Goal: Task Accomplishment & Management: Manage account settings

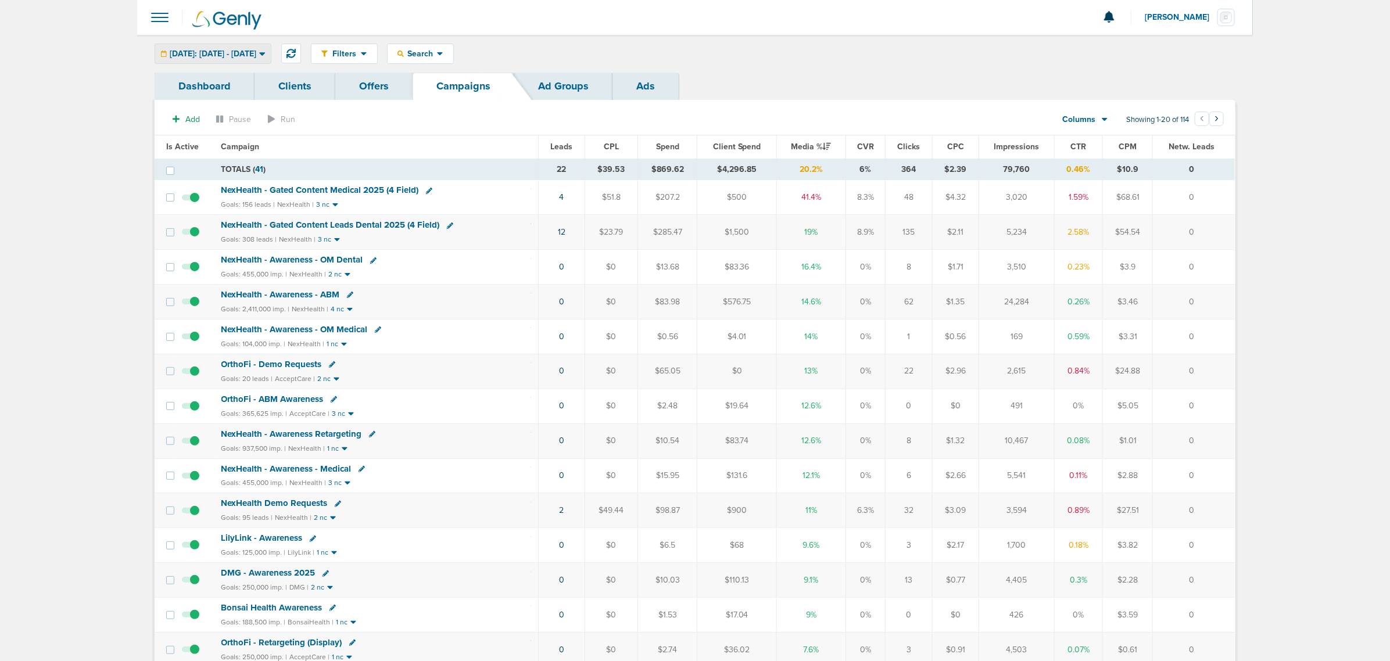
click at [205, 51] on span "[DATE]: [DATE] - [DATE]" at bounding box center [213, 54] width 87 height 8
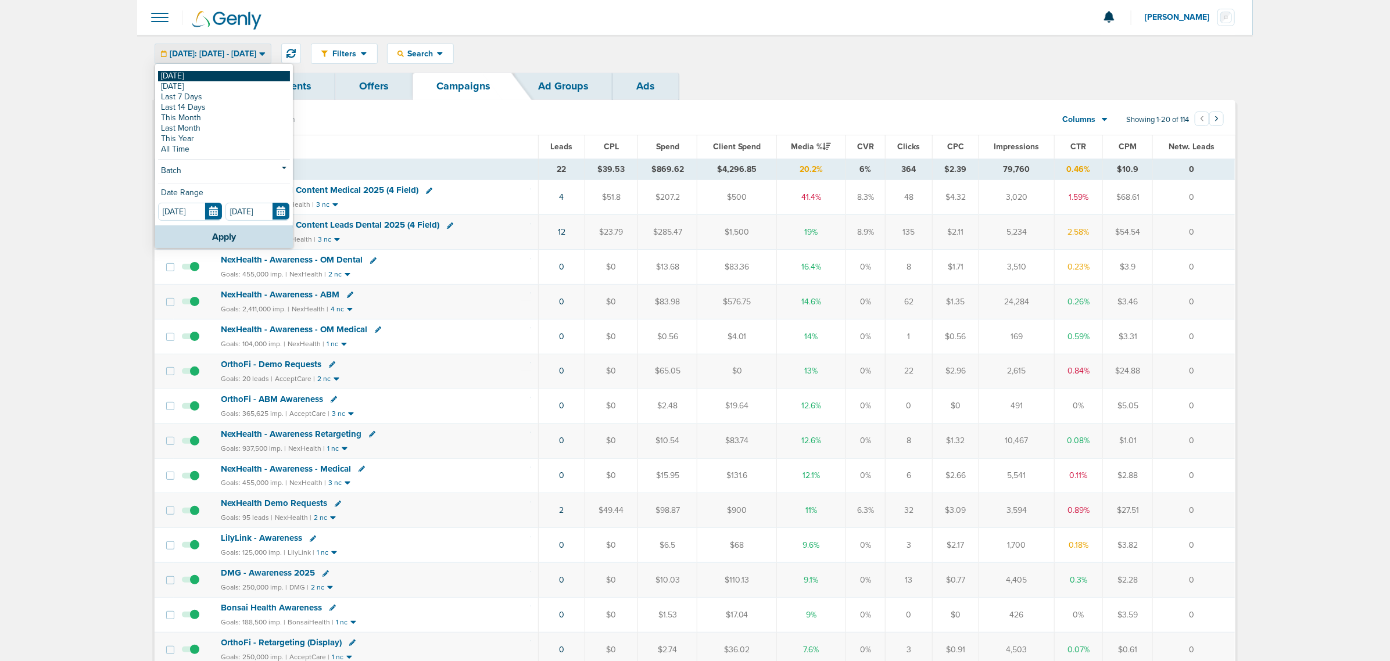
click at [196, 76] on link "[DATE]" at bounding box center [224, 76] width 132 height 10
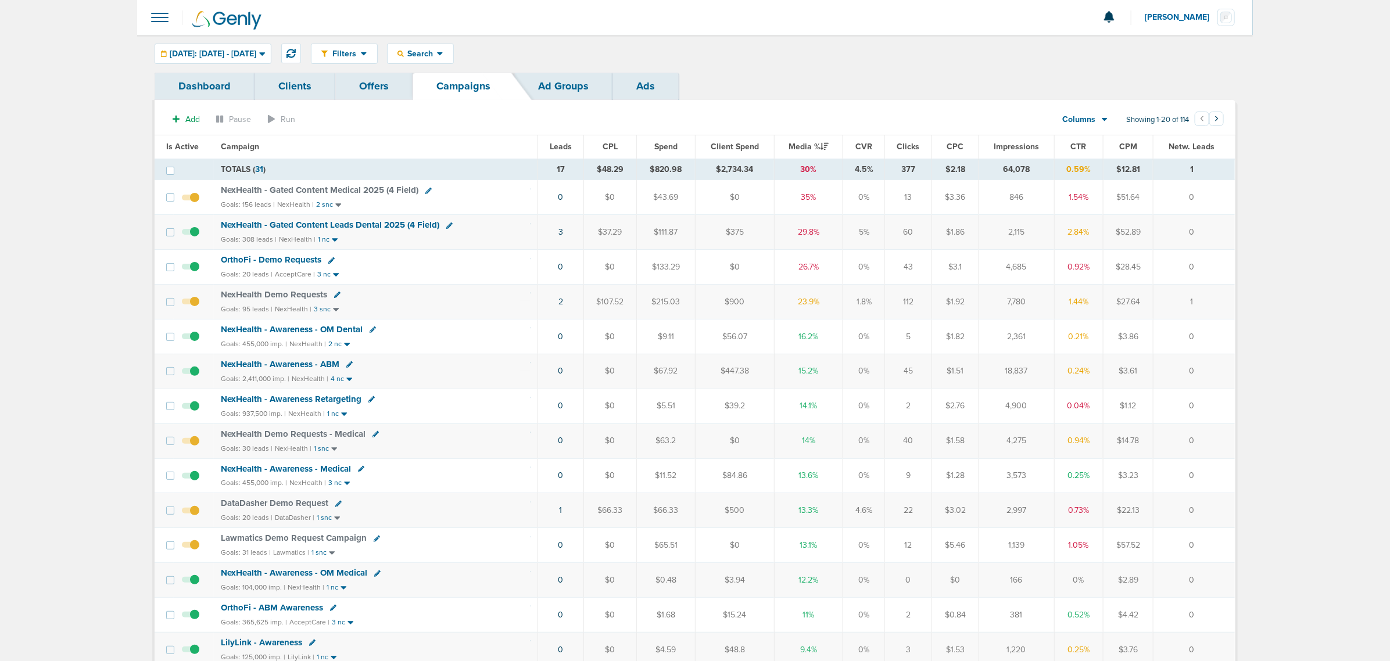
click at [334, 297] on icon at bounding box center [337, 295] width 6 height 6
select select
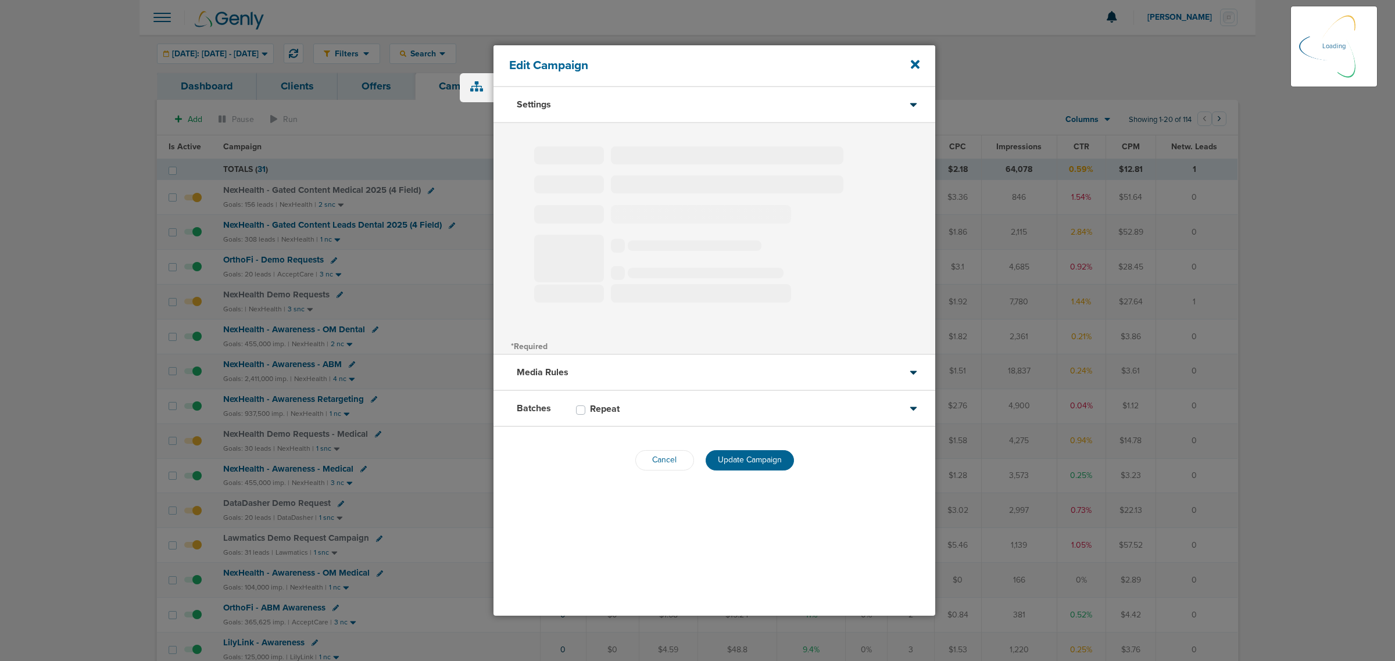
type input "NexHealth Demo Requests"
select select "Leads"
radio input "true"
select select "readWrite"
select select "1"
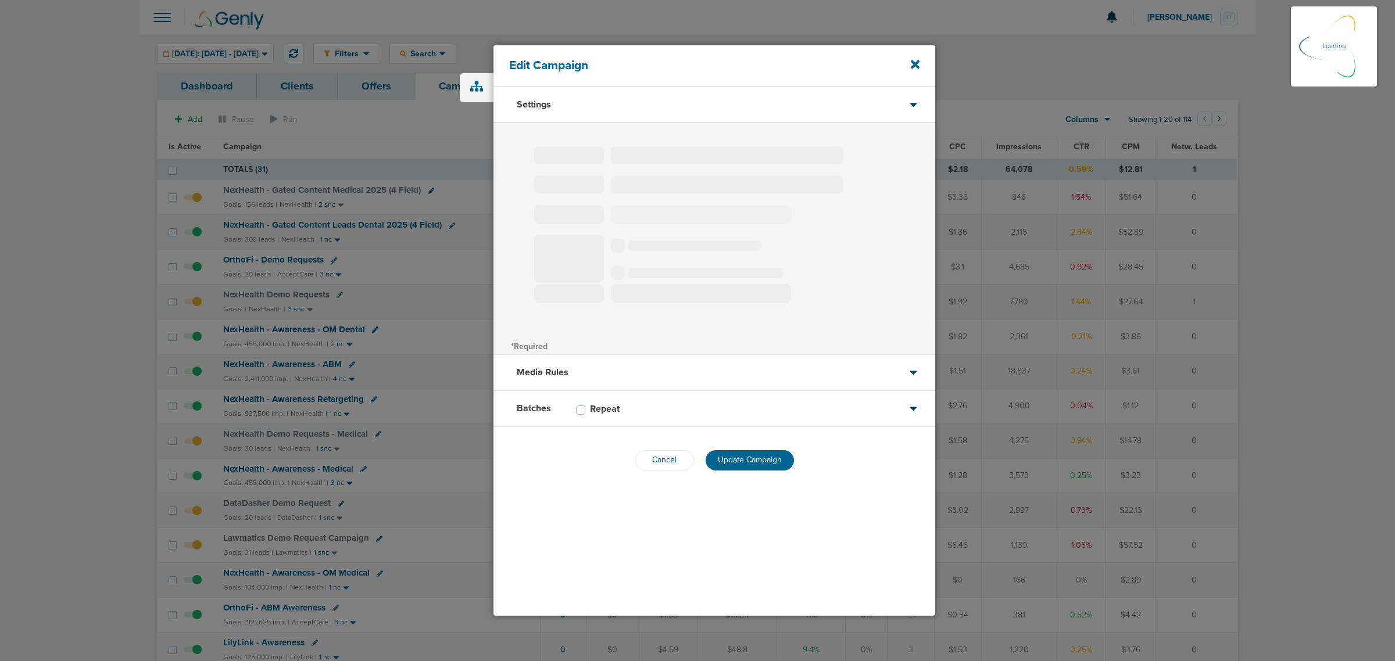
select select "1"
select select "2"
select select "3"
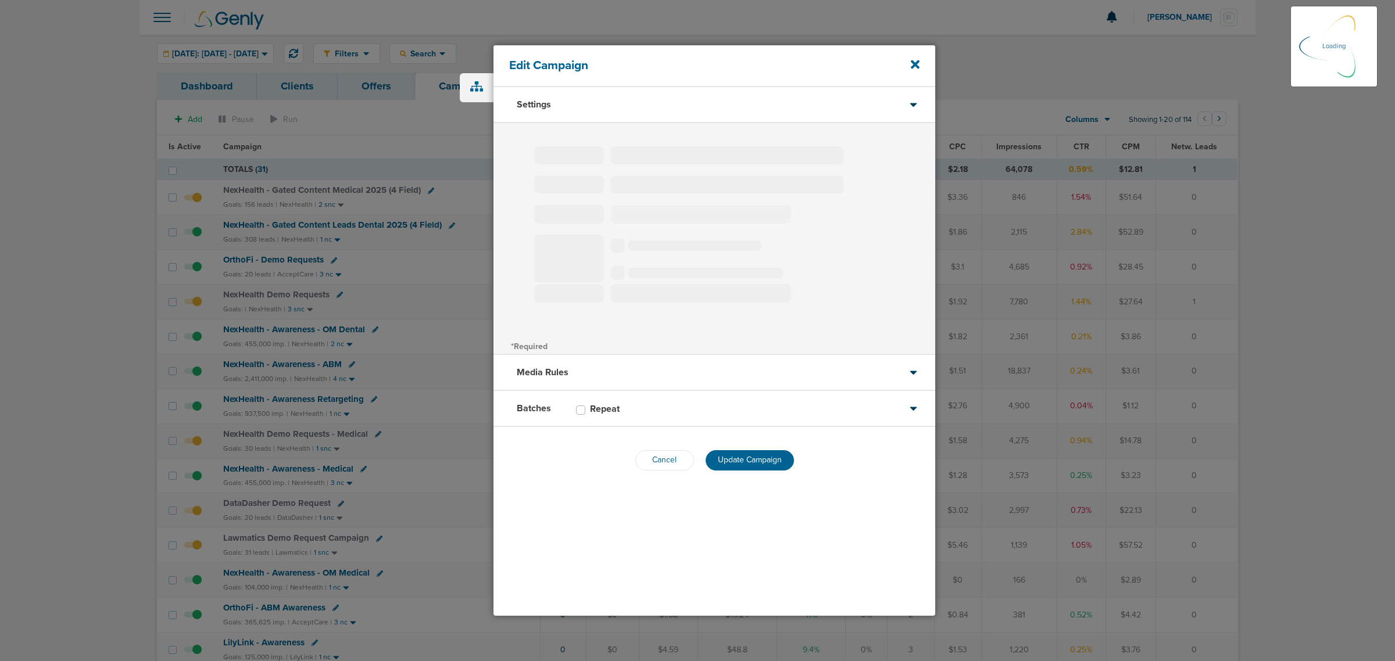
select select "4"
select select "6"
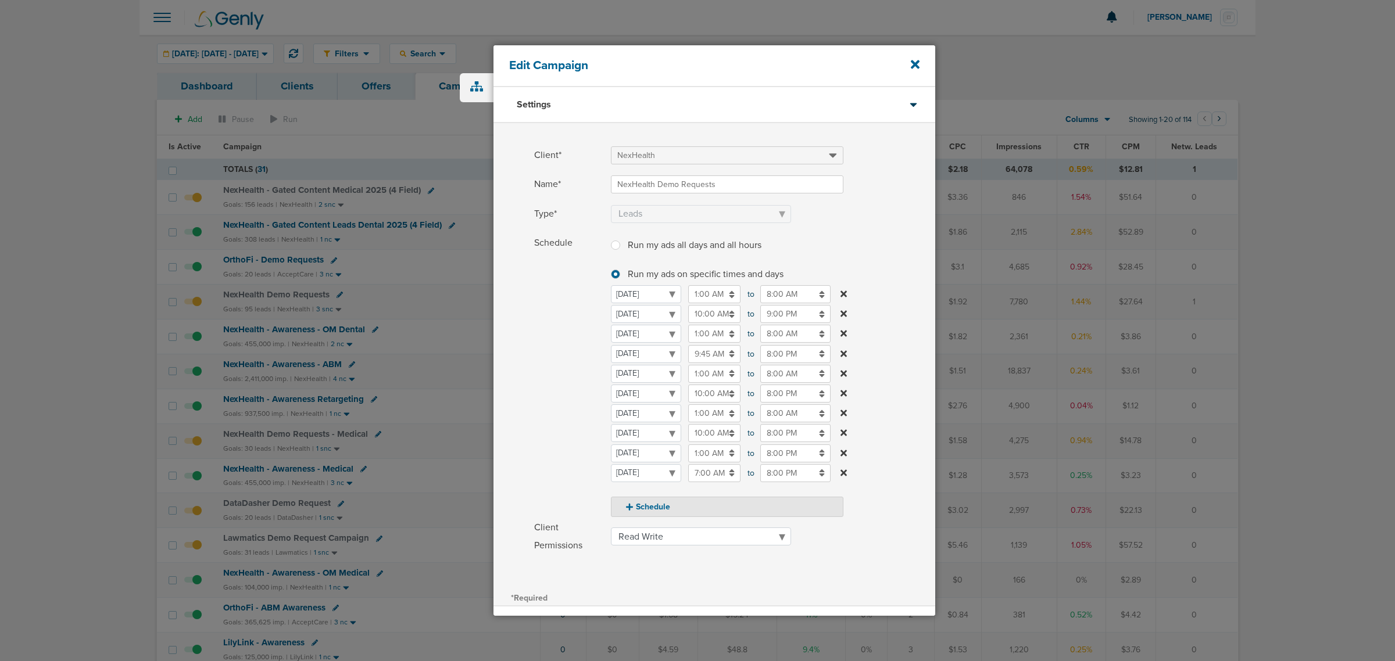
click at [717, 313] on input "10:00 AM" at bounding box center [714, 314] width 52 height 18
click at [902, 234] on label "Schedule Run my ads all days and all hours Run my ads all days and all hours Ru…" at bounding box center [734, 375] width 401 height 283
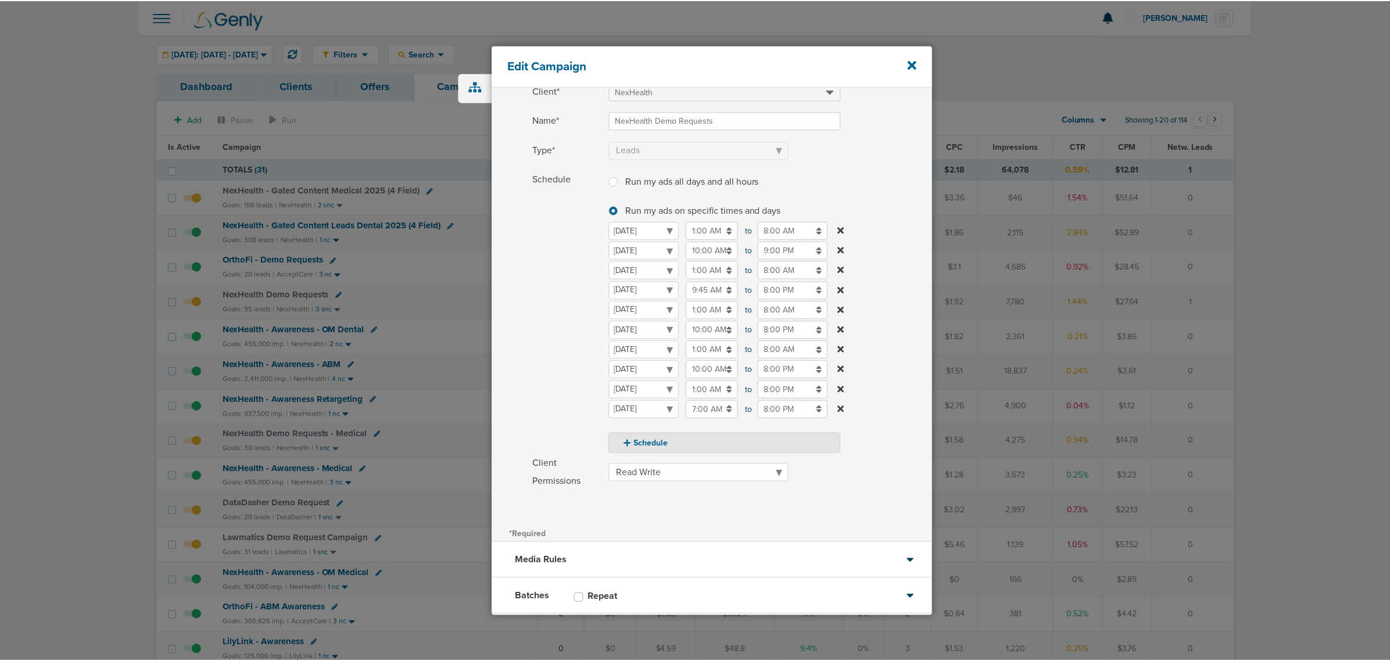
scroll to position [128, 0]
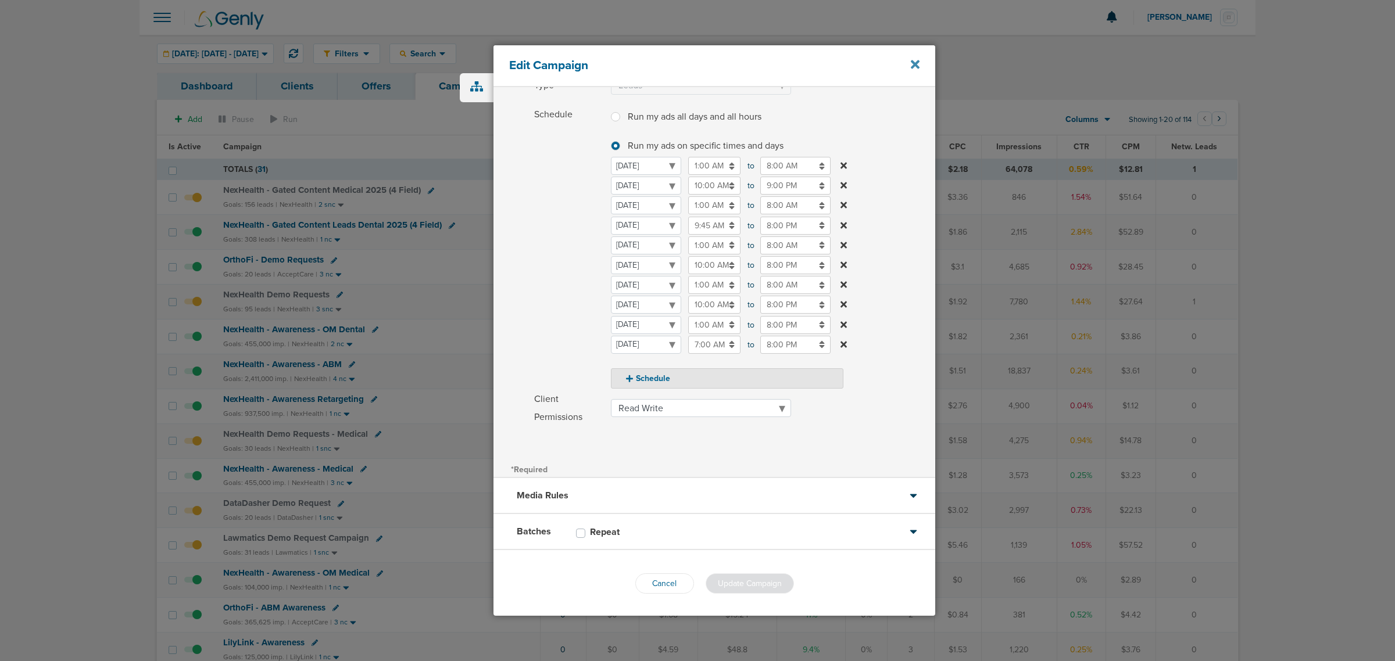
click at [917, 67] on icon at bounding box center [915, 64] width 9 height 9
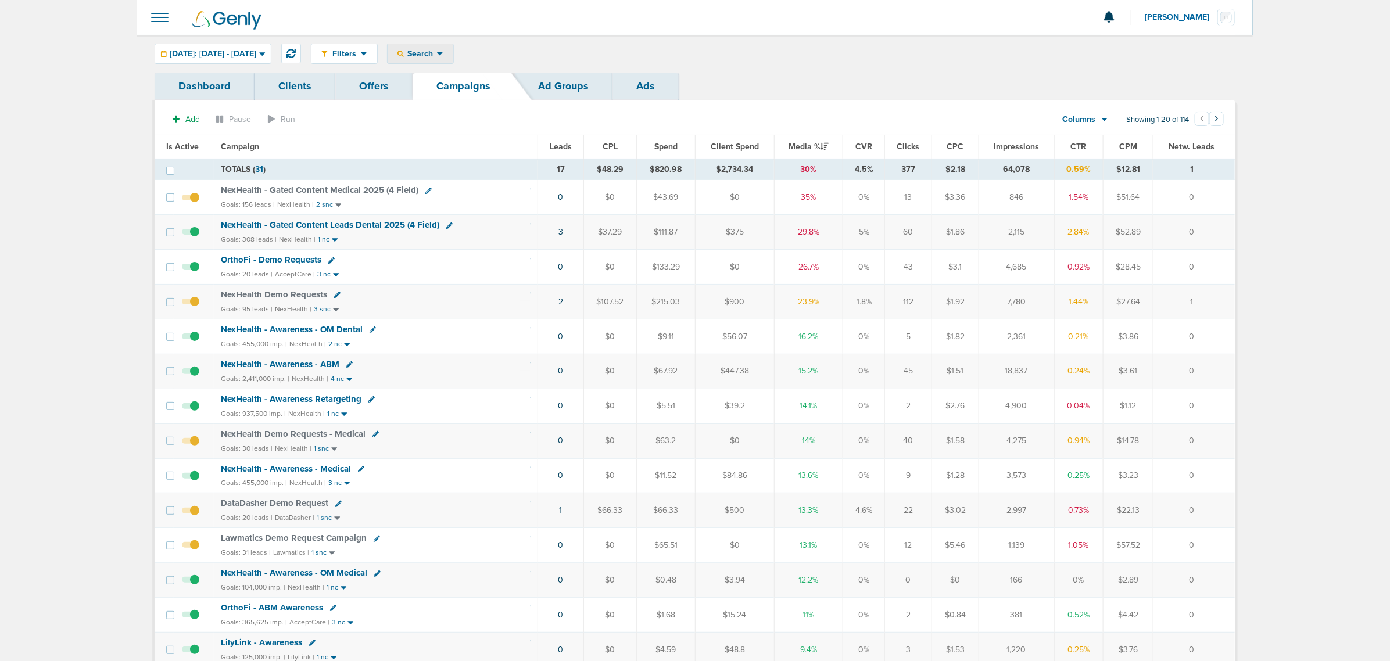
click at [453, 47] on div "Search" at bounding box center [421, 53] width 66 height 19
click at [465, 89] on link "Client" at bounding box center [448, 91] width 120 height 15
type input "nex"
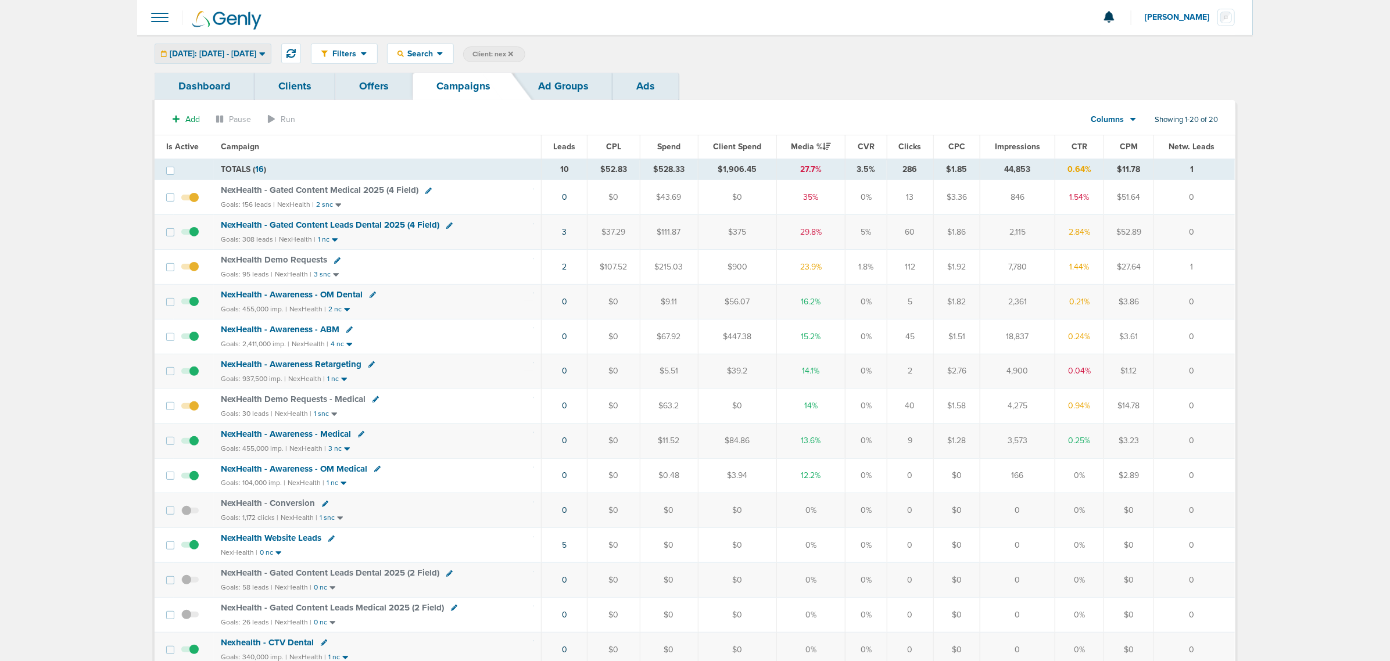
click at [215, 47] on div "[DATE]: [DATE] - [DATE]" at bounding box center [213, 53] width 116 height 19
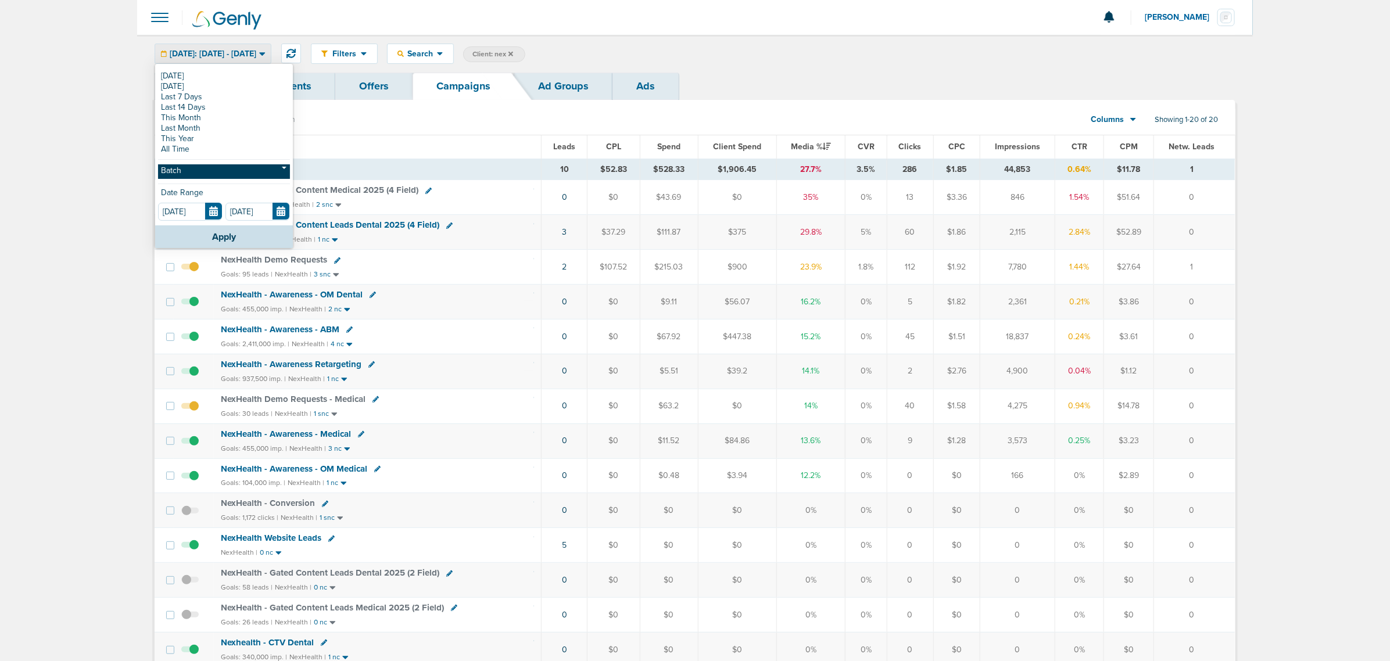
click at [236, 178] on link "Batch" at bounding box center [224, 172] width 132 height 15
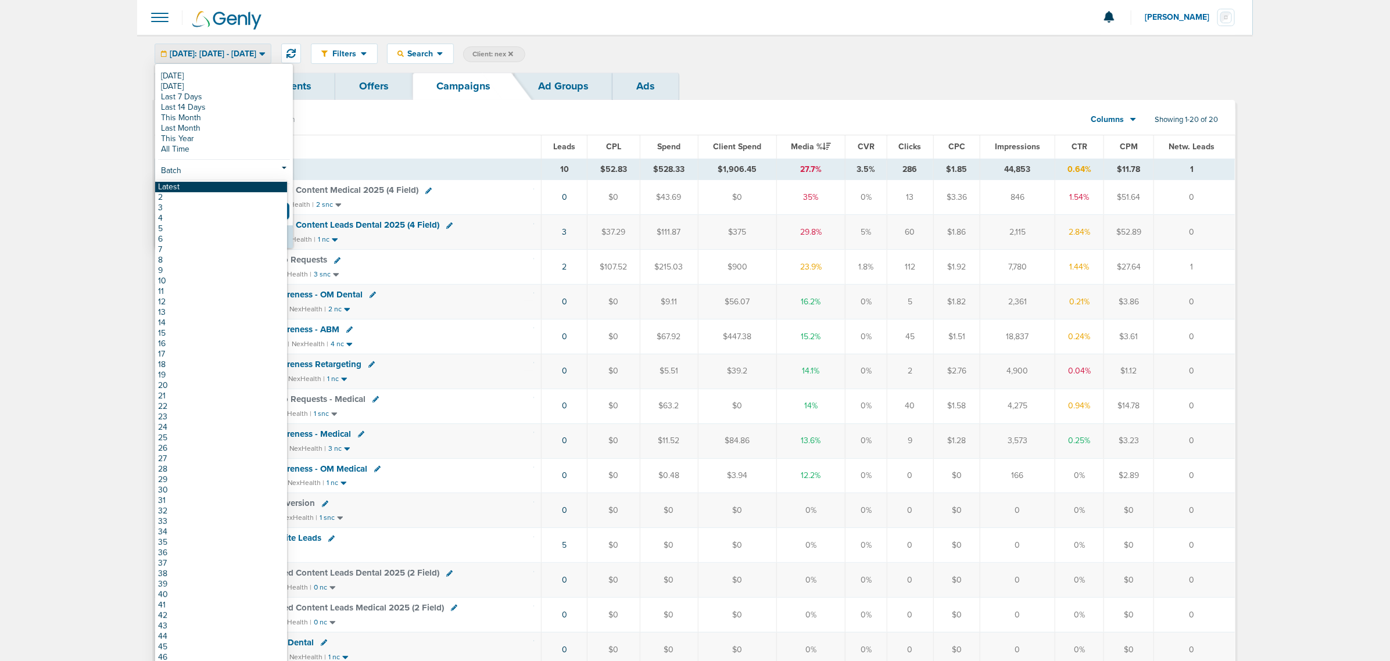
click at [193, 188] on link "Latest" at bounding box center [221, 187] width 132 height 10
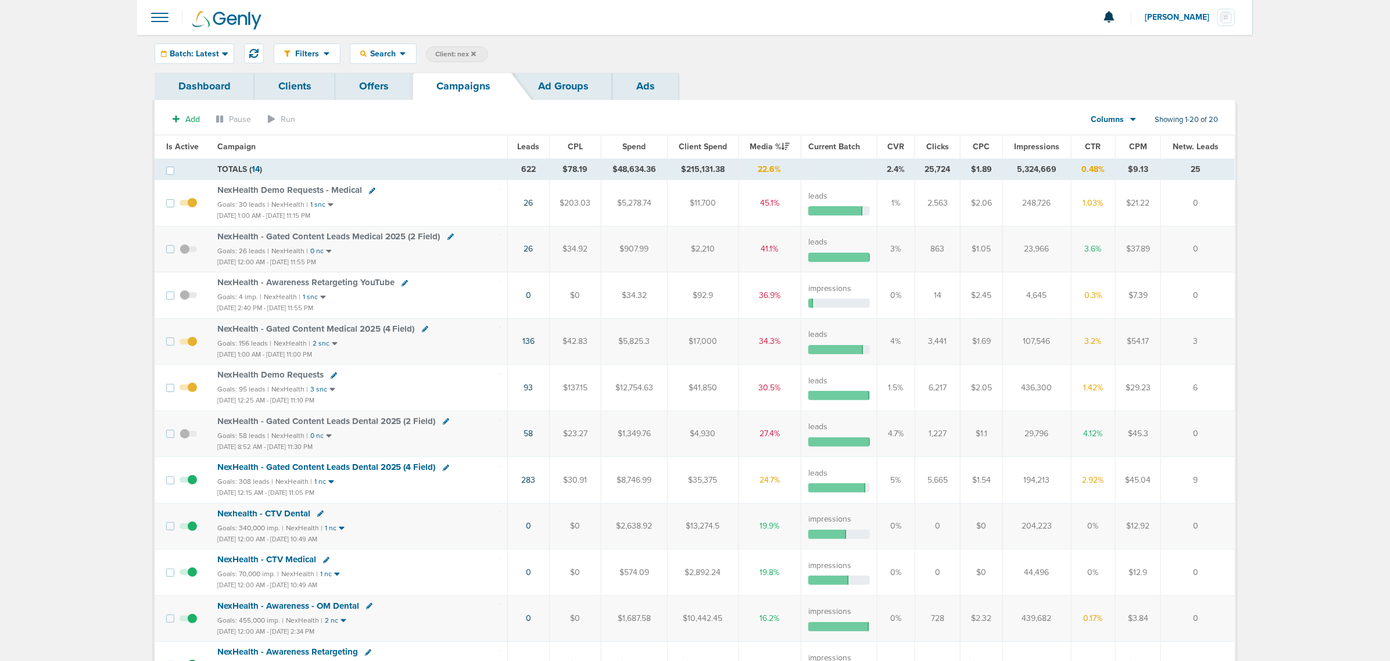
click at [925, 149] on span "Impressions" at bounding box center [1036, 147] width 45 height 10
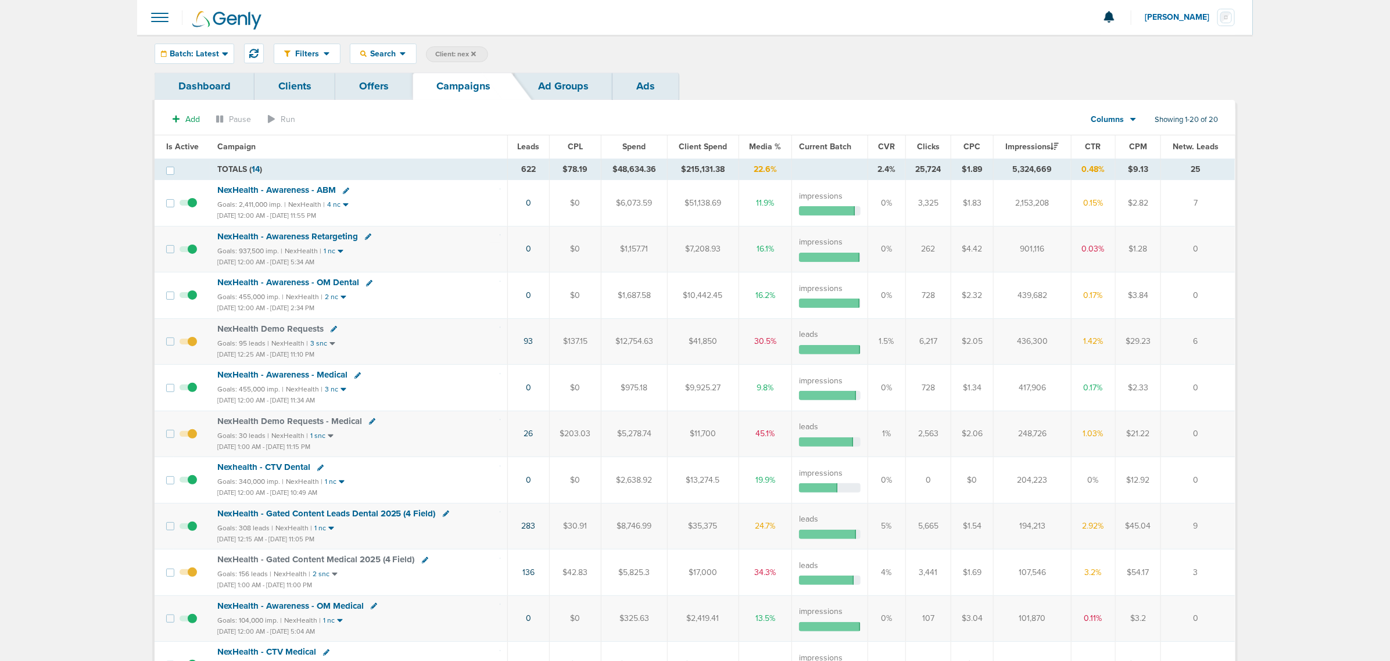
click at [288, 195] on span "NexHealth - Awareness - ABM" at bounding box center [276, 190] width 119 height 10
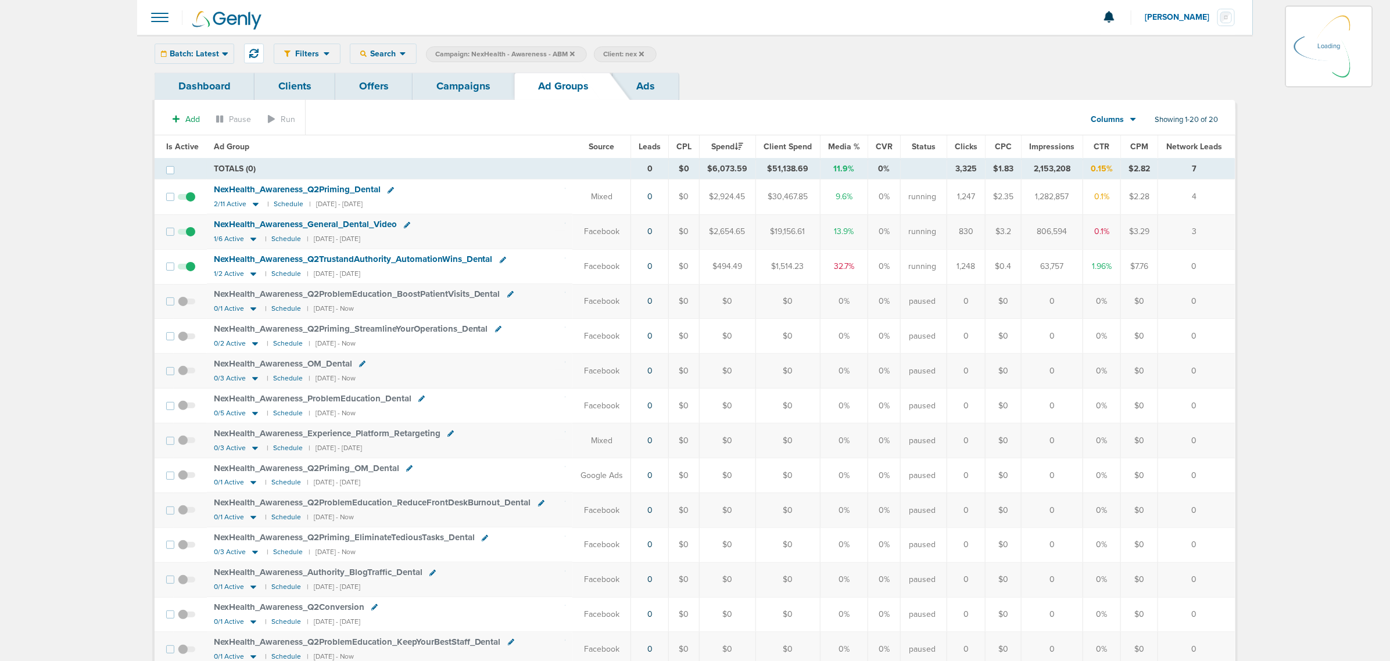
click at [212, 44] on div "Batch: Latest Today Yesterday Last 7 Days Last 14 Days This Month Last Month Th…" at bounding box center [195, 54] width 80 height 20
click at [222, 51] on icon at bounding box center [225, 54] width 6 height 10
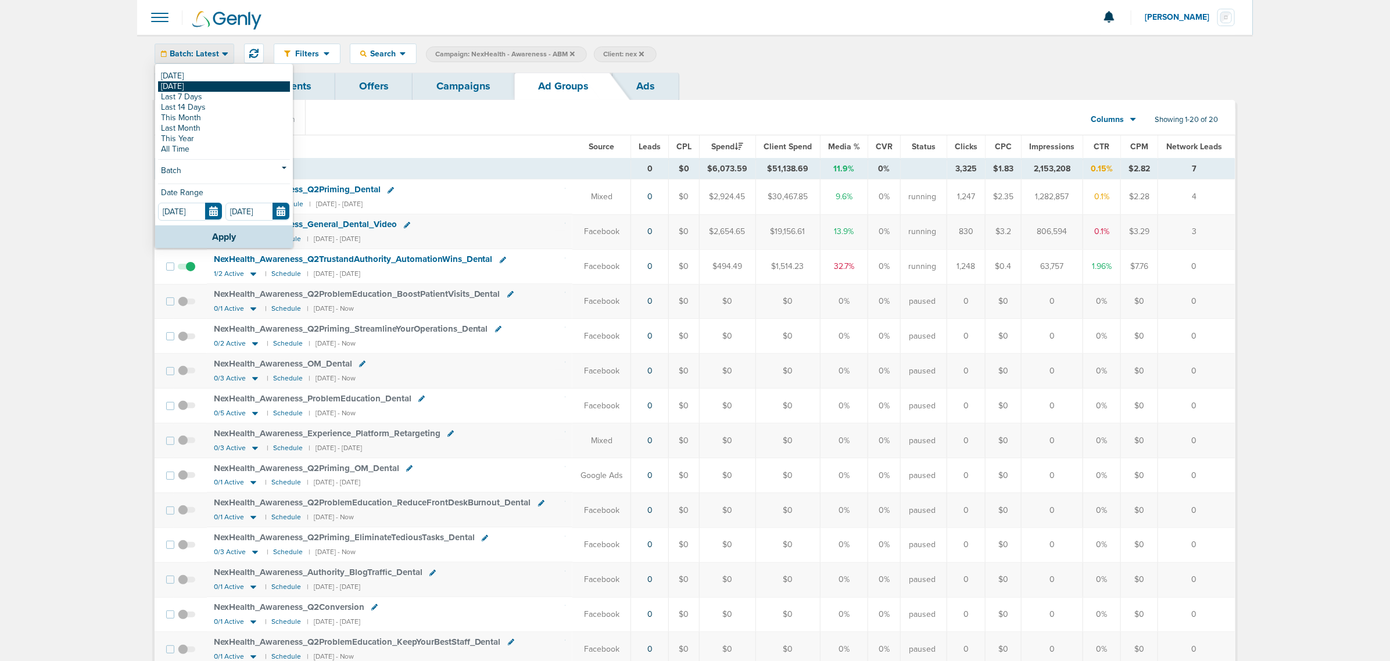
click at [196, 87] on link "[DATE]" at bounding box center [224, 86] width 132 height 10
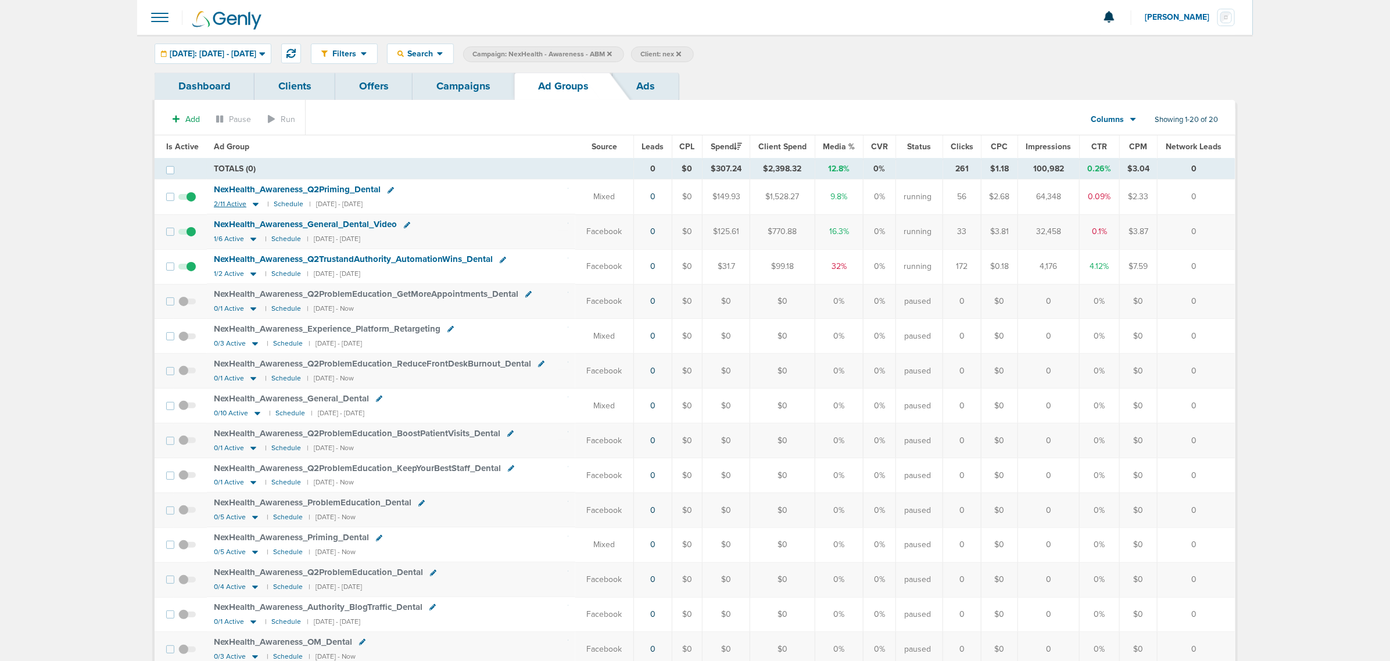
click at [253, 203] on icon at bounding box center [256, 204] width 12 height 10
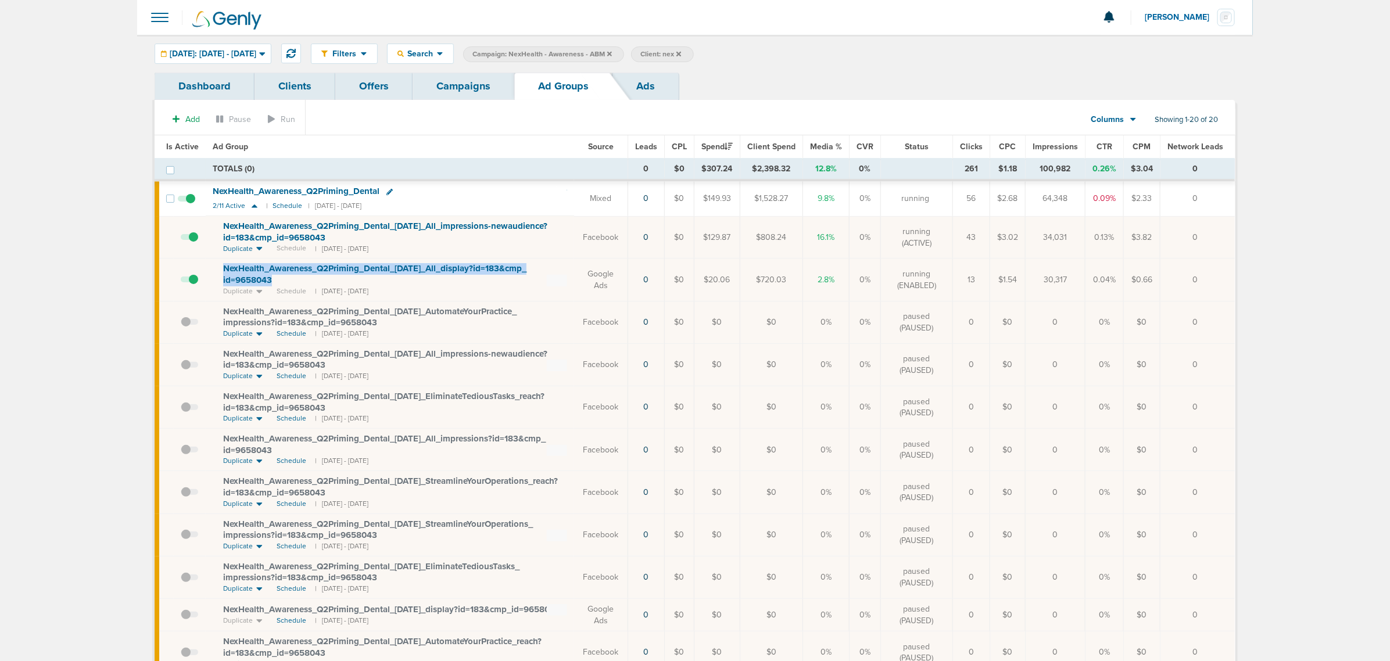
drag, startPoint x: 288, startPoint y: 280, endPoint x: 205, endPoint y: 269, distance: 83.9
click at [206, 269] on td "NexHealth_ Awareness_ Q2Priming_ Dental_ 05.09.25_ All_ display?id=183&cmp_ id=…" at bounding box center [390, 280] width 369 height 42
copy span "NexHealth_ Awareness_ Q2Priming_ Dental_ 05.09.25_ All_ display?id=183&cmp_ id=…"
click at [451, 231] on div "NexHealth_ Awareness_ Q2Priming_ Dental_ 09.24.25_ All_ impressions-newaudience…" at bounding box center [395, 232] width 344 height 23
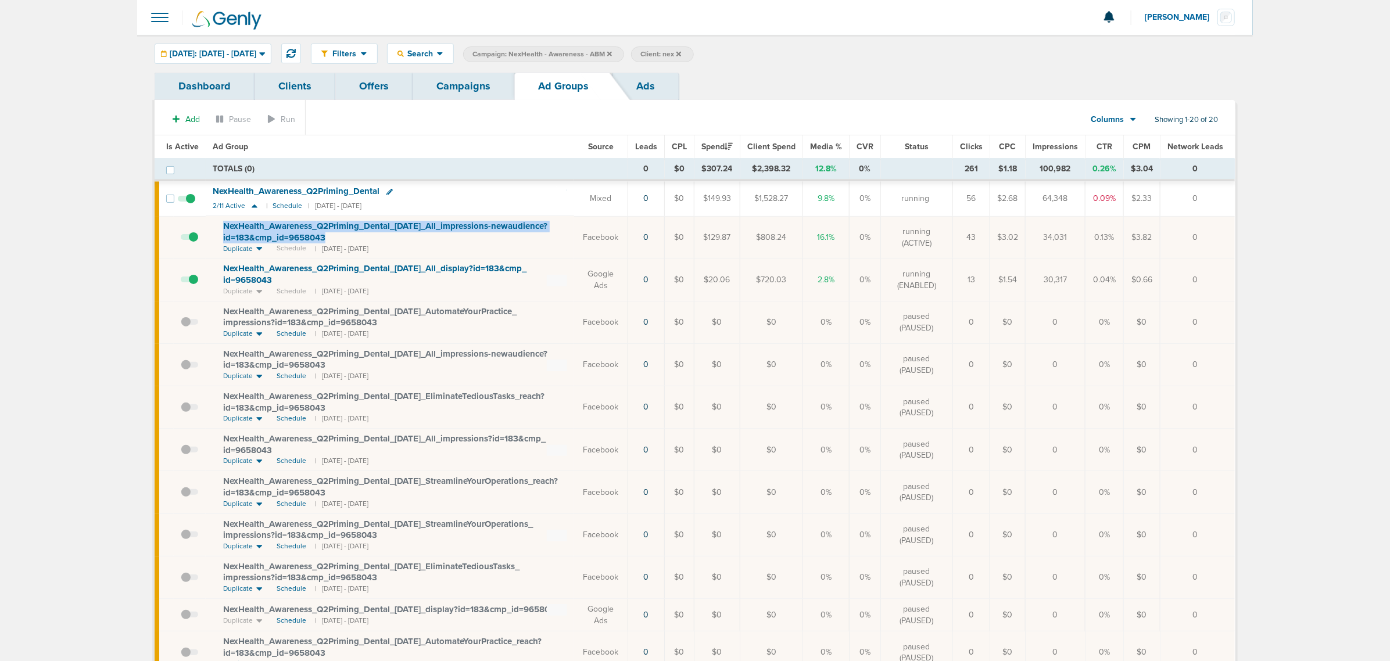
drag, startPoint x: 337, startPoint y: 236, endPoint x: 213, endPoint y: 221, distance: 125.2
click at [213, 221] on td "NexHealth_ Awareness_ Q2Priming_ Dental_ 09.24.25_ All_ impressions-newaudience…" at bounding box center [390, 237] width 369 height 42
copy span "NexHealth_ Awareness_ Q2Priming_ Dental_ 09.24.25_ All_ impressions-newaudience…"
click at [249, 205] on icon at bounding box center [255, 206] width 12 height 10
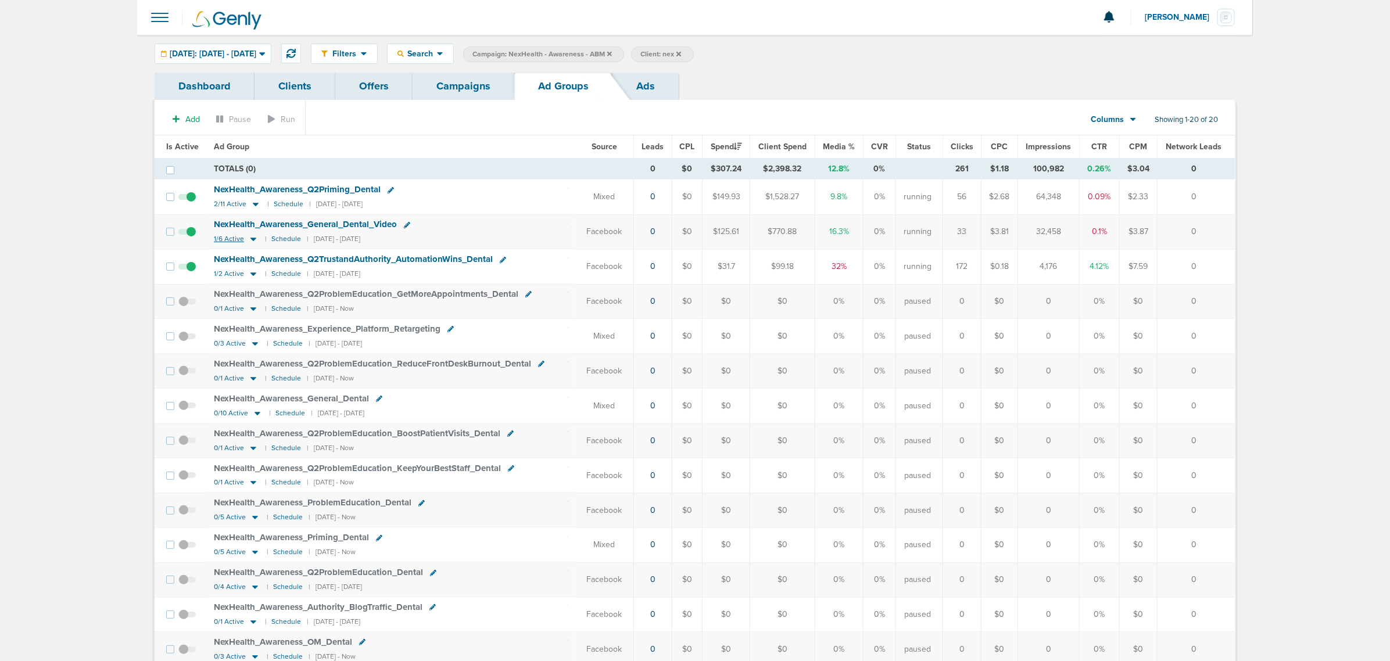
click at [251, 240] on icon at bounding box center [254, 239] width 6 height 3
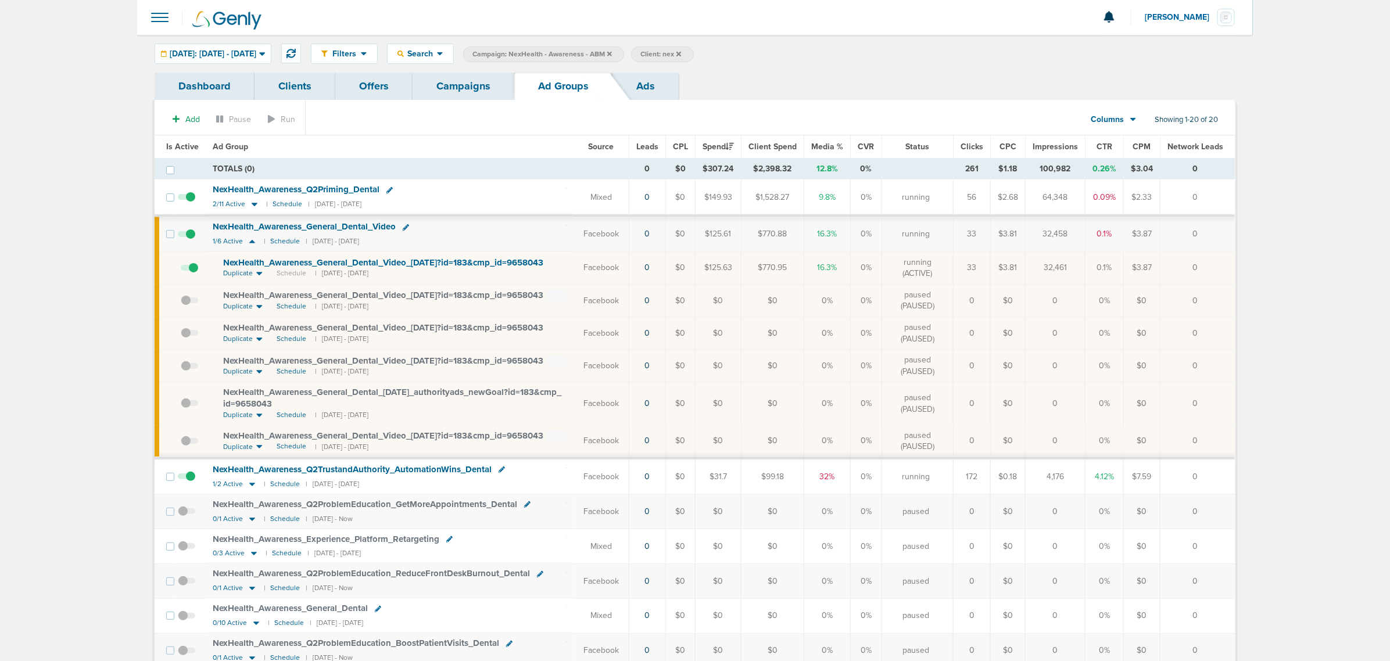
click at [565, 263] on div "NexHealth_ Awareness_ General_ Dental_ Video_ [DATE]?id=183&cmp_ id=9658043" at bounding box center [395, 264] width 344 height 12
drag, startPoint x: 565, startPoint y: 263, endPoint x: 211, endPoint y: 266, distance: 354.0
click at [211, 266] on td "NexHealth_ Awareness_ General_ Dental_ Video_ 09.22.25?id=183&cmp_ id=9658043 D…" at bounding box center [390, 268] width 368 height 33
copy td "NexHealth_ Awareness_ General_ Dental_ Video_ 09.22.25?id=183&cmp_ id=9658043"
click at [254, 204] on icon at bounding box center [255, 204] width 6 height 3
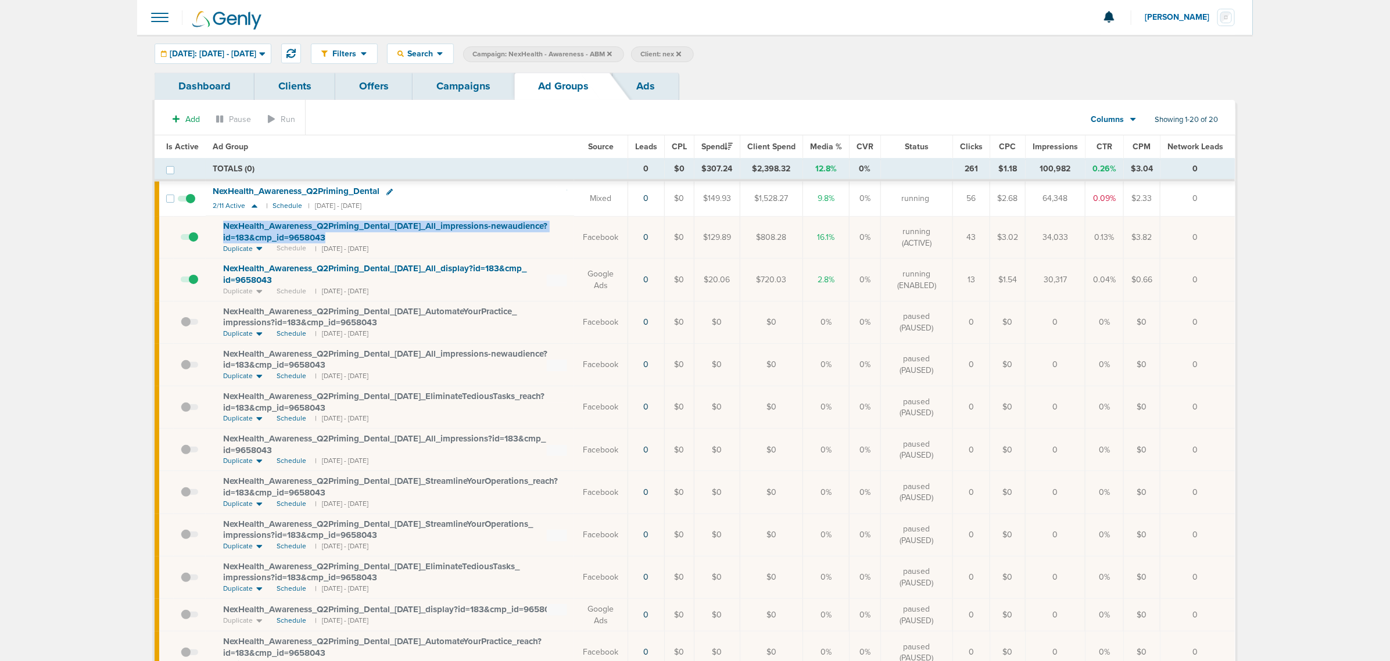
drag, startPoint x: 352, startPoint y: 234, endPoint x: 202, endPoint y: 222, distance: 149.8
click at [202, 222] on tr "NexHealth_ Awareness_ Q2Priming_ Dental_ 09.24.25_ All_ impressions-newaudience…" at bounding box center [695, 237] width 1081 height 42
copy tr "NexHealth_ Awareness_ Q2Priming_ Dental_ 09.24.25_ All_ impressions-newaudience…"
click at [387, 192] on icon at bounding box center [390, 192] width 6 height 6
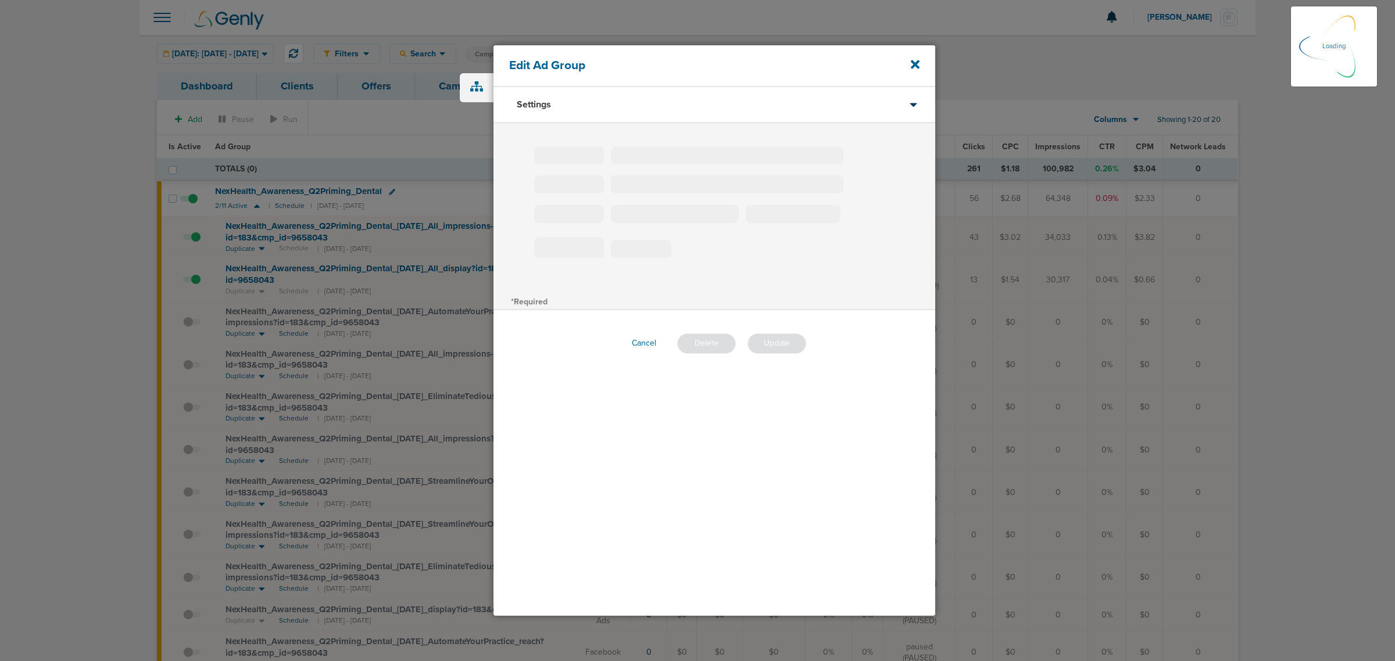
type input "NexHealth_Awareness_Q2Priming_Dental"
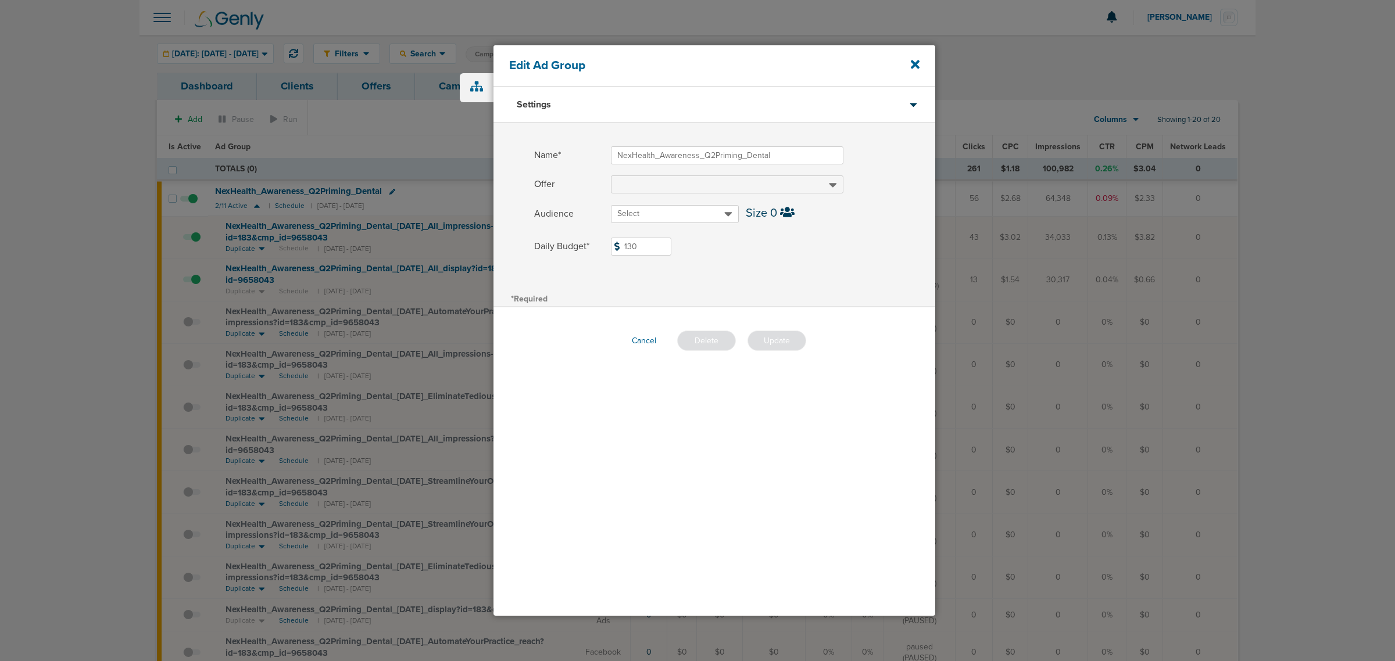
drag, startPoint x: 653, startPoint y: 249, endPoint x: 587, endPoint y: 230, distance: 68.4
click at [587, 230] on div "Name* NexHealth_Awareness_Q2Priming_Dental Offer Audience Select Size 0 Daily B…" at bounding box center [715, 206] width 442 height 167
type input "175"
click at [727, 254] on label "Daily Budget* 175 $175" at bounding box center [734, 247] width 401 height 18
click at [671, 254] on input "175" at bounding box center [641, 247] width 60 height 18
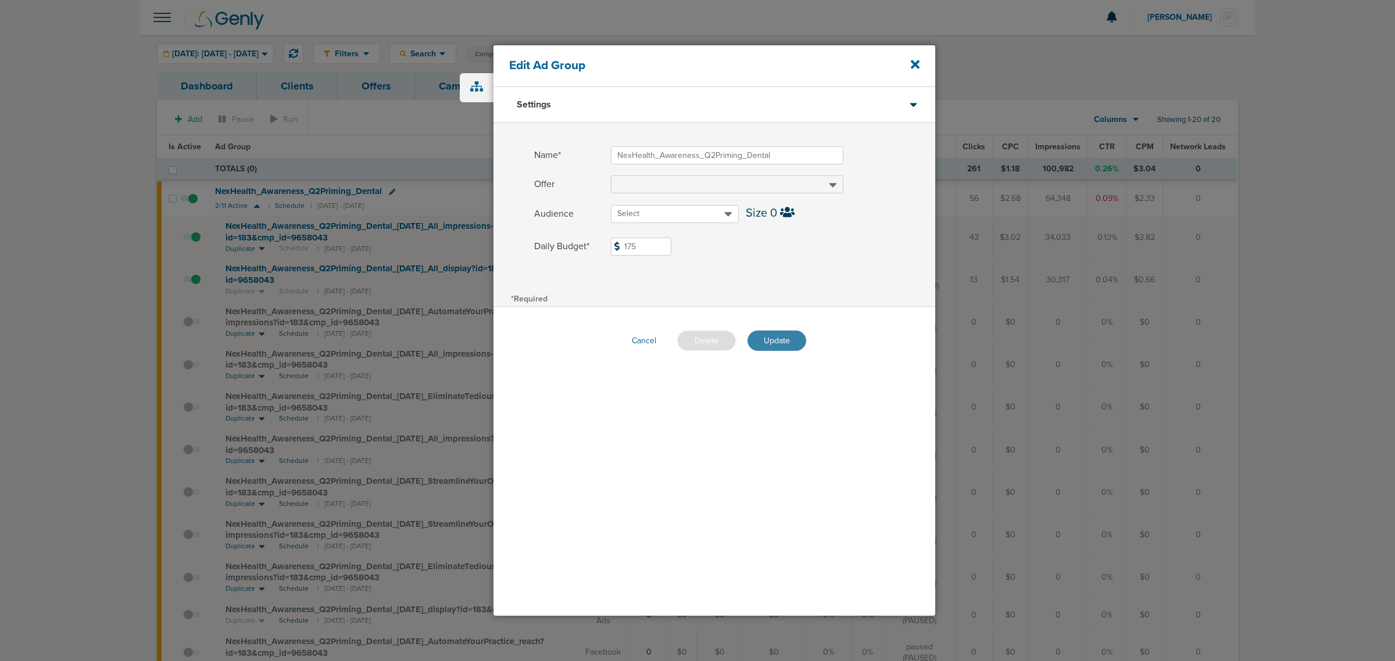
click at [777, 335] on button "Update" at bounding box center [777, 341] width 59 height 20
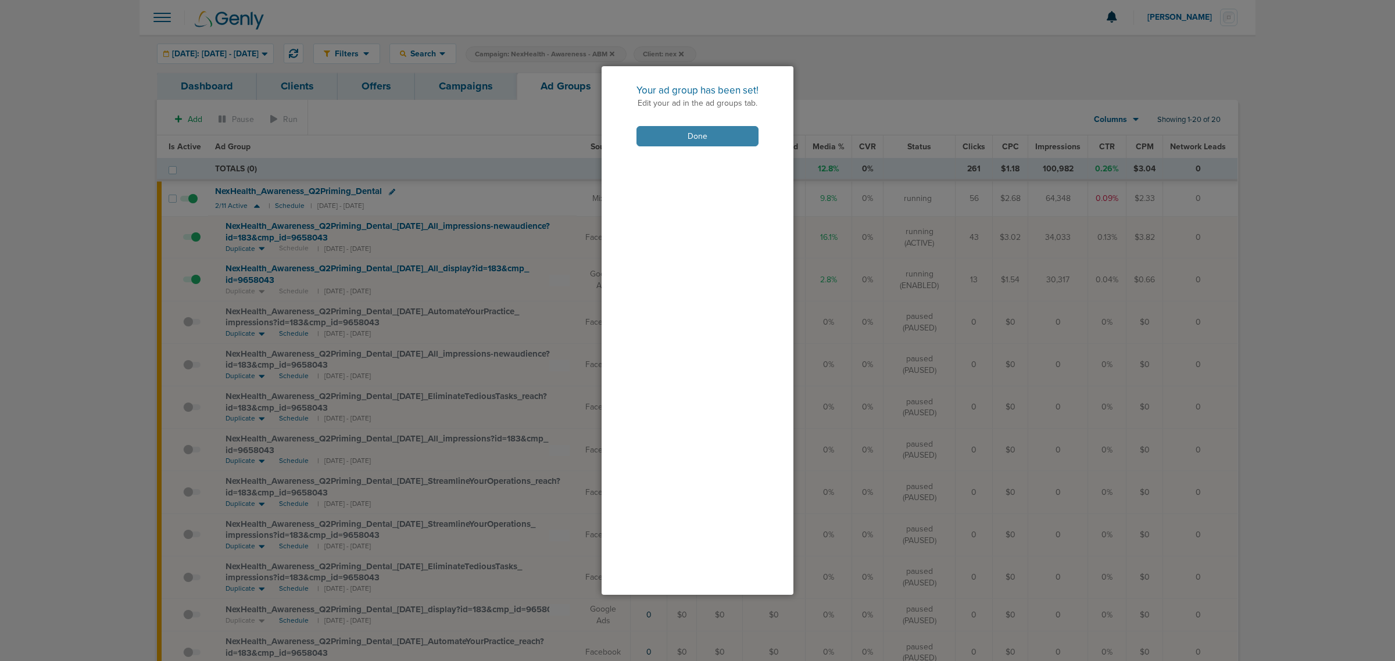
click at [716, 140] on button "Done" at bounding box center [697, 136] width 122 height 20
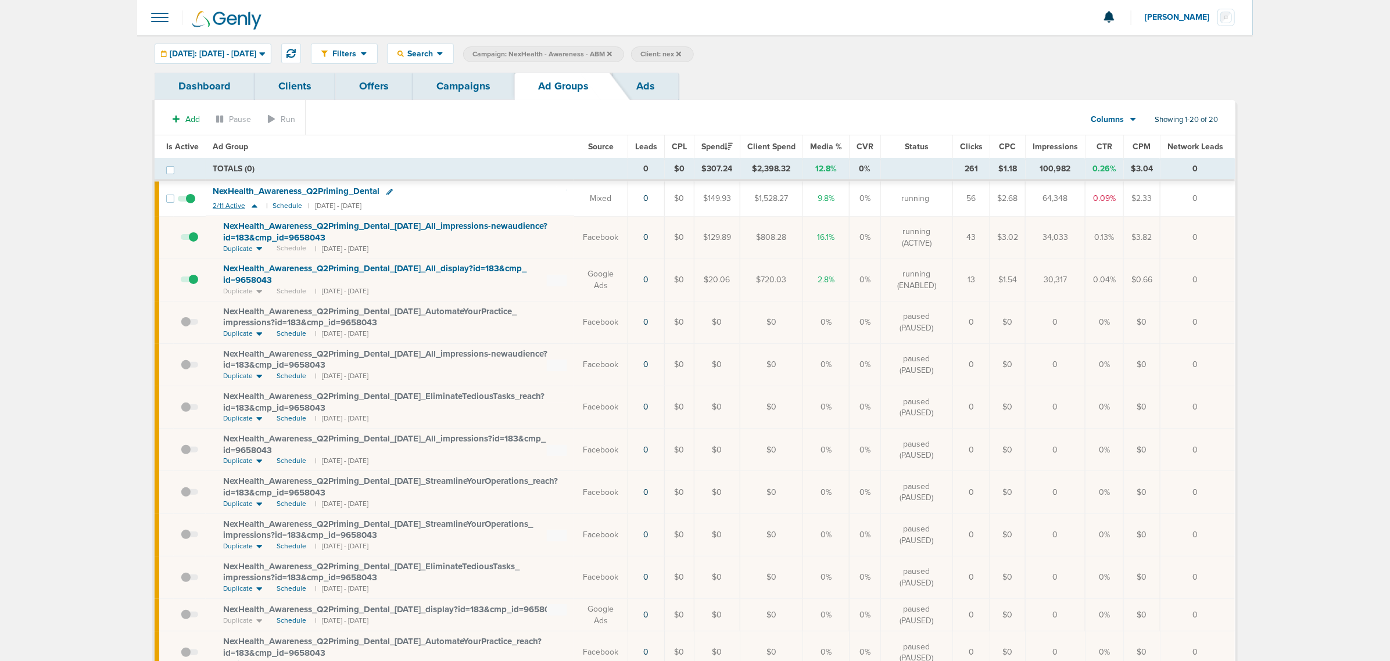
click at [255, 208] on icon at bounding box center [255, 206] width 6 height 3
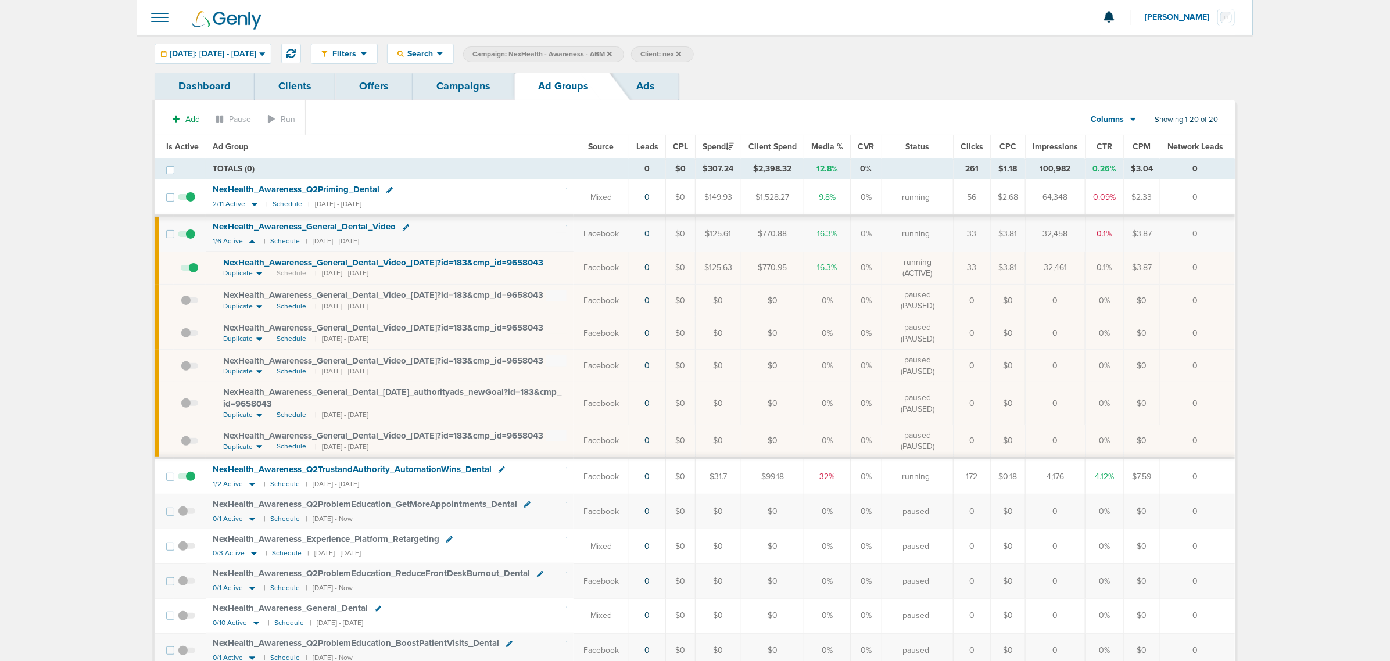
drag, startPoint x: 564, startPoint y: 266, endPoint x: 209, endPoint y: 271, distance: 354.6
click at [209, 271] on td "NexHealth_ Awareness_ General_ Dental_ Video_ 09.22.25?id=183&cmp_ id=9658043 D…" at bounding box center [390, 268] width 368 height 33
drag, startPoint x: 217, startPoint y: 264, endPoint x: 556, endPoint y: 263, distance: 338.9
click at [556, 263] on td "NexHealth_ Awareness_ General_ Dental_ Video_ 09.22.25?id=183&cmp_ id=9658043 D…" at bounding box center [390, 268] width 368 height 33
copy td "NexHealth_ Awareness_ General_ Dental_ Video_ 09.22.25?id=183&cmp_ id=9658043"
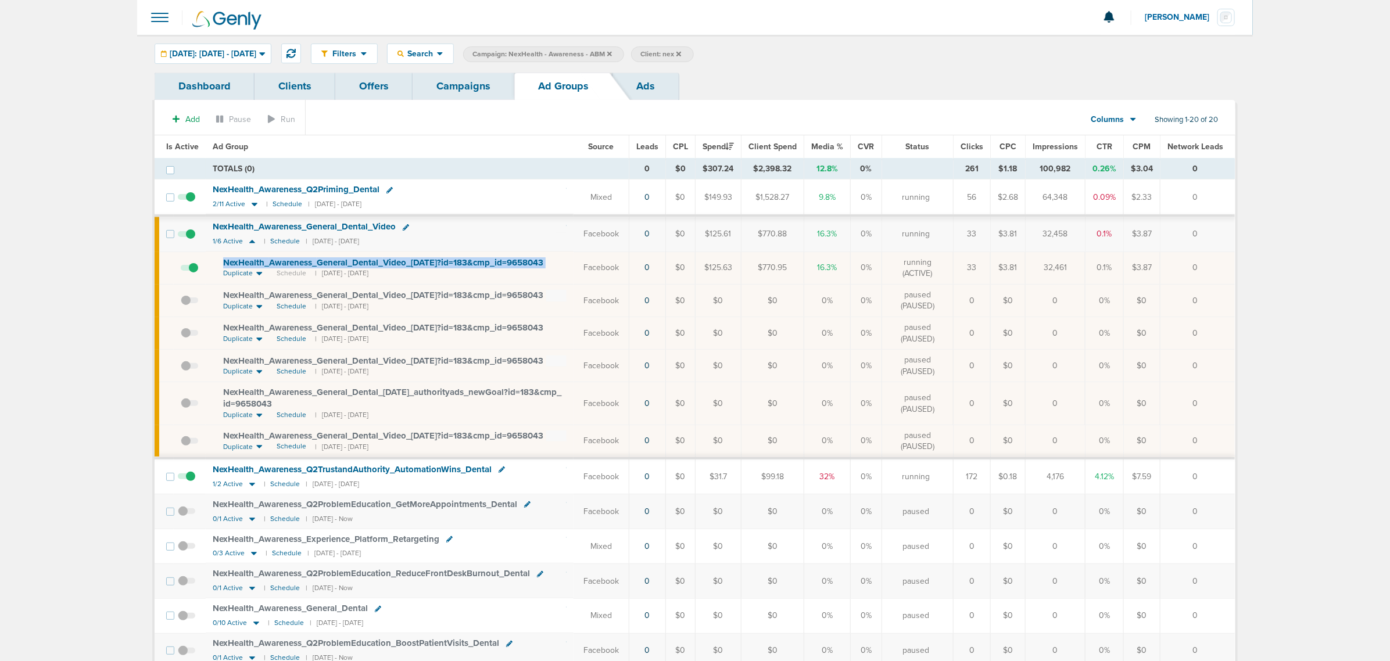
click at [556, 263] on div "NexHealth_ Awareness_ General_ Dental_ Video_ 09.22.25?id=183&cmp_ id=9658043" at bounding box center [395, 264] width 344 height 12
click at [405, 228] on icon at bounding box center [406, 227] width 6 height 6
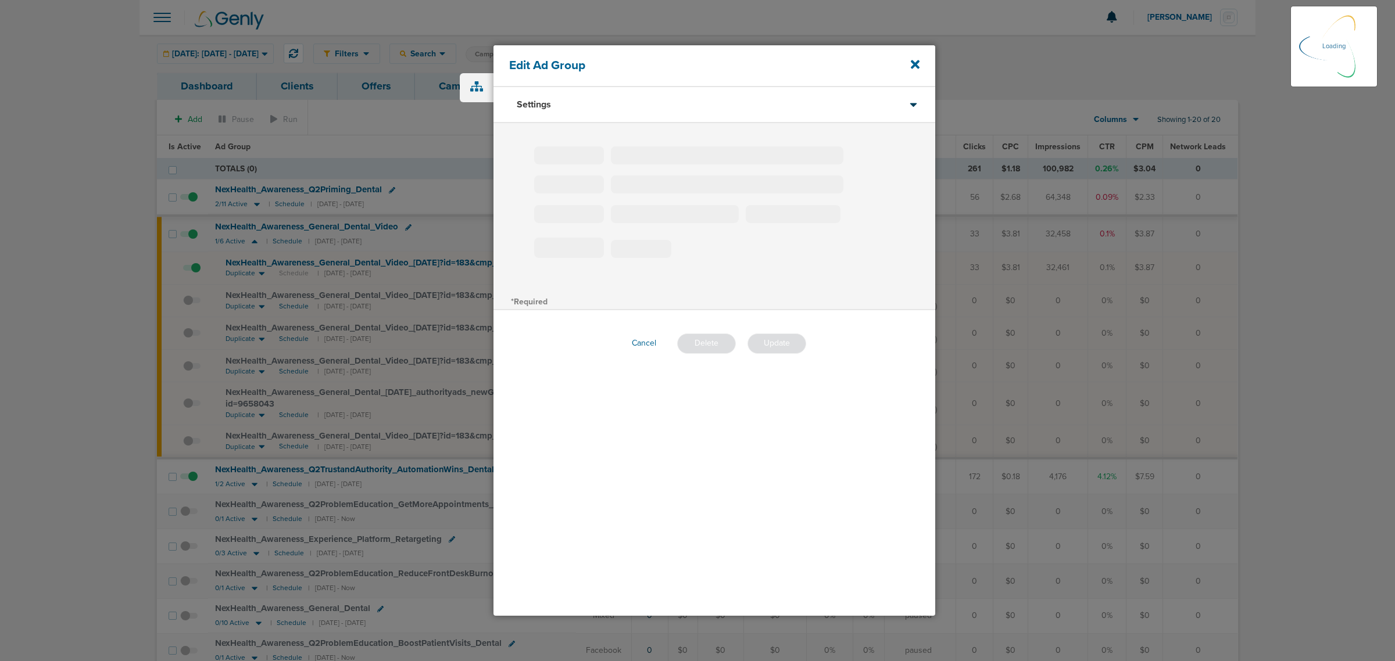
type input "NexHealth_Awareness_General_Dental_Video"
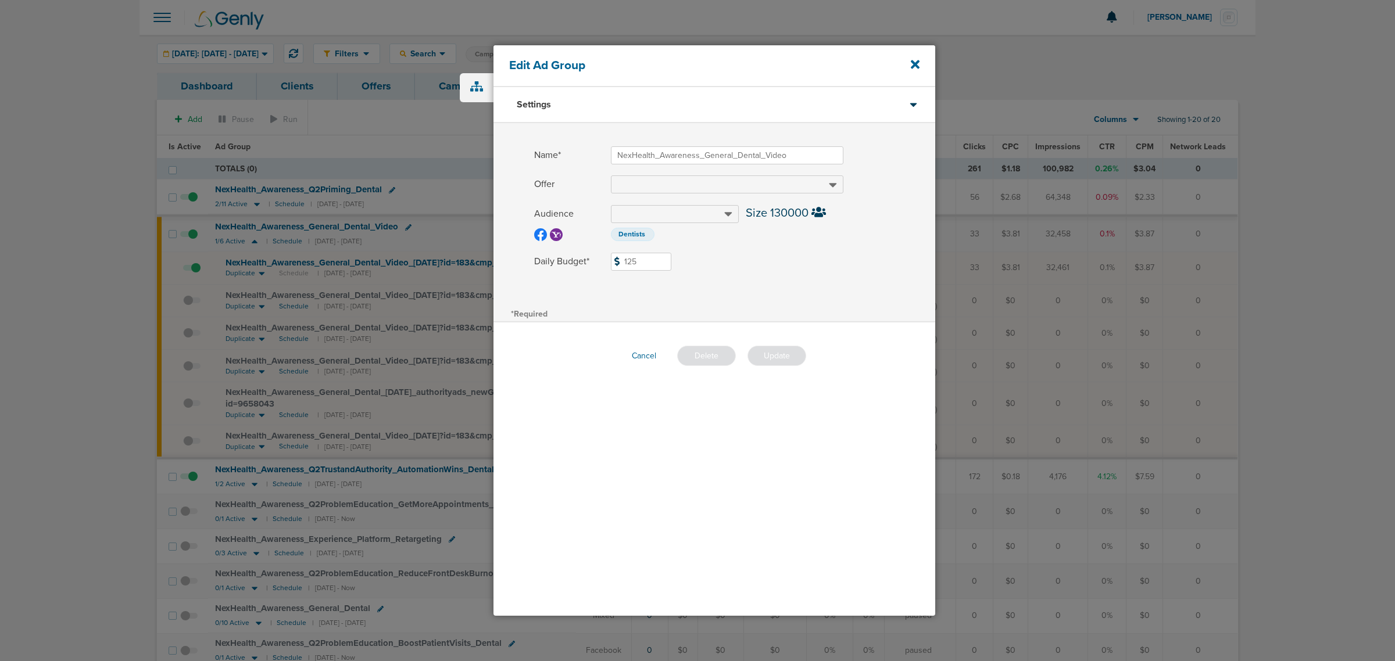
drag, startPoint x: 640, startPoint y: 257, endPoint x: 591, endPoint y: 269, distance: 50.9
click at [592, 269] on label "Daily Budget* 125 $125" at bounding box center [734, 262] width 401 height 18
type input "175"
drag, startPoint x: 887, startPoint y: 270, endPoint x: 881, endPoint y: 276, distance: 8.6
click at [884, 273] on div "Daily Budget* 175 $175" at bounding box center [715, 266] width 442 height 27
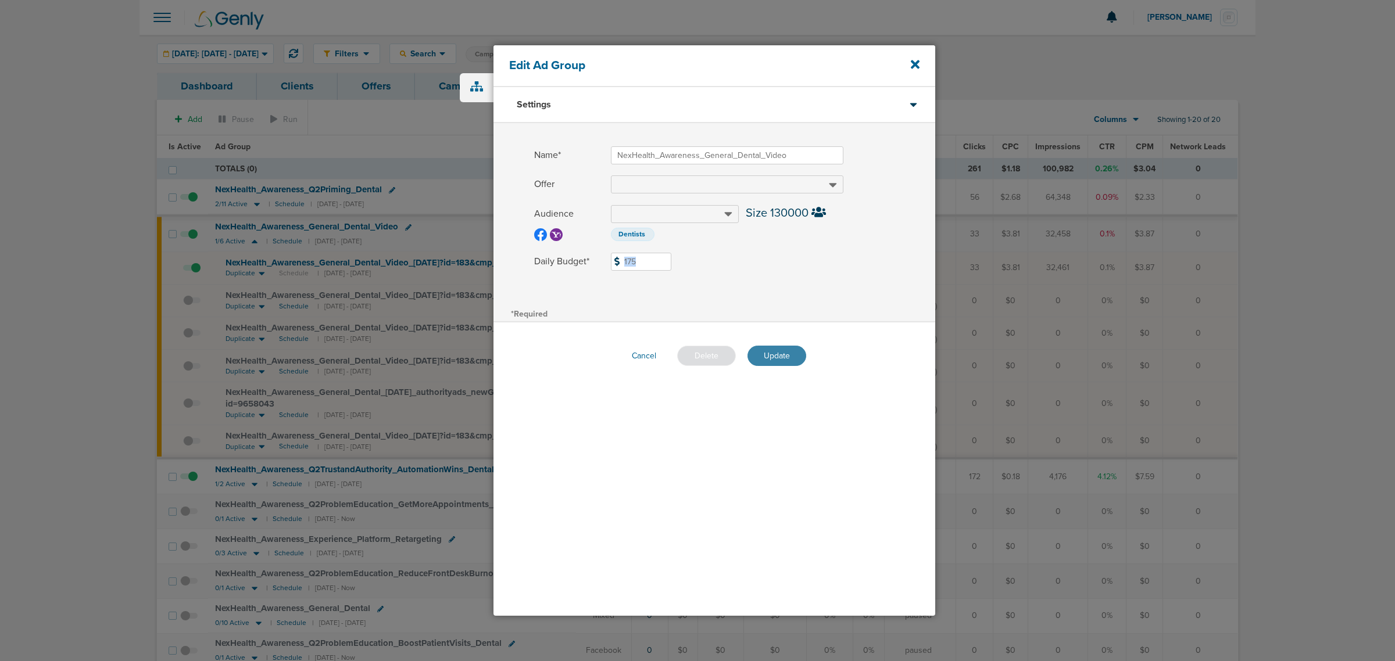
click at [769, 355] on button "Update" at bounding box center [777, 356] width 59 height 20
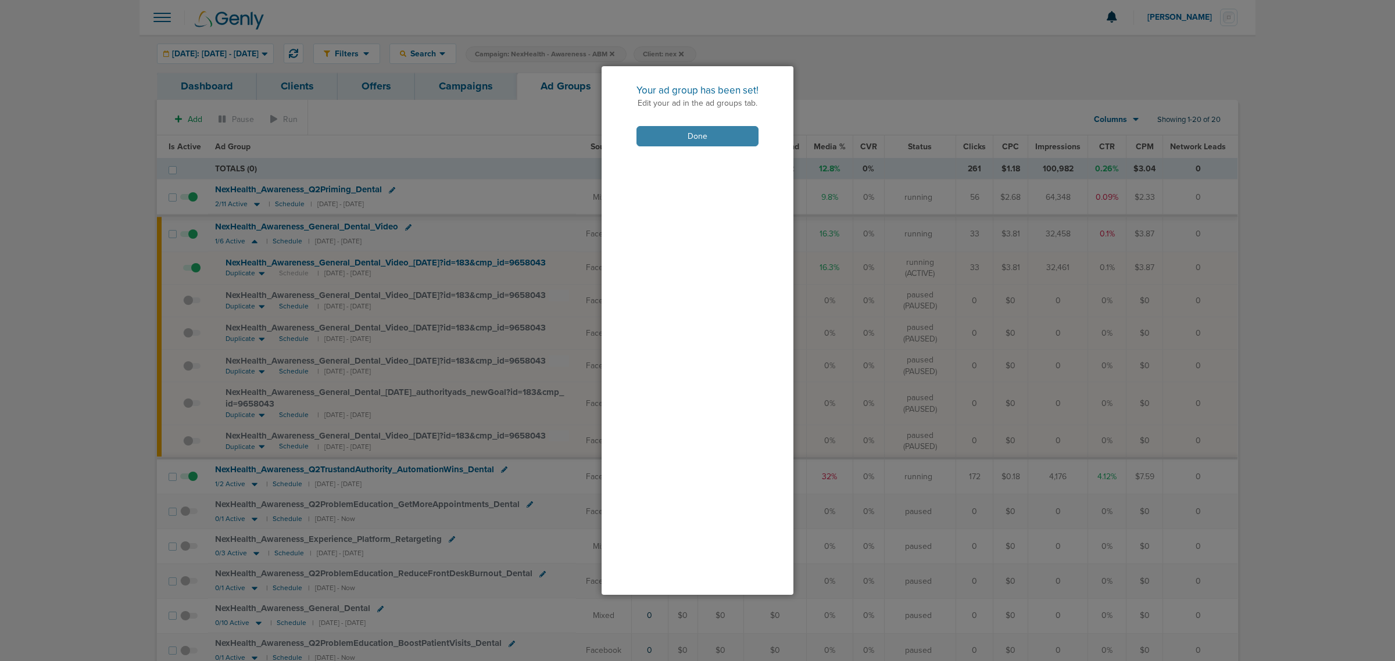
click at [696, 138] on button "Done" at bounding box center [697, 136] width 122 height 20
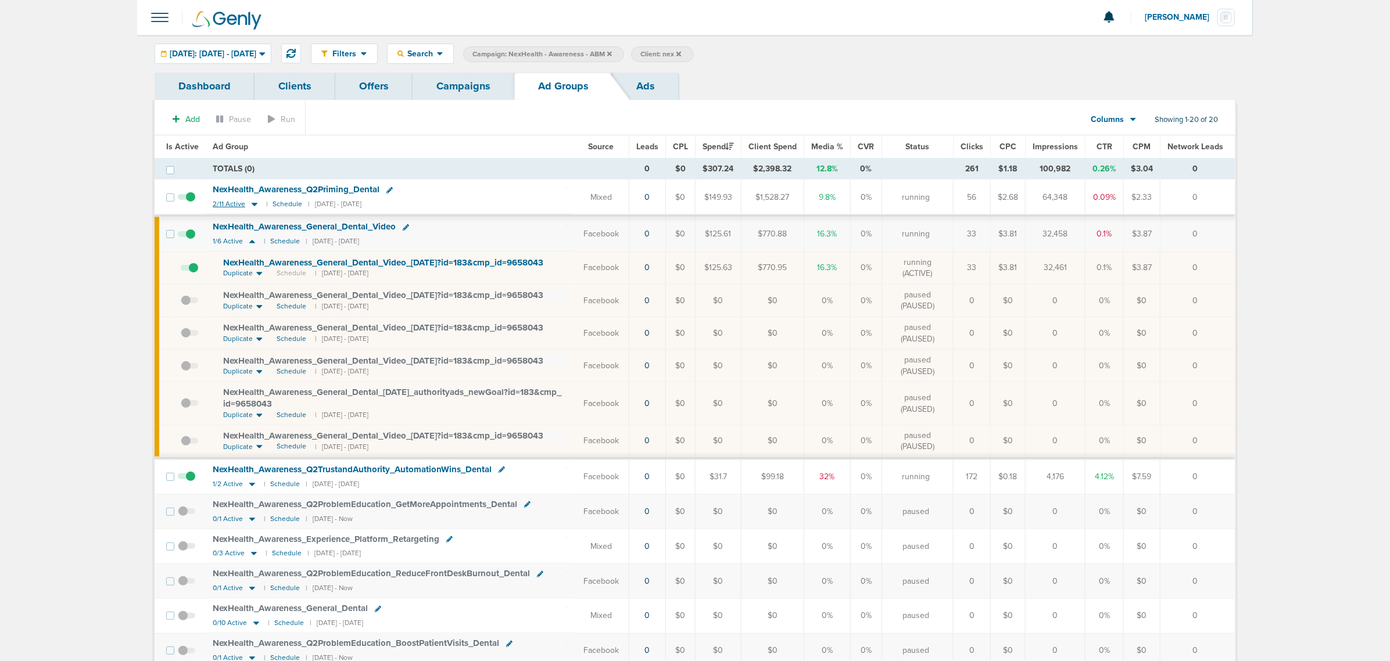
click at [254, 206] on icon at bounding box center [255, 204] width 6 height 3
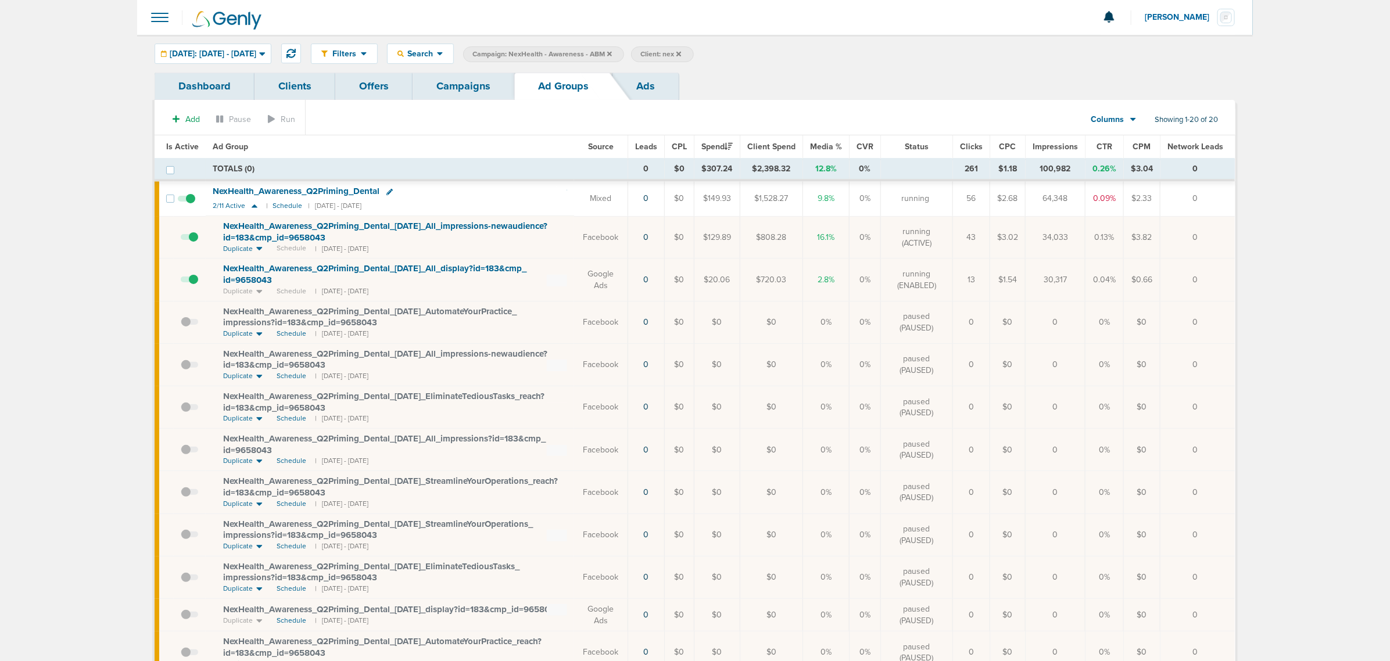
click at [256, 201] on td "NexHealth_ Awareness_ Q2Priming_ Dental 2/11 Active | Schedule | 09/24/2025 - 0…" at bounding box center [390, 198] width 369 height 35
click at [253, 206] on icon at bounding box center [255, 206] width 6 height 3
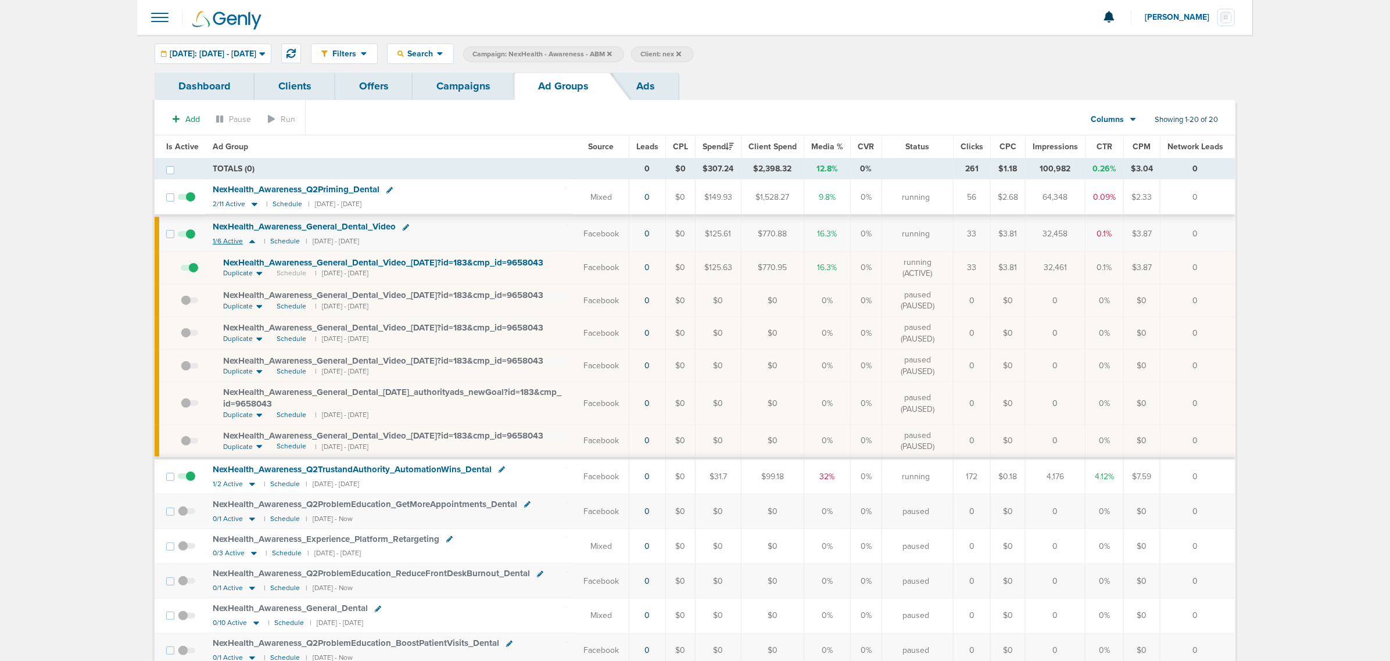
click at [248, 242] on icon at bounding box center [252, 242] width 12 height 10
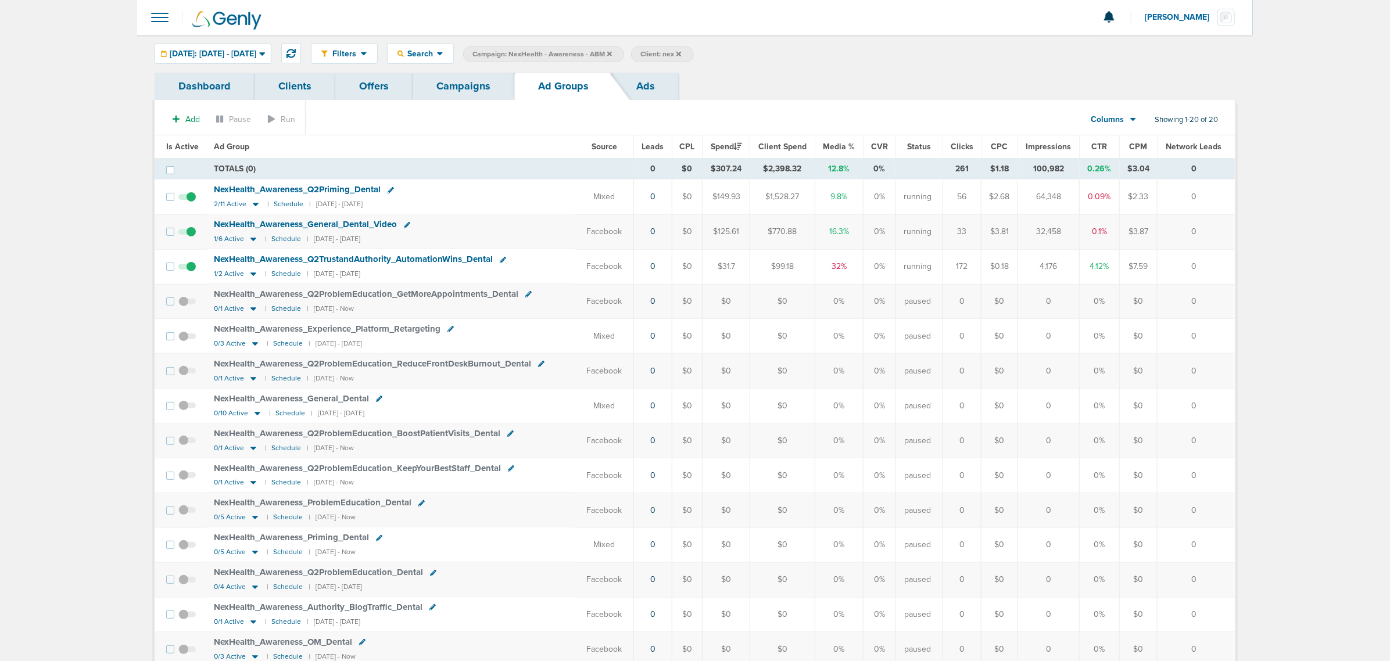
click at [458, 86] on link "Campaigns" at bounding box center [464, 86] width 102 height 27
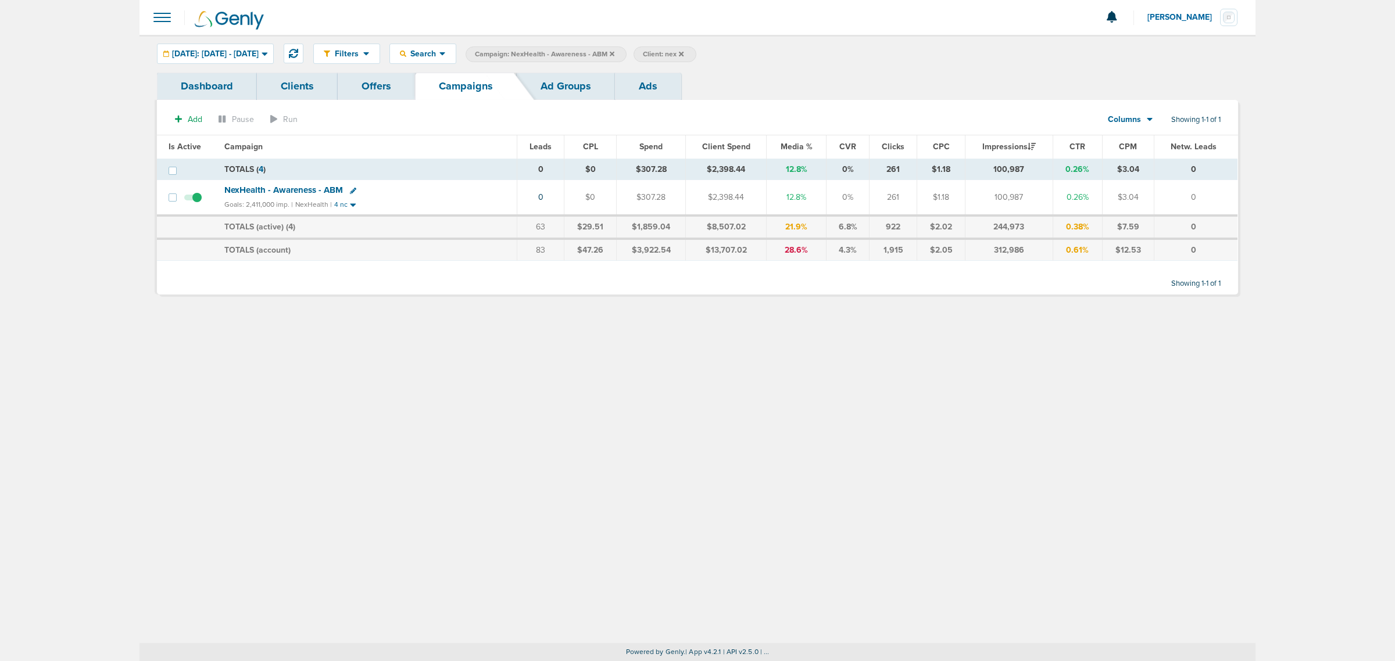
click at [614, 52] on icon at bounding box center [612, 53] width 5 height 5
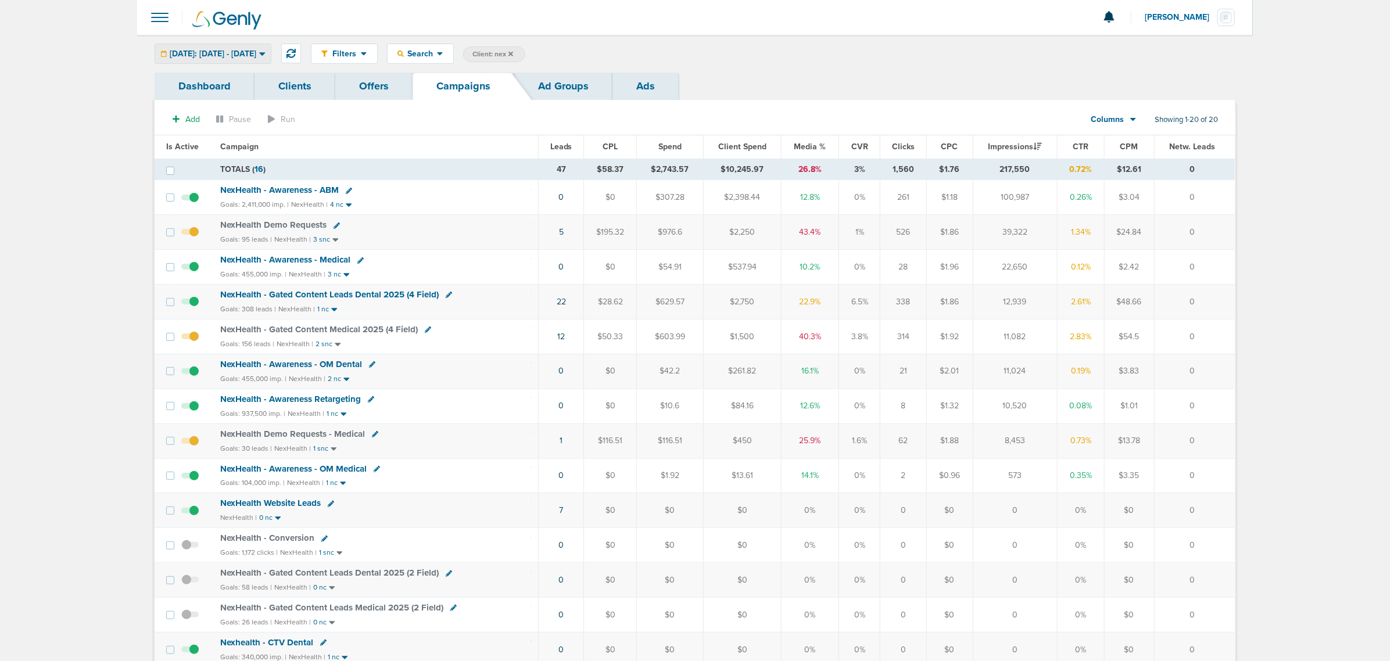
click at [215, 52] on span "Yesterday: 09.28.2025 - 09.28.2025" at bounding box center [213, 54] width 87 height 8
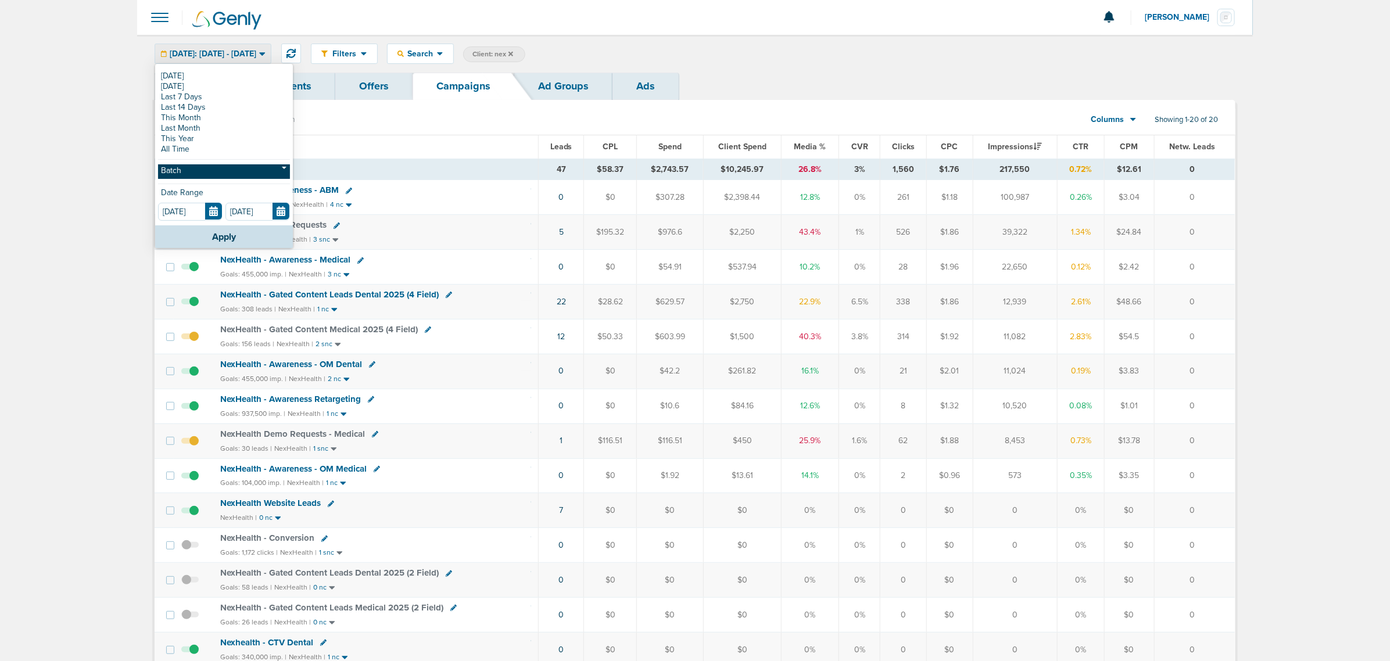
click at [208, 172] on link "Batch" at bounding box center [224, 172] width 132 height 15
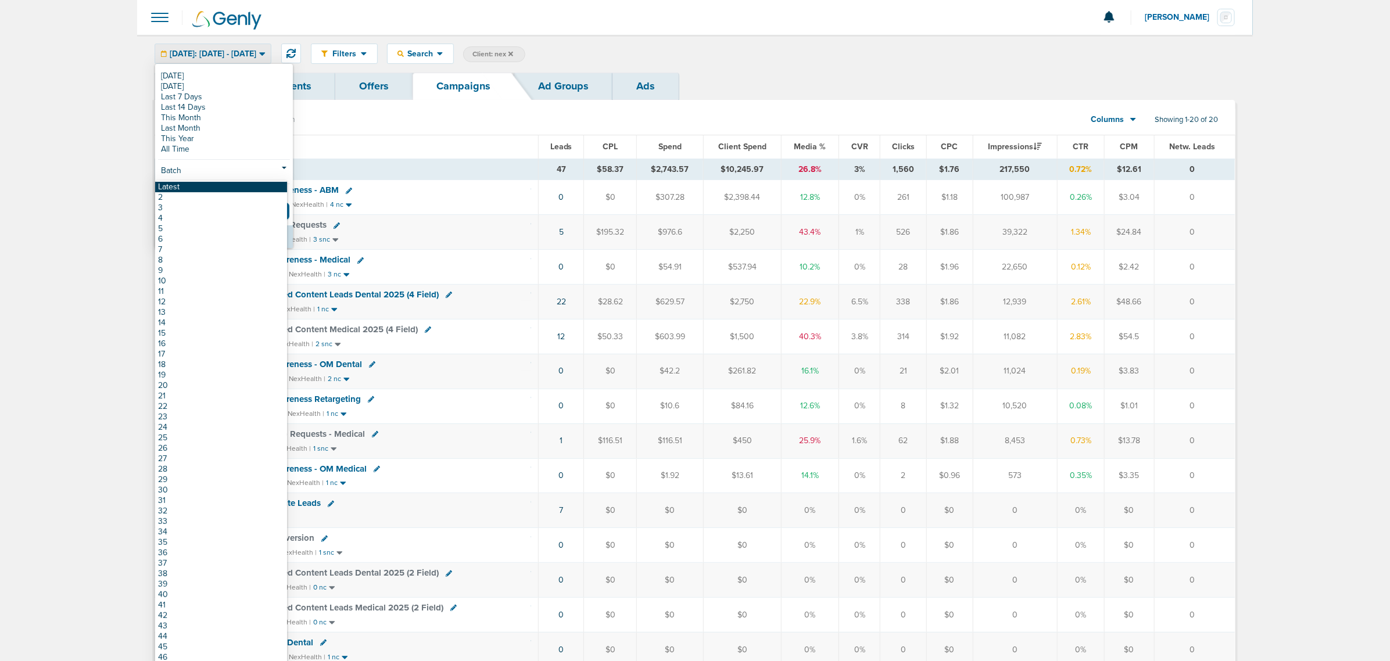
click at [205, 189] on link "Latest" at bounding box center [221, 187] width 132 height 10
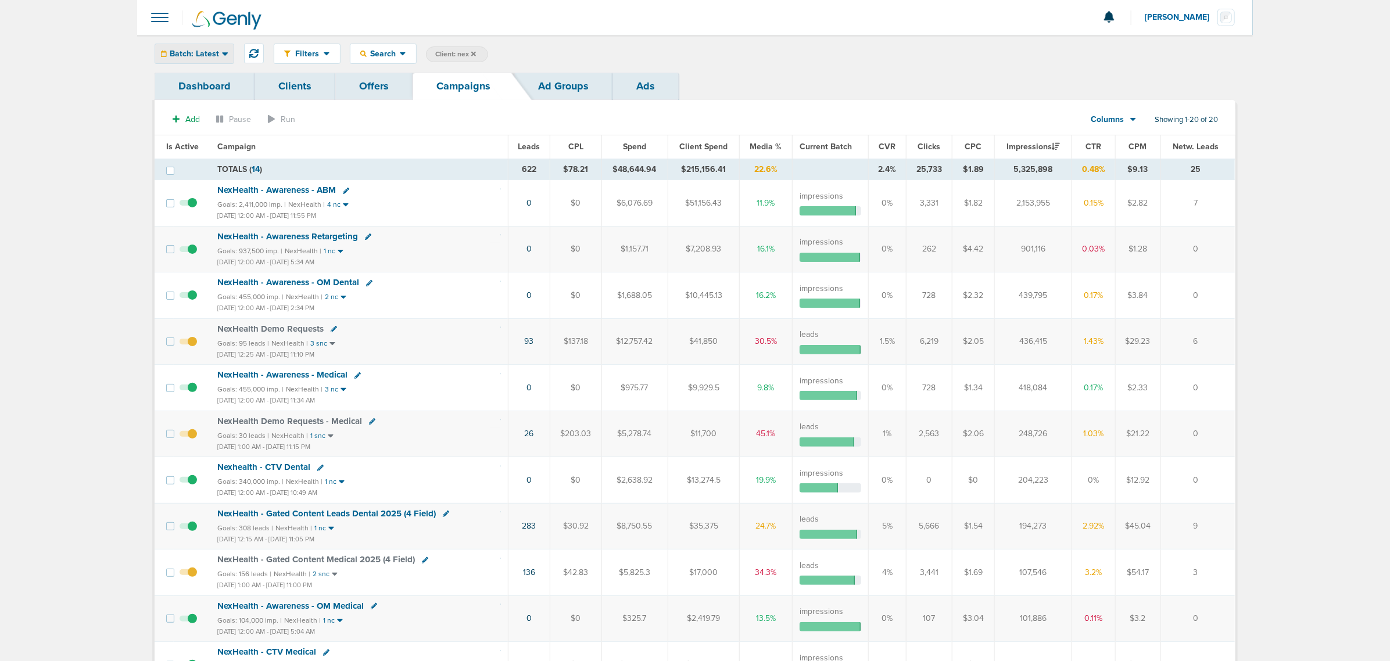
click at [230, 51] on div "Batch: Latest" at bounding box center [194, 53] width 78 height 19
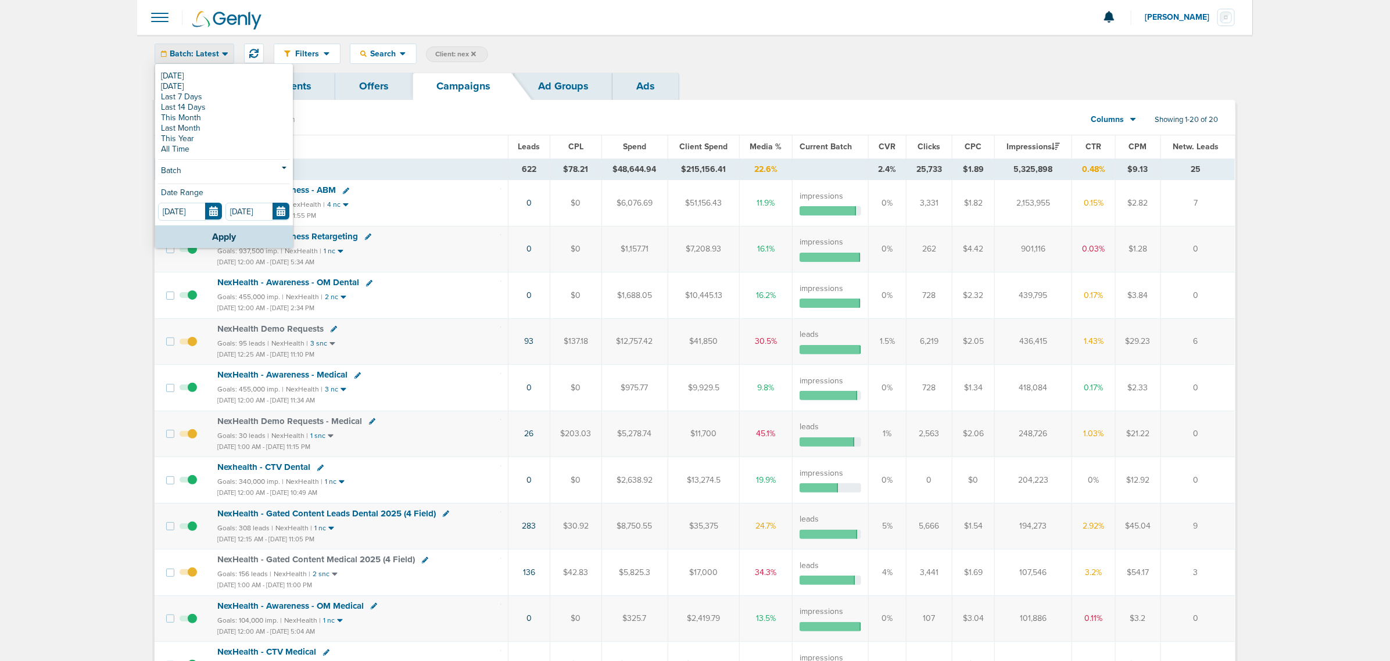
click at [827, 31] on div at bounding box center [695, 17] width 1116 height 35
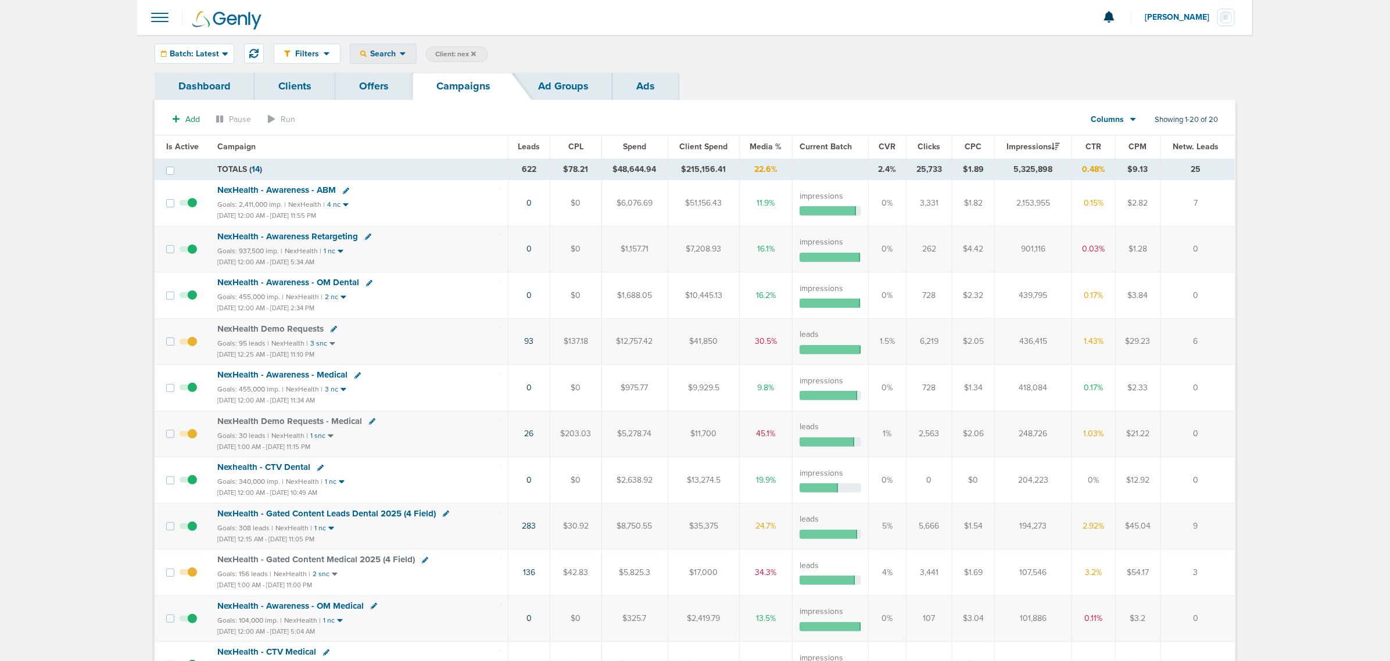
click at [390, 45] on div "Search" at bounding box center [384, 53] width 66 height 19
click at [204, 52] on span "Batch: Latest" at bounding box center [194, 54] width 49 height 8
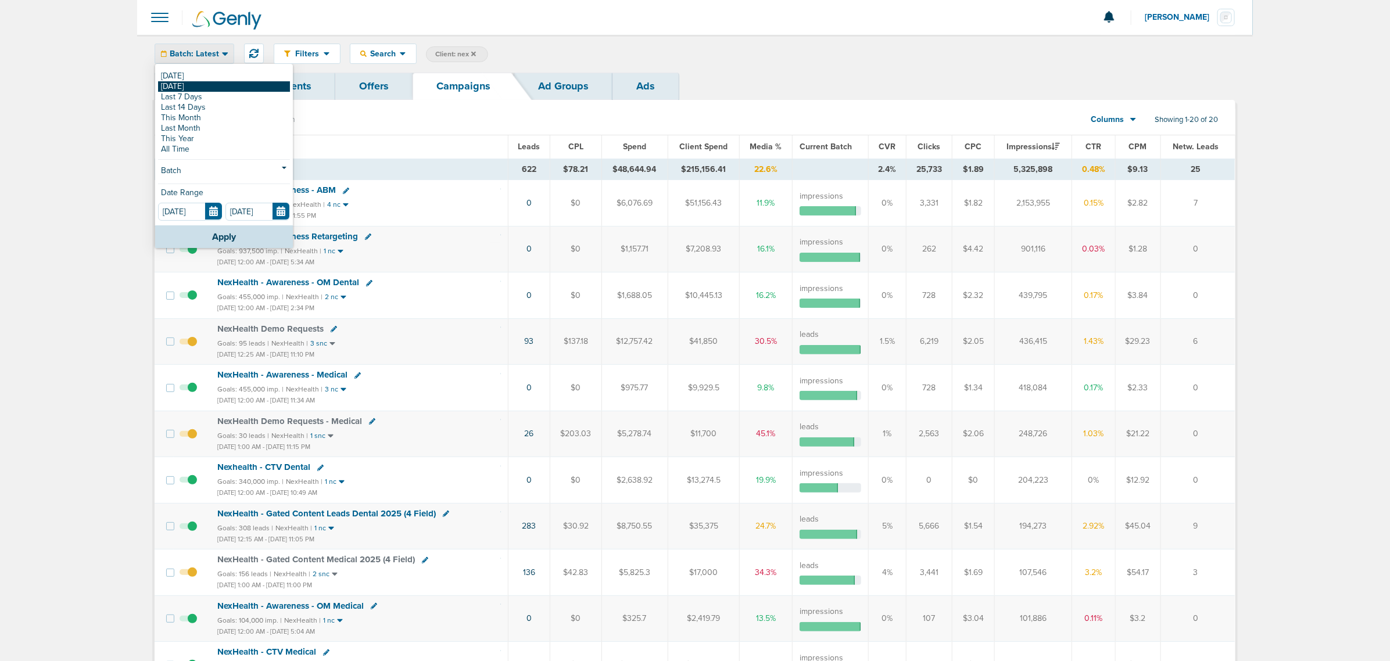
click at [214, 85] on link "[DATE]" at bounding box center [224, 86] width 132 height 10
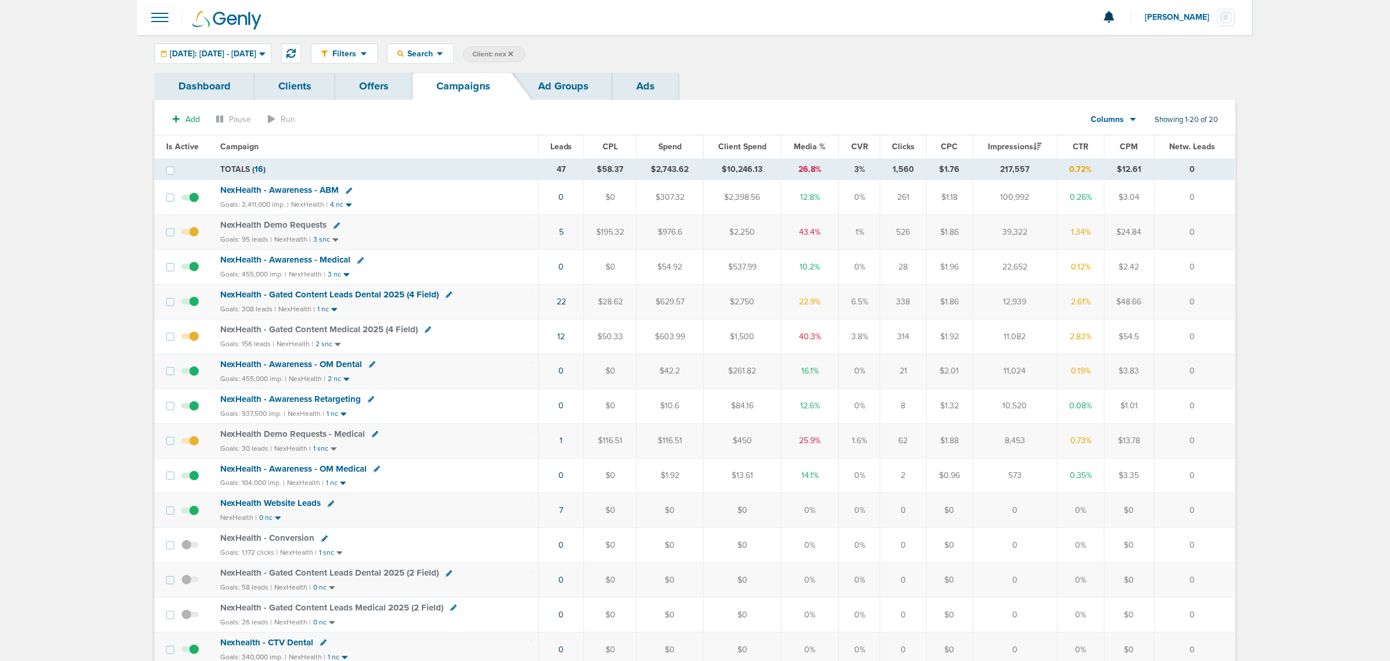
click at [320, 400] on span "NexHealth - Awareness - OM Medical" at bounding box center [293, 469] width 146 height 10
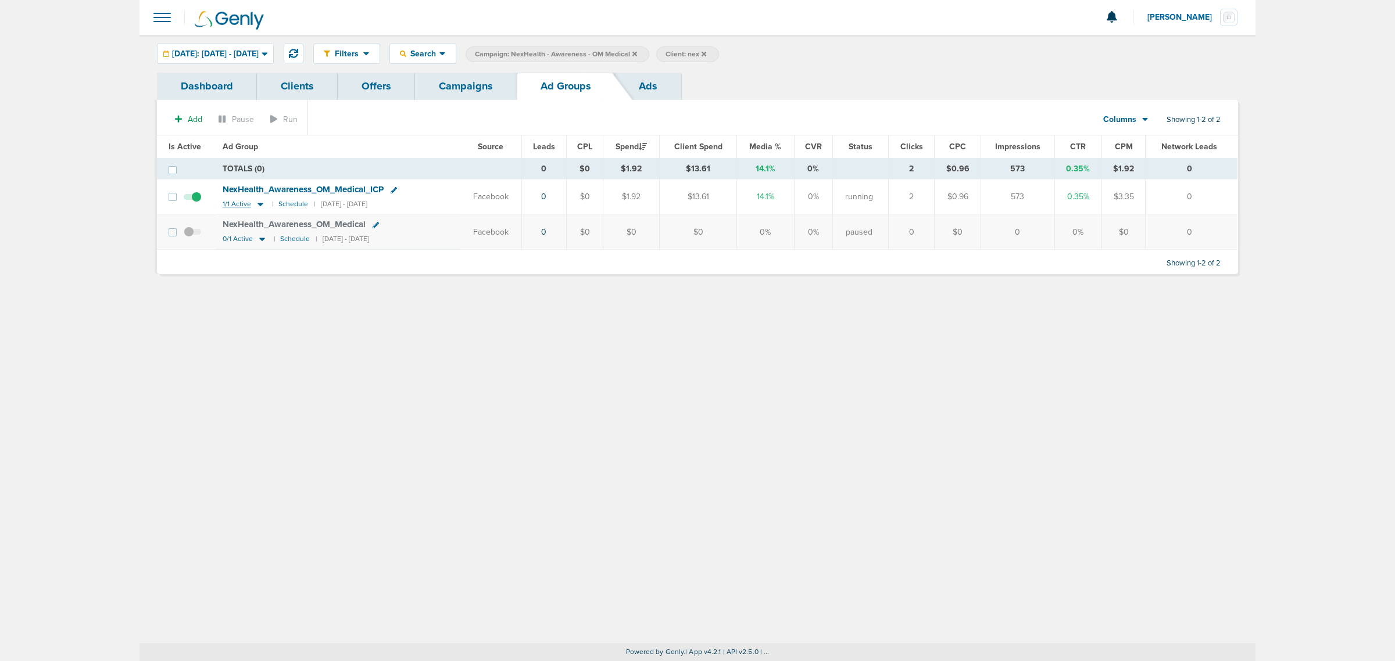
click at [258, 205] on icon at bounding box center [261, 204] width 6 height 3
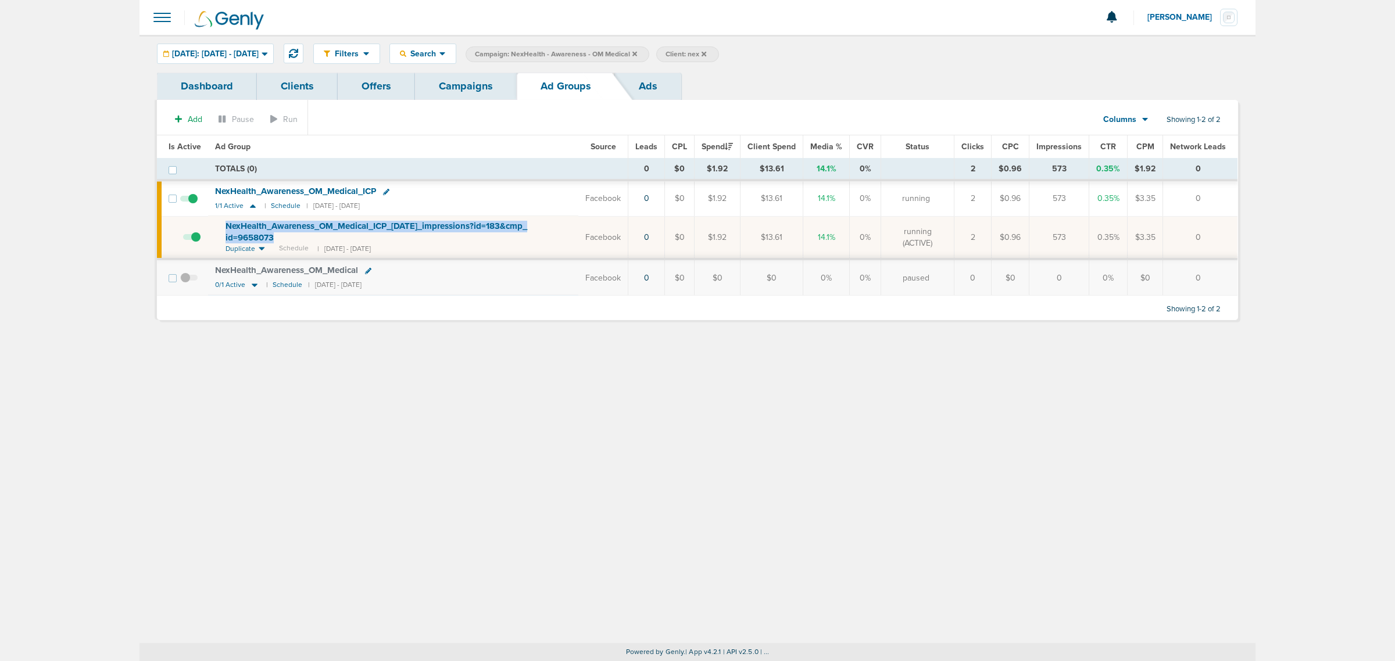
drag, startPoint x: 309, startPoint y: 243, endPoint x: 217, endPoint y: 225, distance: 94.2
click at [217, 225] on td "NexHealth_ Awareness_ OM_ Medical_ ICP_ 05.6.25_ impressions?id=183&cmp_ id=965…" at bounding box center [393, 237] width 370 height 43
copy span "NexHealth_ Awareness_ OM_ Medical_ ICP_ 05.6.25_ impressions?id=183&cmp_ id=965…"
click at [388, 191] on icon at bounding box center [386, 192] width 6 height 6
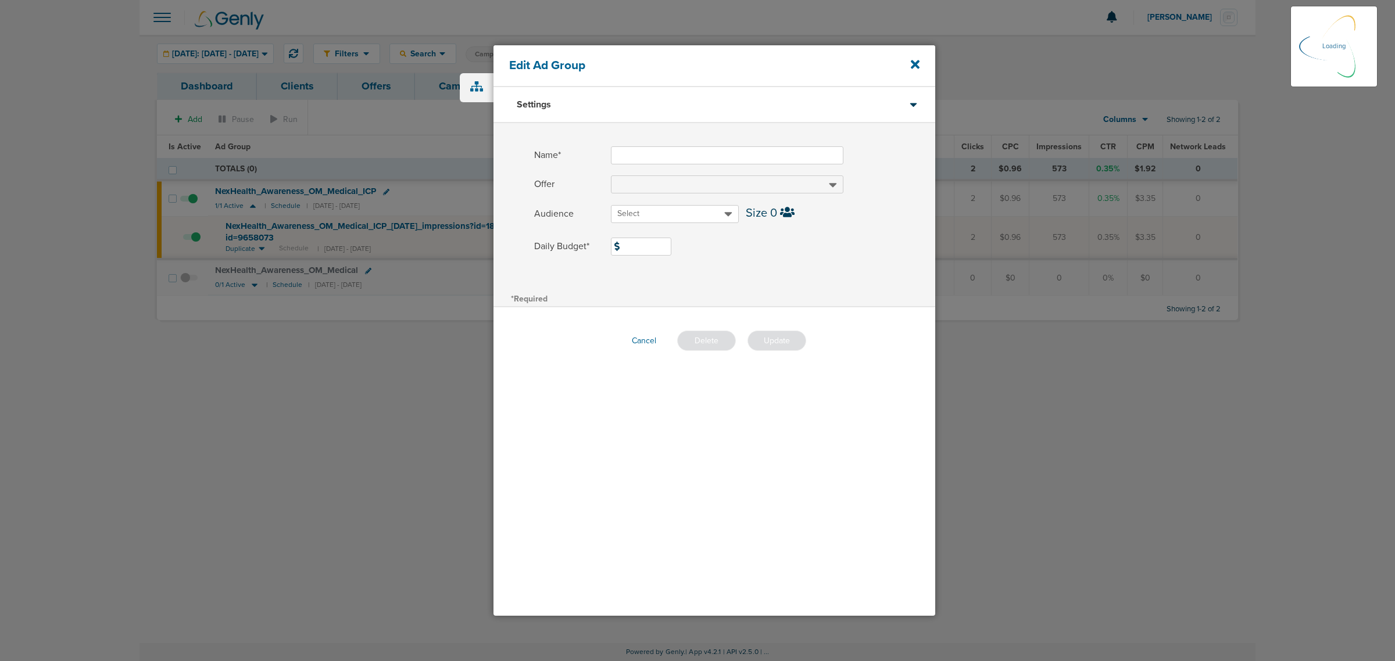
type input "NexHealth_Awareness_OM_Medical_ICP"
drag, startPoint x: 663, startPoint y: 245, endPoint x: 588, endPoint y: 246, distance: 75.0
click at [588, 246] on label "Daily Budget* 2 $2" at bounding box center [734, 247] width 401 height 18
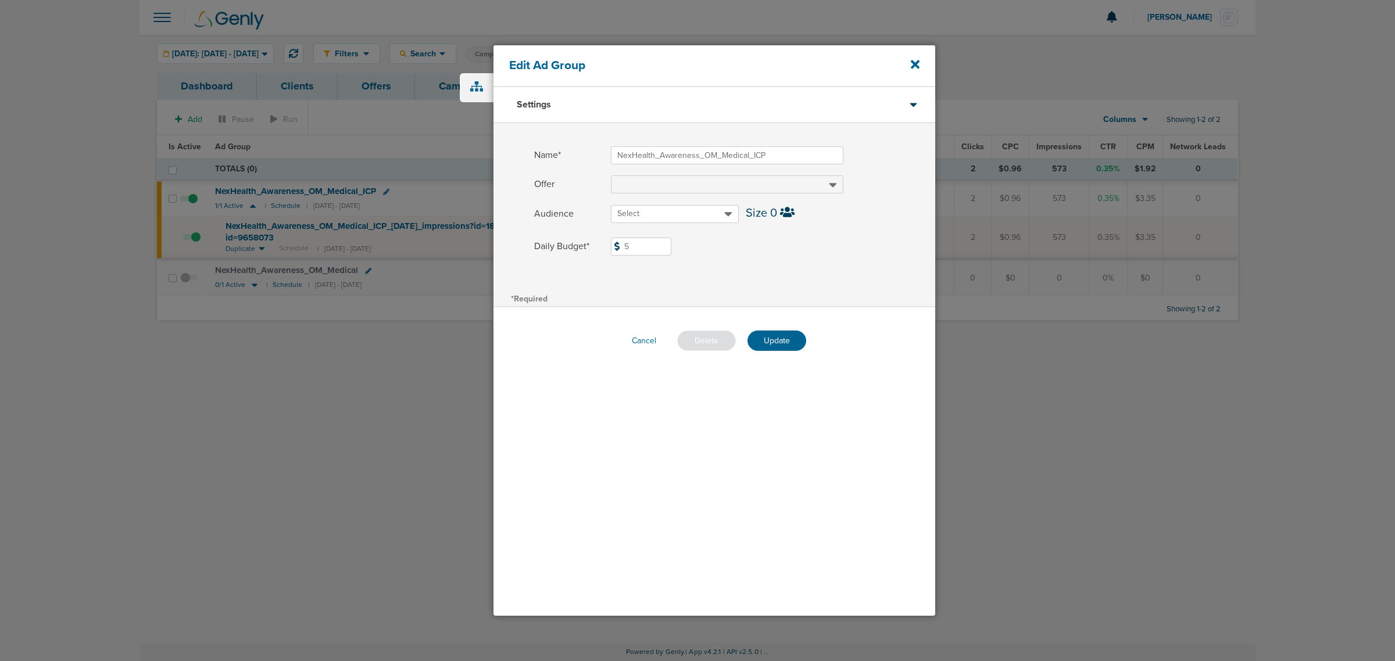
type input "5"
click at [771, 266] on div "Name* NexHealth_Awareness_OM_Medical_ICP Offer Audience Select Size 0 Daily Bud…" at bounding box center [715, 206] width 442 height 167
drag, startPoint x: 777, startPoint y: 356, endPoint x: 782, endPoint y: 342, distance: 15.4
click at [778, 353] on div "Cancel Delete Update" at bounding box center [715, 340] width 442 height 67
click at [782, 339] on button "Update" at bounding box center [777, 341] width 59 height 20
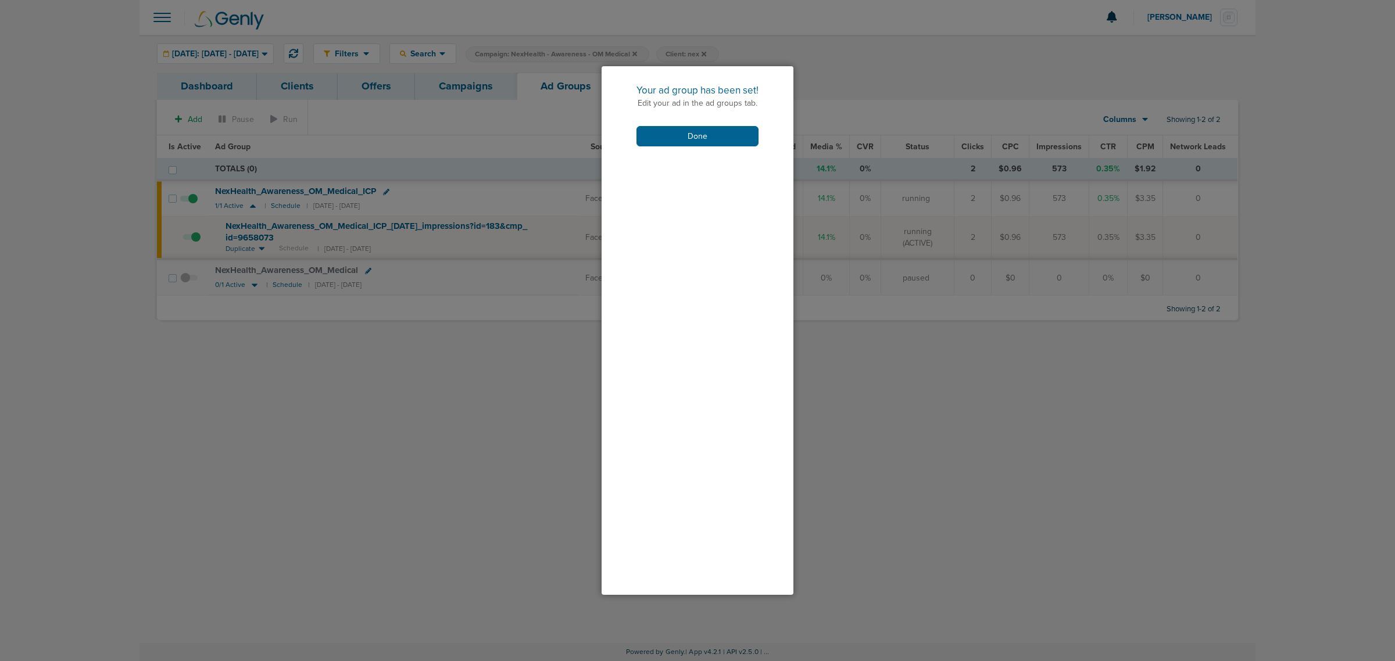
click at [663, 124] on div "Your ad group has been set! Edit your ad in the ad groups tab. Done" at bounding box center [698, 115] width 192 height 98
click at [666, 128] on button "Done" at bounding box center [697, 136] width 122 height 20
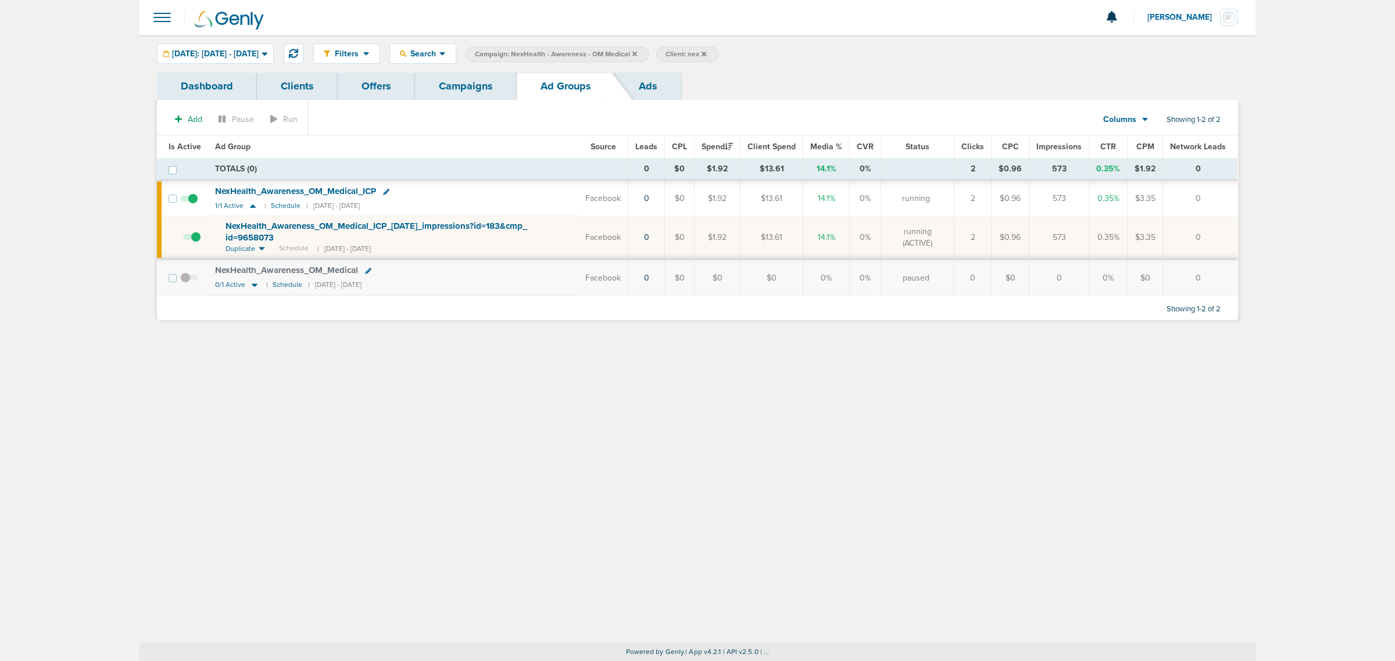
click at [457, 76] on link "Campaigns" at bounding box center [466, 86] width 102 height 27
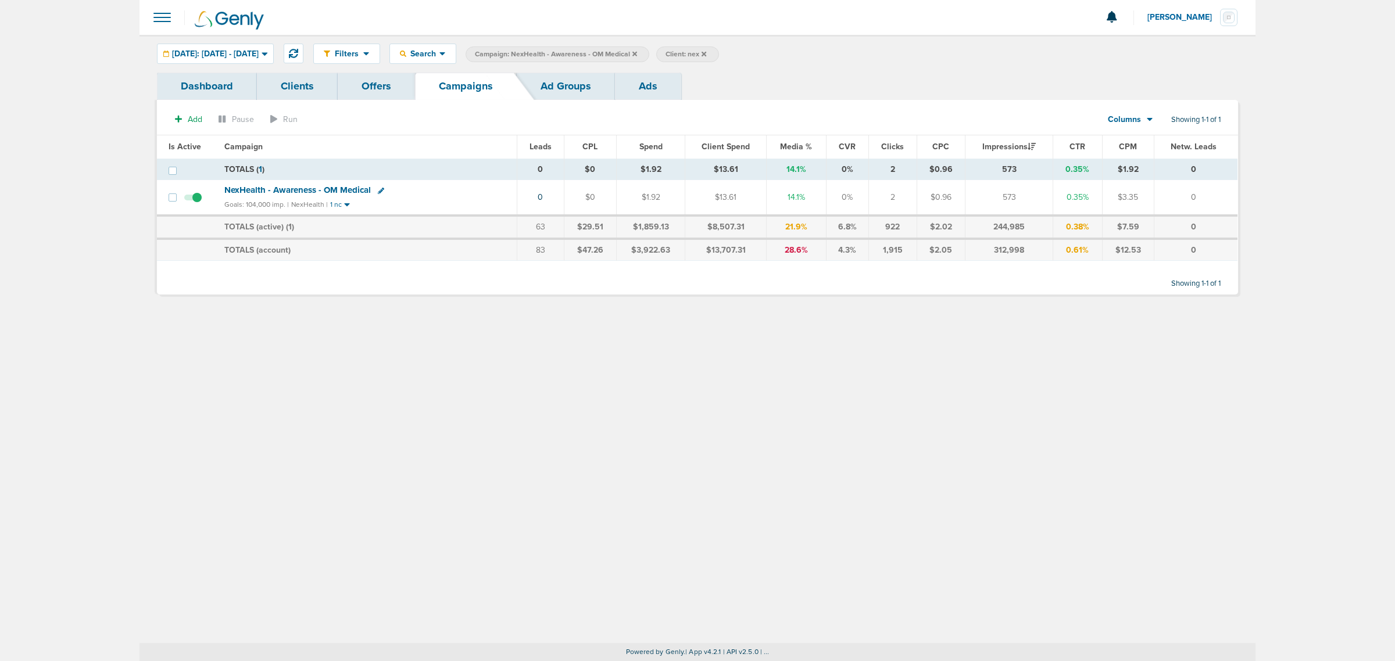
click at [637, 54] on icon at bounding box center [634, 53] width 5 height 5
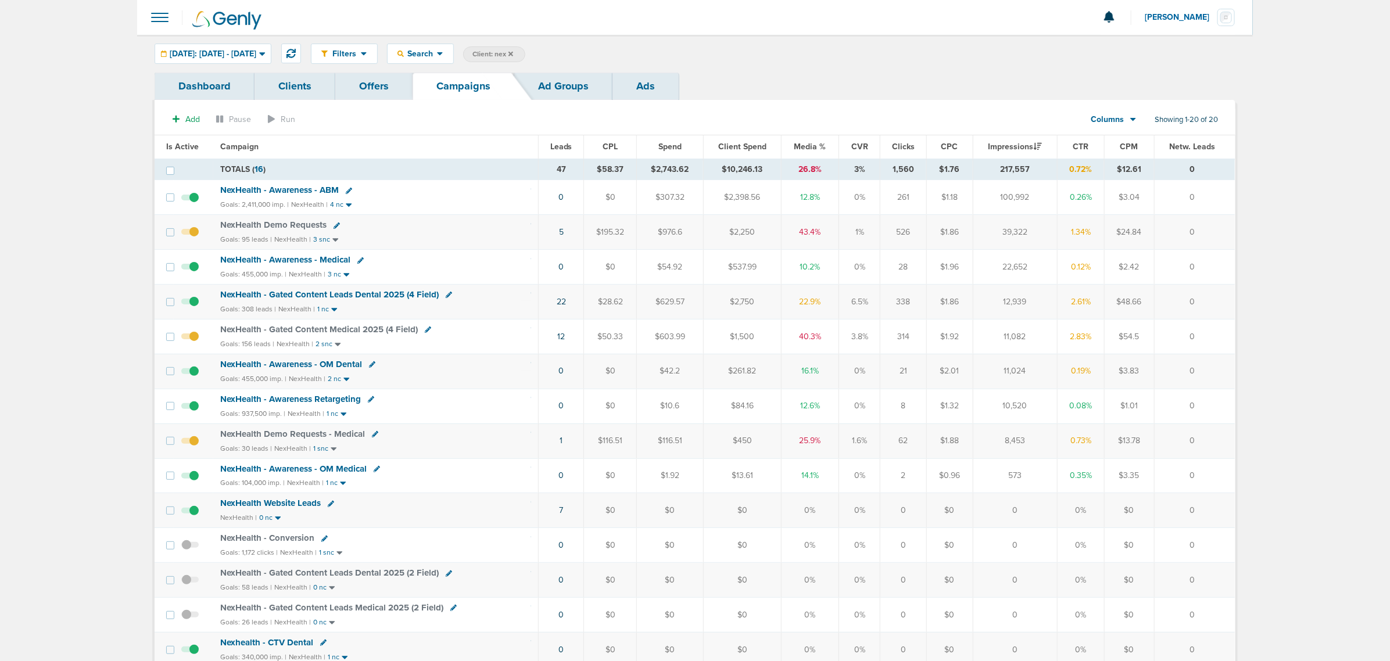
click at [301, 400] on span "NexHealth - Awareness Retargeting" at bounding box center [290, 399] width 141 height 10
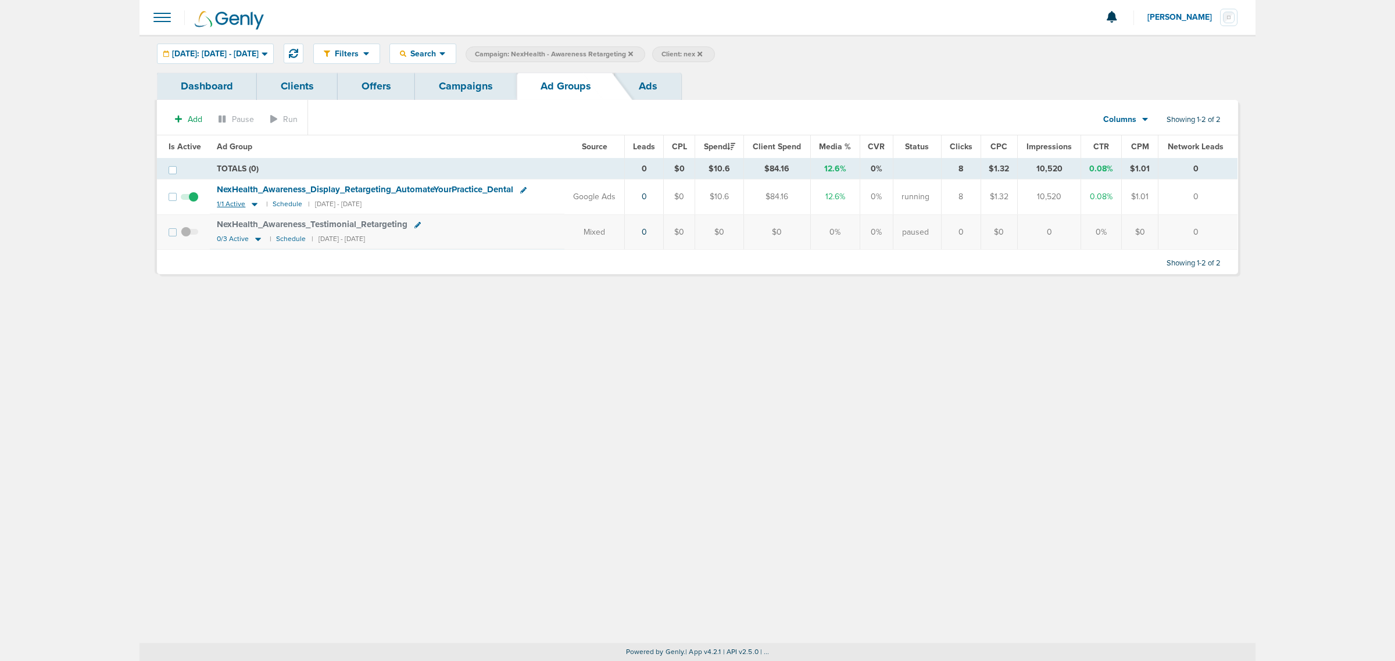
click at [251, 205] on icon at bounding box center [255, 204] width 12 height 10
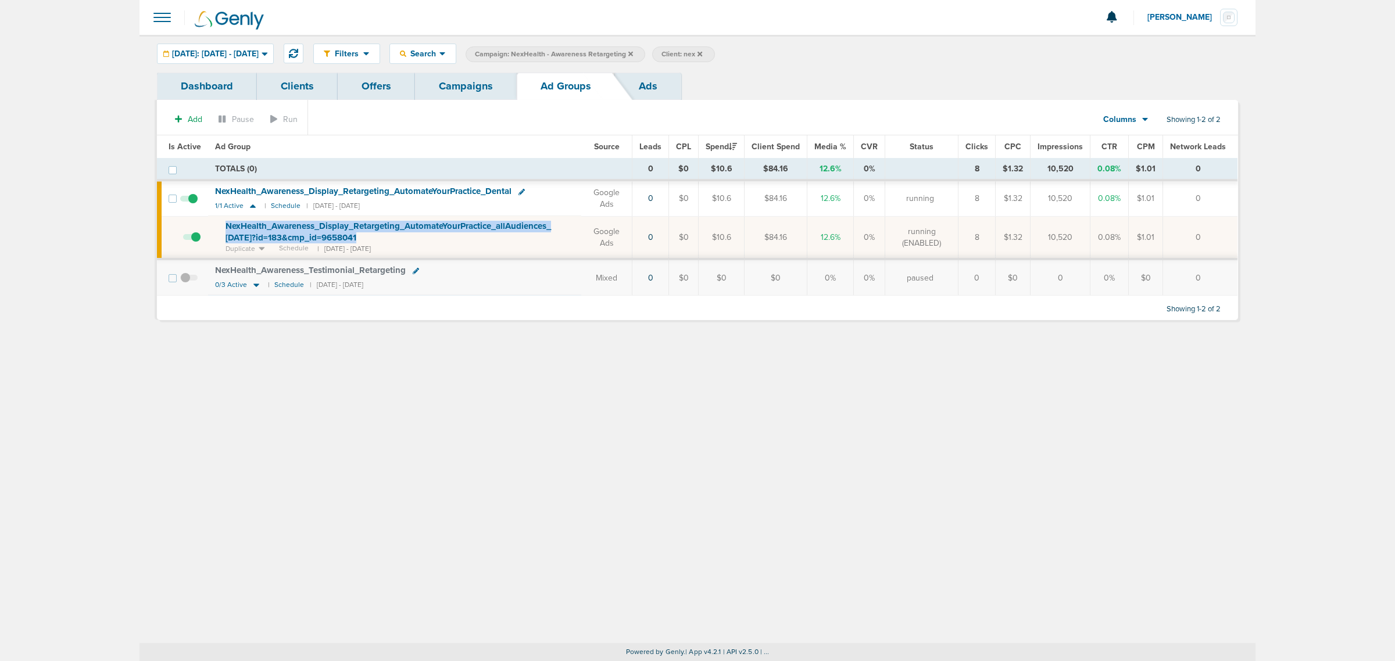
drag, startPoint x: 390, startPoint y: 236, endPoint x: 214, endPoint y: 231, distance: 176.2
click at [214, 231] on td "NexHealth_ Awareness_ Display_ Retargeting_ AutomateYourPractice_ allAudiences_…" at bounding box center [394, 237] width 373 height 43
copy span "NexHealth_ Awareness_ Display_ Retargeting_ AutomateYourPractice_ allAudiences_…"
click at [633, 53] on icon at bounding box center [630, 53] width 5 height 5
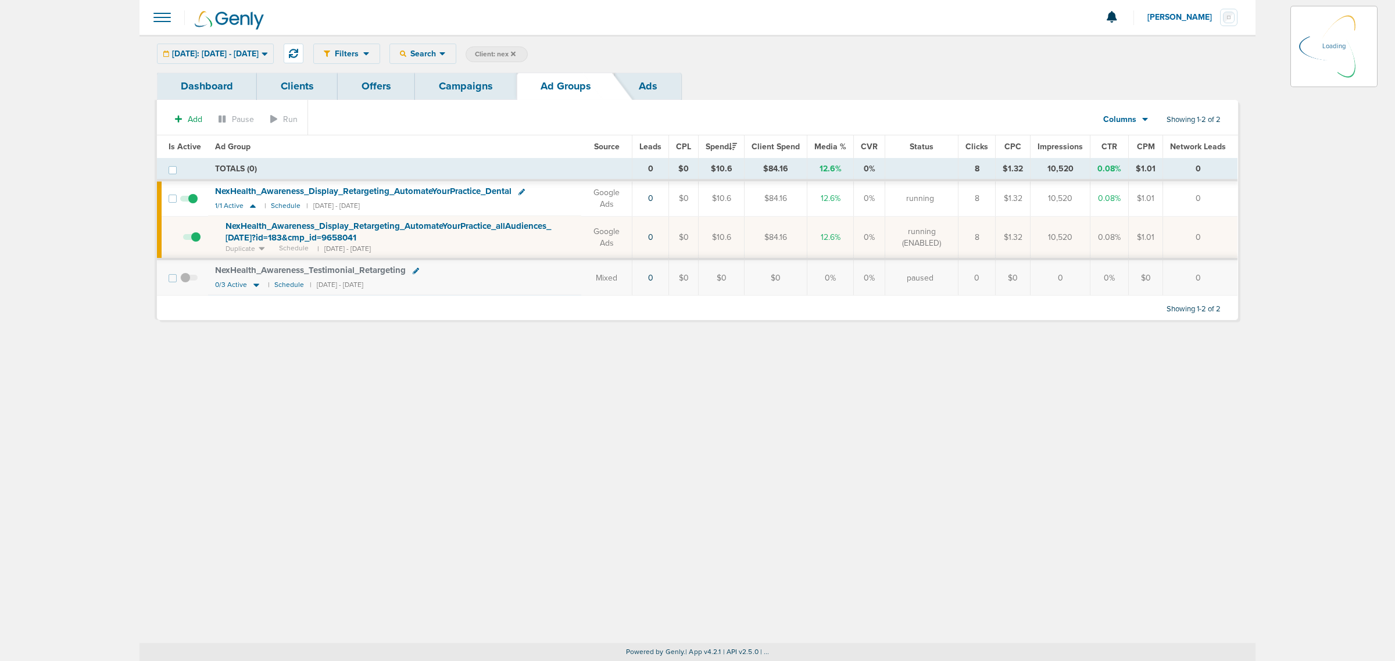
click at [445, 85] on link "Campaigns" at bounding box center [466, 86] width 102 height 27
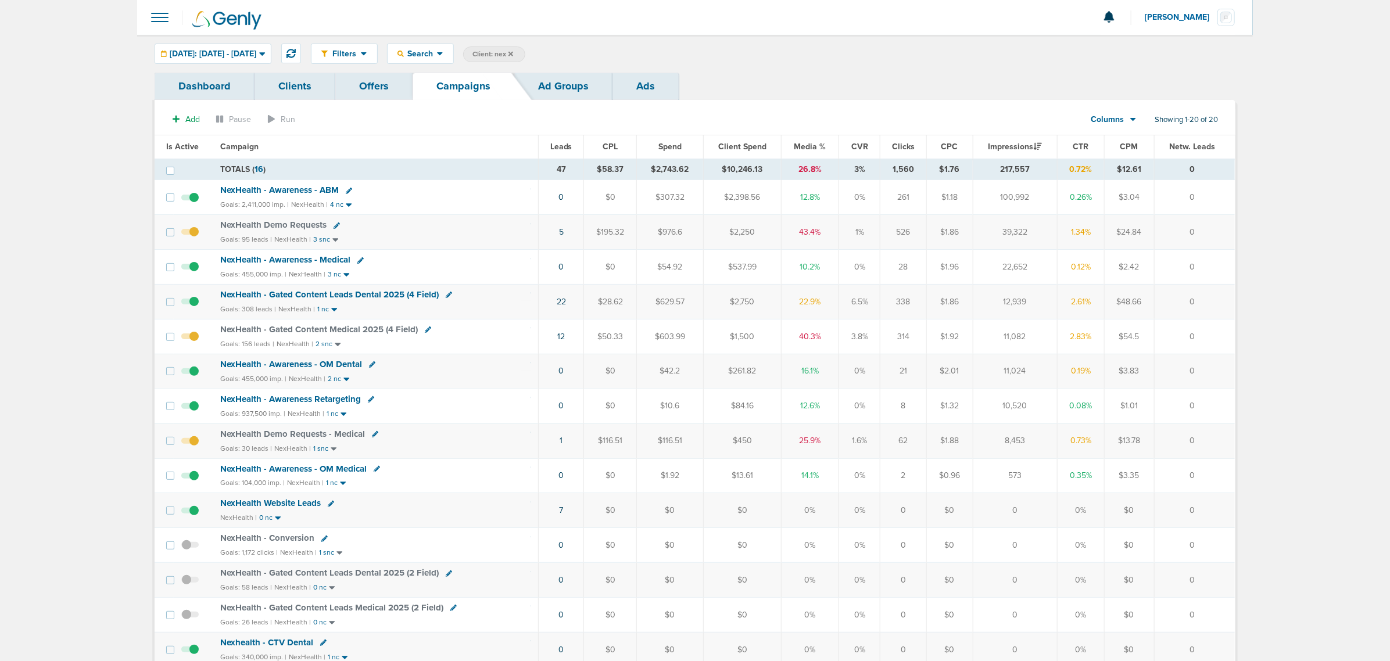
click at [525, 60] on label "Client: nex" at bounding box center [494, 55] width 62 height 16
click at [513, 53] on span "Client: nex" at bounding box center [493, 54] width 41 height 10
type input "n"
type input "accept"
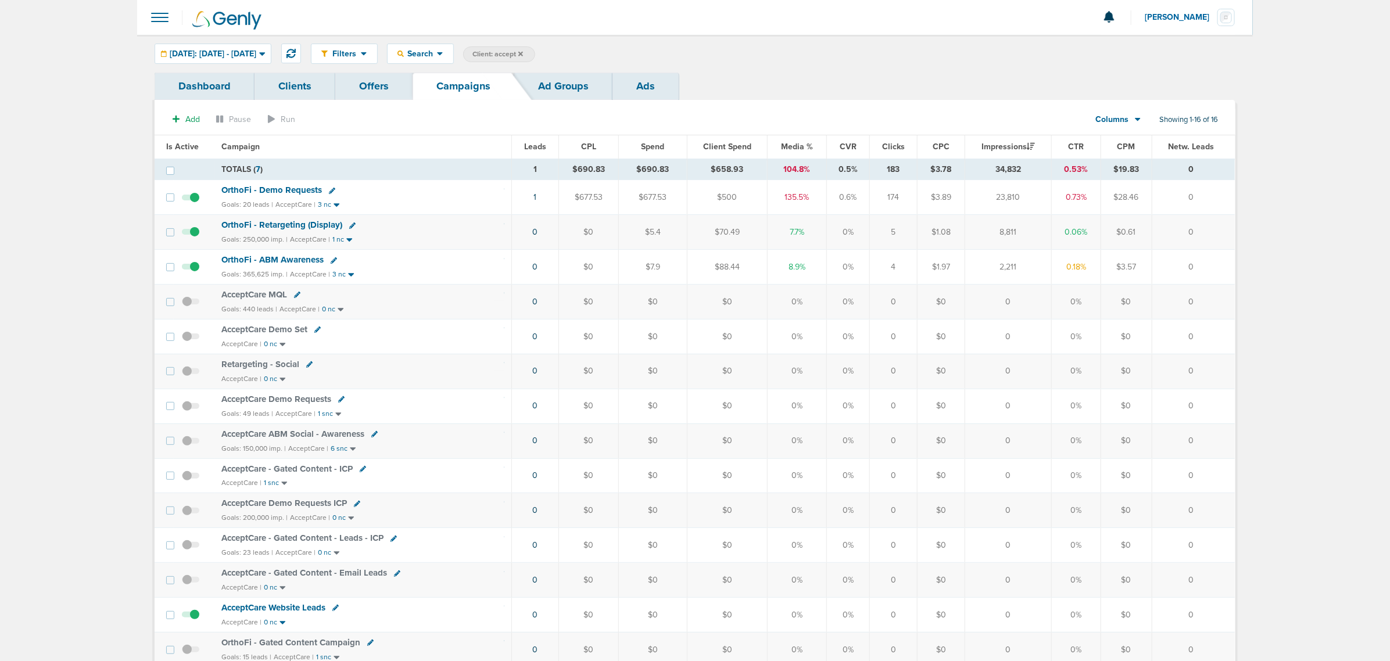
click at [223, 37] on div "Filters Active Only Settings Status Active Inactive Objectives MQL SQL Traffic …" at bounding box center [695, 54] width 1116 height 38
click at [217, 51] on span "Yesterday: 09.28.2025 - 09.28.2025" at bounding box center [213, 54] width 87 height 8
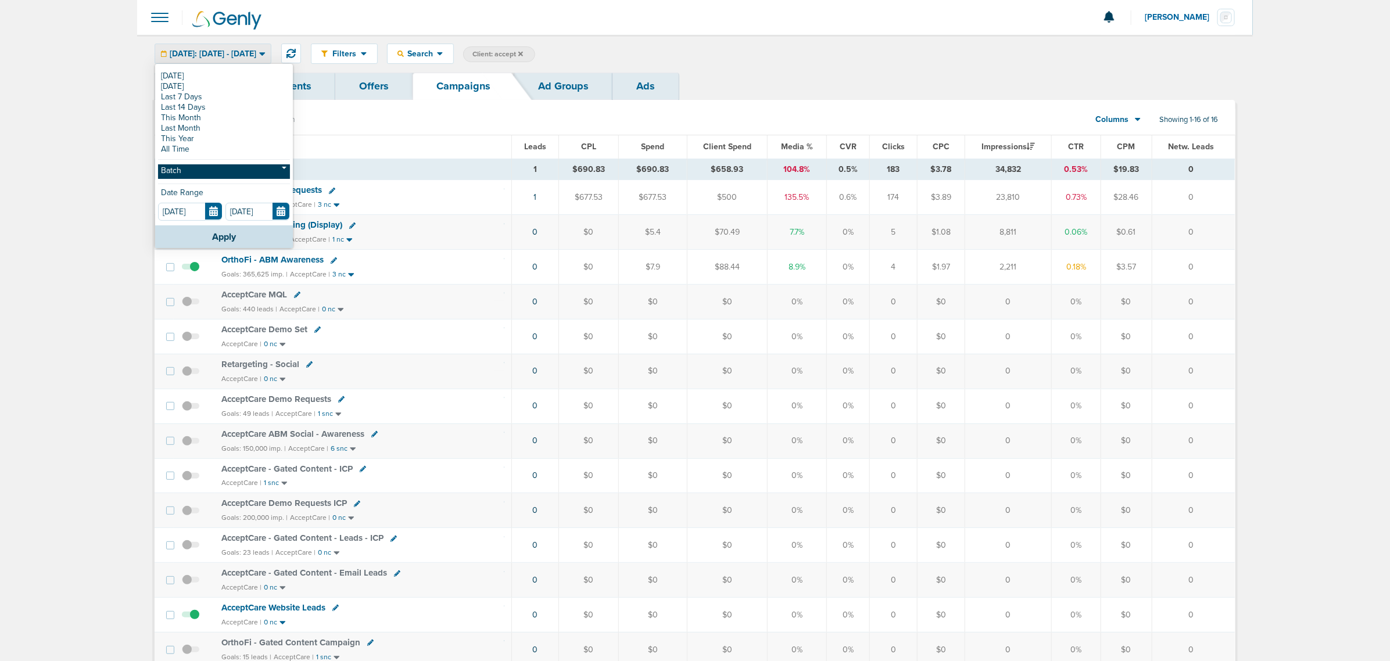
click at [178, 173] on link "Batch" at bounding box center [224, 172] width 132 height 15
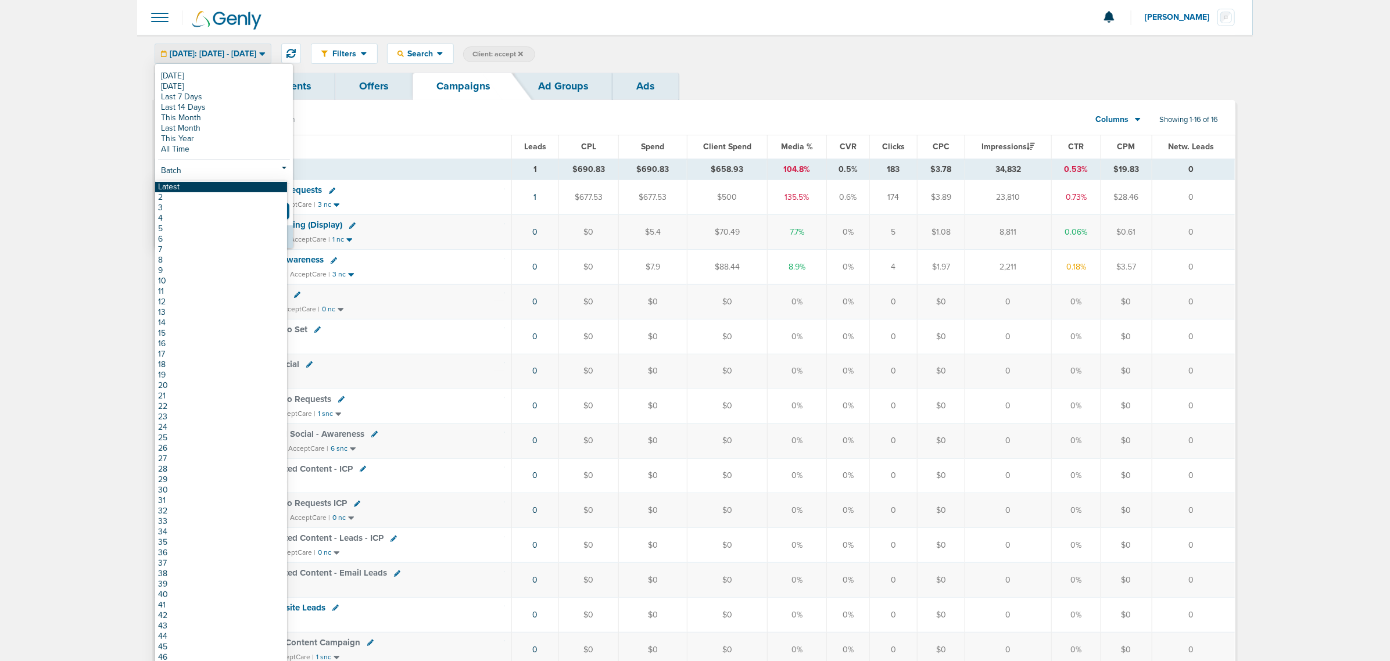
click at [183, 186] on link "Latest" at bounding box center [221, 187] width 132 height 10
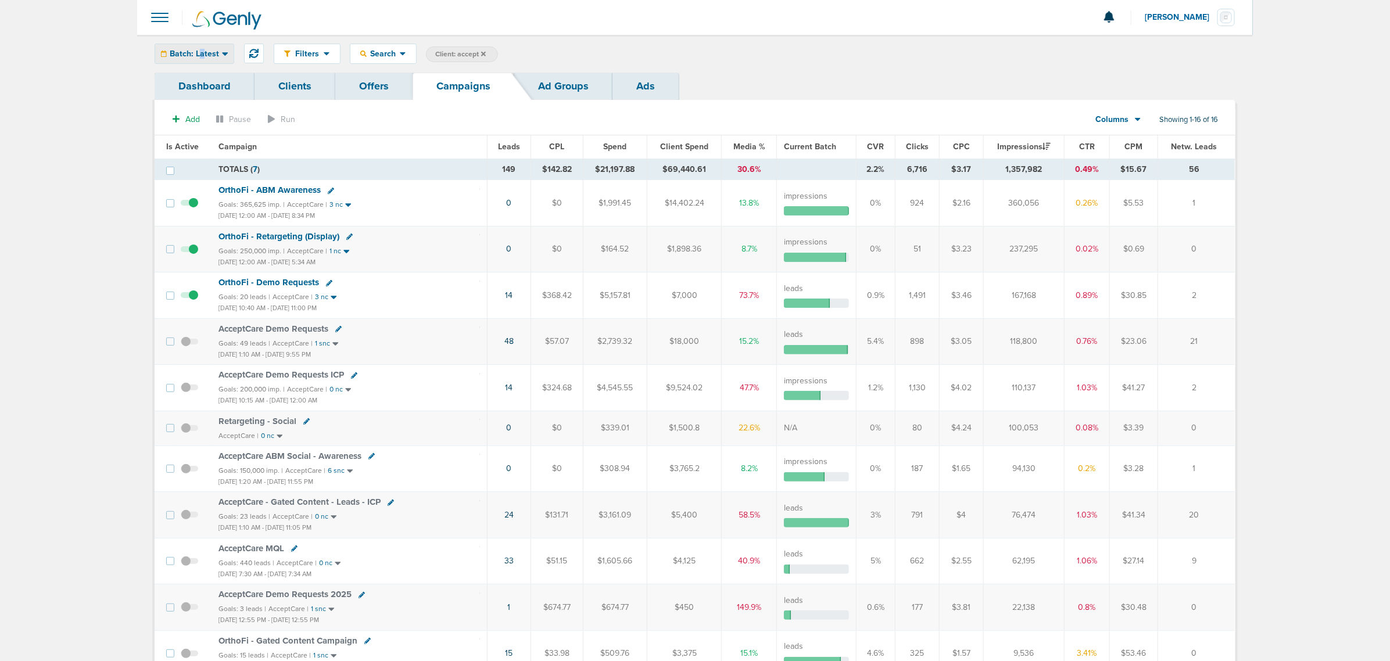
click at [201, 56] on span "Batch: Latest" at bounding box center [194, 54] width 49 height 8
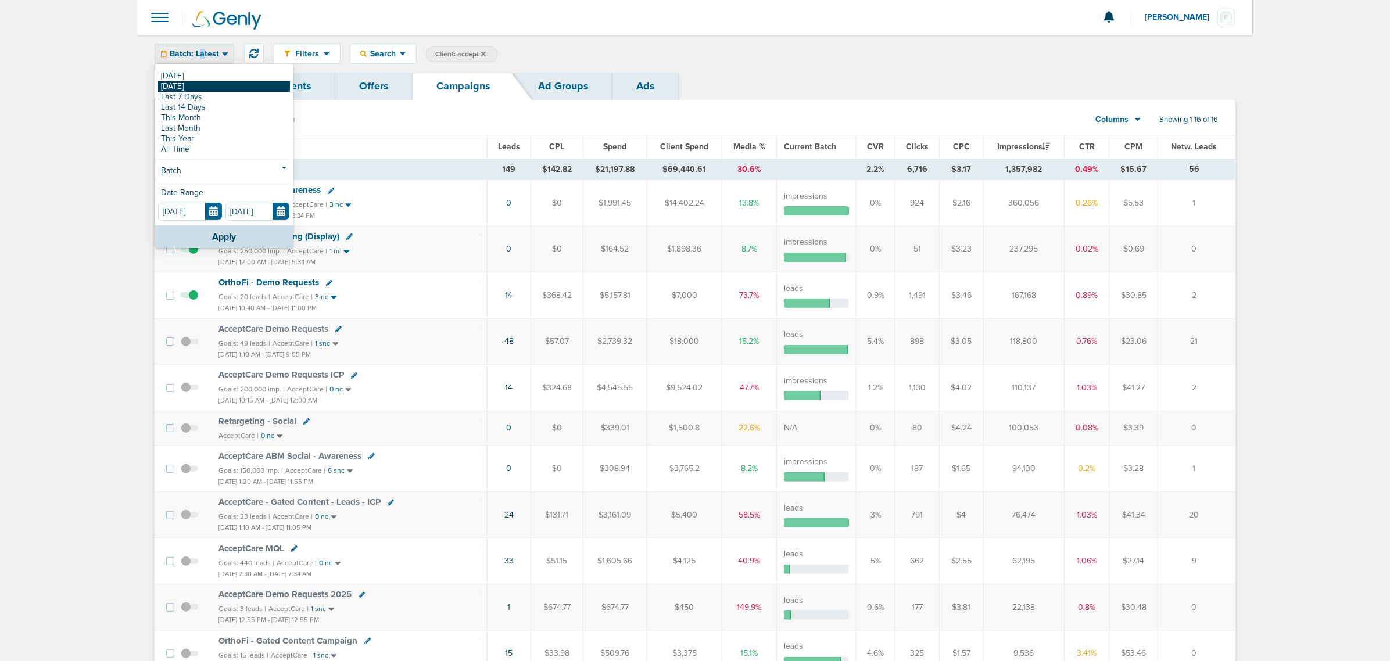
click at [184, 90] on link "[DATE]" at bounding box center [224, 86] width 132 height 10
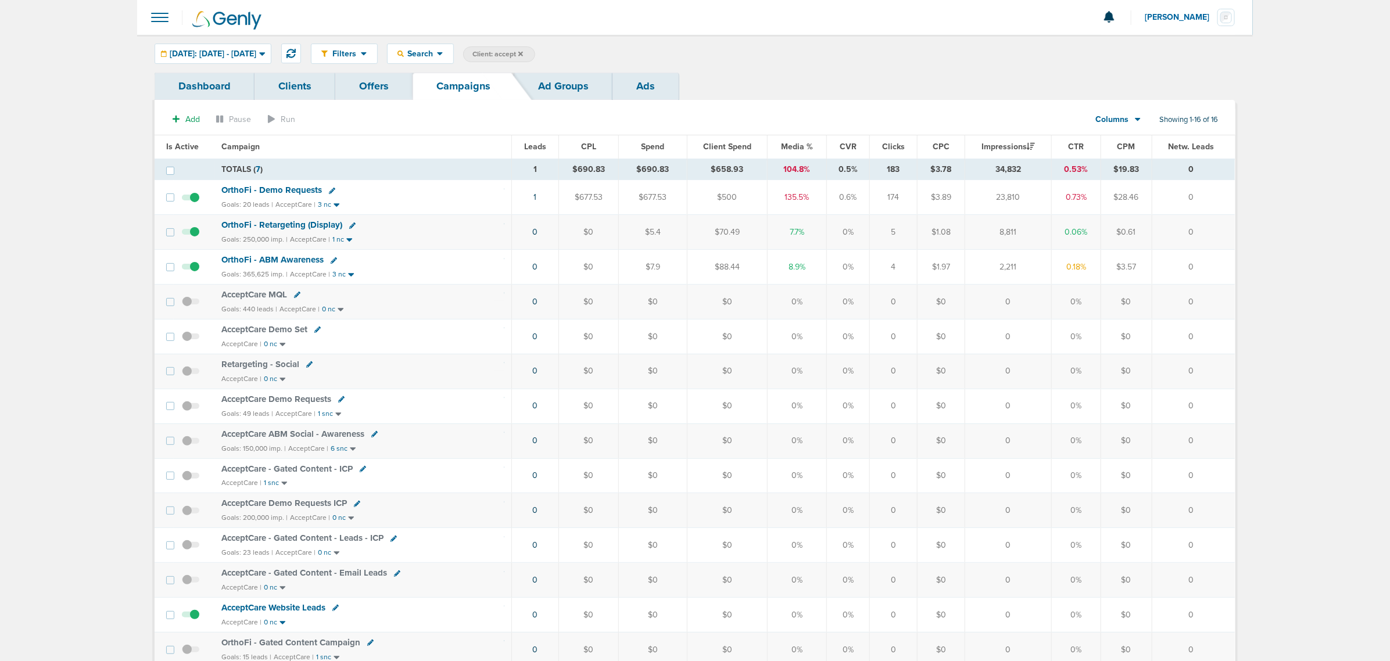
click at [292, 260] on span "OrthoFi - ABM Awareness" at bounding box center [272, 260] width 102 height 10
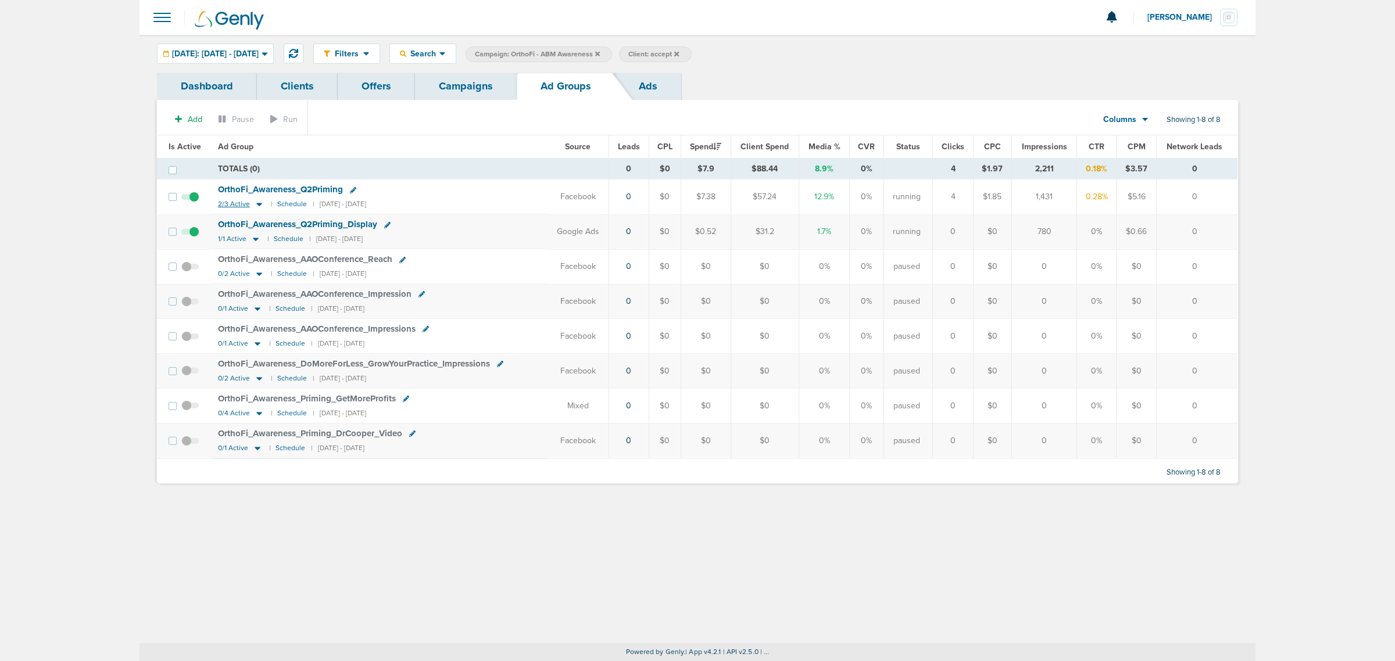
click at [253, 206] on icon at bounding box center [259, 204] width 12 height 10
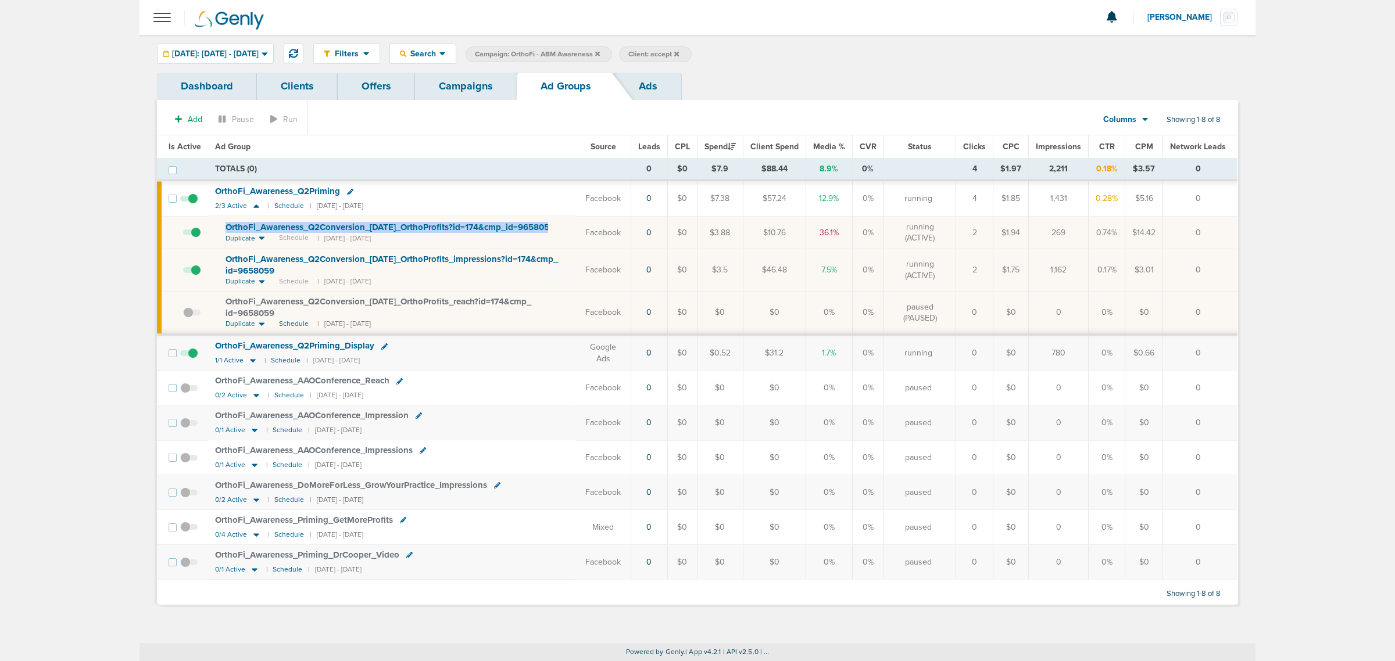
drag, startPoint x: 563, startPoint y: 233, endPoint x: 227, endPoint y: 222, distance: 336.2
click at [227, 222] on div "OrthoFi_ Awareness_ Q2Conversion_ 05.16.25_ OrthoProfits?id=174&cmp_ id=9658059" at bounding box center [397, 228] width 343 height 12
copy td "OrthoFi_ Awareness_ Q2Conversion_ 05.16.25_ OrthoProfits?id=174&cmp_ id=9658059"
click at [350, 192] on icon at bounding box center [350, 192] width 6 height 6
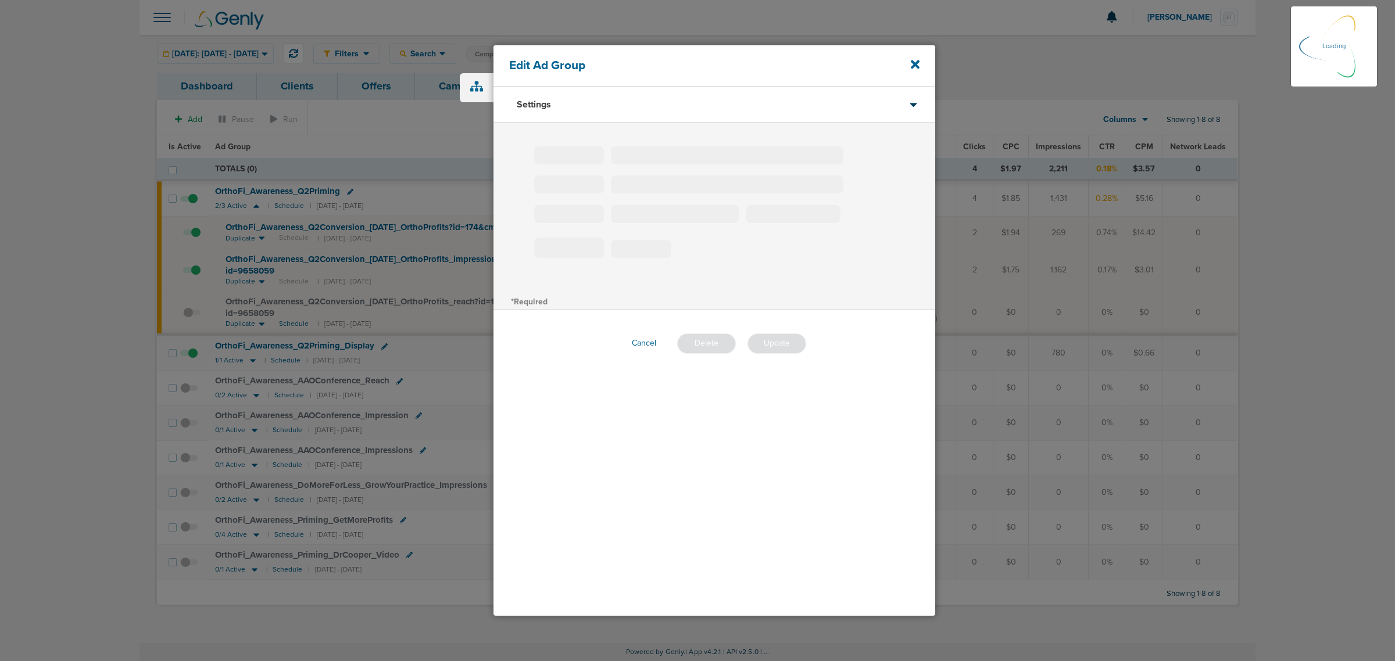
type input "OrthoFi_Awareness_Q2Priming"
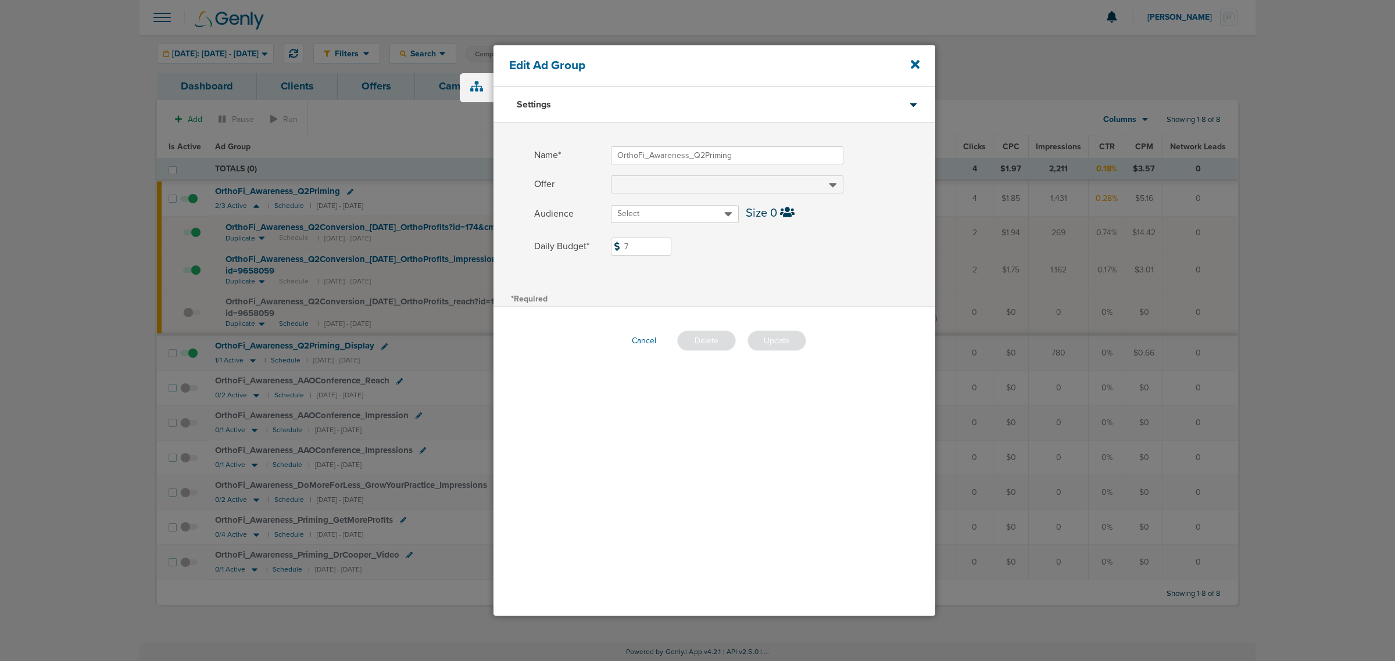
drag, startPoint x: 649, startPoint y: 240, endPoint x: 575, endPoint y: 245, distance: 74.0
click at [575, 245] on label "Daily Budget* 7 $7" at bounding box center [734, 247] width 401 height 18
type input "8"
click at [769, 253] on label "Daily Budget* 8 $8" at bounding box center [734, 247] width 401 height 18
click at [671, 253] on input "8" at bounding box center [641, 247] width 60 height 18
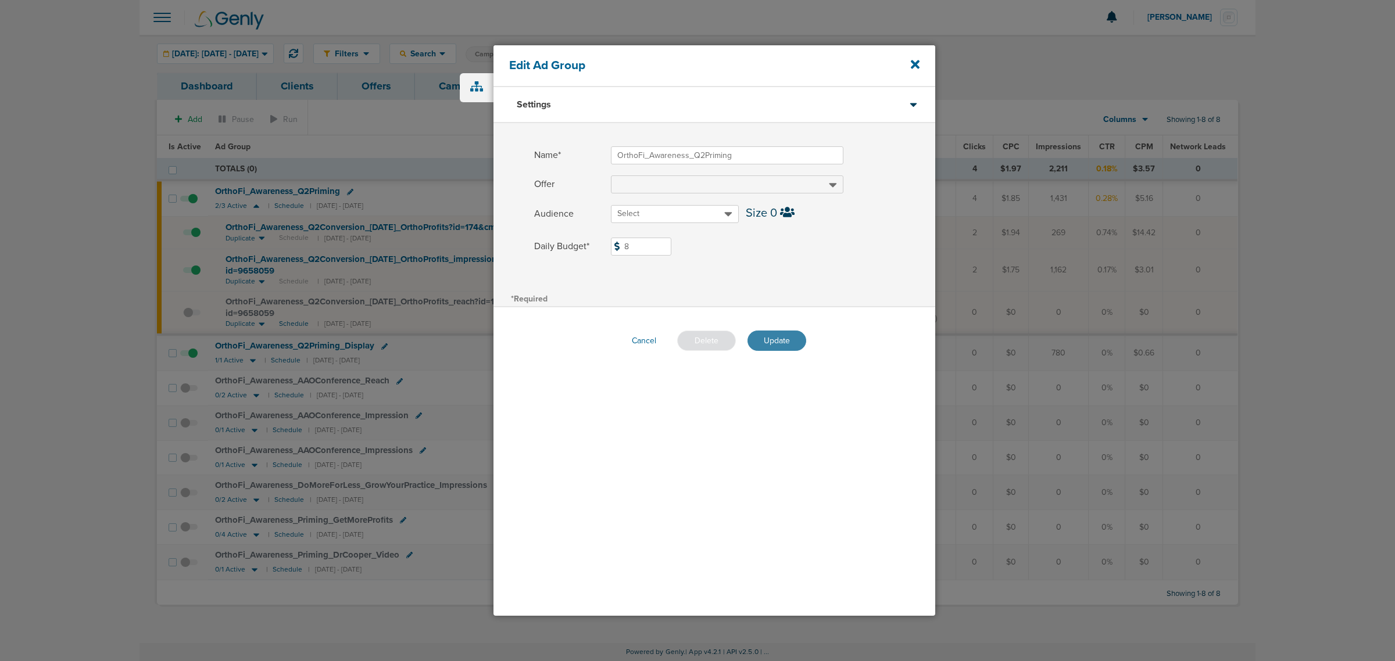
click at [779, 341] on button "Update" at bounding box center [777, 341] width 59 height 20
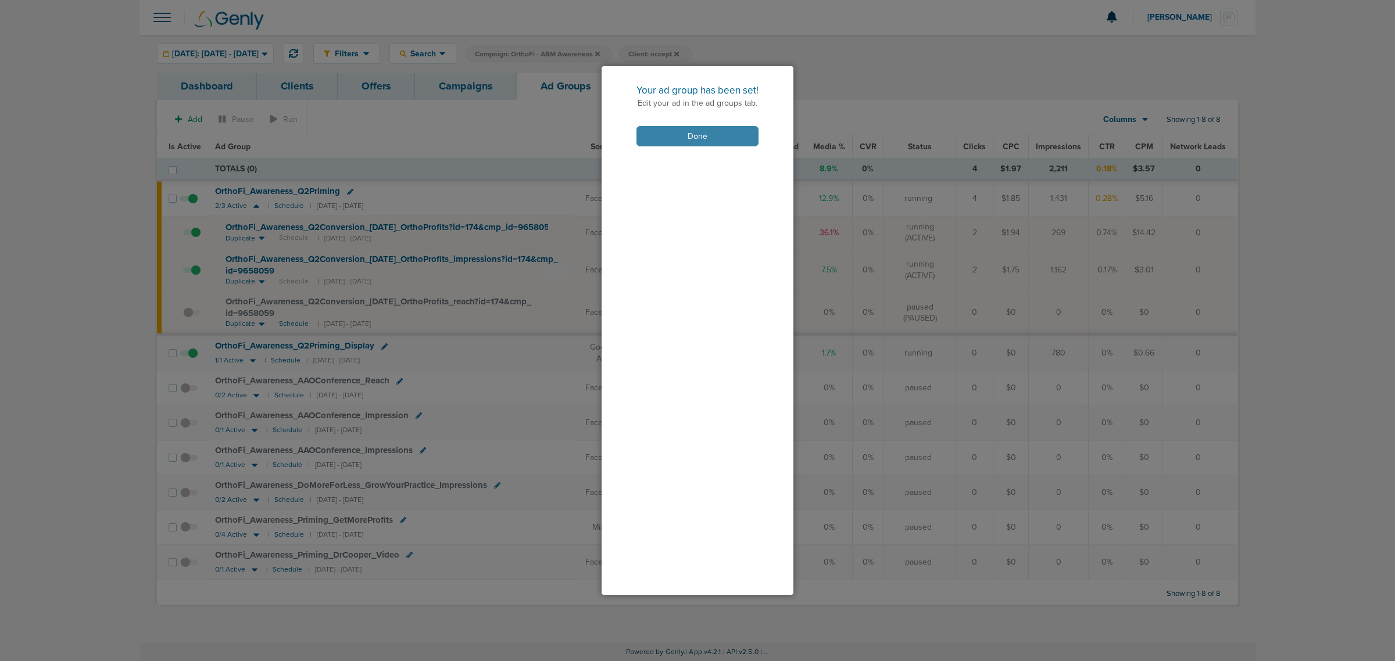
click at [712, 130] on button "Done" at bounding box center [697, 136] width 122 height 20
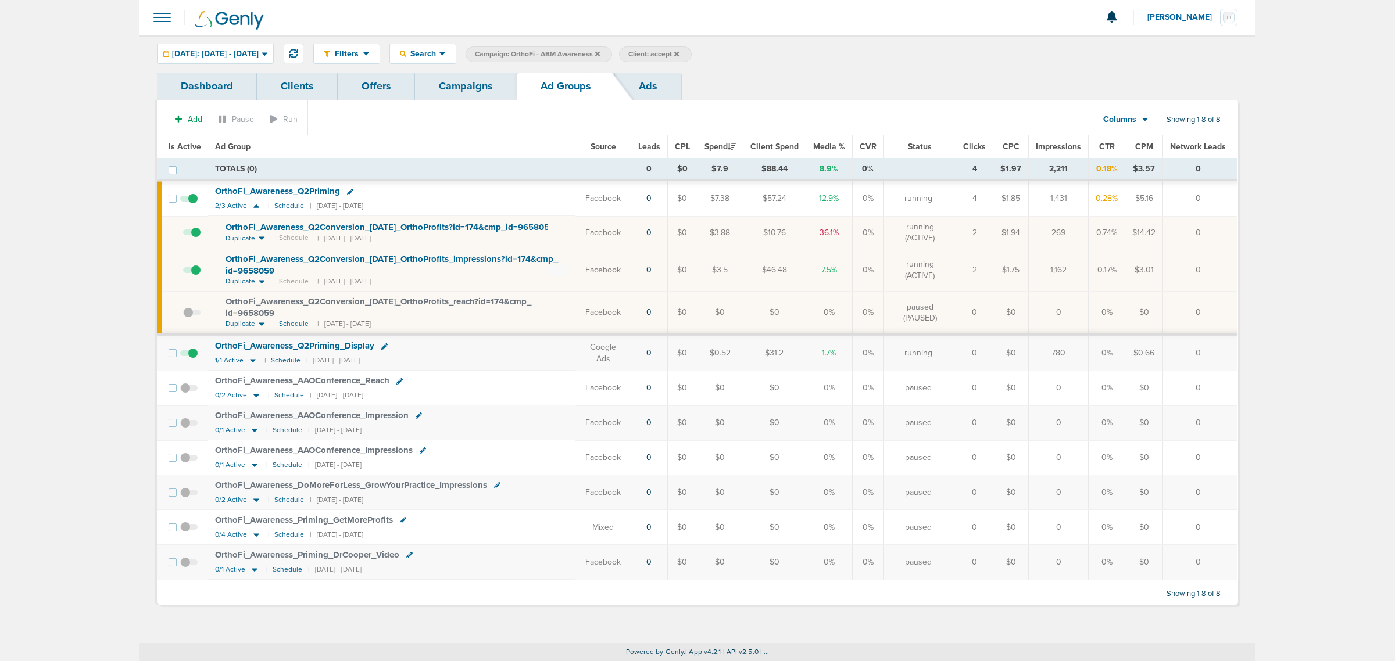
click at [449, 90] on link "Campaigns" at bounding box center [466, 86] width 102 height 27
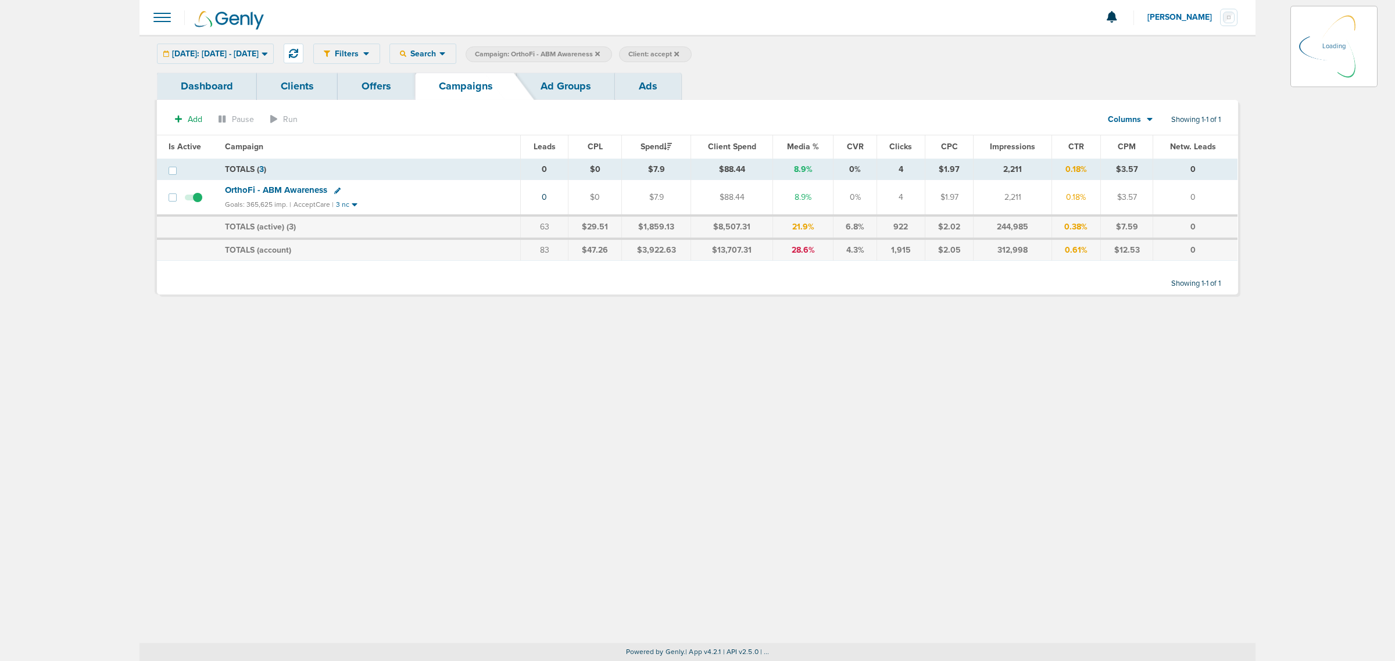
click at [600, 51] on icon at bounding box center [597, 53] width 5 height 5
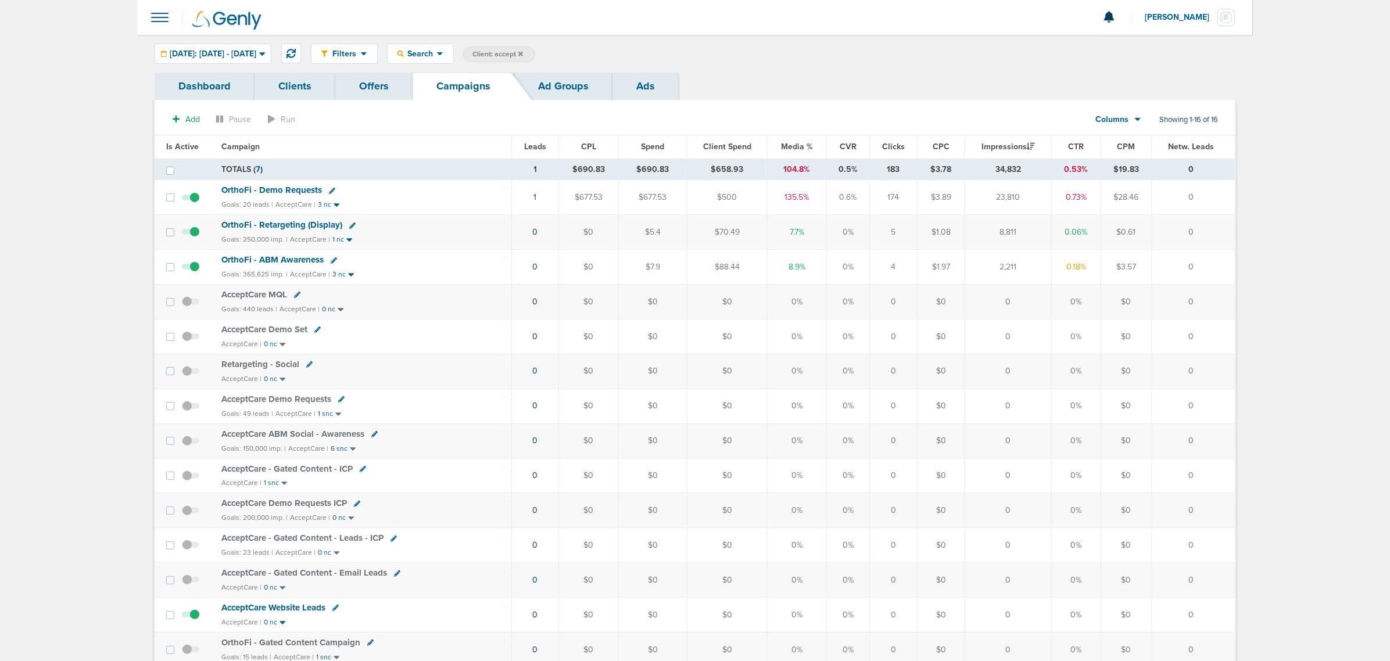
click at [523, 53] on span "Client: accept" at bounding box center [498, 54] width 51 height 10
drag, startPoint x: 660, startPoint y: 54, endPoint x: 538, endPoint y: 53, distance: 121.5
click at [538, 53] on span "Client Campaign Offers Landing Page Ad Group Network Campaign Ad Ad Status Netw…" at bounding box center [564, 55] width 203 height 16
type input "law"
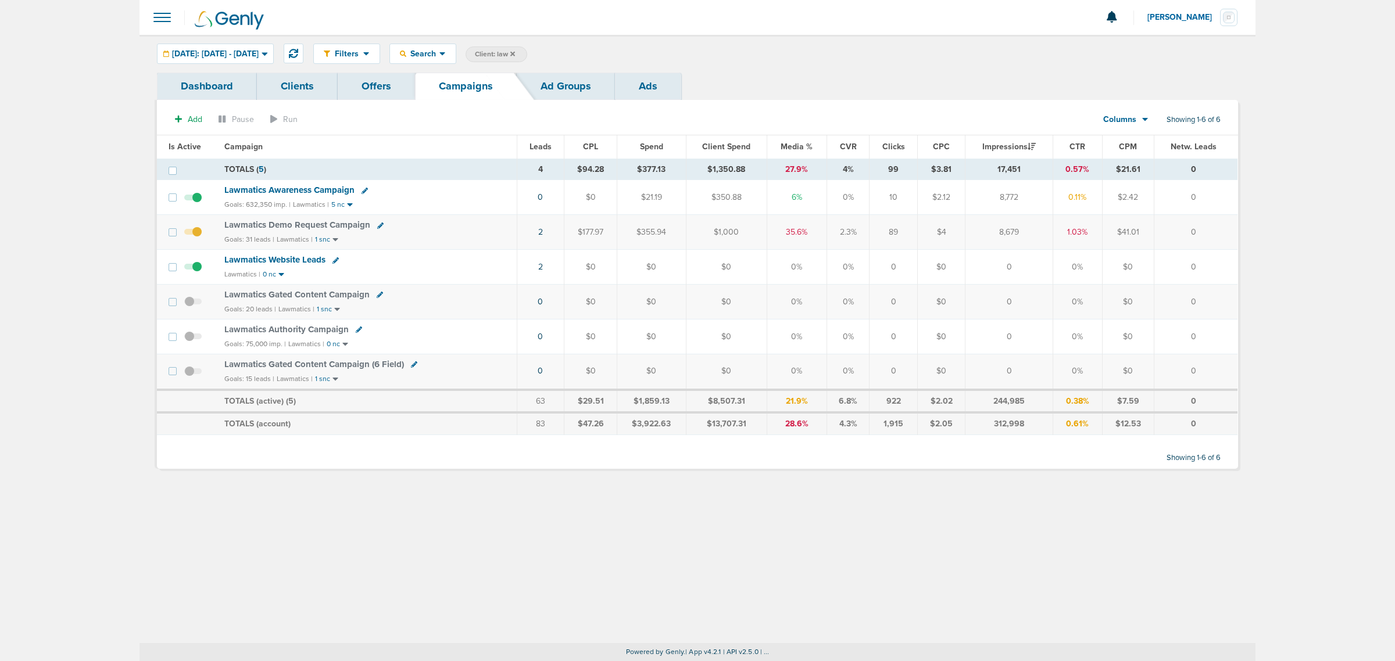
click at [379, 227] on icon at bounding box center [380, 226] width 6 height 6
select select
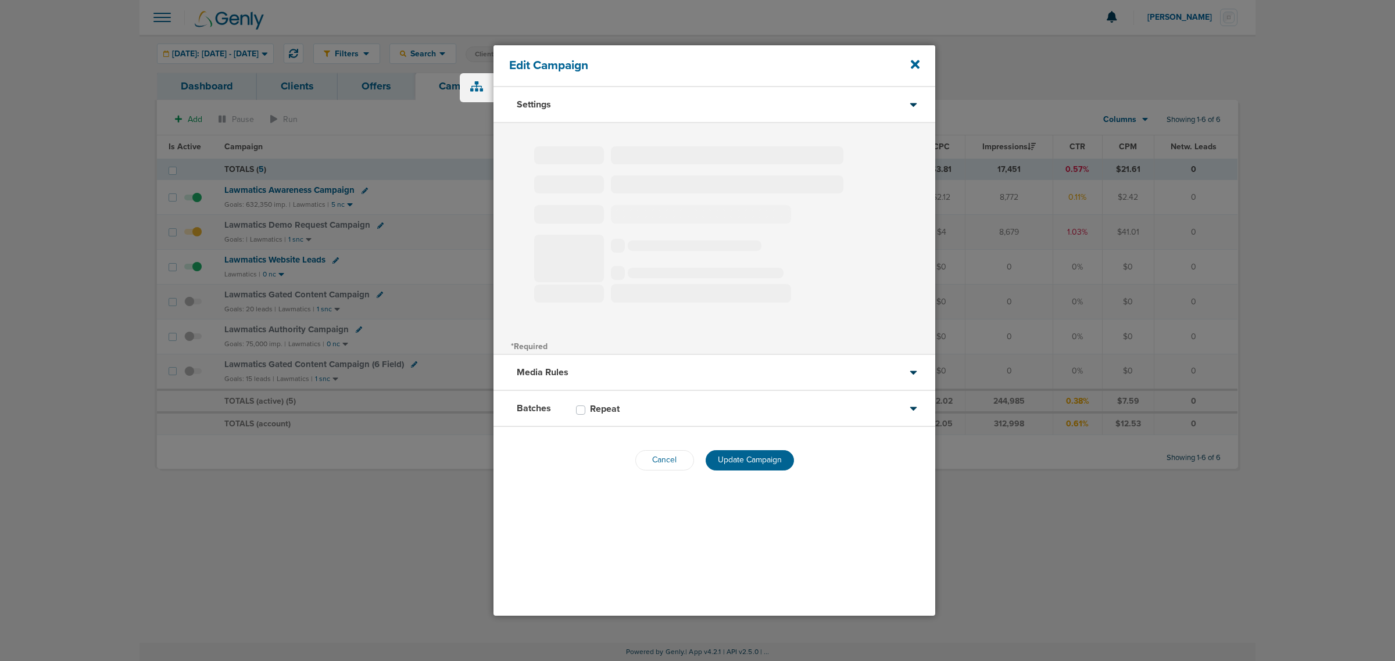
type input "Lawmatics Demo Request Campaign"
select select "Leads"
radio input "true"
select select "readWrite"
select select "1"
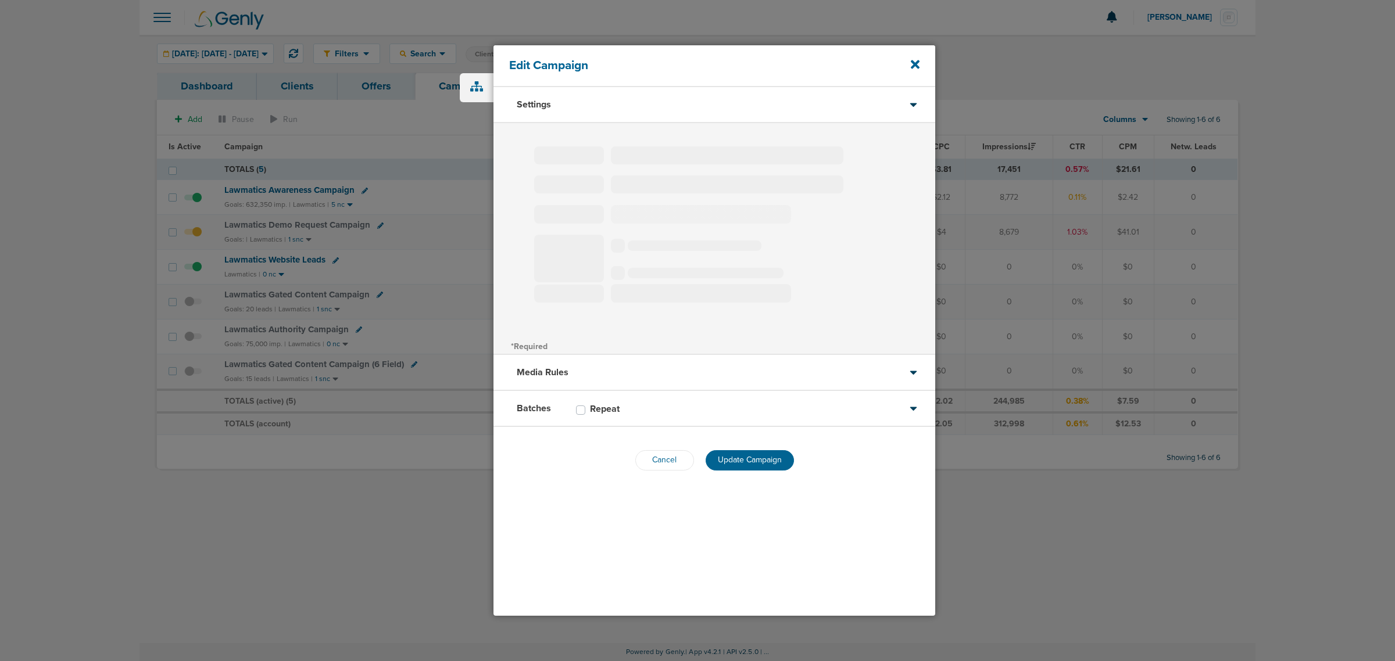
select select "1"
select select "2"
select select "3"
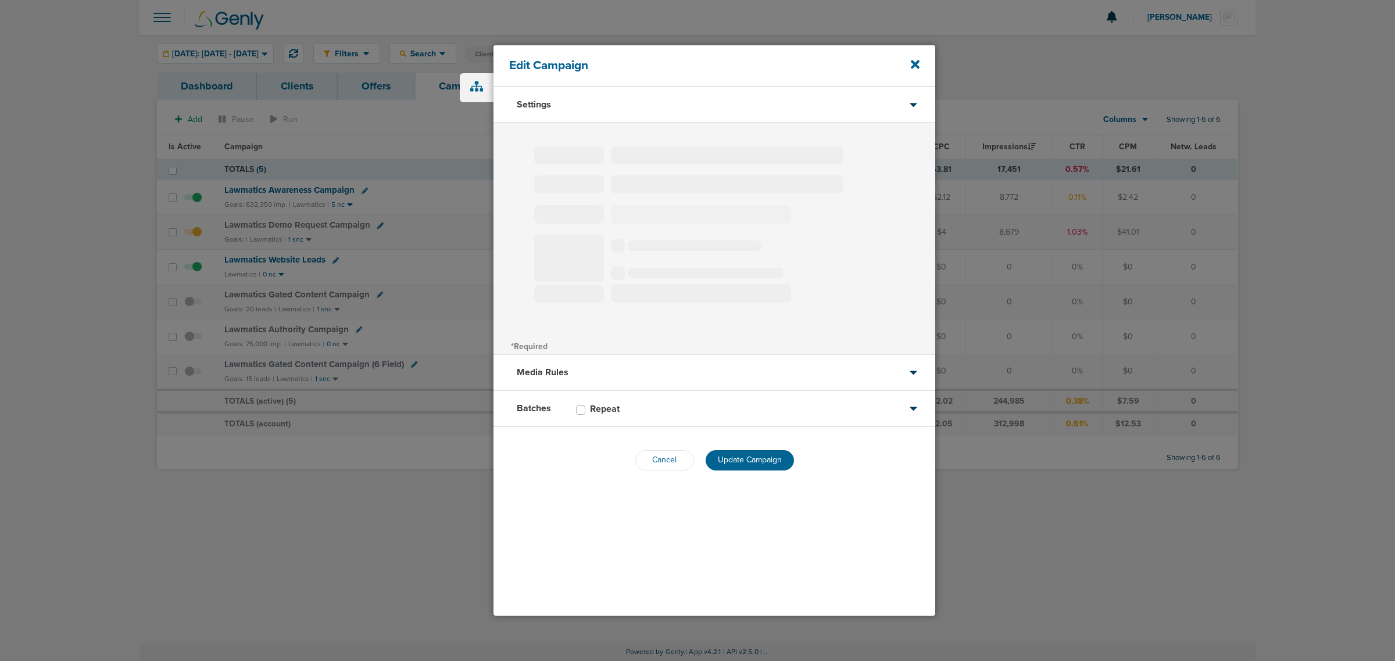
select select "4"
select select "6"
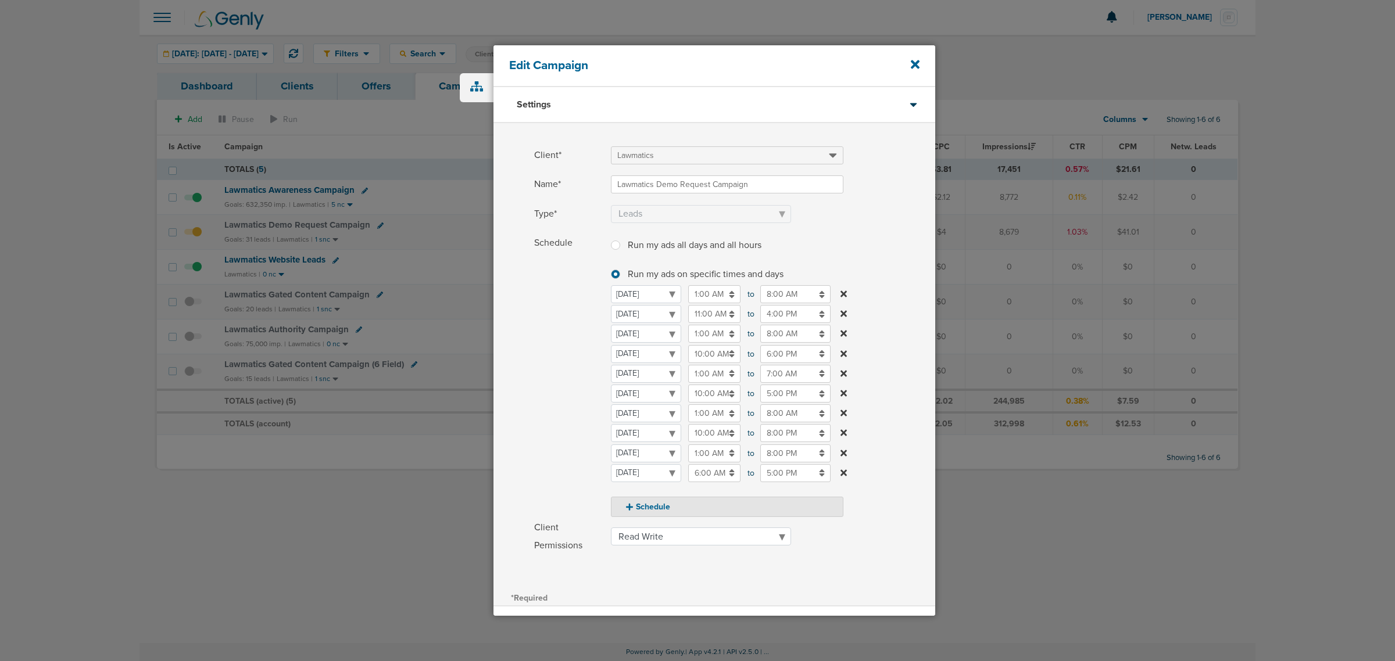
scroll to position [128, 0]
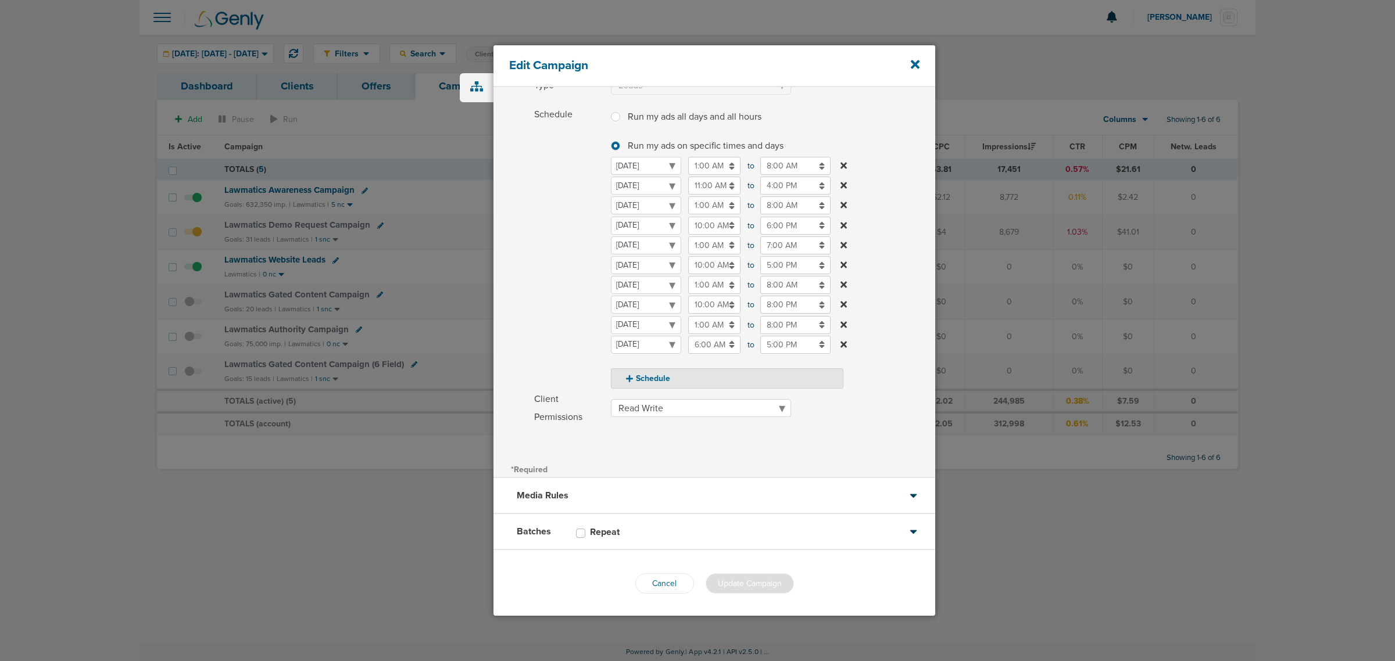
click at [658, 400] on div "Batches Repeat" at bounding box center [715, 532] width 442 height 36
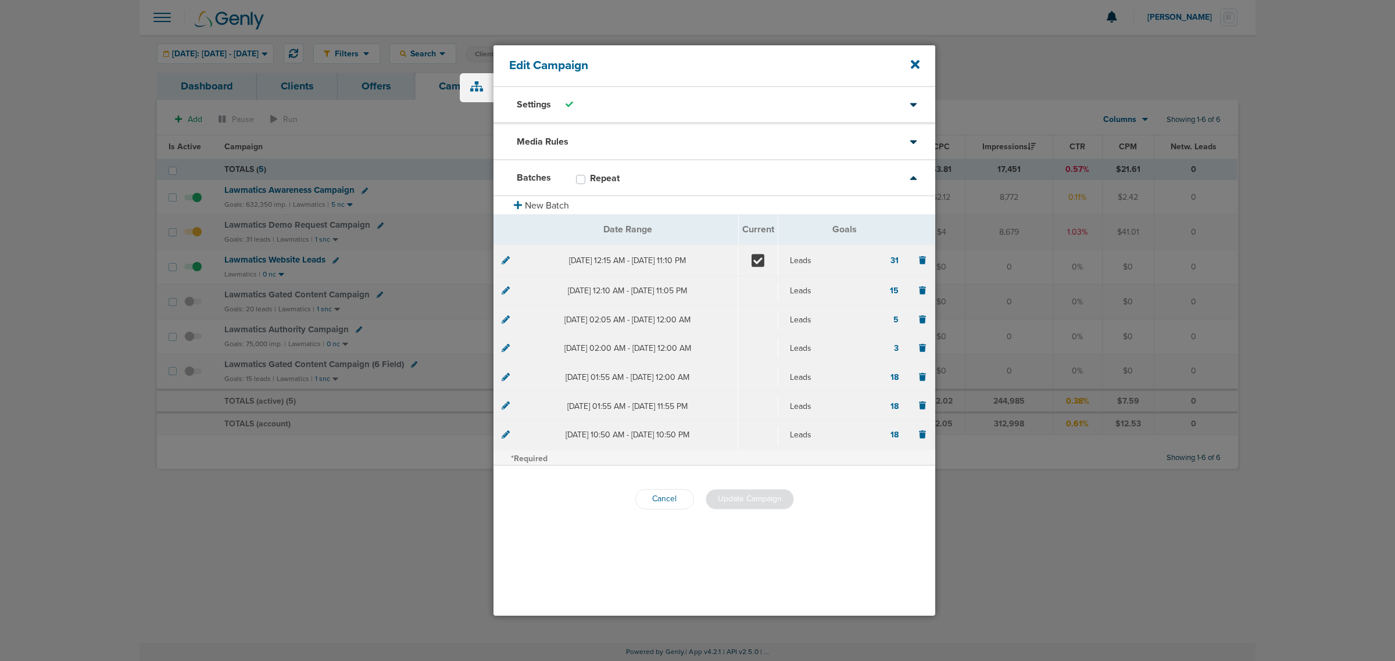
scroll to position [0, 0]
click at [509, 260] on icon at bounding box center [506, 259] width 8 height 8
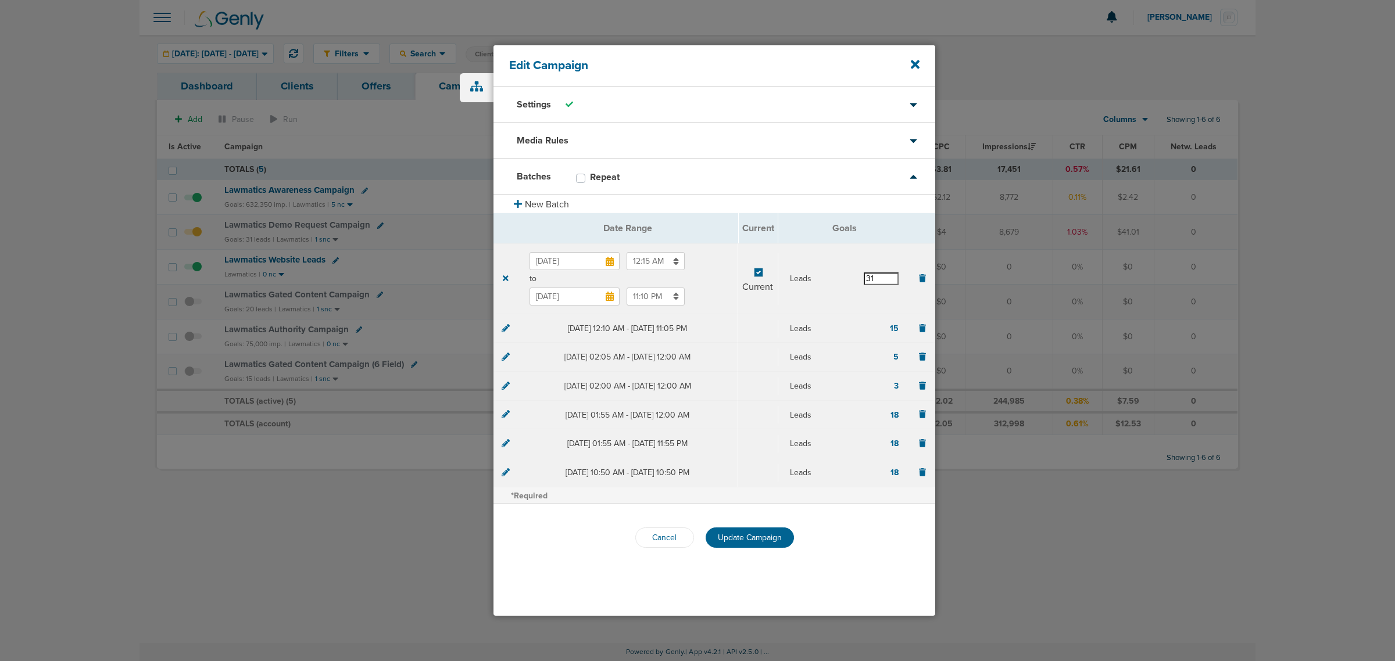
click at [889, 280] on input "31" at bounding box center [881, 279] width 35 height 13
type input "30"
drag, startPoint x: 870, startPoint y: 565, endPoint x: 861, endPoint y: 564, distance: 8.2
click at [870, 400] on div "Cancel Update Campaign" at bounding box center [715, 538] width 442 height 67
click at [747, 400] on button "Update Campaign" at bounding box center [750, 538] width 88 height 20
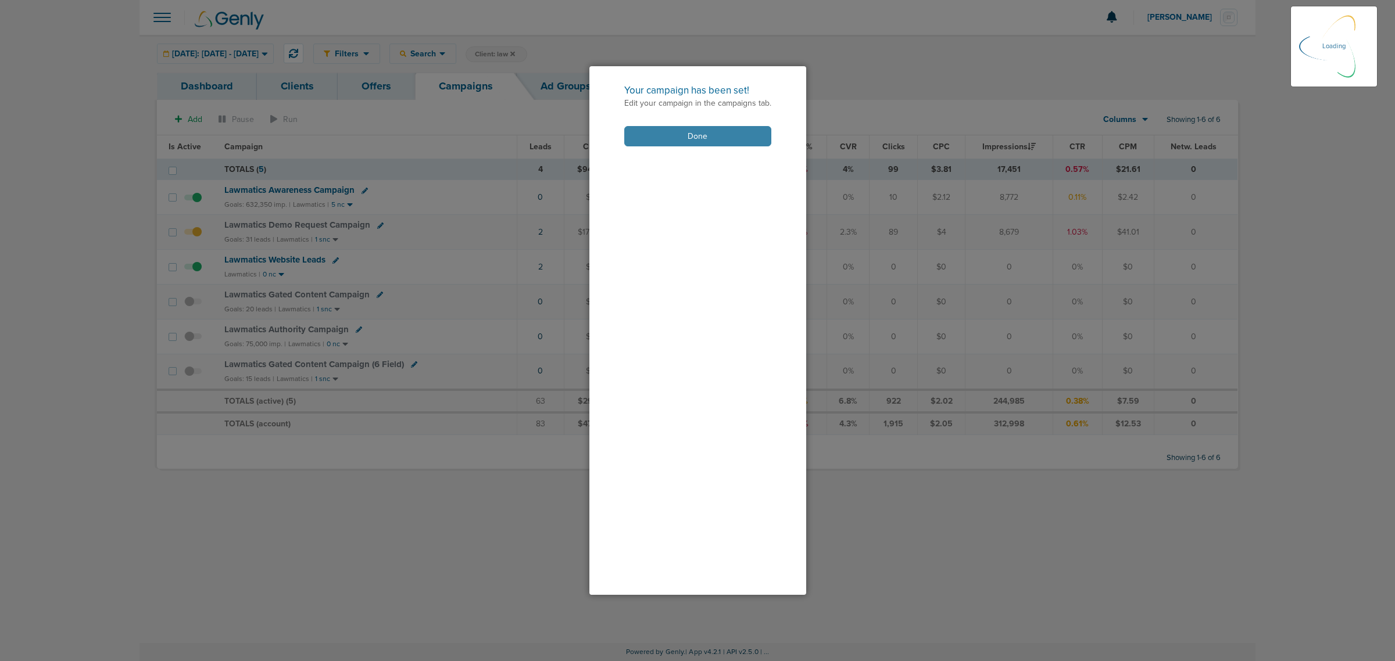
click at [698, 131] on button "Done" at bounding box center [697, 136] width 147 height 20
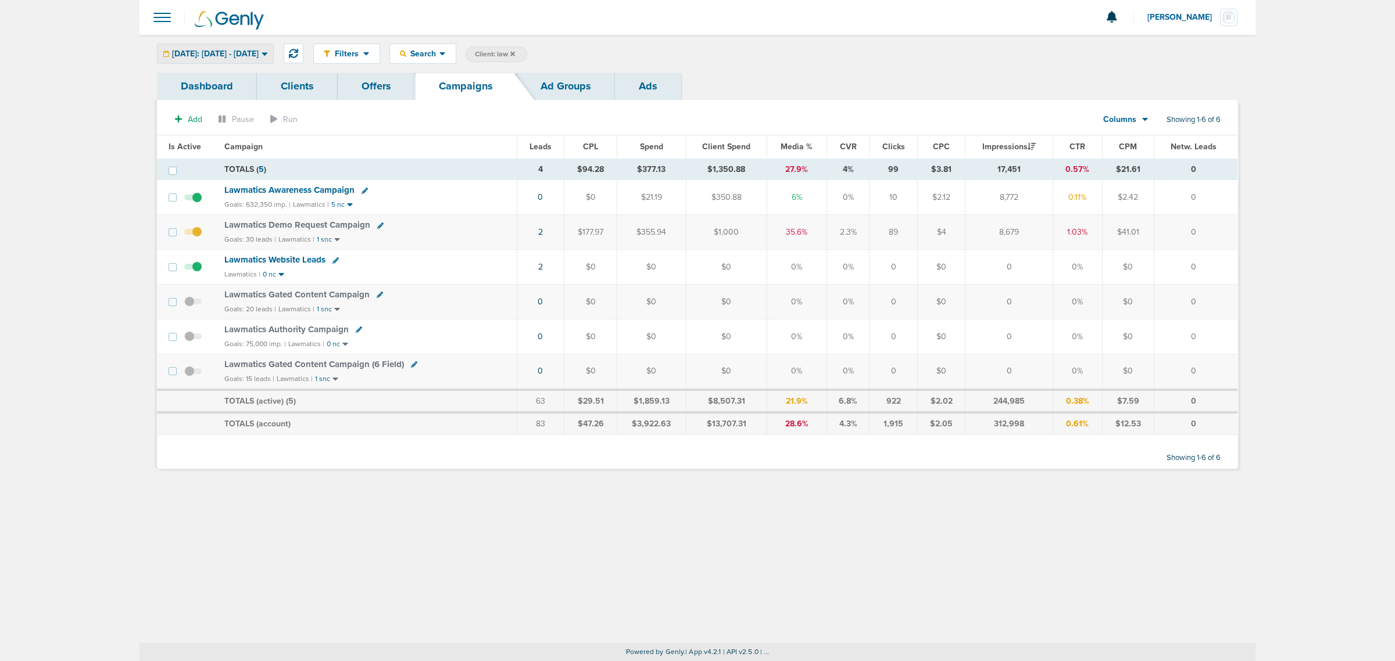
click at [187, 53] on span "Yesterday: 09.28.2025 - 09.28.2025" at bounding box center [215, 54] width 87 height 8
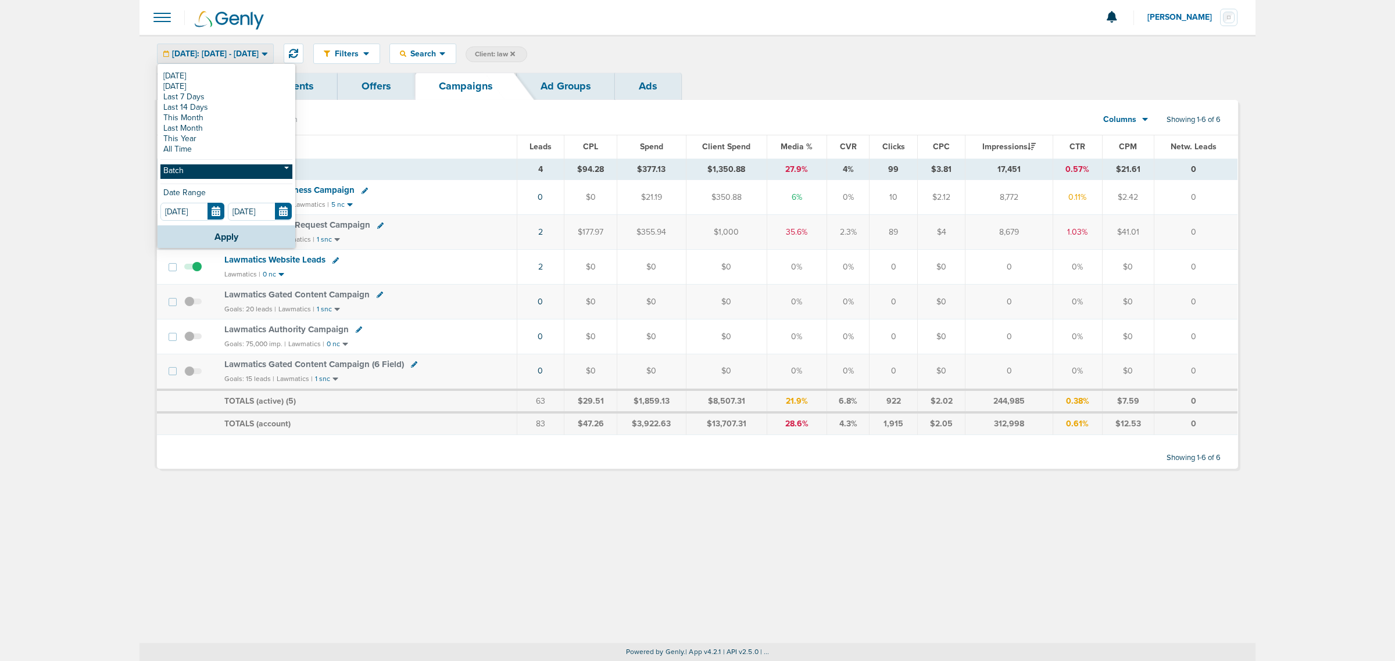
click at [220, 169] on link "Batch" at bounding box center [226, 172] width 132 height 15
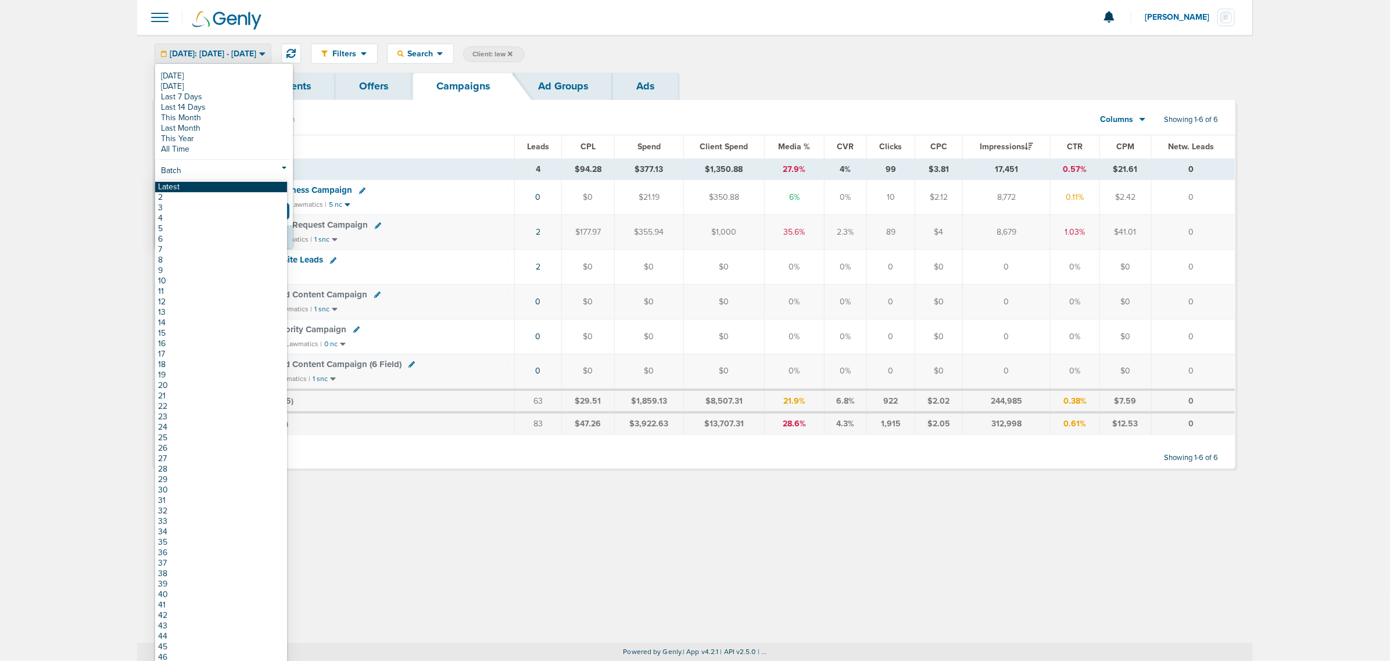
click at [206, 184] on link "Latest" at bounding box center [221, 187] width 132 height 10
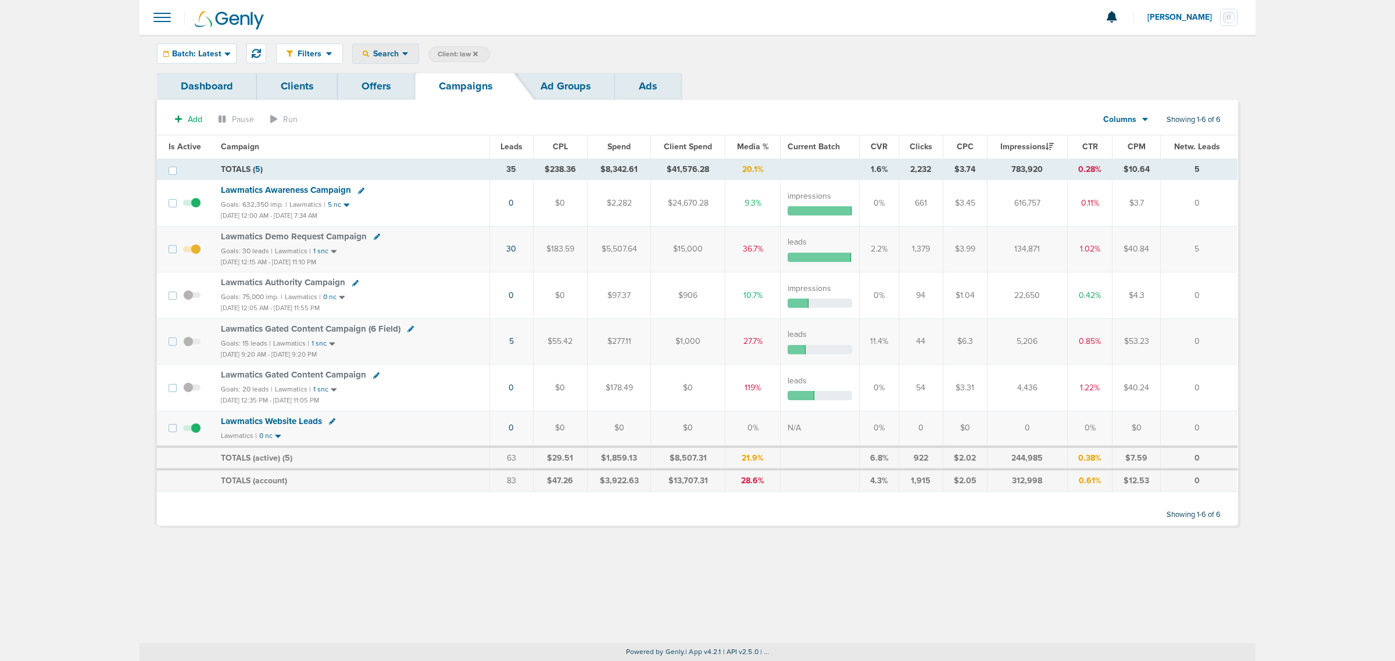
click at [408, 51] on div "Search" at bounding box center [386, 53] width 66 height 19
click at [925, 230] on main "Notifications You have no unread notifications [PERSON_NAME] Profile Sign Out C…" at bounding box center [697, 330] width 1395 height 661
click at [208, 50] on span "Batch: Latest" at bounding box center [196, 54] width 49 height 8
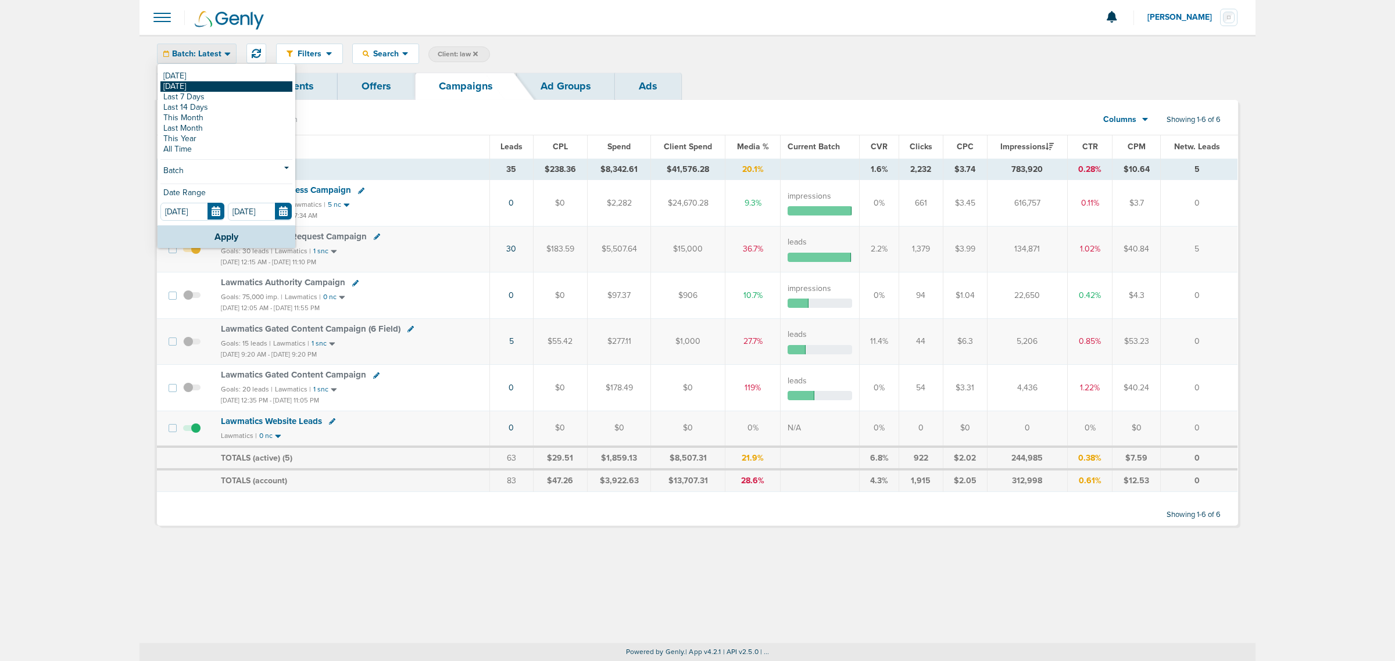
click at [193, 84] on link "[DATE]" at bounding box center [226, 86] width 132 height 10
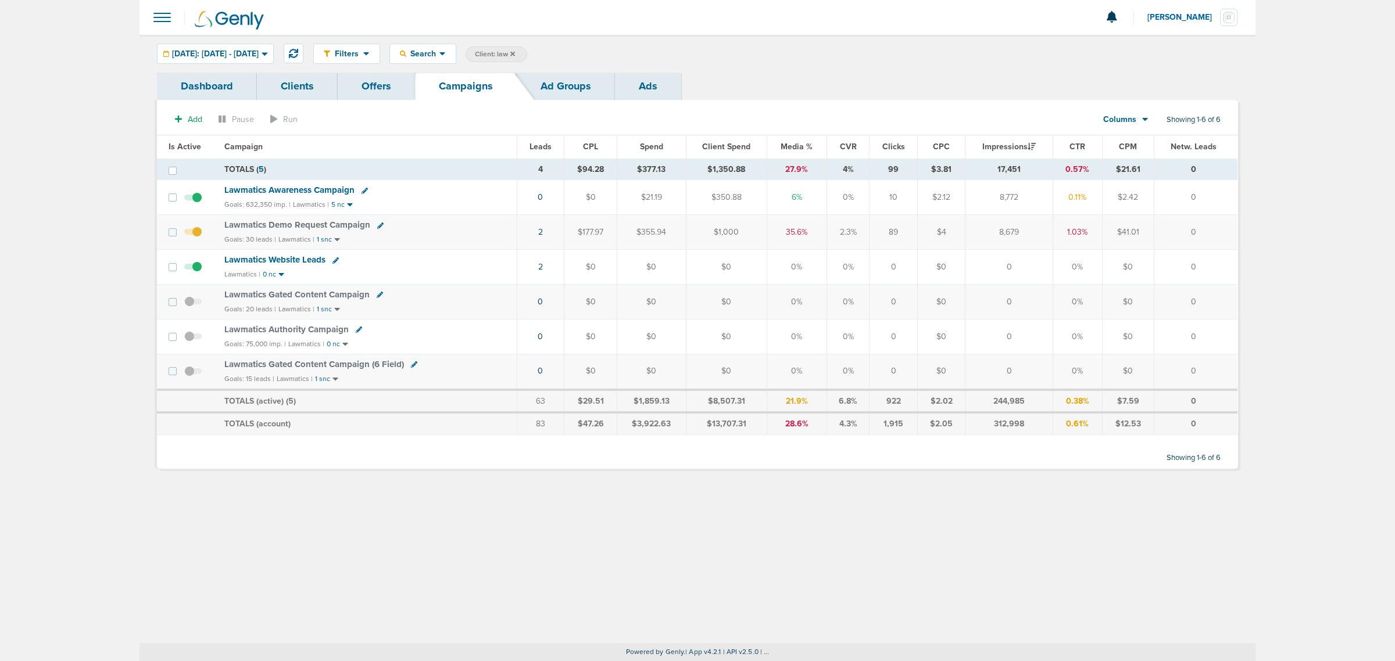
click at [274, 192] on span "Lawmatics Awareness Campaign" at bounding box center [289, 190] width 130 height 10
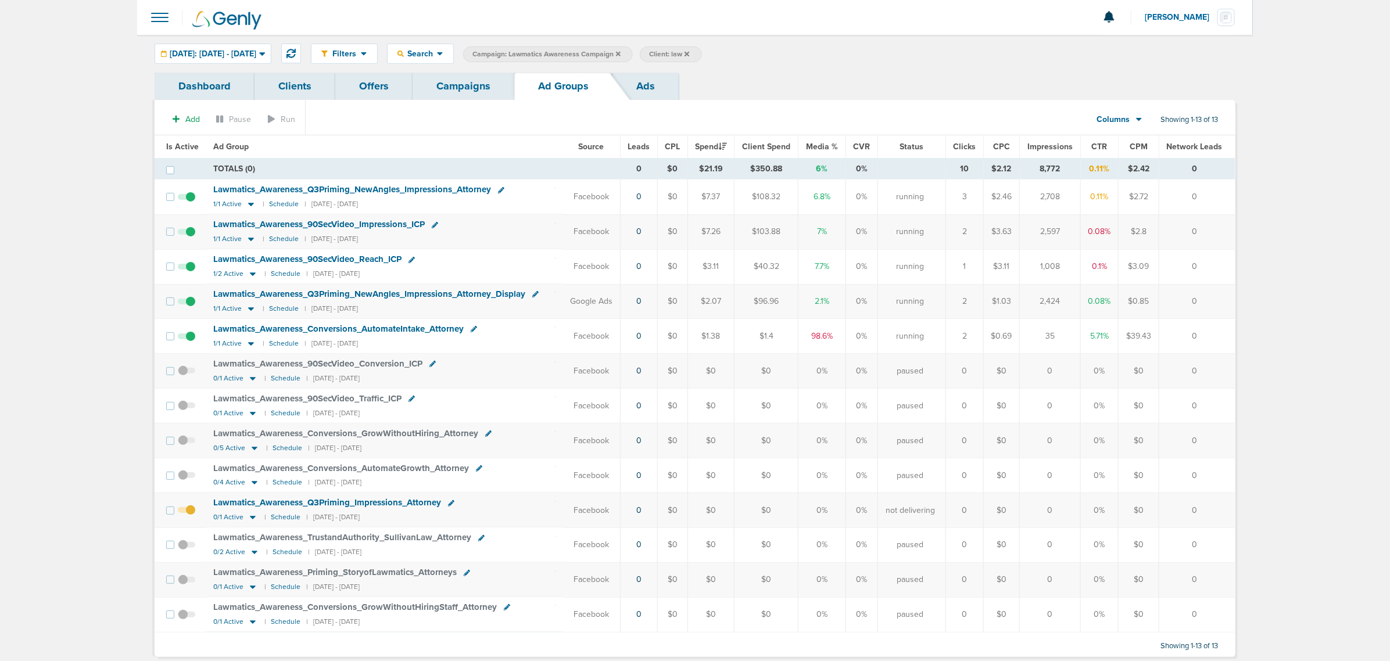
click at [436, 222] on icon at bounding box center [435, 225] width 6 height 6
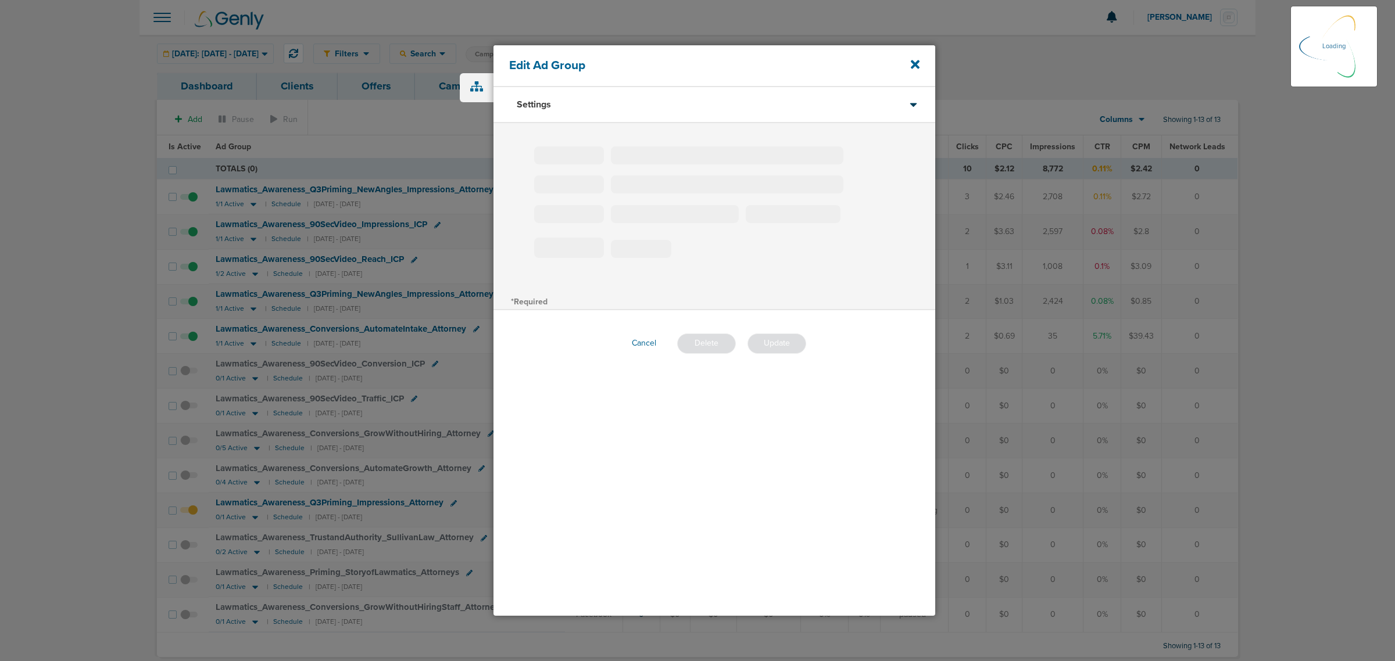
type input "Lawmatics_Awareness_90SecVideo_Impressions_ICP"
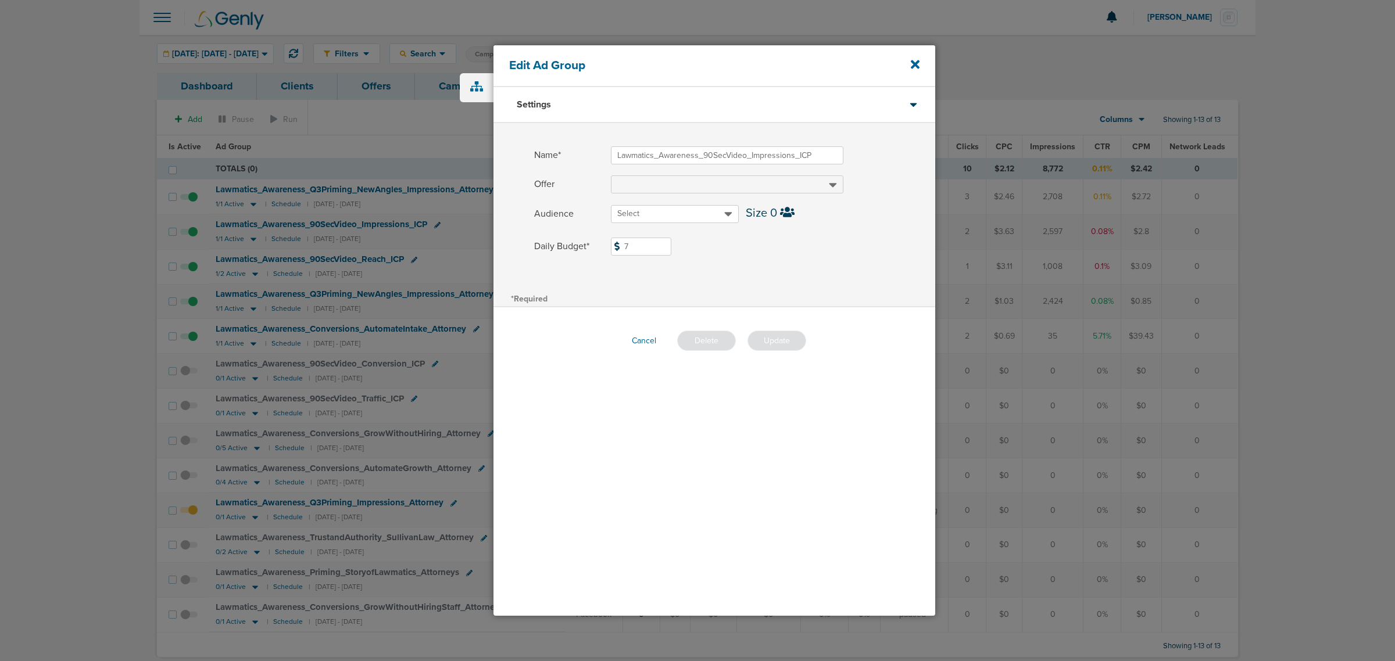
drag, startPoint x: 660, startPoint y: 248, endPoint x: 561, endPoint y: 248, distance: 99.4
click at [561, 248] on label "Daily Budget* 7 $7" at bounding box center [734, 247] width 401 height 18
type input "10"
click at [785, 265] on div "Name* Lawmatics_Awareness_90SecVideo_Impressions_ICP Offer Audience Select Size…" at bounding box center [715, 206] width 442 height 167
click at [785, 341] on button "Update" at bounding box center [777, 341] width 59 height 20
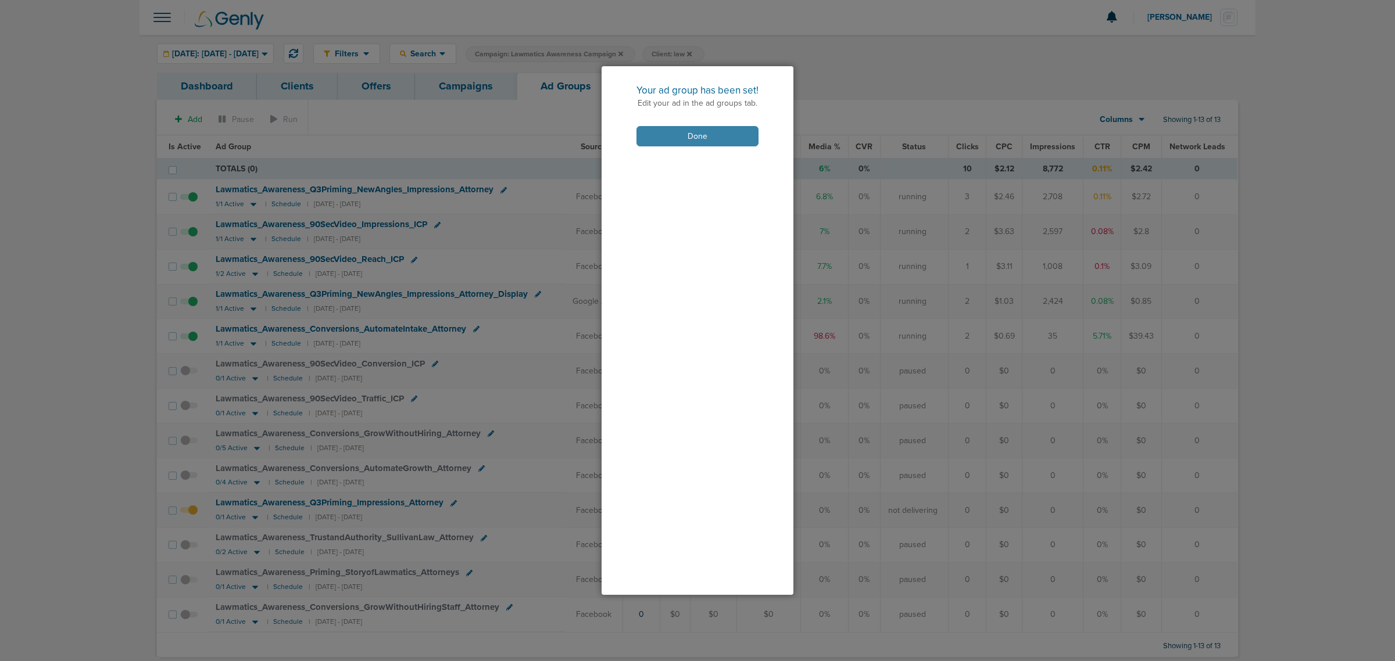
click at [719, 126] on button "Done" at bounding box center [697, 136] width 122 height 20
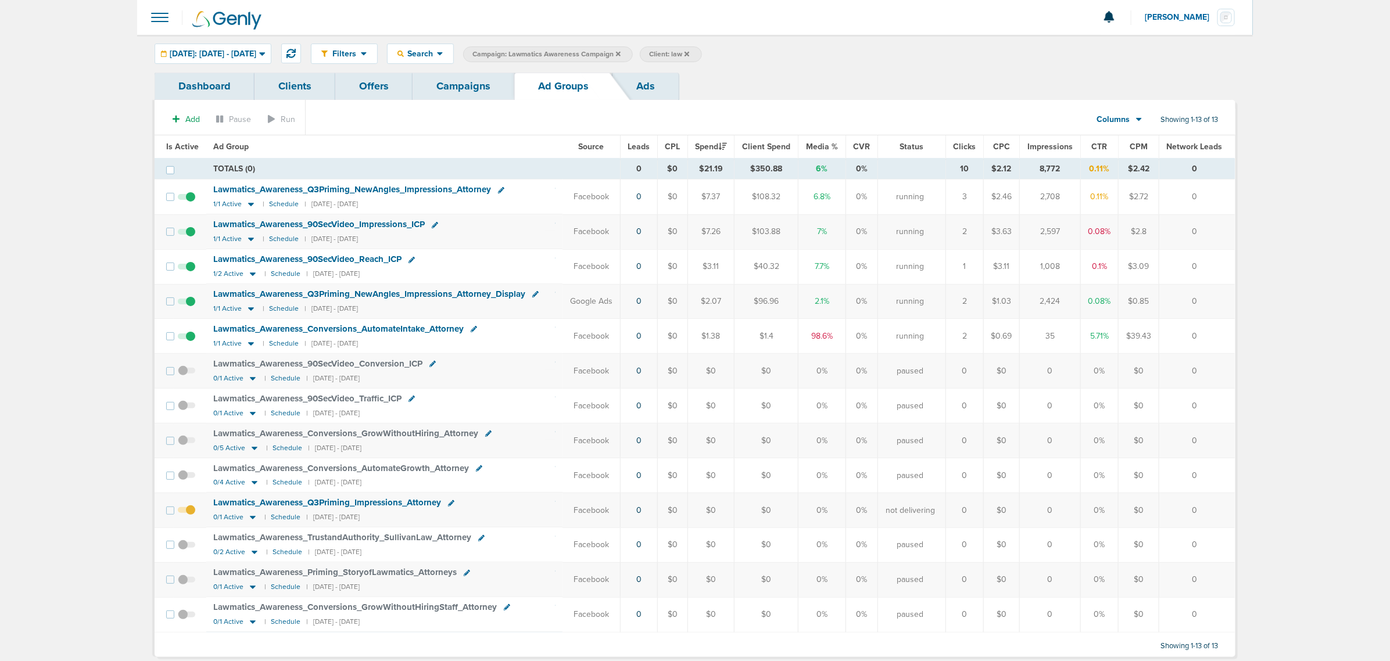
click at [633, 53] on label "Campaign: Lawmatics Awareness Campaign" at bounding box center [548, 55] width 170 height 16
click at [621, 51] on icon at bounding box center [618, 54] width 5 height 7
click at [525, 48] on label "Client: law" at bounding box center [494, 55] width 62 height 16
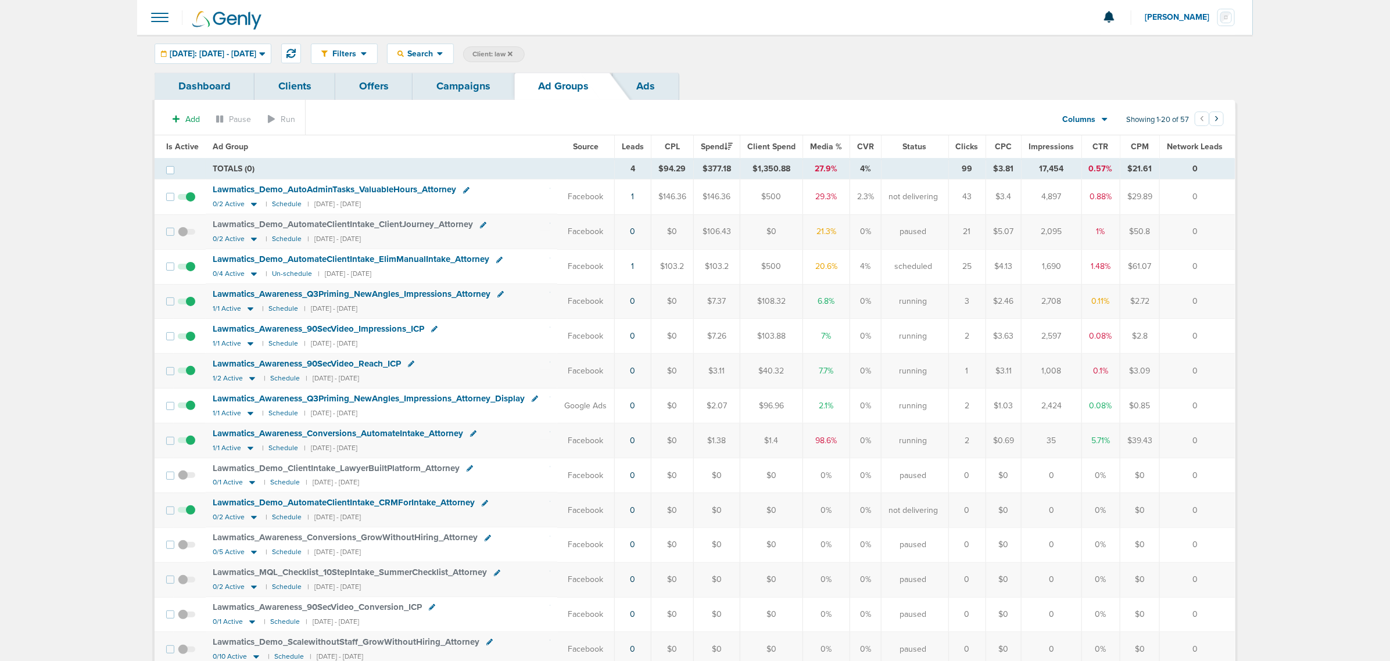
click at [513, 53] on span "Client: law" at bounding box center [493, 54] width 40 height 10
drag, startPoint x: 645, startPoint y: 48, endPoint x: 564, endPoint y: 52, distance: 81.5
click at [564, 52] on span "Client Campaign Offers Landing Page Ad Group Network Campaign Ad Ad Status Netw…" at bounding box center [564, 55] width 203 height 16
type input "bonsai"
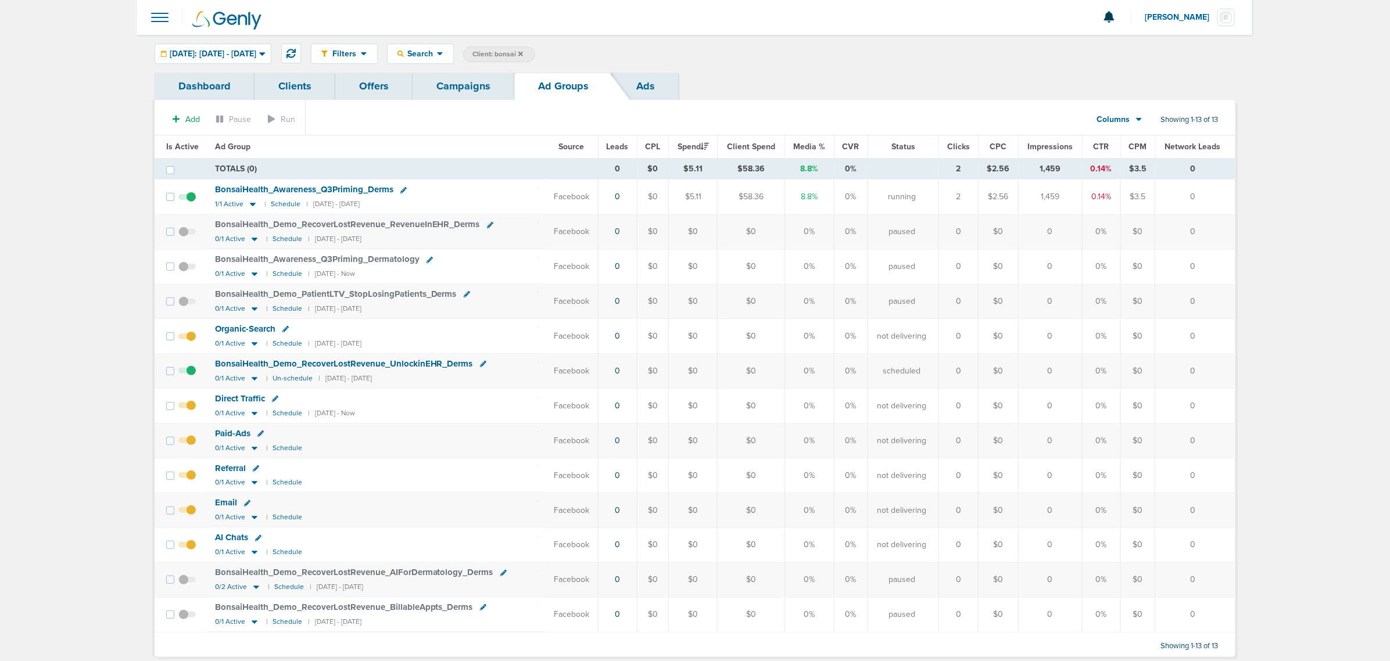
click at [458, 81] on link "Campaigns" at bounding box center [464, 86] width 102 height 27
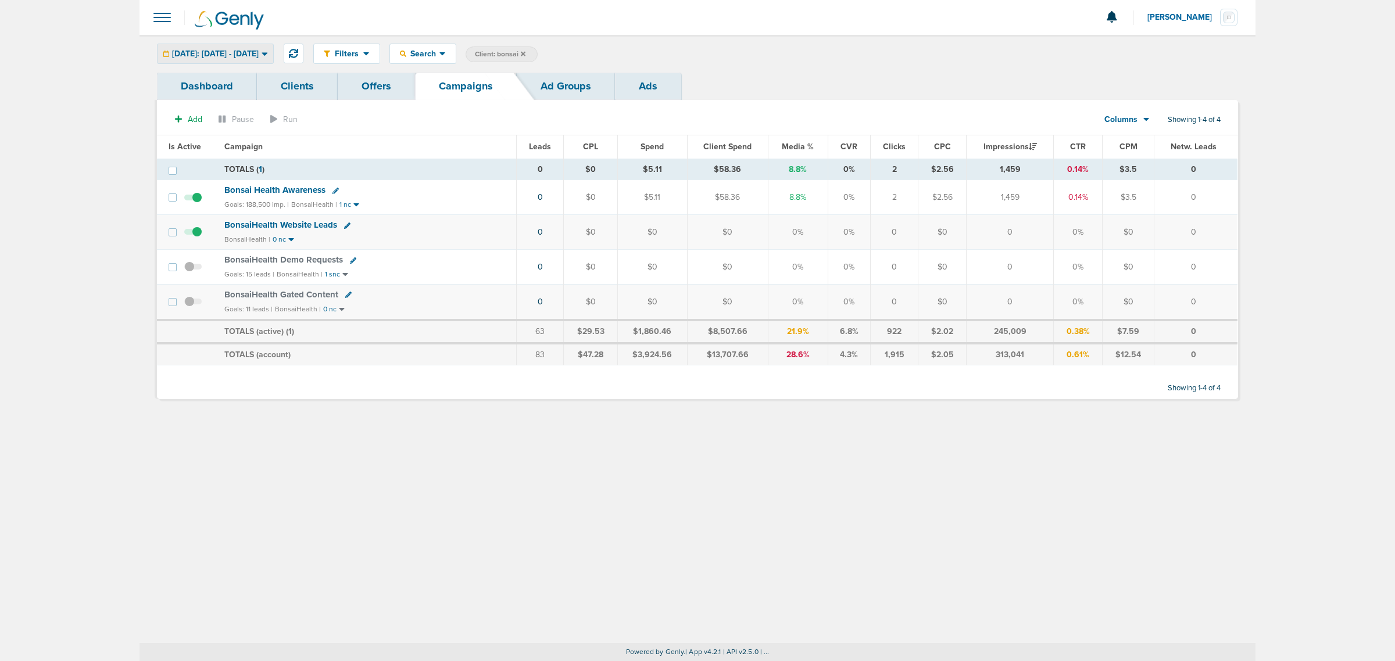
click at [259, 57] on span "Yesterday: 09.28.2025 - 09.28.2025" at bounding box center [215, 54] width 87 height 8
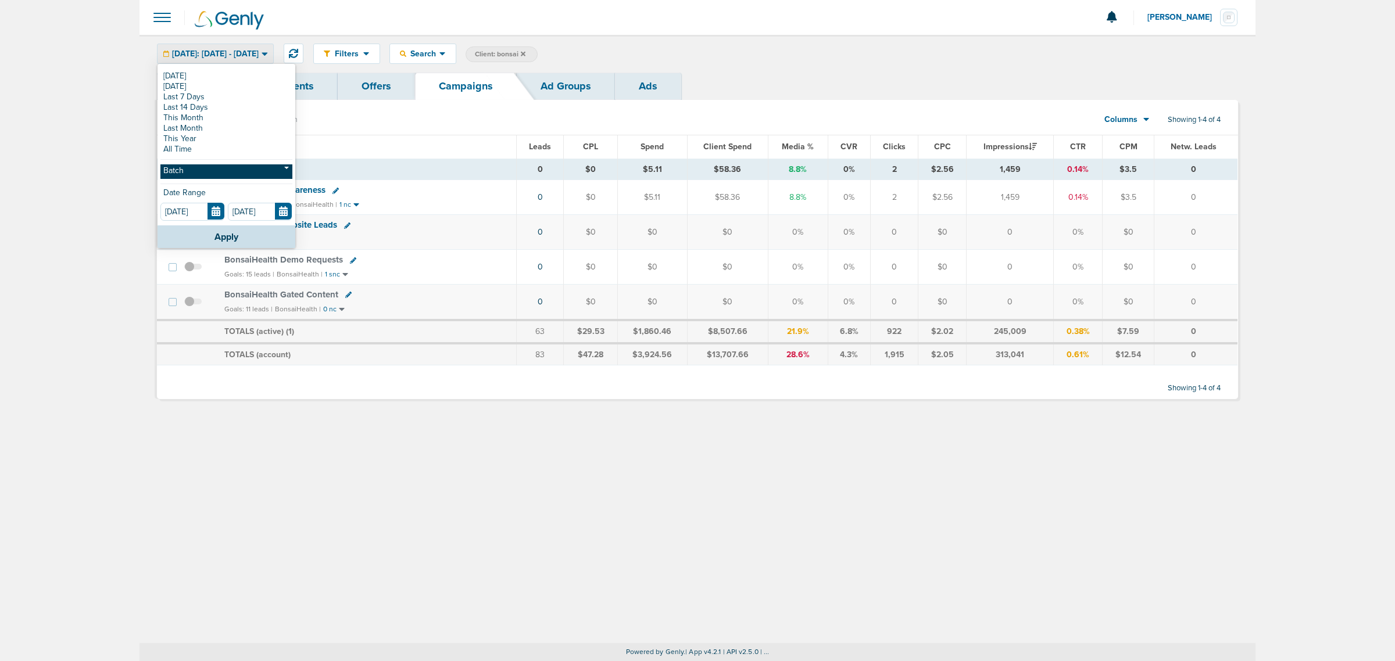
click at [216, 171] on link "Batch" at bounding box center [226, 172] width 132 height 15
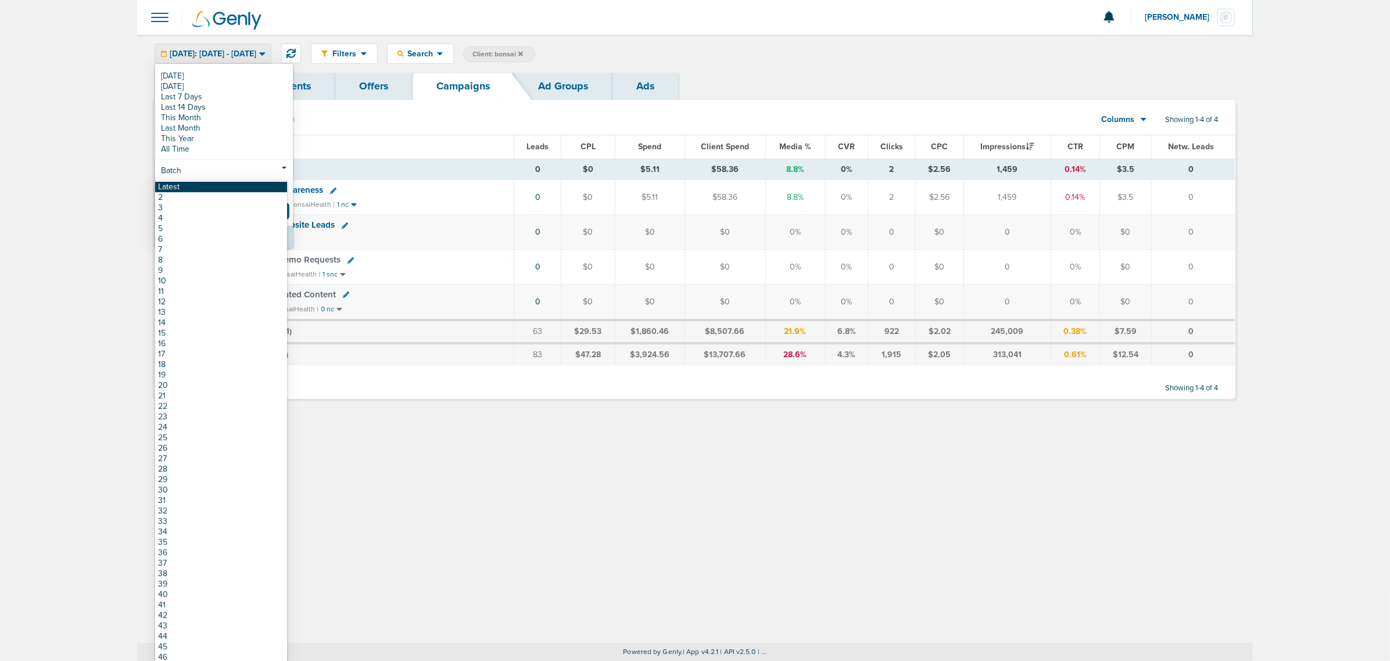
click at [208, 189] on link "Latest" at bounding box center [221, 187] width 132 height 10
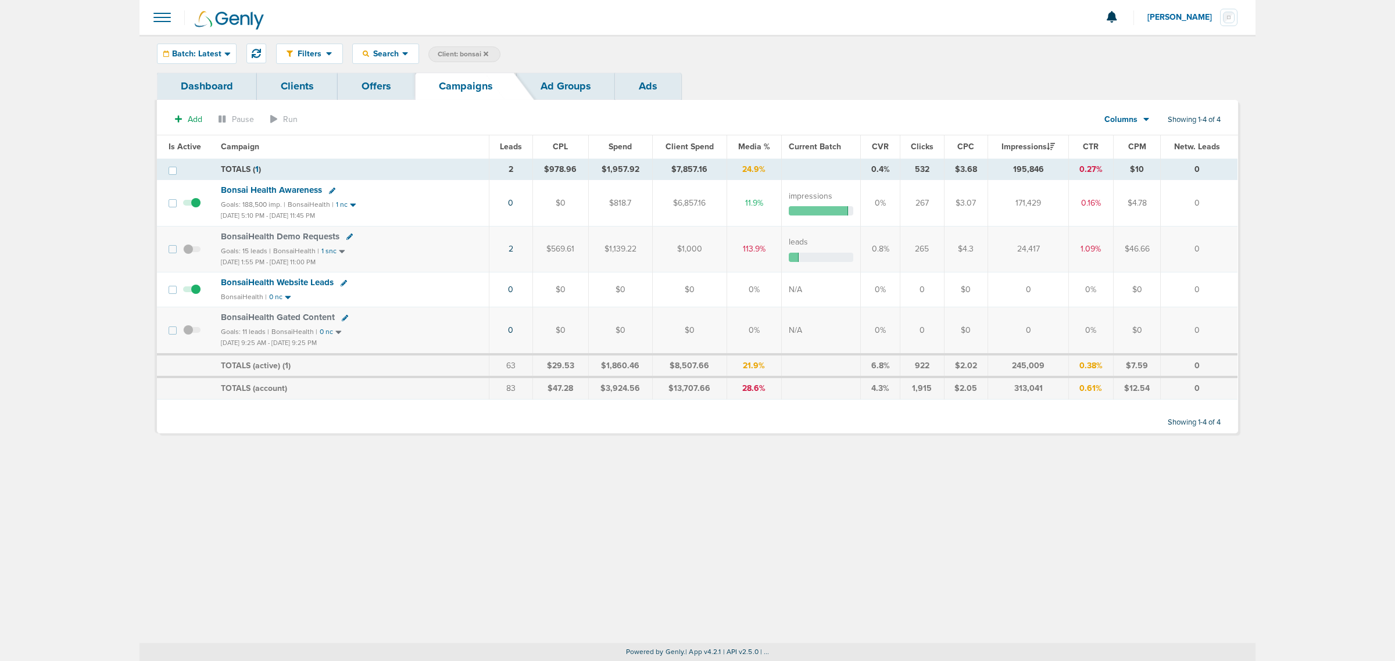
click at [466, 56] on span "Client: bonsai" at bounding box center [463, 54] width 51 height 10
drag, startPoint x: 555, startPoint y: 51, endPoint x: 477, endPoint y: 59, distance: 78.9
click at [477, 59] on span "Client Campaign Offers Landing Page Ad Group Network Campaign Ad Ad Status Netw…" at bounding box center [529, 55] width 203 height 16
type input "lily"
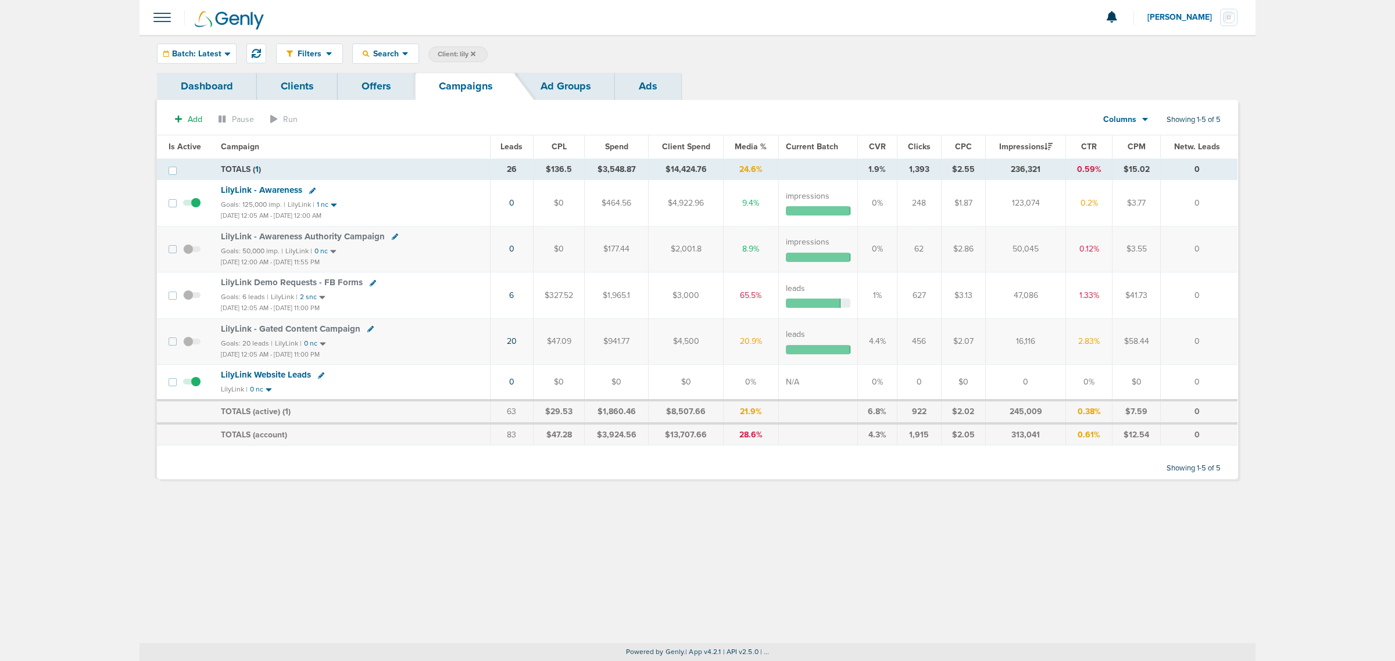
click at [474, 53] on icon at bounding box center [473, 53] width 5 height 5
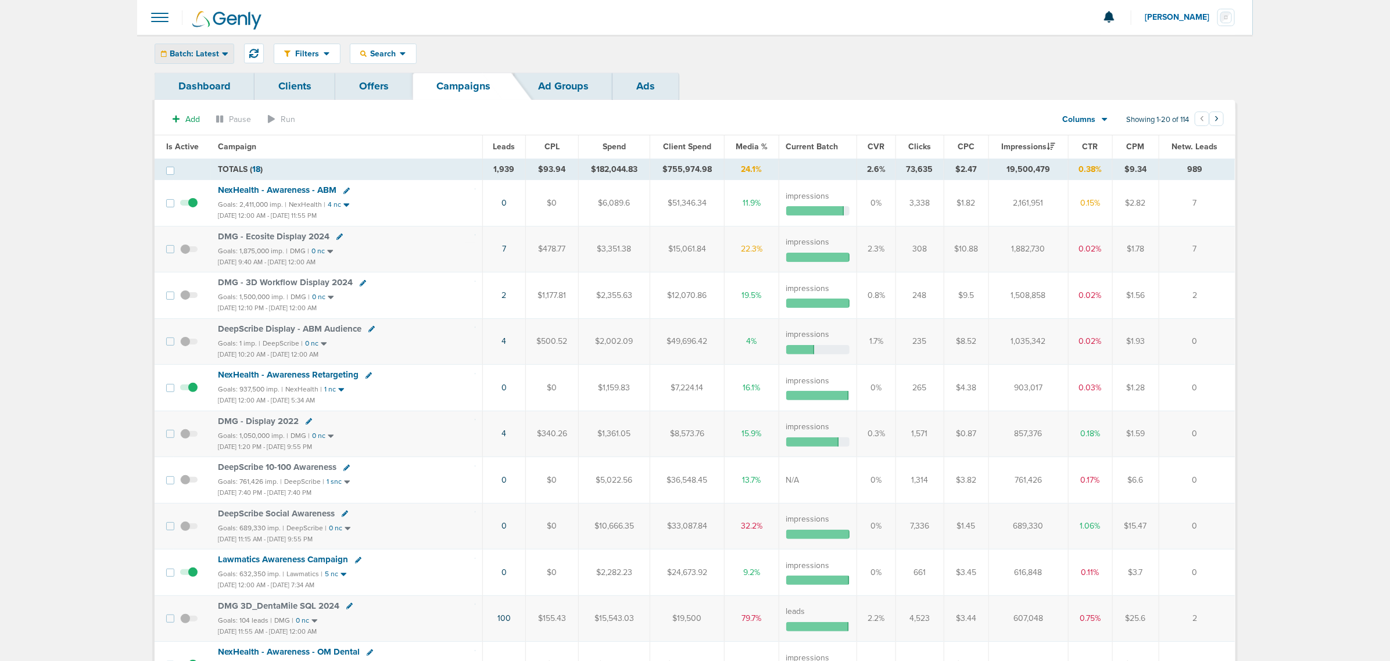
click at [179, 60] on div "Batch: Latest" at bounding box center [194, 53] width 78 height 19
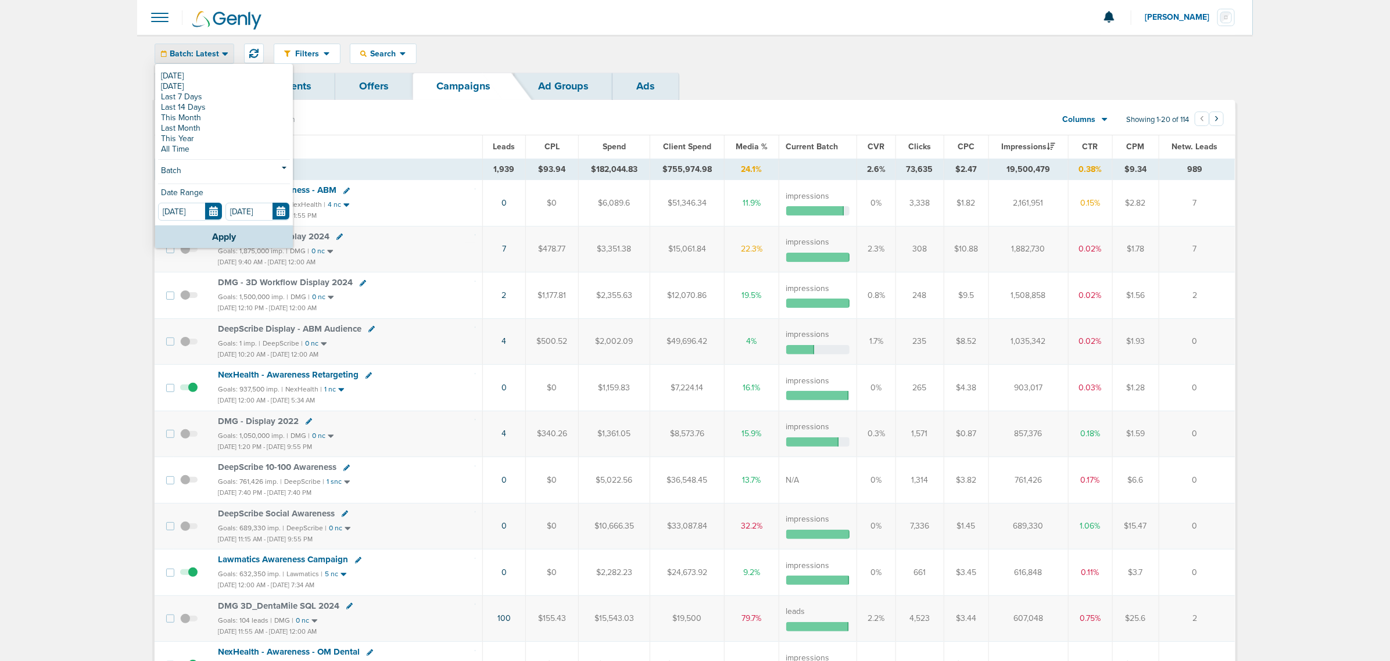
click at [528, 42] on div "Filters Active Only Settings Status Active Inactive Objectives MQL SQL Traffic …" at bounding box center [695, 54] width 1116 height 38
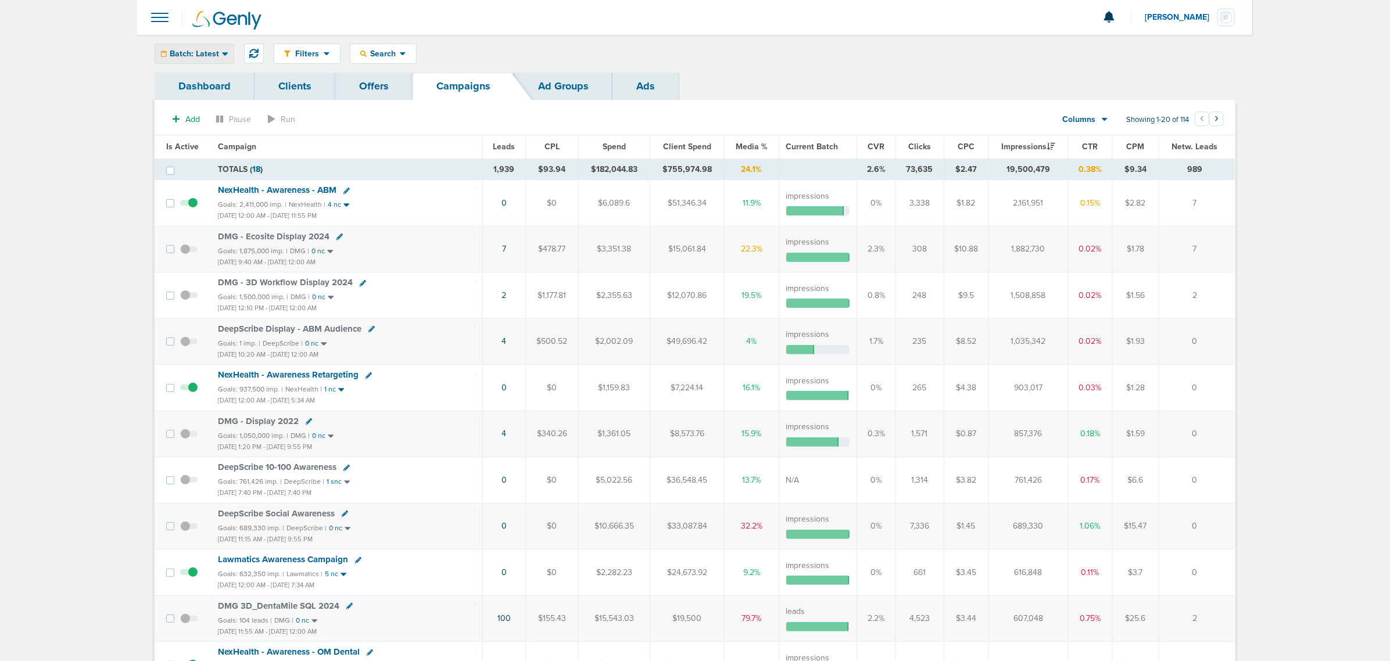
click at [169, 53] on div "Batch: Latest" at bounding box center [194, 53] width 78 height 19
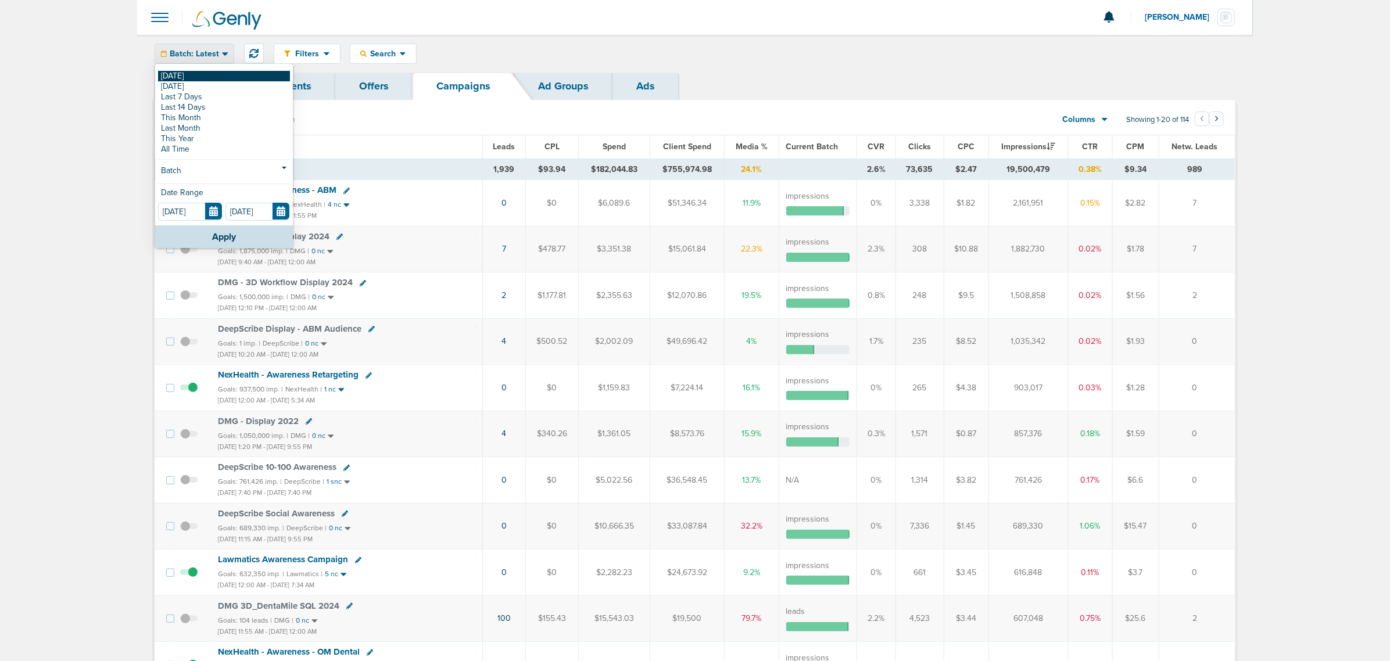
click at [170, 71] on link "[DATE]" at bounding box center [224, 76] width 132 height 10
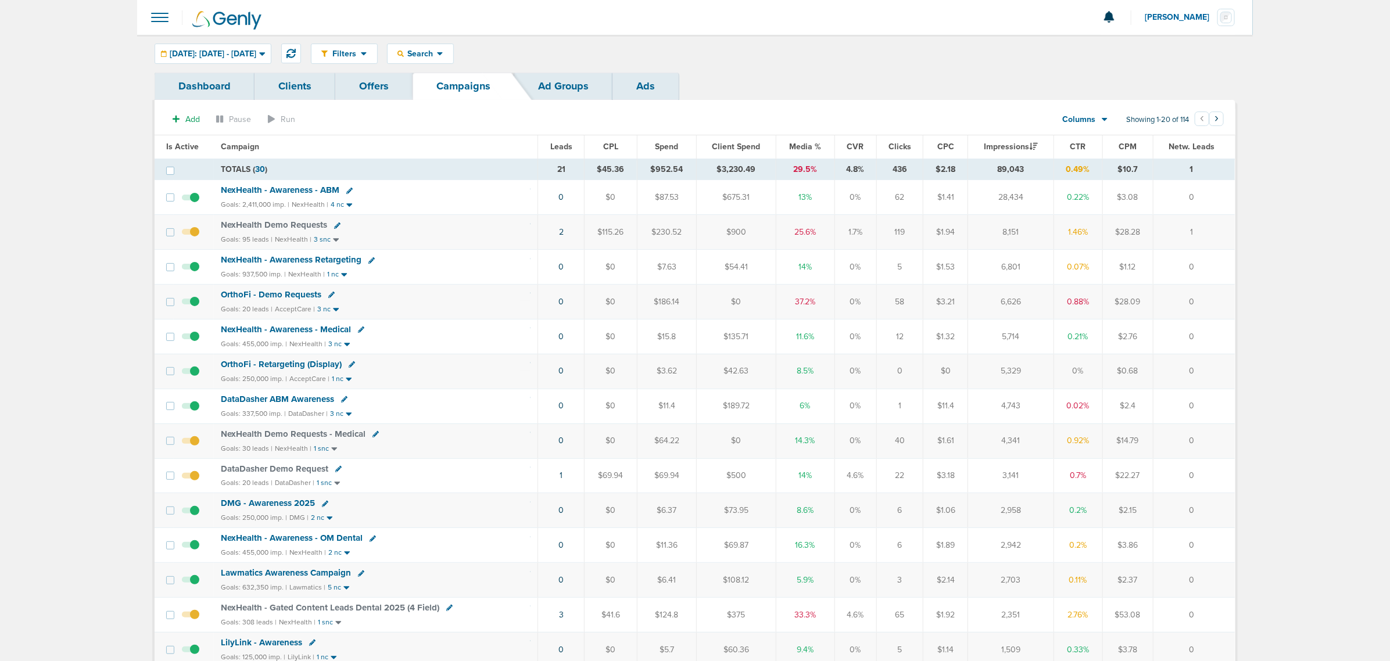
click at [800, 144] on span "Media %" at bounding box center [805, 147] width 32 height 10
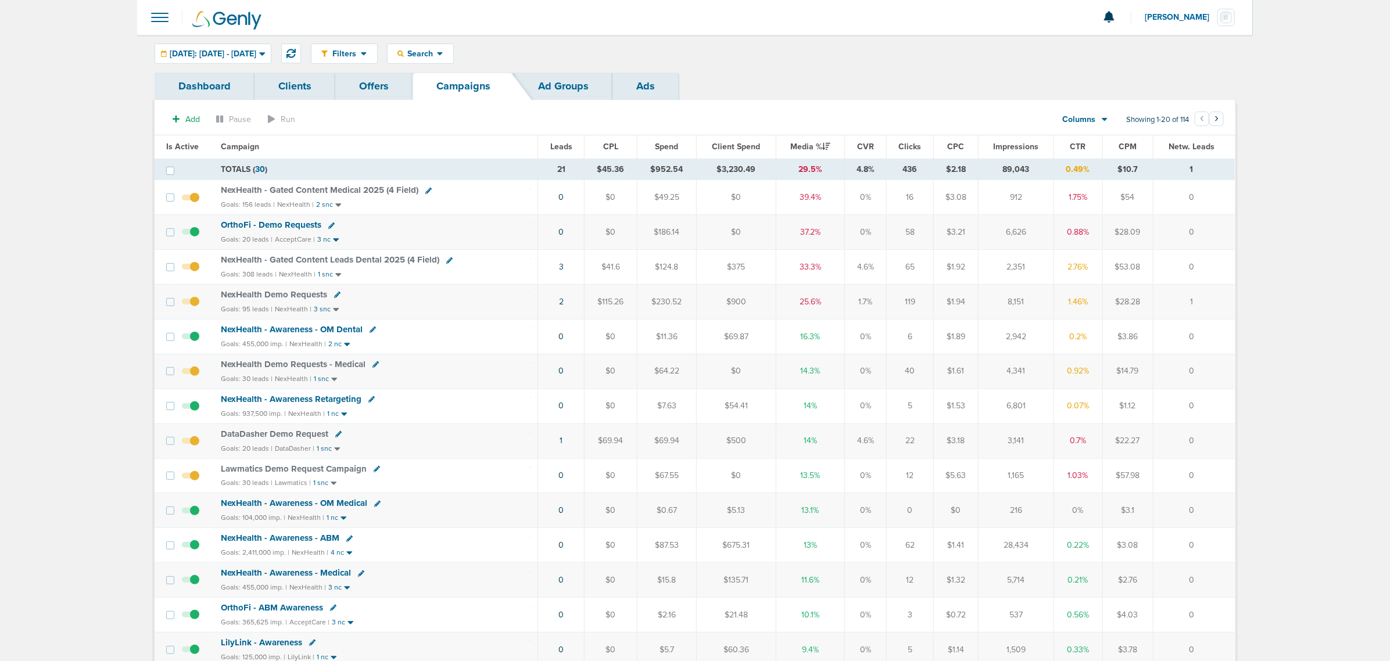
click at [314, 191] on span "NexHealth - Gated Content Medical 2025 (4 Field)" at bounding box center [320, 190] width 198 height 10
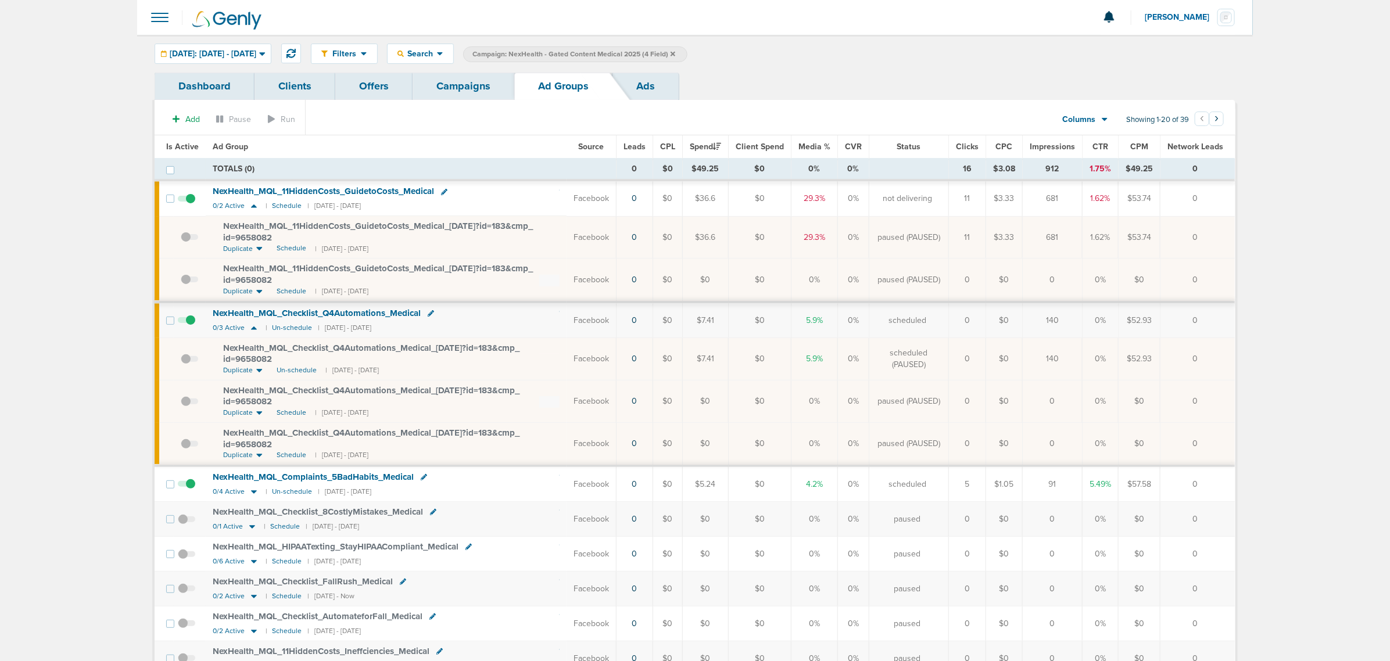
click at [187, 205] on span at bounding box center [186, 205] width 17 height 0
click at [187, 201] on input "checkbox" at bounding box center [187, 201] width 0 height 0
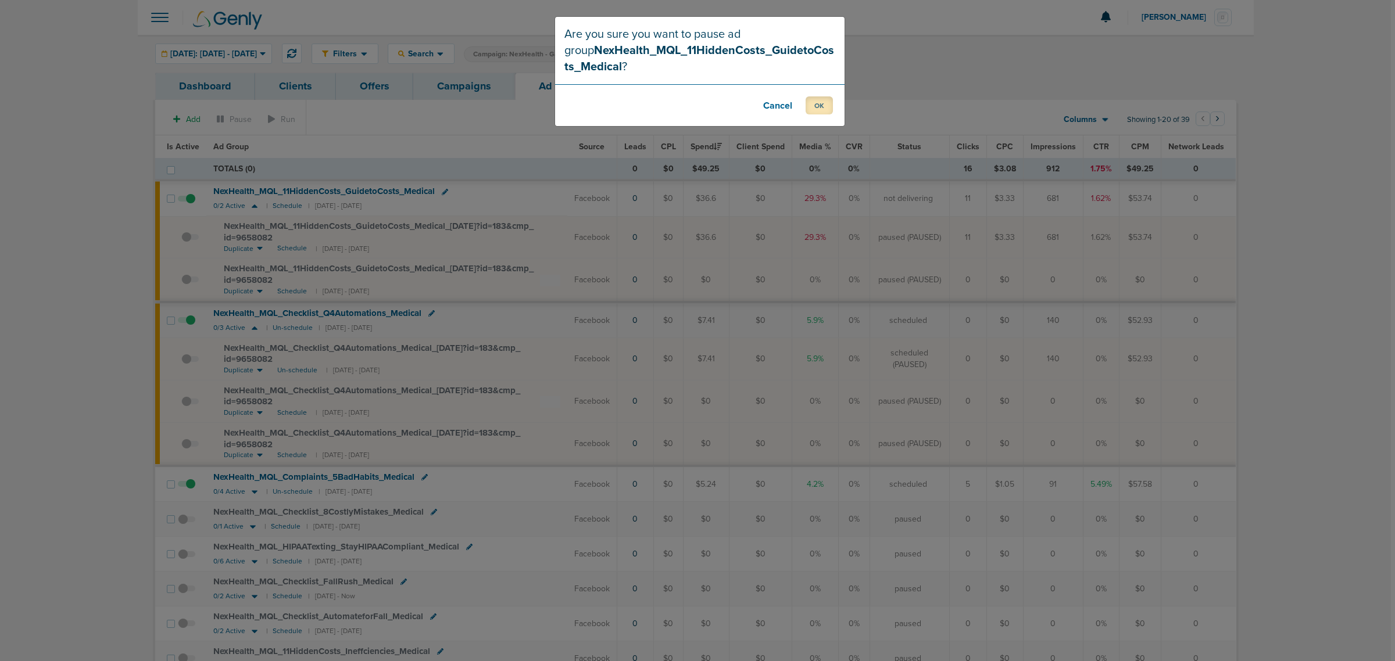
click at [817, 103] on button "OK" at bounding box center [819, 105] width 27 height 18
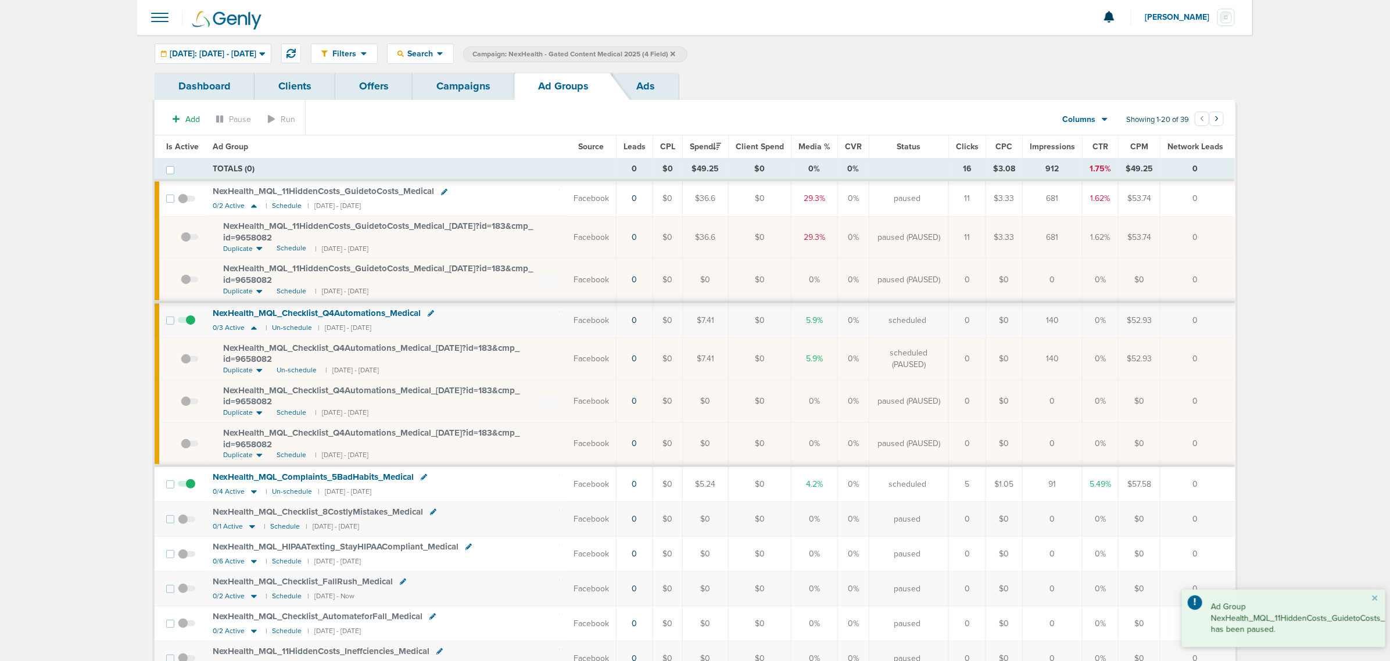
click at [457, 82] on link "Campaigns" at bounding box center [464, 86] width 102 height 27
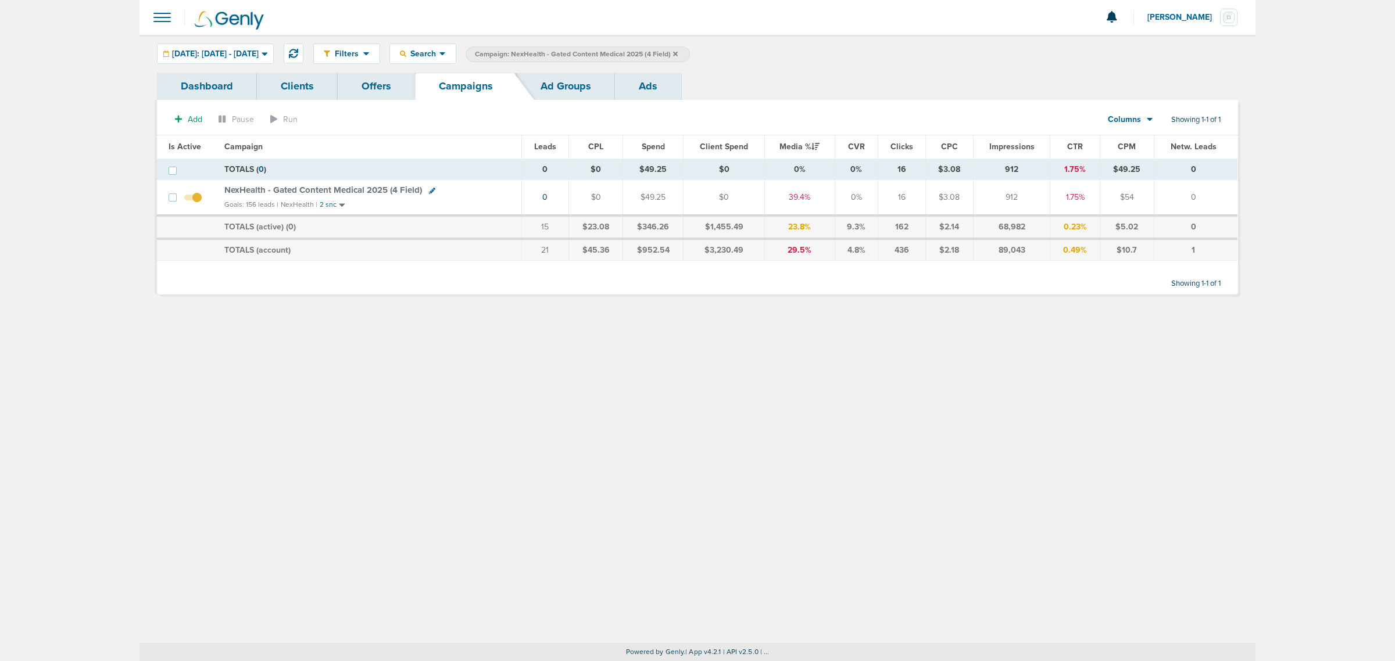
click at [431, 189] on icon at bounding box center [432, 191] width 6 height 6
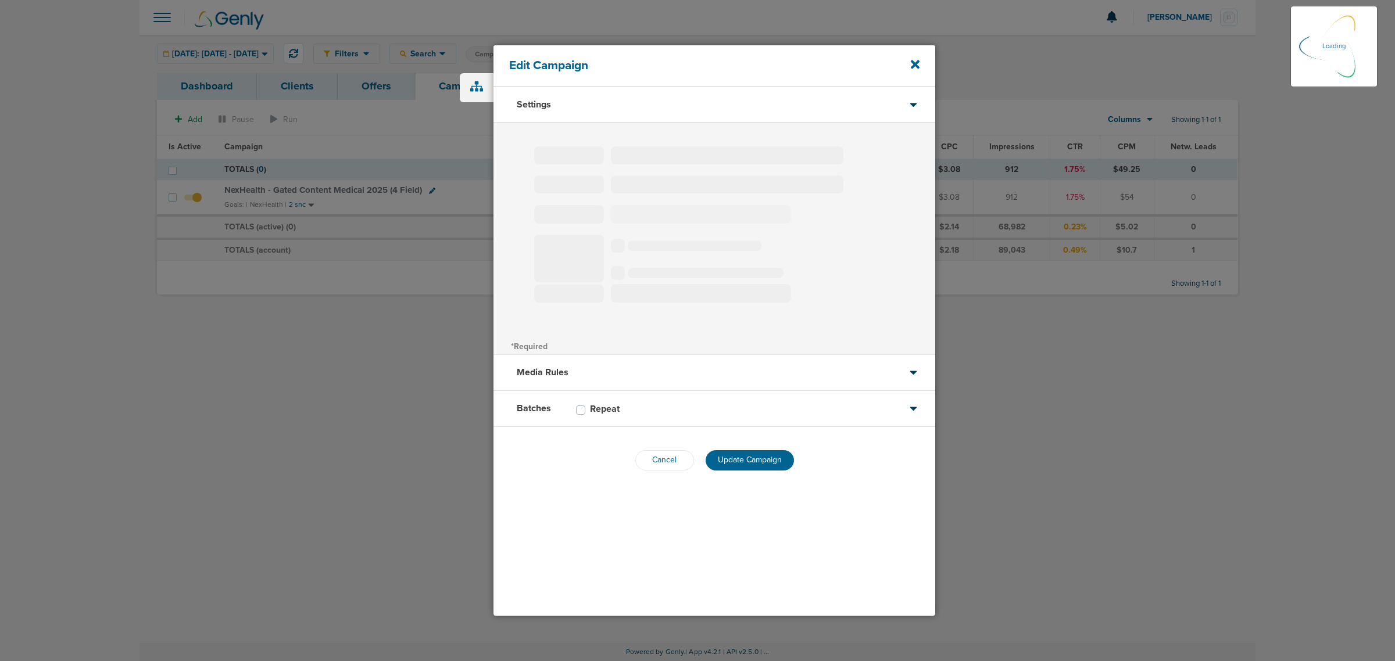
type input "NexHealth - Gated Content Medical 2025 (4 Field)"
select select "Leads"
radio input "true"
select select "readWrite"
select select "1"
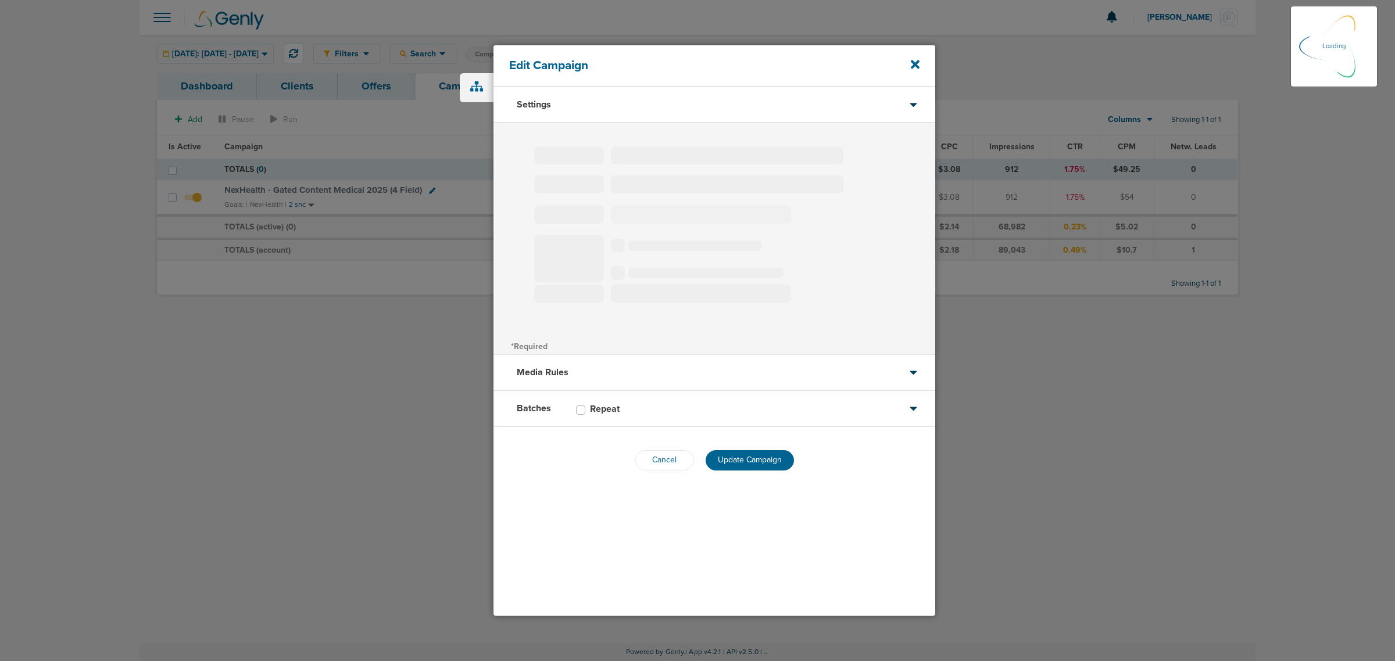
select select "1"
select select "2"
select select "3"
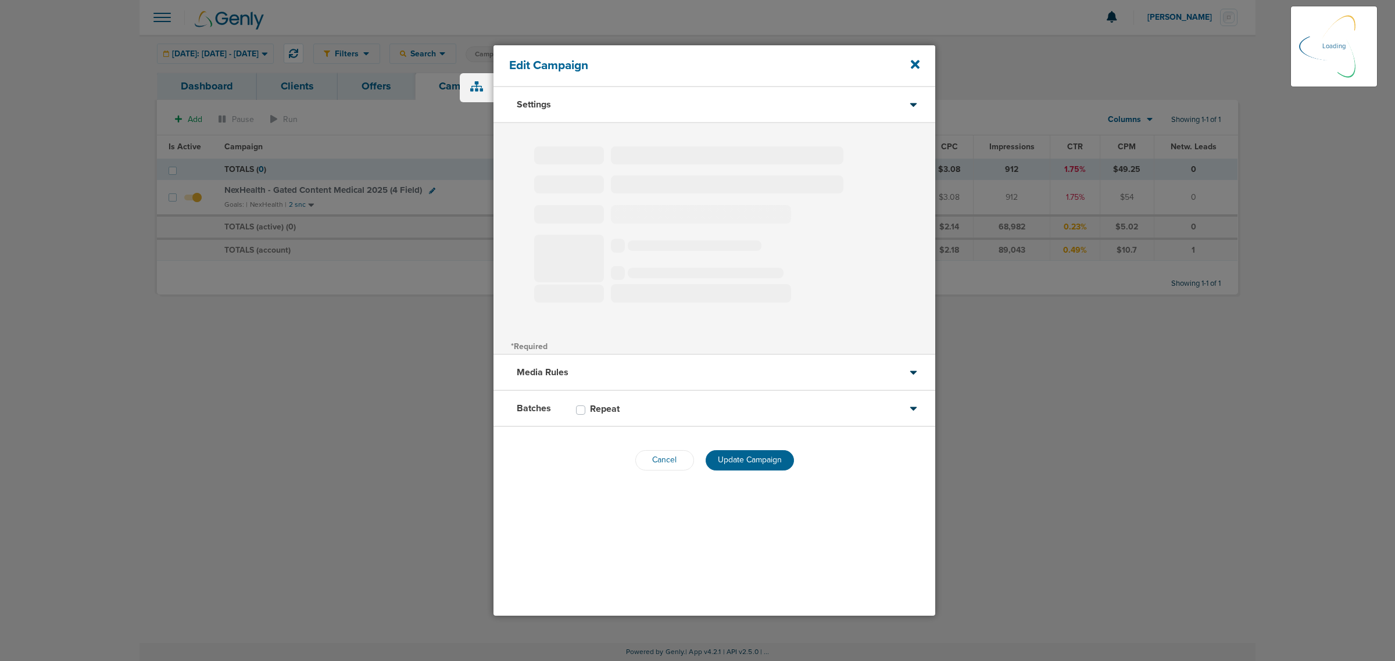
select select "4"
select select "6"
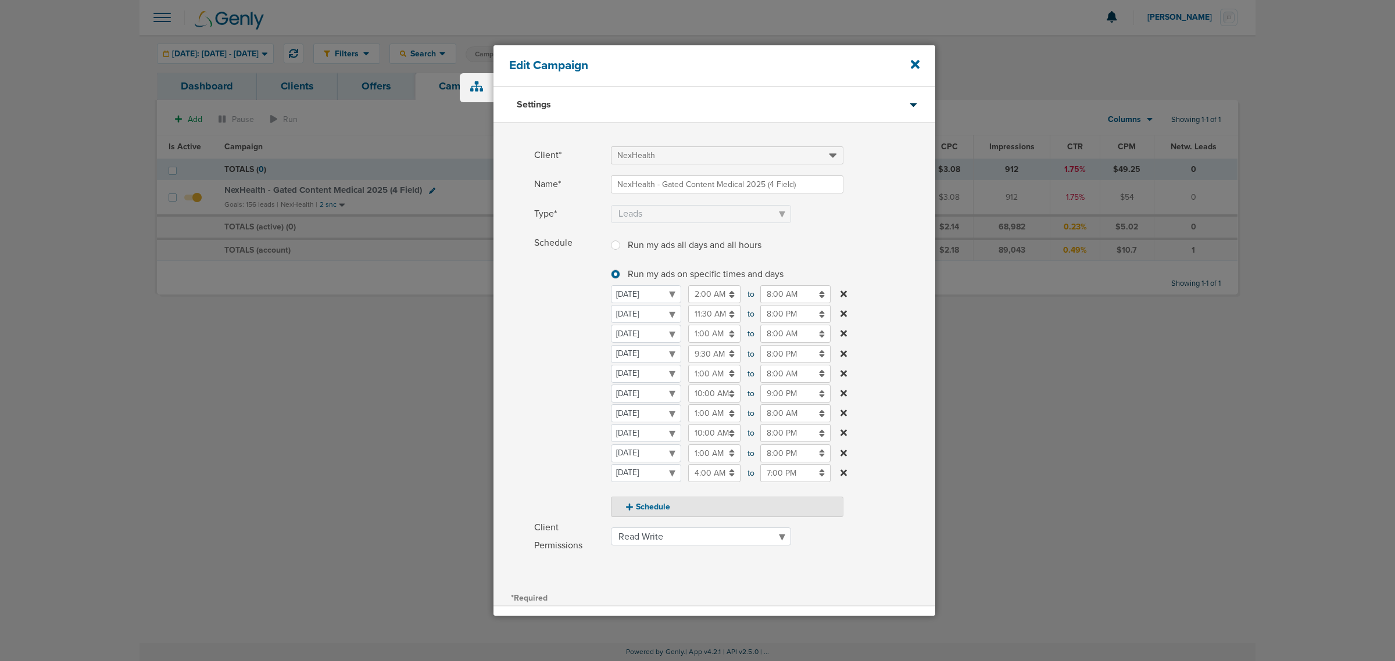
click at [705, 314] on input "11:30 AM" at bounding box center [714, 314] width 52 height 18
click at [695, 399] on icon at bounding box center [693, 397] width 10 height 7
click at [692, 394] on icon at bounding box center [693, 397] width 10 height 7
type input "8:30 AM"
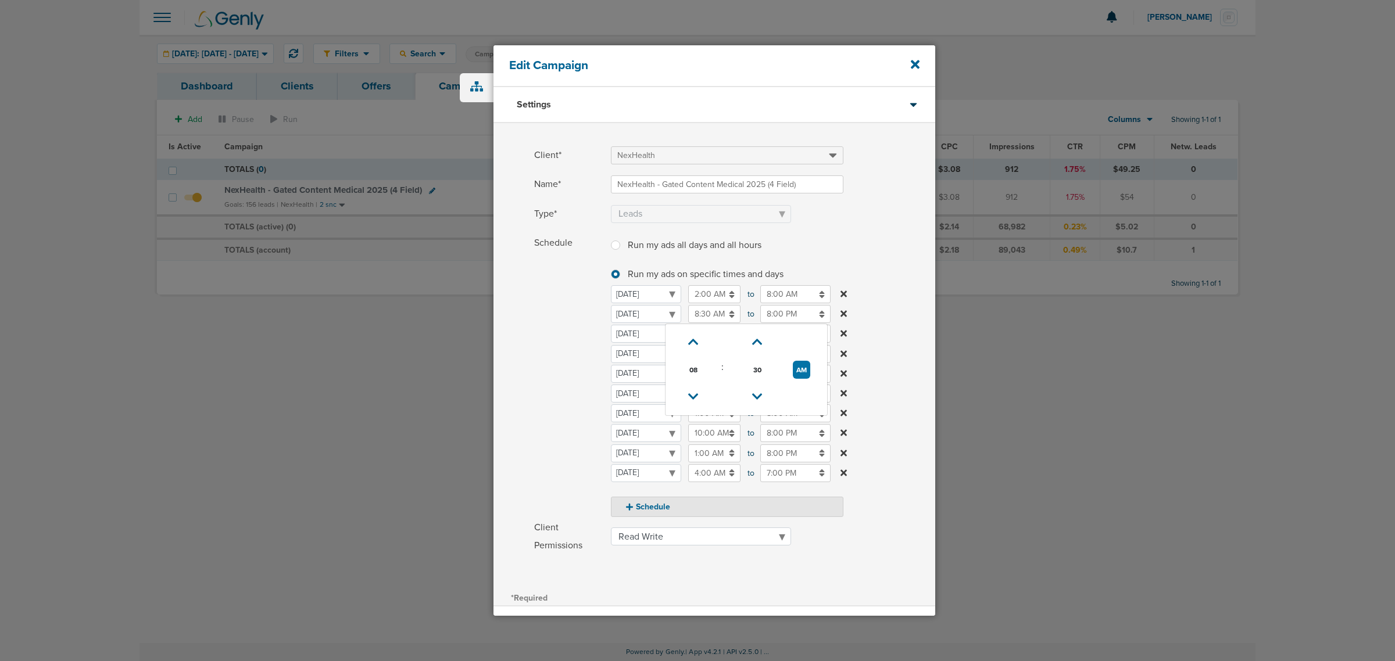
click at [896, 237] on label "Schedule Run my ads all days and all hours Run my ads all days and all hours Ru…" at bounding box center [734, 375] width 401 height 283
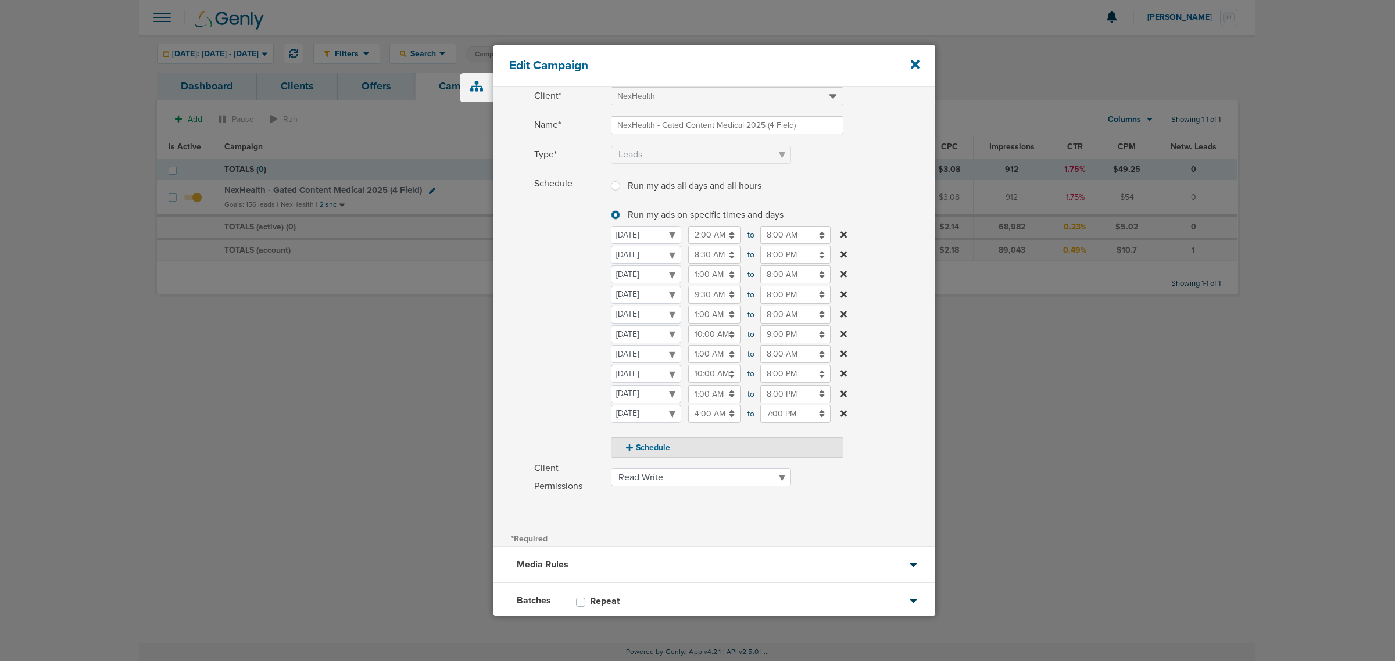
scroll to position [128, 0]
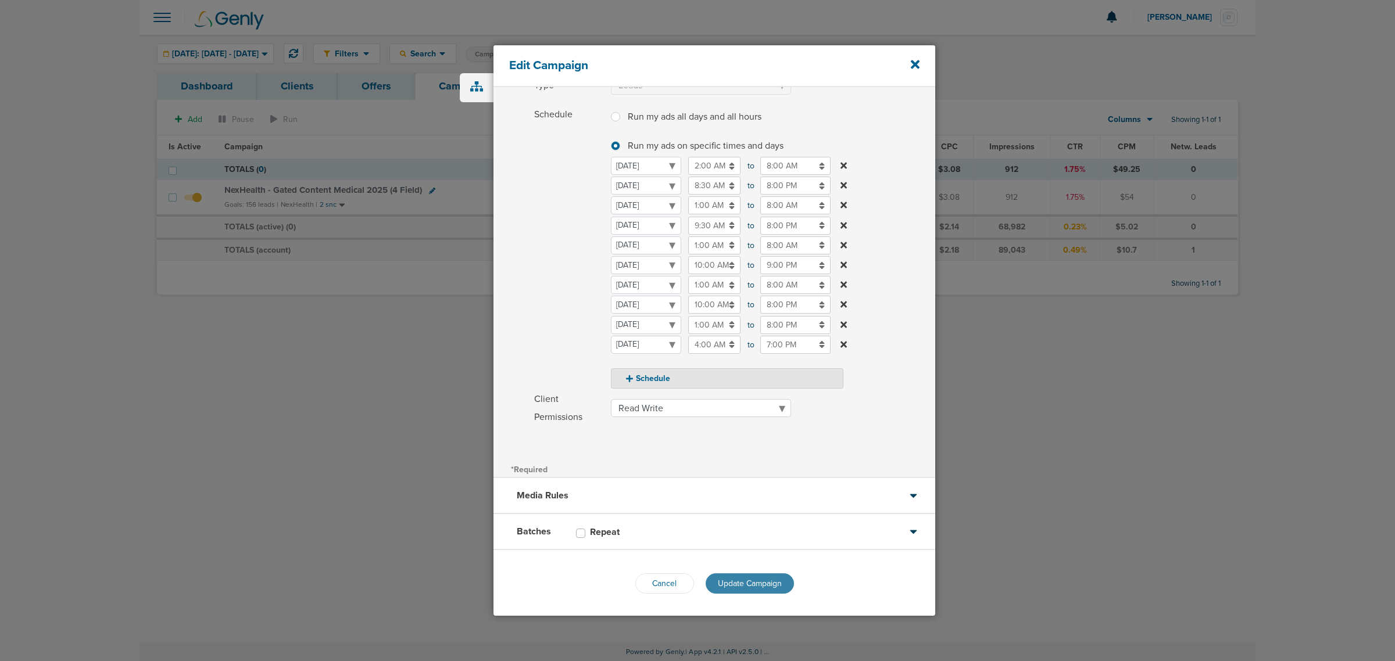
click at [765, 400] on span "Update Campaign" at bounding box center [750, 584] width 64 height 10
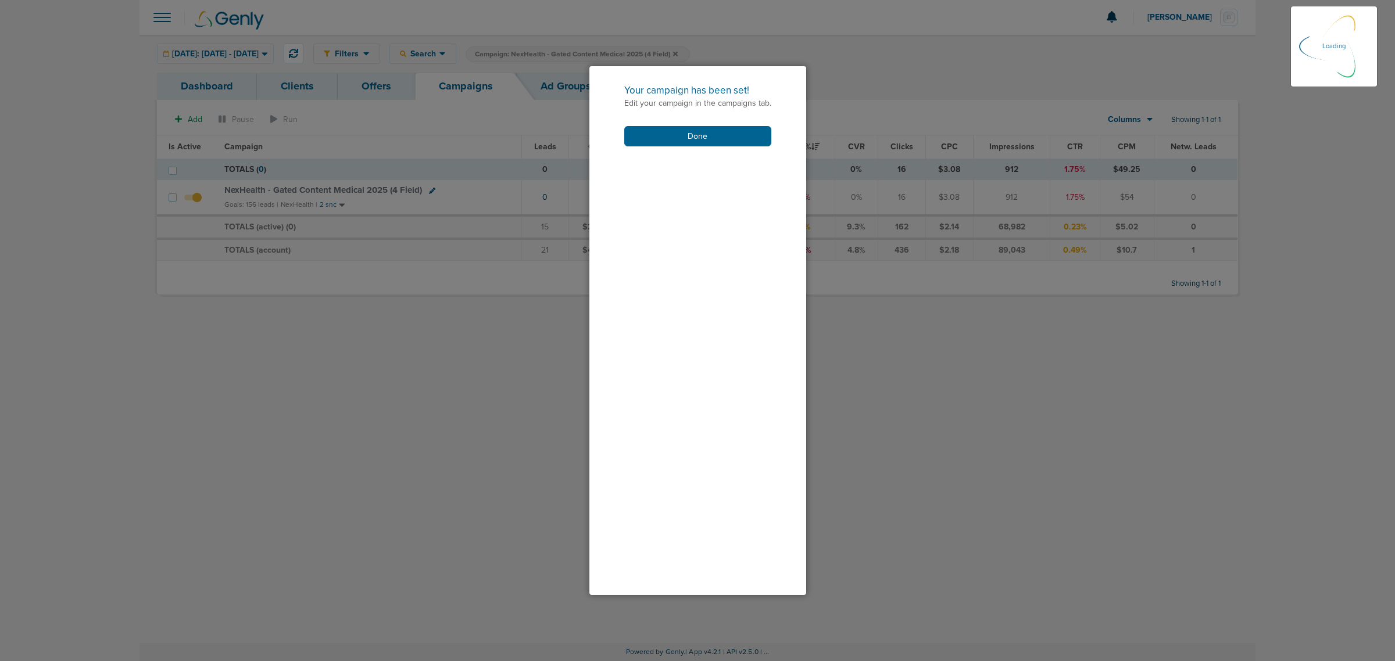
scroll to position [92, 0]
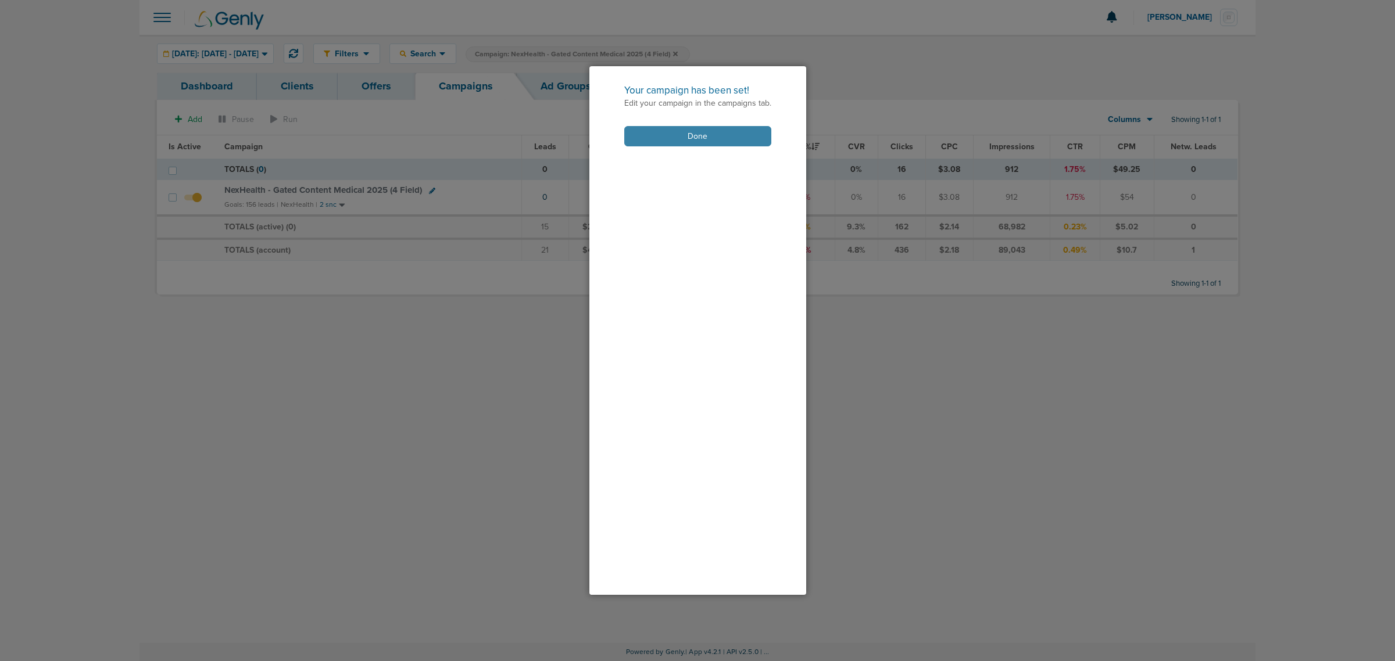
click at [756, 135] on button "Done" at bounding box center [697, 136] width 147 height 20
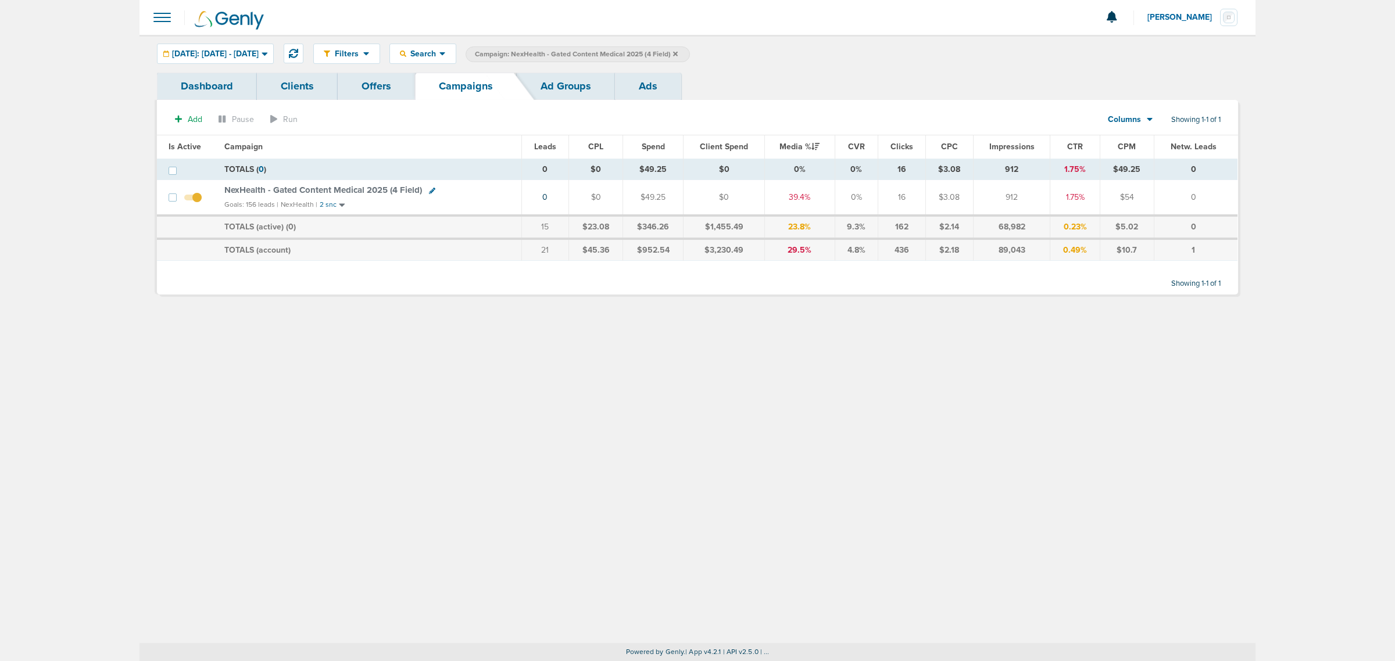
click at [678, 57] on span "Campaign: NexHealth - Gated Content Medical 2025 (4 Field)" at bounding box center [576, 54] width 203 height 10
click at [678, 53] on icon at bounding box center [675, 53] width 5 height 5
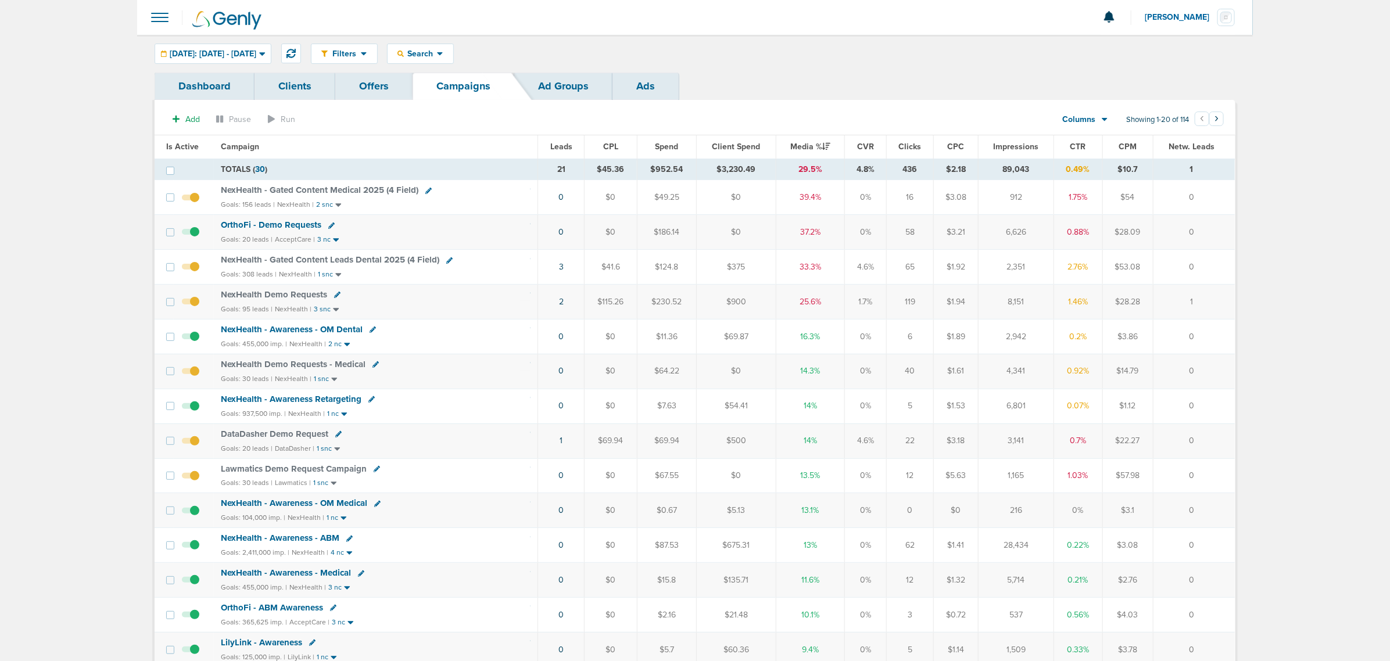
click at [439, 262] on div "NexHealth - Gated Content Leads Dental 2025 (4 Field)" at bounding box center [334, 260] width 226 height 10
click at [449, 262] on icon at bounding box center [449, 261] width 6 height 6
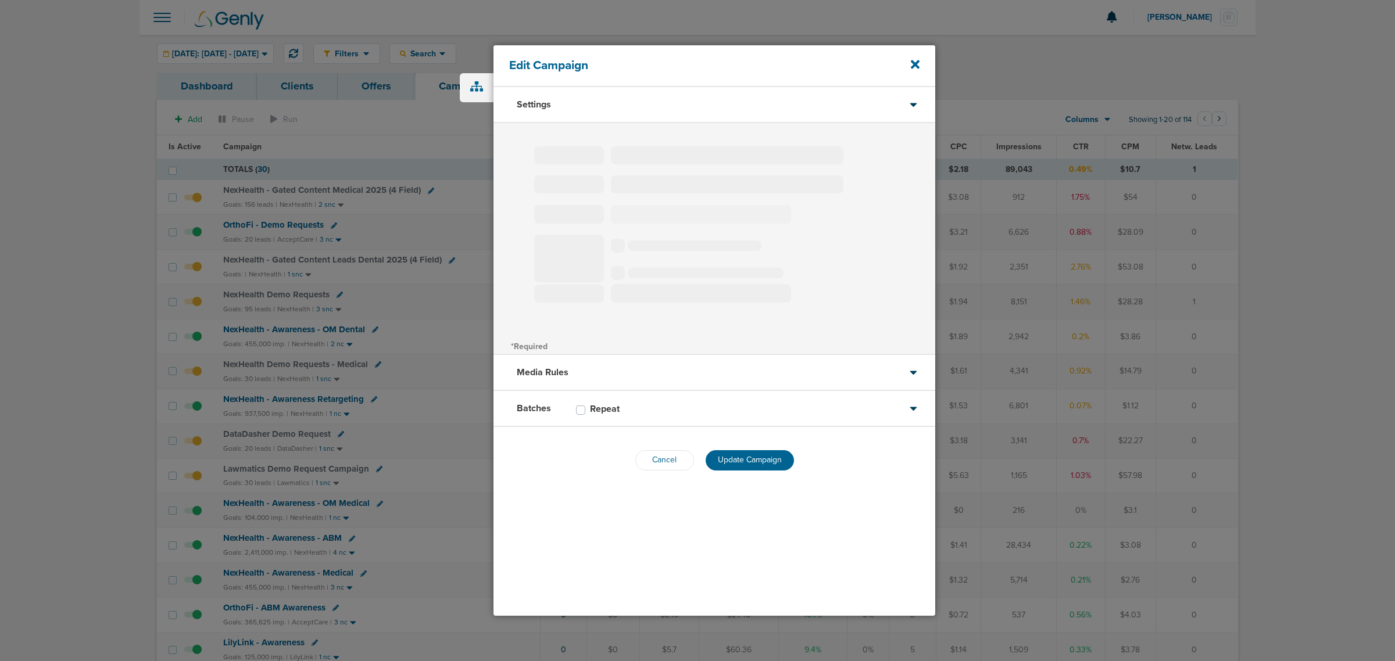
type input "NexHealth - Gated Content Leads Dental 2025 (4 Field)"
select select "Leads"
radio input "true"
select select "readWrite"
select select "1"
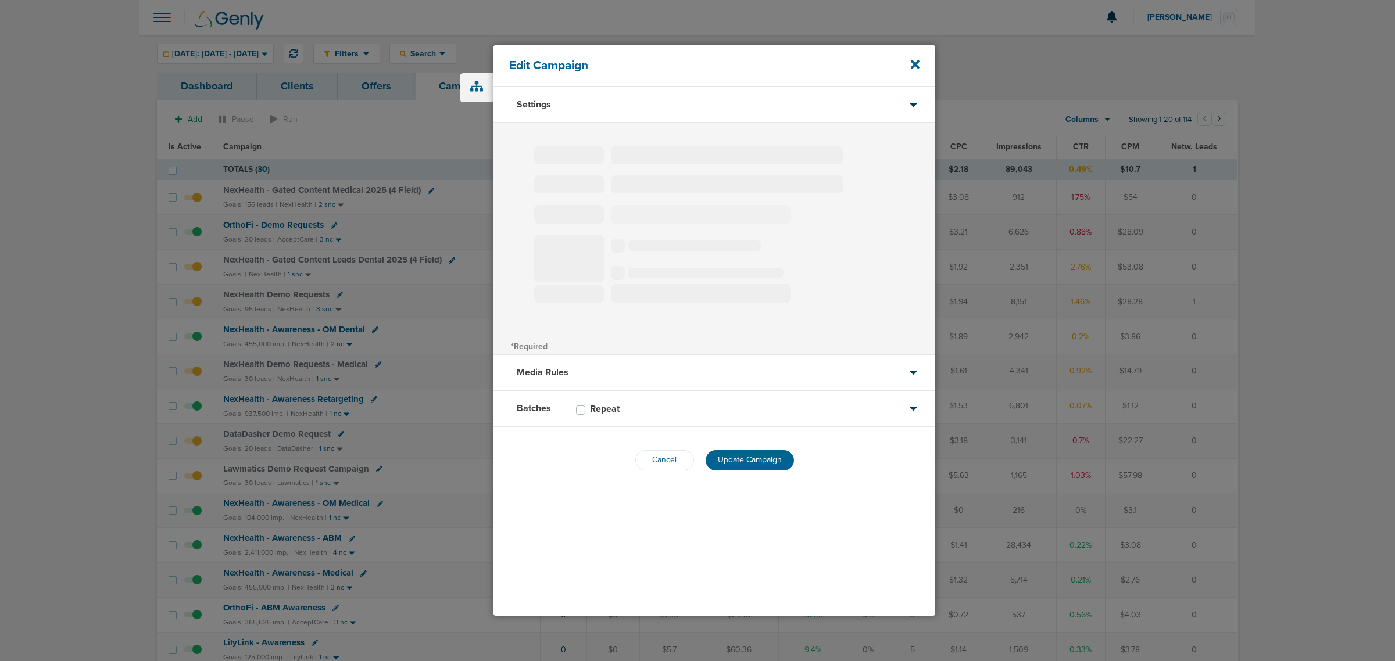
select select "1"
select select "2"
select select "3"
select select "4"
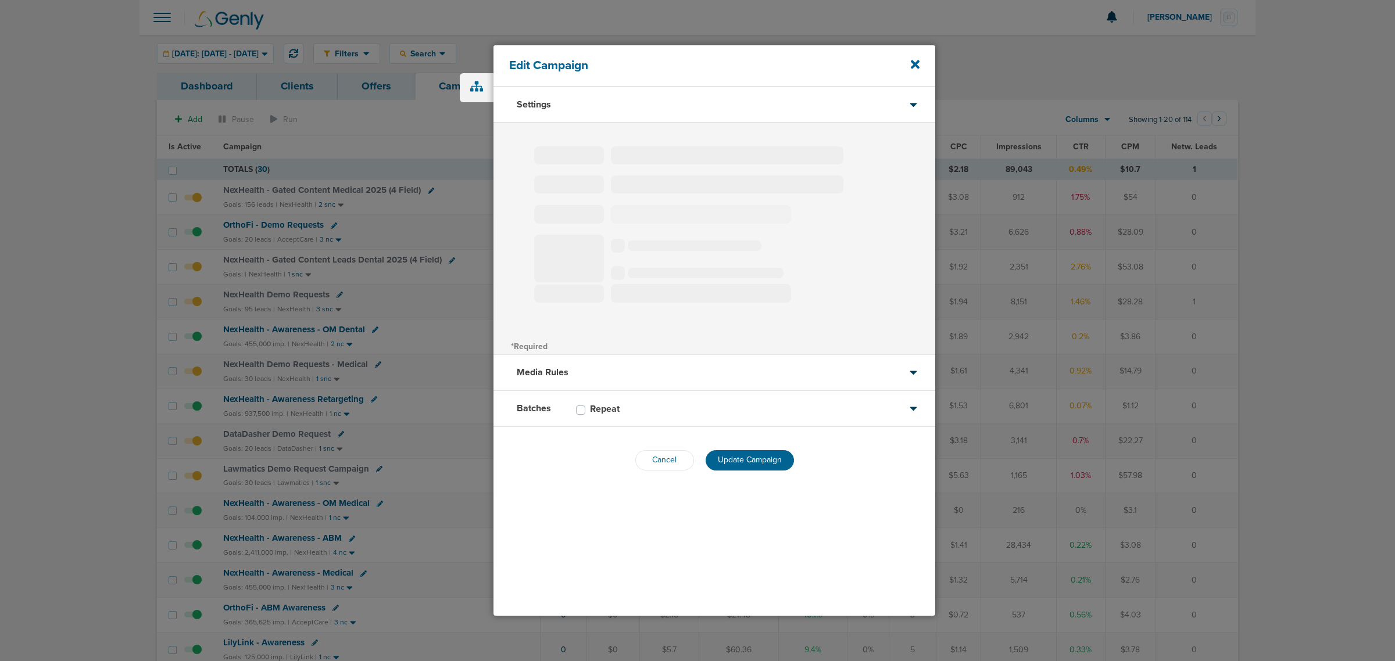
select select "6"
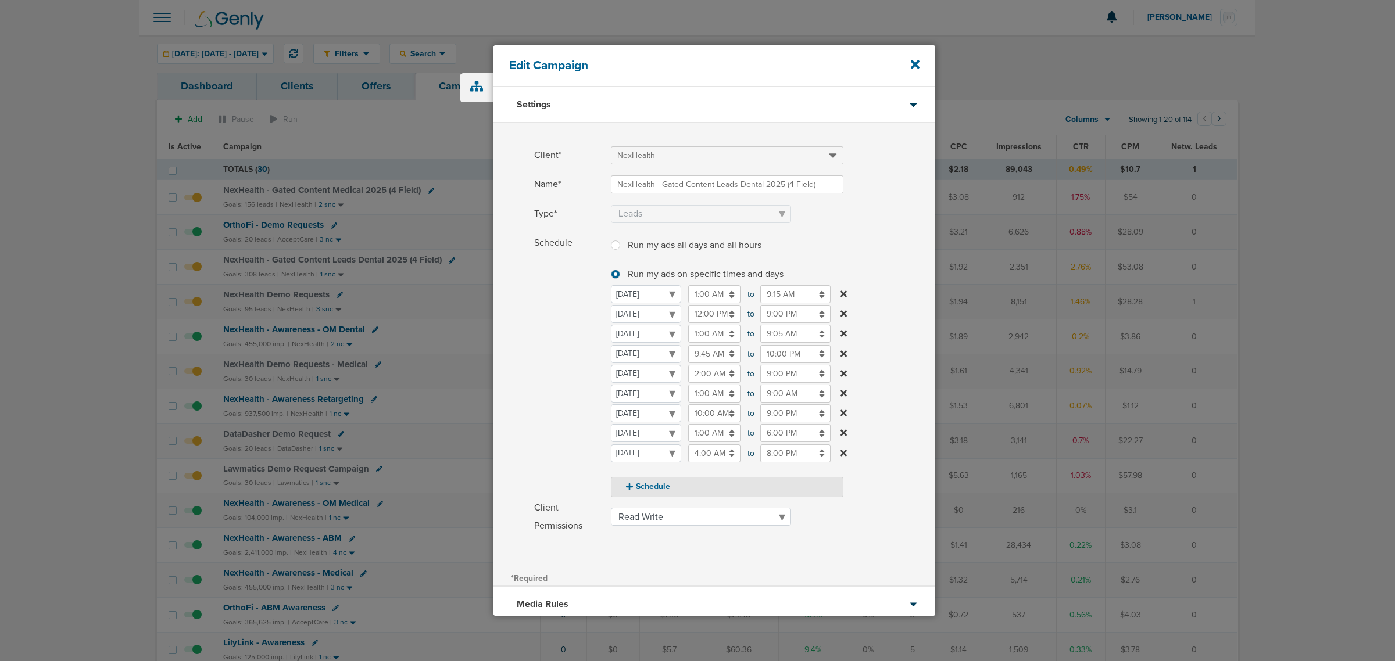
click at [722, 312] on input "12:00 PM" at bounding box center [714, 314] width 52 height 18
click at [693, 394] on icon at bounding box center [693, 397] width 10 height 7
click at [759, 343] on icon at bounding box center [757, 342] width 10 height 7
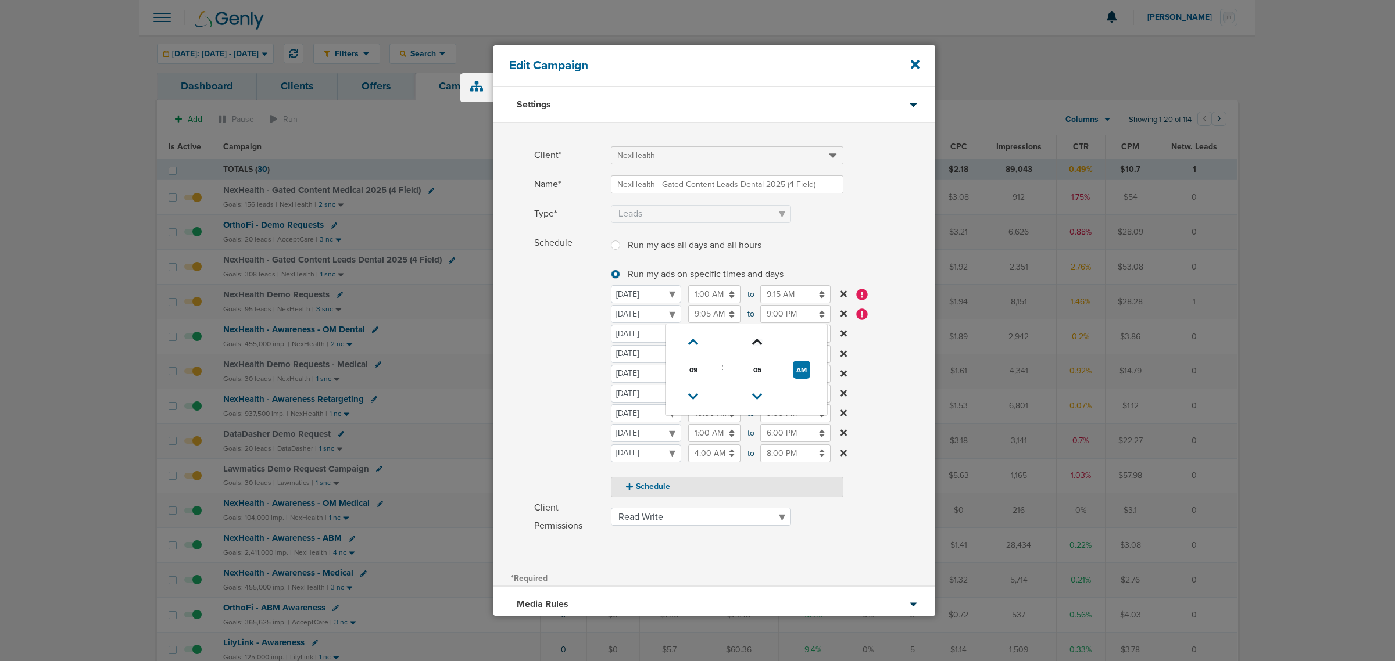
click at [759, 343] on icon at bounding box center [757, 342] width 10 height 7
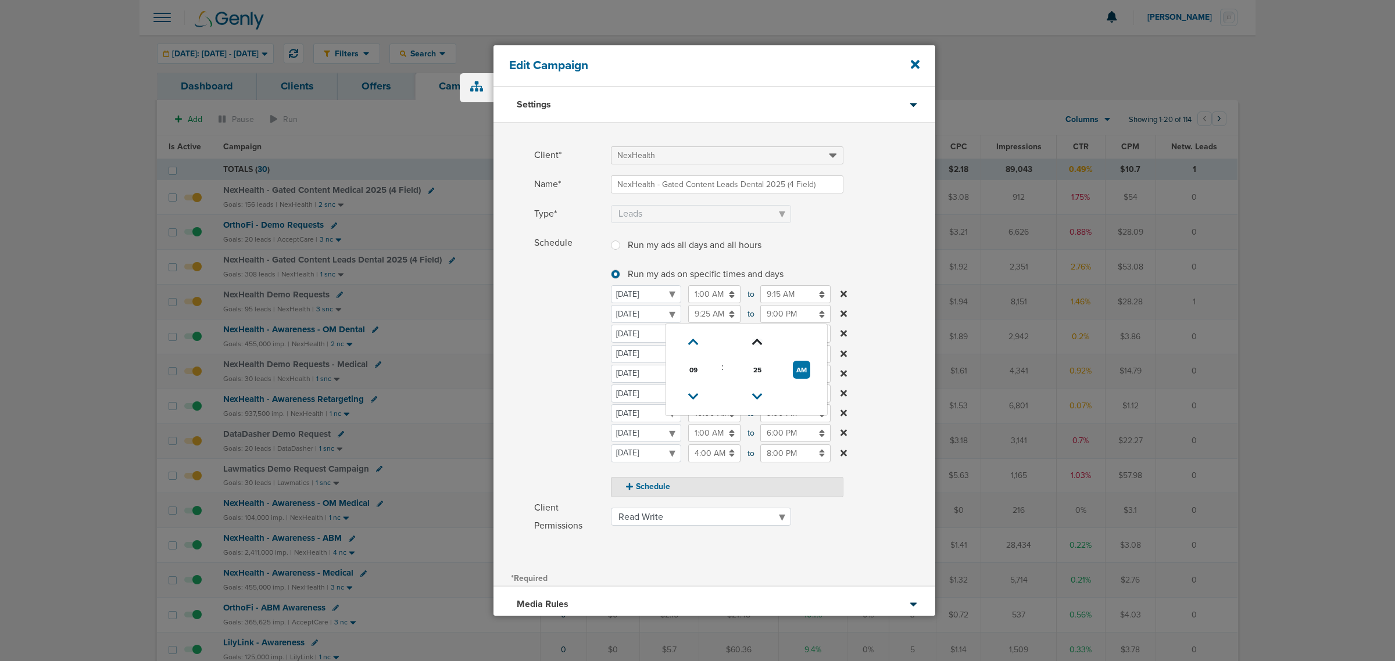
type input "9:30 AM"
click at [878, 400] on label "Client Permissions Read Only Read Write" at bounding box center [734, 517] width 401 height 36
click at [791, 400] on select "Read Only Read Write" at bounding box center [701, 517] width 180 height 18
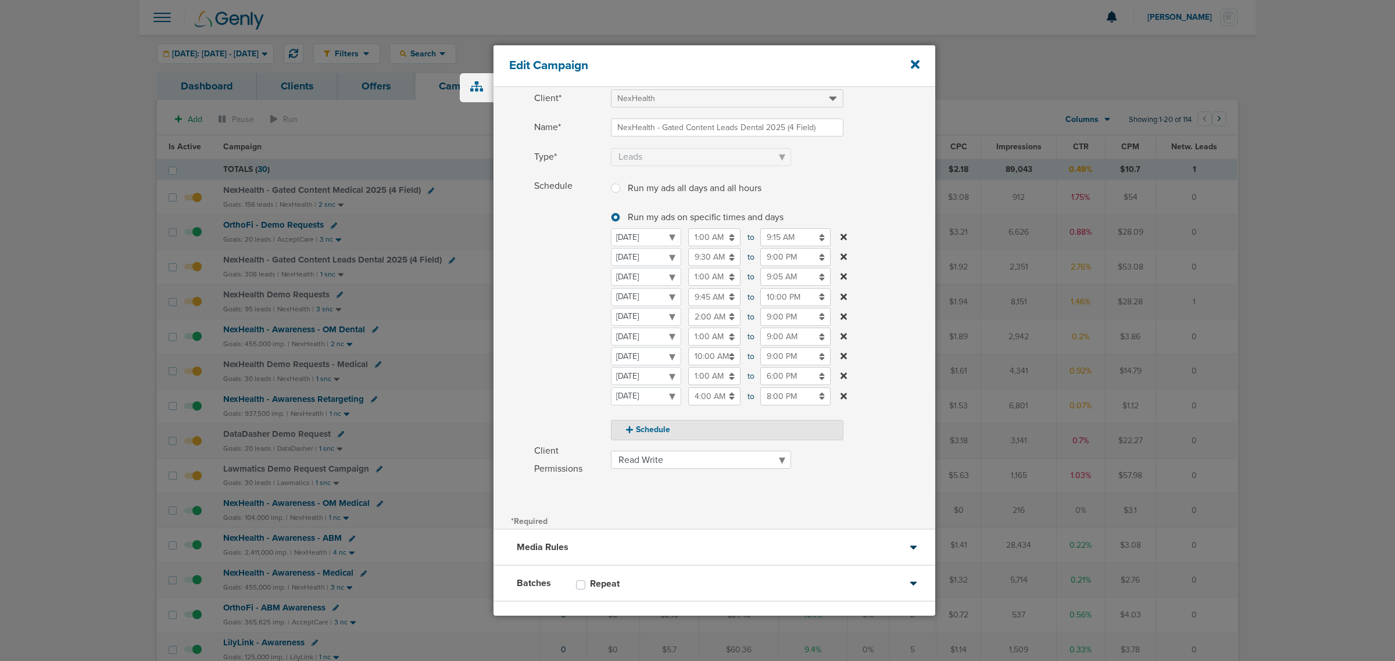
scroll to position [109, 0]
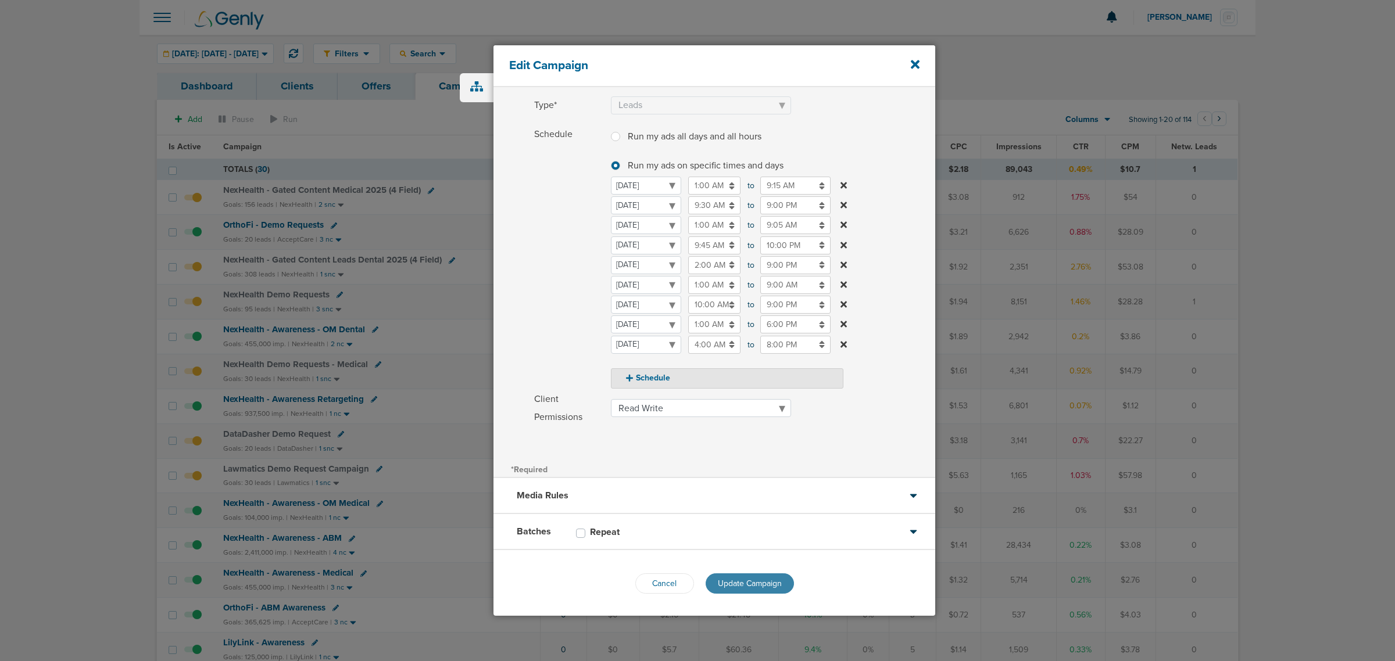
click at [739, 400] on button "Update Campaign" at bounding box center [750, 584] width 88 height 20
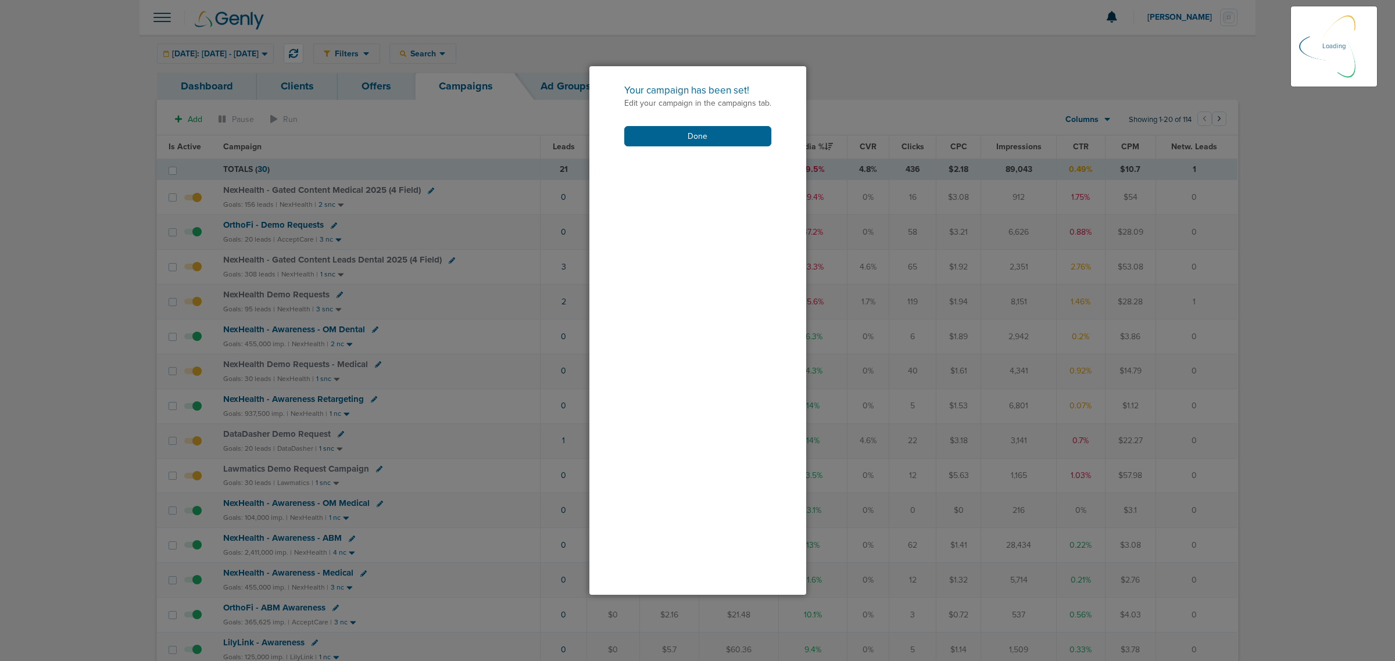
scroll to position [71, 0]
click at [718, 127] on button "Done" at bounding box center [697, 136] width 147 height 20
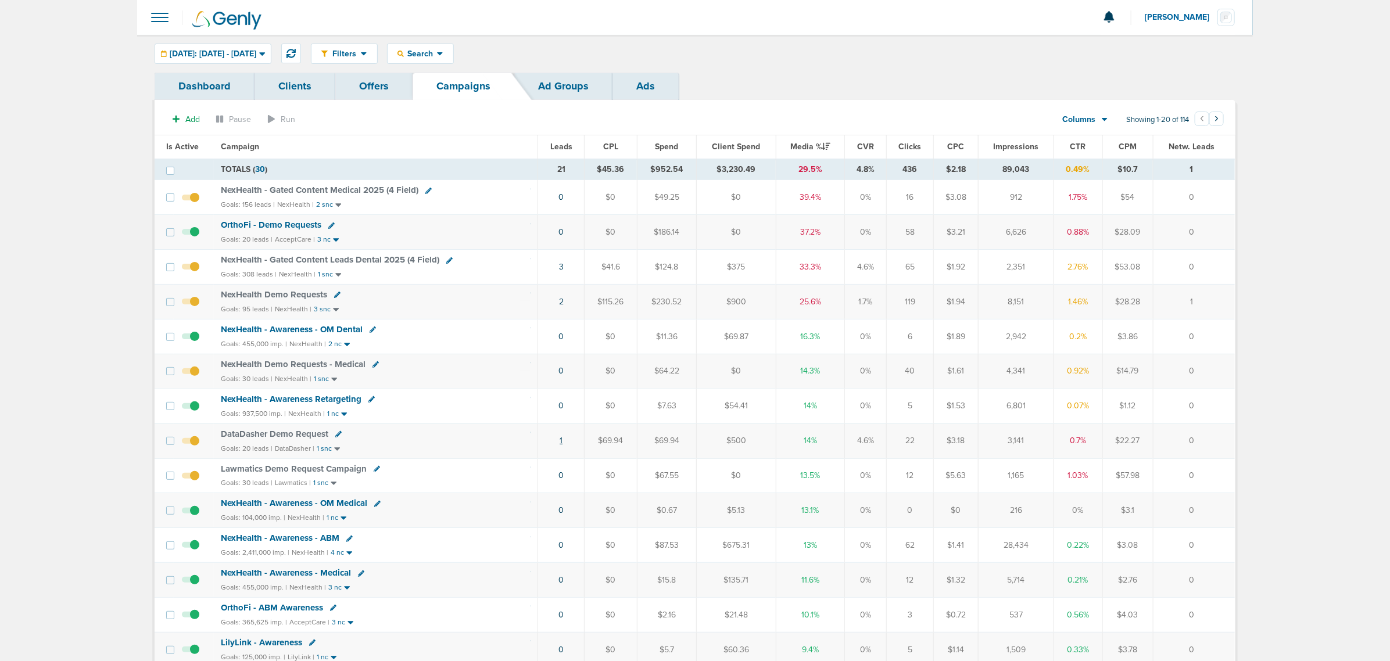
click at [562, 400] on link "1" at bounding box center [561, 441] width 3 height 10
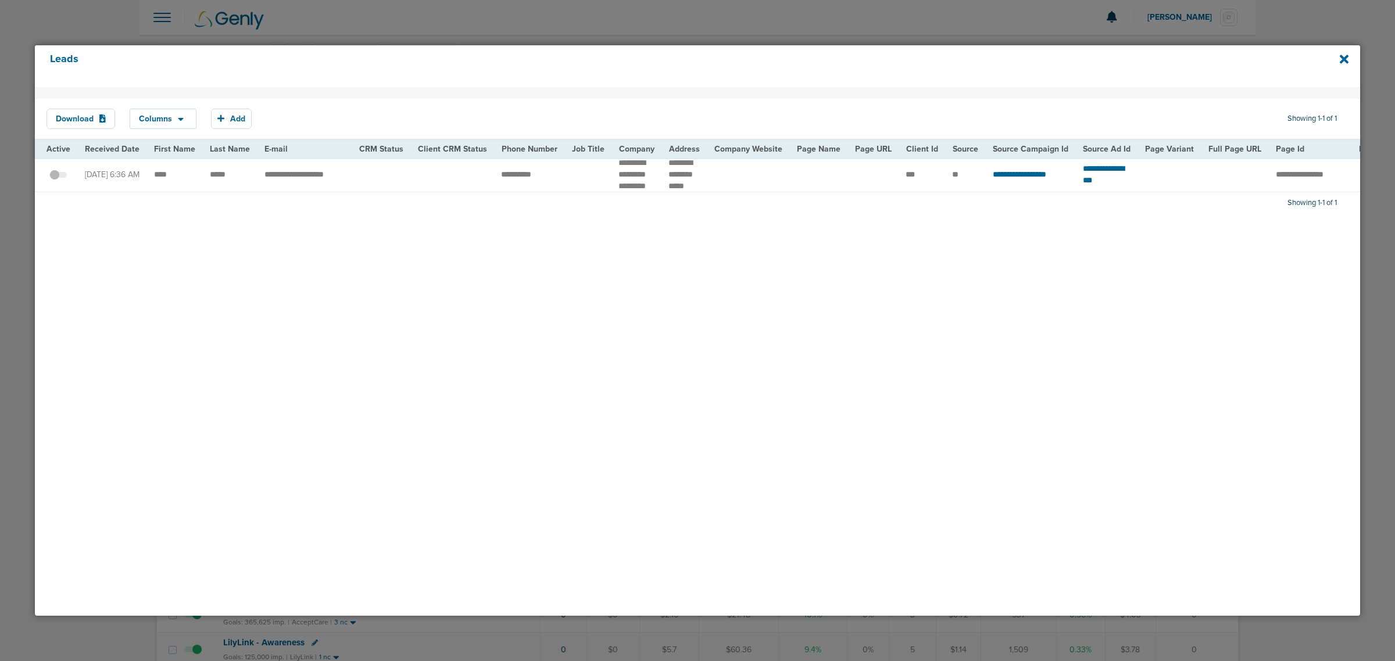
click at [925, 59] on div "Leads" at bounding box center [697, 66] width 1325 height 42
click at [925, 59] on icon at bounding box center [1344, 59] width 9 height 13
click at [470, 30] on div at bounding box center [697, 330] width 1395 height 661
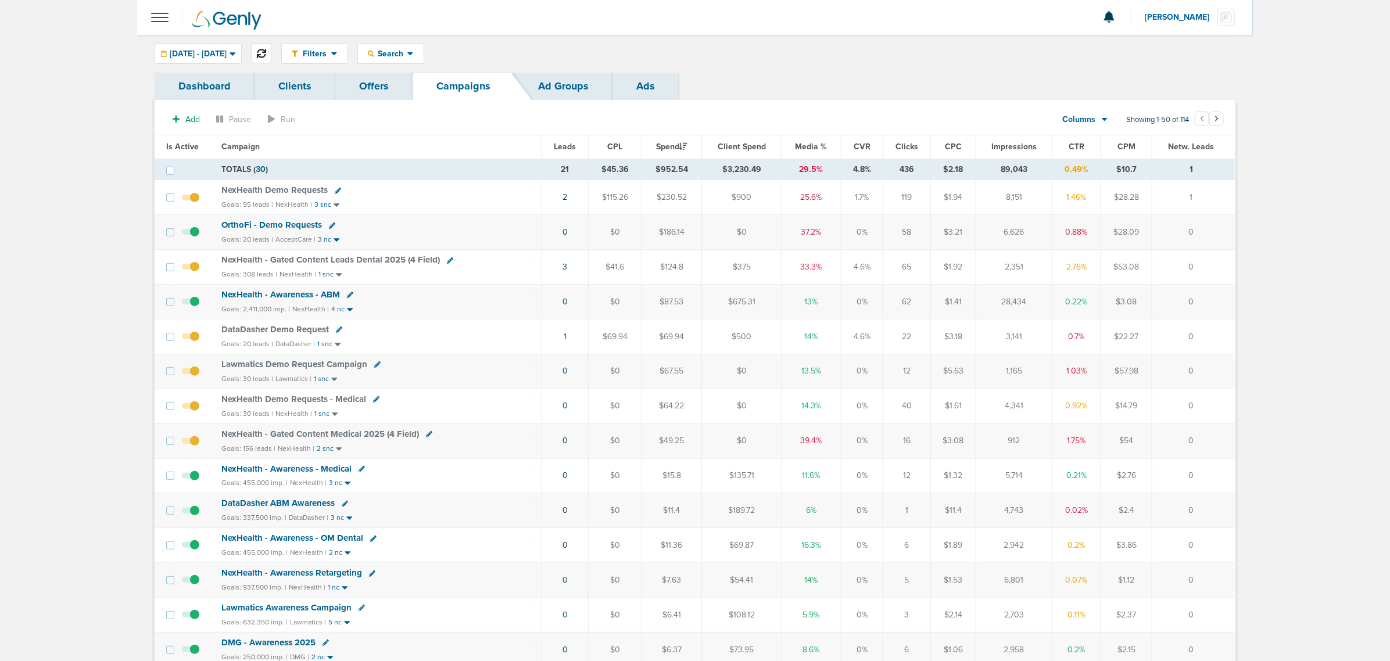
click at [266, 51] on icon at bounding box center [261, 53] width 9 height 9
click at [312, 405] on span "NexHealth Demo Requests - Medical" at bounding box center [293, 399] width 145 height 10
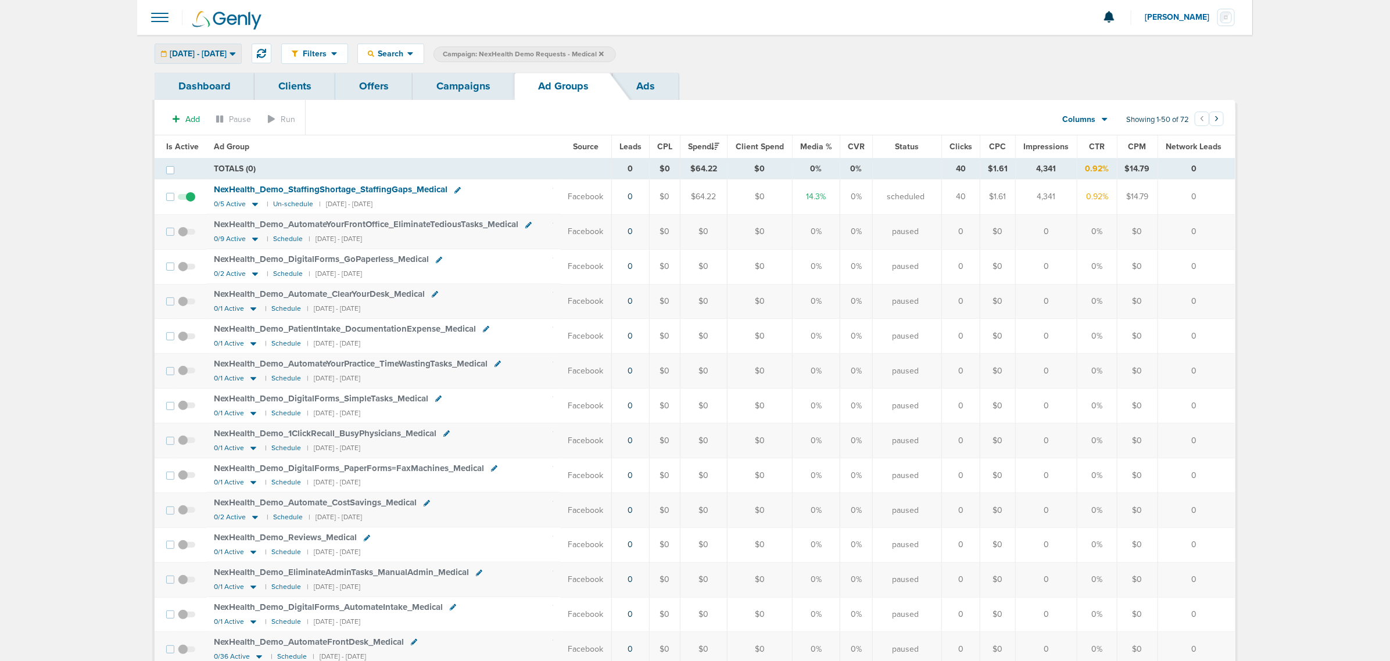
click at [236, 52] on icon at bounding box center [233, 54] width 6 height 10
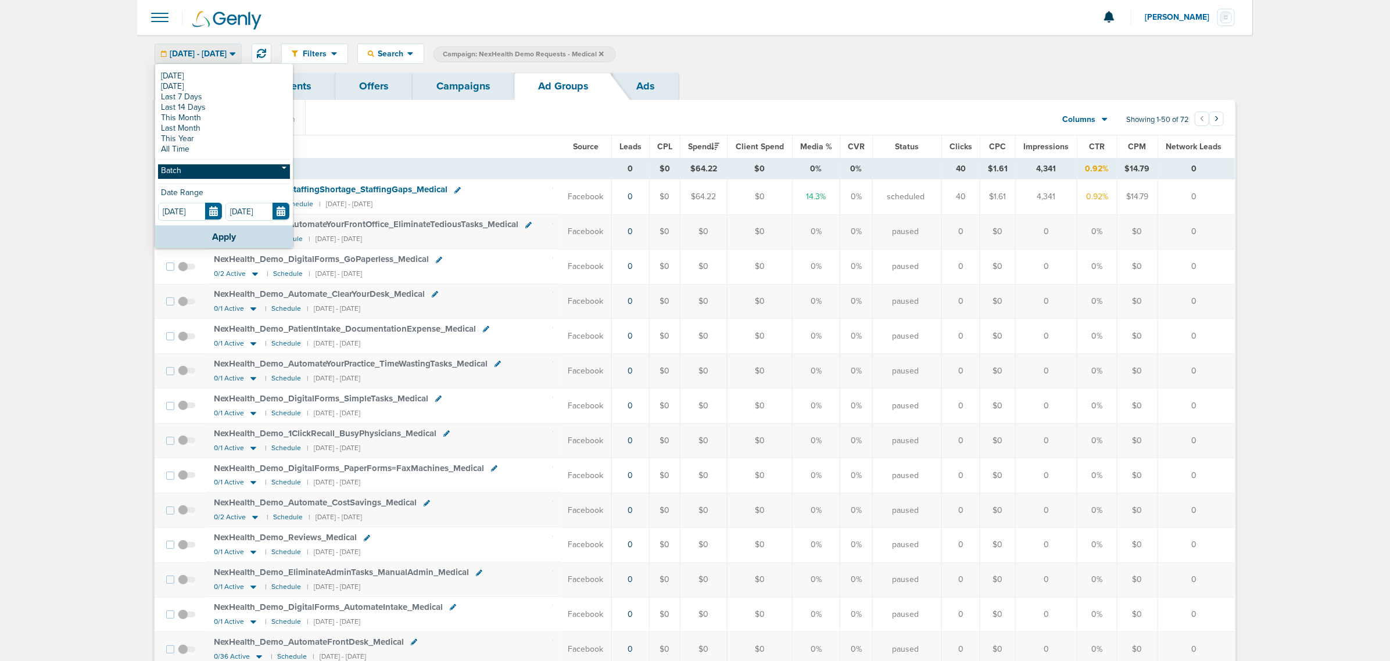
click at [245, 178] on link "Batch" at bounding box center [224, 172] width 132 height 15
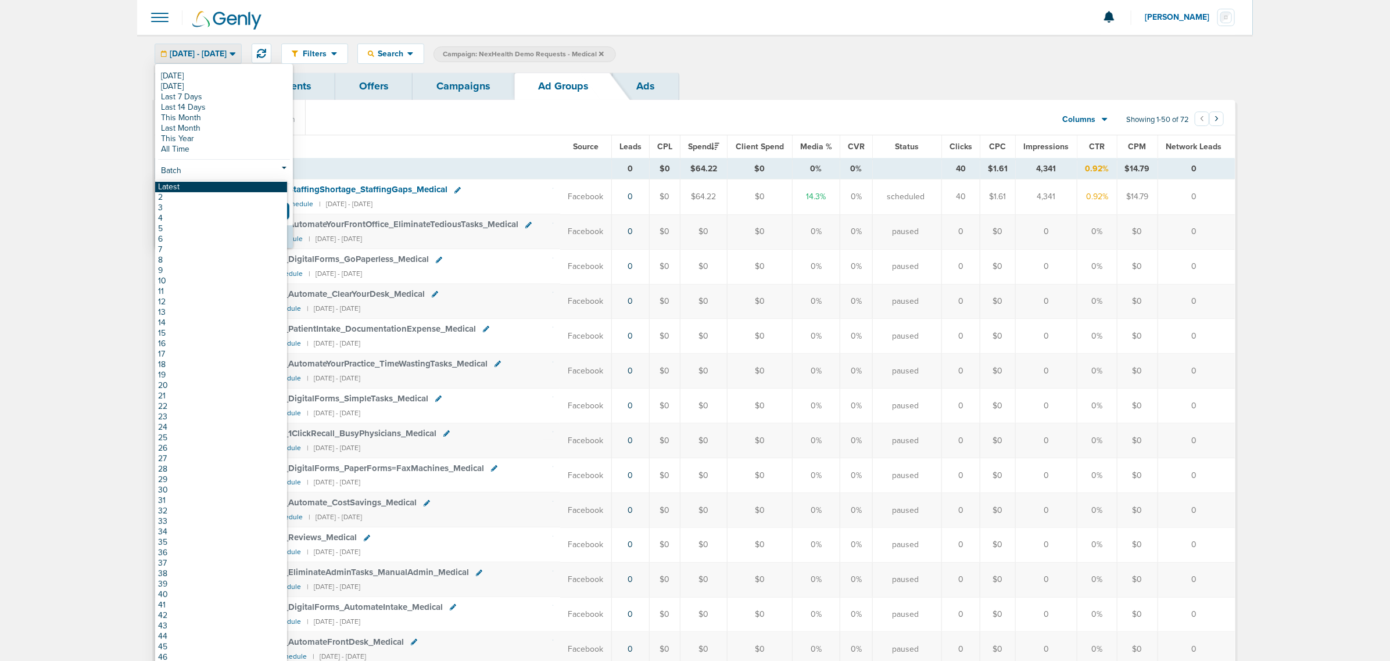
click at [202, 186] on link "Latest" at bounding box center [221, 187] width 132 height 10
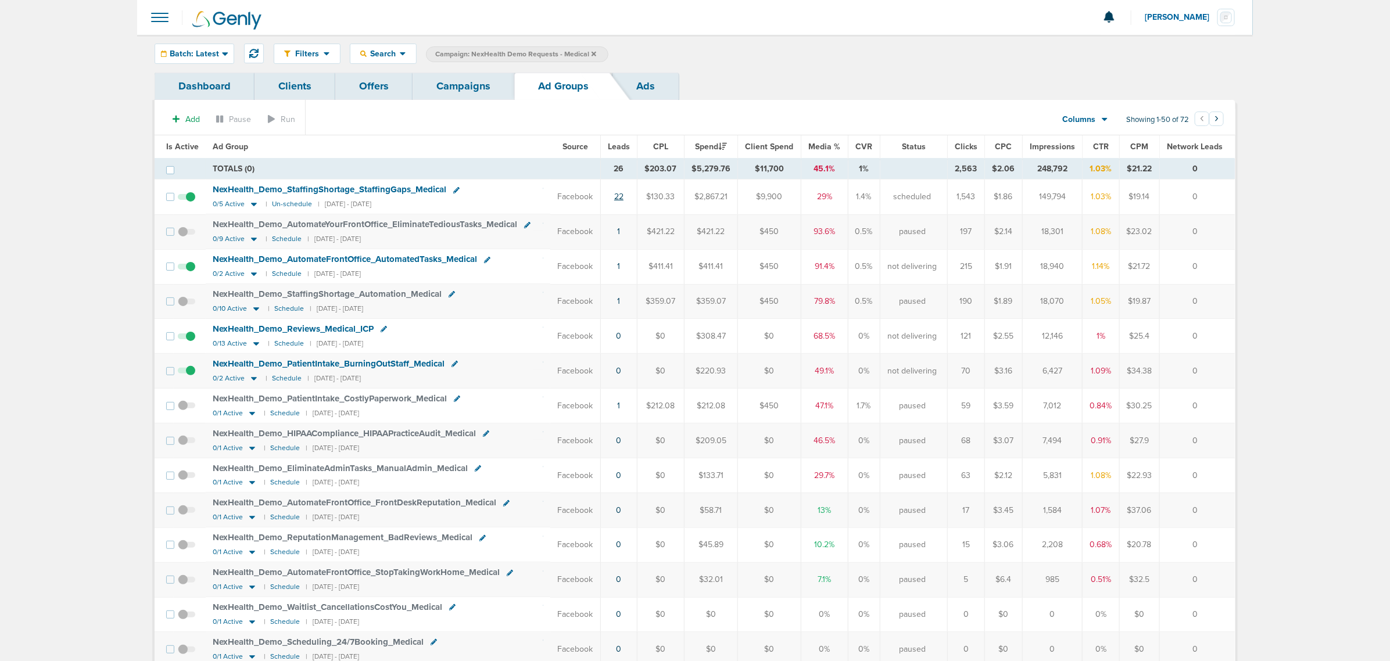
click at [621, 199] on link "22" at bounding box center [618, 197] width 9 height 10
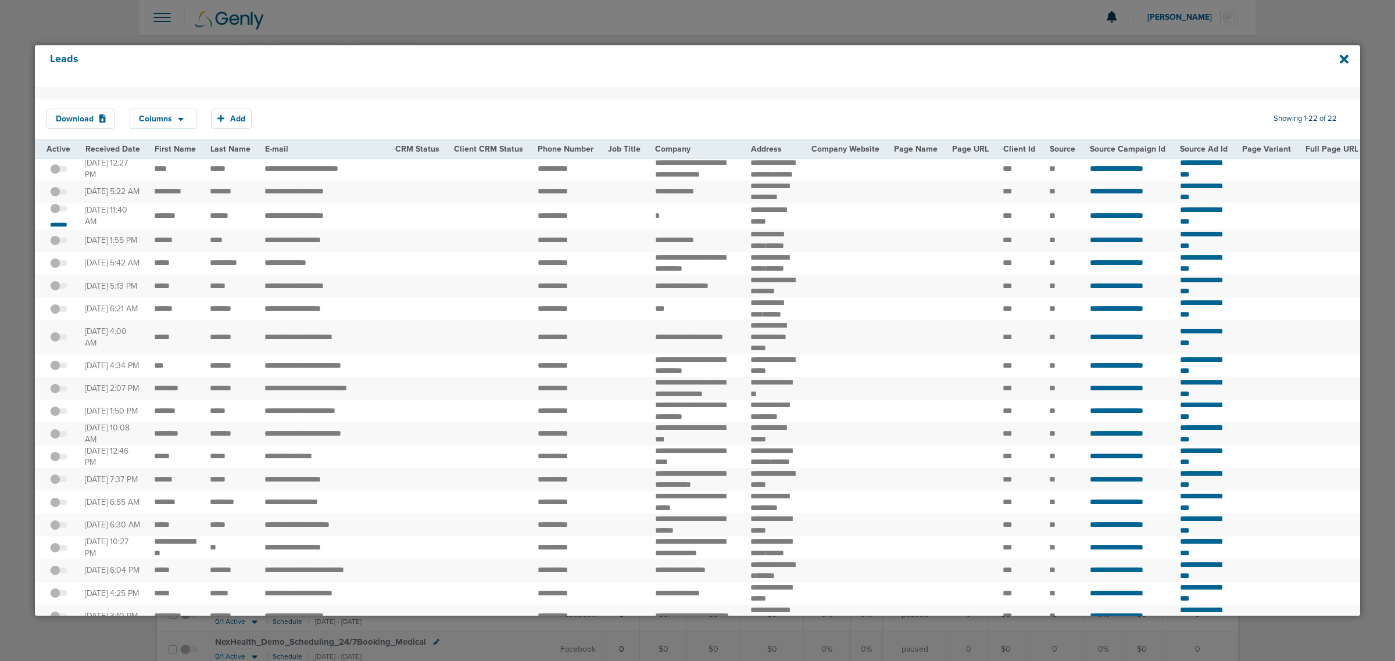
drag, startPoint x: 929, startPoint y: 15, endPoint x: 1004, endPoint y: 17, distance: 75.0
click at [929, 15] on div at bounding box center [697, 330] width 1395 height 661
click at [1350, 55] on div "Leads" at bounding box center [697, 66] width 1325 height 42
click at [1341, 60] on icon at bounding box center [1344, 59] width 9 height 13
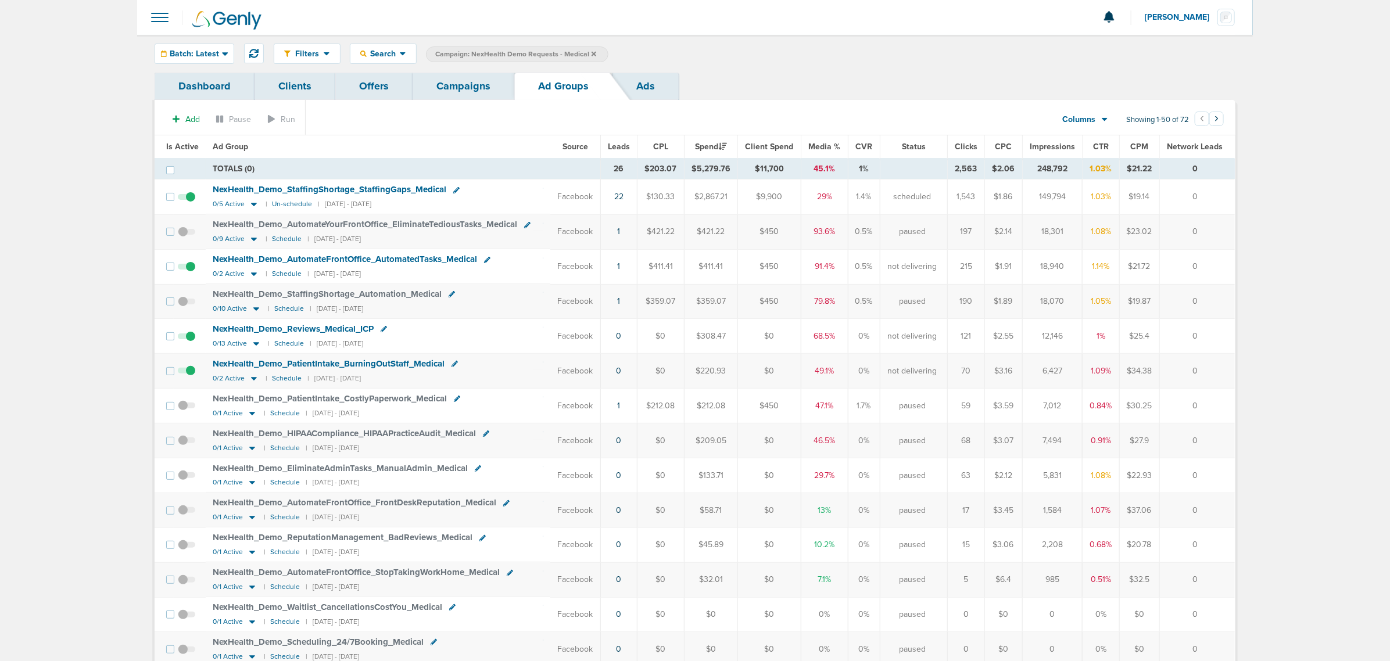
click at [472, 96] on link "Campaigns" at bounding box center [464, 86] width 102 height 27
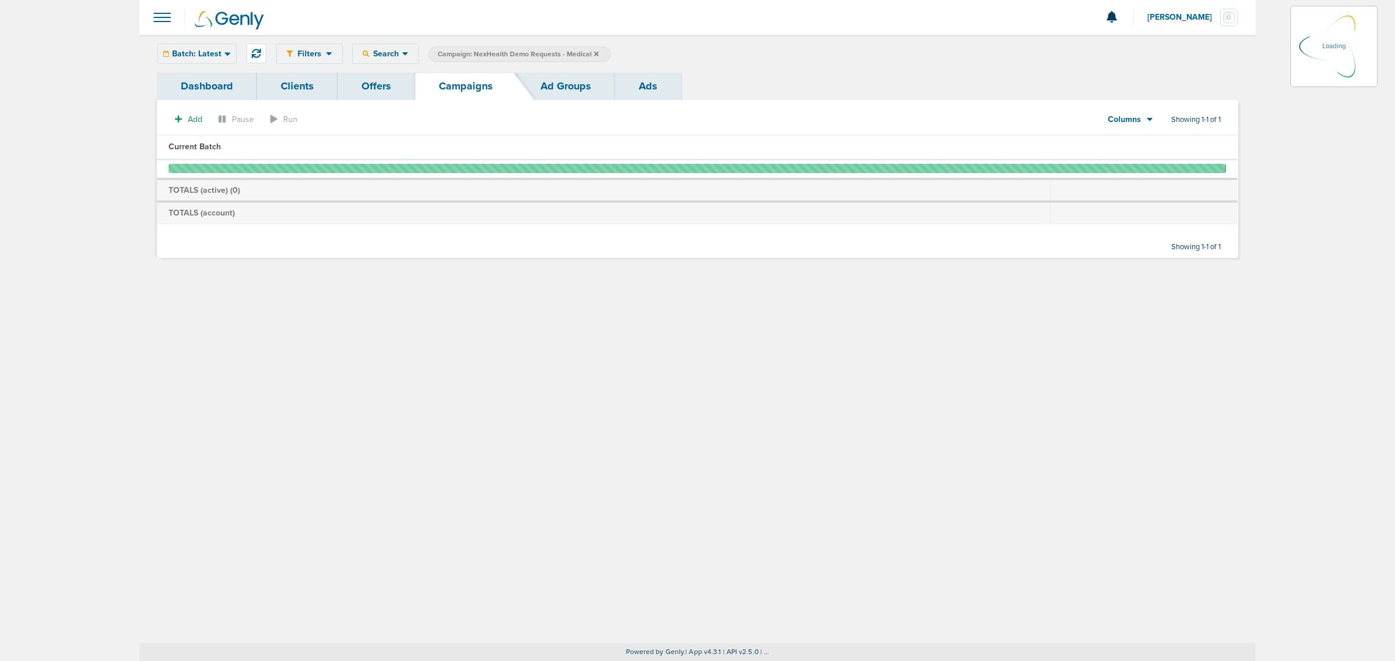
click at [594, 52] on icon at bounding box center [596, 53] width 5 height 5
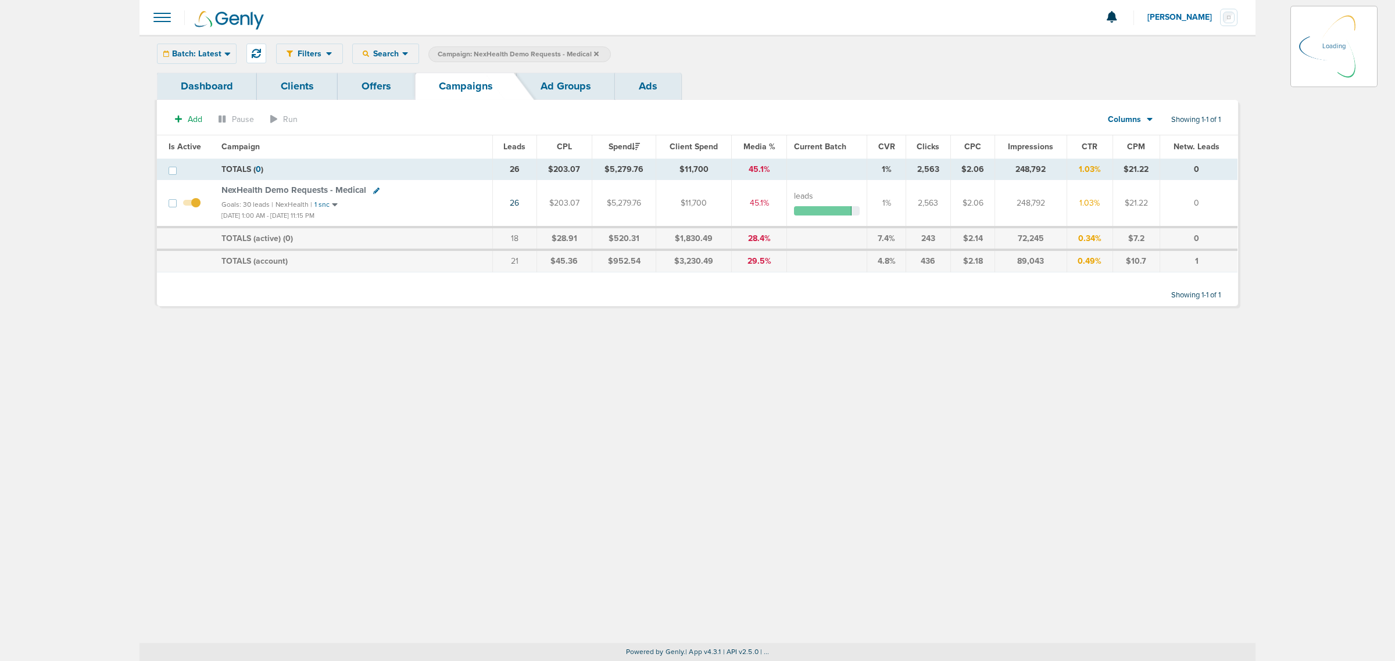
click at [594, 51] on icon at bounding box center [596, 54] width 5 height 7
click at [595, 54] on icon at bounding box center [596, 53] width 5 height 5
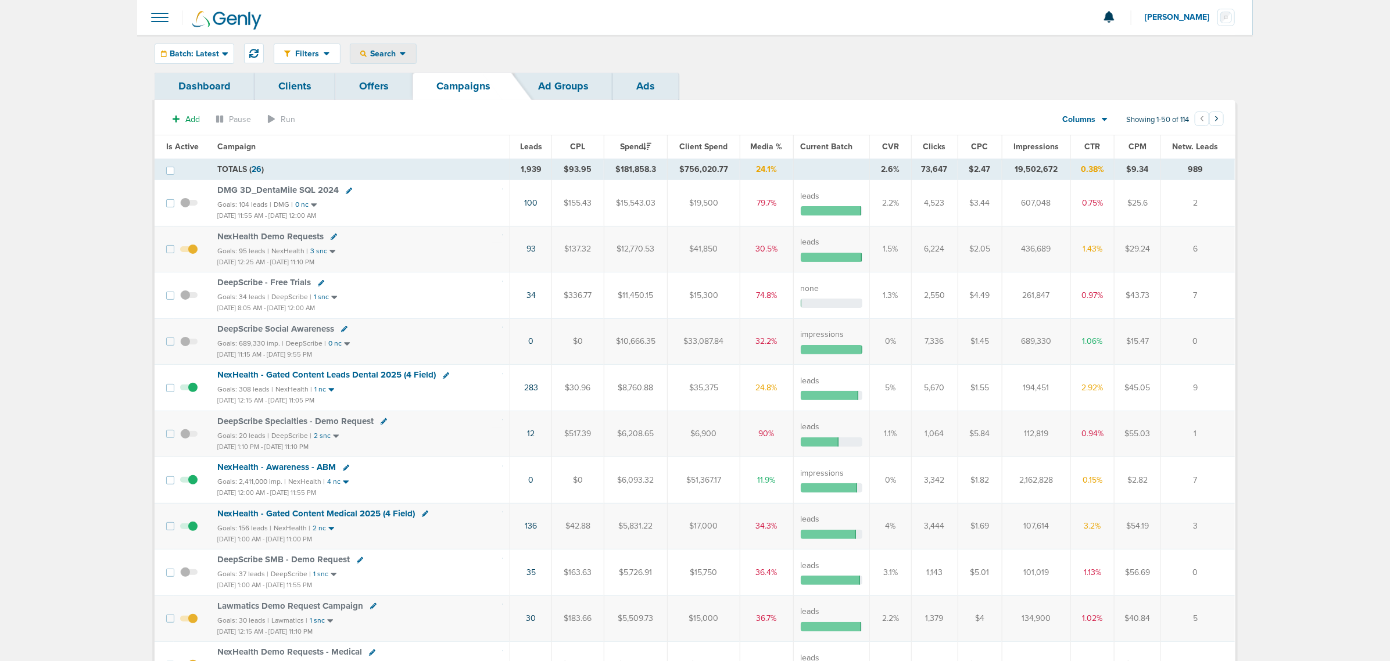
click at [388, 48] on div "Search" at bounding box center [384, 53] width 66 height 19
click at [391, 86] on link "Client" at bounding box center [411, 91] width 120 height 15
type input "accept"
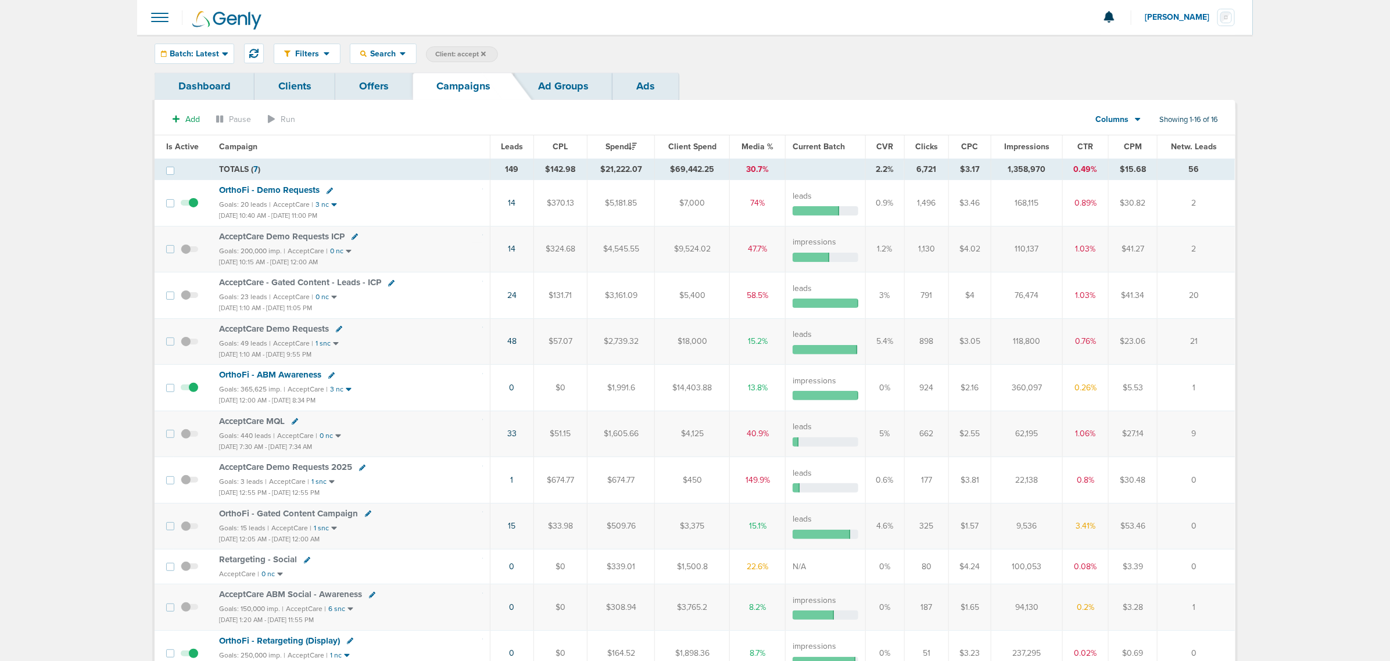
click at [449, 53] on span "Client: accept" at bounding box center [460, 54] width 51 height 10
drag, startPoint x: 567, startPoint y: 51, endPoint x: 469, endPoint y: 53, distance: 97.7
click at [469, 53] on span "Client Campaign Offers Landing Page Ad Group Network Campaign Ad Ad Status Netw…" at bounding box center [527, 55] width 203 height 16
type input "nex"
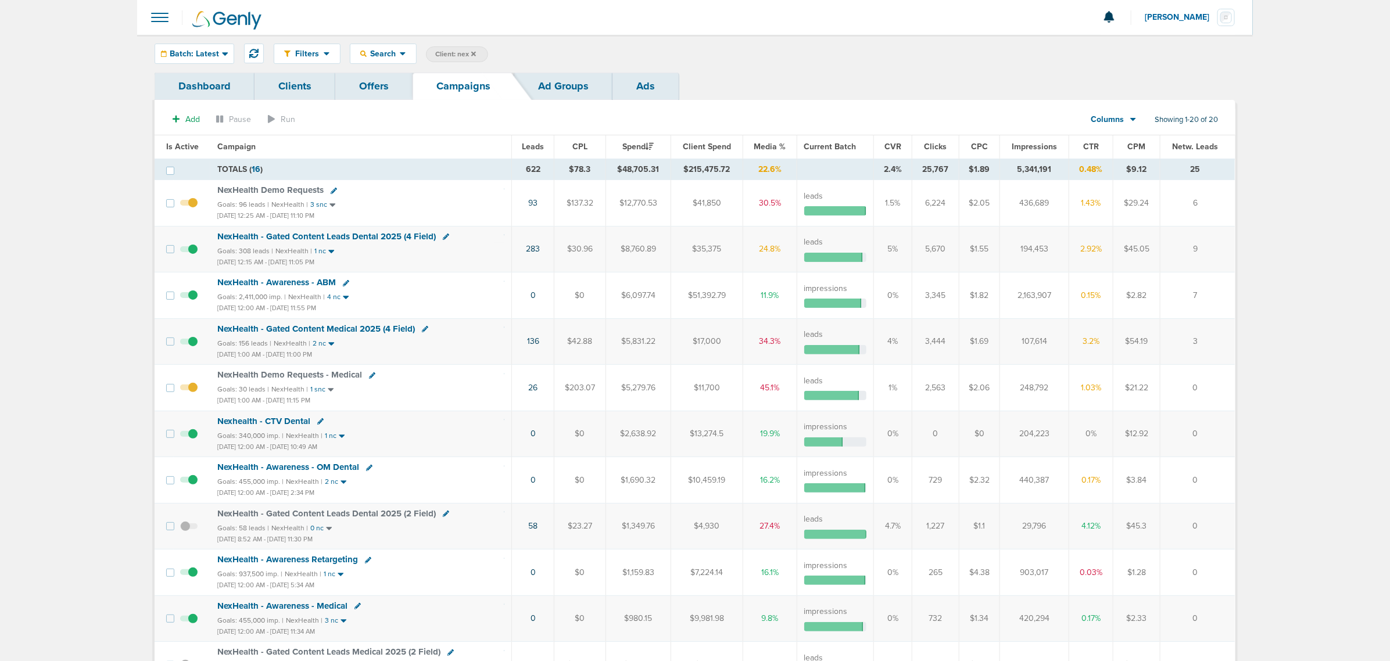
click at [474, 53] on icon at bounding box center [473, 53] width 5 height 5
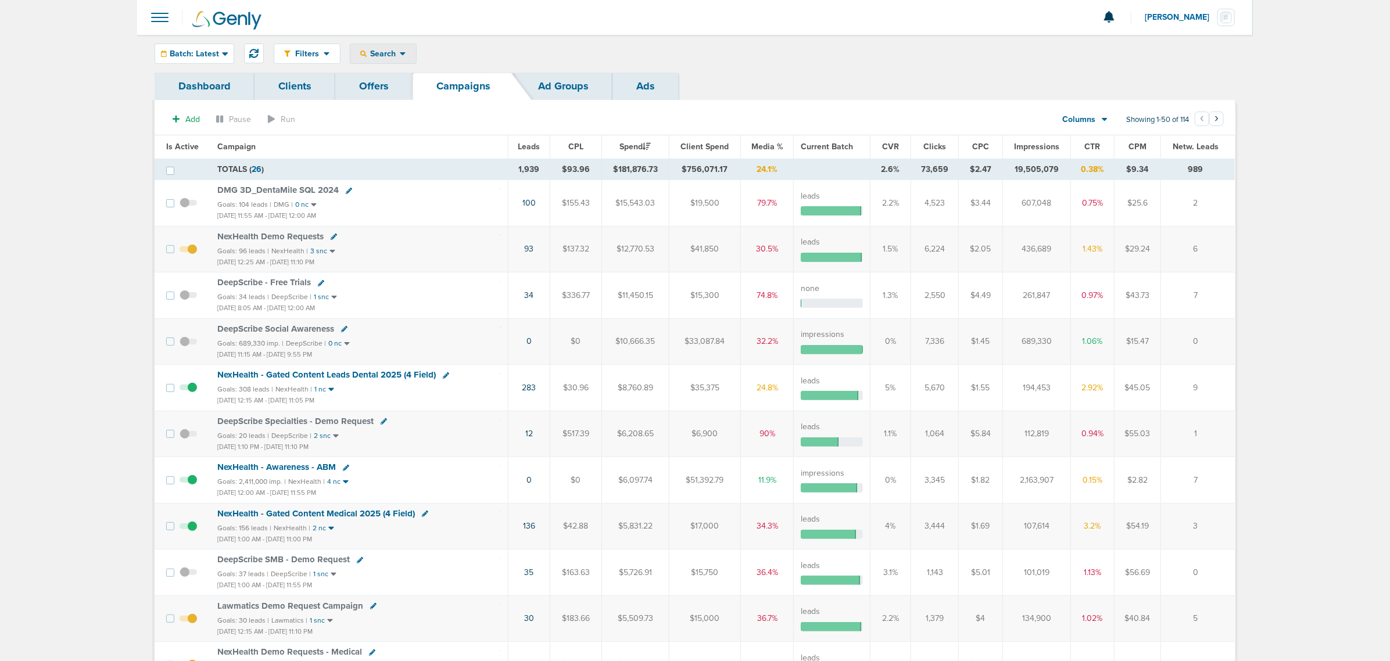
click at [402, 51] on icon at bounding box center [403, 54] width 6 height 10
click at [402, 94] on link "Client" at bounding box center [411, 91] width 120 height 15
type input "nex"
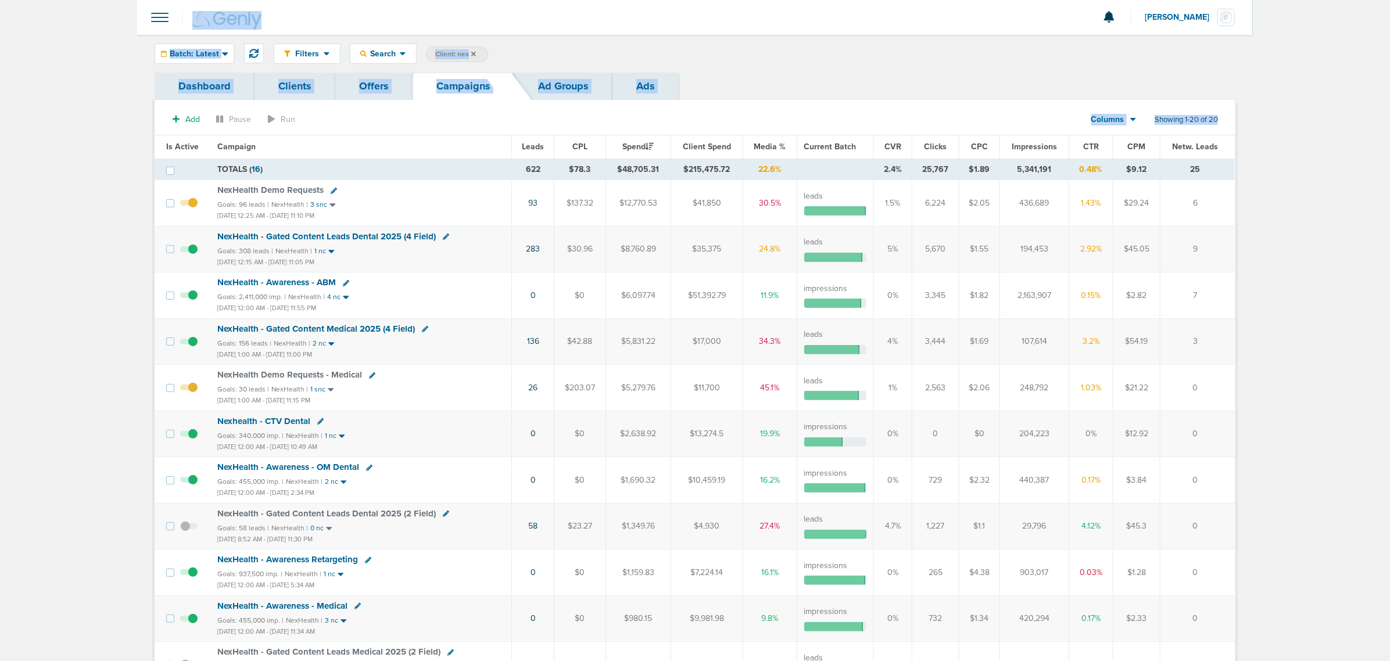
drag, startPoint x: 119, startPoint y: 27, endPoint x: 1346, endPoint y: 437, distance: 1293.5
click at [1346, 437] on main "Notifications You have no unread notifications [PERSON_NAME] Profile Sign Out C…" at bounding box center [695, 578] width 1390 height 1157
click at [192, 50] on span "Batch: Latest" at bounding box center [194, 54] width 49 height 8
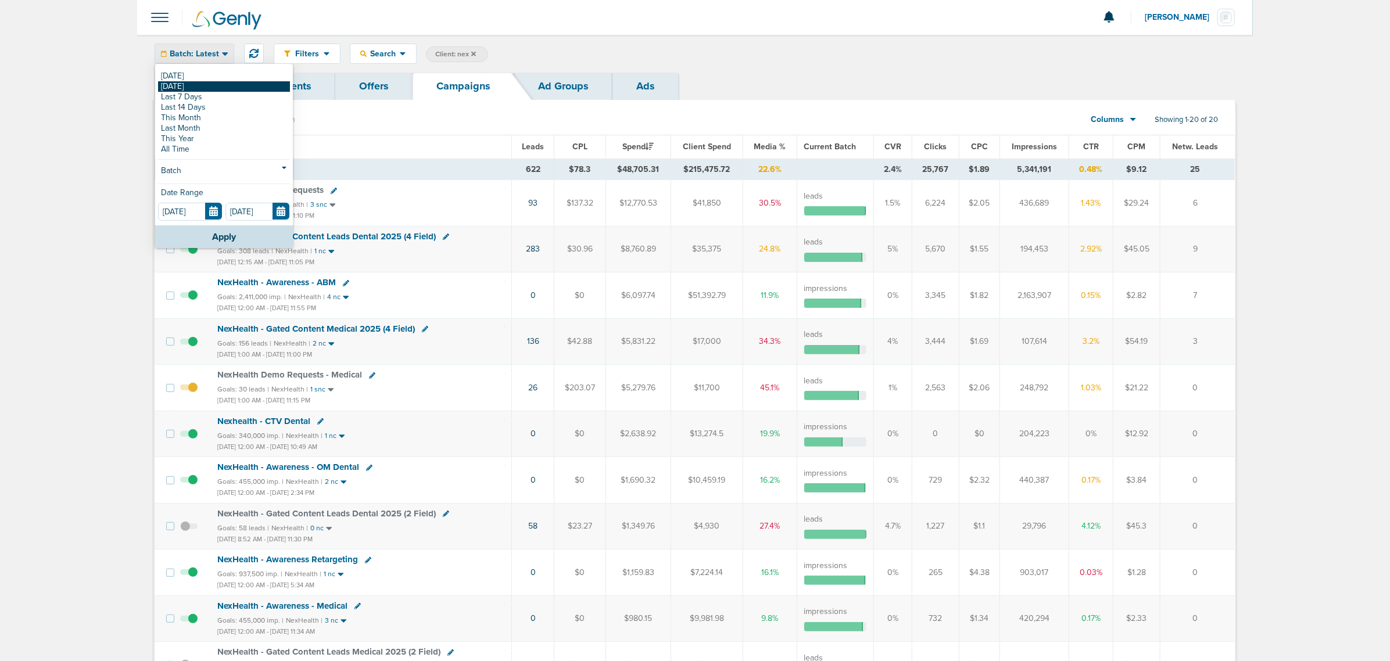
click at [190, 84] on link "[DATE]" at bounding box center [224, 86] width 132 height 10
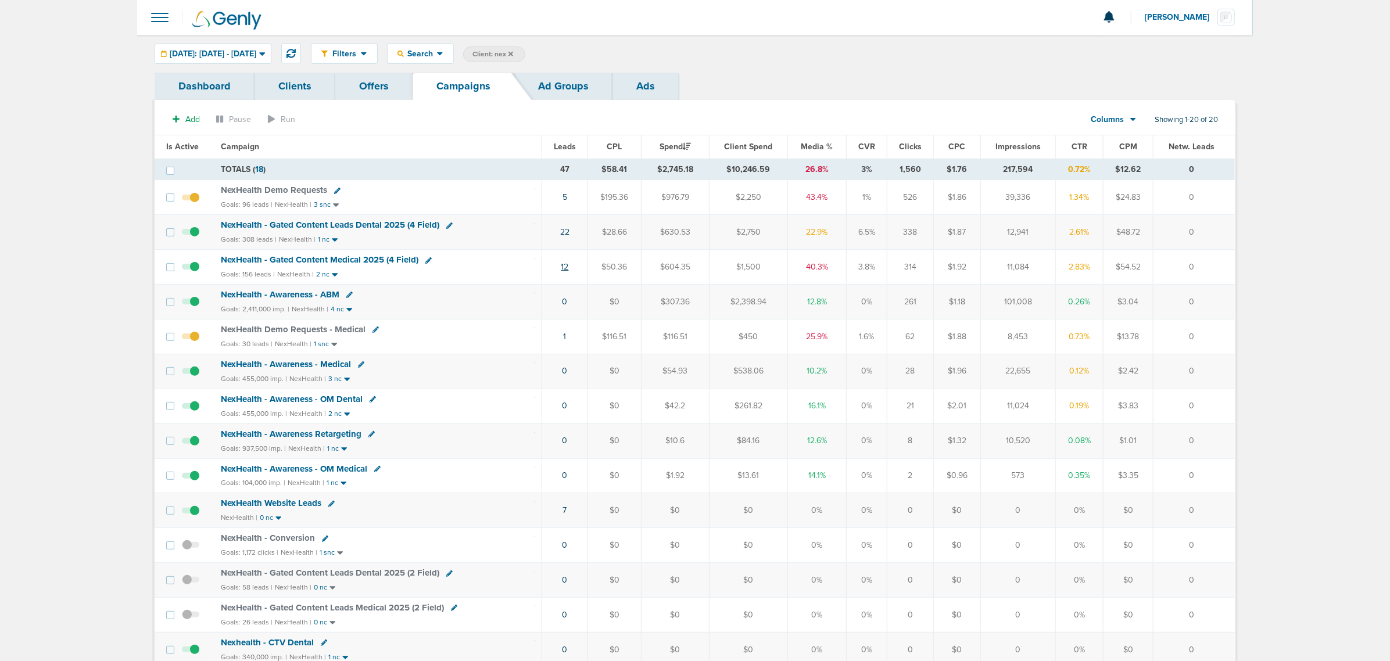
click at [564, 269] on link "12" at bounding box center [566, 267] width 8 height 10
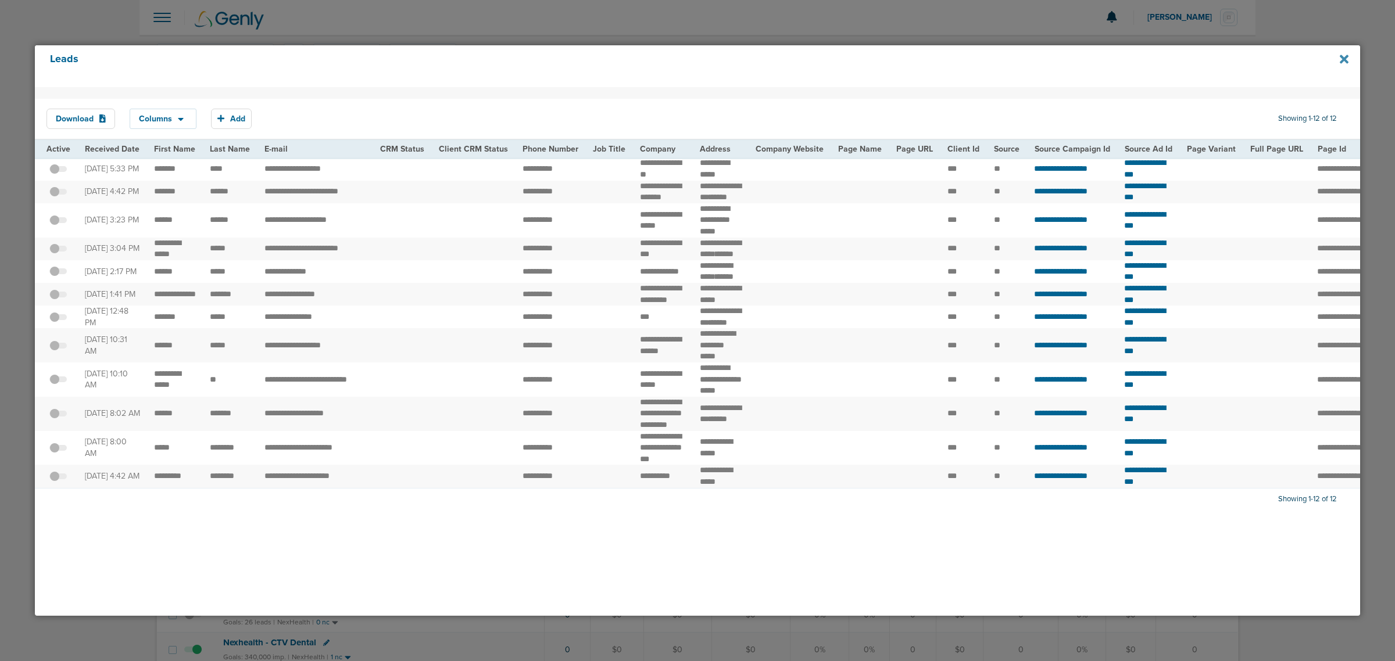
click at [1344, 59] on icon at bounding box center [1344, 59] width 9 height 9
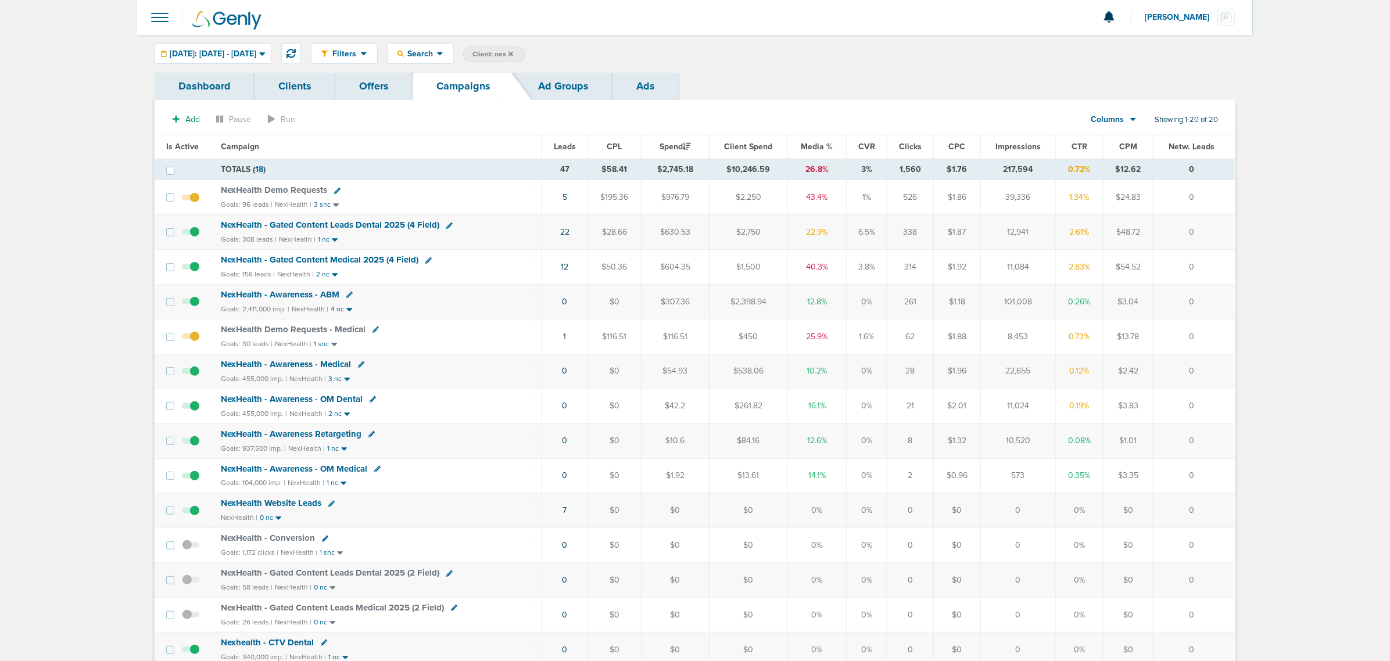
click at [358, 263] on span "NexHealth - Gated Content Medical 2025 (4 Field)" at bounding box center [320, 260] width 198 height 10
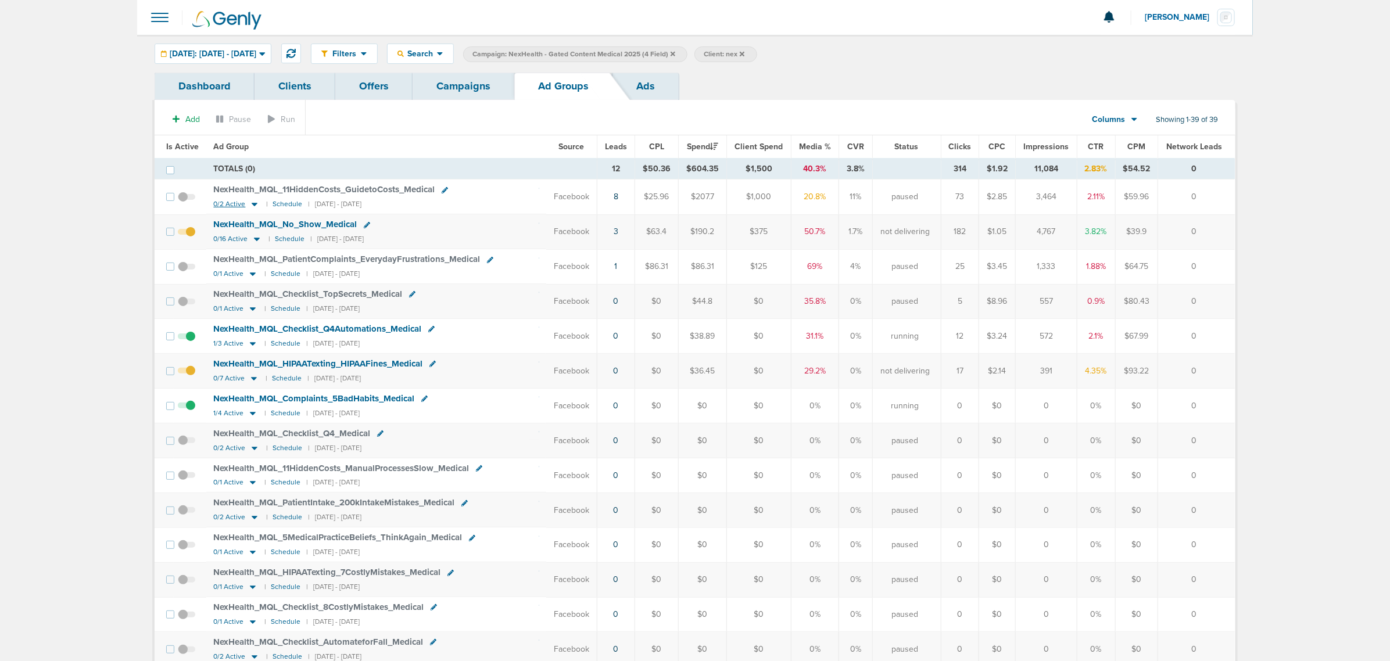
click at [252, 205] on icon at bounding box center [255, 204] width 6 height 3
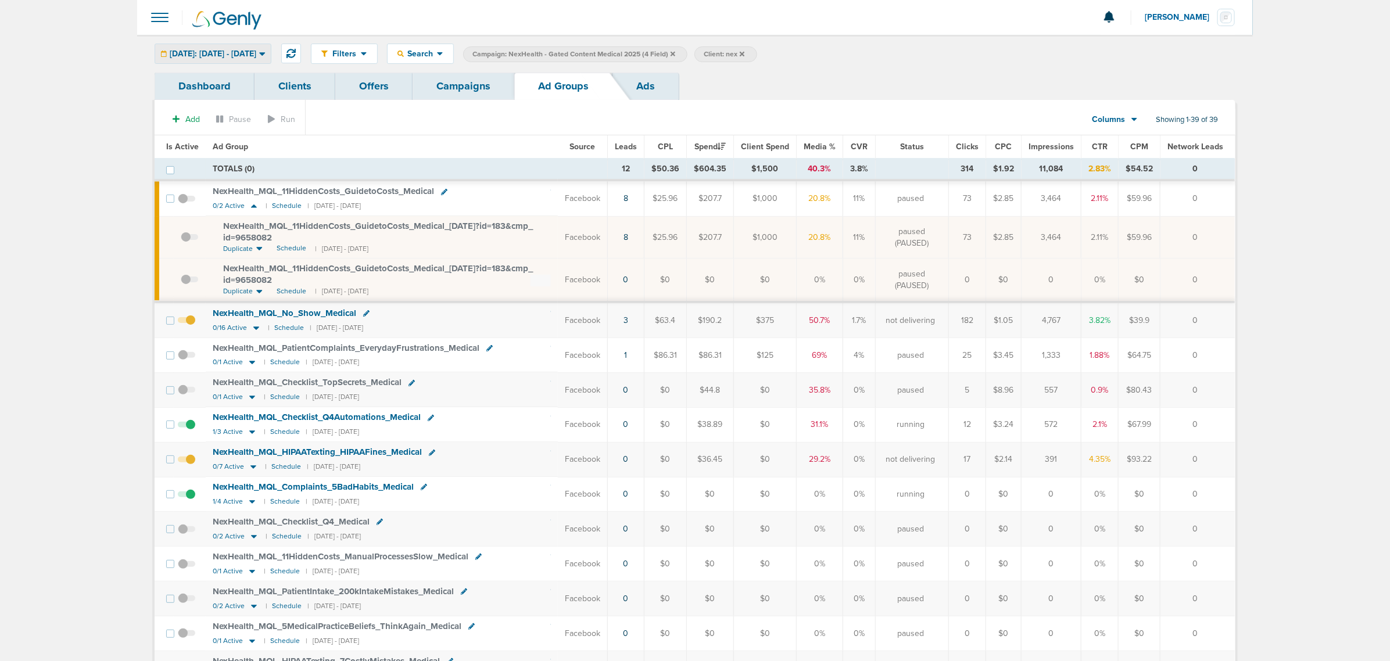
click at [248, 59] on div "[DATE]: [DATE] - [DATE]" at bounding box center [213, 53] width 116 height 19
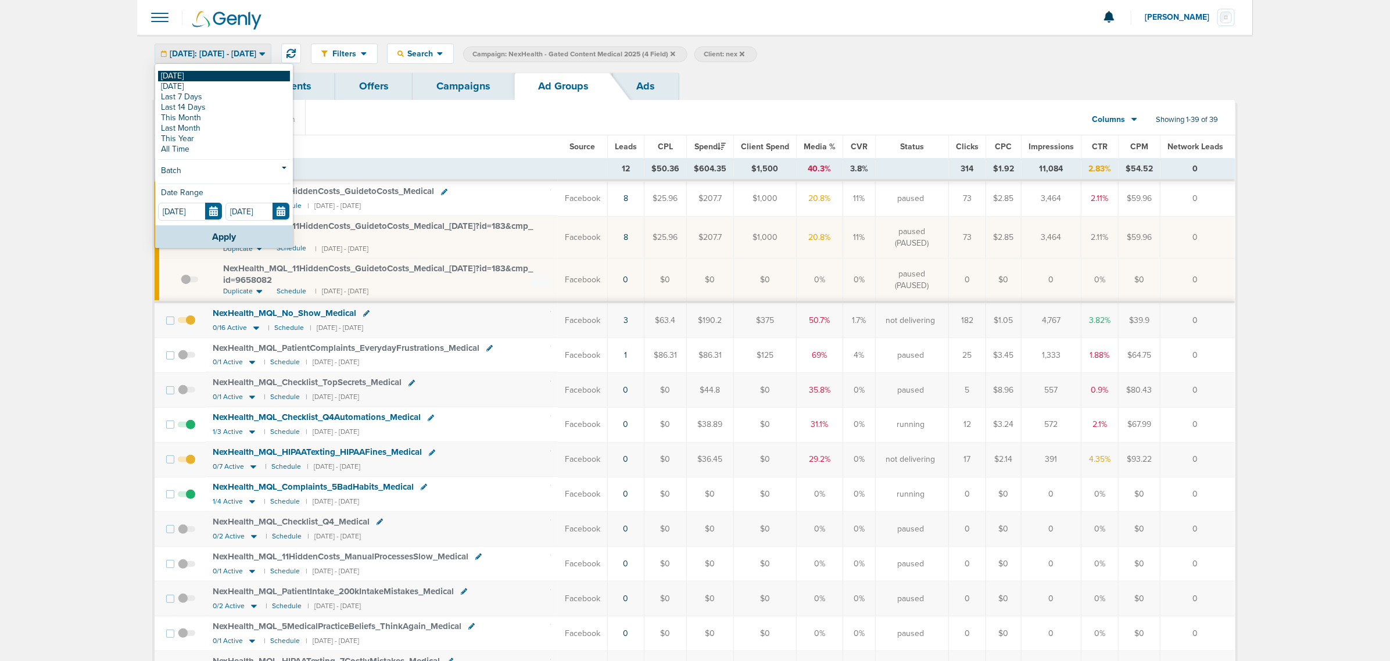
click at [195, 73] on link "[DATE]" at bounding box center [224, 76] width 132 height 10
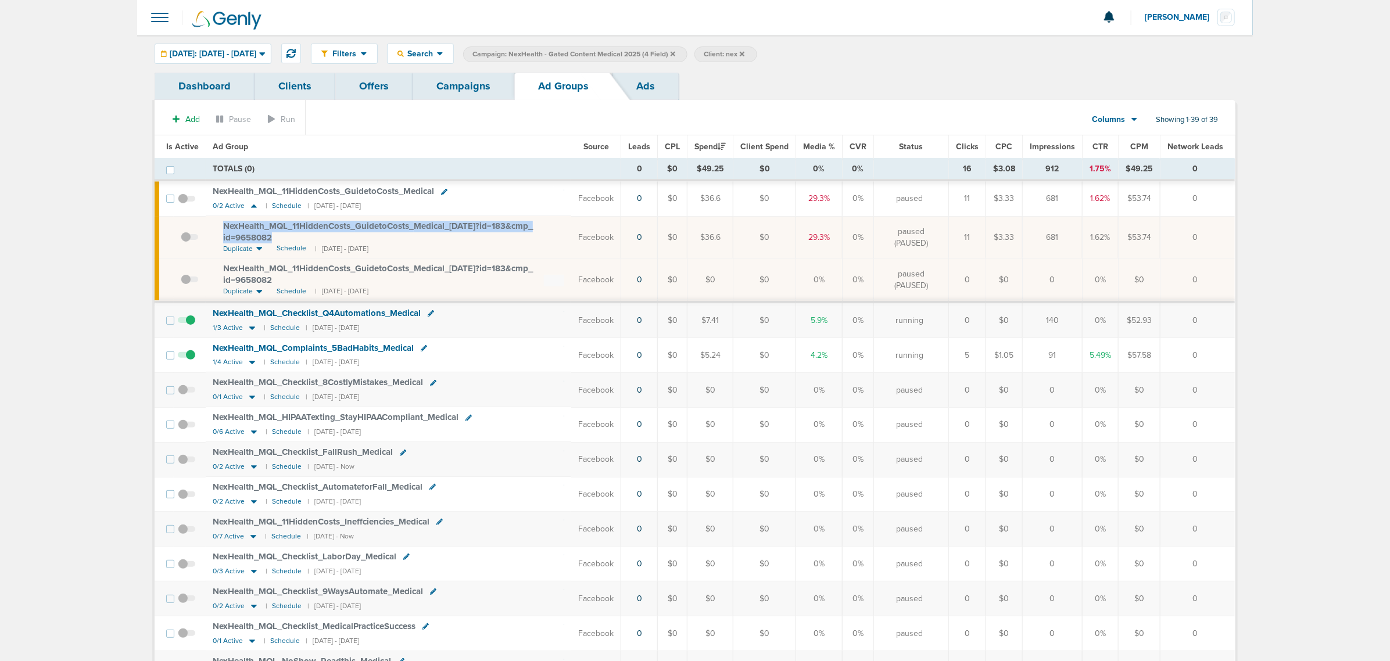
drag, startPoint x: 277, startPoint y: 239, endPoint x: 206, endPoint y: 222, distance: 72.3
click at [206, 222] on td "NexHealth_ MQL_ 11HiddenCosts_ GuidetoCosts_ Medical_ 09.17.25?id=183&cmp_ id=9…" at bounding box center [389, 237] width 366 height 42
click at [301, 225] on span "NexHealth_ MQL_ 11HiddenCosts_ GuidetoCosts_ Medical_ 09.17.25?id=183&cmp_ id=9…" at bounding box center [378, 232] width 310 height 22
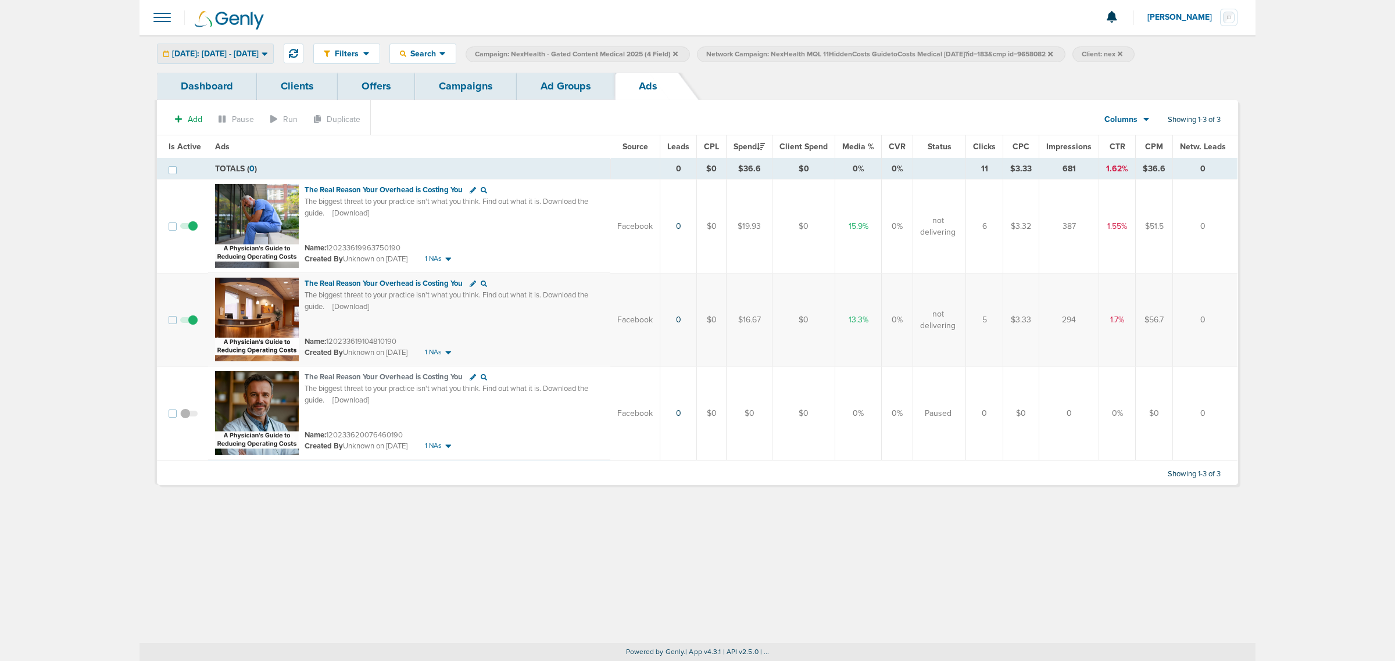
click at [263, 63] on div "Today: 09.29.2025 - 09.29.2025 Today Yesterday Last 7 Days Last 14 Days This Mo…" at bounding box center [215, 54] width 117 height 20
click at [247, 47] on div "[DATE]: [DATE] - [DATE]" at bounding box center [216, 53] width 116 height 19
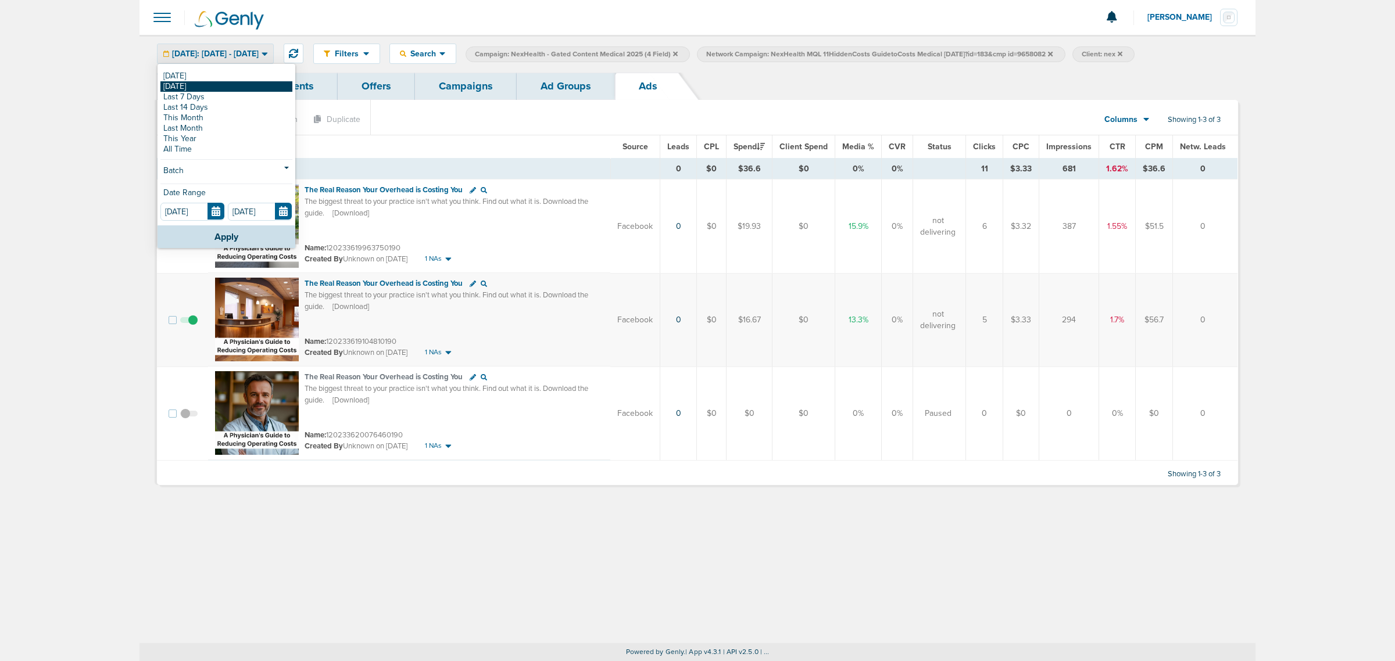
click at [219, 86] on link "[DATE]" at bounding box center [226, 86] width 132 height 10
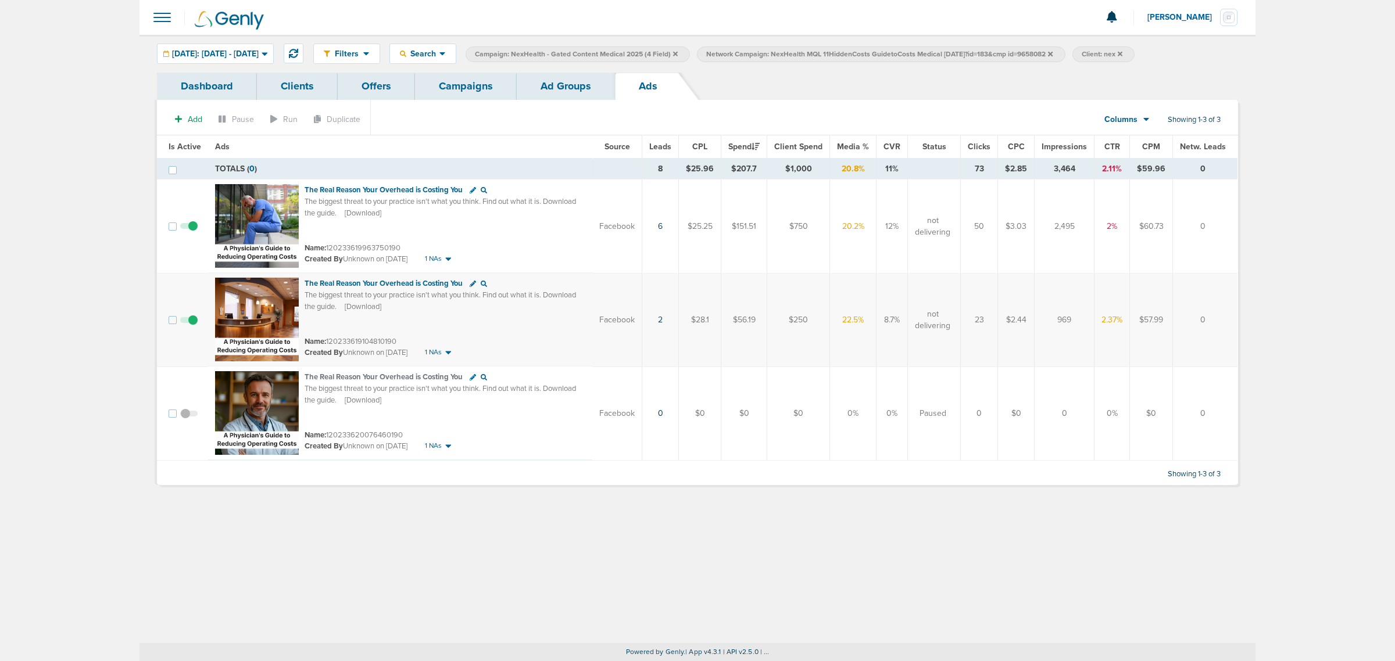
drag, startPoint x: 404, startPoint y: 545, endPoint x: 470, endPoint y: 266, distance: 286.6
click at [404, 545] on div "Filters Active Only Settings Status Active Inactive Objectives MQL SQL Traffic …" at bounding box center [698, 339] width 1116 height 609
click at [743, 10] on div at bounding box center [698, 17] width 1116 height 35
click at [553, 94] on link "Ad Groups" at bounding box center [566, 86] width 98 height 27
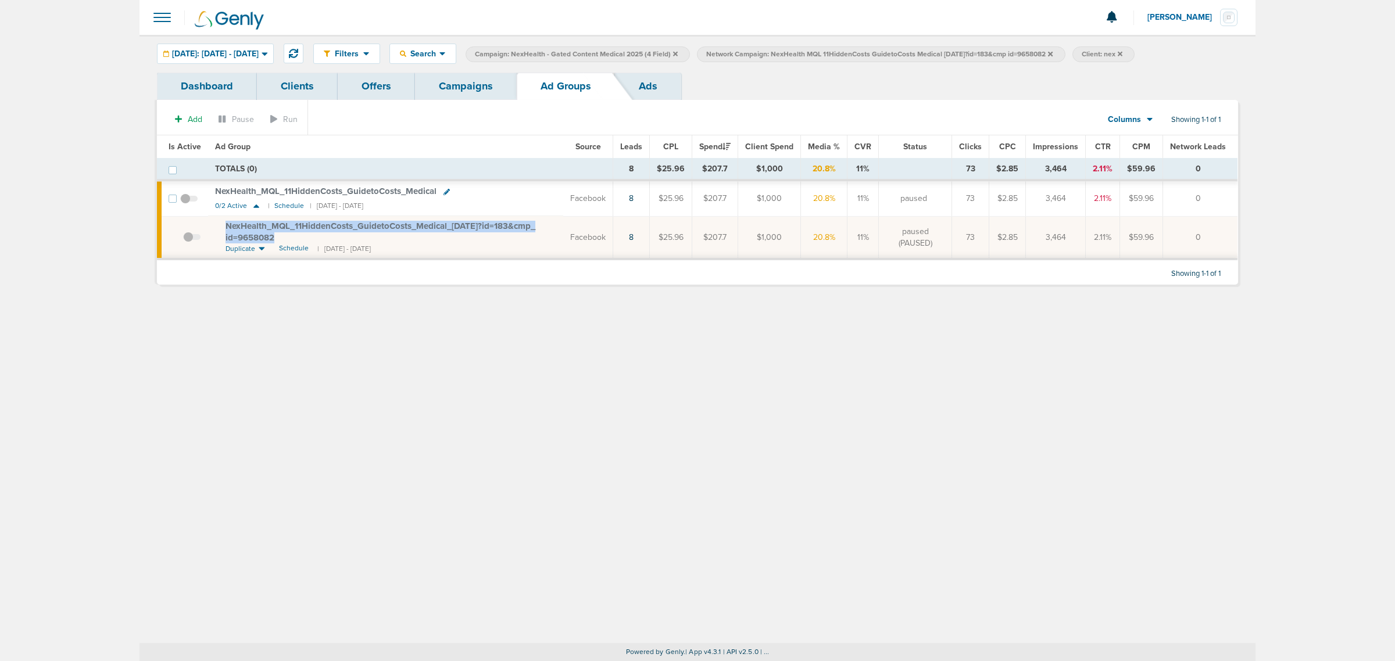
drag, startPoint x: 300, startPoint y: 239, endPoint x: 219, endPoint y: 227, distance: 81.7
click at [219, 227] on td "NexHealth_ MQL_ 11HiddenCosts_ GuidetoCosts_ Medical_ 09.17.25?id=183&cmp_ id=9…" at bounding box center [385, 237] width 355 height 43
copy span "NexHealth_ MQL_ 11HiddenCosts_ GuidetoCosts_ Medical_ 09.17.25?id=183&cmp_ id=9…"
click at [967, 544] on div "Filters Active Only Settings Status Active Inactive Objectives MQL SQL Traffic …" at bounding box center [698, 339] width 1116 height 609
click at [467, 99] on link "Campaigns" at bounding box center [466, 86] width 102 height 27
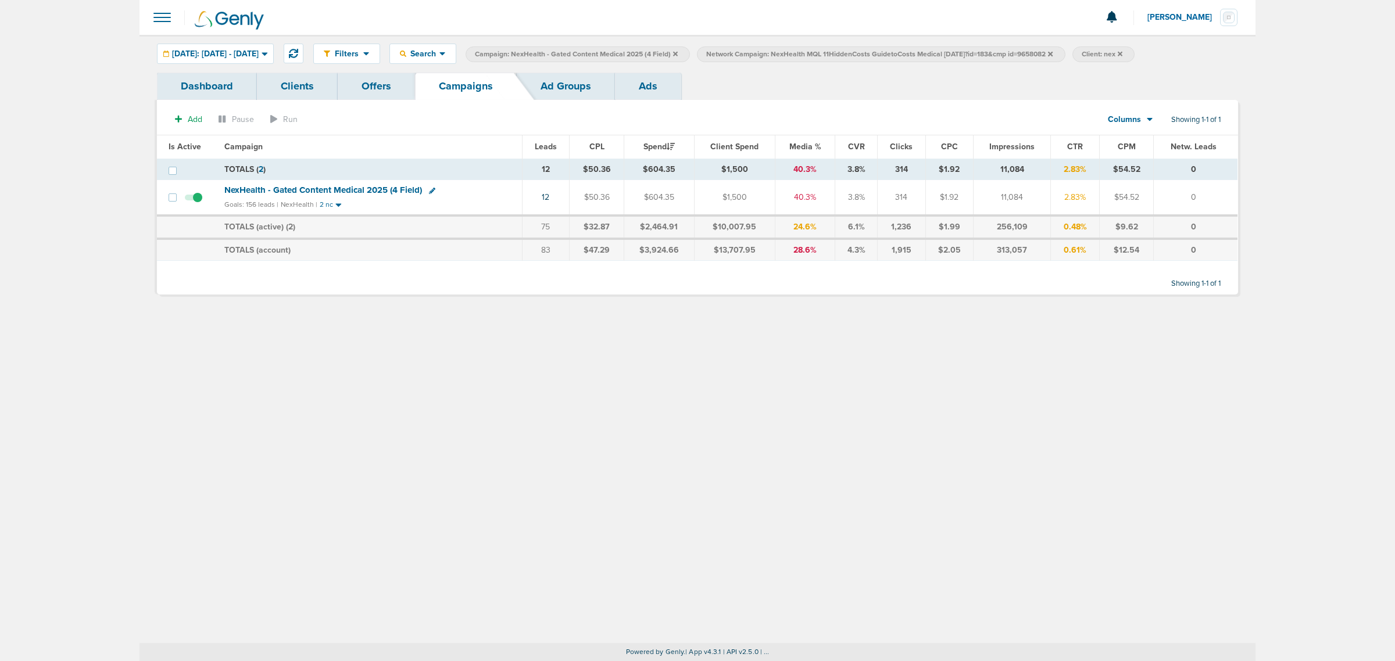
click at [678, 53] on icon at bounding box center [675, 53] width 5 height 5
click at [821, 53] on icon at bounding box center [819, 53] width 5 height 5
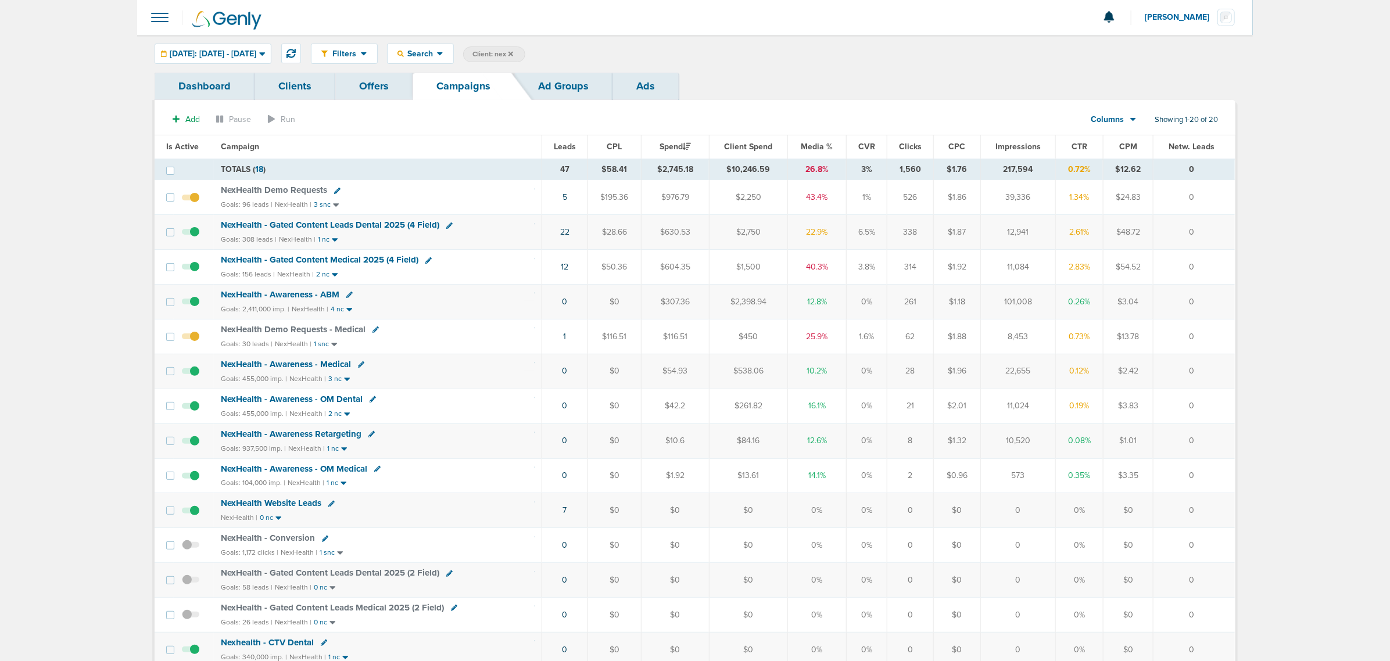
click at [513, 53] on icon at bounding box center [511, 54] width 5 height 7
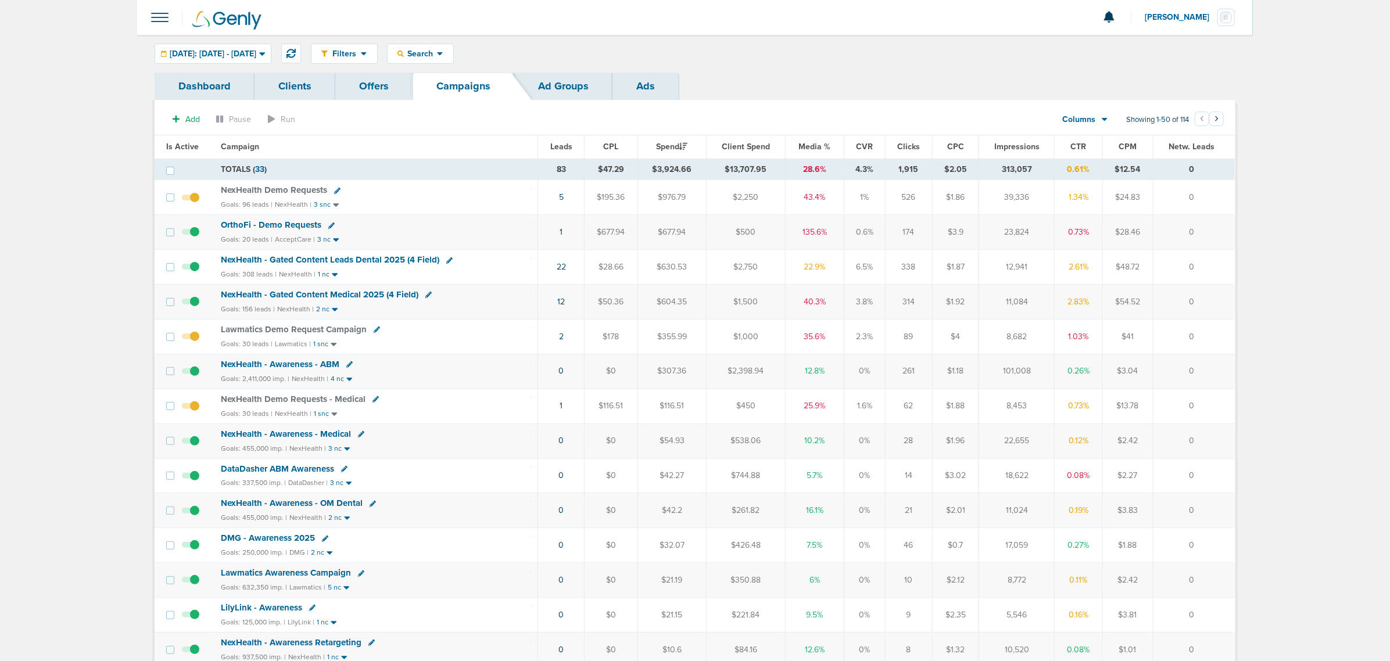
drag, startPoint x: 1200, startPoint y: 311, endPoint x: 504, endPoint y: 296, distance: 696.5
click at [452, 289] on tr "NexHealth - Gated Content Medical 2025 (4 Field) Goals: 156 leads | NexHealth |…" at bounding box center [695, 302] width 1081 height 35
click at [504, 296] on div "NexHealth - Gated Content Medical 2025 (4 Field)" at bounding box center [376, 295] width 310 height 12
click at [271, 52] on div "Yesterday: 09.28.2025 - 09.28.2025" at bounding box center [213, 53] width 116 height 19
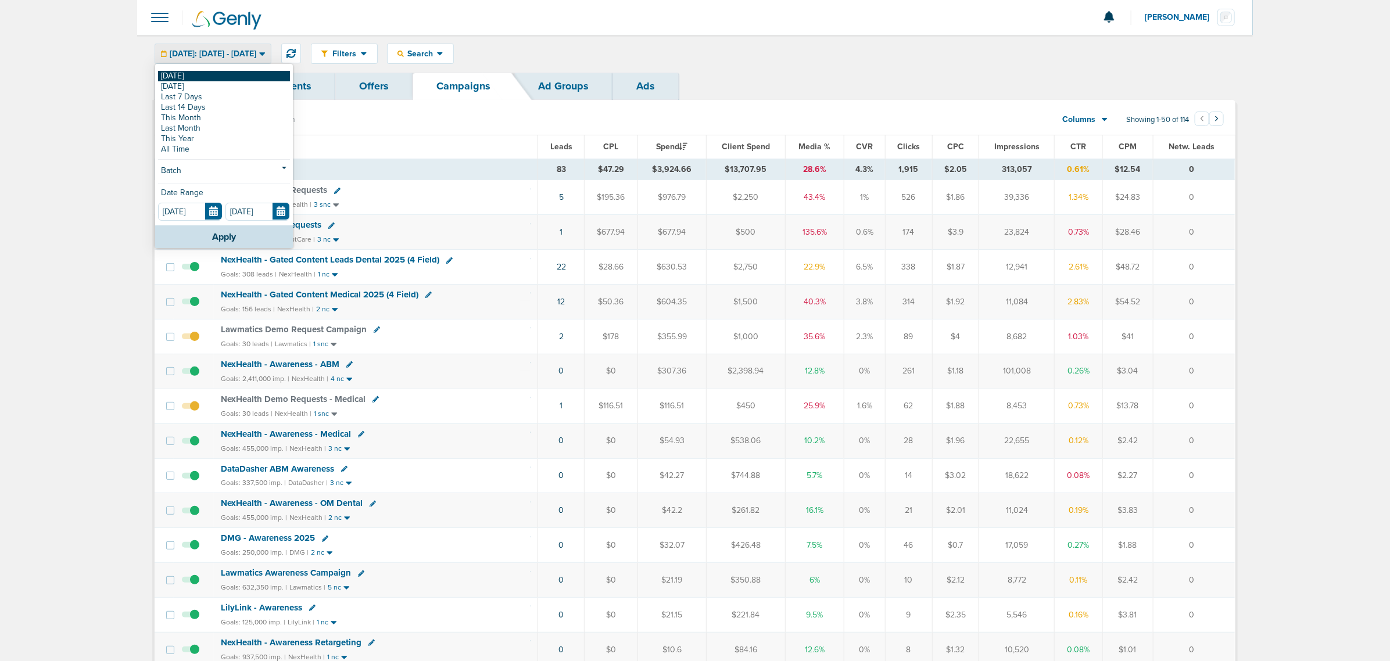
click at [178, 78] on link "[DATE]" at bounding box center [224, 76] width 132 height 10
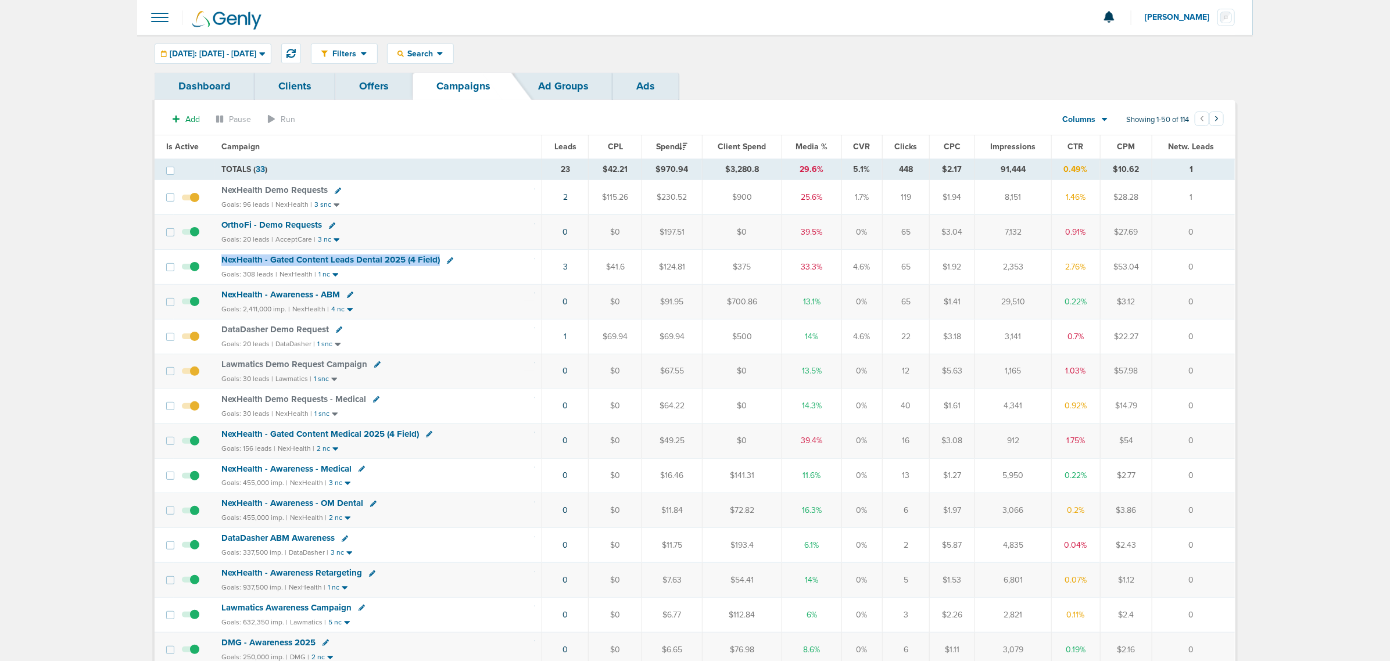
drag, startPoint x: 483, startPoint y: 259, endPoint x: 211, endPoint y: 263, distance: 272.1
click at [211, 263] on tr "NexHealth - Gated Content Leads Dental 2025 (4 Field) Goals: 308 leads | NexHea…" at bounding box center [695, 267] width 1081 height 35
click at [211, 263] on td at bounding box center [194, 267] width 41 height 35
drag, startPoint x: 211, startPoint y: 262, endPoint x: 468, endPoint y: 264, distance: 256.9
click at [466, 264] on tr "NexHealth - Gated Content Leads Dental 2025 (4 Field) Goals: 308 leads | NexHea…" at bounding box center [695, 267] width 1081 height 35
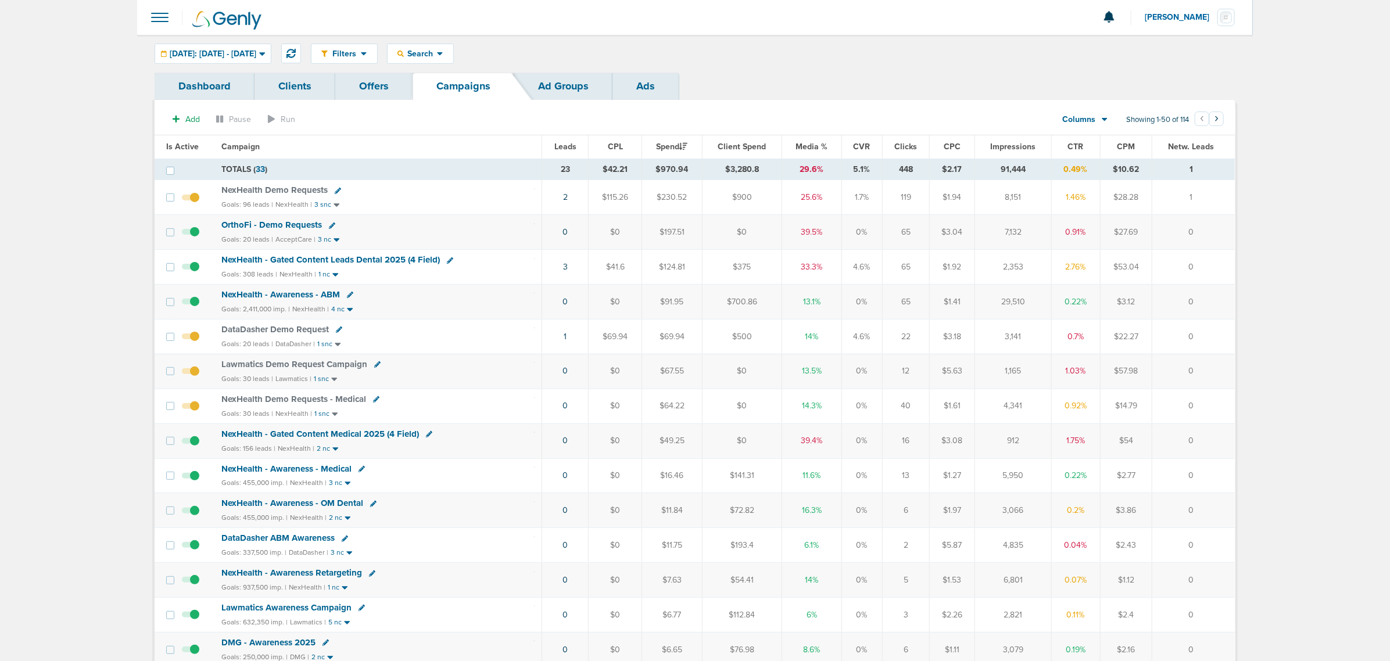
click at [477, 264] on div "NexHealth - Gated Content Leads Dental 2025 (4 Field)" at bounding box center [377, 261] width 313 height 12
click at [335, 189] on icon at bounding box center [338, 191] width 6 height 6
select select
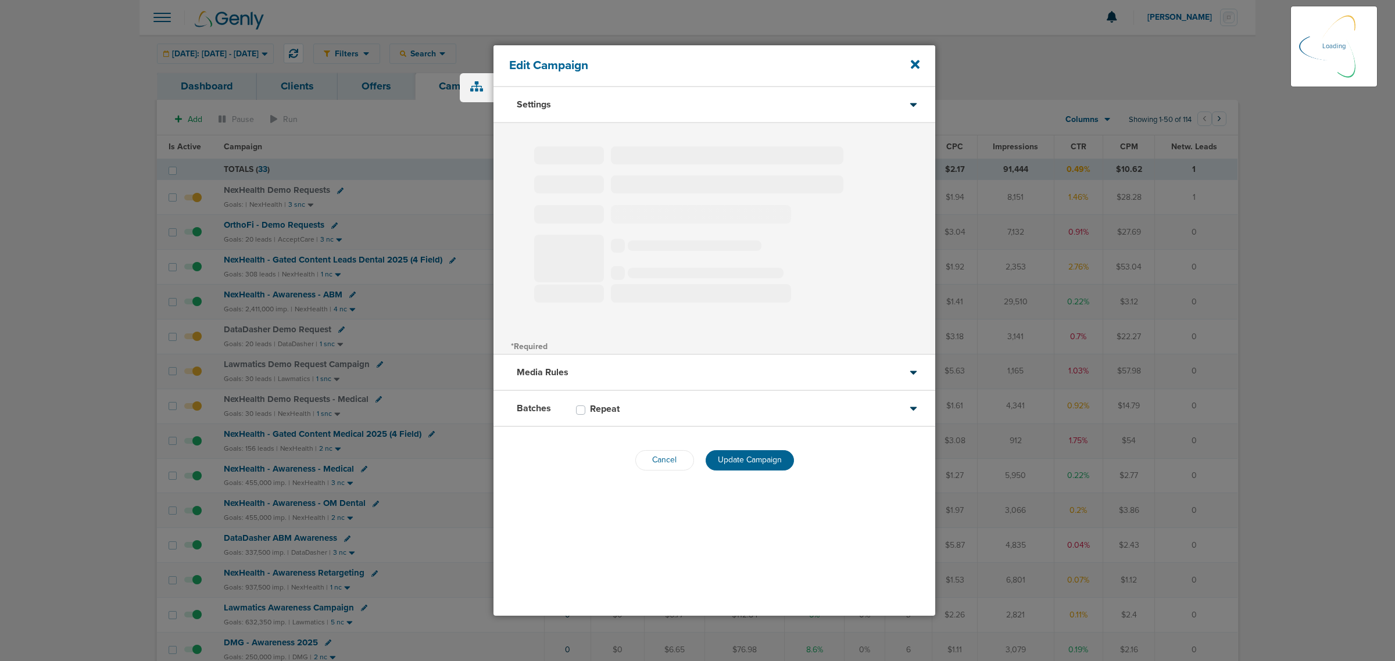
type input "NexHealth Demo Requests"
select select "Leads"
radio input "true"
select select "readWrite"
select select "1"
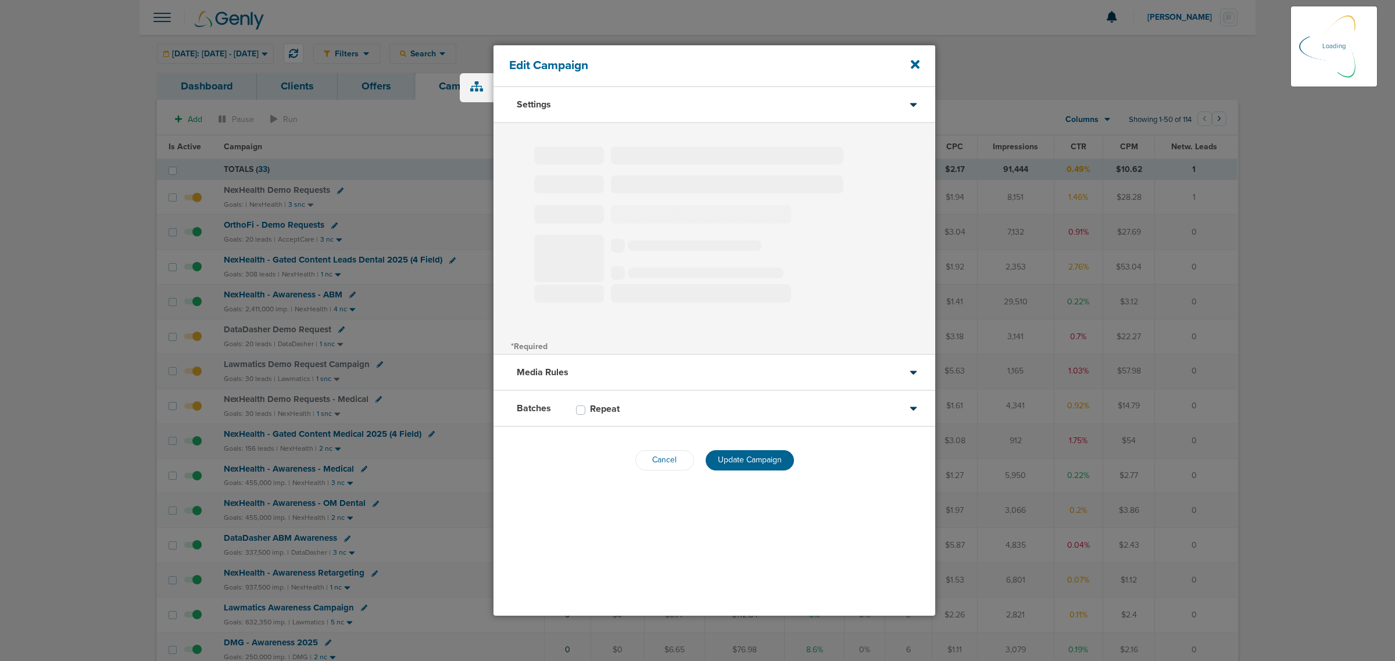
select select "1"
select select "2"
select select "3"
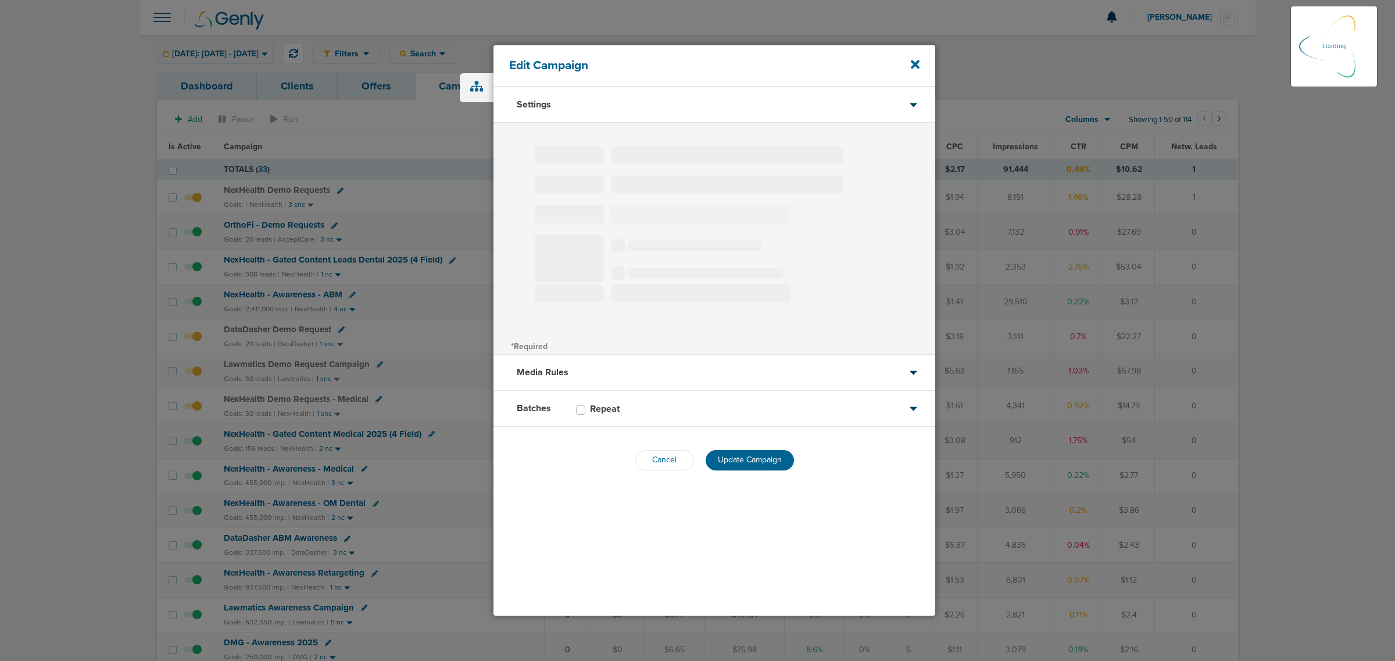
select select "4"
select select "6"
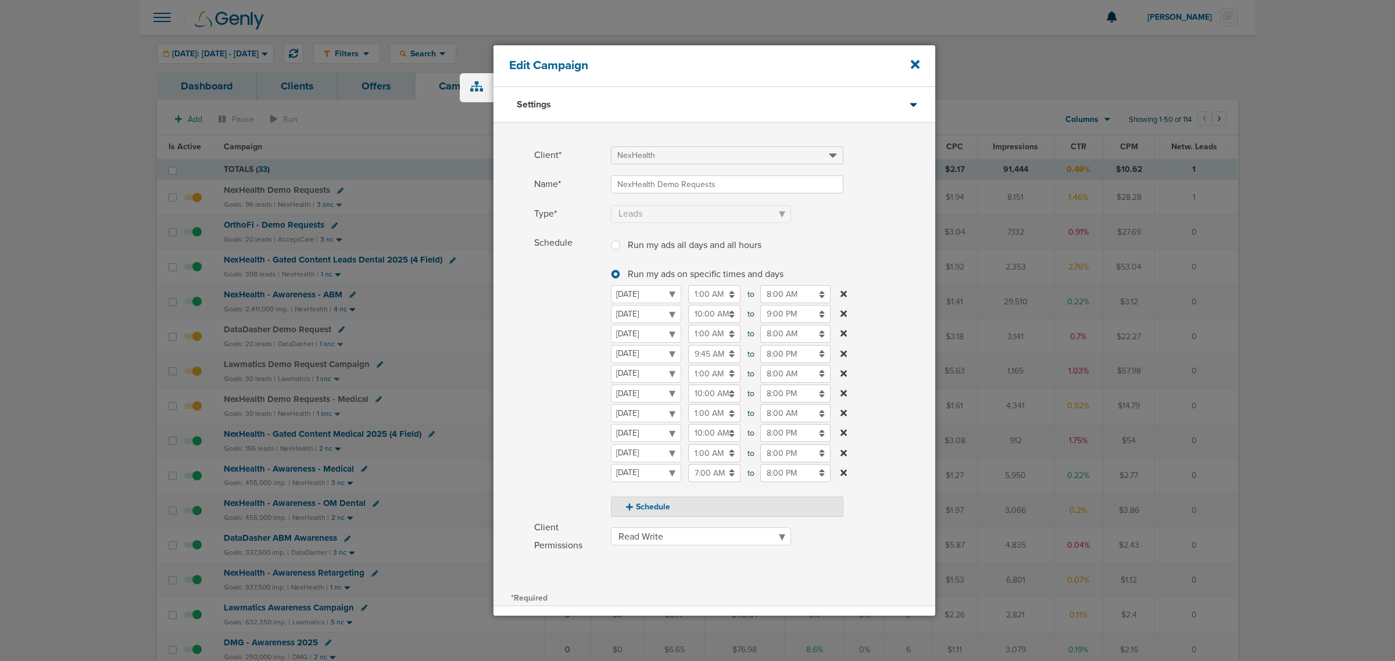
click at [716, 314] on input "10:00 AM" at bounding box center [714, 314] width 52 height 18
click at [692, 400] on icon at bounding box center [693, 397] width 10 height 7
type input "9:00 AM"
click at [888, 470] on label "Schedule Run my ads all days and all hours Run my ads all days and all hours Ru…" at bounding box center [734, 375] width 401 height 283
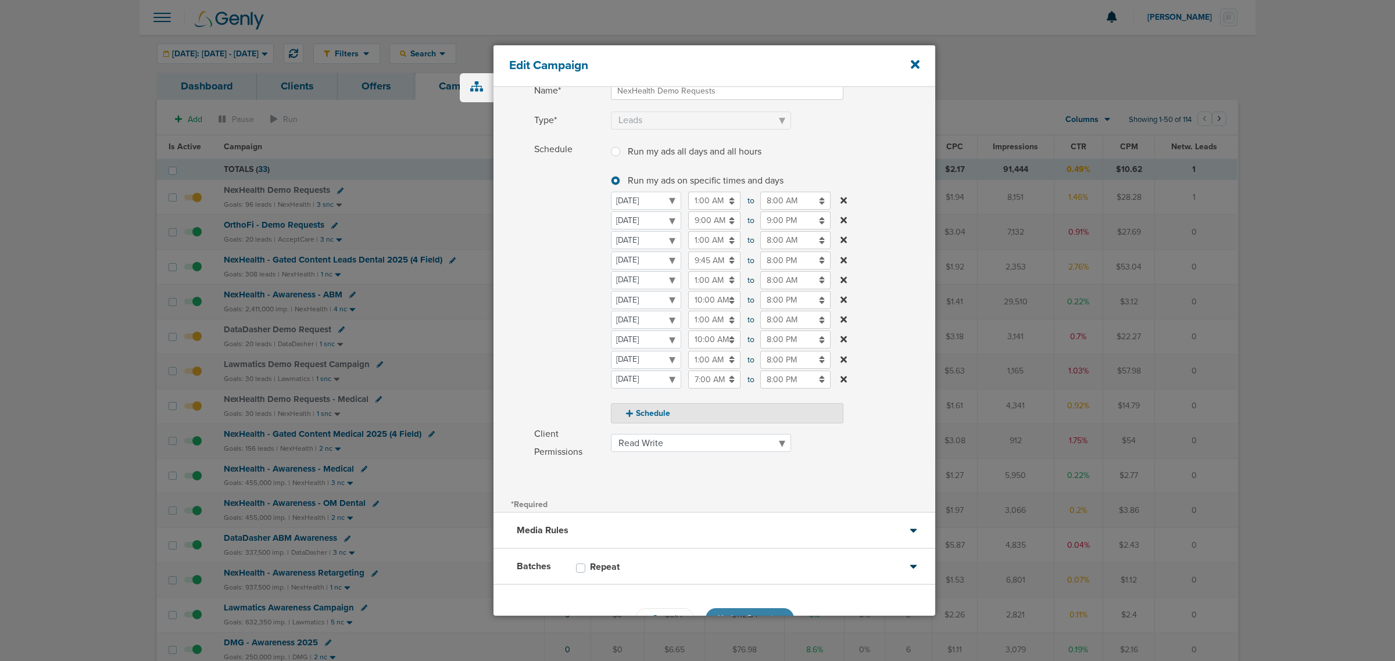
scroll to position [128, 0]
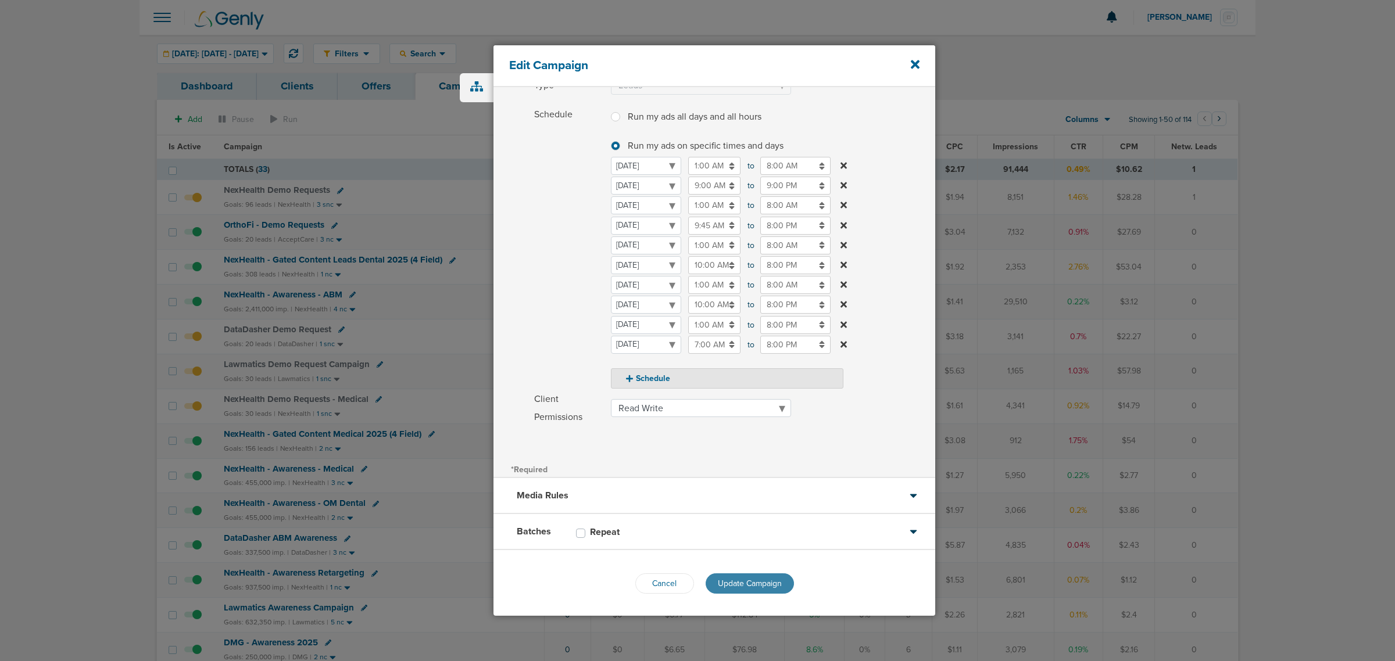
click at [708, 581] on button "Update Campaign" at bounding box center [750, 584] width 88 height 20
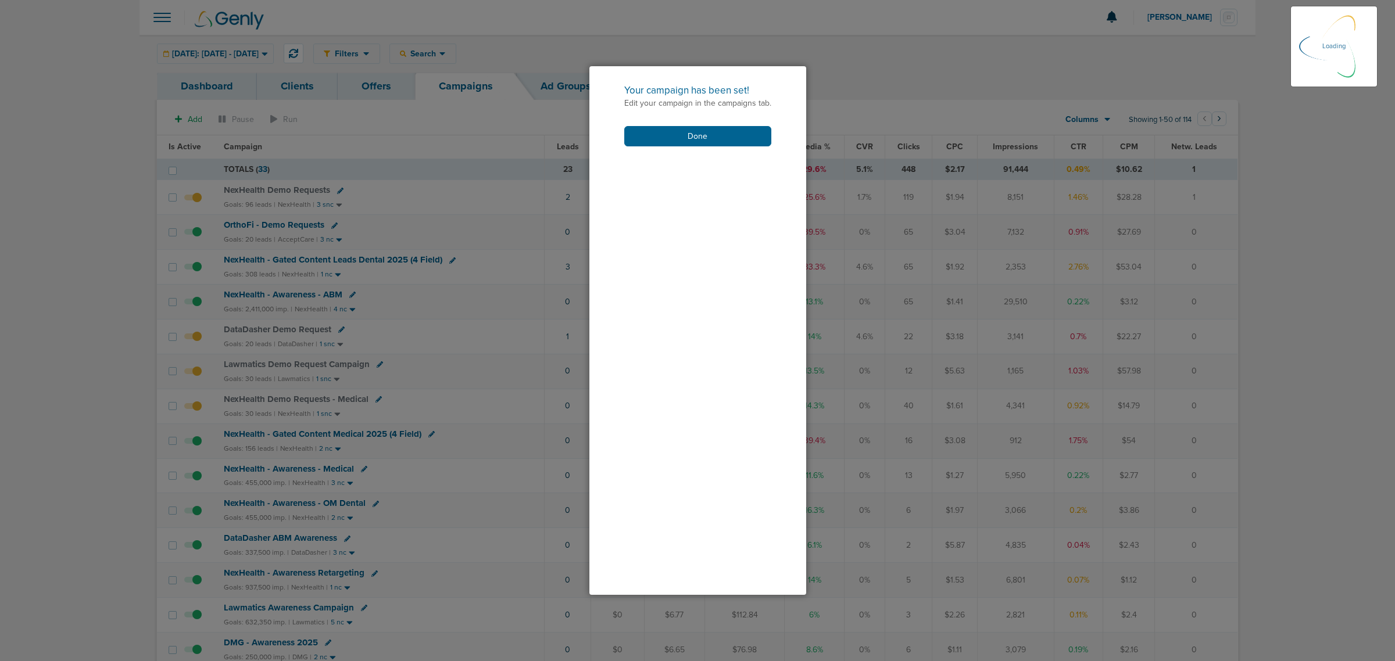
scroll to position [92, 0]
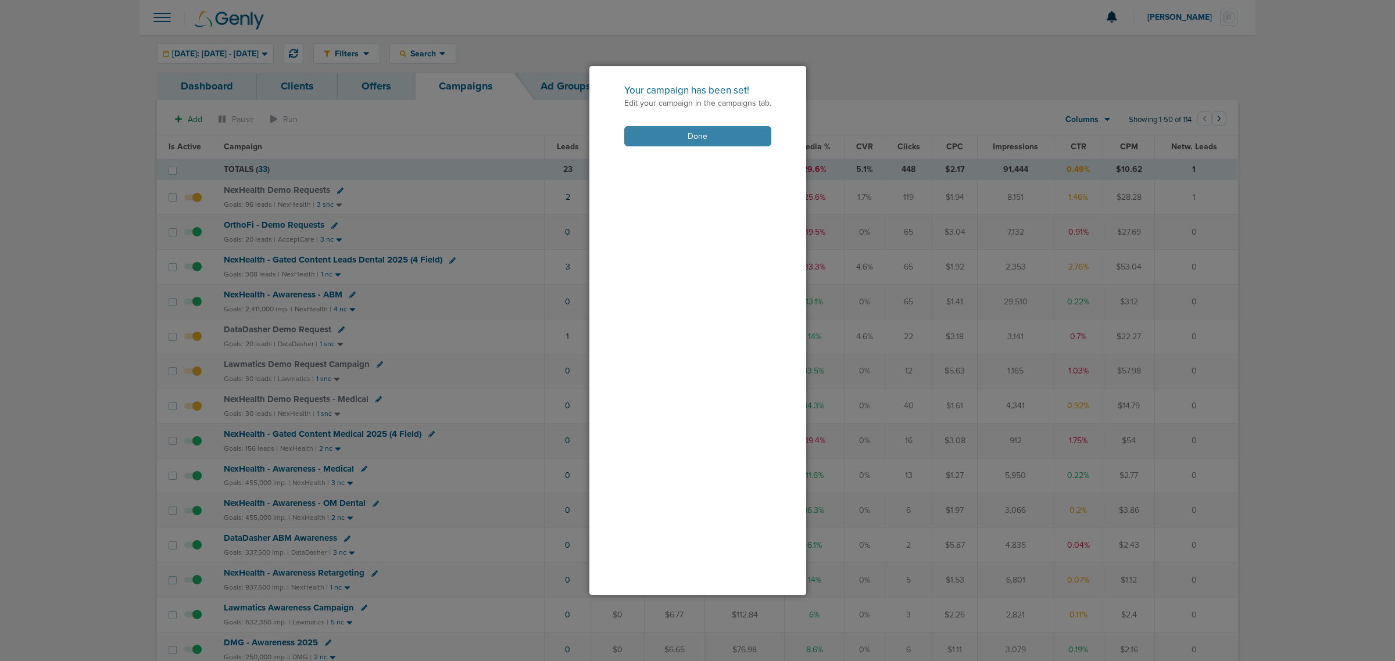
click at [696, 135] on button "Done" at bounding box center [697, 136] width 147 height 20
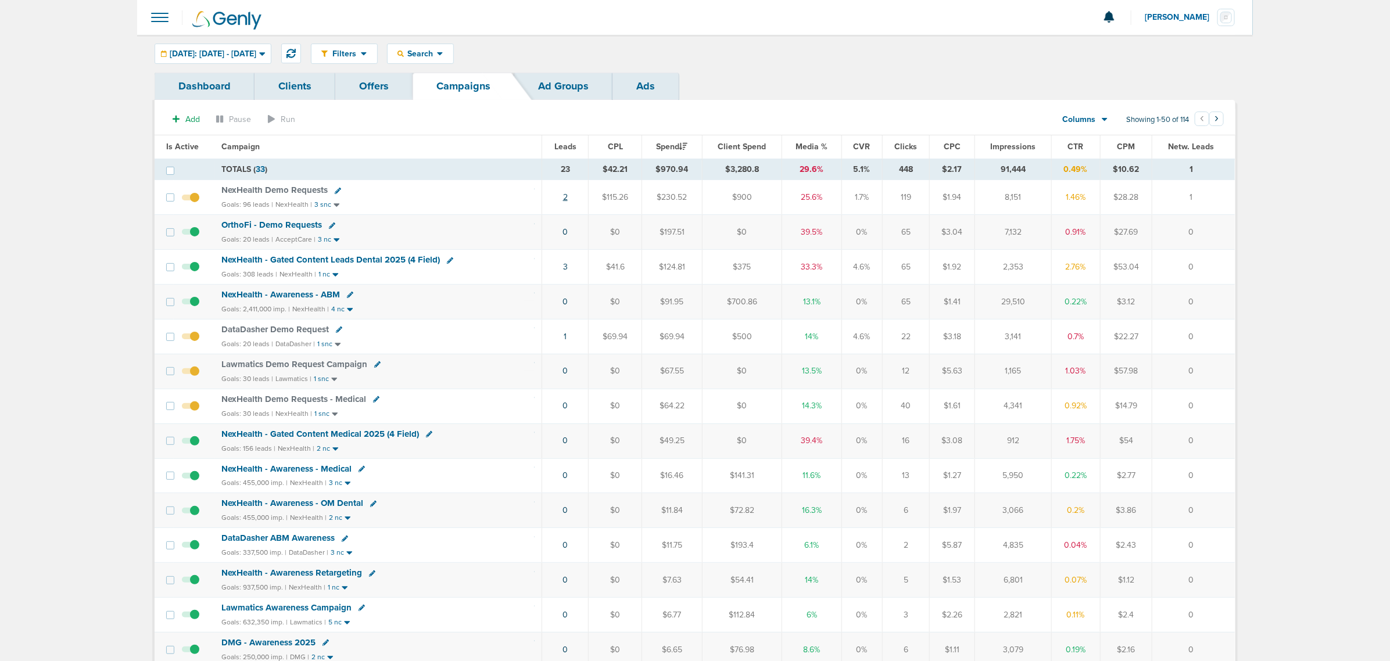
click at [564, 199] on link "2" at bounding box center [565, 197] width 5 height 10
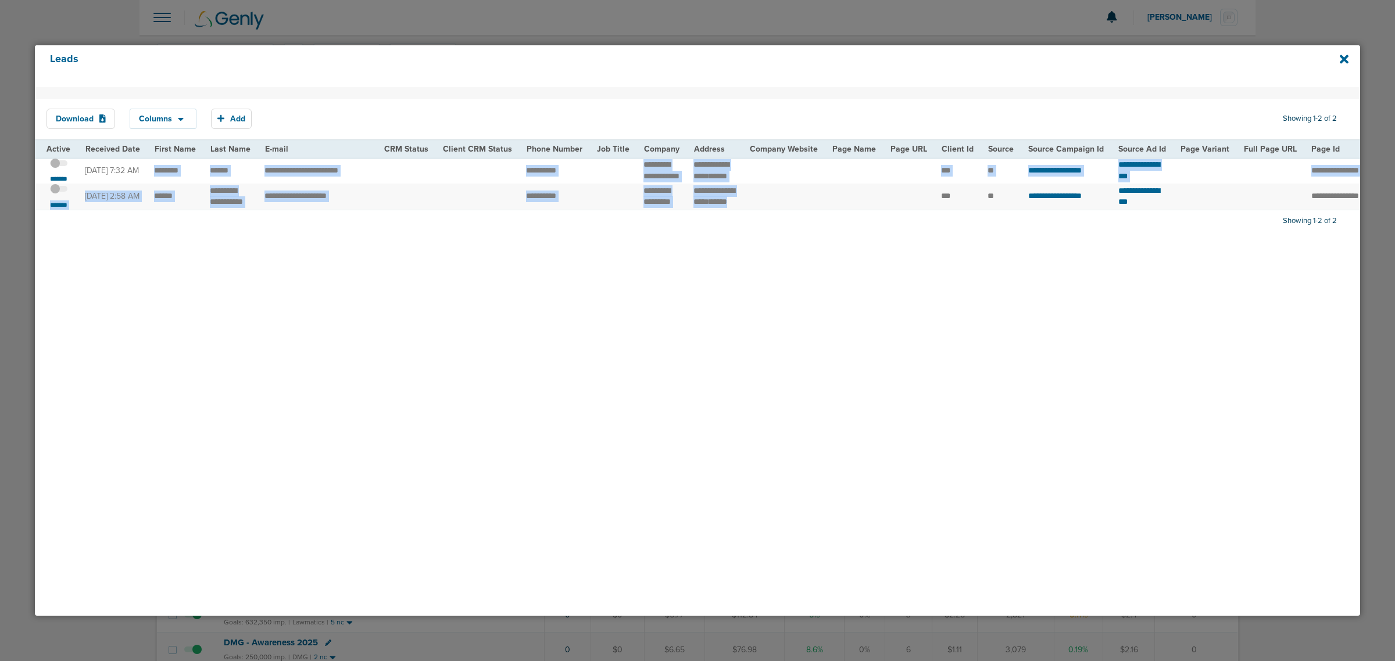
drag, startPoint x: 149, startPoint y: 171, endPoint x: 800, endPoint y: 224, distance: 653.8
click at [800, 210] on tbody "**********" at bounding box center [1201, 184] width 2333 height 52
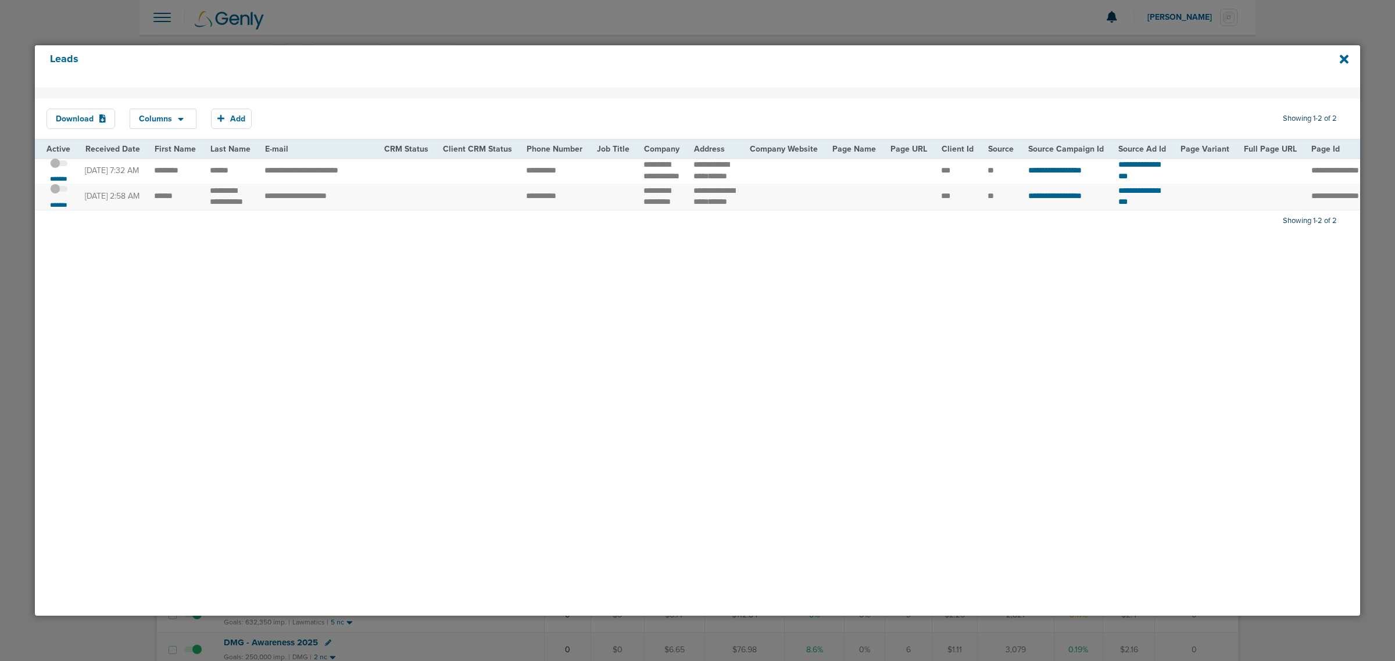
click at [796, 292] on div "Download Columns Save selections Reset to defaults Is Active Received Date Firs…" at bounding box center [697, 351] width 1325 height 529
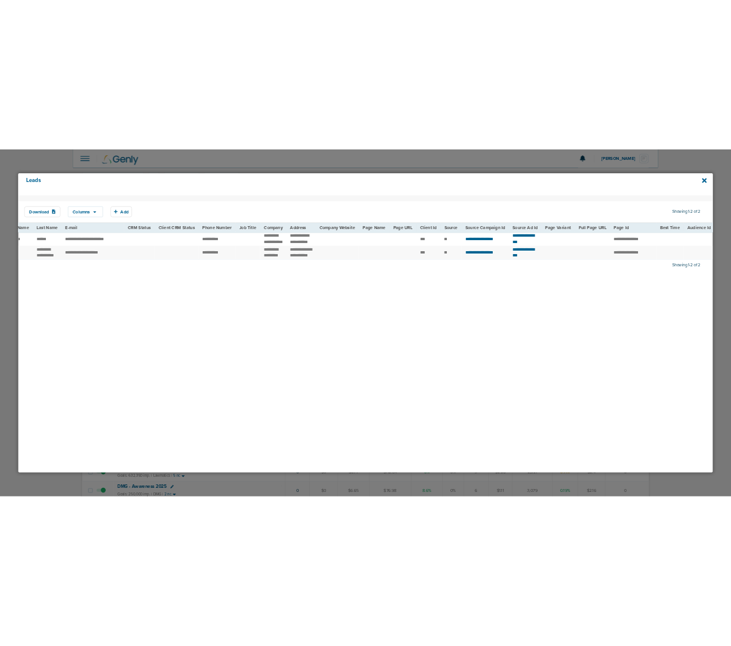
scroll to position [0, 0]
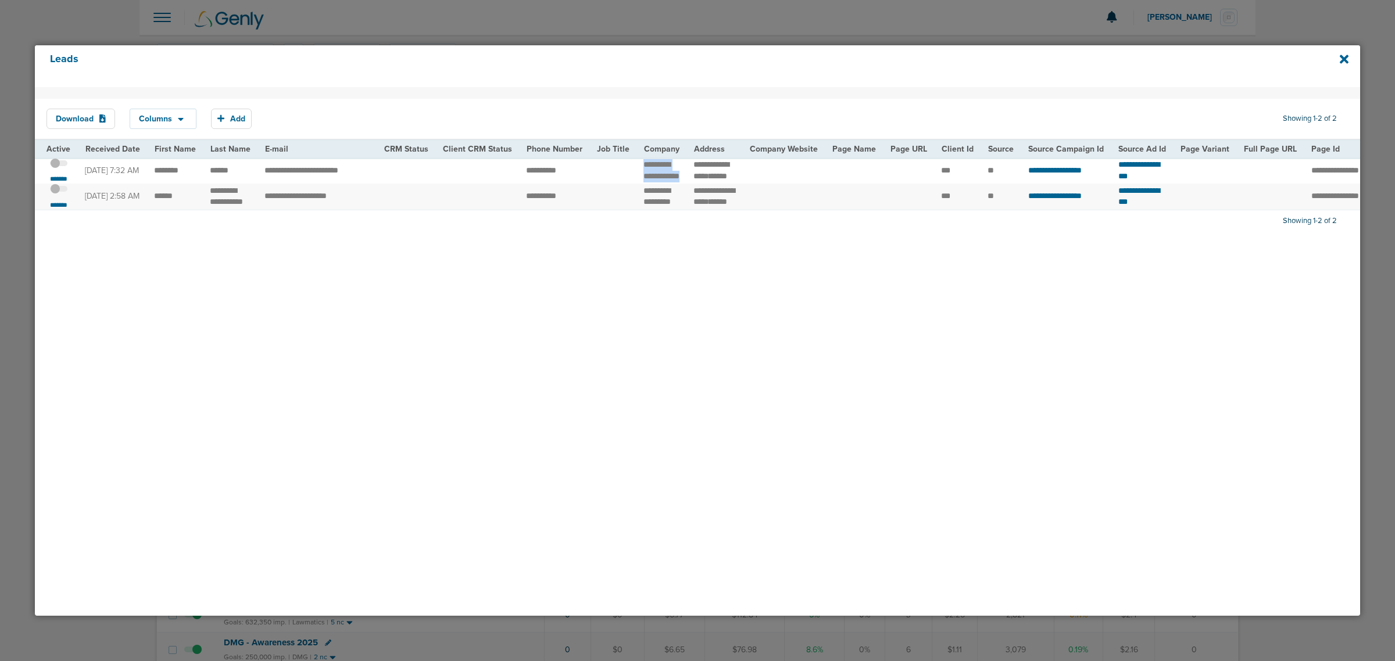
drag, startPoint x: 635, startPoint y: 163, endPoint x: 667, endPoint y: 183, distance: 38.4
click at [667, 183] on td "**********" at bounding box center [661, 171] width 50 height 26
drag, startPoint x: 484, startPoint y: 343, endPoint x: 285, endPoint y: 263, distance: 213.6
click at [481, 342] on div "Download Columns Save selections Reset to defaults Is Active Received Date Firs…" at bounding box center [697, 351] width 1325 height 529
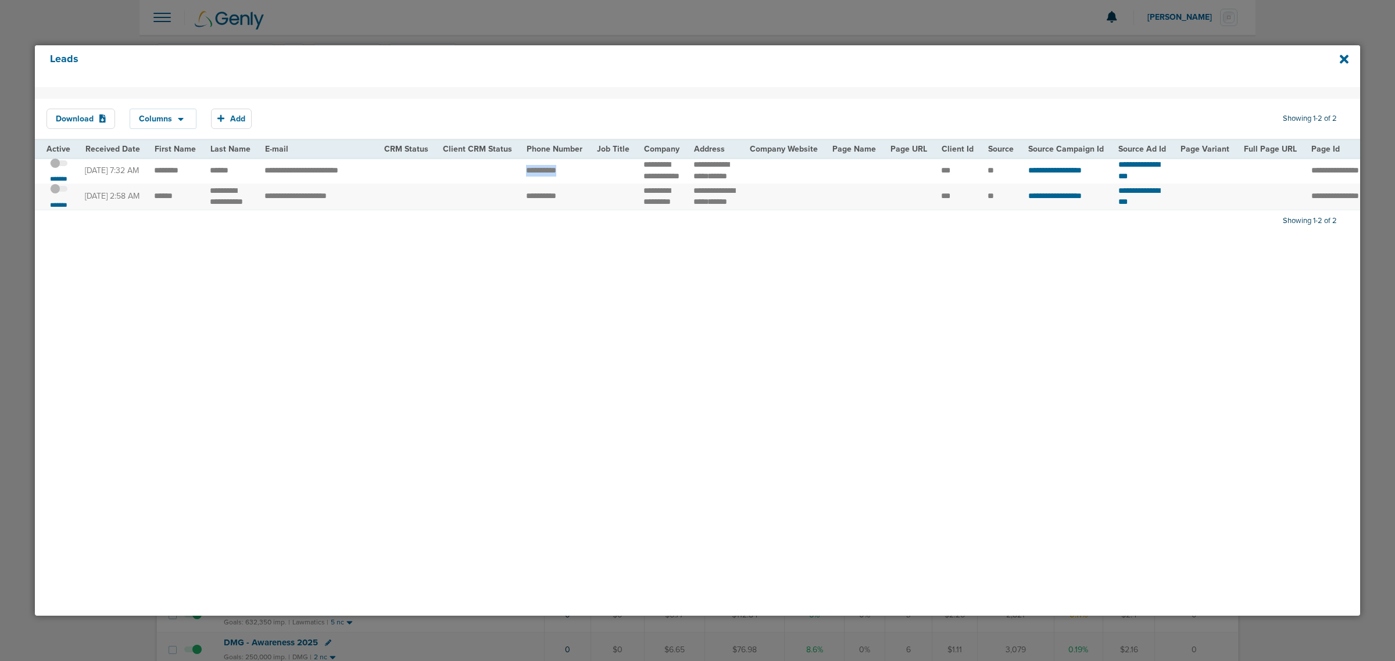
drag, startPoint x: 512, startPoint y: 174, endPoint x: 588, endPoint y: 176, distance: 76.2
click at [588, 176] on tr "**********" at bounding box center [1201, 171] width 2333 height 26
copy tr "**********"
click at [335, 198] on td "**********" at bounding box center [317, 197] width 119 height 26
drag, startPoint x: 150, startPoint y: 208, endPoint x: 259, endPoint y: 213, distance: 108.8
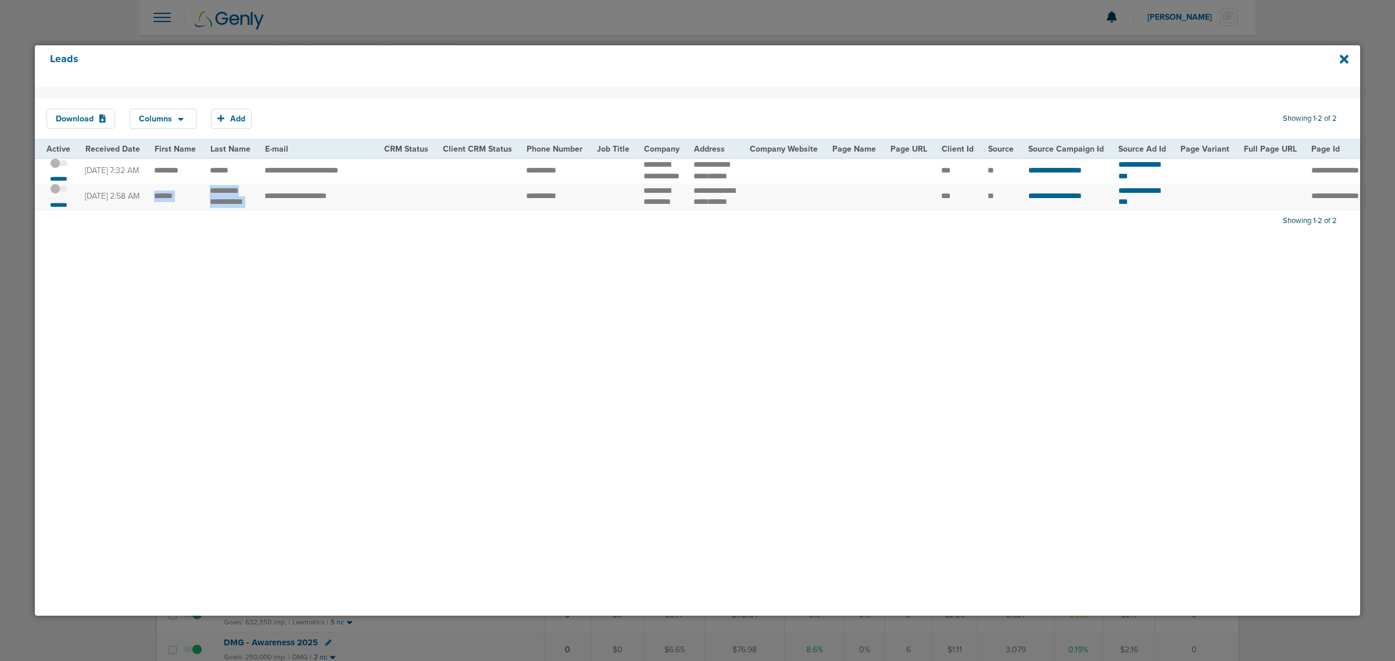
click at [259, 210] on tr "**********" at bounding box center [1201, 197] width 2333 height 26
click at [356, 336] on div "Download Columns Save selections Reset to defaults Is Active Received Date Firs…" at bounding box center [697, 351] width 1325 height 529
click at [63, 169] on span at bounding box center [58, 169] width 17 height 0
click at [59, 165] on input "checkbox" at bounding box center [59, 165] width 0 height 0
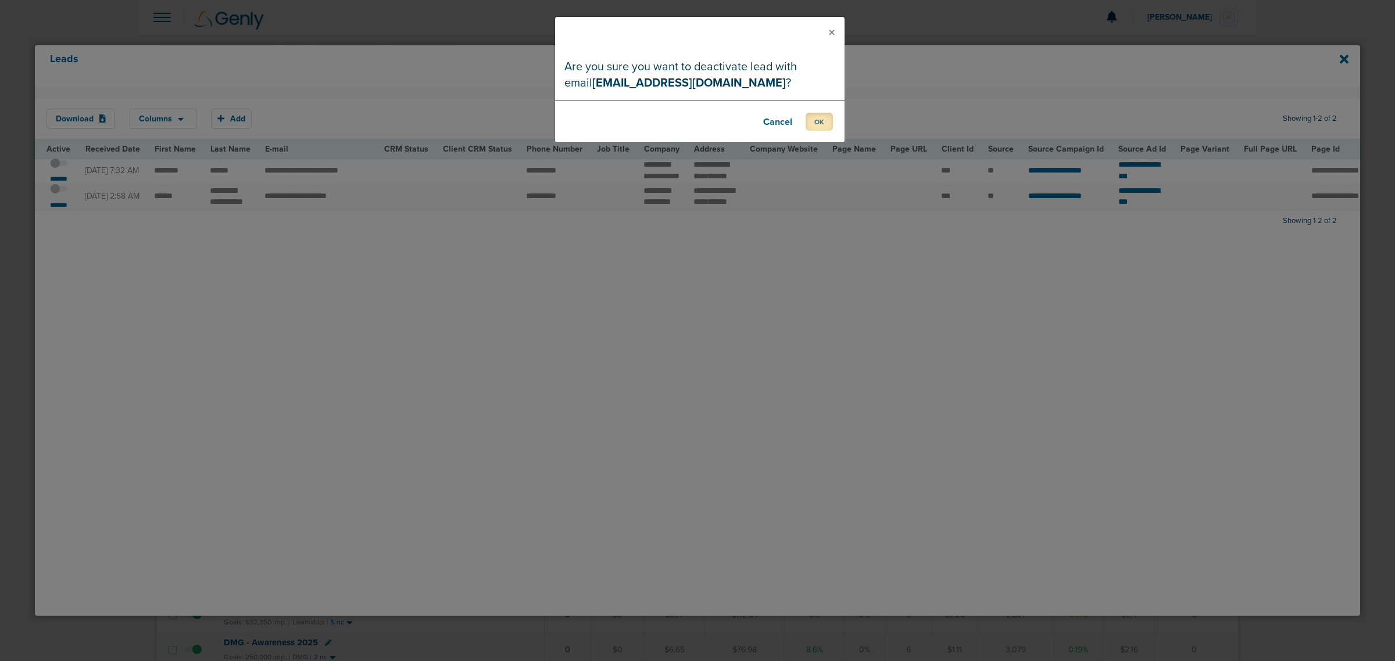
click at [823, 121] on button "OK" at bounding box center [819, 122] width 27 height 18
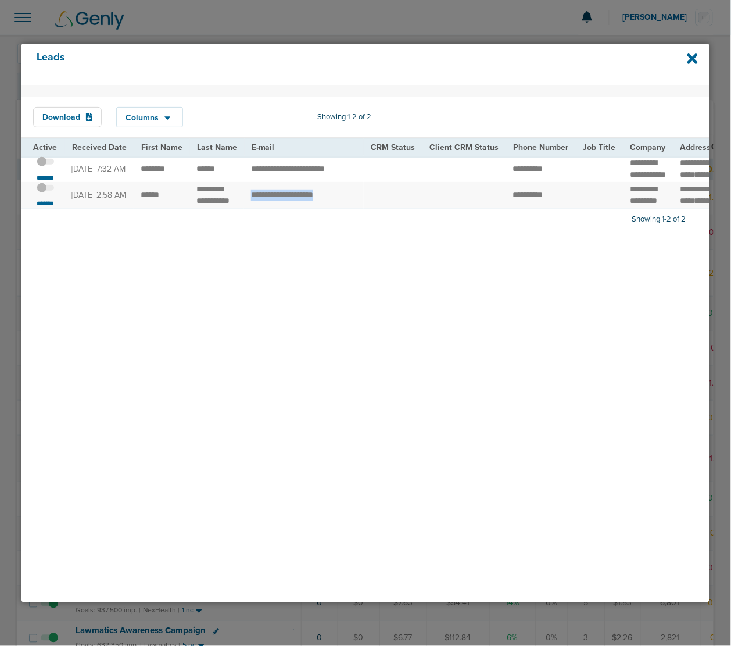
drag, startPoint x: 346, startPoint y: 209, endPoint x: 248, endPoint y: 208, distance: 98.3
click at [248, 208] on td "**********" at bounding box center [303, 195] width 119 height 26
drag, startPoint x: 140, startPoint y: 207, endPoint x: 161, endPoint y: 208, distance: 21.5
click at [161, 208] on td "******" at bounding box center [162, 195] width 56 height 26
click at [163, 208] on td "******" at bounding box center [162, 195] width 56 height 26
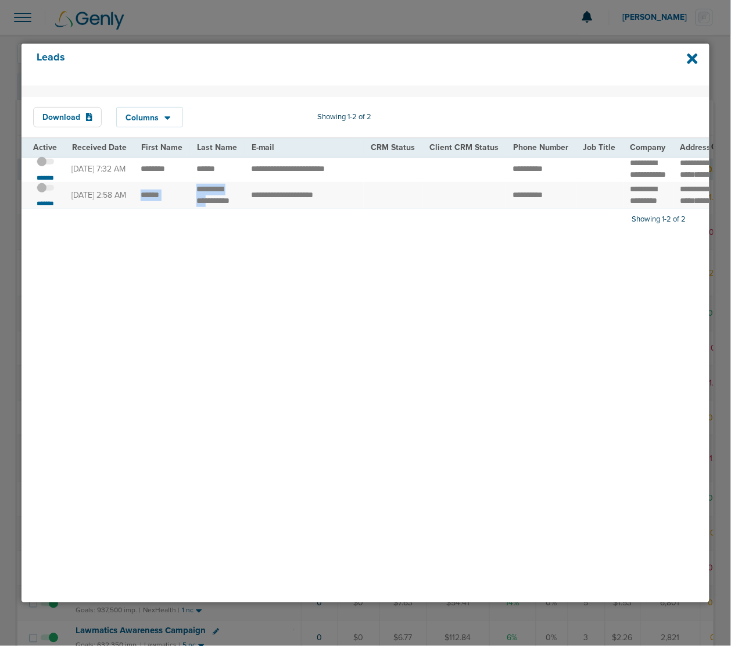
drag, startPoint x: 140, startPoint y: 205, endPoint x: 199, endPoint y: 207, distance: 59.3
click at [181, 206] on td "******" at bounding box center [162, 195] width 56 height 26
click at [146, 208] on td "******" at bounding box center [162, 195] width 56 height 26
drag, startPoint x: 138, startPoint y: 205, endPoint x: 166, endPoint y: 205, distance: 27.3
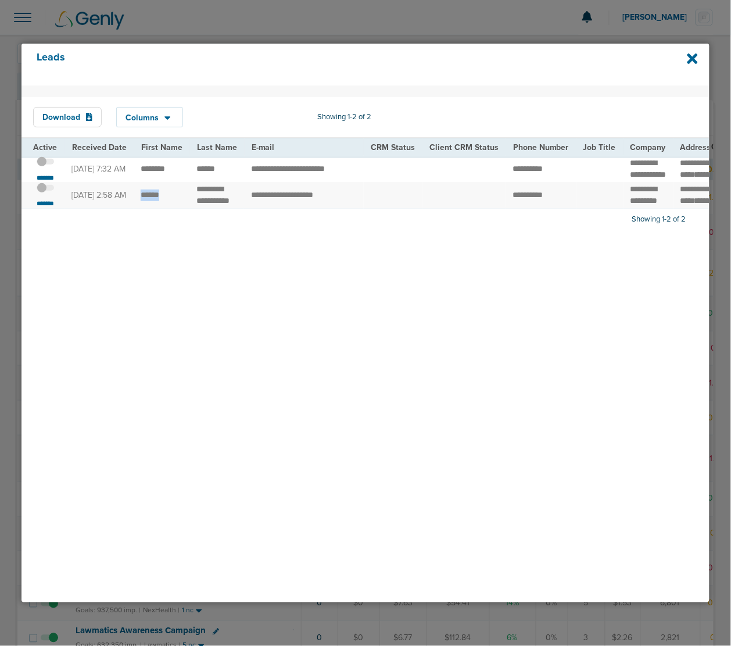
click at [166, 205] on td "******" at bounding box center [162, 195] width 56 height 26
drag, startPoint x: 195, startPoint y: 199, endPoint x: 230, endPoint y: 212, distance: 36.8
click at [230, 208] on td "**********" at bounding box center [216, 195] width 55 height 26
copy td "********"
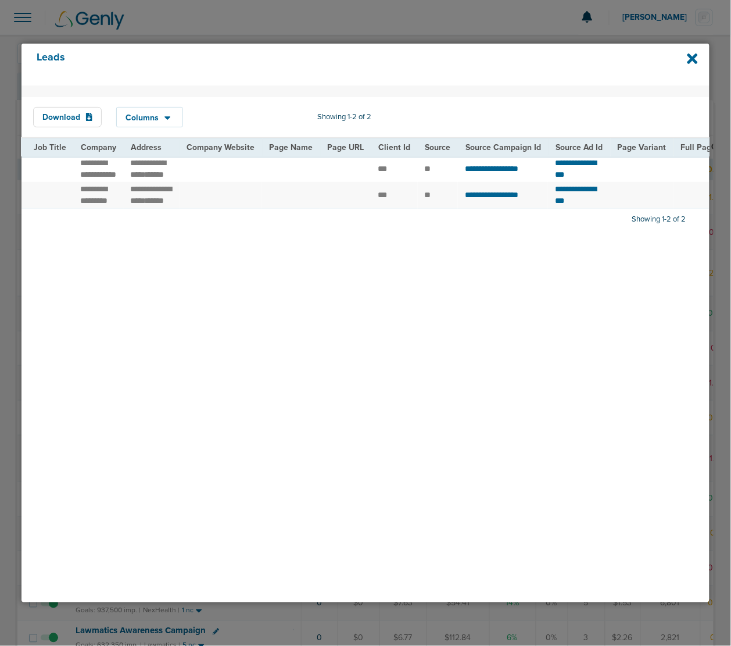
scroll to position [0, 563]
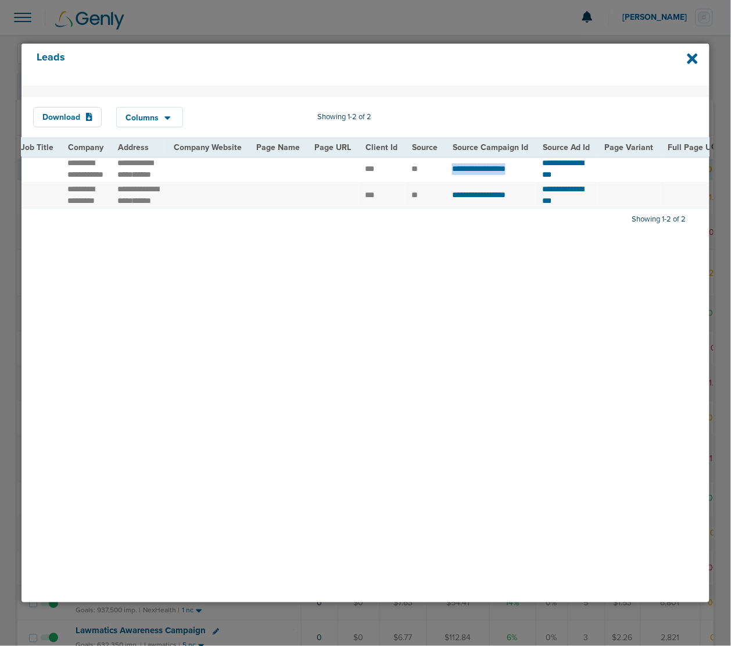
drag, startPoint x: 439, startPoint y: 170, endPoint x: 522, endPoint y: 173, distance: 83.2
click at [522, 173] on td "**********" at bounding box center [490, 169] width 90 height 26
copy span "**********"
drag, startPoint x: 535, startPoint y: 175, endPoint x: 618, endPoint y: 174, distance: 83.1
click at [598, 174] on td "**********" at bounding box center [566, 169] width 62 height 26
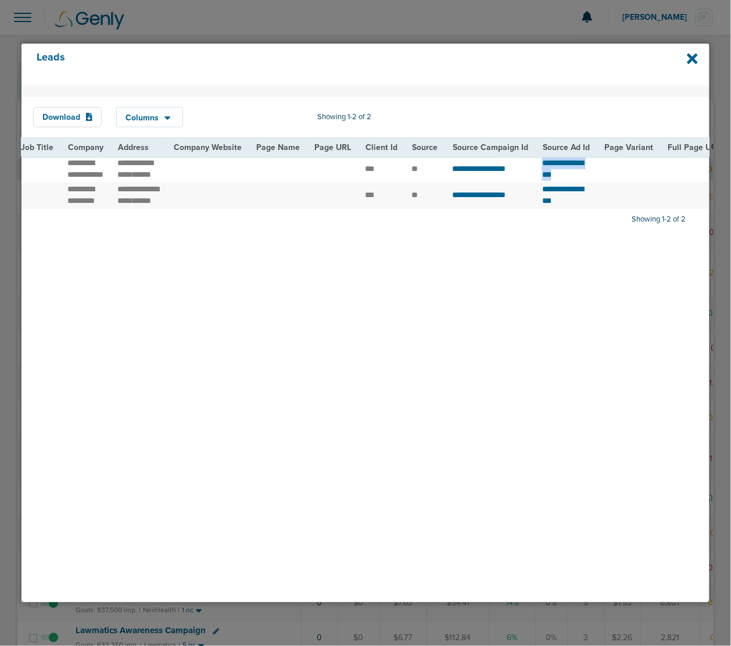
copy span "**********"
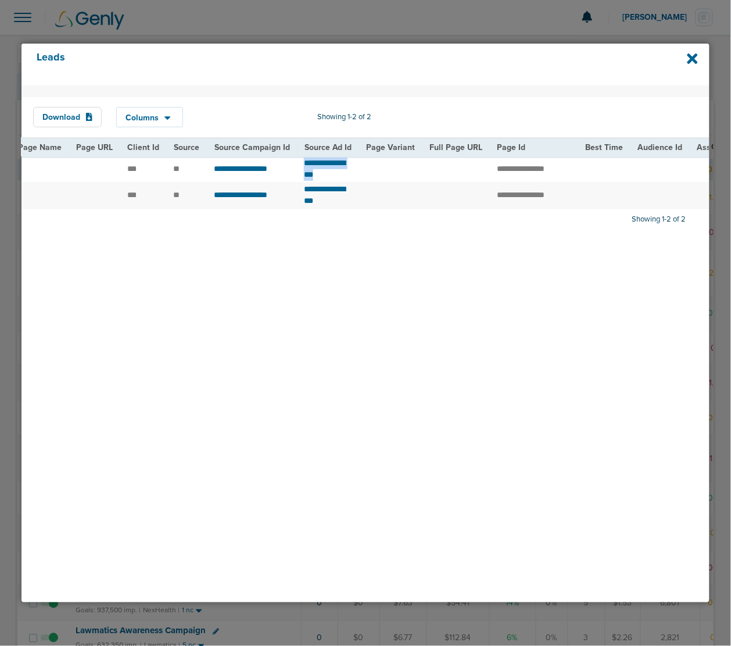
scroll to position [0, 933]
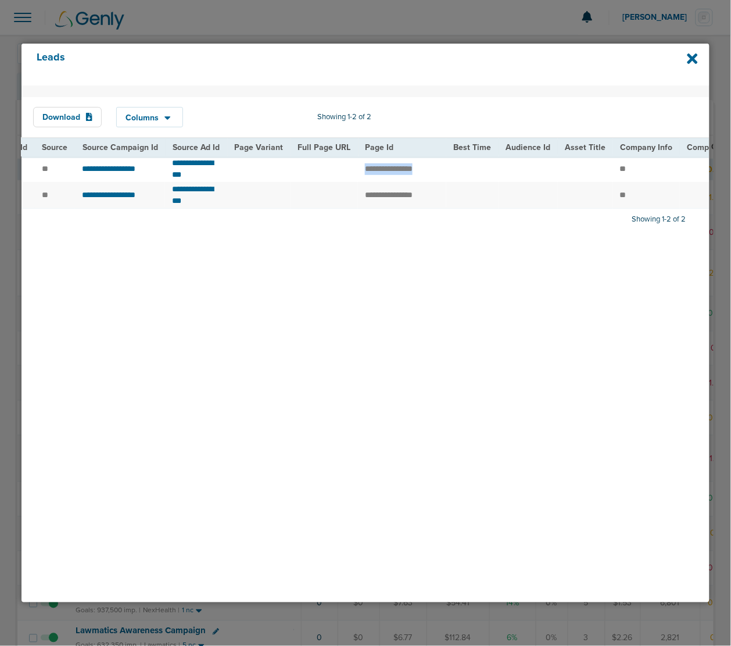
drag, startPoint x: 391, startPoint y: 172, endPoint x: 477, endPoint y: 172, distance: 86.6
click at [477, 172] on tr "**********" at bounding box center [255, 169] width 2333 height 26
copy tr "*******"
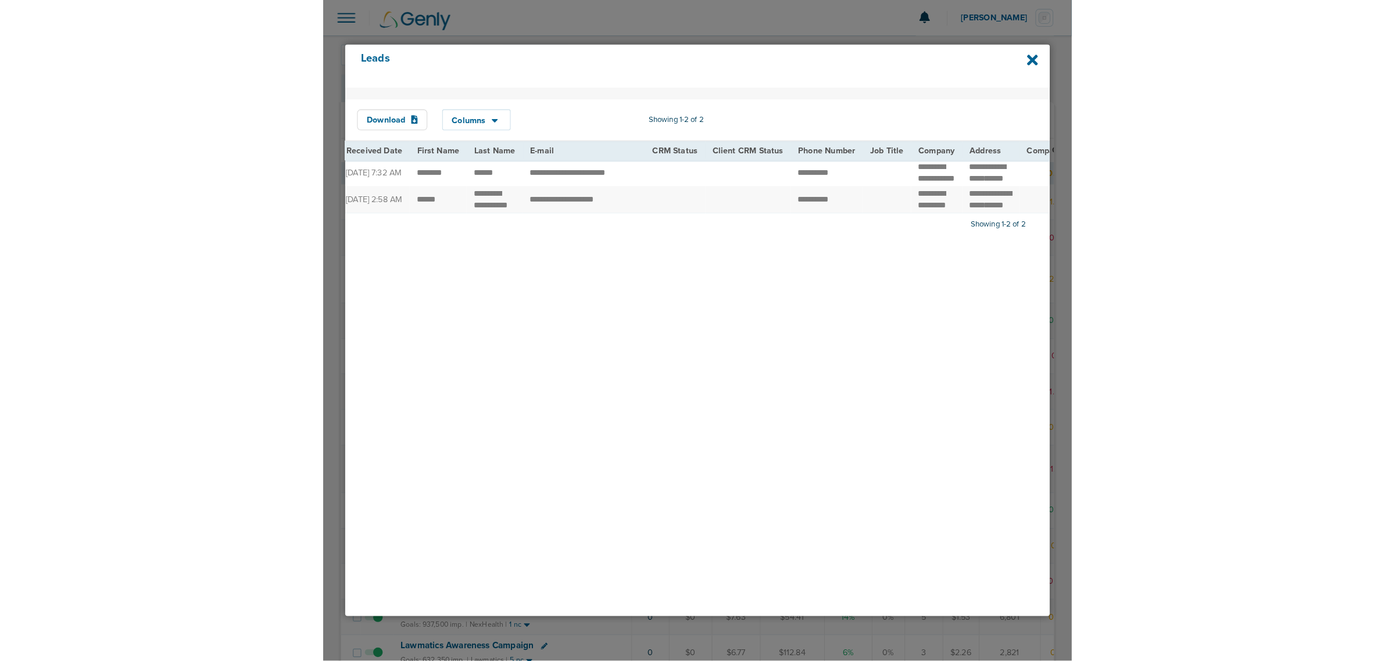
scroll to position [0, 0]
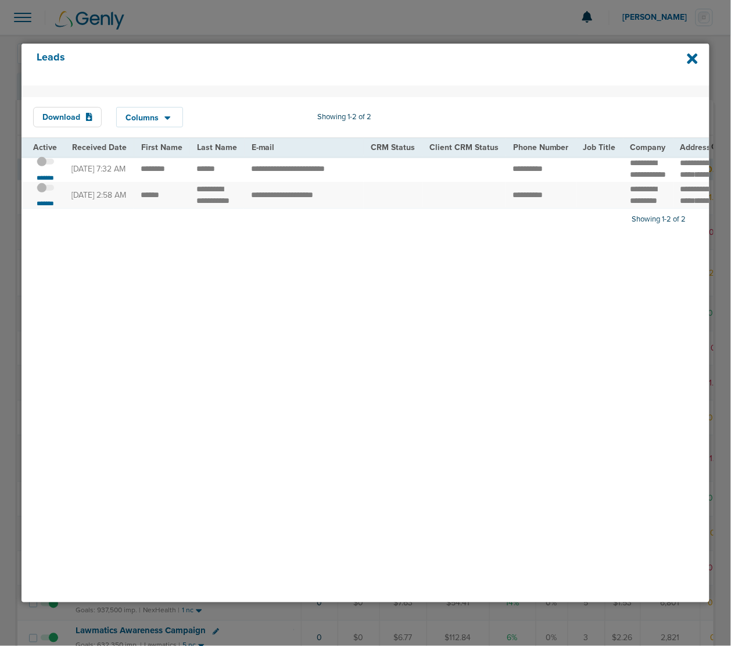
click at [52, 194] on span at bounding box center [45, 194] width 17 height 0
click at [45, 189] on input "checkbox" at bounding box center [45, 189] width 0 height 0
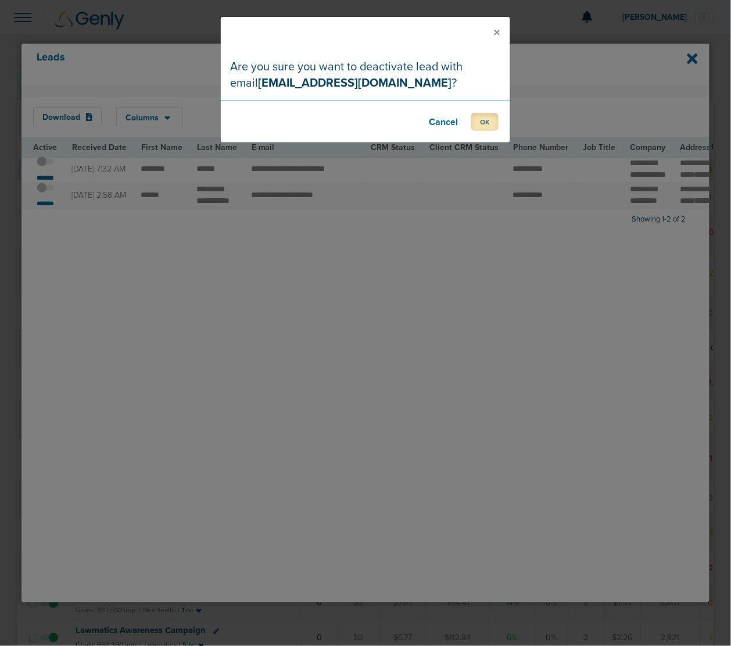
click at [478, 128] on button "OK" at bounding box center [484, 122] width 27 height 18
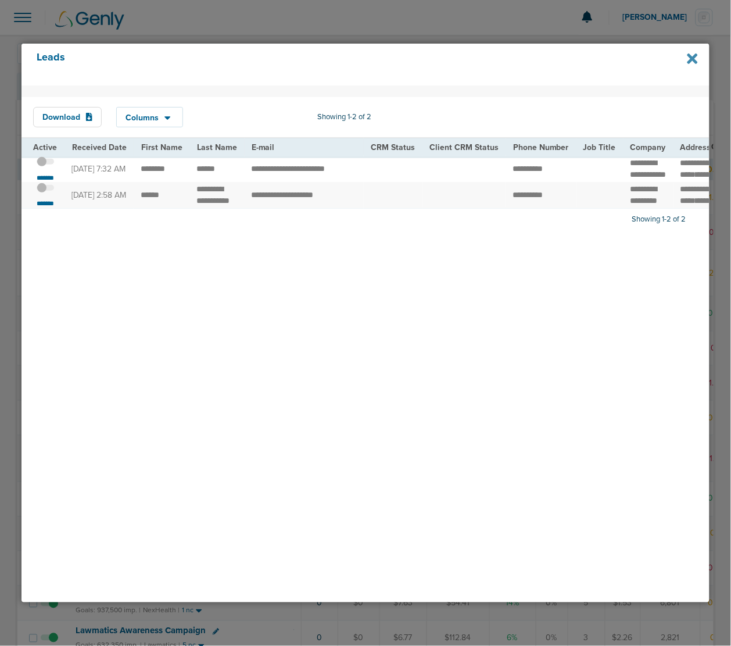
click at [689, 56] on icon at bounding box center [693, 58] width 10 height 15
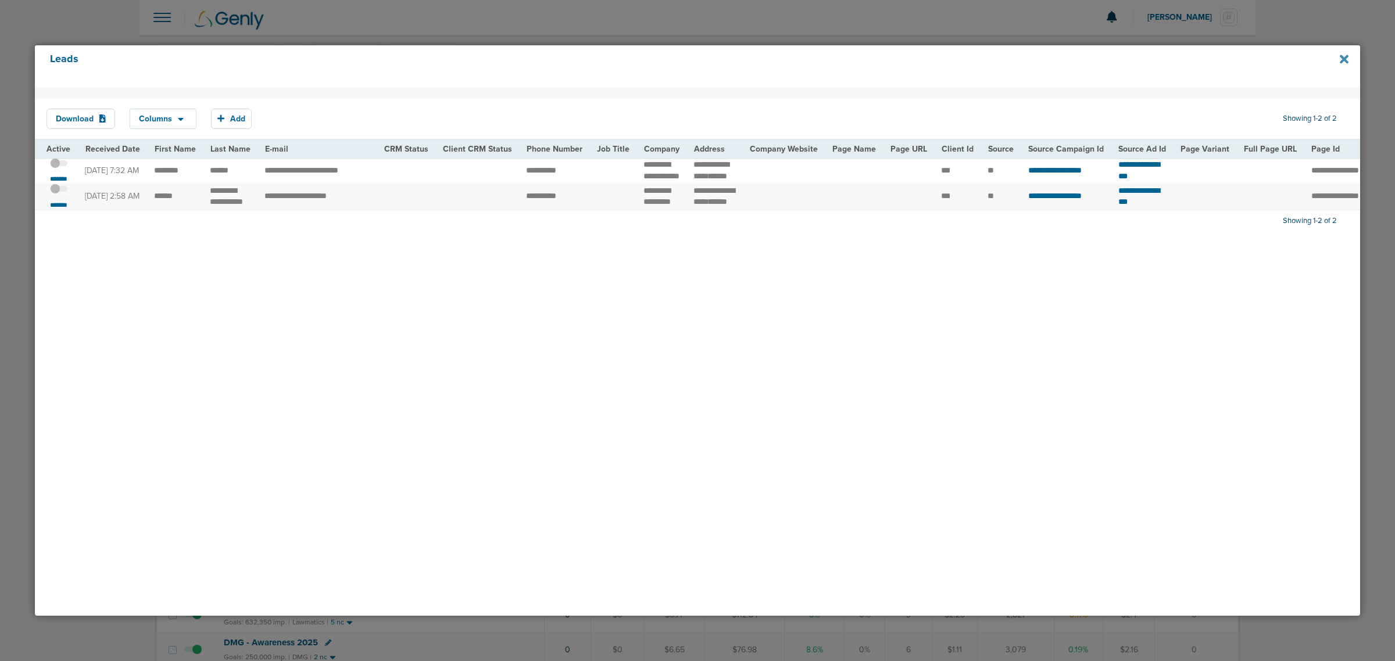
click at [1342, 55] on icon at bounding box center [1344, 59] width 9 height 13
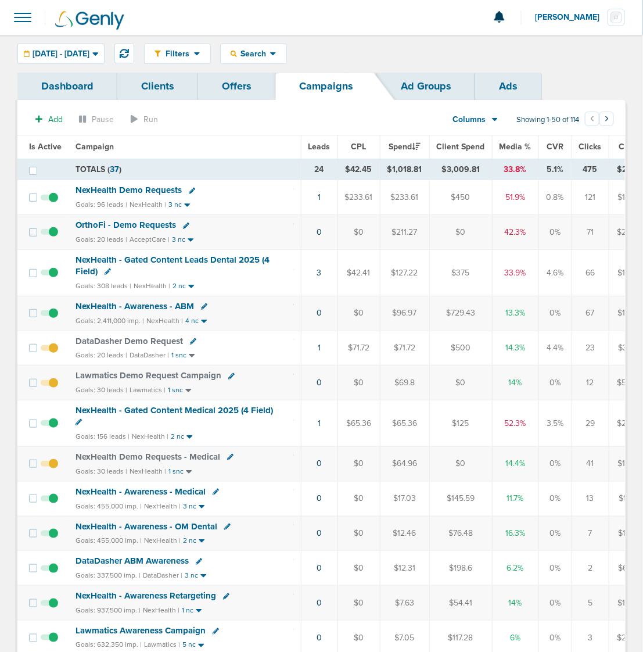
click at [21, 19] on span at bounding box center [23, 18] width 26 height 26
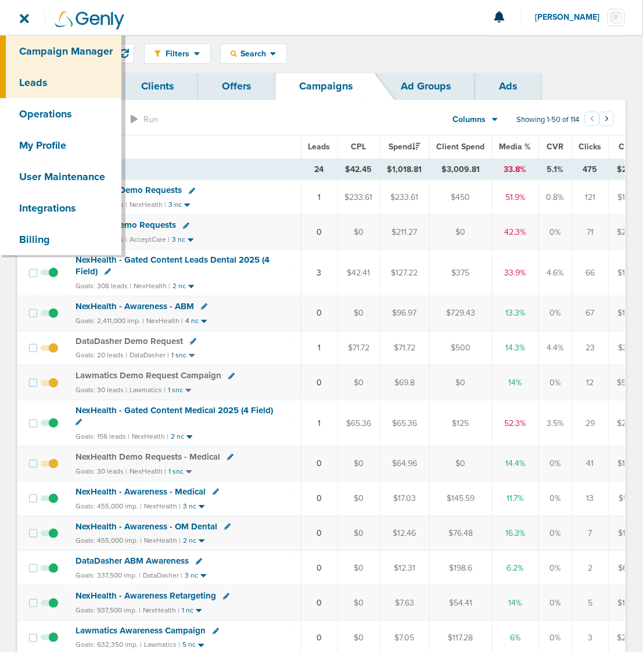
click at [51, 79] on link "Leads" at bounding box center [60, 82] width 121 height 31
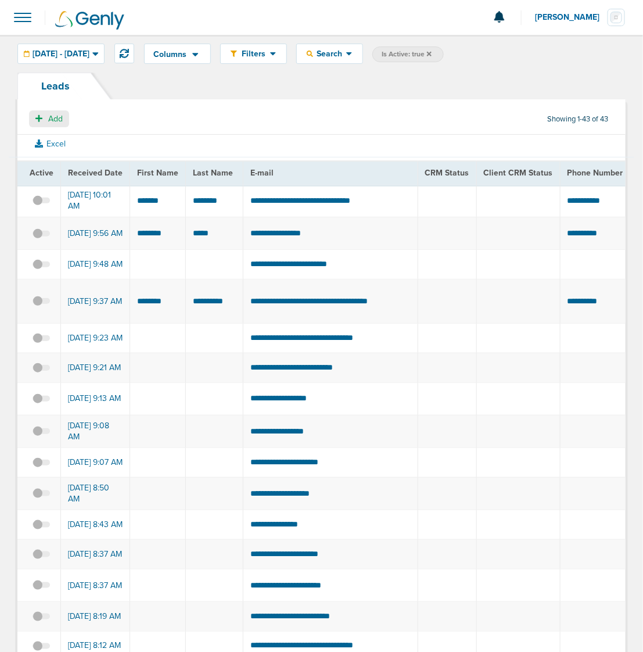
click at [48, 122] on span "Add" at bounding box center [55, 119] width 15 height 10
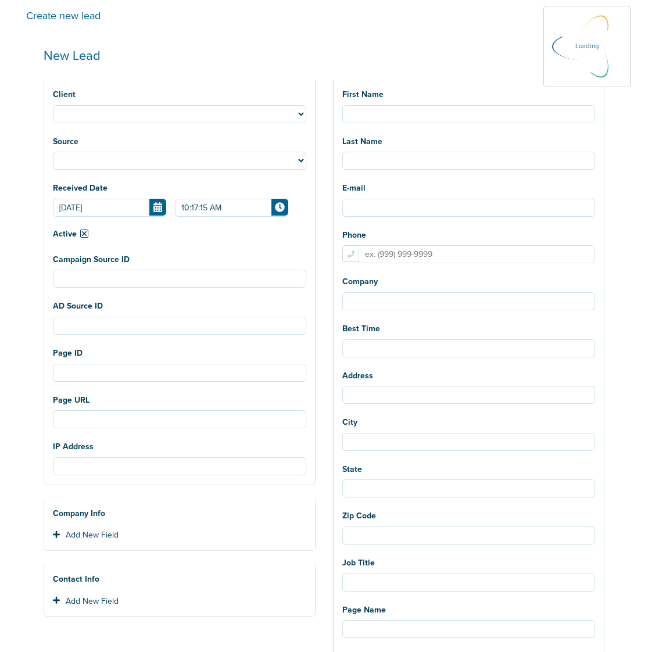
select select
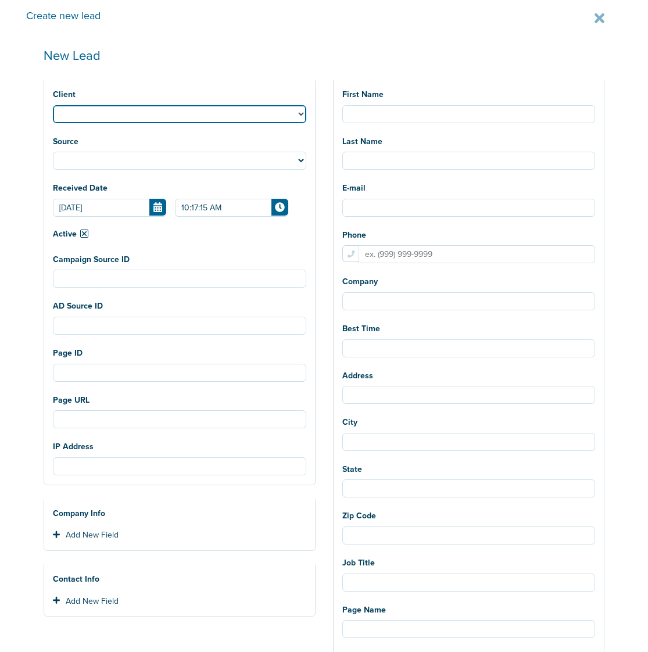
click at [108, 113] on select "NexHealth AcceptCare DataDasher Lawmatics DMG LilyLink BonsaiHealth OrthoFi Dee…" at bounding box center [179, 114] width 253 height 18
select select "183"
click at [53, 105] on select "NexHealth AcceptCare DataDasher Lawmatics DMG LilyLink BonsaiHealth OrthoFi Dee…" at bounding box center [179, 114] width 253 height 18
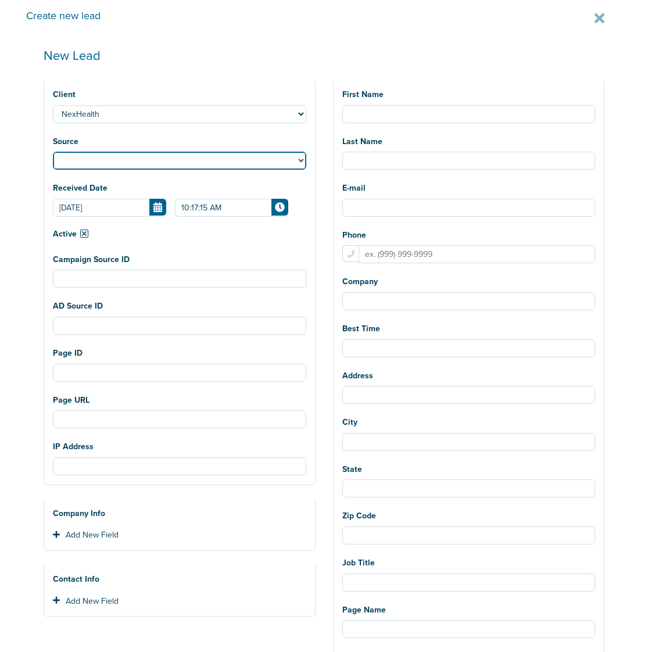
click at [115, 164] on select "Facebook Twitter Yahoo Gemini Google AdWords Outbrain Taboola Pinterest" at bounding box center [179, 161] width 253 height 18
select select "fb"
click at [53, 152] on select "Facebook Twitter Yahoo Gemini Google AdWords Outbrain Taboola Pinterest" at bounding box center [179, 161] width 253 height 18
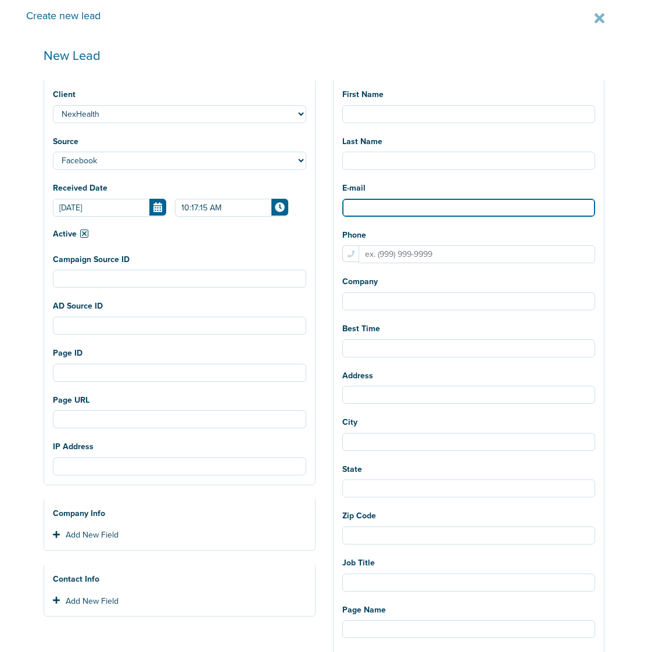
click at [372, 207] on input "E-mail" at bounding box center [468, 208] width 253 height 18
paste input "ssd.sandrak@gmail.com"
type input "ssd.sandrak@gmail.com"
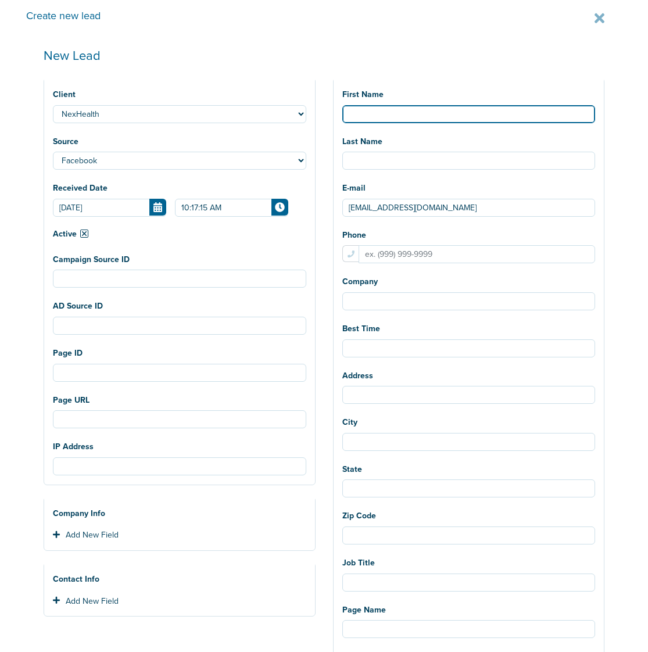
click at [388, 110] on input "First Name" at bounding box center [468, 114] width 253 height 18
paste input "Sandra"
type input "Sandra"
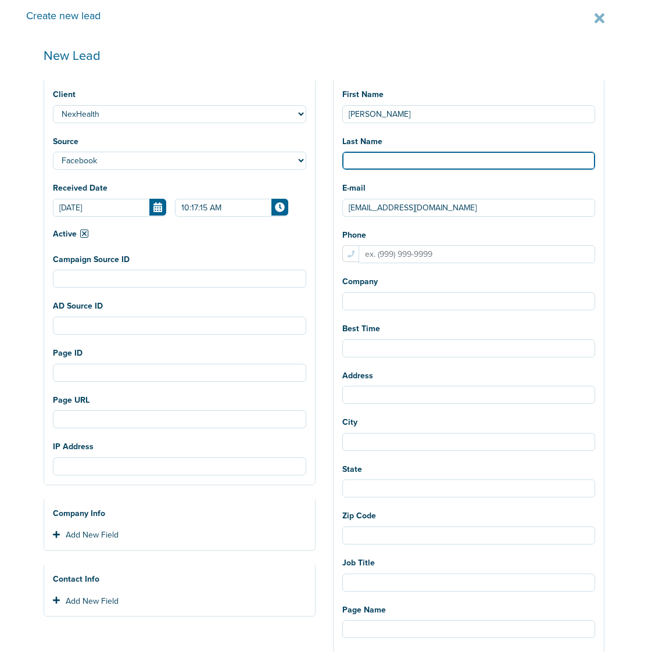
click at [391, 160] on input "Last Name" at bounding box center [468, 161] width 253 height 18
paste input "Villanueva-McAllister"
type input "Villanueva-McAllister"
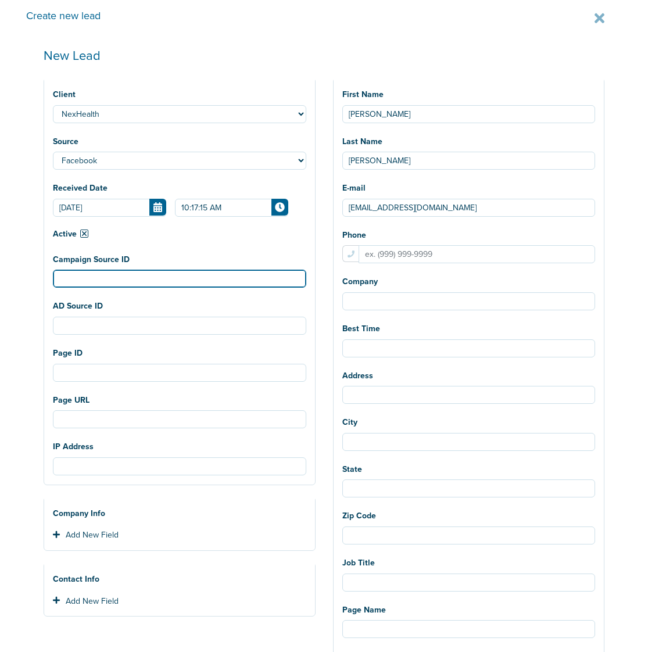
click at [96, 271] on input "Campaign Source ID" at bounding box center [179, 279] width 253 height 18
paste input "120234037037640190"
type input "120234037037640190"
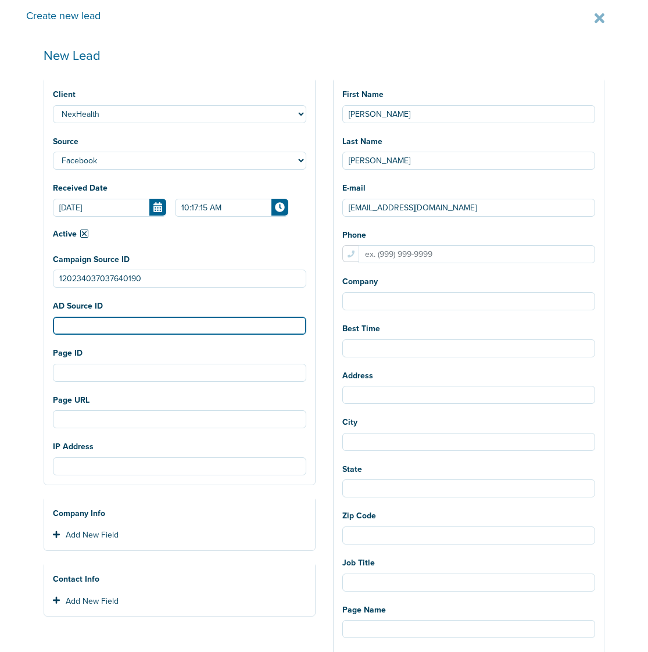
click at [73, 327] on input "AD Source ID" at bounding box center [179, 326] width 253 height 18
paste input "120234037037630190"
type input "120234037037630190"
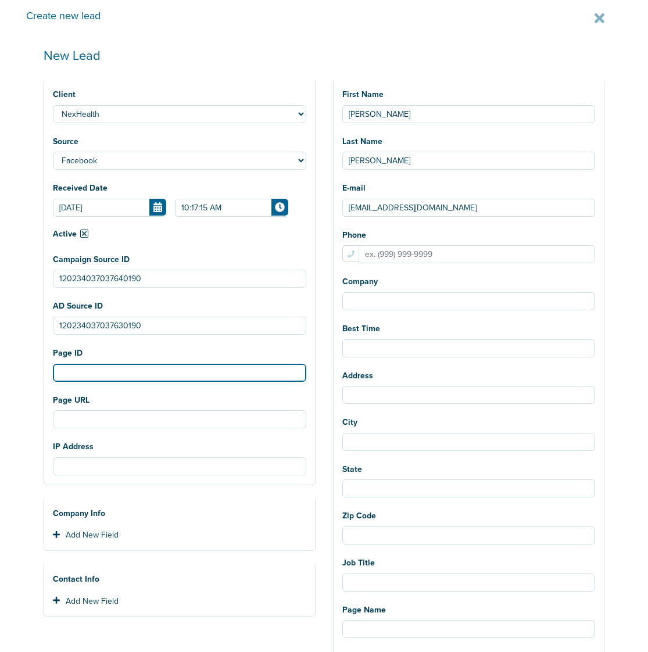
click at [91, 367] on input "Page ID" at bounding box center [179, 373] width 253 height 18
paste input "2052864668582391"
type input "2052864668582391"
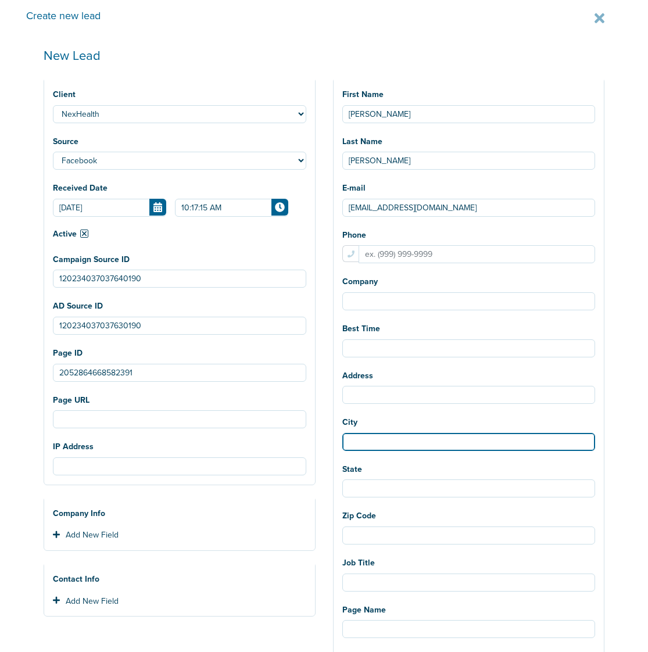
click at [388, 434] on input "City" at bounding box center [468, 442] width 253 height 18
type input "Ontario"
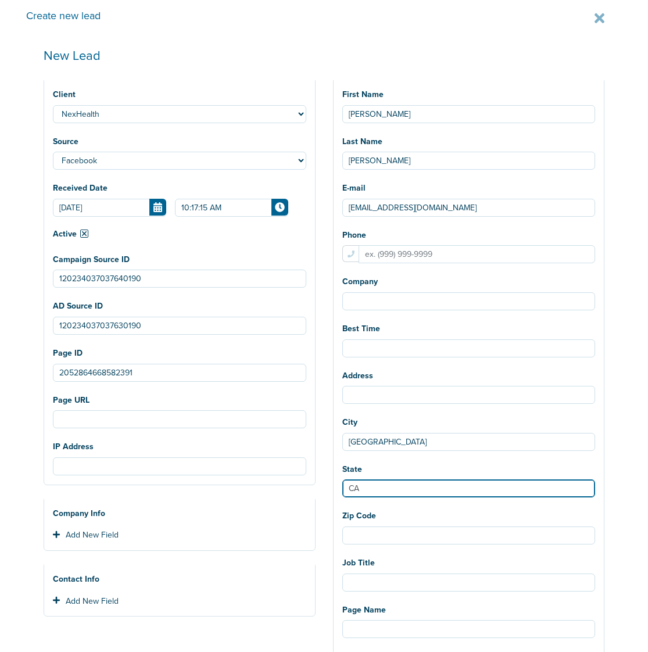
type input "CA"
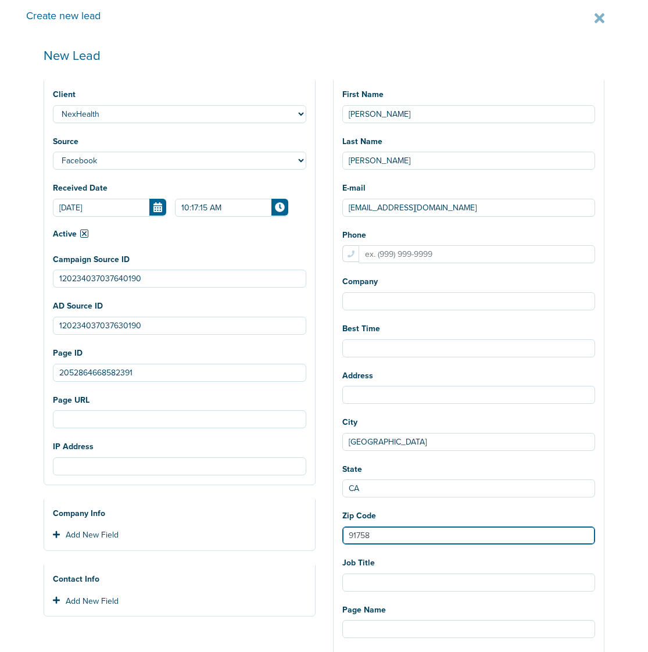
type input "91758"
click at [328, 515] on div "First Name Sandra Last Name Villanueva-McAllister E-mail ssd.sandrak@gmail.com …" at bounding box center [468, 641] width 289 height 1127
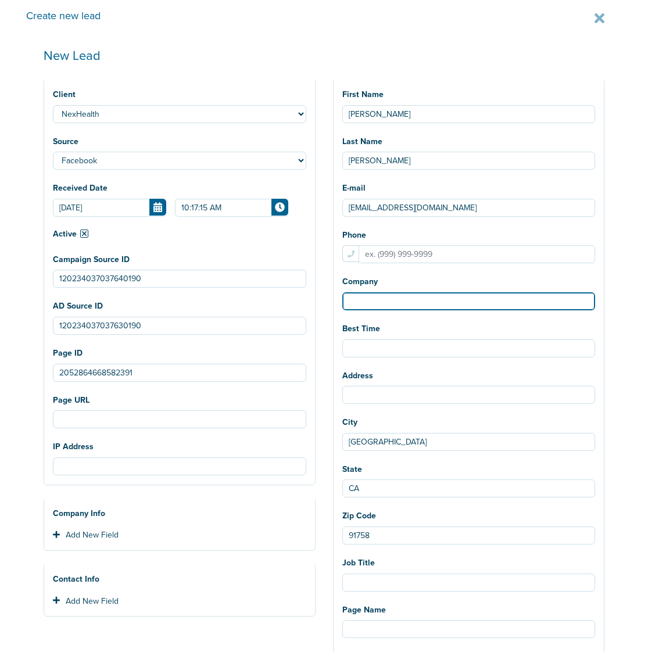
click at [464, 294] on input "Company" at bounding box center [468, 301] width 253 height 18
type input "Selah Creek Dental"
click at [314, 329] on div "Client NexHealth AcceptCare DataDasher Lawmatics DMG LilyLink BonsaiHealth Orth…" at bounding box center [179, 641] width 289 height 1127
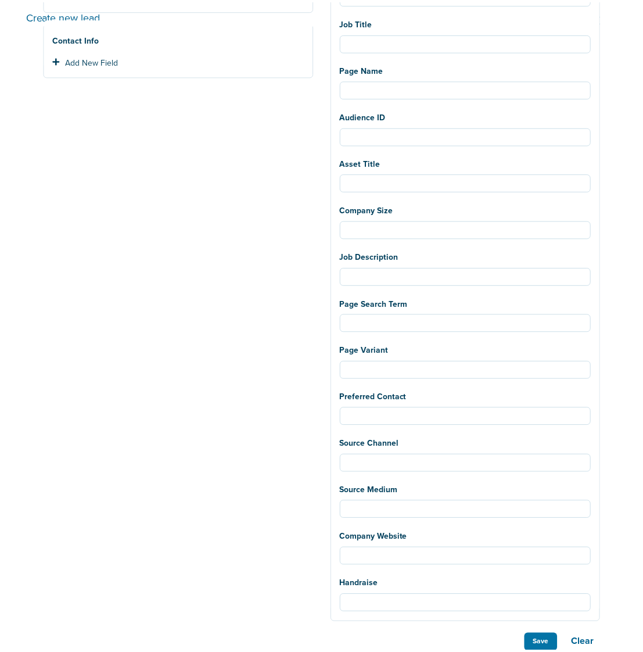
scroll to position [556, 0]
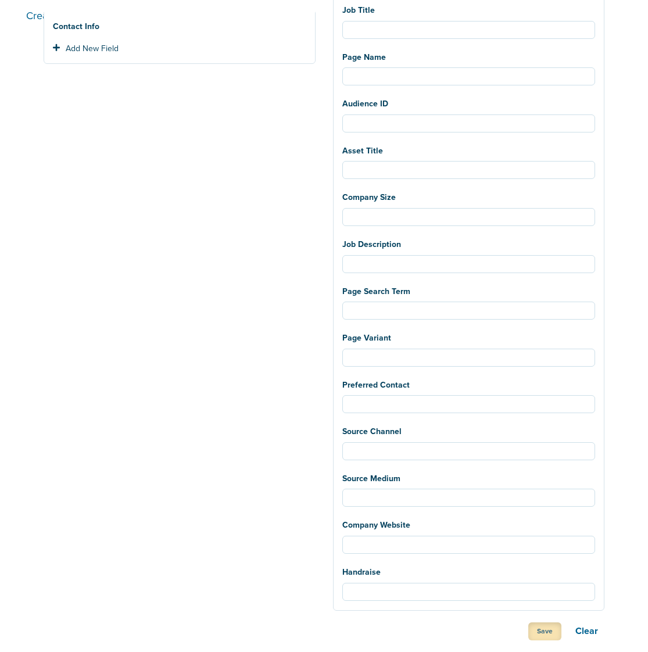
click at [539, 628] on button "Save" at bounding box center [544, 632] width 33 height 18
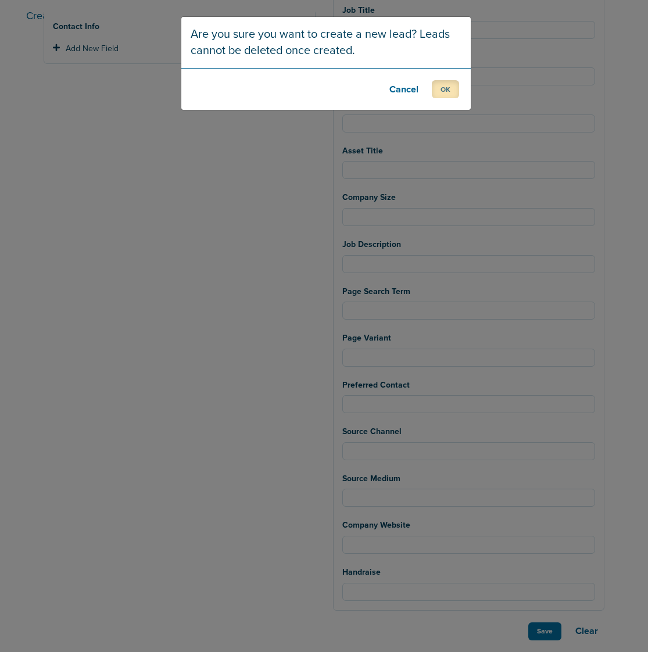
click at [448, 84] on button "OK" at bounding box center [445, 89] width 27 height 18
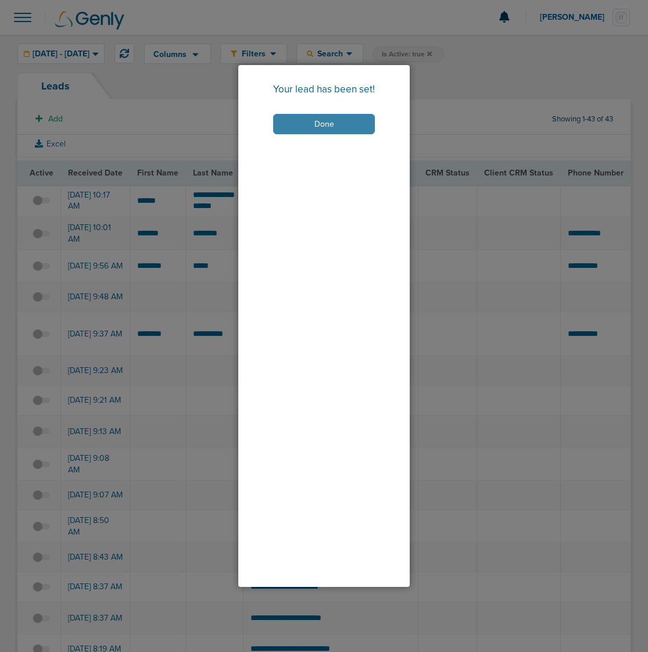
click at [338, 114] on button "Done" at bounding box center [324, 124] width 102 height 20
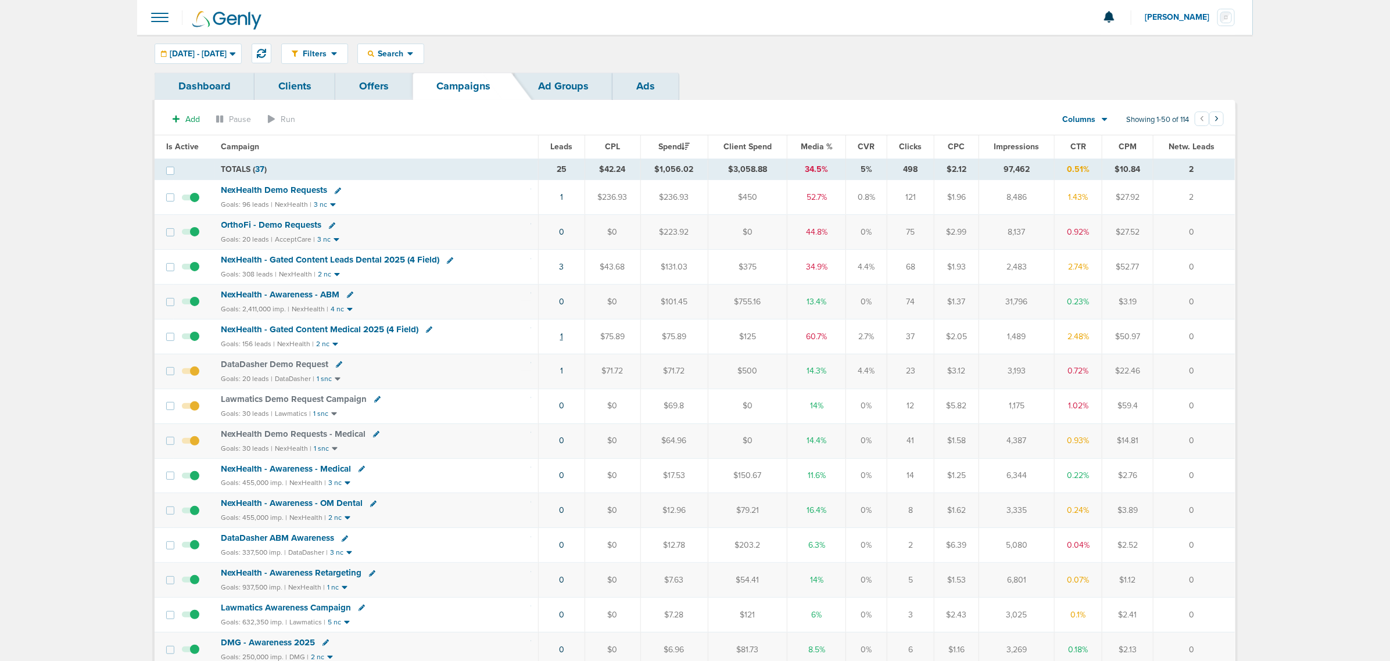
click at [562, 339] on link "1" at bounding box center [561, 337] width 3 height 10
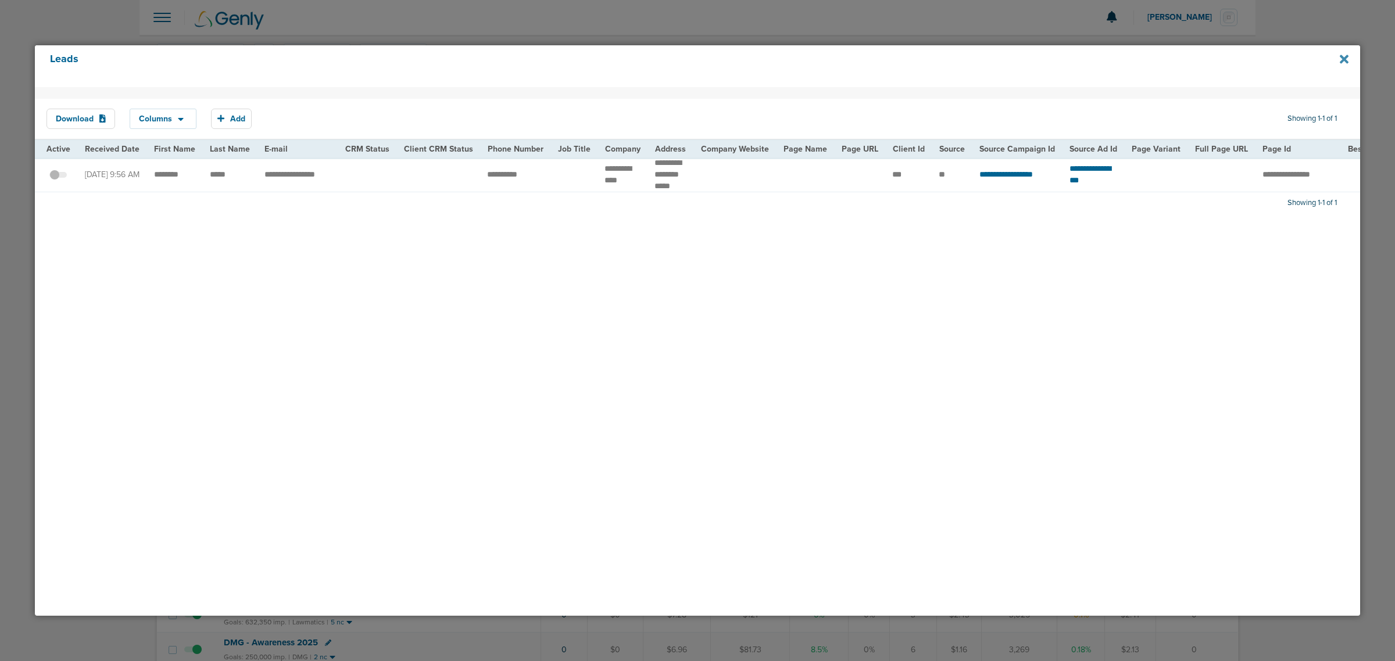
click at [1347, 56] on icon at bounding box center [1344, 59] width 9 height 9
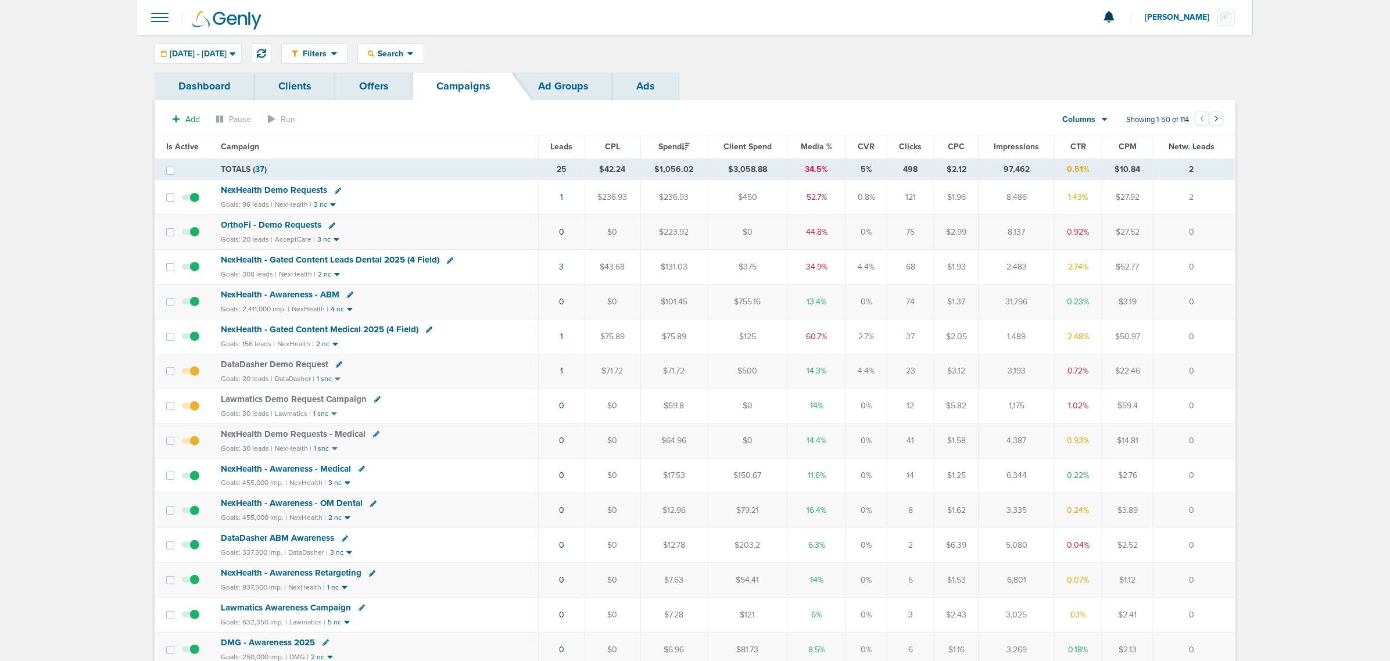
click at [823, 146] on span "Media %" at bounding box center [817, 147] width 32 height 10
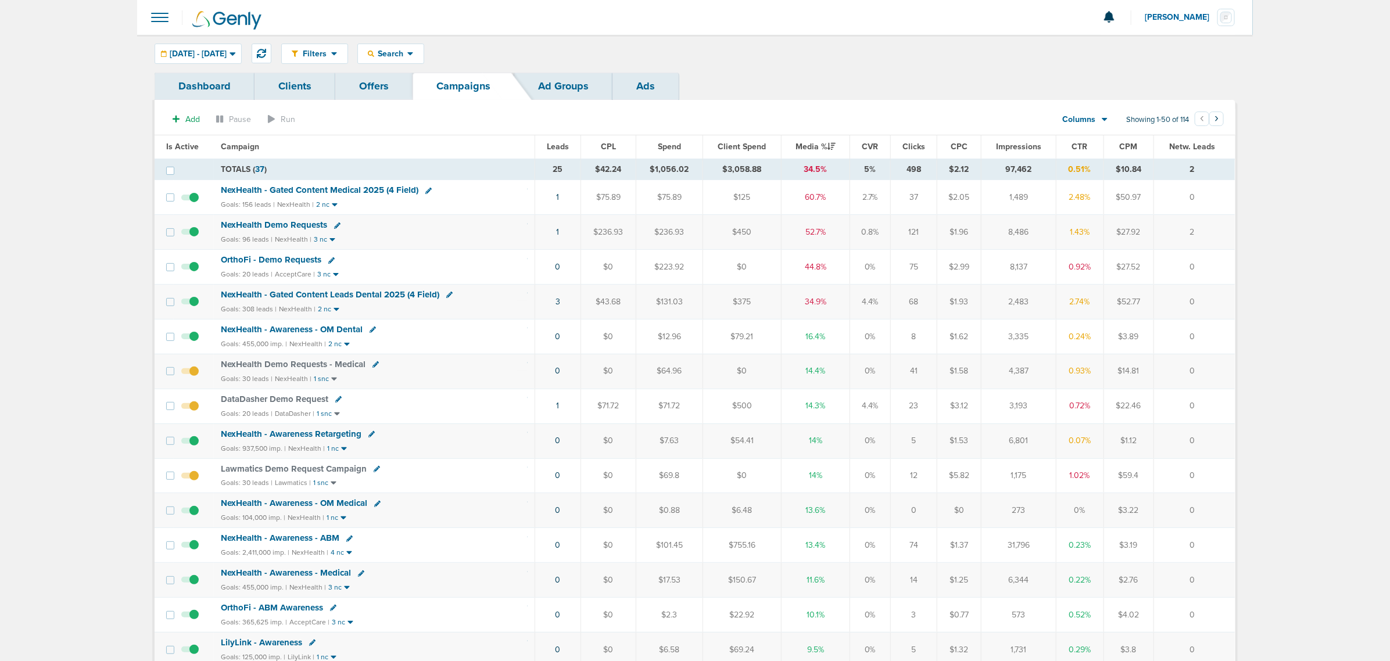
click at [382, 187] on span "NexHealth - Gated Content Medical 2025 (4 Field)" at bounding box center [320, 190] width 198 height 10
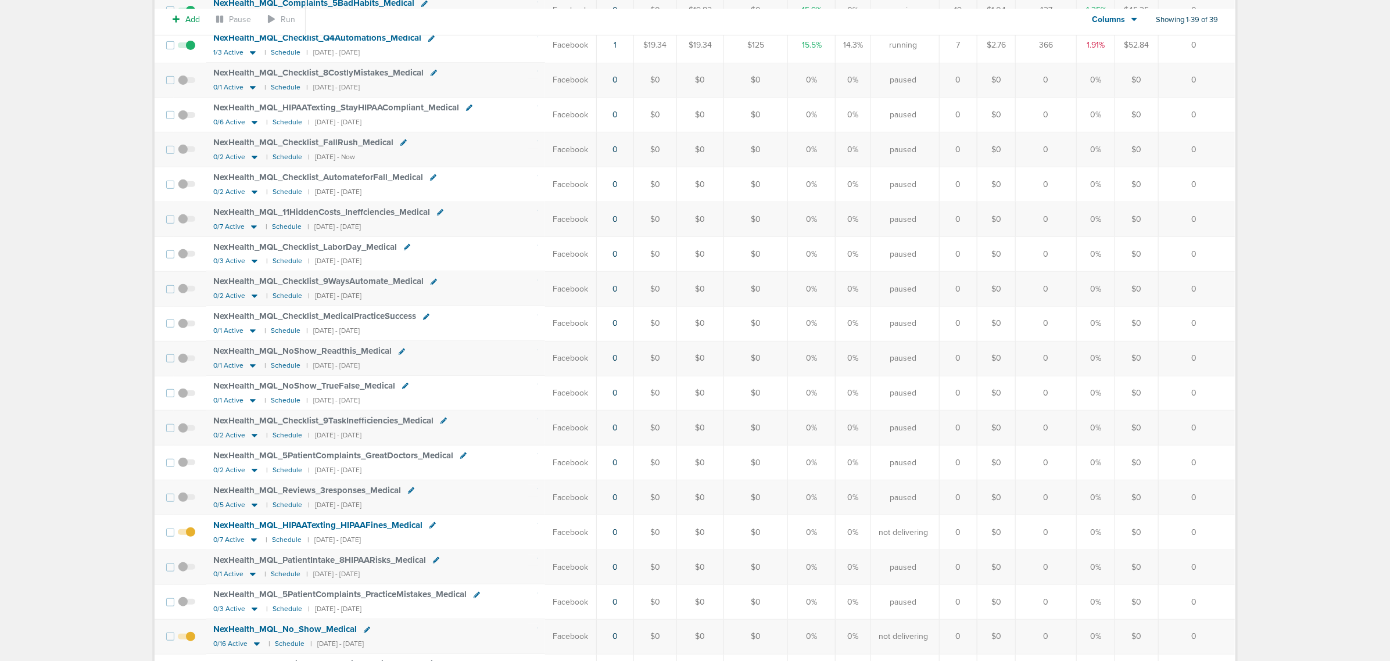
scroll to position [436, 0]
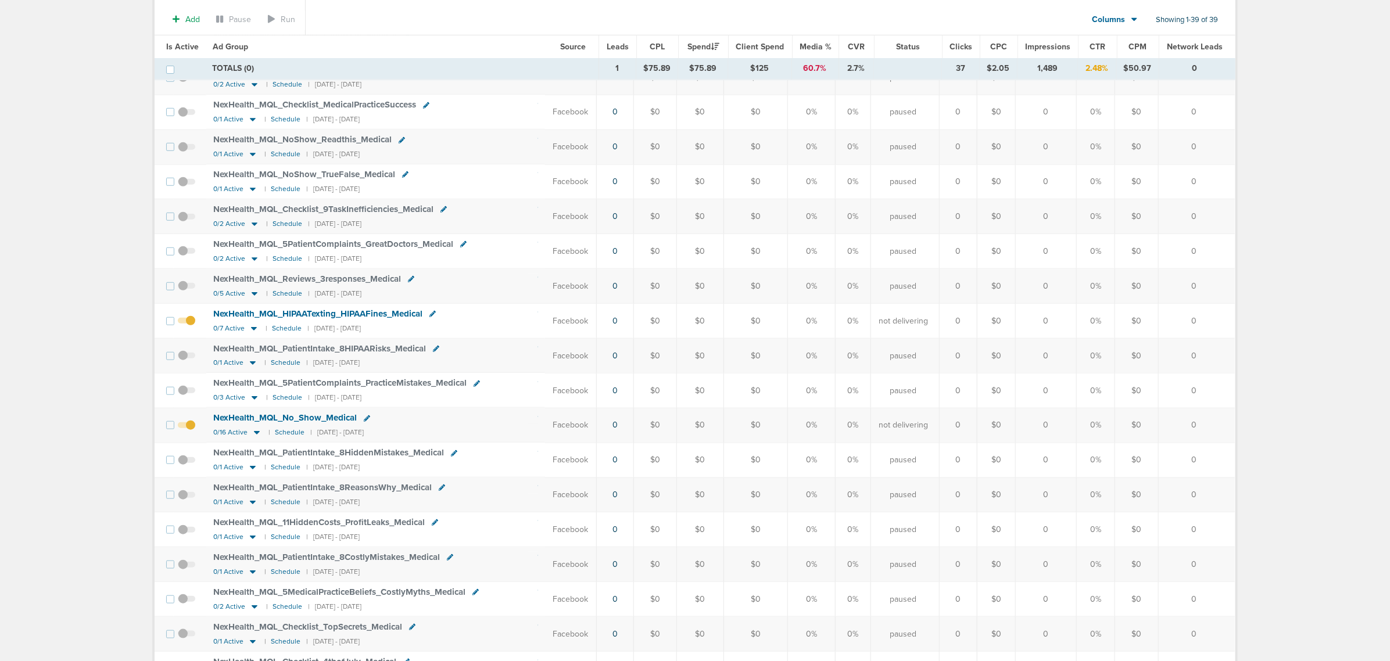
click at [191, 327] on span at bounding box center [186, 327] width 17 height 0
click at [187, 324] on input "checkbox" at bounding box center [187, 324] width 0 height 0
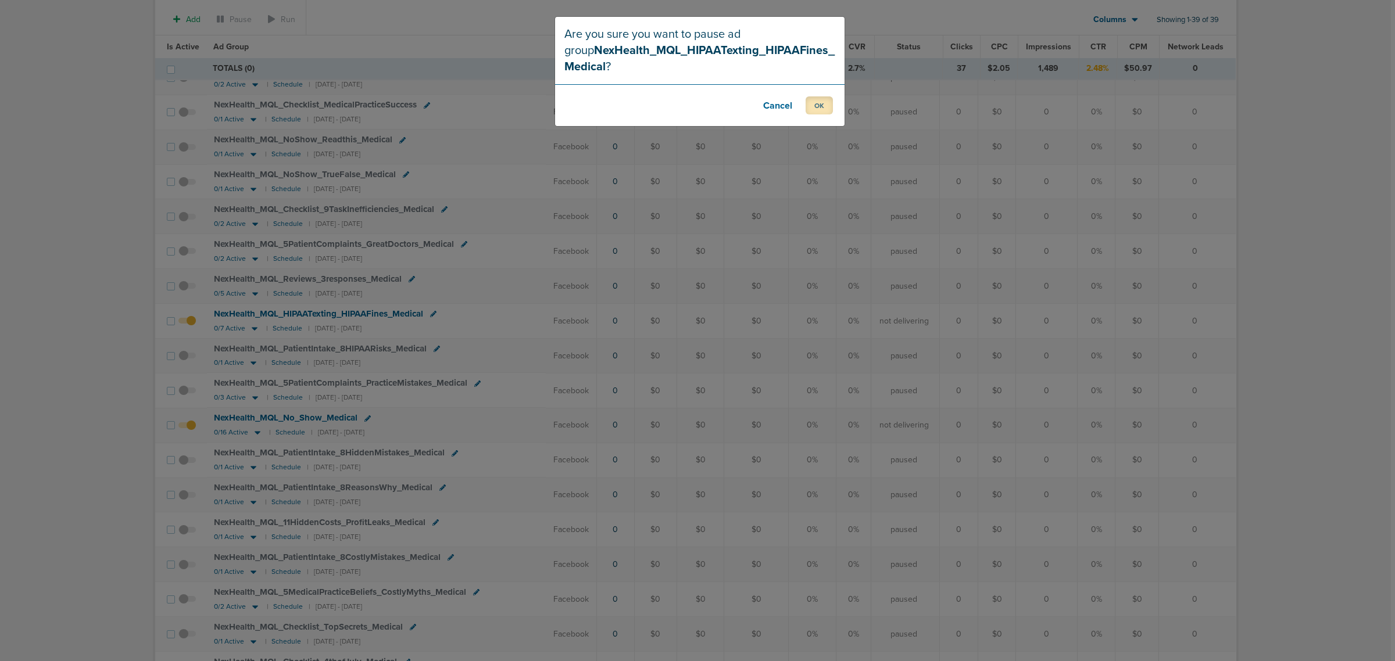
click at [829, 110] on button "OK" at bounding box center [819, 105] width 27 height 18
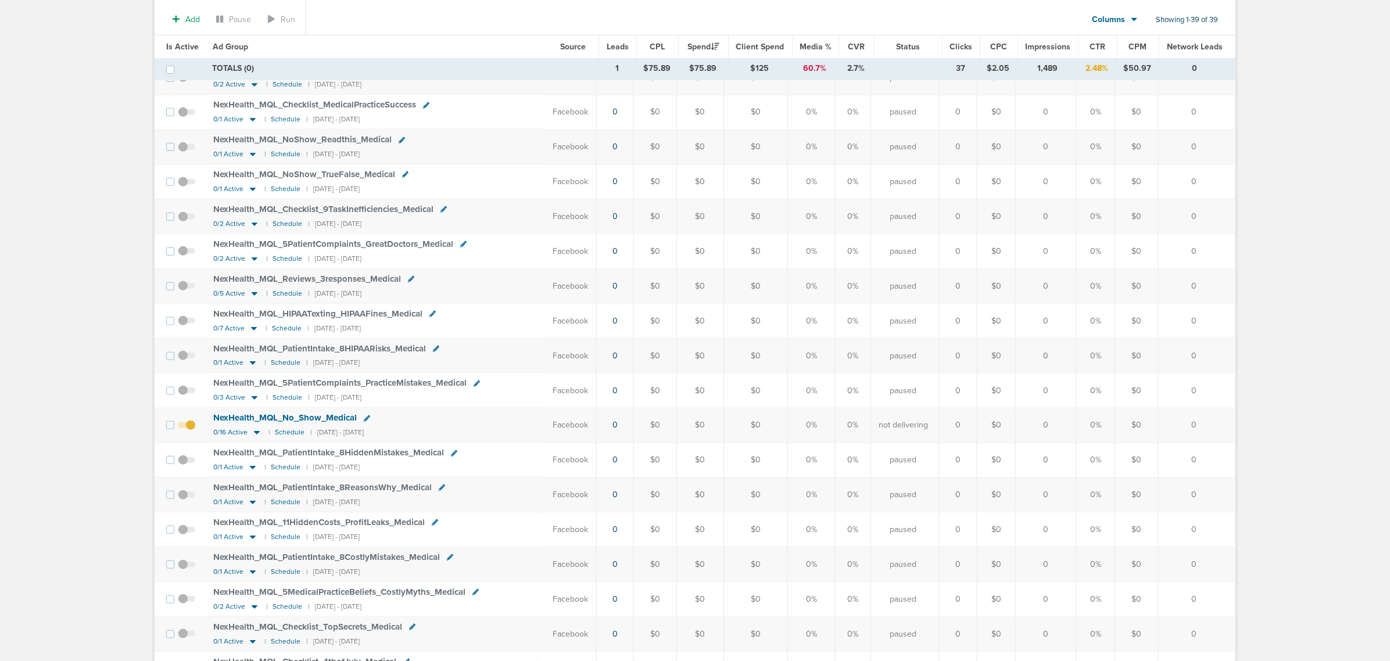
click at [189, 431] on span at bounding box center [186, 431] width 17 height 0
click at [187, 428] on input "checkbox" at bounding box center [187, 428] width 0 height 0
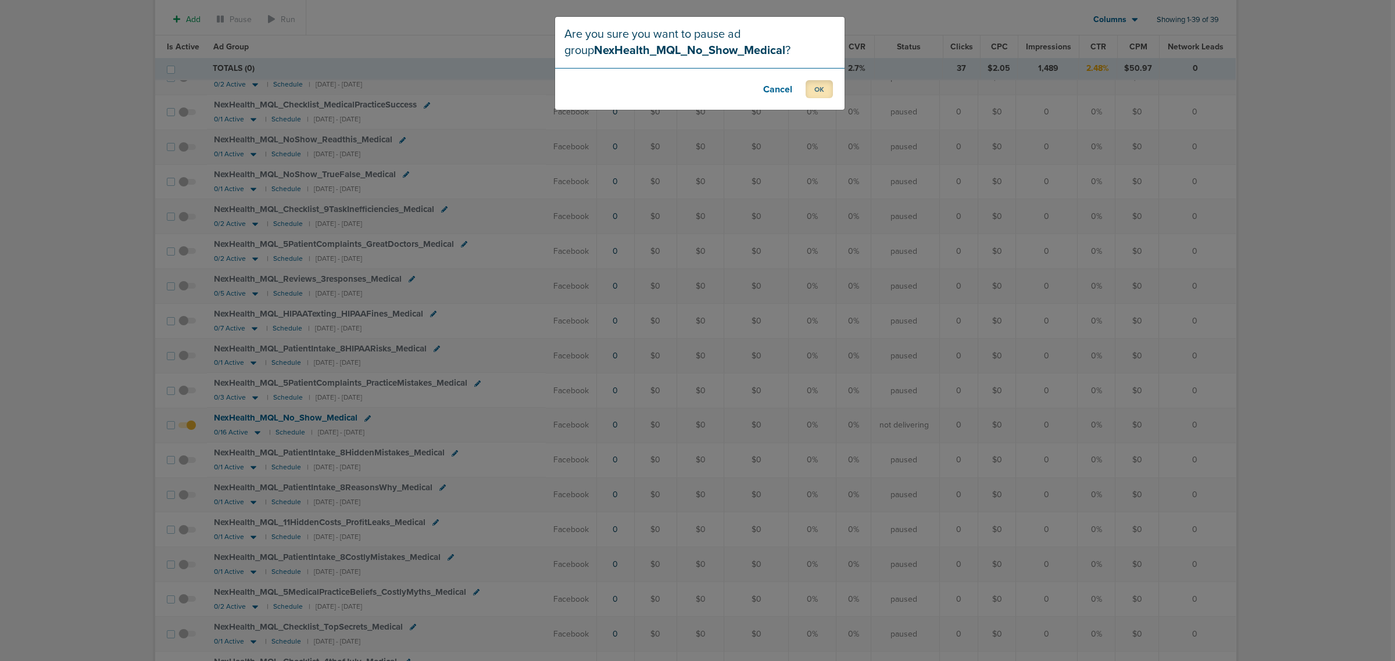
click at [820, 94] on button "OK" at bounding box center [819, 89] width 27 height 18
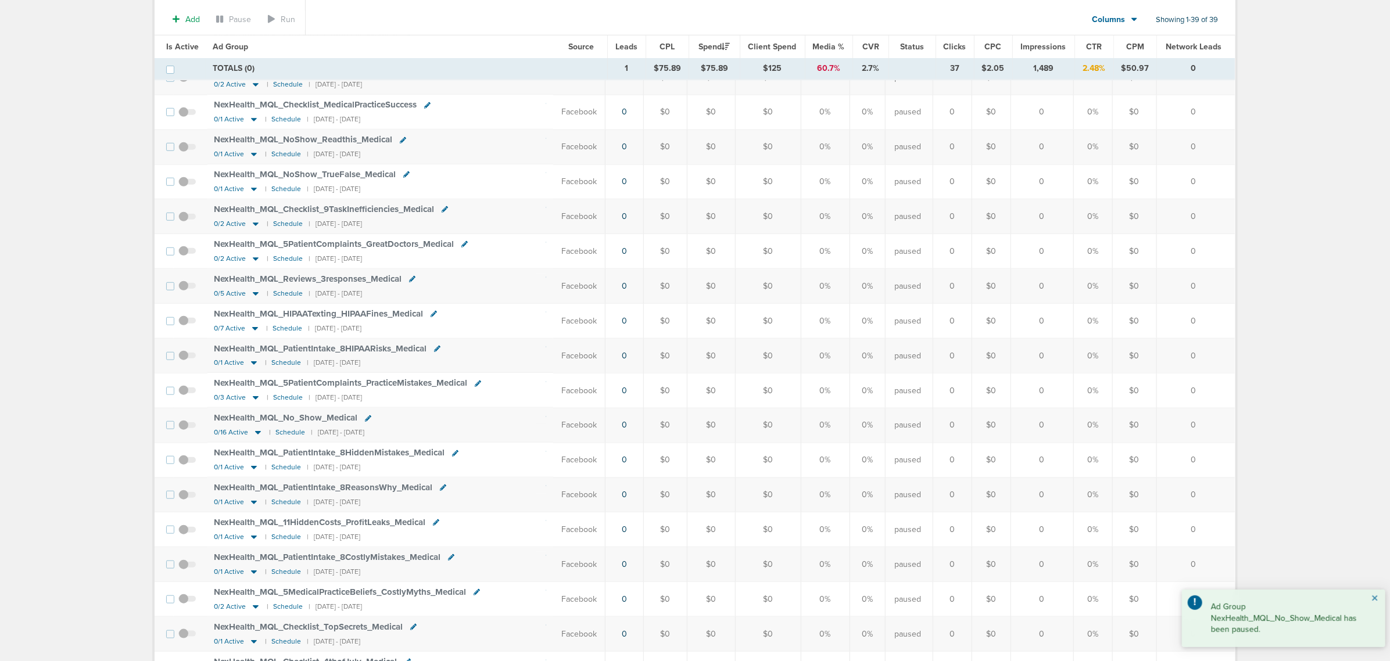
click at [1376, 600] on button "×" at bounding box center [1375, 599] width 7 height 14
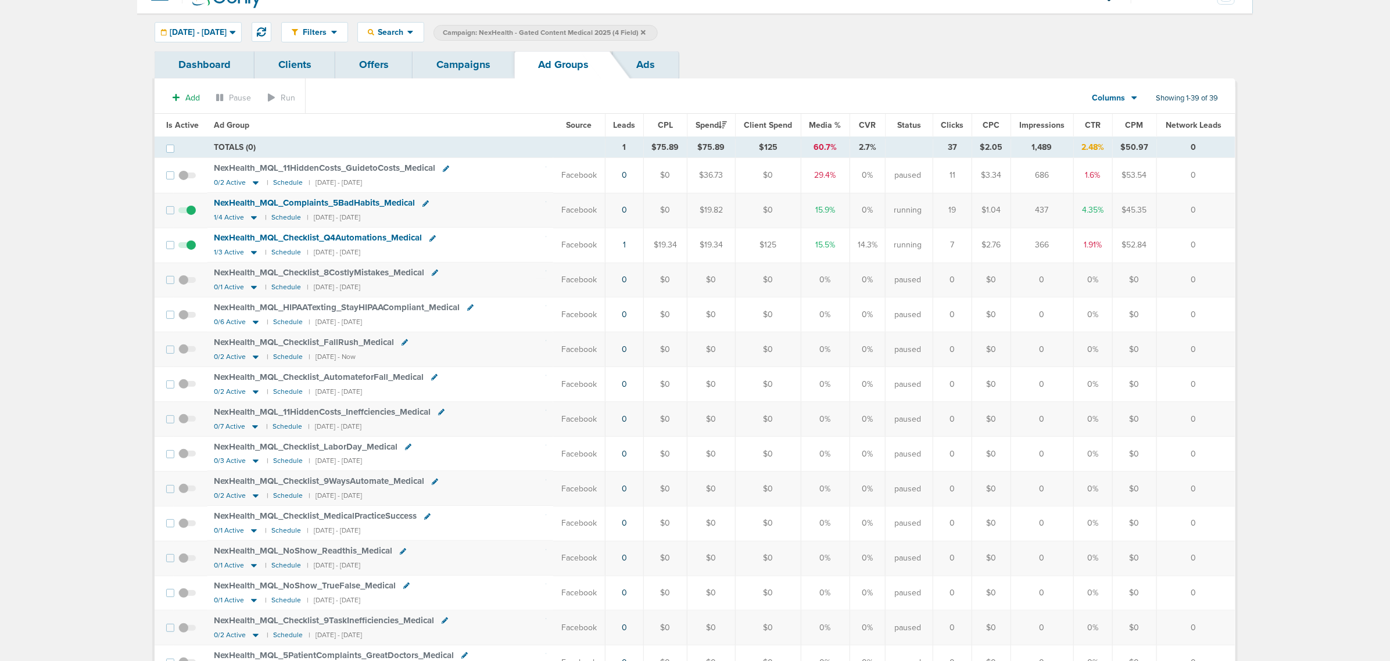
scroll to position [0, 0]
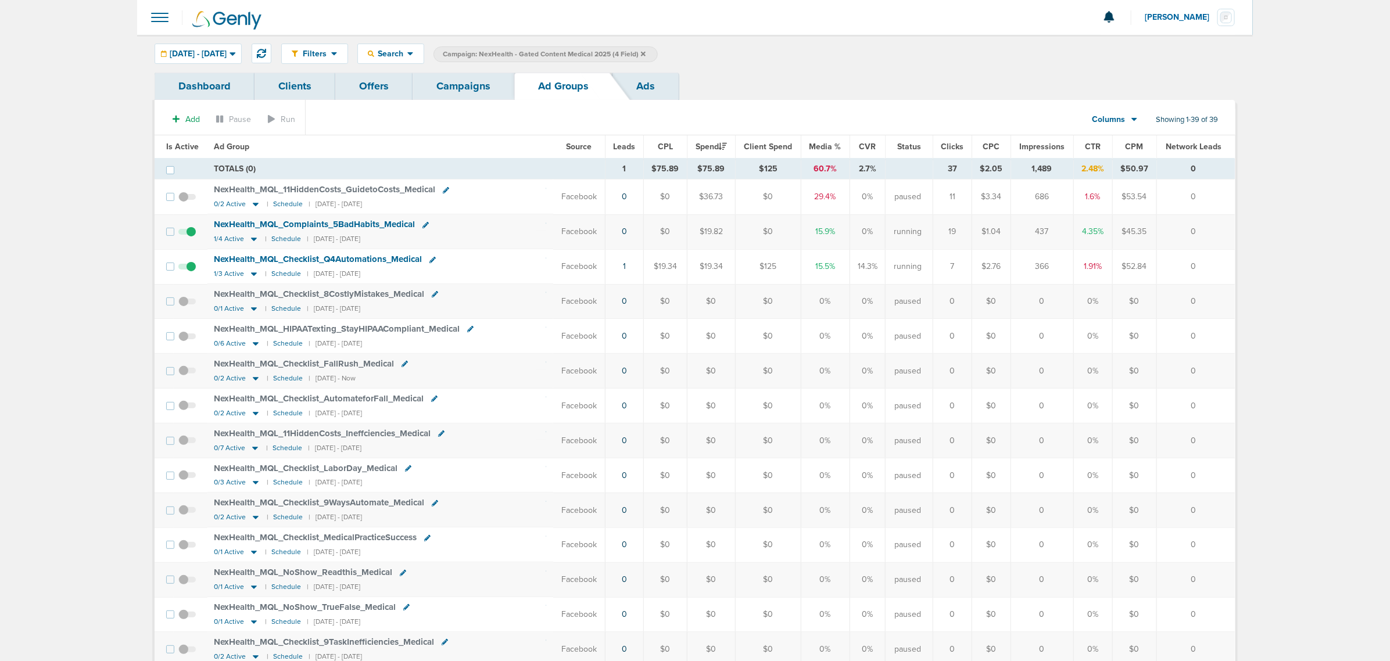
click at [431, 84] on link "Campaigns" at bounding box center [464, 86] width 102 height 27
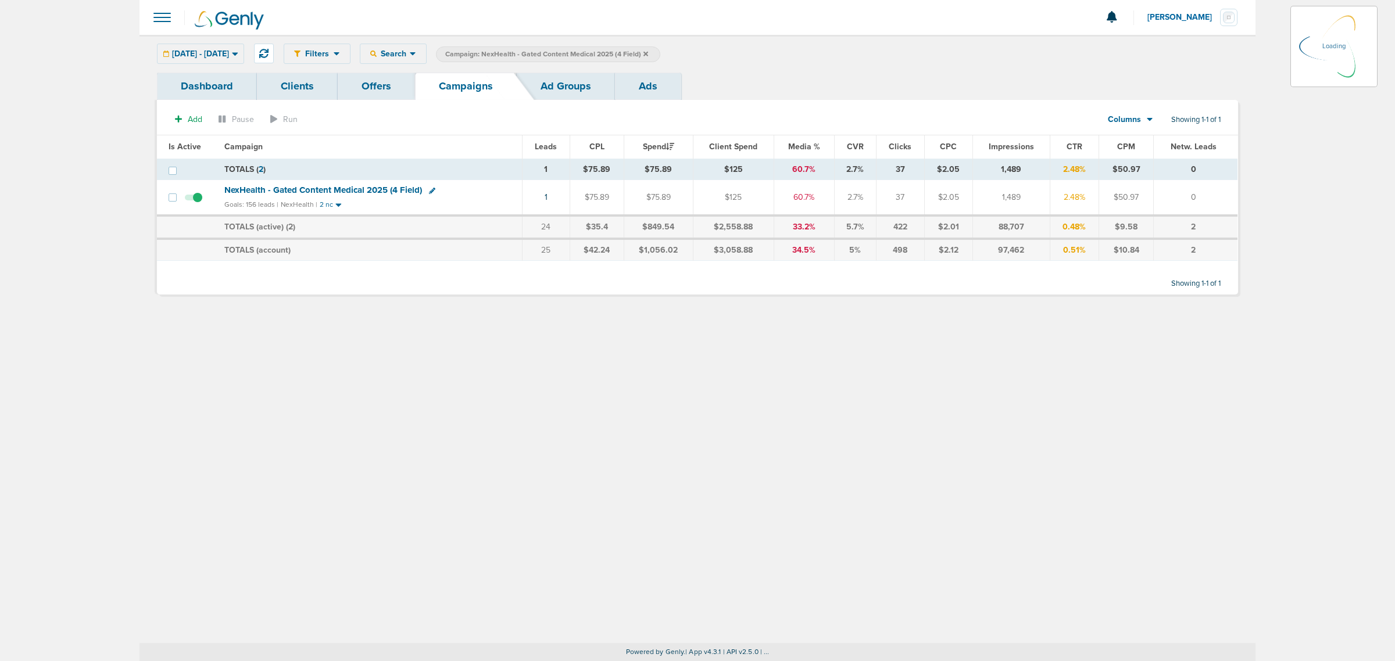
click at [648, 56] on icon at bounding box center [645, 54] width 5 height 7
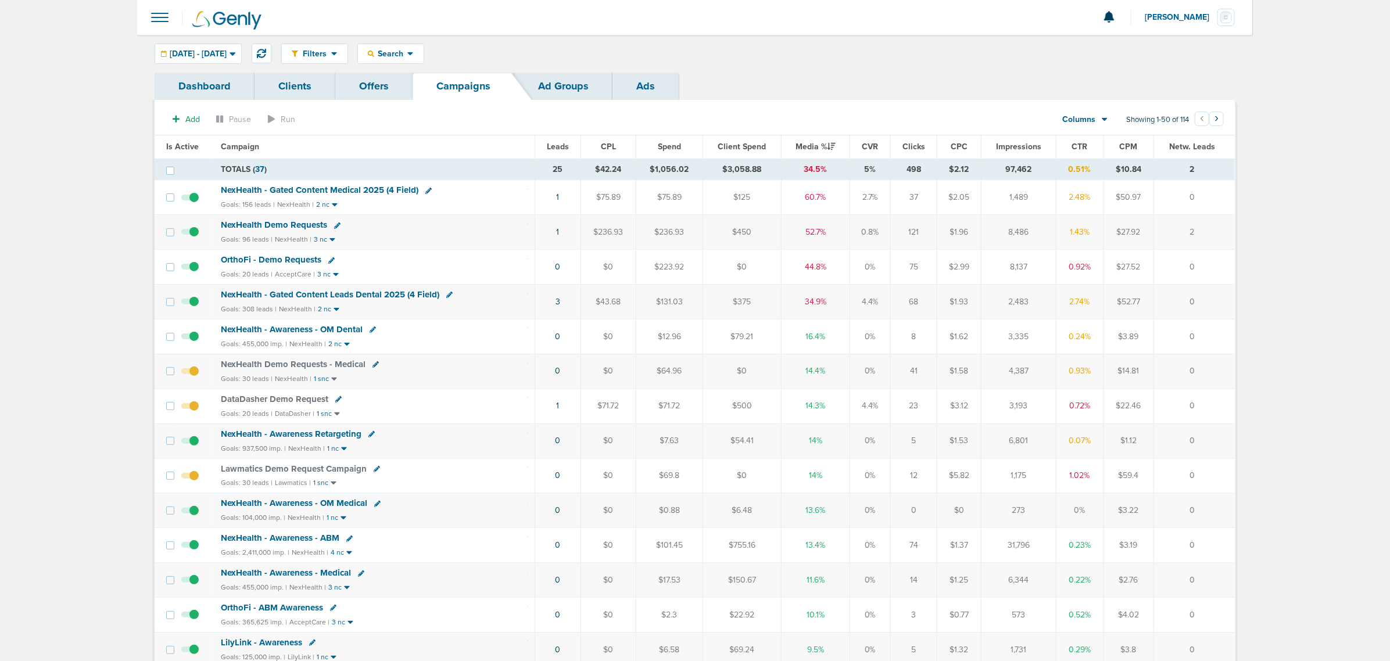
click at [554, 304] on td "3" at bounding box center [558, 302] width 46 height 35
click at [559, 304] on link "3" at bounding box center [558, 302] width 5 height 10
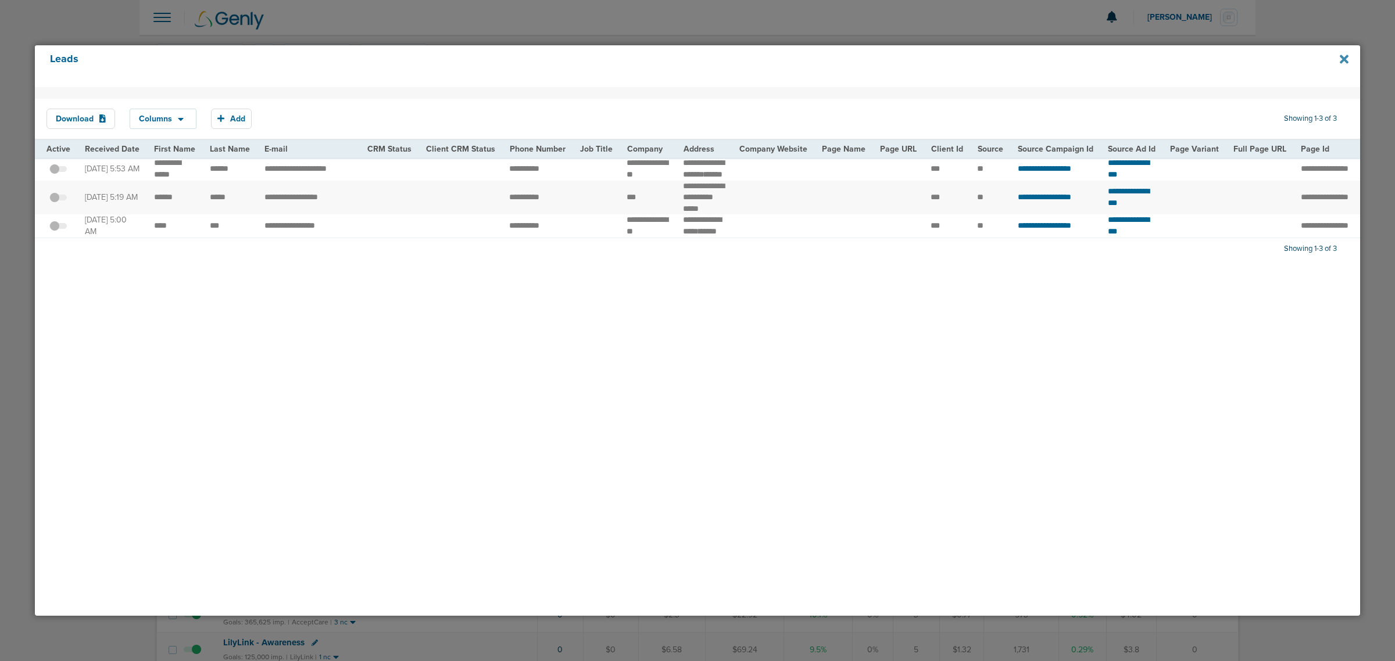
click at [1341, 56] on icon at bounding box center [1344, 59] width 9 height 9
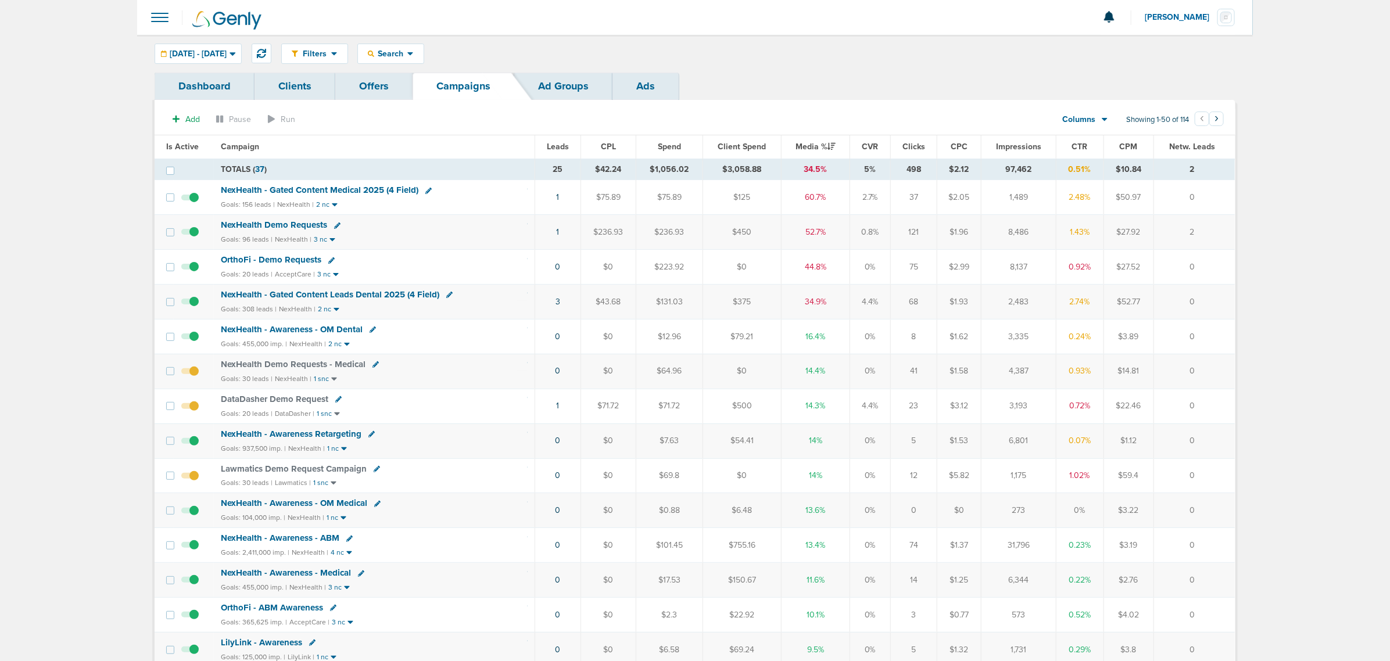
click at [422, 242] on div "Goals: 96 leads | NexHealth | 3 nc" at bounding box center [374, 240] width 307 height 10
click at [414, 388] on td "NexHealth Demo Requests - Medical Goals: 30 leads | NexHealth | 1 snc" at bounding box center [374, 371] width 321 height 35
click at [292, 224] on span "NexHealth Demo Requests" at bounding box center [274, 225] width 106 height 10
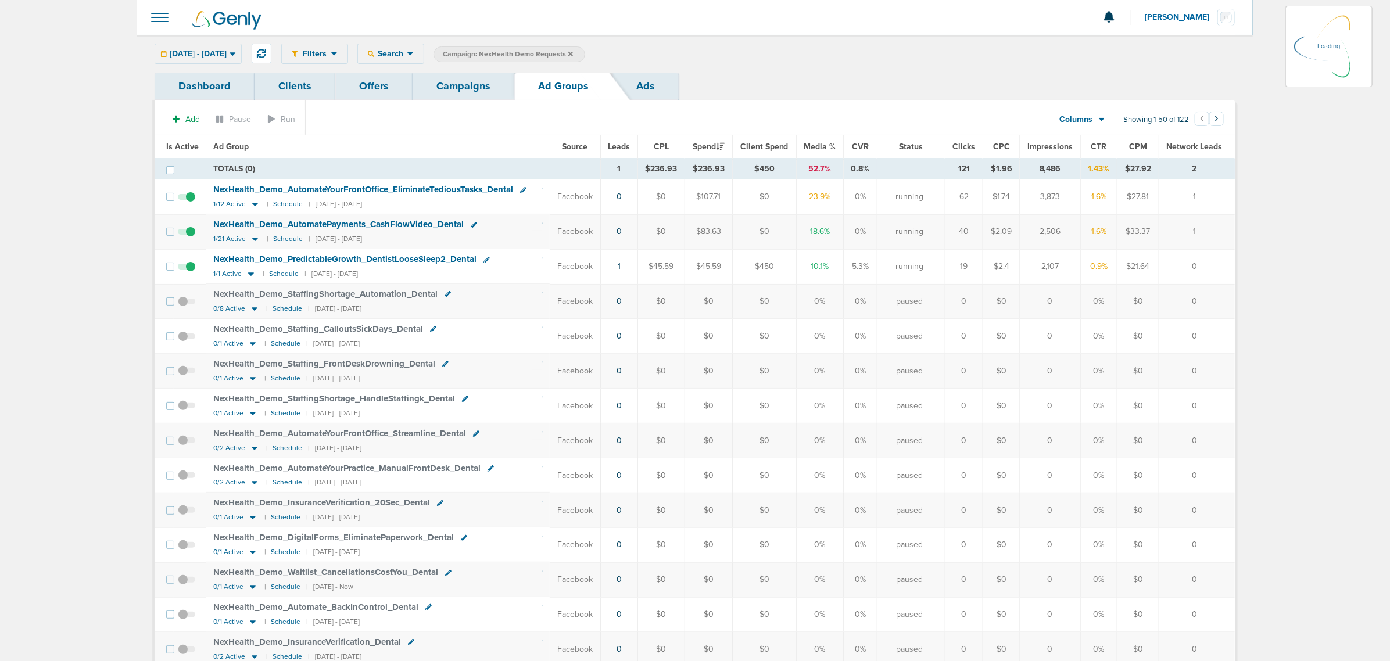
click at [240, 53] on div "09.29.2025 - 09.29.2025 Today Yesterday Last 7 Days Last 14 Days This Month Las…" at bounding box center [198, 54] width 87 height 20
click at [241, 53] on div "09.29.2025 - 09.29.2025" at bounding box center [198, 53] width 86 height 19
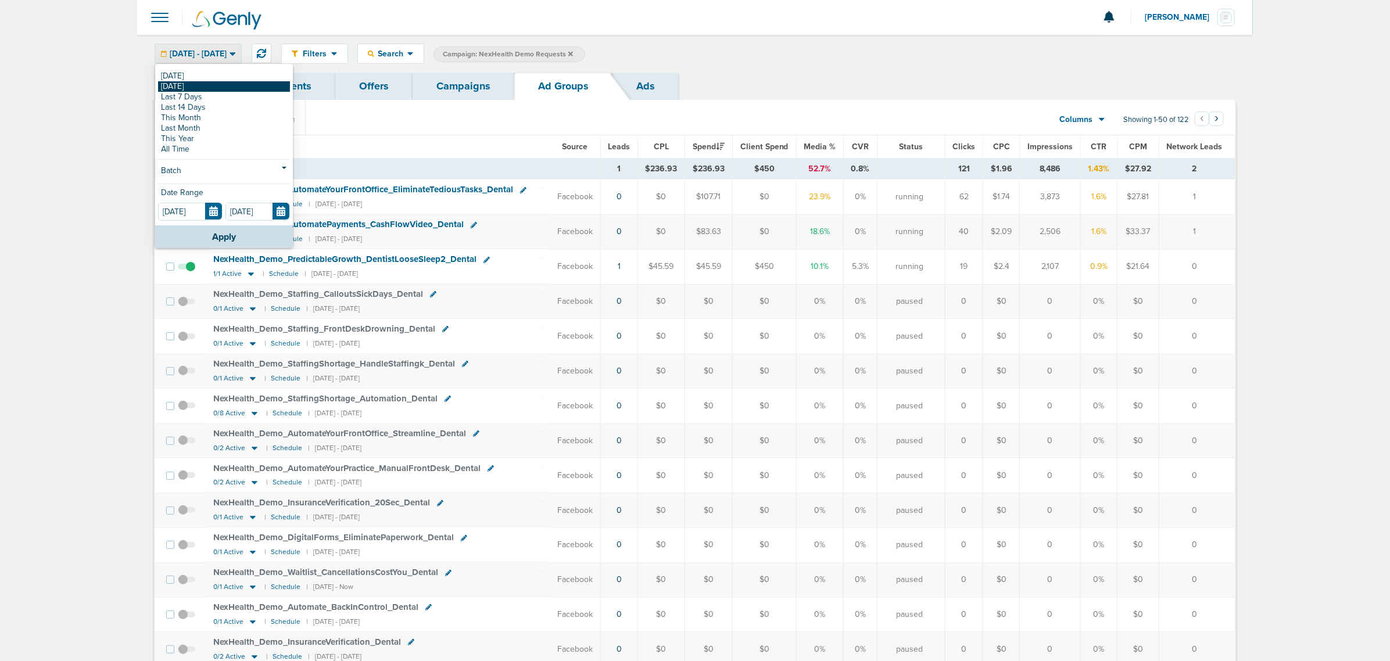
click at [231, 88] on link "[DATE]" at bounding box center [224, 86] width 132 height 10
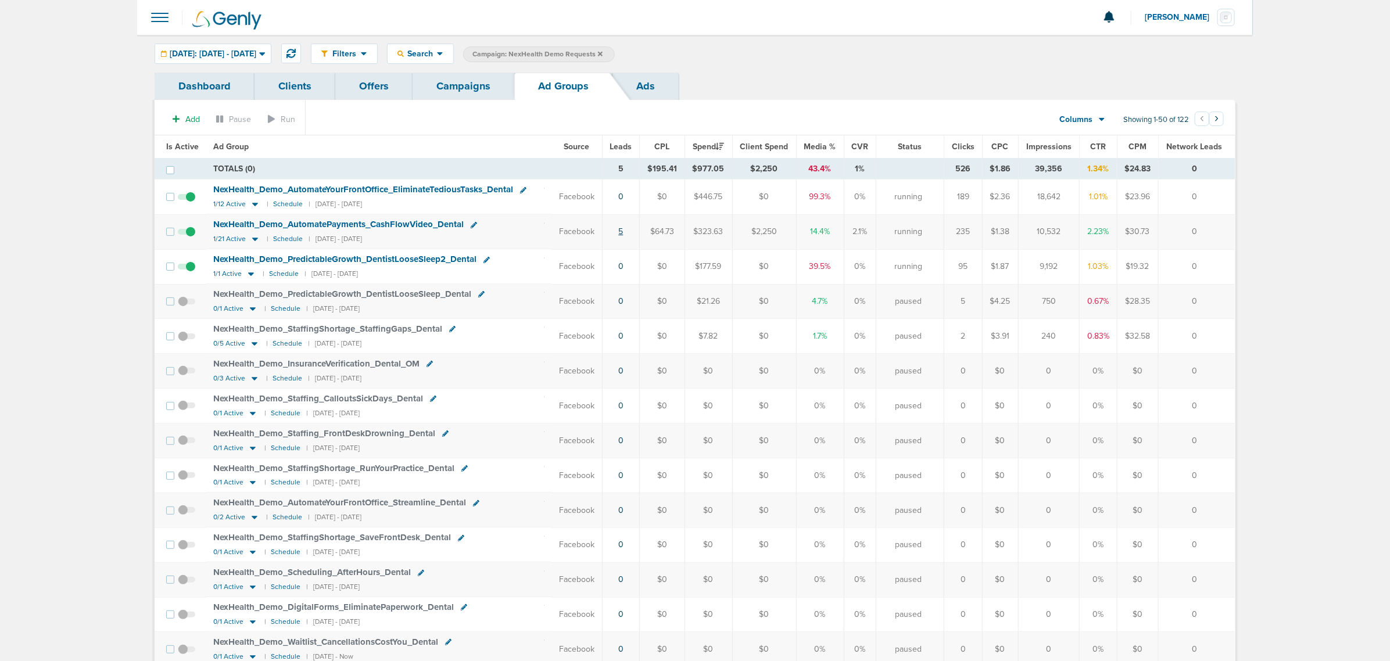
click at [623, 230] on link "5" at bounding box center [620, 232] width 5 height 10
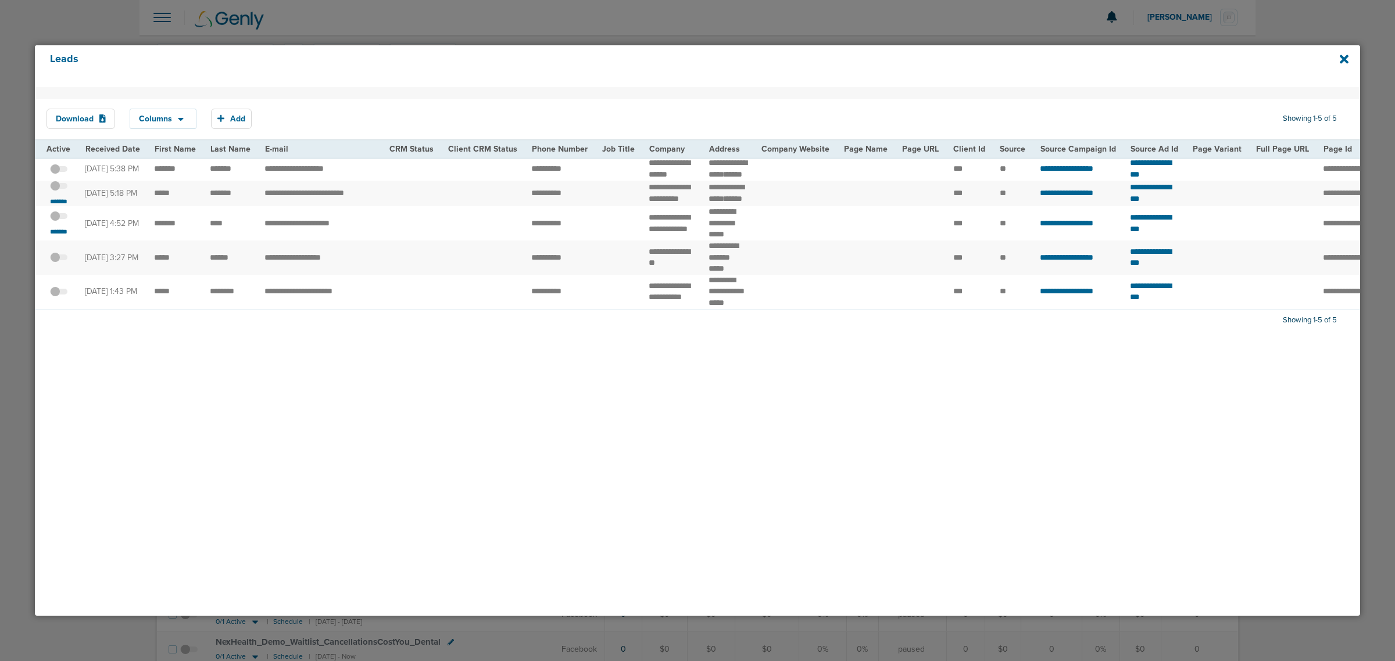
click at [63, 222] on span at bounding box center [58, 222] width 17 height 0
click at [59, 218] on input "checkbox" at bounding box center [59, 218] width 0 height 0
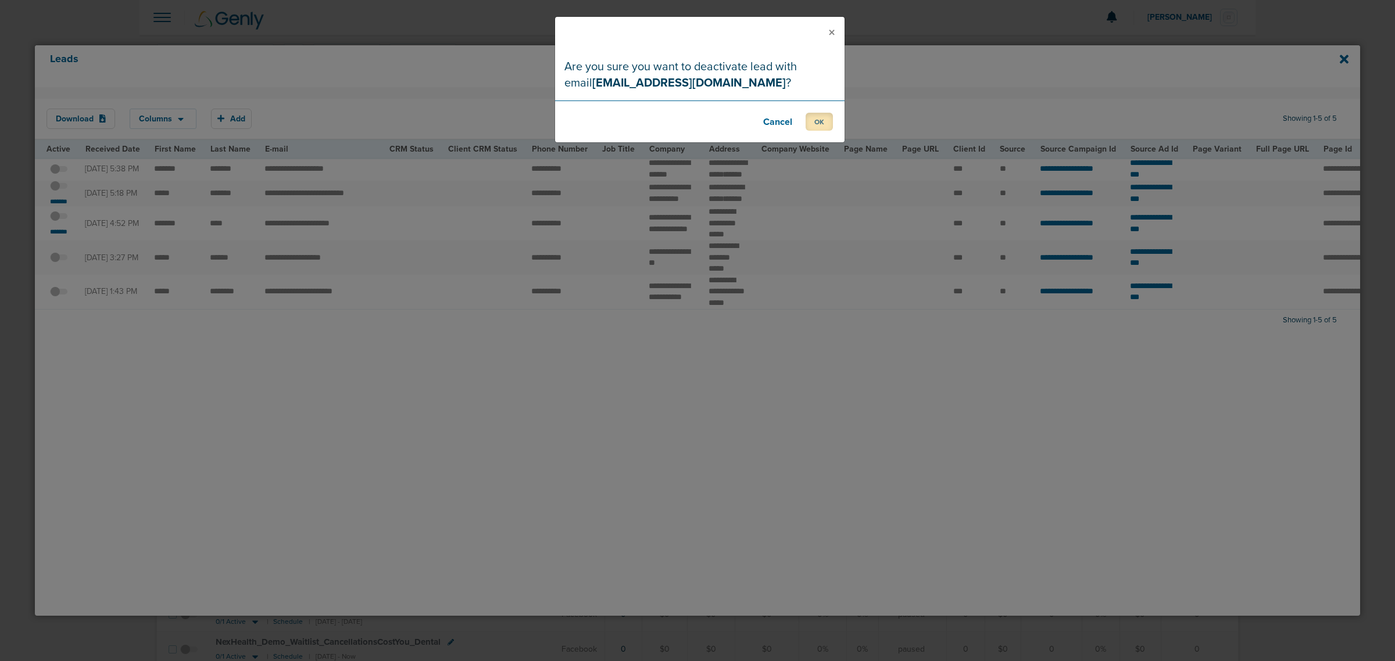
click at [809, 117] on button "OK" at bounding box center [819, 122] width 27 height 18
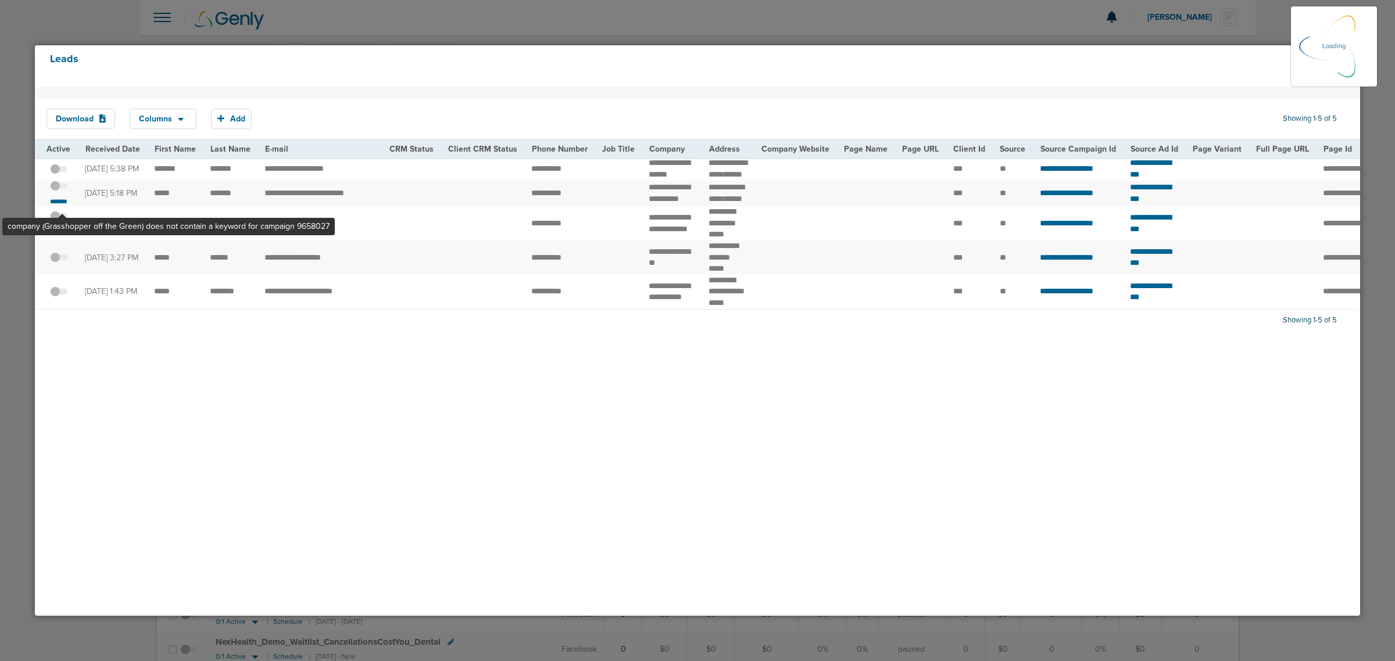
click at [62, 192] on span at bounding box center [58, 192] width 17 height 0
click at [59, 188] on input "checkbox" at bounding box center [59, 188] width 0 height 0
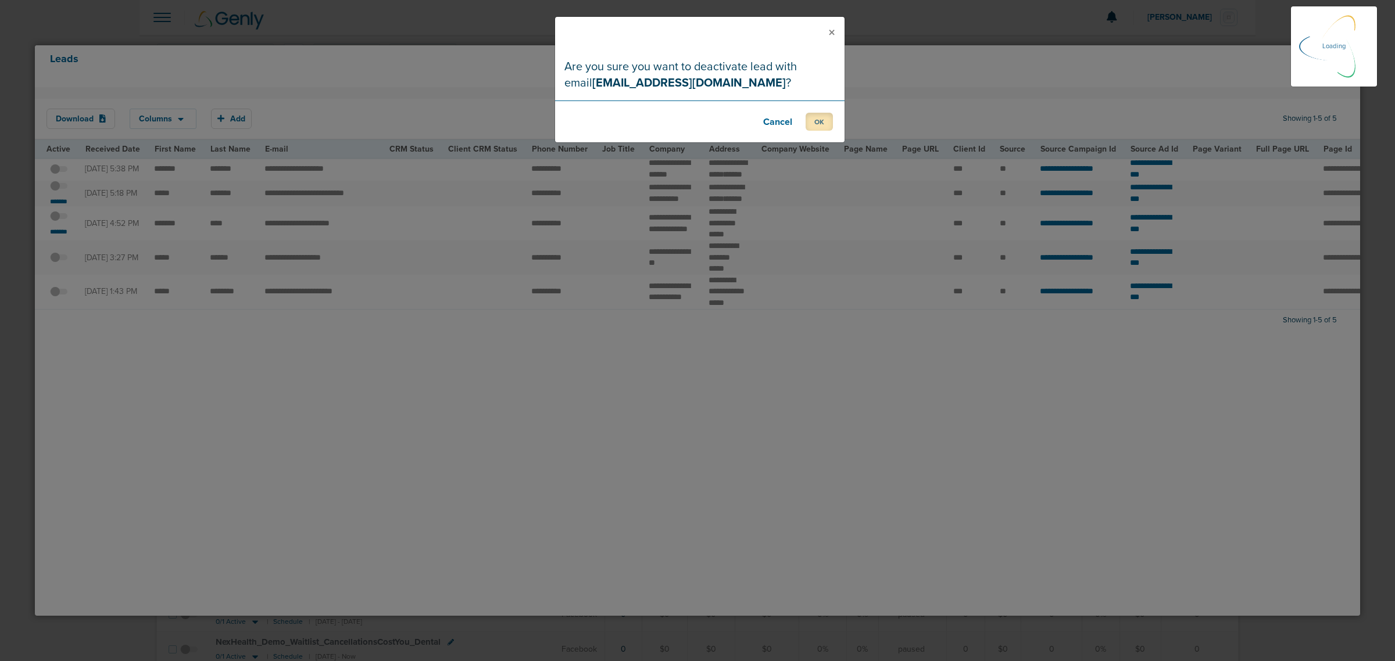
click at [817, 116] on button "OK" at bounding box center [819, 122] width 27 height 18
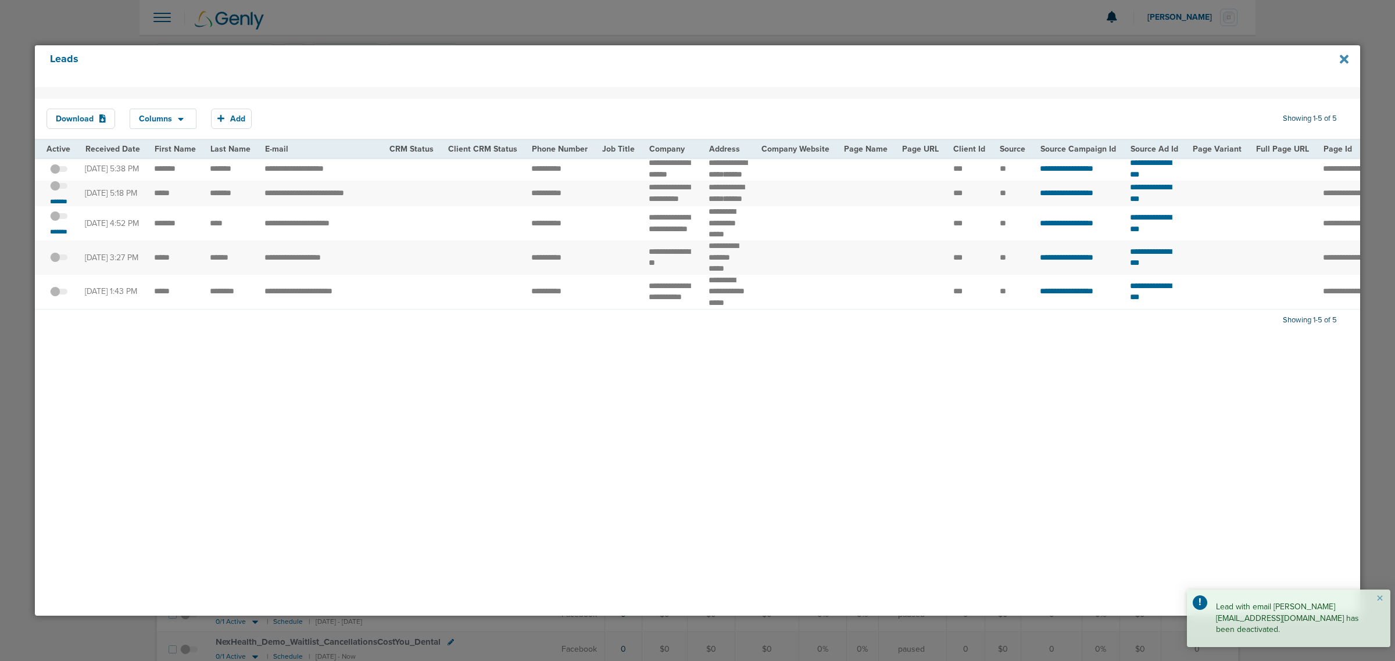
click at [1347, 54] on icon at bounding box center [1344, 59] width 9 height 13
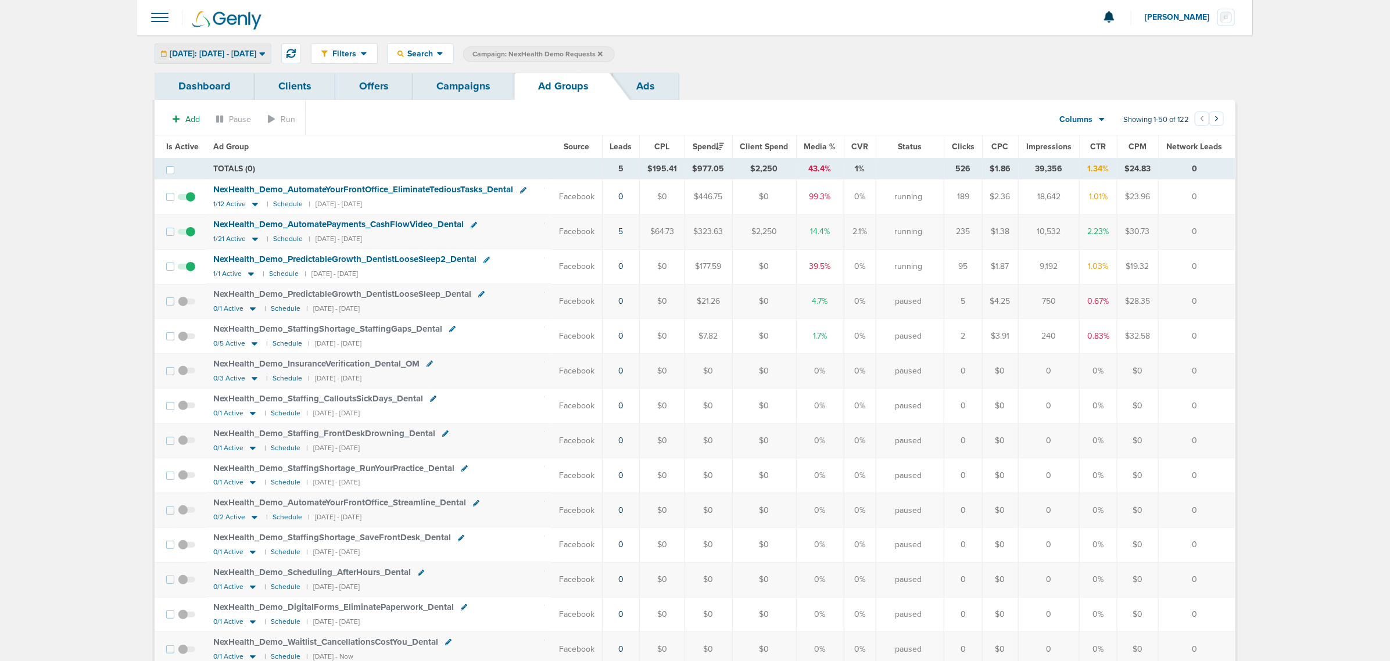
click at [244, 52] on span "[DATE]: [DATE] - [DATE]" at bounding box center [213, 54] width 87 height 8
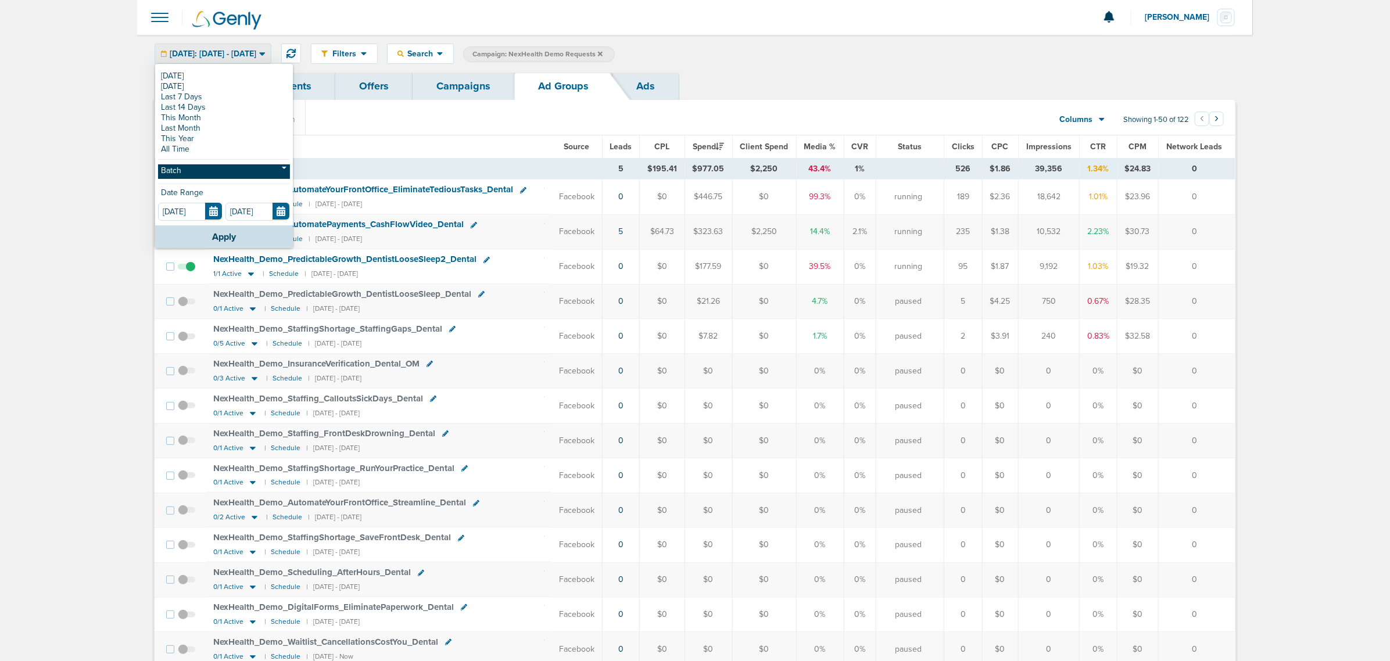
click at [191, 171] on link "Batch" at bounding box center [224, 172] width 132 height 15
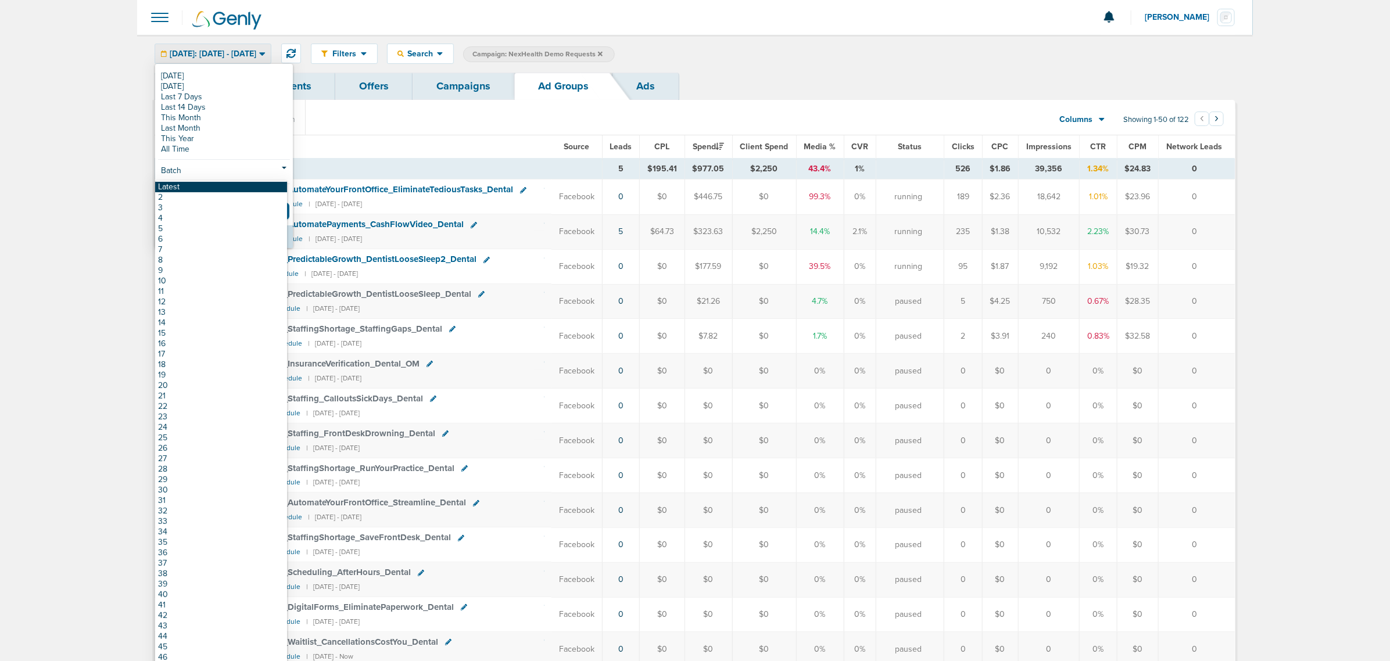
click at [181, 188] on link "Latest" at bounding box center [221, 187] width 132 height 10
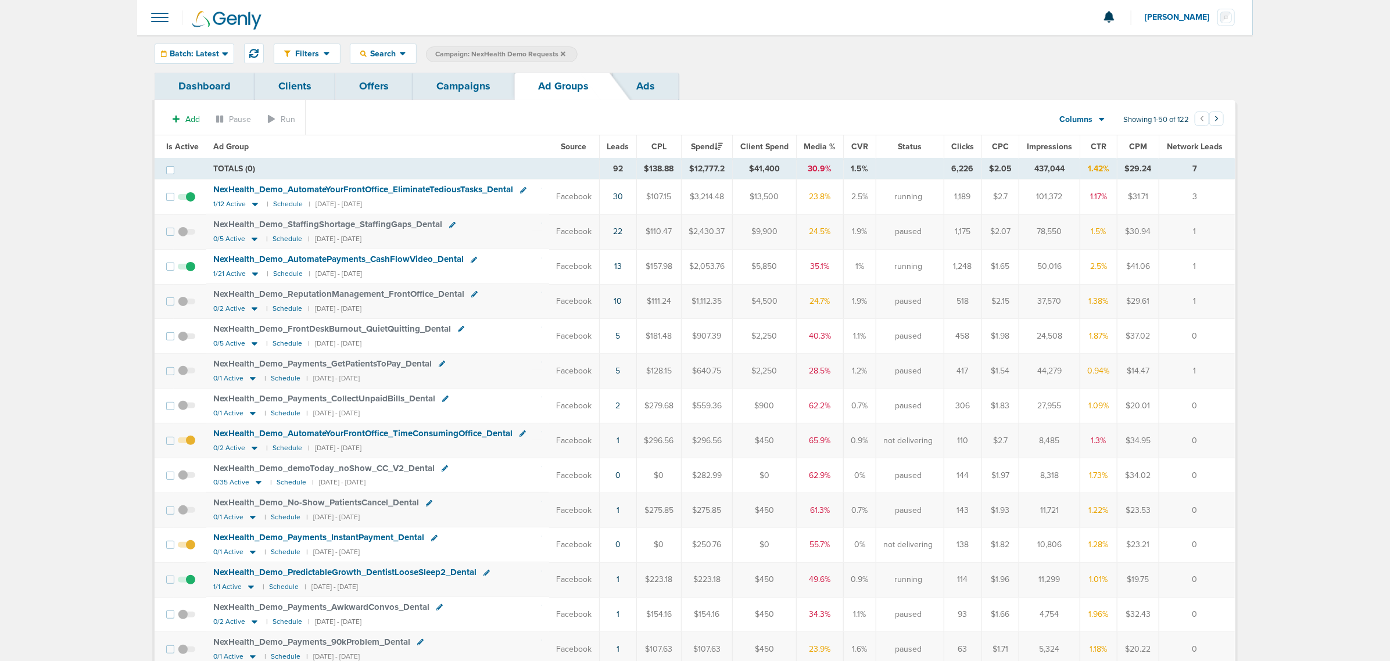
click at [467, 87] on link "Campaigns" at bounding box center [464, 86] width 102 height 27
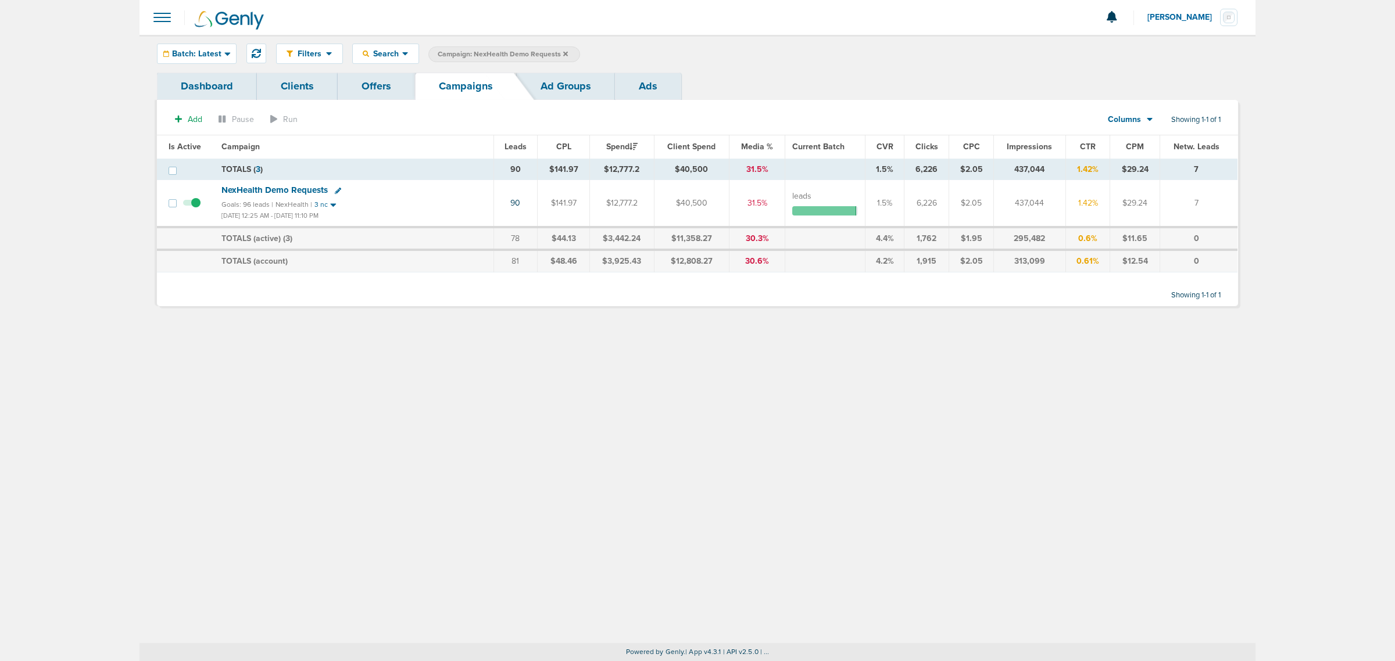
click at [564, 52] on icon at bounding box center [565, 53] width 5 height 5
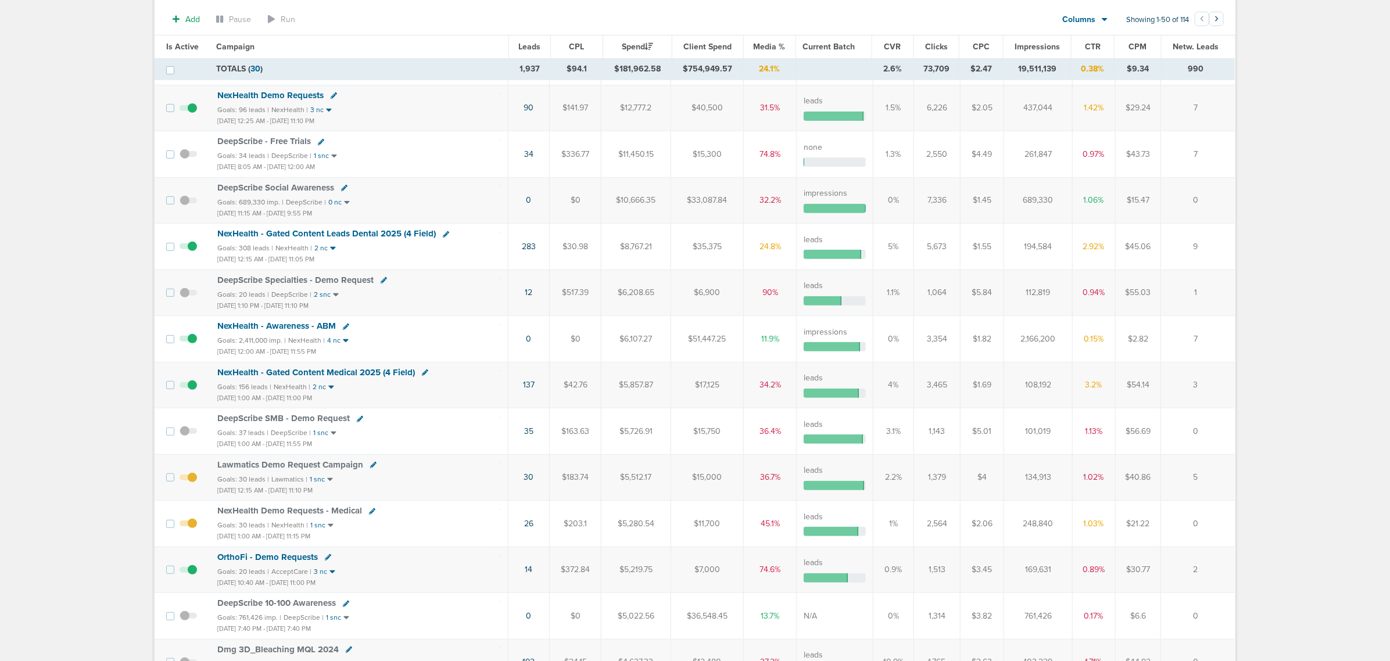
scroll to position [145, 0]
click at [318, 514] on span "NexHealth Demo Requests - Medical" at bounding box center [289, 510] width 145 height 10
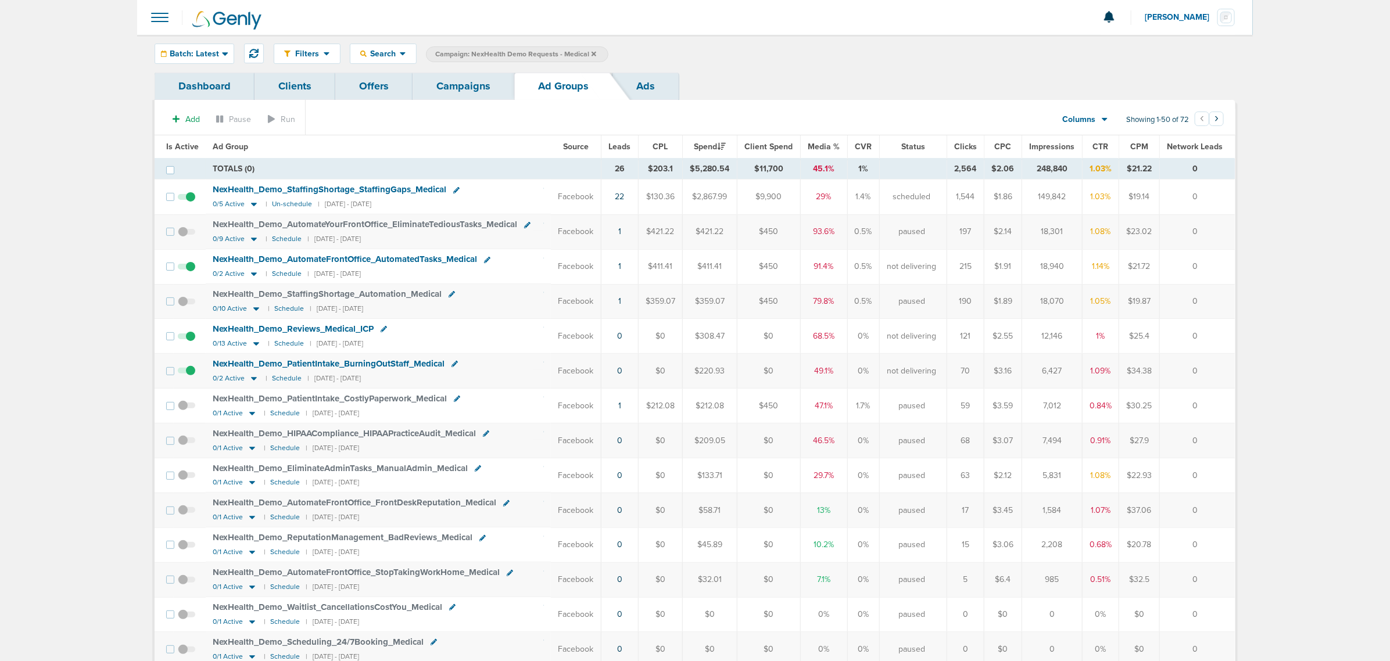
click at [469, 87] on link "Campaigns" at bounding box center [464, 86] width 102 height 27
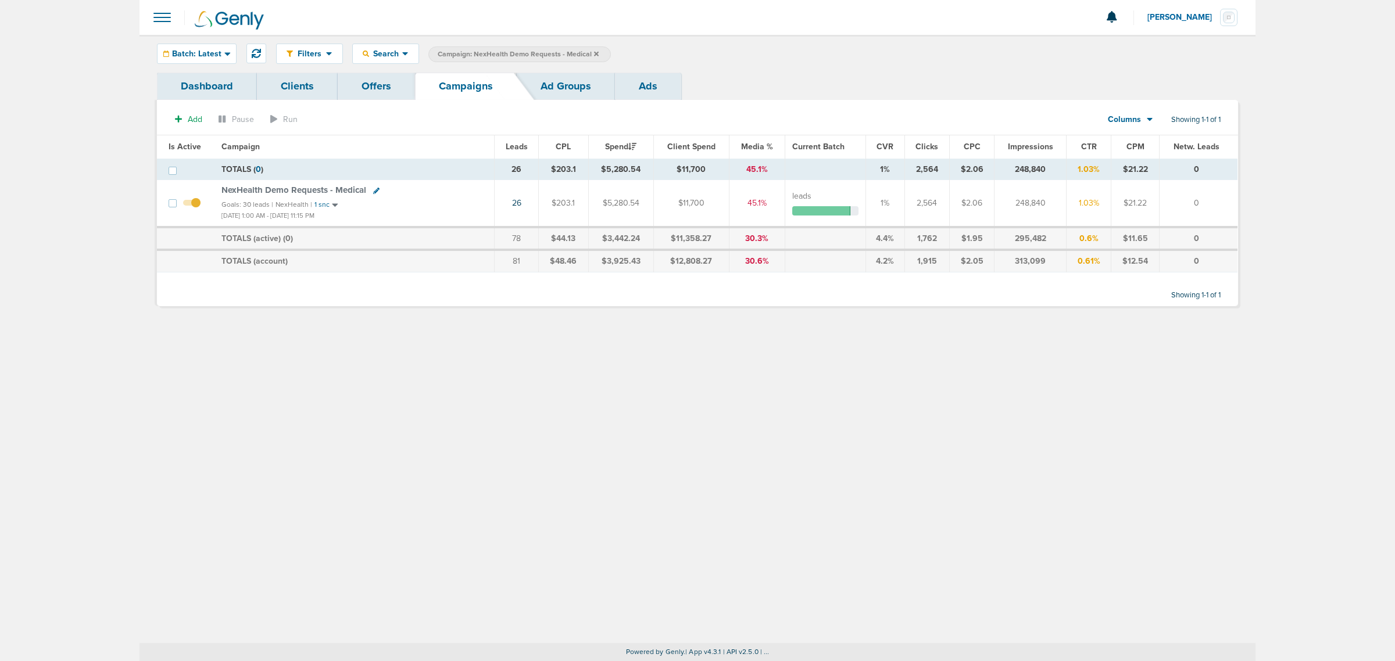
click at [373, 190] on icon at bounding box center [376, 191] width 6 height 6
select select
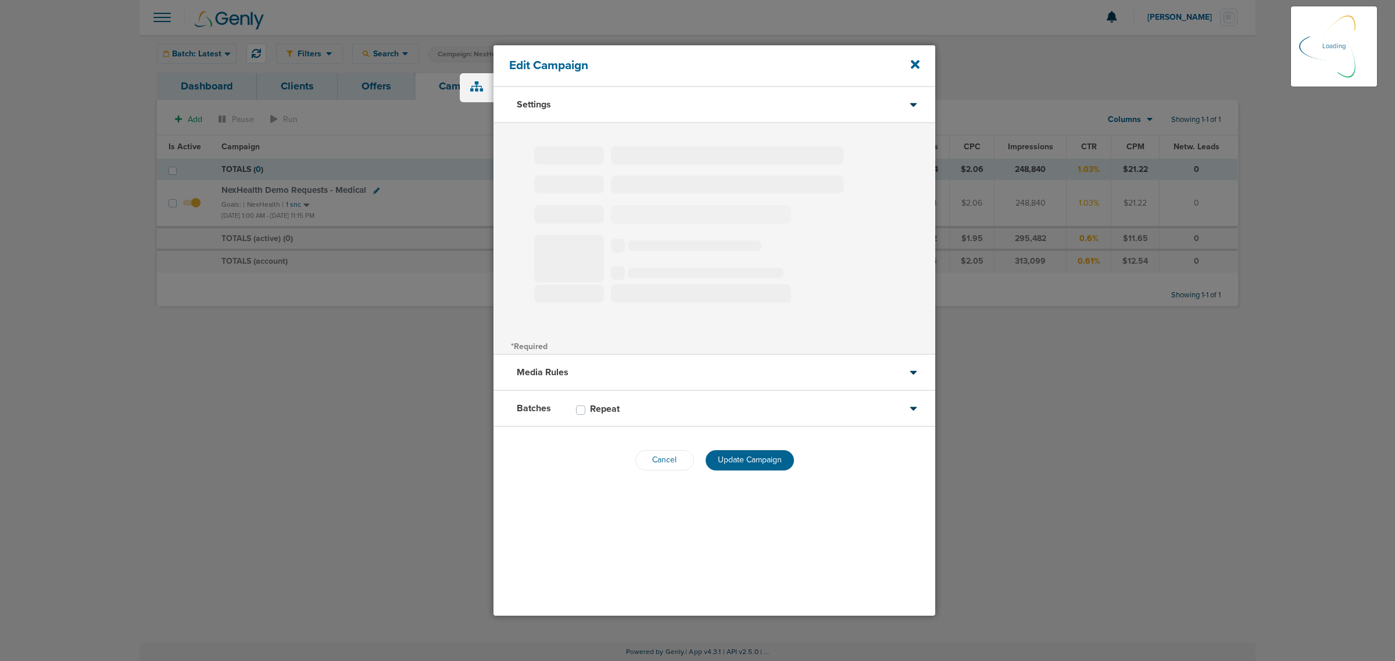
type input "NexHealth Demo Requests - Medical"
select select "Leads"
radio input "true"
select select "readOnly"
select select "1"
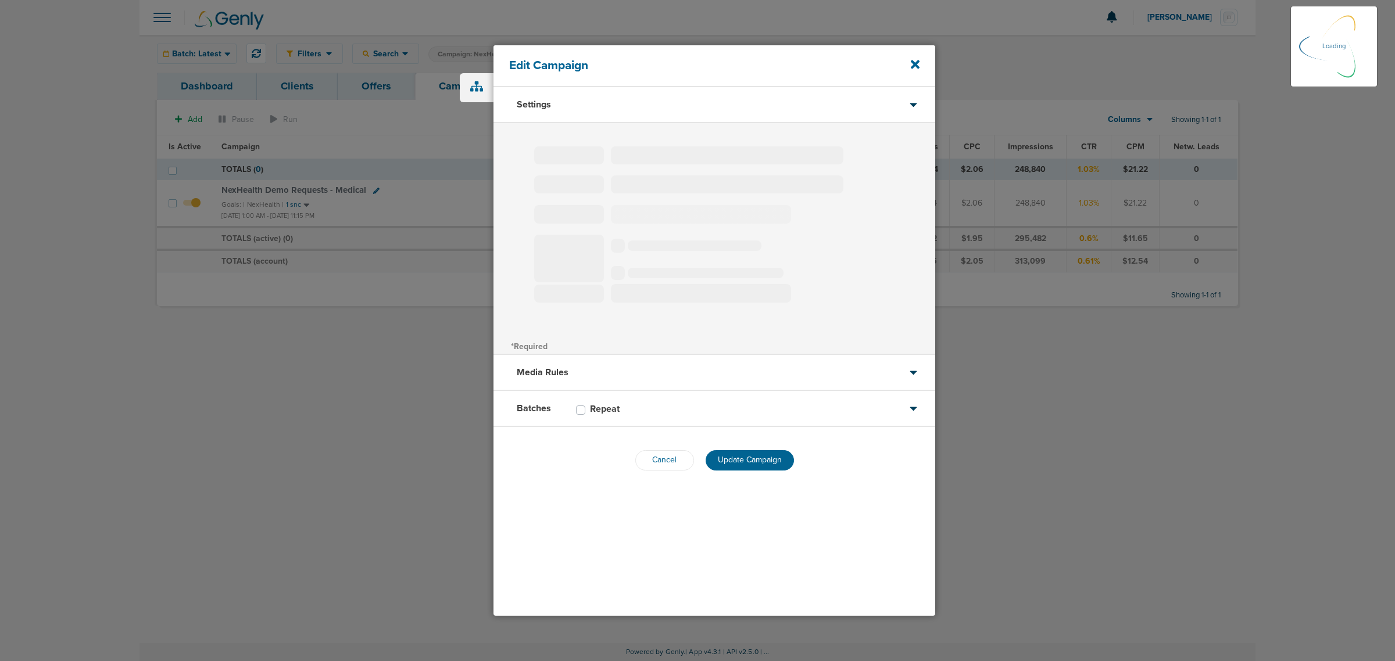
select select "1"
select select "2"
select select "3"
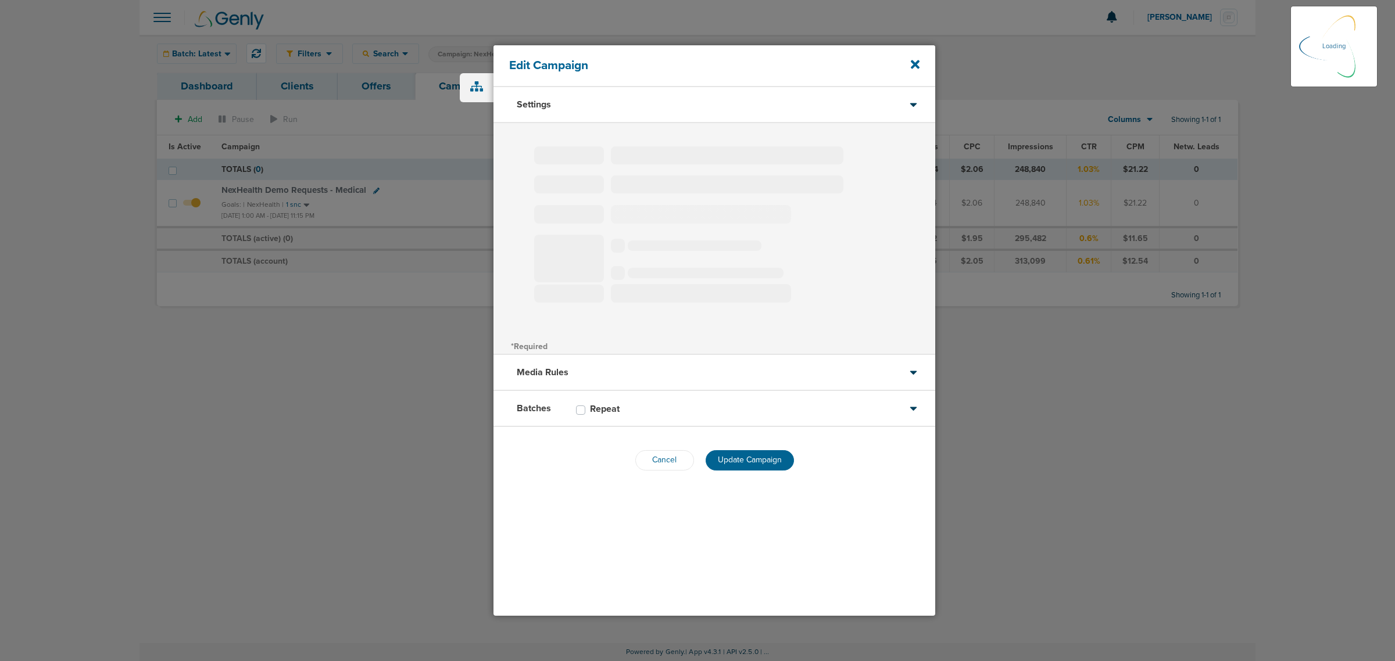
select select "4"
select select "6"
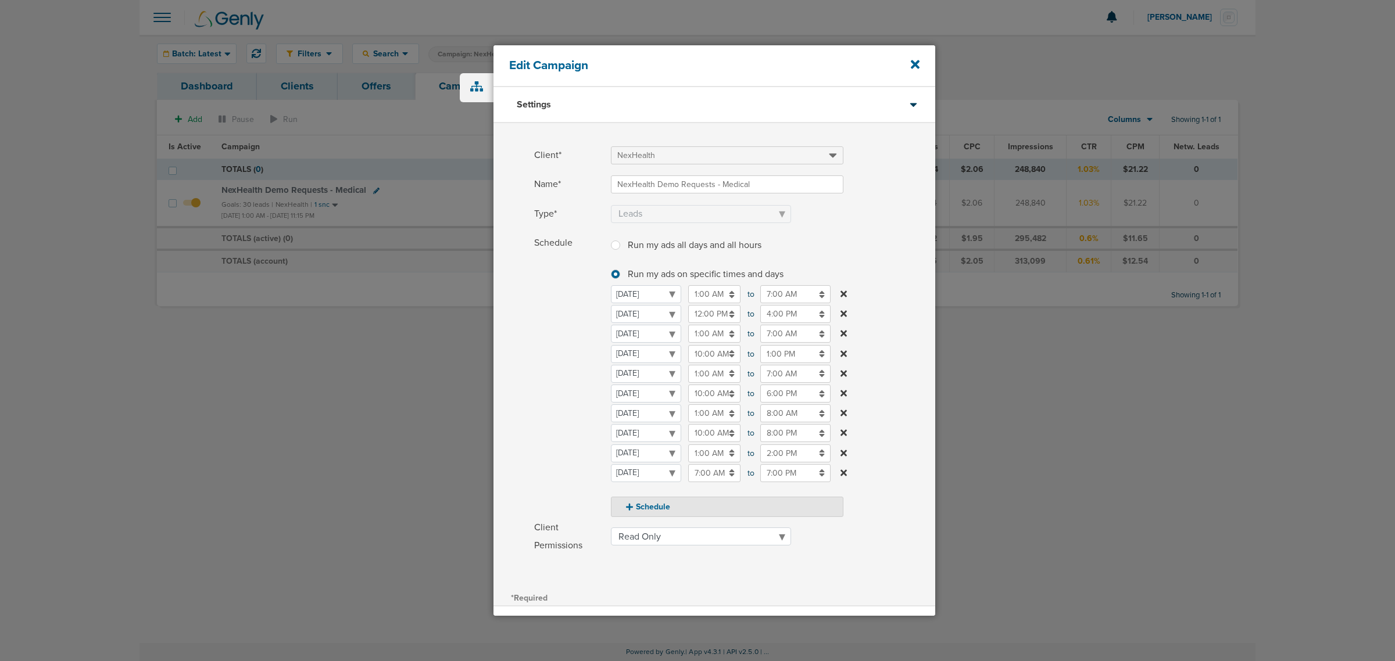
click at [696, 314] on input "12:00 PM" at bounding box center [714, 314] width 52 height 18
click at [695, 400] on icon at bounding box center [693, 397] width 10 height 7
type input "10:00 AM"
click at [795, 312] on input "4:00 PM" at bounding box center [795, 314] width 70 height 18
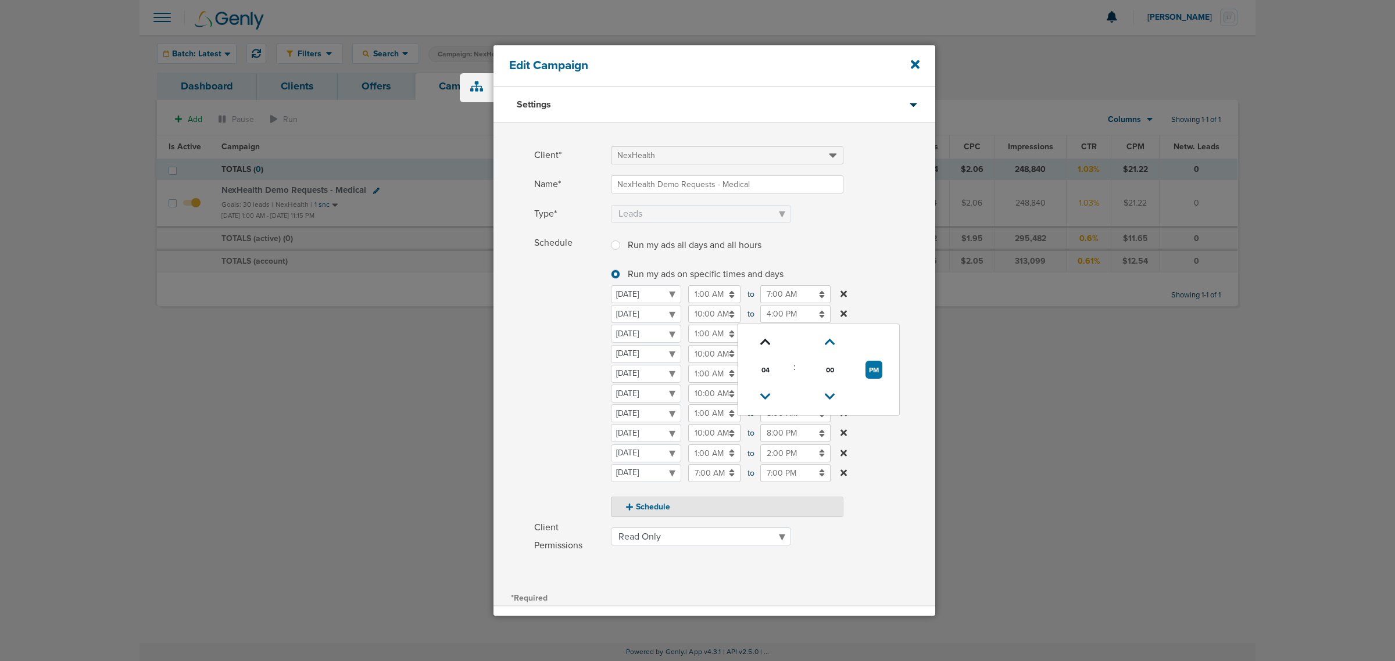
click at [757, 347] on link at bounding box center [766, 343] width 20 height 18
type input "8:00 PM"
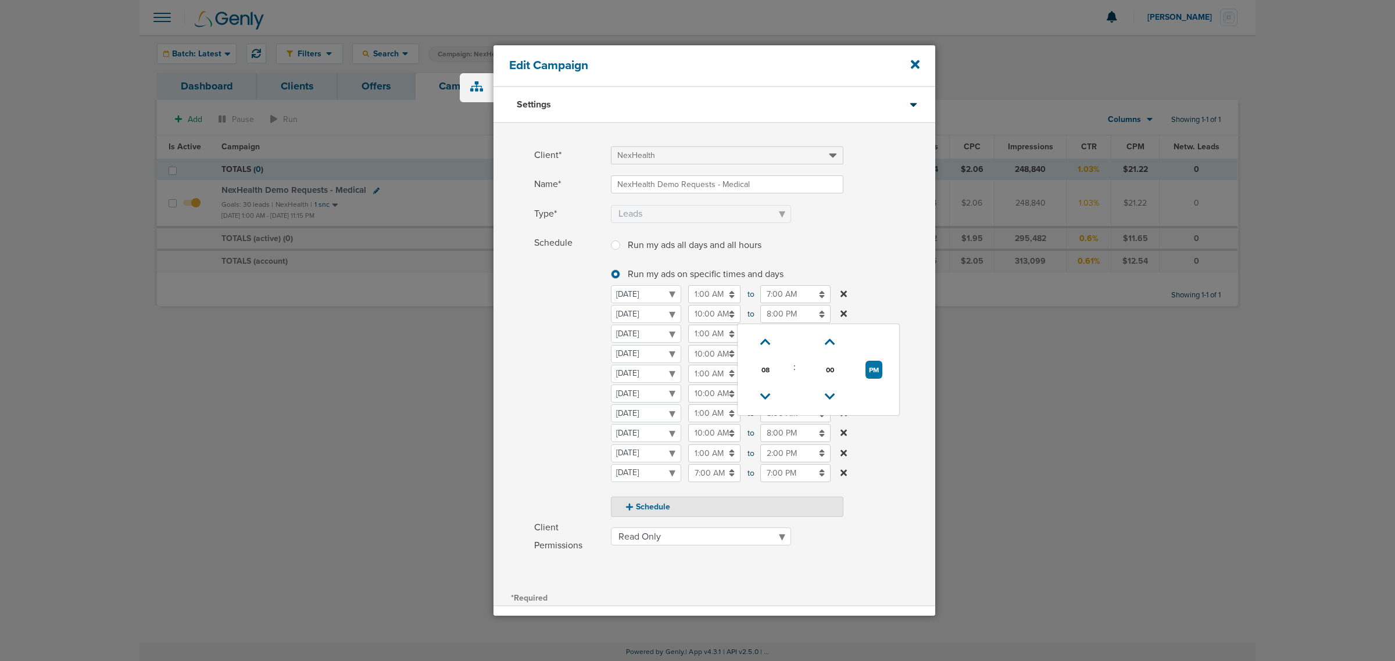
click at [867, 233] on div "Client* NexHealth Name* NexHealth Demo Requests - Medical Type* Awareness Traff…" at bounding box center [715, 356] width 442 height 467
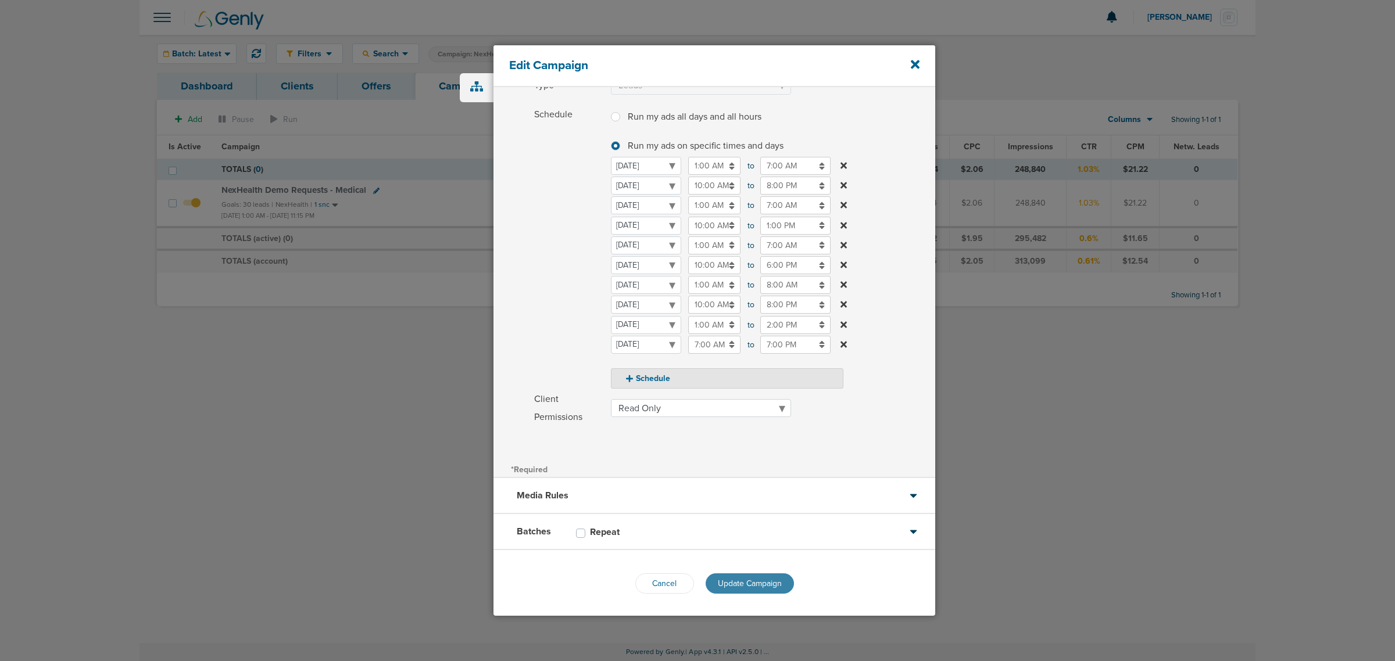
click at [746, 590] on button "Update Campaign" at bounding box center [750, 584] width 88 height 20
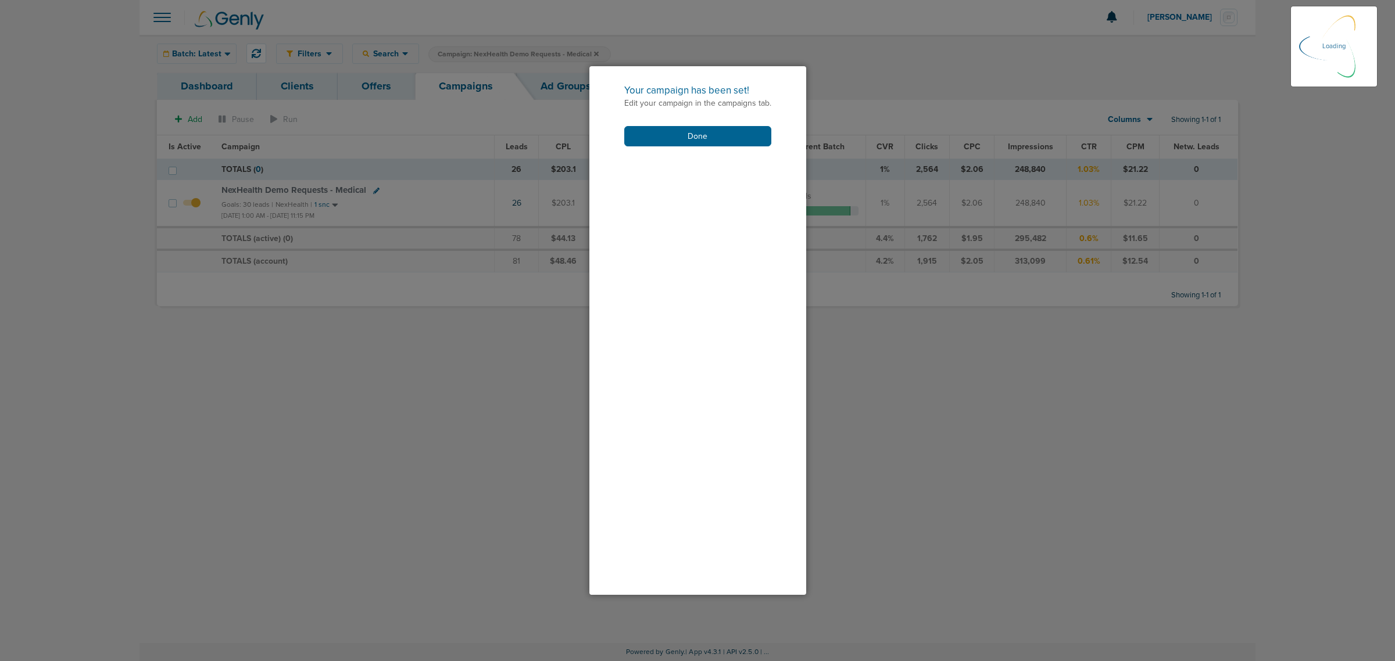
scroll to position [92, 0]
click at [675, 124] on div "Your campaign has been set! Edit your campaign in the campaigns tab. Done" at bounding box center [697, 115] width 217 height 98
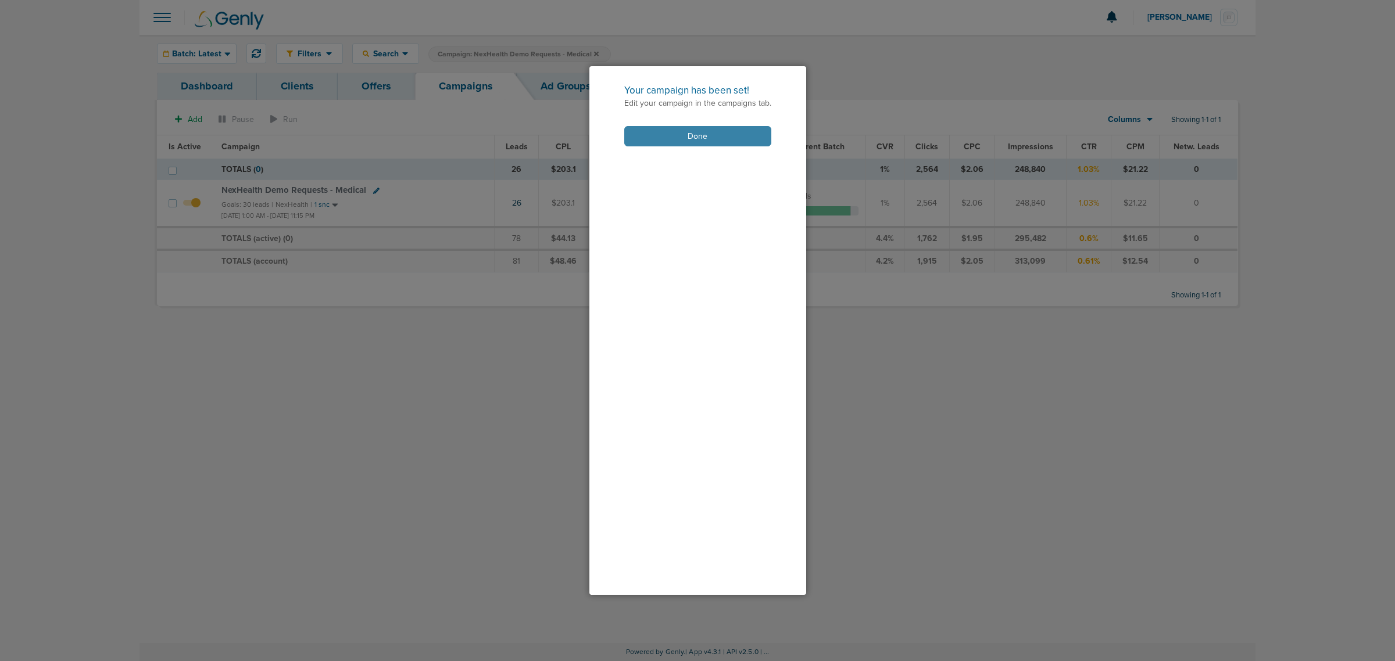
click at [667, 133] on button "Done" at bounding box center [697, 136] width 147 height 20
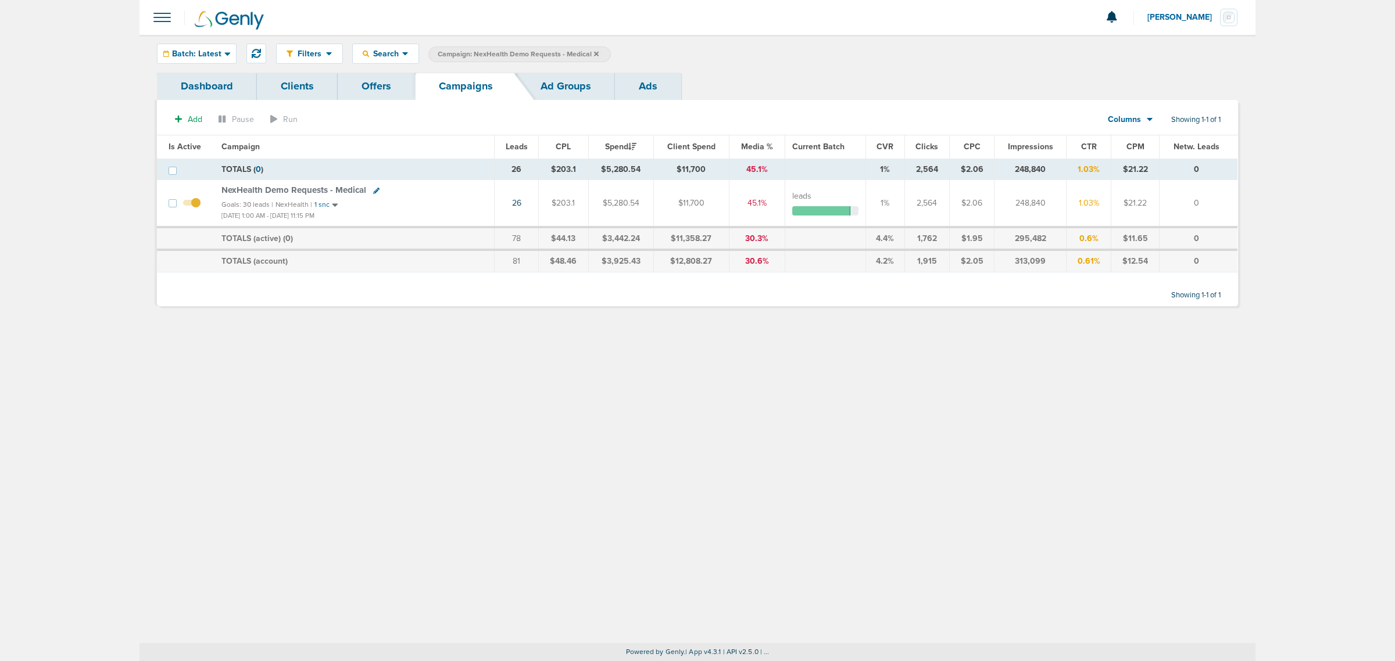
click at [594, 56] on icon at bounding box center [596, 54] width 5 height 7
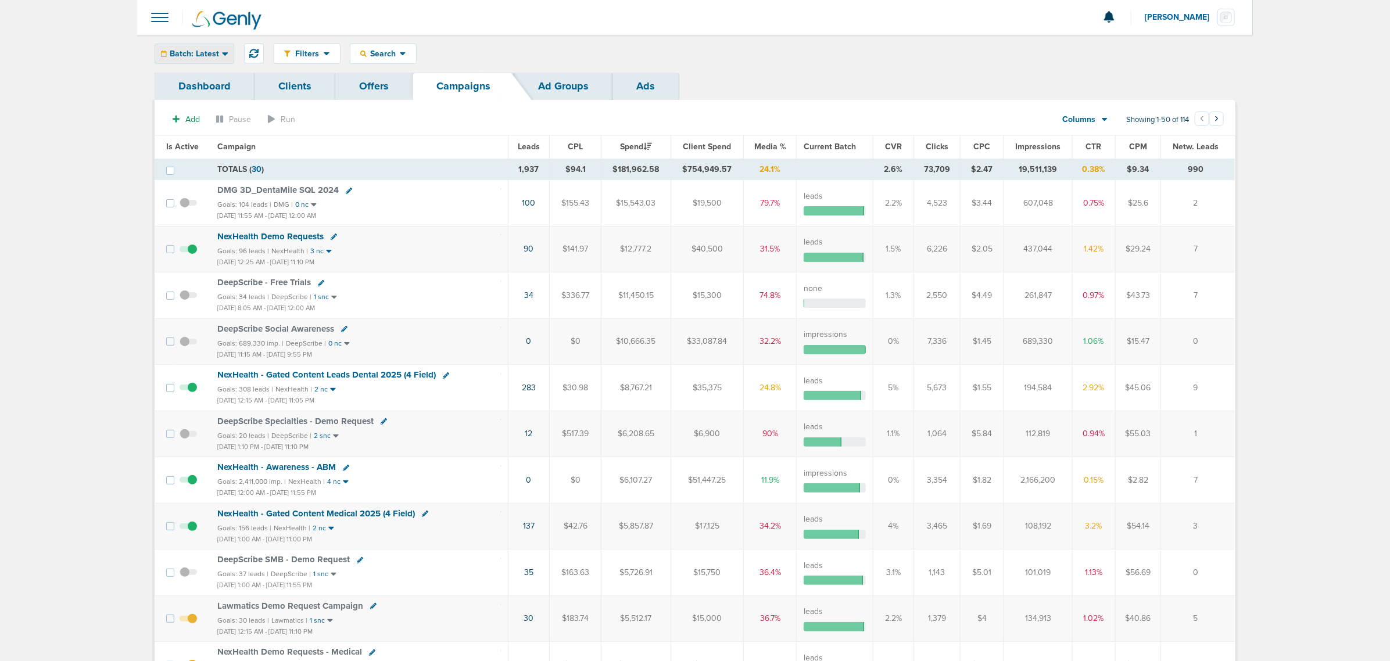
click at [195, 50] on span "Batch: Latest" at bounding box center [194, 54] width 49 height 8
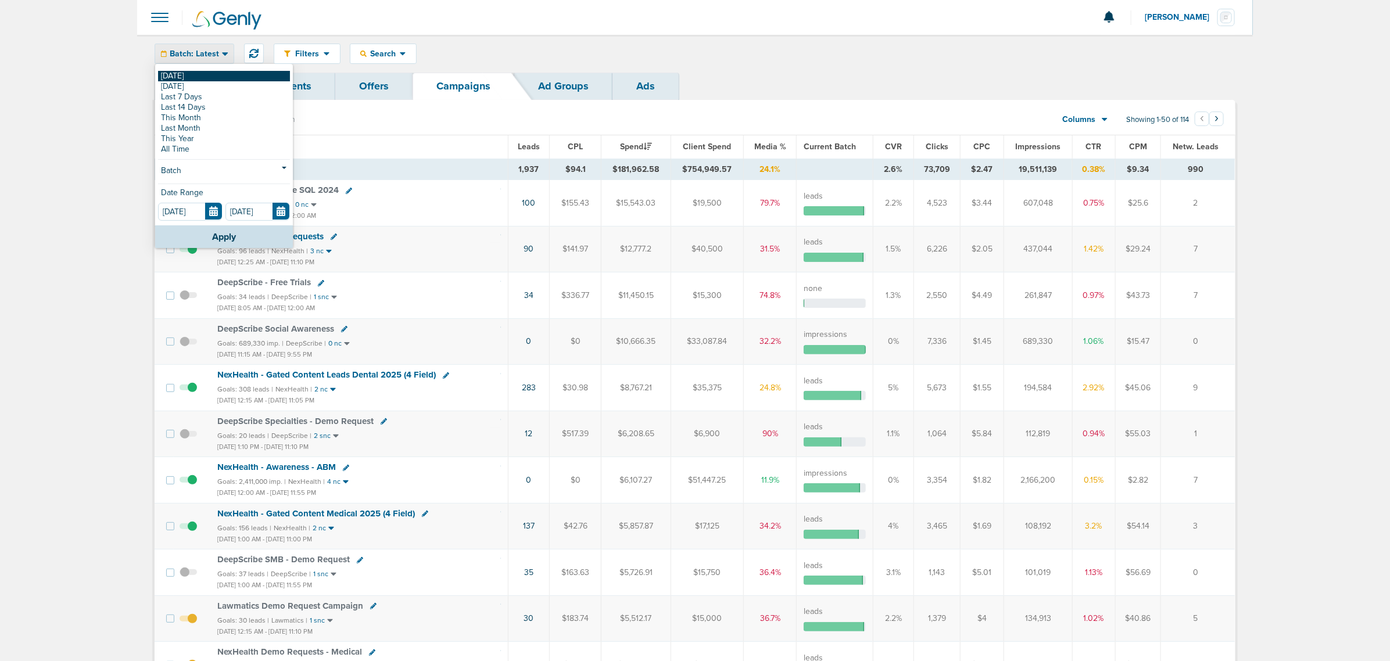
click at [185, 73] on link "[DATE]" at bounding box center [224, 76] width 132 height 10
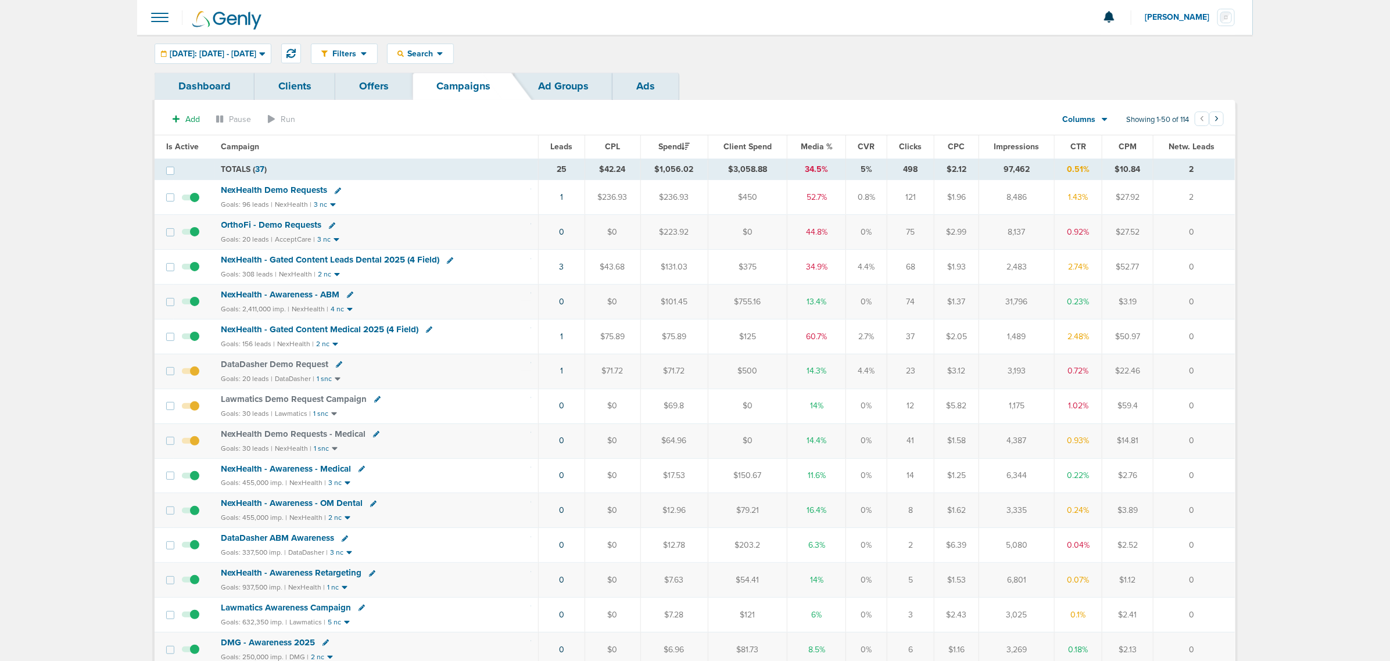
click at [815, 145] on span "Media %" at bounding box center [817, 147] width 32 height 10
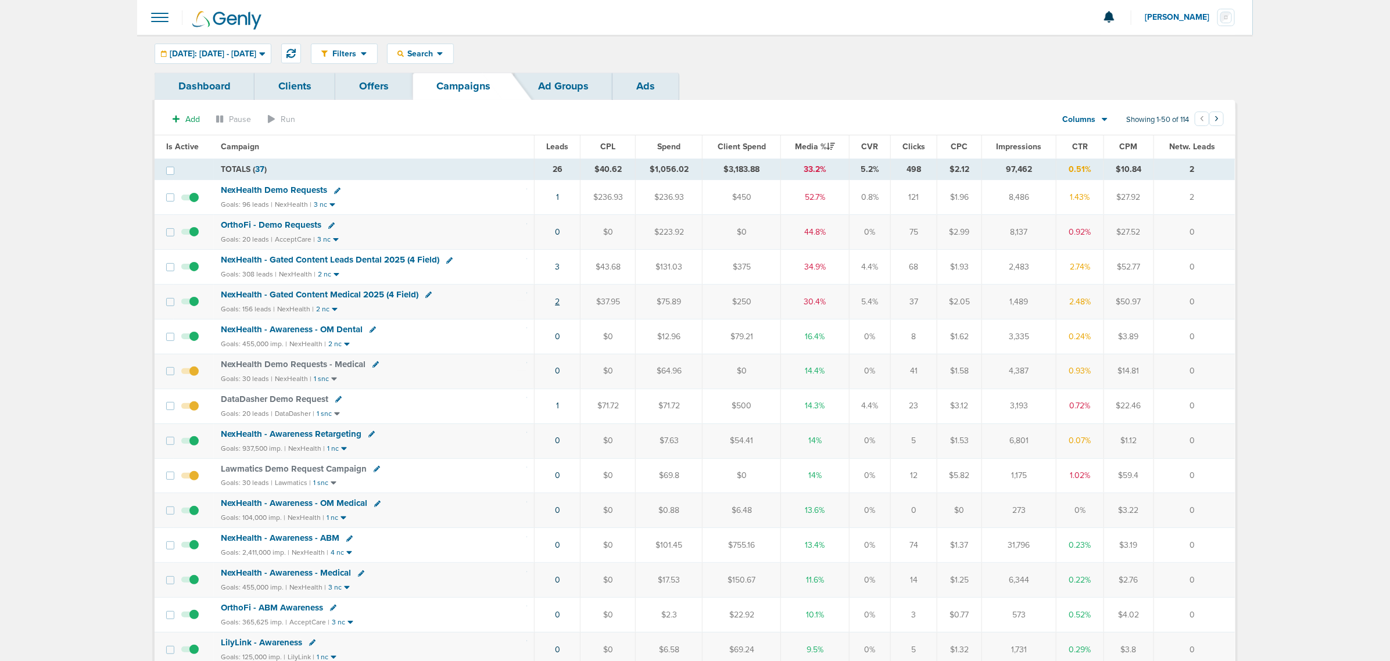
click at [559, 305] on link "2" at bounding box center [557, 302] width 5 height 10
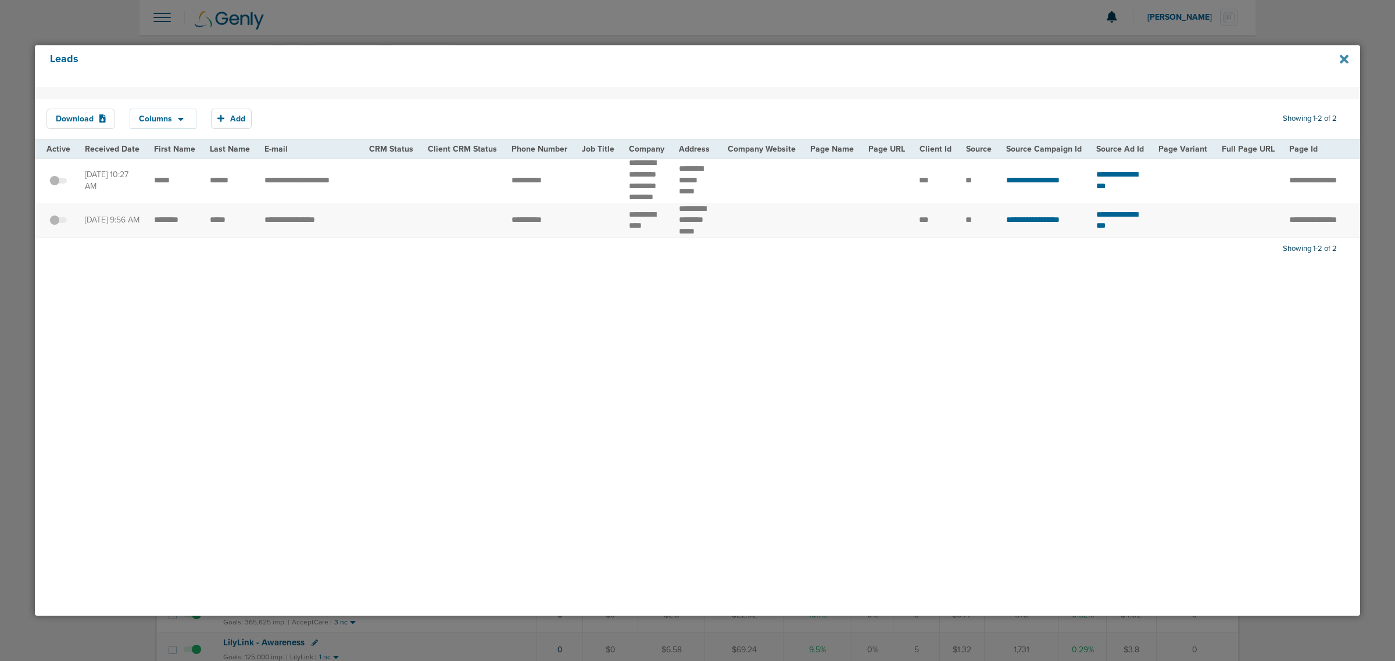
click at [1344, 54] on icon at bounding box center [1344, 59] width 9 height 13
click at [830, 12] on div at bounding box center [697, 330] width 1395 height 661
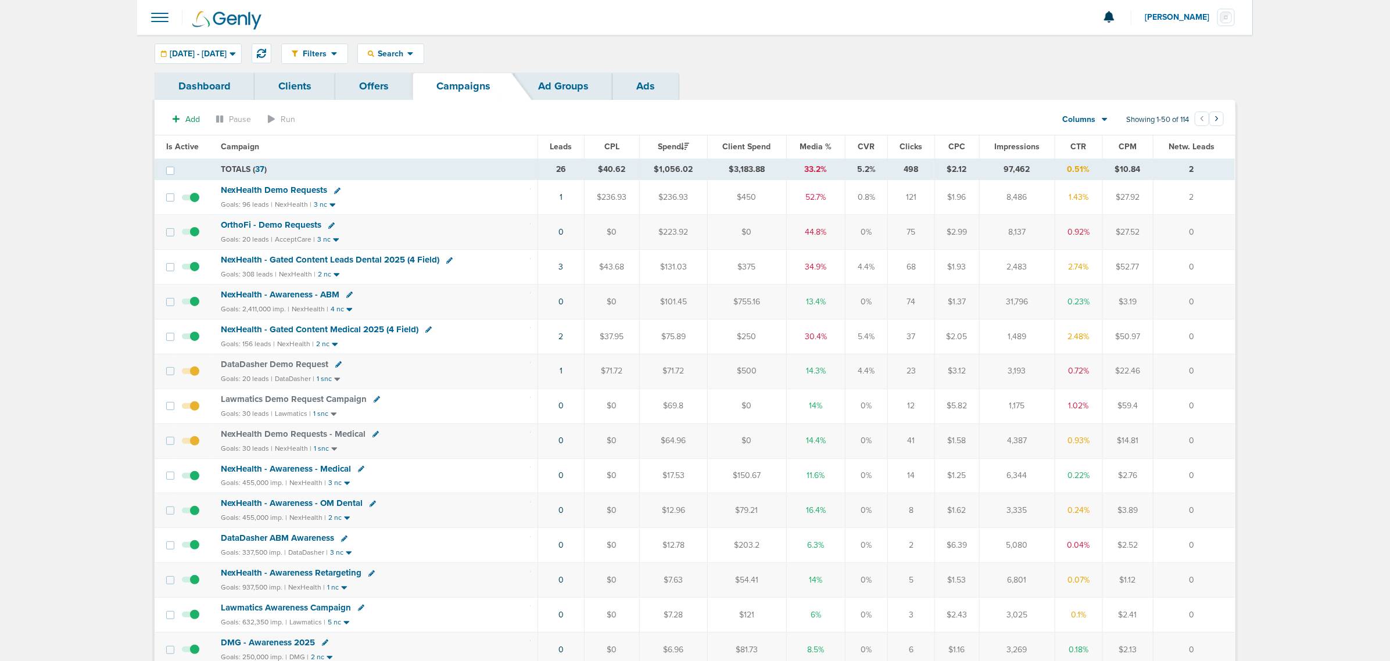
click at [380, 327] on span "NexHealth - Gated Content Medical 2025 (4 Field)" at bounding box center [320, 329] width 198 height 10
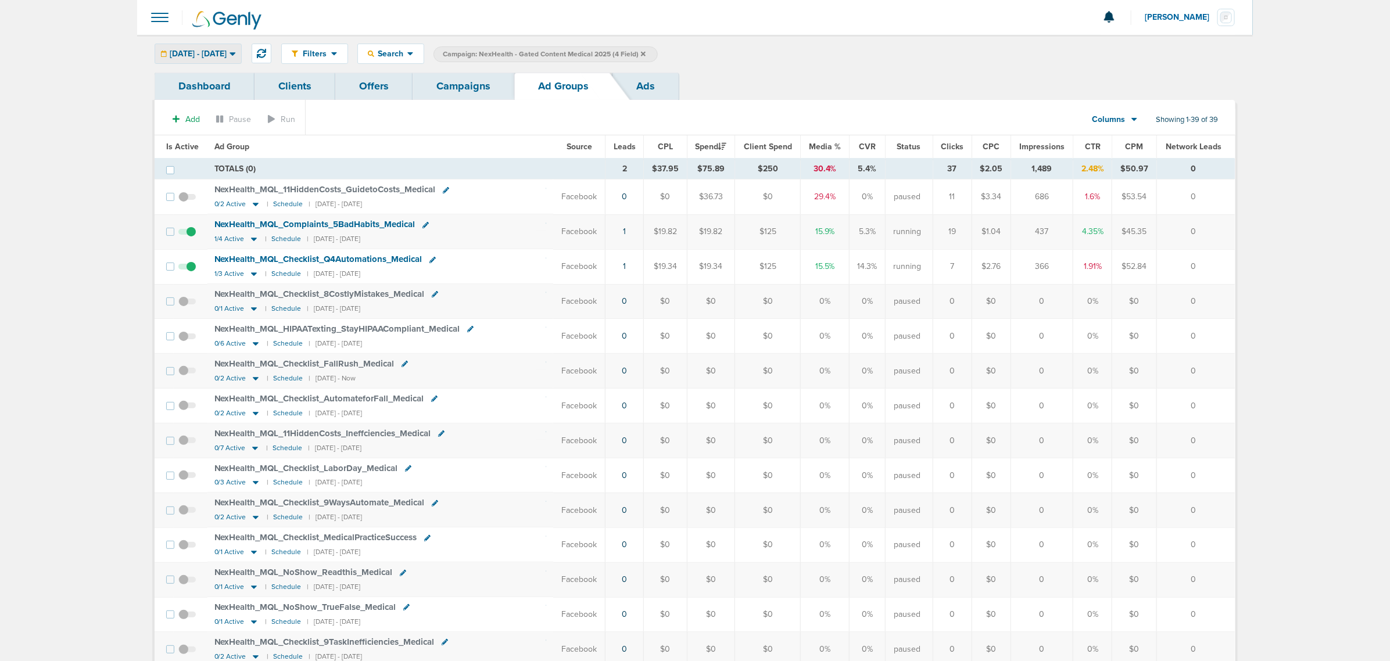
click at [227, 50] on span "[DATE] - [DATE]" at bounding box center [198, 54] width 57 height 8
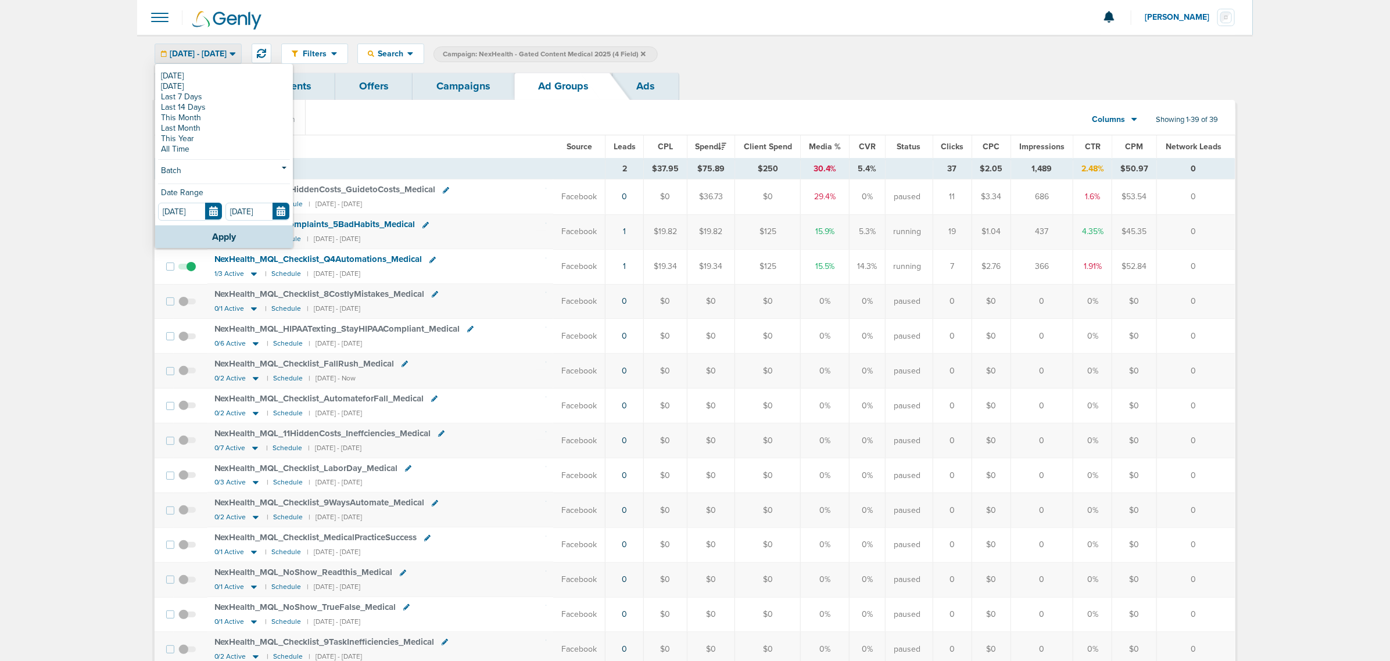
click at [518, 263] on div "NexHealth_ MQL_ Checklist_ Q4Automations_ Medical" at bounding box center [380, 260] width 332 height 12
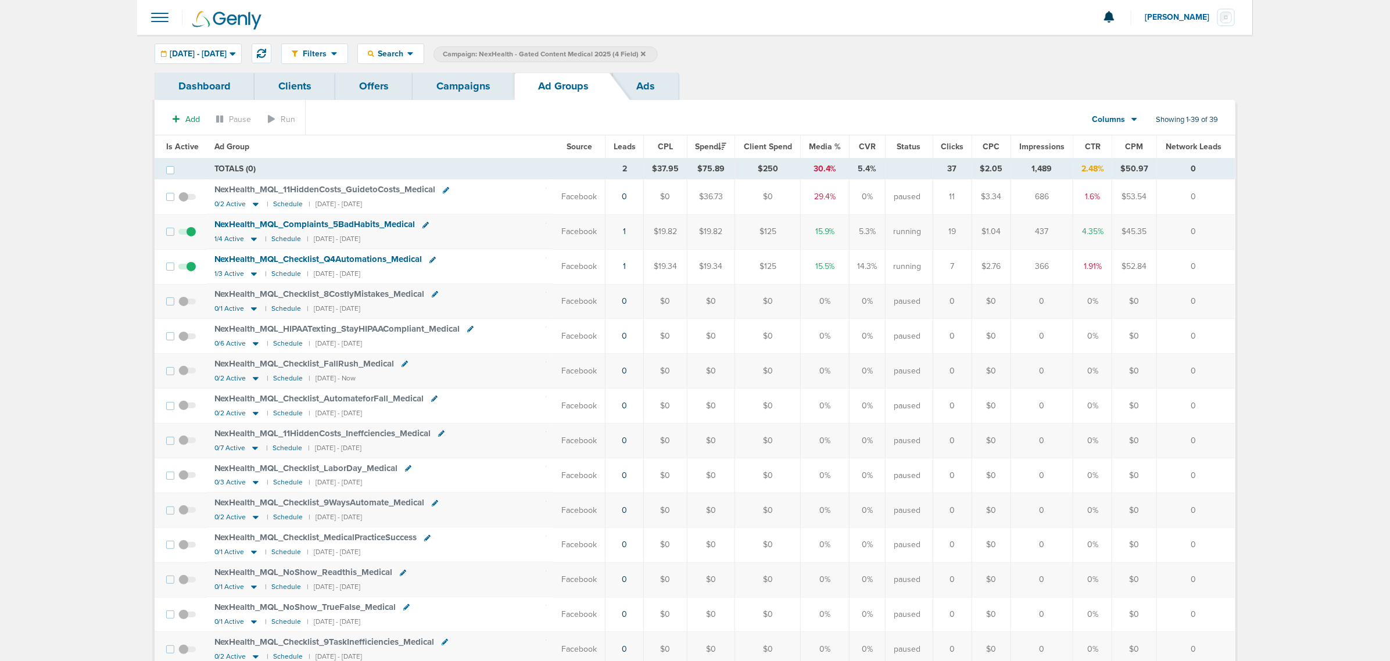
click at [434, 86] on link "Campaigns" at bounding box center [464, 86] width 102 height 27
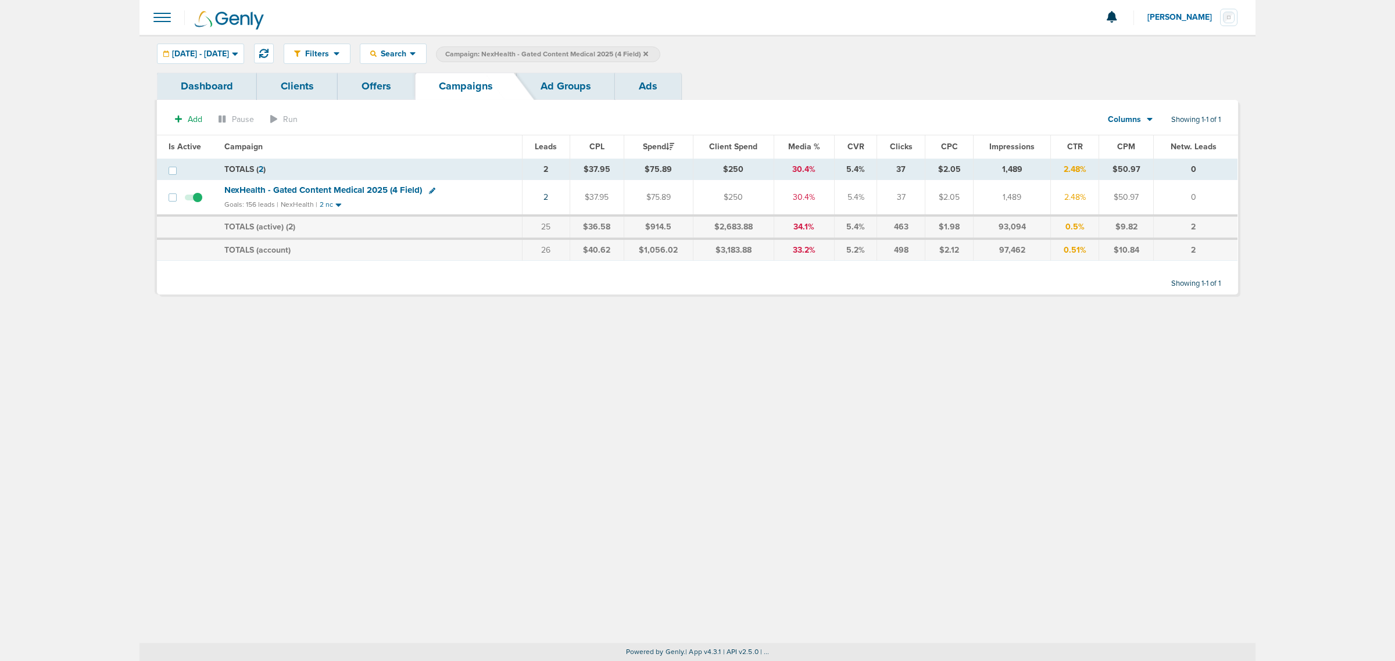
click at [648, 56] on icon at bounding box center [645, 54] width 5 height 7
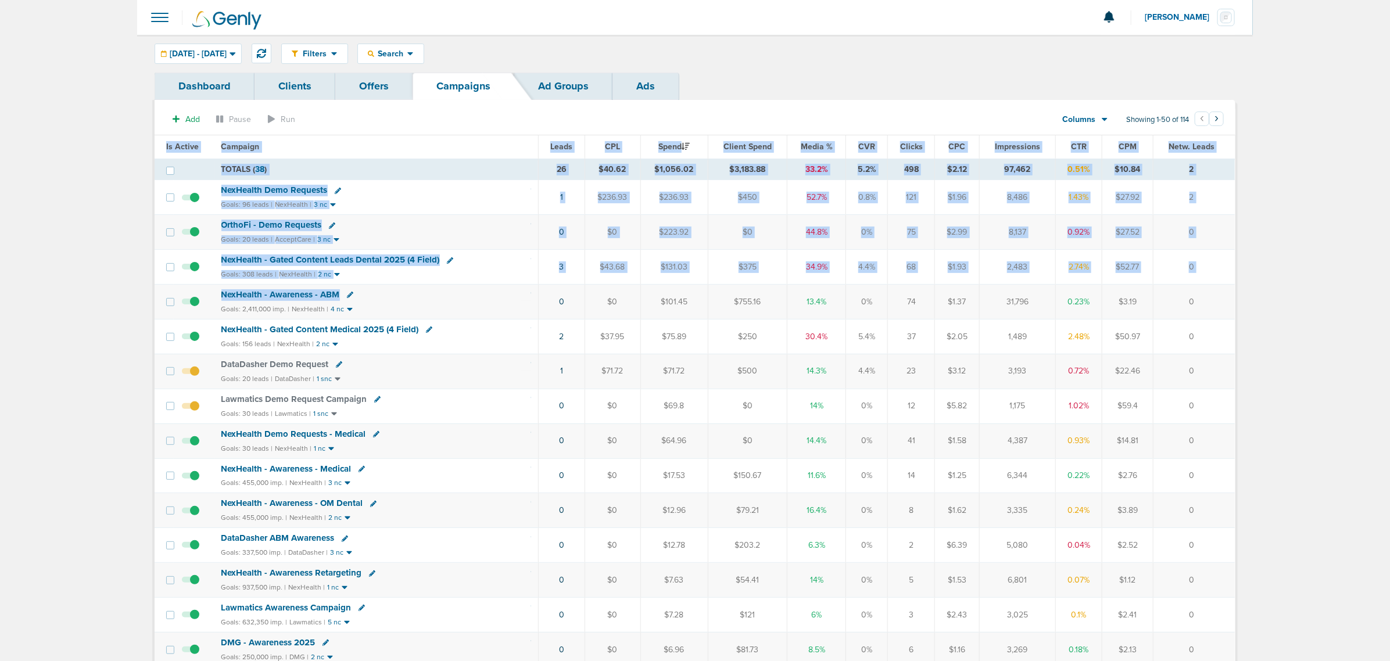
drag, startPoint x: 388, startPoint y: 303, endPoint x: 1296, endPoint y: 307, distance: 908.5
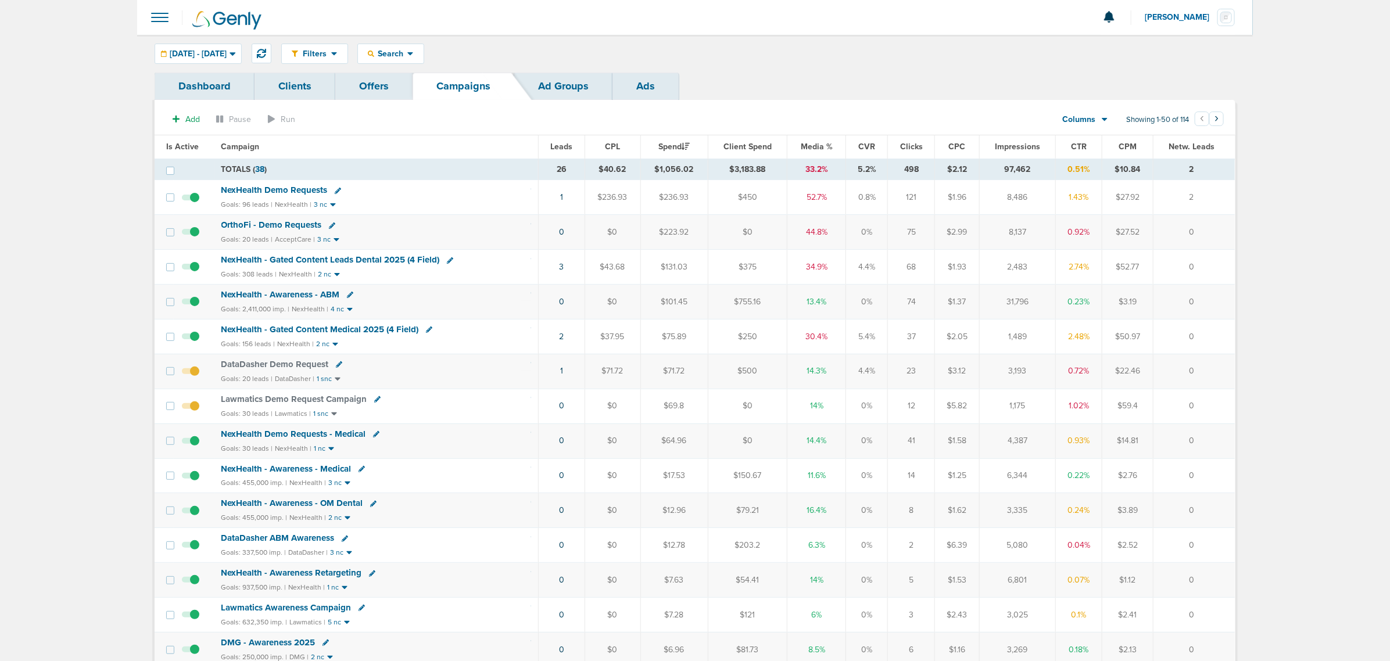
click at [496, 311] on div "Goals: 2,411,000 imp. | NexHealth | 4 nc" at bounding box center [376, 310] width 310 height 10
click at [299, 298] on span "NexHealth - Awareness - ABM" at bounding box center [280, 294] width 119 height 10
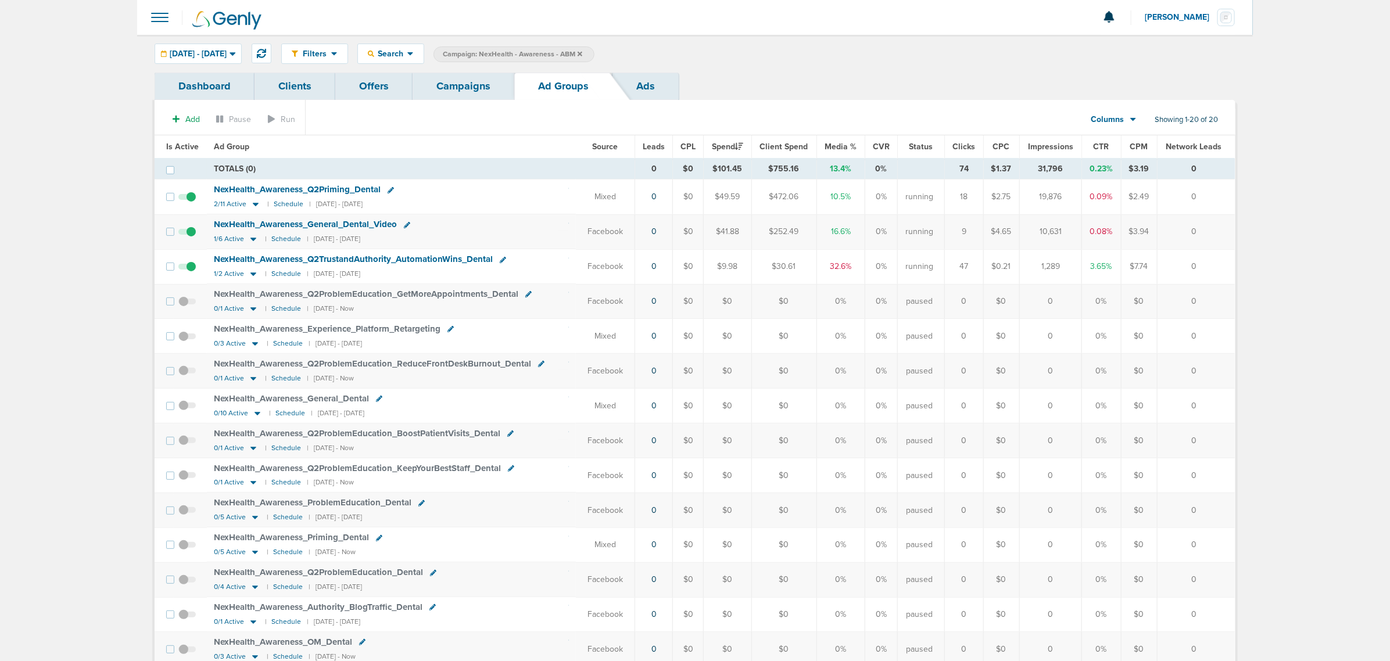
click at [496, 219] on td "NexHealth_ Awareness_ General_ Dental_ Video 1/6 Active | Schedule | [DATE] - […" at bounding box center [391, 231] width 369 height 35
click at [251, 275] on icon at bounding box center [254, 274] width 6 height 3
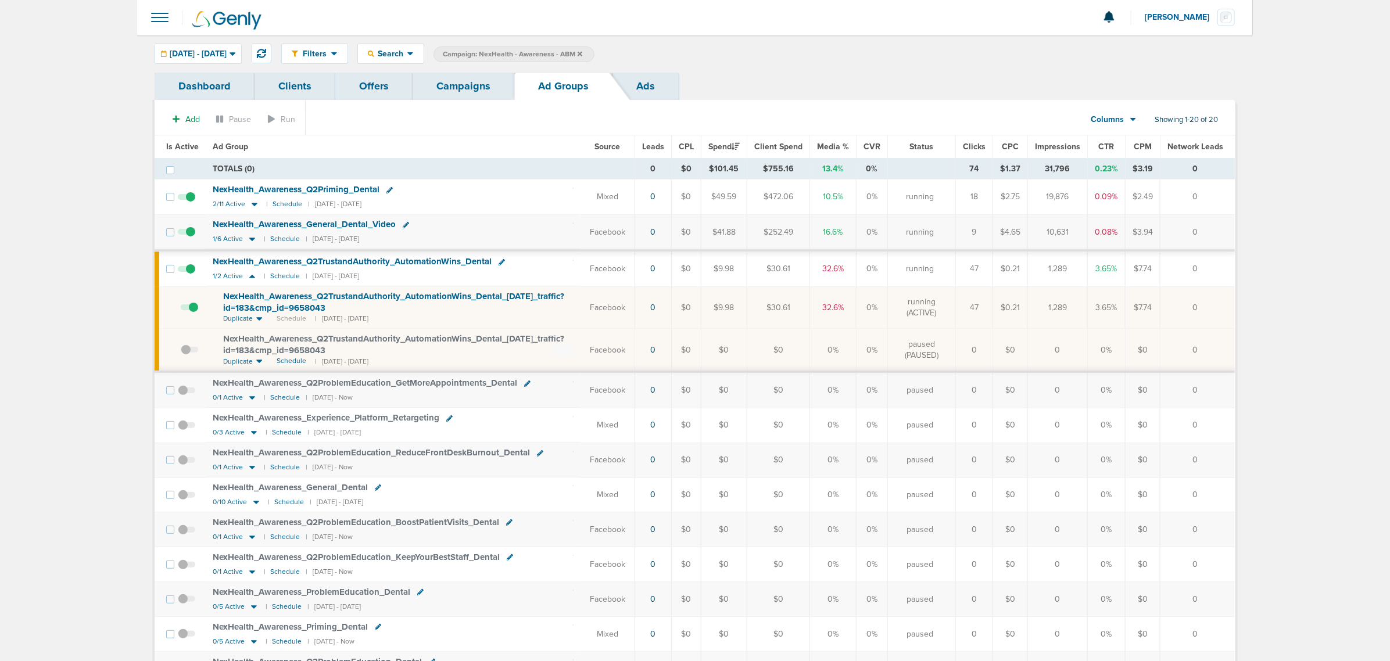
click at [391, 301] on span "NexHealth_ Awareness_ Q2TrustandAuthority_ AutomationWins_ Dental_ [DATE]_ traf…" at bounding box center [393, 302] width 341 height 22
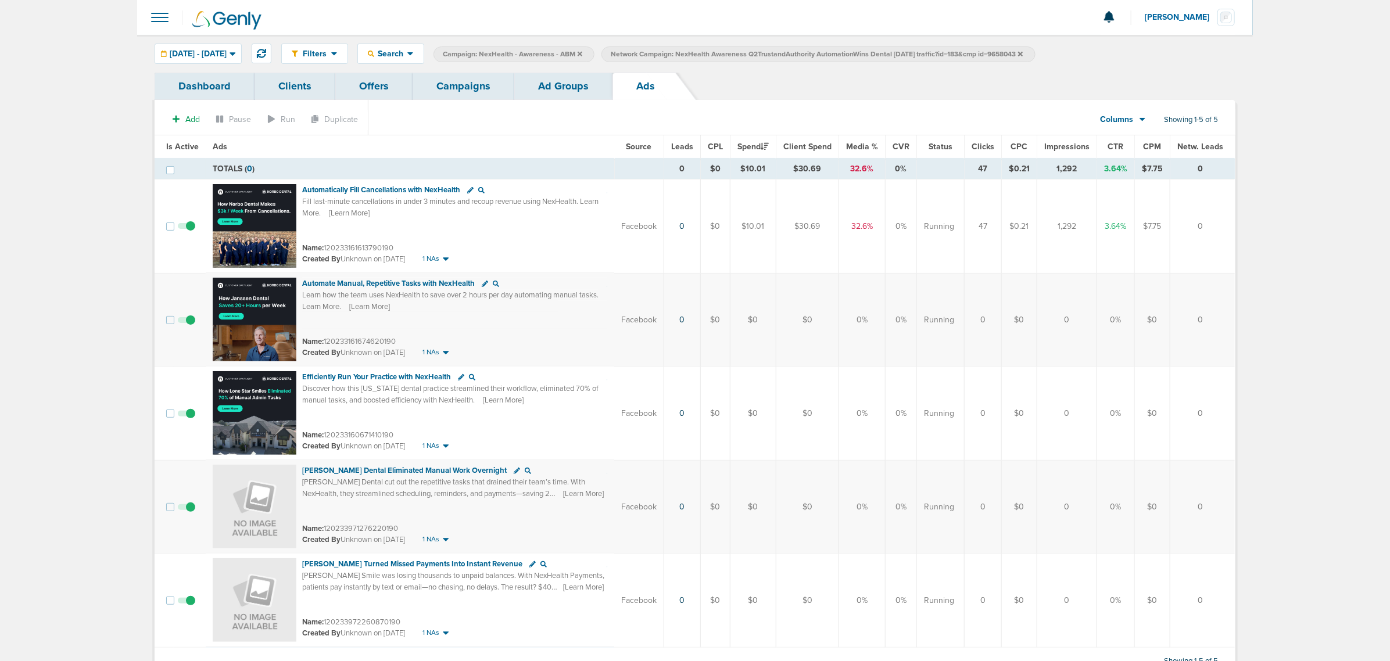
click at [571, 82] on link "Ad Groups" at bounding box center [563, 86] width 98 height 27
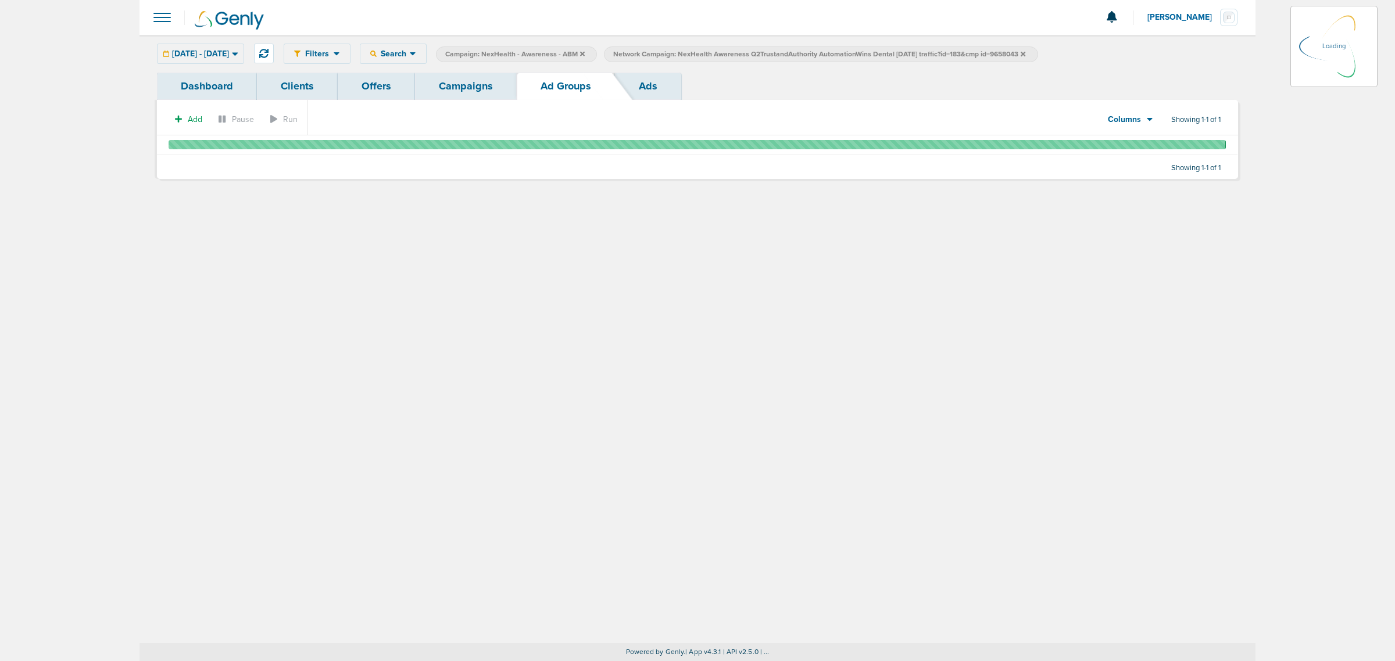
click at [446, 82] on link "Campaigns" at bounding box center [466, 86] width 102 height 27
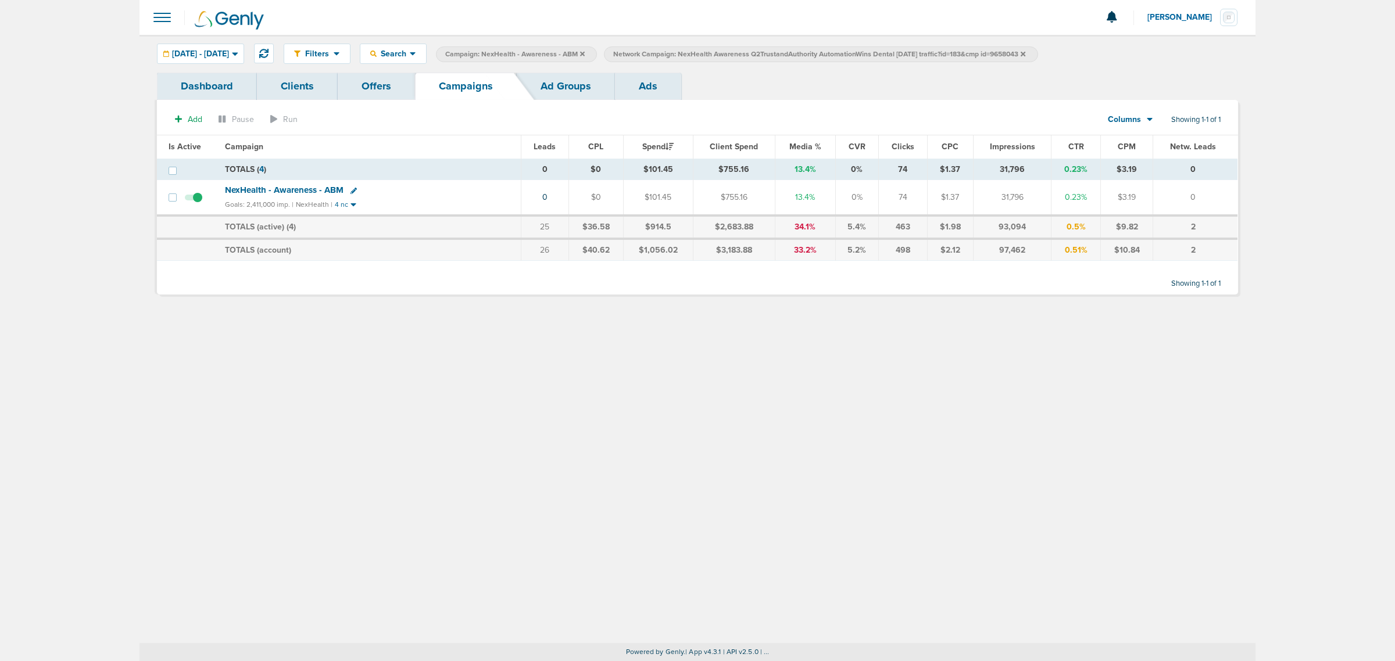
click at [1025, 53] on icon at bounding box center [1023, 53] width 5 height 5
click at [585, 56] on icon at bounding box center [582, 54] width 5 height 7
click at [585, 54] on icon at bounding box center [582, 54] width 5 height 7
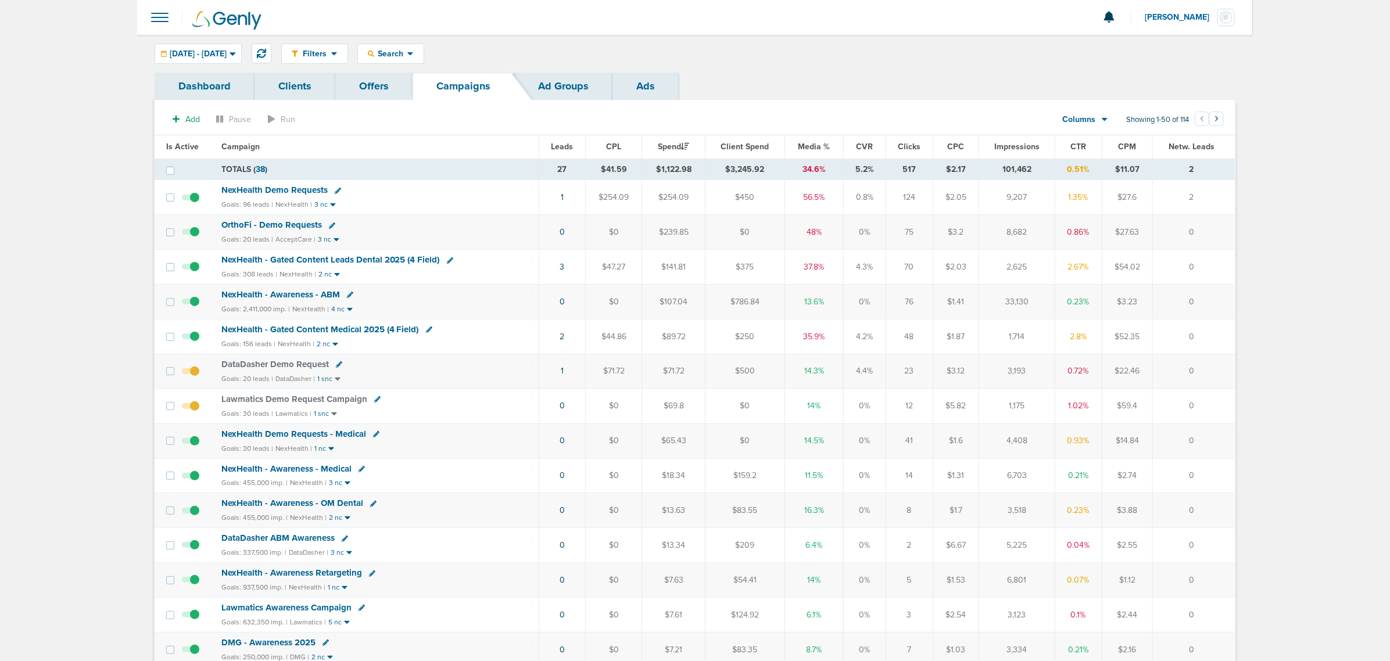
click at [516, 266] on div "NexHealth - Gated Content Leads Dental 2025 (4 Field)" at bounding box center [376, 261] width 311 height 12
click at [409, 260] on span "NexHealth - Gated Content Leads Dental 2025 (4 Field)" at bounding box center [330, 260] width 219 height 10
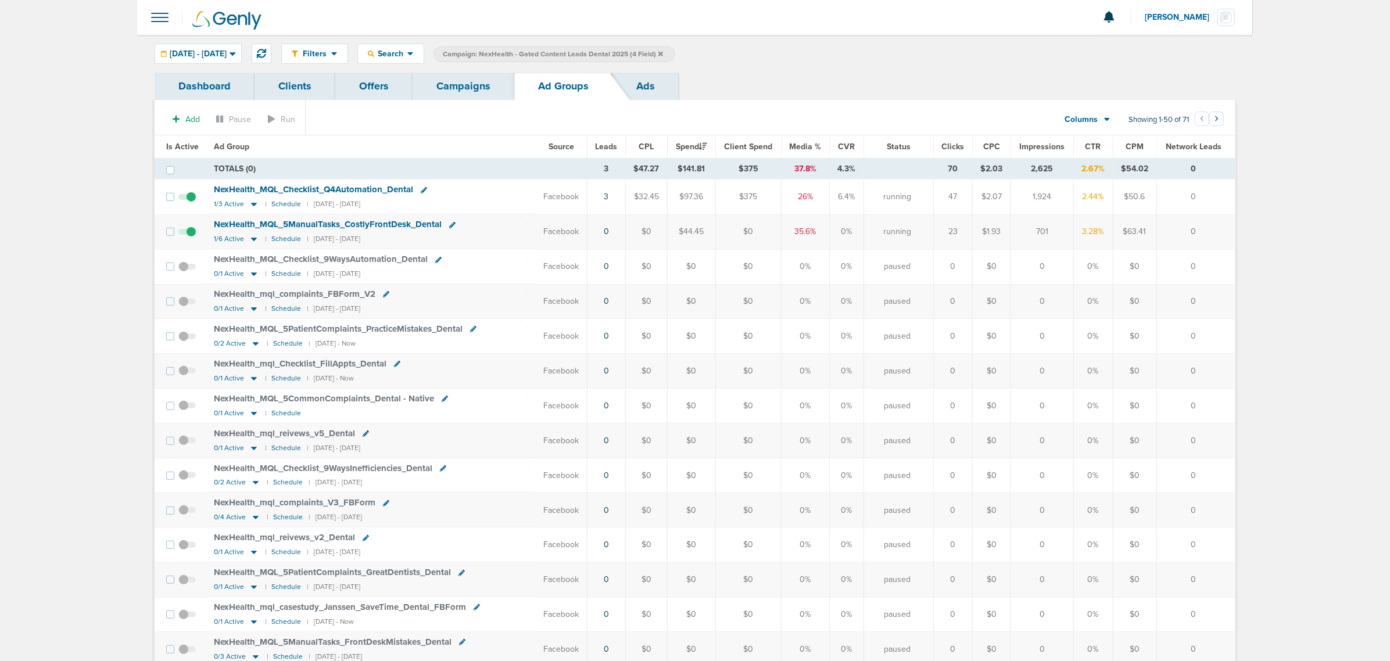
click at [663, 52] on icon at bounding box center [661, 54] width 5 height 7
click at [469, 80] on link "Campaigns" at bounding box center [464, 86] width 102 height 27
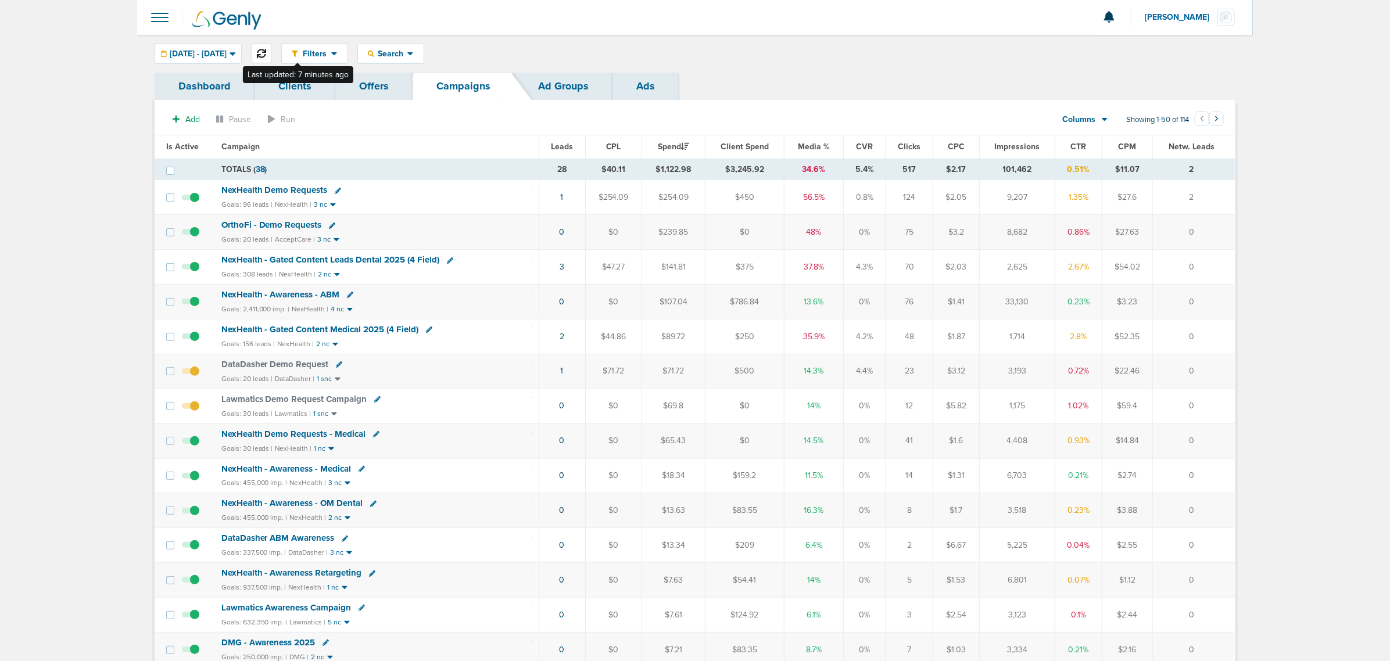
click at [271, 49] on button at bounding box center [262, 54] width 20 height 20
click at [288, 49] on div "Filters Active Only Settings Status Active Inactive Objectives MQL SQL Traffic …" at bounding box center [695, 54] width 1116 height 38
click at [266, 51] on icon at bounding box center [261, 53] width 9 height 9
click at [285, 294] on span "NexHealth - Awareness - ABM" at bounding box center [280, 294] width 119 height 10
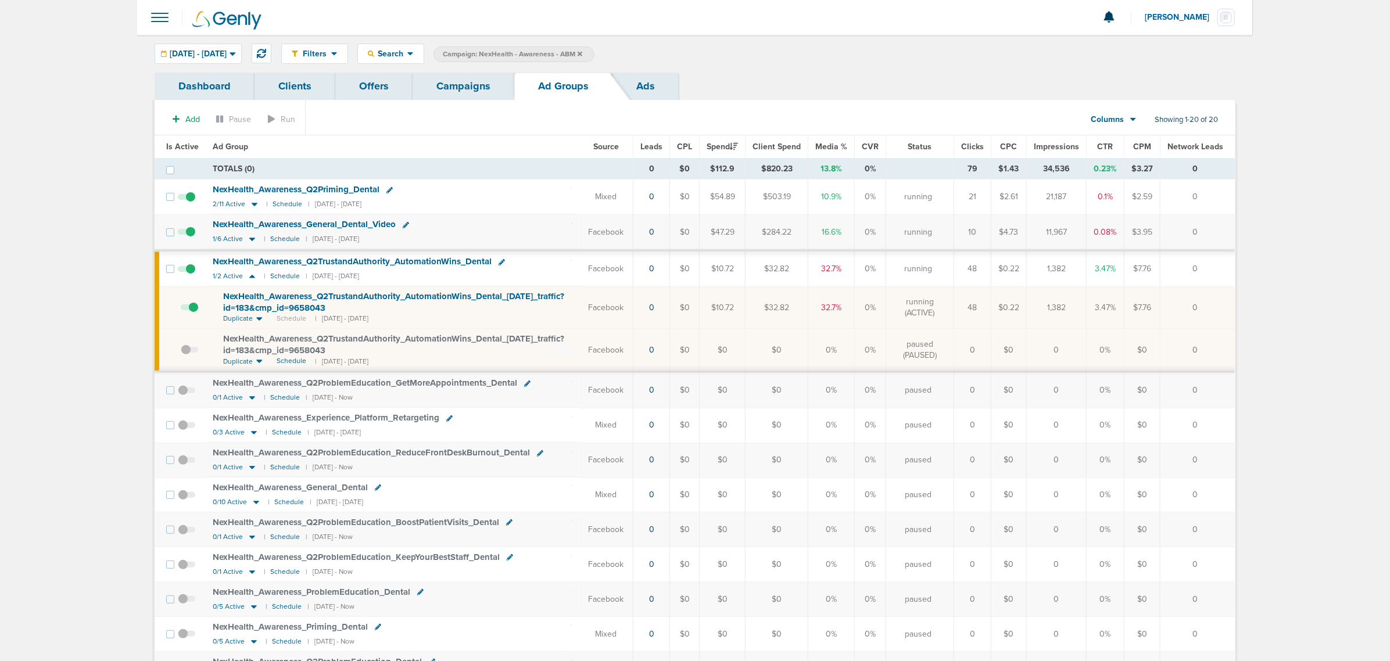
click at [471, 79] on link "Campaigns" at bounding box center [464, 86] width 102 height 27
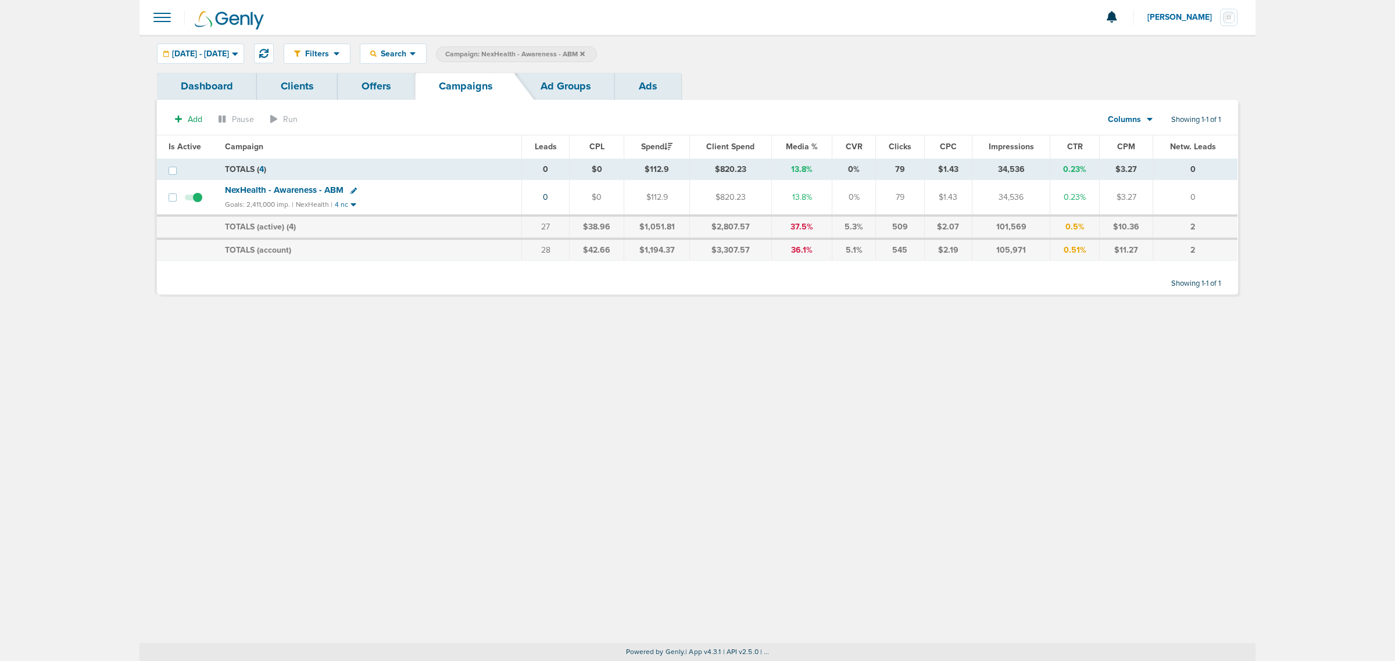
click at [597, 53] on label "Campaign: NexHealth - Awareness - ABM" at bounding box center [516, 55] width 161 height 16
click at [585, 53] on icon at bounding box center [582, 53] width 5 height 5
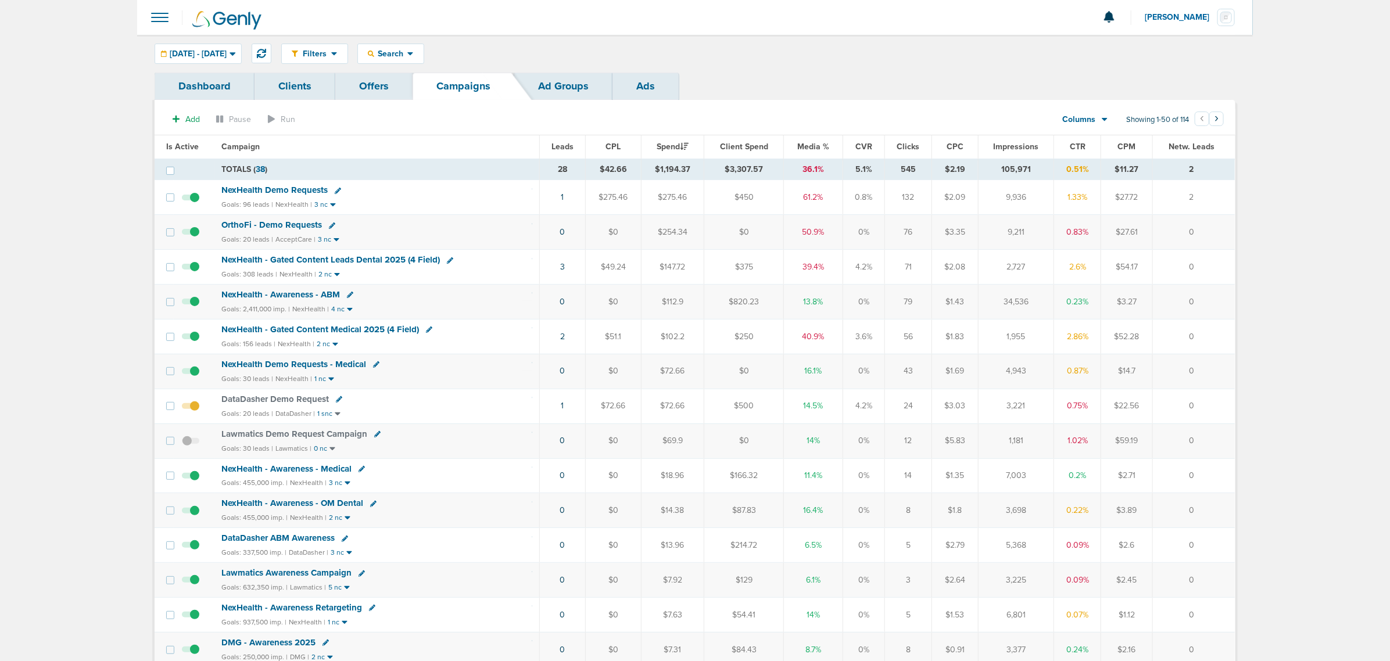
click at [811, 146] on span "Media %" at bounding box center [814, 147] width 32 height 10
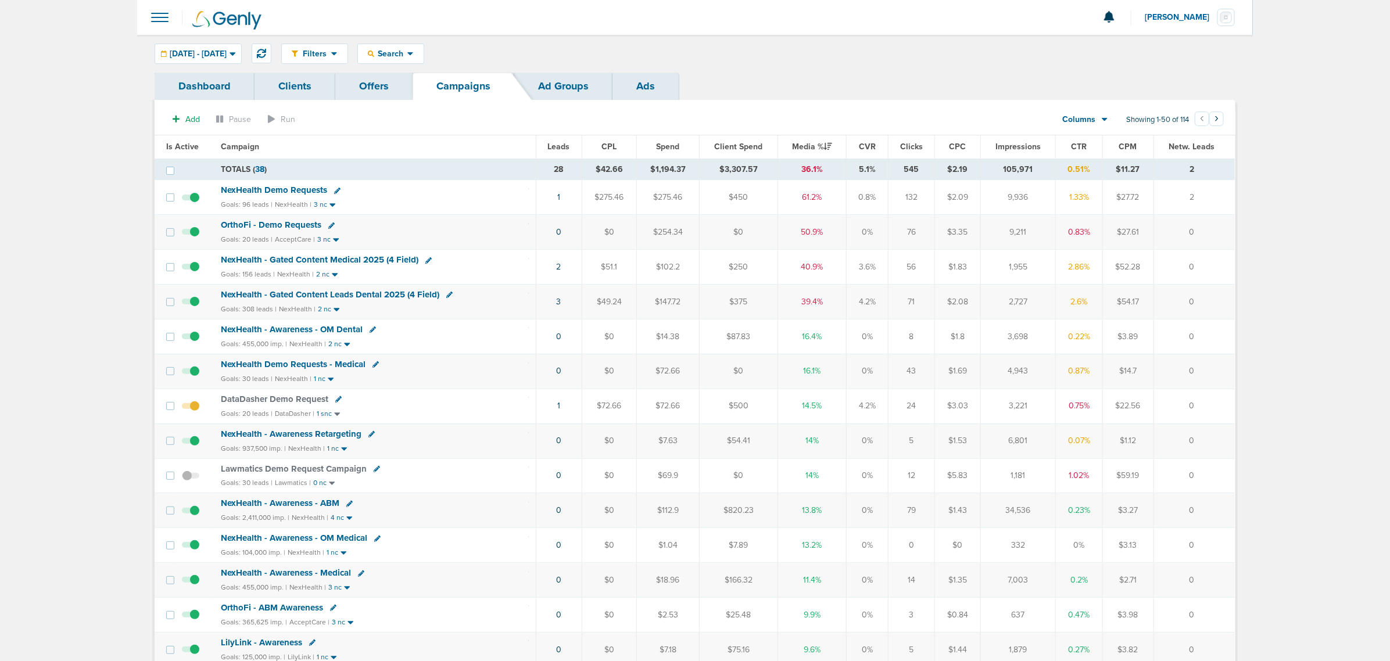
click at [287, 259] on span "NexHealth - Gated Content Medical 2025 (4 Field)" at bounding box center [320, 260] width 198 height 10
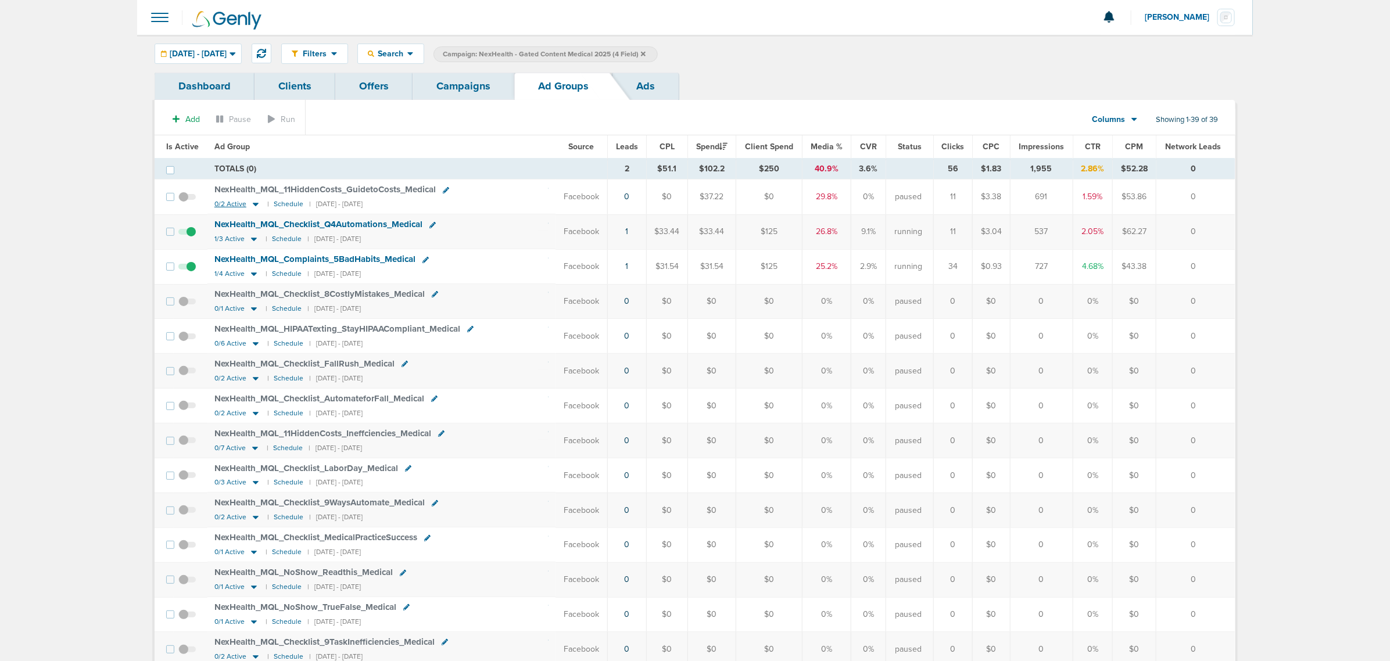
click at [255, 205] on icon at bounding box center [256, 204] width 6 height 3
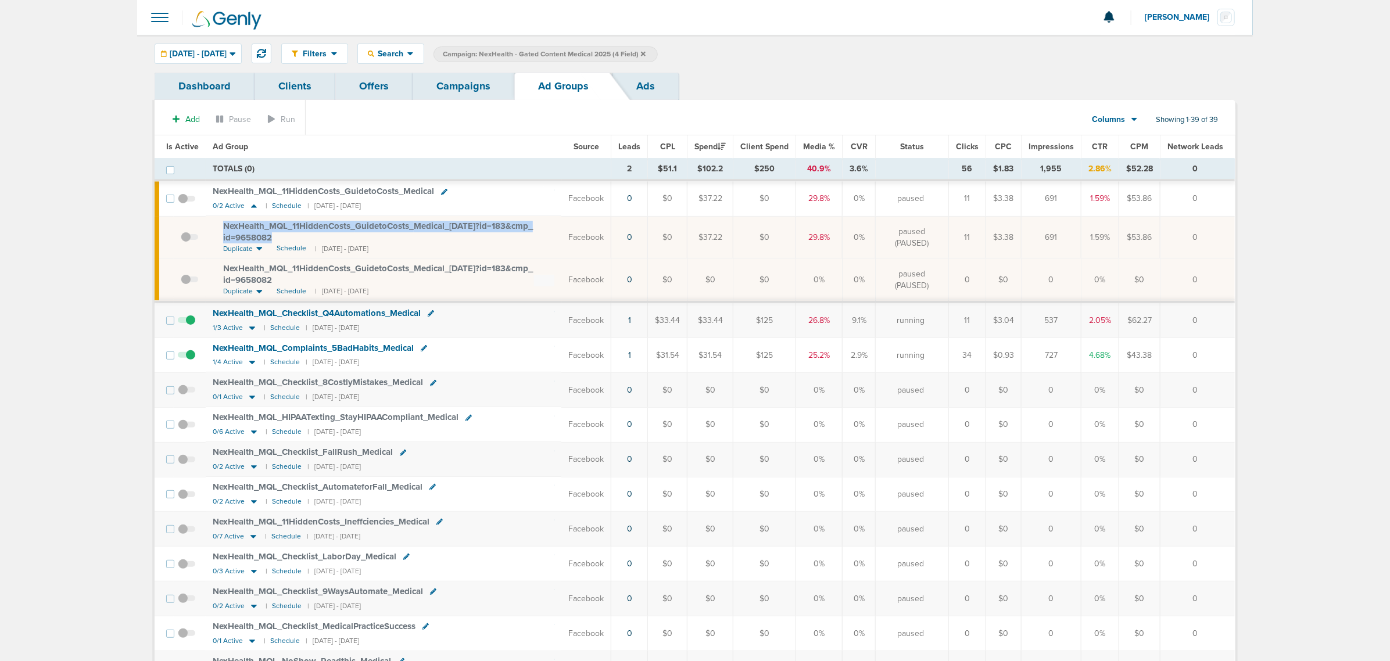
drag, startPoint x: 296, startPoint y: 235, endPoint x: 217, endPoint y: 228, distance: 80.0
click at [217, 228] on td "NexHealth_ MQL_ 11HiddenCosts_ GuidetoCosts_ Medical_ 09.17.25?id=183&cmp_ id=9…" at bounding box center [384, 237] width 356 height 42
copy span "NexHealth_ MQL_ 11HiddenCosts_ GuidetoCosts_ Medical_ 09.17.25?id=183&cmp_ id=9…"
click at [312, 231] on span "NexHealth_ MQL_ 11HiddenCosts_ GuidetoCosts_ Medical_ 09.17.25?id=183&cmp_ id=9…" at bounding box center [378, 232] width 310 height 22
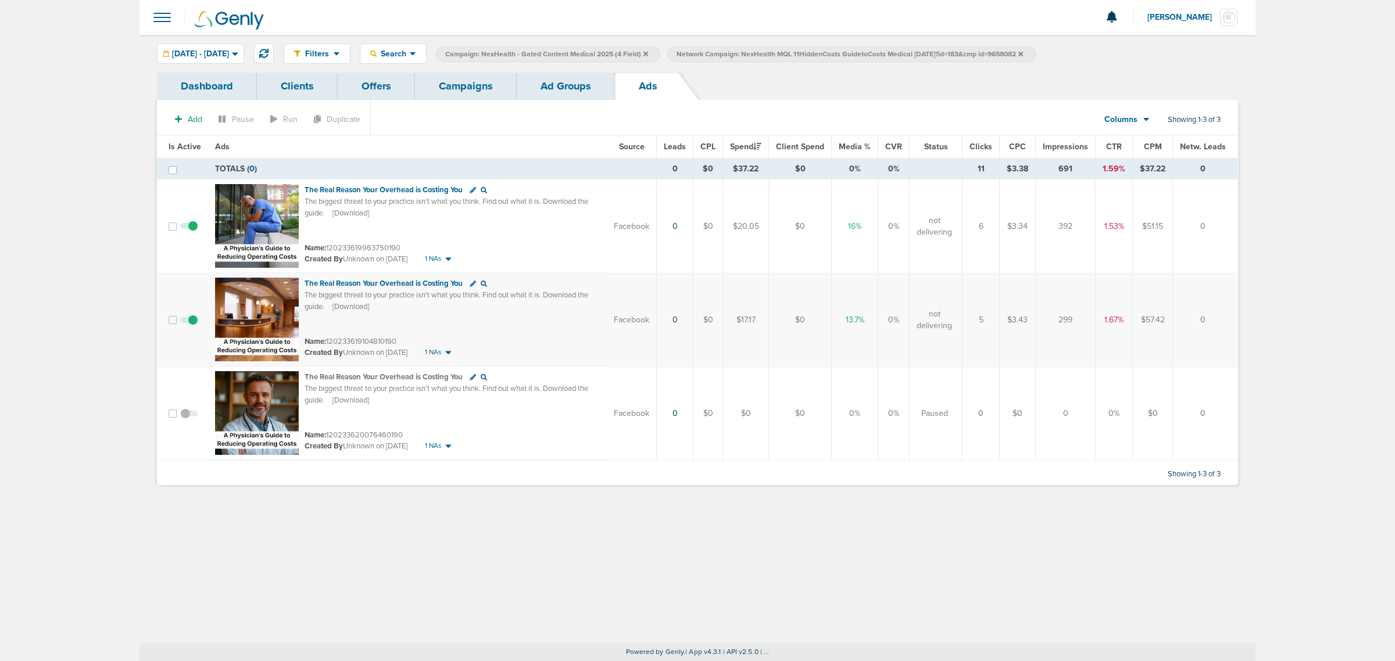
click at [229, 53] on span "[DATE] - [DATE]" at bounding box center [200, 54] width 57 height 8
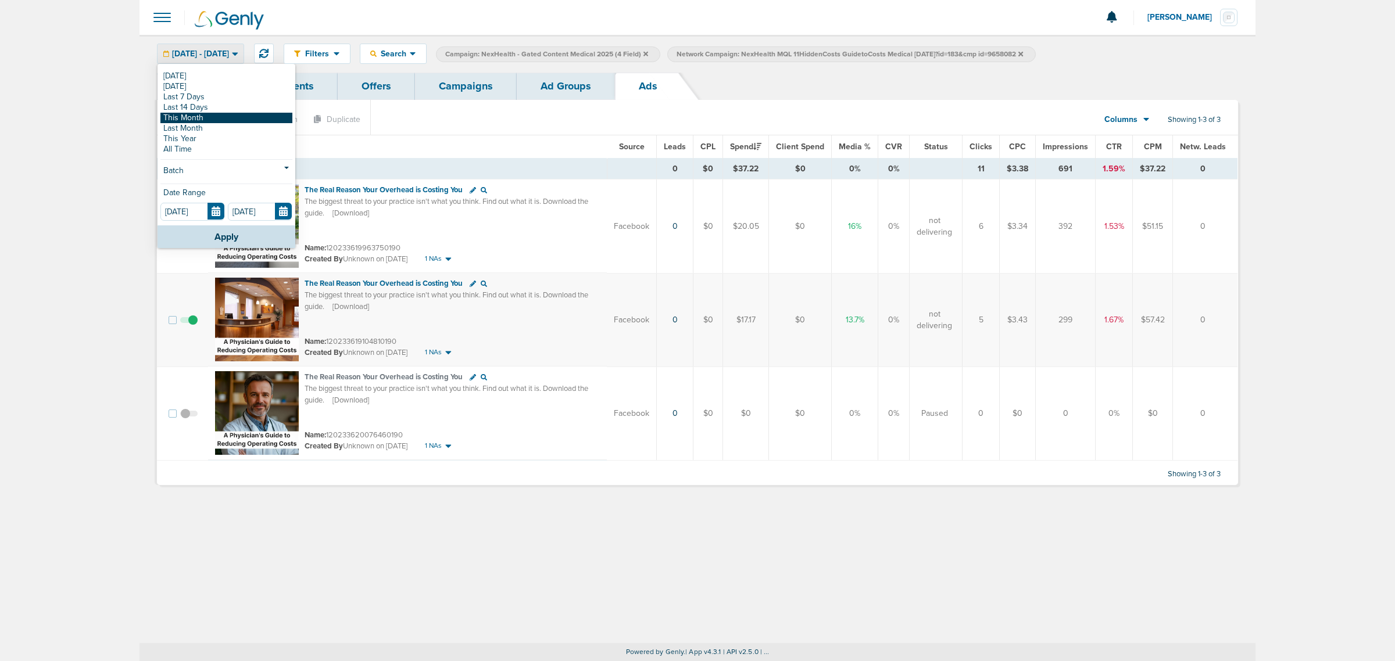
click at [203, 116] on link "This Month" at bounding box center [226, 118] width 132 height 10
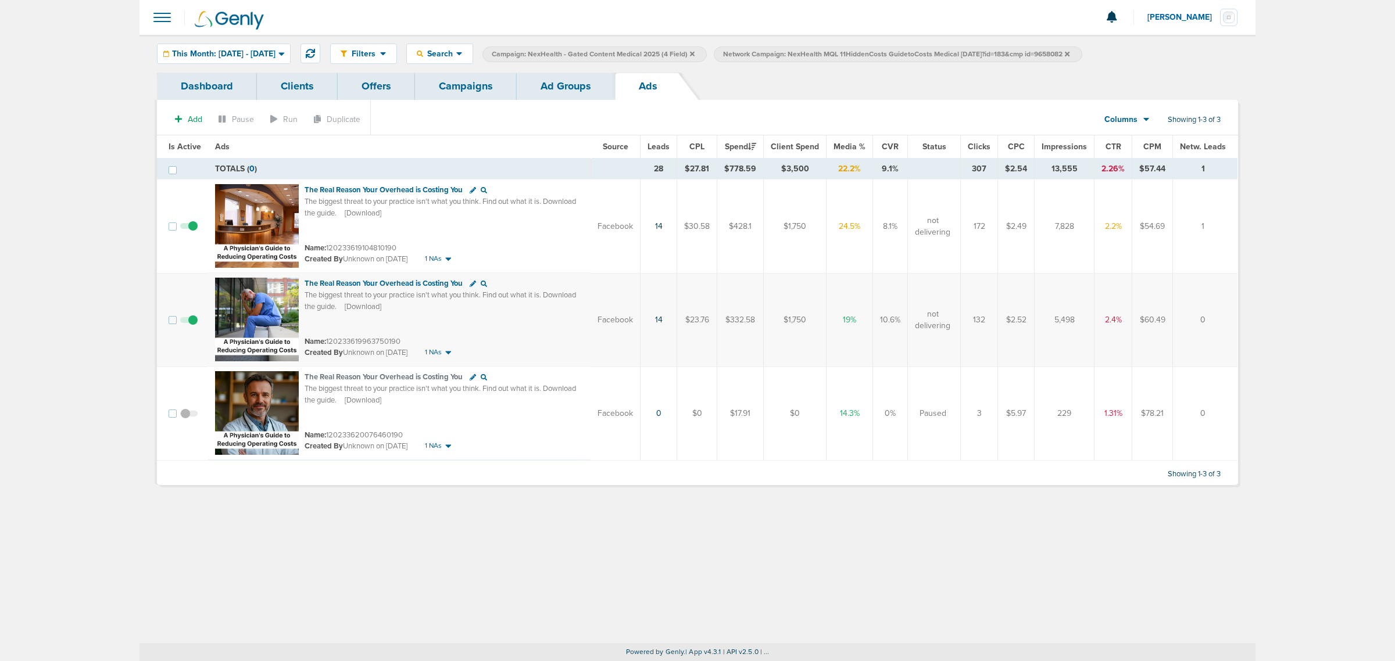
drag, startPoint x: 579, startPoint y: 86, endPoint x: 514, endPoint y: 88, distance: 64.6
click at [577, 87] on link "Ad Groups" at bounding box center [566, 86] width 98 height 27
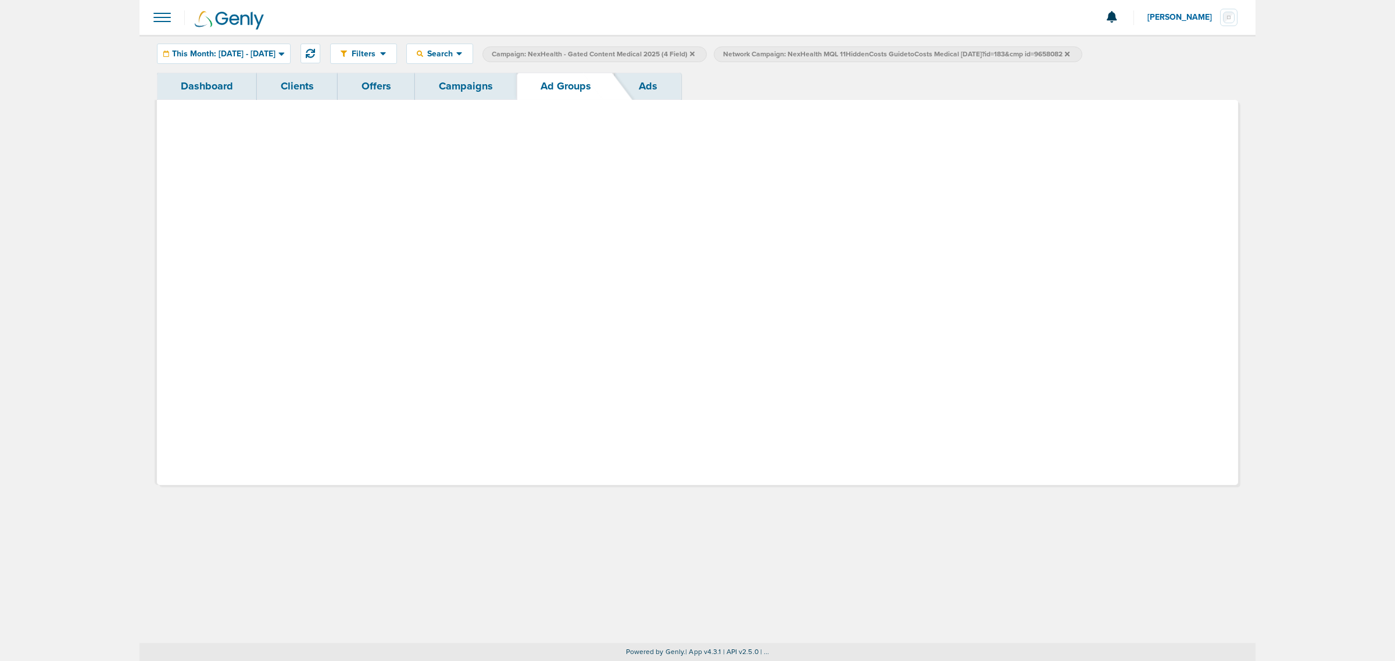
click at [437, 79] on link "Campaigns" at bounding box center [466, 86] width 102 height 27
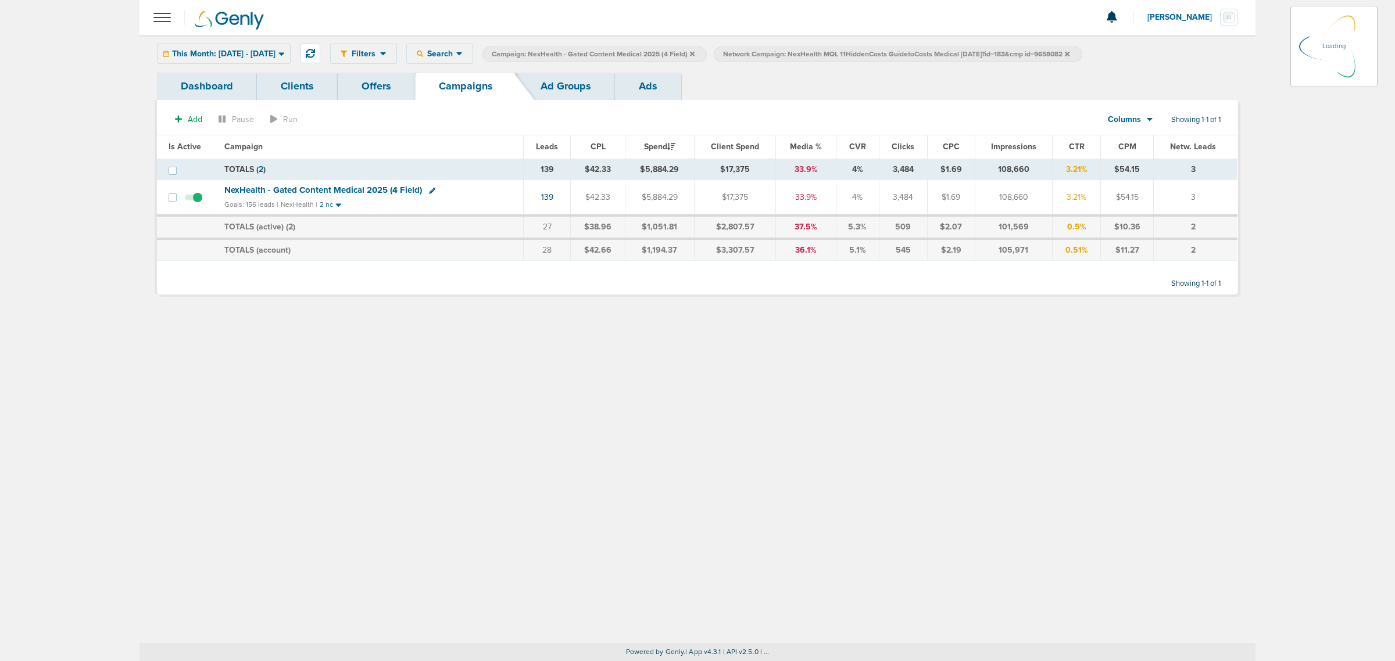
click at [695, 53] on icon at bounding box center [692, 53] width 5 height 5
click at [1082, 52] on label "Network Campaign: NexHealth MQL 11HiddenCosts GuidetoCosts Medical 09.17.25?id=…" at bounding box center [898, 55] width 368 height 16
click at [1070, 52] on icon at bounding box center [1067, 53] width 5 height 5
click at [254, 61] on div "This Month: [DATE] - [DATE]" at bounding box center [224, 53] width 133 height 19
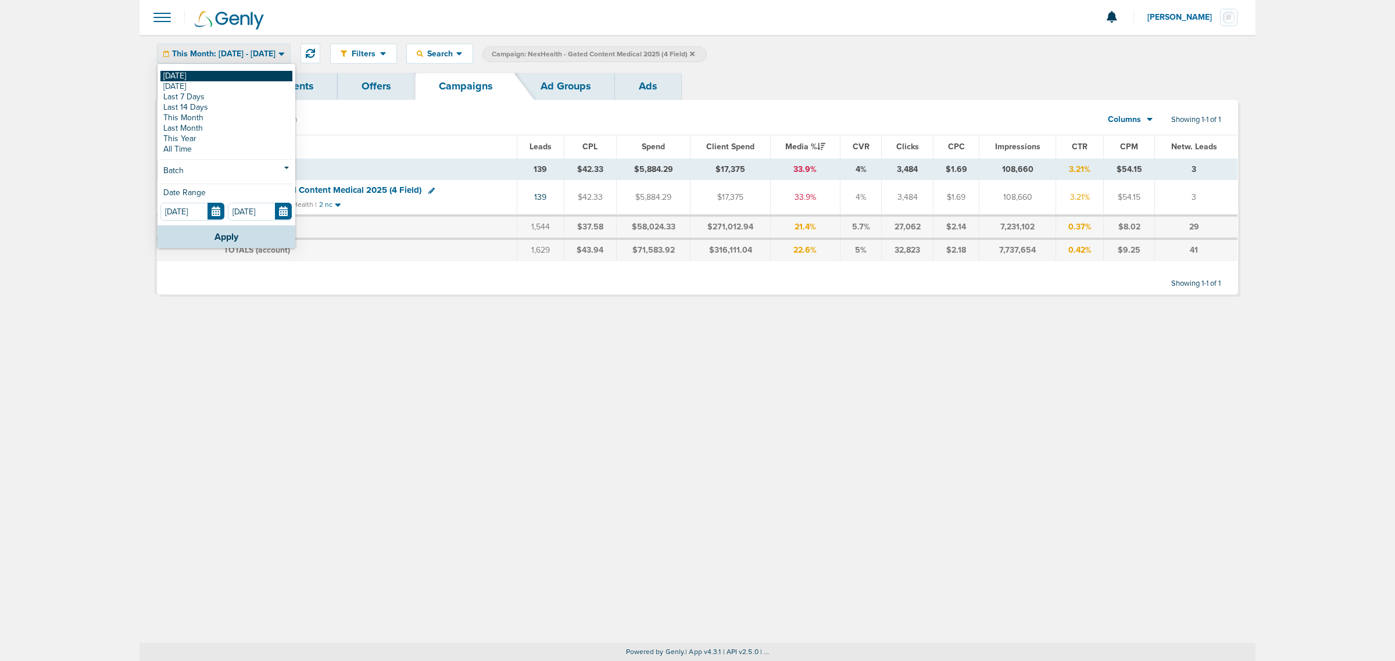
click at [223, 71] on link "[DATE]" at bounding box center [226, 76] width 132 height 10
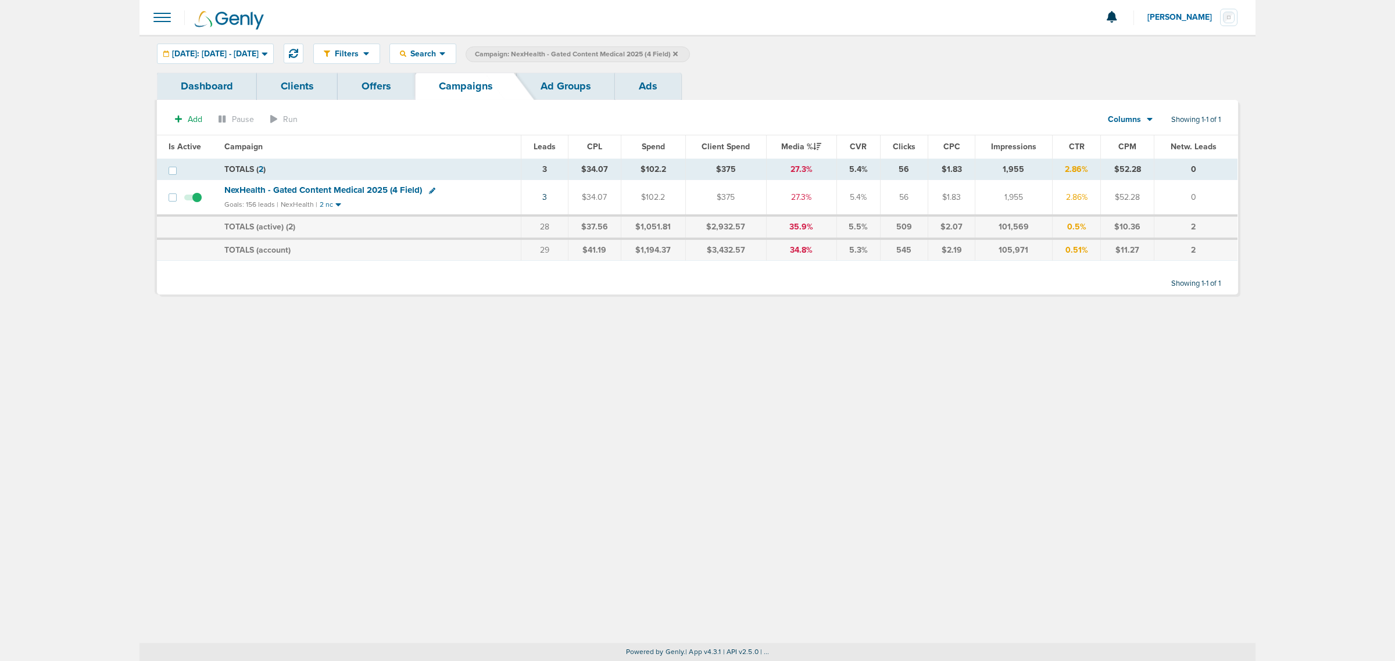
click at [379, 187] on span "NexHealth - Gated Content Medical 2025 (4 Field)" at bounding box center [323, 190] width 198 height 10
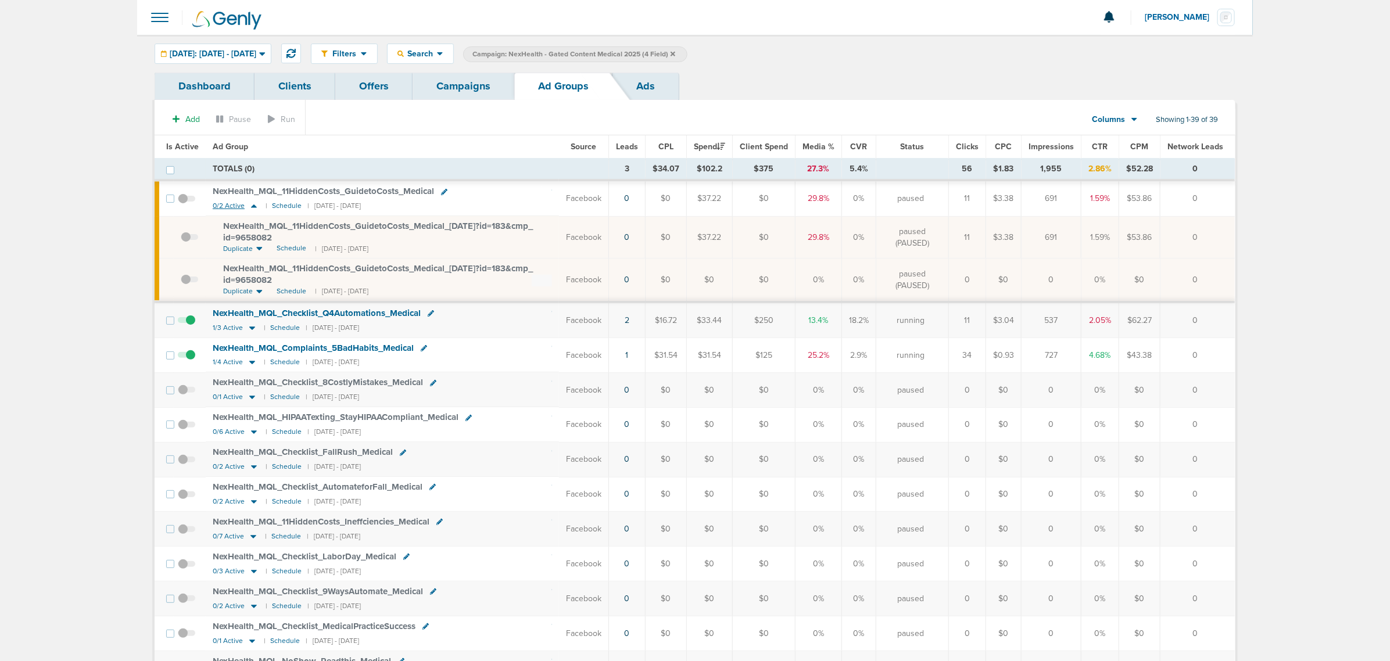
click at [251, 205] on icon at bounding box center [254, 206] width 12 height 10
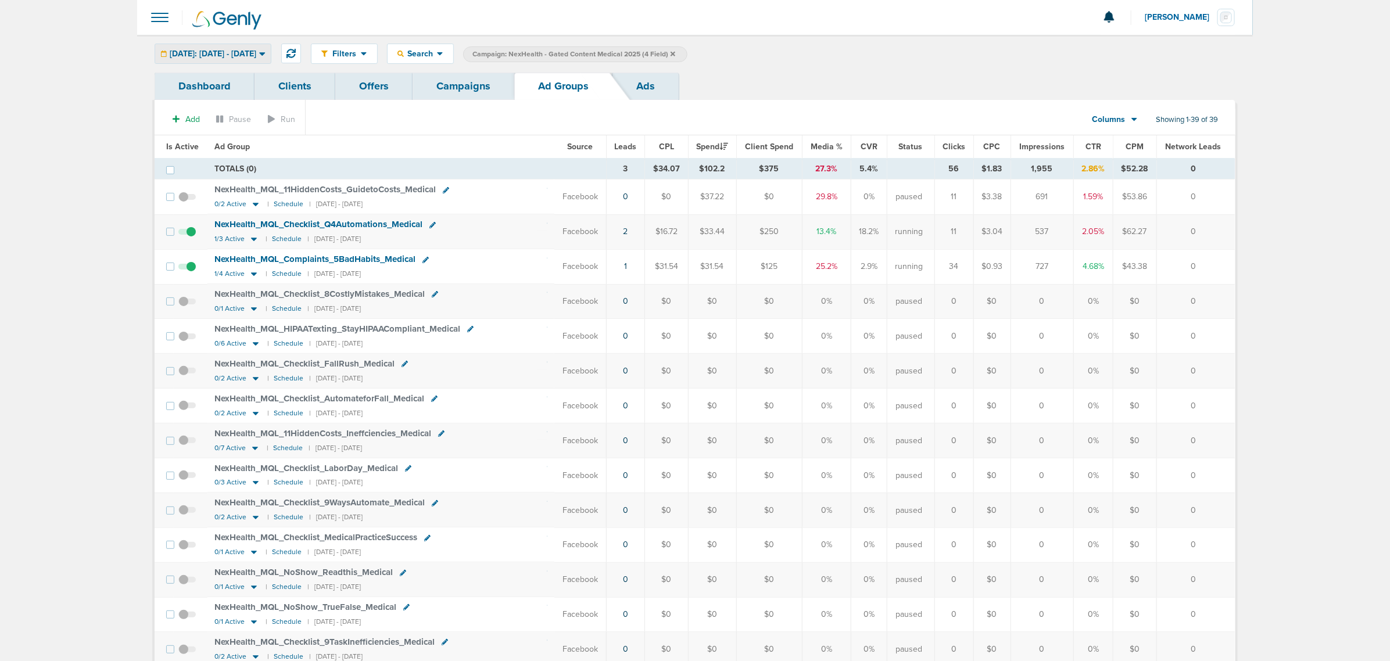
click at [256, 55] on span "[DATE]: [DATE] - [DATE]" at bounding box center [213, 54] width 87 height 8
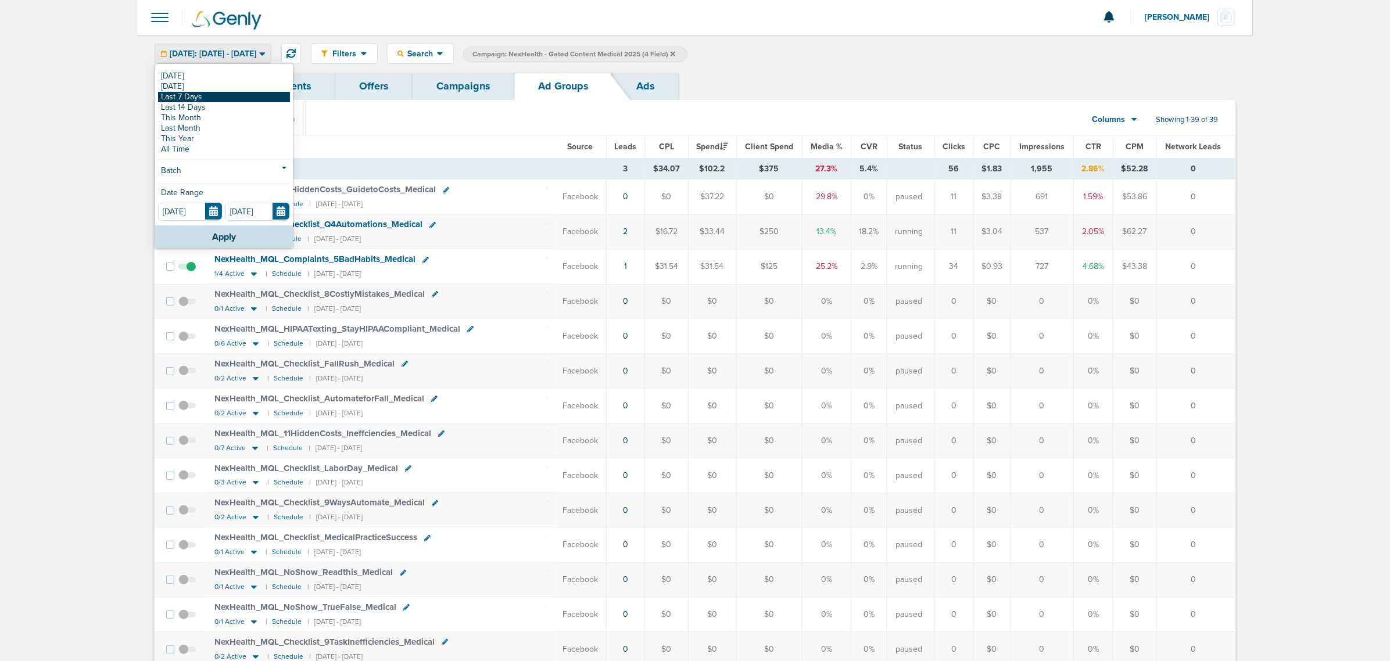
click at [254, 96] on link "Last 7 Days" at bounding box center [224, 97] width 132 height 10
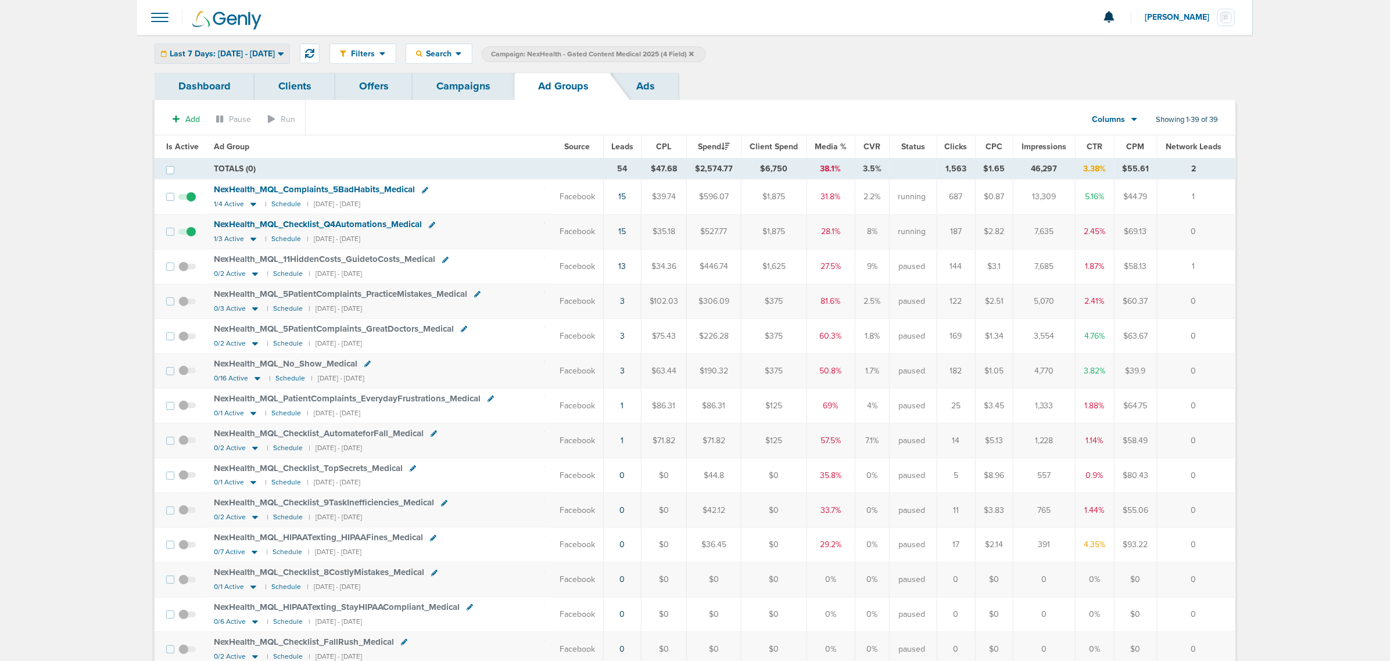
click at [284, 47] on div "Last 7 Days: 09.22.2025 - 09.29.2025" at bounding box center [222, 53] width 134 height 19
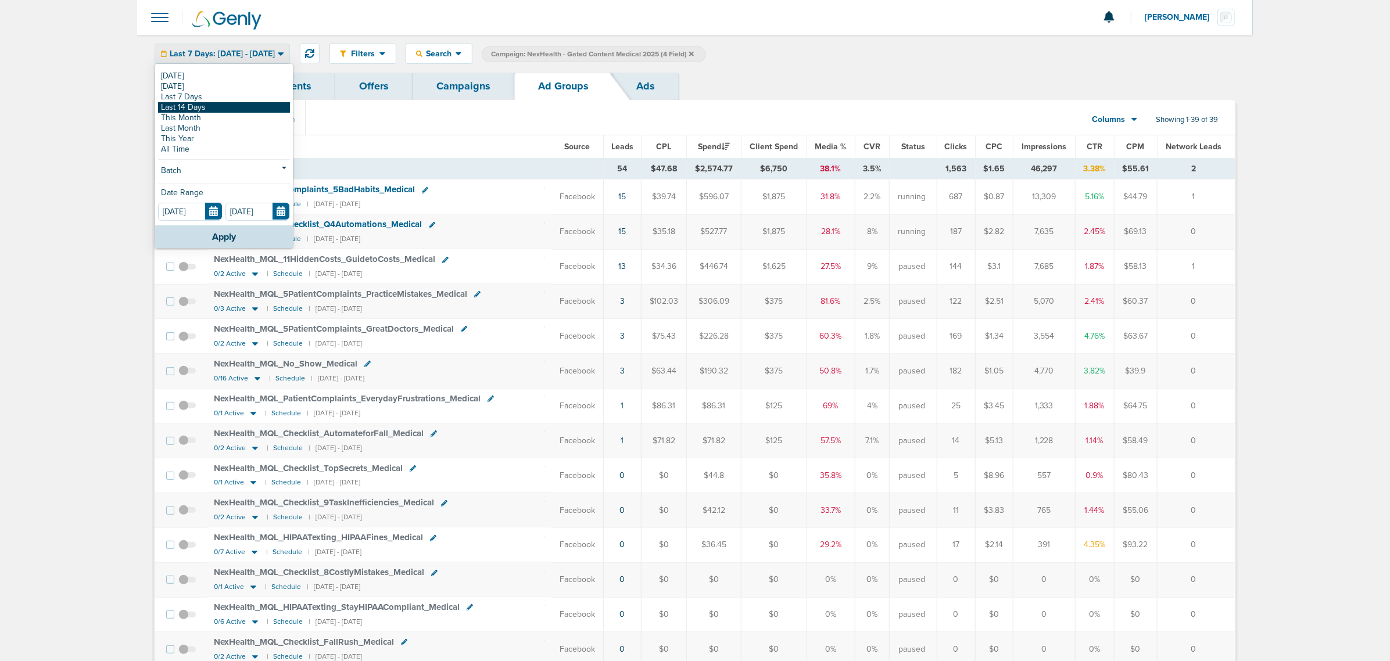
click at [208, 105] on link "Last 14 Days" at bounding box center [224, 107] width 132 height 10
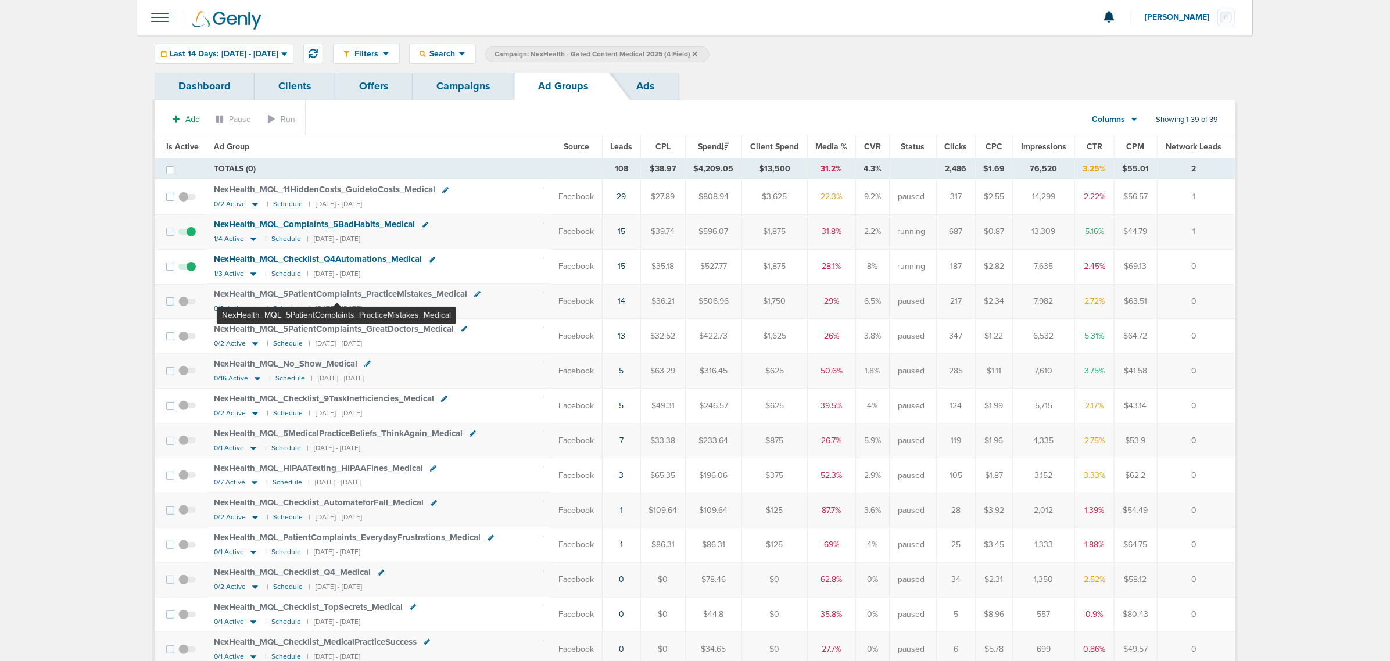
click at [337, 294] on span "NexHealth_ MQL_ 5PatientComplaints_ PracticeMistakes_ Medical" at bounding box center [340, 294] width 253 height 10
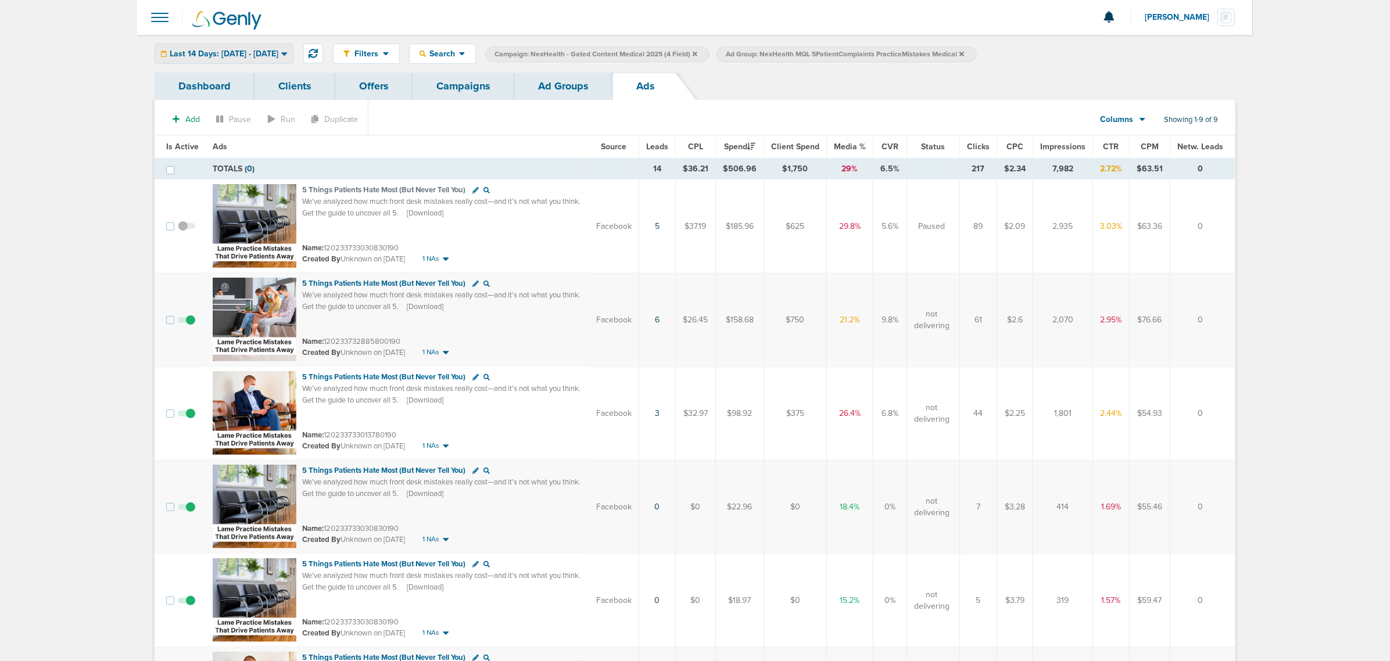
click at [274, 50] on span "Last 14 Days: 09.15.2025 - 09.29.2025" at bounding box center [224, 54] width 109 height 8
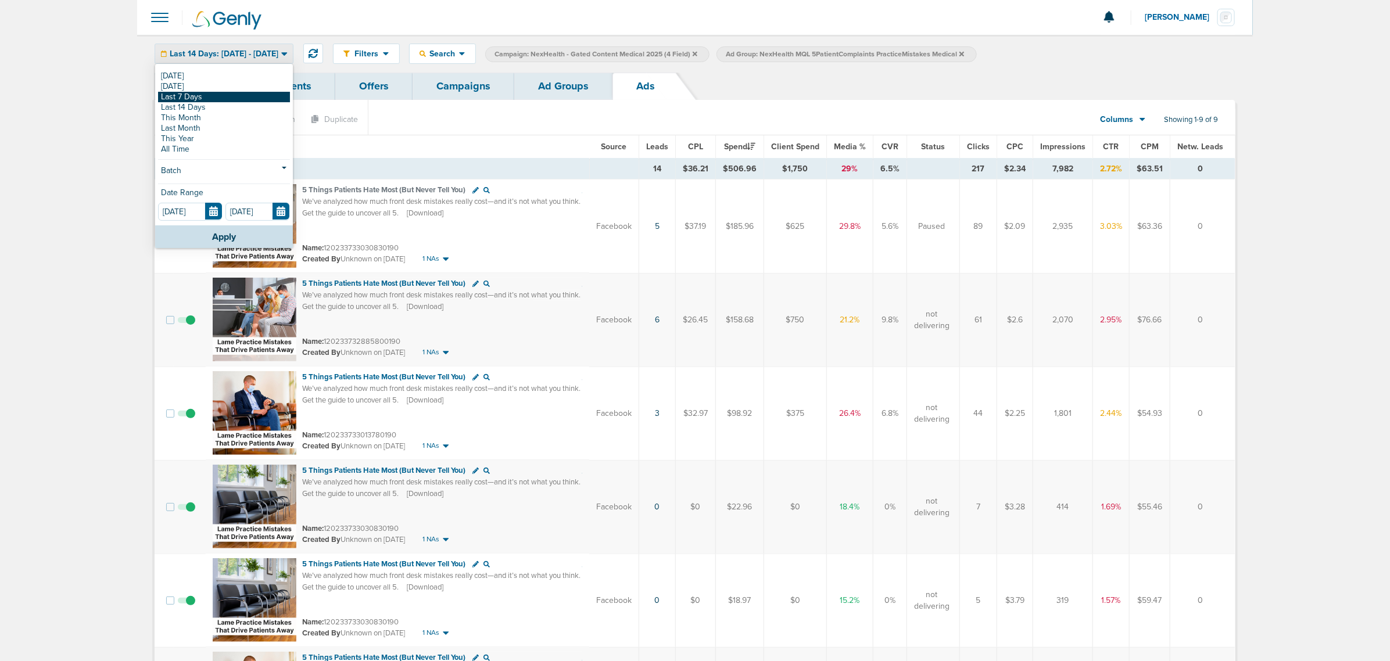
click at [204, 98] on link "Last 7 Days" at bounding box center [224, 97] width 132 height 10
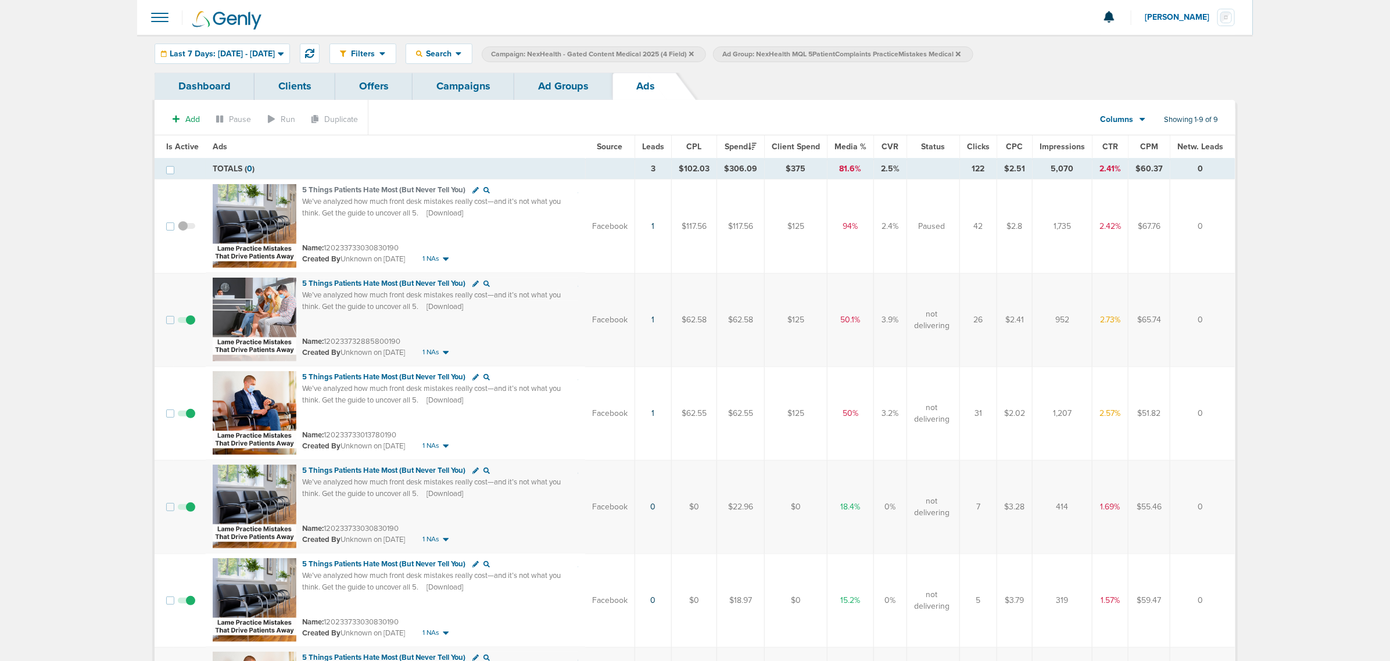
click at [573, 76] on link "Ad Groups" at bounding box center [563, 86] width 98 height 27
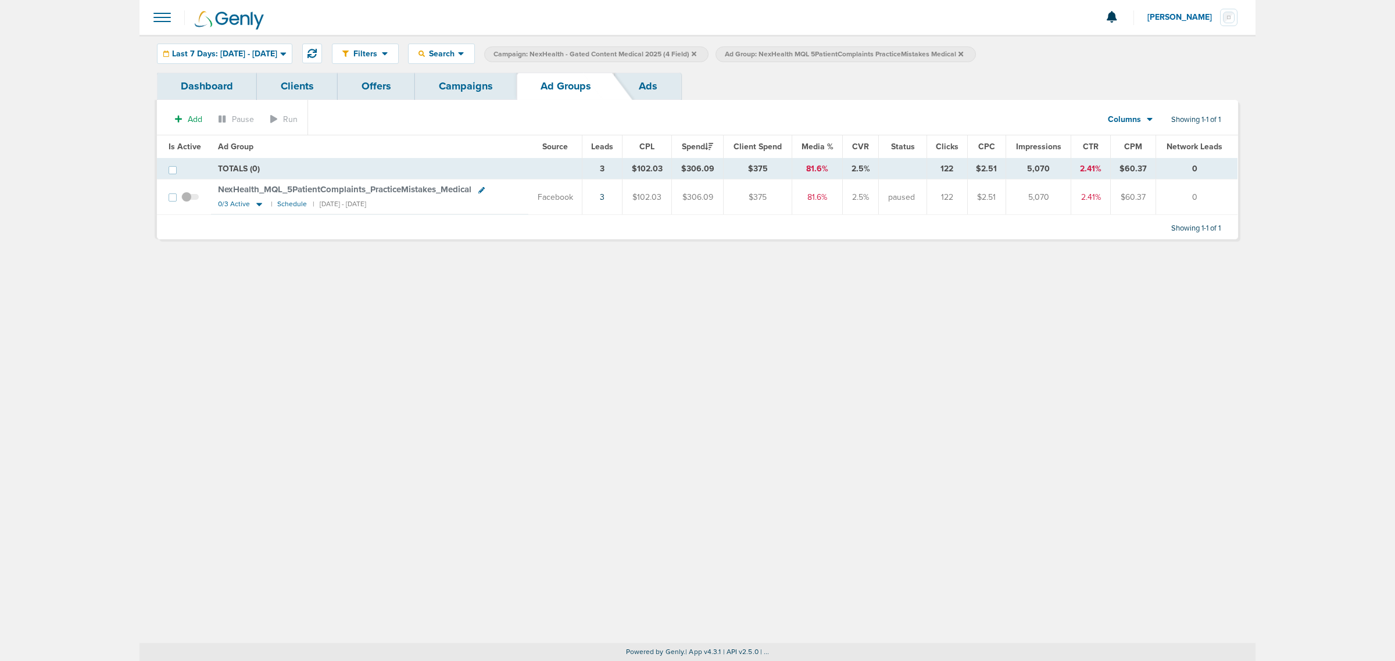
click at [963, 53] on icon at bounding box center [961, 53] width 5 height 5
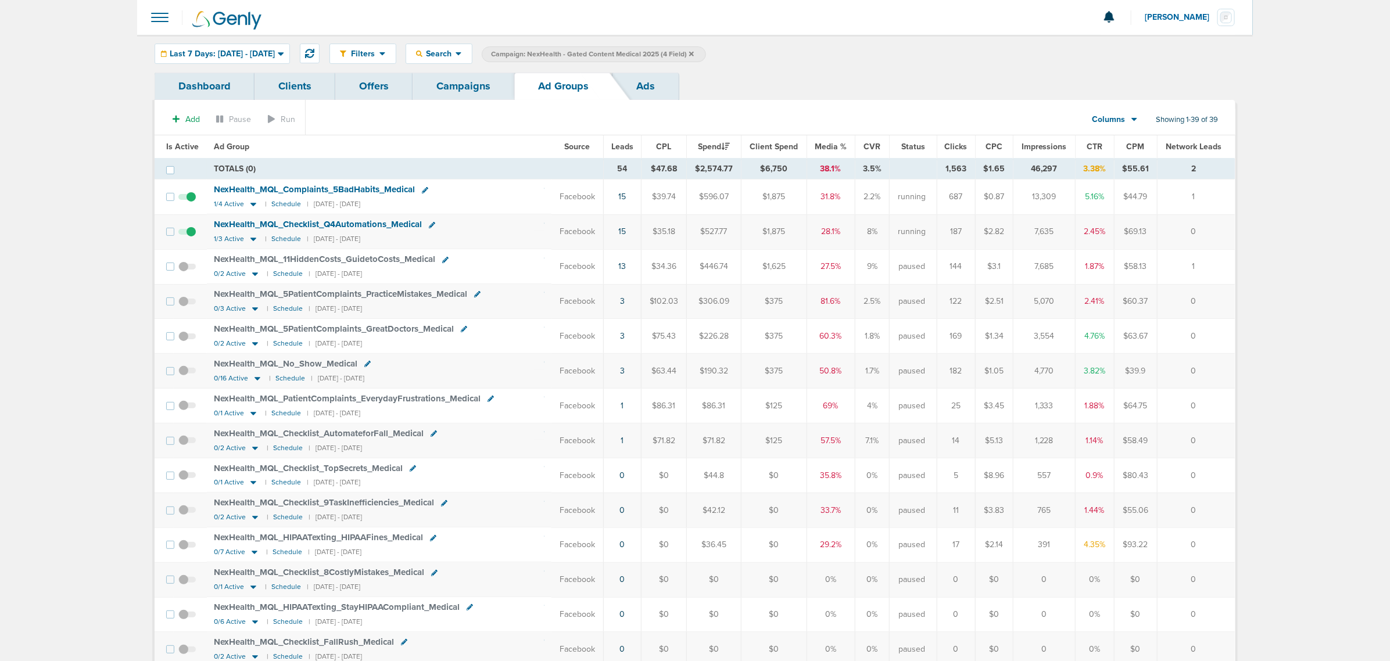
click at [462, 88] on link "Campaigns" at bounding box center [464, 86] width 102 height 27
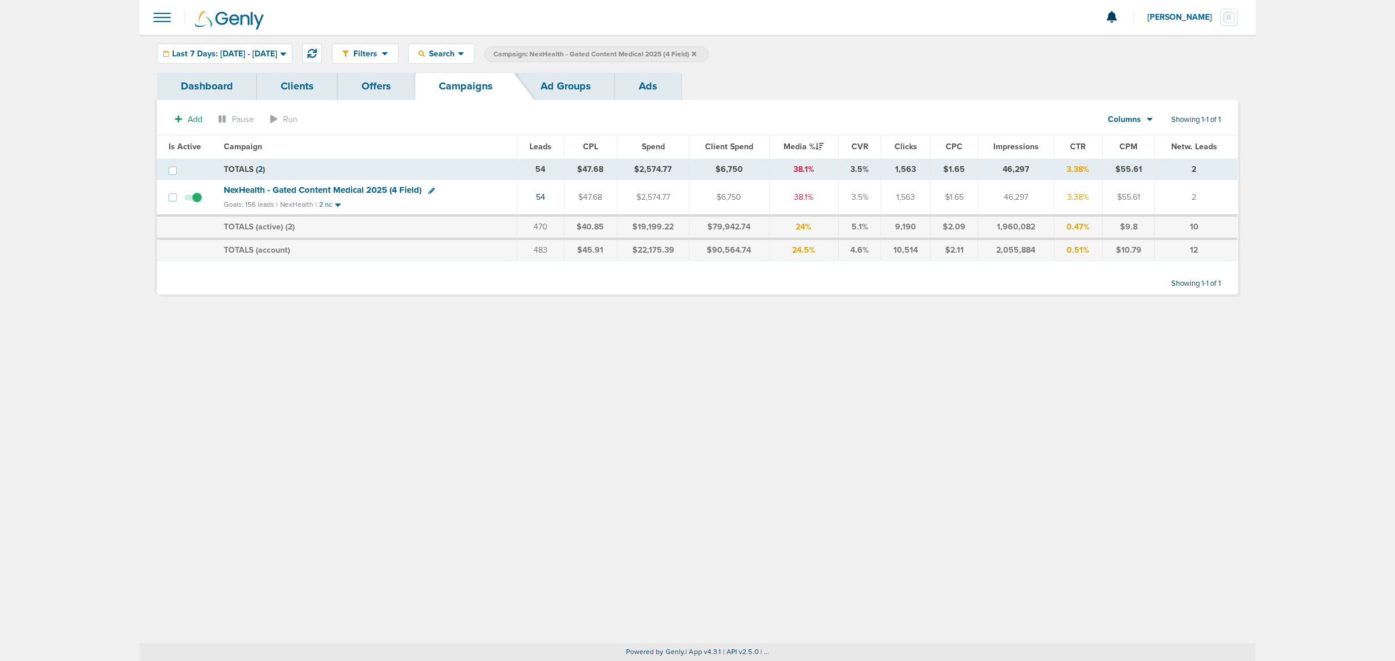
click at [696, 52] on icon at bounding box center [694, 53] width 5 height 5
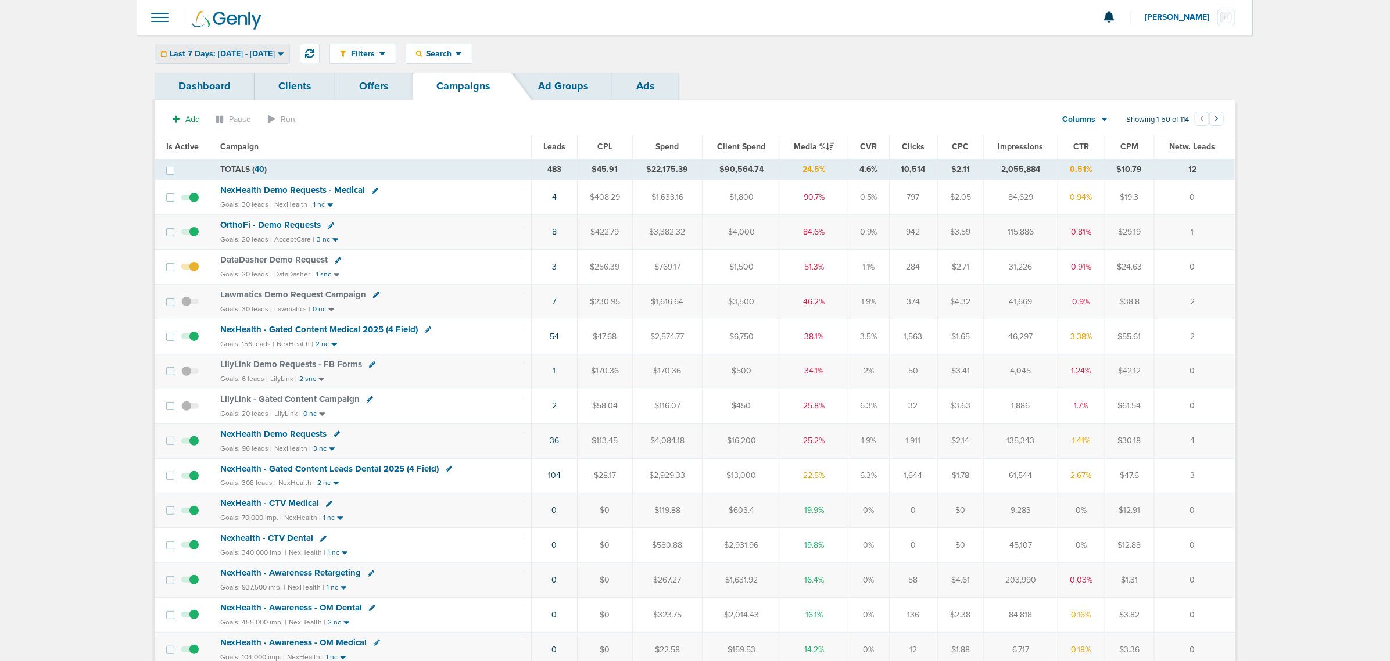
click at [242, 55] on span "Last 7 Days: 09.22.2025 - 09.29.2025" at bounding box center [222, 54] width 105 height 8
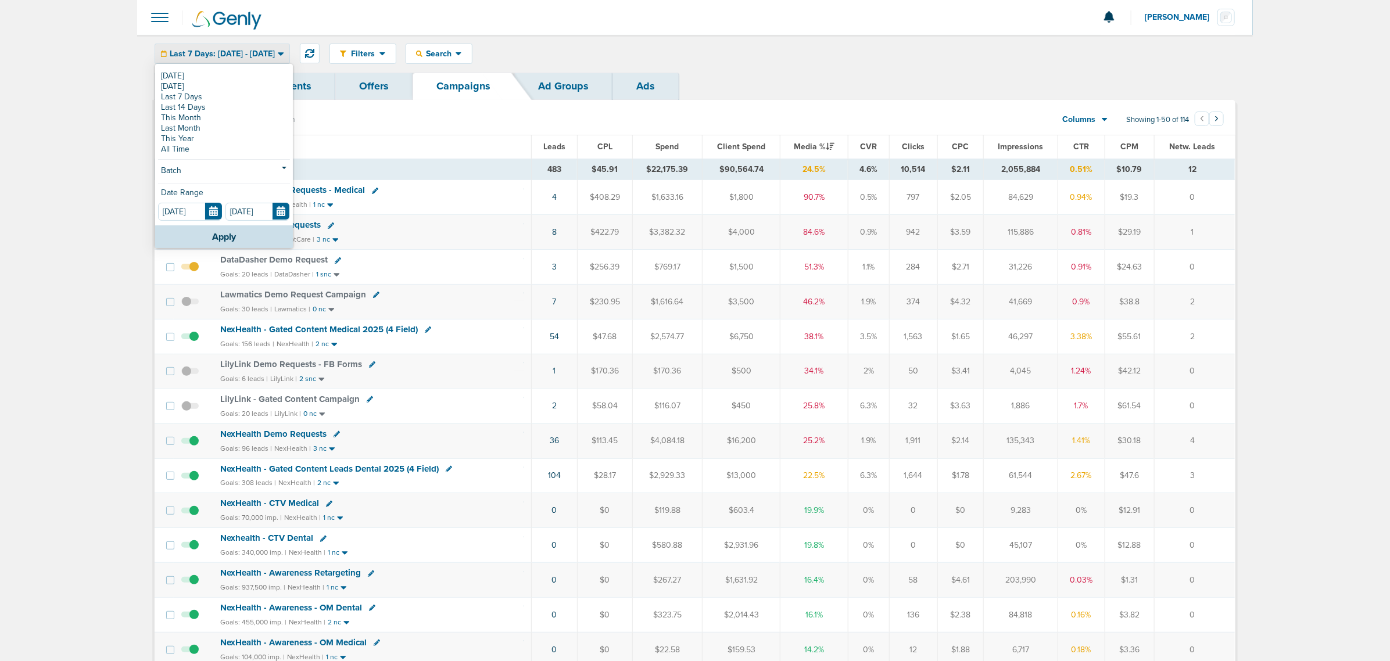
click at [364, 326] on td "NexHealth - Gated Content Medical 2025 (4 Field) Goals: 156 leads | NexHealth |…" at bounding box center [372, 336] width 319 height 35
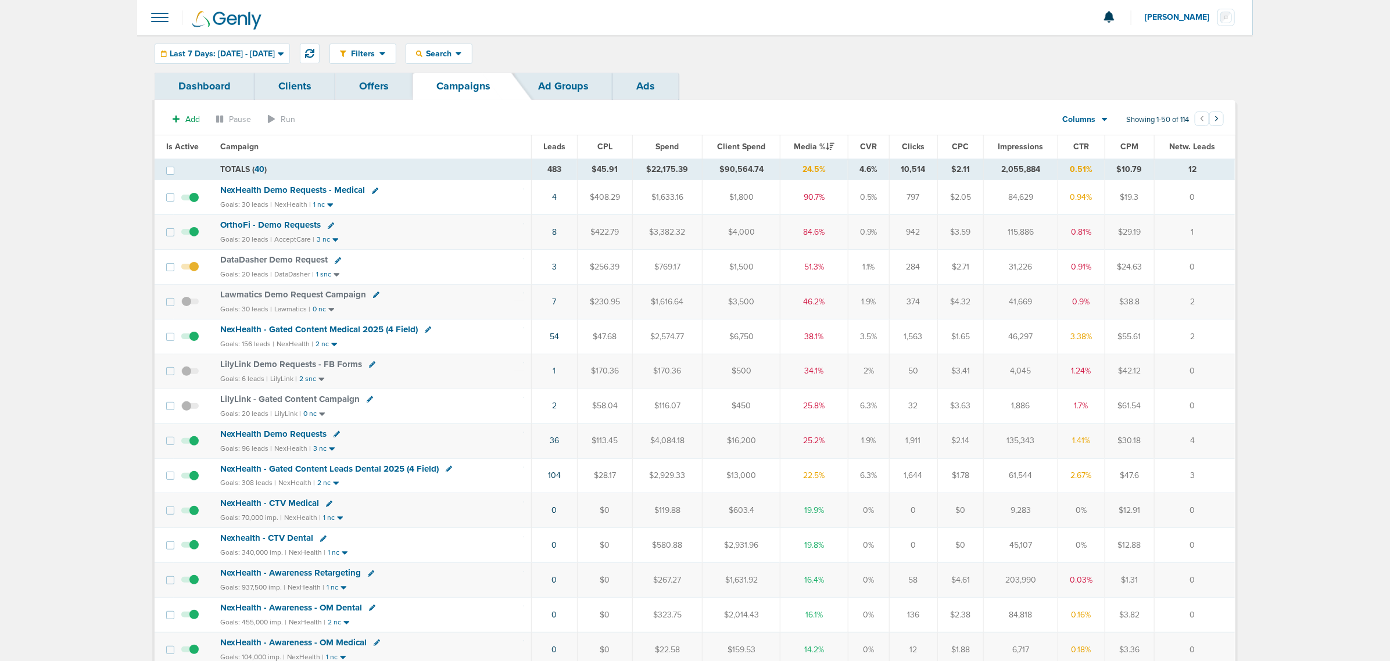
click at [365, 330] on span "NexHealth - Gated Content Medical 2025 (4 Field)" at bounding box center [319, 329] width 198 height 10
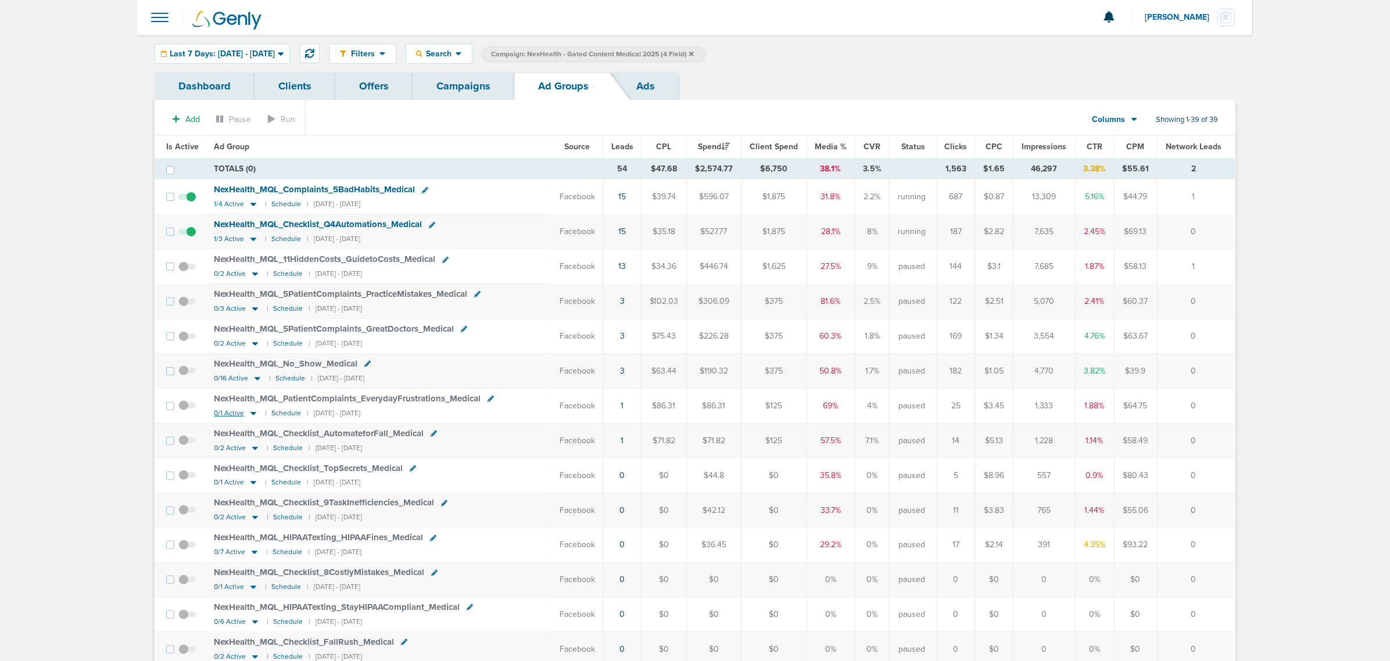
click at [253, 419] on icon at bounding box center [254, 414] width 12 height 10
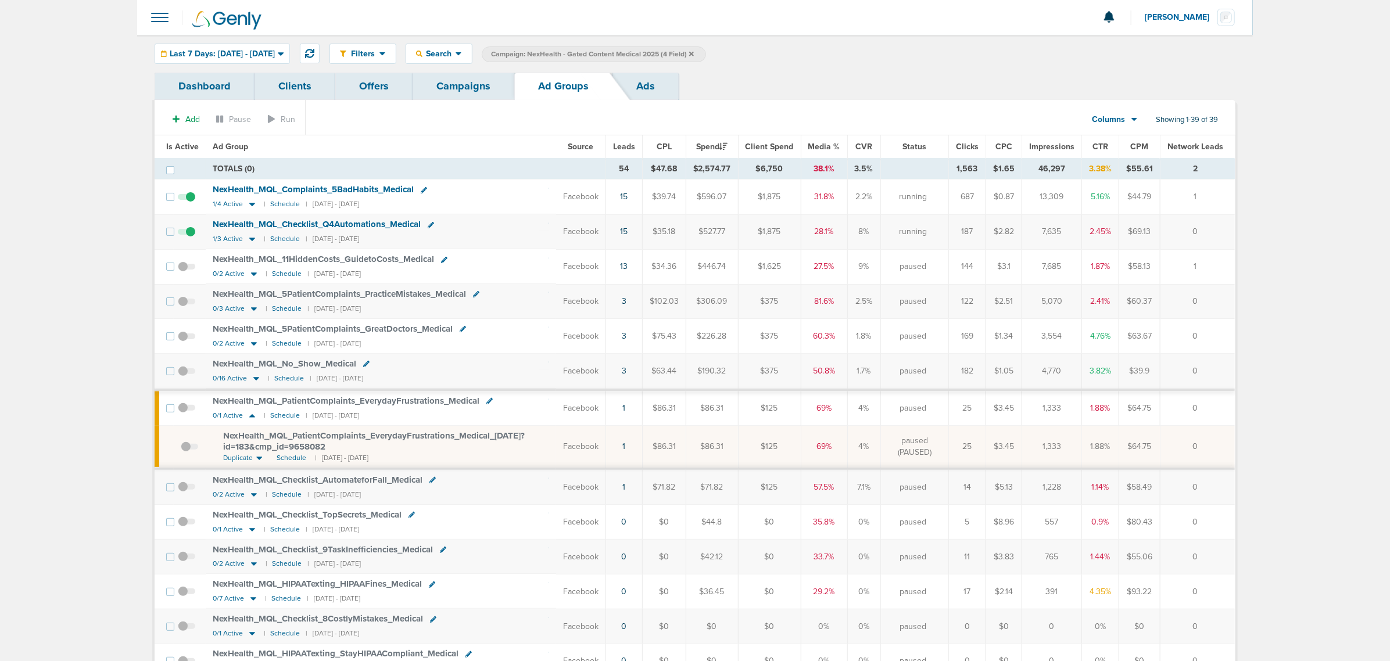
click at [266, 440] on span "NexHealth_ MQL_ PatientComplaints_ EverydayFrustrations_ Medical_ 09.26.25?id=1…" at bounding box center [374, 442] width 302 height 22
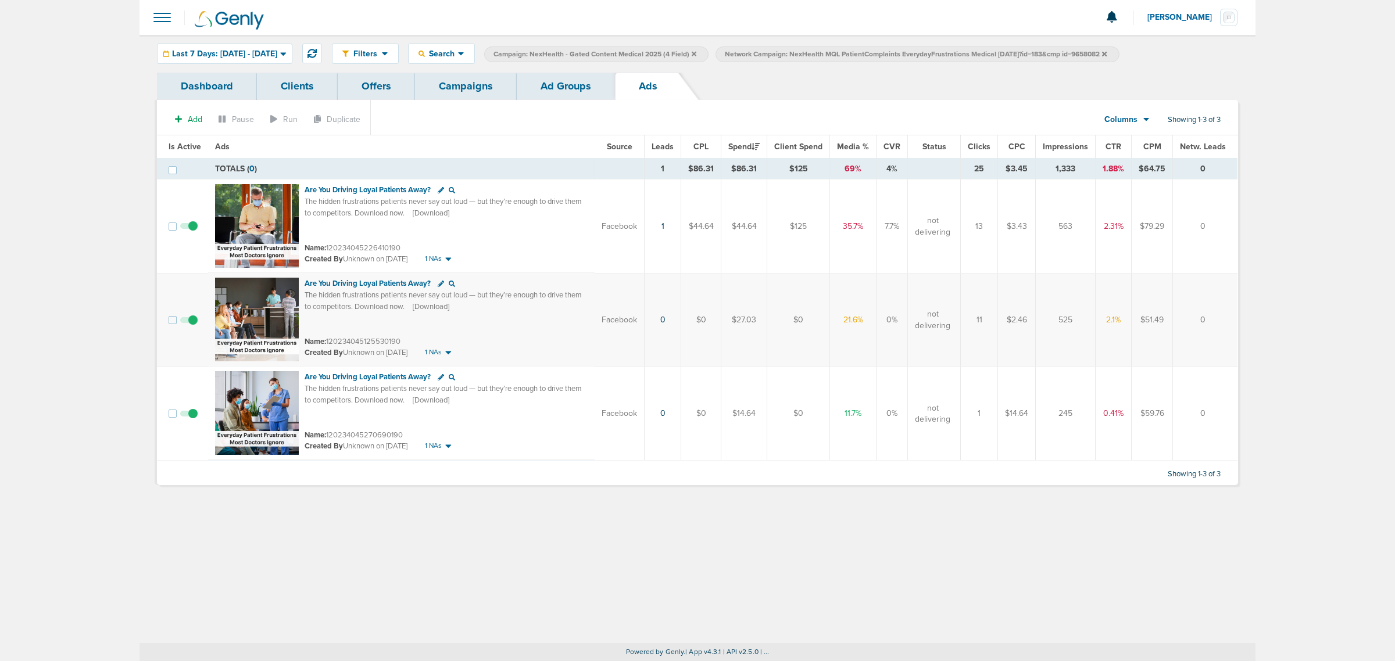
click at [573, 95] on link "Ad Groups" at bounding box center [566, 86] width 98 height 27
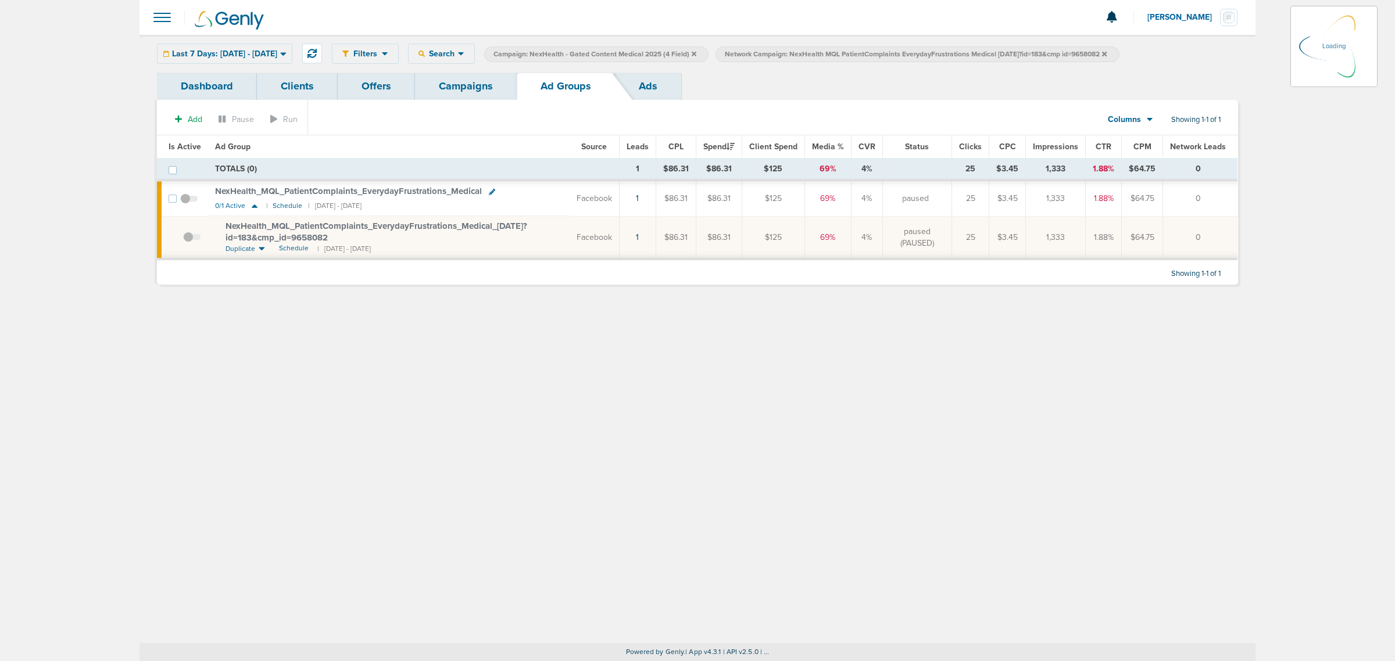
click at [466, 90] on link "Campaigns" at bounding box center [466, 86] width 102 height 27
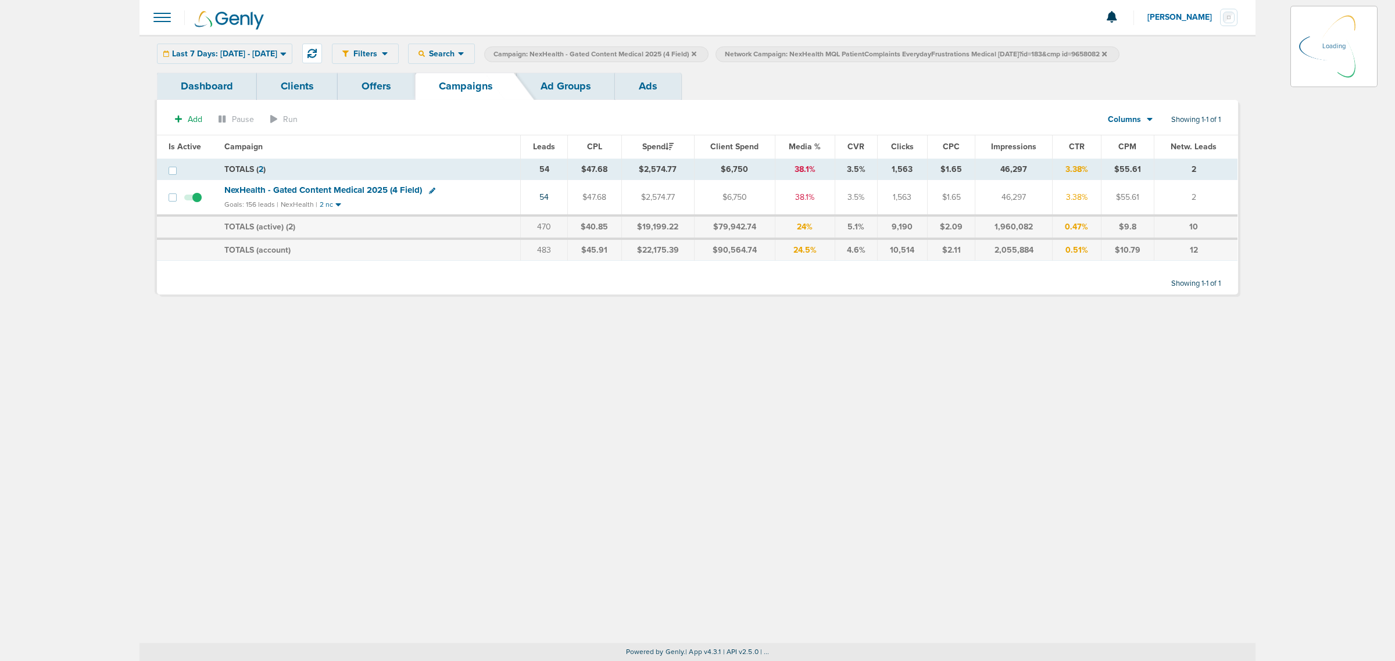
click at [567, 83] on link "Ad Groups" at bounding box center [566, 86] width 98 height 27
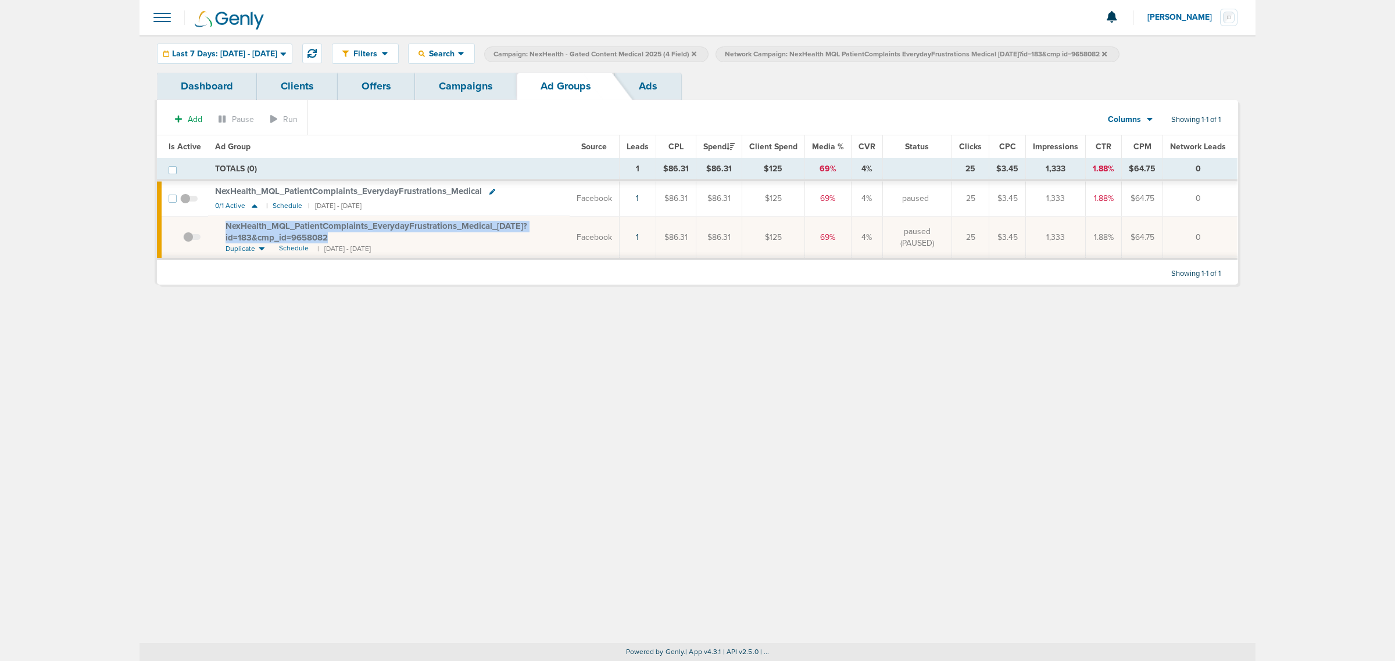
drag, startPoint x: 355, startPoint y: 237, endPoint x: 219, endPoint y: 221, distance: 136.9
click at [219, 221] on td "NexHealth_ MQL_ PatientComplaints_ EverydayFrustrations_ Medical_ 09.26.25?id=1…" at bounding box center [389, 237] width 362 height 43
copy span "NexHealth_ MQL_ PatientComplaints_ EverydayFrustrations_ Medical_ 09.26.25?id=1…"
drag, startPoint x: 674, startPoint y: 515, endPoint x: 563, endPoint y: 285, distance: 255.3
click at [674, 510] on div "Filters Active Only Settings Status Active Inactive Objectives MQL SQL Traffic …" at bounding box center [698, 339] width 1116 height 609
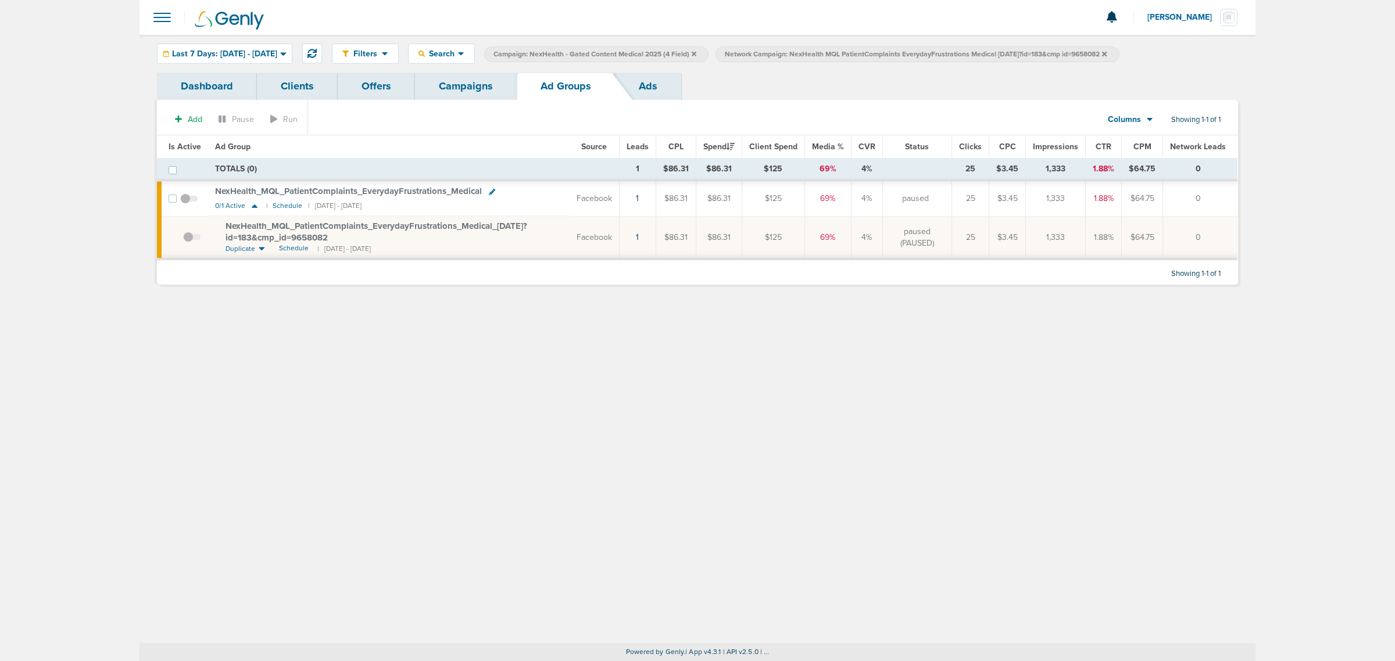
click at [454, 95] on link "Campaigns" at bounding box center [466, 86] width 102 height 27
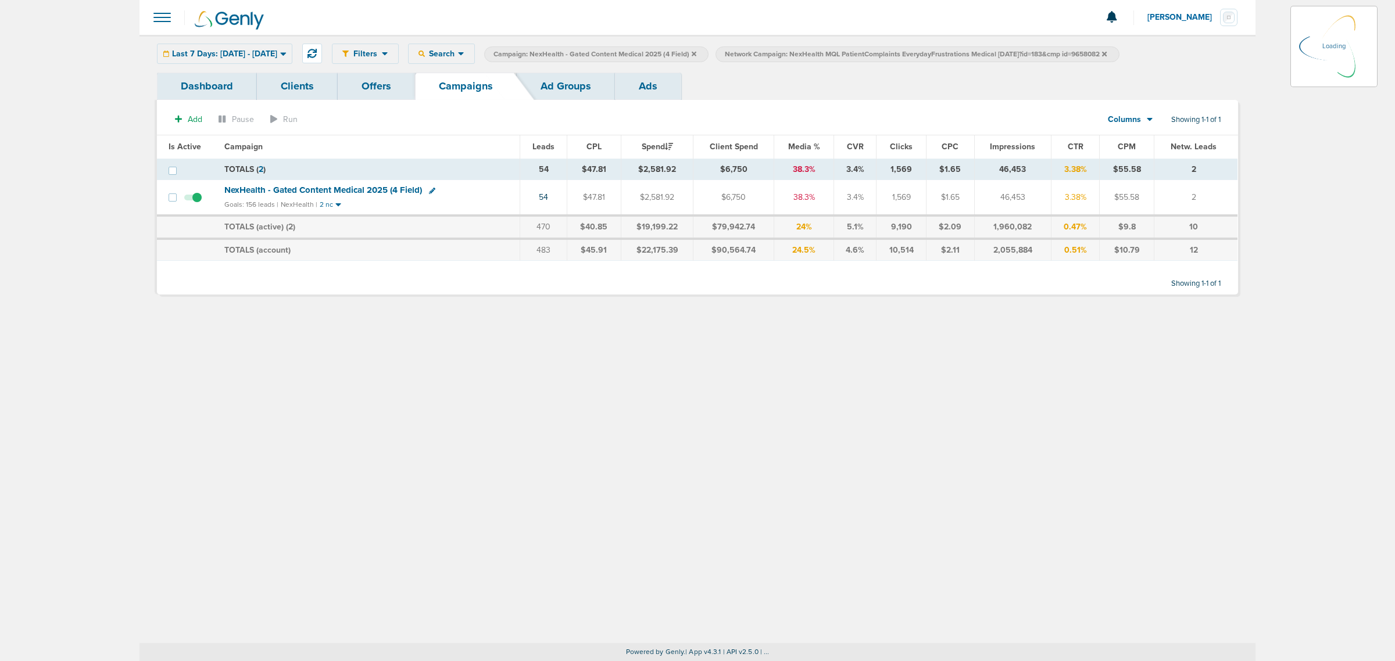
click at [696, 51] on icon at bounding box center [694, 53] width 5 height 5
click at [875, 53] on span "Network Campaign: NexHealth MQL PatientComplaints EverydayFrustrations Medical …" at bounding box center [685, 54] width 382 height 10
click at [875, 53] on icon at bounding box center [873, 54] width 5 height 7
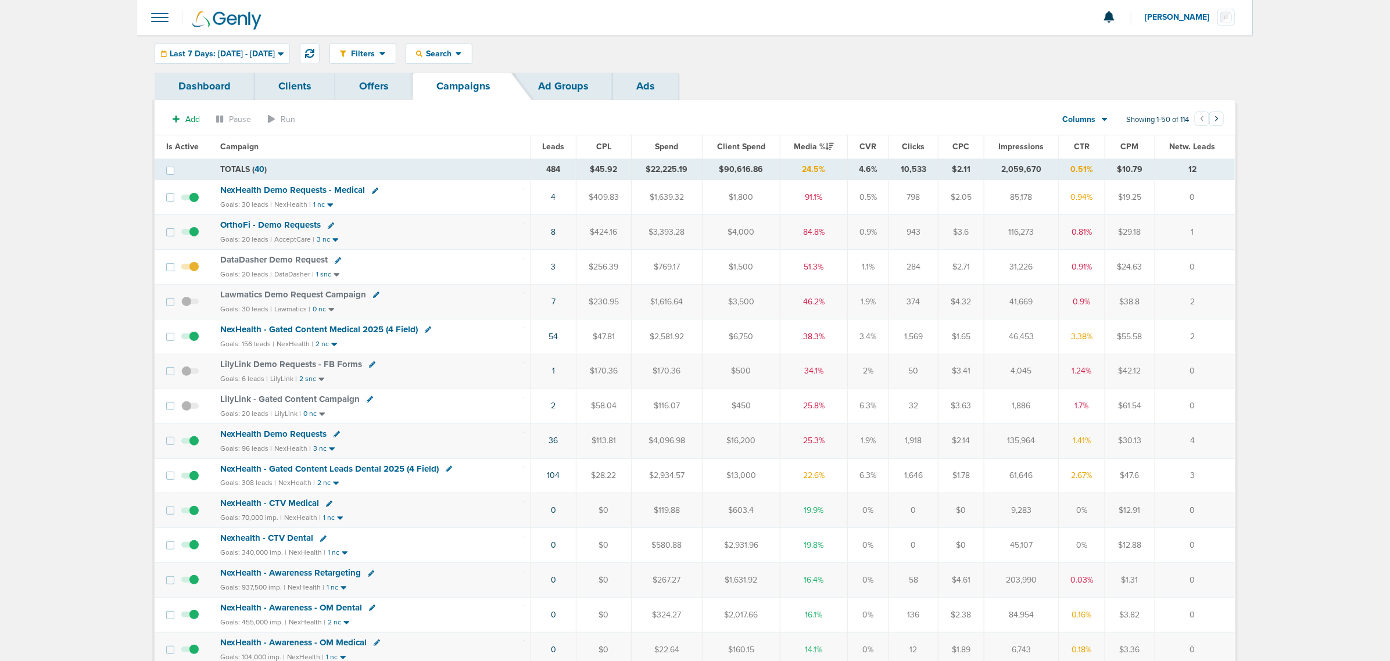
click at [250, 42] on div "Filters Active Only Settings Status Active Inactive Objectives MQL SQL Traffic …" at bounding box center [695, 54] width 1116 height 38
click at [238, 55] on span "Last 7 Days: 09.22.2025 - 09.29.2025" at bounding box center [222, 54] width 105 height 8
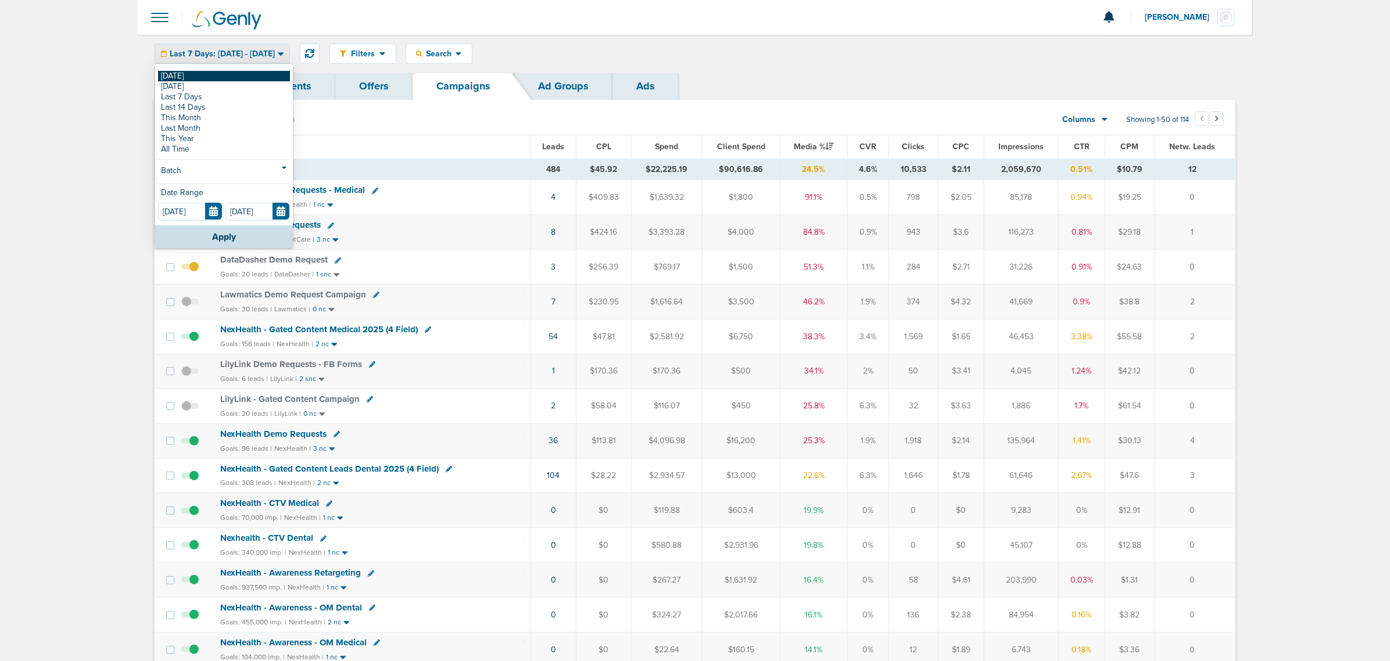
click at [196, 76] on link "[DATE]" at bounding box center [224, 76] width 132 height 10
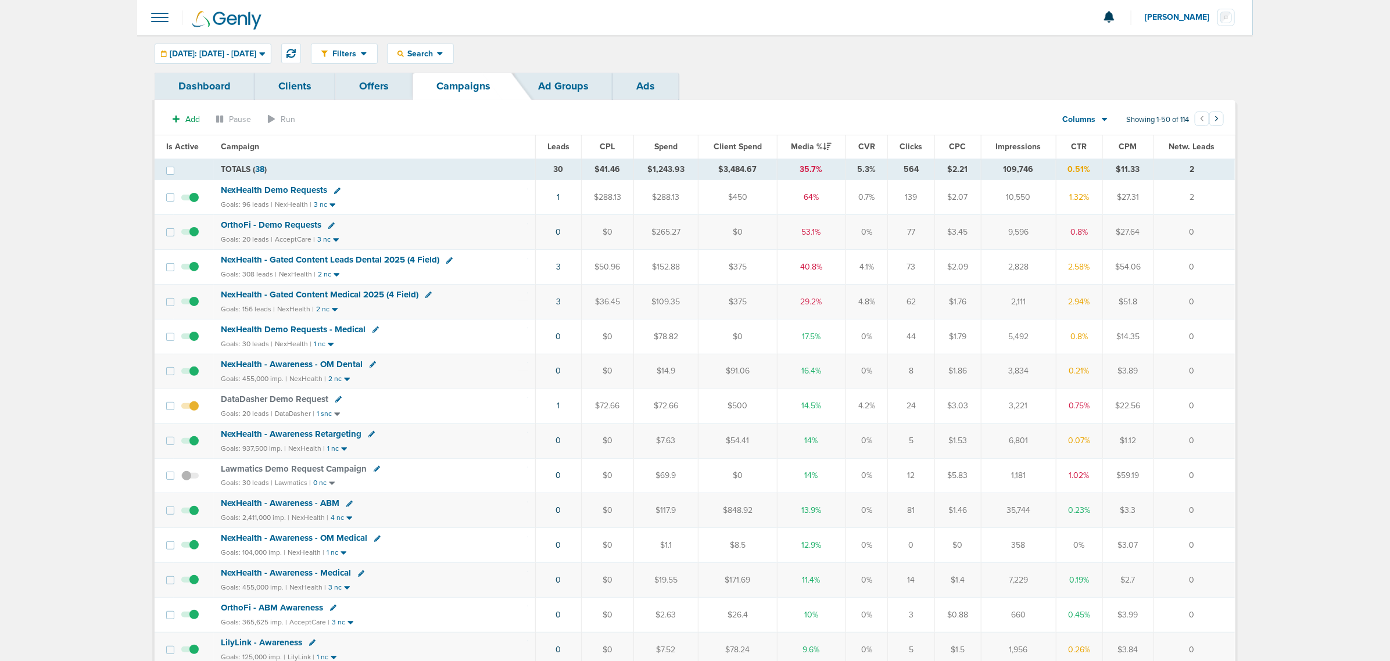
click at [376, 258] on span "NexHealth - Gated Content Leads Dental 2025 (4 Field)" at bounding box center [330, 260] width 219 height 10
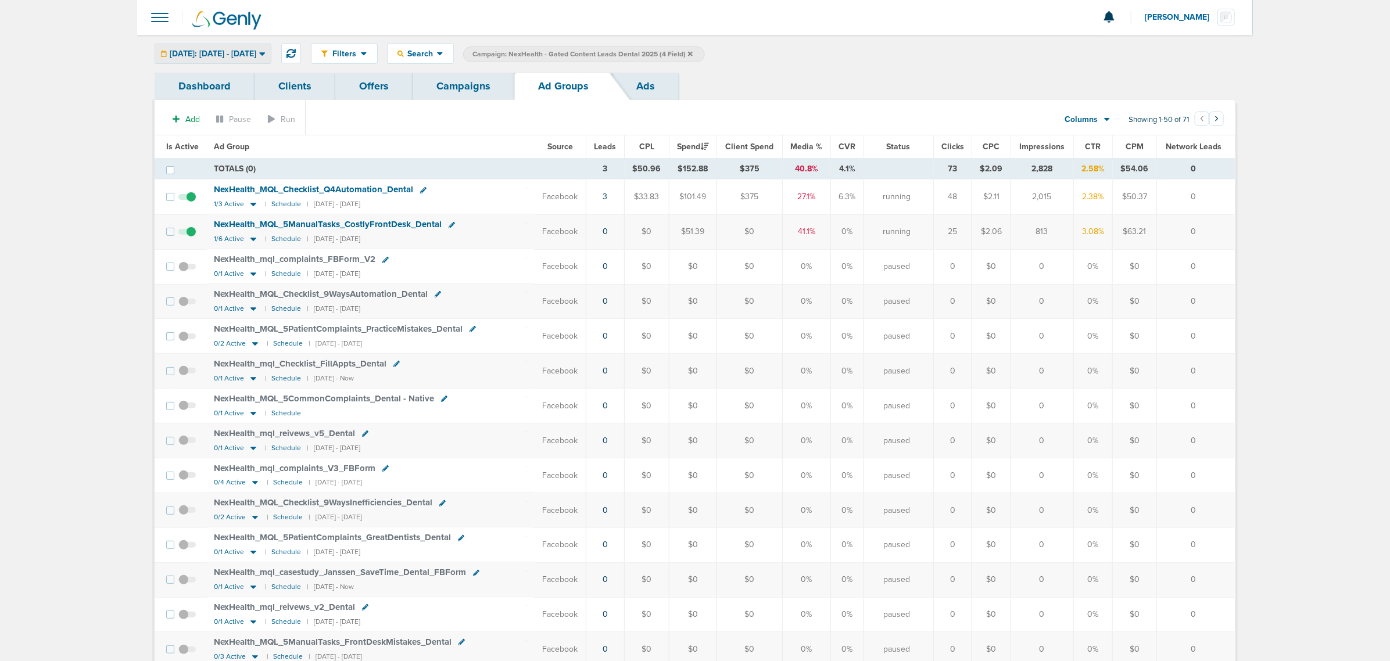
click at [228, 59] on div "[DATE]: [DATE] - [DATE]" at bounding box center [213, 53] width 116 height 19
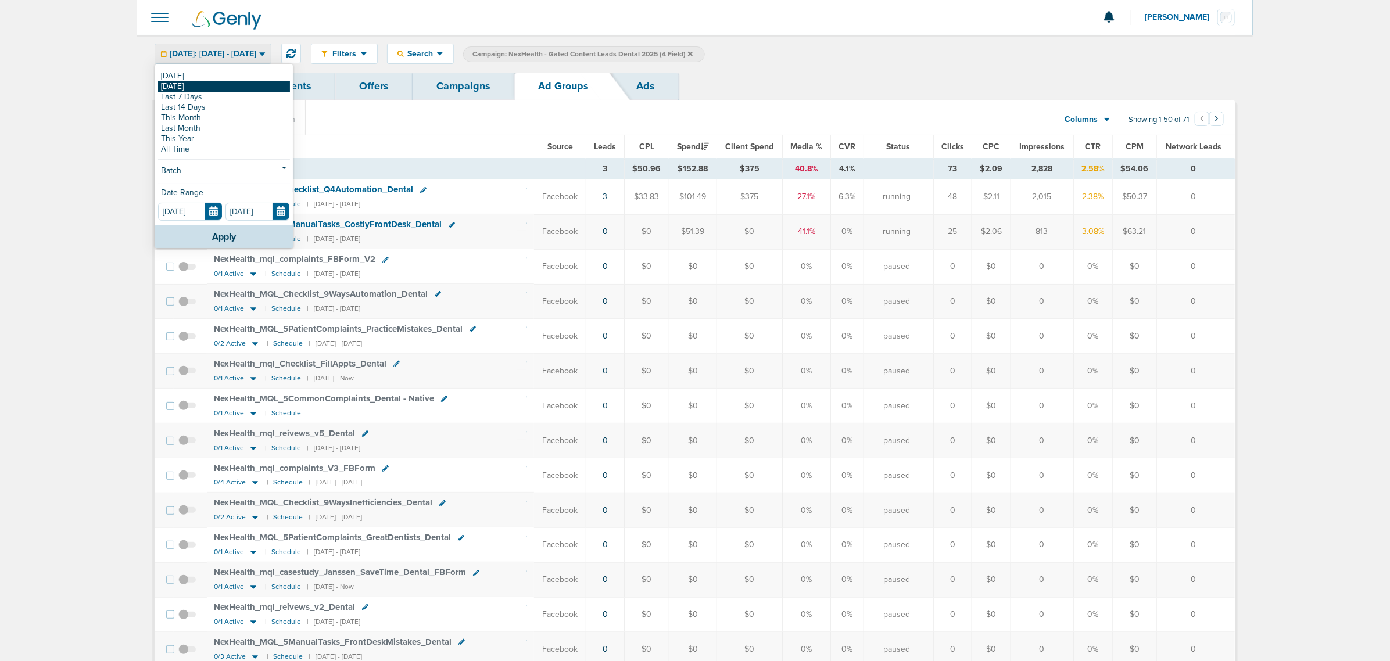
click at [201, 89] on link "[DATE]" at bounding box center [224, 86] width 132 height 10
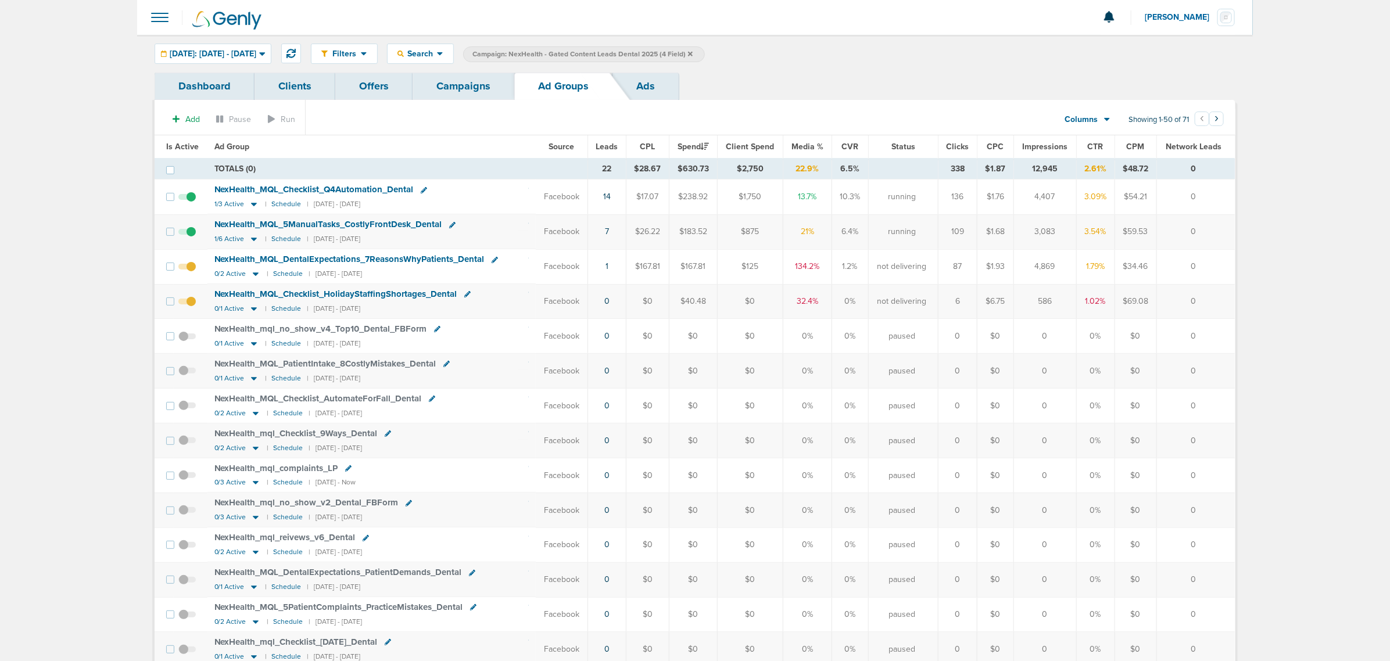
click at [467, 83] on link "Campaigns" at bounding box center [464, 86] width 102 height 27
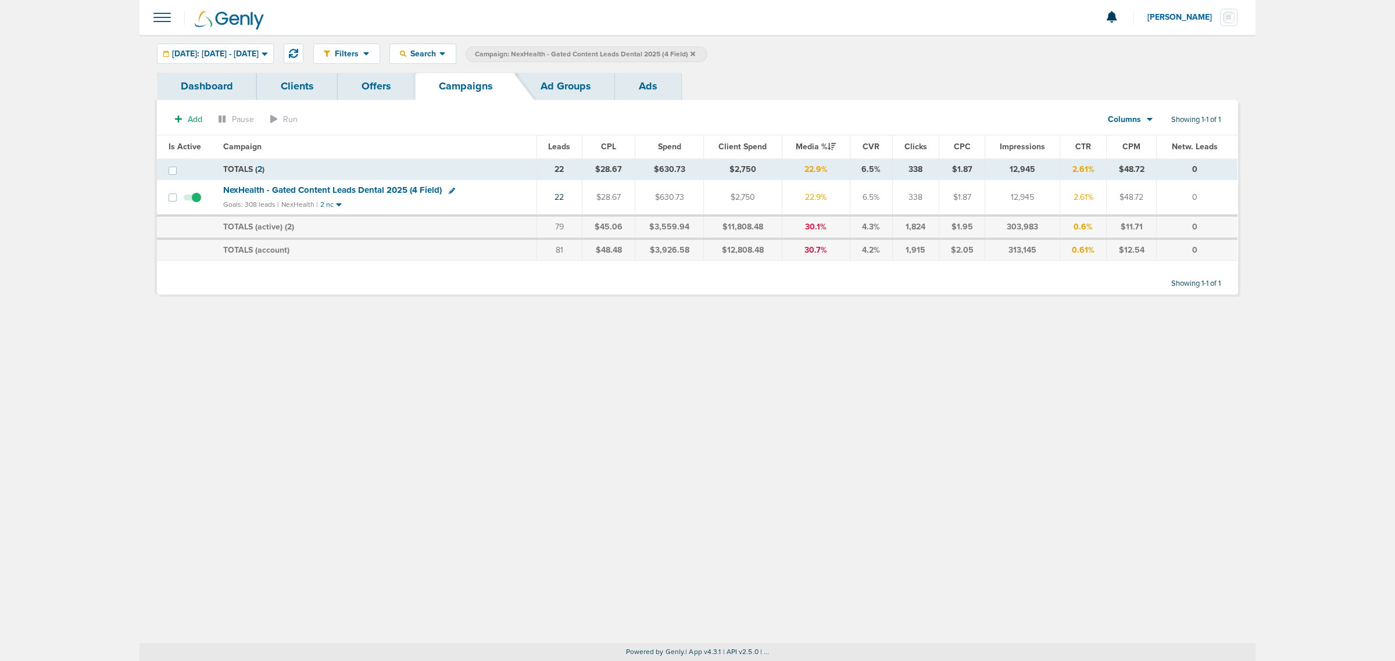
click at [707, 53] on label "Campaign: NexHealth - Gated Content Leads Dental 2025 (4 Field)" at bounding box center [587, 55] width 242 height 16
click at [695, 53] on icon at bounding box center [693, 54] width 5 height 7
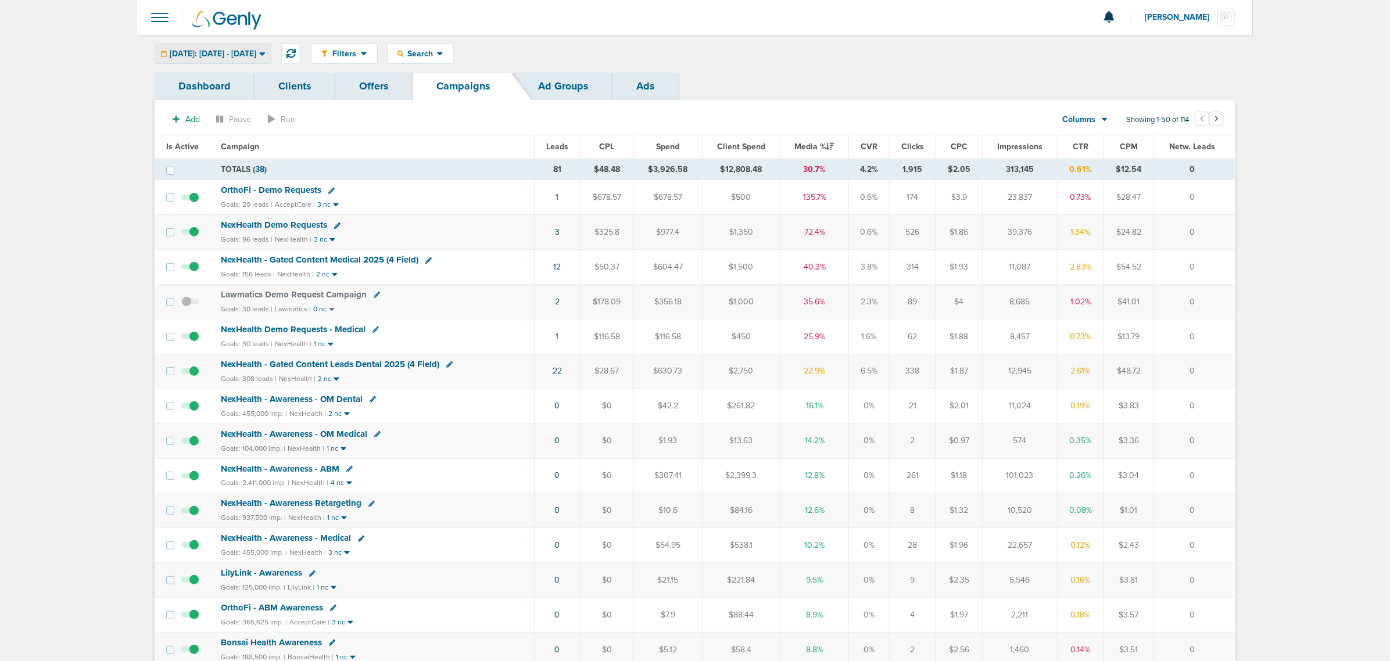
click at [253, 51] on span "Yesterday: 09.28.2025 - 09.28.2025" at bounding box center [213, 54] width 87 height 8
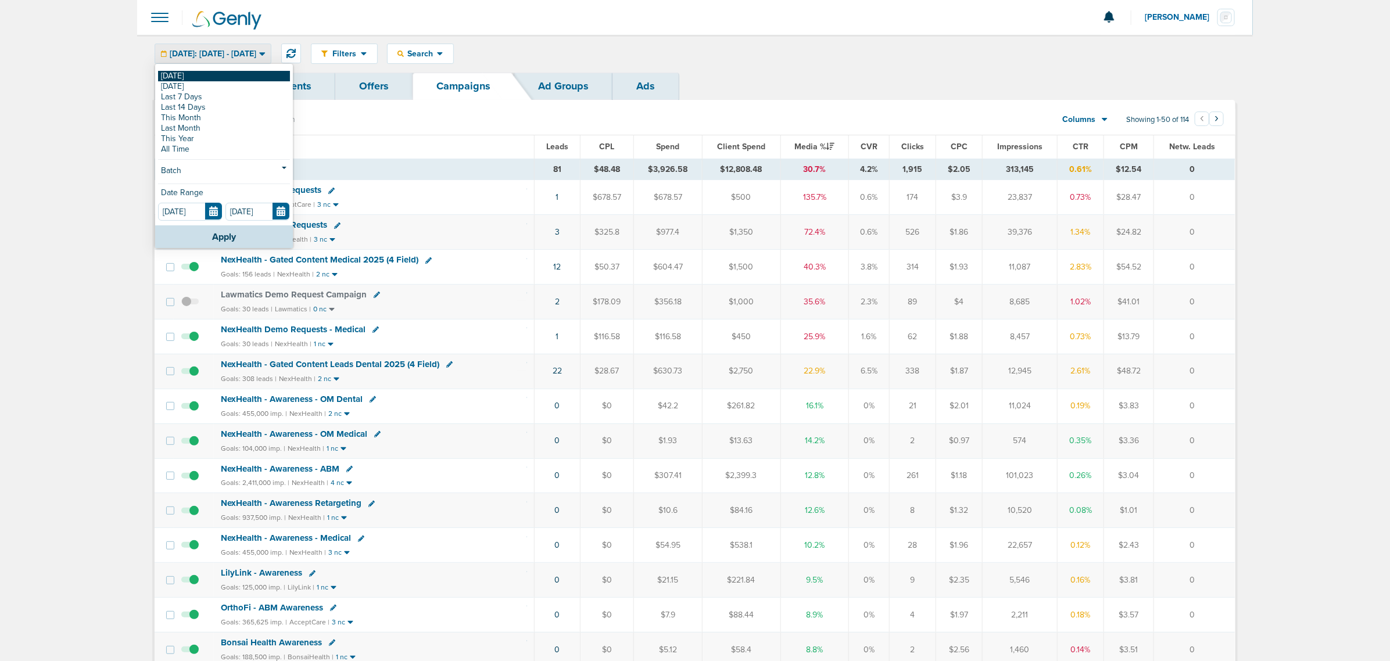
click at [186, 76] on link "[DATE]" at bounding box center [224, 76] width 132 height 10
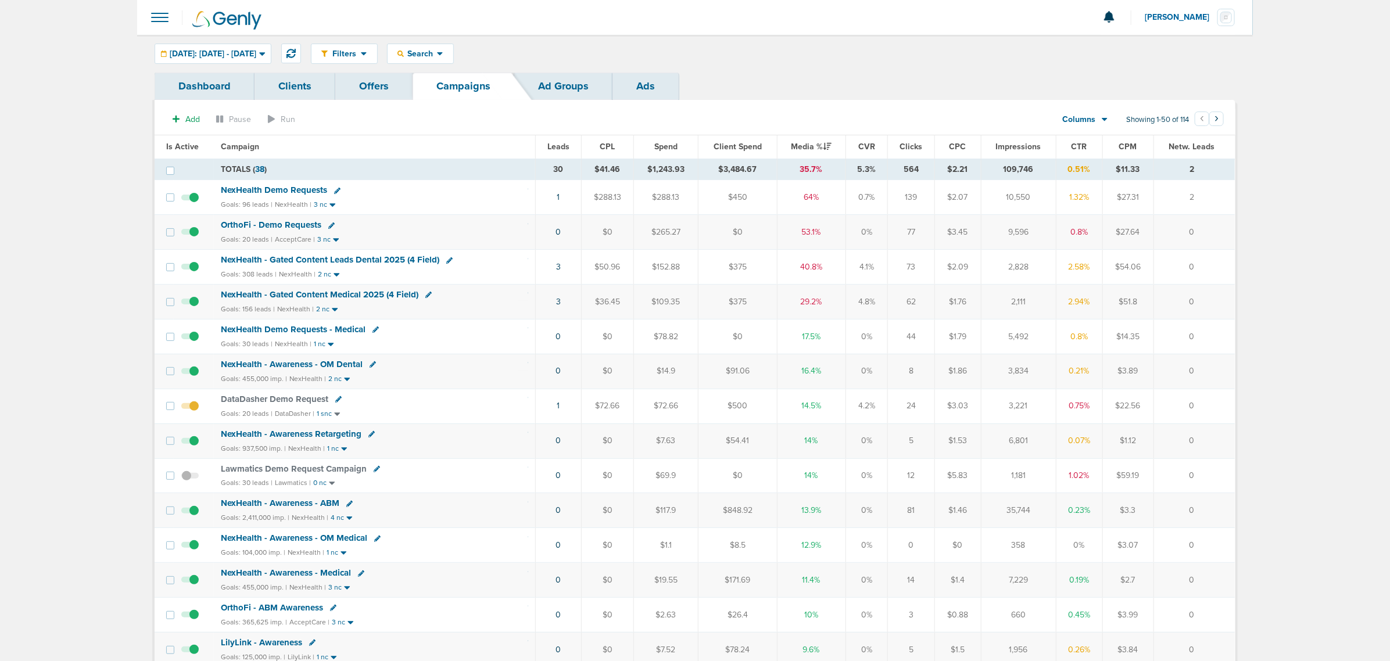
click at [352, 259] on span "NexHealth - Gated Content Leads Dental 2025 (4 Field)" at bounding box center [330, 260] width 219 height 10
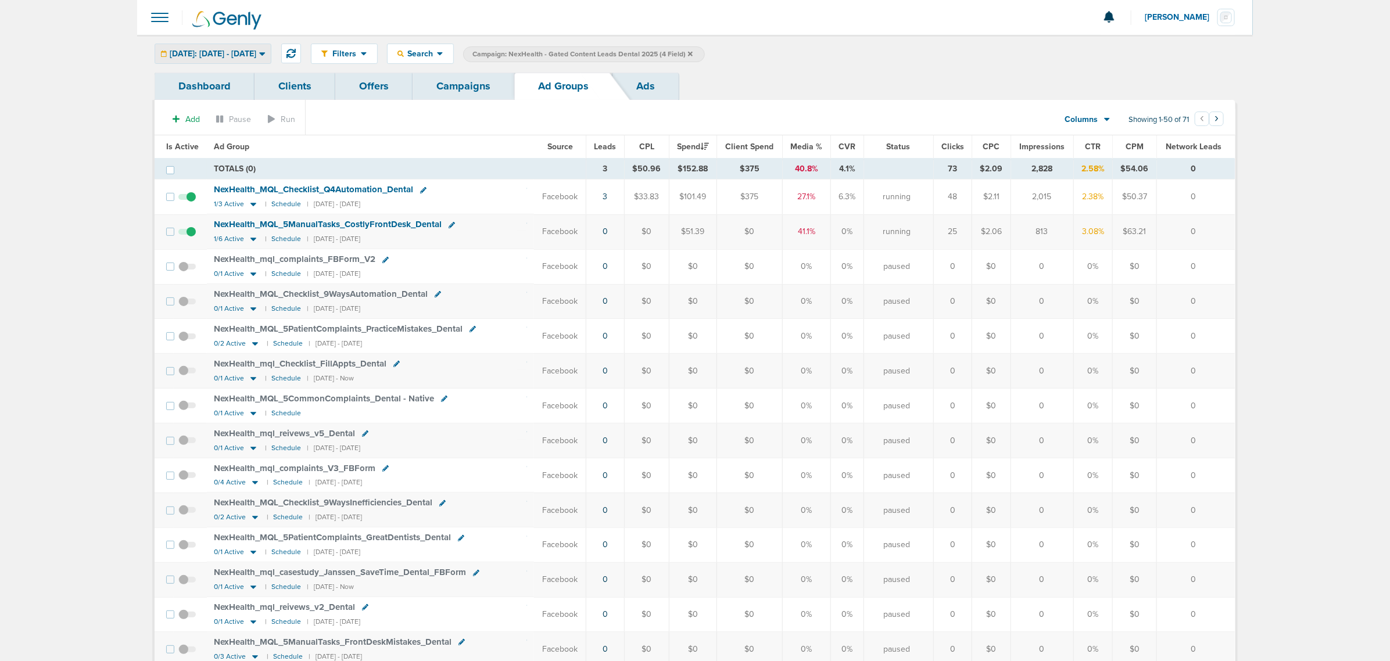
click at [256, 51] on span "[DATE]: [DATE] - [DATE]" at bounding box center [213, 54] width 87 height 8
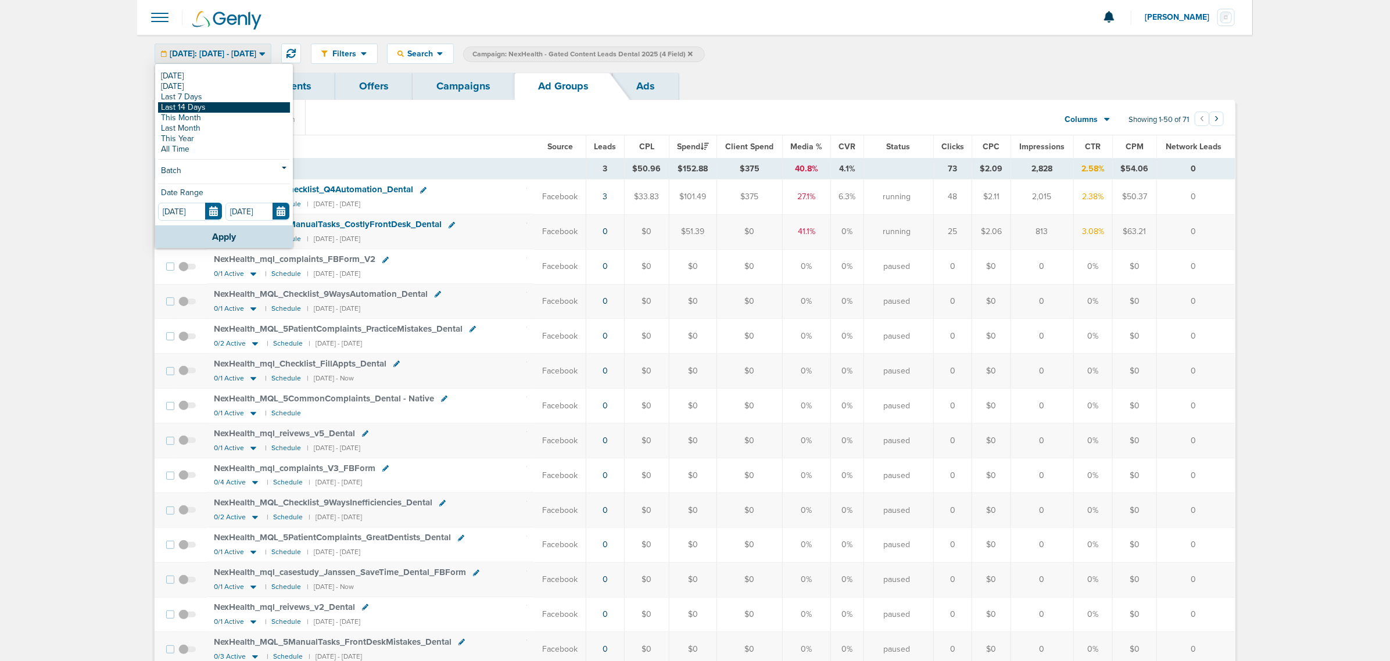
click at [213, 112] on link "Last 14 Days" at bounding box center [224, 107] width 132 height 10
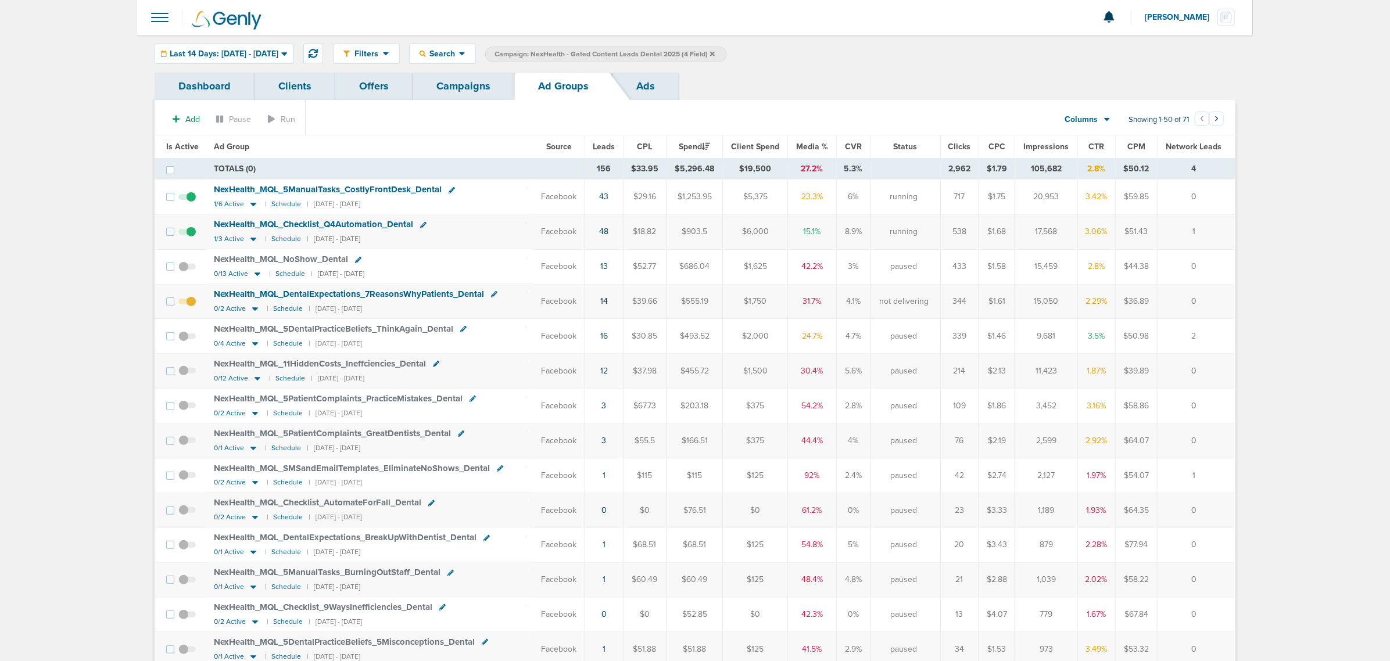
click at [589, 149] on th "Leads" at bounding box center [604, 146] width 38 height 23
click at [600, 147] on span "Leads" at bounding box center [604, 147] width 22 height 10
click at [253, 276] on icon at bounding box center [255, 274] width 6 height 3
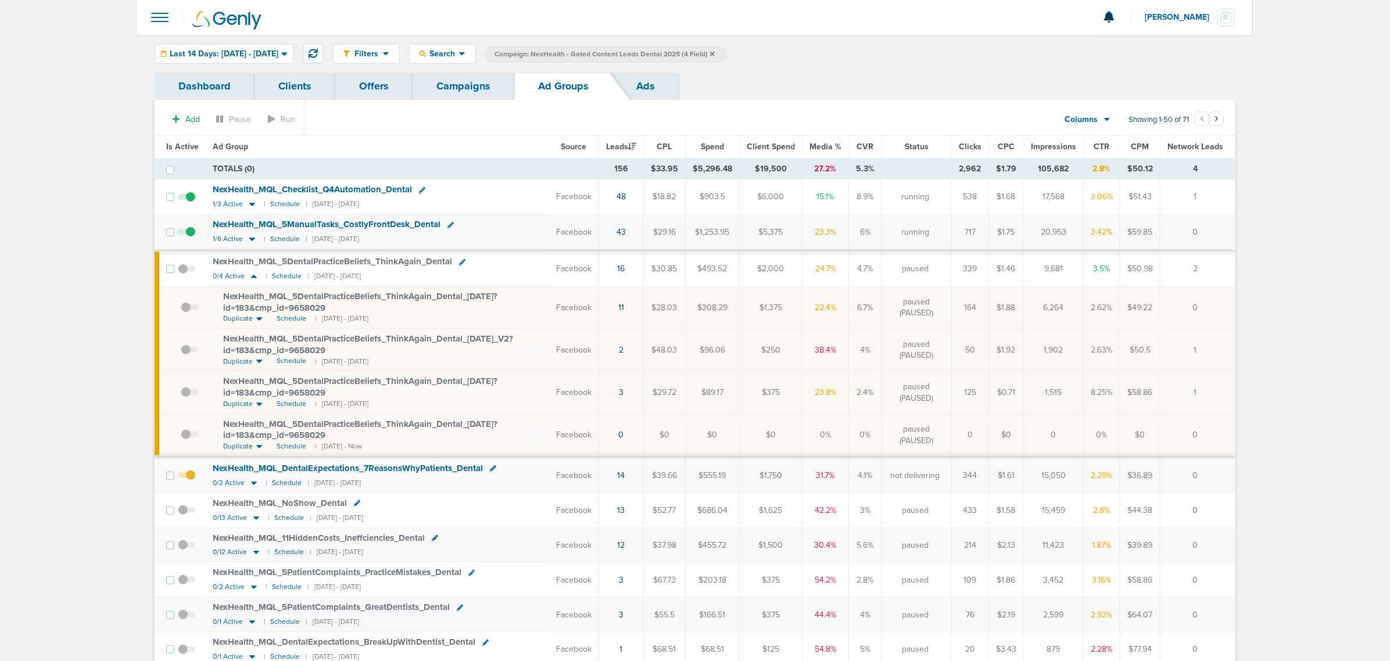
click at [187, 313] on span at bounding box center [189, 313] width 17 height 0
click at [181, 310] on input "checkbox" at bounding box center [181, 310] width 0 height 0
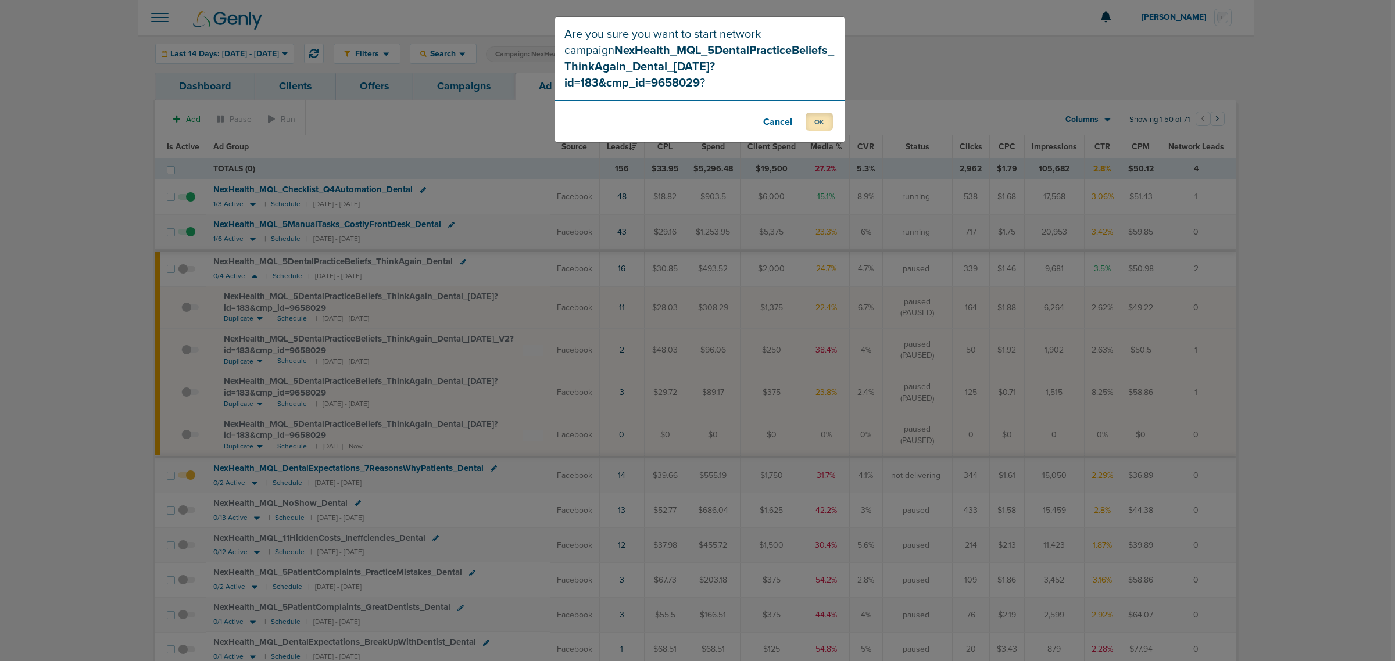
click at [821, 113] on button "OK" at bounding box center [819, 122] width 27 height 18
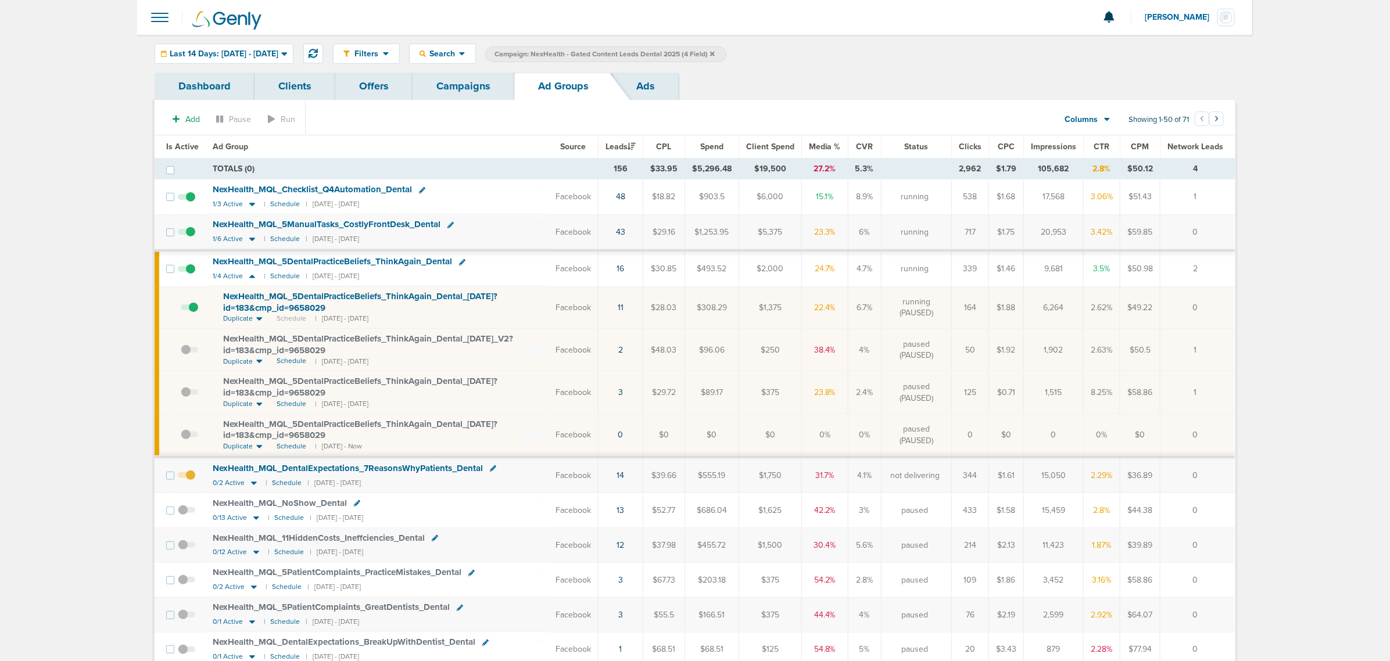
click at [460, 82] on link "Campaigns" at bounding box center [464, 86] width 102 height 27
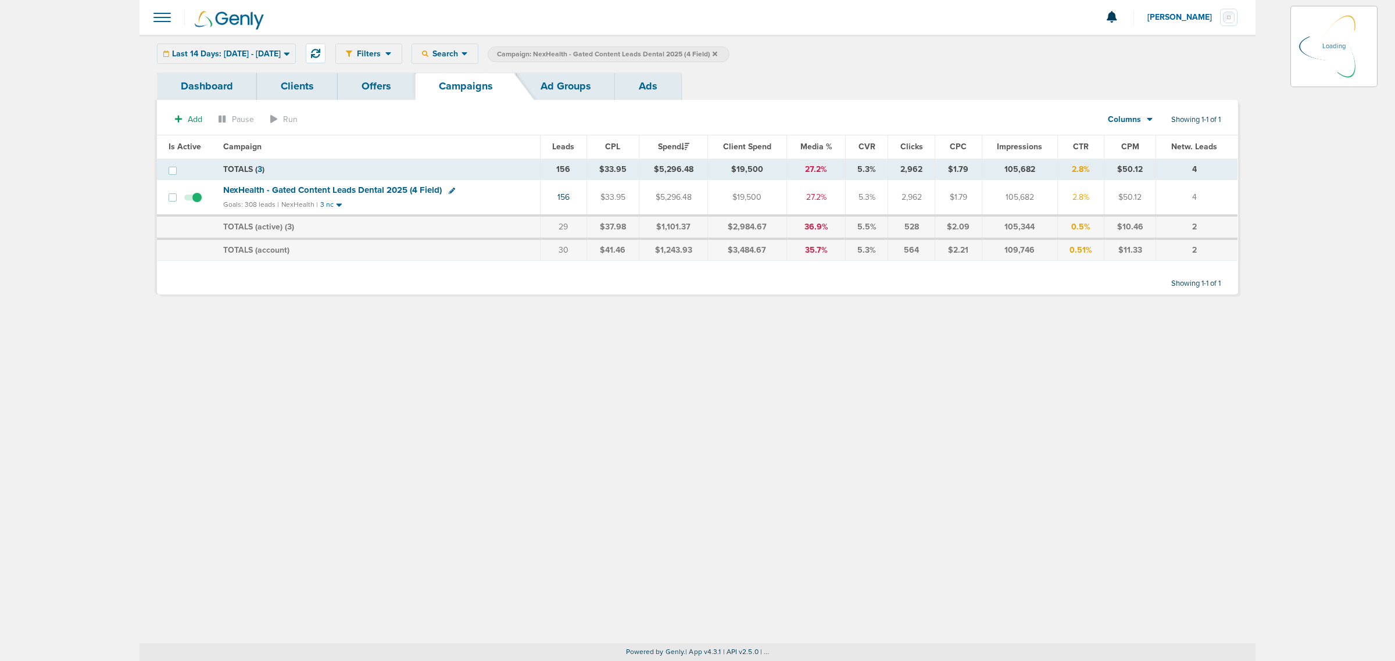
click at [717, 53] on icon at bounding box center [715, 53] width 5 height 5
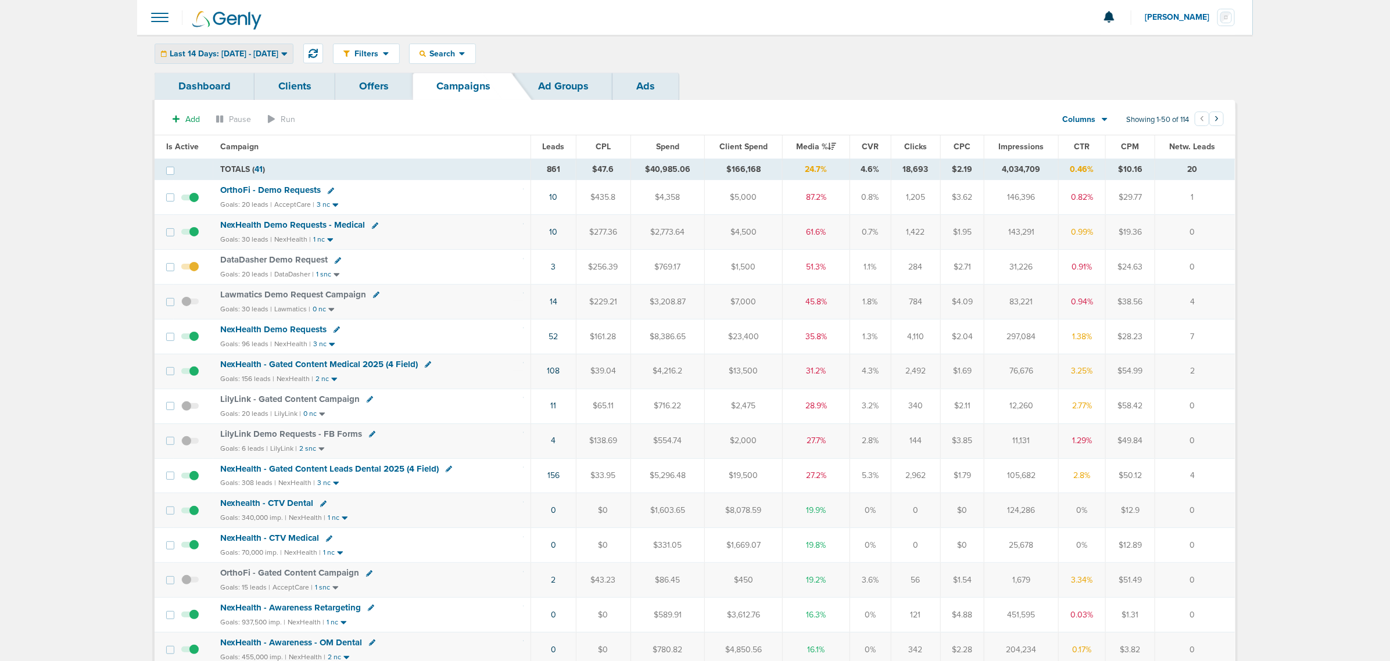
drag, startPoint x: 283, startPoint y: 66, endPoint x: 266, endPoint y: 51, distance: 22.2
click at [282, 66] on div "Filters Active Only Settings Status Active Inactive Objectives MQL SQL Traffic …" at bounding box center [695, 54] width 1116 height 38
click at [266, 51] on span "Last 14 Days: 09.15.2025 - 09.29.2025" at bounding box center [224, 54] width 109 height 8
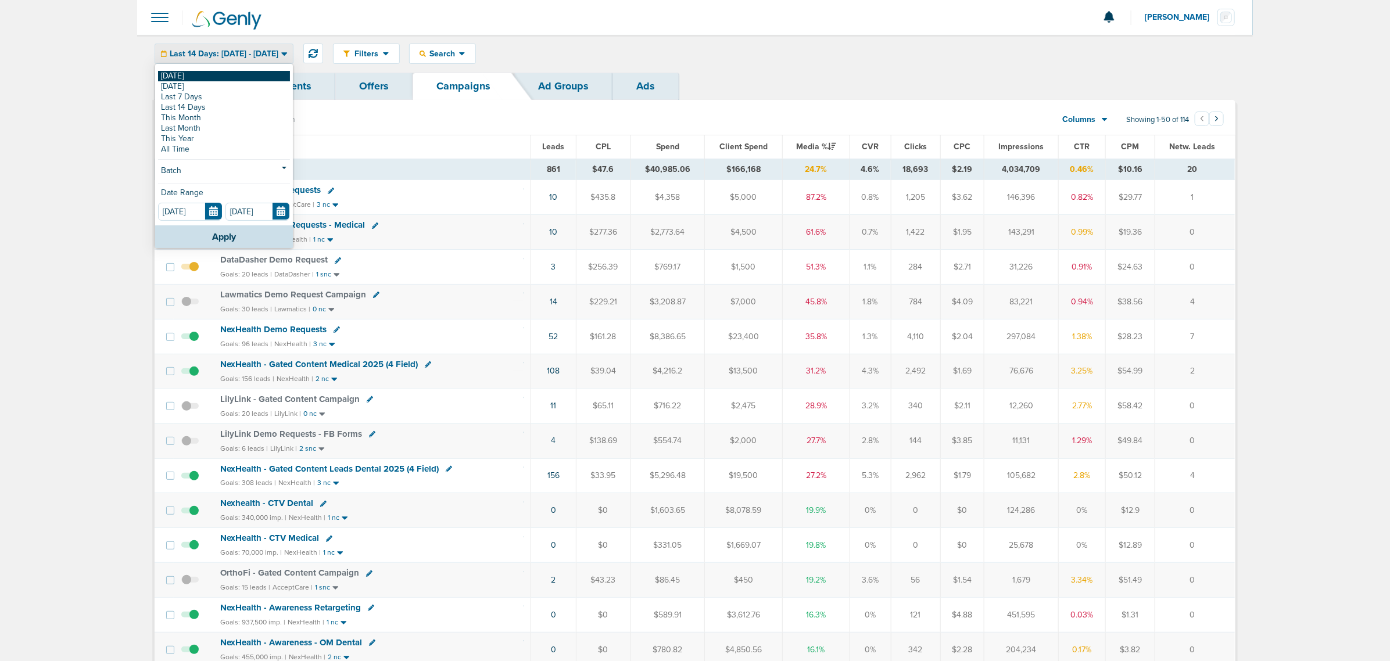
click at [183, 76] on link "[DATE]" at bounding box center [224, 76] width 132 height 10
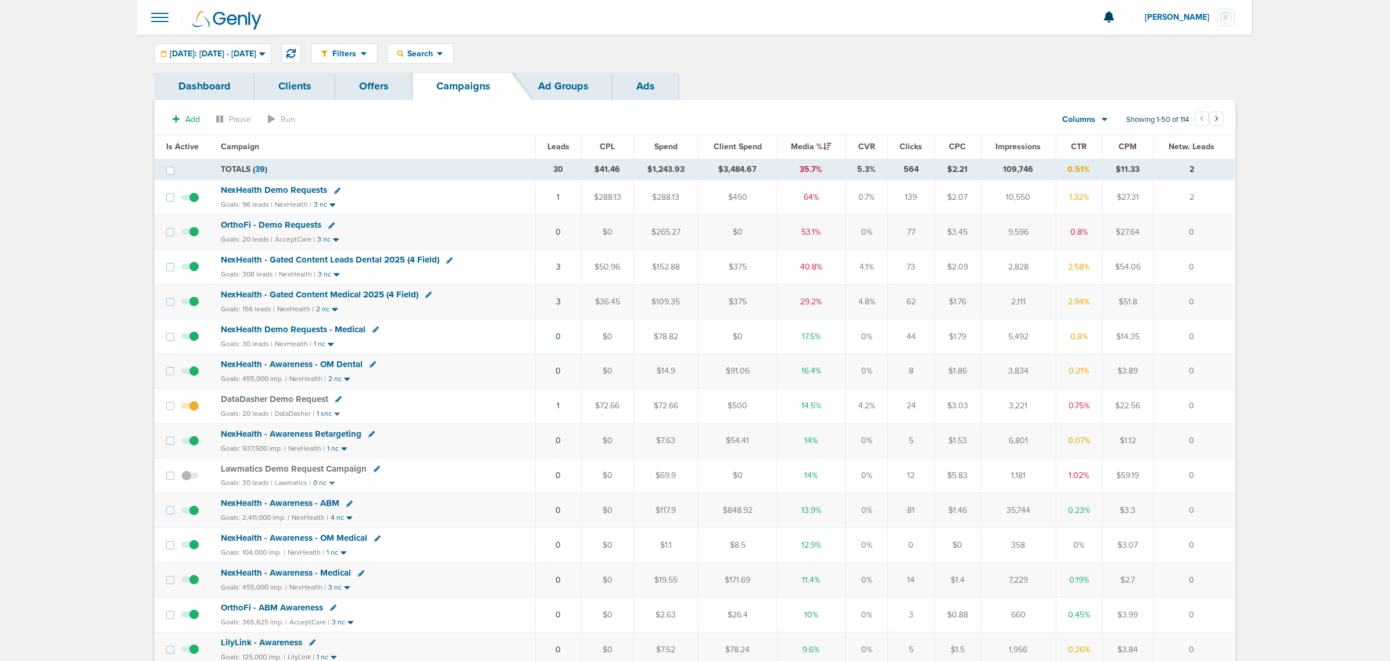
click at [850, 66] on div "Filters Active Only Settings Status Active Inactive Objectives MQL SQL Traffic …" at bounding box center [695, 54] width 1116 height 38
click at [301, 47] on button at bounding box center [291, 54] width 20 height 20
click at [278, 613] on span "OrthoFi - ABM Awareness" at bounding box center [272, 608] width 102 height 10
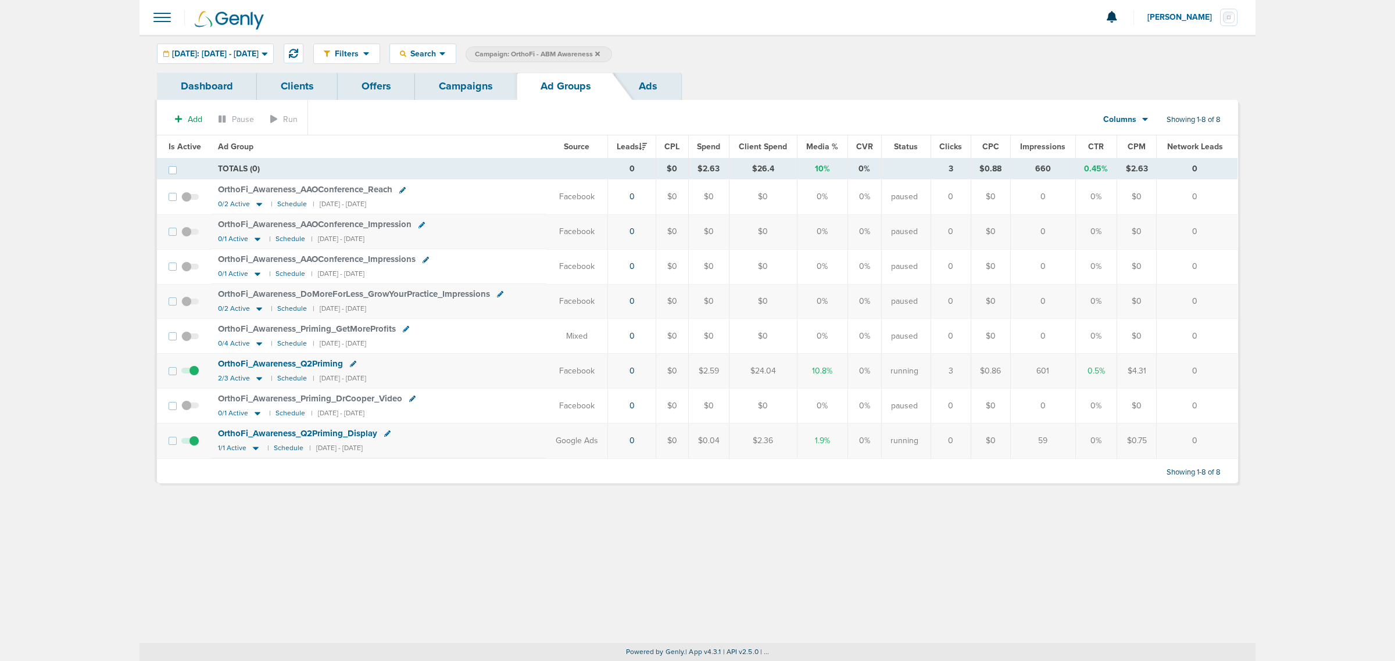
click at [462, 85] on link "Campaigns" at bounding box center [466, 86] width 102 height 27
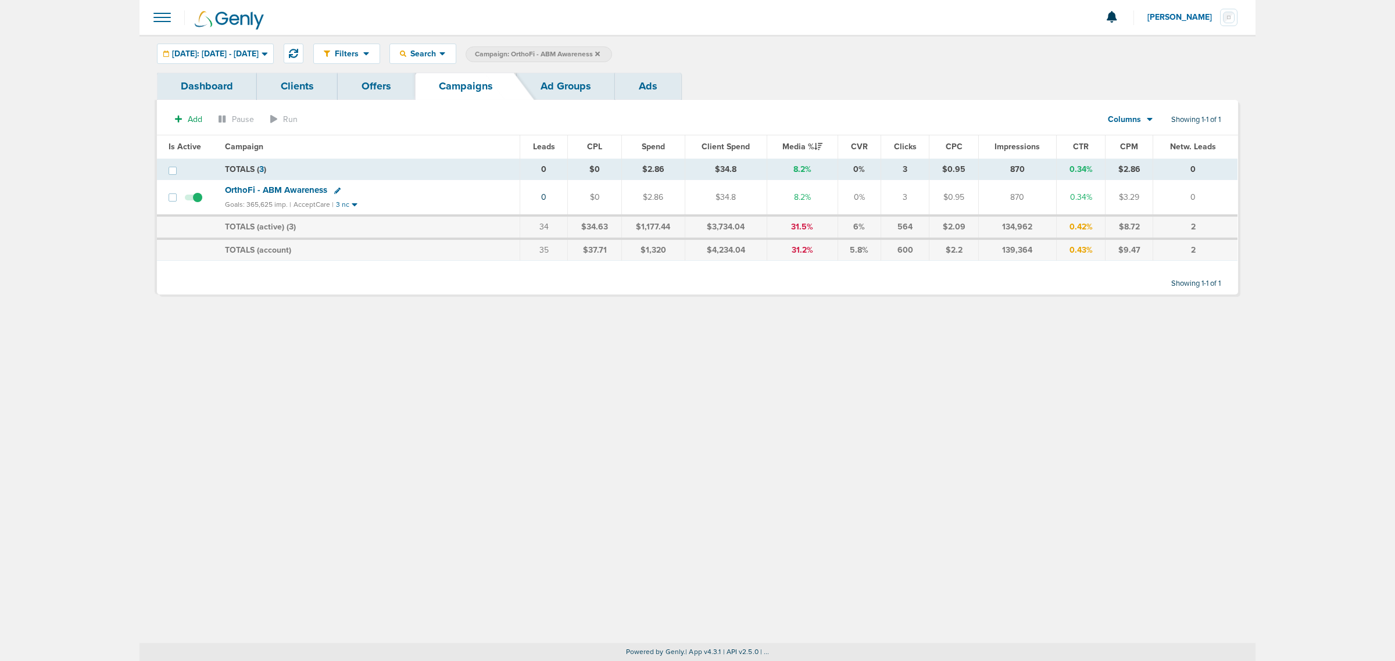
click at [600, 53] on icon at bounding box center [597, 54] width 5 height 7
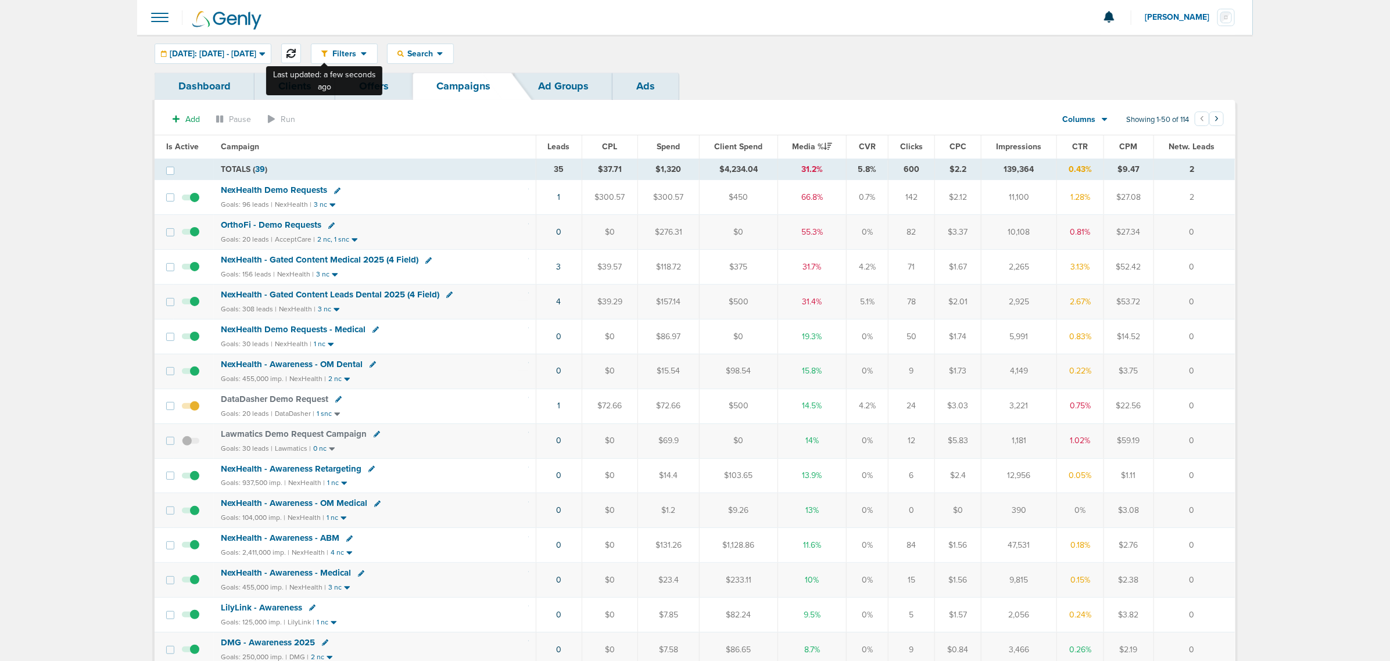
click at [301, 58] on button at bounding box center [291, 54] width 20 height 20
click at [372, 295] on span "NexHealth - Gated Content Leads Dental 2025 (4 Field)" at bounding box center [330, 294] width 219 height 10
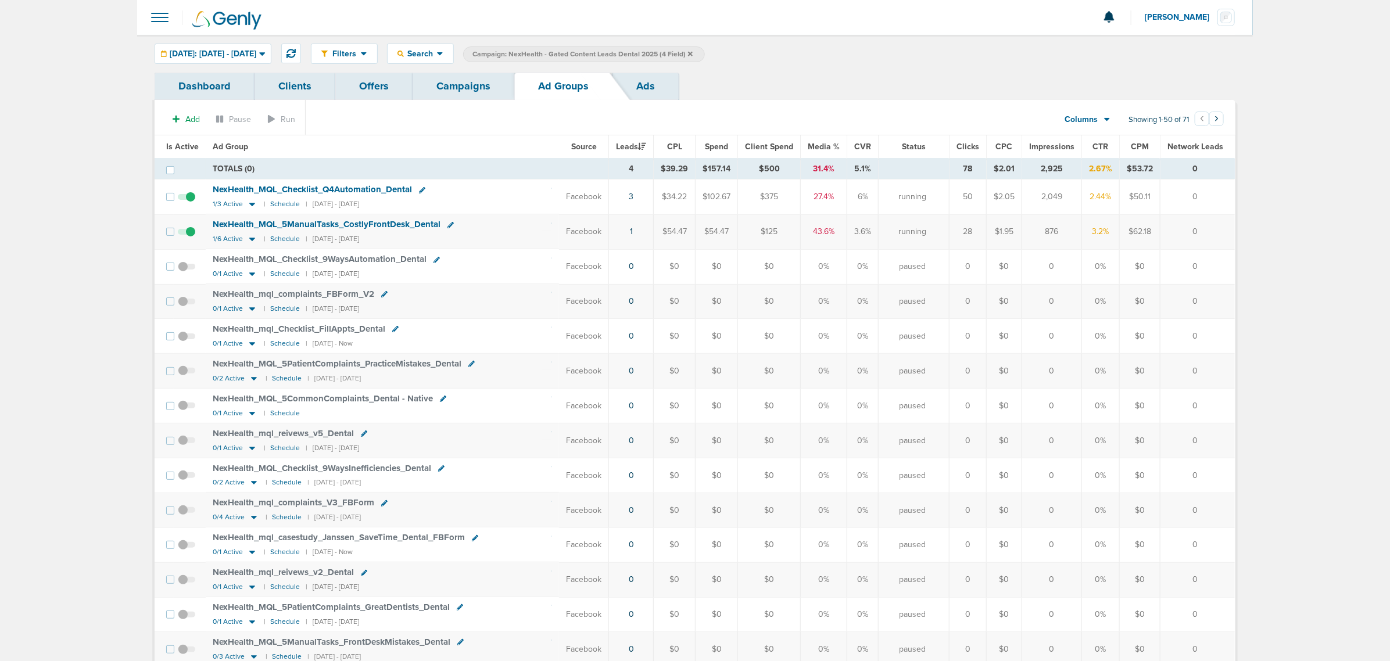
click at [173, 147] on span "Is Active" at bounding box center [182, 147] width 33 height 10
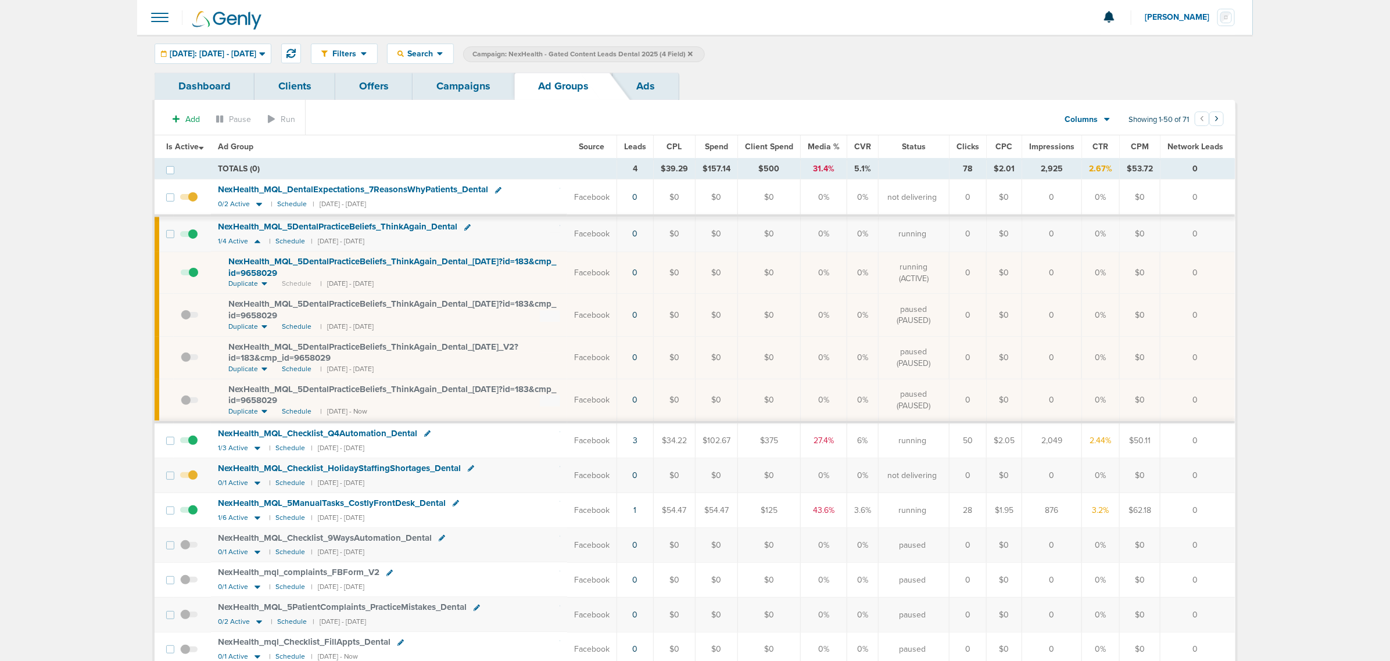
click at [195, 203] on span at bounding box center [188, 203] width 17 height 0
click at [189, 200] on input "checkbox" at bounding box center [189, 200] width 0 height 0
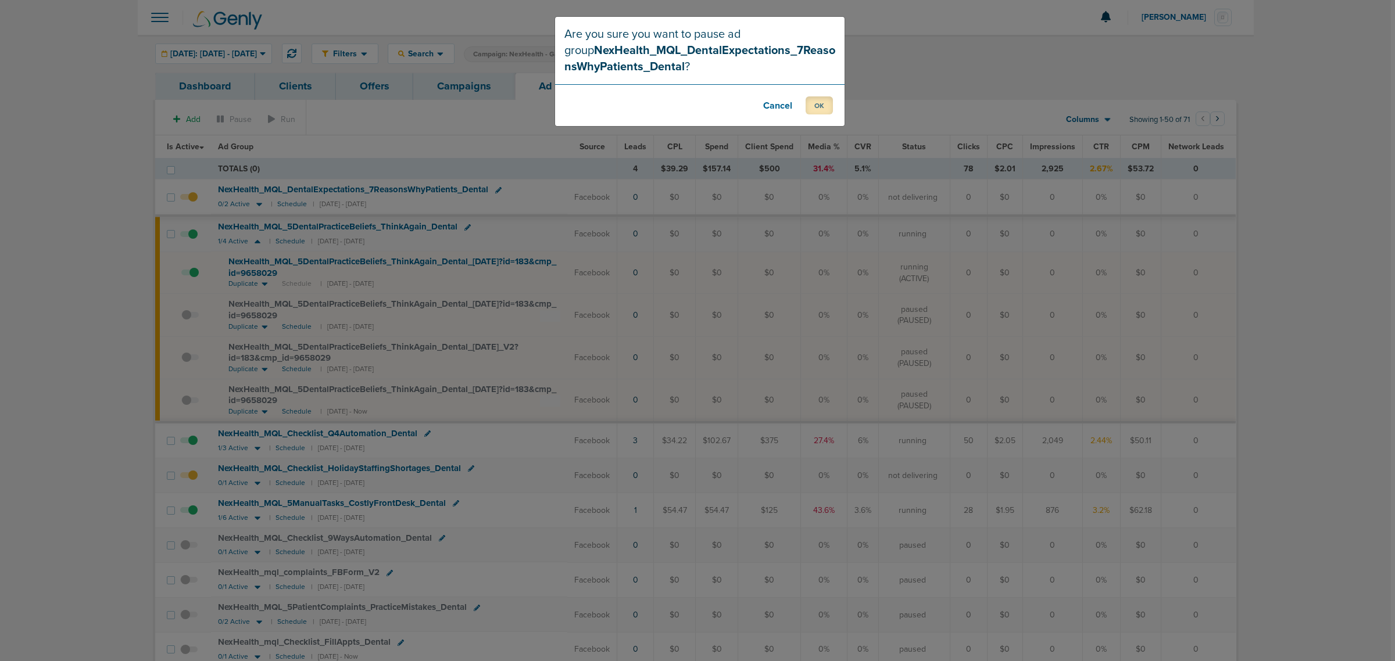
click at [831, 102] on button "OK" at bounding box center [819, 105] width 27 height 18
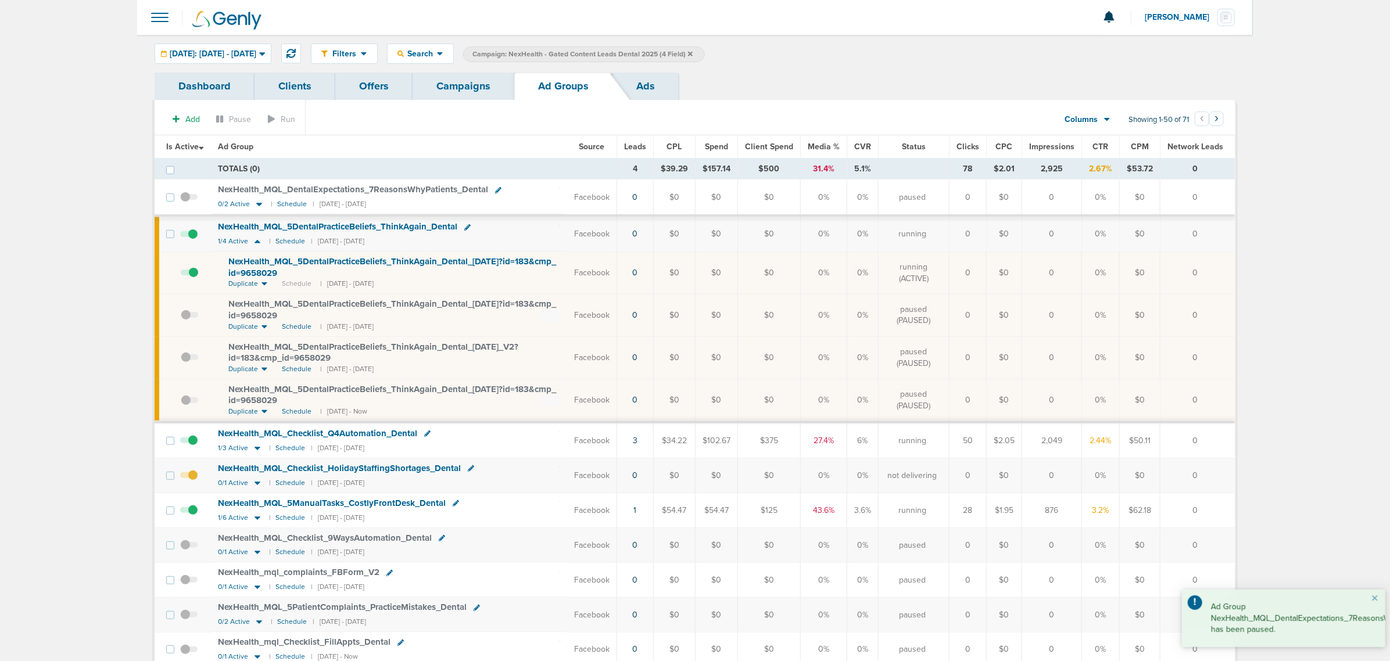
click at [381, 140] on th "Ad Group" at bounding box center [389, 146] width 356 height 23
click at [845, 116] on section "Add Pause Run Columns Media Stats Sales Performance Custom Showing 1-50 of 71 ‹…" at bounding box center [695, 122] width 1081 height 27
click at [829, 144] on span "Media %" at bounding box center [824, 147] width 32 height 10
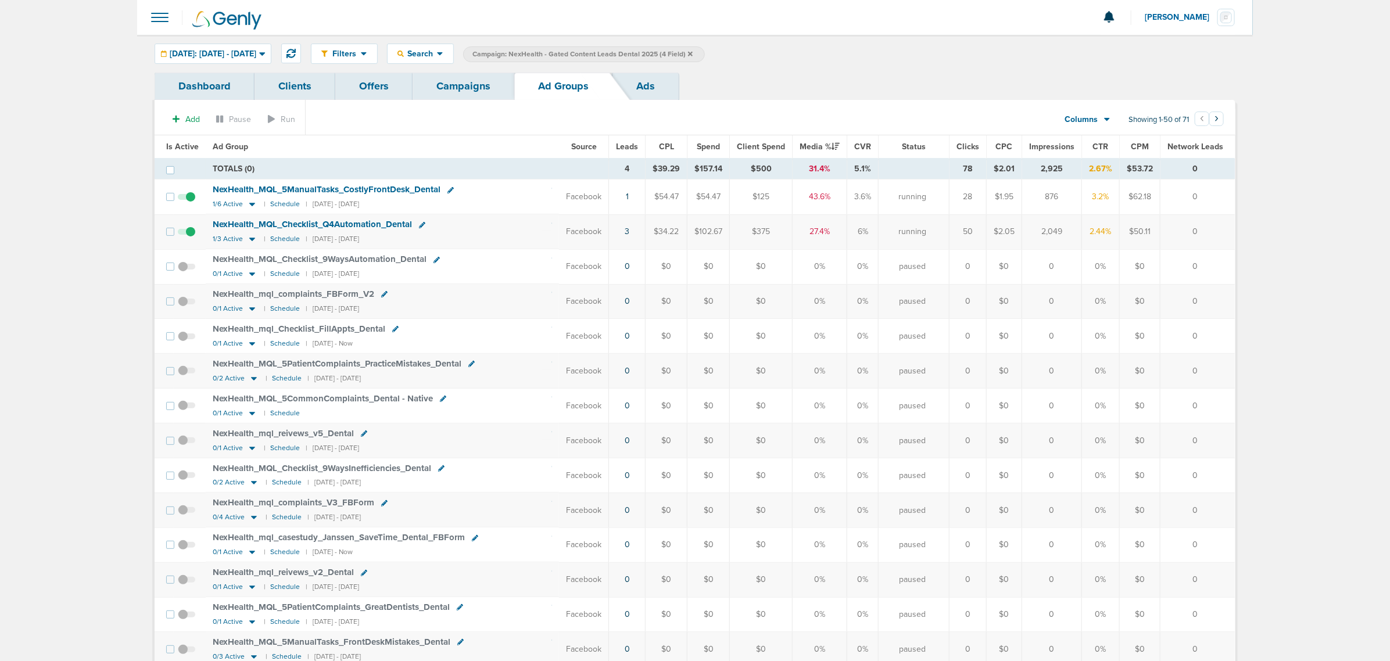
click at [187, 141] on th "Is Active" at bounding box center [180, 146] width 51 height 23
click at [185, 144] on span "Is Active" at bounding box center [182, 147] width 33 height 10
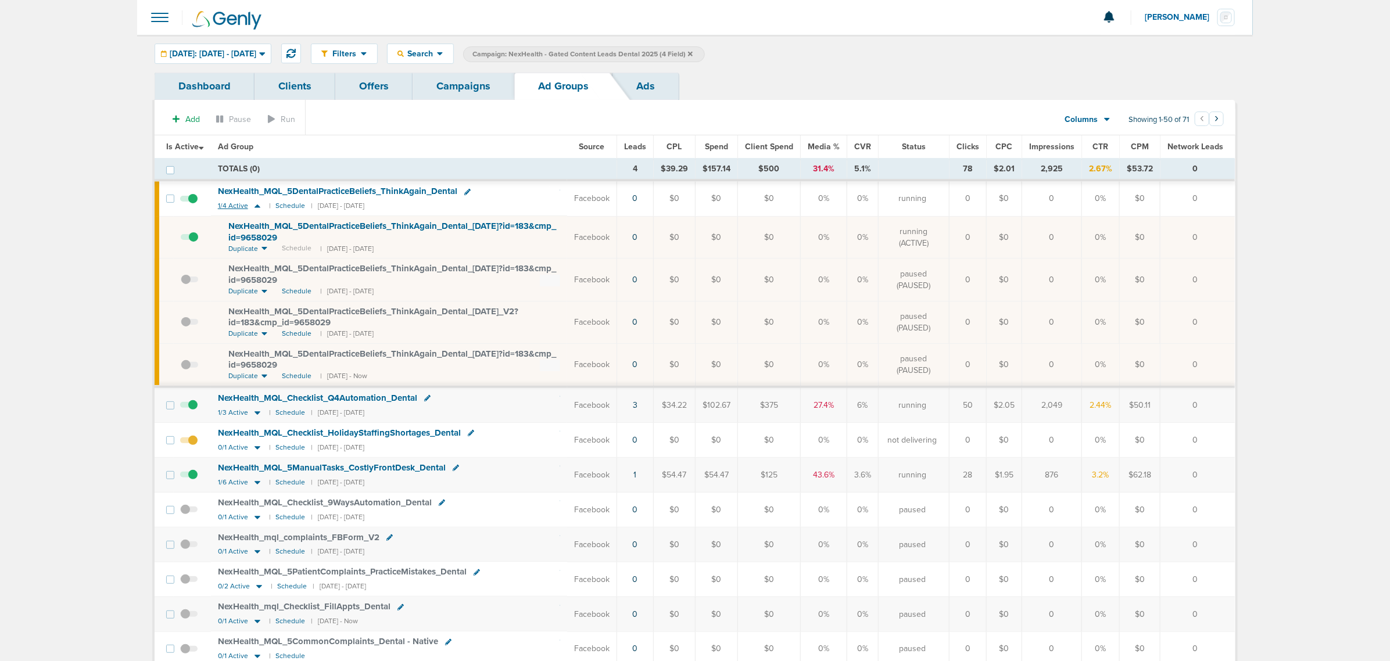
click at [253, 206] on icon at bounding box center [258, 206] width 12 height 10
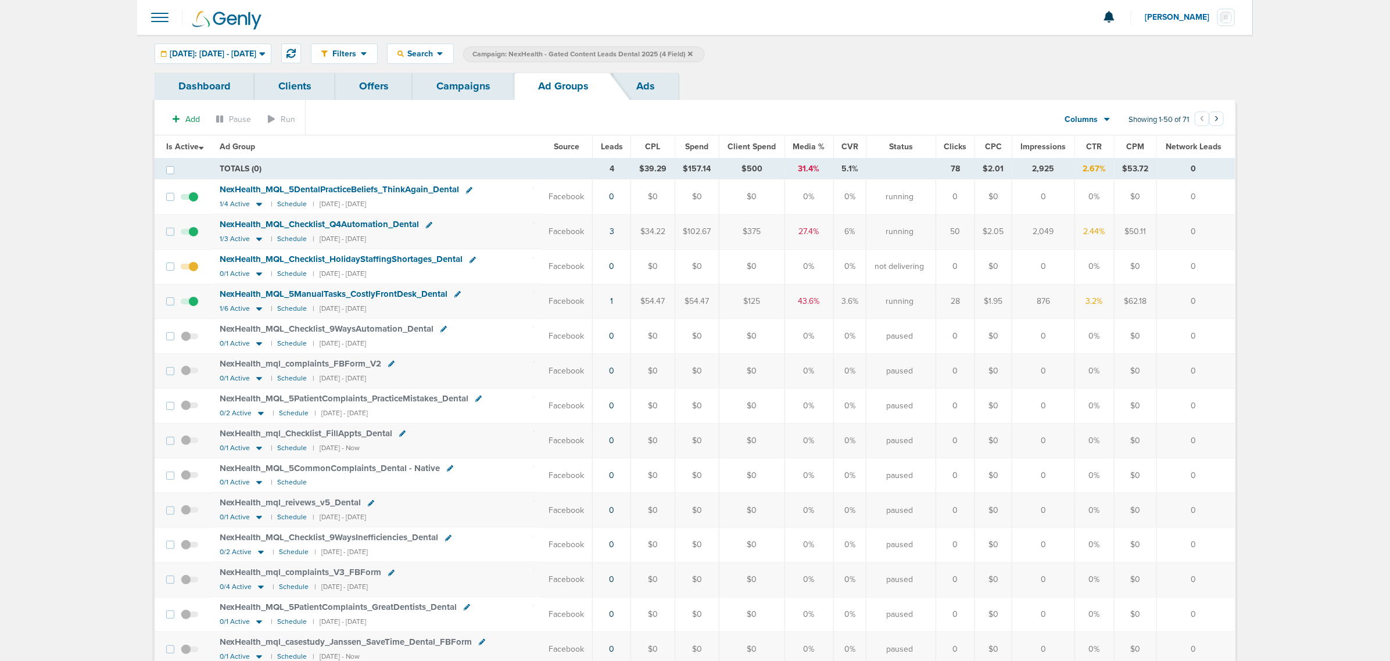
click at [190, 273] on span at bounding box center [189, 273] width 17 height 0
click at [189, 269] on input "checkbox" at bounding box center [189, 269] width 0 height 0
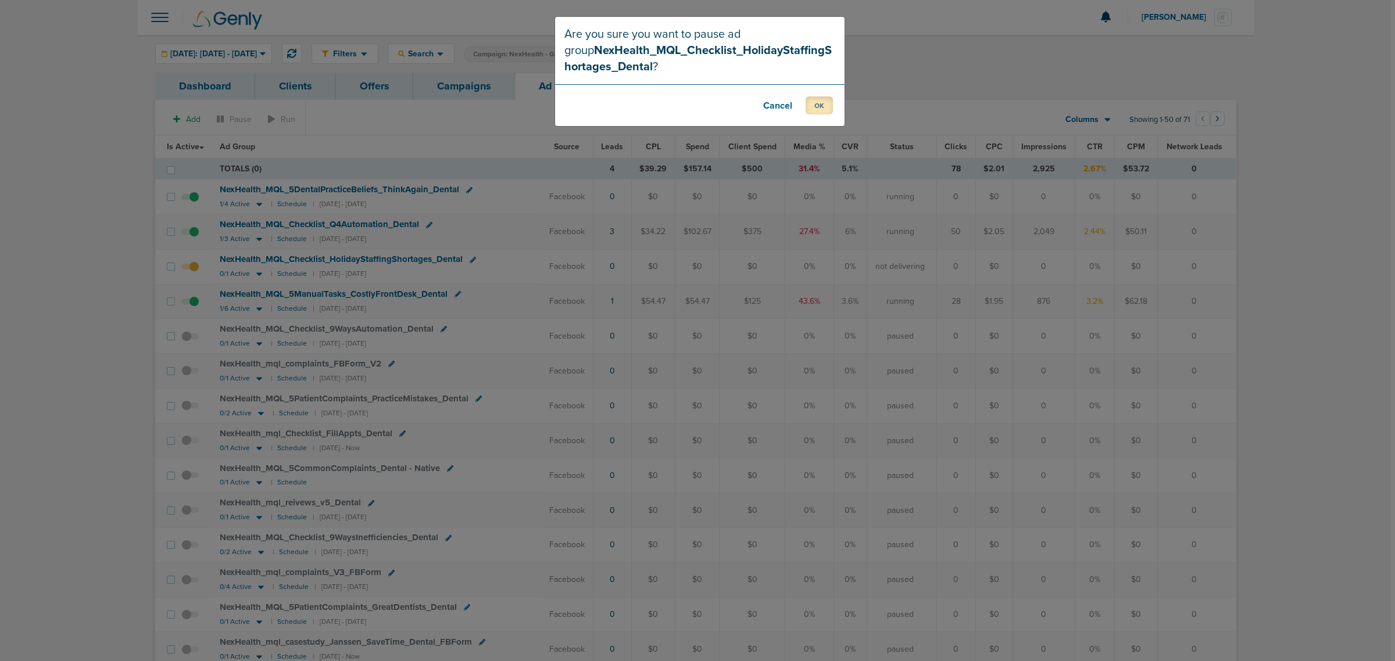
click at [817, 106] on button "OK" at bounding box center [819, 105] width 27 height 18
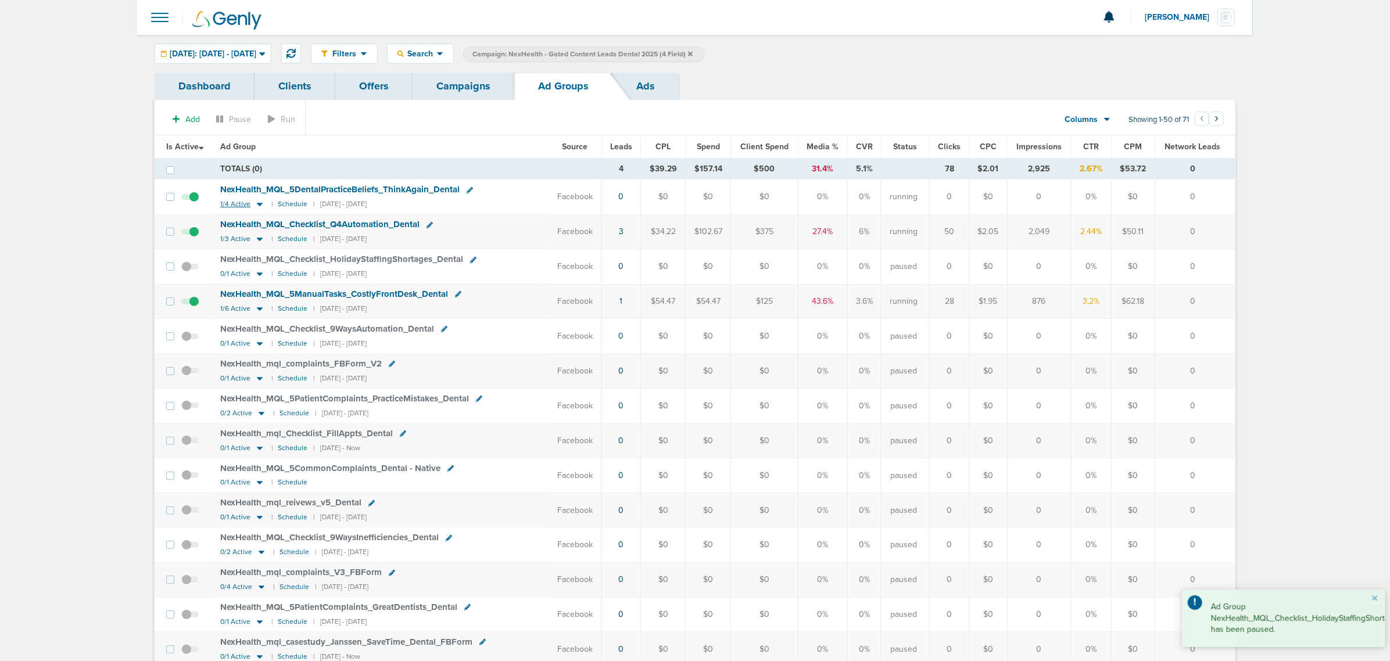
click at [259, 205] on icon at bounding box center [260, 204] width 6 height 3
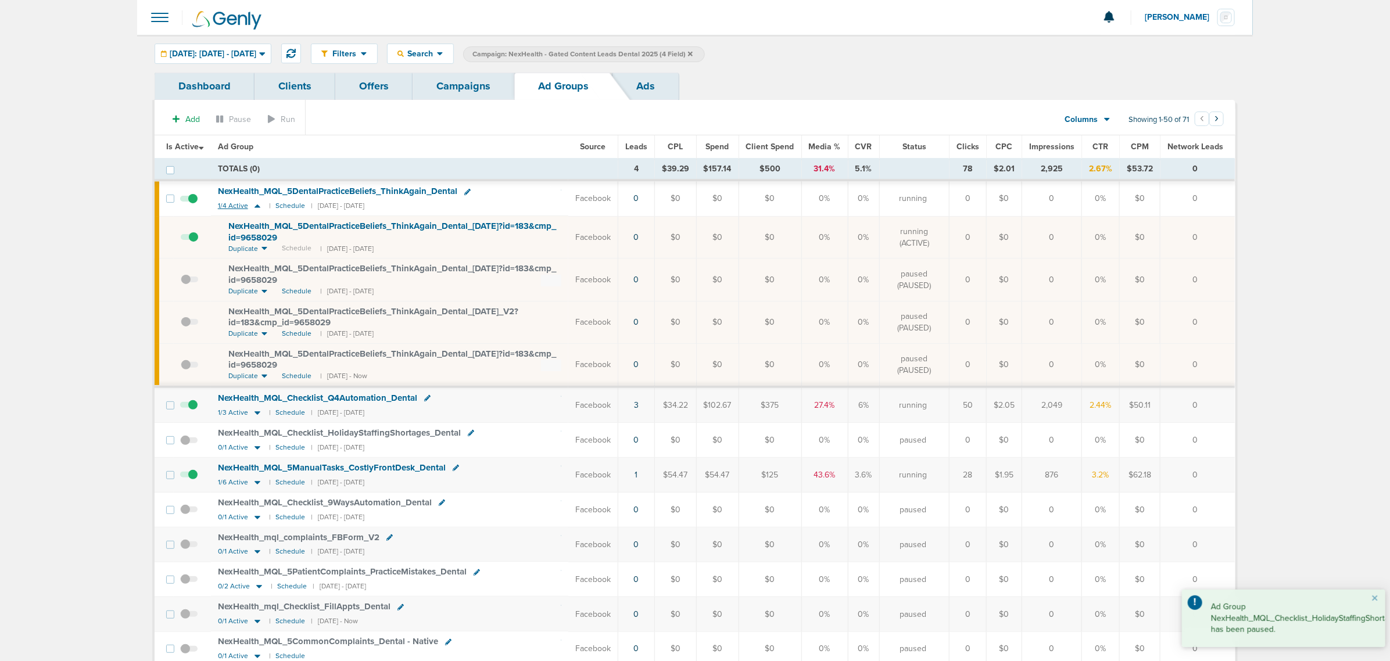
click at [259, 205] on icon at bounding box center [258, 206] width 12 height 10
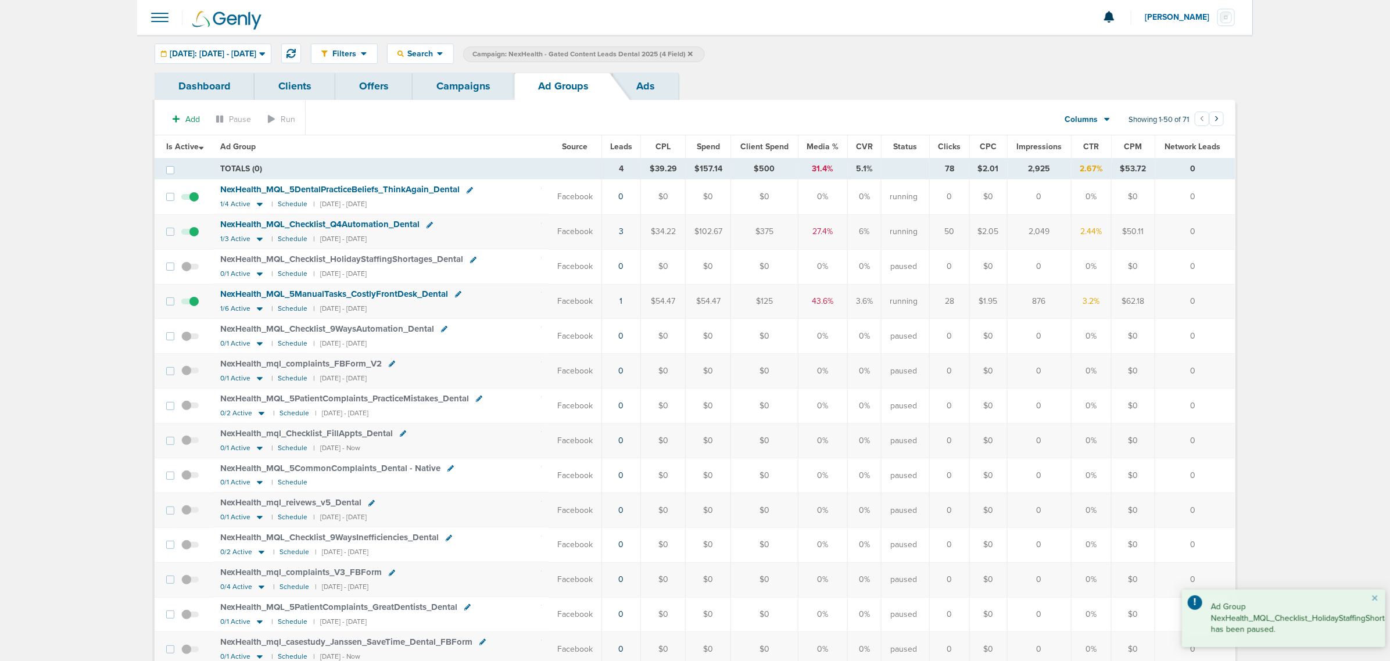
click at [467, 83] on link "Campaigns" at bounding box center [464, 86] width 102 height 27
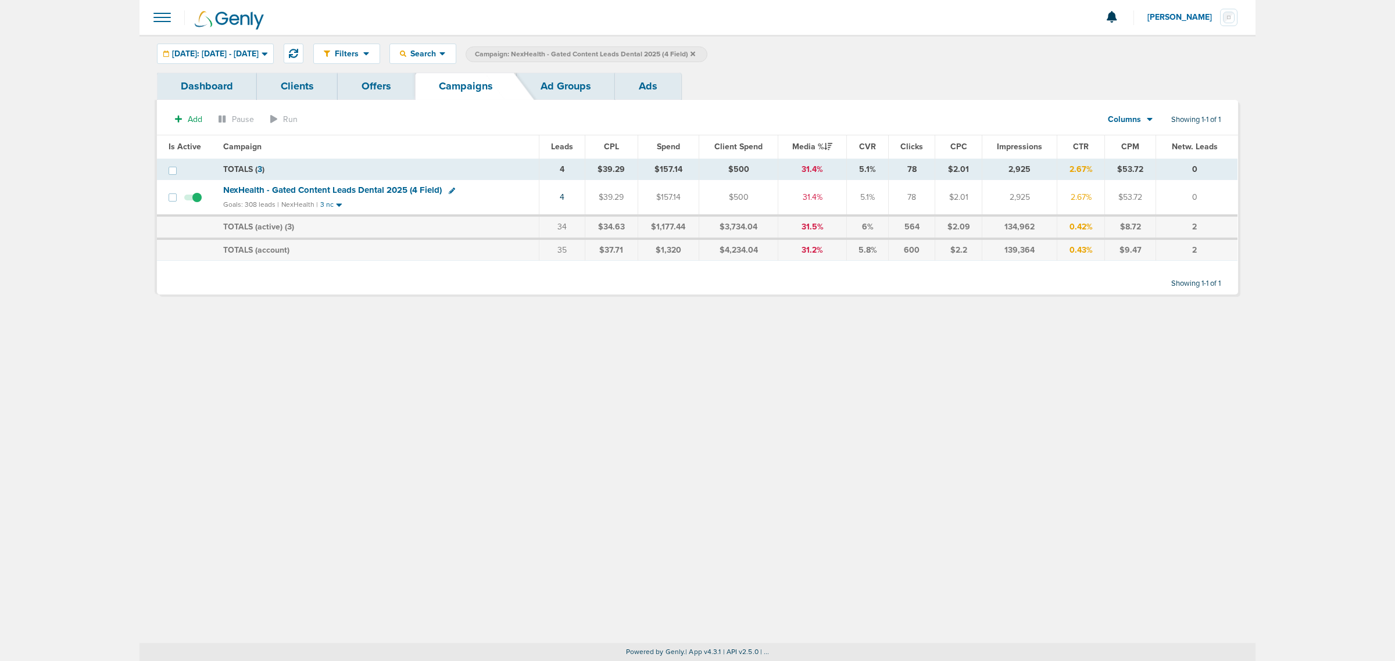
click at [695, 51] on icon at bounding box center [693, 53] width 5 height 5
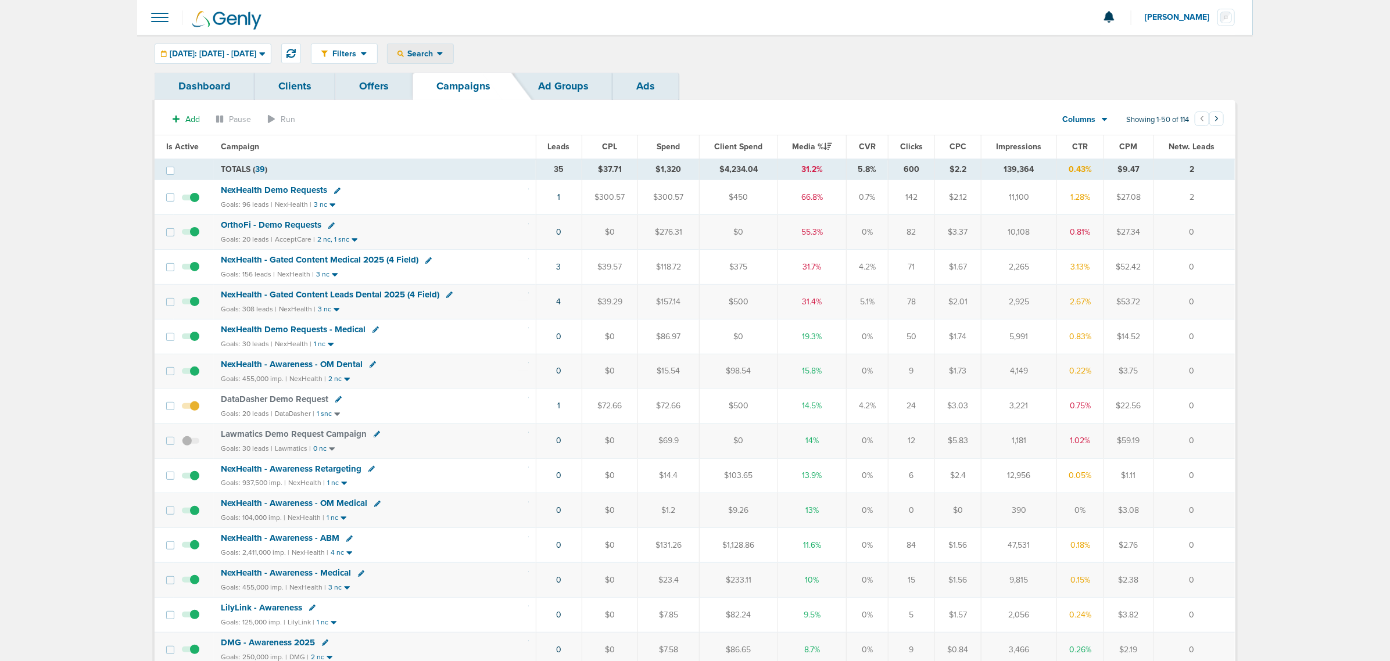
drag, startPoint x: 452, startPoint y: 50, endPoint x: 452, endPoint y: 56, distance: 6.4
click at [437, 50] on span "Search" at bounding box center [420, 54] width 33 height 10
click at [459, 85] on link "Client" at bounding box center [448, 91] width 120 height 15
type input "nex"
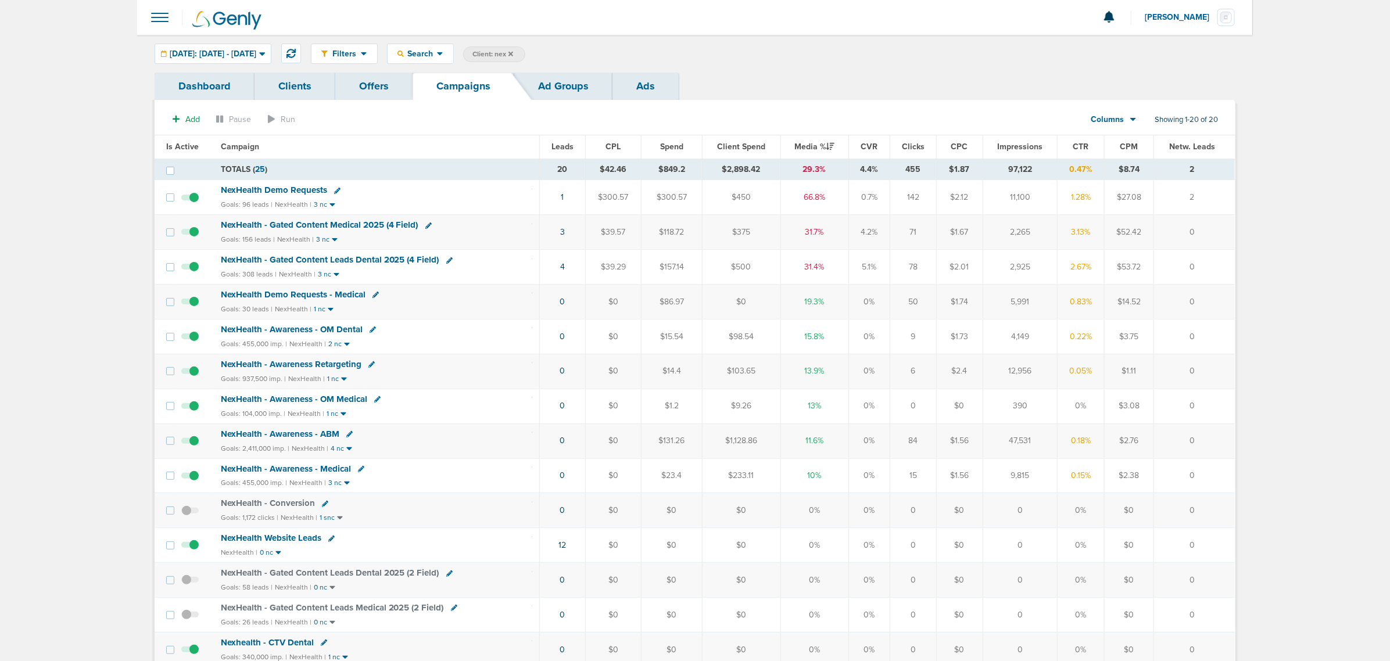
click at [277, 438] on span "NexHealth - Awareness - ABM" at bounding box center [280, 434] width 119 height 10
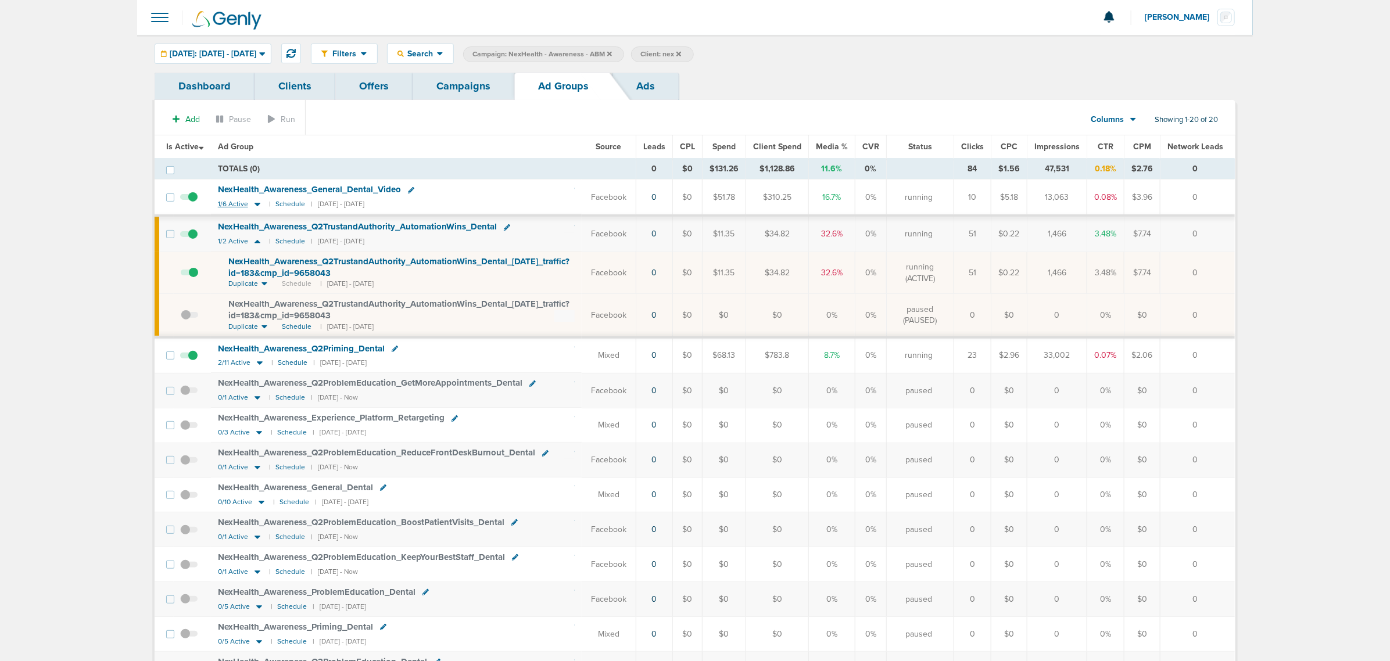
click at [256, 205] on icon at bounding box center [258, 204] width 6 height 3
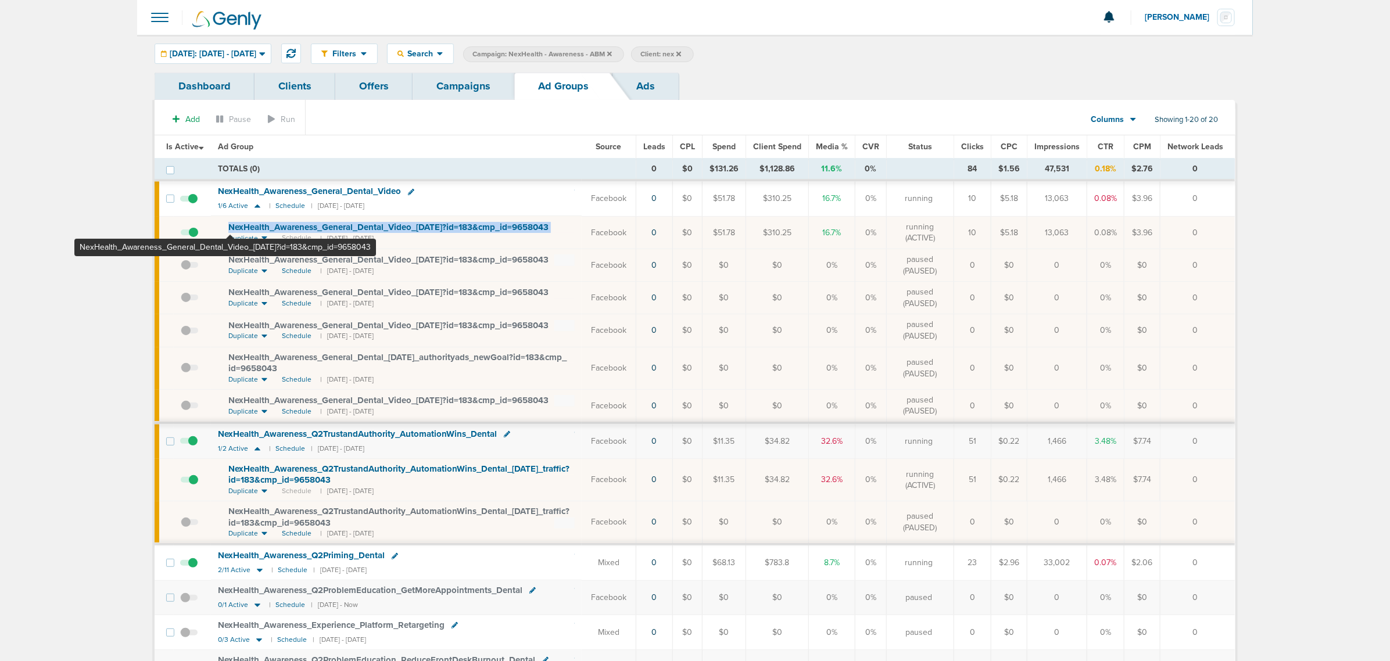
drag, startPoint x: 568, startPoint y: 227, endPoint x: 230, endPoint y: 224, distance: 338.9
click at [230, 224] on div "NexHealth_ Awareness_ General_ Dental_ Video_ 09.22.25?id=183&cmp_ id=9658043" at bounding box center [401, 228] width 346 height 12
copy td "NexHealth_ Awareness_ General_ Dental_ Video_ 09.22.25?id=183&cmp_ id=9658043"
click at [501, 219] on td "NexHealth_ Awareness_ General_ Dental_ Video_ 09.22.25?id=183&cmp_ id=9658043 D…" at bounding box center [396, 232] width 371 height 33
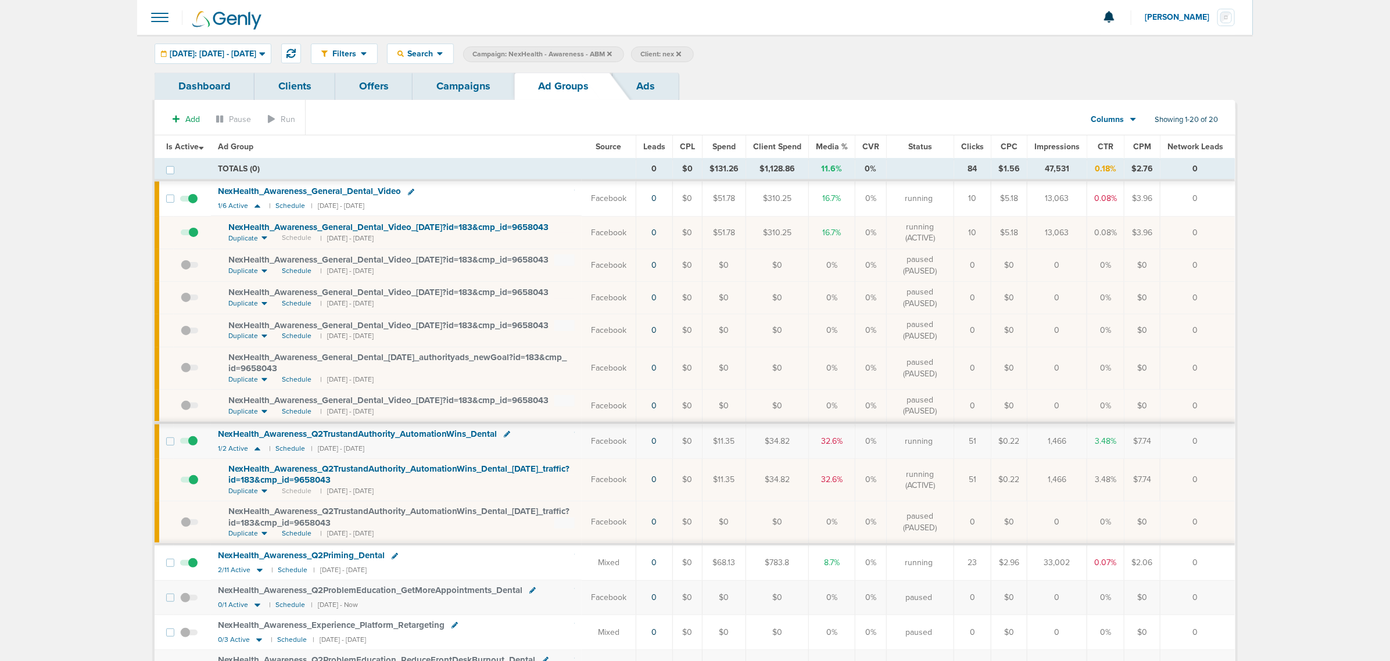
click at [407, 192] on div "NexHealth_ Awareness_ General_ Dental_ Video" at bounding box center [313, 192] width 190 height 10
click at [413, 193] on icon at bounding box center [411, 192] width 6 height 6
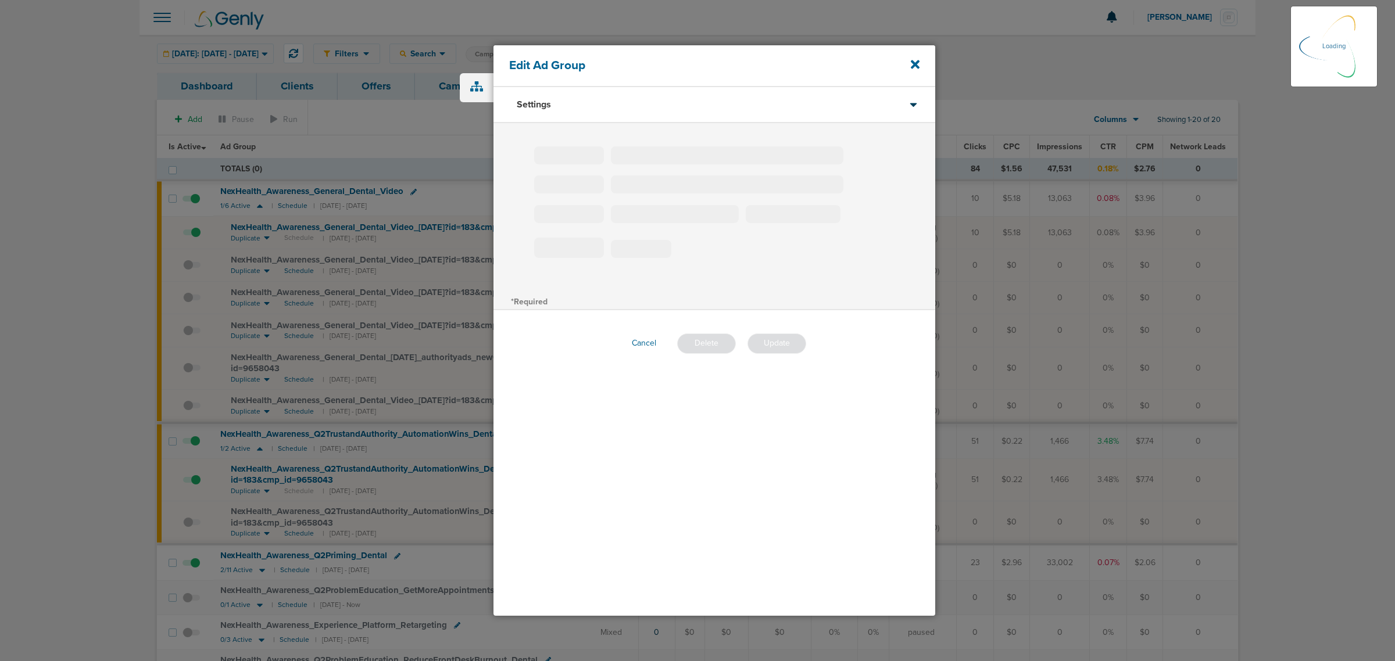
type input "NexHealth_Awareness_General_Dental_Video"
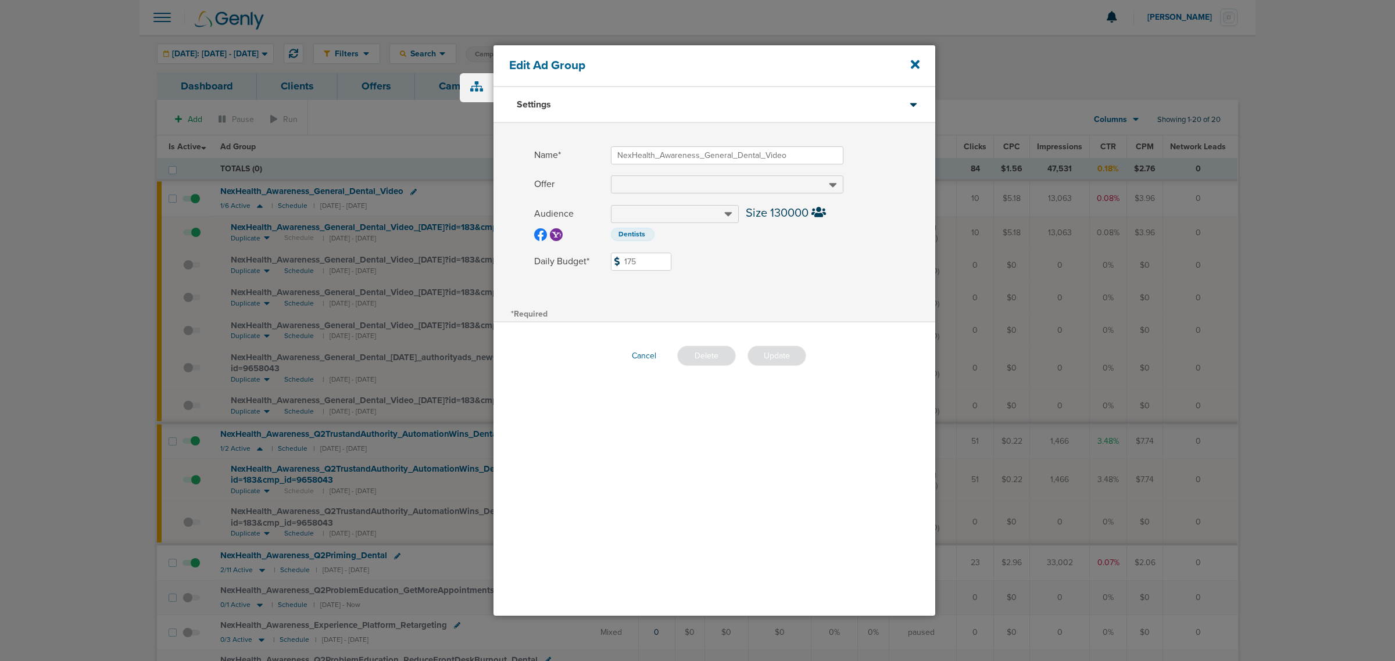
drag, startPoint x: 666, startPoint y: 265, endPoint x: 582, endPoint y: 259, distance: 83.9
click at [583, 259] on label "Daily Budget* 175 $175" at bounding box center [734, 262] width 401 height 18
type input "200"
click at [720, 270] on label "Daily Budget* 200 $200" at bounding box center [734, 262] width 401 height 18
click at [671, 270] on input "200" at bounding box center [641, 262] width 60 height 18
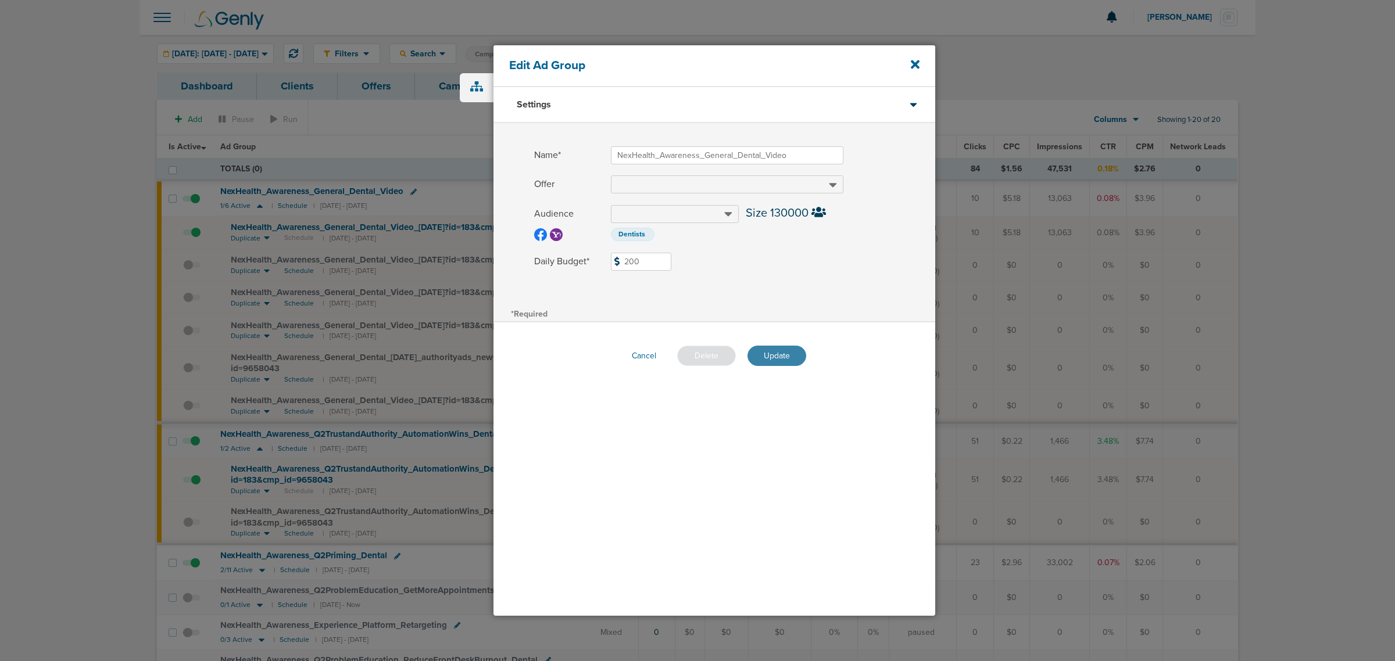
click at [776, 352] on button "Update" at bounding box center [777, 356] width 59 height 20
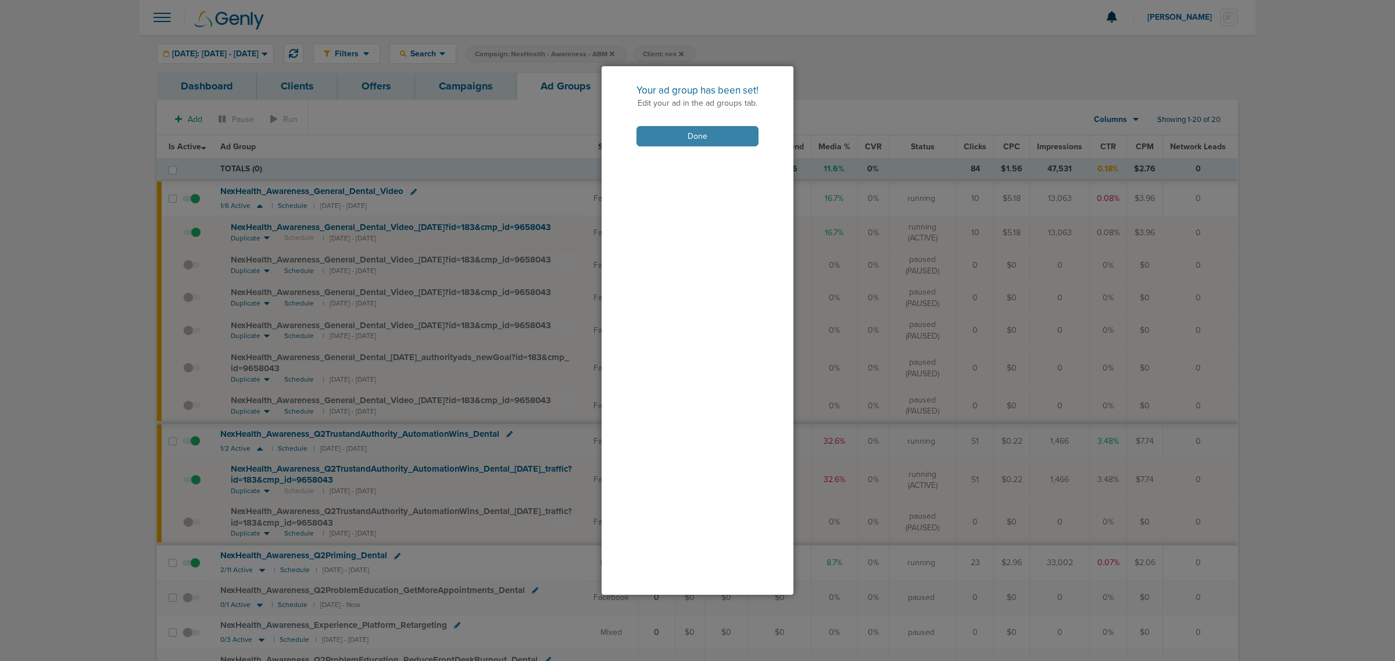
click at [725, 138] on button "Done" at bounding box center [697, 136] width 122 height 20
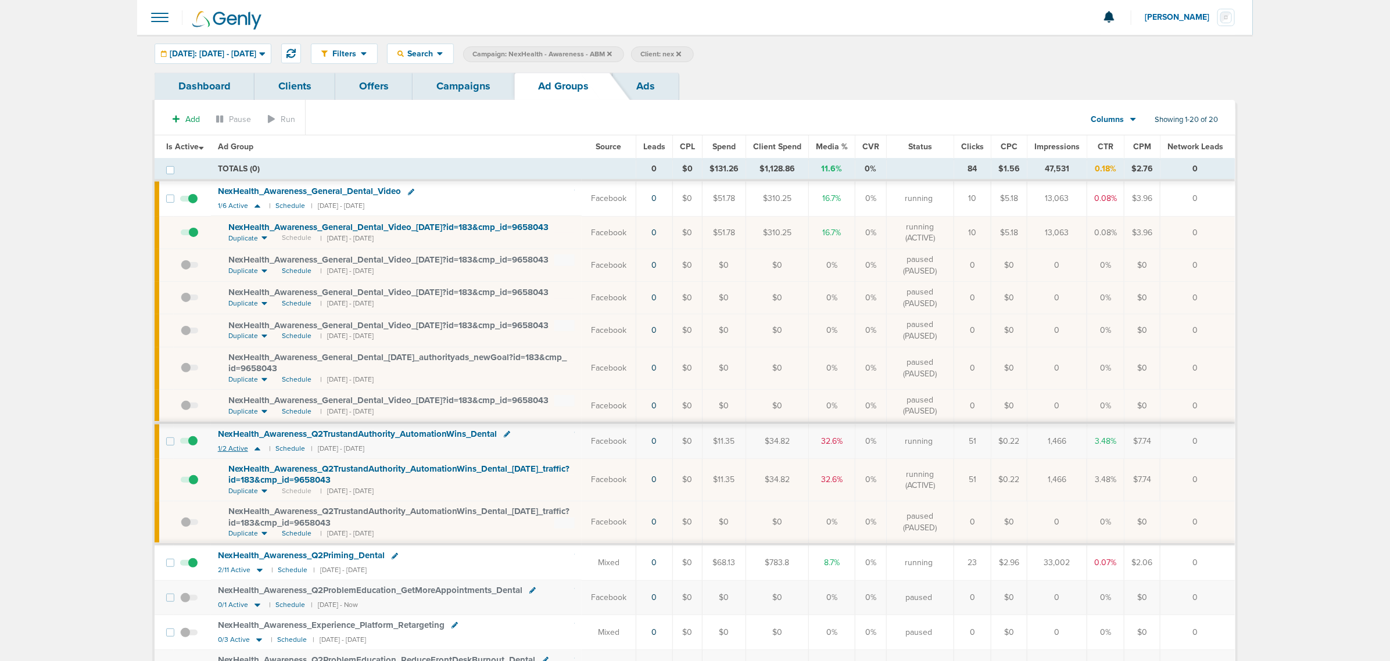
click at [257, 452] on icon at bounding box center [258, 449] width 12 height 10
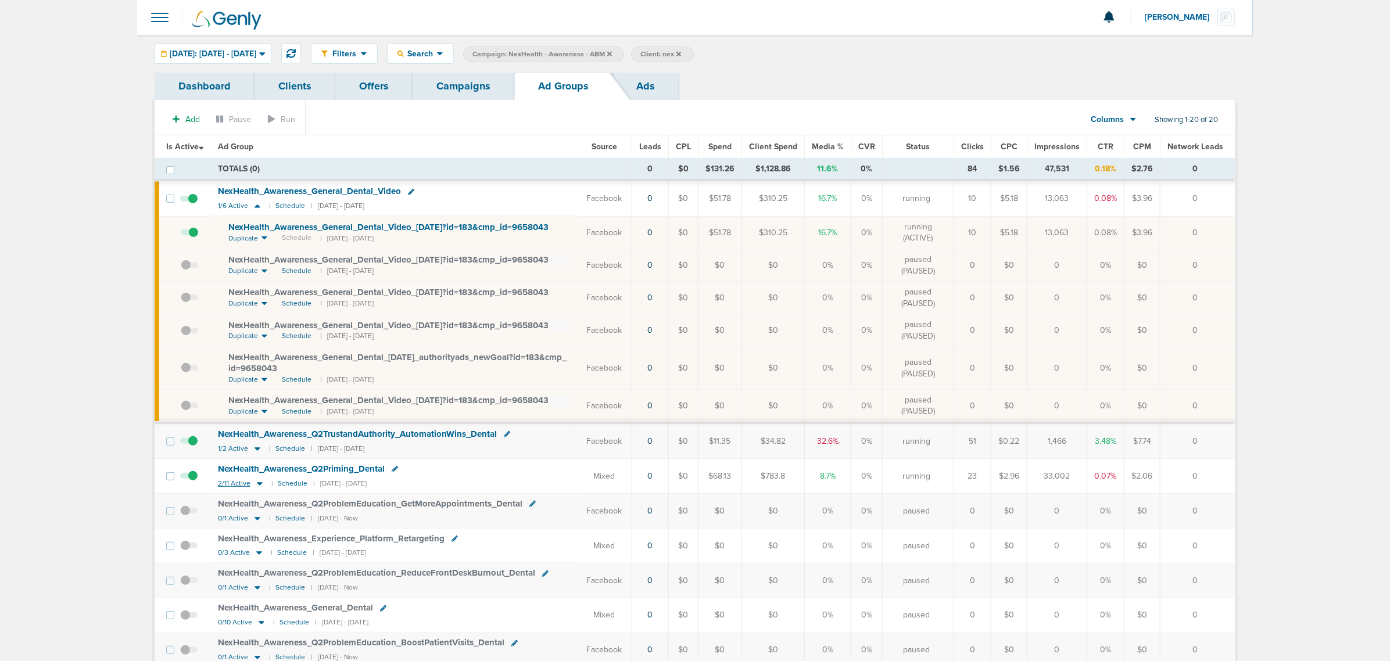
click at [259, 486] on icon at bounding box center [260, 483] width 6 height 3
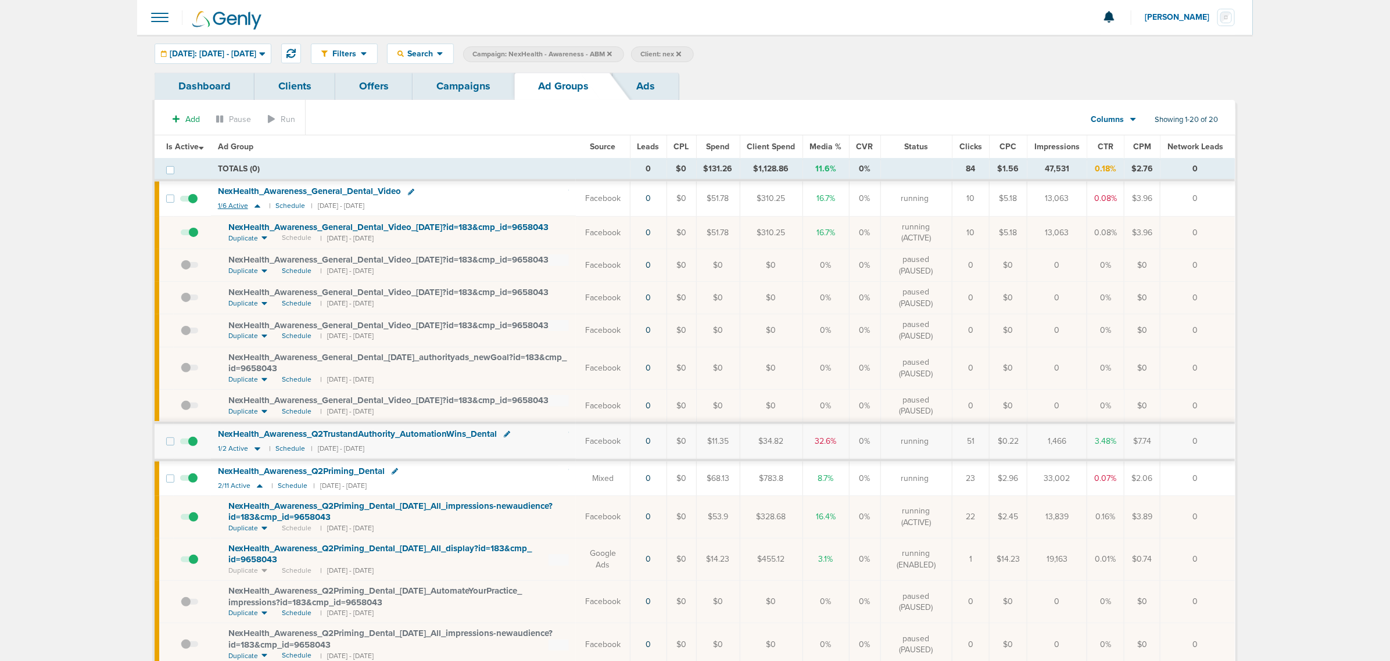
click at [255, 208] on icon at bounding box center [258, 206] width 6 height 3
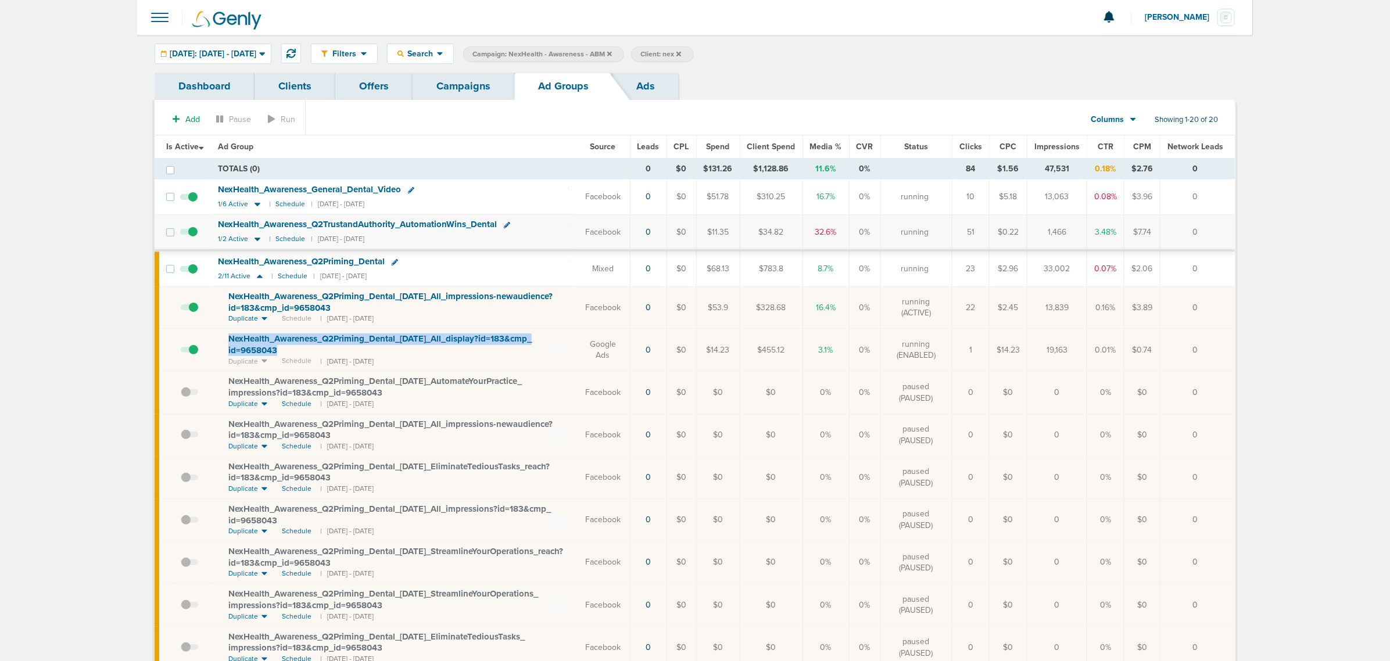
drag, startPoint x: 303, startPoint y: 350, endPoint x: 213, endPoint y: 338, distance: 90.3
click at [213, 338] on td "NexHealth_ Awareness_ Q2Priming_ Dental_ 05.09.25_ All_ display?id=183&cmp_ id=…" at bounding box center [394, 350] width 366 height 42
drag, startPoint x: 309, startPoint y: 353, endPoint x: 219, endPoint y: 336, distance: 91.2
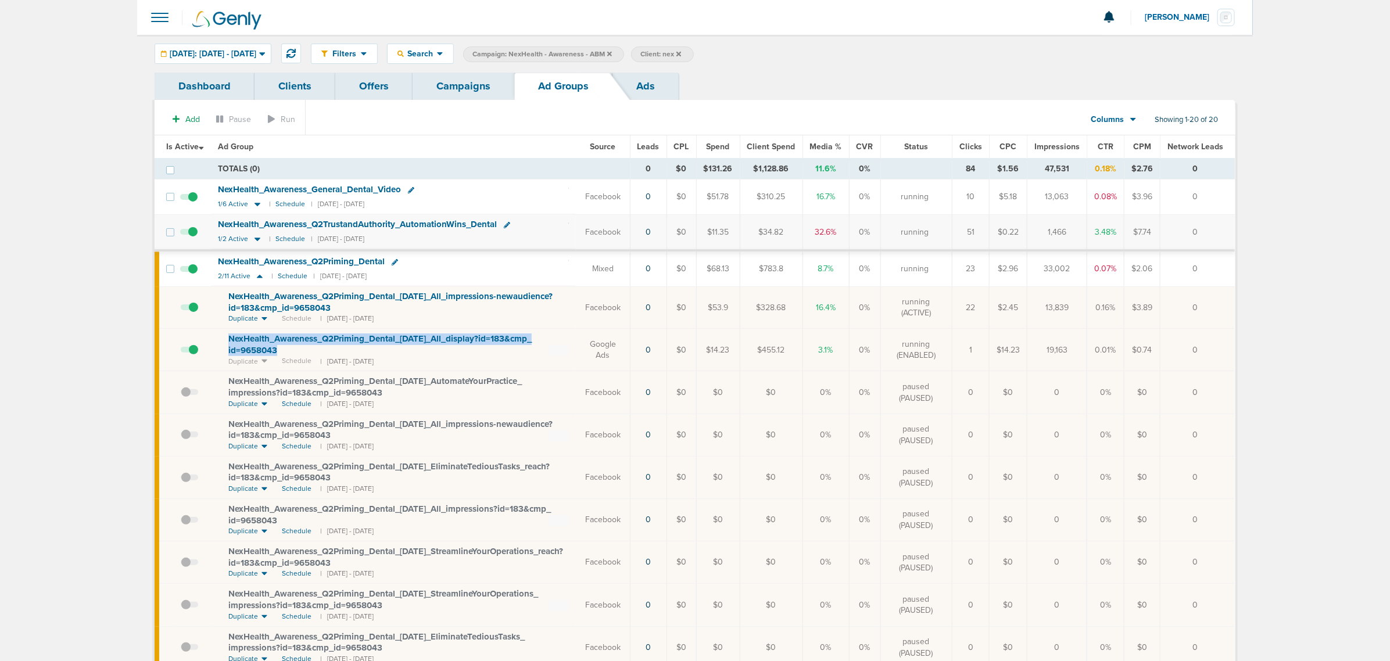
click at [219, 336] on td "NexHealth_ Awareness_ Q2Priming_ Dental_ 05.09.25_ All_ display?id=183&cmp_ id=…" at bounding box center [394, 350] width 366 height 42
copy span "NexHealth_ Awareness_ Q2Priming_ Dental_ 05.09.25_ All_ display?id=183&cmp_ id=…"
click at [259, 278] on icon at bounding box center [260, 276] width 6 height 3
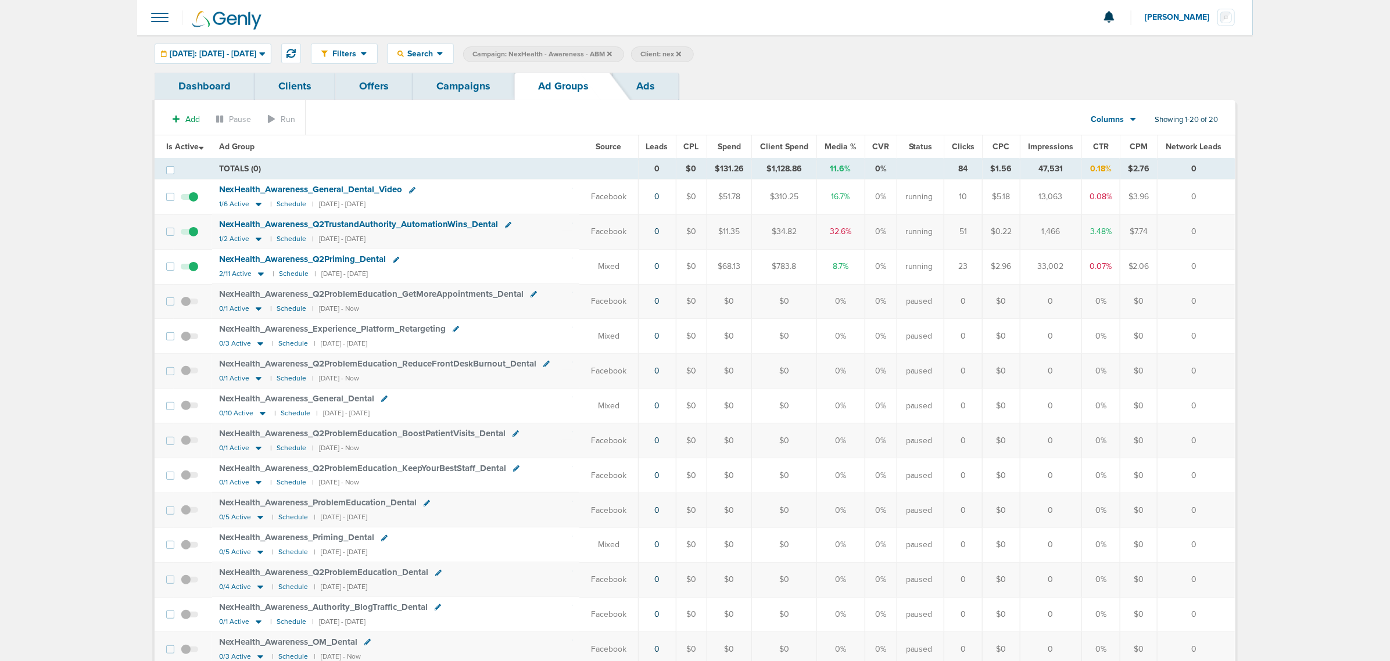
click at [482, 88] on link "Campaigns" at bounding box center [464, 86] width 102 height 27
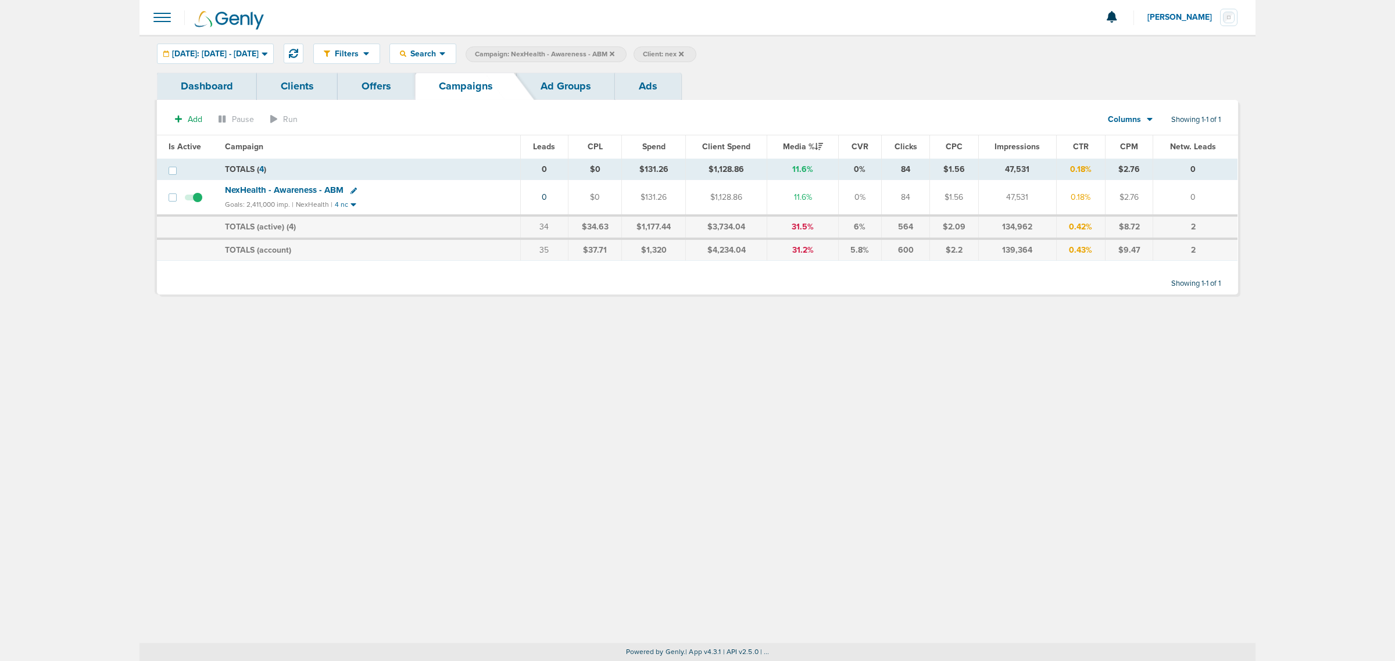
click at [351, 191] on icon at bounding box center [354, 191] width 6 height 6
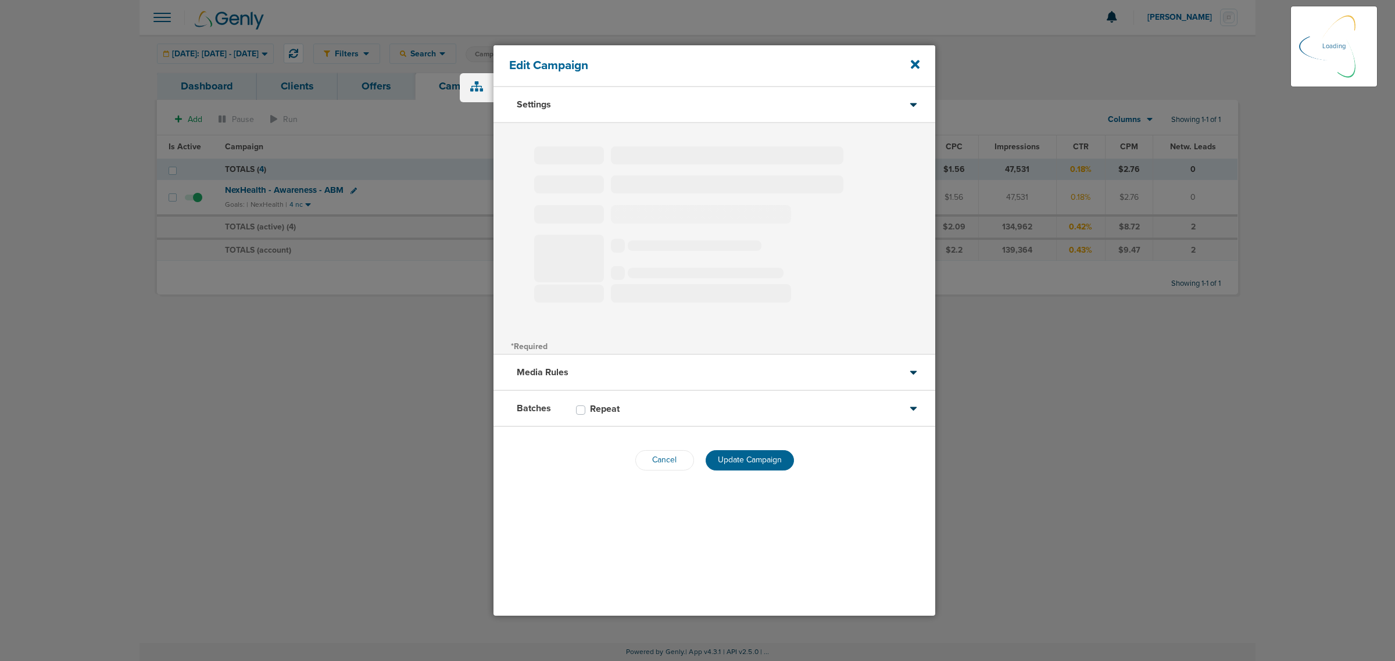
type input "NexHealth - Awareness - ABM"
select select "Awareness"
radio input "true"
select select "readOnly"
checkbox input "true"
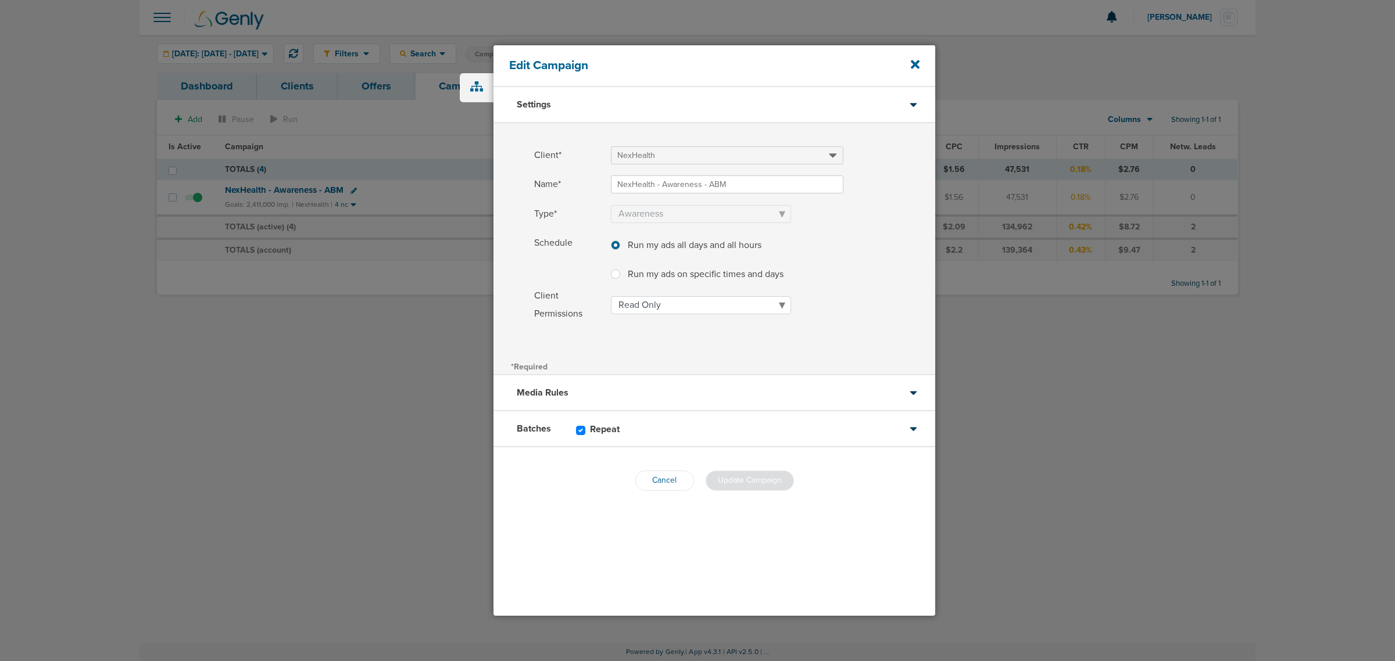
click at [721, 429] on div "Batches Repeat" at bounding box center [715, 430] width 442 height 36
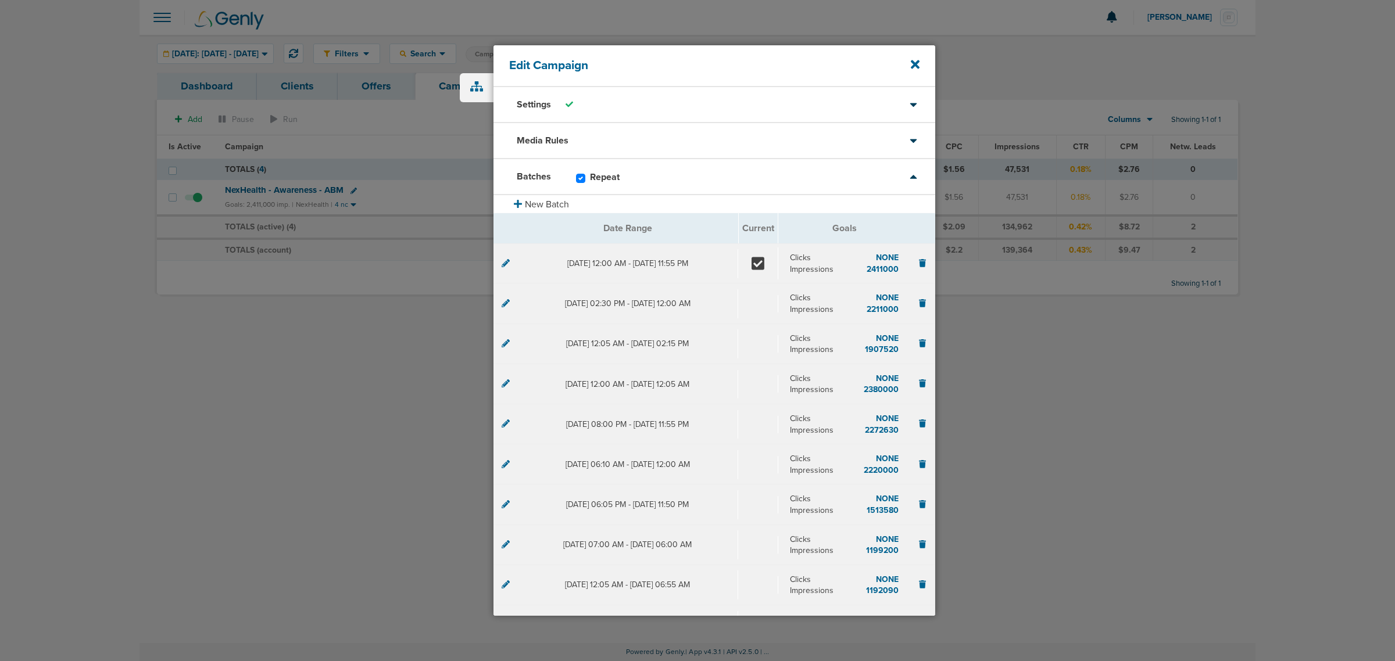
click at [505, 263] on icon at bounding box center [506, 263] width 8 height 8
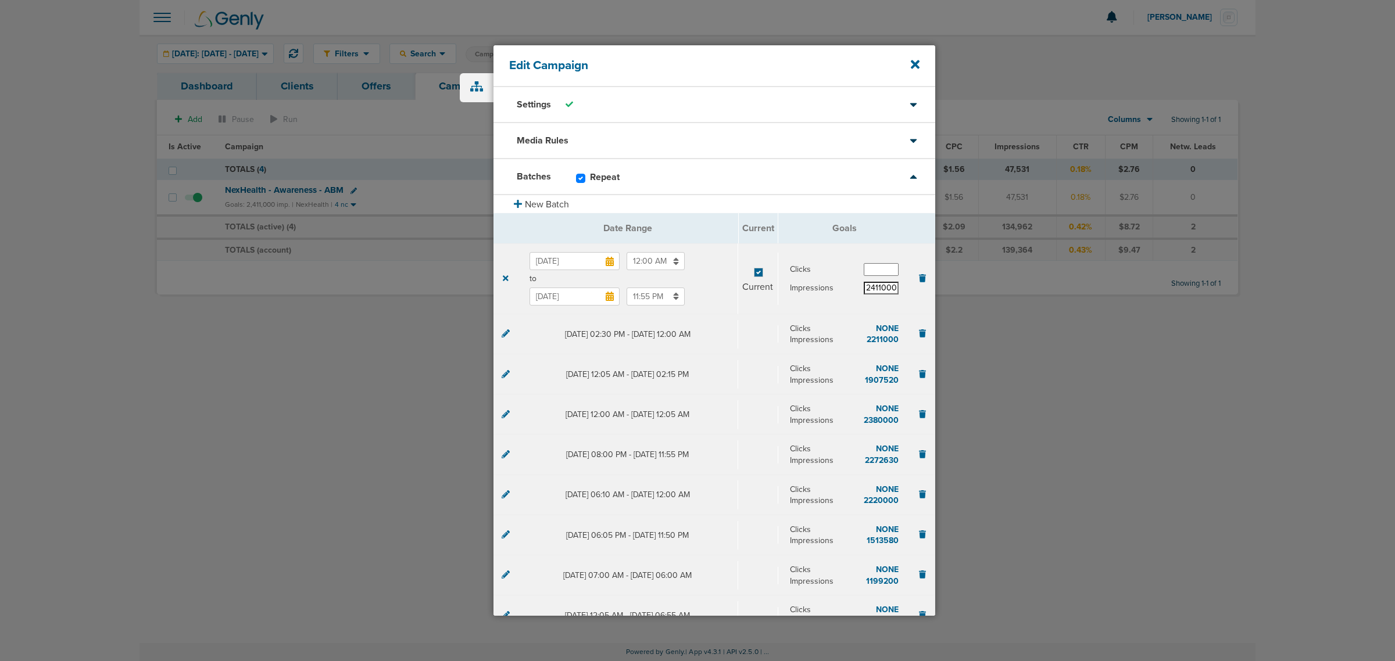
drag, startPoint x: 861, startPoint y: 289, endPoint x: 896, endPoint y: 288, distance: 34.9
click at [896, 288] on div "Clicks Impressions 2411000" at bounding box center [844, 279] width 133 height 49
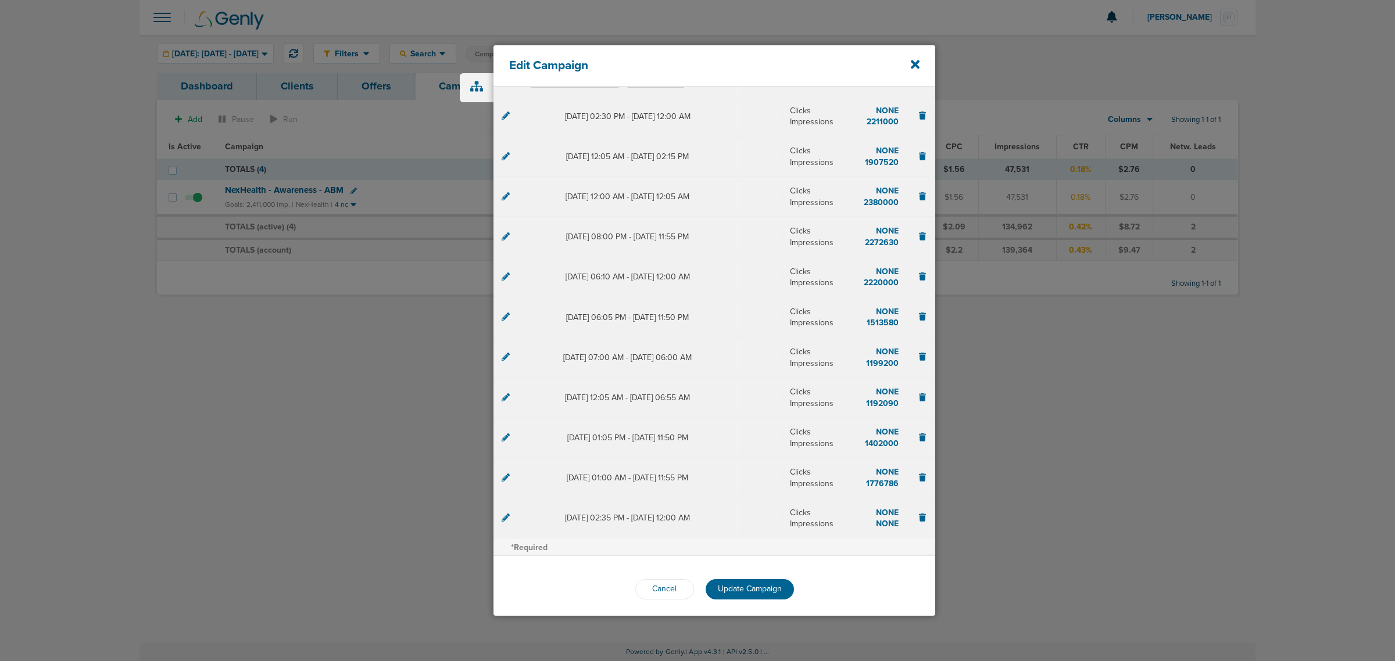
scroll to position [224, 0]
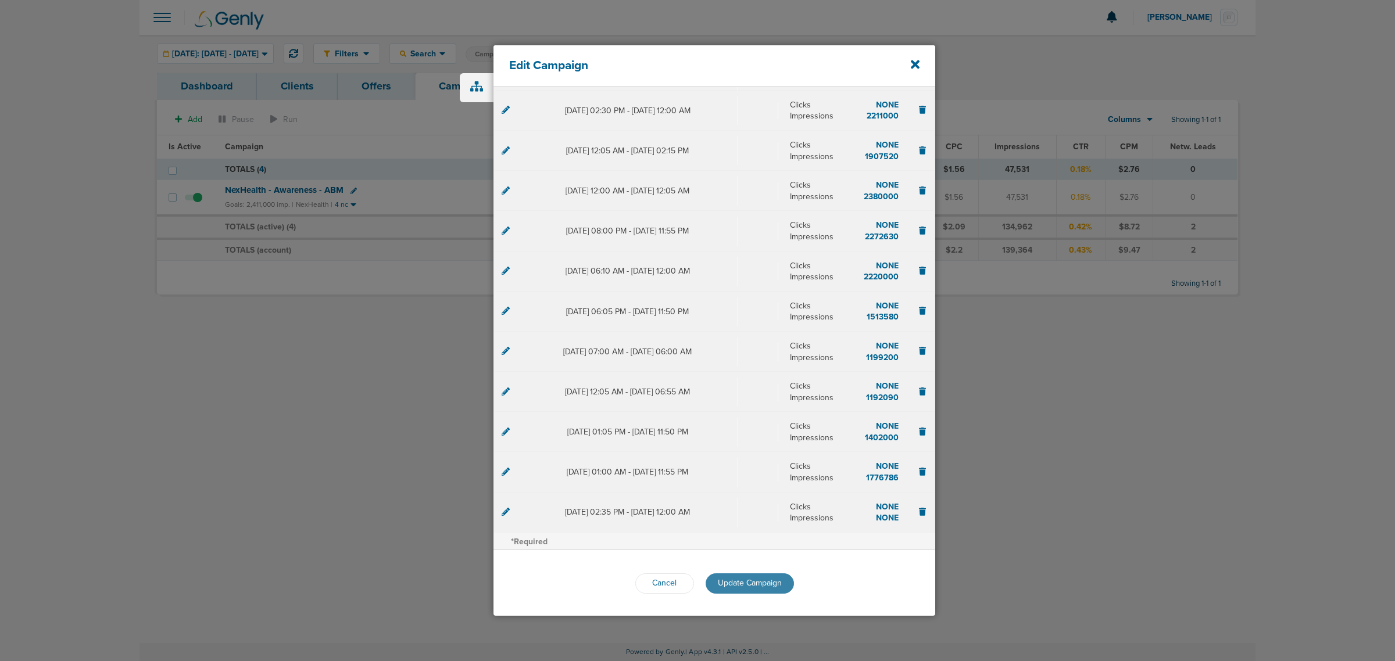
type input "2805750"
click at [739, 585] on span "Update Campaign" at bounding box center [750, 583] width 64 height 10
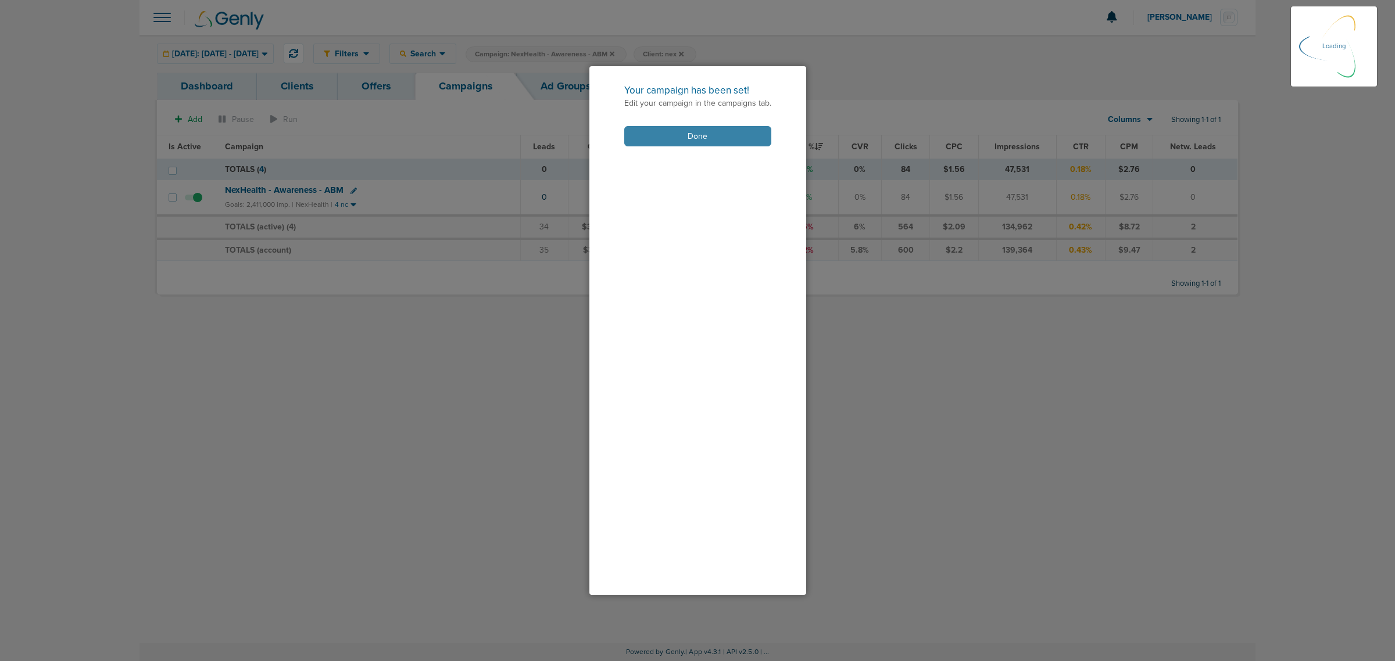
click at [698, 141] on button "Done" at bounding box center [697, 136] width 147 height 20
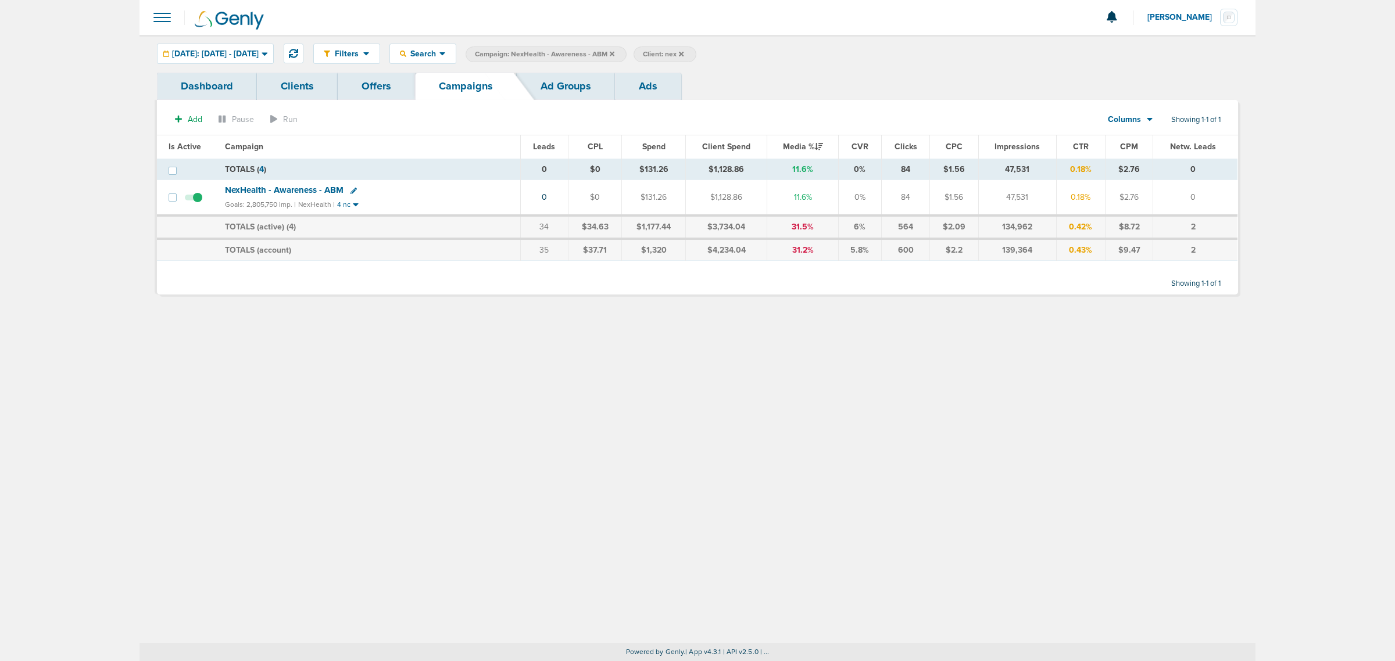
click at [614, 55] on icon at bounding box center [612, 53] width 5 height 5
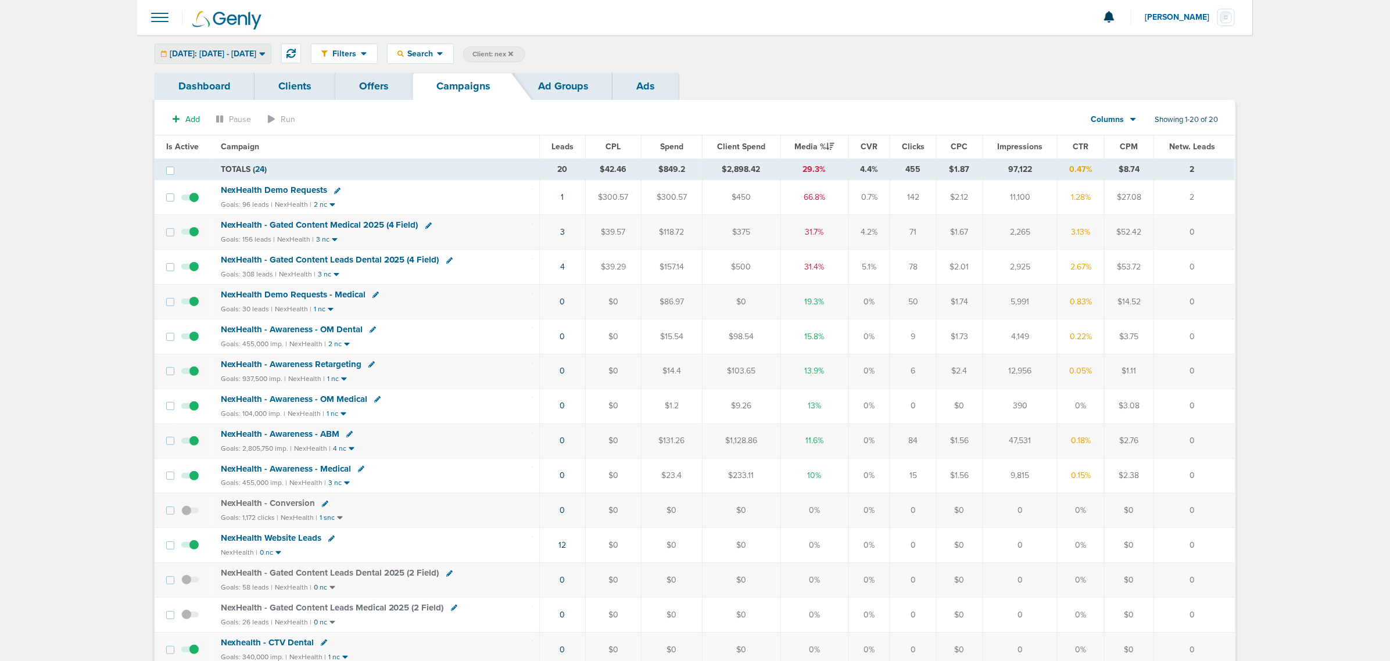
click at [235, 50] on span "[DATE]: [DATE] - [DATE]" at bounding box center [213, 54] width 87 height 8
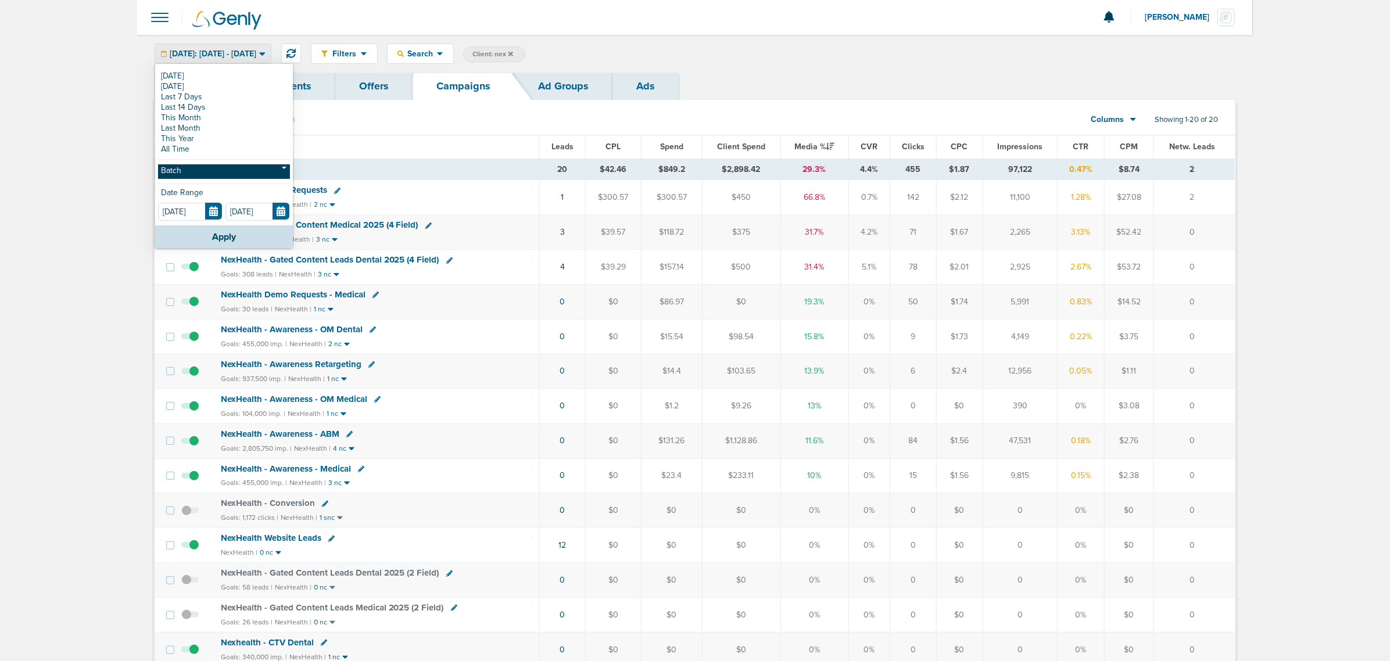
click at [222, 176] on link "Batch" at bounding box center [224, 172] width 132 height 15
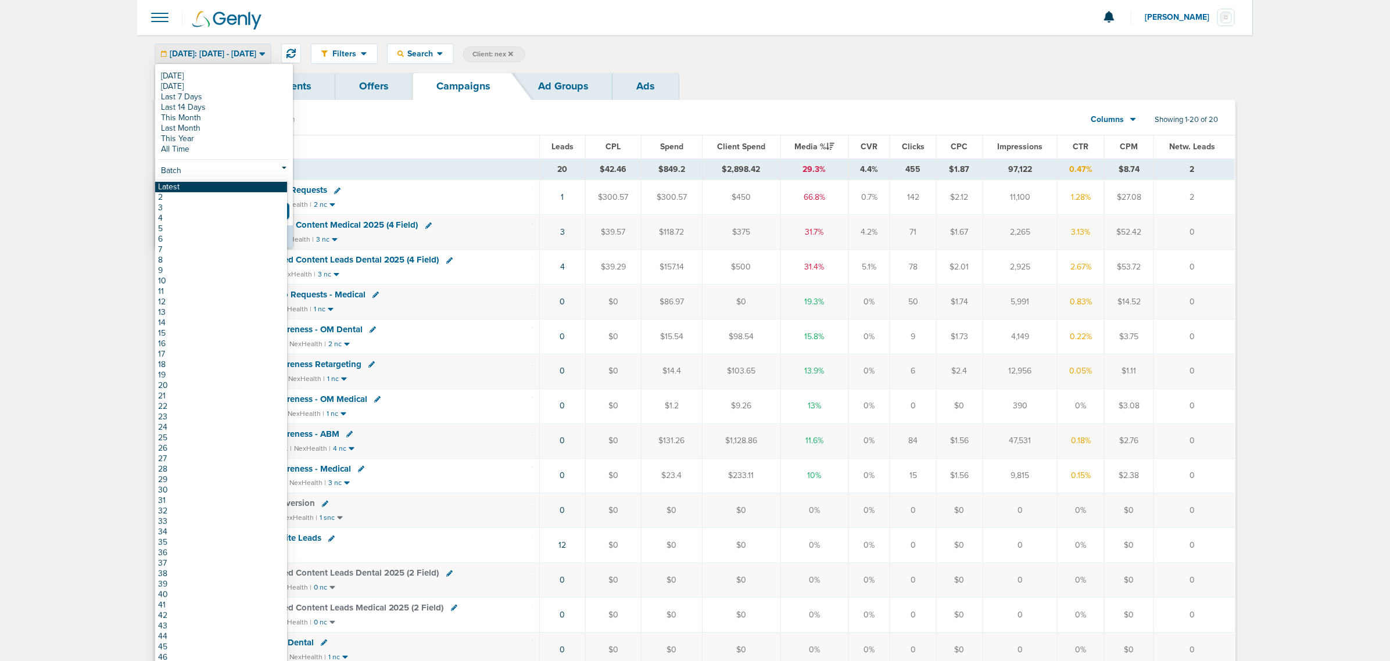
click at [216, 184] on link "Latest" at bounding box center [221, 187] width 132 height 10
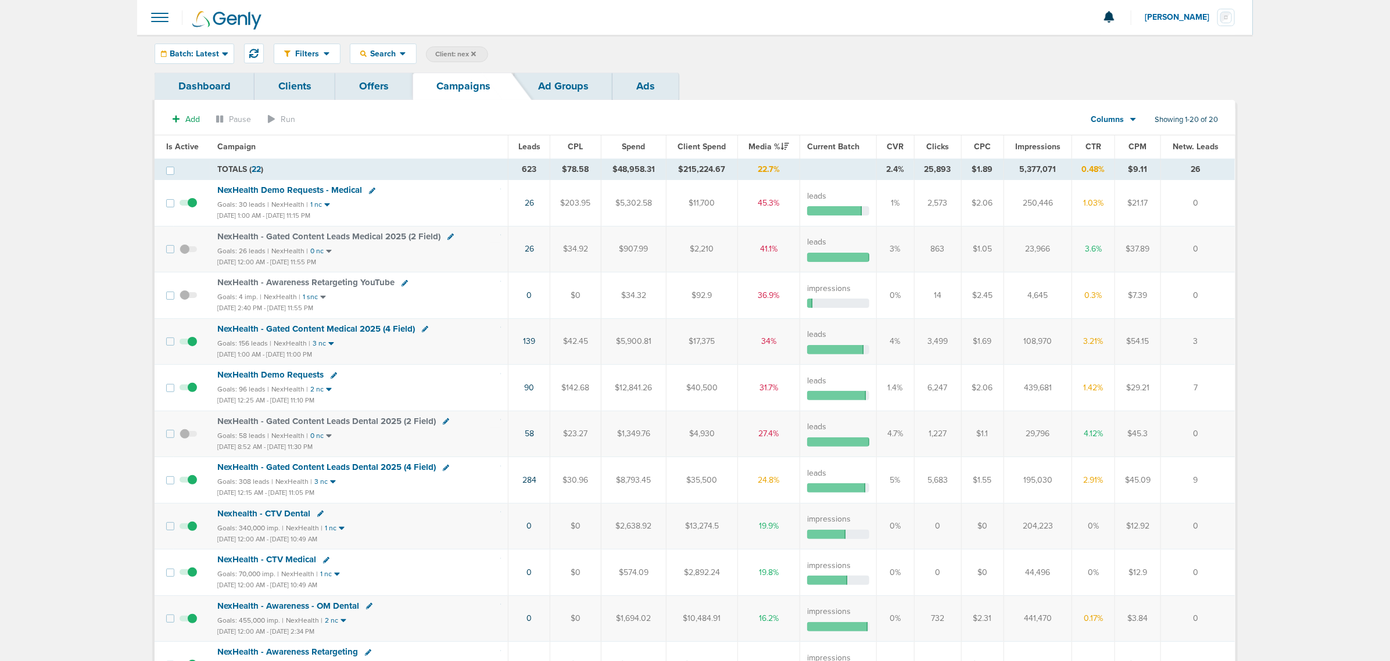
click at [1030, 145] on span "Impressions" at bounding box center [1037, 147] width 45 height 10
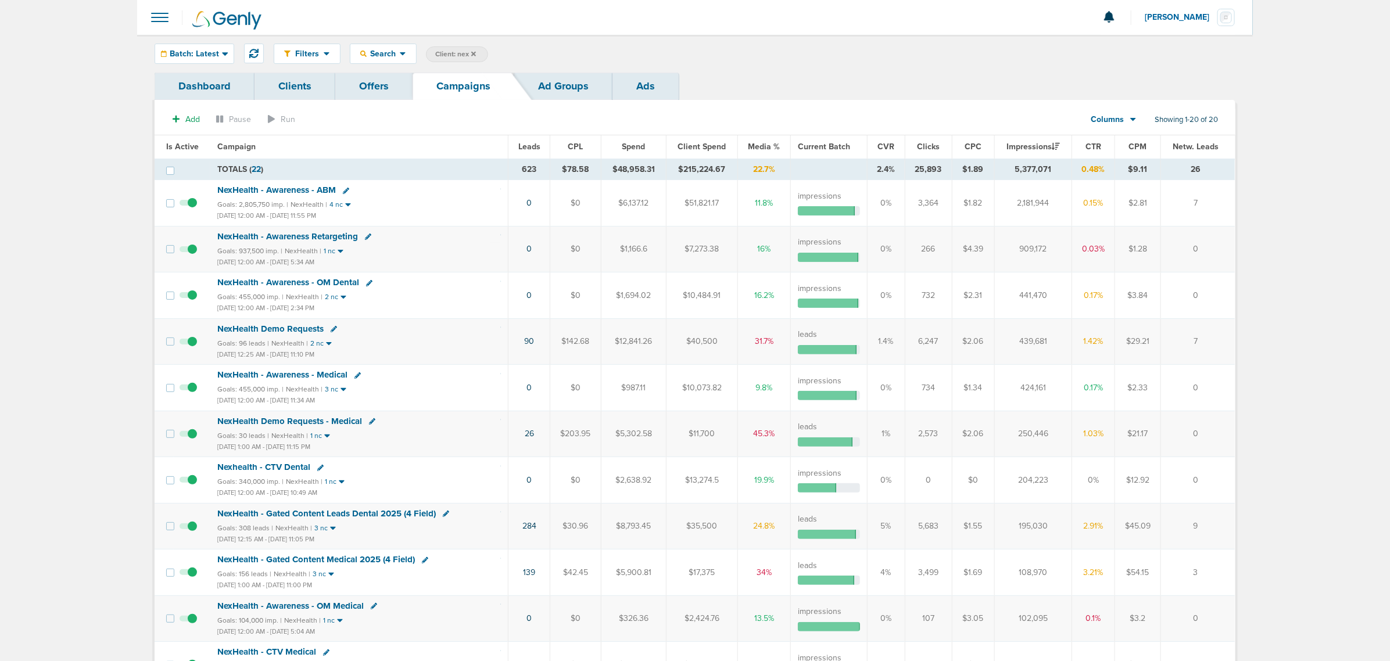
click at [473, 52] on icon at bounding box center [473, 53] width 5 height 5
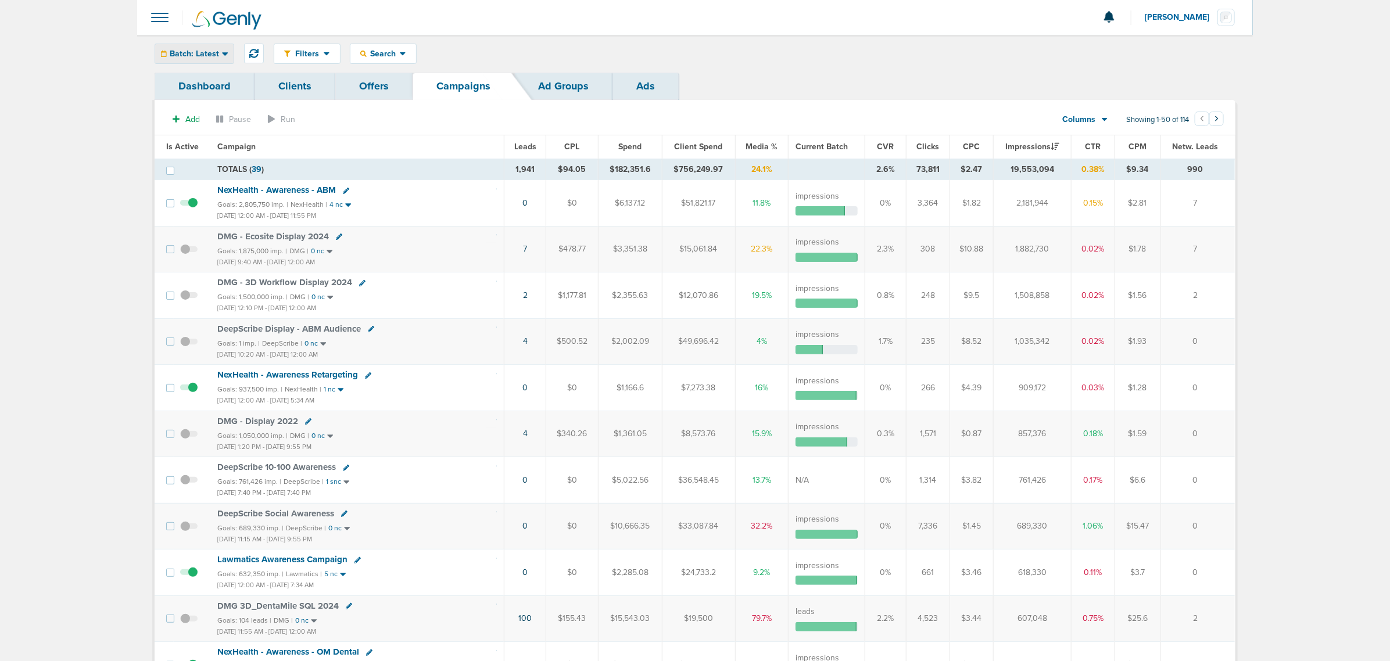
click at [213, 48] on div "Batch: Latest" at bounding box center [194, 53] width 78 height 19
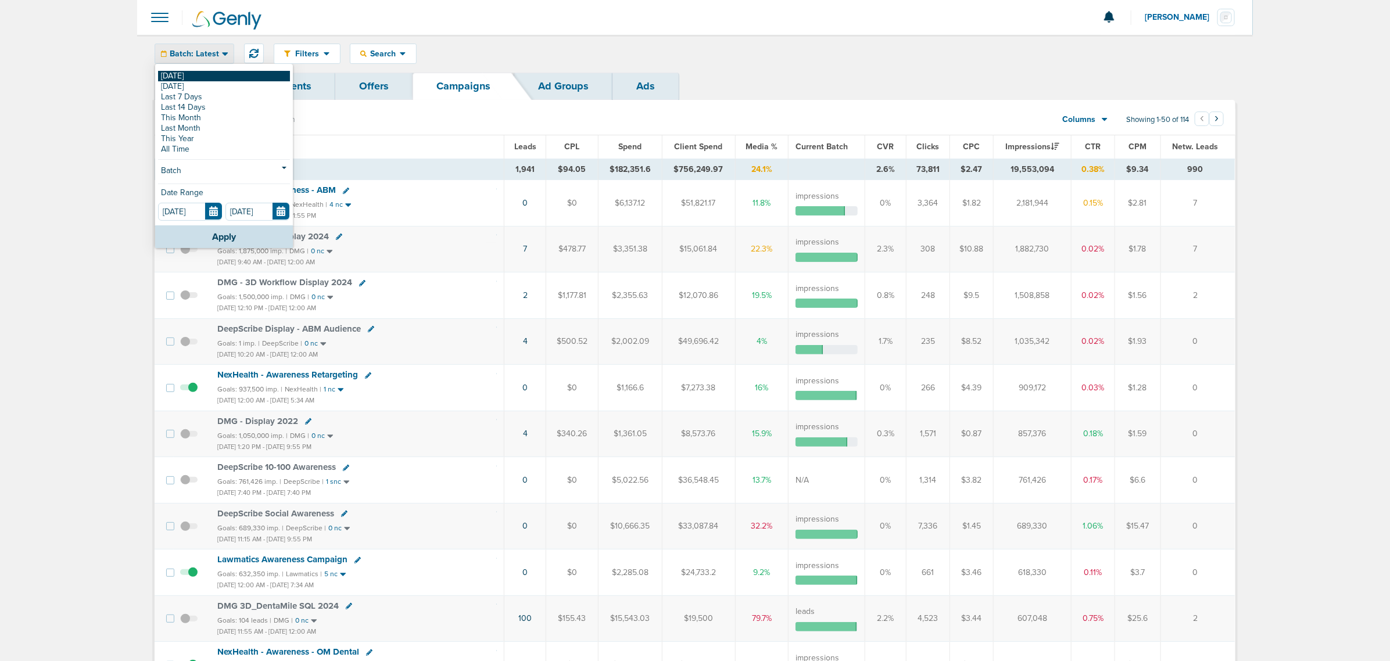
click at [196, 73] on link "[DATE]" at bounding box center [224, 76] width 132 height 10
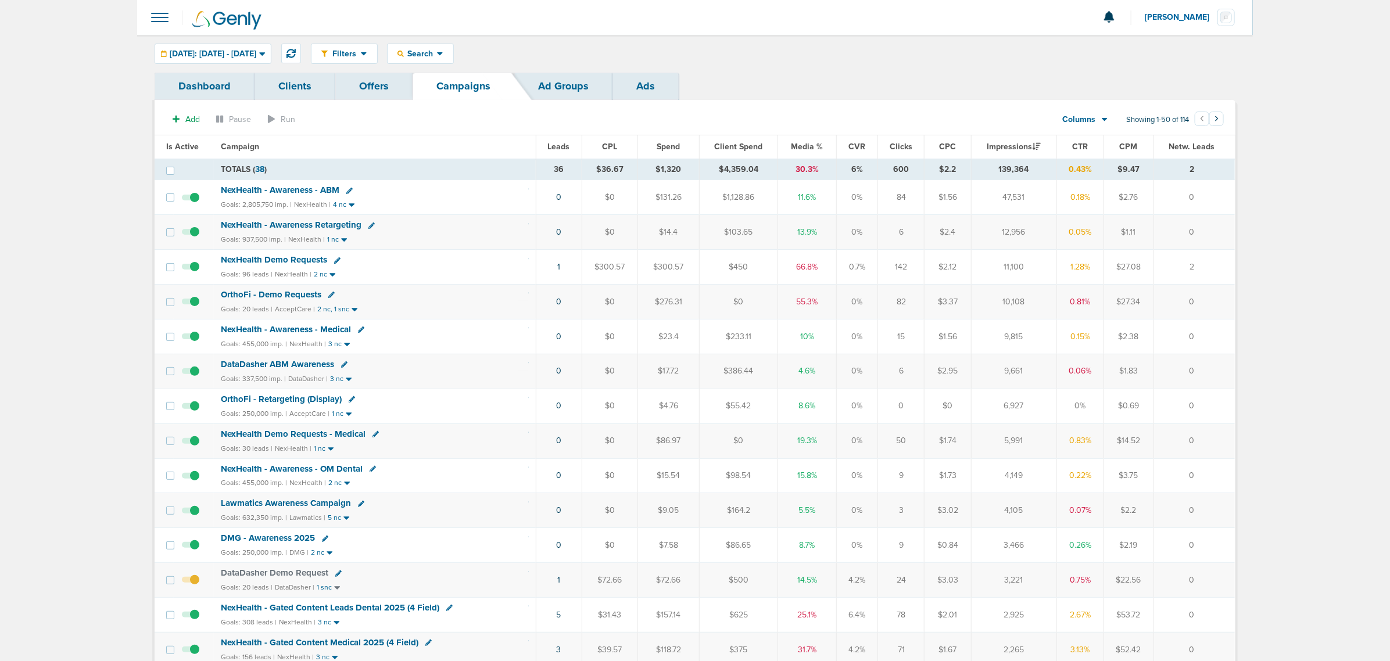
click at [799, 154] on th "Media %" at bounding box center [807, 146] width 58 height 23
click at [800, 146] on span "Media %" at bounding box center [807, 147] width 32 height 10
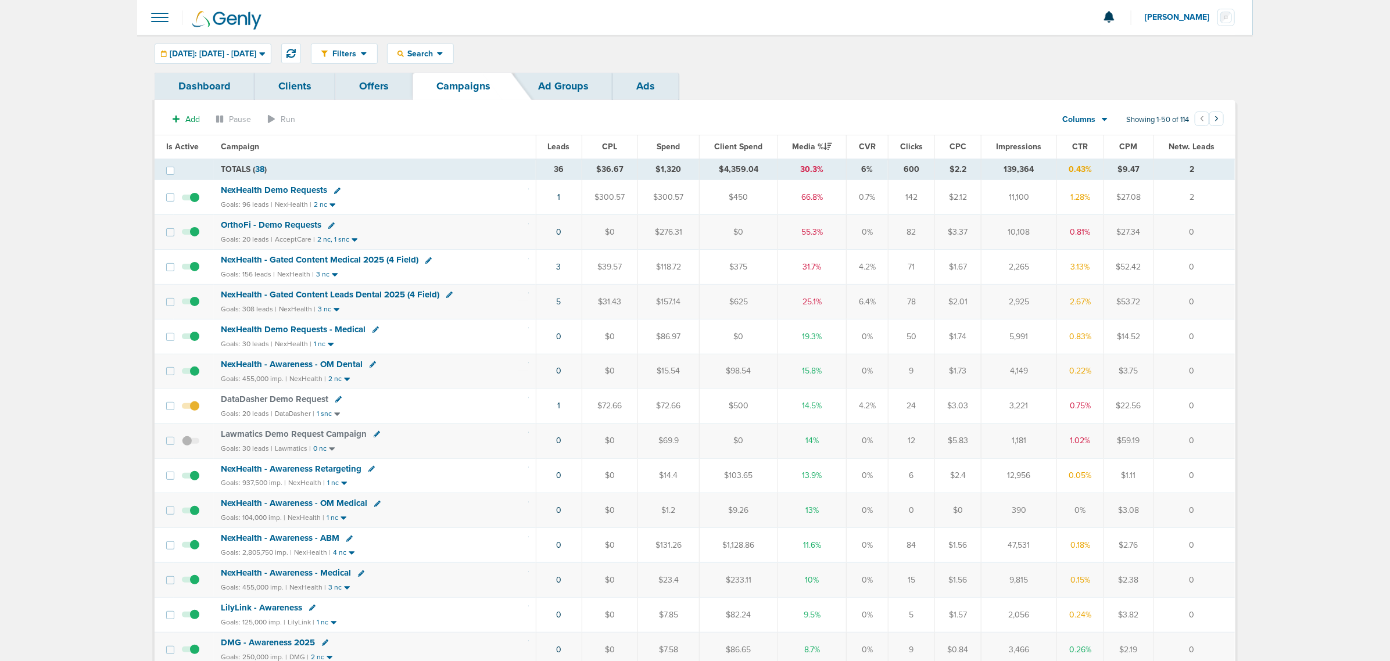
click at [373, 300] on span "NexHealth - Gated Content Leads Dental 2025 (4 Field)" at bounding box center [330, 294] width 219 height 10
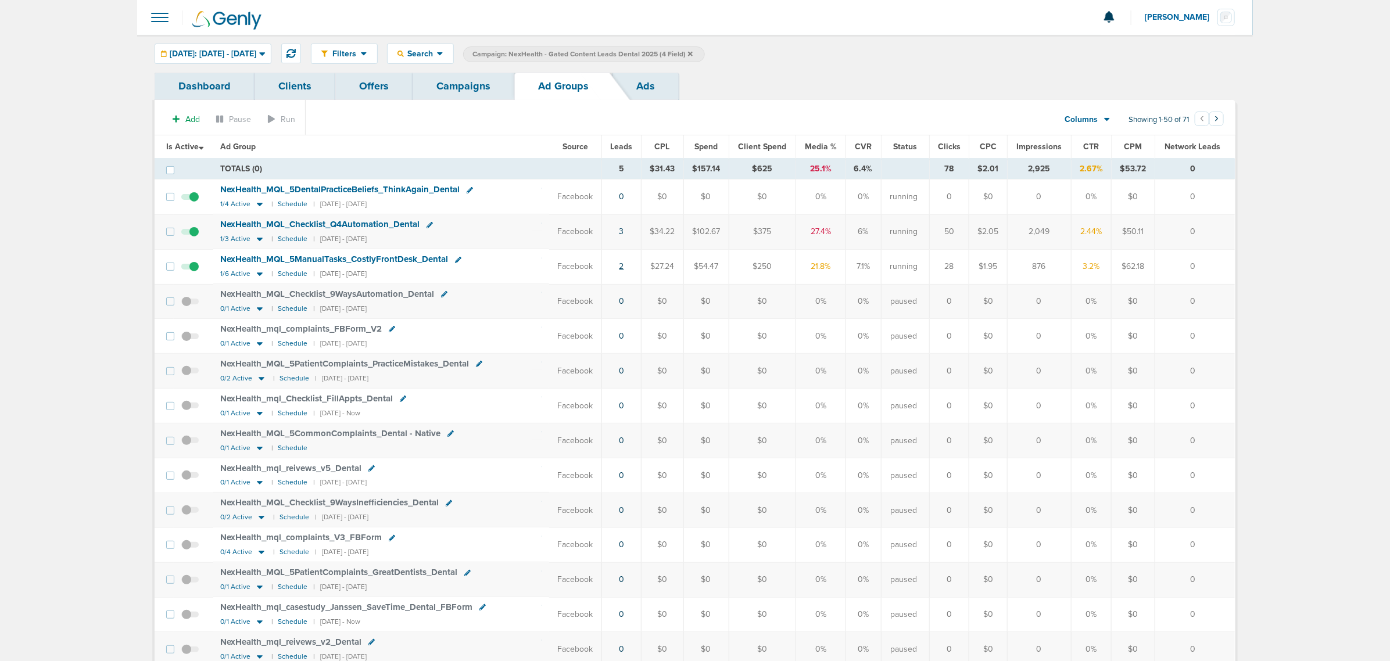
click at [621, 270] on link "2" at bounding box center [622, 267] width 5 height 10
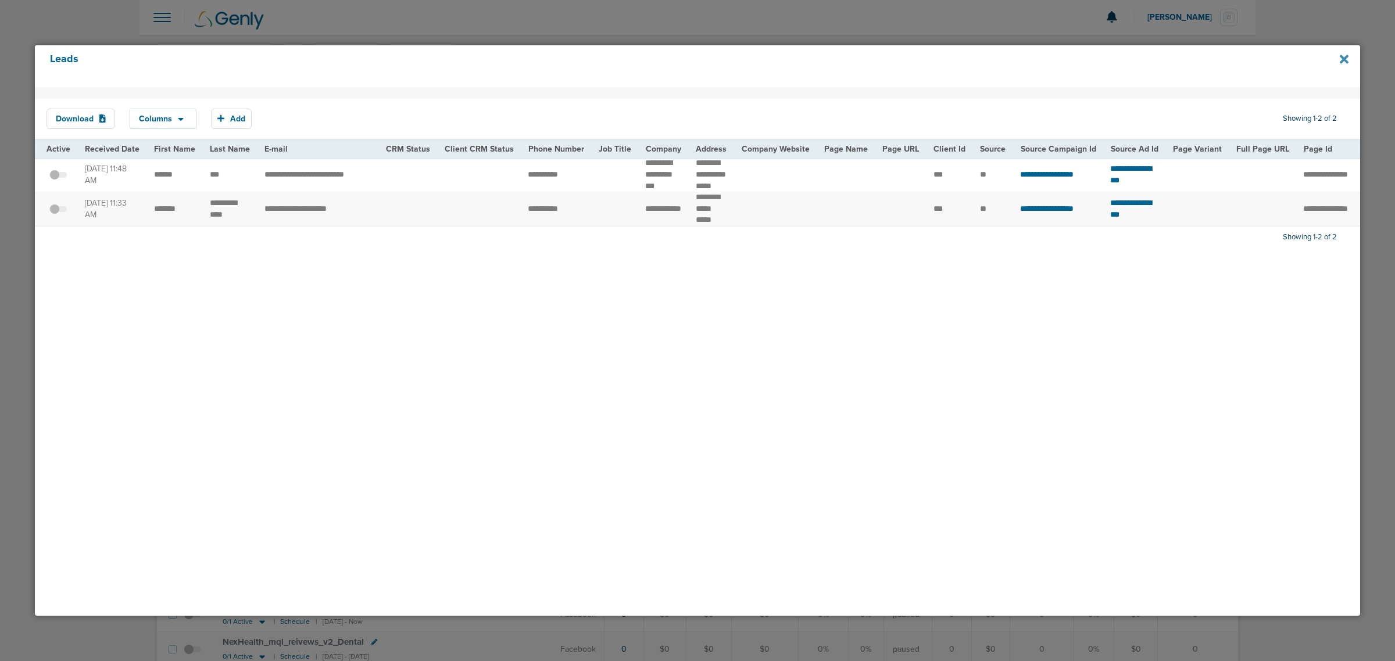
click at [1343, 62] on icon at bounding box center [1344, 59] width 9 height 13
click at [1346, 60] on icon at bounding box center [1344, 59] width 9 height 9
click at [1344, 59] on icon at bounding box center [1344, 59] width 9 height 9
click at [1343, 57] on icon at bounding box center [1344, 59] width 9 height 9
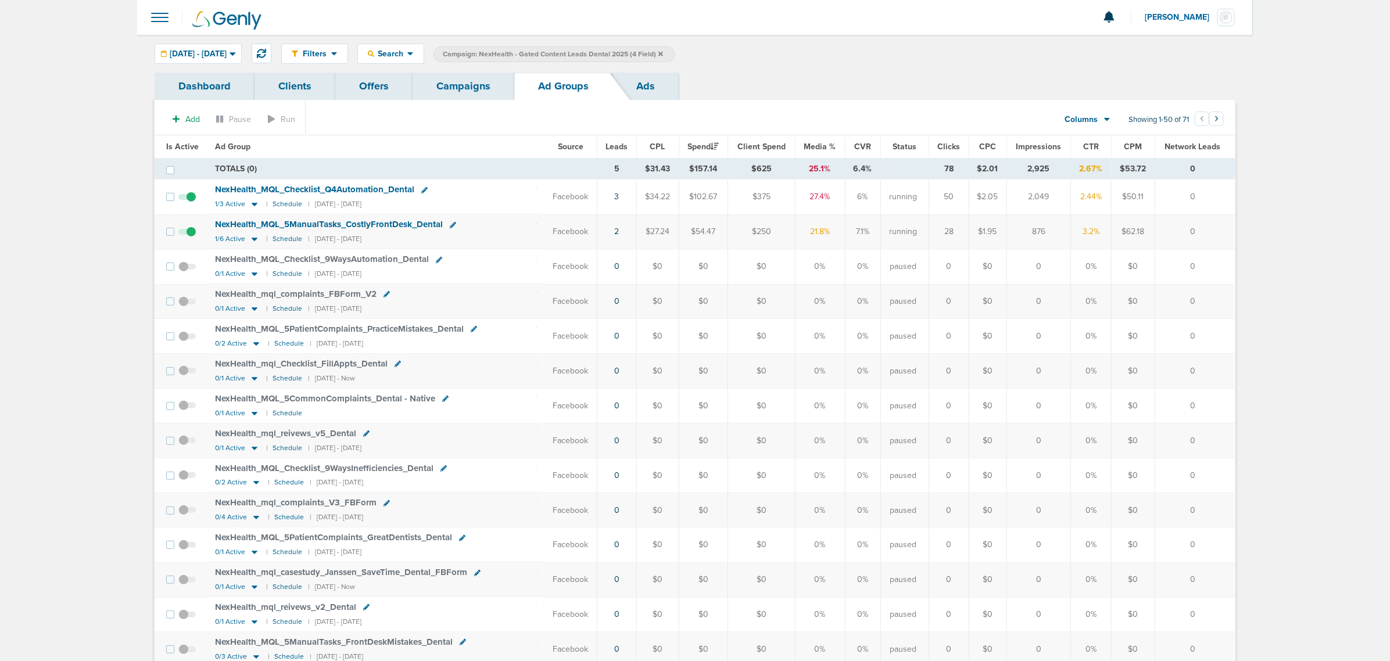
click at [663, 54] on icon at bounding box center [661, 53] width 5 height 5
click at [452, 80] on link "Campaigns" at bounding box center [464, 86] width 102 height 27
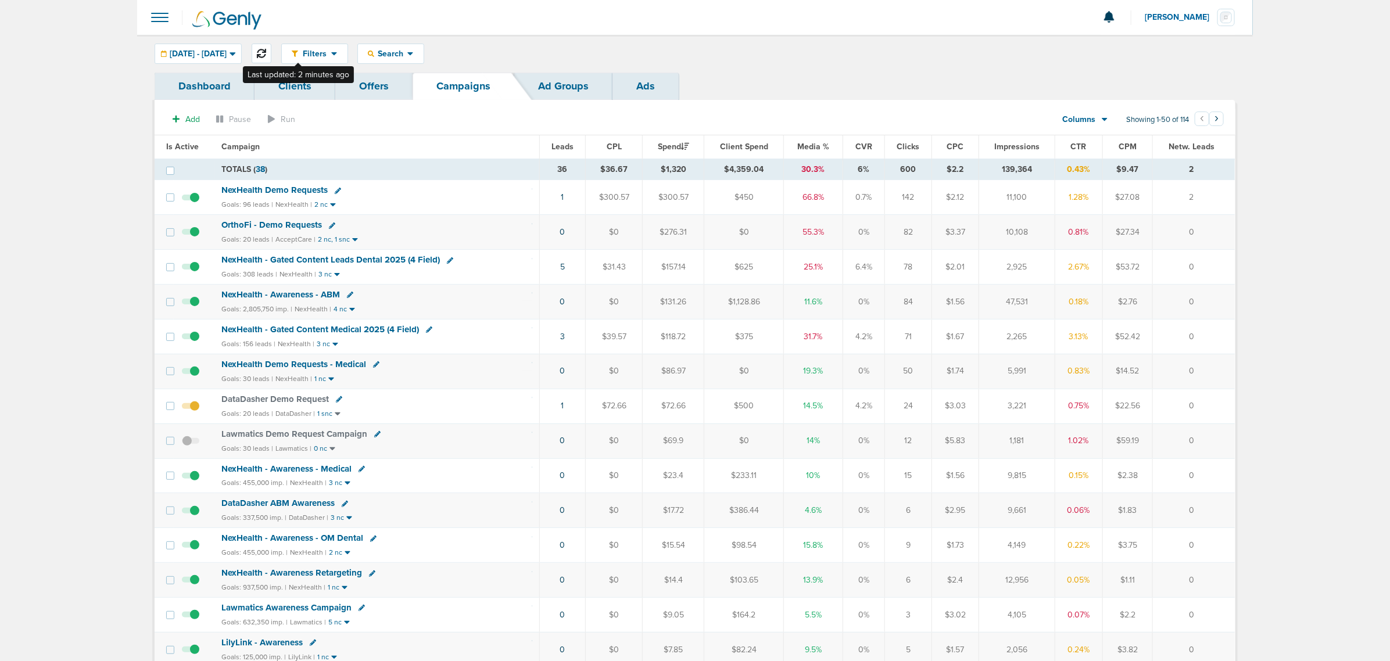
click at [266, 53] on icon at bounding box center [261, 53] width 9 height 9
click at [810, 149] on span "Media %" at bounding box center [814, 147] width 32 height 10
click at [266, 52] on icon at bounding box center [261, 53] width 9 height 9
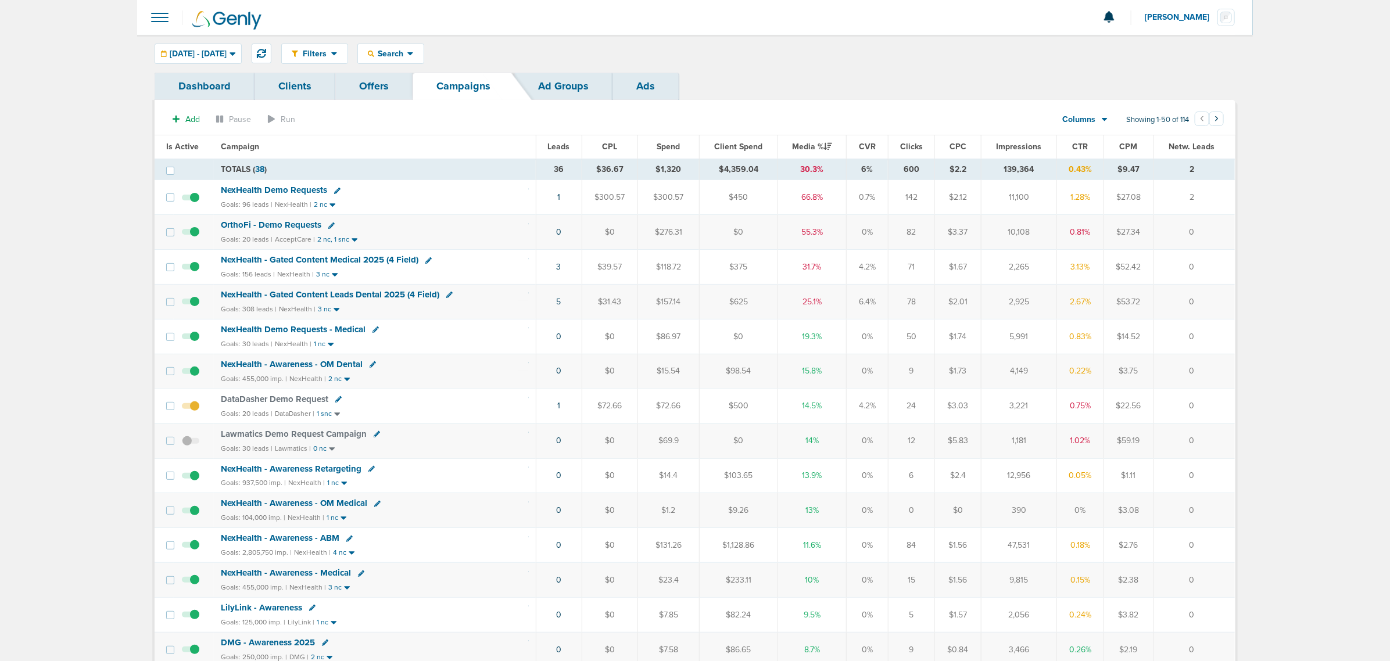
click at [292, 258] on span "NexHealth - Gated Content Medical 2025 (4 Field)" at bounding box center [320, 260] width 198 height 10
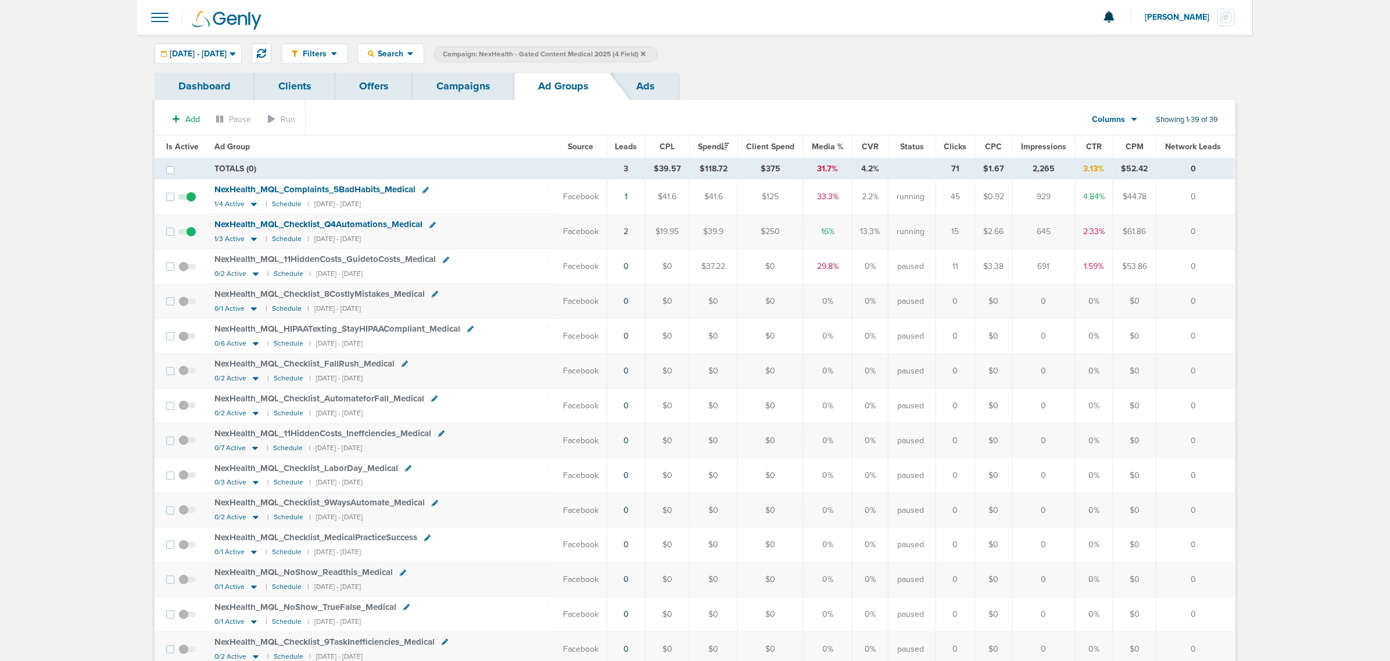
click at [191, 144] on span "Is Active" at bounding box center [182, 147] width 33 height 10
click at [646, 51] on icon at bounding box center [643, 53] width 5 height 5
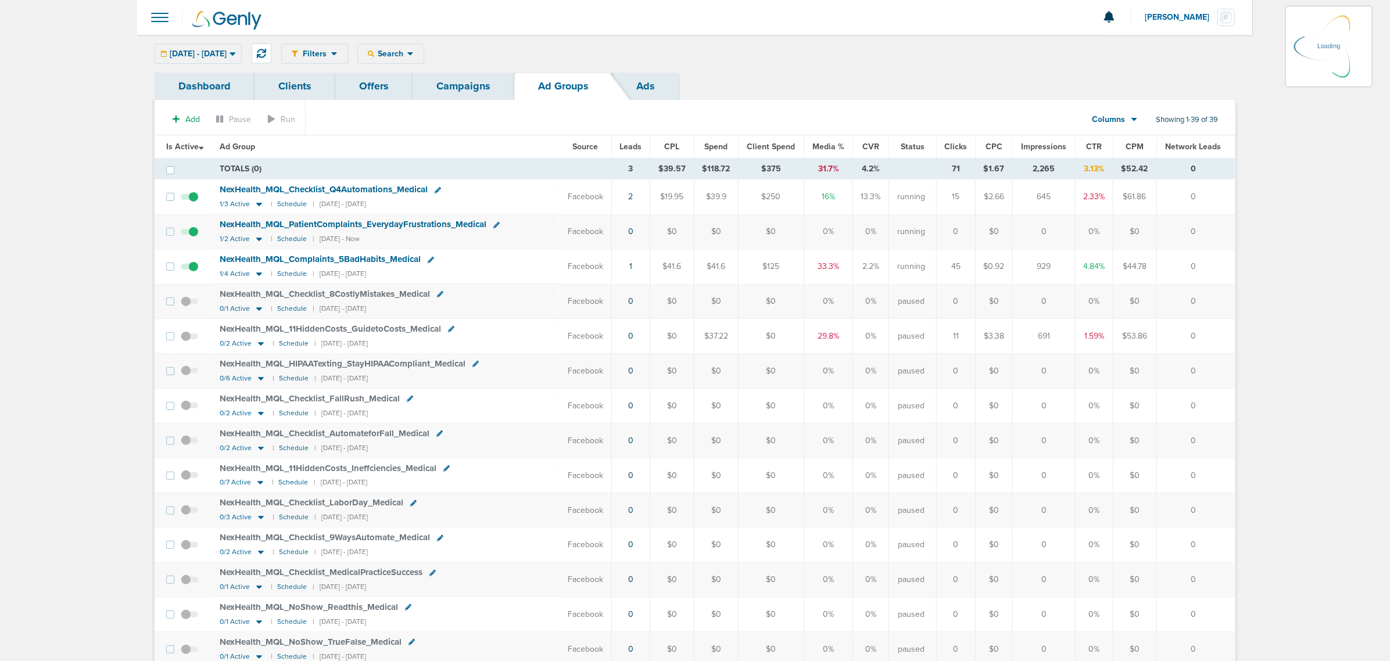
click at [448, 85] on link "Campaigns" at bounding box center [464, 86] width 102 height 27
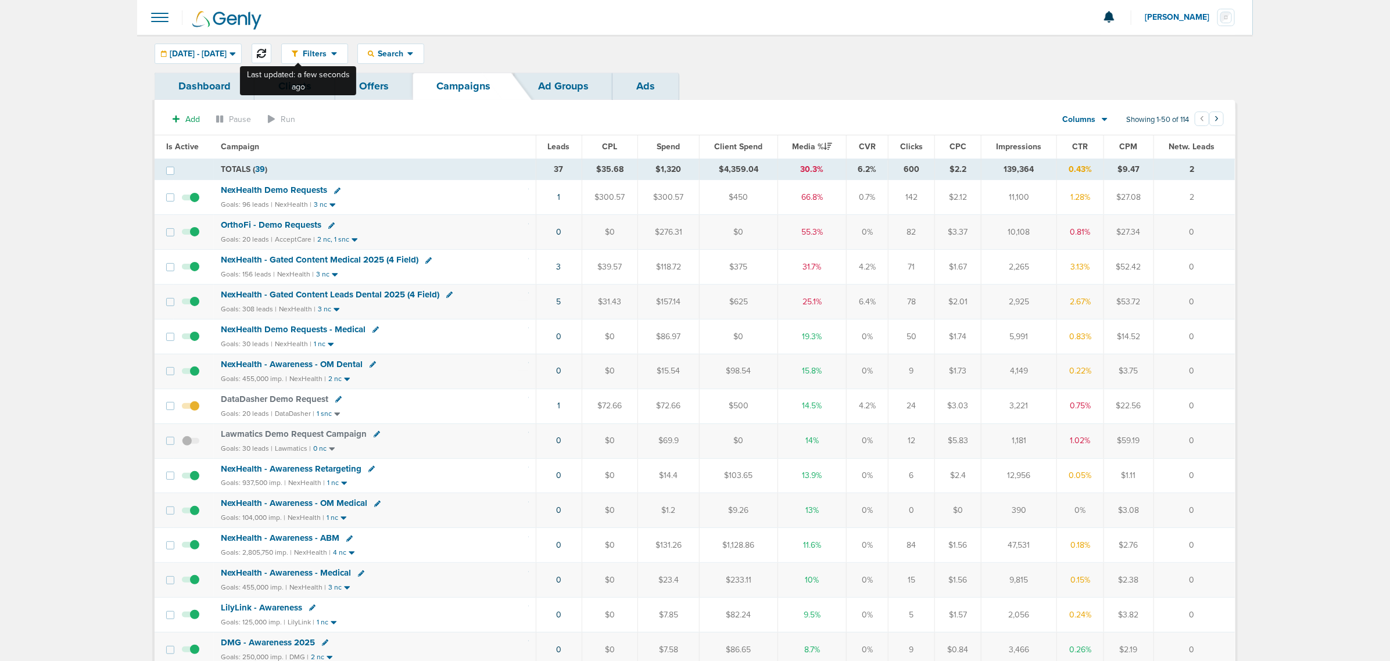
click at [266, 54] on icon at bounding box center [261, 53] width 9 height 9
click at [407, 53] on span "Search" at bounding box center [390, 54] width 33 height 10
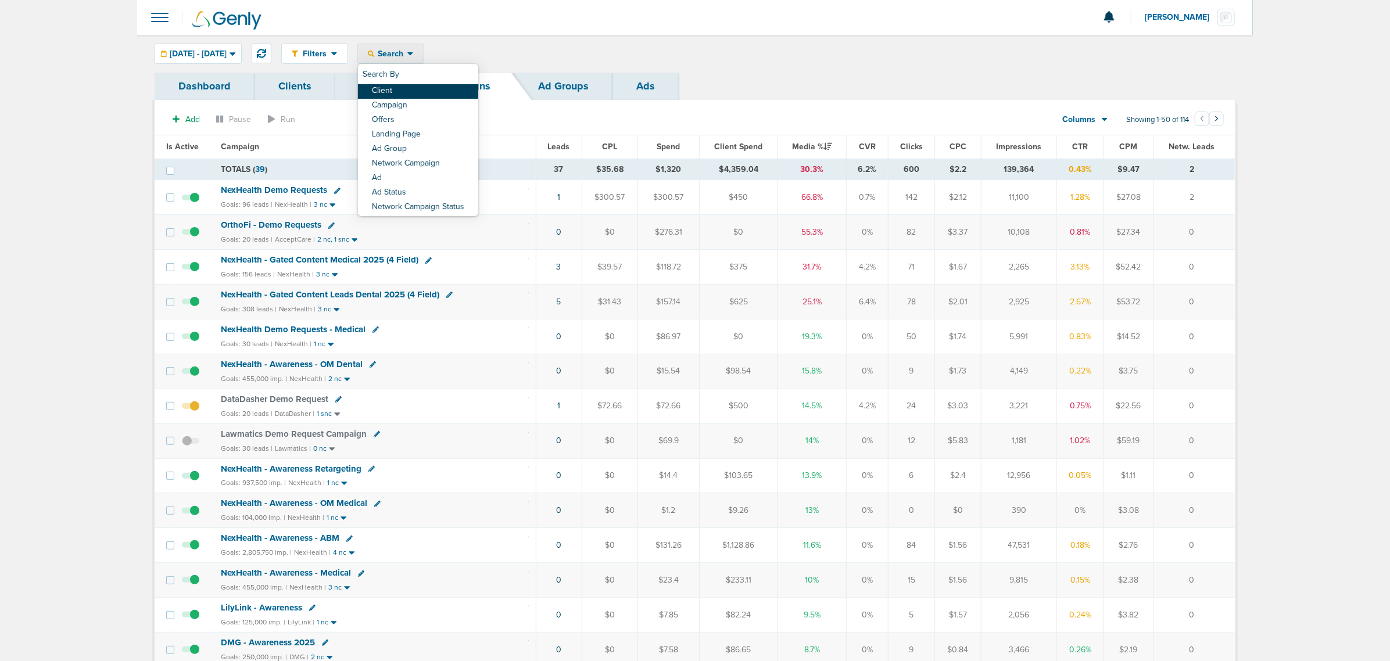
click at [416, 87] on link "Client" at bounding box center [418, 91] width 120 height 15
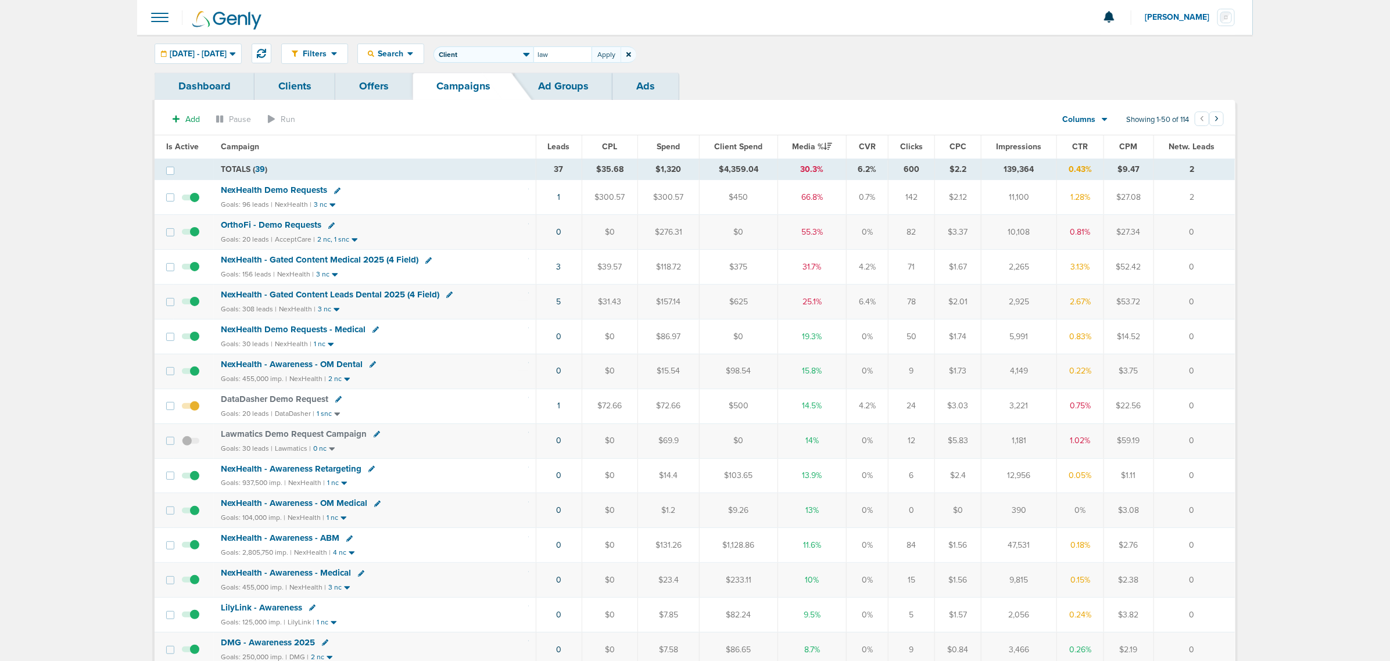
type input "law"
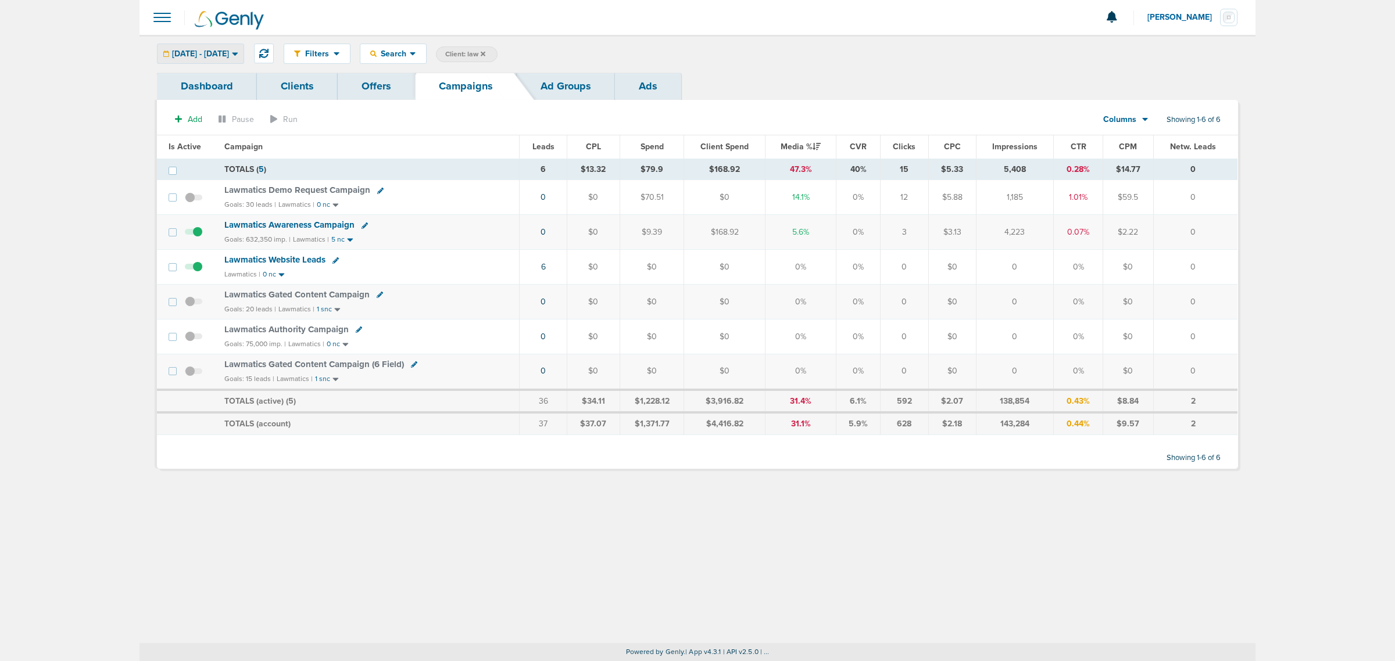
click at [209, 55] on span "[DATE] - [DATE]" at bounding box center [200, 54] width 57 height 8
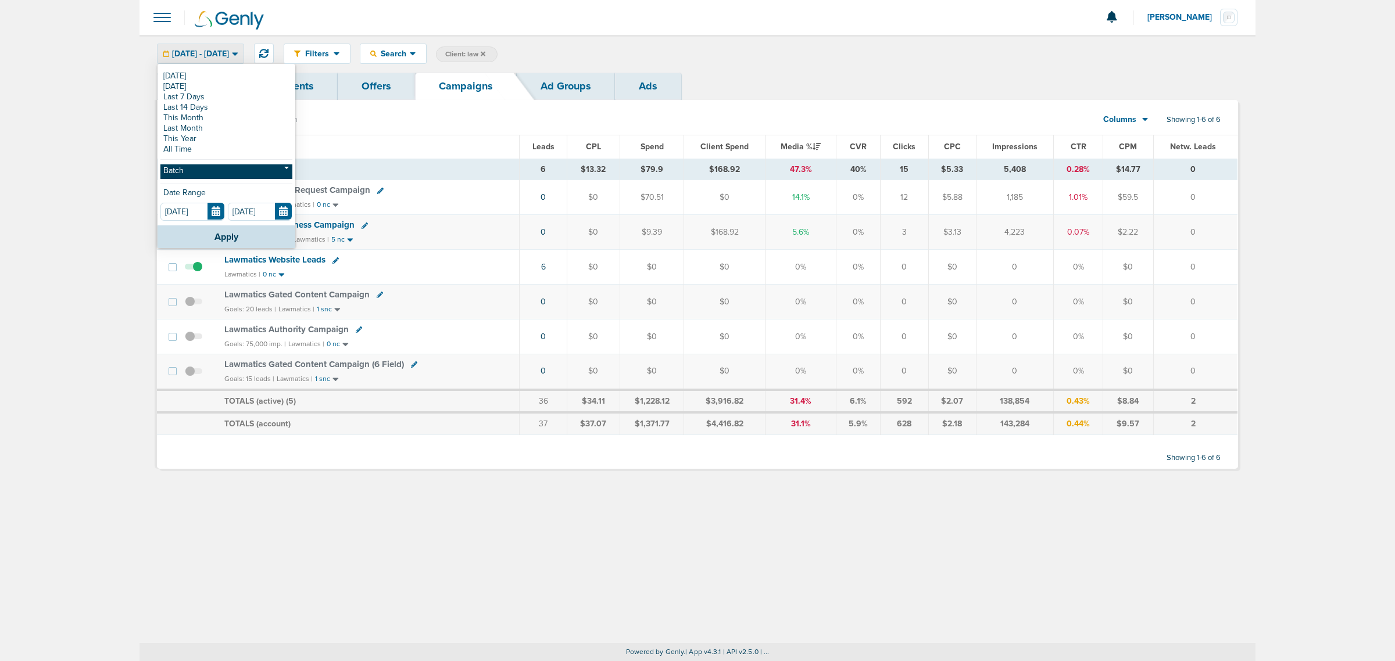
click at [187, 166] on link "Batch" at bounding box center [226, 172] width 132 height 15
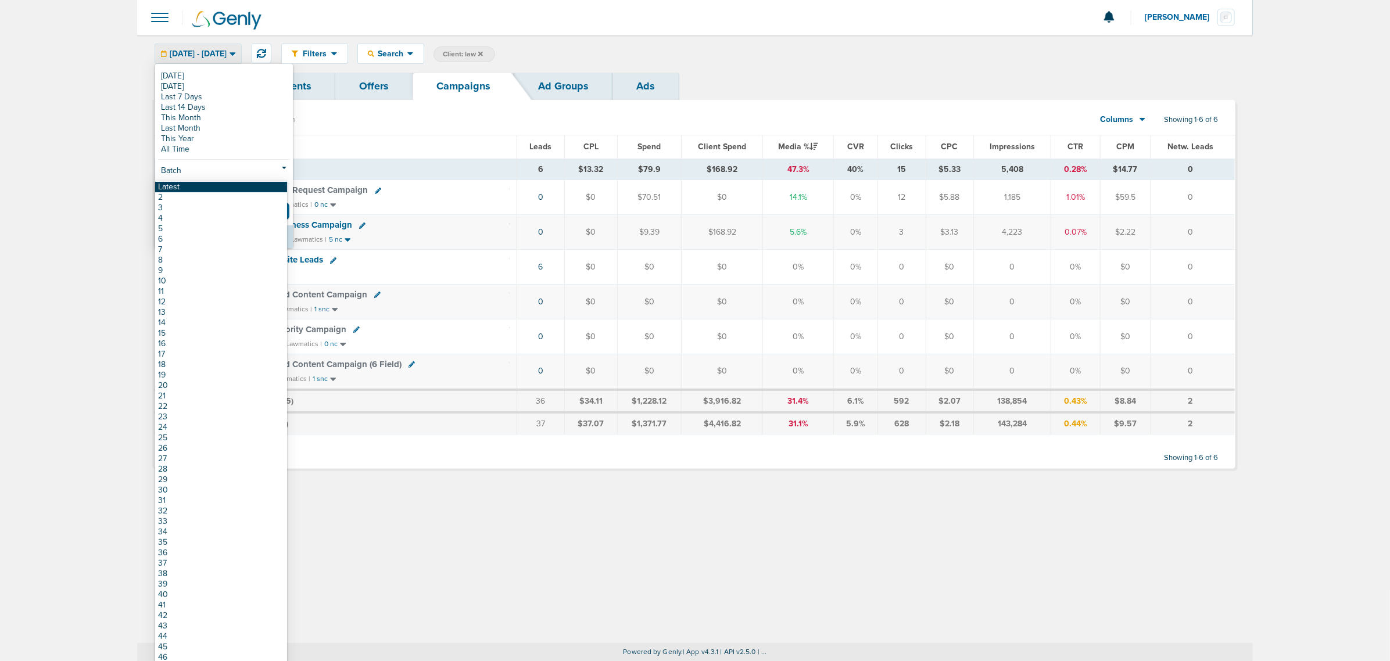
click at [184, 183] on link "Latest" at bounding box center [221, 187] width 132 height 10
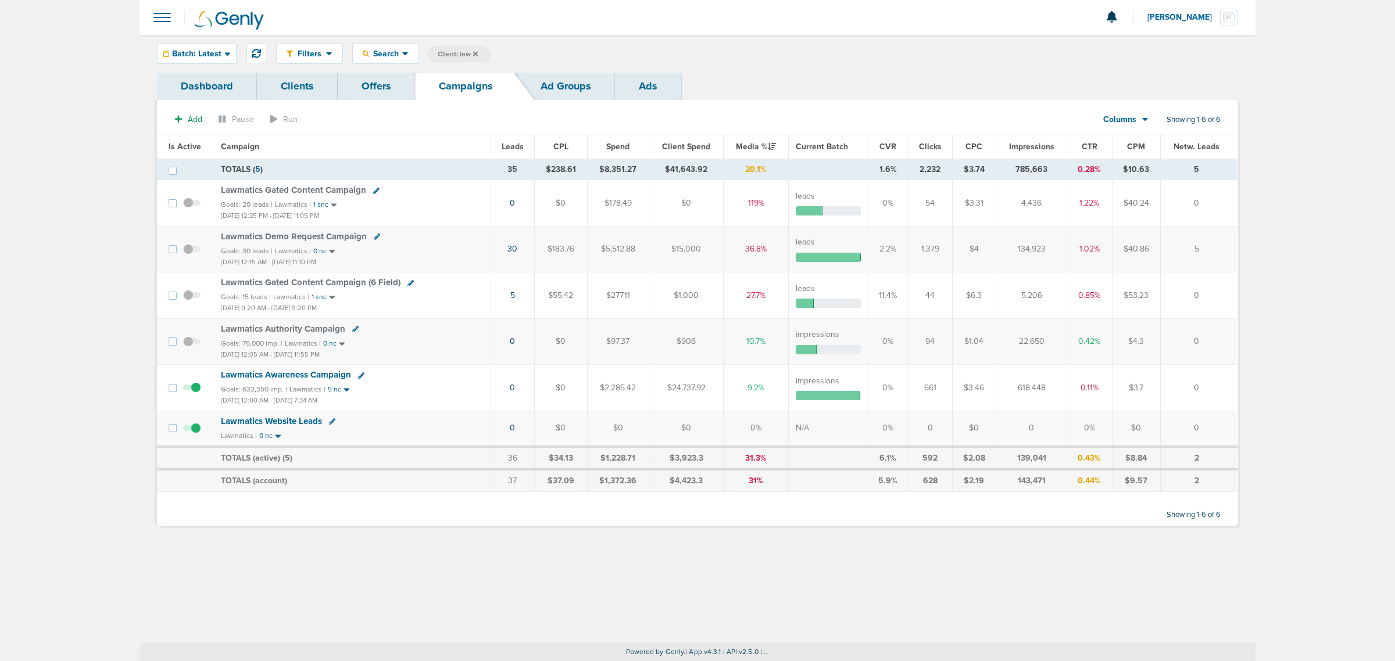
click at [311, 376] on span "Lawmatics Awareness Campaign" at bounding box center [286, 375] width 130 height 10
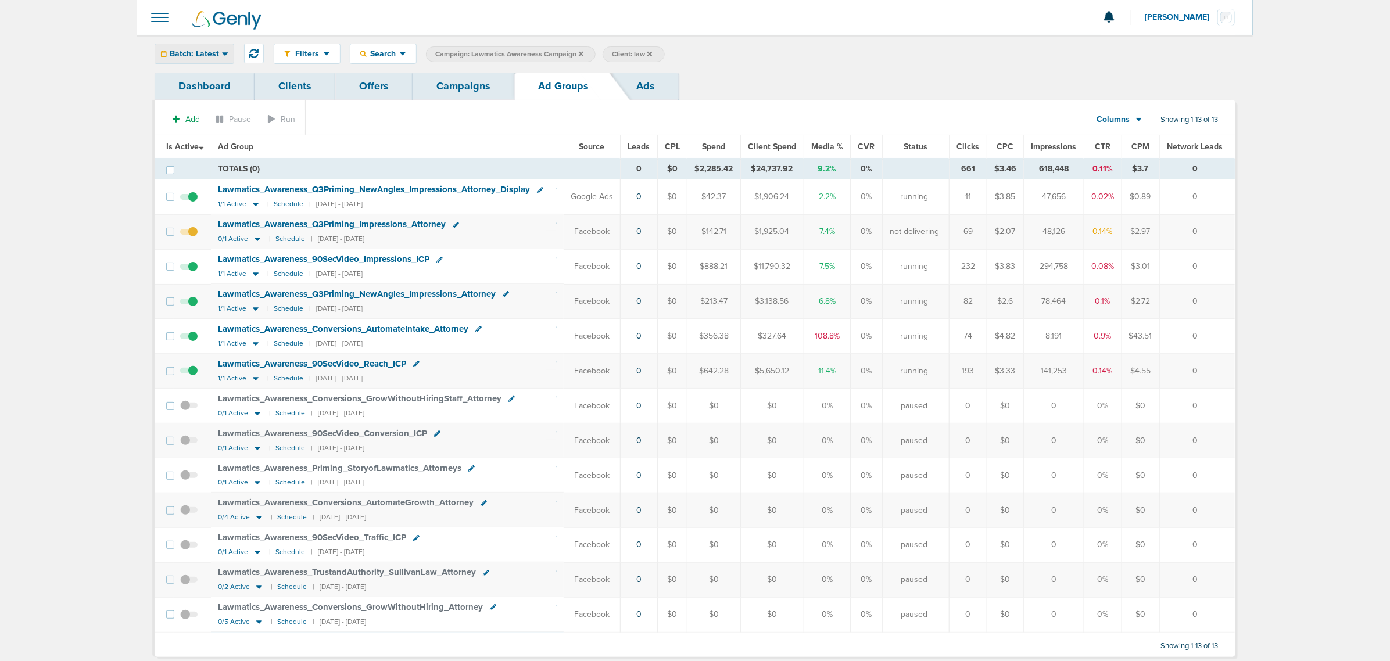
click at [216, 59] on div "Batch: Latest" at bounding box center [194, 53] width 78 height 19
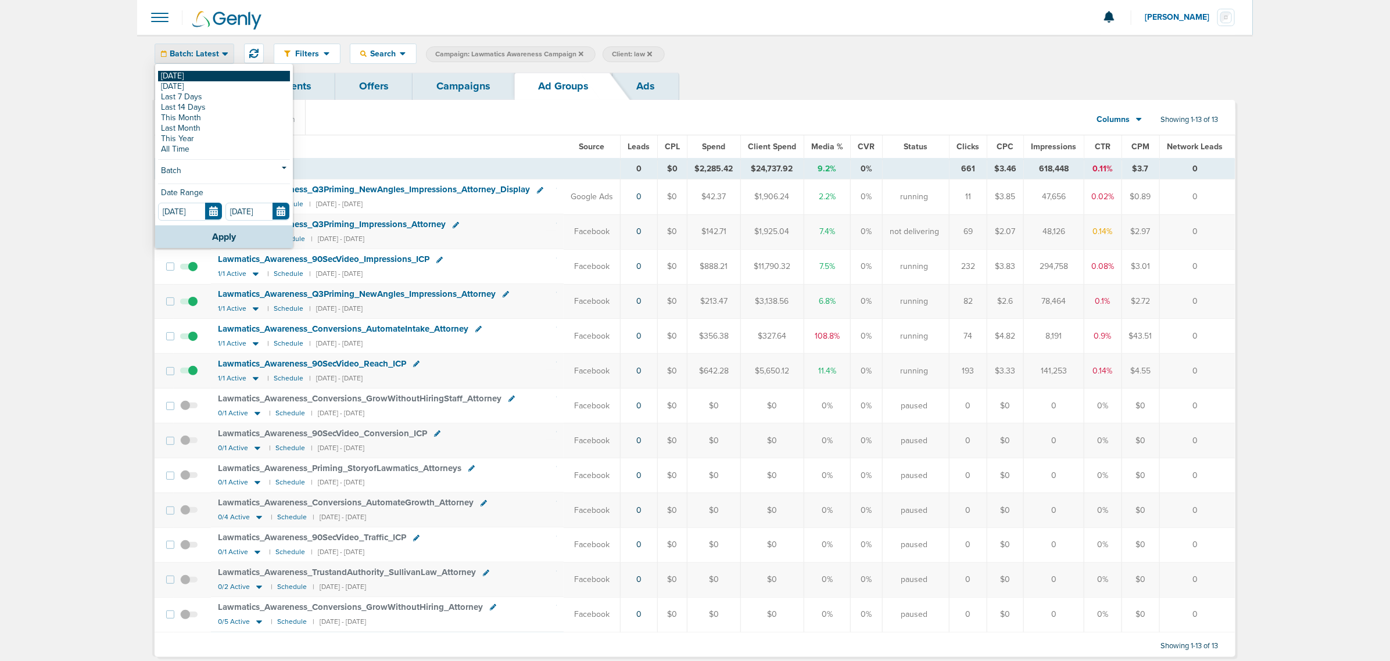
click at [199, 78] on link "[DATE]" at bounding box center [224, 76] width 132 height 10
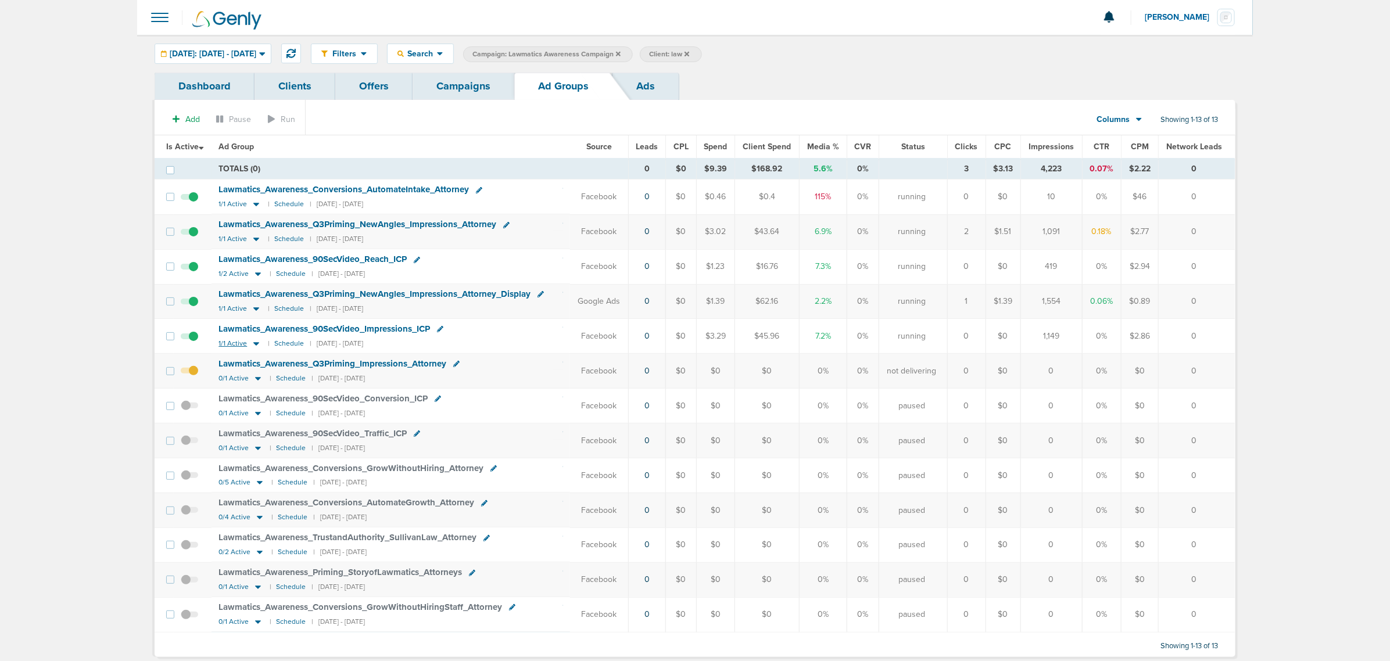
click at [254, 346] on icon at bounding box center [256, 343] width 6 height 3
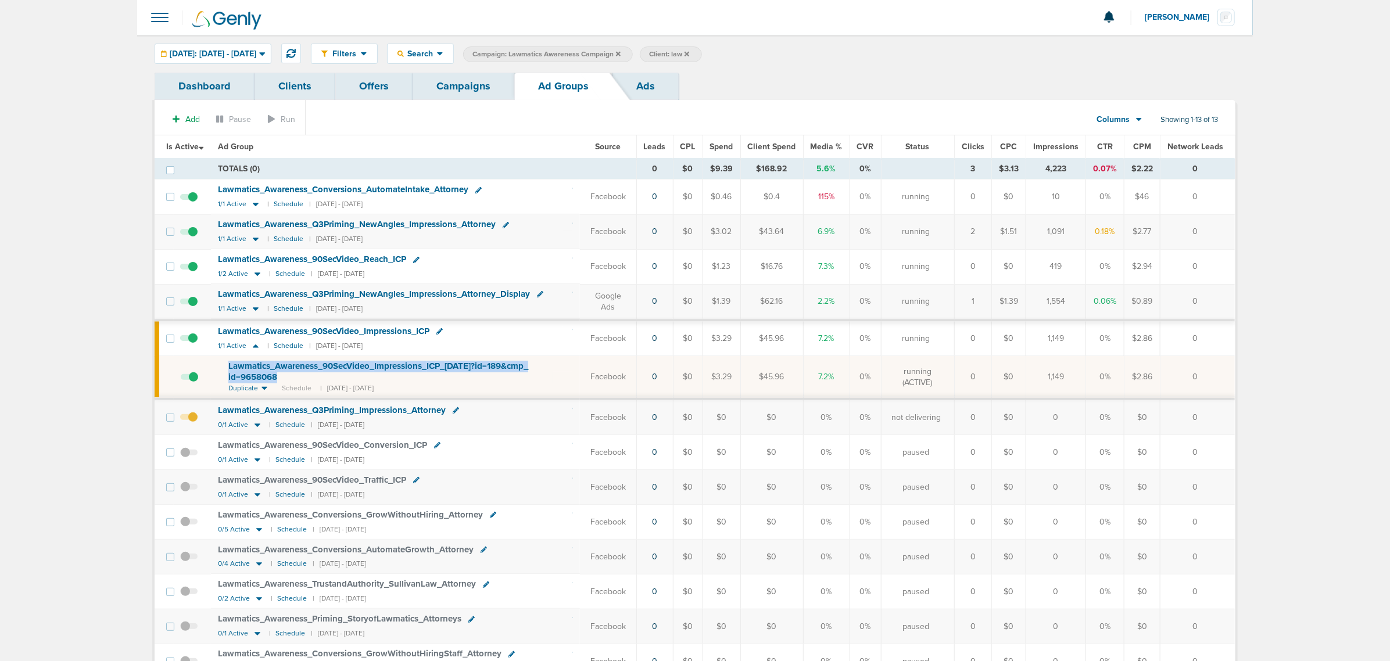
drag, startPoint x: 312, startPoint y: 382, endPoint x: 217, endPoint y: 361, distance: 97.7
click at [217, 361] on td "Lawmatics_ Awareness_ 90SecVideo_ Impressions_ ICP_ 03.11.25?id=189&cmp_ id=965…" at bounding box center [395, 377] width 369 height 43
copy span "Lawmatics_ Awareness_ 90SecVideo_ Impressions_ ICP_ 03.11.25?id=189&cmp_ id=965…"
click at [442, 332] on icon at bounding box center [440, 331] width 6 height 6
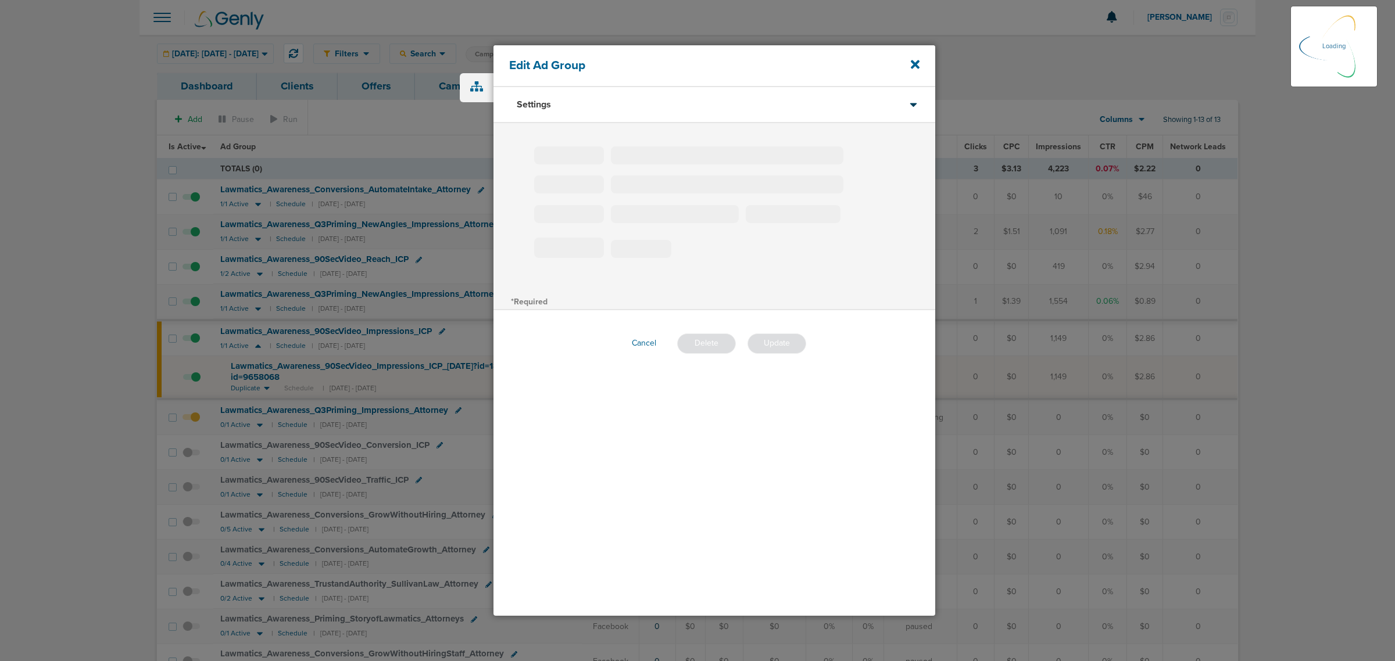
type input "Lawmatics_Awareness_90SecVideo_Impressions_ICP"
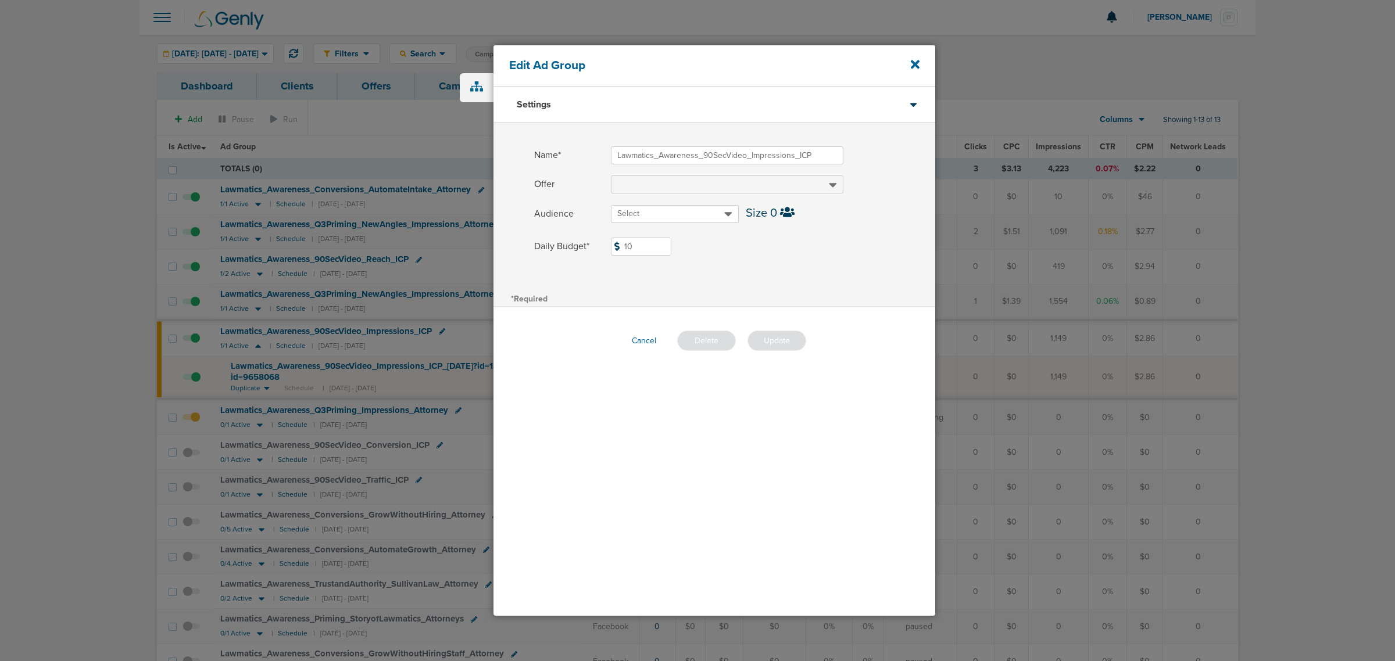
click at [643, 245] on input "10" at bounding box center [641, 247] width 60 height 18
type input "12"
drag, startPoint x: 821, startPoint y: 244, endPoint x: 795, endPoint y: 327, distance: 86.6
click at [821, 244] on label "Daily Budget* 12 $12" at bounding box center [734, 247] width 401 height 18
click at [671, 244] on input "12" at bounding box center [641, 247] width 60 height 18
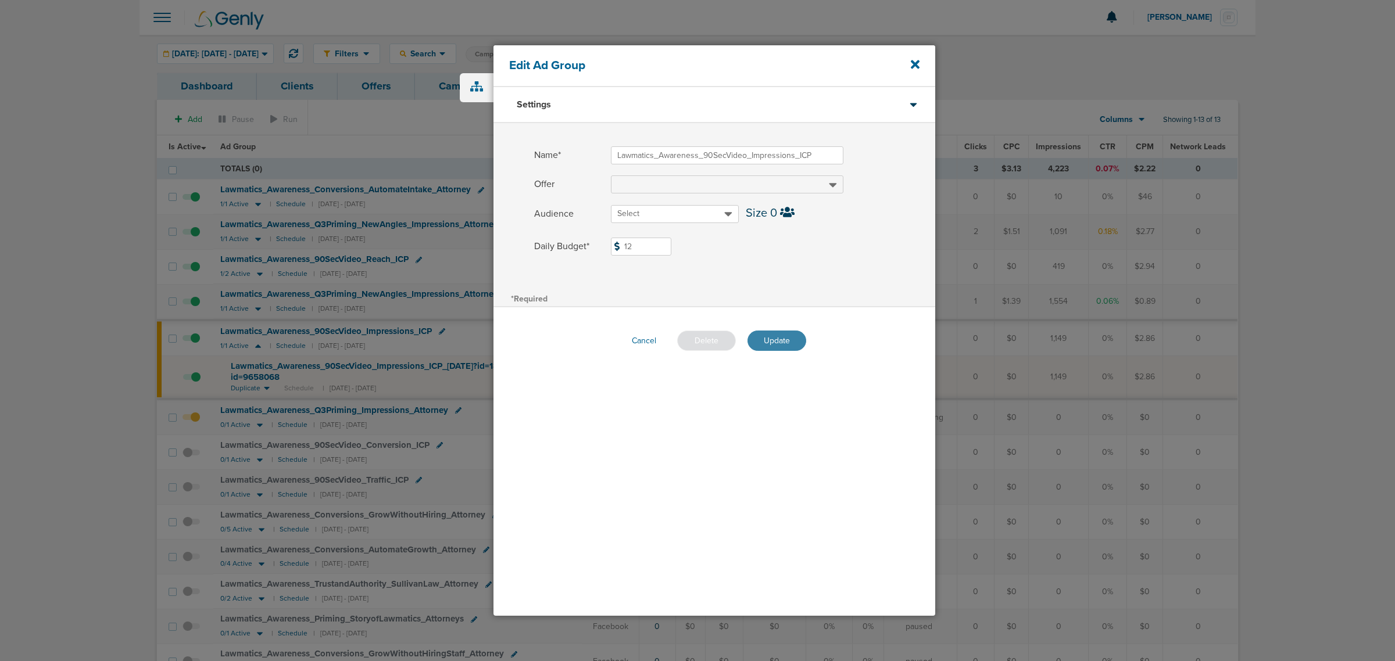
click at [785, 338] on button "Update" at bounding box center [777, 341] width 59 height 20
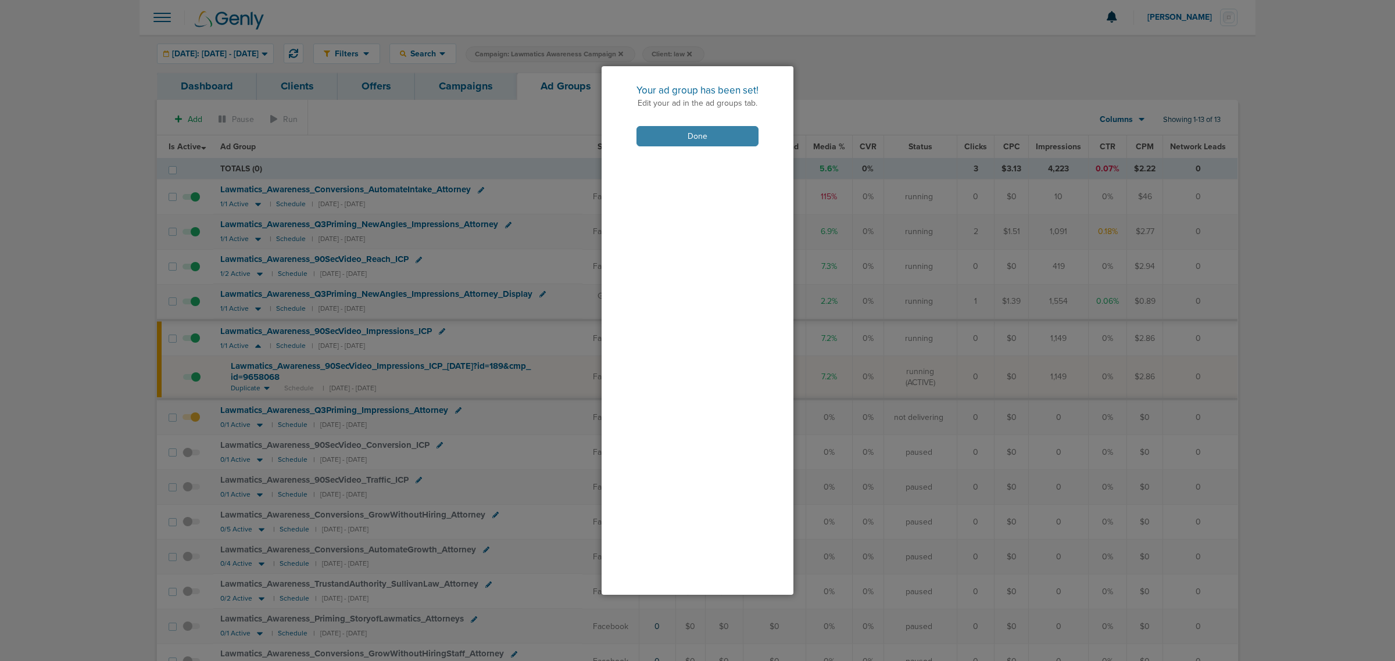
click at [731, 134] on button "Done" at bounding box center [697, 136] width 122 height 20
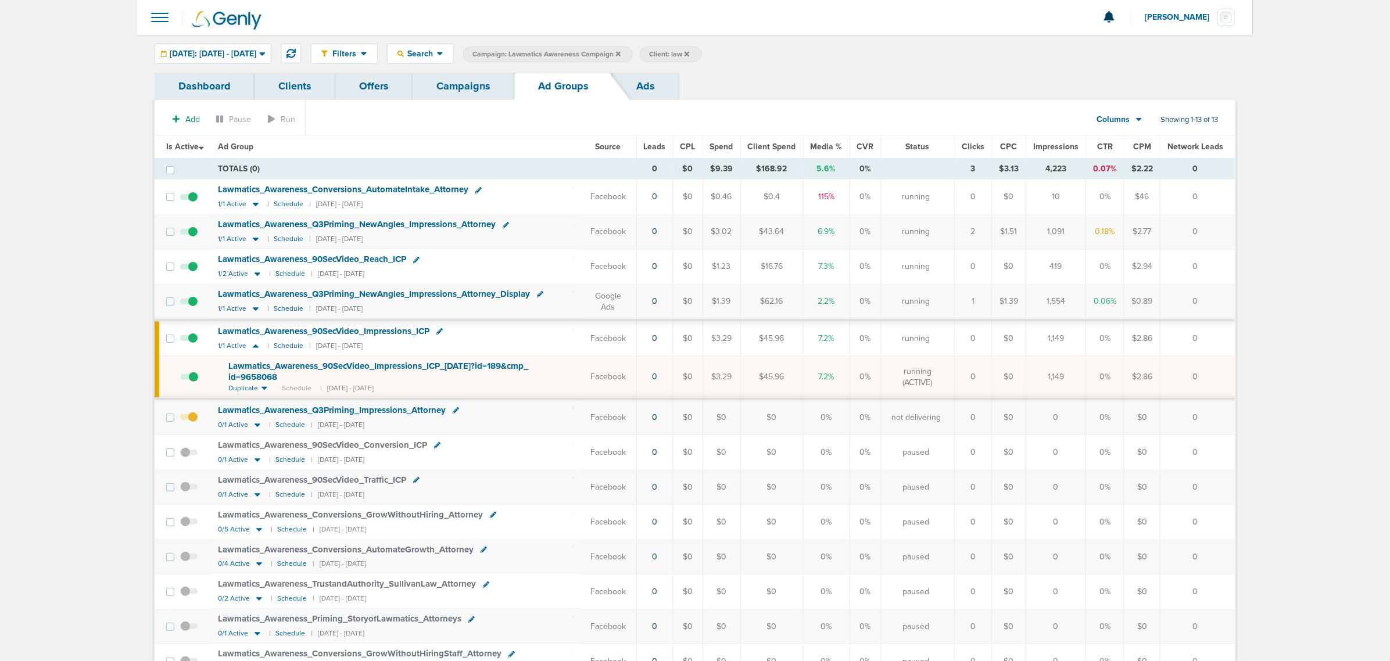
click at [477, 88] on link "Campaigns" at bounding box center [464, 86] width 102 height 27
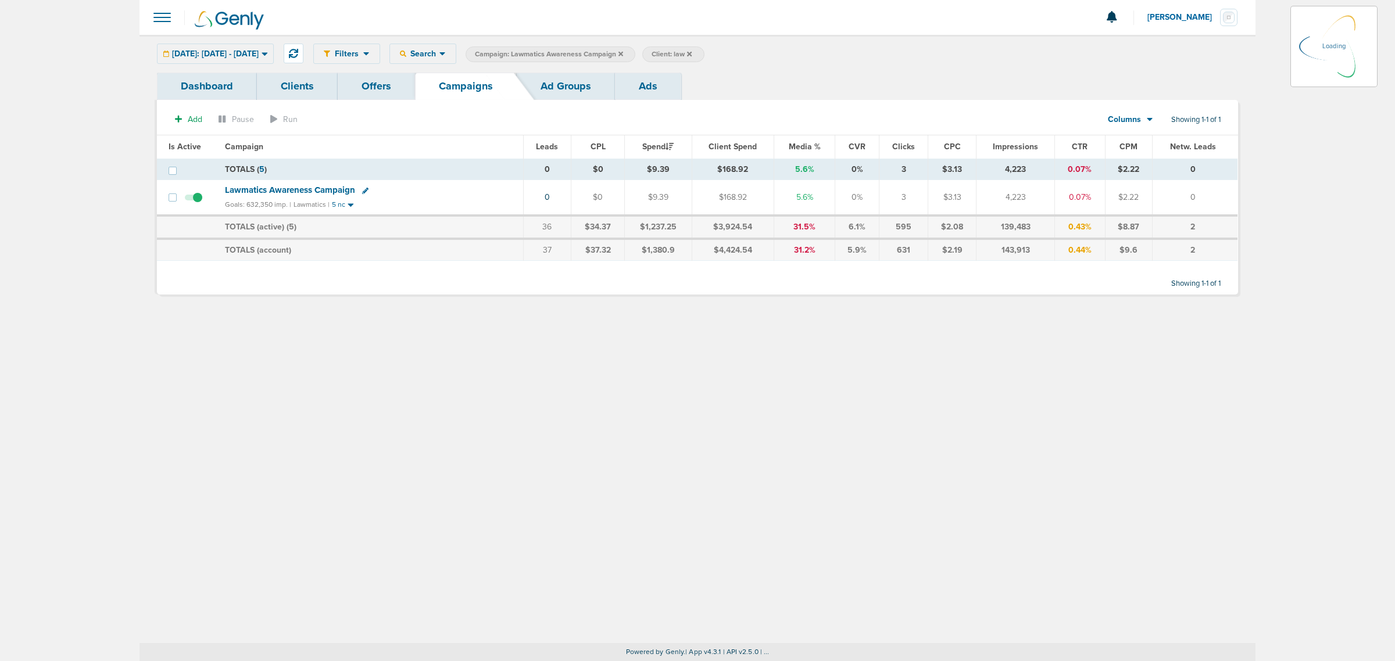
click at [623, 53] on icon at bounding box center [620, 53] width 5 height 5
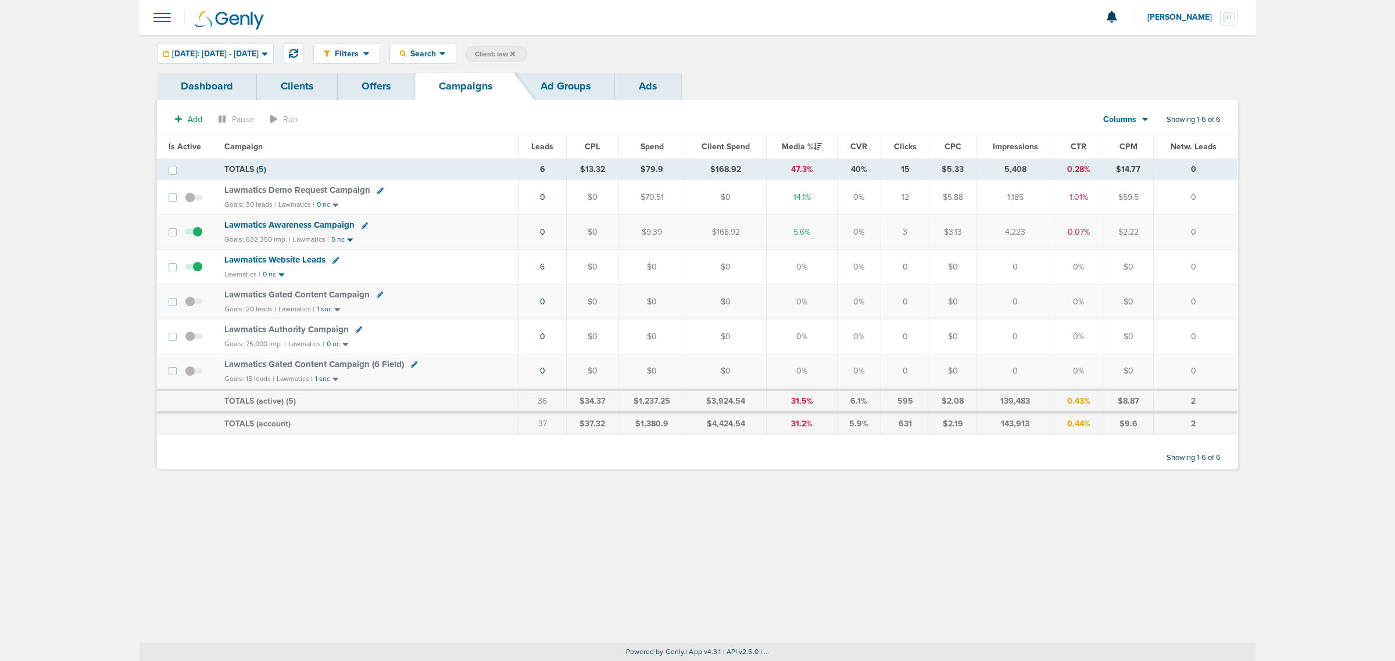
click at [515, 51] on span "Client: law" at bounding box center [495, 54] width 40 height 10
click at [663, 55] on icon at bounding box center [661, 54] width 5 height 5
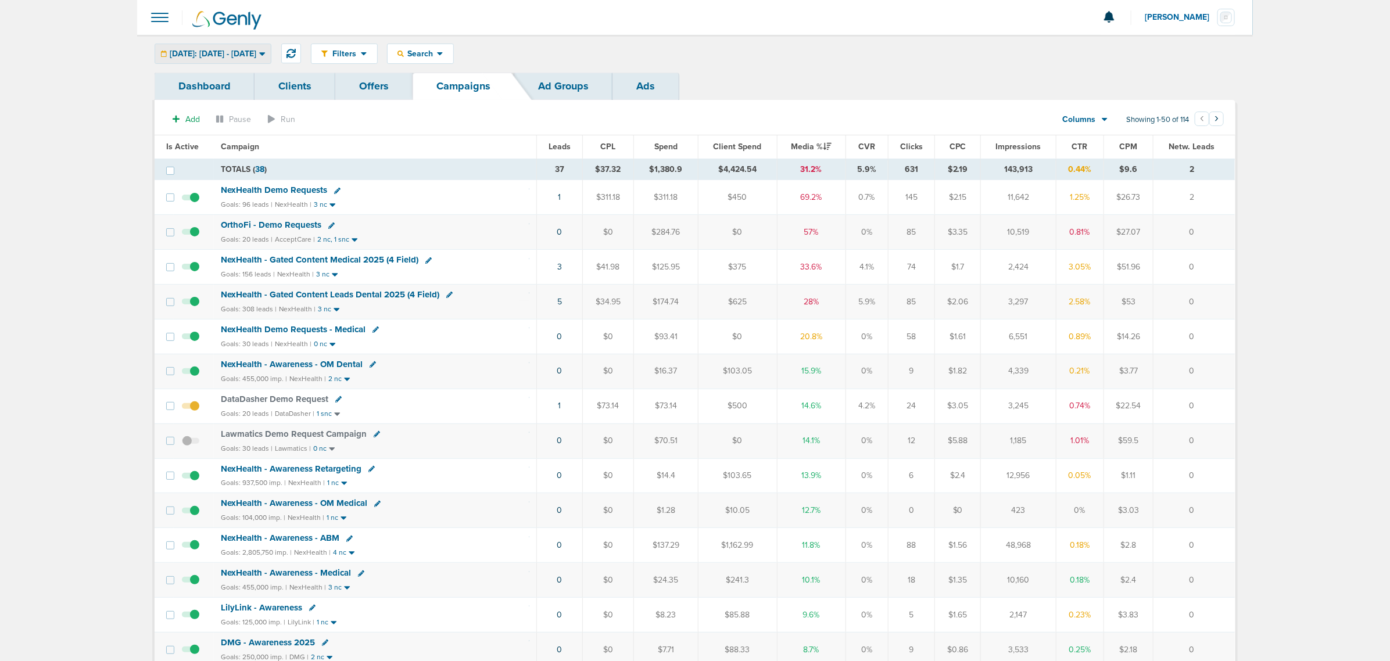
click at [256, 53] on span "[DATE]: [DATE] - [DATE]" at bounding box center [213, 54] width 87 height 8
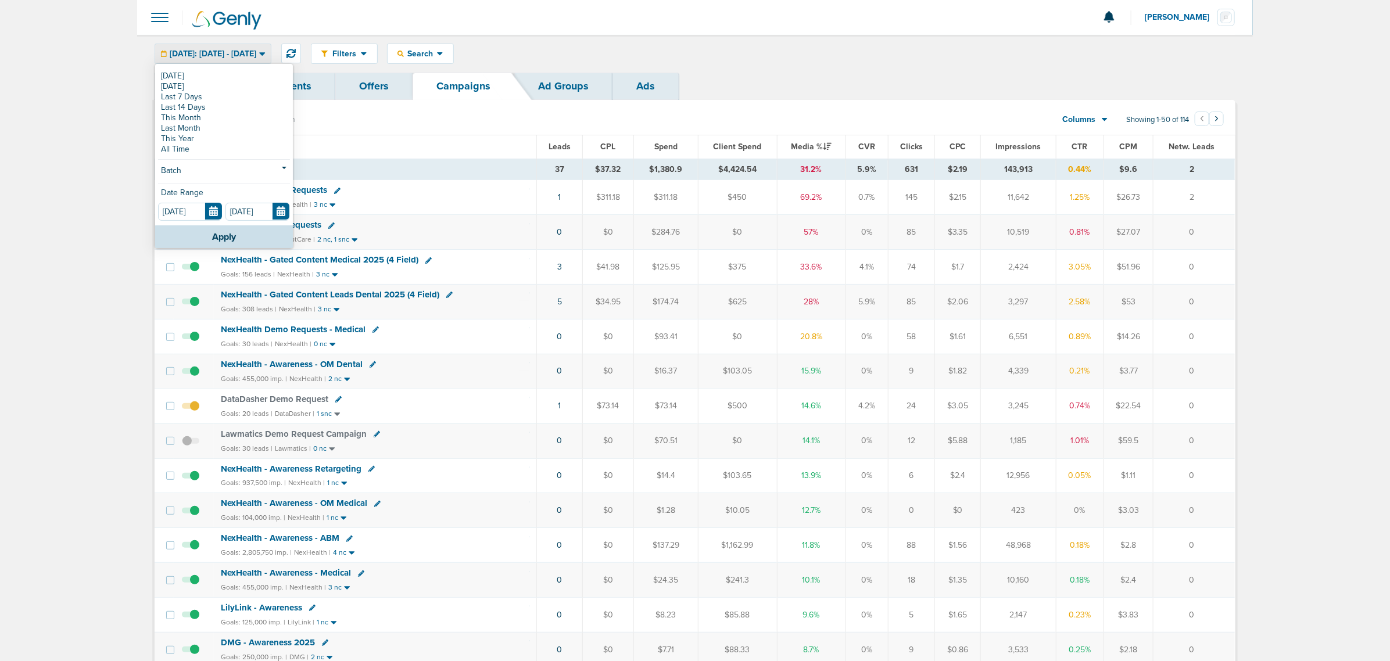
click at [814, 52] on div "Filters Active Only Settings Status Active Inactive Objectives MQL SQL Traffic …" at bounding box center [773, 54] width 925 height 20
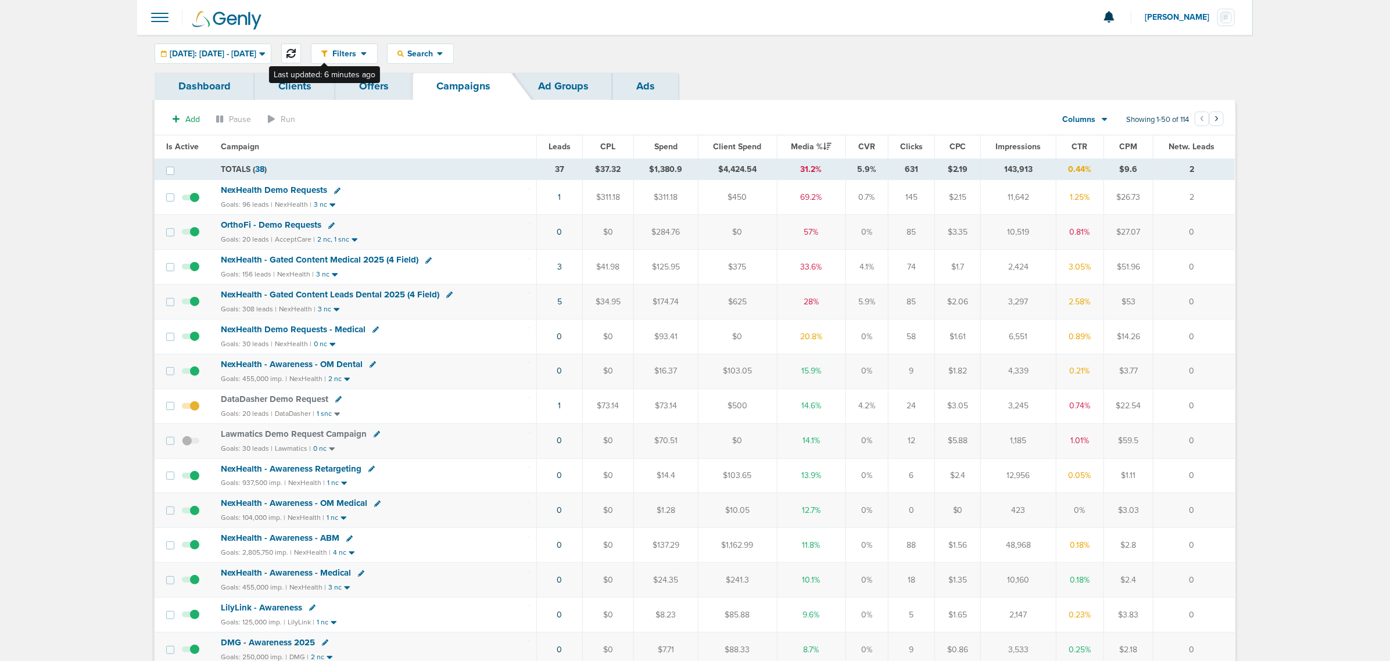
click at [301, 54] on button at bounding box center [291, 54] width 20 height 20
click at [394, 259] on span "NexHealth - Gated Content Medical 2025 (4 Field)" at bounding box center [320, 260] width 198 height 10
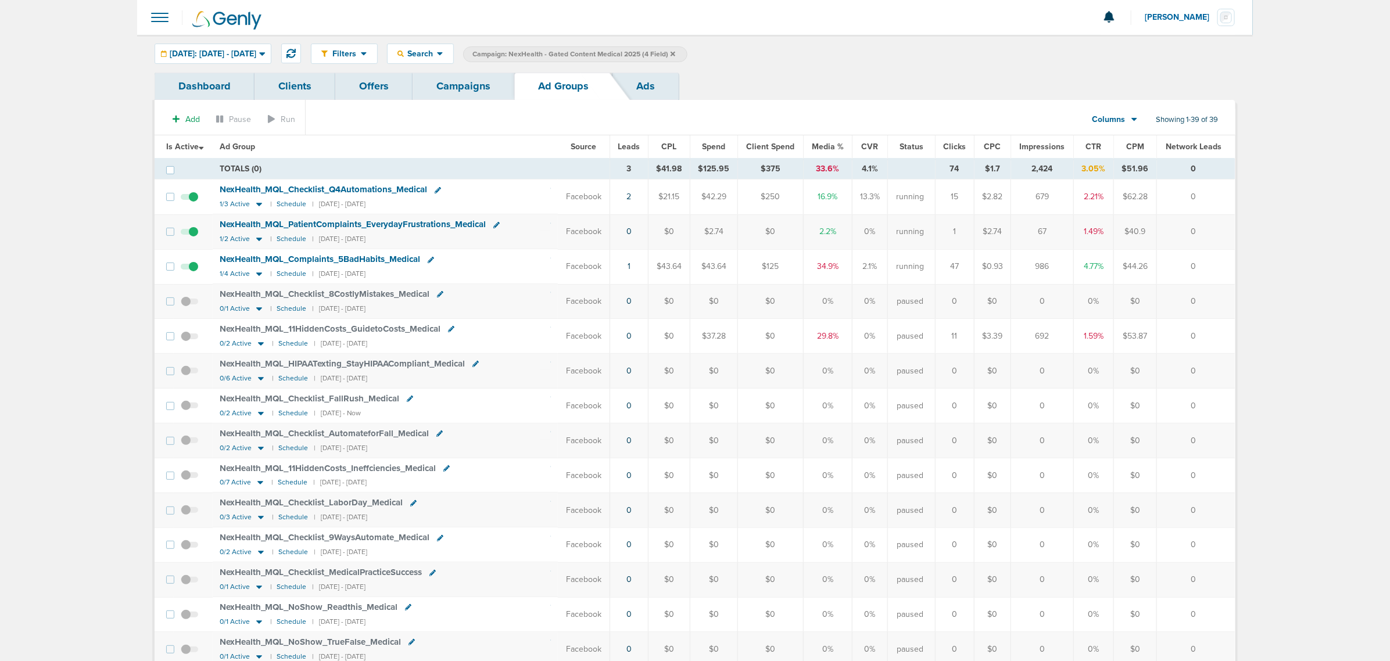
click at [489, 71] on div "Filters Active Only Settings Status Active Inactive Objectives MQL SQL Traffic …" at bounding box center [695, 54] width 1116 height 38
click at [460, 88] on link "Campaigns" at bounding box center [464, 86] width 102 height 27
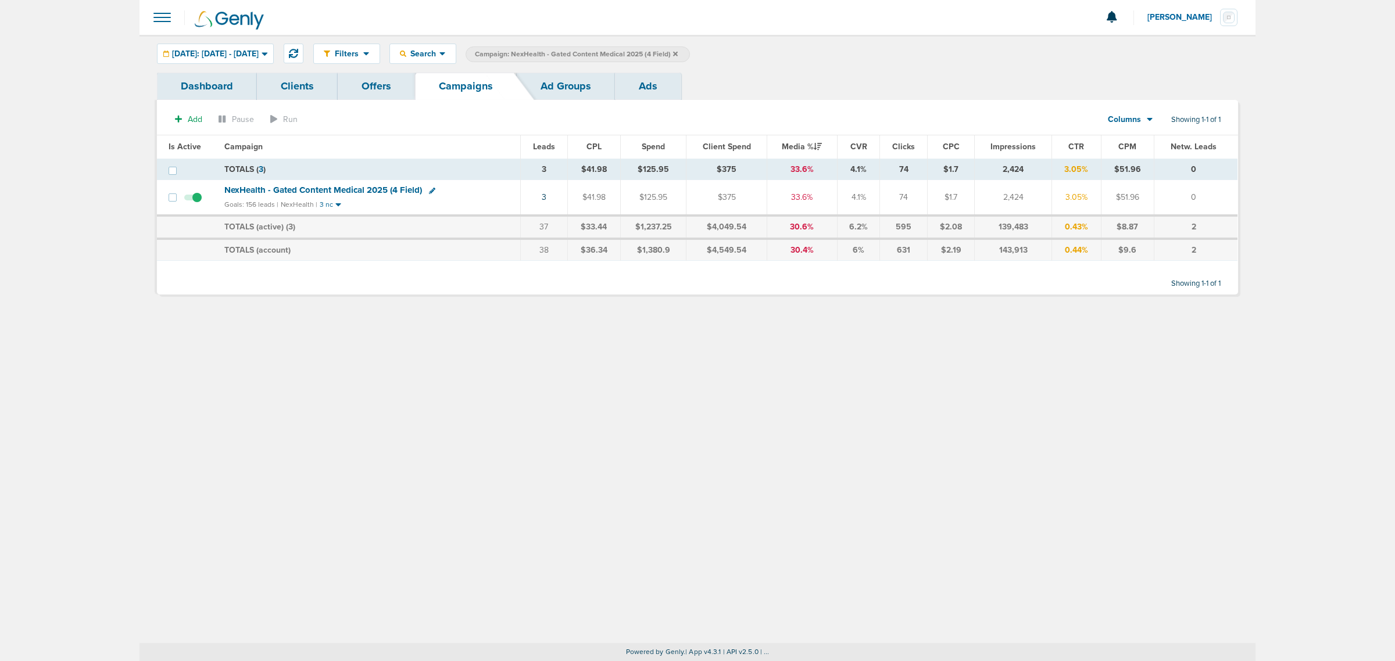
click at [678, 54] on icon at bounding box center [675, 53] width 5 height 5
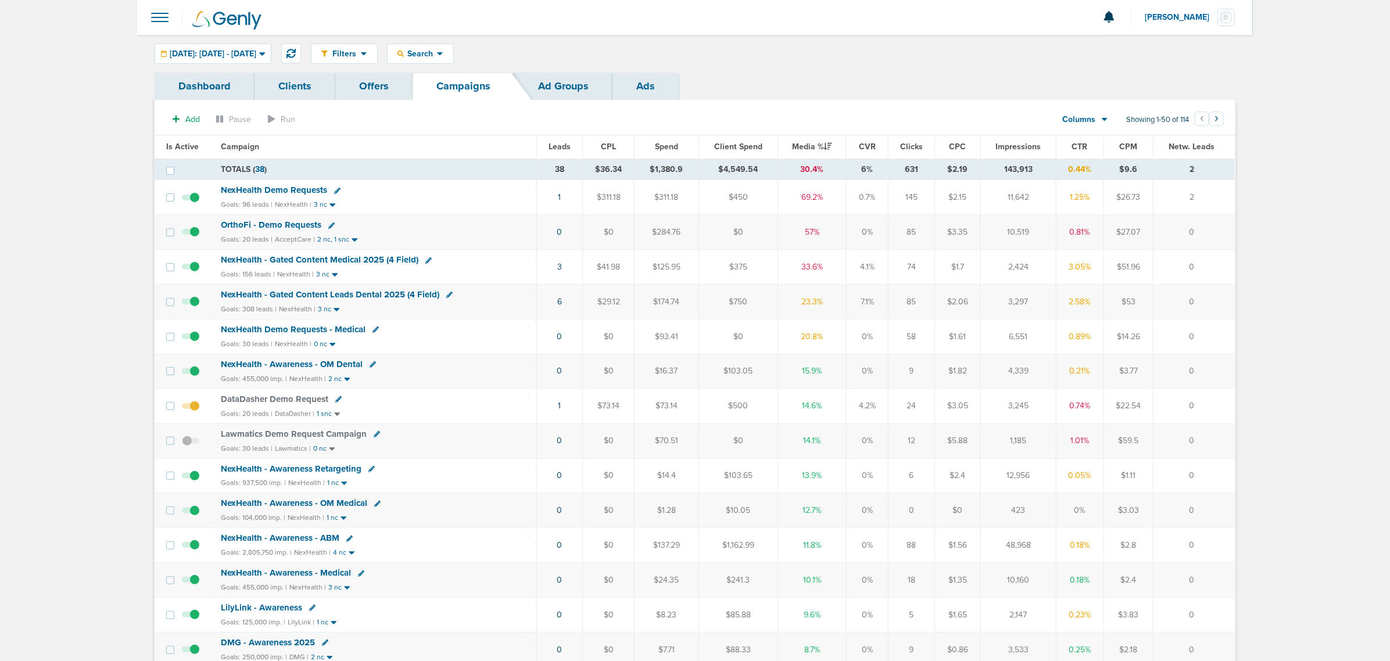
click at [388, 294] on span "NexHealth - Gated Content Leads Dental 2025 (4 Field)" at bounding box center [330, 294] width 219 height 10
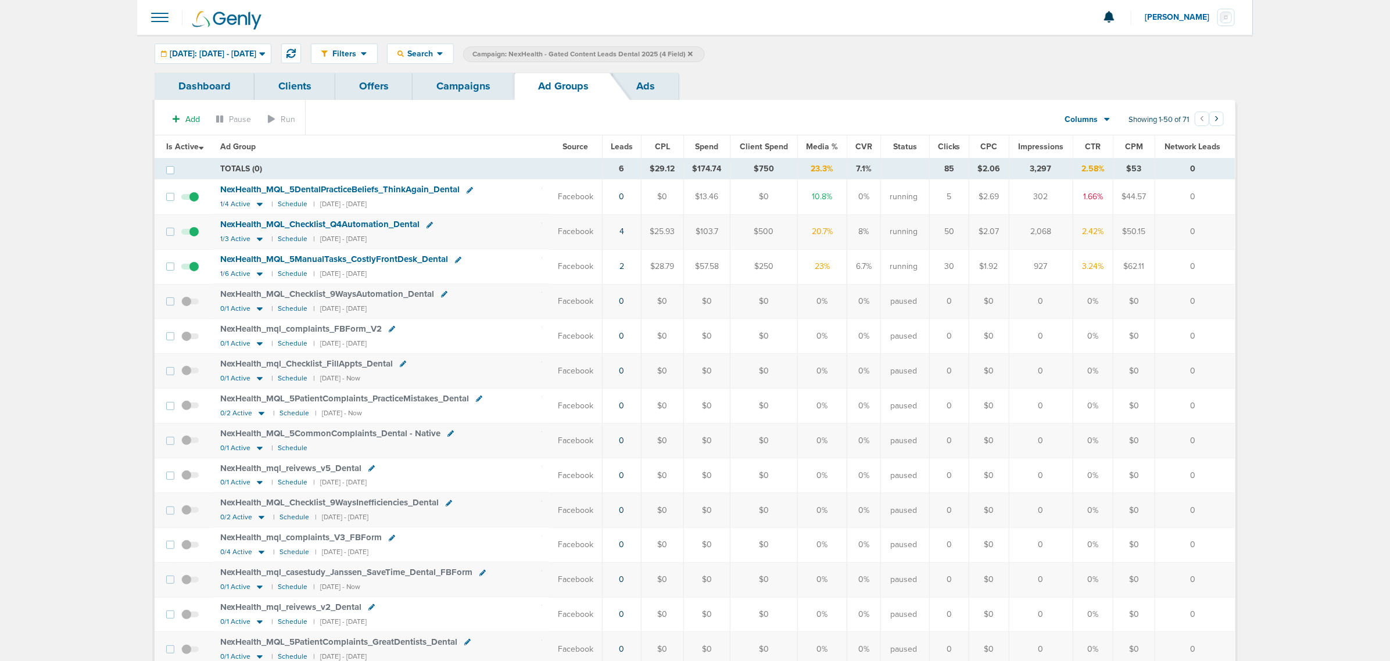
click at [378, 77] on link "Offers" at bounding box center [373, 86] width 77 height 27
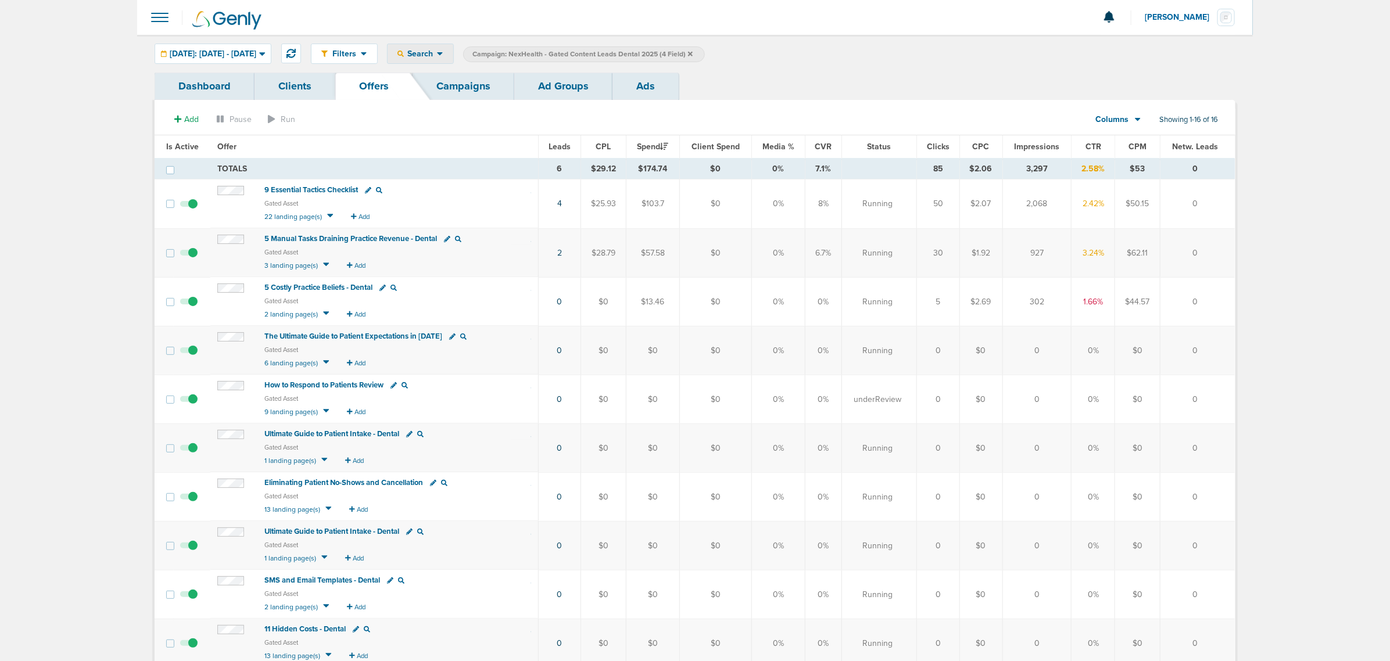
click at [453, 47] on div "Search" at bounding box center [421, 53] width 66 height 19
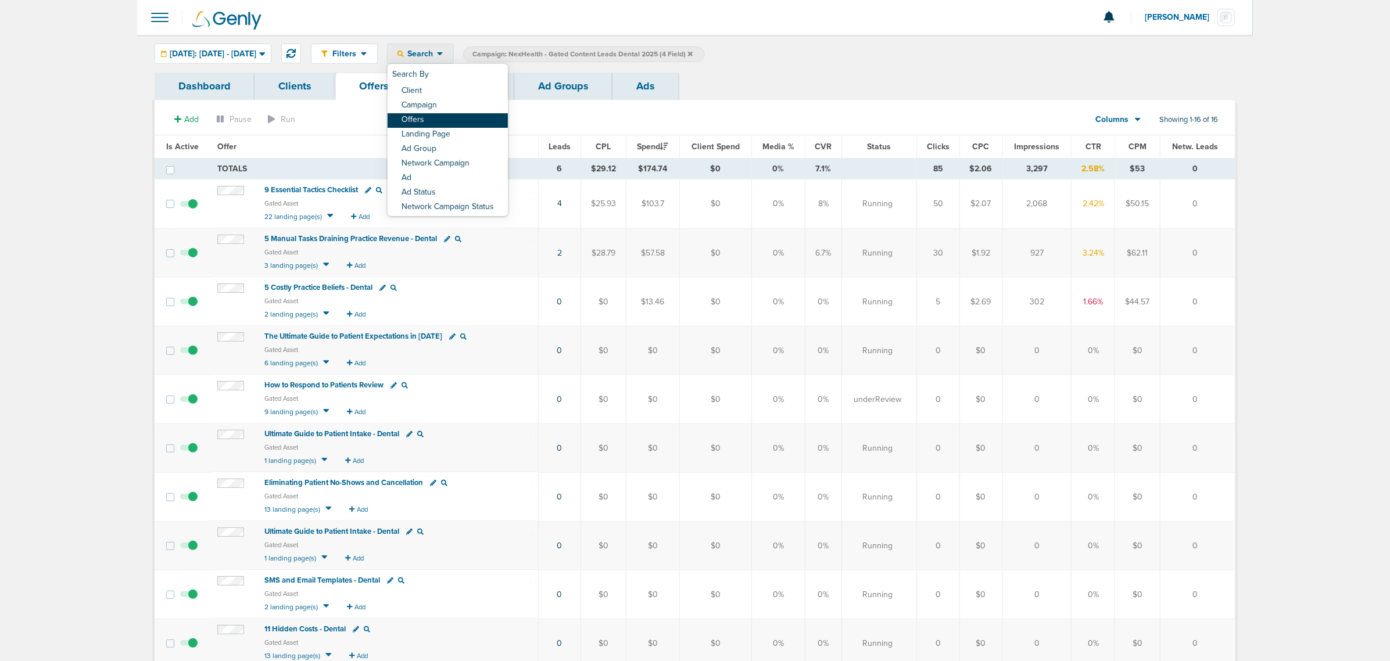
click at [469, 118] on link "Offers" at bounding box center [448, 120] width 120 height 15
select select "offerName"
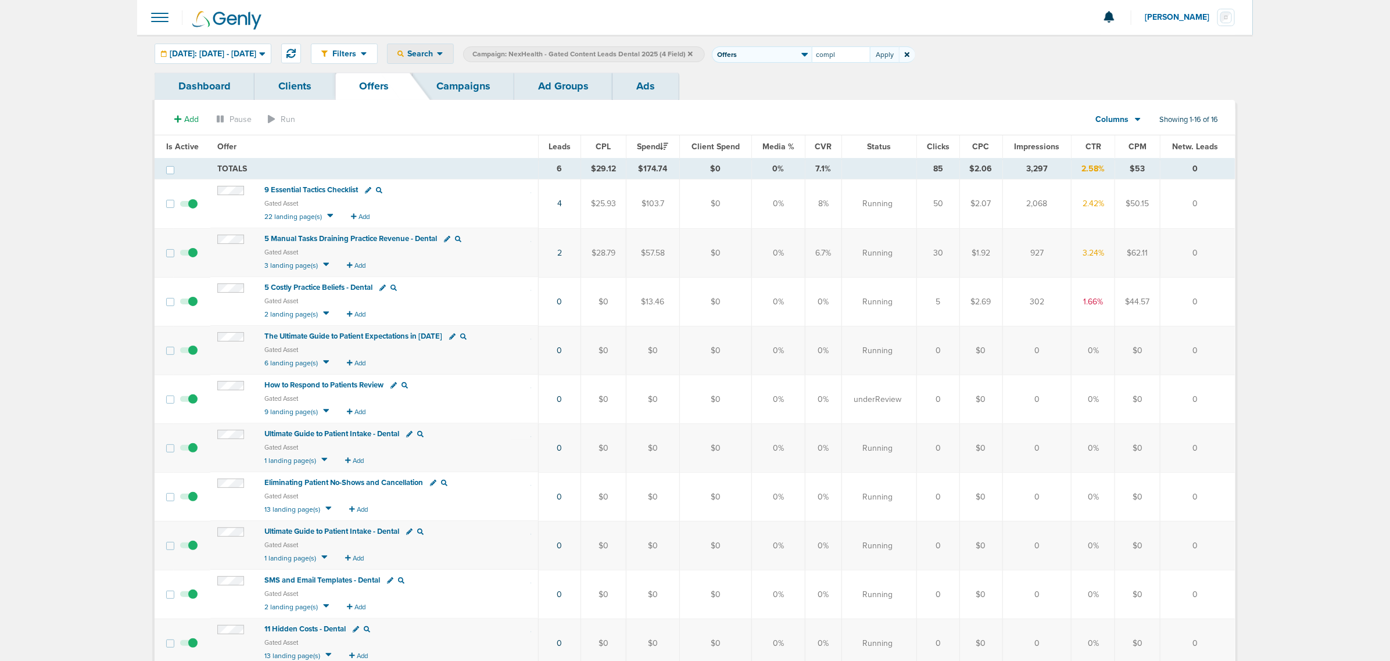
type input "compl"
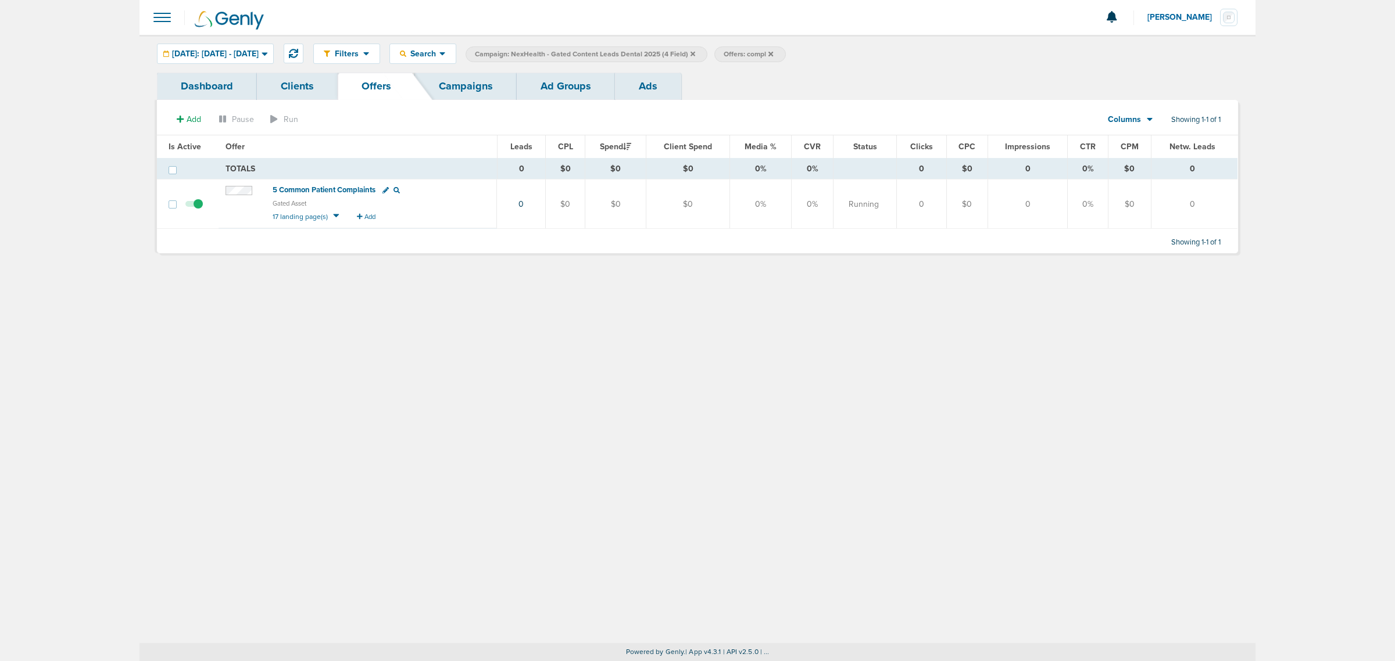
click at [298, 190] on span "5 Common Patient Complaints" at bounding box center [324, 189] width 103 height 9
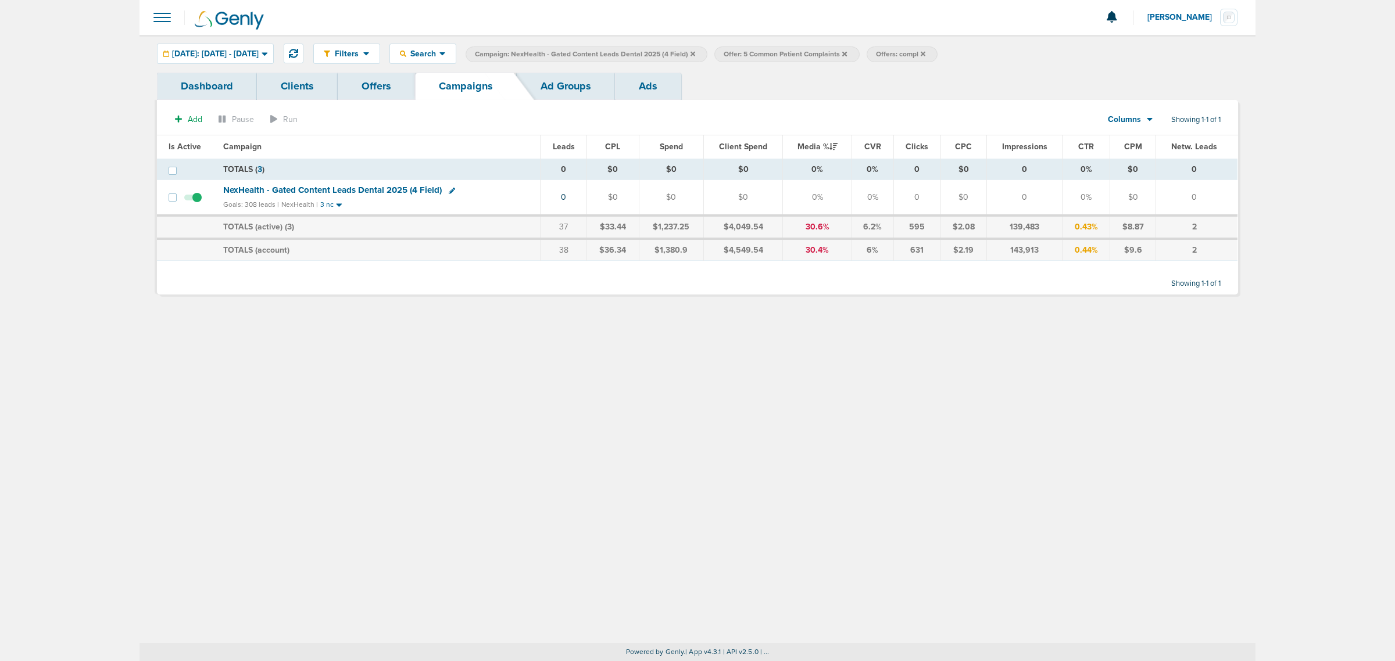
click at [695, 51] on icon at bounding box center [693, 54] width 5 height 7
click at [598, 53] on span "Offer: 5 Common Patient Complaints" at bounding box center [536, 54] width 123 height 10
click at [598, 55] on icon at bounding box center [595, 53] width 5 height 5
click at [524, 54] on icon at bounding box center [522, 53] width 5 height 5
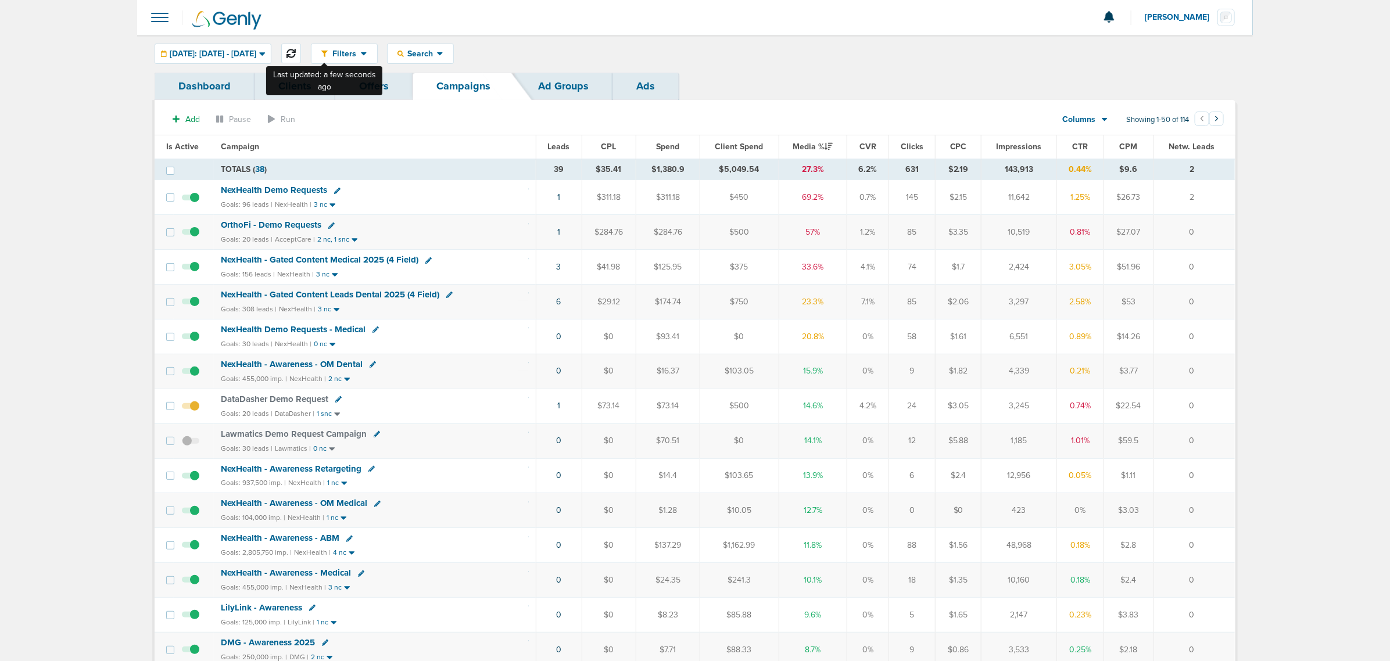
click at [296, 50] on icon at bounding box center [291, 53] width 9 height 9
click at [557, 233] on link "1" at bounding box center [558, 232] width 3 height 10
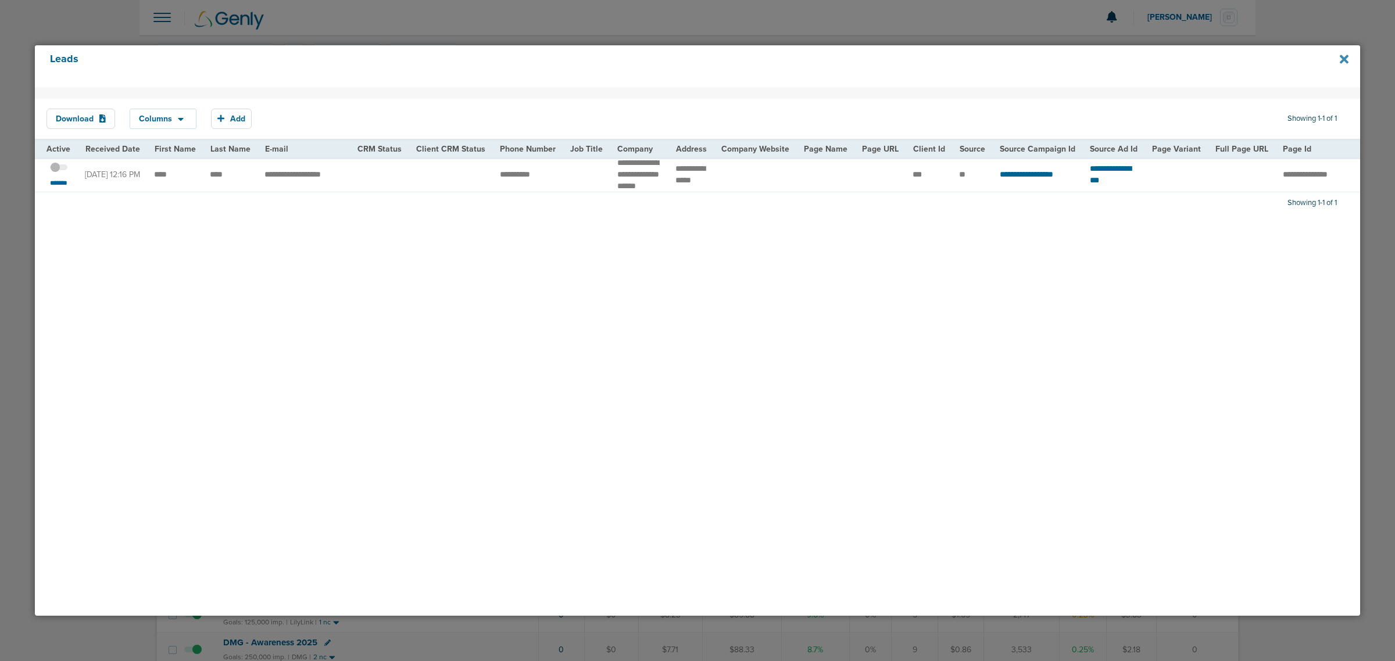
click at [1343, 54] on icon at bounding box center [1344, 59] width 9 height 13
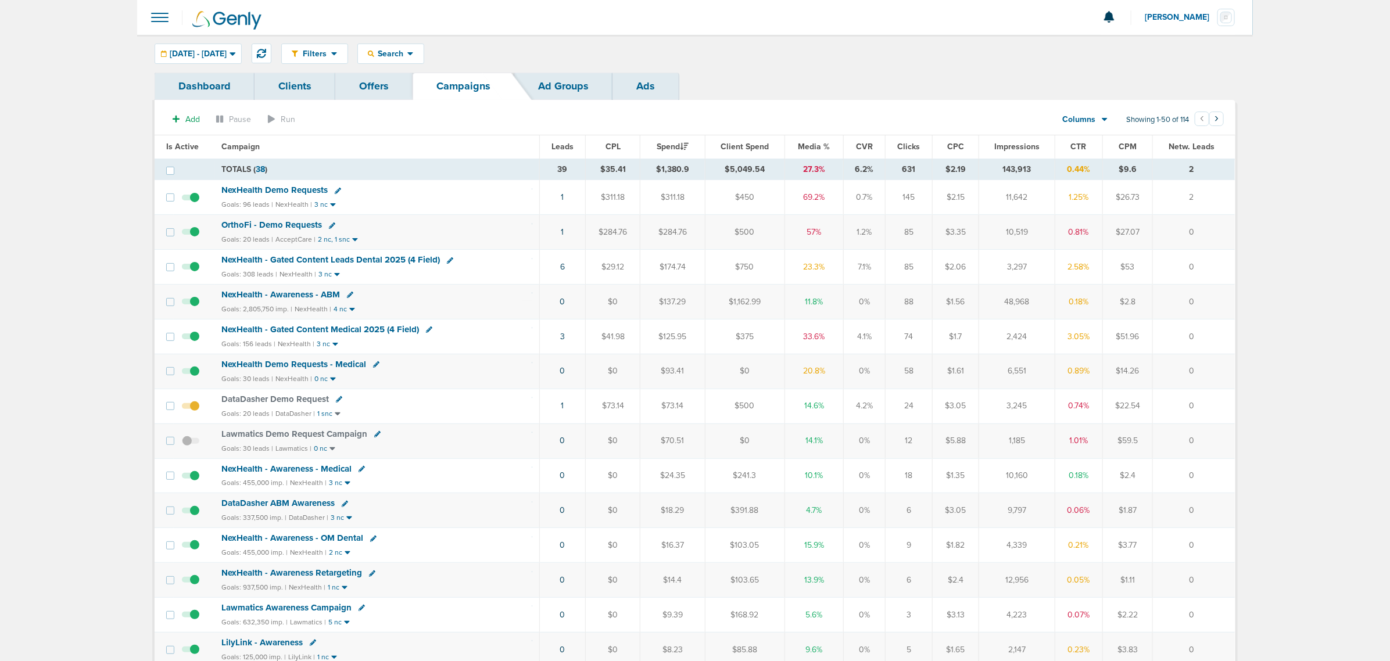
click at [342, 363] on span "NexHealth Demo Requests - Medical" at bounding box center [293, 364] width 145 height 10
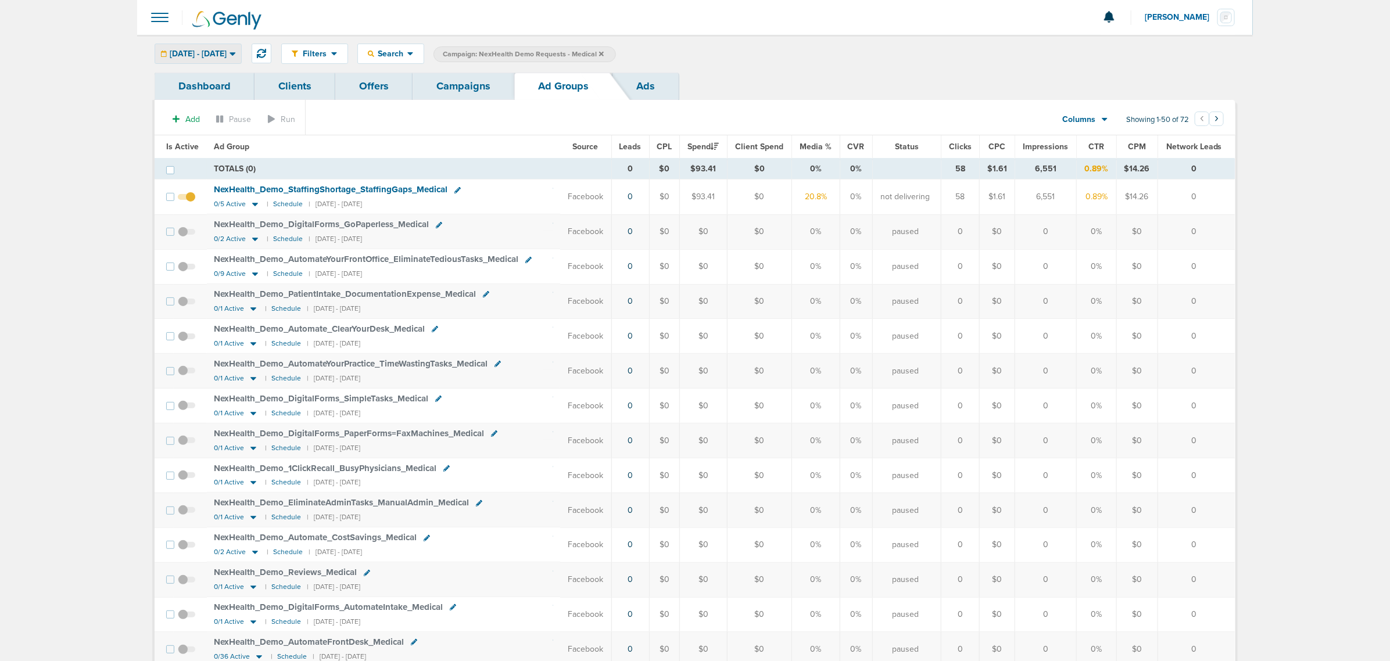
click at [241, 62] on div "[DATE] - [DATE]" at bounding box center [198, 53] width 86 height 19
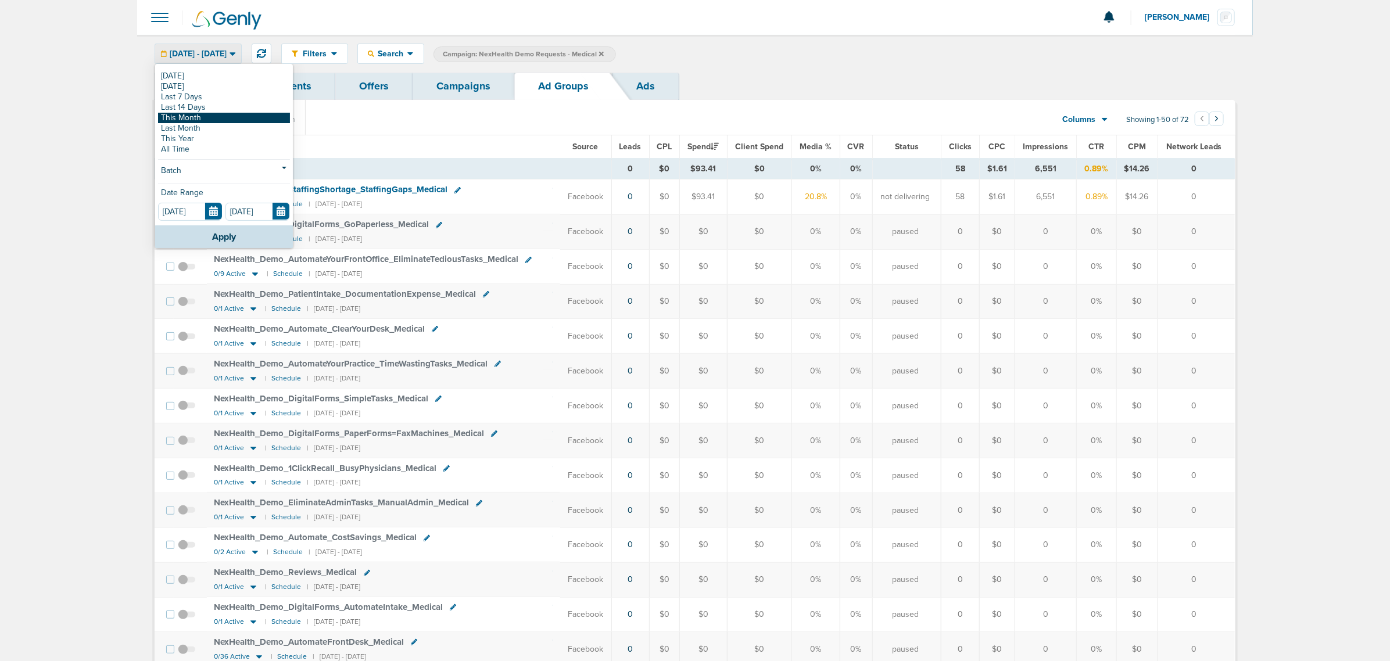
click at [228, 119] on link "This Month" at bounding box center [224, 118] width 132 height 10
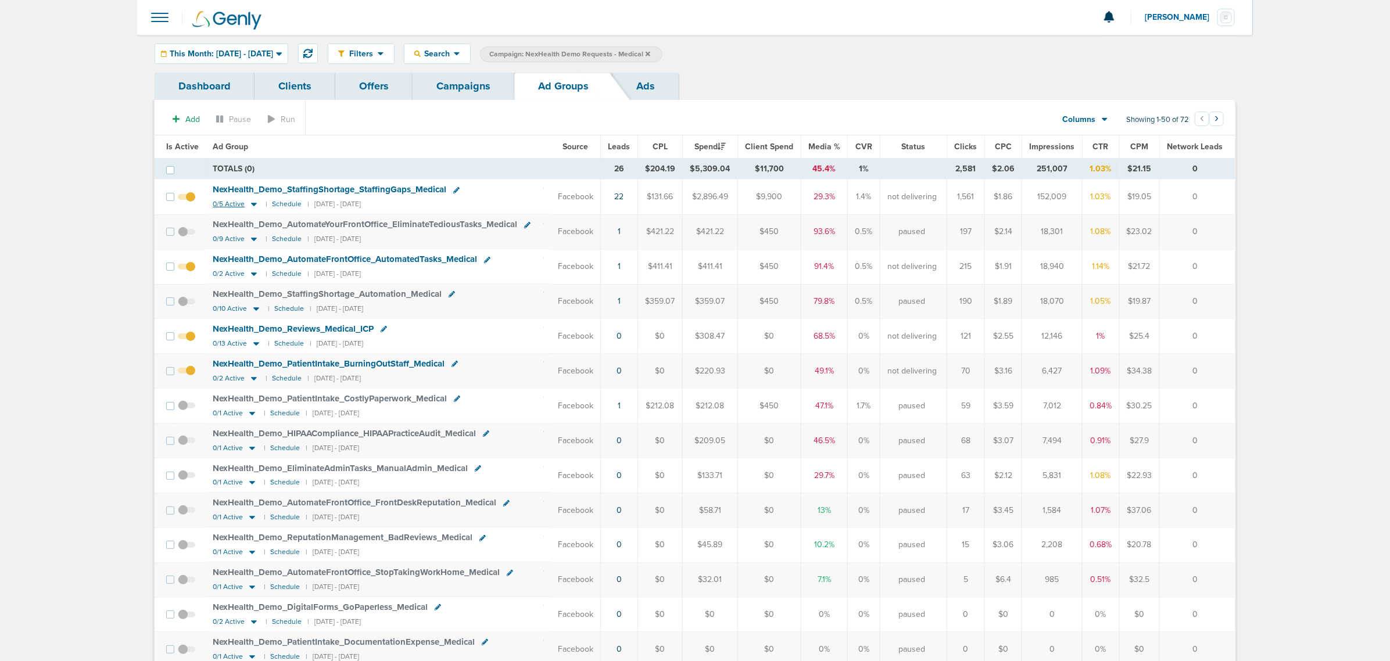
click at [255, 205] on icon at bounding box center [254, 204] width 12 height 10
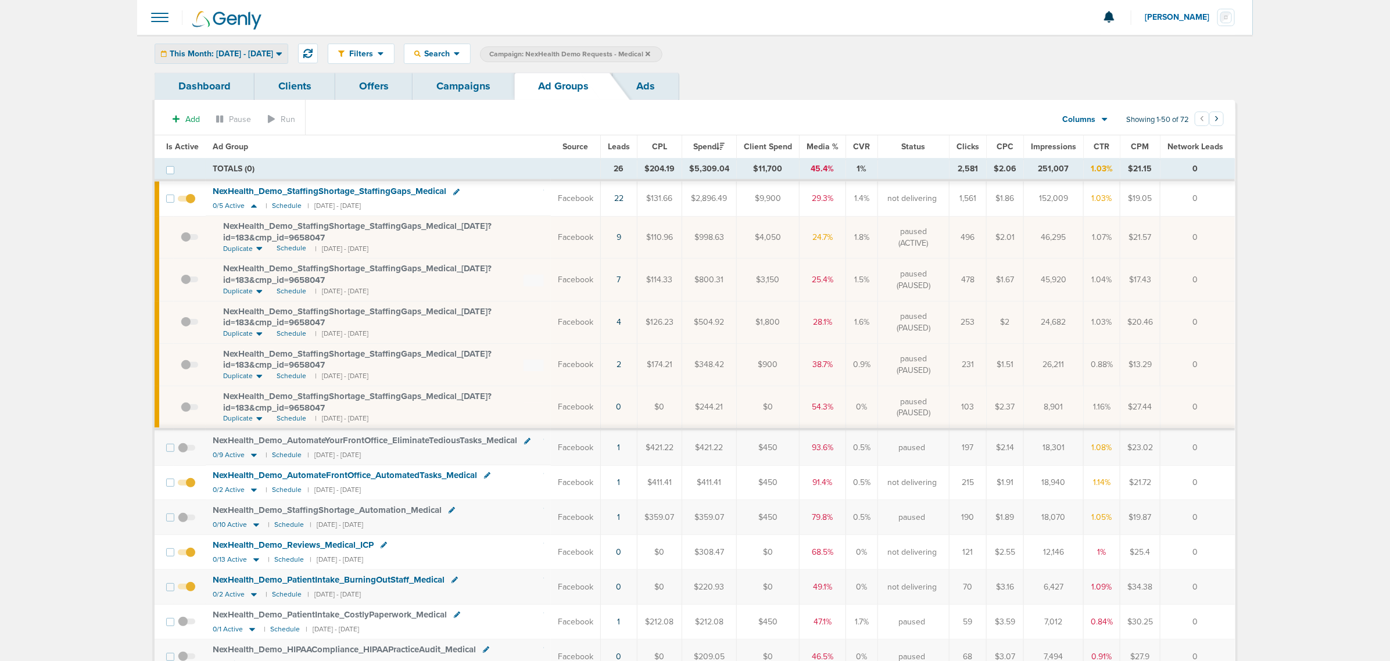
click at [223, 58] on div "This Month: [DATE] - [DATE]" at bounding box center [221, 53] width 133 height 19
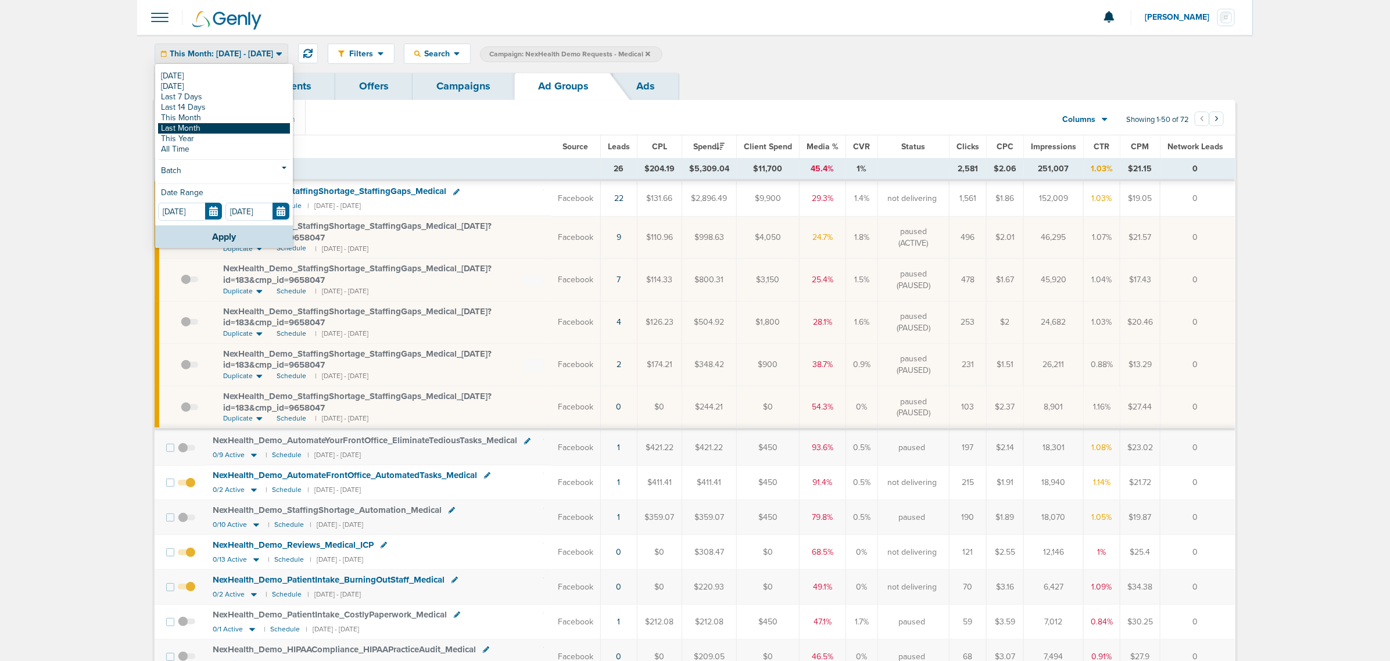
click at [204, 127] on link "Last Month" at bounding box center [224, 128] width 132 height 10
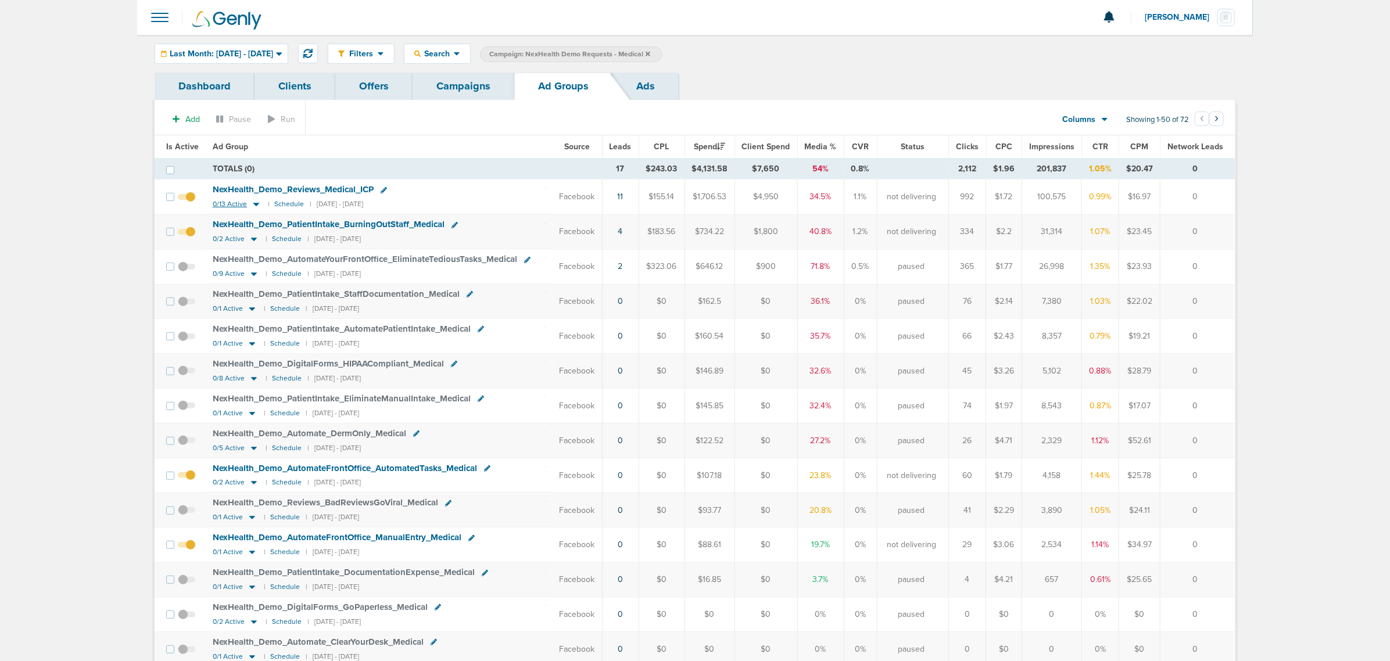
click at [253, 203] on icon at bounding box center [257, 204] width 12 height 10
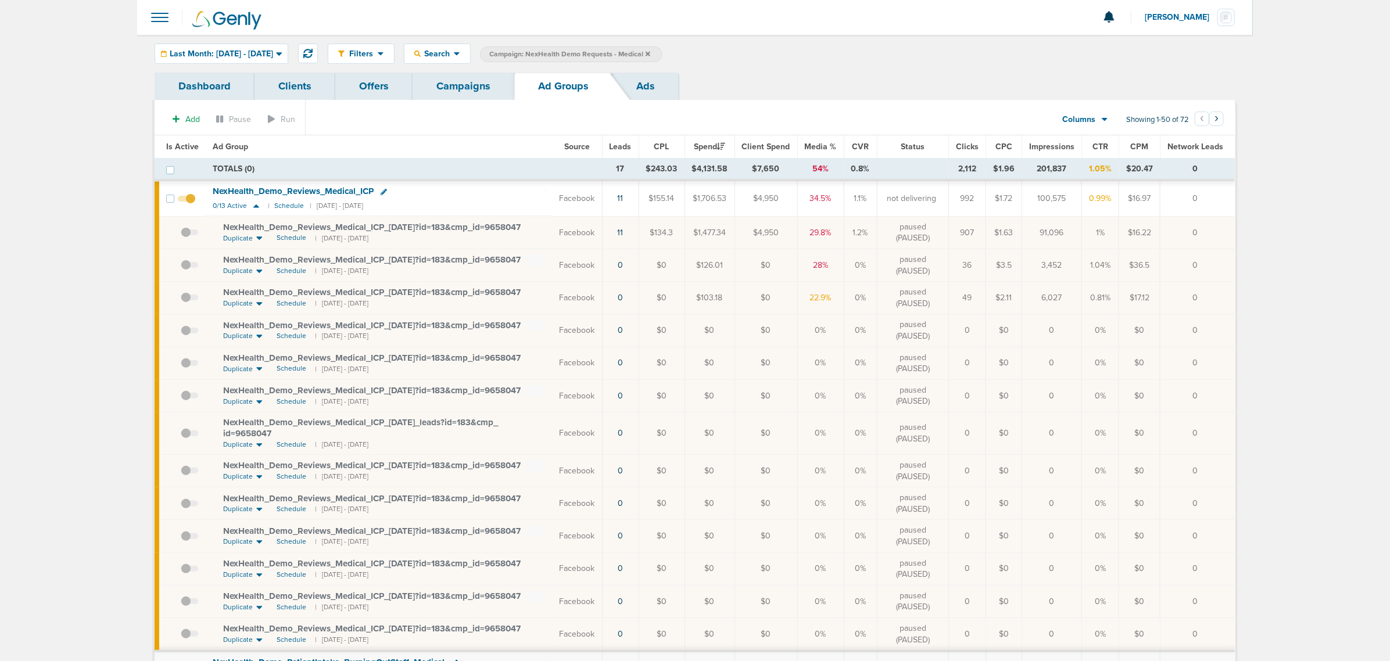
click at [186, 304] on span at bounding box center [189, 304] width 17 height 0
click at [181, 301] on input "checkbox" at bounding box center [181, 301] width 0 height 0
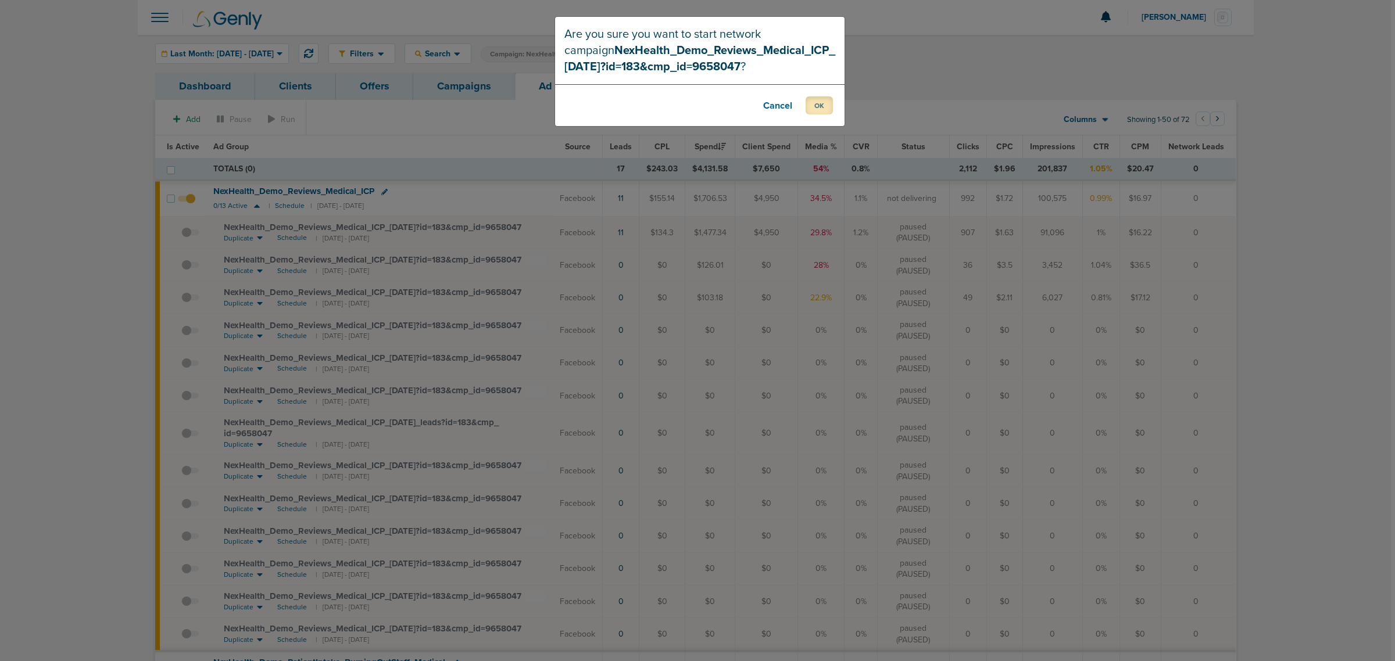
click at [817, 103] on button "OK" at bounding box center [819, 105] width 27 height 18
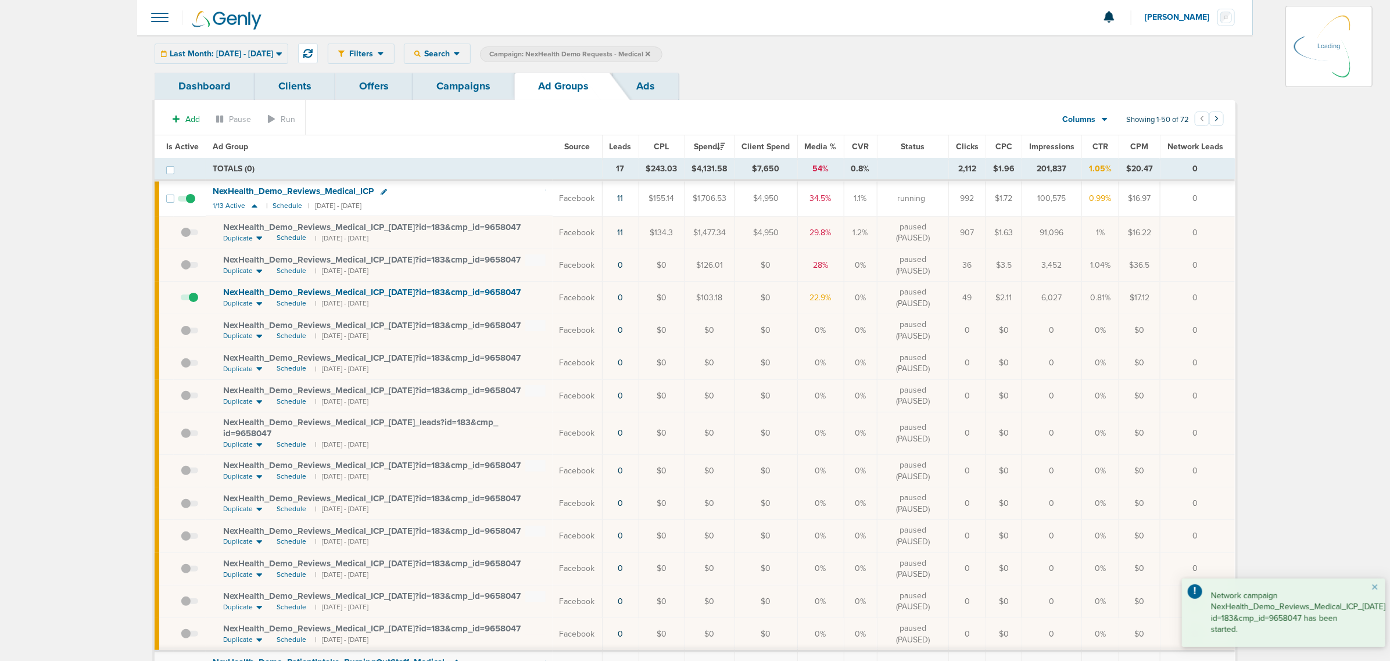
click at [448, 87] on link "Campaigns" at bounding box center [464, 86] width 102 height 27
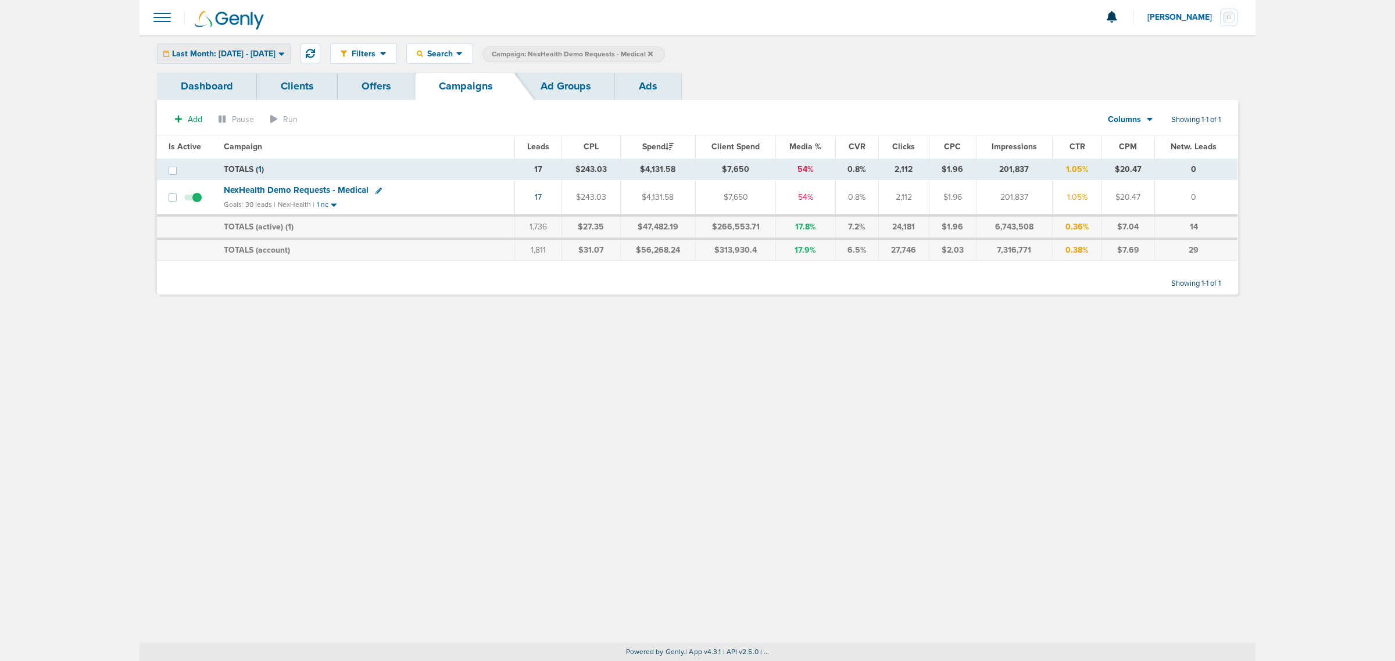
click at [239, 48] on div "Last Month: [DATE] - [DATE]" at bounding box center [224, 53] width 133 height 19
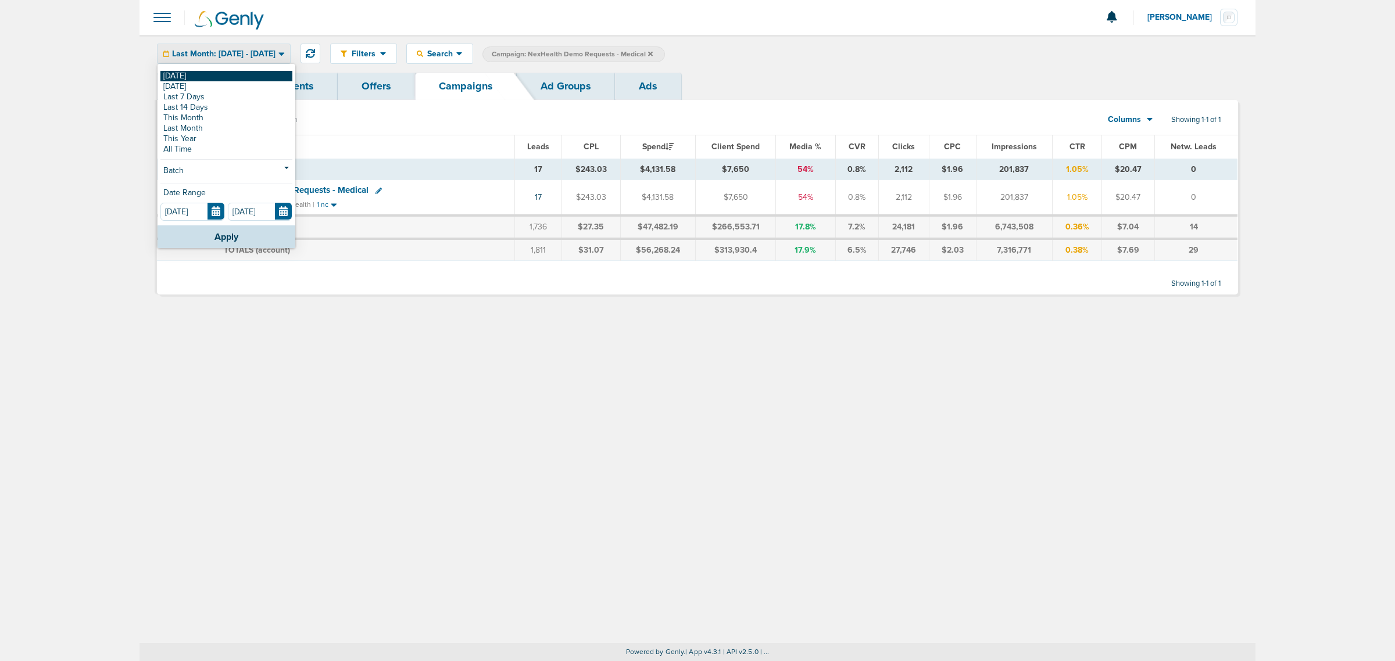
click at [216, 80] on link "[DATE]" at bounding box center [226, 76] width 132 height 10
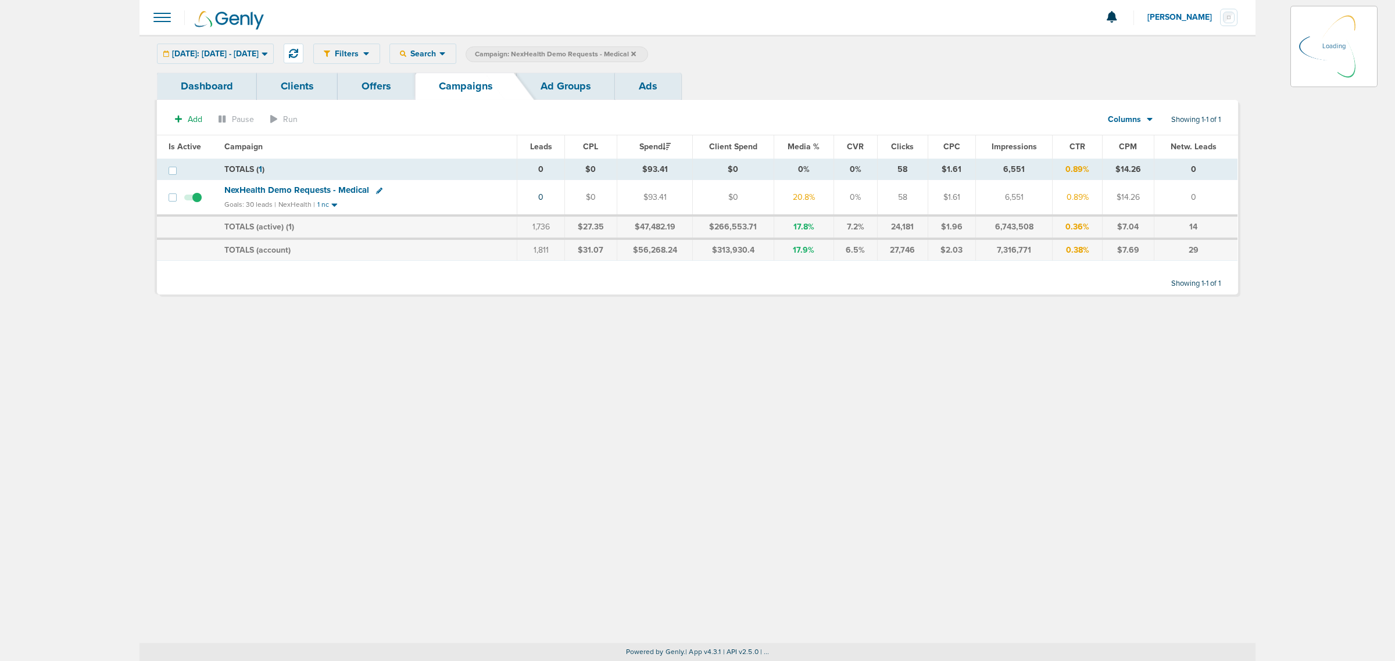
click at [636, 52] on icon at bounding box center [633, 53] width 5 height 5
click at [636, 52] on icon at bounding box center [633, 54] width 5 height 7
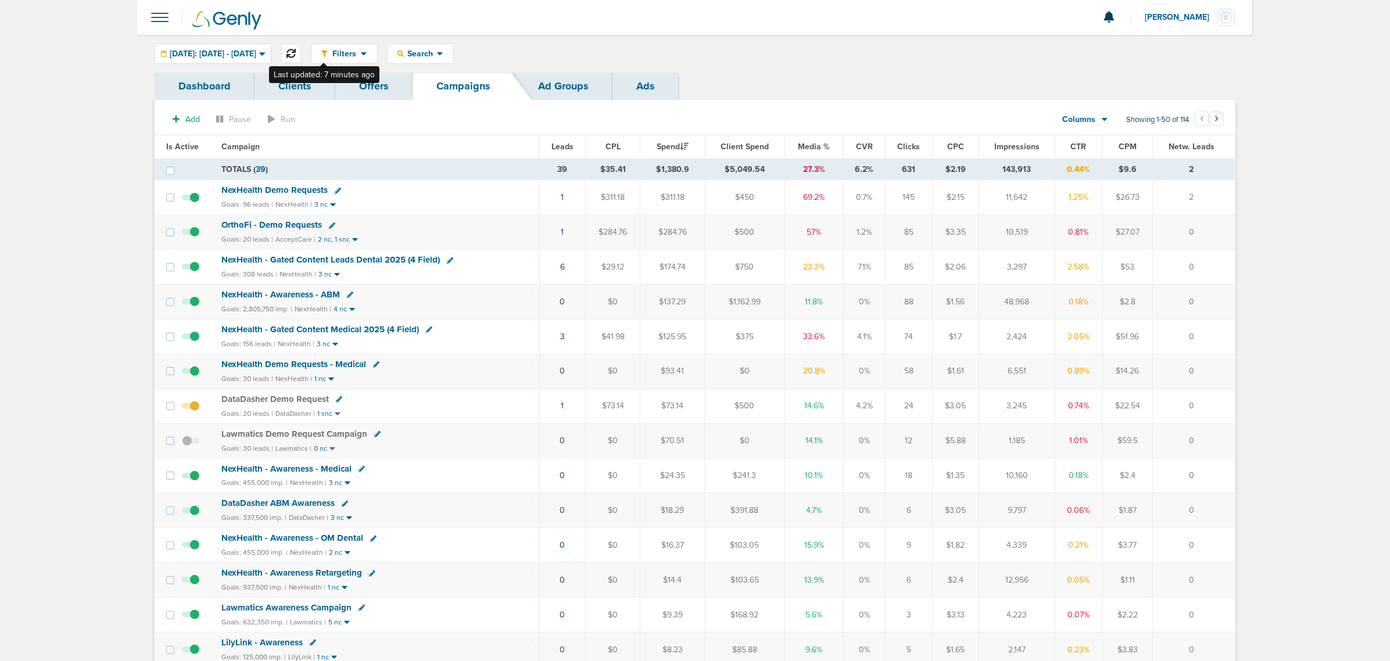
click at [296, 53] on icon at bounding box center [291, 53] width 9 height 9
click at [564, 343] on td "4" at bounding box center [561, 336] width 47 height 35
click at [560, 340] on link "4" at bounding box center [561, 337] width 5 height 10
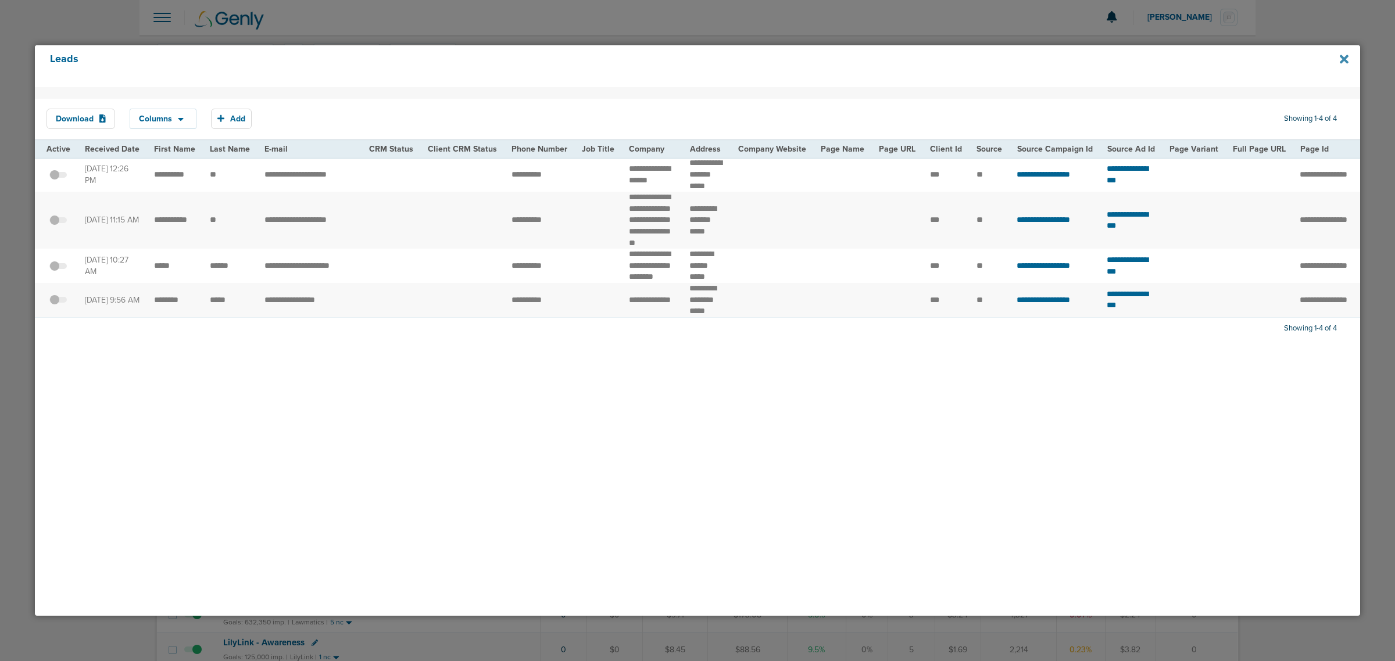
click at [1344, 59] on icon at bounding box center [1344, 59] width 9 height 9
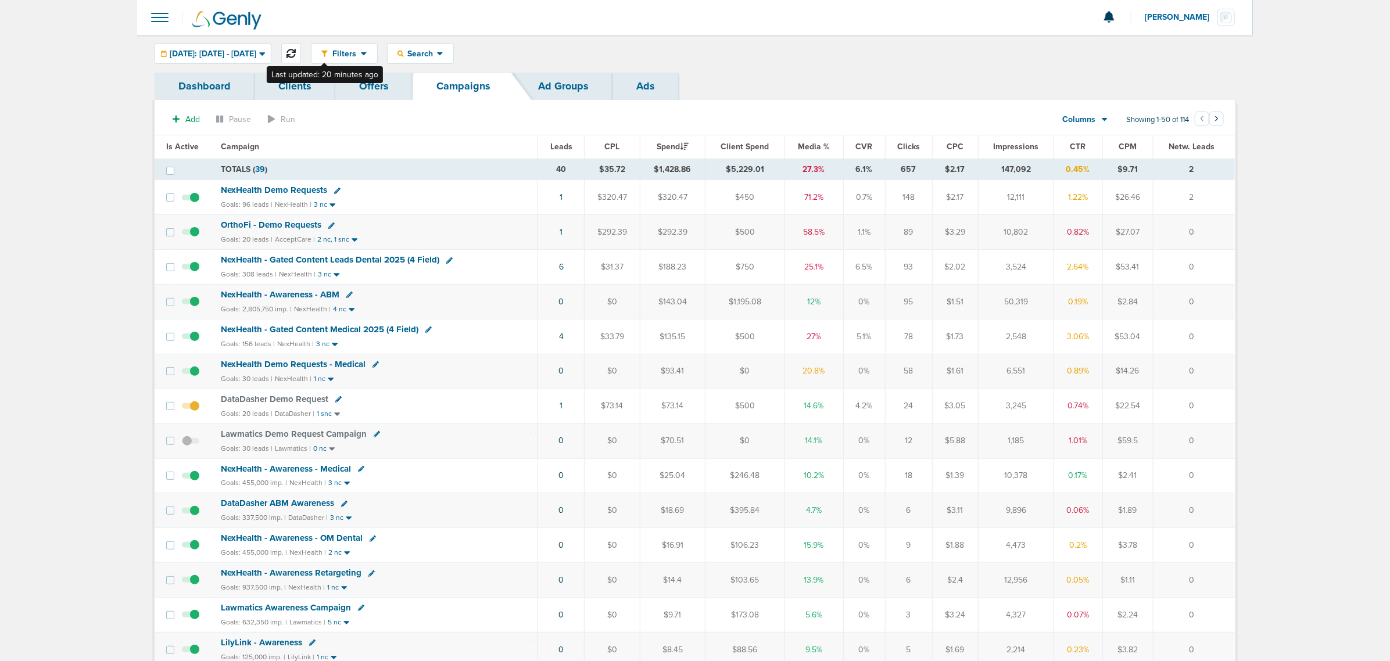
click at [296, 49] on icon at bounding box center [291, 53] width 9 height 9
click at [561, 268] on link "6" at bounding box center [561, 267] width 5 height 10
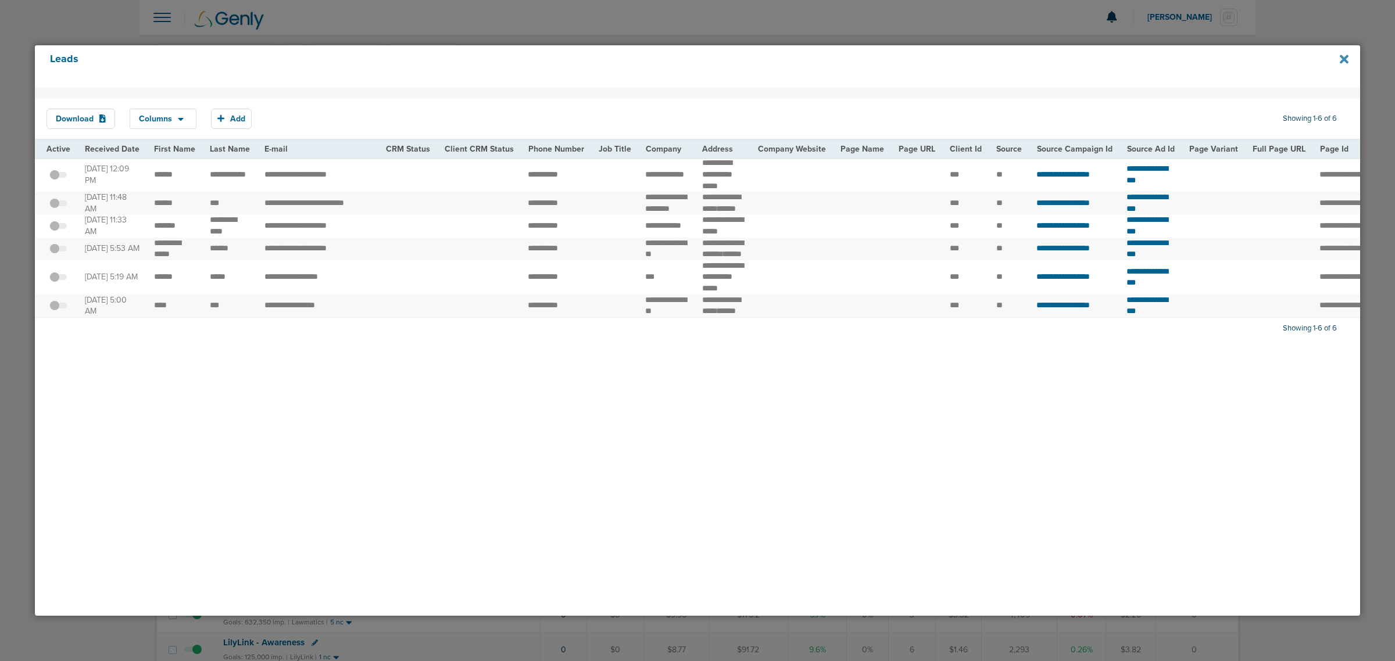
click at [1346, 59] on icon at bounding box center [1344, 59] width 9 height 9
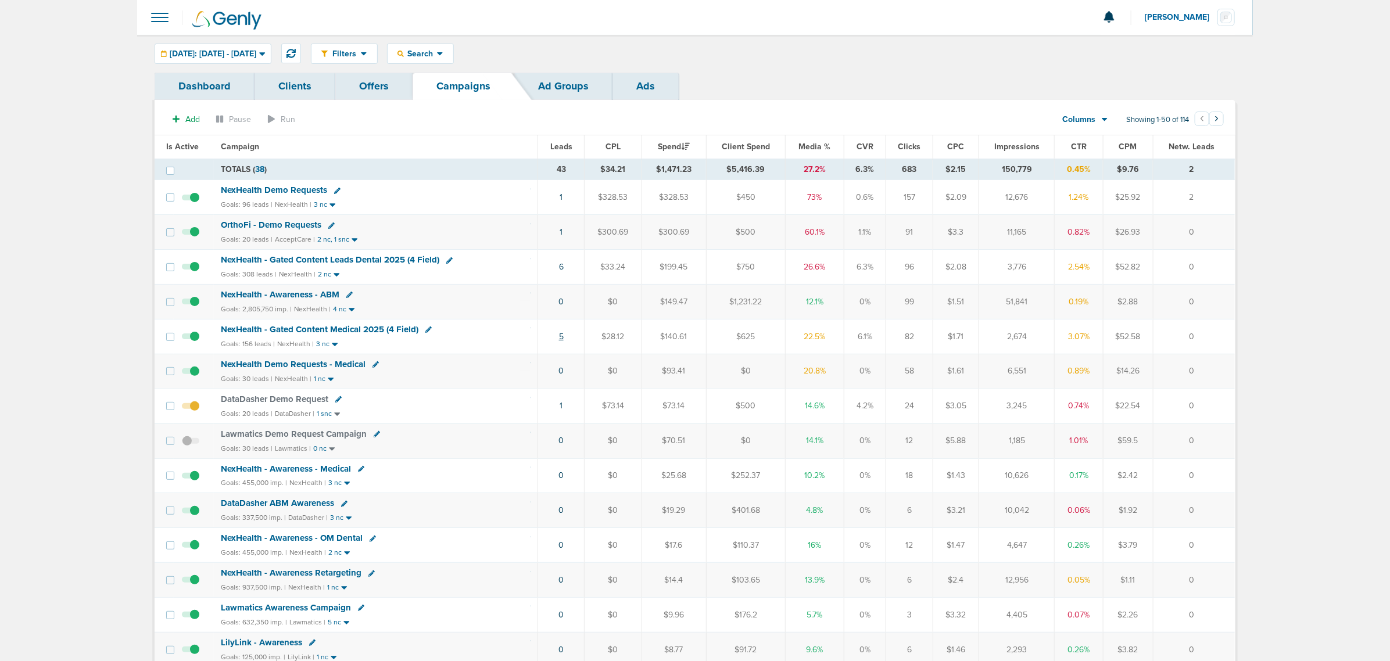
click at [561, 338] on link "5" at bounding box center [561, 337] width 5 height 10
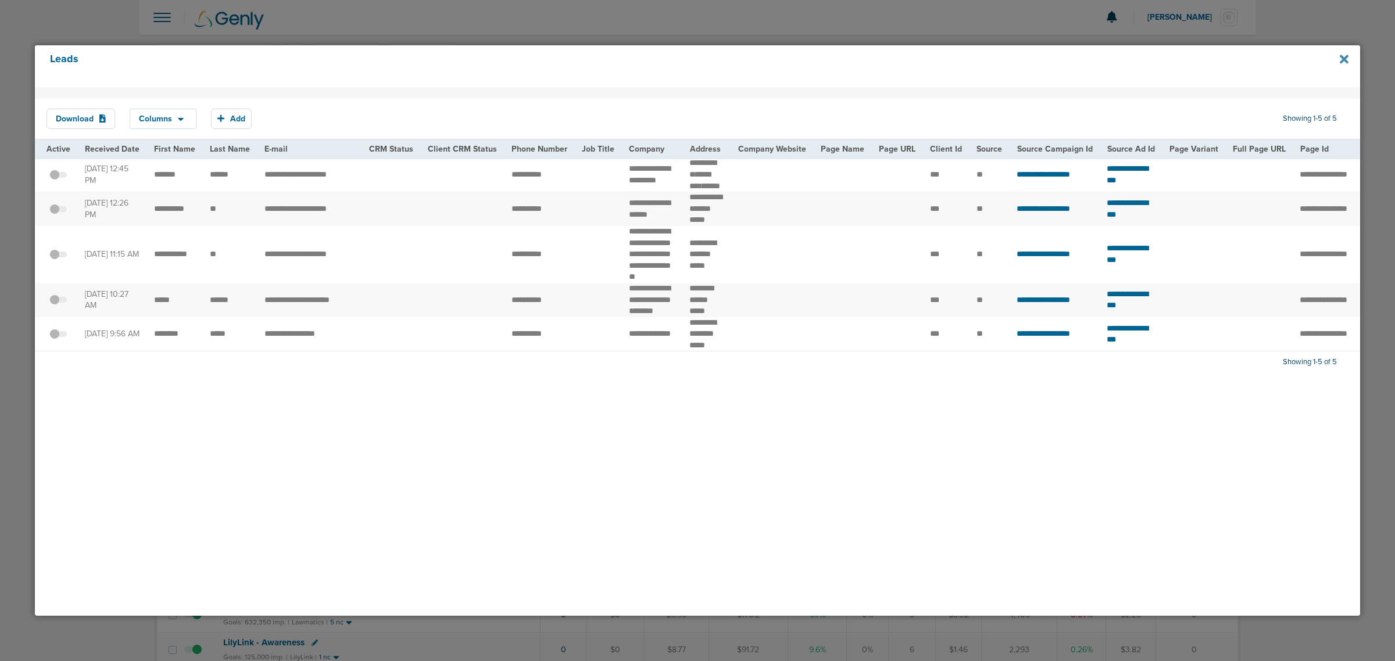
click at [1344, 61] on icon at bounding box center [1344, 59] width 9 height 13
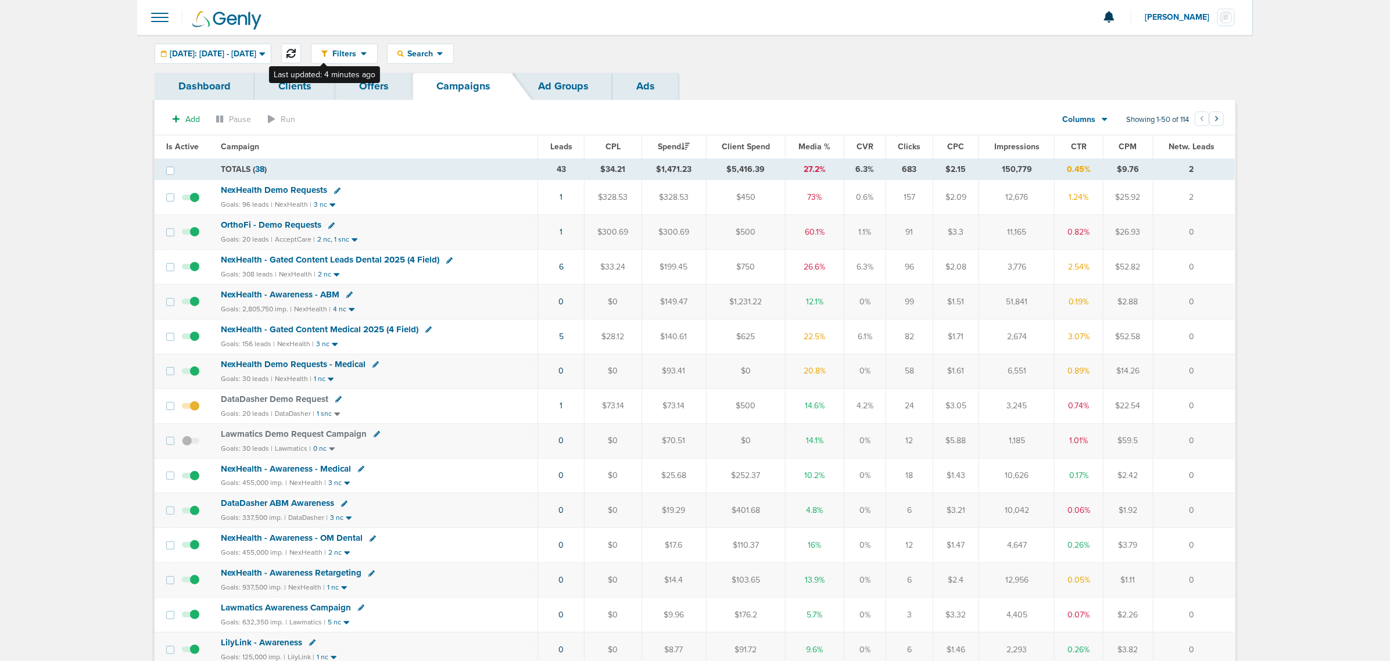
click at [296, 51] on icon at bounding box center [291, 53] width 9 height 9
click at [561, 267] on link "7" at bounding box center [561, 267] width 4 height 10
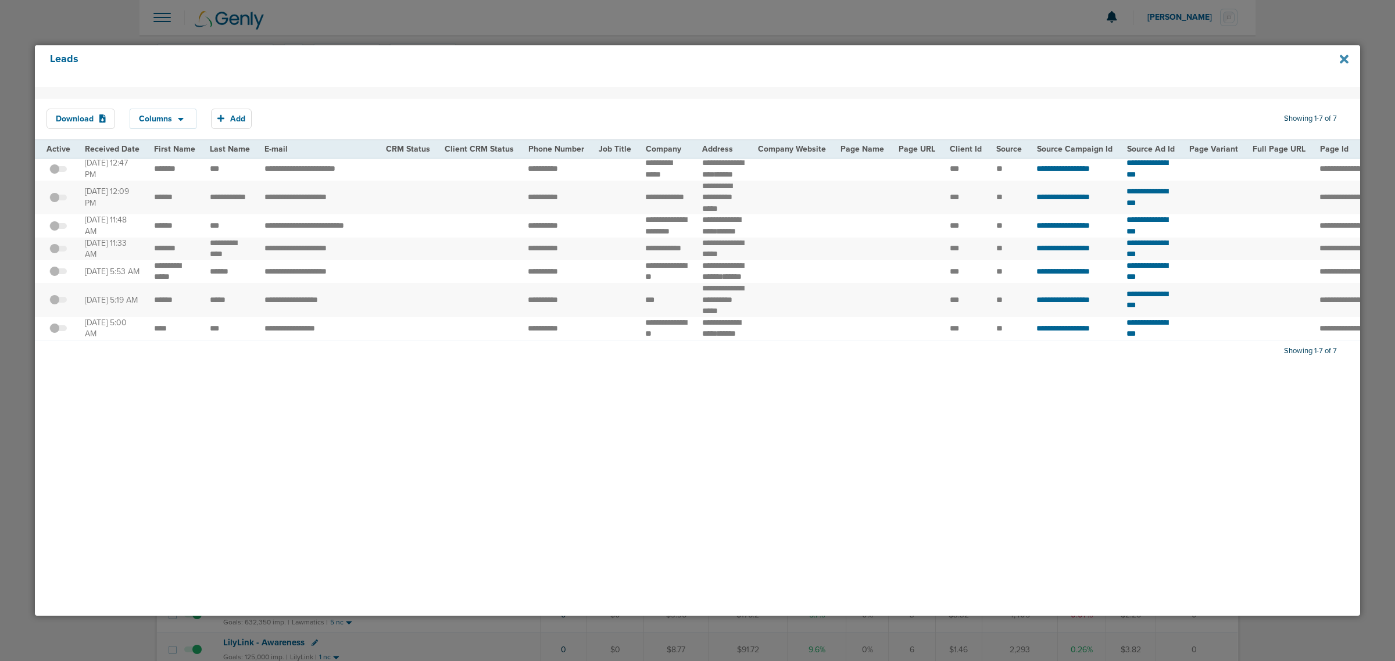
click at [1343, 58] on icon at bounding box center [1344, 59] width 9 height 9
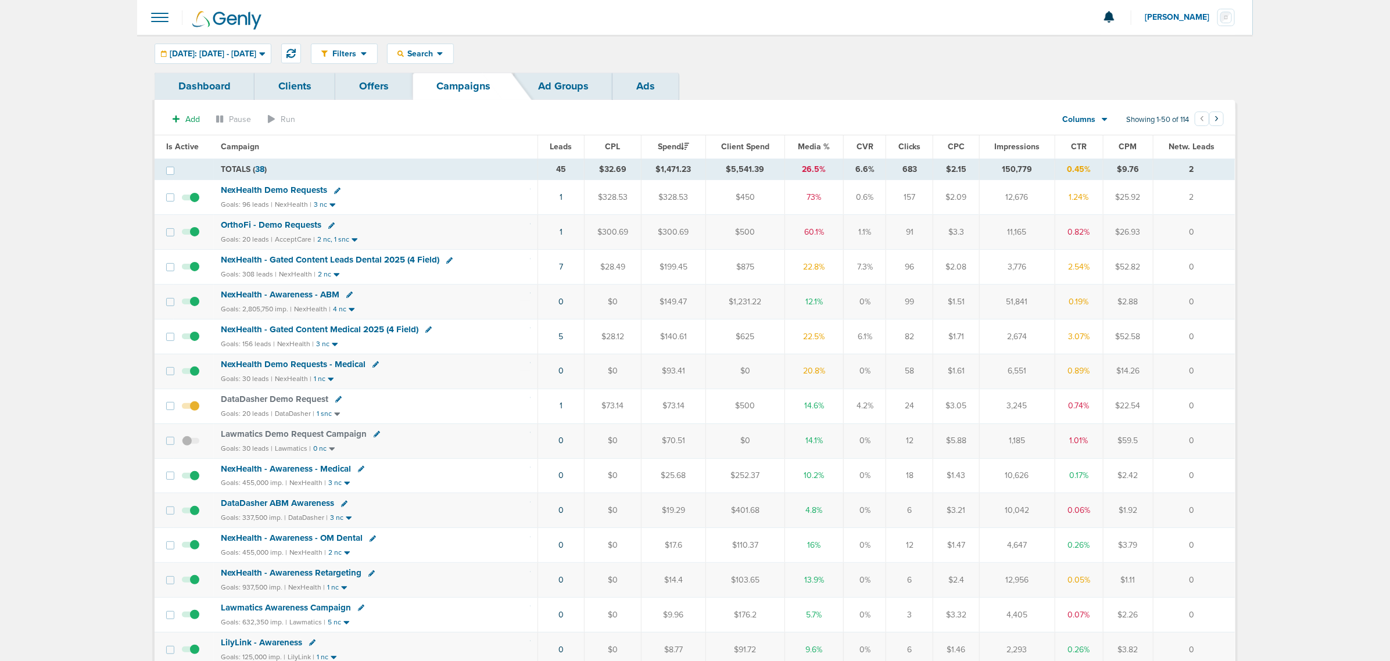
click at [233, 188] on span "NexHealth Demo Requests" at bounding box center [274, 190] width 106 height 10
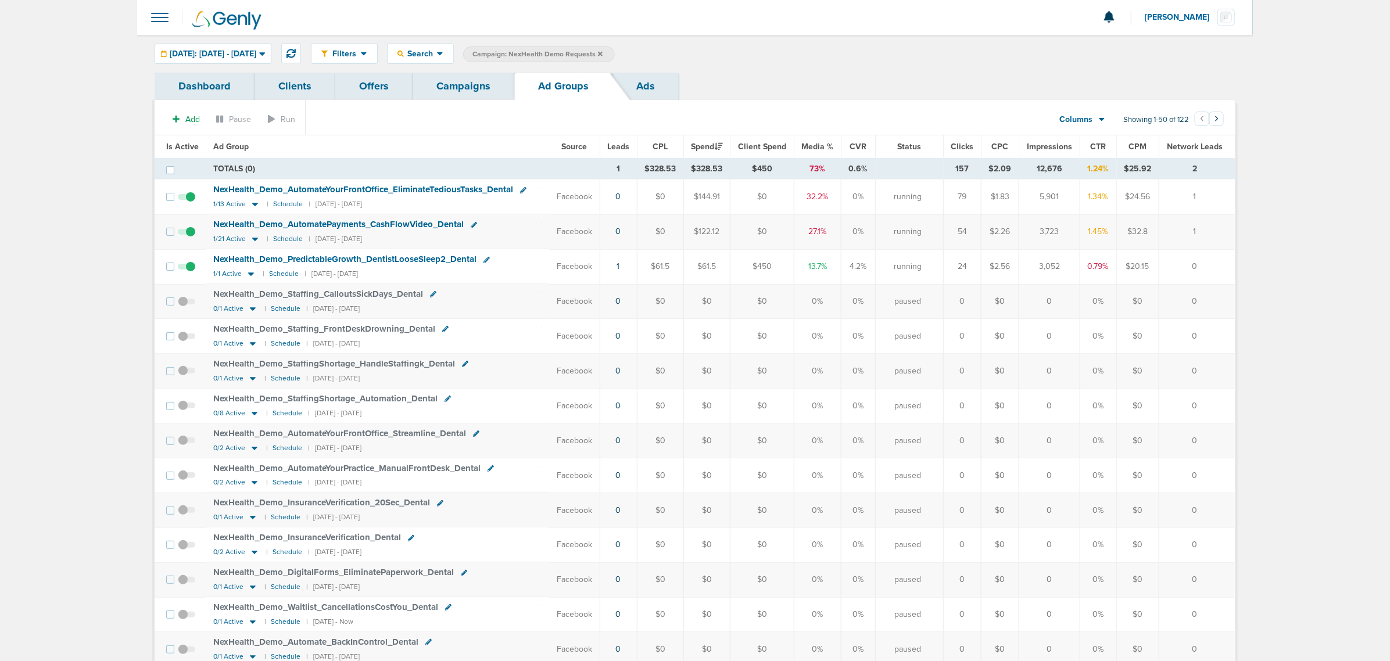
click at [465, 86] on link "Campaigns" at bounding box center [464, 86] width 102 height 27
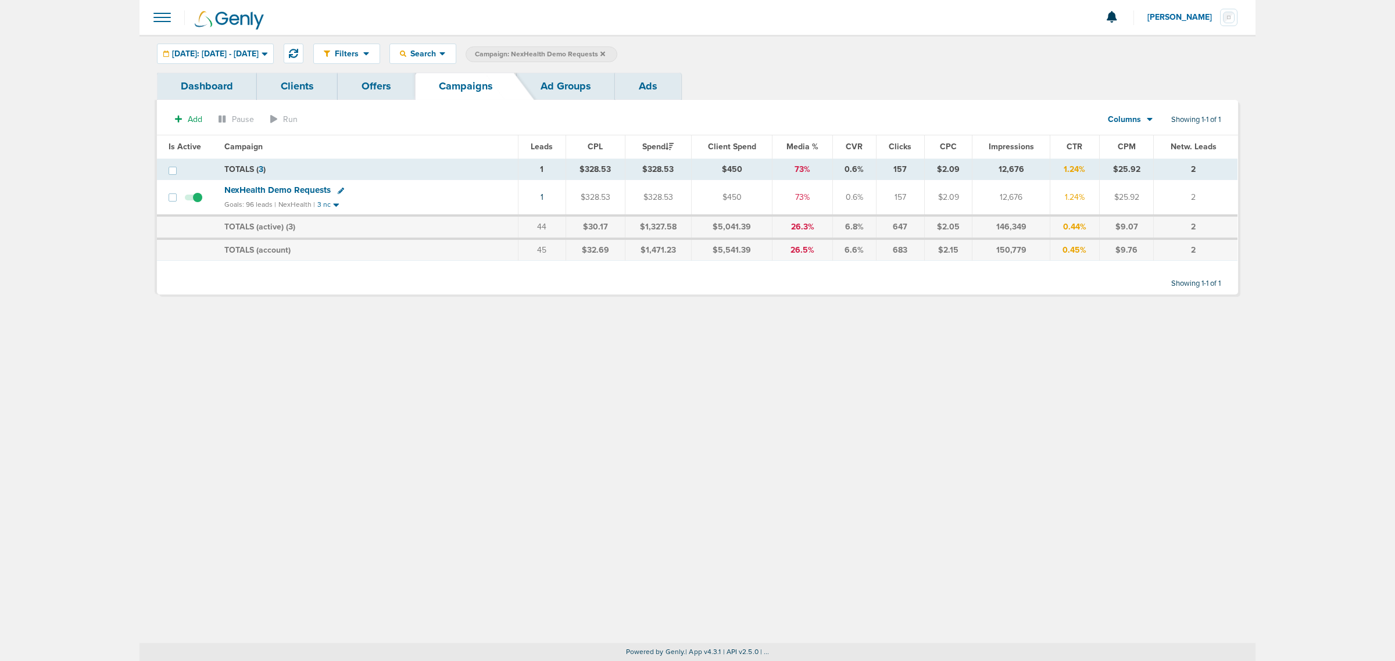
click at [605, 55] on icon at bounding box center [602, 54] width 5 height 7
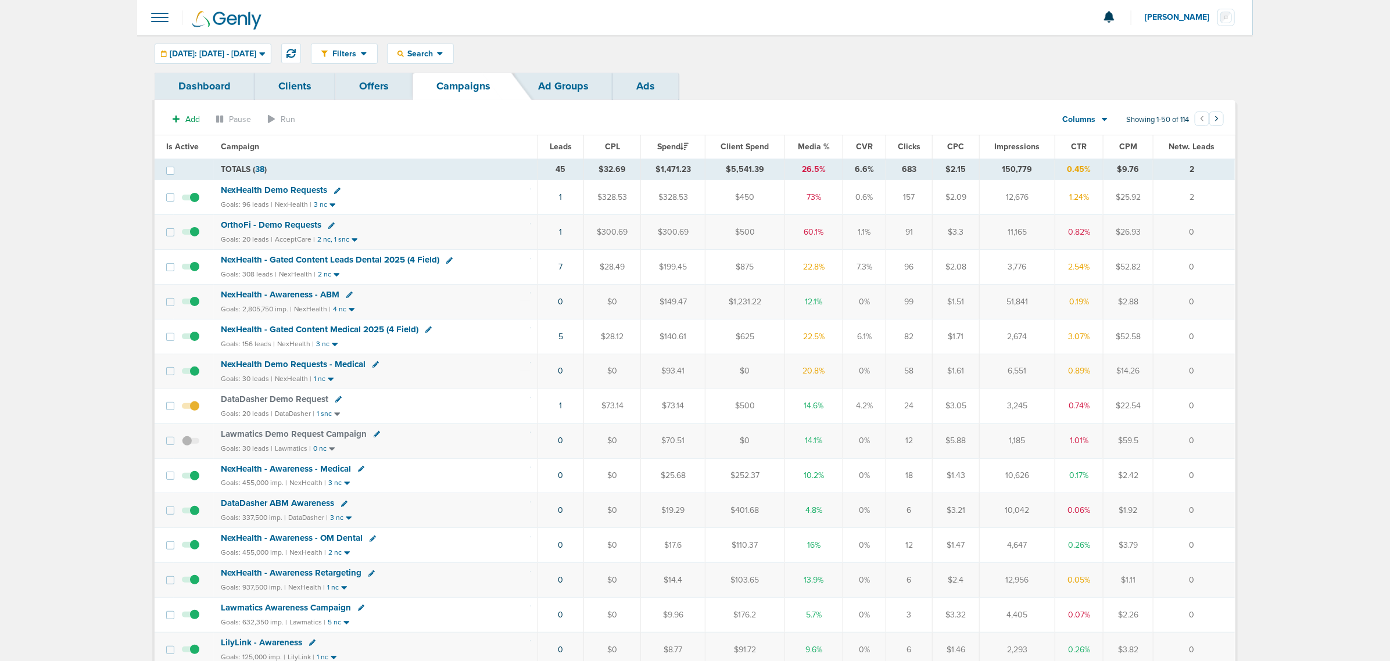
click at [561, 345] on td "5" at bounding box center [561, 336] width 46 height 35
click at [562, 341] on link "5" at bounding box center [561, 337] width 5 height 10
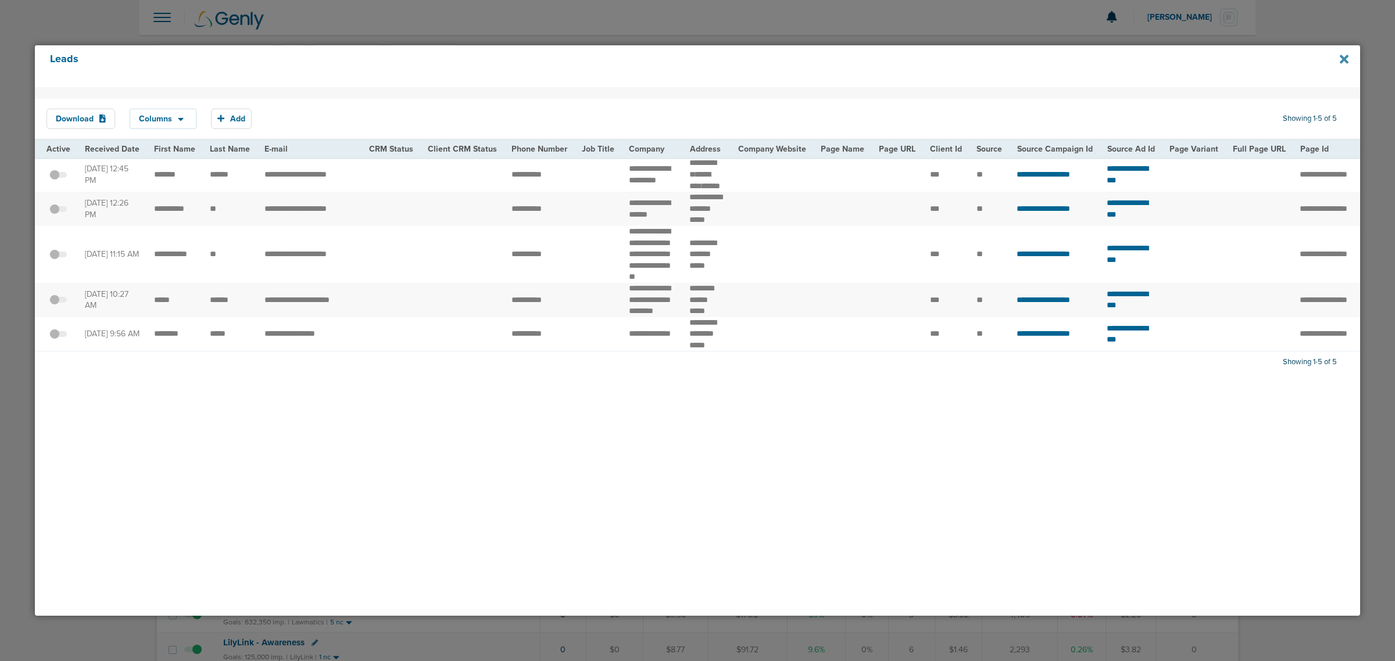
click at [1344, 62] on icon at bounding box center [1344, 59] width 9 height 13
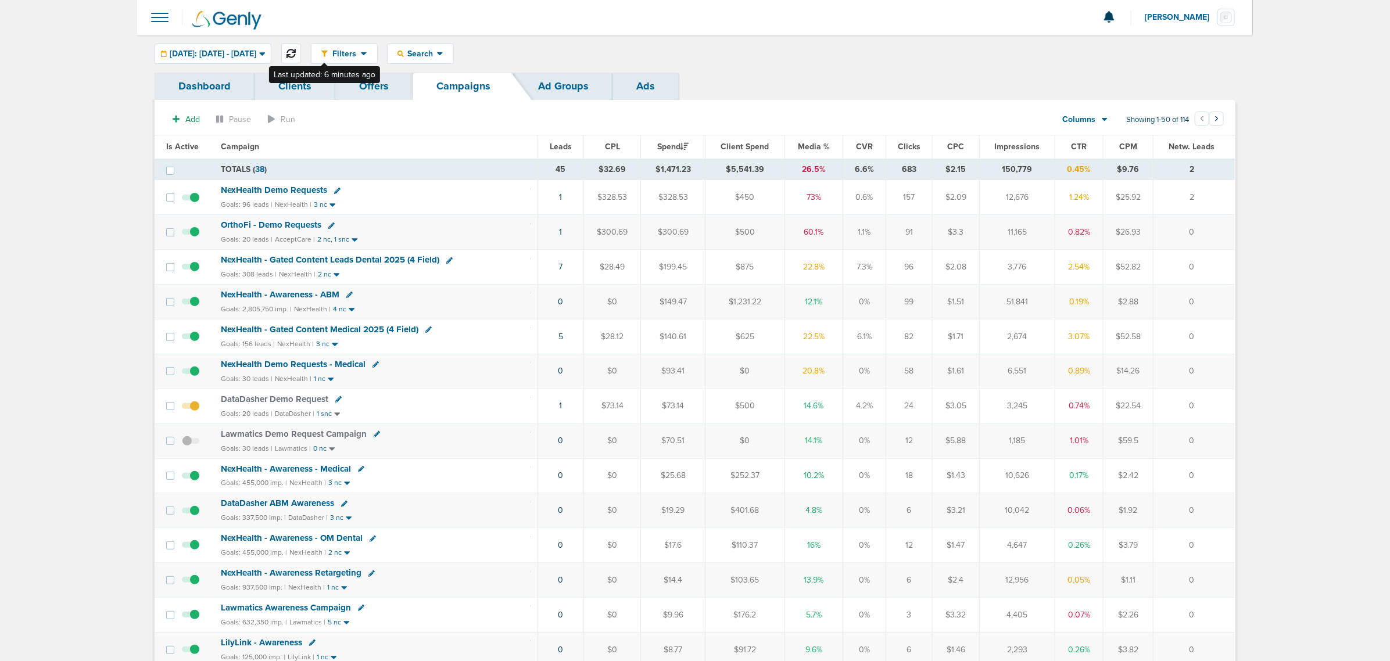
click at [296, 49] on icon at bounding box center [291, 53] width 9 height 9
click at [296, 50] on icon at bounding box center [291, 53] width 9 height 9
click at [301, 53] on button at bounding box center [291, 54] width 20 height 20
drag, startPoint x: 512, startPoint y: 189, endPoint x: 952, endPoint y: 230, distance: 441.3
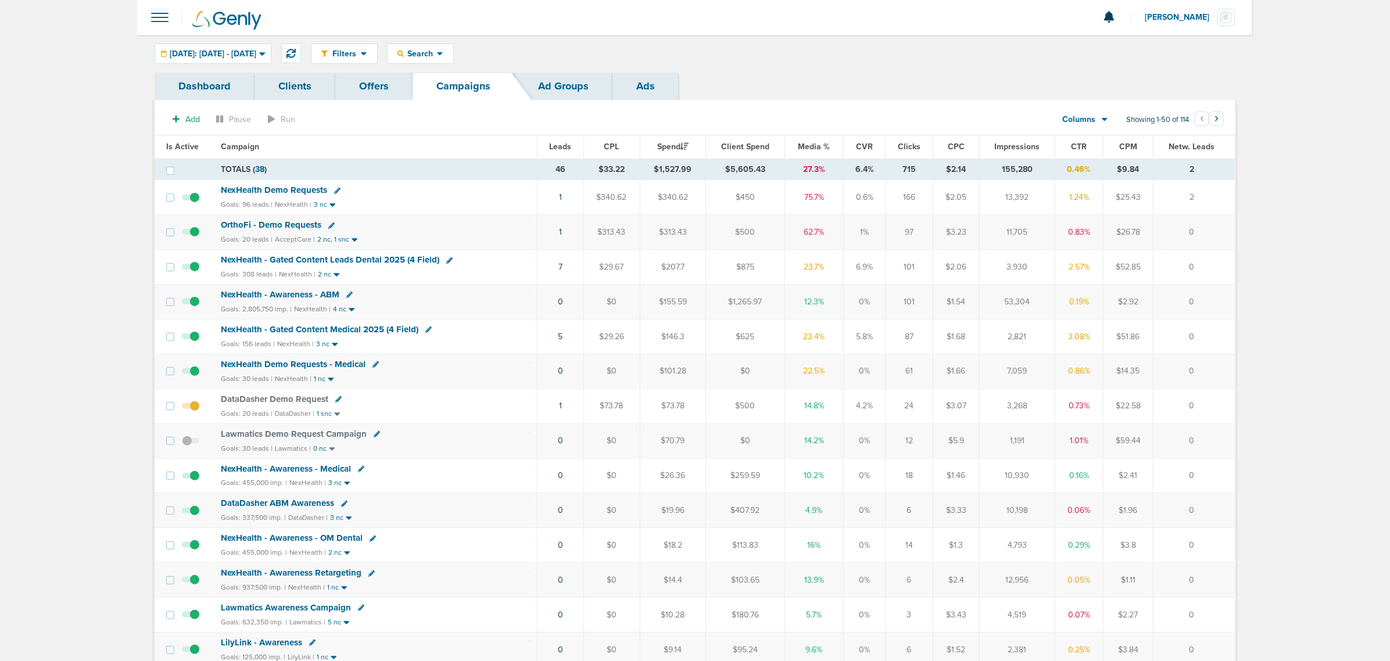
click at [493, 230] on div "OrthoFi - Demo Requests" at bounding box center [375, 226] width 309 height 12
click at [284, 366] on span "NexHealth Demo Requests - Medical" at bounding box center [293, 364] width 145 height 10
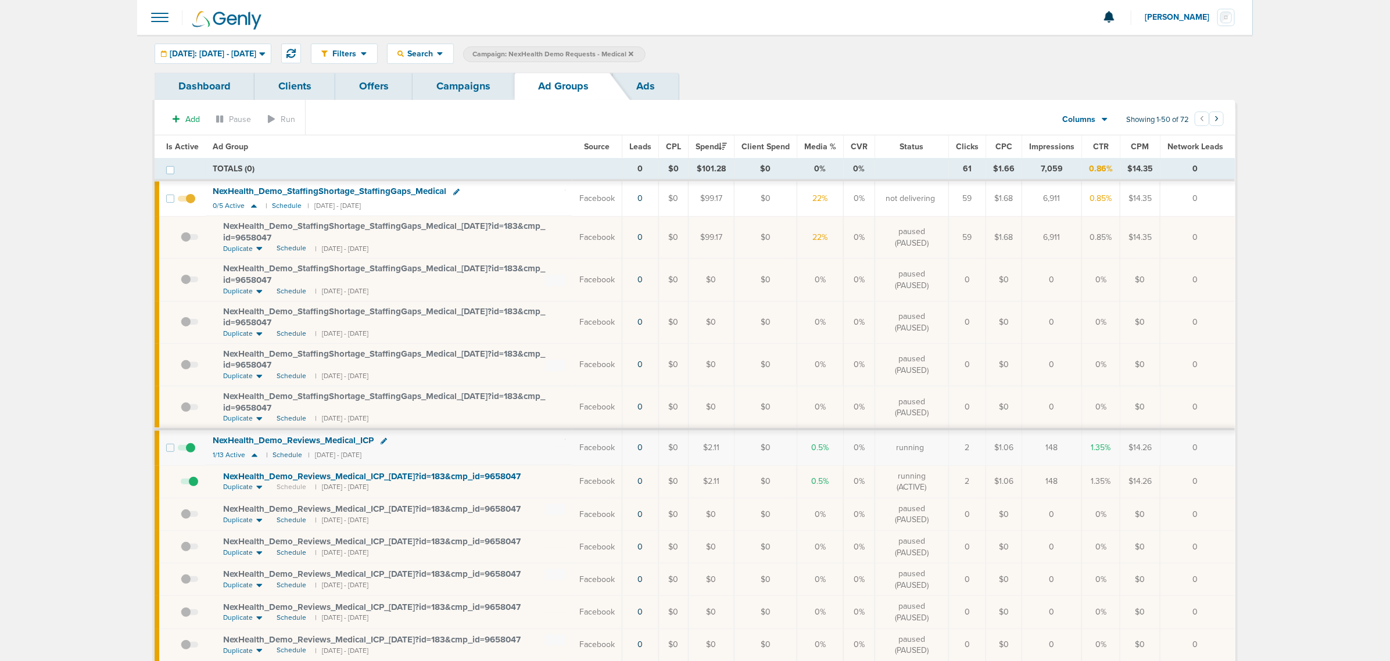
click at [489, 80] on link "Campaigns" at bounding box center [464, 86] width 102 height 27
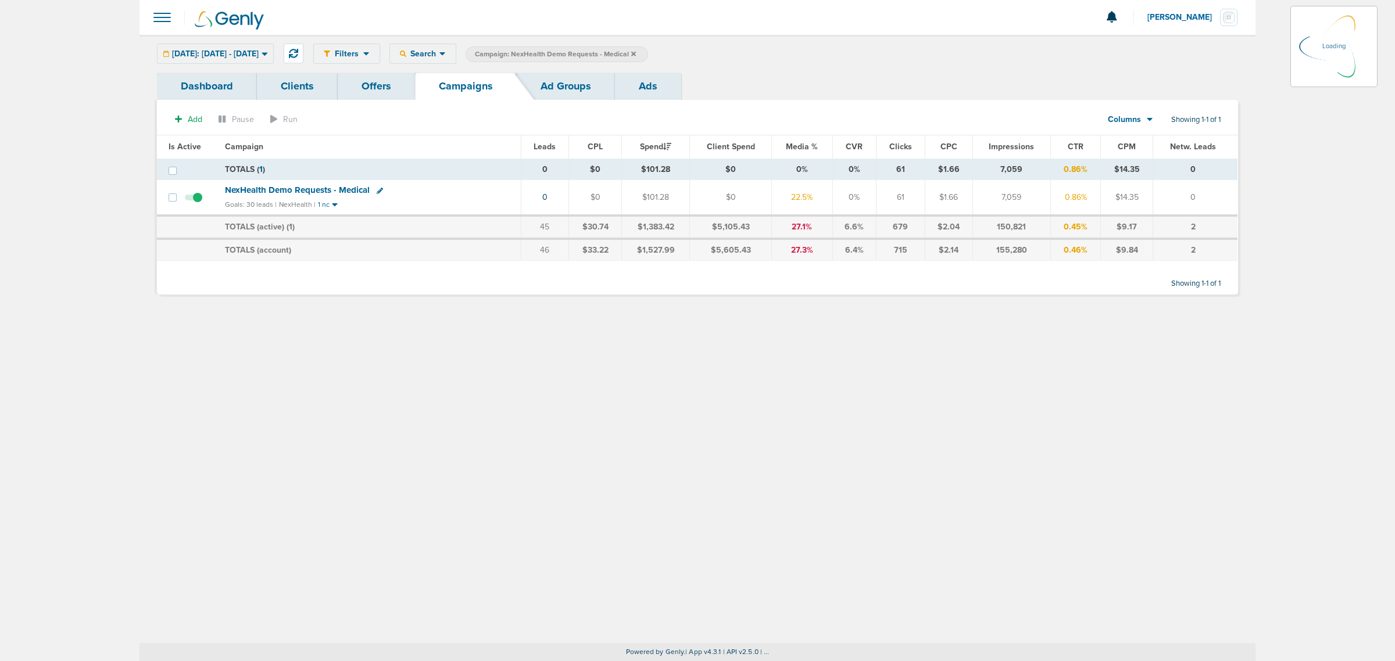
click at [636, 52] on icon at bounding box center [633, 54] width 5 height 7
click at [636, 51] on icon at bounding box center [633, 54] width 5 height 7
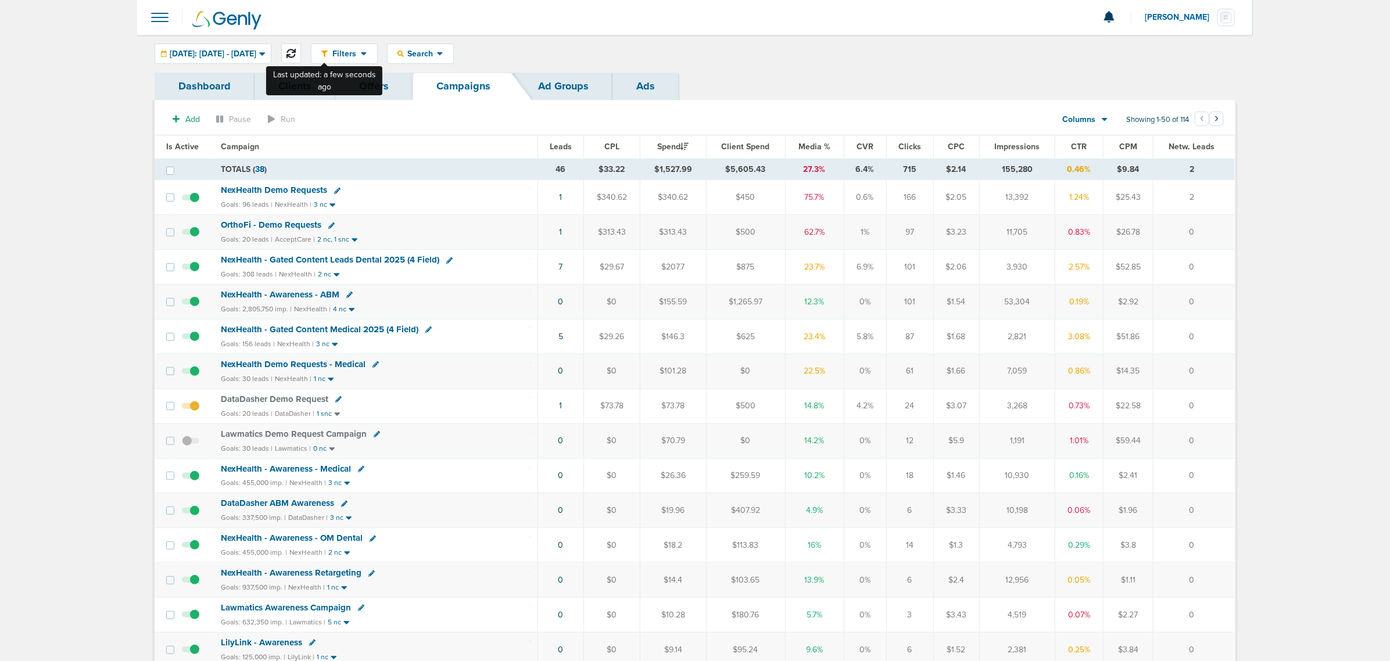
click at [301, 45] on button at bounding box center [291, 54] width 20 height 20
click at [453, 48] on div "Search" at bounding box center [421, 53] width 66 height 19
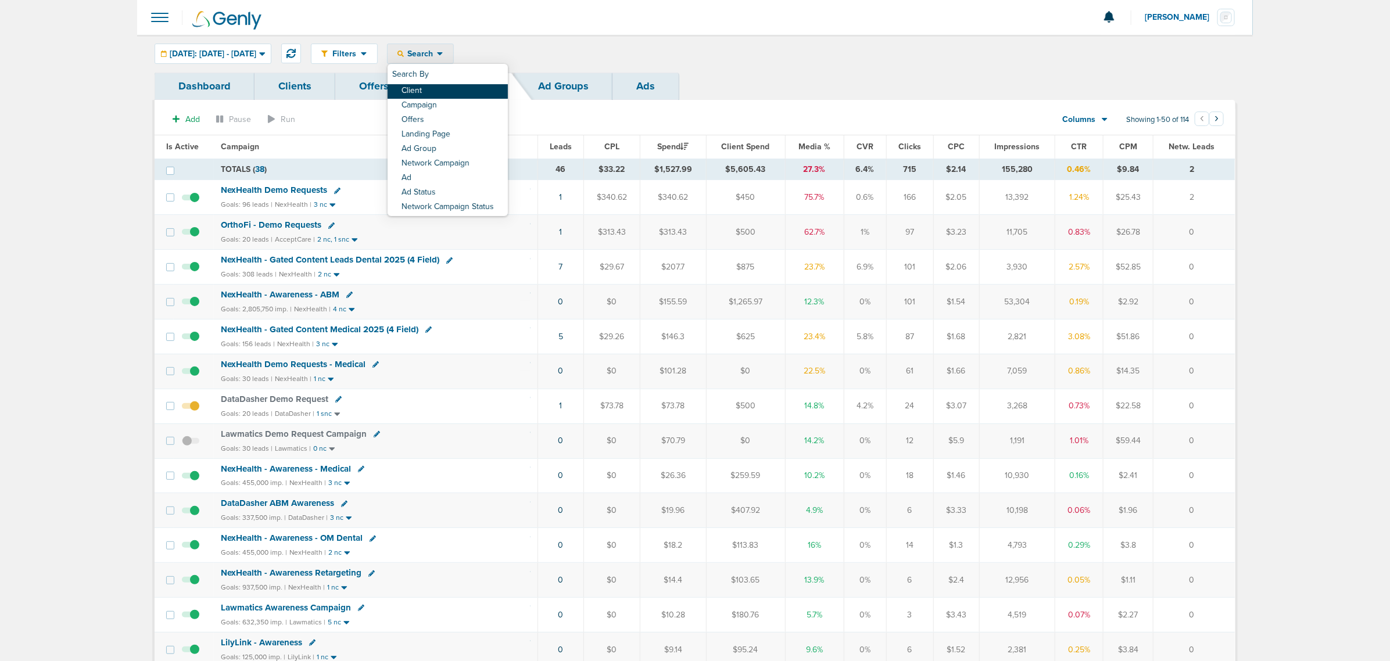
click at [467, 94] on link "Client" at bounding box center [448, 91] width 120 height 15
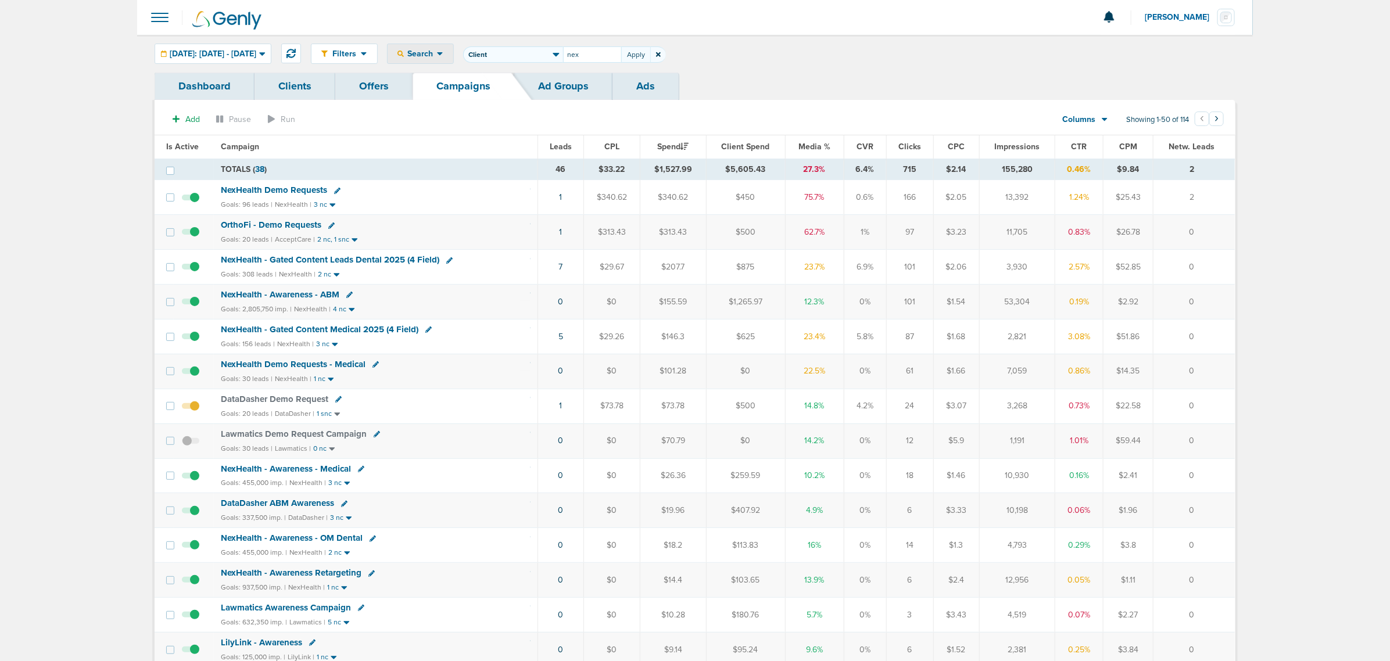
type input "nex"
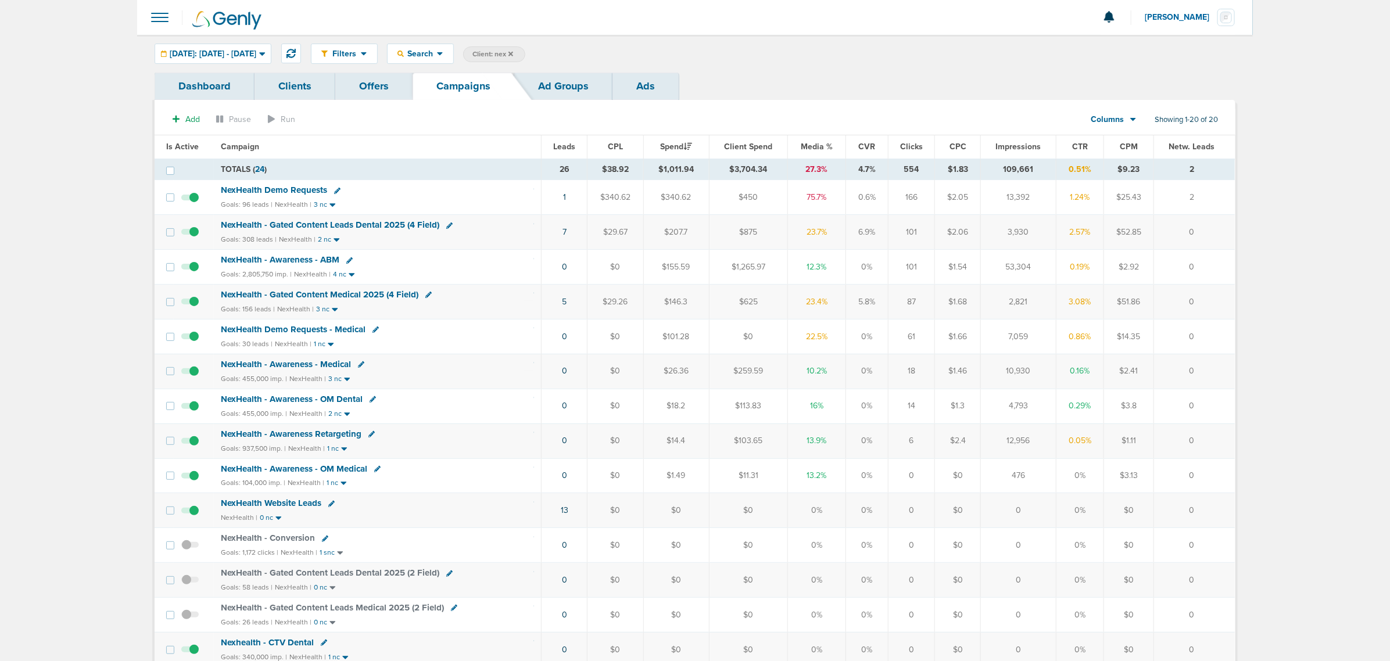
click at [1023, 147] on span "Impressions" at bounding box center [1018, 147] width 45 height 10
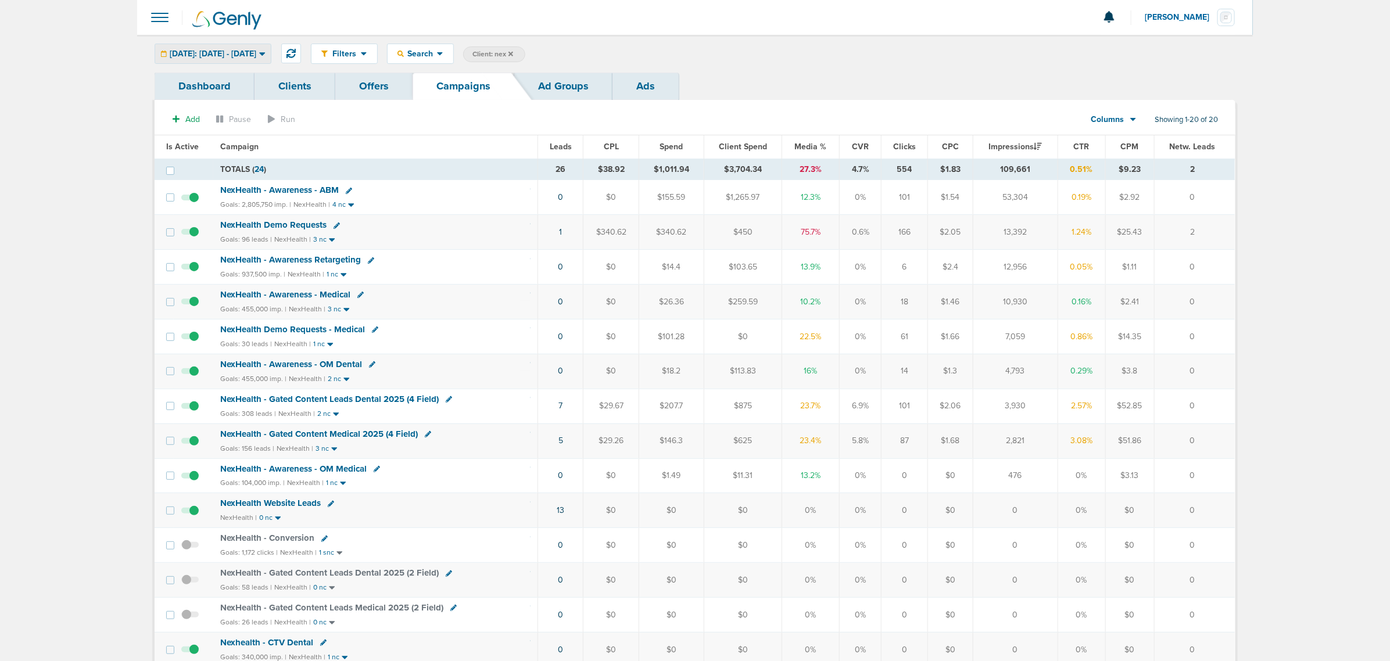
click at [237, 51] on span "[DATE]: [DATE] - [DATE]" at bounding box center [213, 54] width 87 height 8
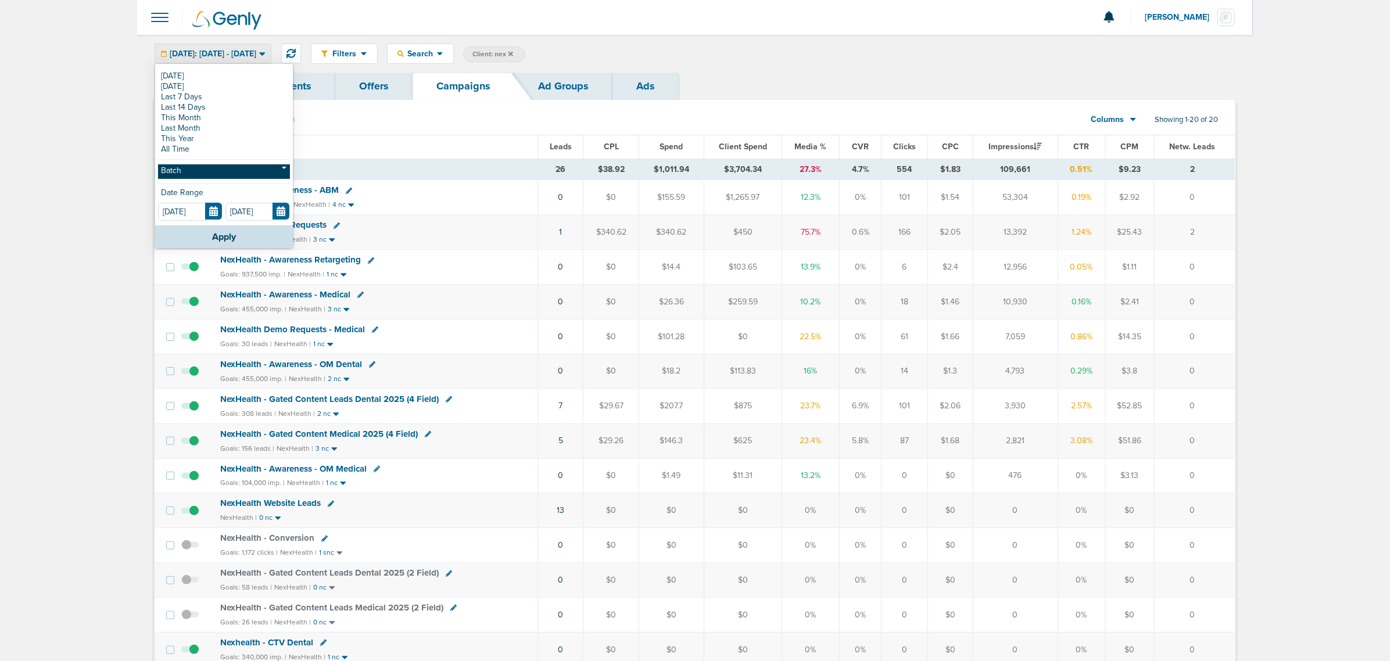
click at [208, 178] on link "Batch" at bounding box center [224, 172] width 132 height 15
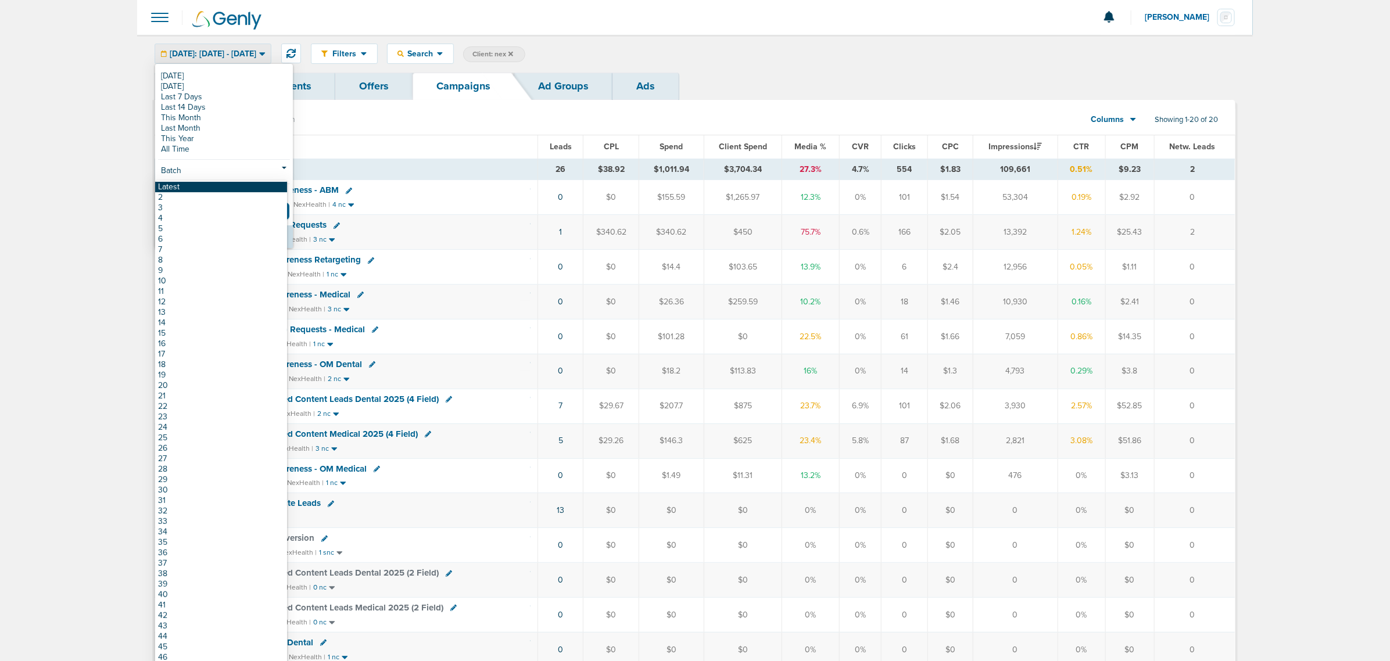
click at [205, 188] on link "Latest" at bounding box center [221, 187] width 132 height 10
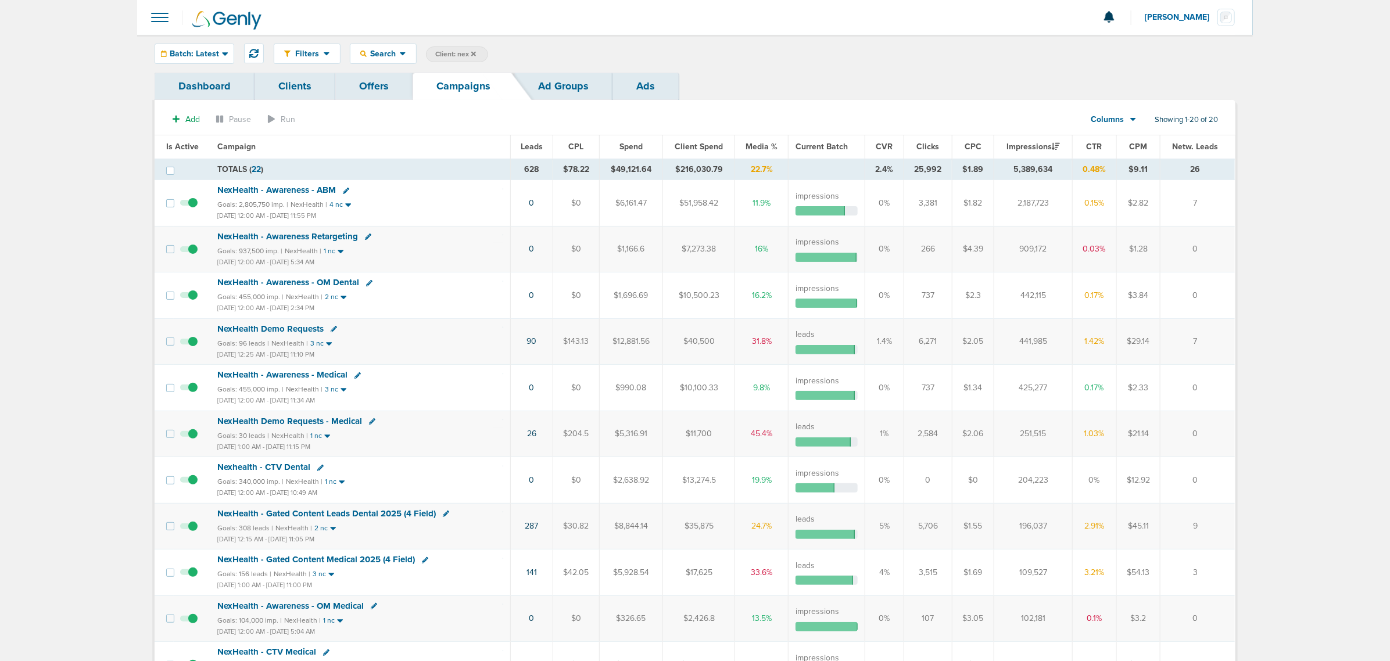
click at [291, 237] on span "NexHealth - Awareness Retargeting" at bounding box center [287, 236] width 141 height 10
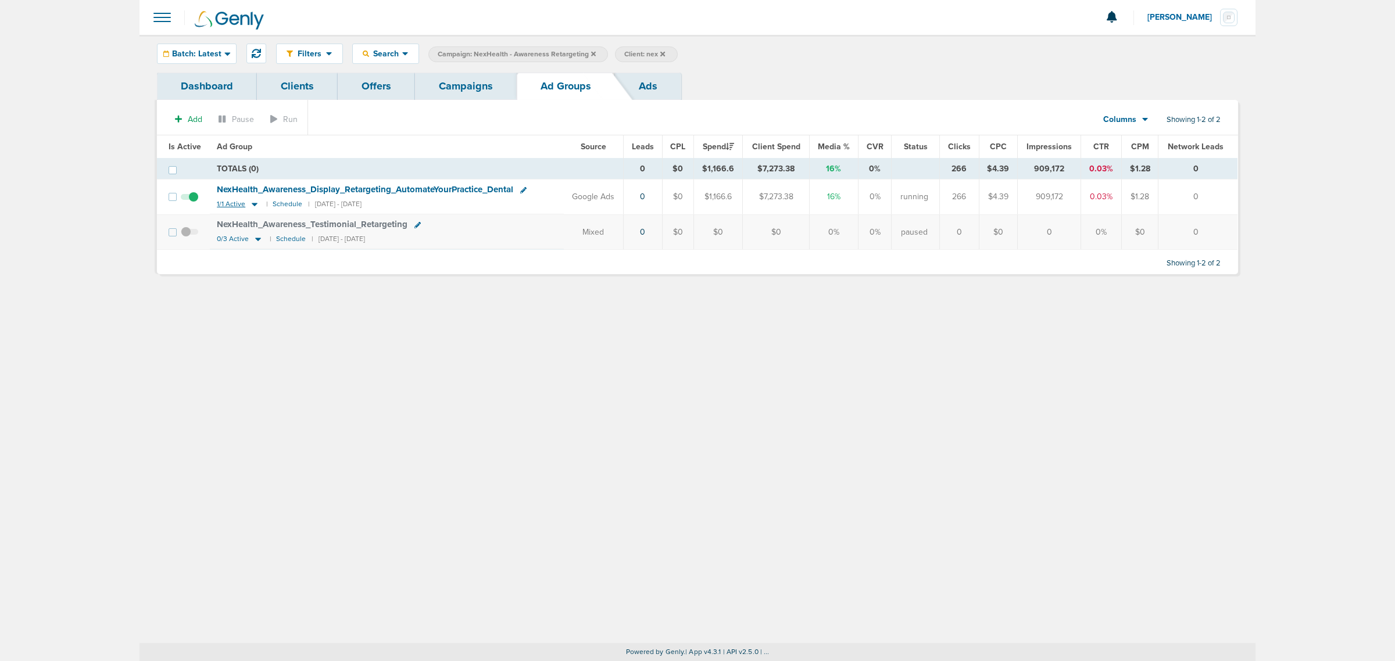
click at [249, 204] on icon at bounding box center [255, 204] width 12 height 10
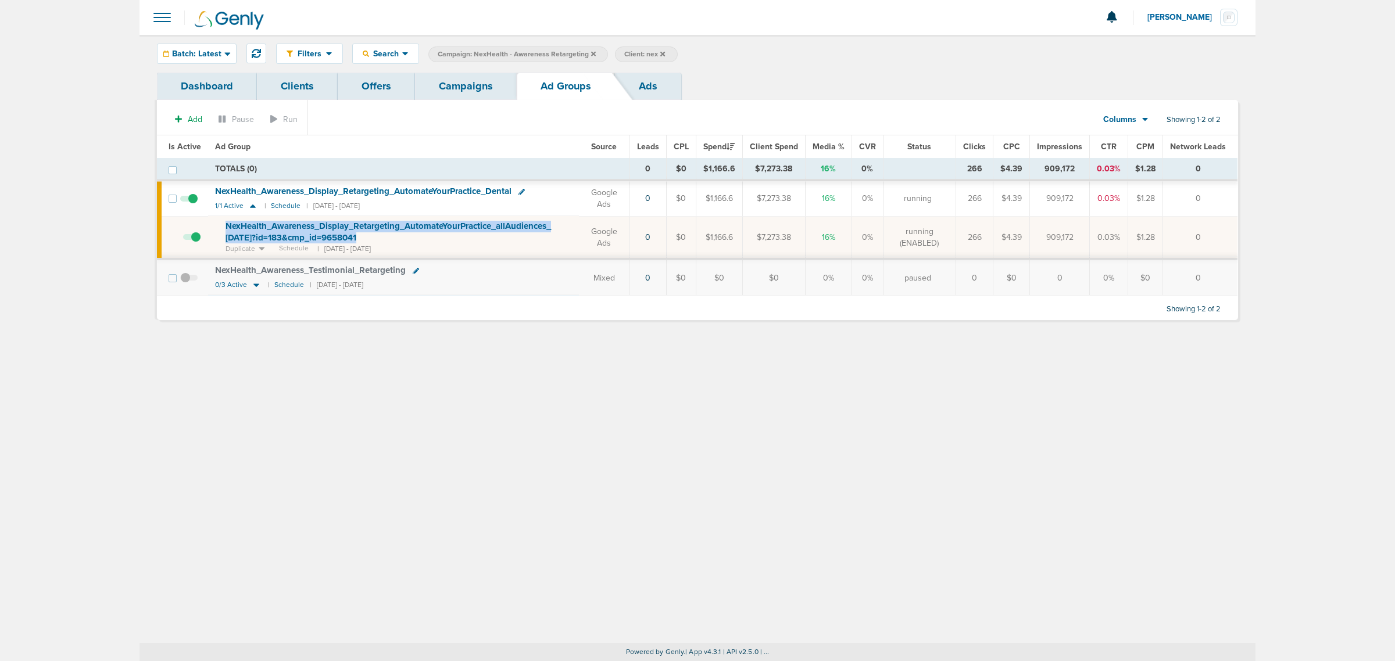
drag, startPoint x: 382, startPoint y: 234, endPoint x: 224, endPoint y: 224, distance: 158.5
click at [224, 224] on td "NexHealth_ Awareness_ Display_ Retargeting_ AutomateYourPractice_ allAudiences_…" at bounding box center [393, 237] width 371 height 43
copy span "NexHealth_ Awareness_ Display_ Retargeting_ AutomateYourPractice_ allAudiences_…"
click at [485, 90] on link "Campaigns" at bounding box center [466, 86] width 102 height 27
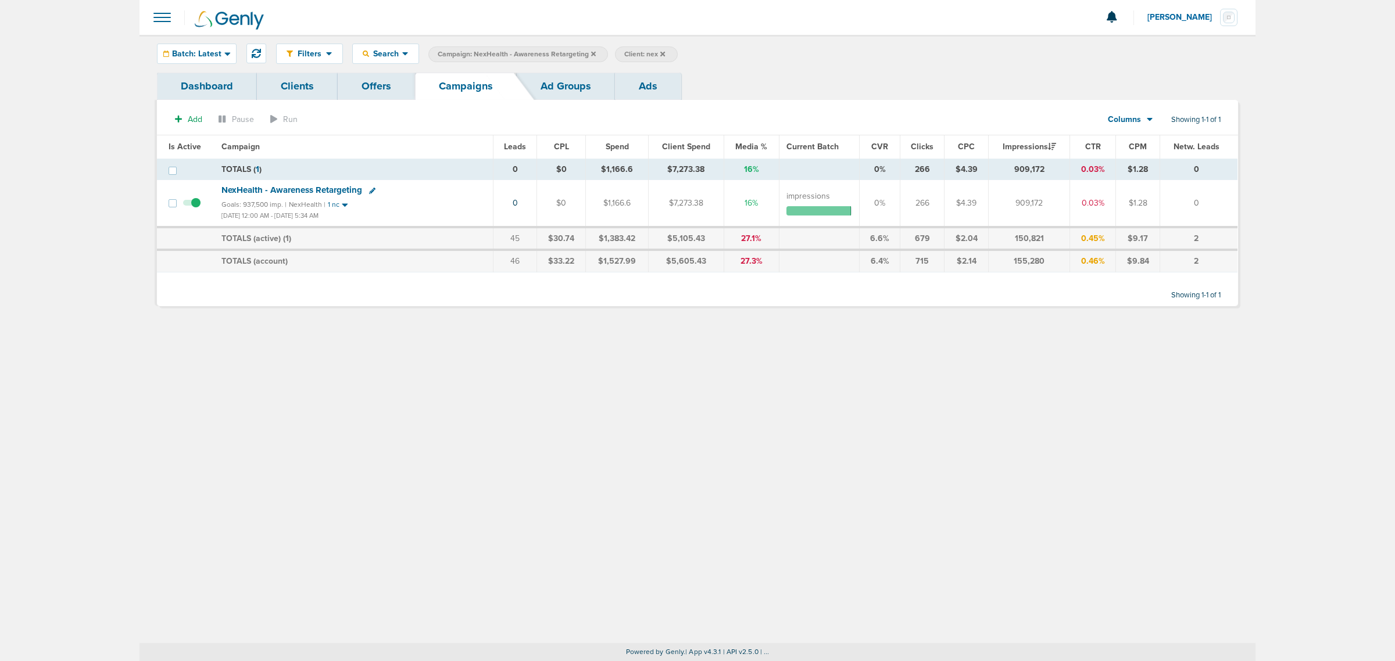
click at [587, 53] on span "Campaign: NexHealth - Awareness Retargeting" at bounding box center [517, 54] width 158 height 10
click at [591, 53] on icon at bounding box center [593, 54] width 5 height 7
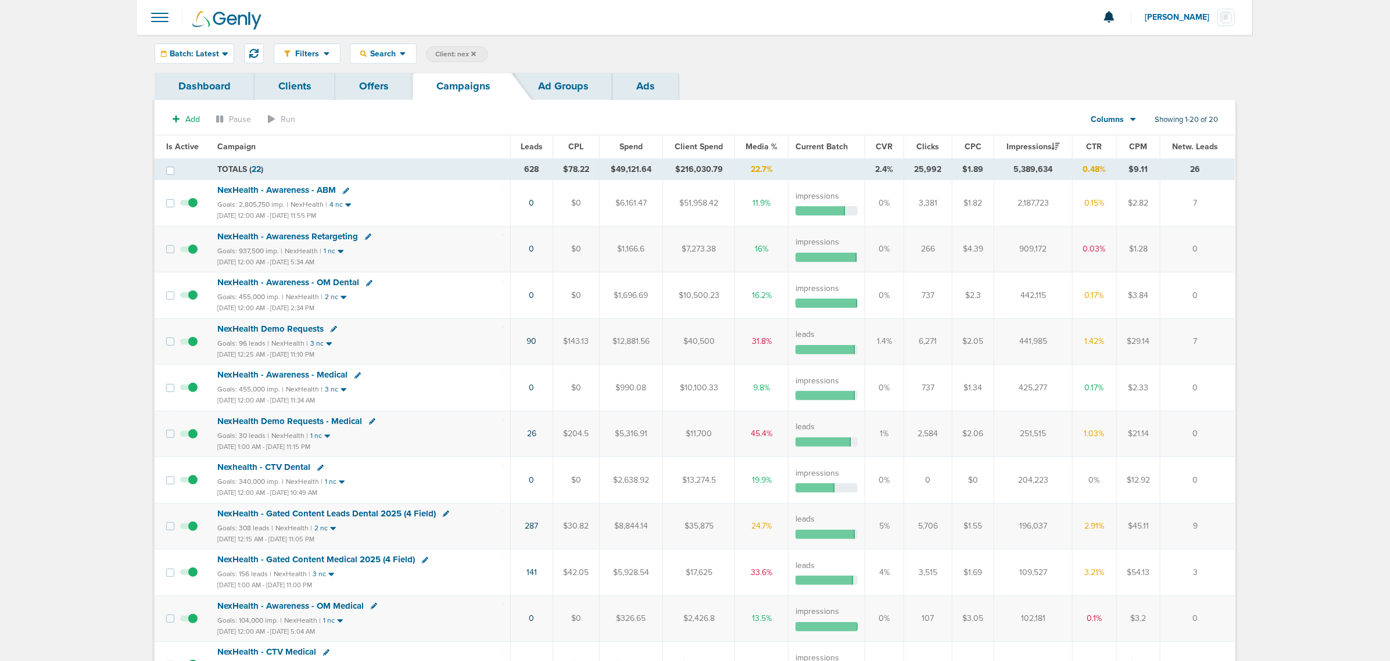
click at [310, 376] on span "NexHealth - Awareness - Medical" at bounding box center [282, 375] width 130 height 10
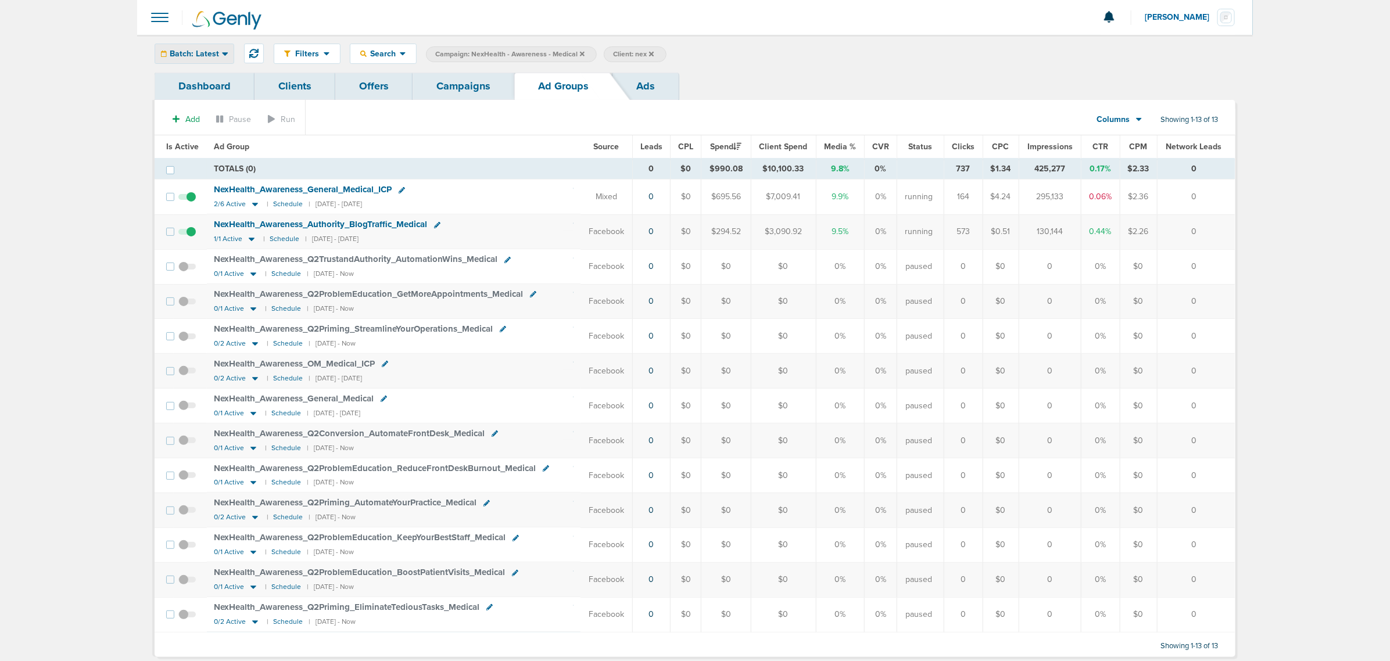
click at [210, 54] on span "Batch: Latest" at bounding box center [194, 54] width 49 height 8
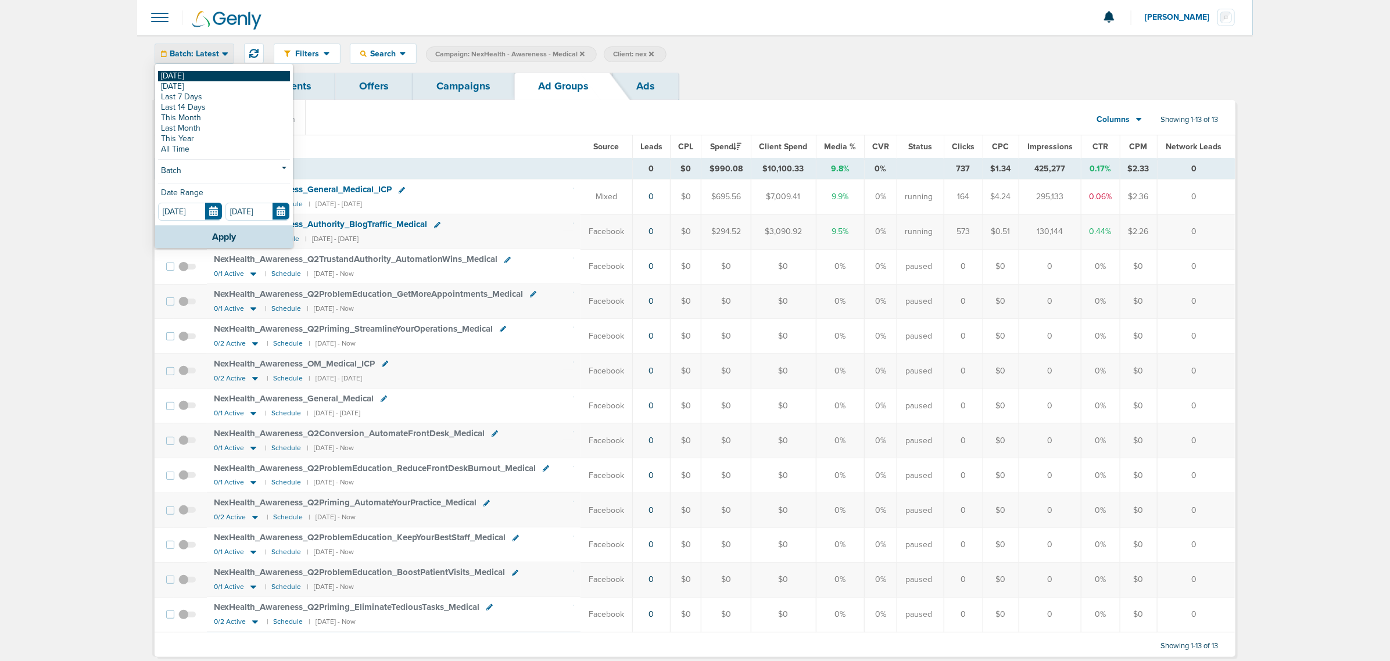
click at [192, 77] on link "[DATE]" at bounding box center [224, 76] width 132 height 10
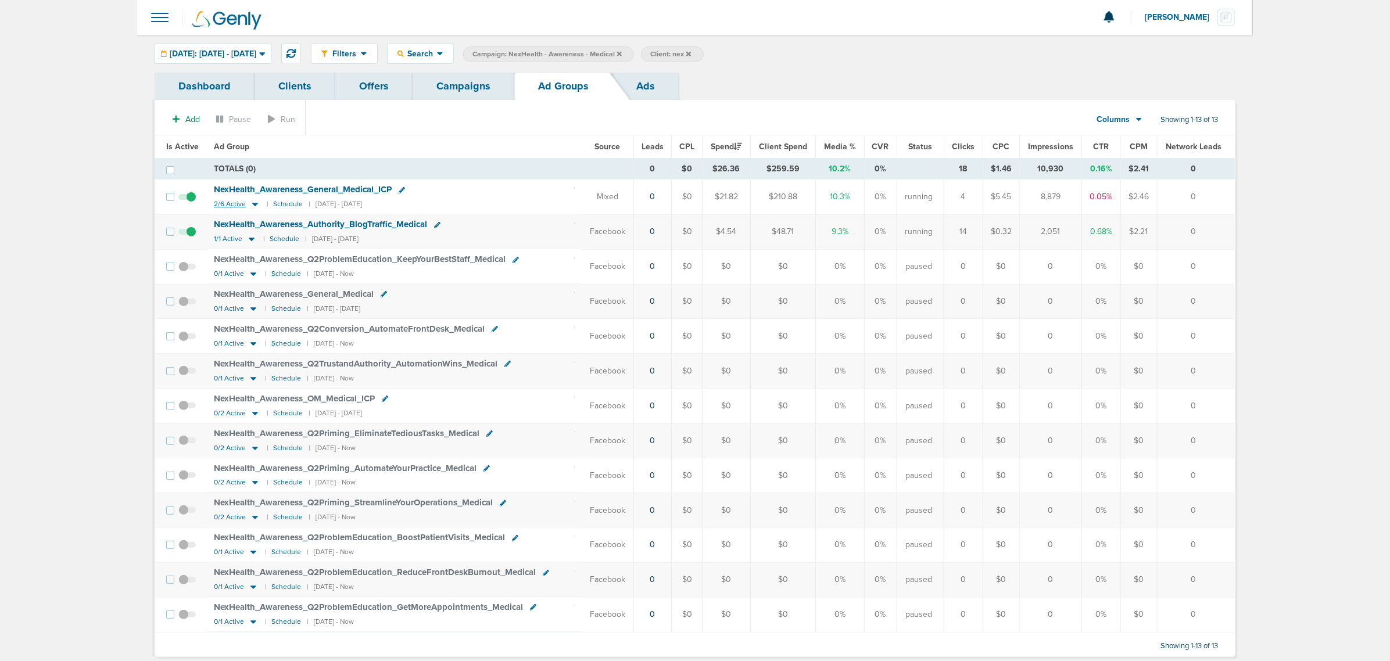
click at [254, 207] on icon at bounding box center [255, 204] width 12 height 10
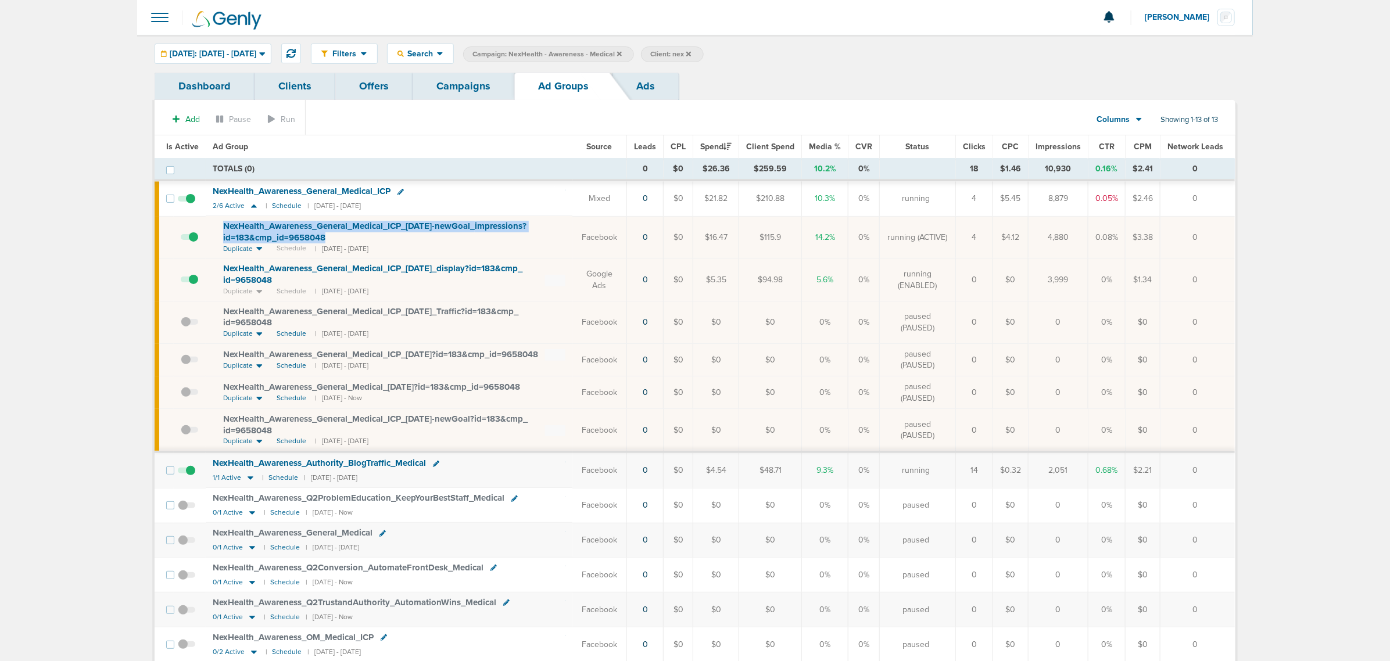
drag, startPoint x: 339, startPoint y: 237, endPoint x: 214, endPoint y: 233, distance: 125.0
click at [214, 233] on td "NexHealth_ Awareness_ General_ Medical_ ICP_ 04.29.25-newGoal_ impressions?id=1…" at bounding box center [389, 237] width 367 height 42
copy span "NexHealth_ Awareness_ General_ Medical_ ICP_ 04.29.25-newGoal_ impressions?id=1…"
click at [519, 245] on td "NexHealth_ Awareness_ General_ Medical_ ICP_ 04.29.25-newGoal_ impressions?id=1…" at bounding box center [389, 237] width 367 height 42
click at [404, 190] on icon at bounding box center [401, 192] width 6 height 6
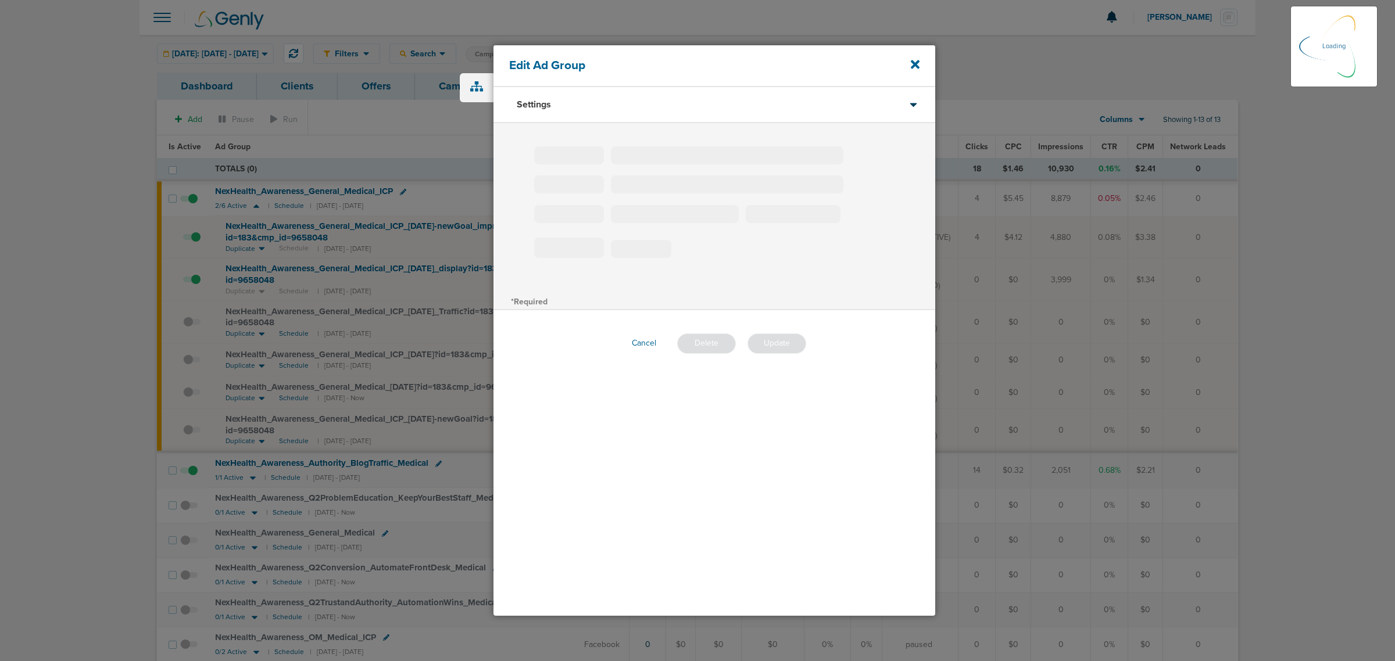
type input "NexHealth_Awareness_General_Medical_ICP"
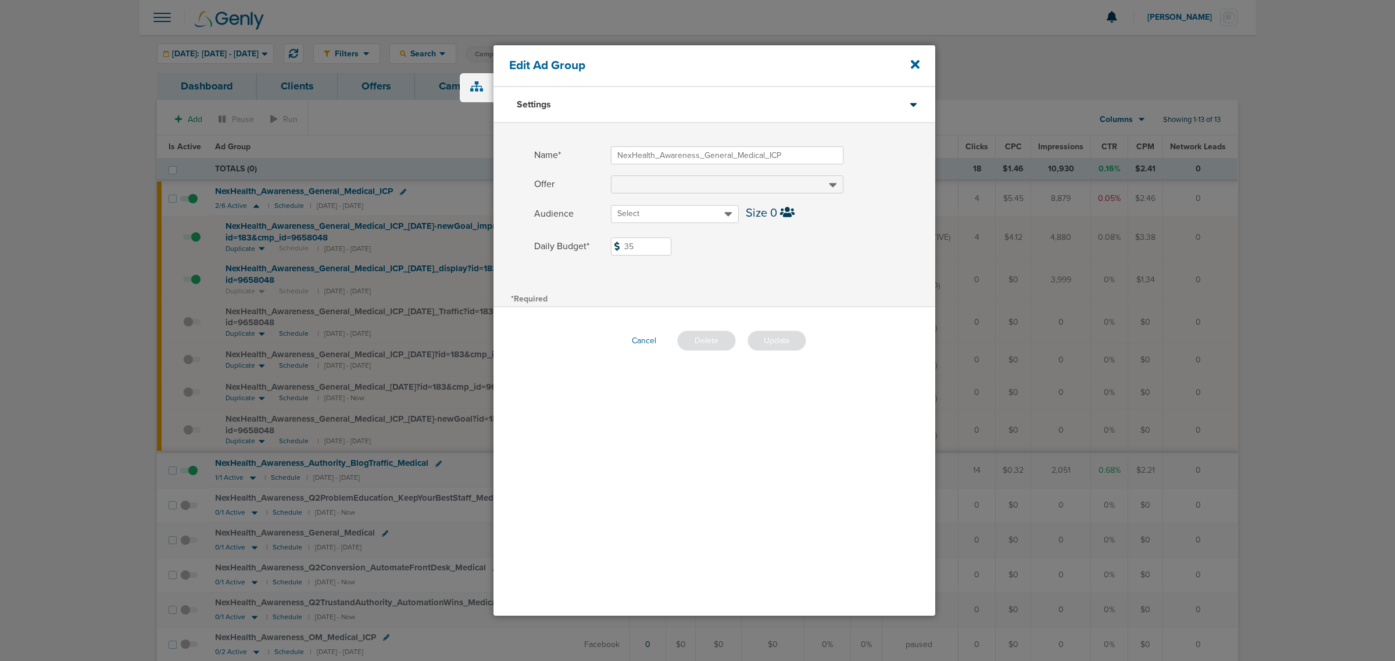
drag, startPoint x: 641, startPoint y: 248, endPoint x: 605, endPoint y: 250, distance: 36.1
click at [605, 250] on label "Daily Budget* 35 $35" at bounding box center [734, 247] width 401 height 18
type input "45"
click at [757, 252] on label "Daily Budget* 45 $45" at bounding box center [734, 247] width 401 height 18
click at [671, 252] on input "45" at bounding box center [641, 247] width 60 height 18
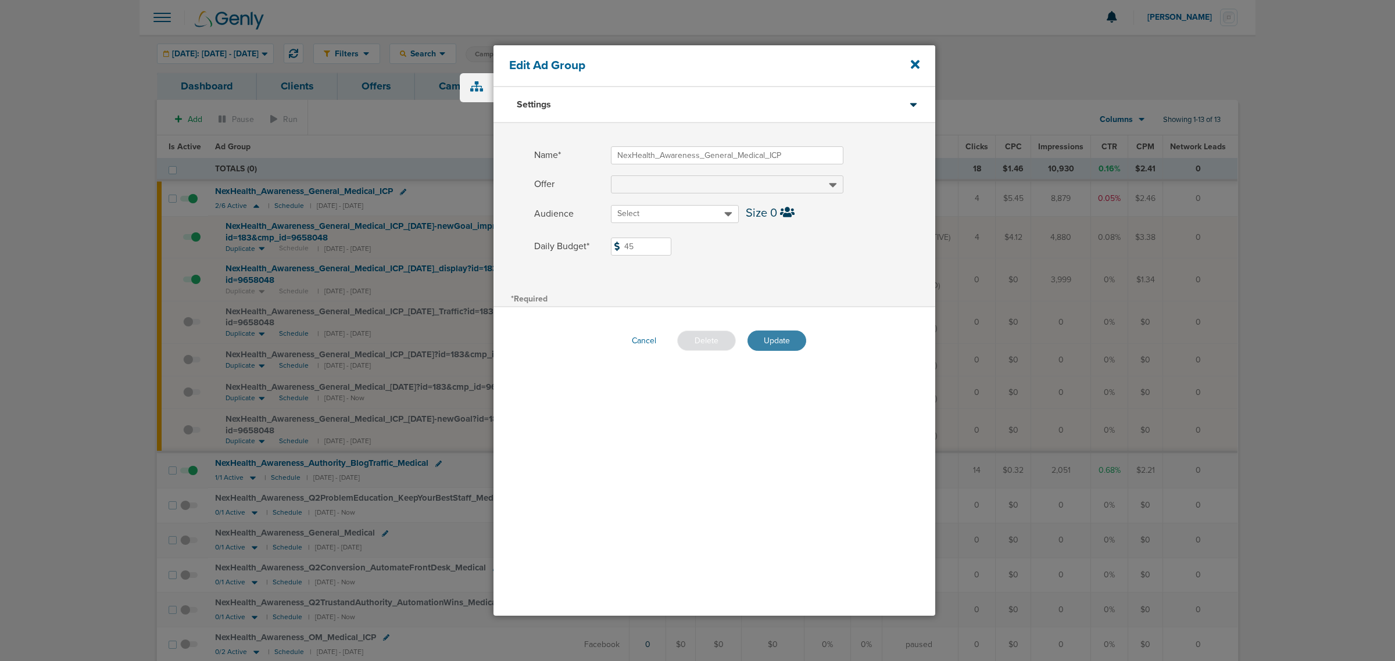
click at [789, 337] on button "Update" at bounding box center [777, 341] width 59 height 20
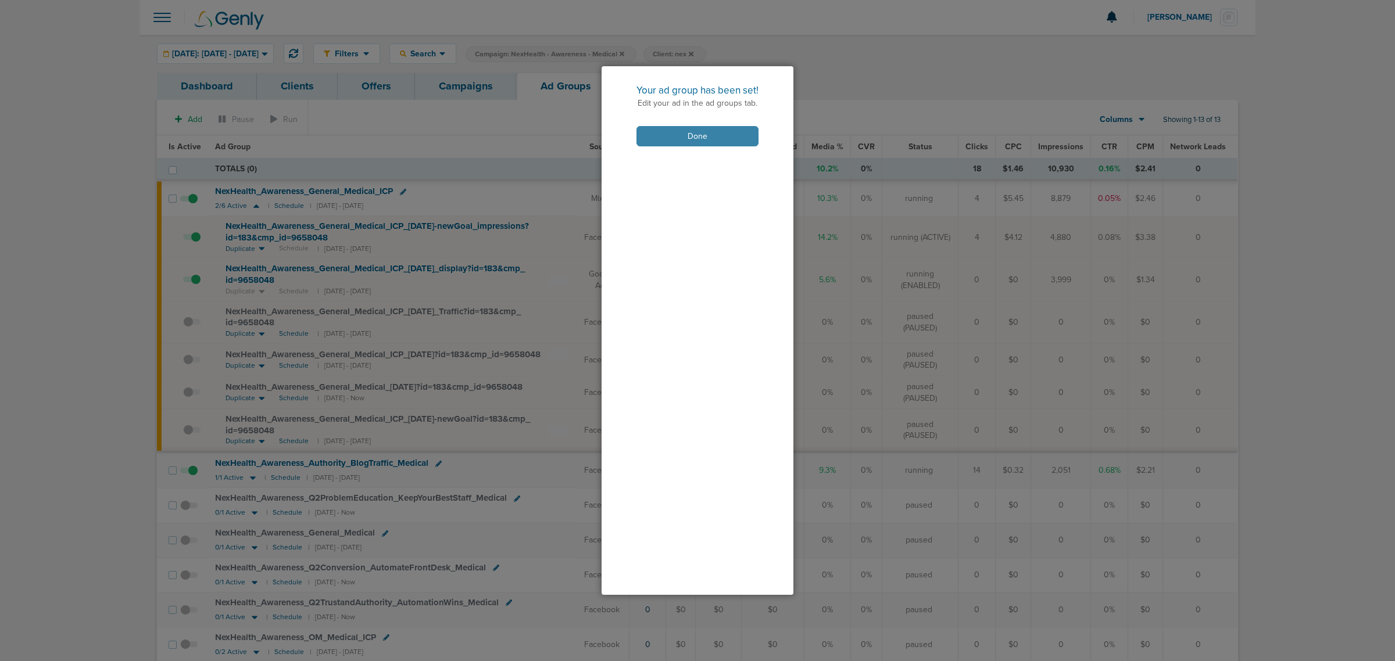
click at [699, 141] on button "Done" at bounding box center [697, 136] width 122 height 20
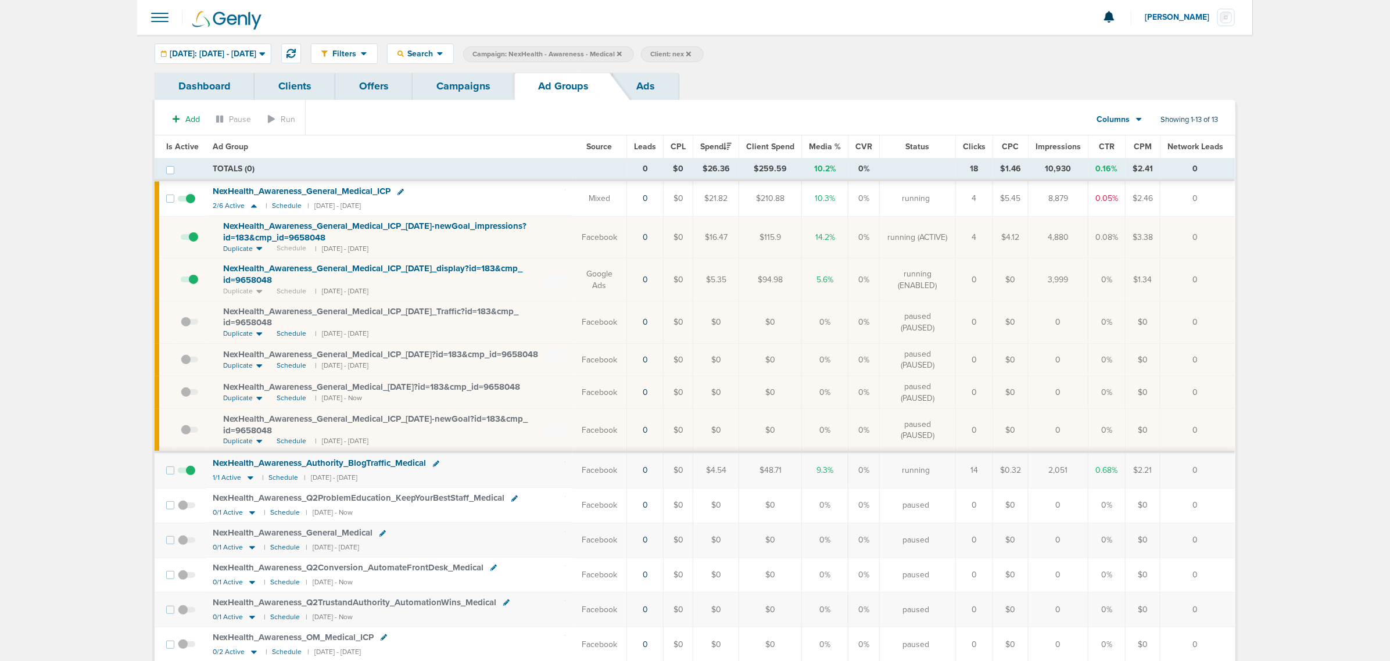
click at [446, 86] on link "Campaigns" at bounding box center [464, 86] width 102 height 27
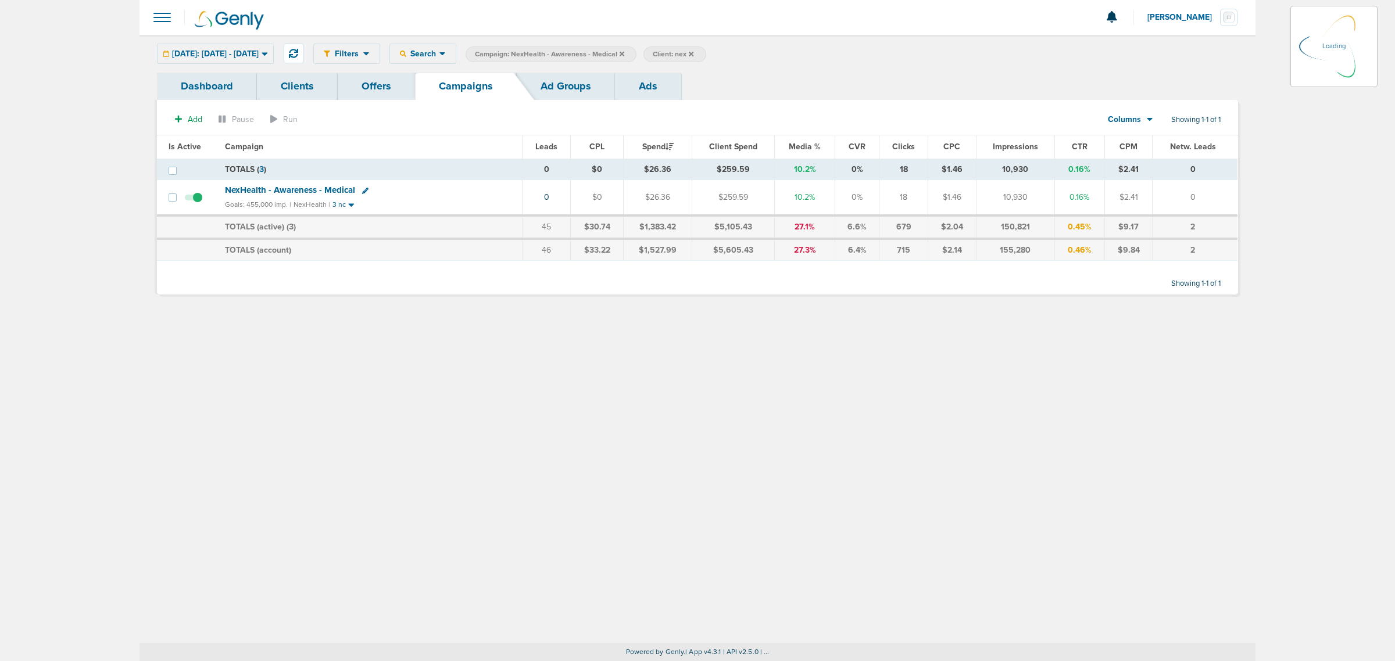
click at [624, 53] on icon at bounding box center [622, 53] width 5 height 5
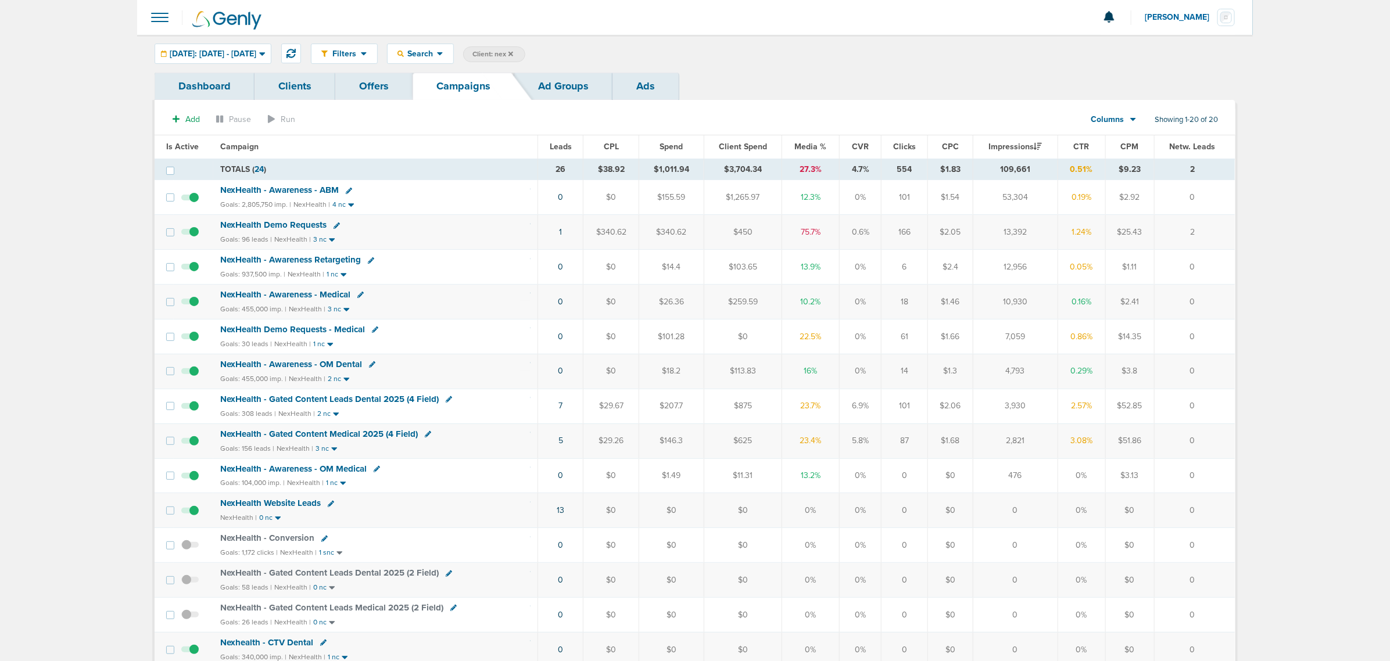
click at [312, 474] on span "NexHealth - Awareness - OM Medical" at bounding box center [293, 469] width 146 height 10
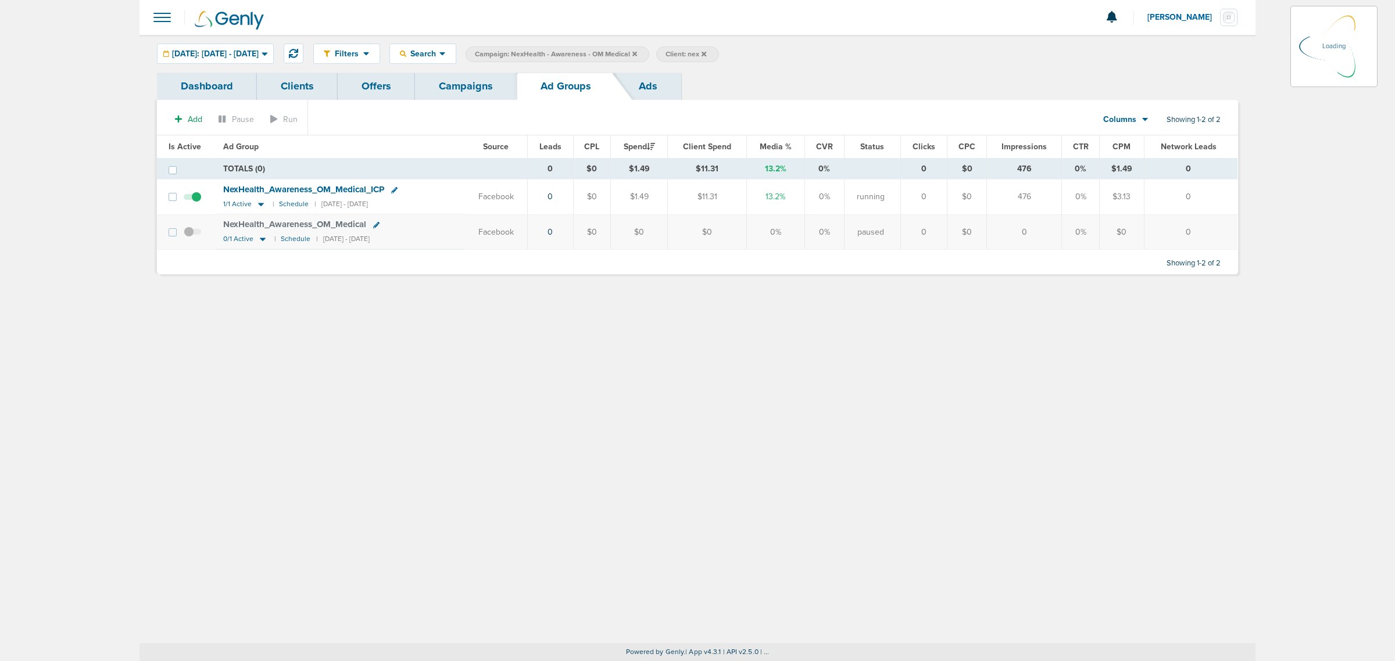
click at [273, 47] on div "[DATE]: [DATE] - [DATE]" at bounding box center [216, 53] width 116 height 19
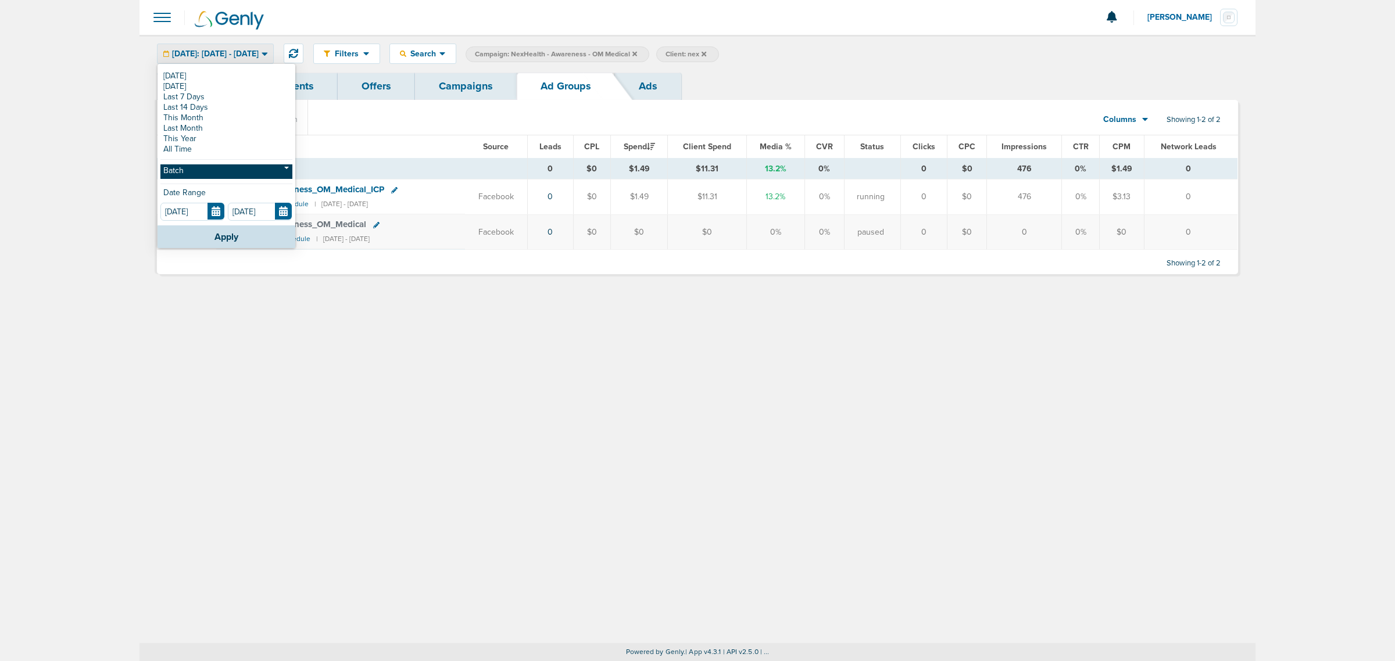
click at [176, 176] on link "Batch" at bounding box center [226, 172] width 132 height 15
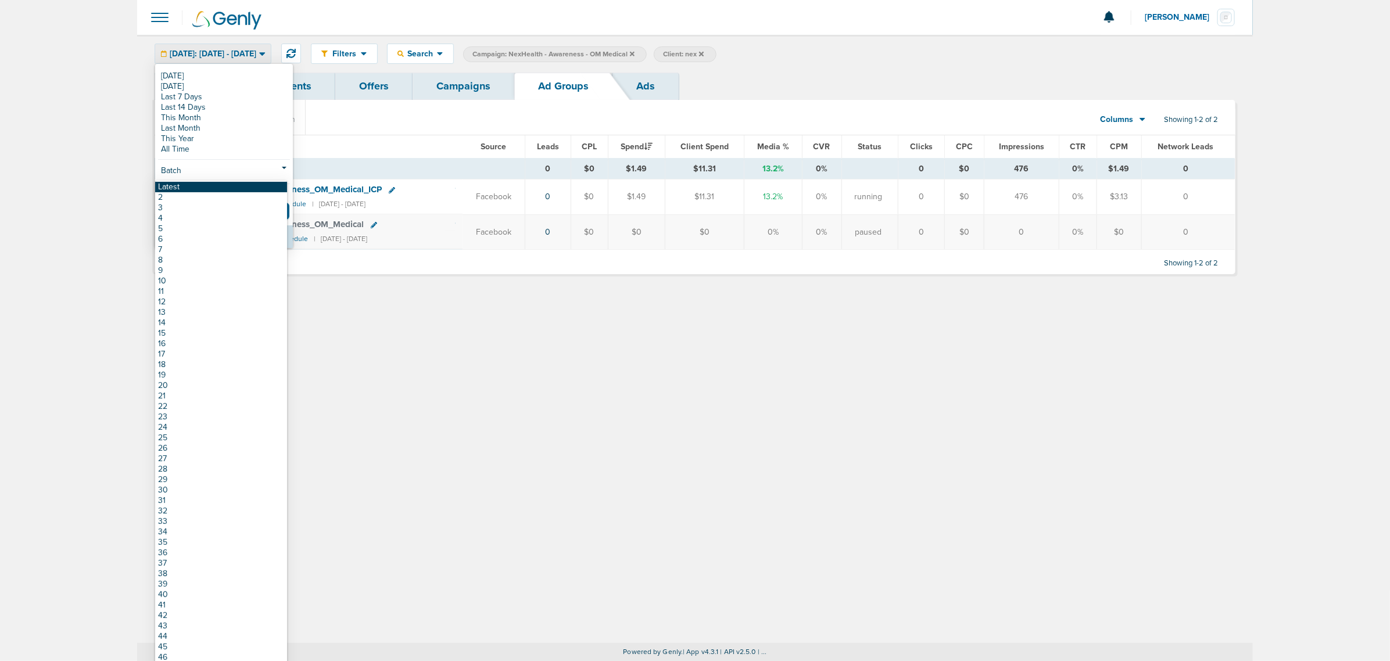
click at [178, 185] on link "Latest" at bounding box center [221, 187] width 132 height 10
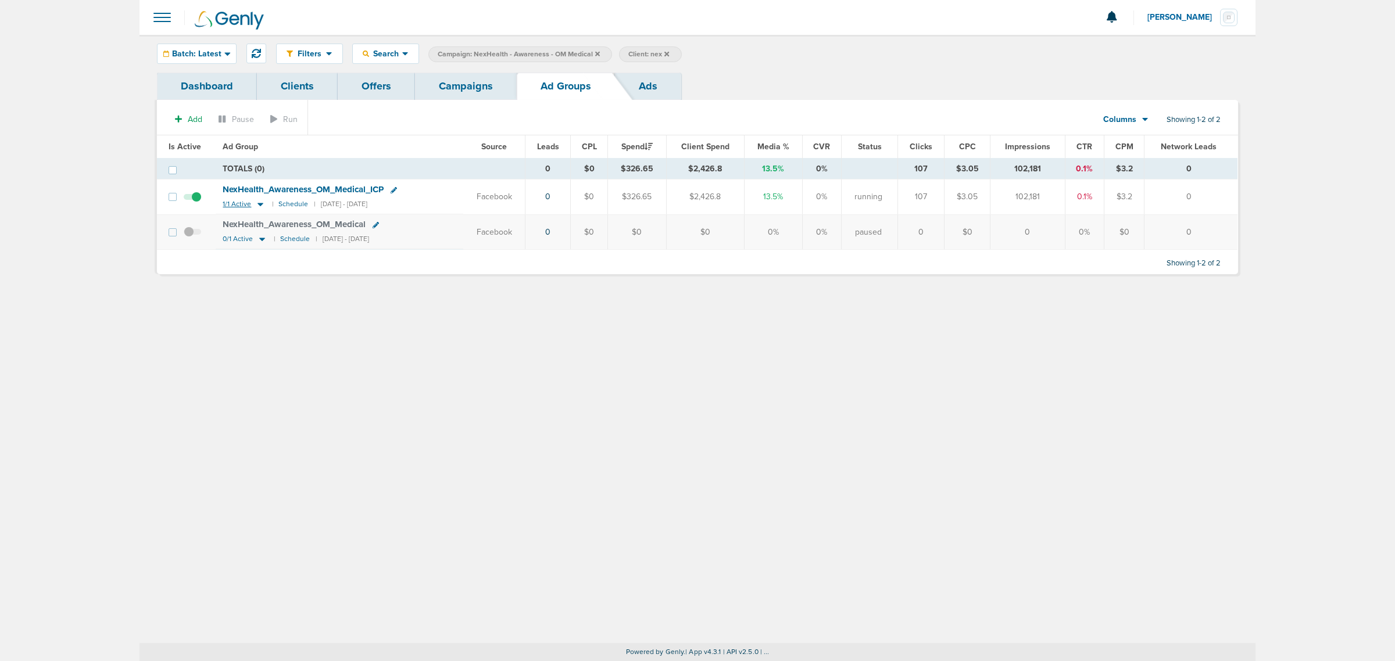
click at [258, 202] on icon at bounding box center [261, 204] width 12 height 10
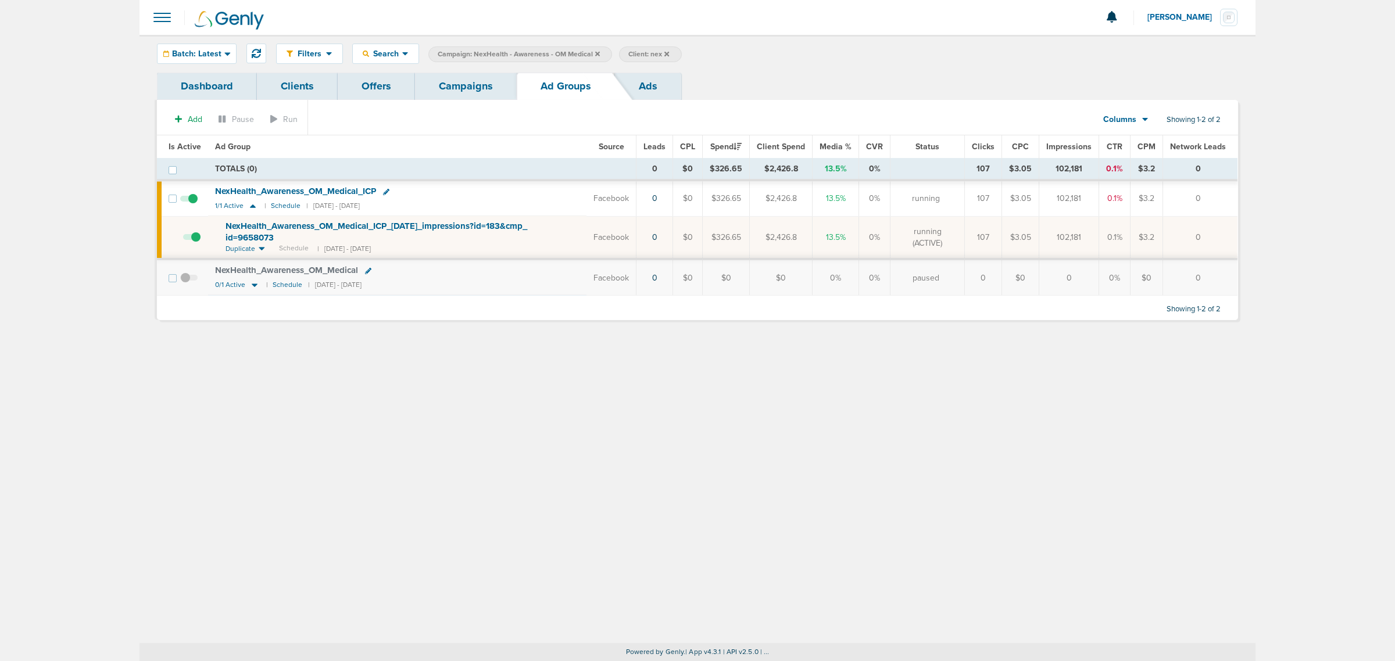
click at [387, 191] on icon at bounding box center [386, 192] width 6 height 6
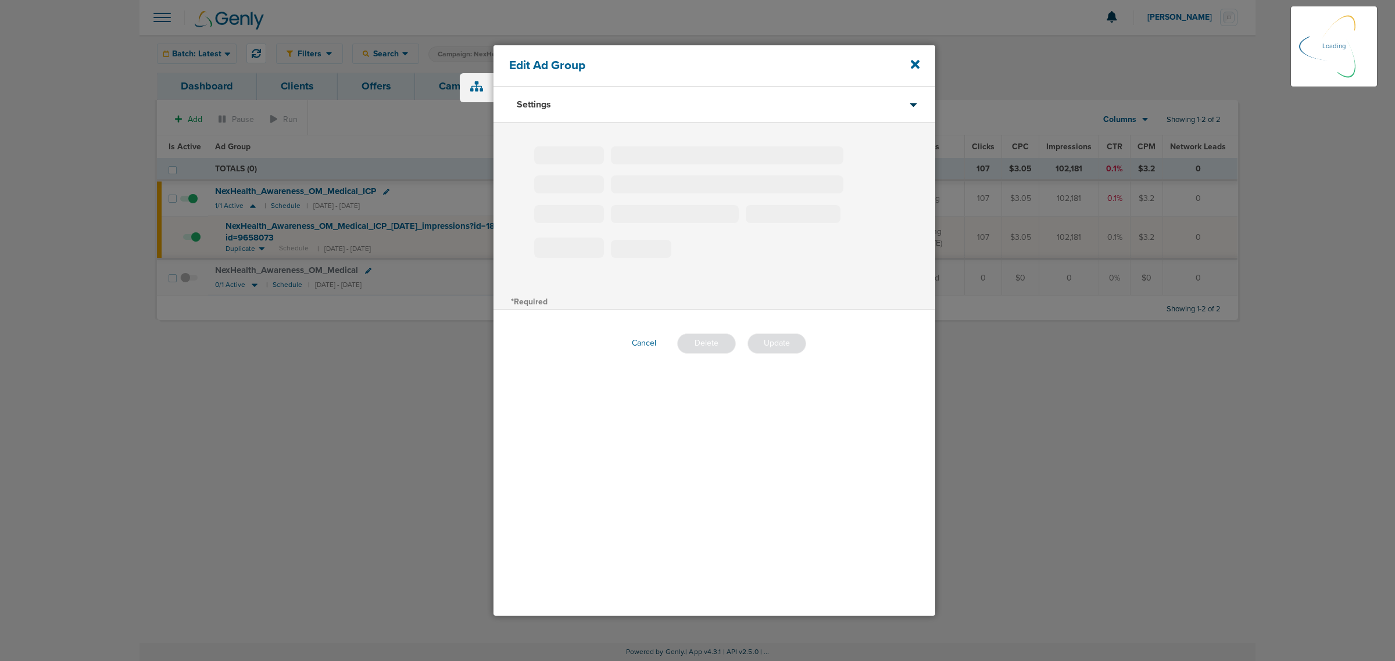
type input "NexHealth_Awareness_OM_Medical_ICP"
type input "5"
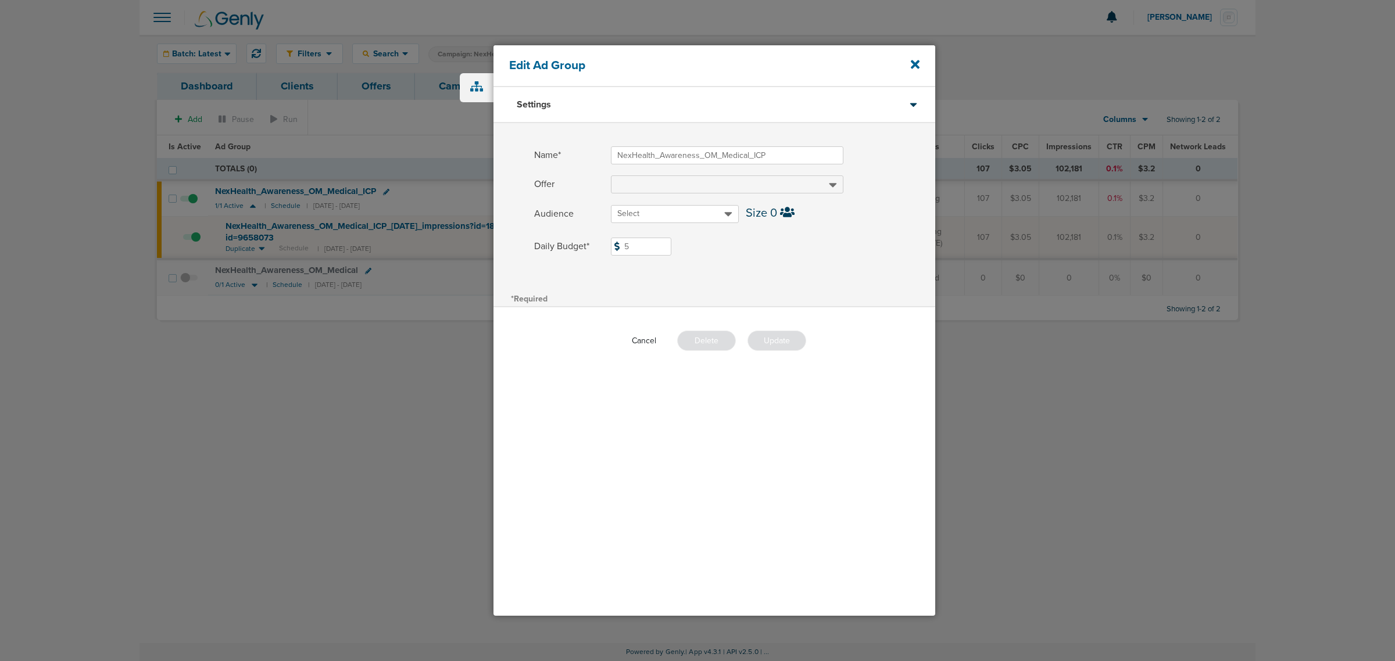
click at [646, 337] on button "Cancel" at bounding box center [644, 341] width 43 height 18
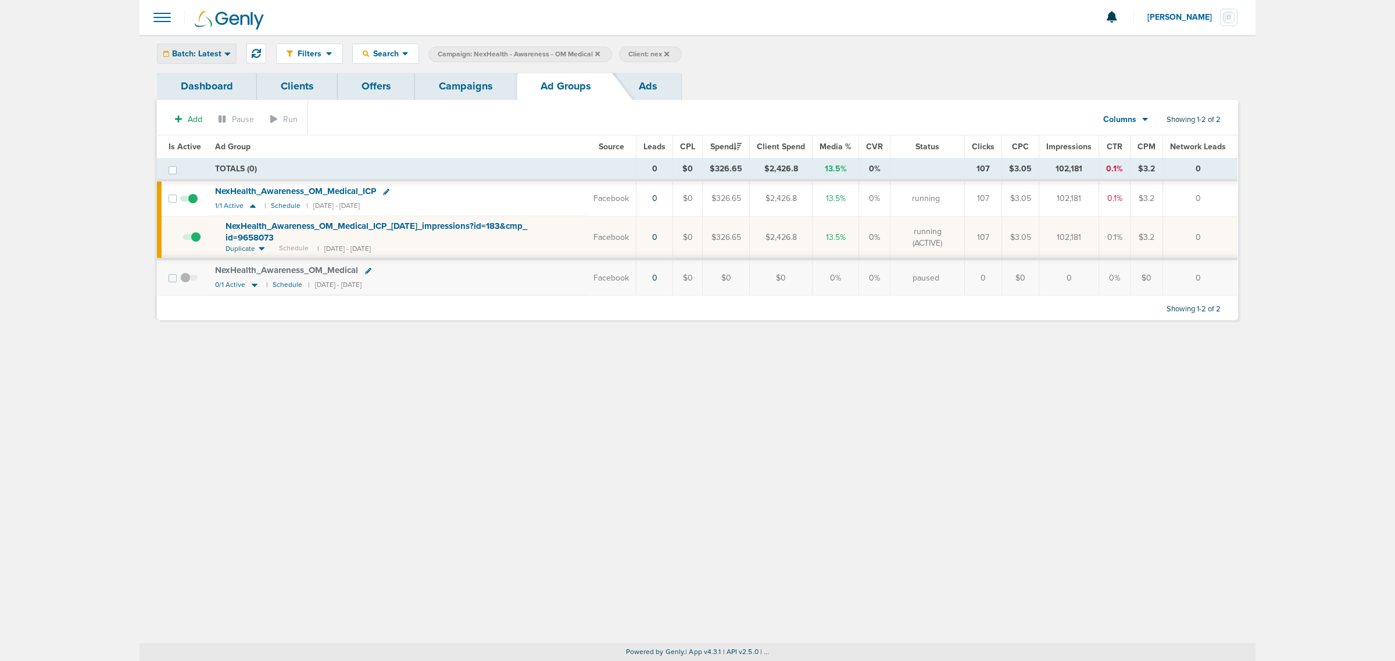
click at [157, 55] on div "Batch: Latest Today Yesterday Last 7 Days Last 14 Days This Month Last Month Th…" at bounding box center [197, 54] width 80 height 20
click at [184, 56] on span "Batch: Latest" at bounding box center [196, 54] width 49 height 8
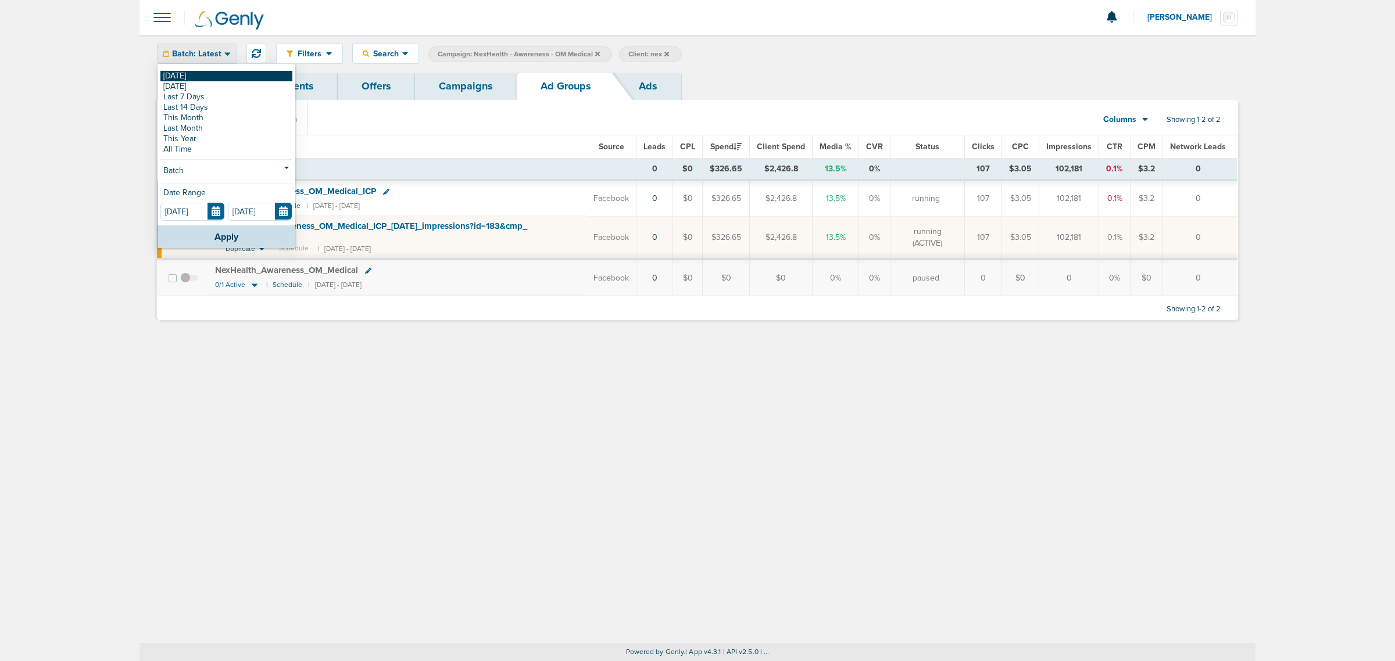
click at [184, 74] on link "[DATE]" at bounding box center [226, 76] width 132 height 10
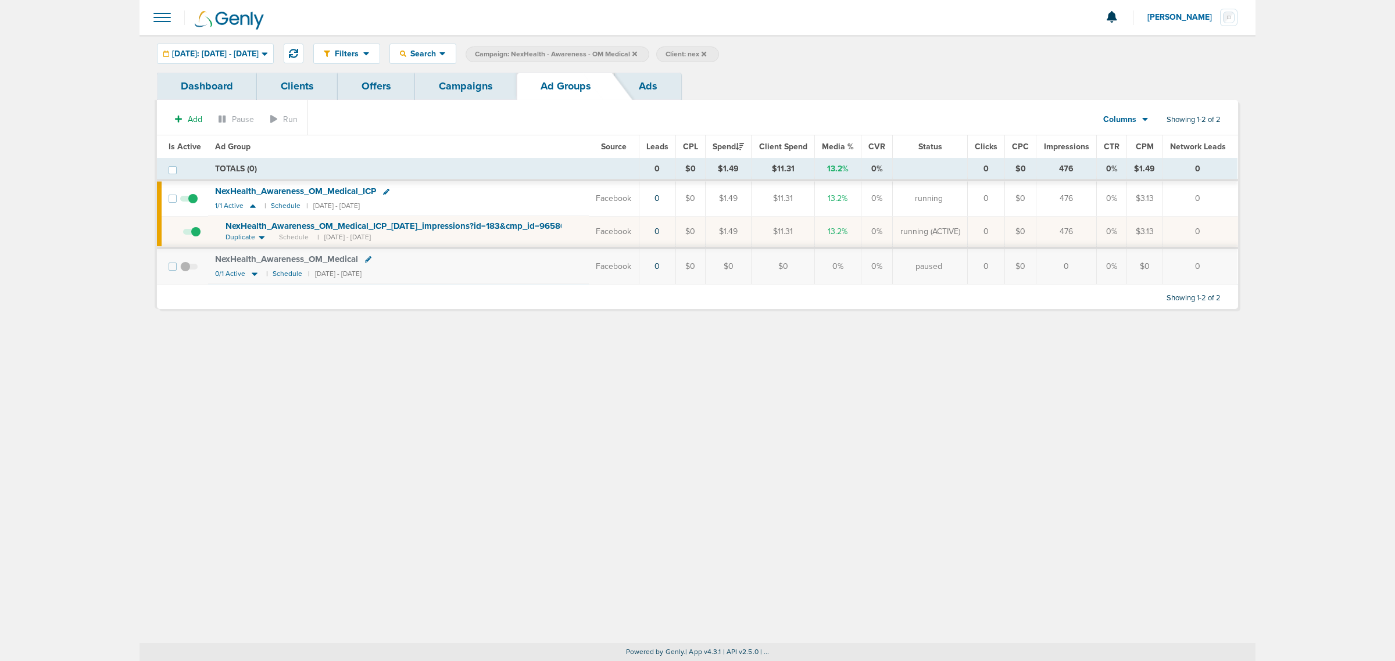
click at [637, 54] on icon at bounding box center [634, 53] width 5 height 5
click at [516, 52] on span "Client: nex" at bounding box center [495, 54] width 41 height 10
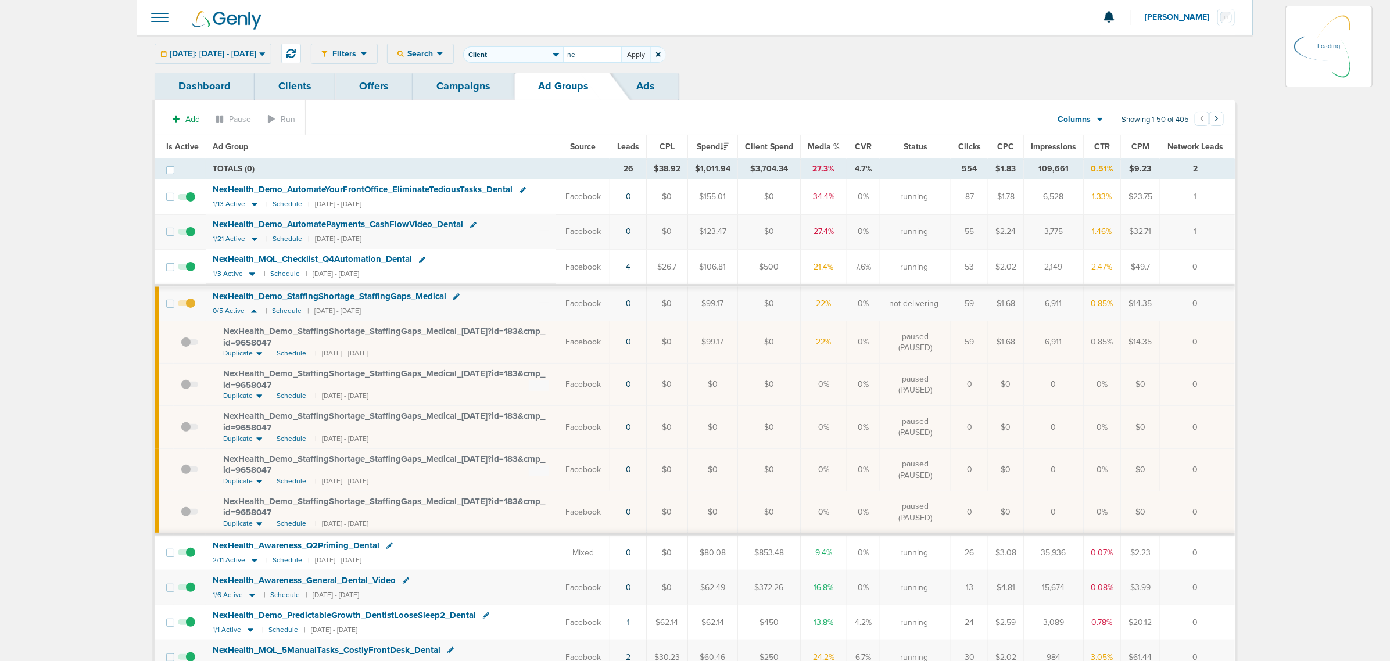
type input "n"
type input "lily"
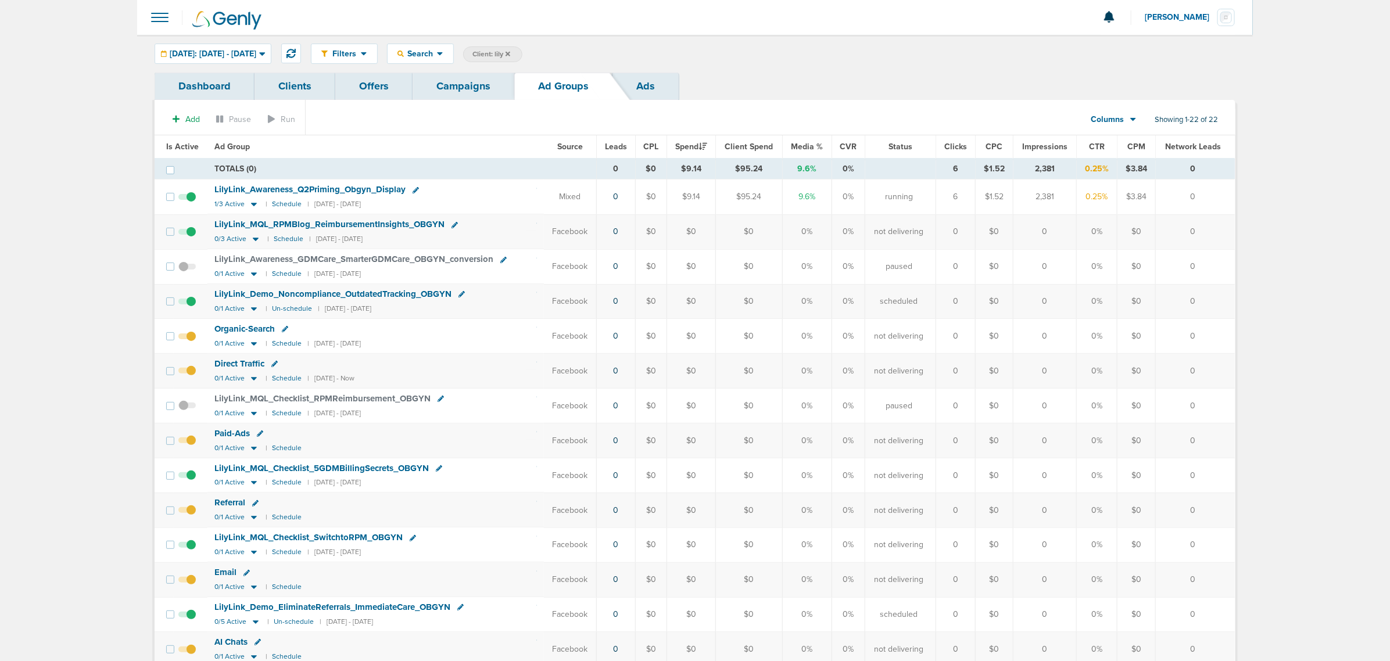
click at [481, 80] on link "Campaigns" at bounding box center [464, 86] width 102 height 27
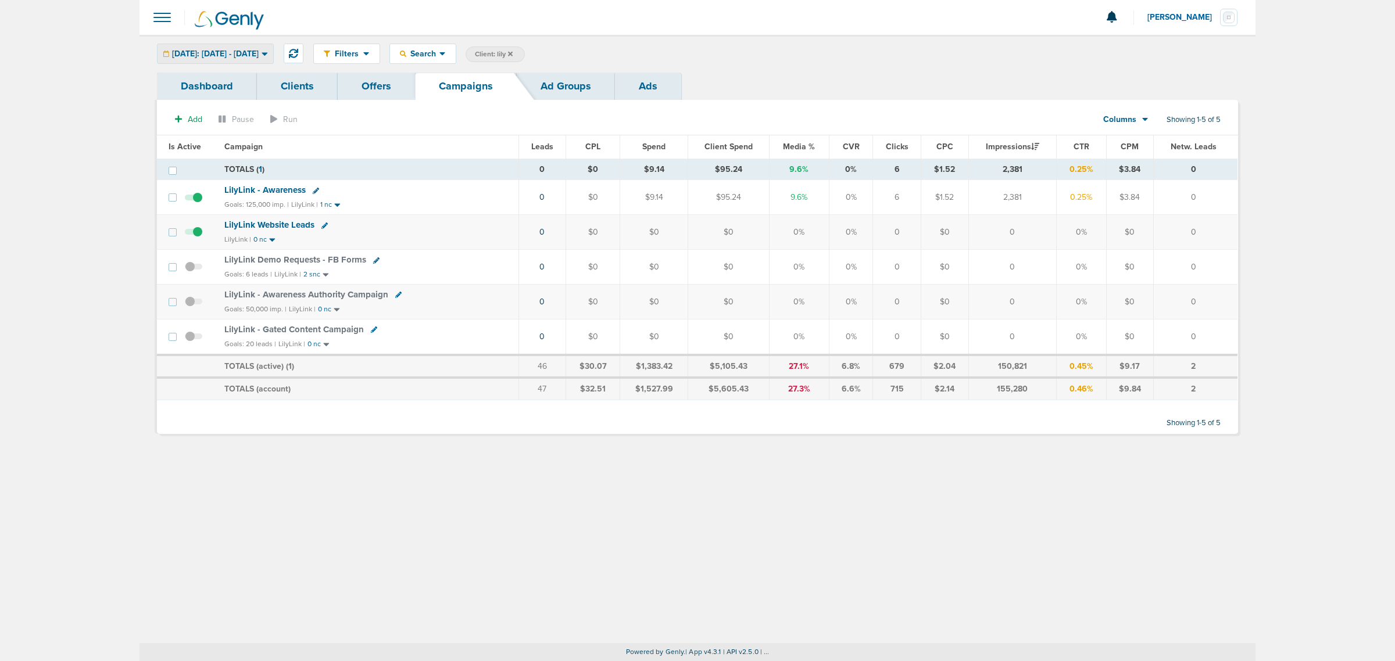
click at [230, 51] on span "[DATE]: [DATE] - [DATE]" at bounding box center [215, 54] width 87 height 8
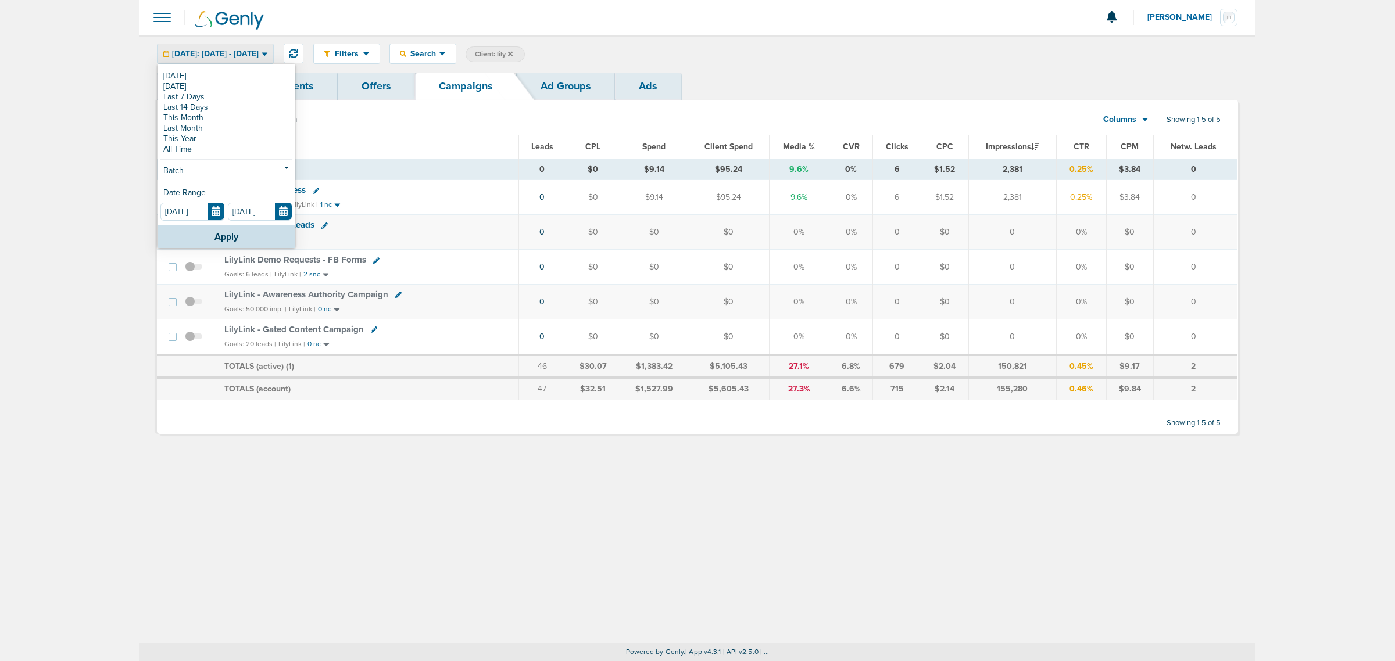
click at [210, 163] on div "Today Yesterday Last 7 Days Last 14 Days This Month Last Month This Year All Ti…" at bounding box center [227, 145] width 138 height 160
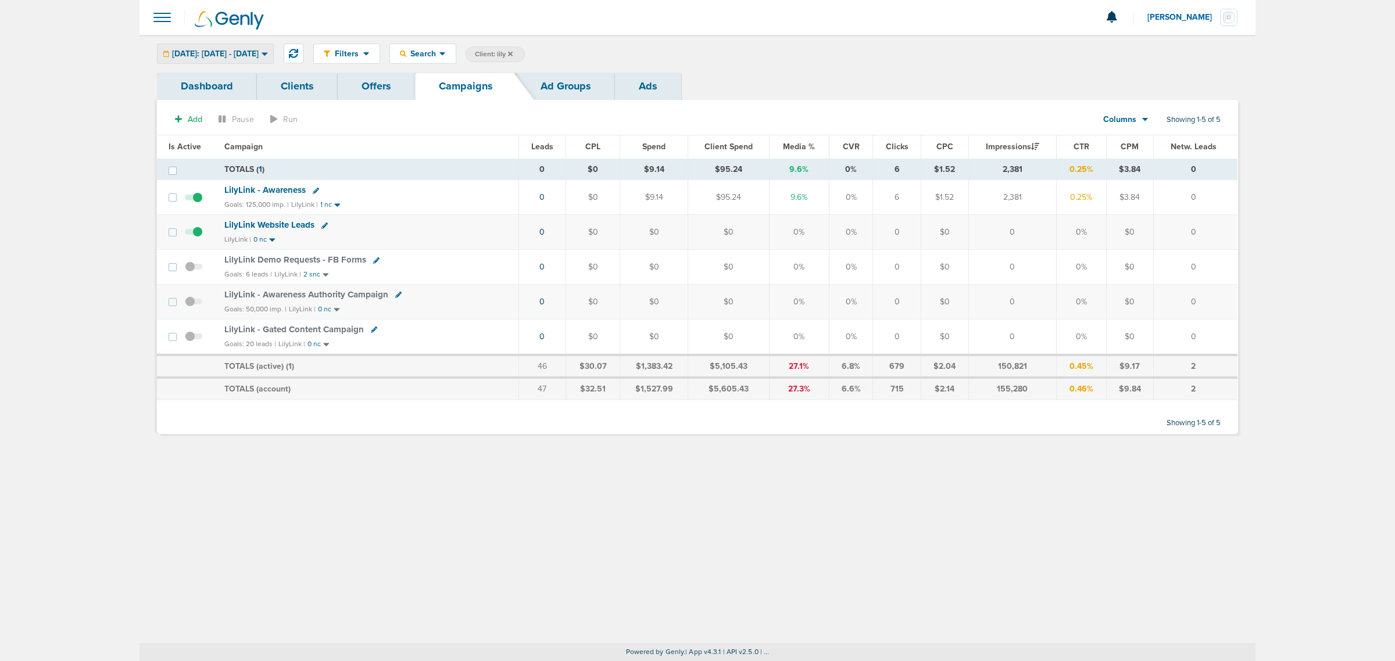
click at [237, 61] on div "[DATE]: [DATE] - [DATE]" at bounding box center [216, 53] width 116 height 19
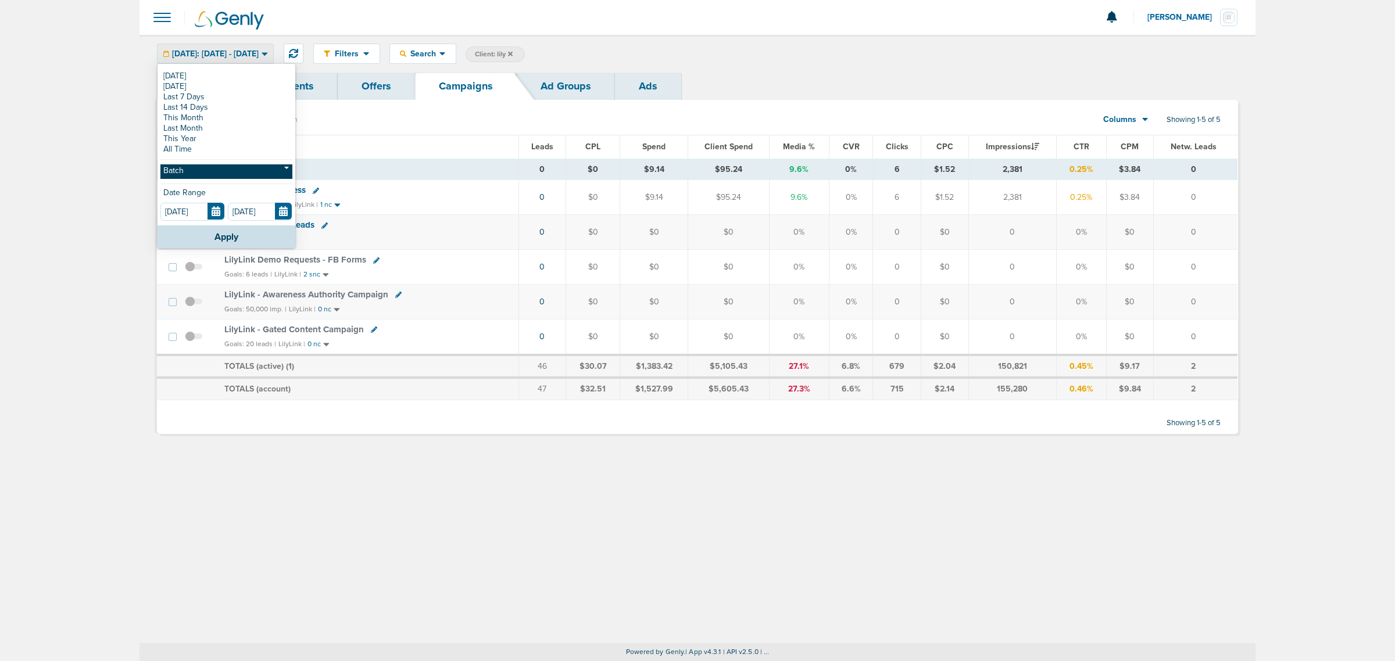
click at [193, 167] on link "Batch" at bounding box center [226, 172] width 132 height 15
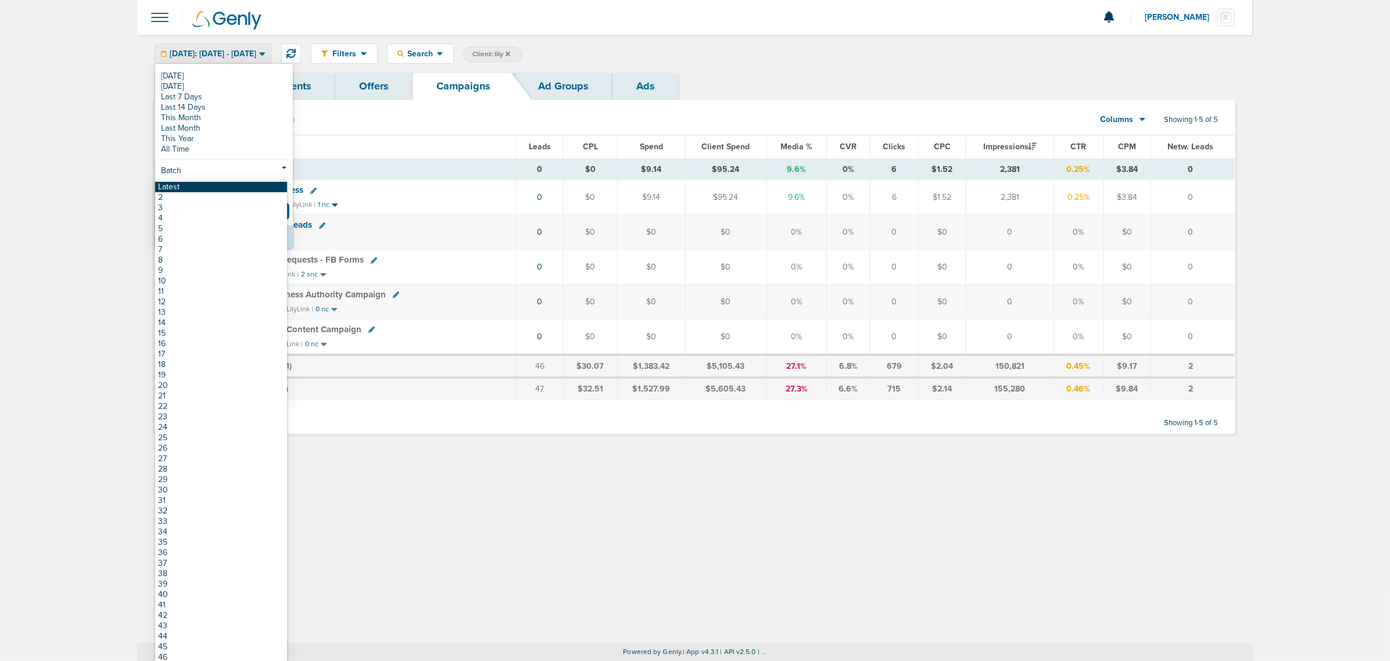
click at [185, 189] on link "Latest" at bounding box center [221, 187] width 132 height 10
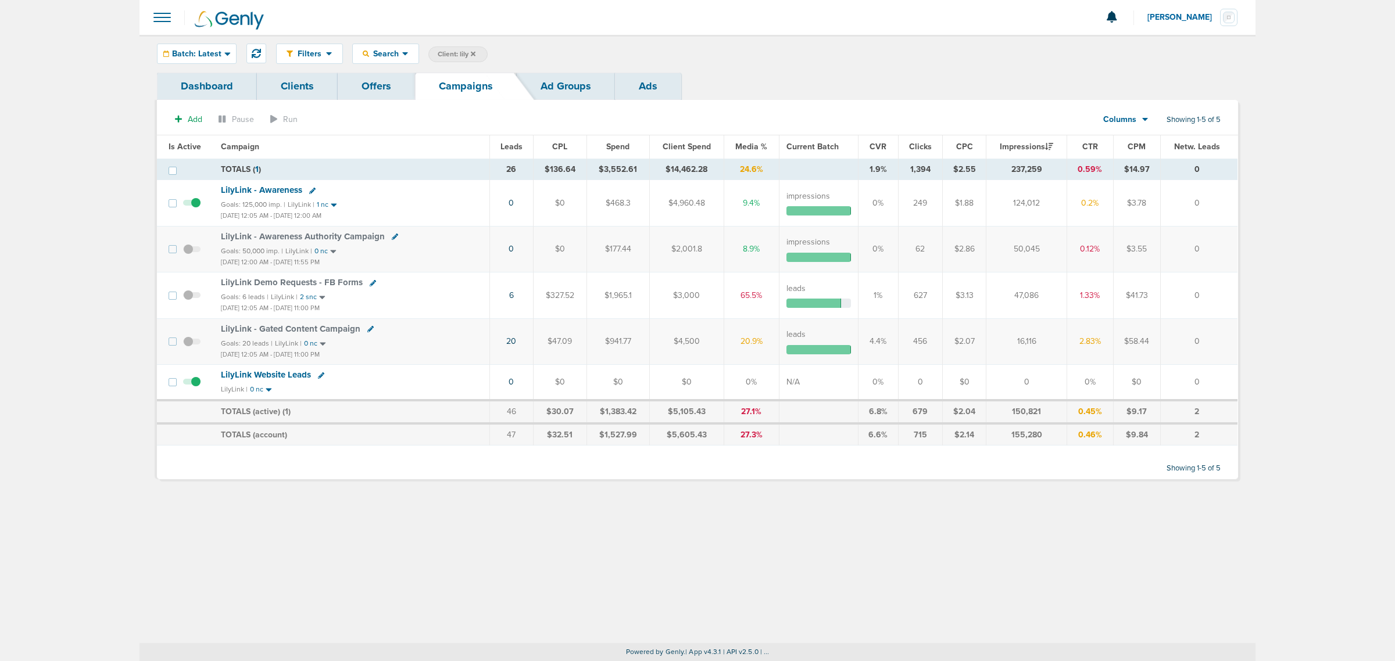
click at [475, 53] on icon at bounding box center [473, 54] width 5 height 7
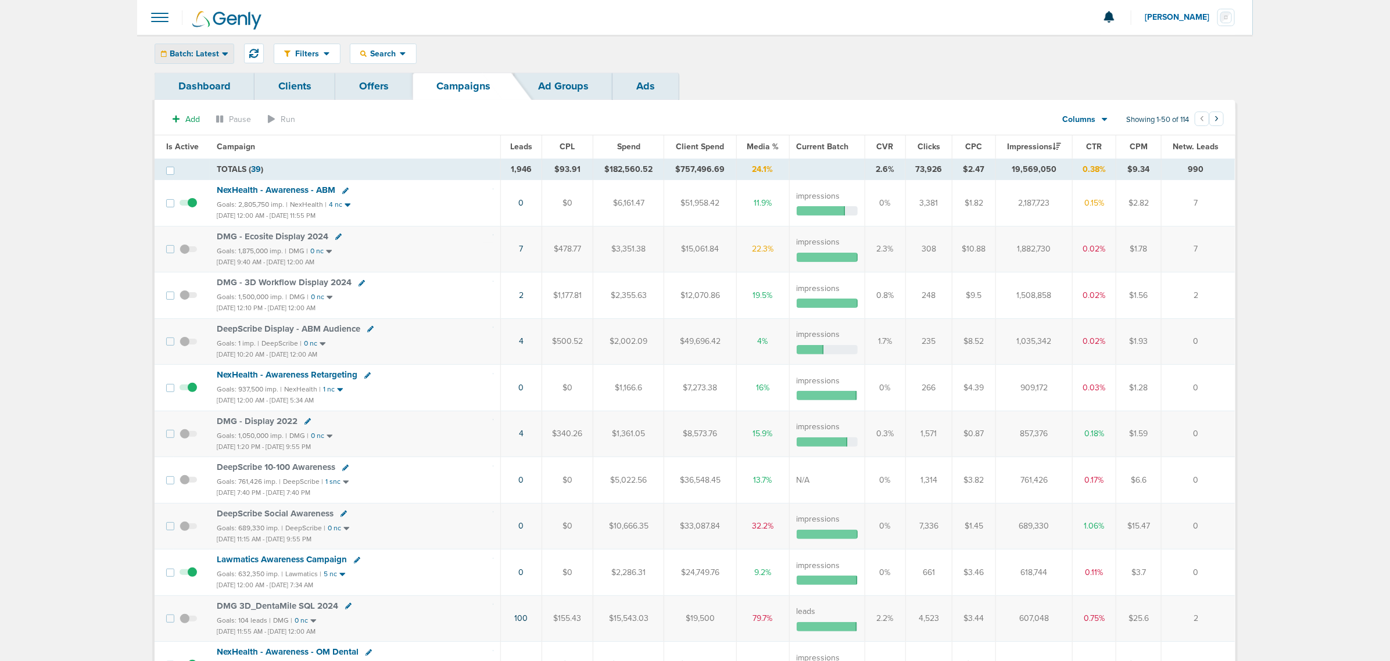
click at [208, 58] on div "Batch: Latest" at bounding box center [194, 53] width 78 height 19
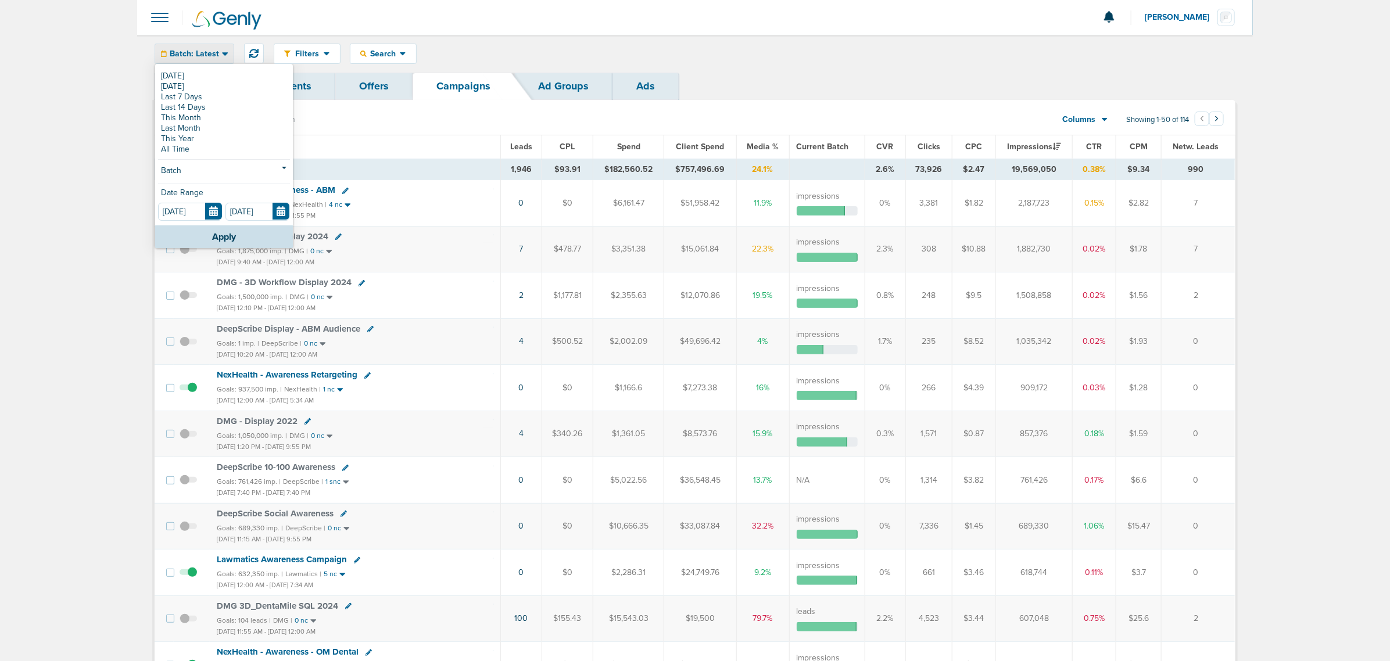
click at [417, 53] on div "Filters Active Only Settings Status Active Inactive Objectives MQL SQL Traffic …" at bounding box center [755, 54] width 962 height 20
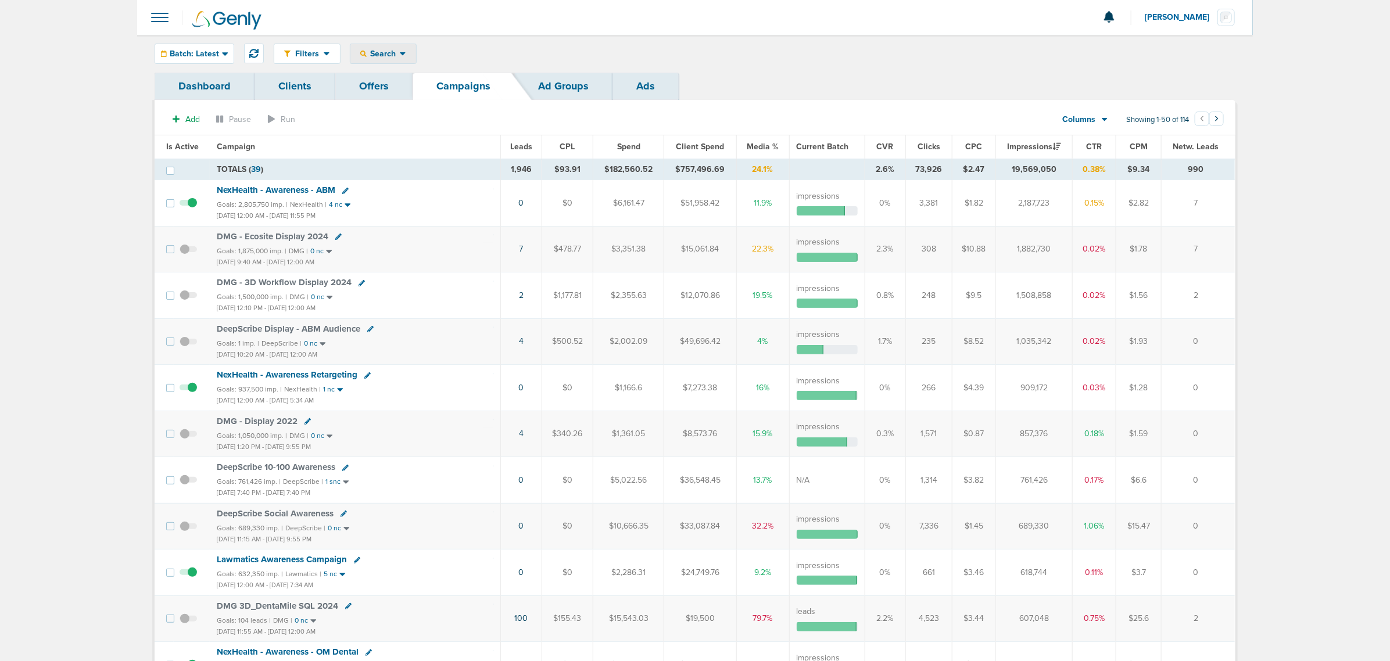
click at [390, 52] on span "Search" at bounding box center [383, 54] width 33 height 10
click at [210, 53] on span "Batch: Latest" at bounding box center [194, 54] width 49 height 8
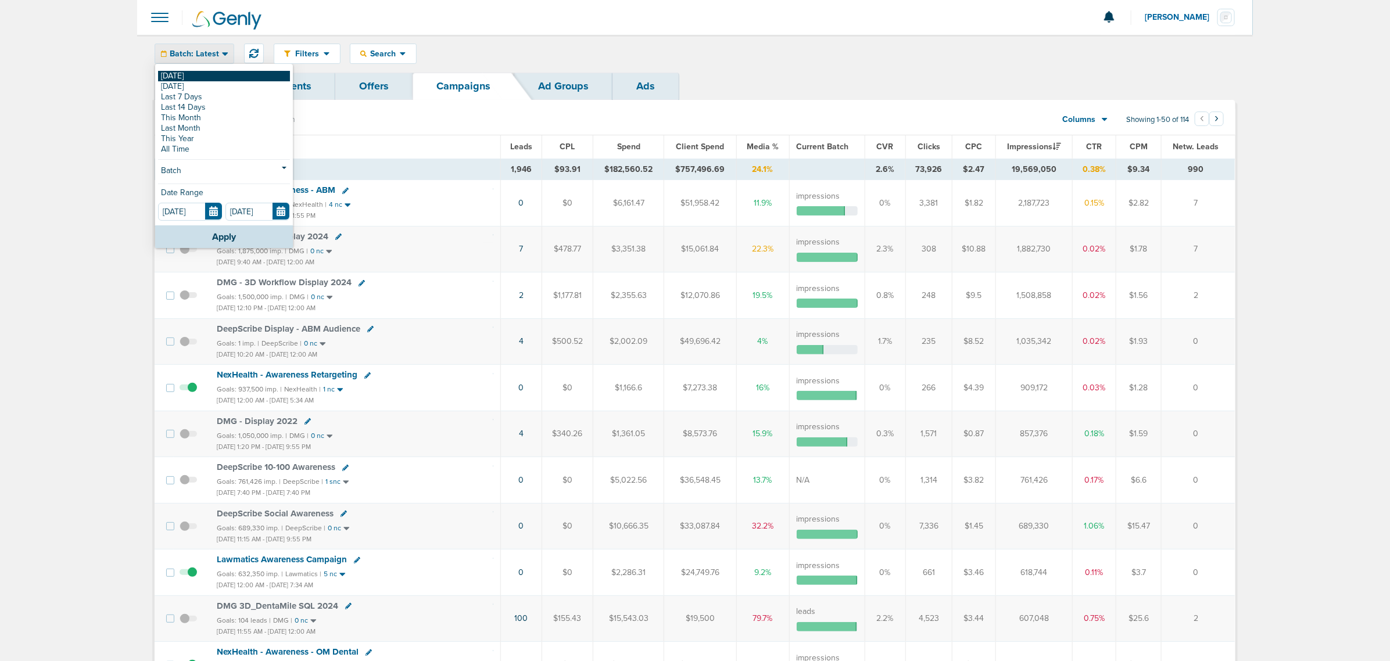
click at [208, 77] on link "[DATE]" at bounding box center [224, 76] width 132 height 10
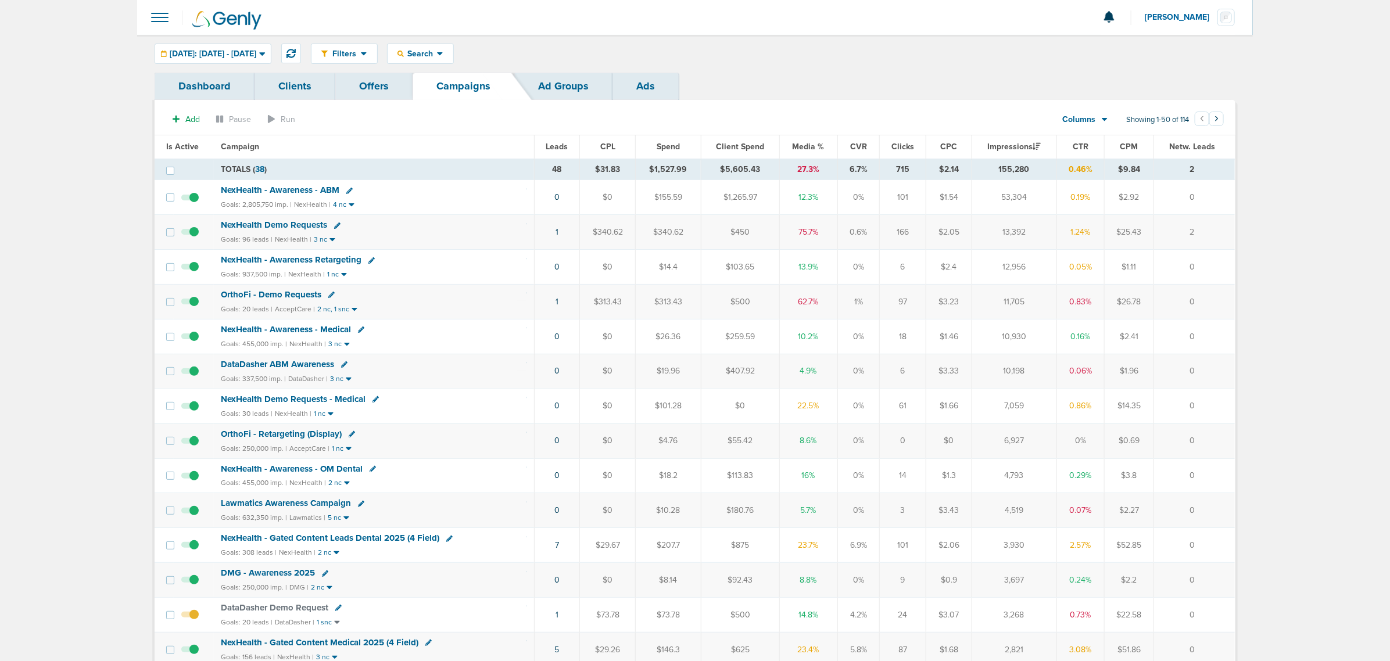
click at [800, 145] on span "Media %" at bounding box center [809, 147] width 32 height 10
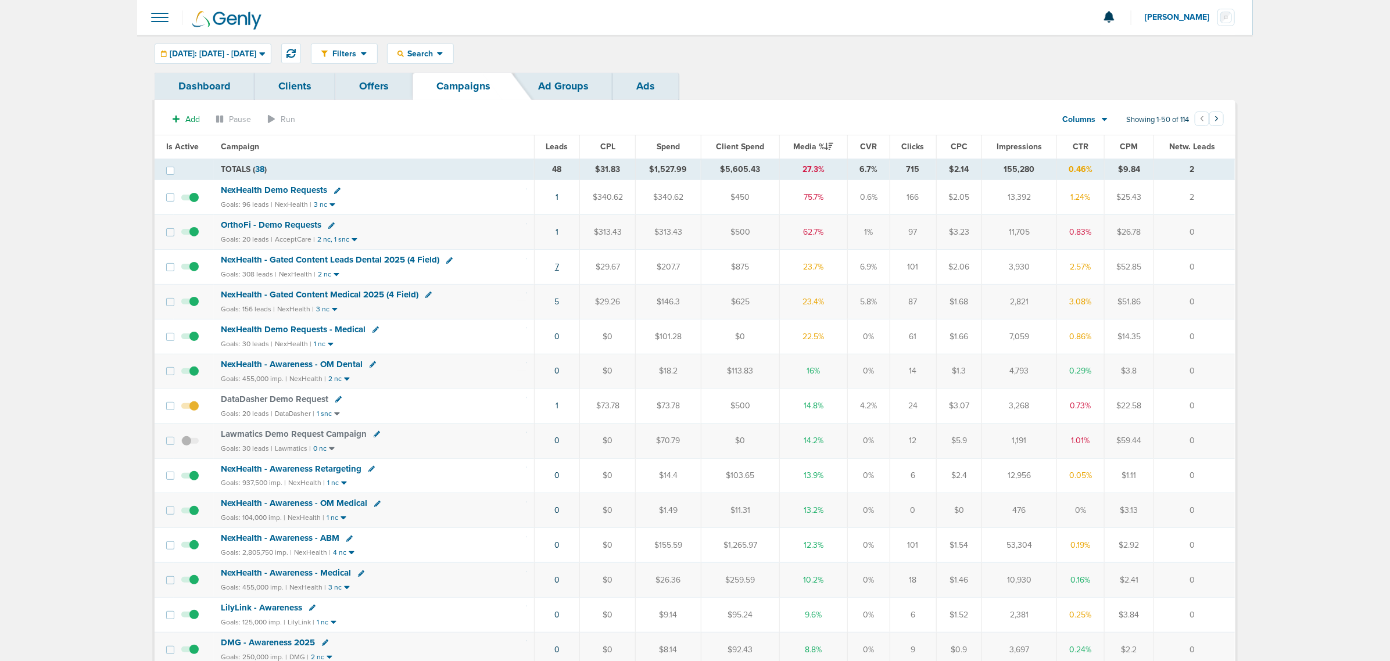
click at [559, 266] on link "7" at bounding box center [557, 267] width 4 height 10
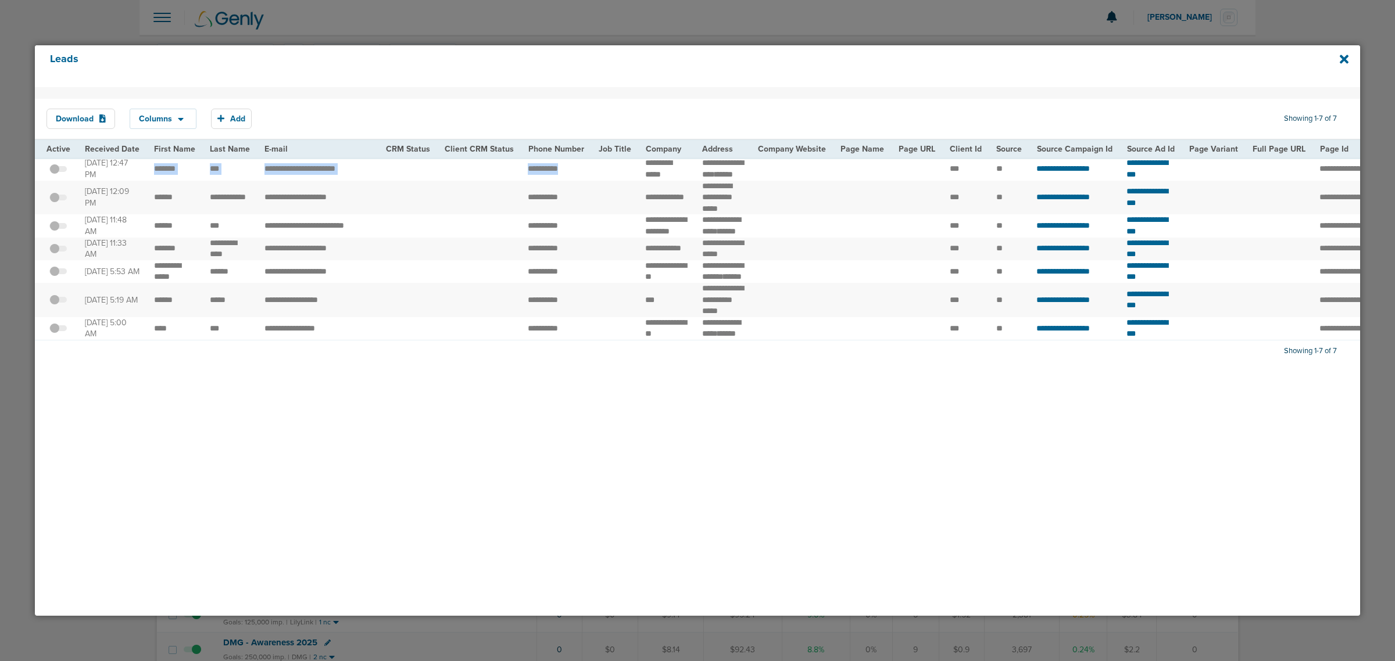
drag, startPoint x: 149, startPoint y: 178, endPoint x: 771, endPoint y: 163, distance: 622.7
click at [625, 177] on tr "**********" at bounding box center [1204, 169] width 2339 height 23
click at [1338, 56] on div "Leads" at bounding box center [697, 66] width 1325 height 42
click at [1343, 58] on icon at bounding box center [1344, 59] width 9 height 9
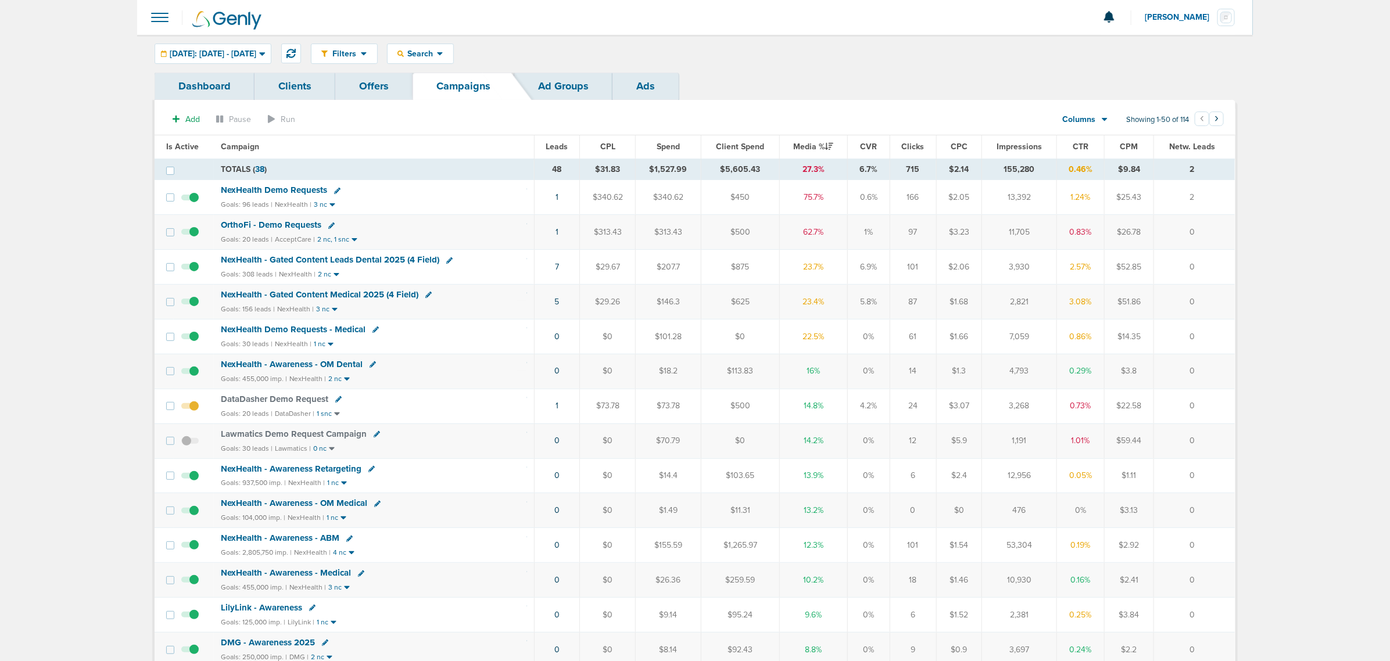
click at [442, 335] on div "NexHealth Demo Requests - Medical" at bounding box center [374, 330] width 306 height 12
click at [335, 189] on icon at bounding box center [337, 191] width 6 height 6
select select
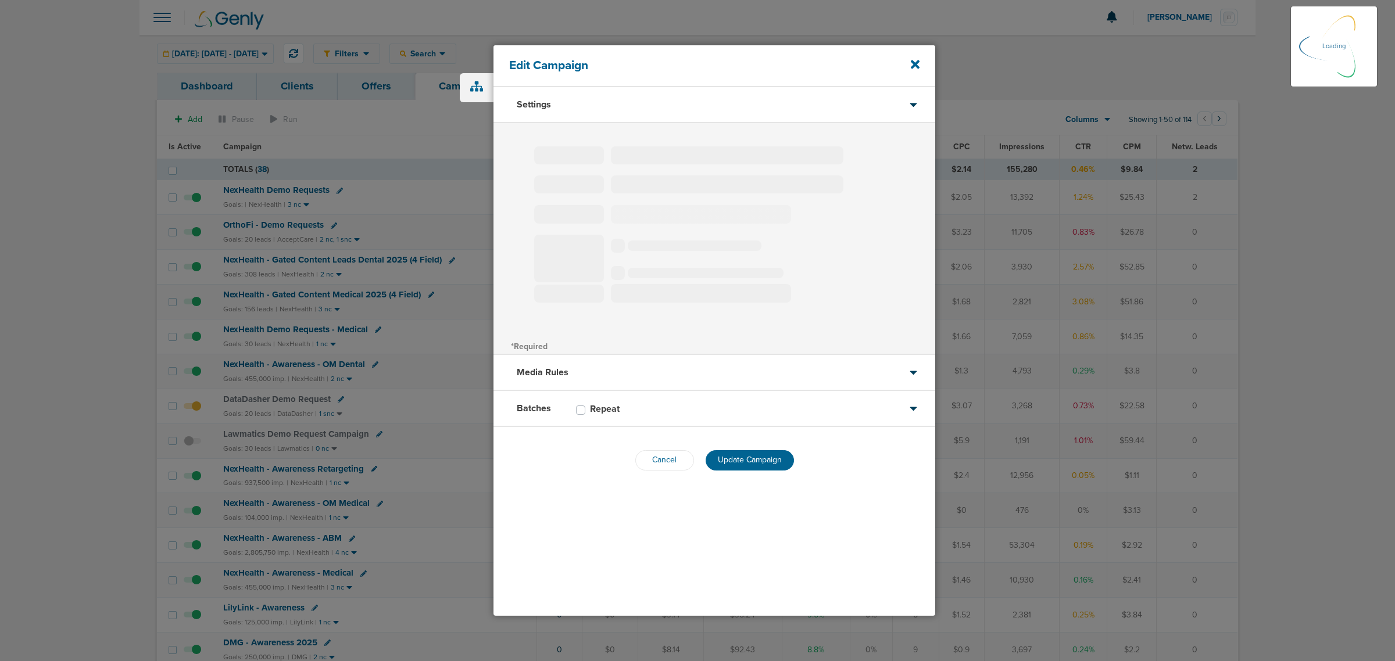
type input "NexHealth Demo Requests"
select select "Leads"
radio input "true"
select select "readWrite"
select select "1"
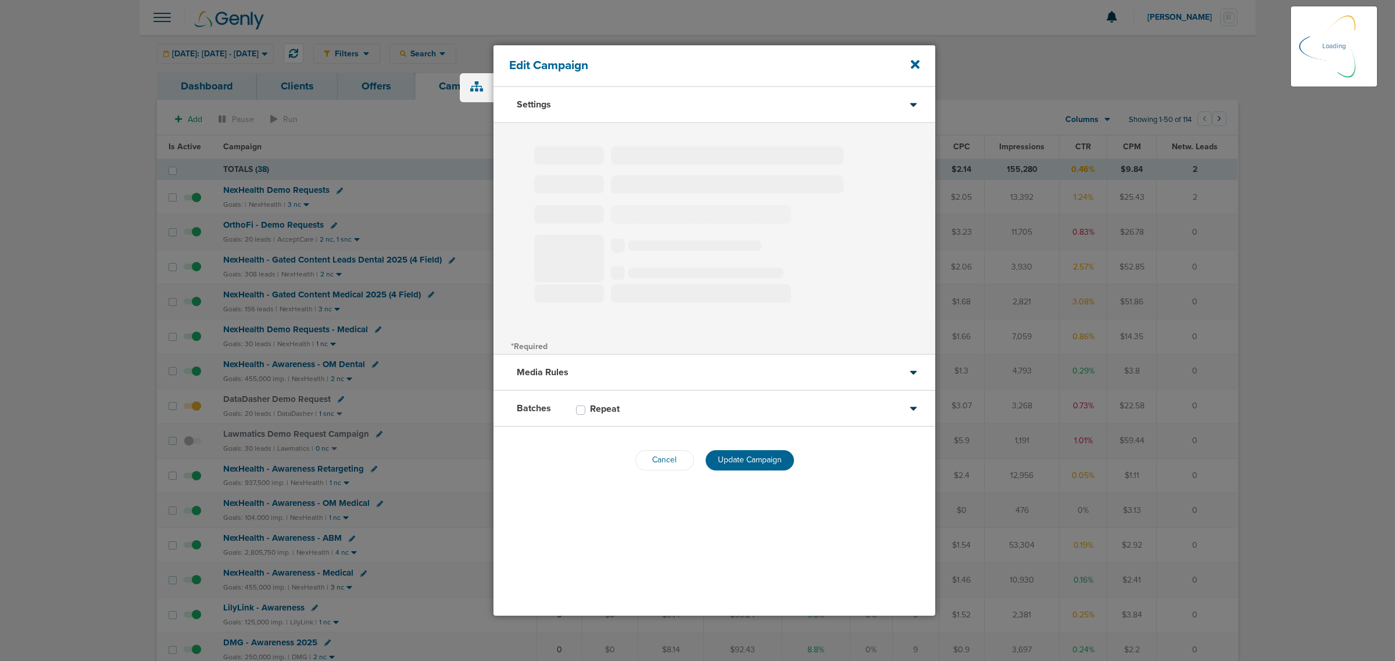
select select "1"
select select "2"
select select "3"
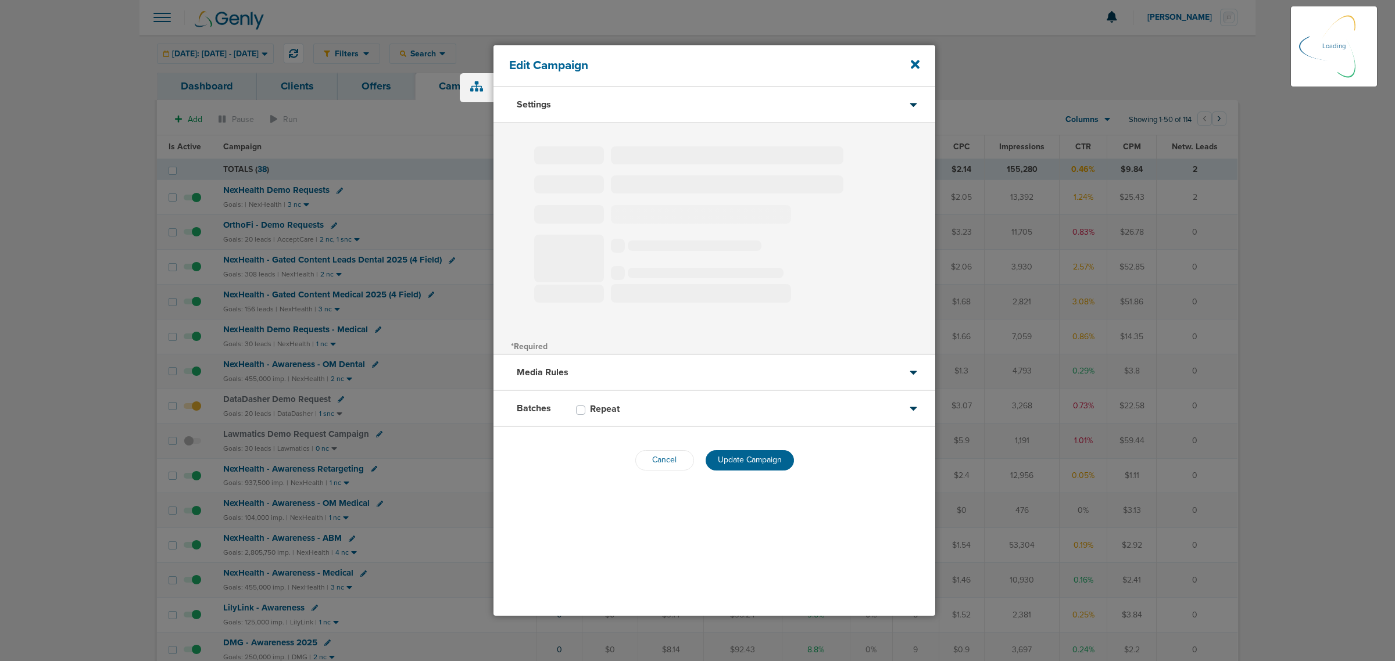
select select "4"
select select "6"
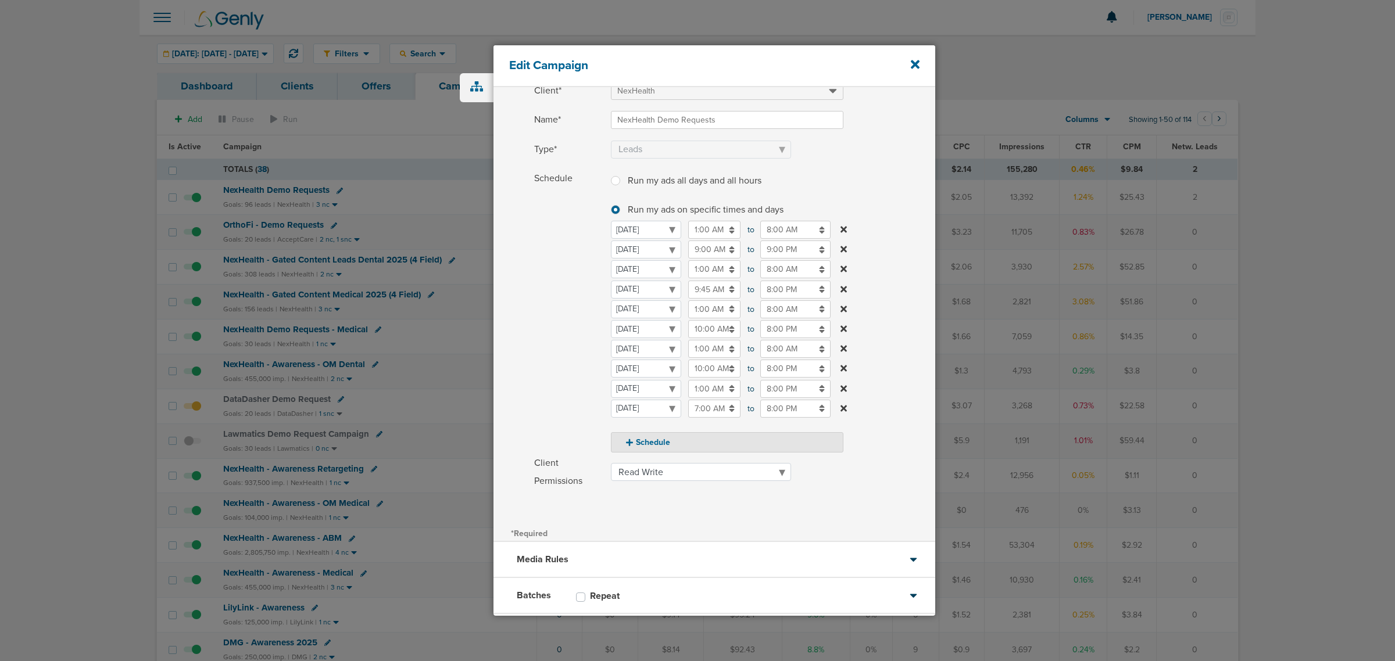
scroll to position [128, 0]
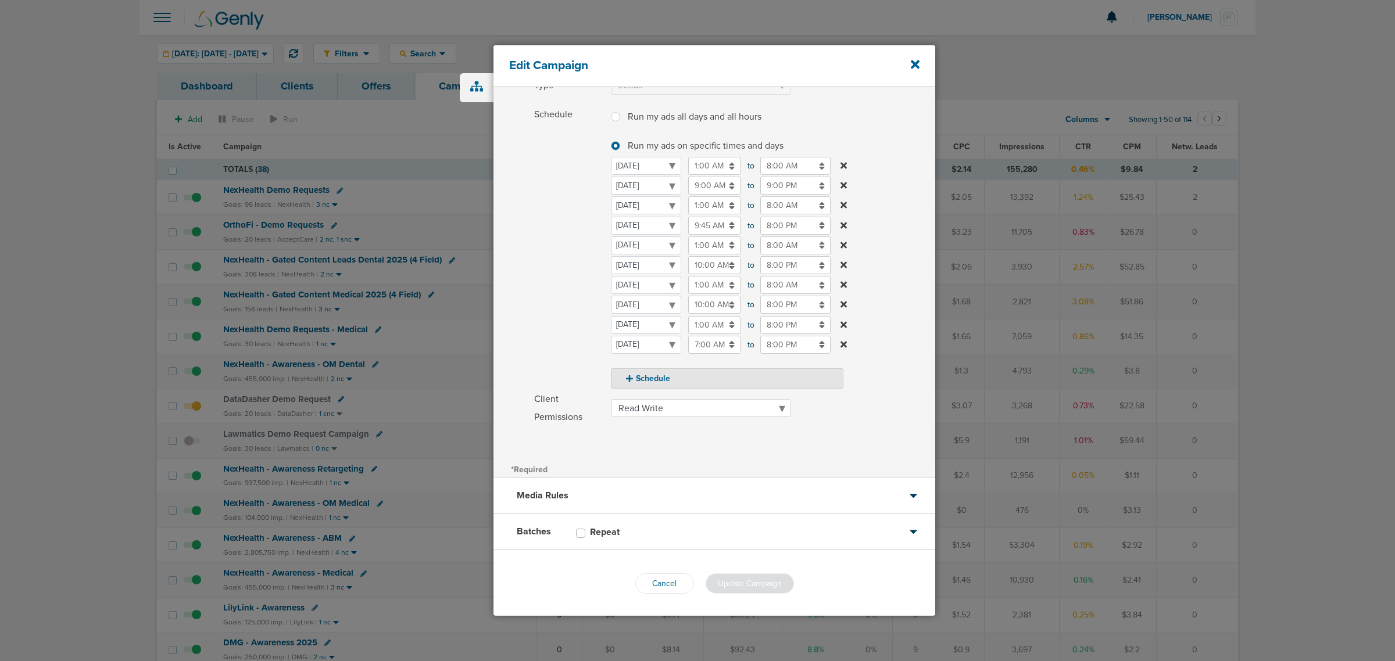
click at [646, 494] on div "Media Rules" at bounding box center [715, 496] width 442 height 36
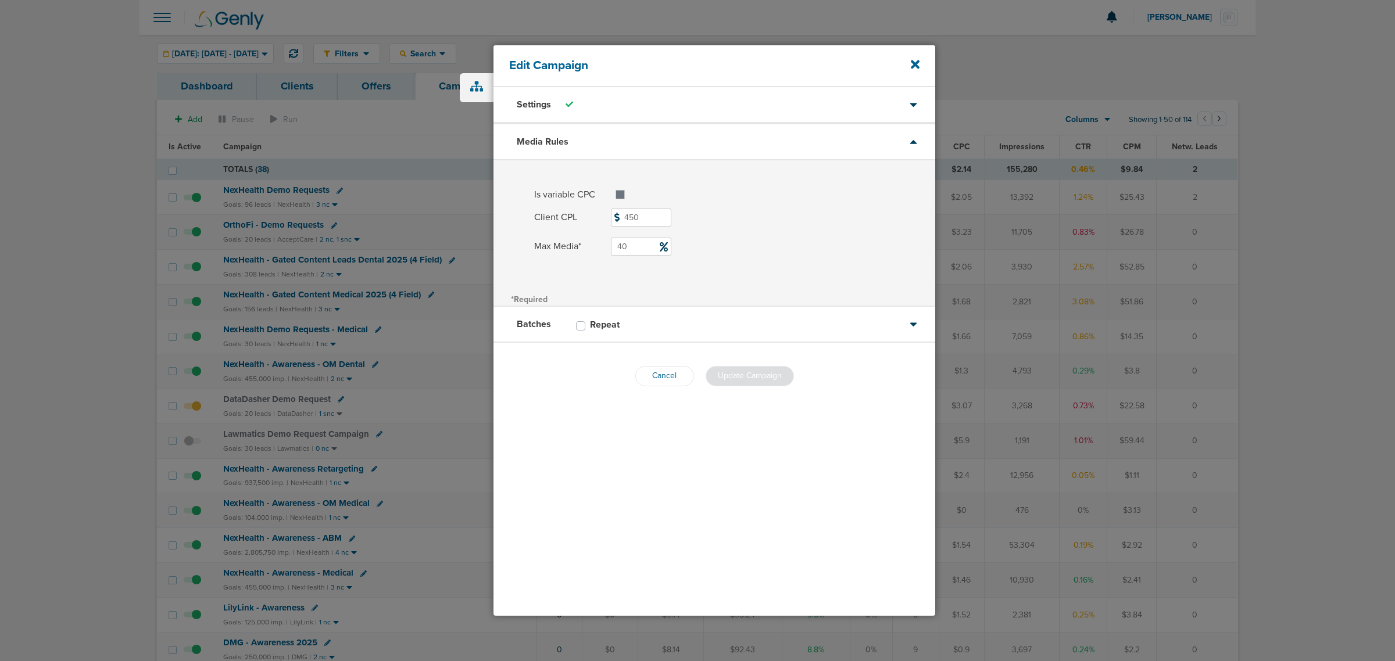
scroll to position [0, 0]
click at [725, 314] on div "Batches Repeat" at bounding box center [715, 325] width 442 height 36
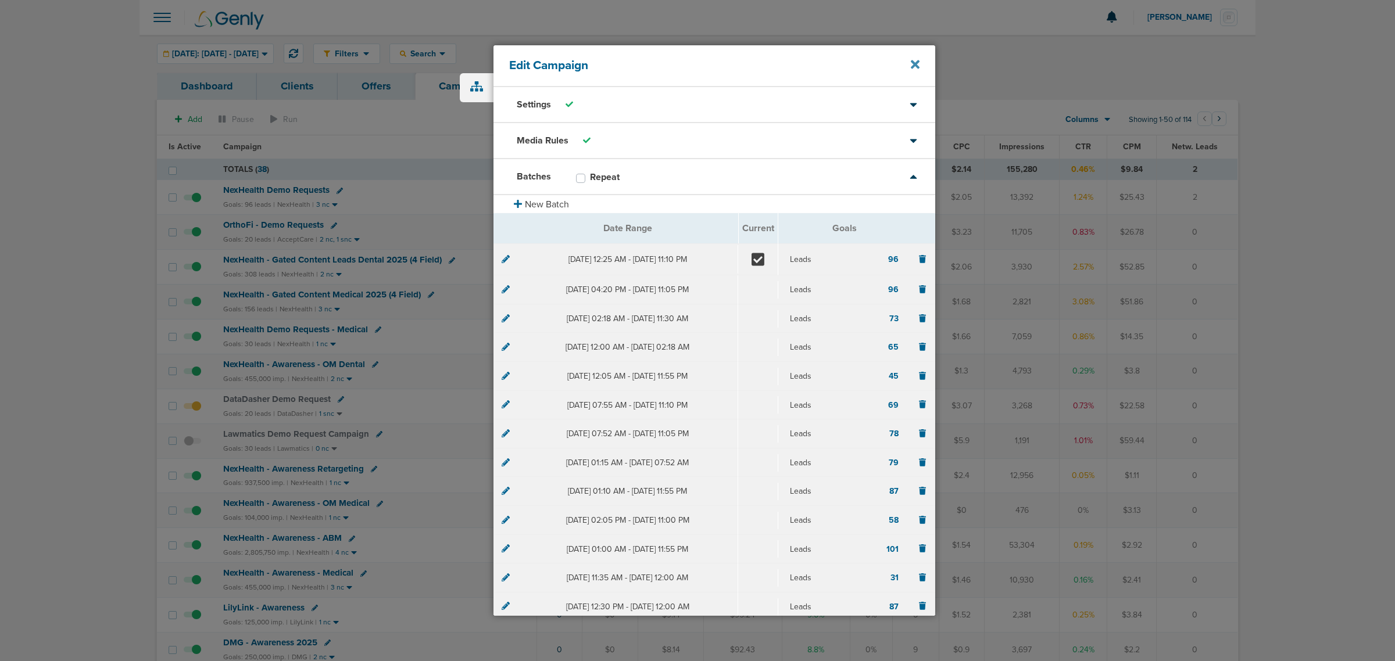
click at [917, 65] on icon at bounding box center [915, 64] width 9 height 13
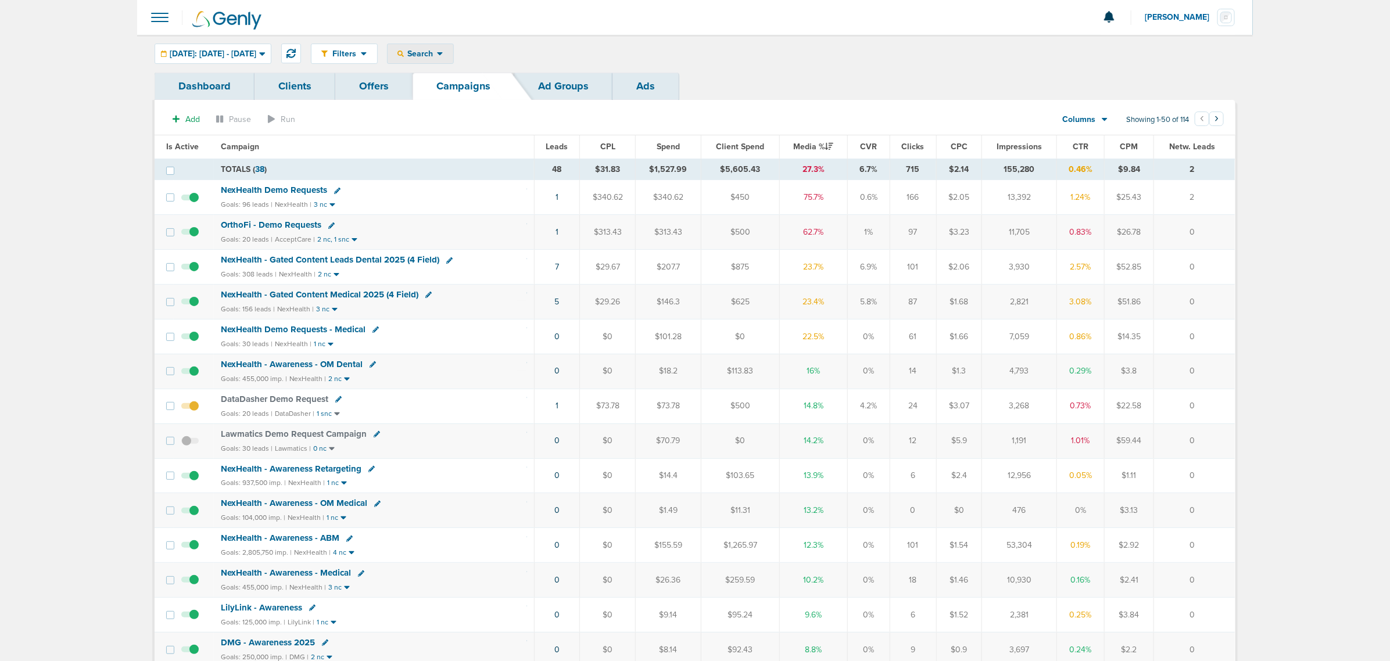
click at [437, 49] on span "Search" at bounding box center [420, 54] width 33 height 10
click at [460, 83] on h6 "Search By" at bounding box center [448, 74] width 120 height 19
click at [454, 44] on div "Search Search By Client Campaign Offers Landing Page Ad Group Network Campaign …" at bounding box center [420, 54] width 67 height 20
click at [437, 49] on span "Search" at bounding box center [420, 54] width 33 height 10
click at [452, 91] on link "Client" at bounding box center [448, 91] width 120 height 15
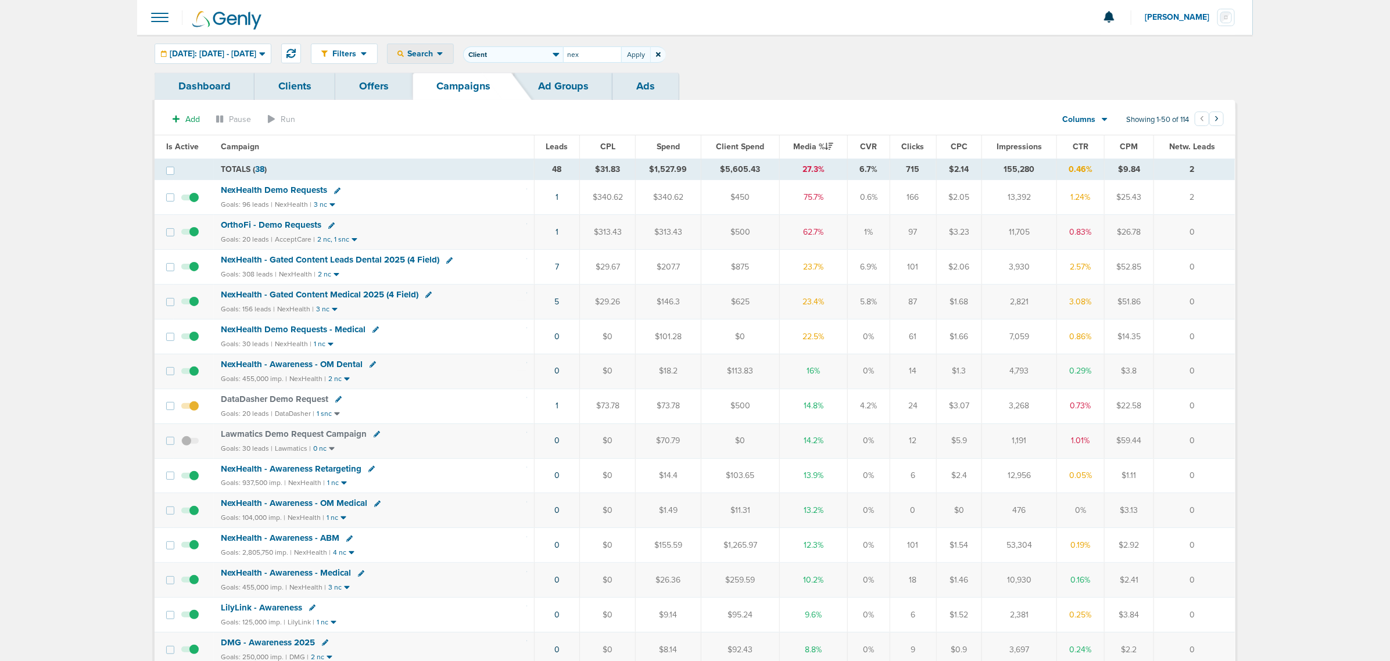
type input "nex"
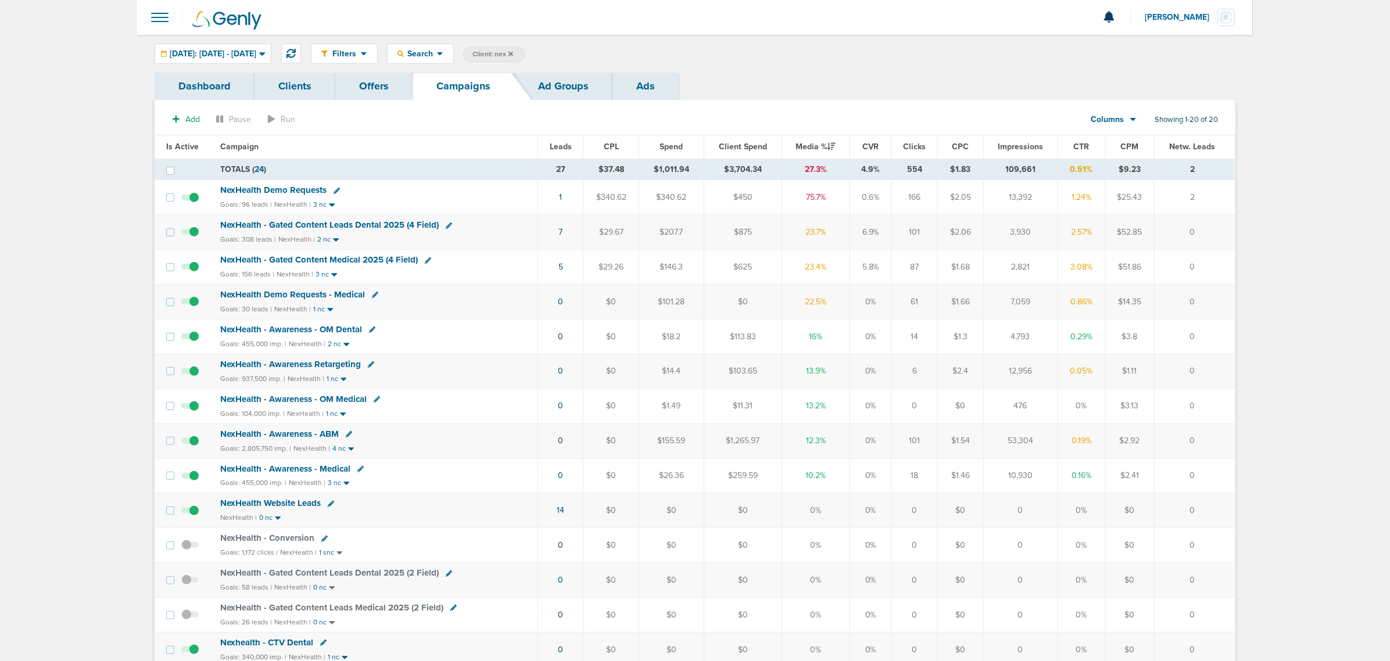
click at [446, 224] on icon at bounding box center [449, 226] width 6 height 6
select select
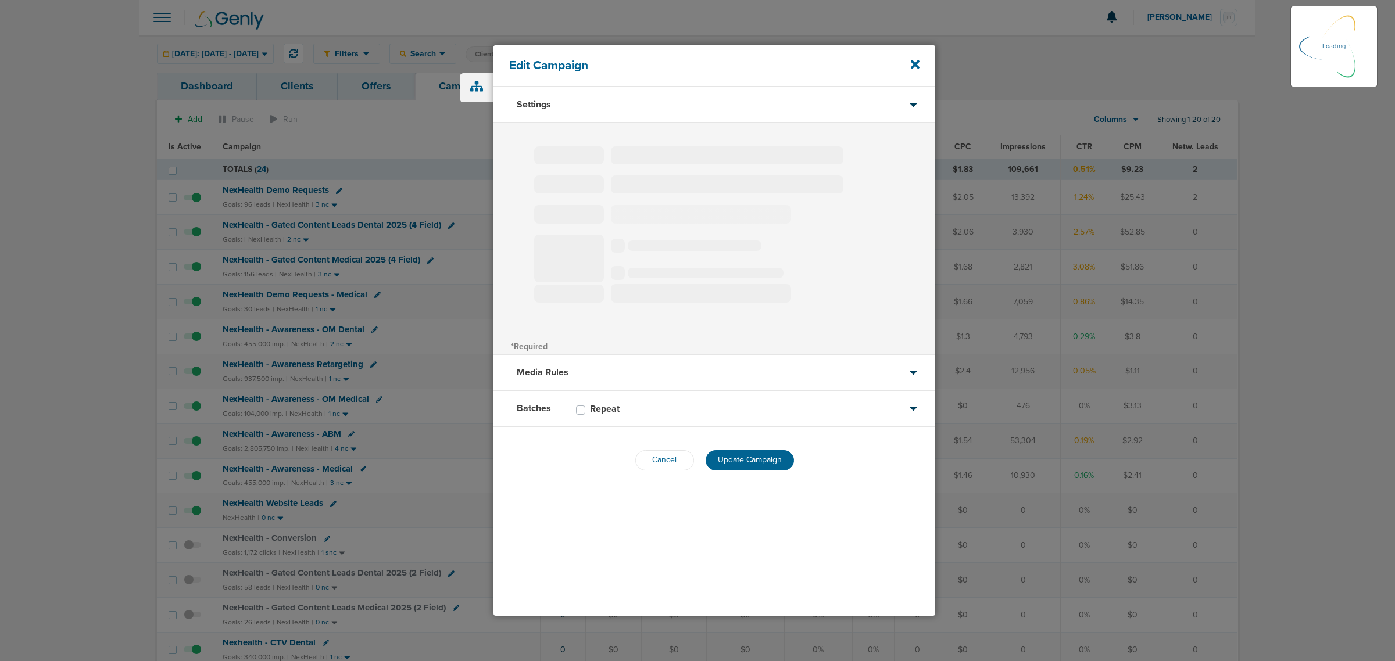
type input "NexHealth - Gated Content Leads Dental 2025 (4 Field)"
select select "Leads"
radio input "true"
select select "readWrite"
select select "1"
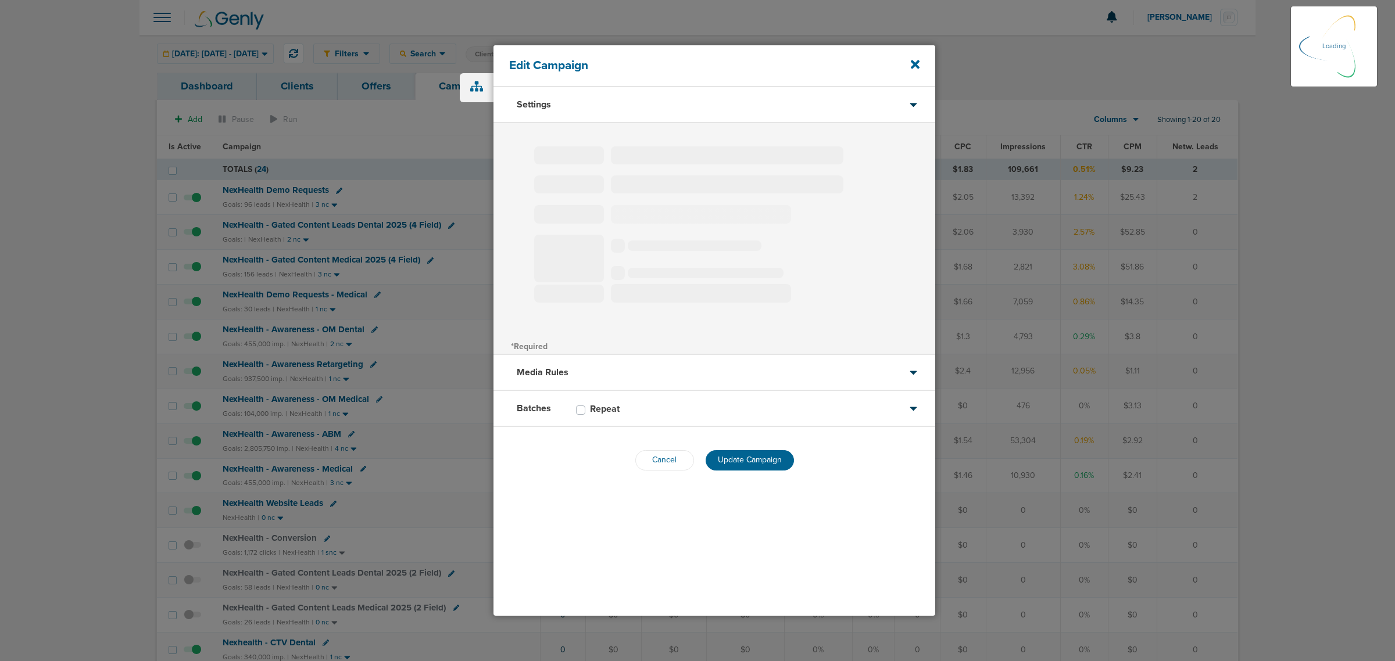
select select "1"
select select "2"
select select "3"
select select "4"
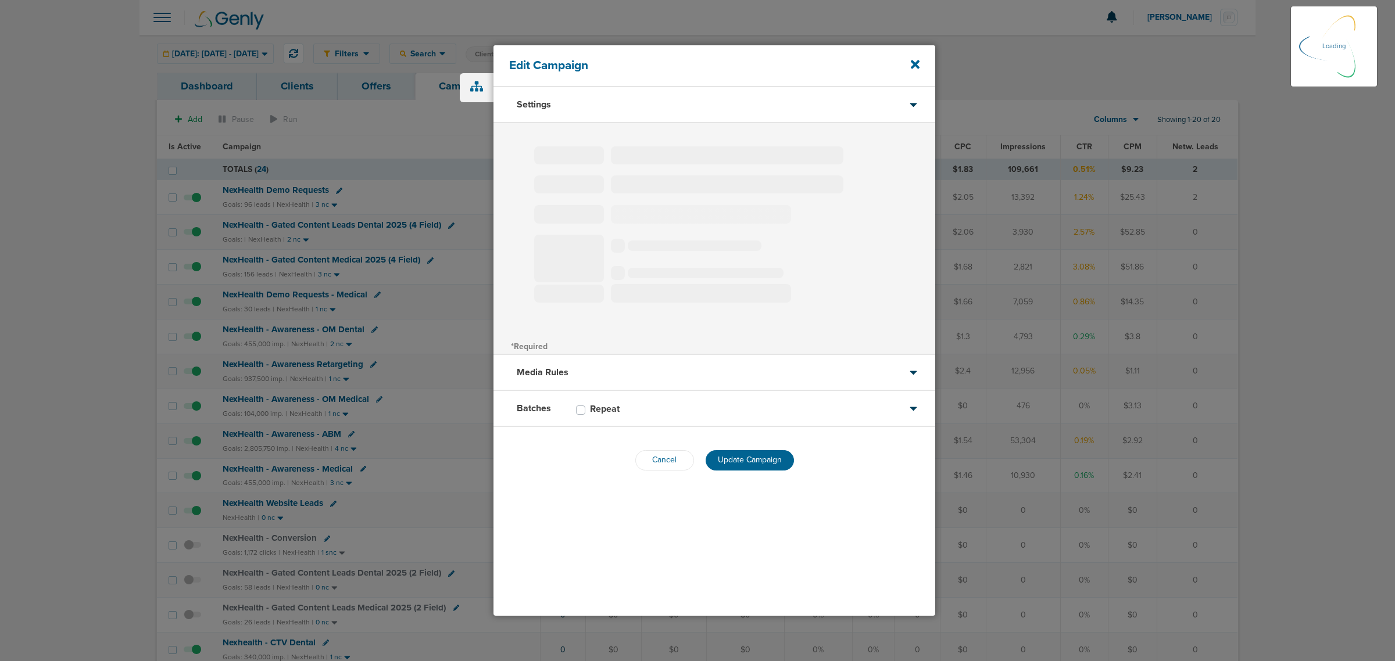
select select "6"
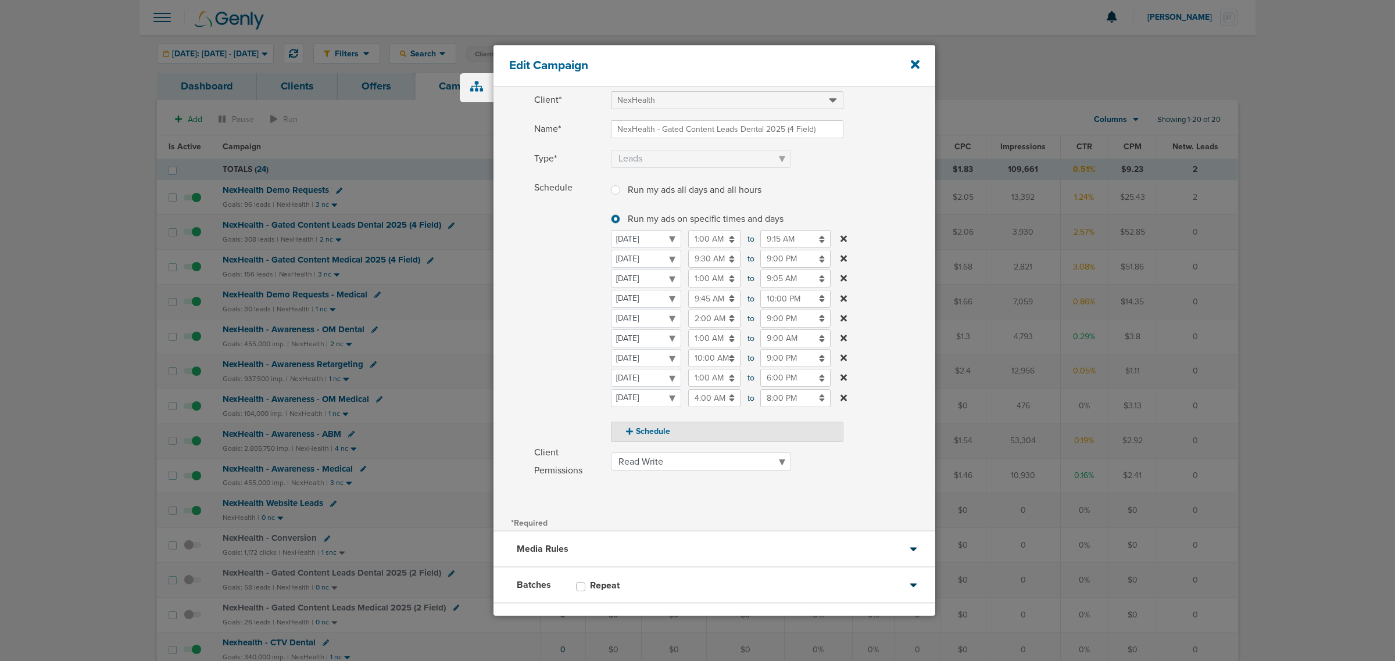
scroll to position [109, 0]
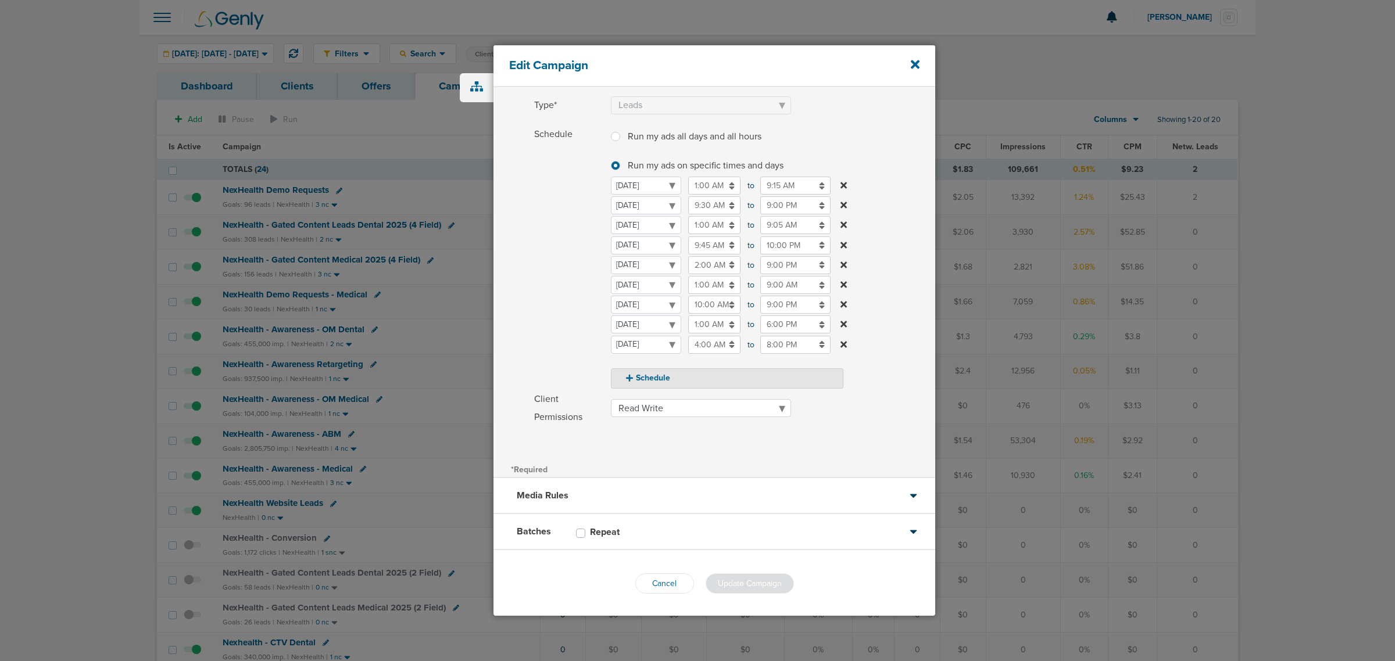
click at [696, 521] on div "Batches Repeat" at bounding box center [715, 532] width 442 height 36
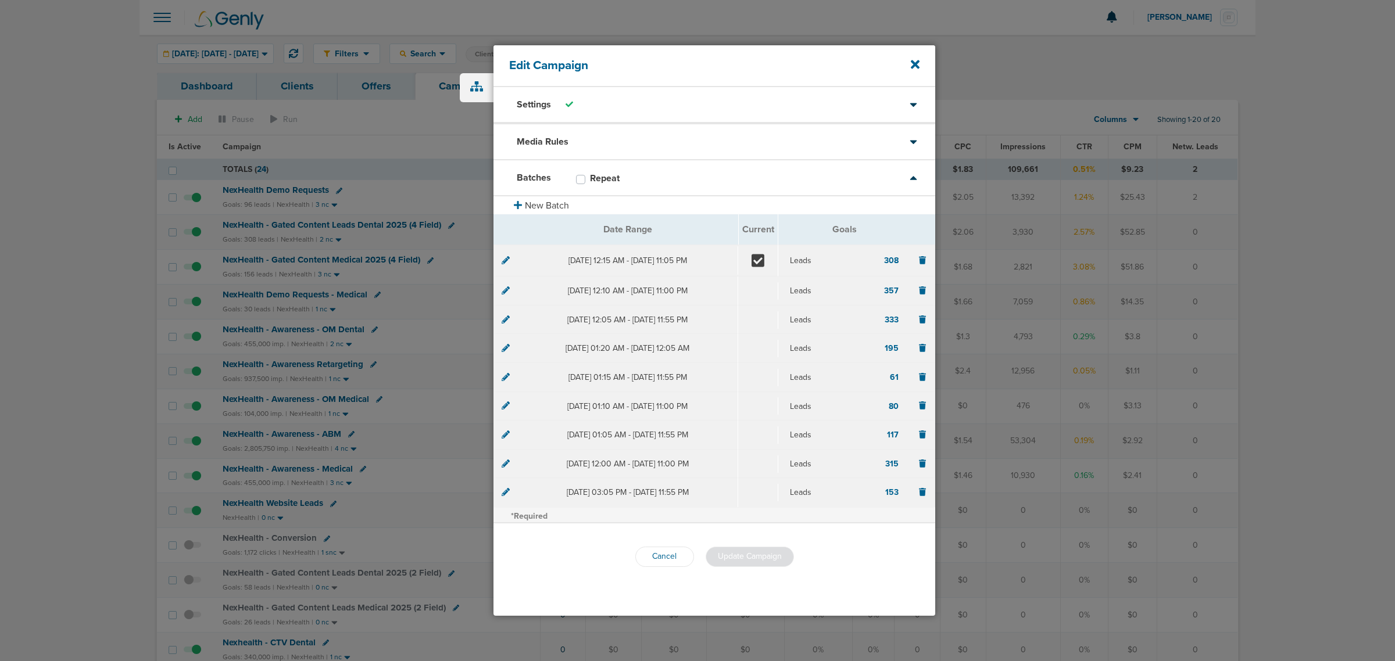
scroll to position [0, 0]
click at [502, 262] on icon at bounding box center [506, 259] width 8 height 8
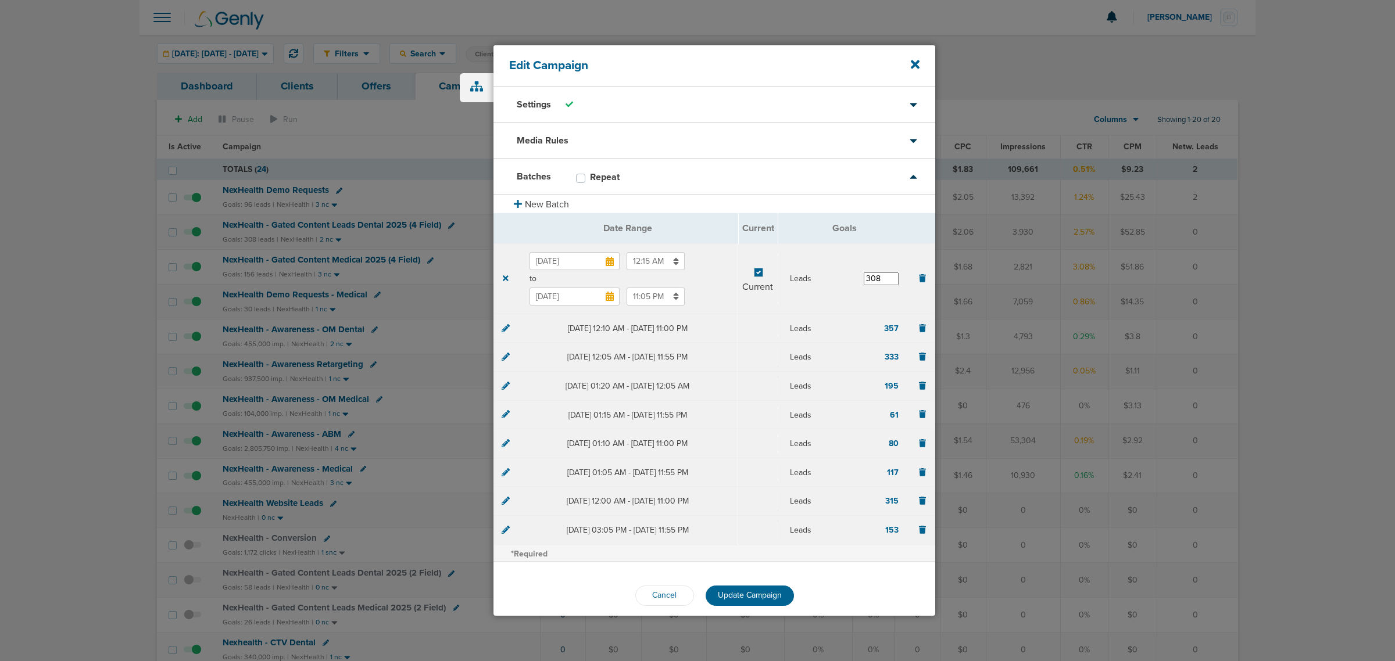
click at [646, 298] on input "11:05 PM" at bounding box center [656, 297] width 58 height 18
click at [700, 348] on span "05" at bounding box center [696, 352] width 17 height 17
click at [740, 371] on td "55" at bounding box center [742, 367] width 37 height 22
type input "11:55 PM"
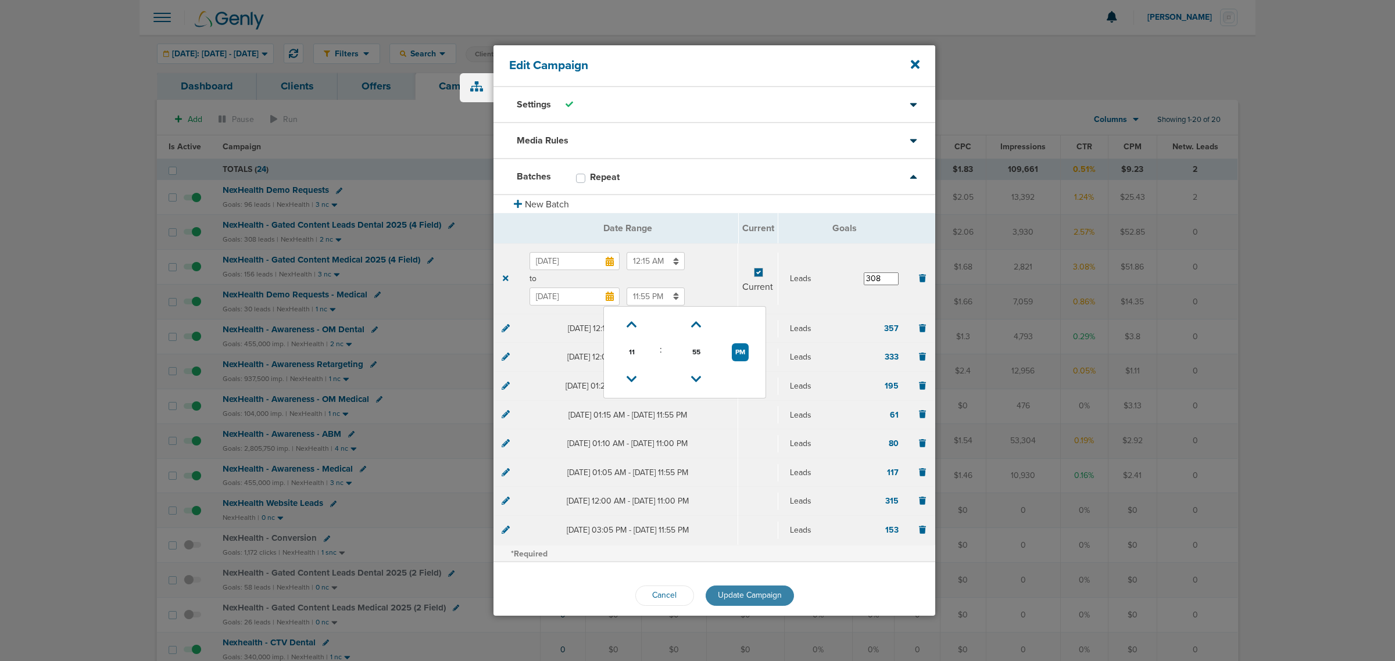
click at [748, 593] on span "Update Campaign" at bounding box center [750, 596] width 64 height 10
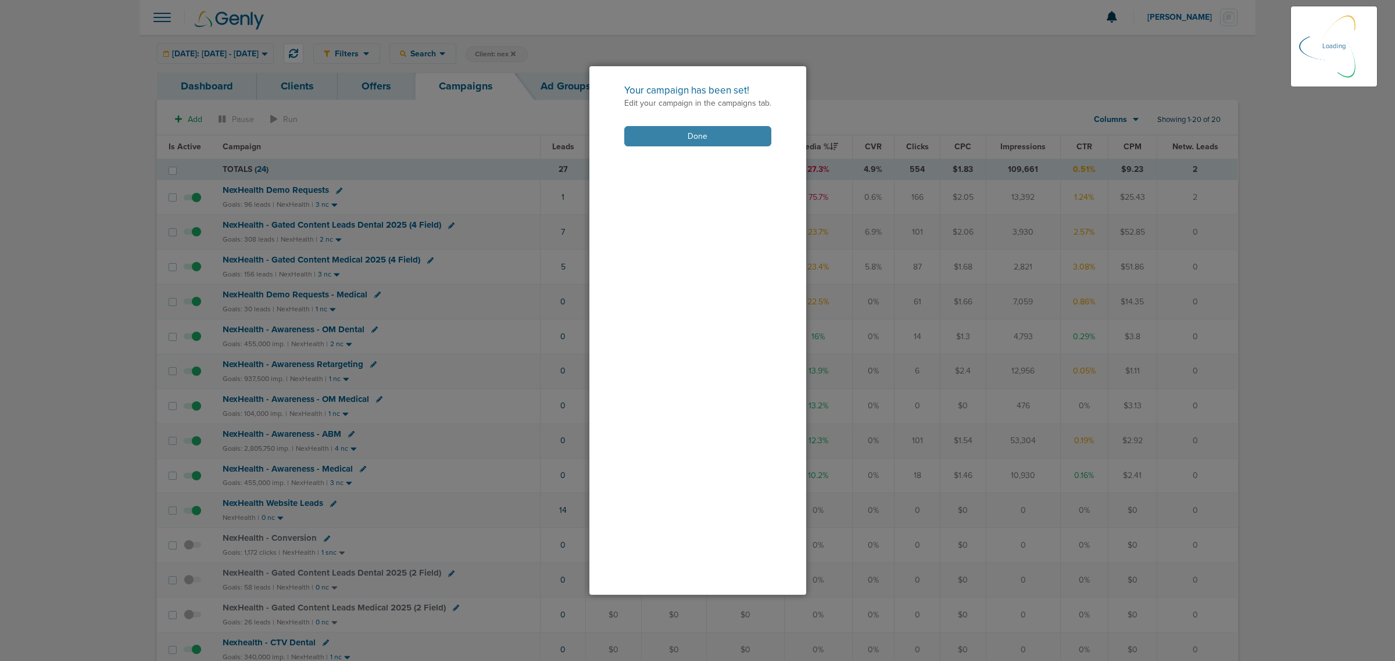
click at [725, 128] on button "Done" at bounding box center [697, 136] width 147 height 20
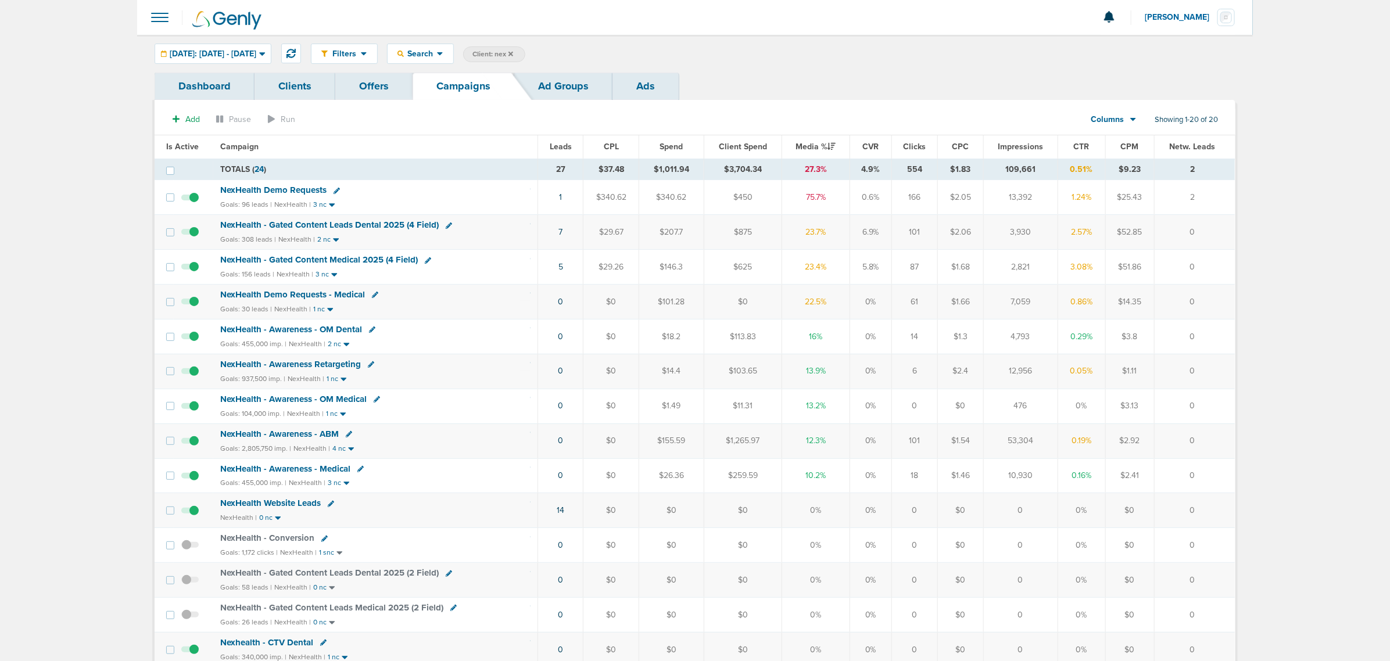
click at [428, 262] on icon at bounding box center [428, 261] width 6 height 6
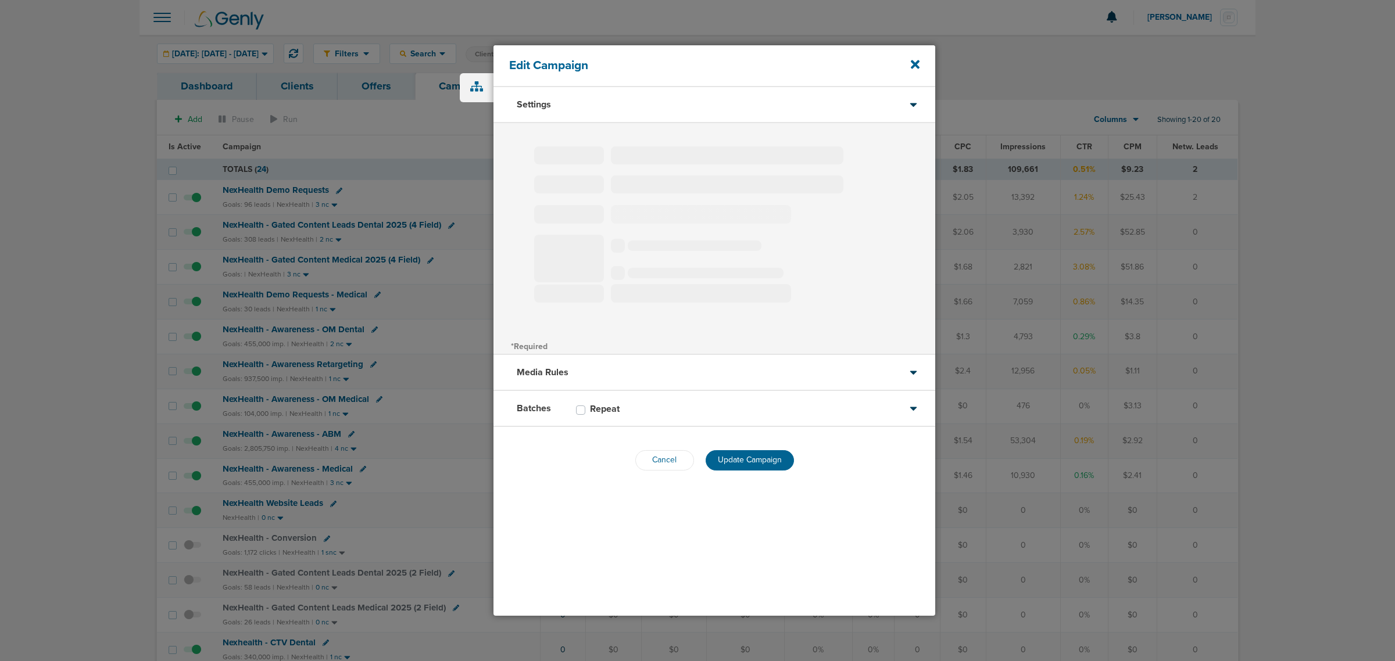
type input "NexHealth - Gated Content Medical 2025 (4 Field)"
select select "Leads"
radio input "true"
select select "readWrite"
select select "1"
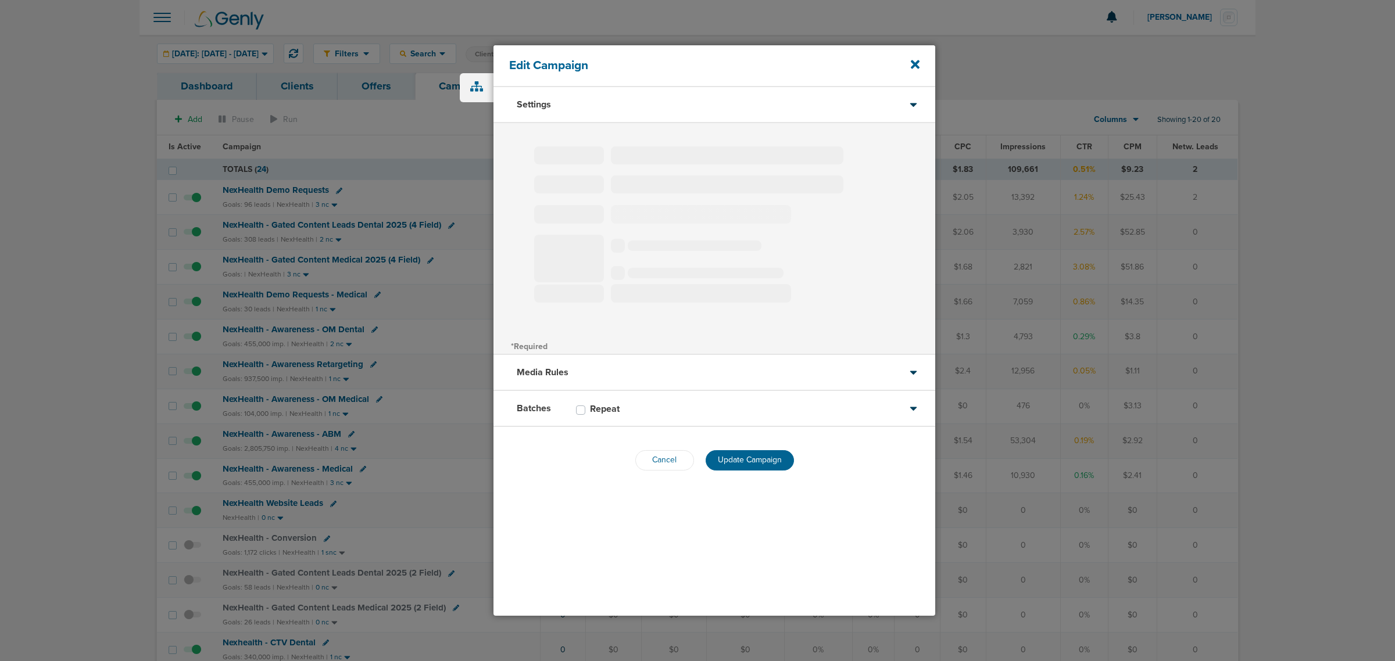
select select "1"
select select "2"
select select "3"
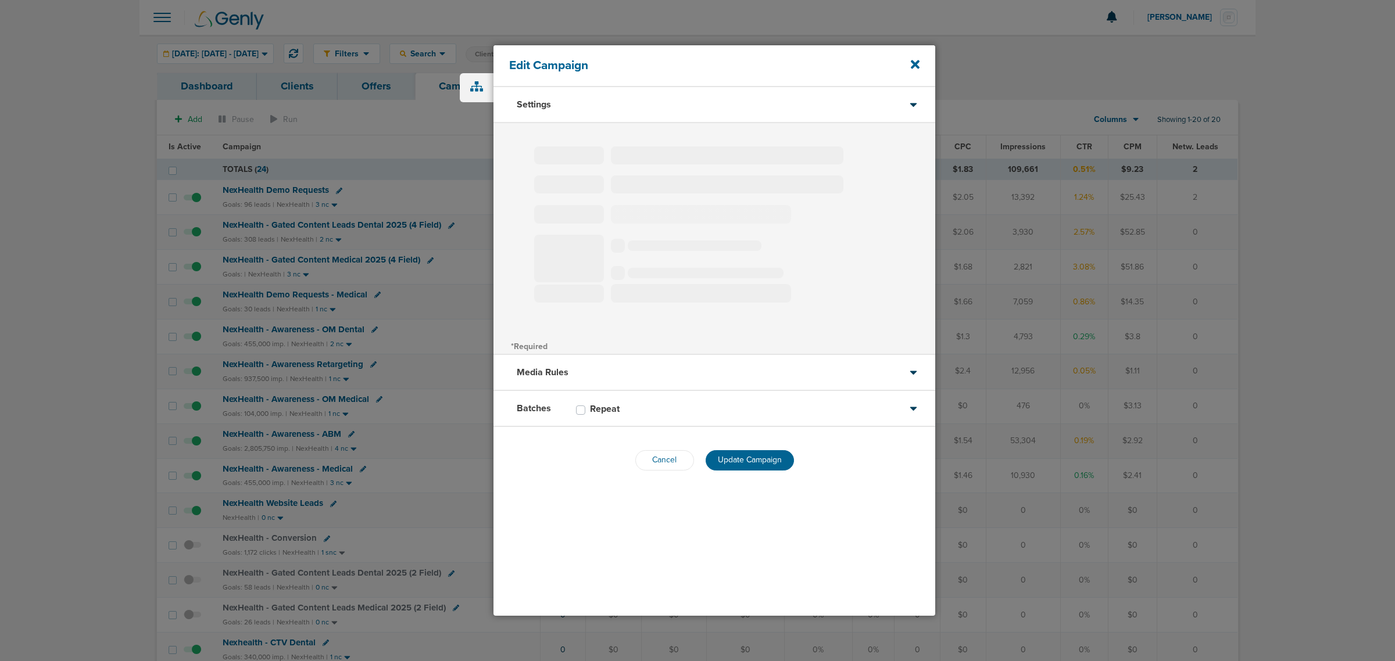
select select "4"
select select "6"
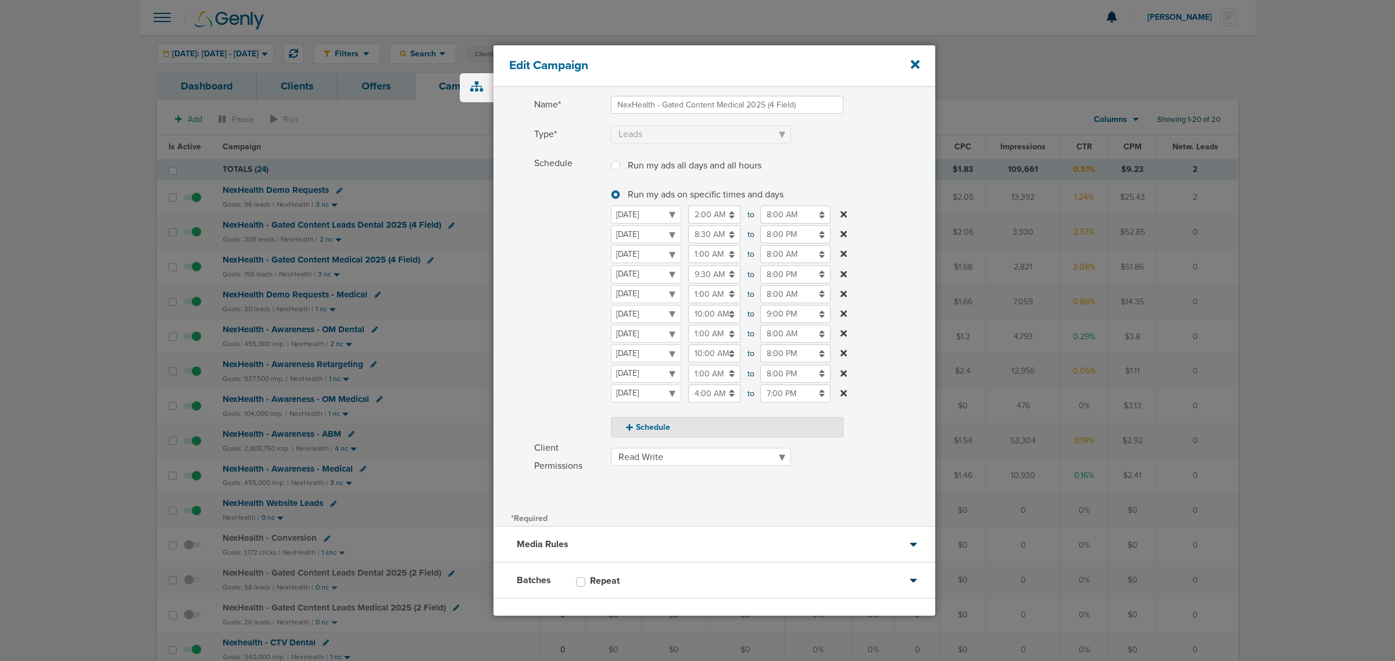
scroll to position [128, 0]
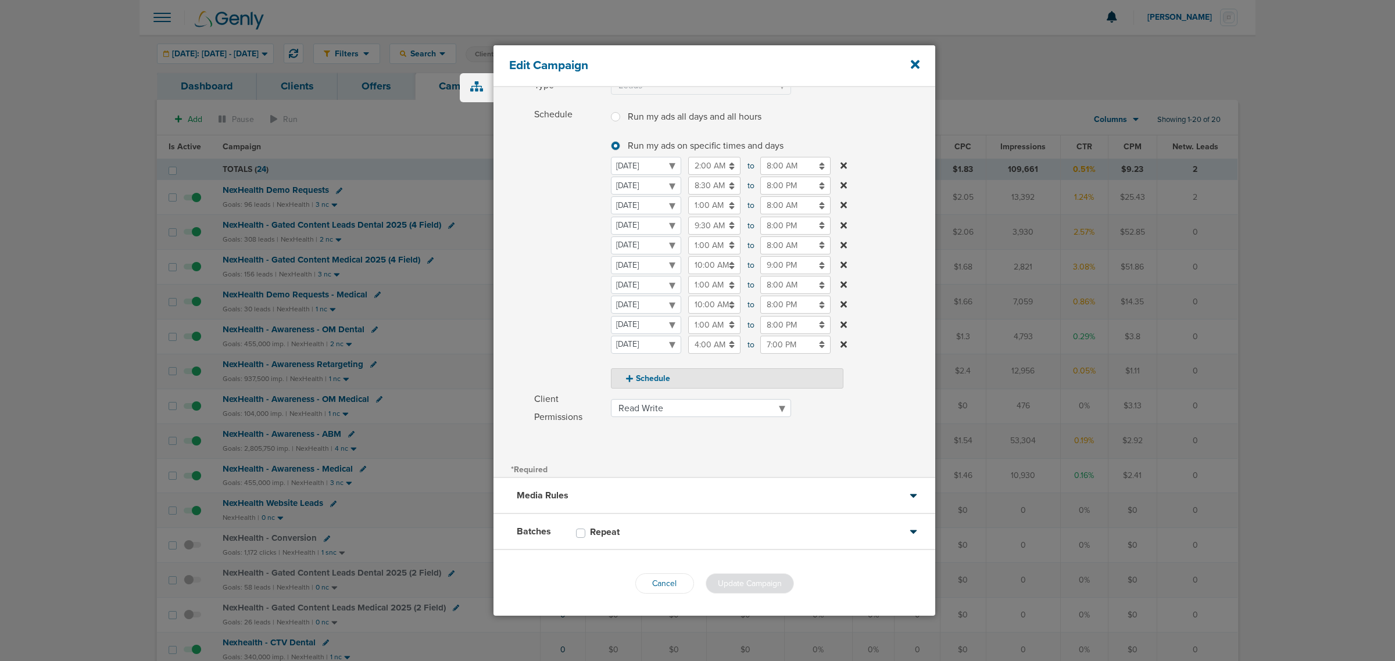
click at [714, 529] on div "Batches Repeat" at bounding box center [715, 532] width 442 height 36
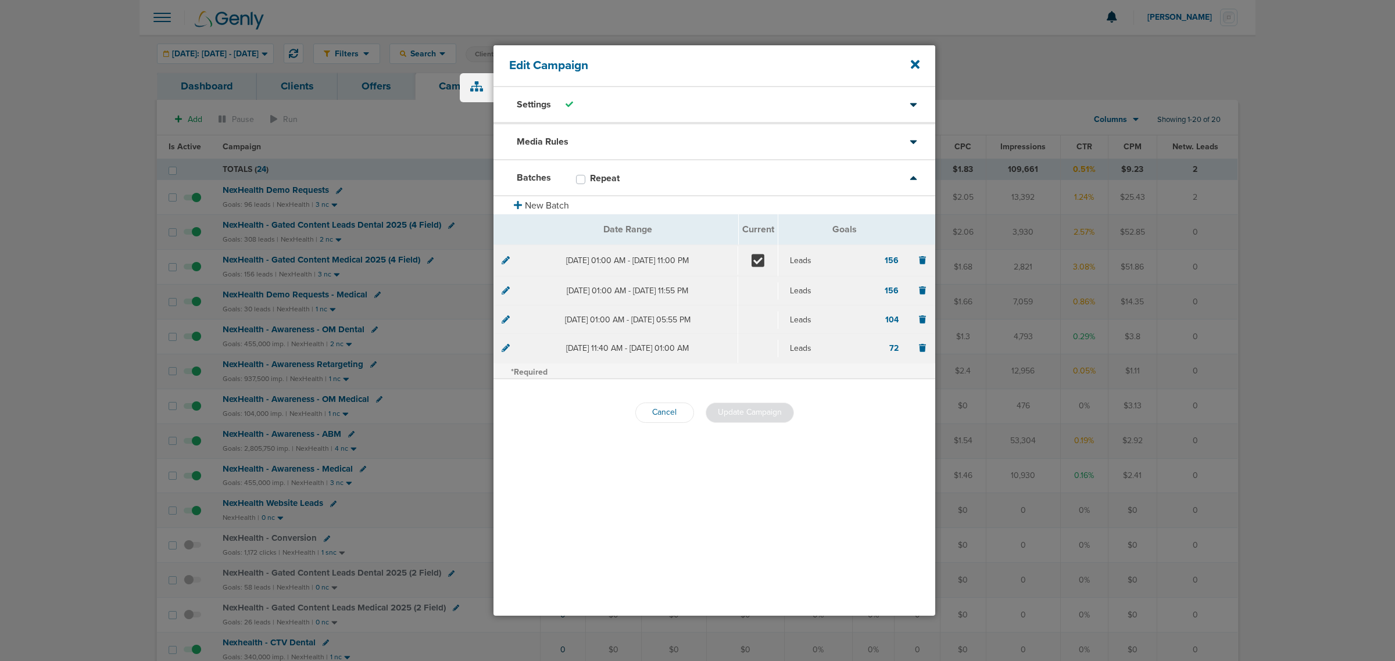
scroll to position [0, 0]
click at [505, 260] on icon at bounding box center [506, 259] width 8 height 8
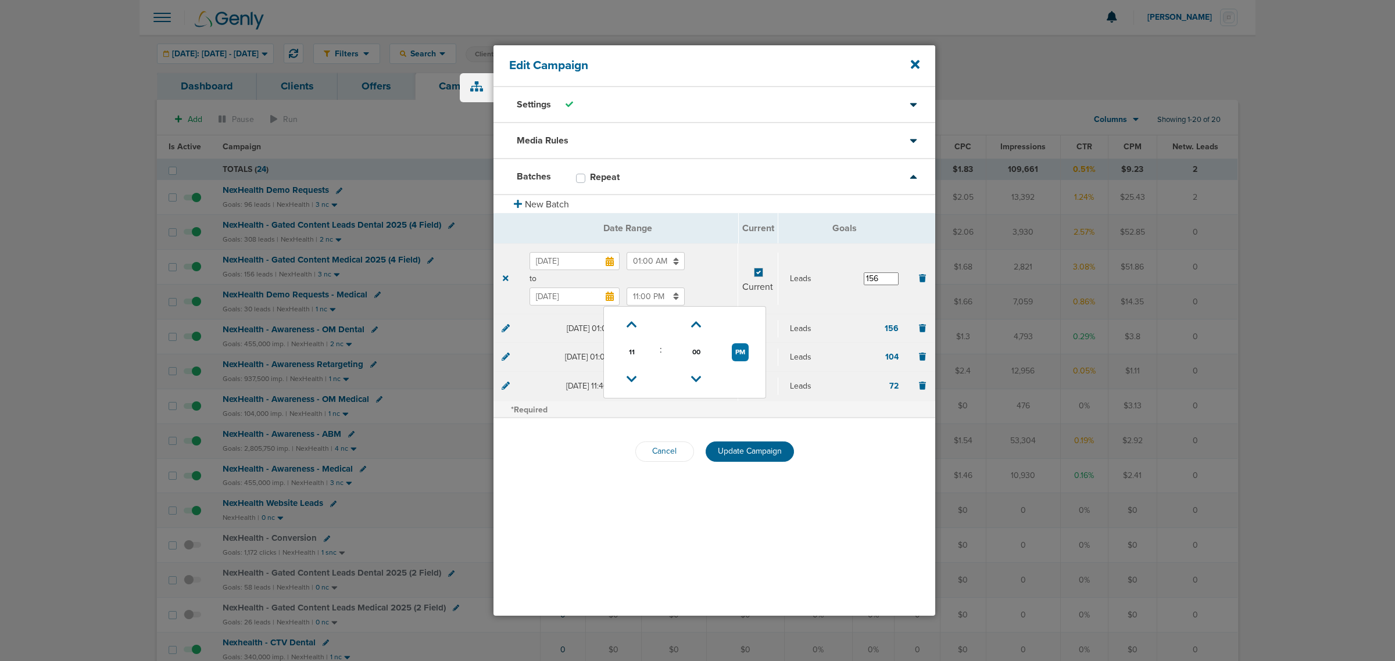
click at [632, 295] on input "11:00 PM" at bounding box center [656, 297] width 58 height 18
click at [696, 355] on span "00" at bounding box center [696, 352] width 17 height 17
click at [734, 364] on td "55" at bounding box center [742, 367] width 37 height 22
type input "11:55 PM"
click at [760, 449] on span "Update Campaign" at bounding box center [750, 451] width 64 height 10
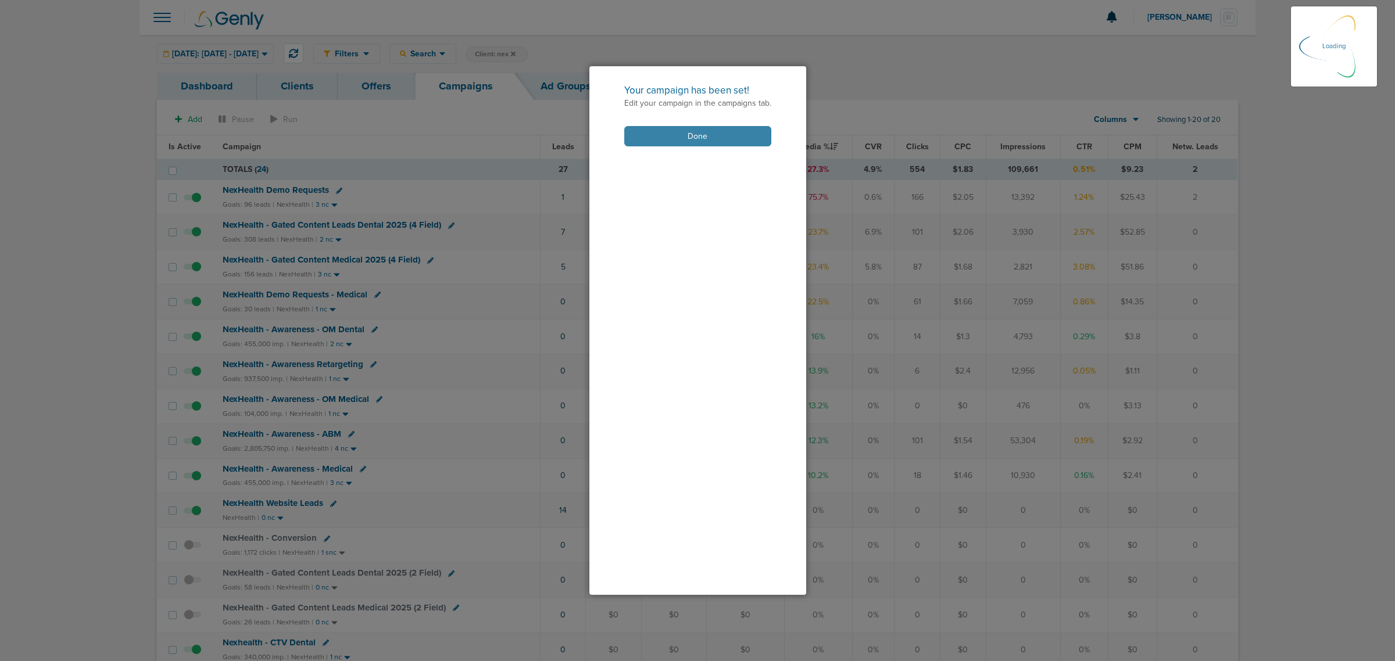
click at [731, 137] on button "Done" at bounding box center [697, 136] width 147 height 20
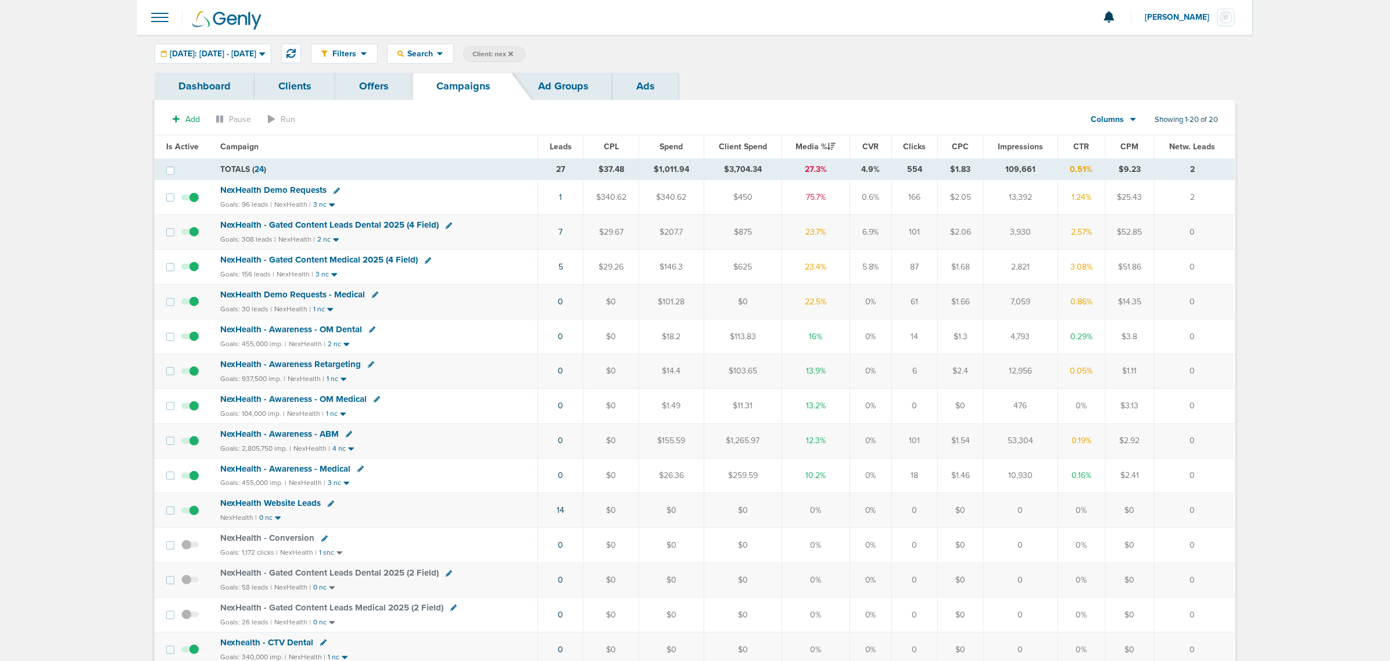
click at [372, 298] on icon at bounding box center [375, 295] width 6 height 6
select select
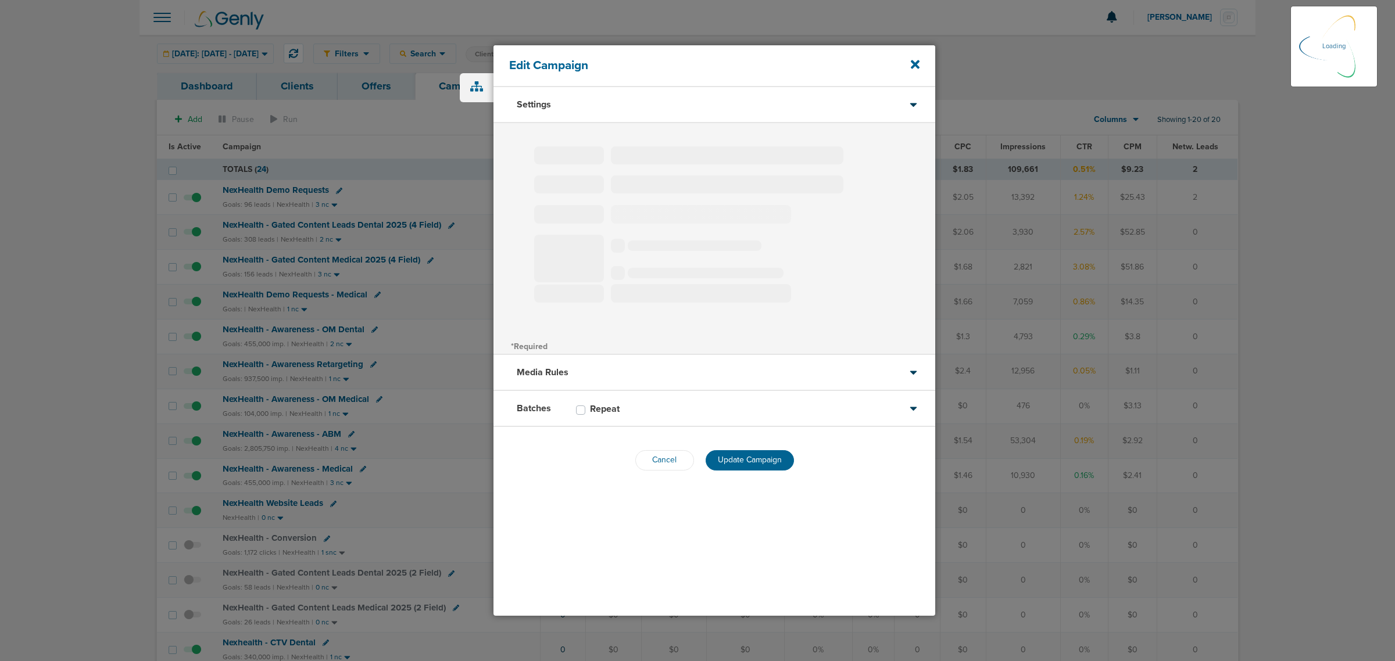
type input "NexHealth Demo Requests - Medical"
select select "Leads"
radio input "true"
select select "readOnly"
select select "1"
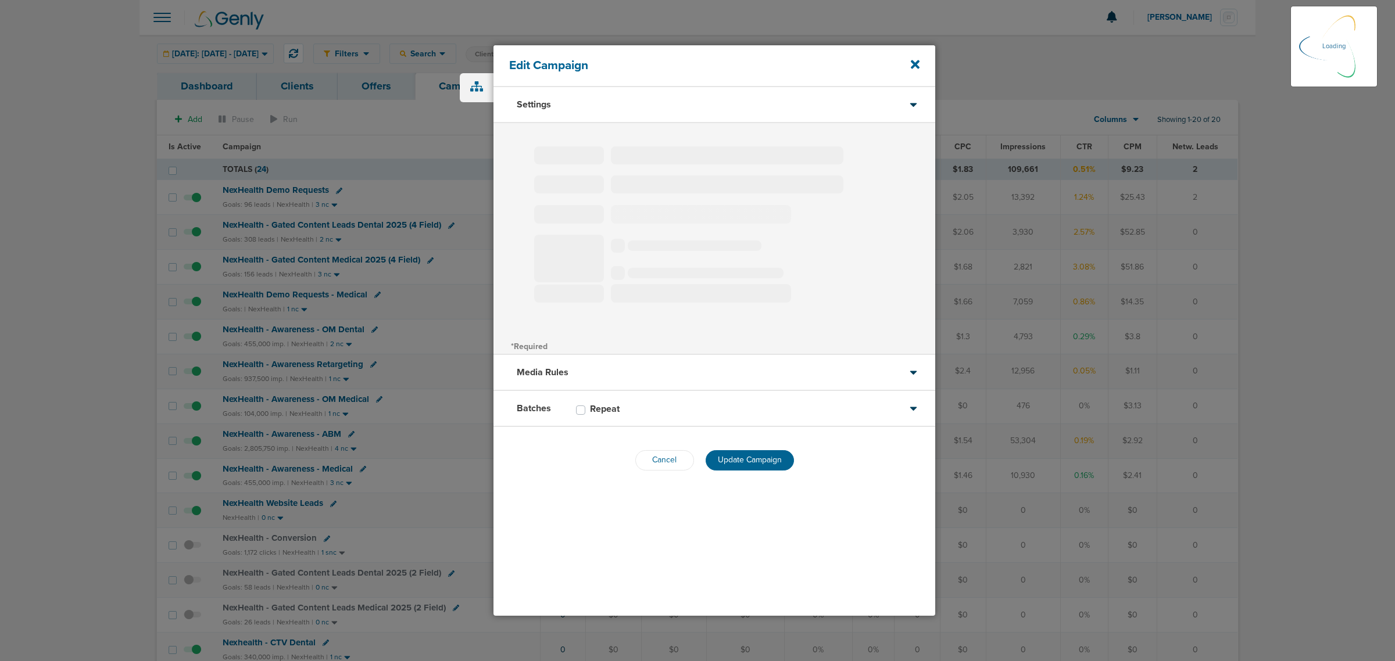
select select "1"
select select "2"
select select "3"
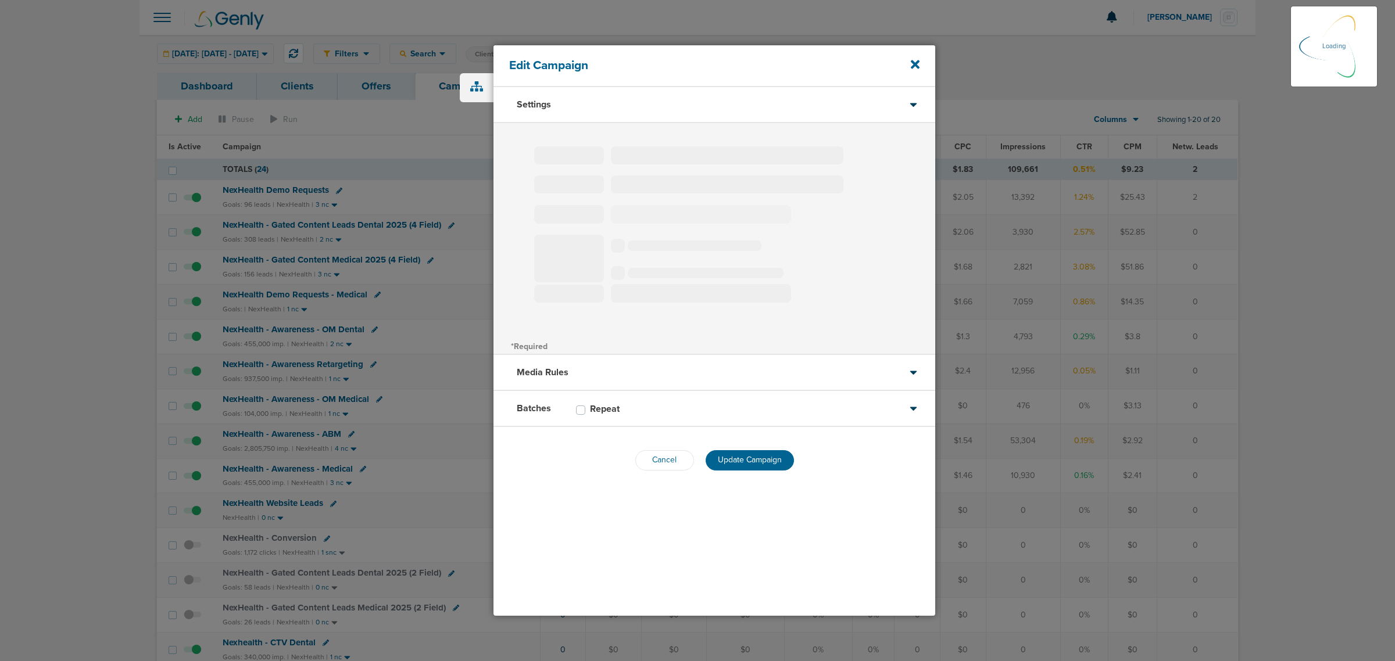
select select "4"
select select "6"
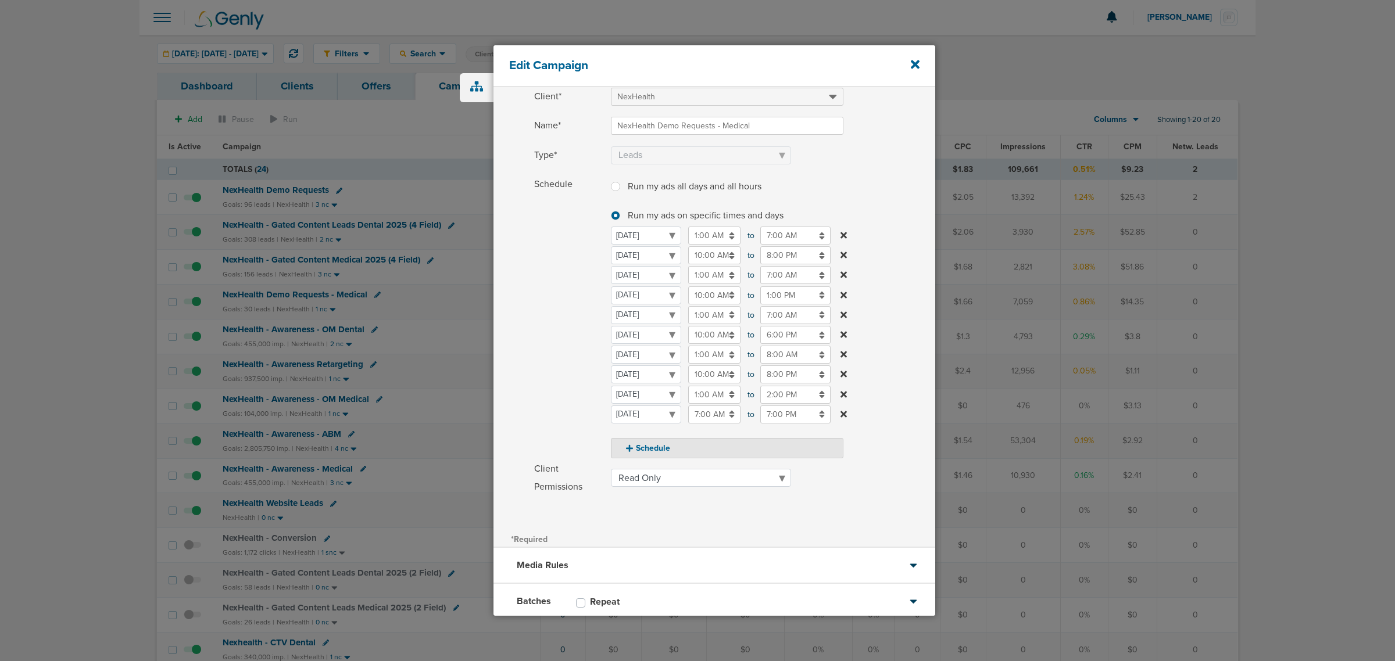
scroll to position [128, 0]
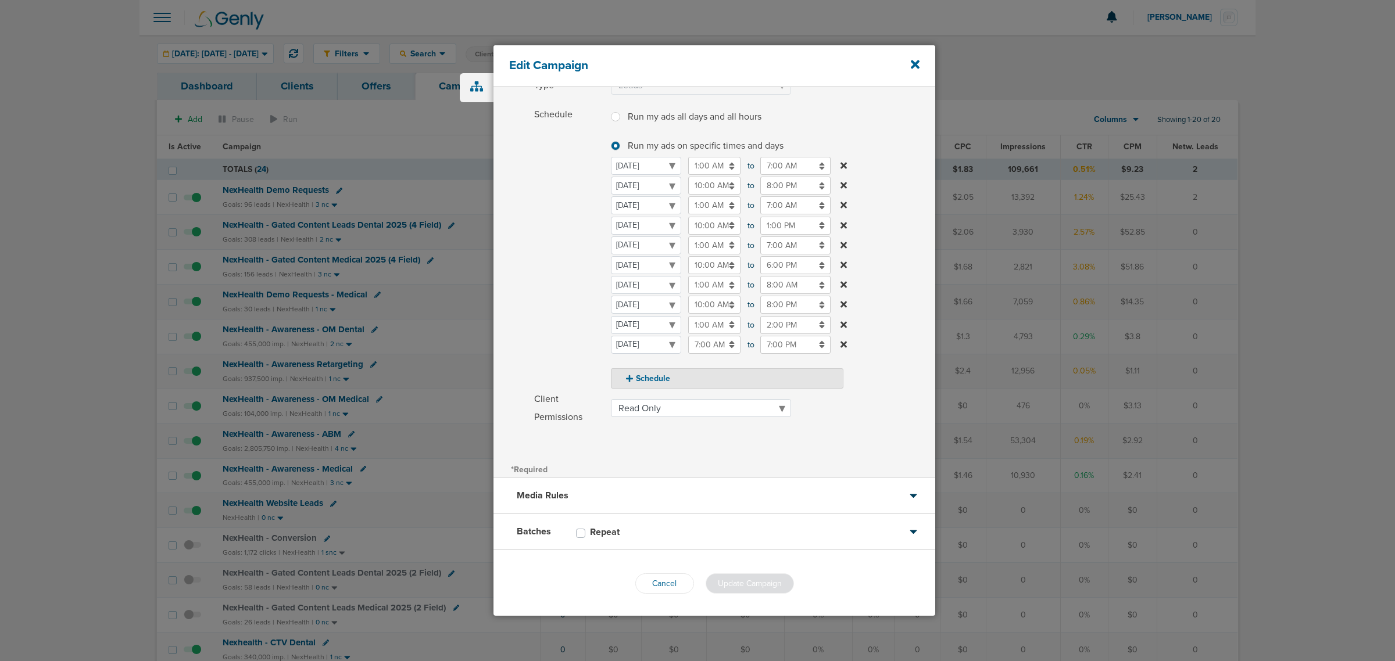
click at [725, 517] on div "Batches Repeat" at bounding box center [715, 532] width 442 height 36
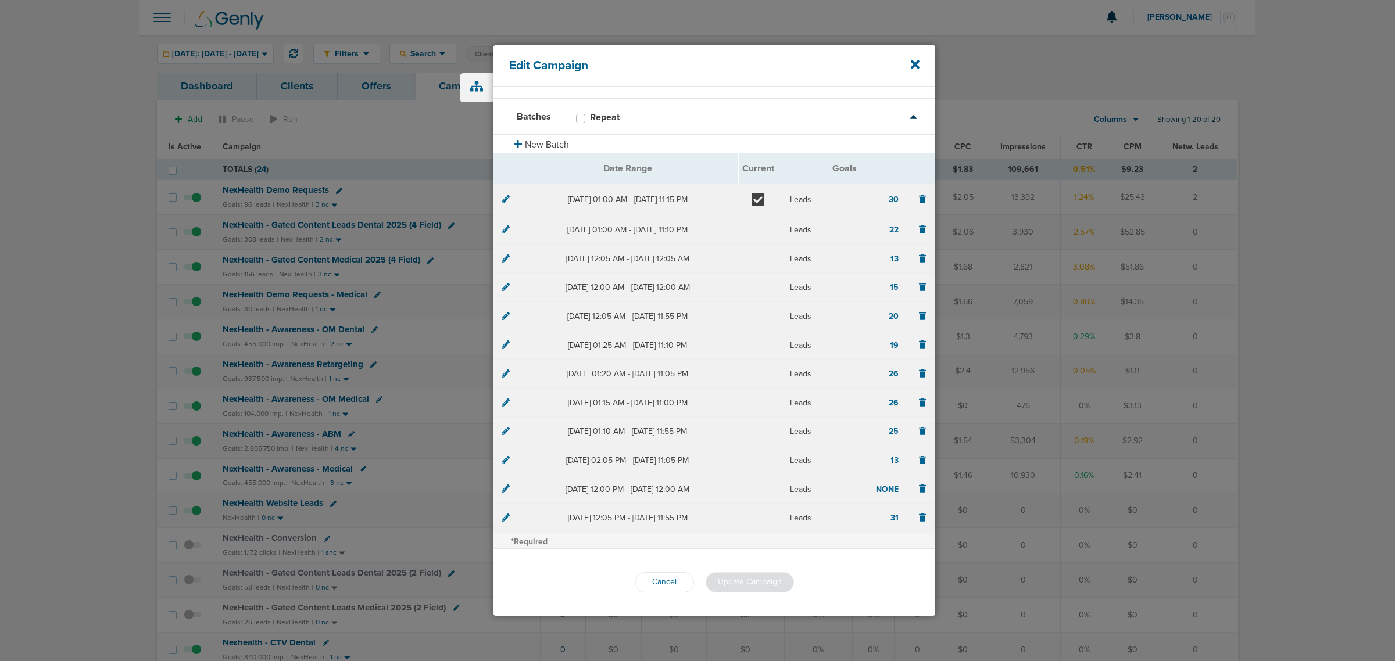
scroll to position [59, 0]
click at [675, 585] on button "Cancel" at bounding box center [664, 584] width 59 height 20
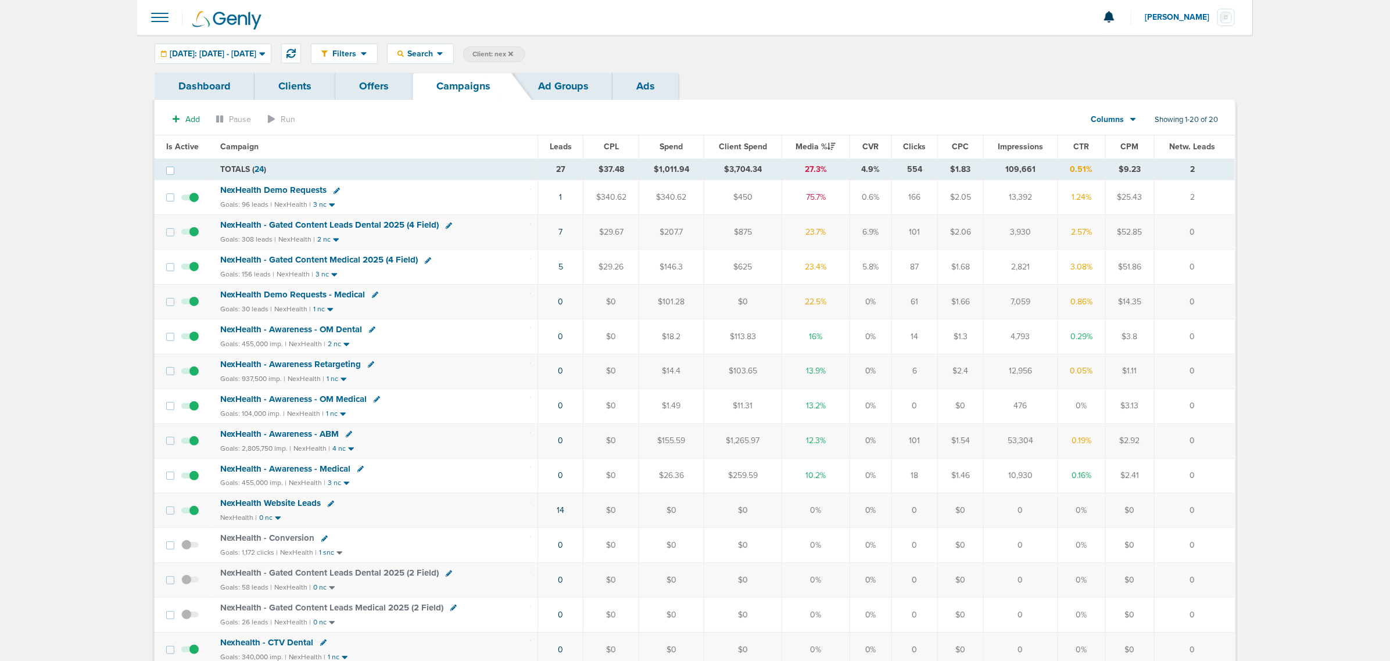
click at [370, 331] on icon at bounding box center [372, 330] width 6 height 6
select select
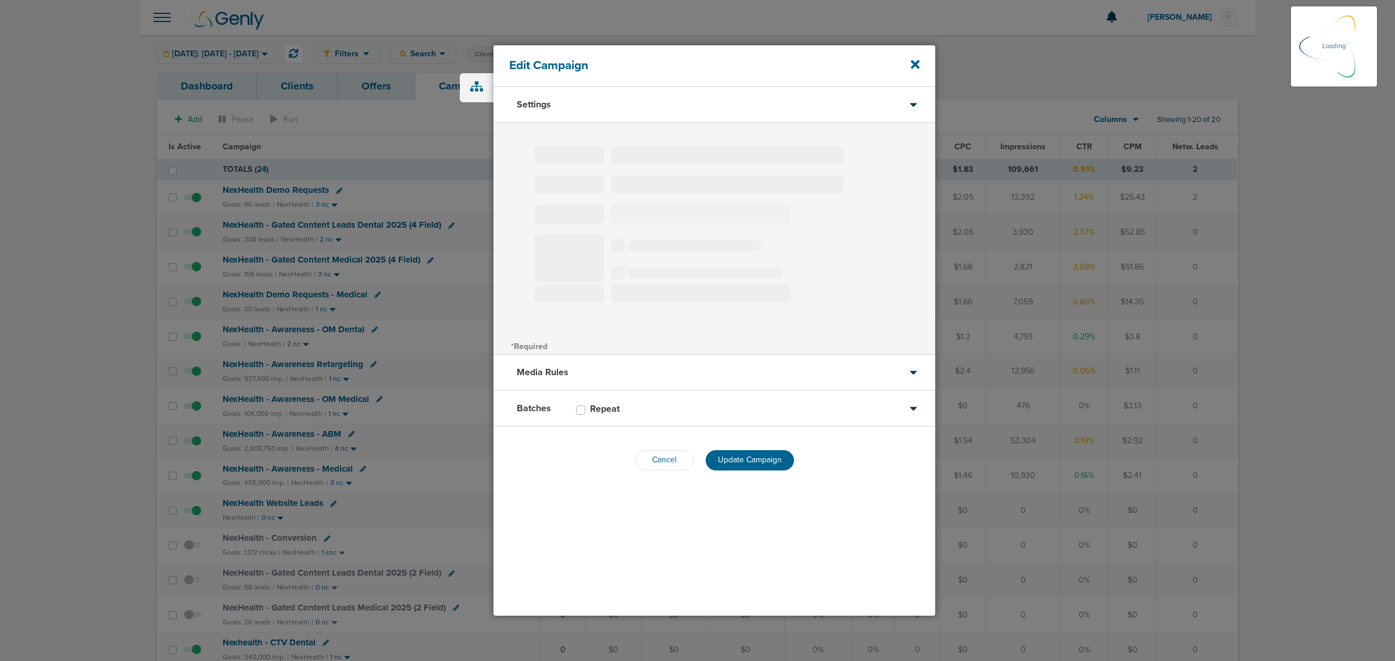
type input "NexHealth - Awareness - OM Dental"
select select "Awareness"
radio input "true"
select select "readWrite"
checkbox input "true"
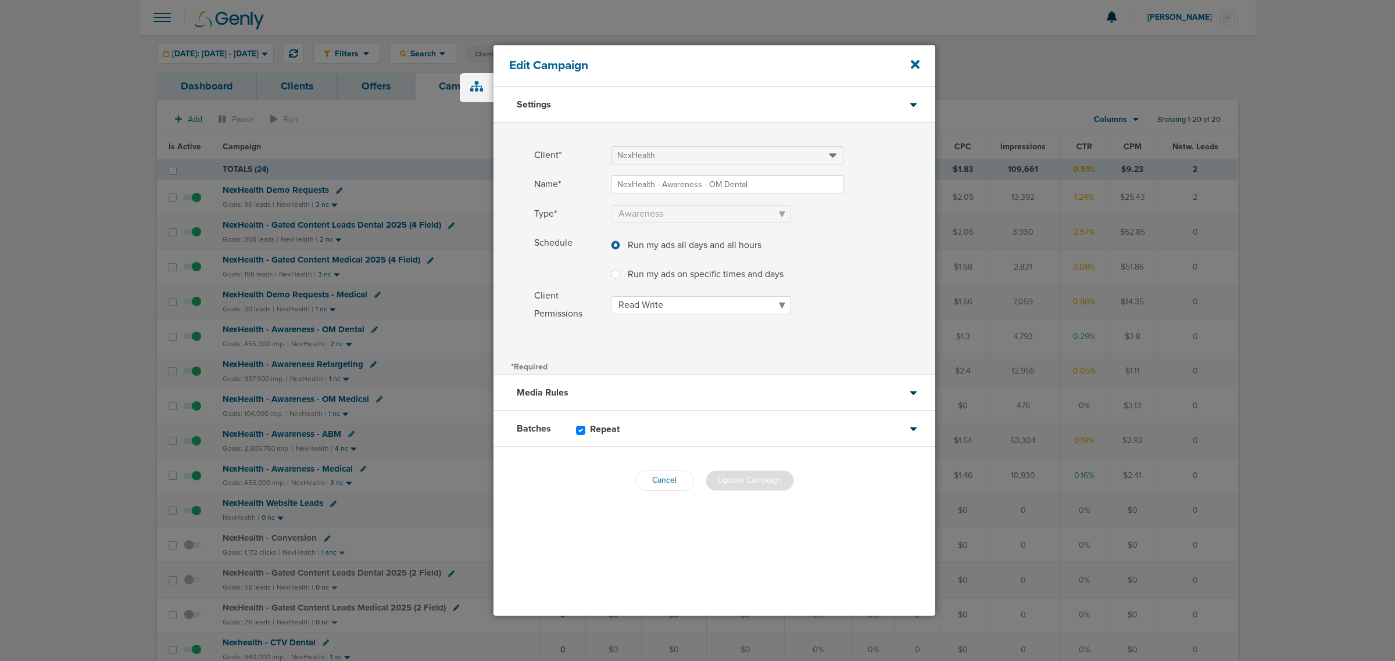
click at [739, 434] on div "Batches Repeat" at bounding box center [715, 430] width 442 height 36
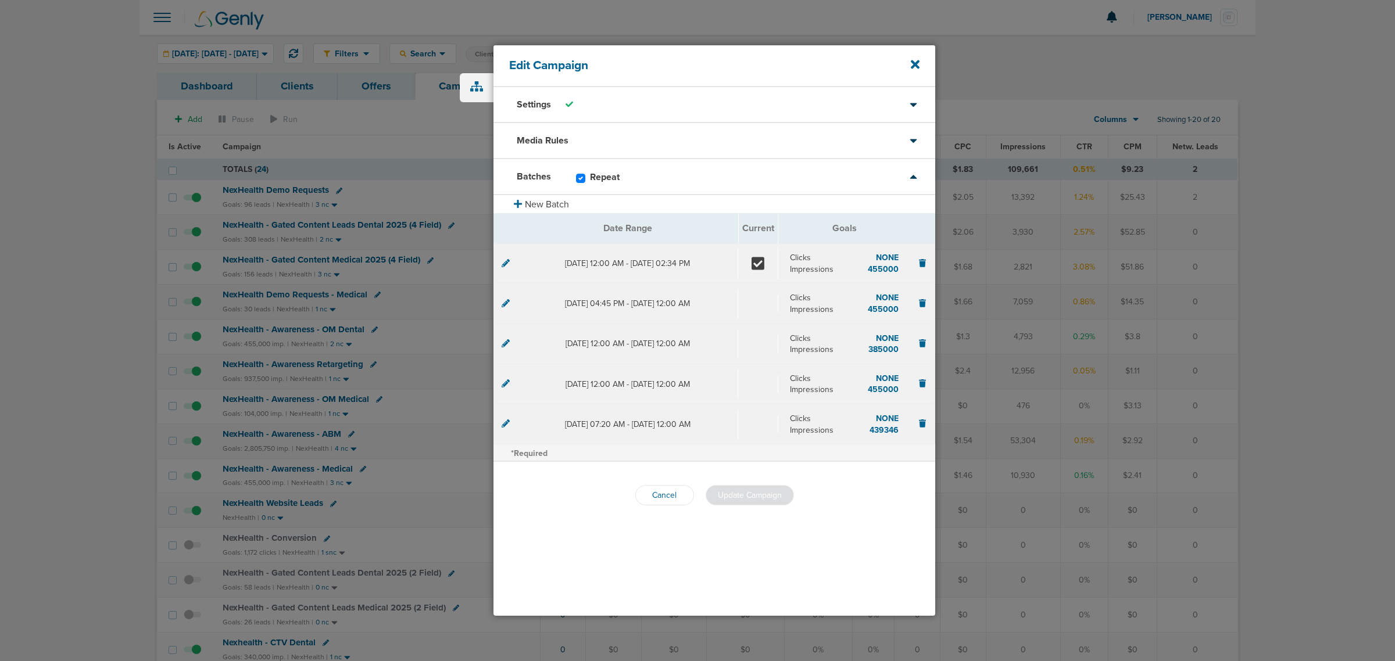
click at [503, 263] on icon at bounding box center [506, 263] width 8 height 8
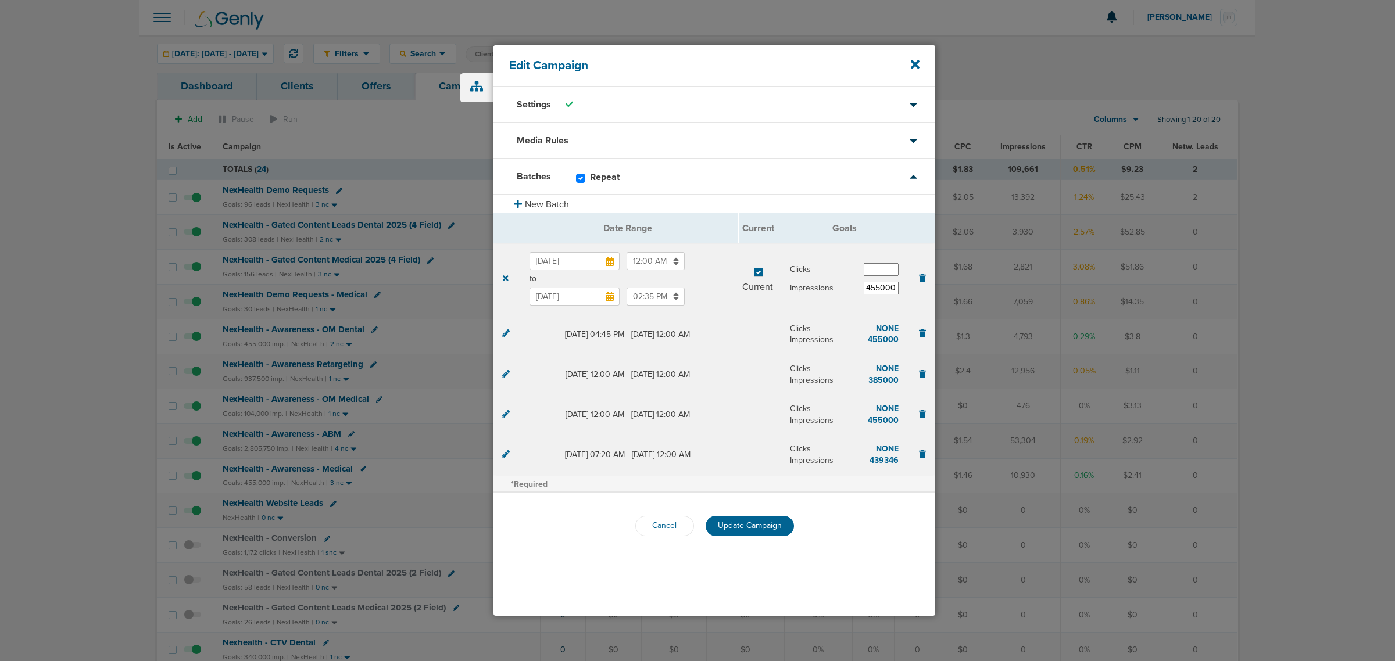
click at [565, 299] on input "Oct 1, 2025" at bounding box center [575, 297] width 90 height 18
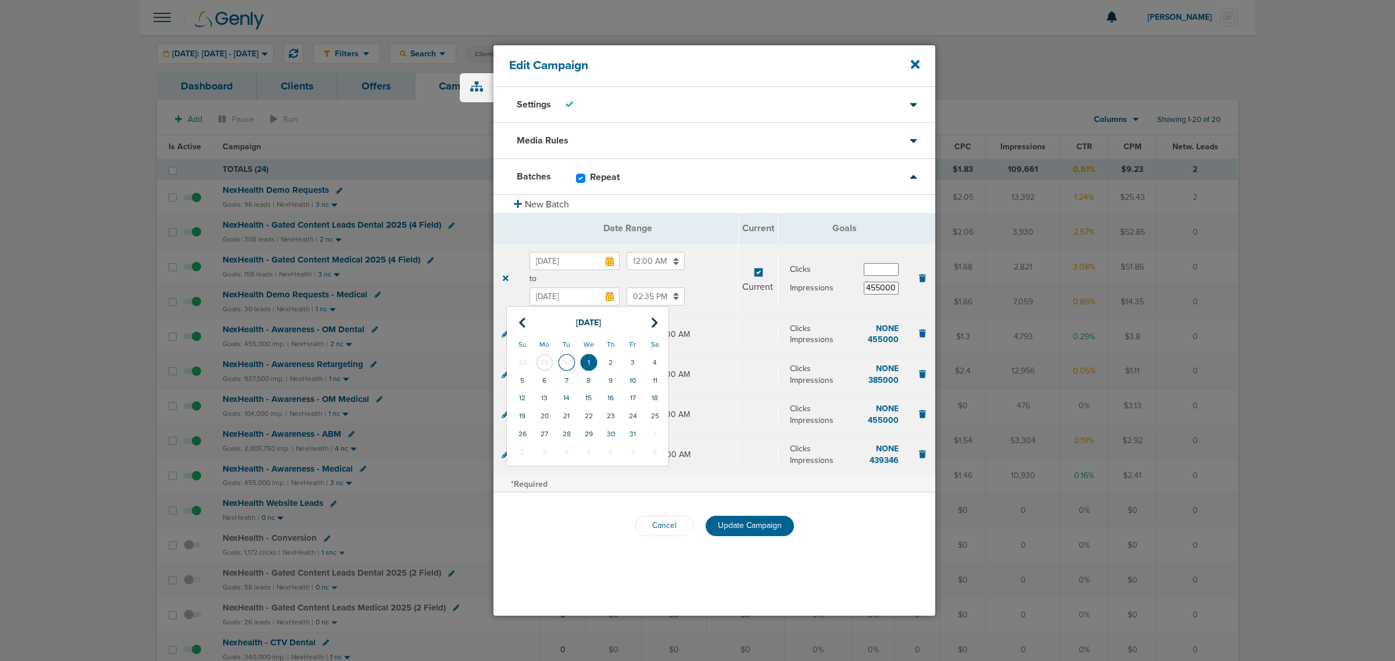
click at [571, 356] on td "30" at bounding box center [567, 363] width 22 height 18
type input "Sep 30, 2025"
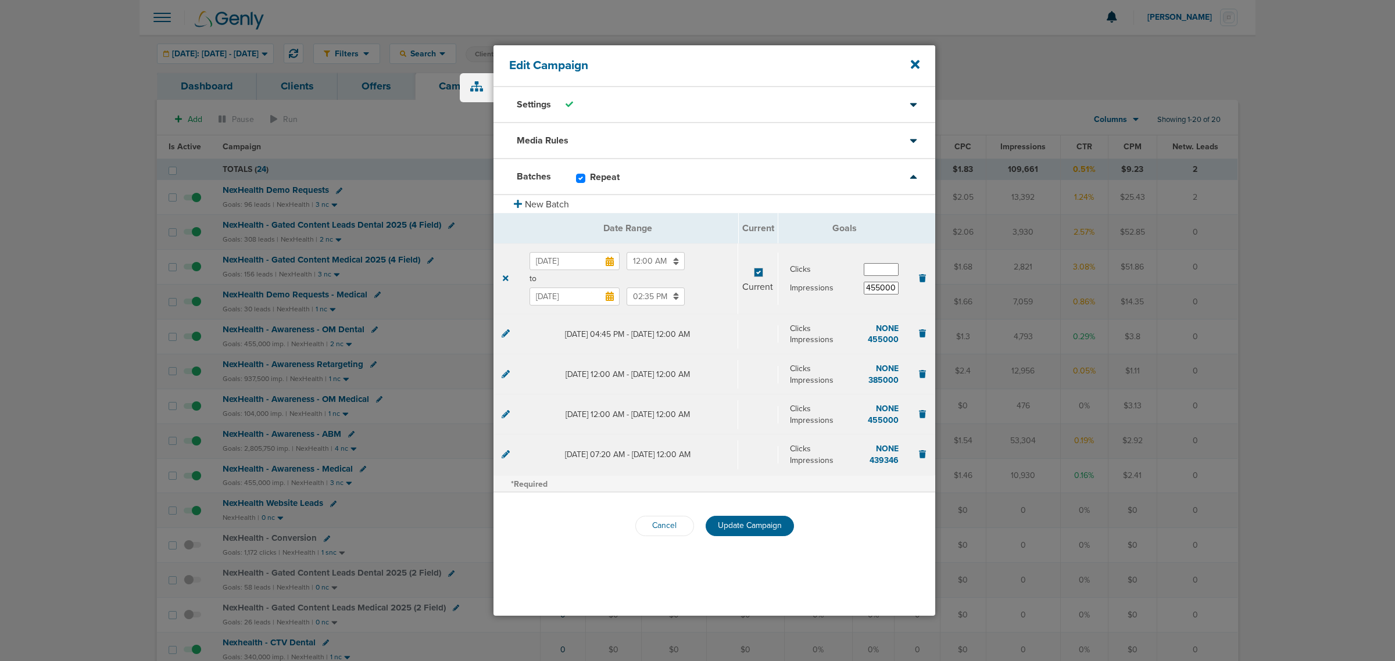
click at [643, 299] on input "02:35 PM" at bounding box center [656, 297] width 58 height 18
click at [629, 352] on span "02" at bounding box center [631, 352] width 17 height 17
click at [741, 362] on td "11" at bounding box center [742, 367] width 38 height 22
click at [695, 324] on icon at bounding box center [696, 324] width 10 height 7
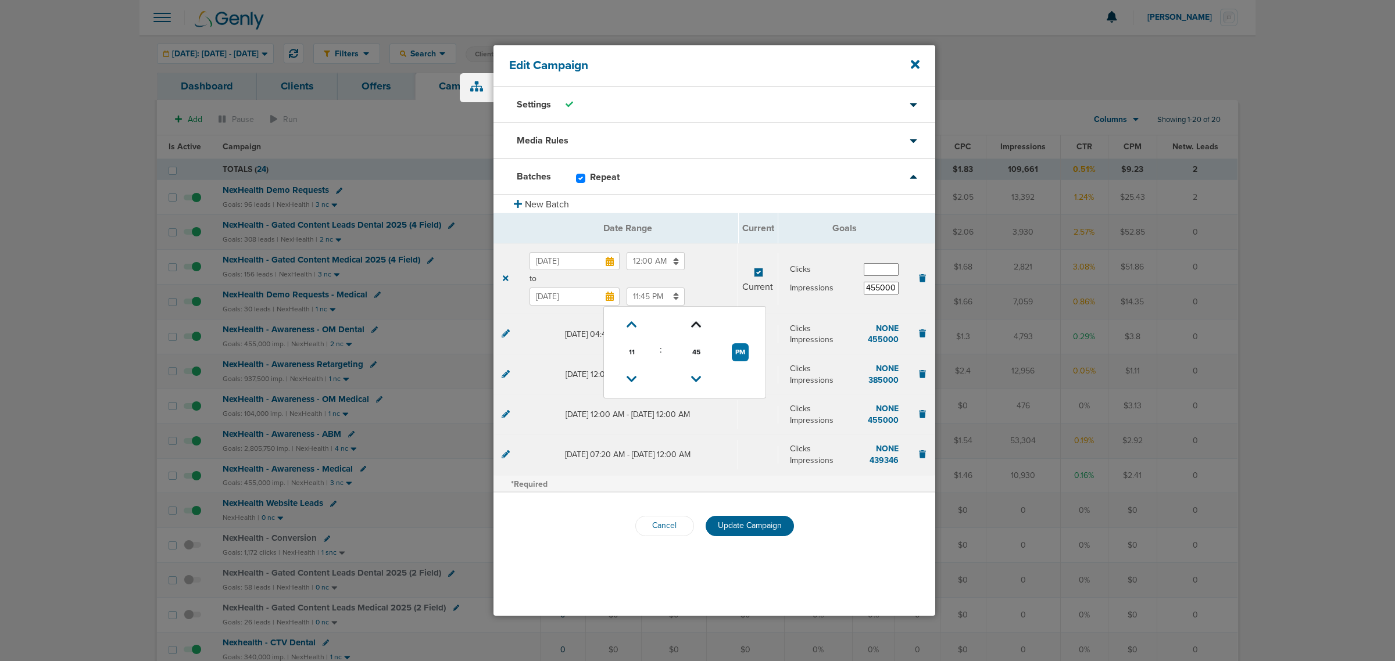
click at [695, 324] on icon at bounding box center [696, 324] width 10 height 7
type input "11:50 PM"
click at [756, 521] on span "Update Campaign" at bounding box center [750, 526] width 64 height 10
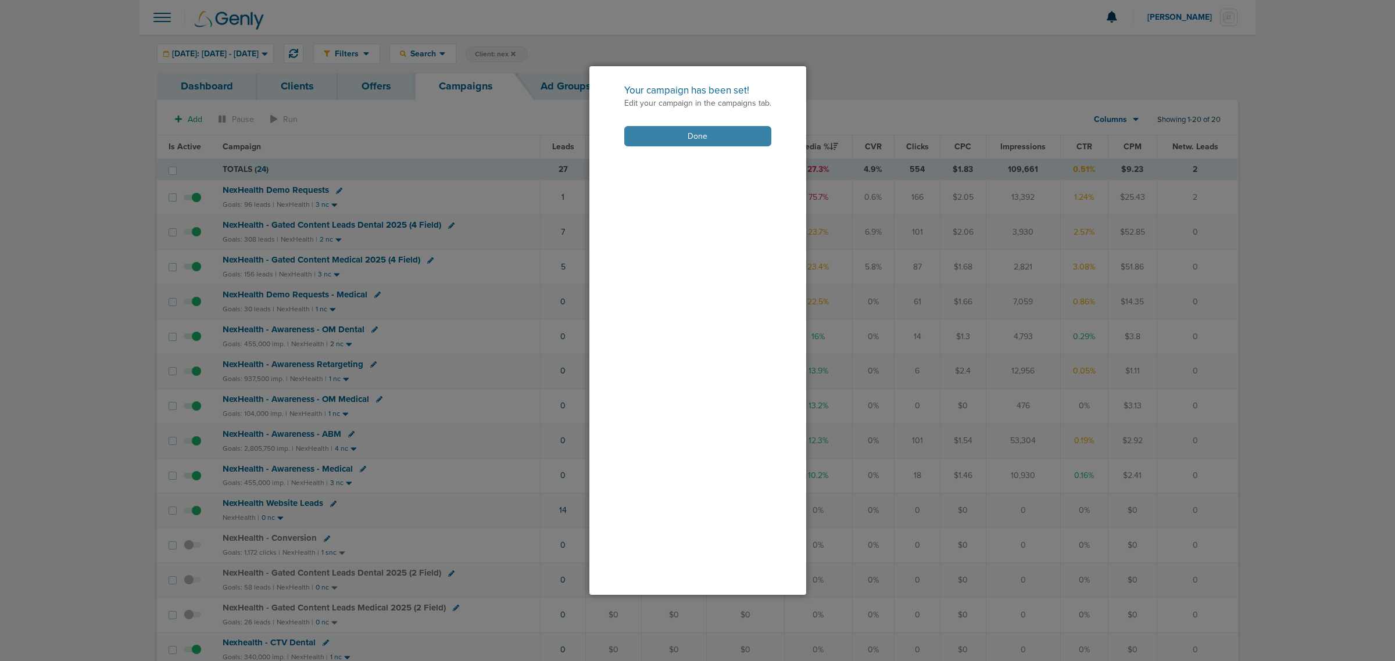
click at [696, 138] on button "Done" at bounding box center [697, 136] width 147 height 20
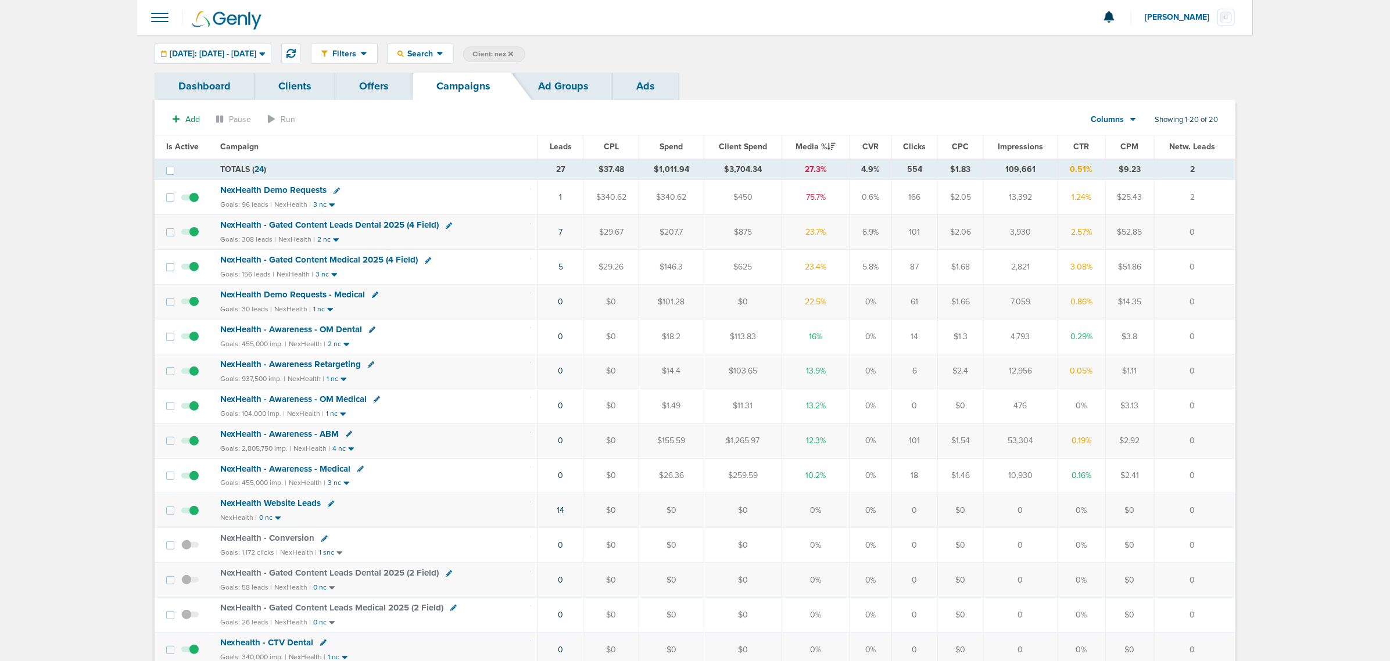
click at [369, 366] on icon at bounding box center [371, 365] width 6 height 6
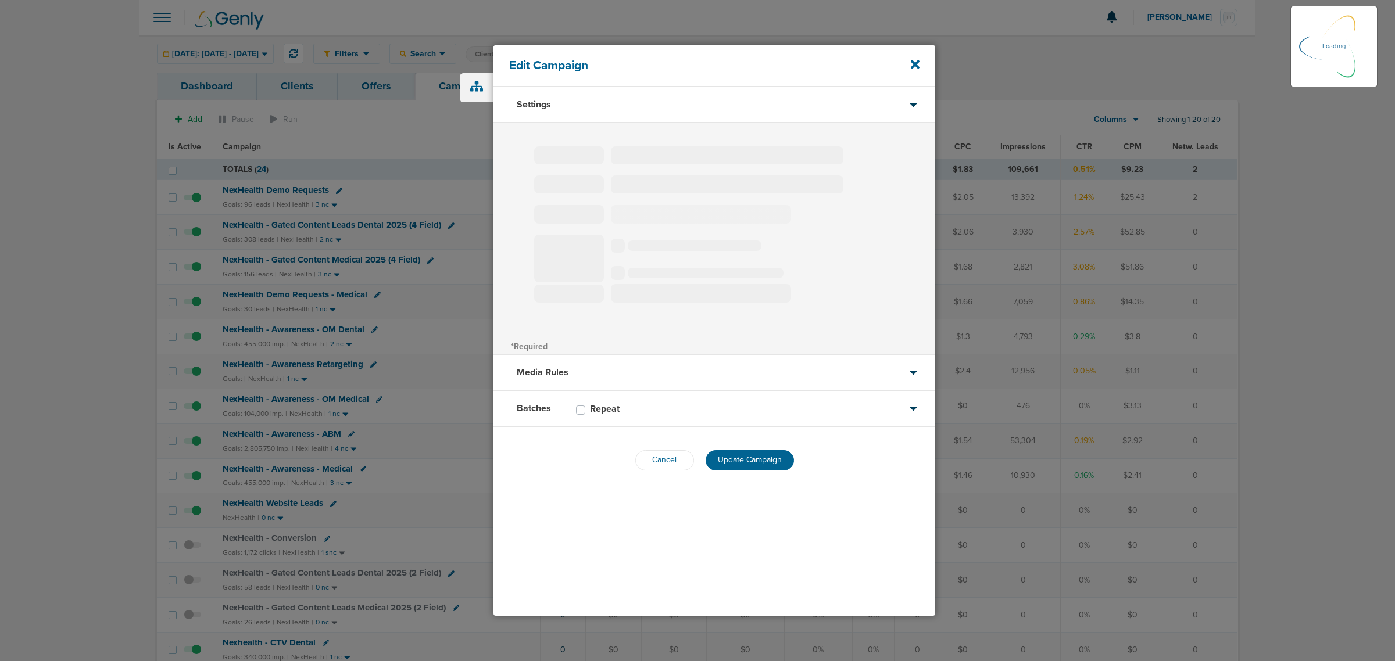
type input "NexHealth - Awareness Retargeting"
select select "Awareness"
radio input "true"
select select "readOnly"
checkbox input "true"
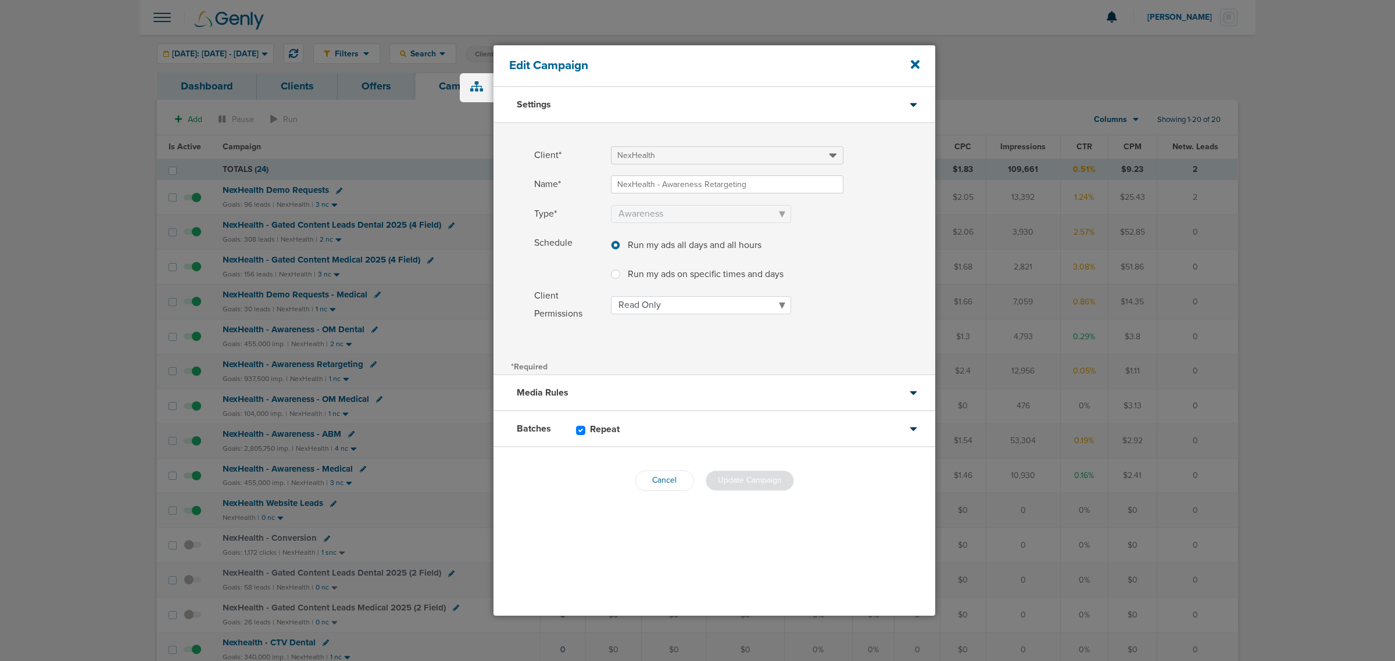
click at [730, 423] on div "Batches Repeat" at bounding box center [715, 430] width 442 height 36
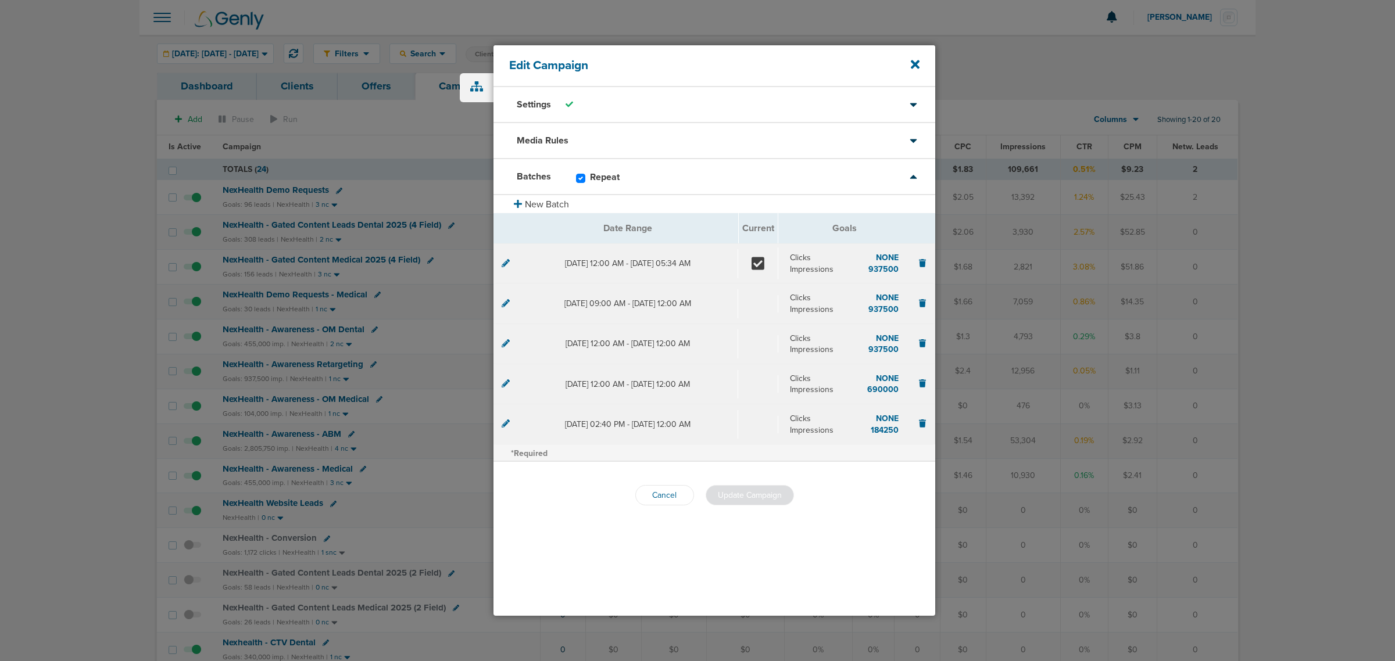
click at [505, 266] on icon at bounding box center [506, 263] width 8 height 8
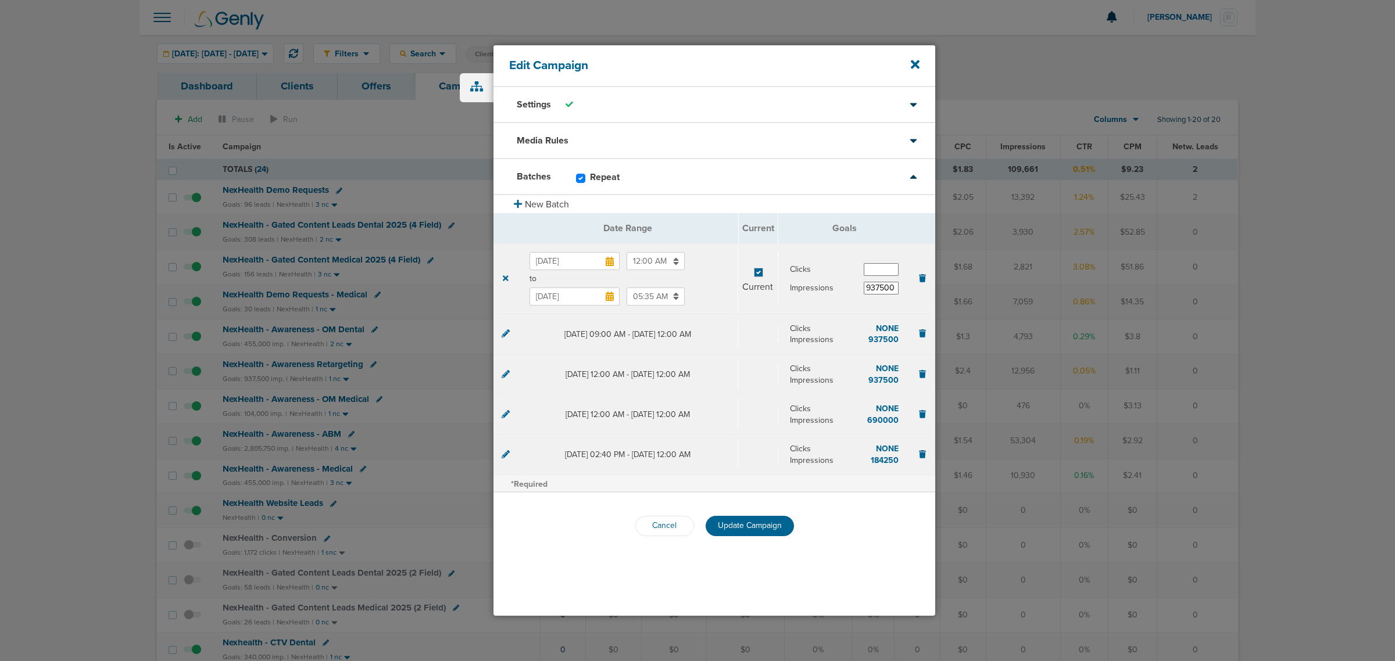
click at [553, 300] on input "Oct 3, 2025" at bounding box center [575, 297] width 90 height 18
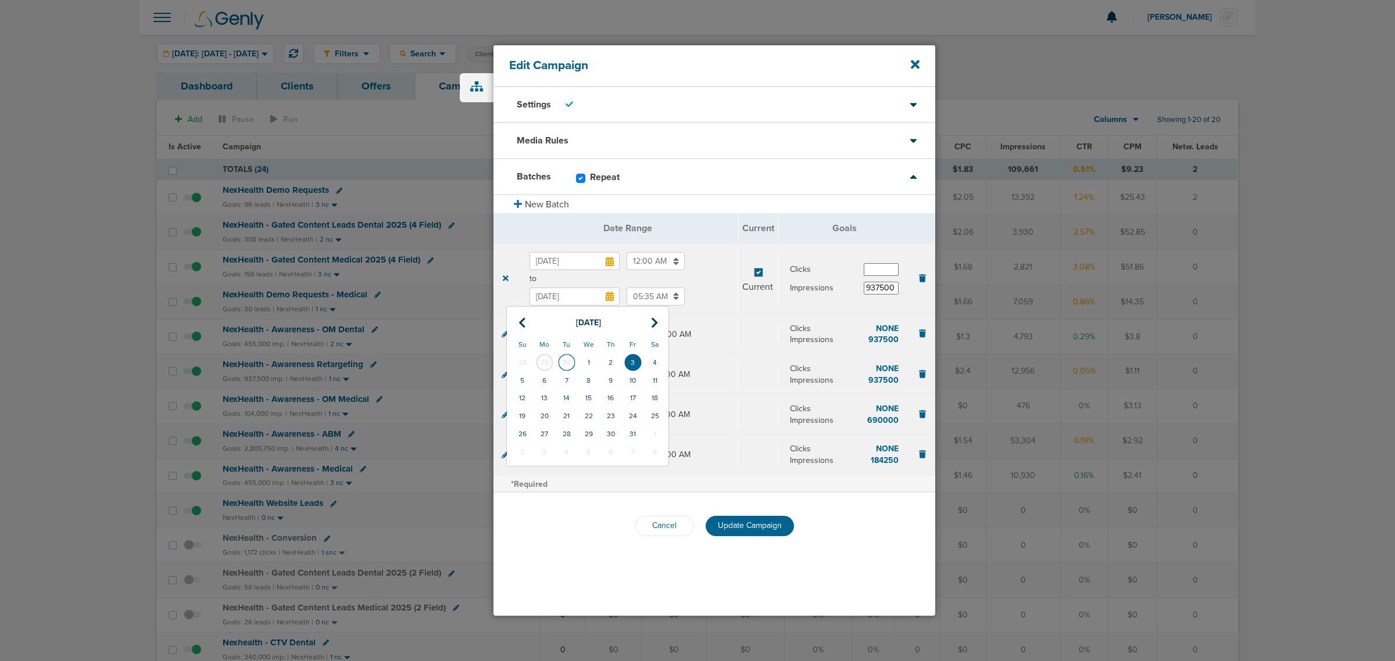
click at [568, 363] on td "30" at bounding box center [567, 363] width 22 height 18
type input "Sep 30, 2025"
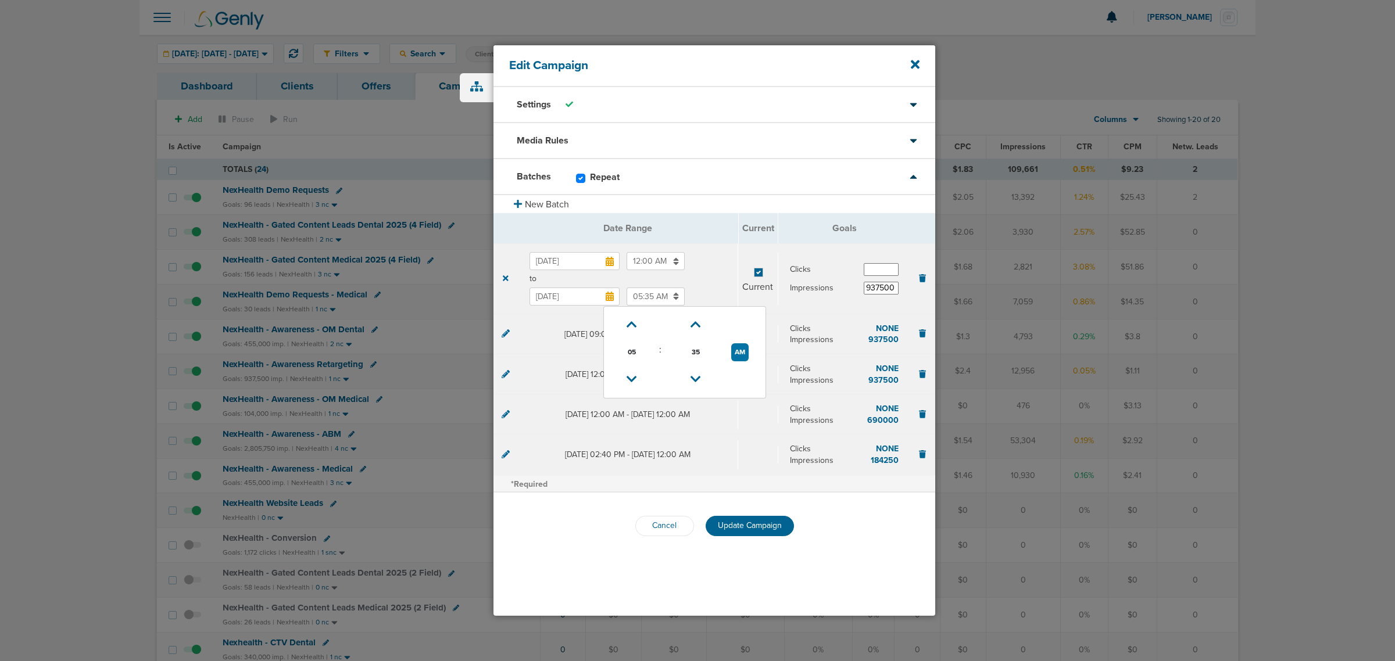
click at [638, 297] on input "05:35 AM" at bounding box center [656, 297] width 58 height 18
click at [632, 352] on span "05" at bounding box center [631, 352] width 17 height 17
click at [736, 367] on td "11" at bounding box center [742, 367] width 38 height 22
click at [739, 349] on button "AM" at bounding box center [739, 353] width 17 height 18
click at [693, 326] on icon at bounding box center [696, 324] width 10 height 7
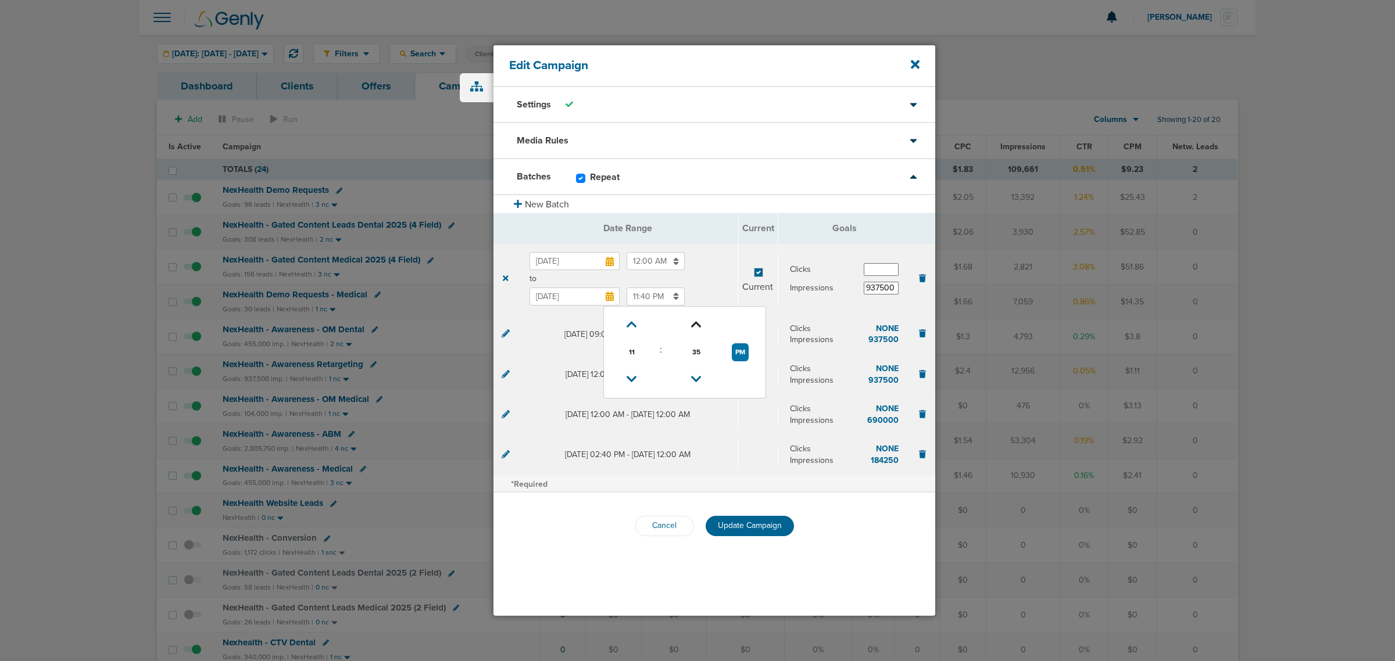
click at [693, 326] on icon at bounding box center [696, 324] width 10 height 7
type input "11:45 PM"
click at [737, 524] on span "Update Campaign" at bounding box center [750, 526] width 64 height 10
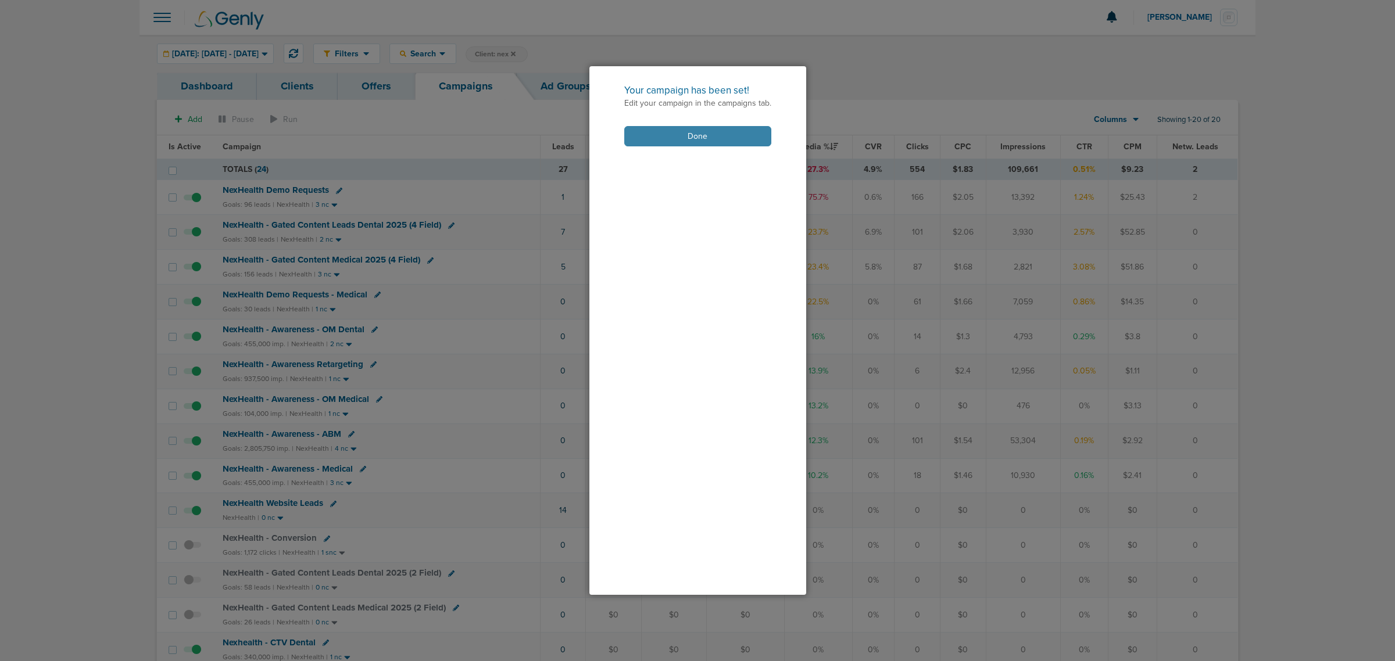
click at [684, 137] on button "Done" at bounding box center [697, 136] width 147 height 20
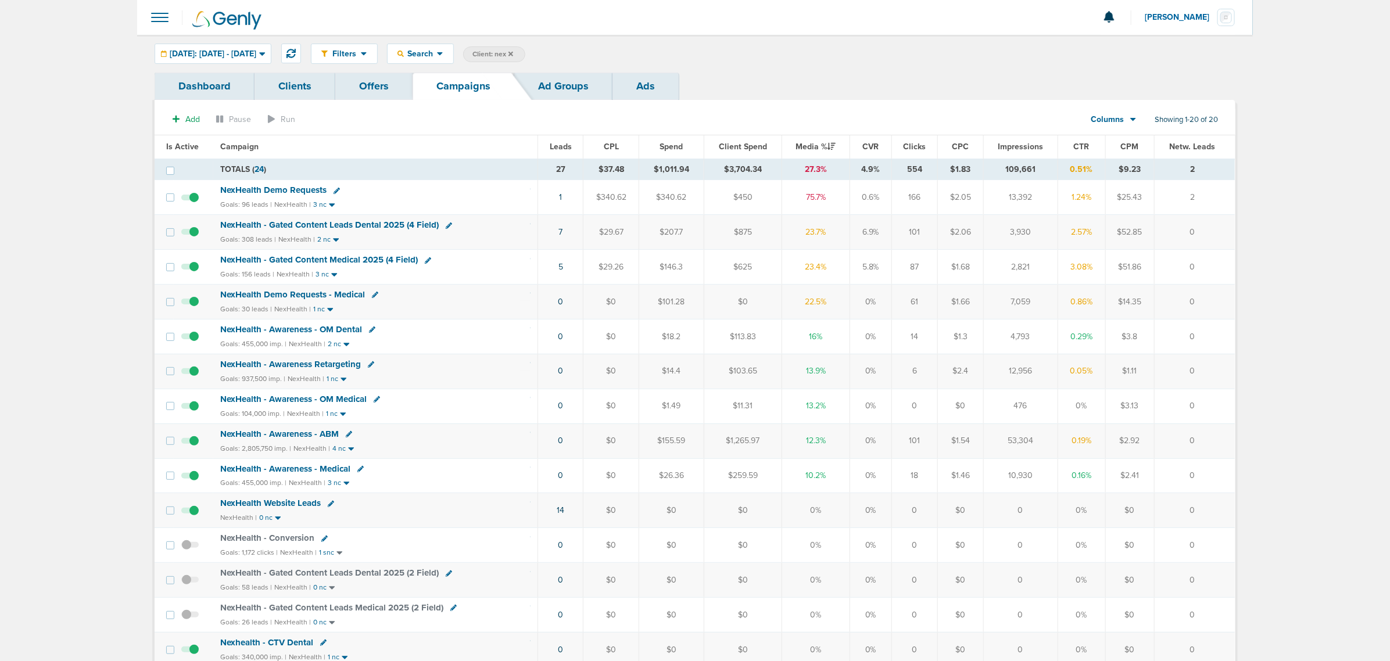
click at [377, 402] on icon at bounding box center [377, 399] width 6 height 6
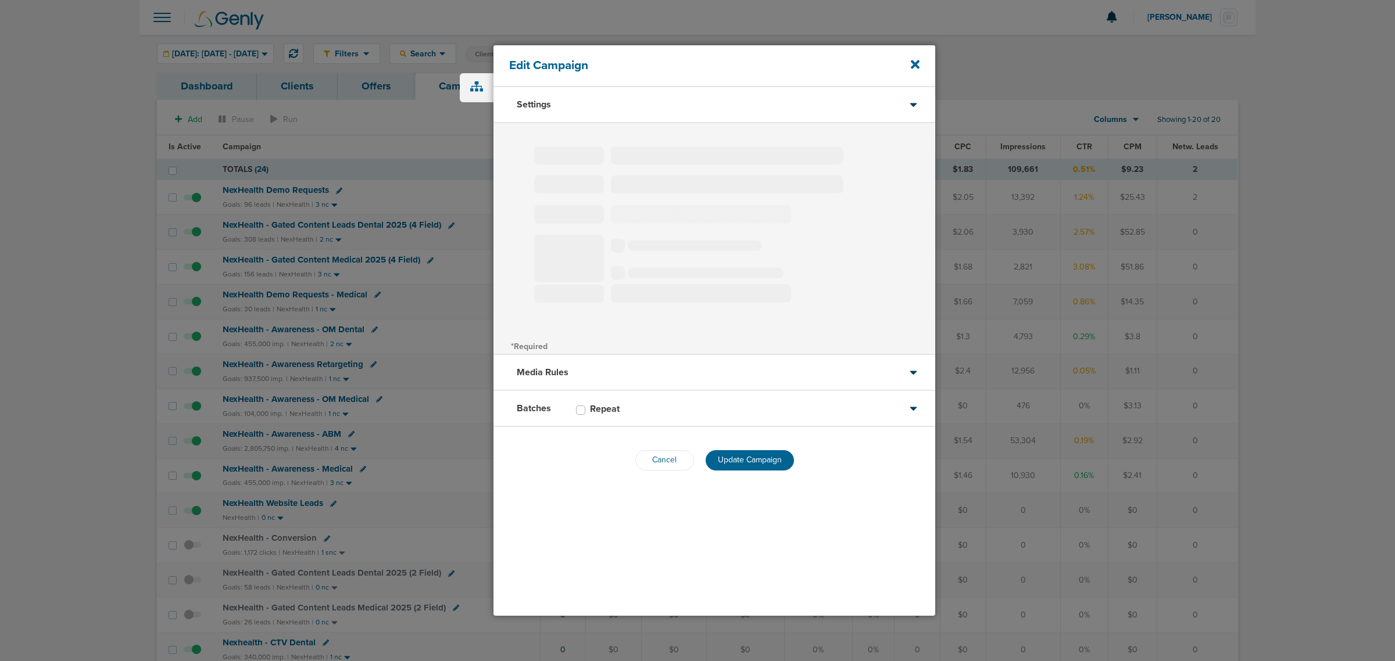
type input "NexHealth - Awareness - OM Medical"
select select "Awareness"
radio input "true"
select select "readOnly"
checkbox input "true"
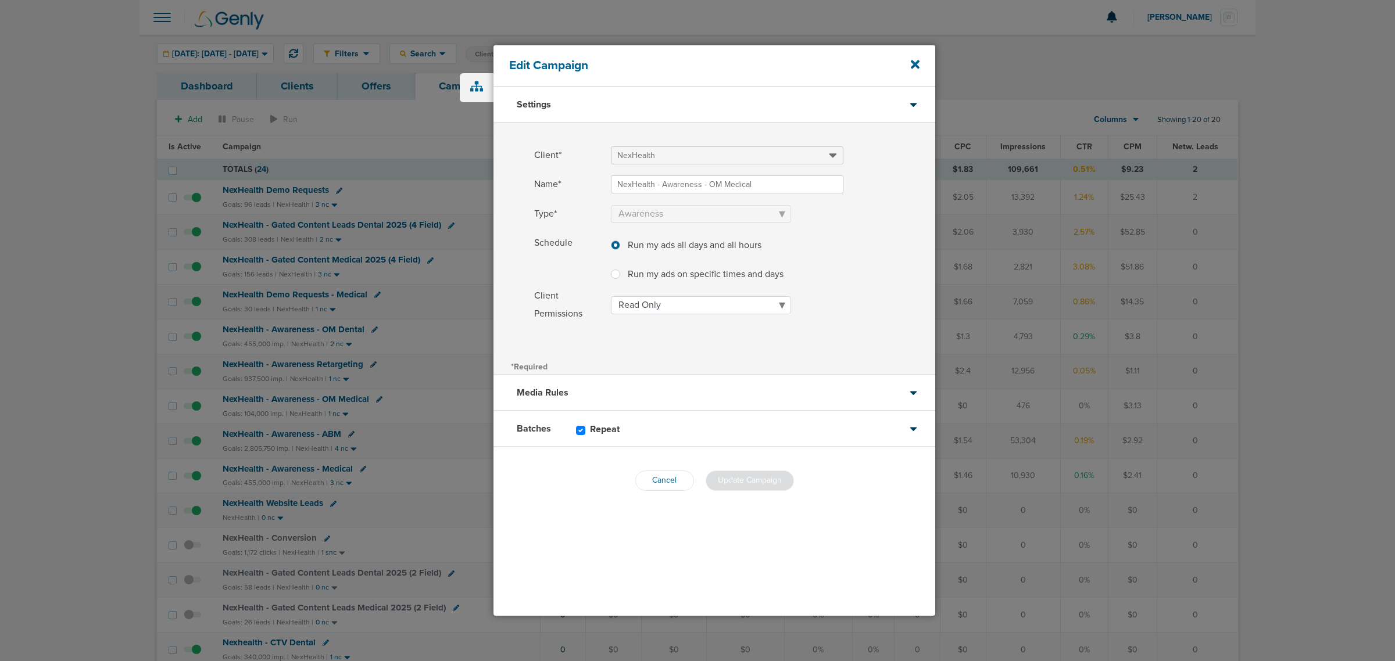
click at [648, 385] on div "Media Rules" at bounding box center [715, 394] width 442 height 36
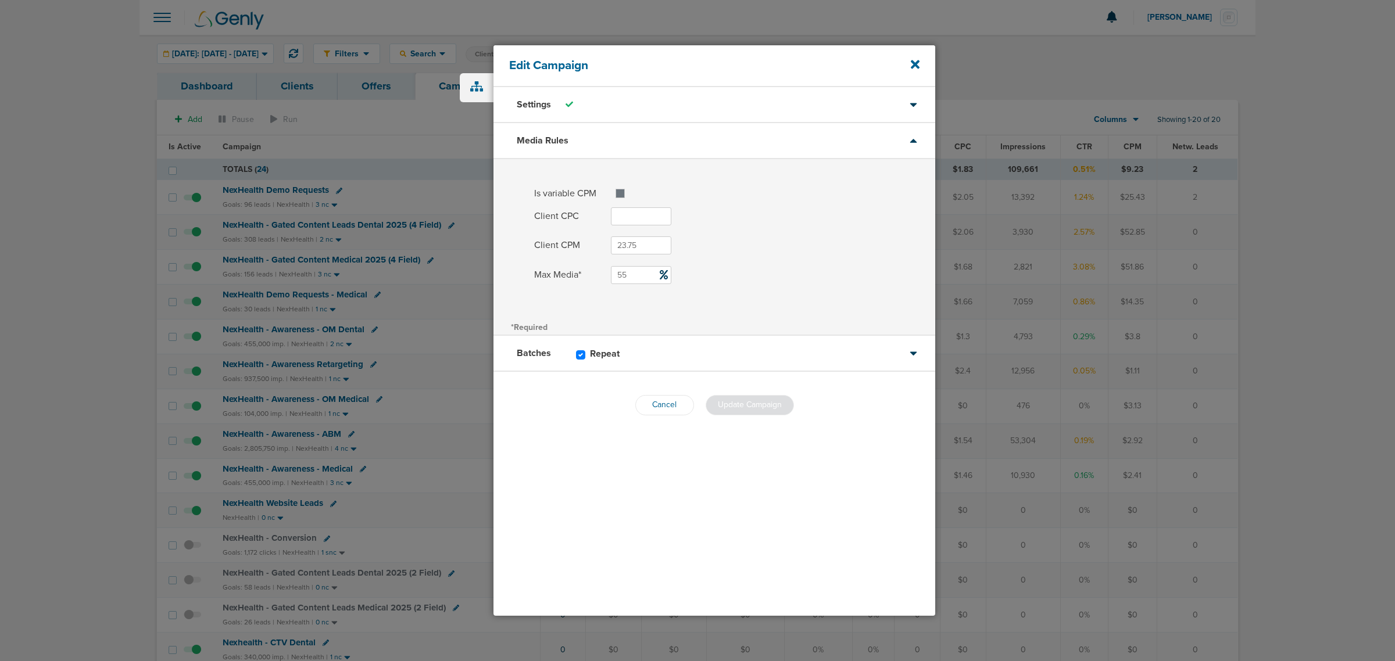
click at [788, 364] on div "Batches Repeat" at bounding box center [715, 354] width 442 height 36
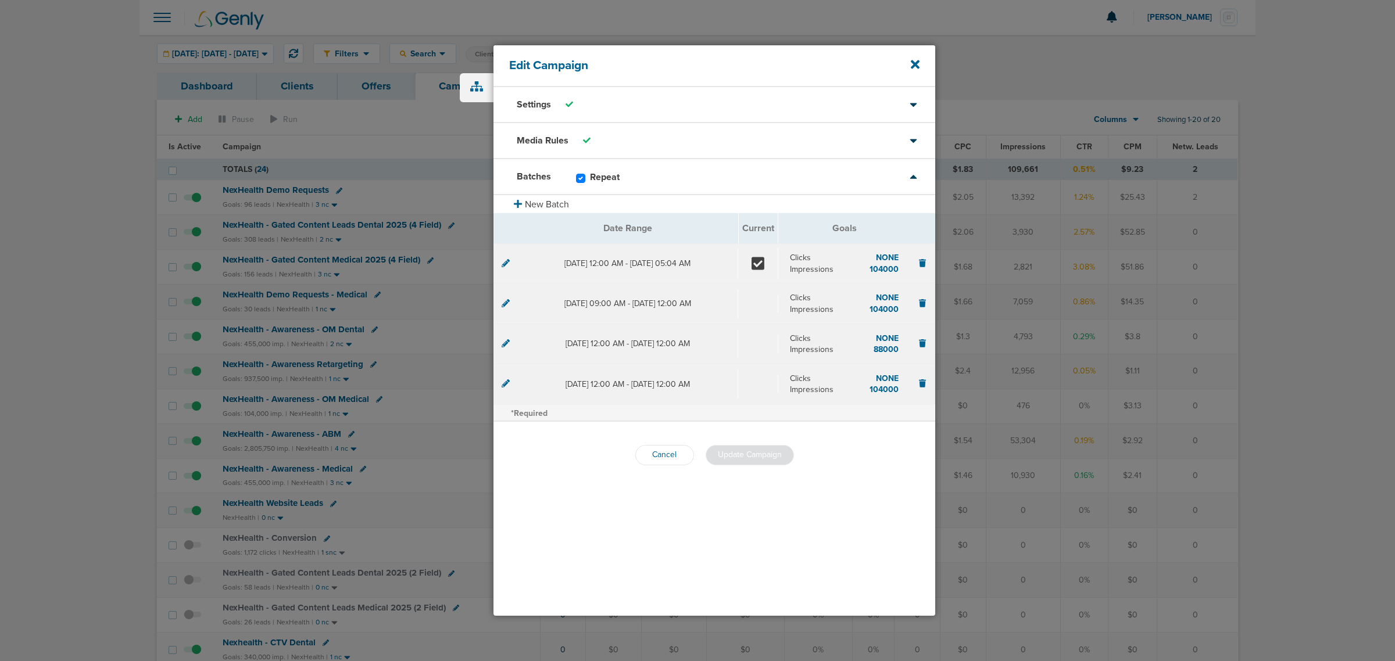
click at [505, 262] on icon at bounding box center [506, 263] width 8 height 8
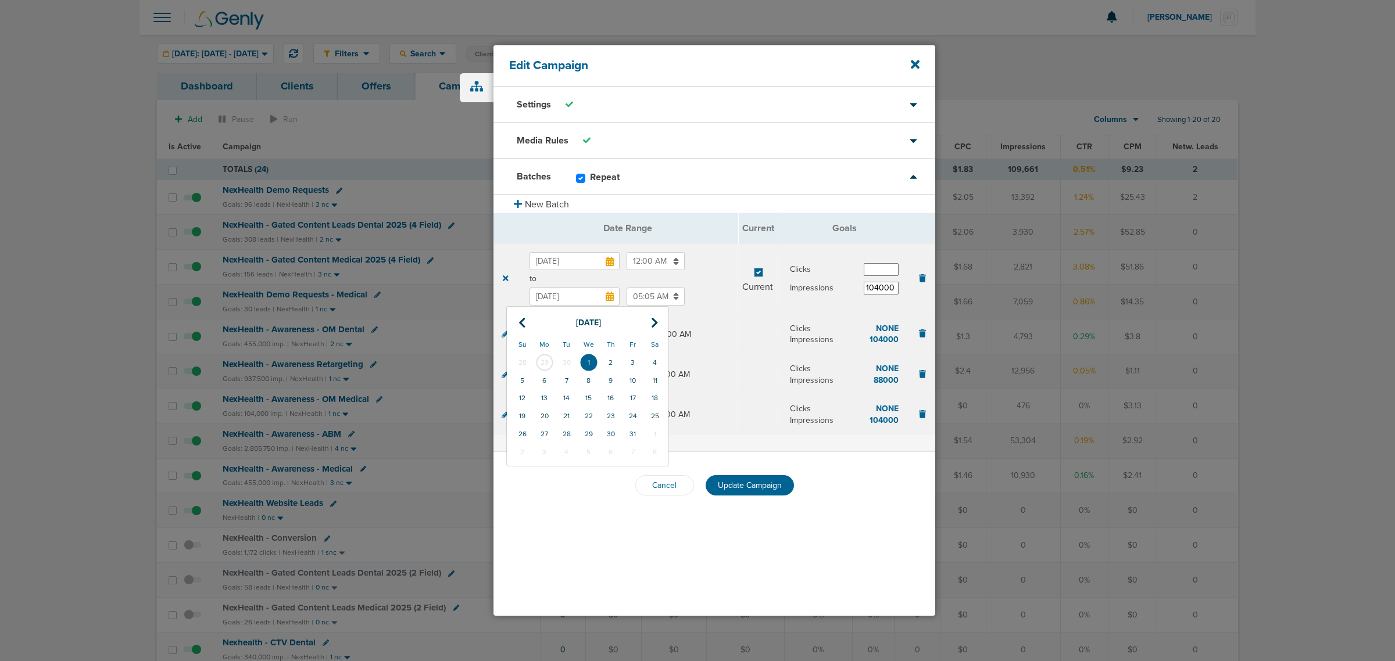
click at [564, 297] on input "Oct 1, 2025" at bounding box center [575, 297] width 90 height 18
click at [562, 362] on td "30" at bounding box center [567, 363] width 22 height 18
type input "Sep 30, 2025"
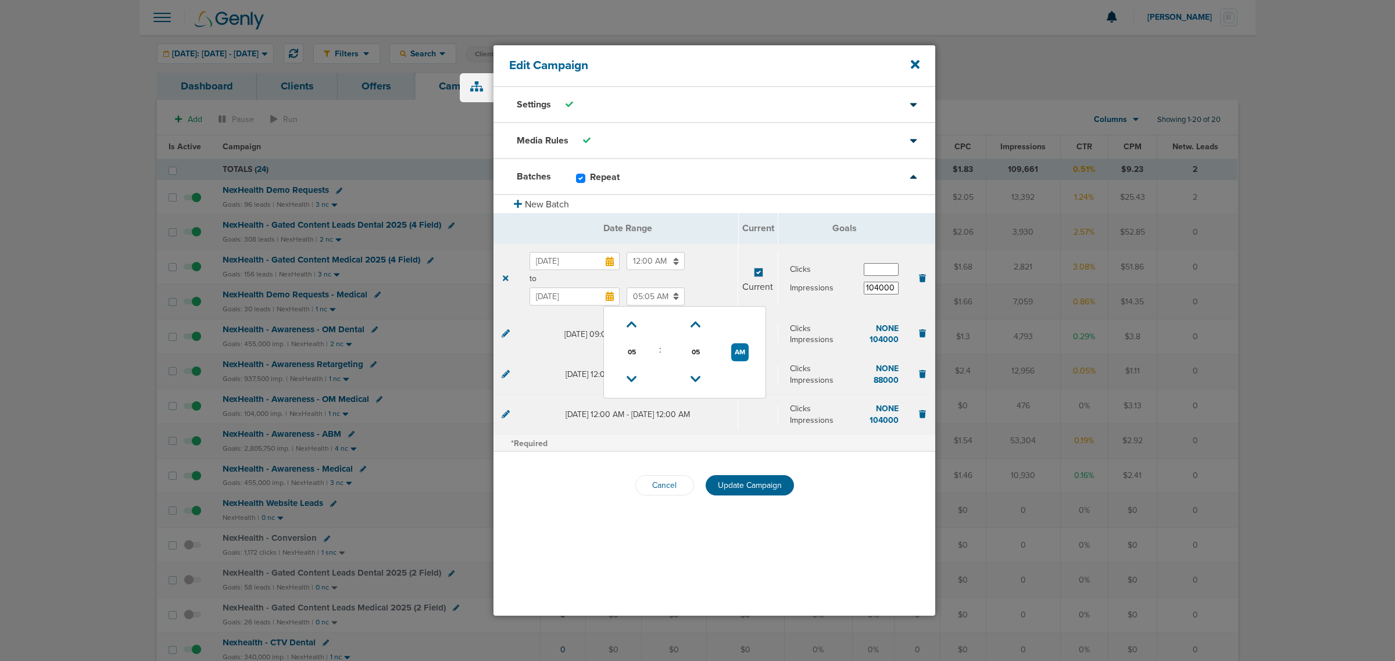
click at [647, 292] on input "05:05 AM" at bounding box center [656, 297] width 58 height 18
click at [634, 349] on span "05" at bounding box center [631, 352] width 17 height 17
click at [745, 365] on td "11" at bounding box center [742, 367] width 38 height 22
click at [734, 350] on button "AM" at bounding box center [739, 353] width 17 height 18
type input "11:05 PM"
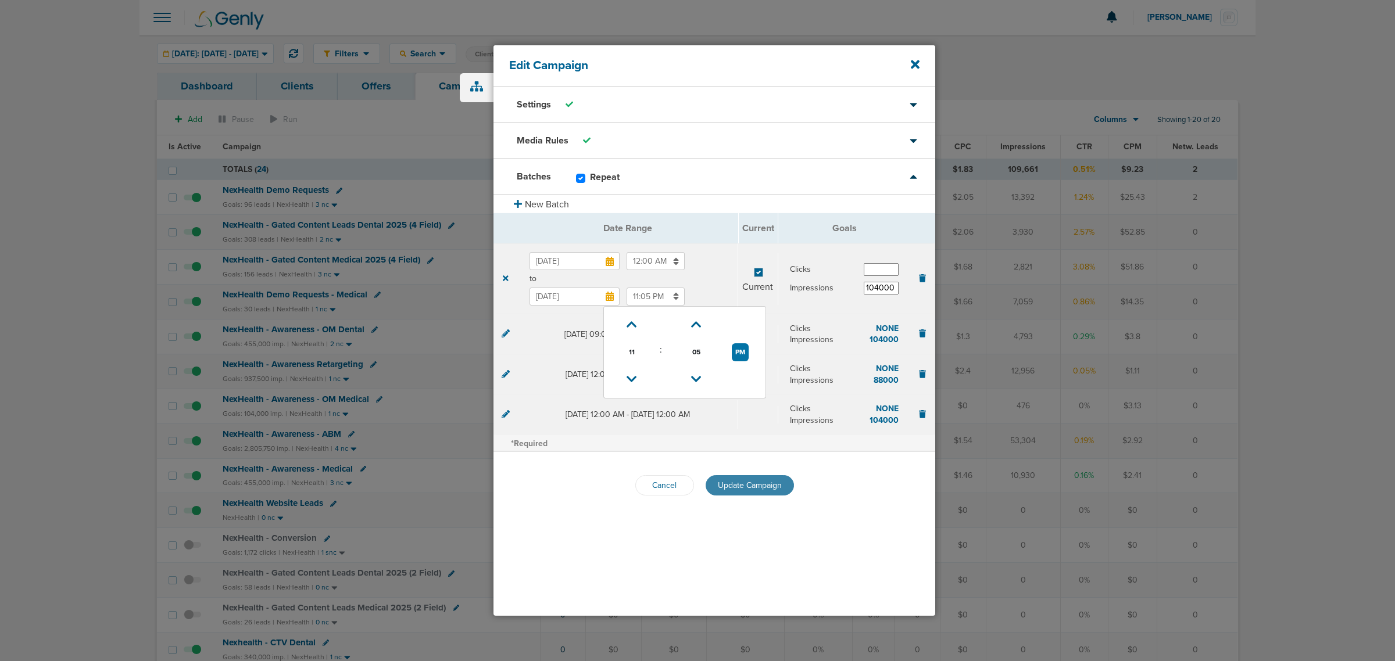
click at [760, 482] on span "Update Campaign" at bounding box center [750, 486] width 64 height 10
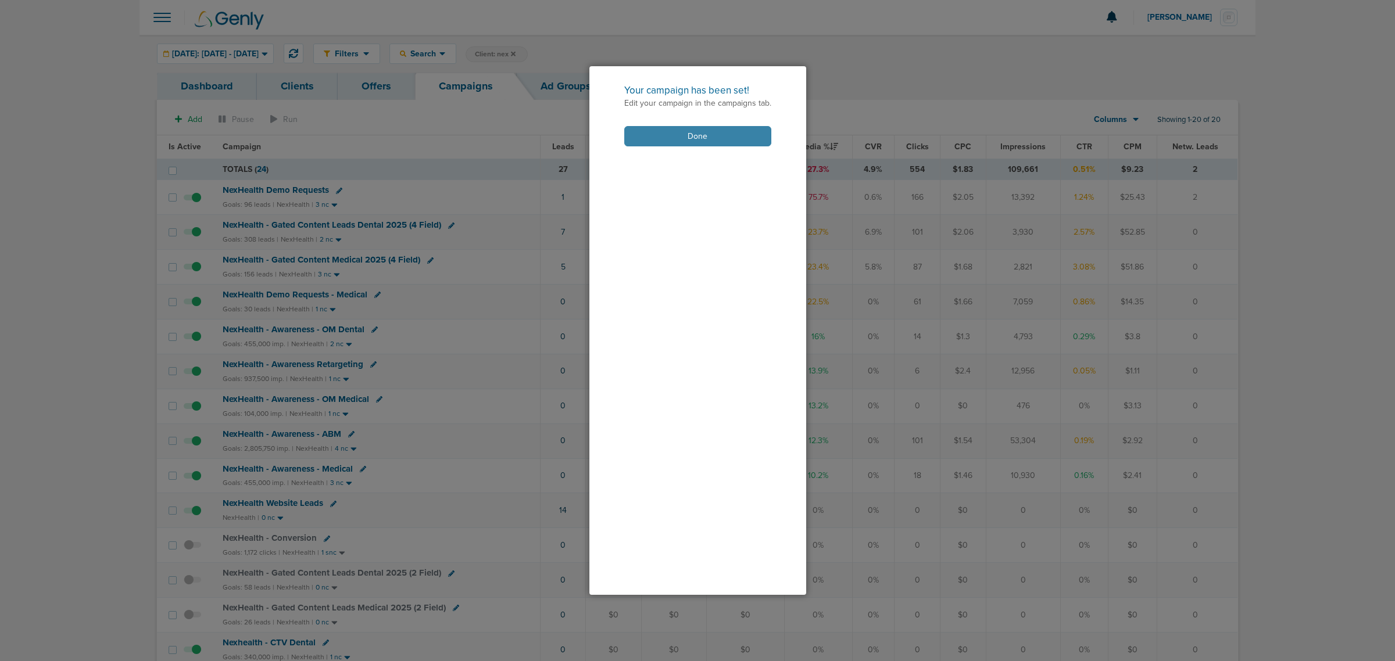
click at [724, 133] on button "Done" at bounding box center [697, 136] width 147 height 20
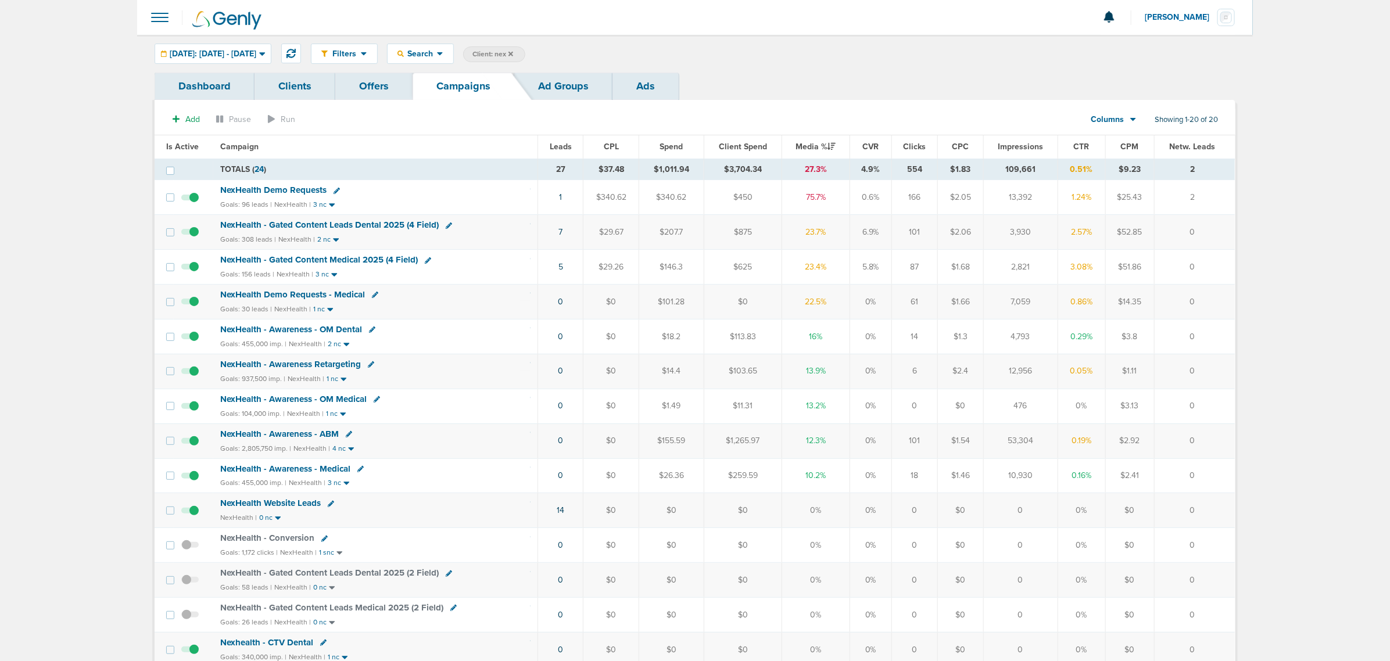
click at [346, 438] on icon at bounding box center [349, 434] width 6 height 6
select select
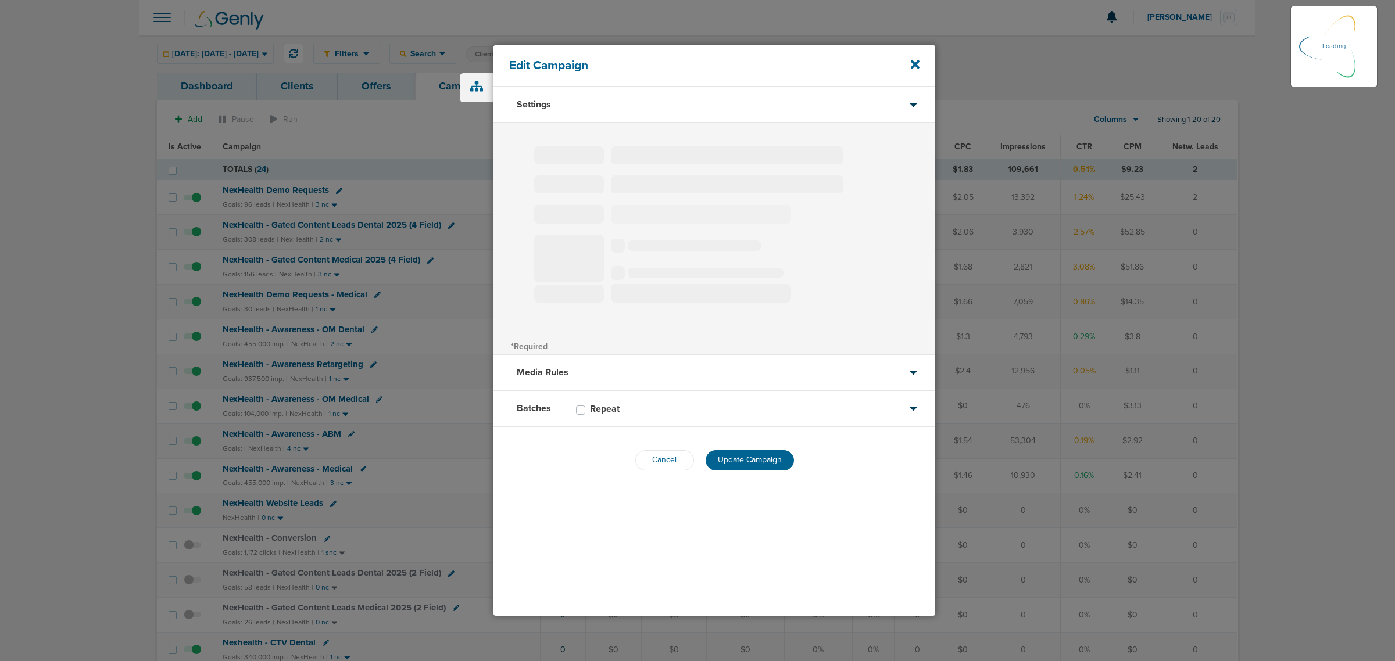
type input "NexHealth - Awareness - ABM"
select select "Awareness"
radio input "true"
select select "readOnly"
checkbox input "true"
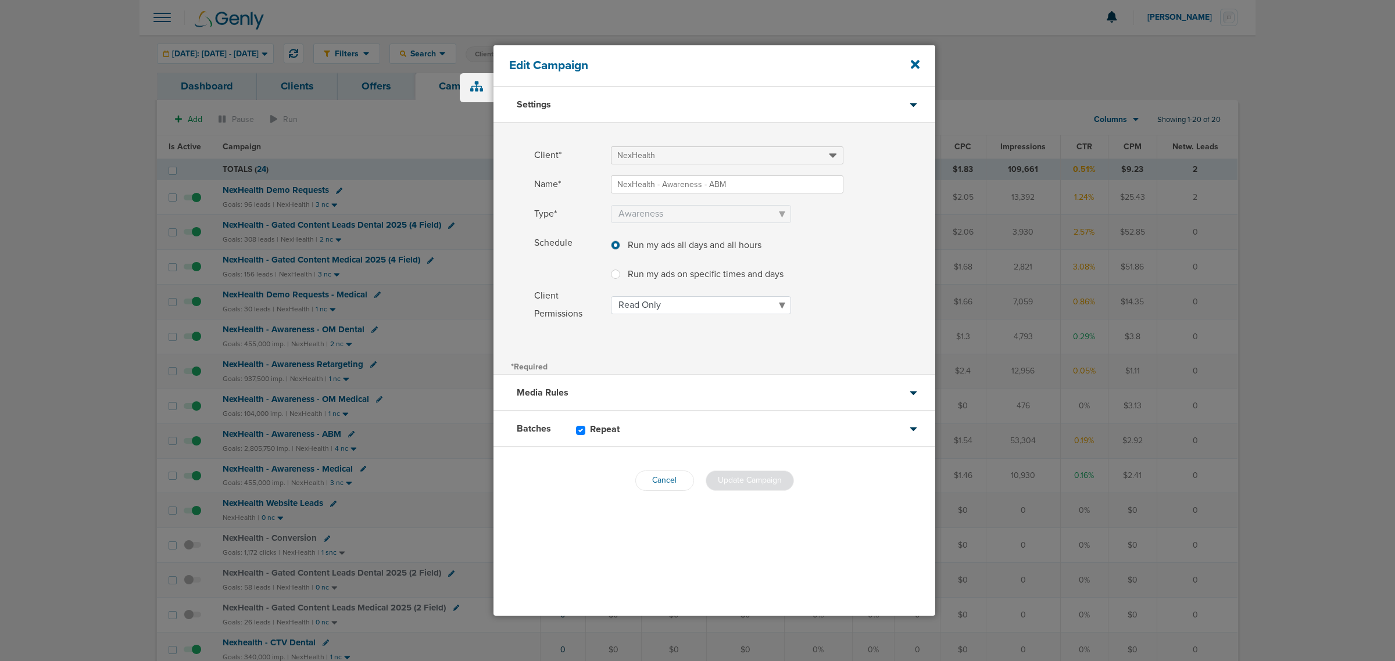
click at [681, 427] on div "Batches Repeat" at bounding box center [715, 430] width 442 height 36
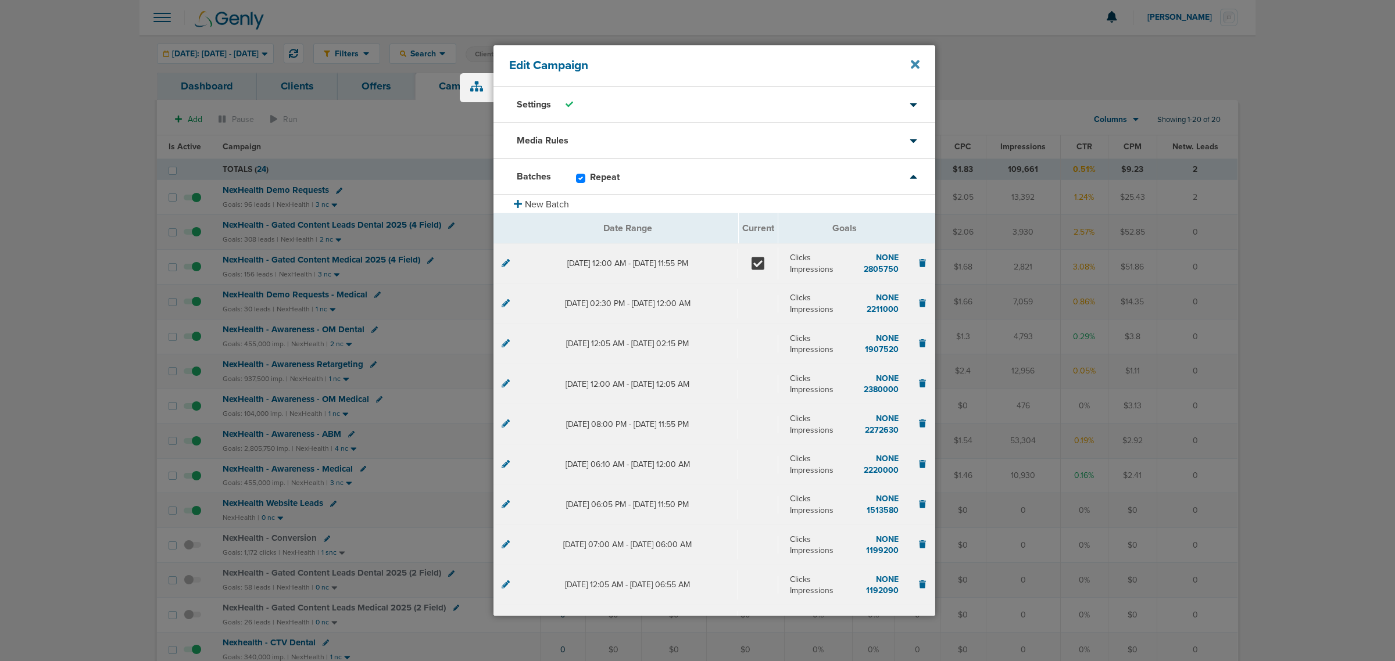
click at [914, 60] on icon at bounding box center [915, 64] width 9 height 13
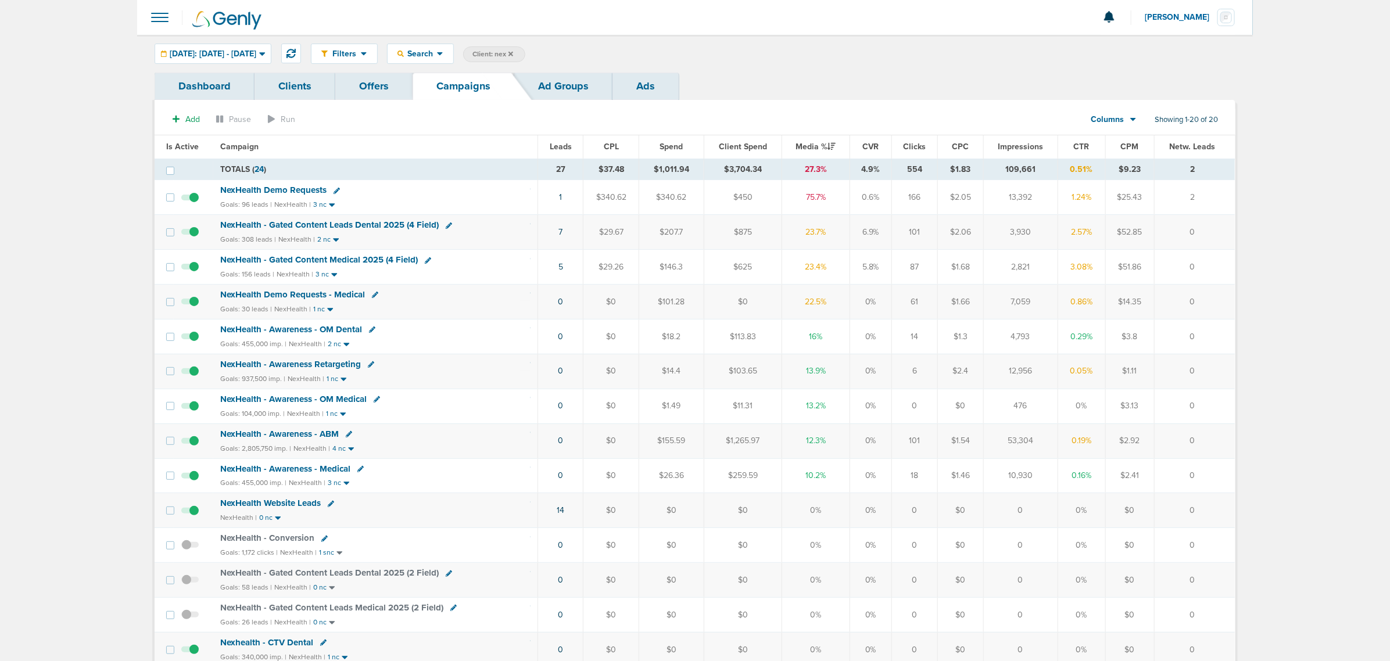
click at [359, 473] on icon at bounding box center [360, 469] width 6 height 6
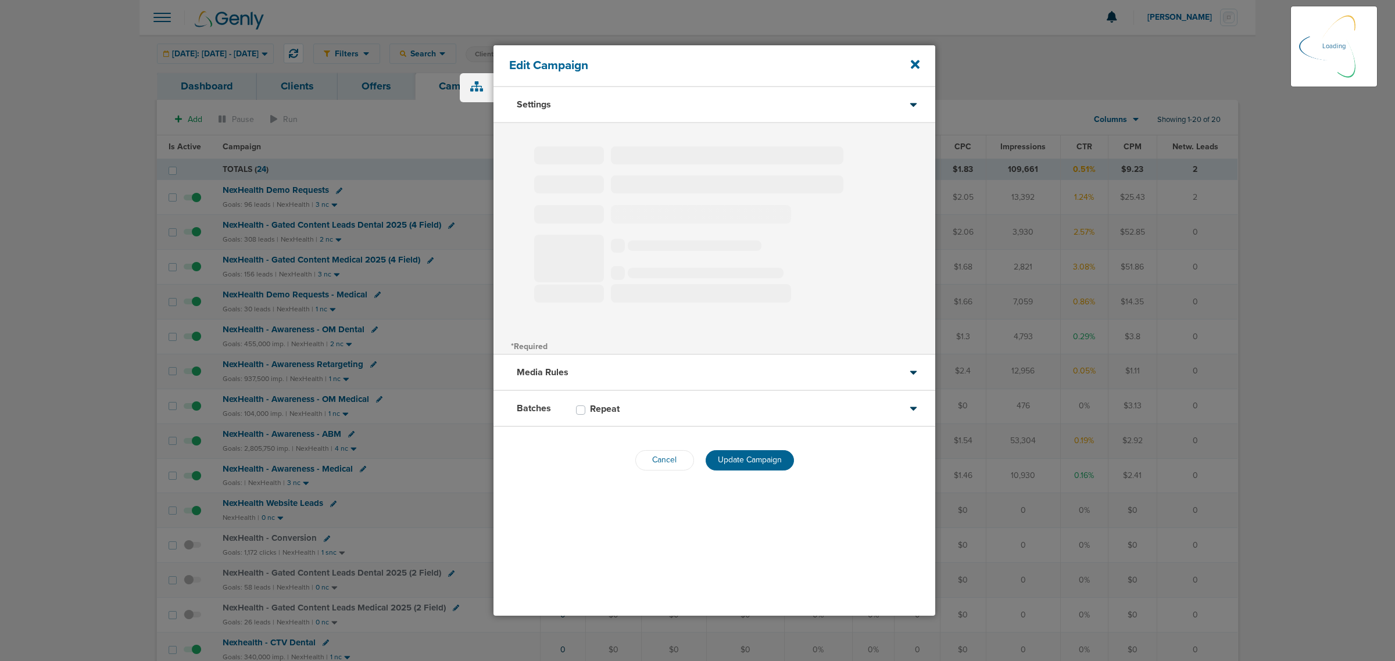
type input "NexHealth - Awareness - Medical"
select select "Awareness"
radio input "true"
select select "readOnly"
checkbox input "true"
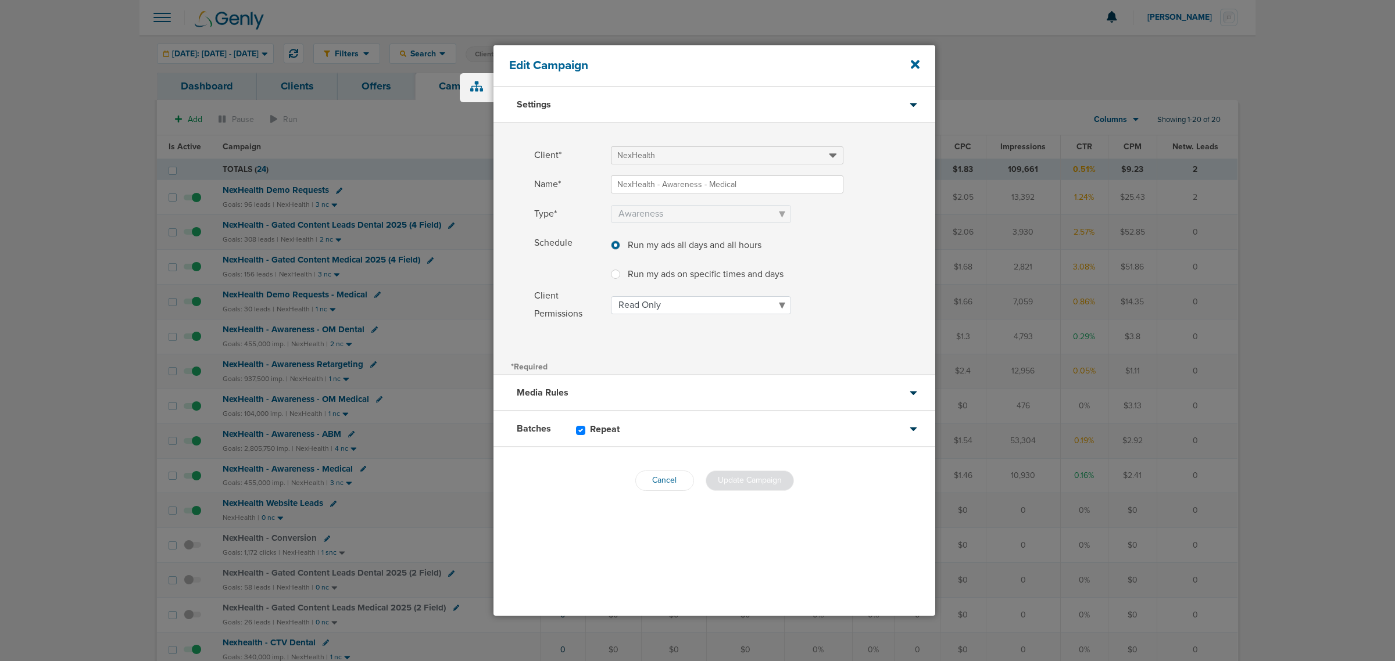
click at [647, 425] on div "Batches Repeat" at bounding box center [715, 430] width 442 height 36
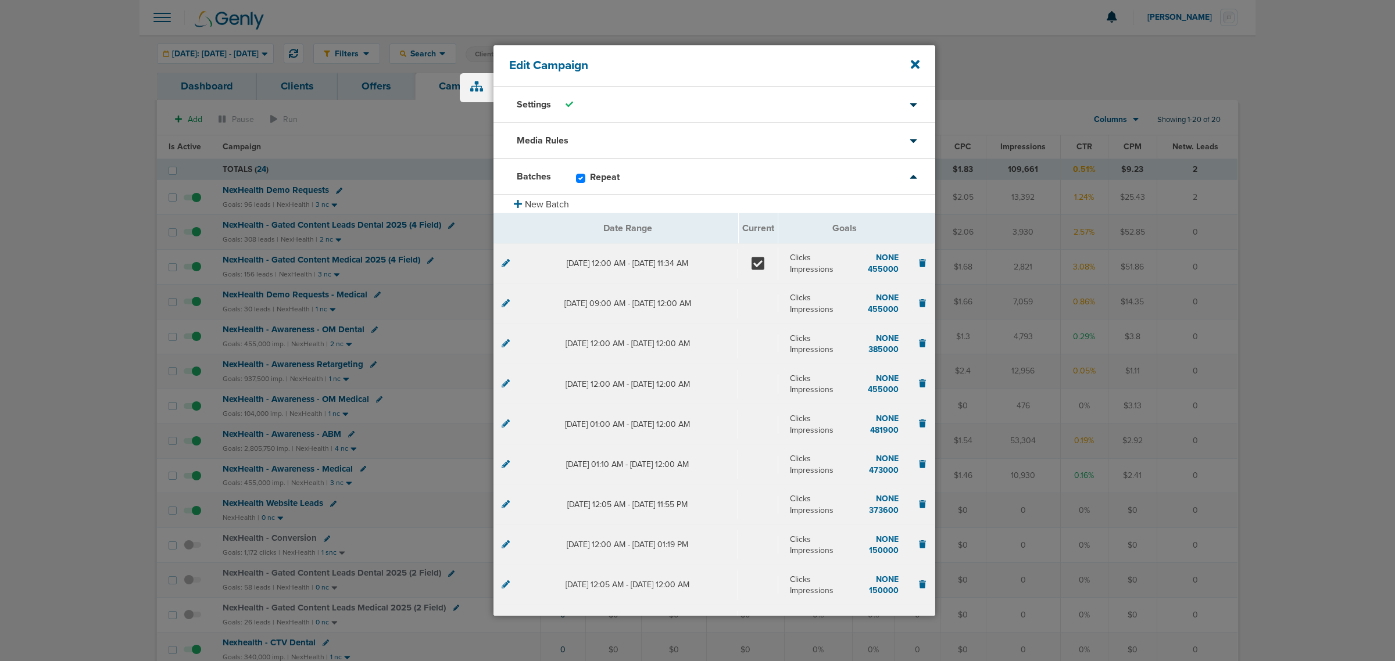
click at [504, 259] on icon at bounding box center [506, 263] width 8 height 8
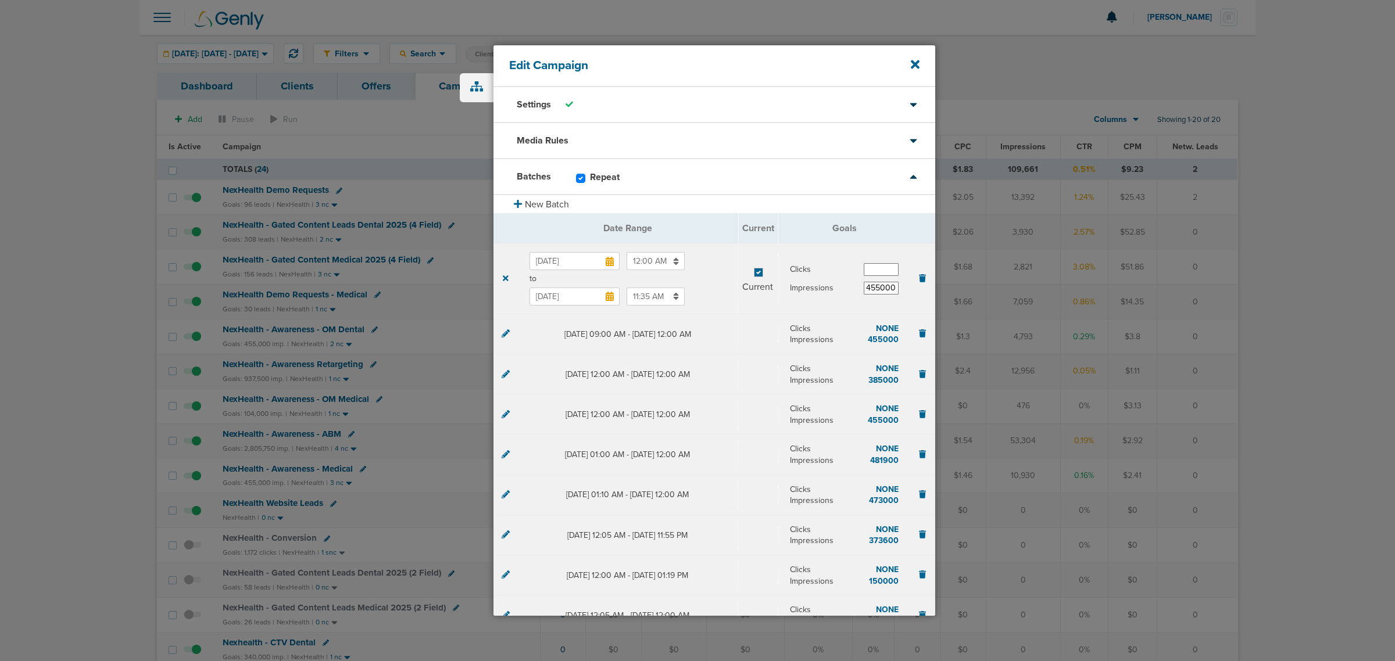
click at [652, 301] on input "11:35 AM" at bounding box center [656, 297] width 58 height 18
click at [739, 349] on button "AM" at bounding box center [739, 353] width 17 height 18
type input "11:35 PM"
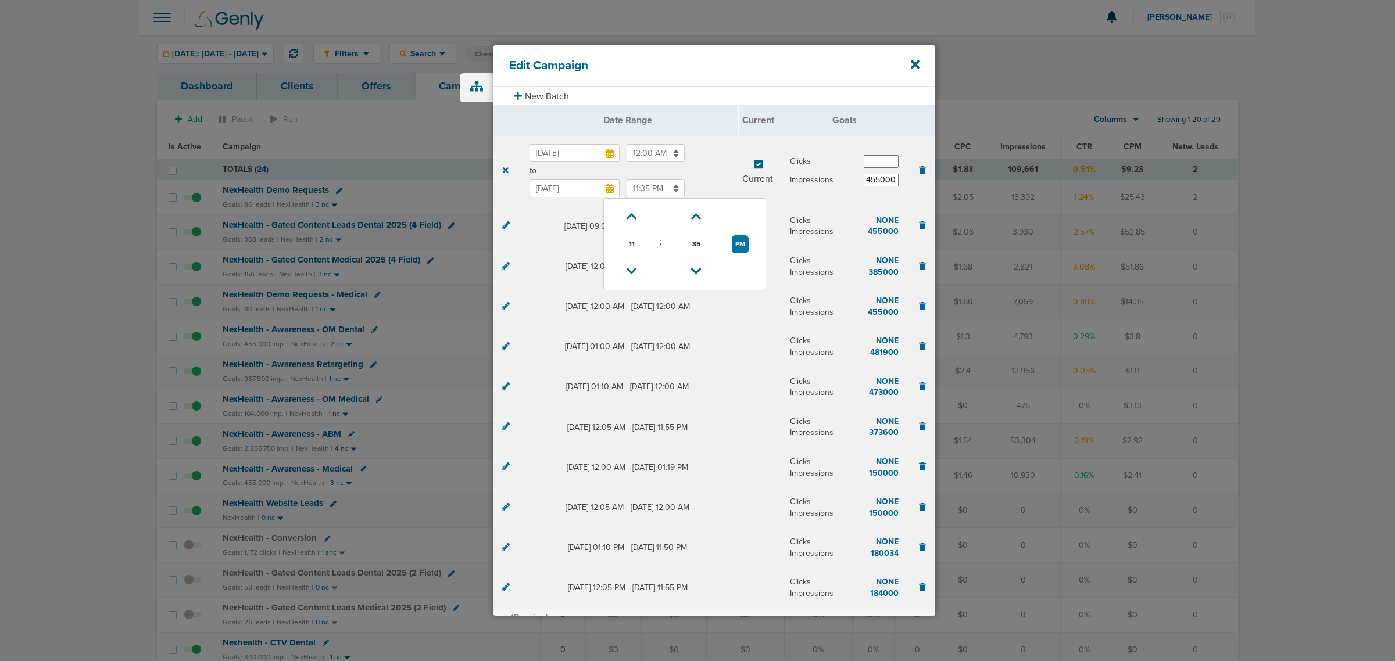
scroll to position [183, 0]
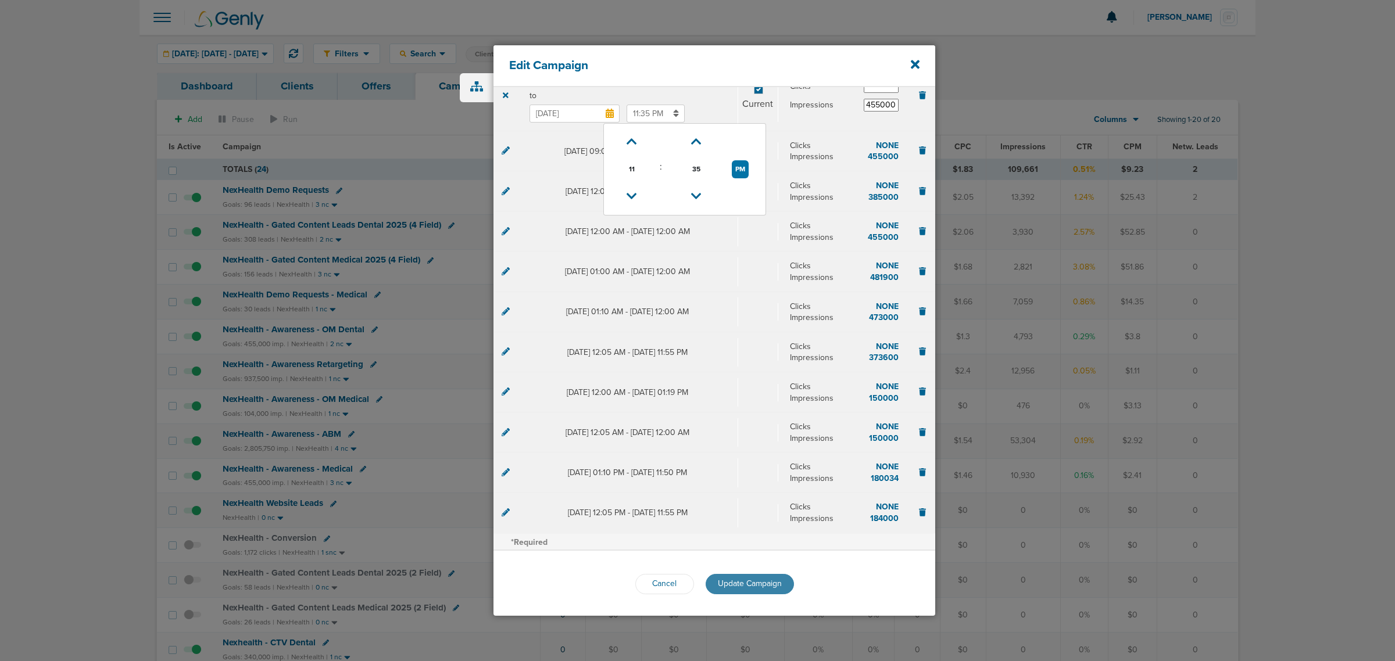
click at [751, 580] on span "Update Campaign" at bounding box center [750, 584] width 64 height 10
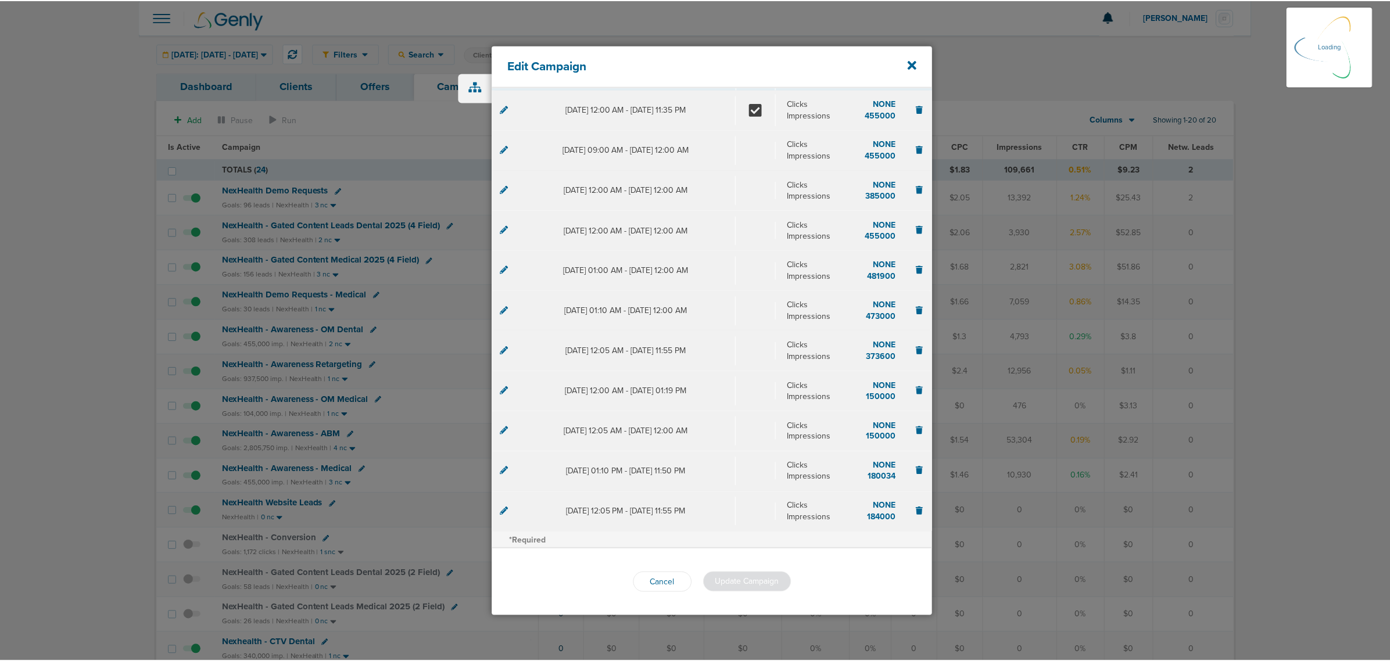
scroll to position [153, 0]
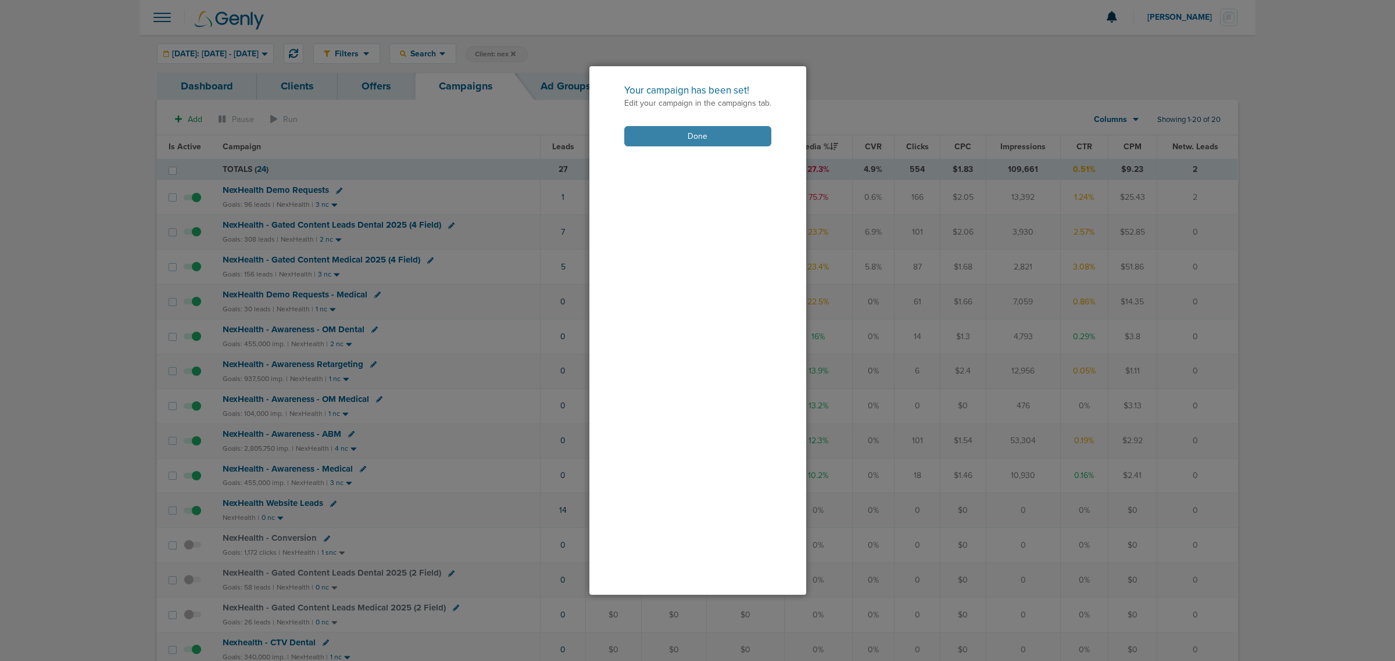
click at [702, 140] on button "Done" at bounding box center [697, 136] width 147 height 20
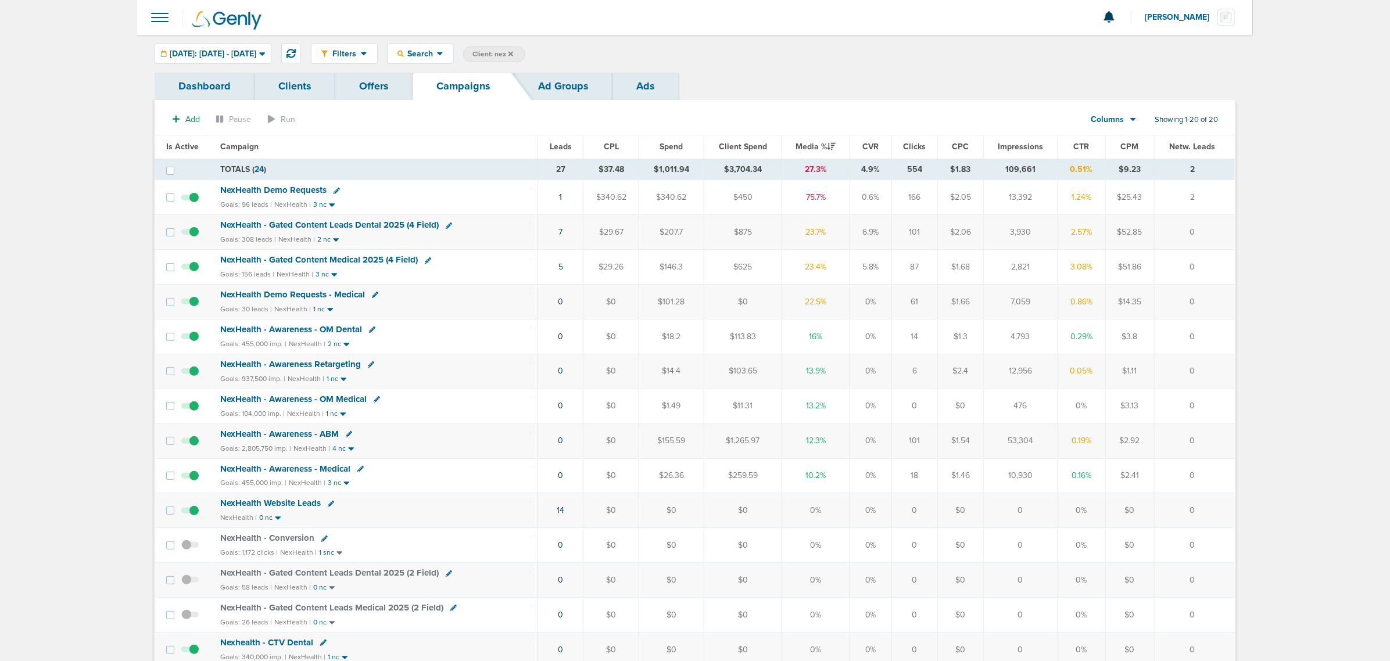
click at [513, 51] on span "Client: nex" at bounding box center [493, 54] width 41 height 10
drag, startPoint x: 617, startPoint y: 53, endPoint x: 577, endPoint y: 44, distance: 41.2
click at [577, 44] on div "Filters Active Only Settings Status Active Inactive Objectives MQL SQL Traffic …" at bounding box center [773, 54] width 925 height 20
type input "accept"
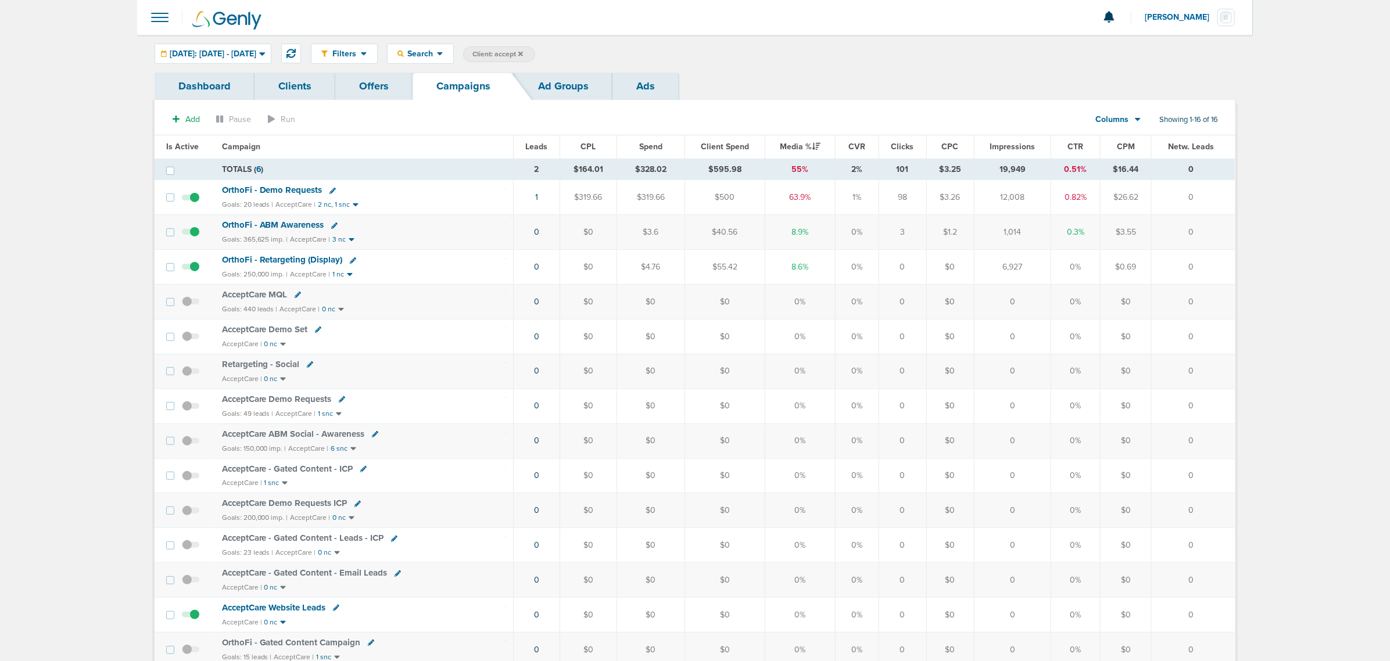
click at [332, 225] on icon at bounding box center [334, 226] width 6 height 6
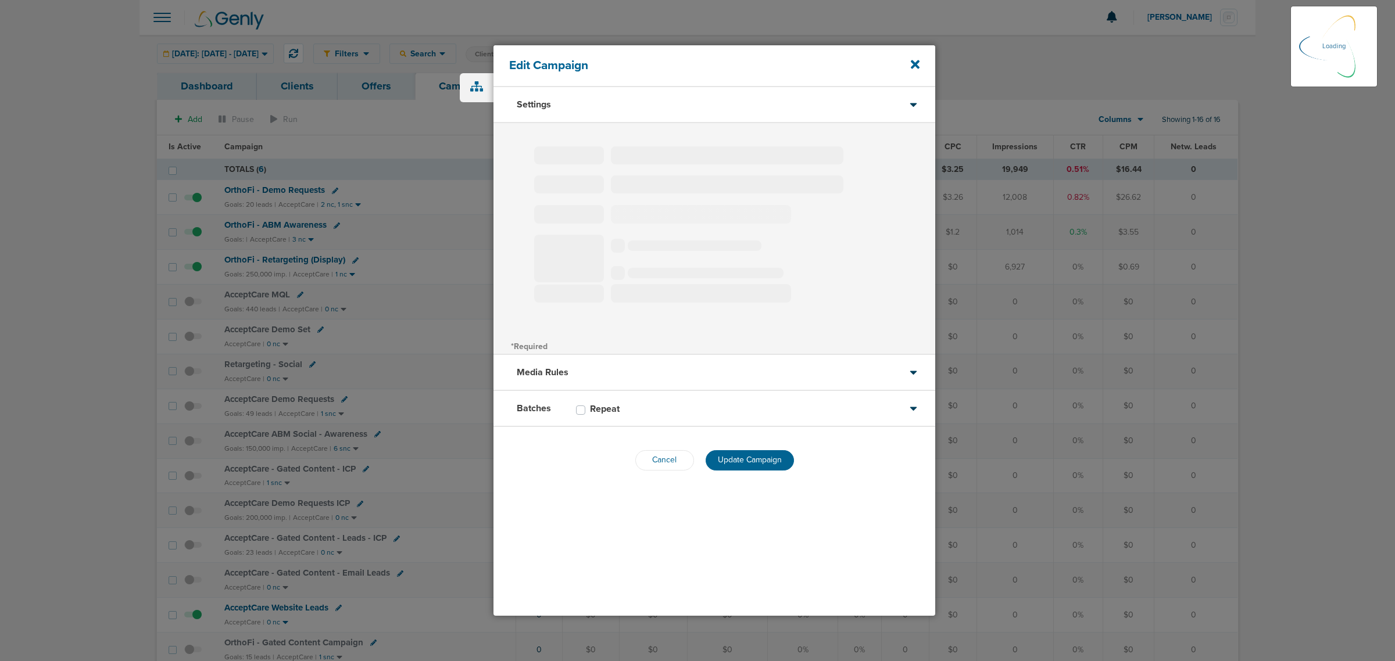
type input "OrthoFi - ABM Awareness"
select select "Awareness"
radio input "true"
select select "readOnly"
checkbox input "true"
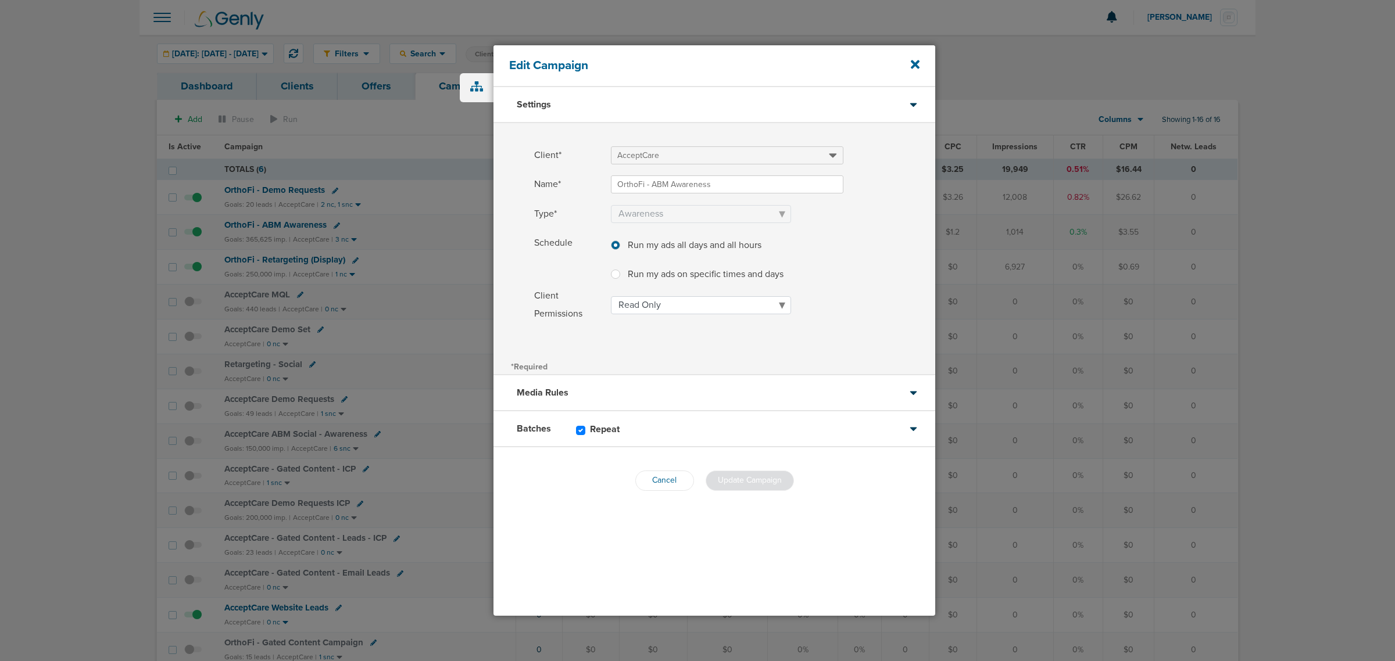
click at [701, 428] on div "Batches Repeat" at bounding box center [715, 430] width 442 height 36
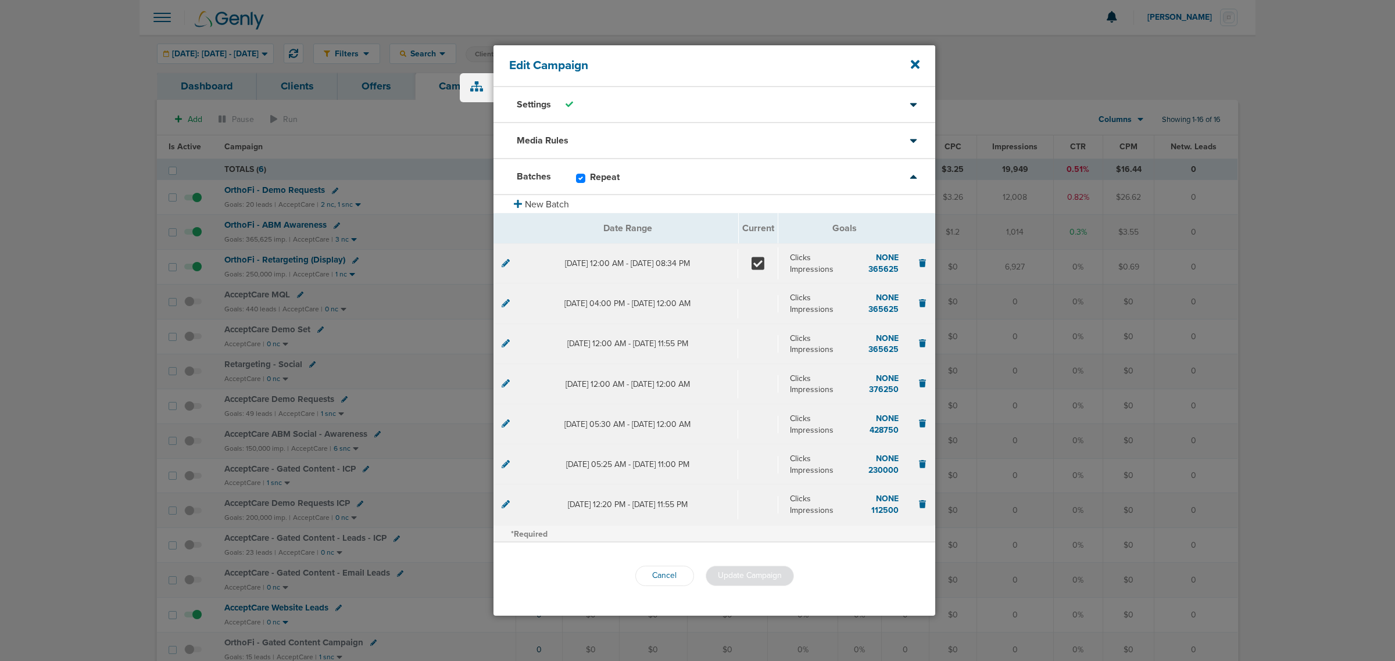
click at [502, 265] on icon at bounding box center [506, 263] width 8 height 8
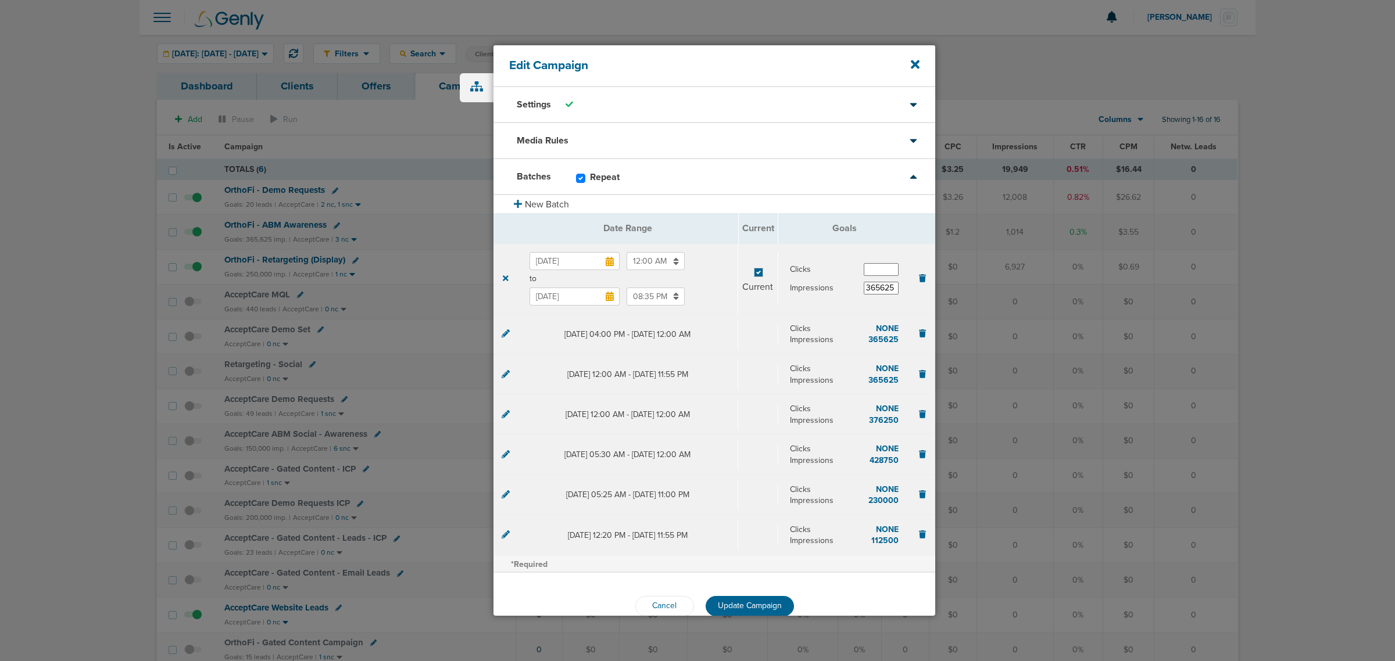
click at [570, 299] on input "Oct 2, 2025" at bounding box center [575, 297] width 90 height 18
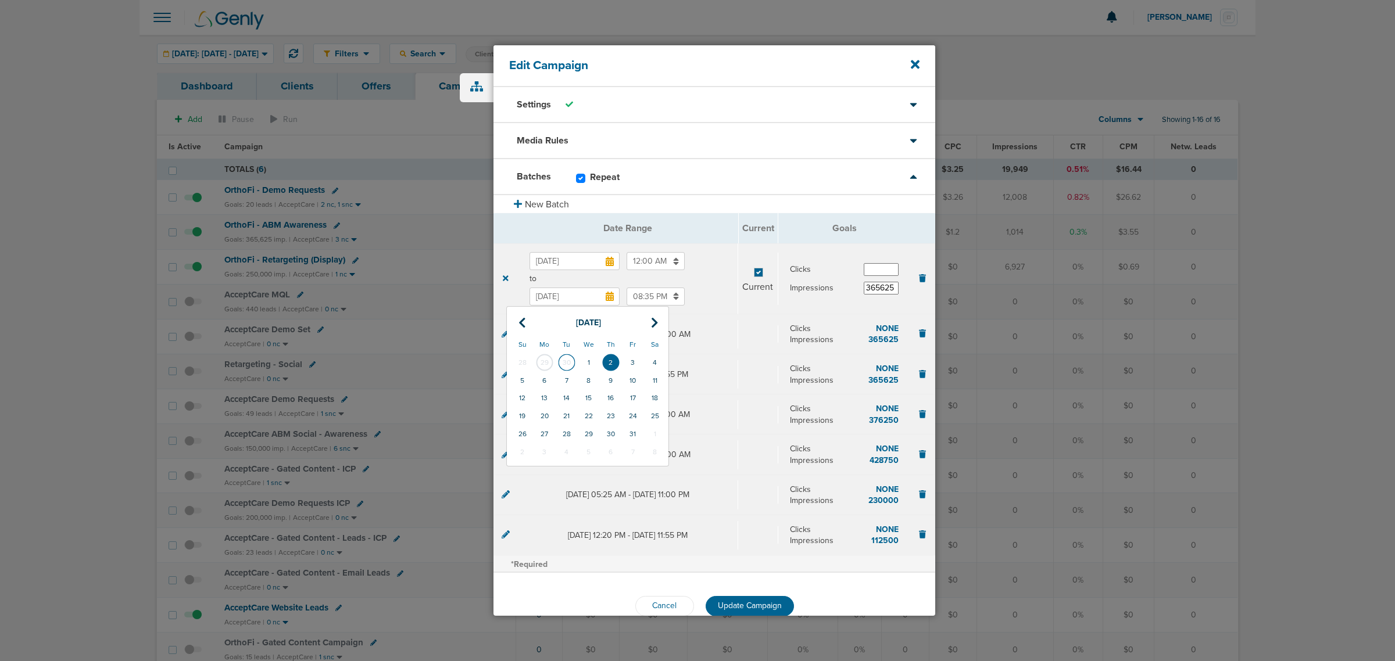
click at [571, 363] on td "30" at bounding box center [567, 363] width 22 height 18
type input "Sep 30, 2025"
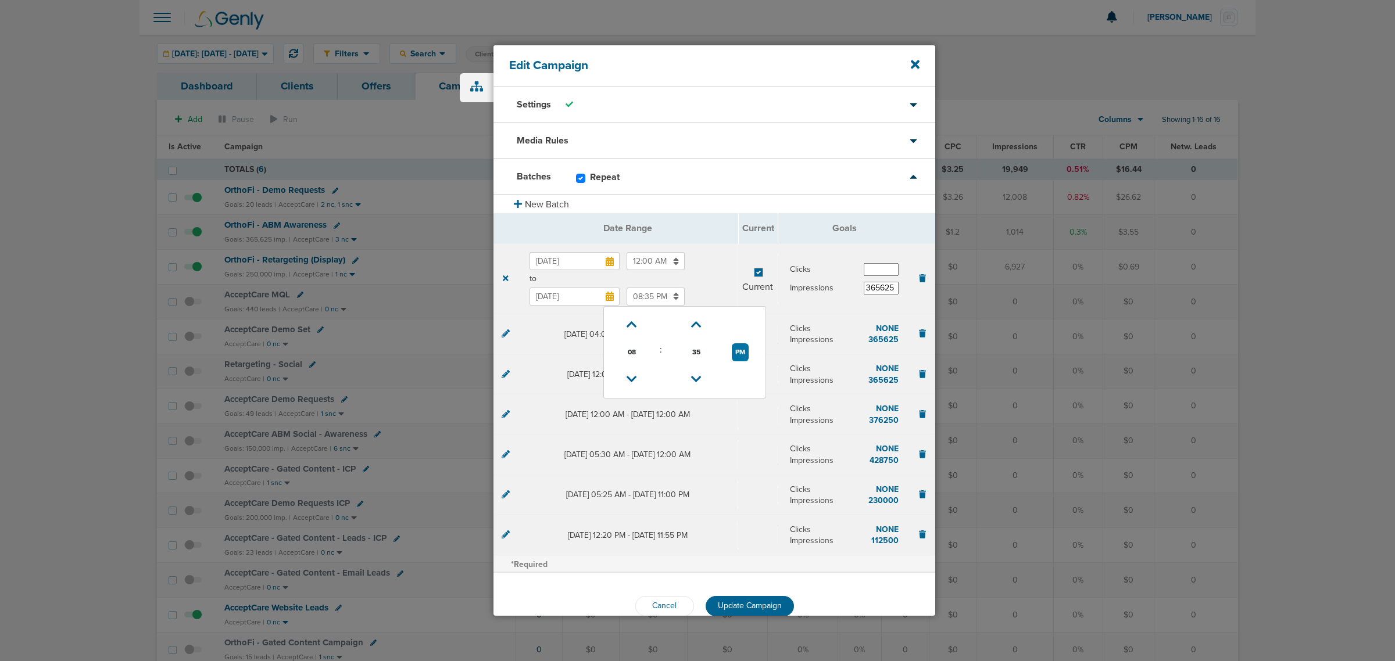
click at [640, 301] on input "08:35 PM" at bounding box center [656, 297] width 58 height 18
click at [632, 352] on span "08" at bounding box center [631, 352] width 17 height 17
click at [739, 367] on td "11" at bounding box center [742, 367] width 38 height 22
type input "11:35 PM"
click at [781, 603] on button "Update Campaign" at bounding box center [750, 606] width 88 height 20
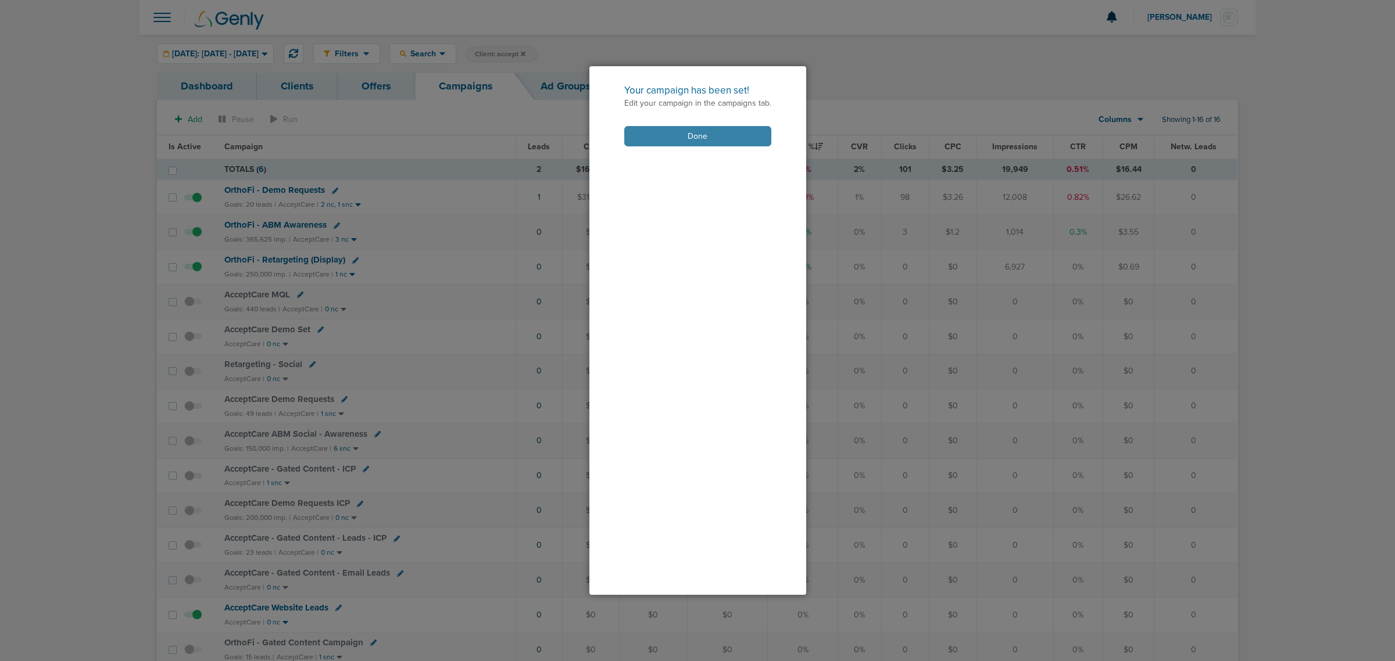
click at [660, 132] on button "Done" at bounding box center [697, 136] width 147 height 20
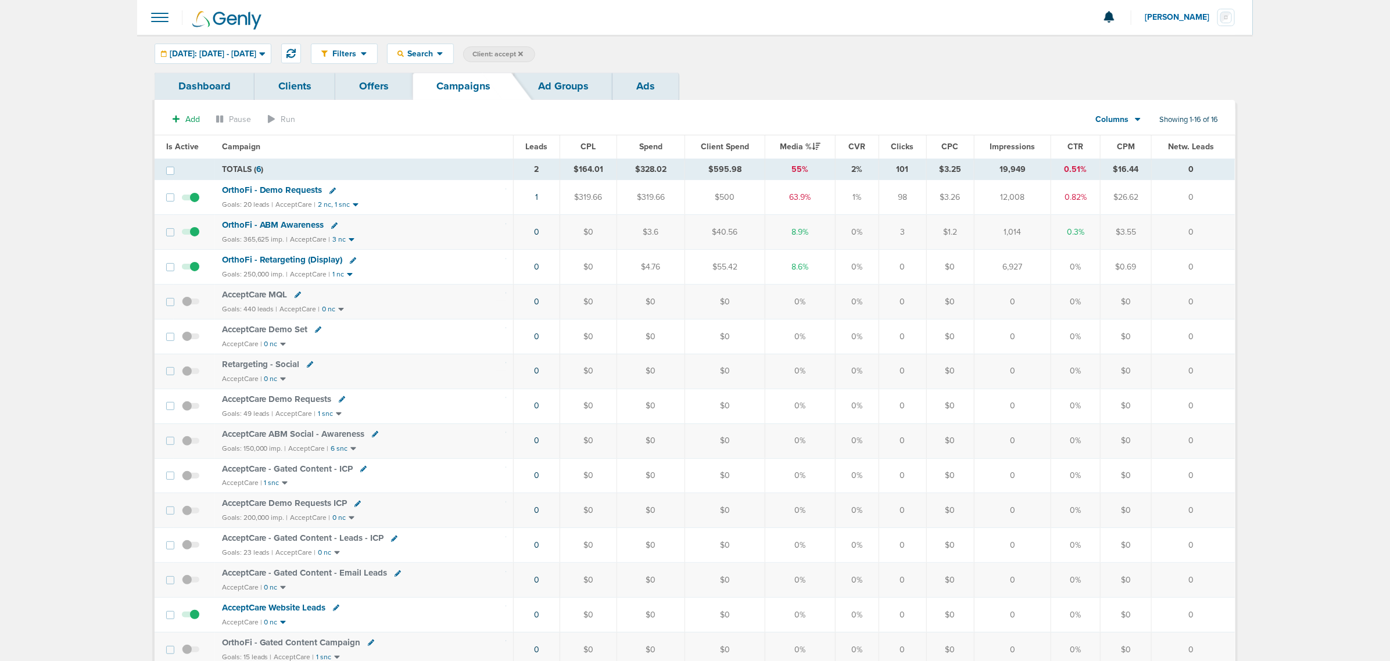
click at [348, 259] on div "OrthoFi - Retargeting (Display)" at bounding box center [364, 261] width 284 height 12
click at [350, 260] on icon at bounding box center [353, 261] width 6 height 6
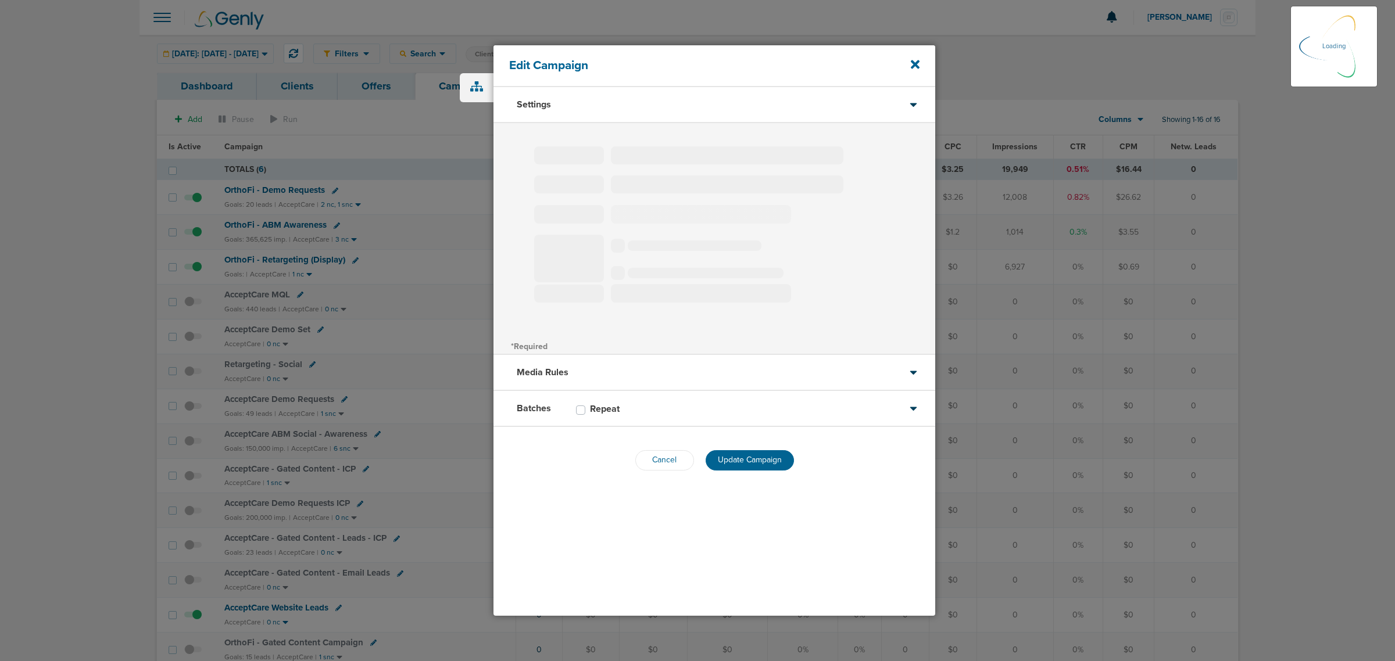
type input "OrthoFi - Retargeting (Display)"
select select "Awareness"
radio input "true"
select select "readOnly"
checkbox input "true"
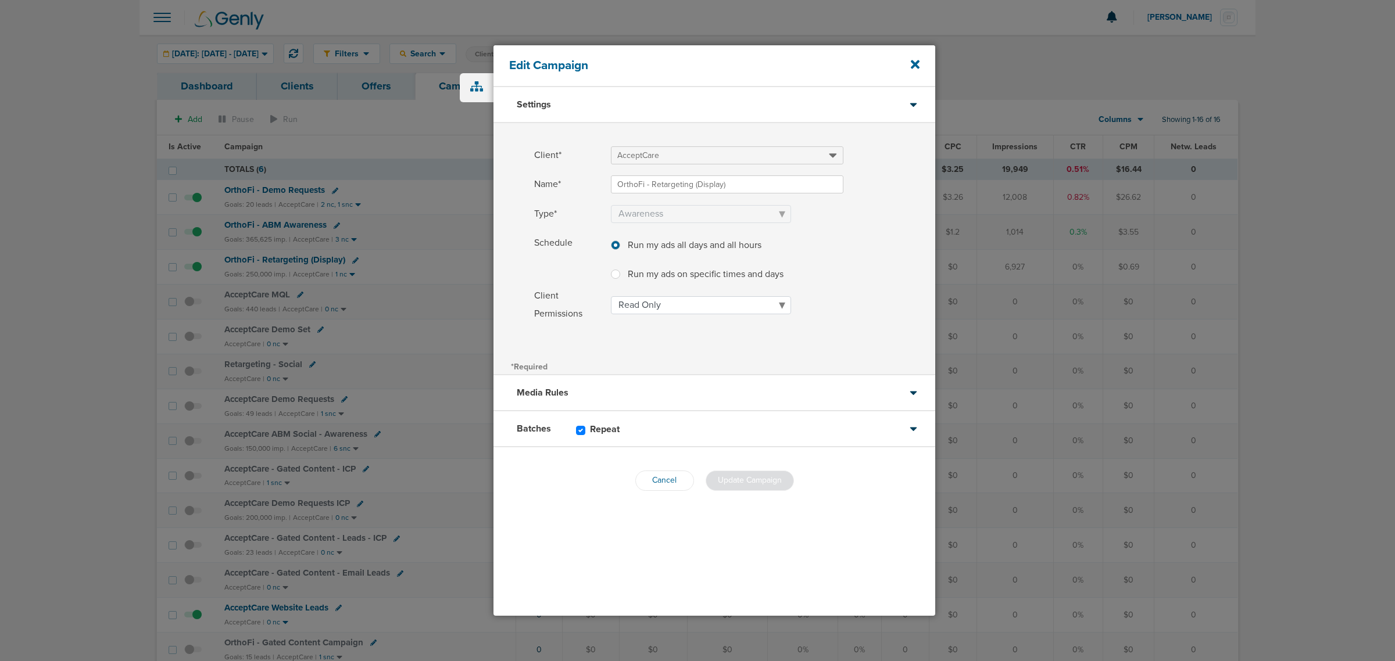
click at [700, 428] on div "Batches Repeat" at bounding box center [715, 430] width 442 height 36
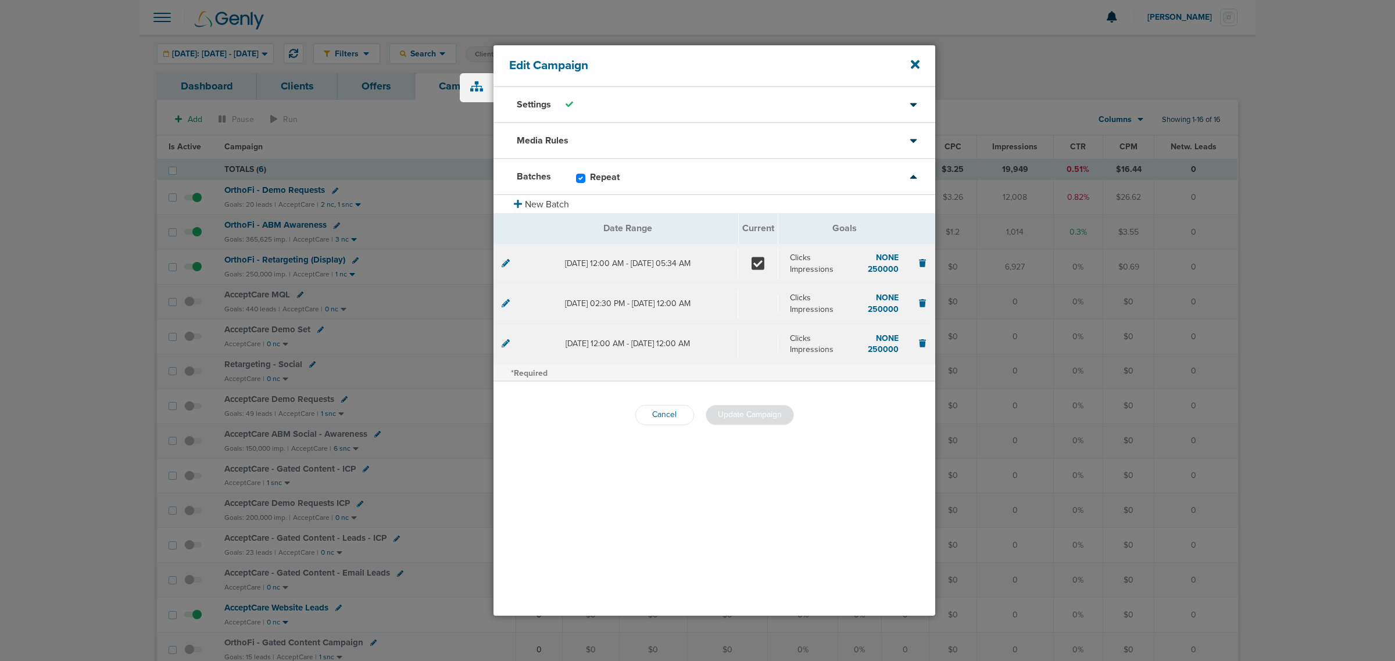
click at [504, 265] on icon at bounding box center [506, 263] width 8 height 8
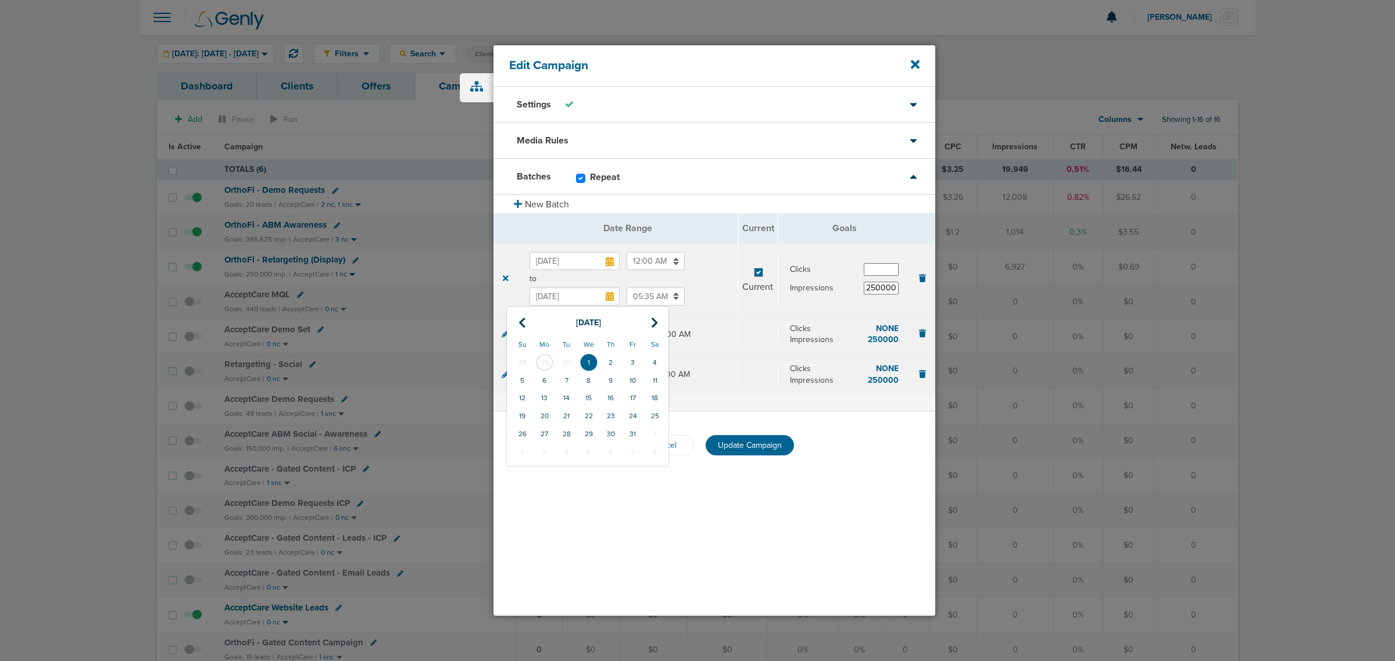
click at [559, 299] on input "Oct 1, 2025" at bounding box center [575, 297] width 90 height 18
click at [570, 360] on td "30" at bounding box center [567, 363] width 22 height 18
type input "Sep 30, 2025"
drag, startPoint x: 650, startPoint y: 281, endPoint x: 649, endPoint y: 302, distance: 21.5
click at [650, 289] on div "Sep 1, 2025 12:00 AM to Sep 30, 2025 05:35 AM" at bounding box center [628, 278] width 197 height 53
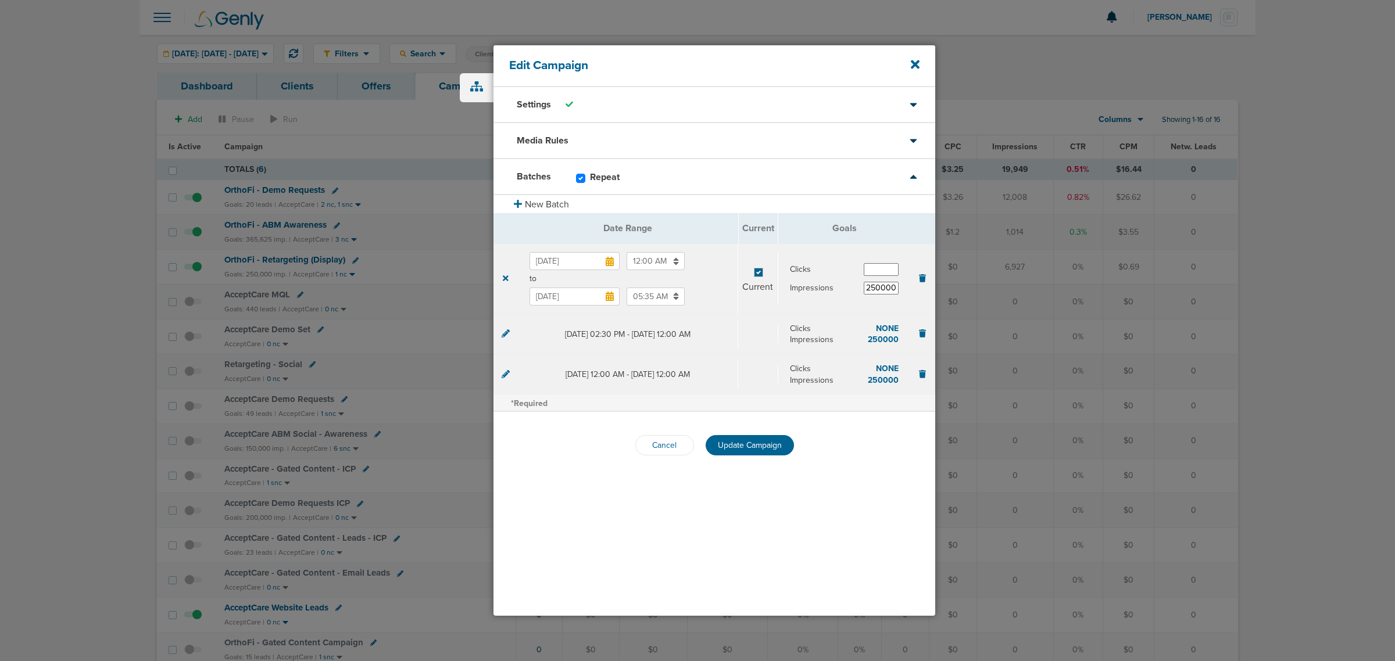
click at [649, 302] on input "05:35 AM" at bounding box center [656, 297] width 58 height 18
click at [636, 349] on span "05" at bounding box center [631, 352] width 17 height 17
click at [735, 367] on td "11" at bounding box center [742, 367] width 38 height 22
type input "11:35 AM"
click at [727, 355] on td "AM" at bounding box center [740, 352] width 42 height 27
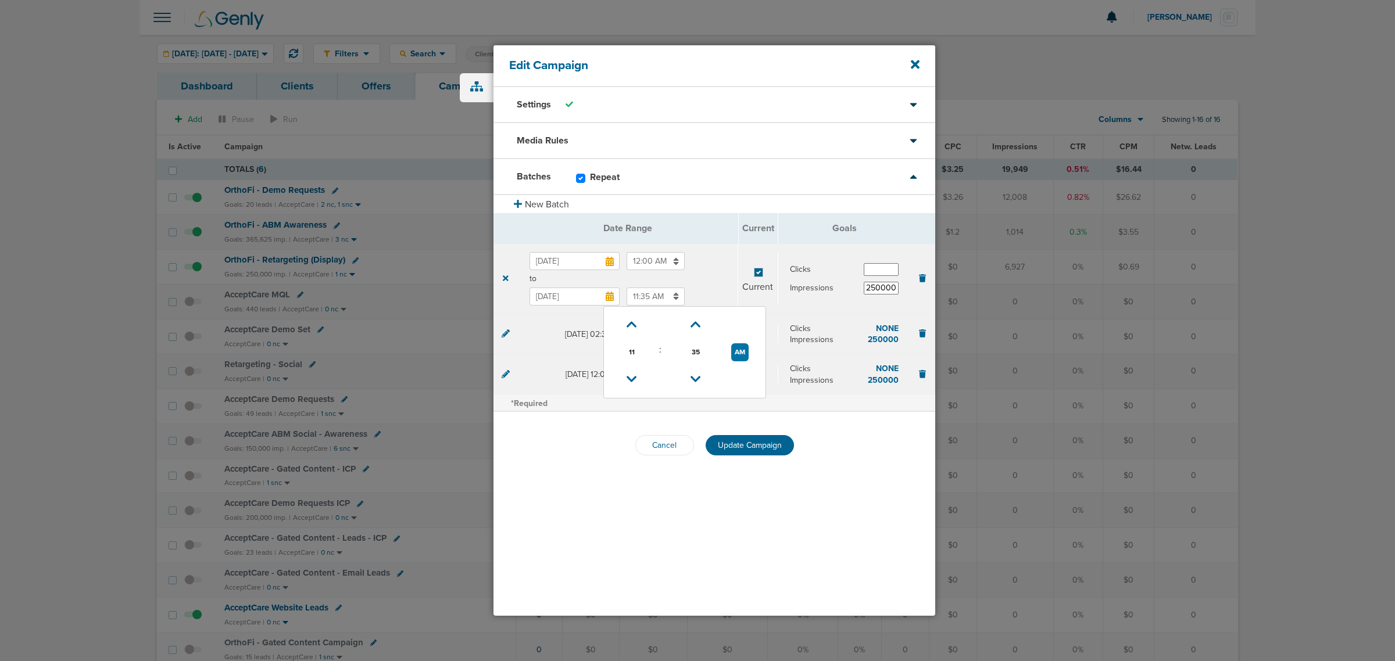
click at [620, 306] on input "Sep 30, 2025" at bounding box center [575, 297] width 90 height 18
click at [745, 441] on span "Update Campaign" at bounding box center [750, 446] width 64 height 10
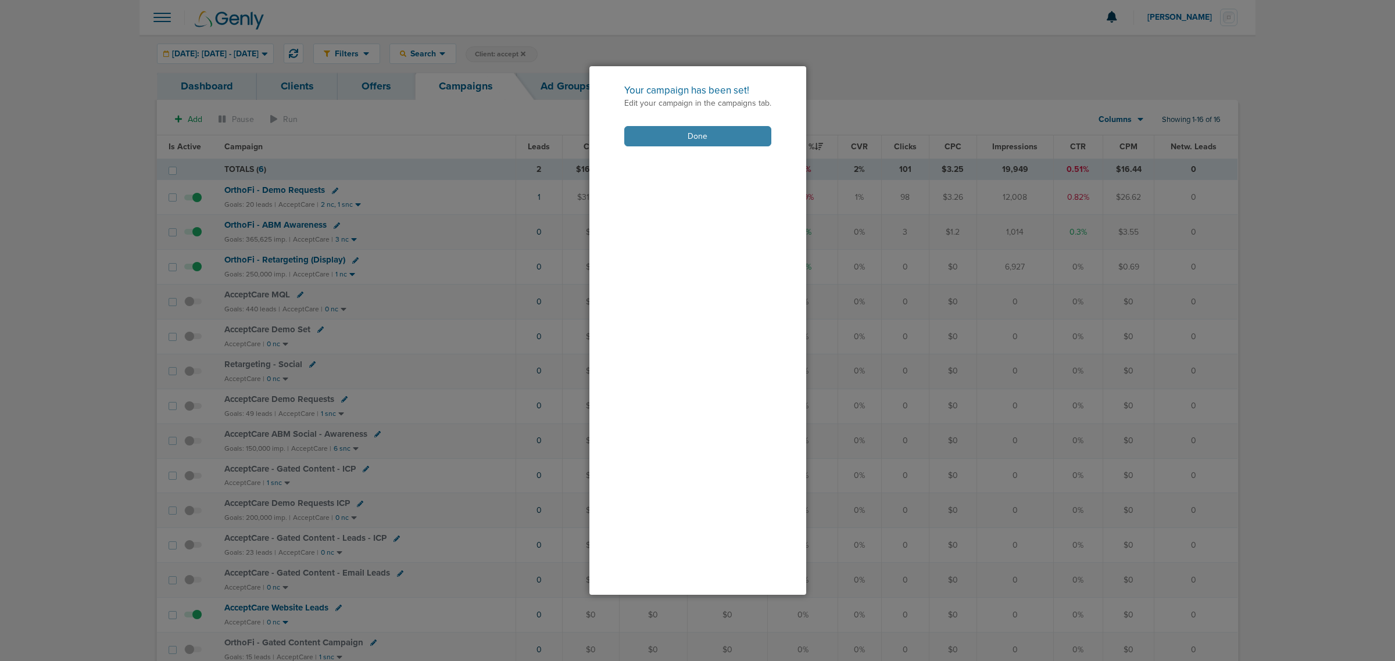
click at [672, 137] on button "Done" at bounding box center [697, 136] width 147 height 20
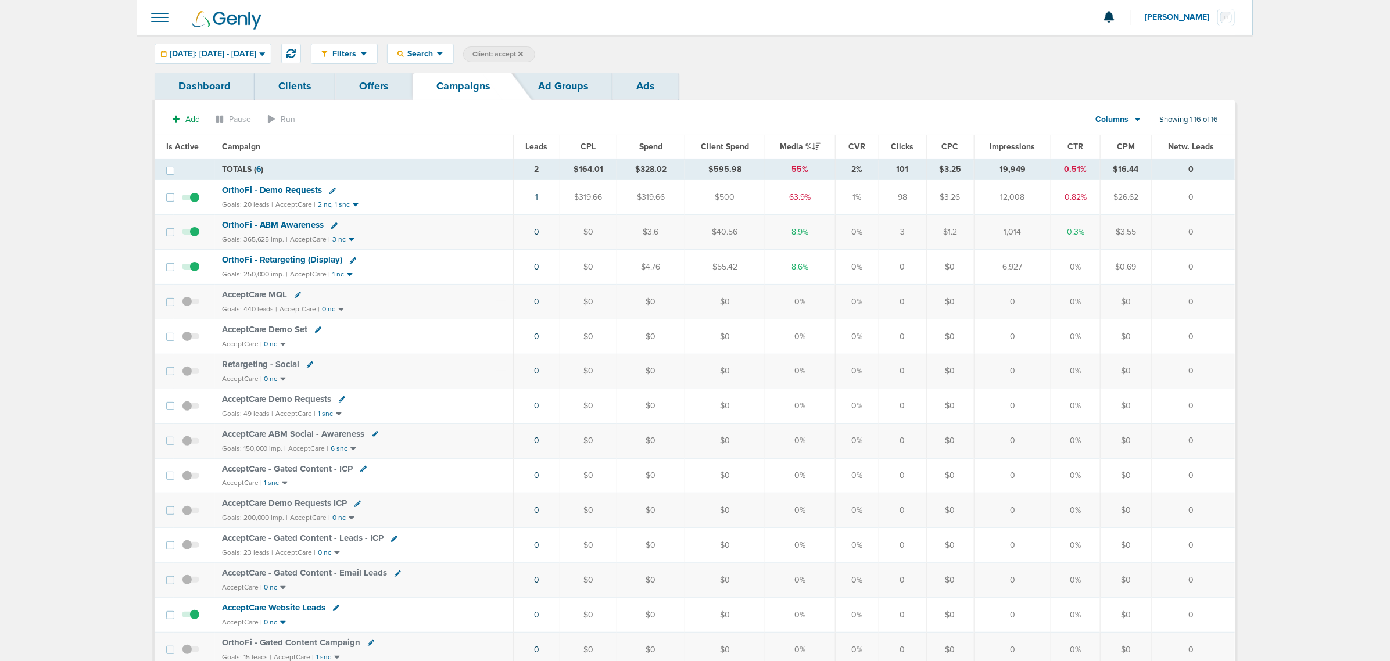
click at [330, 189] on icon at bounding box center [333, 191] width 6 height 6
select select
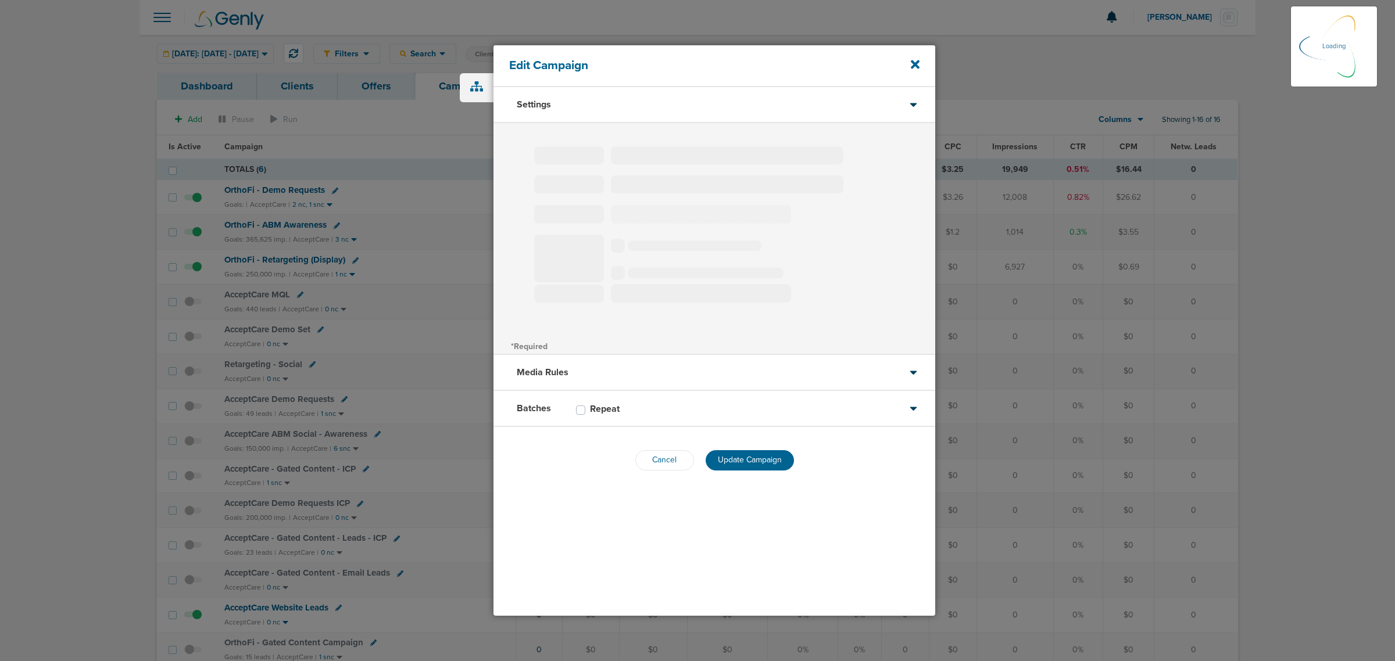
type input "OrthoFi - Demo Requests"
select select "Leads"
radio input "true"
select select "readOnly"
select select "1"
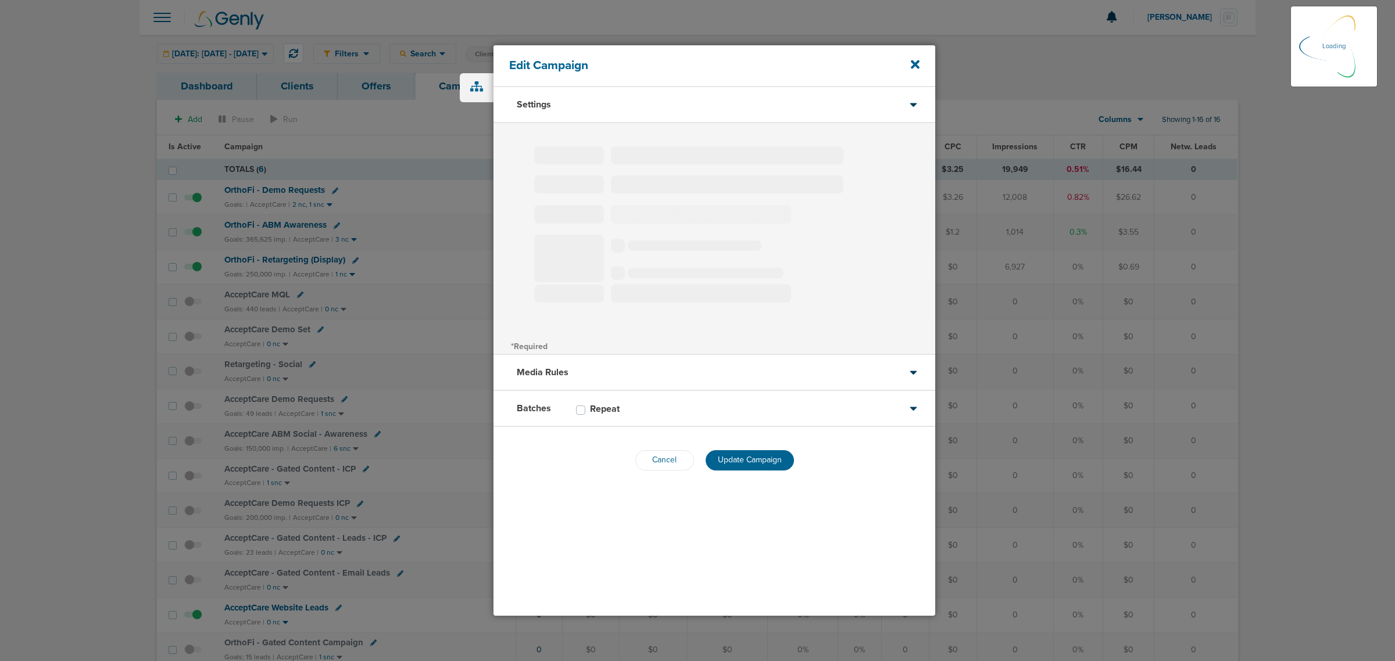
select select "2"
select select "3"
select select "4"
select select "6"
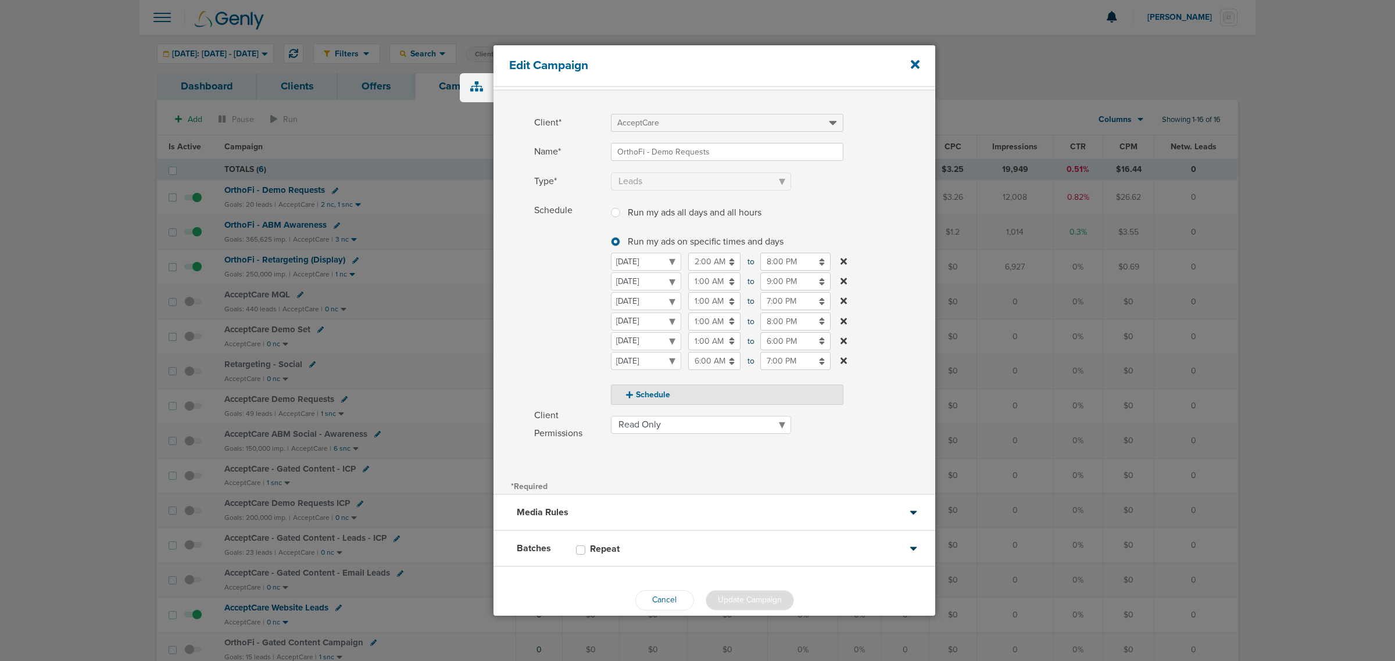
scroll to position [49, 0]
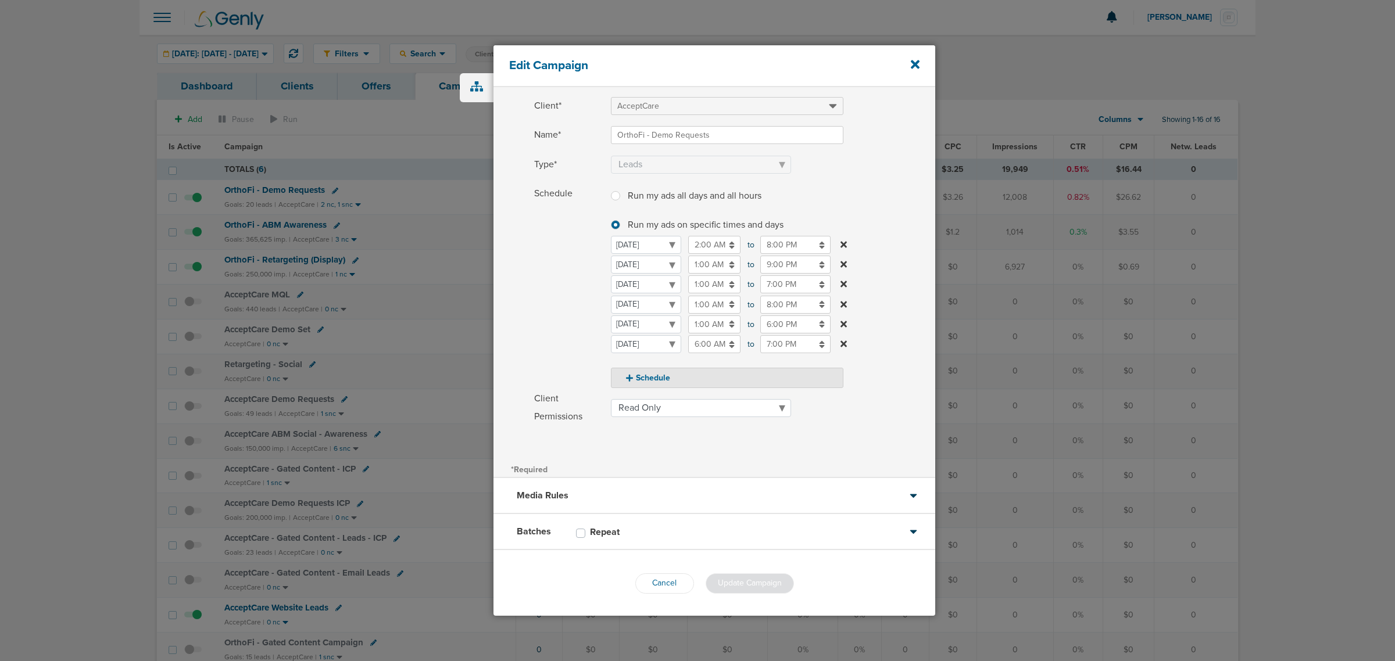
click at [707, 525] on div "Batches Repeat" at bounding box center [715, 532] width 442 height 36
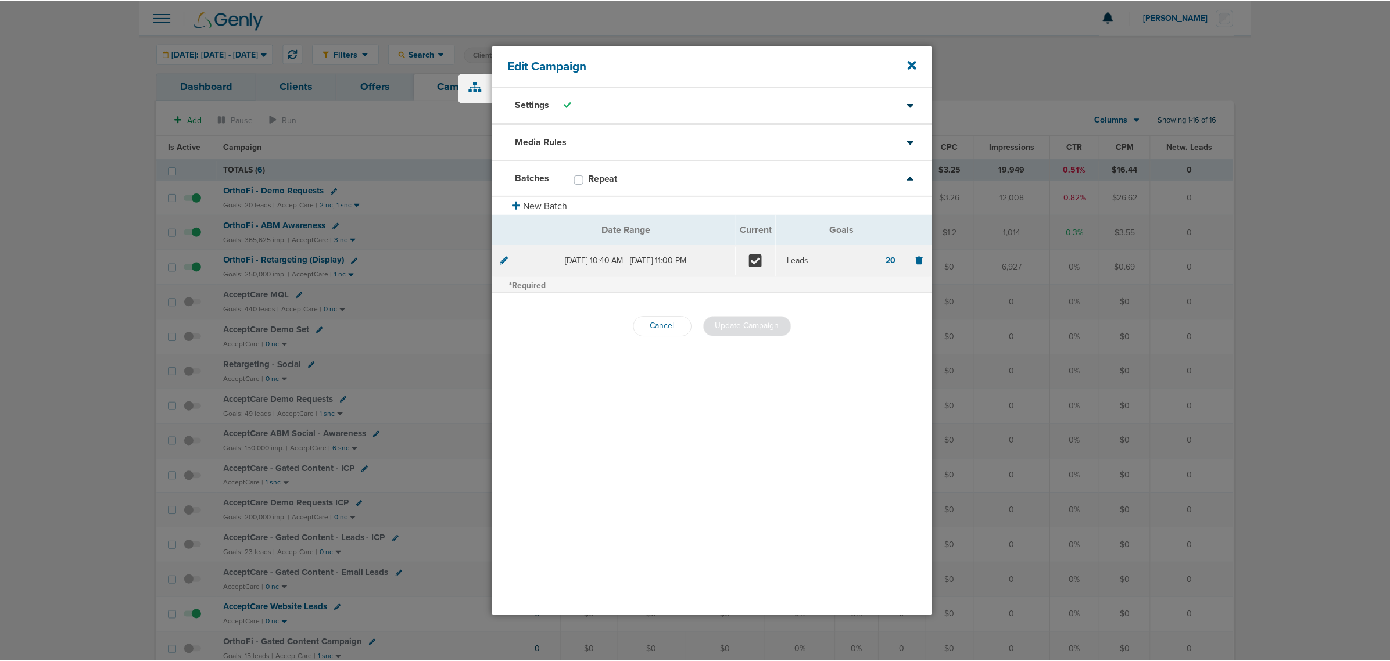
scroll to position [0, 0]
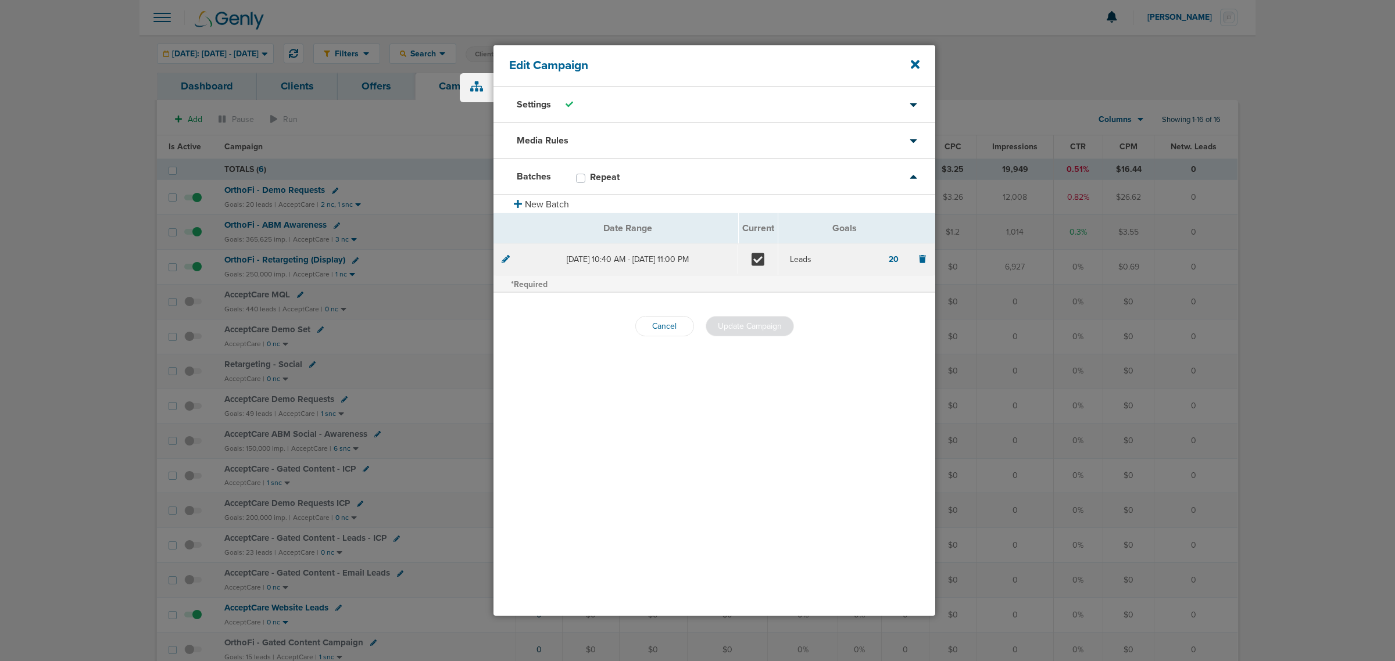
click at [910, 62] on div "Edit Campaign" at bounding box center [715, 66] width 442 height 42
click at [670, 323] on button "Cancel" at bounding box center [664, 326] width 59 height 20
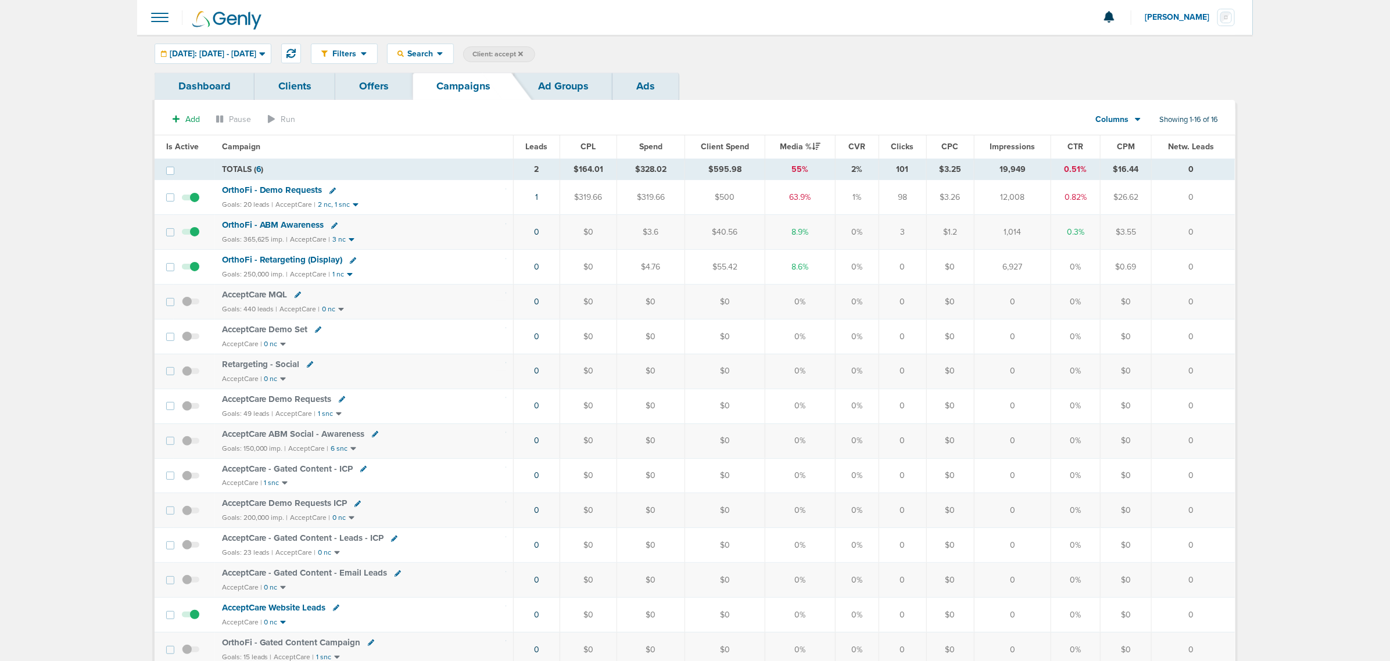
click at [523, 52] on icon at bounding box center [520, 53] width 5 height 5
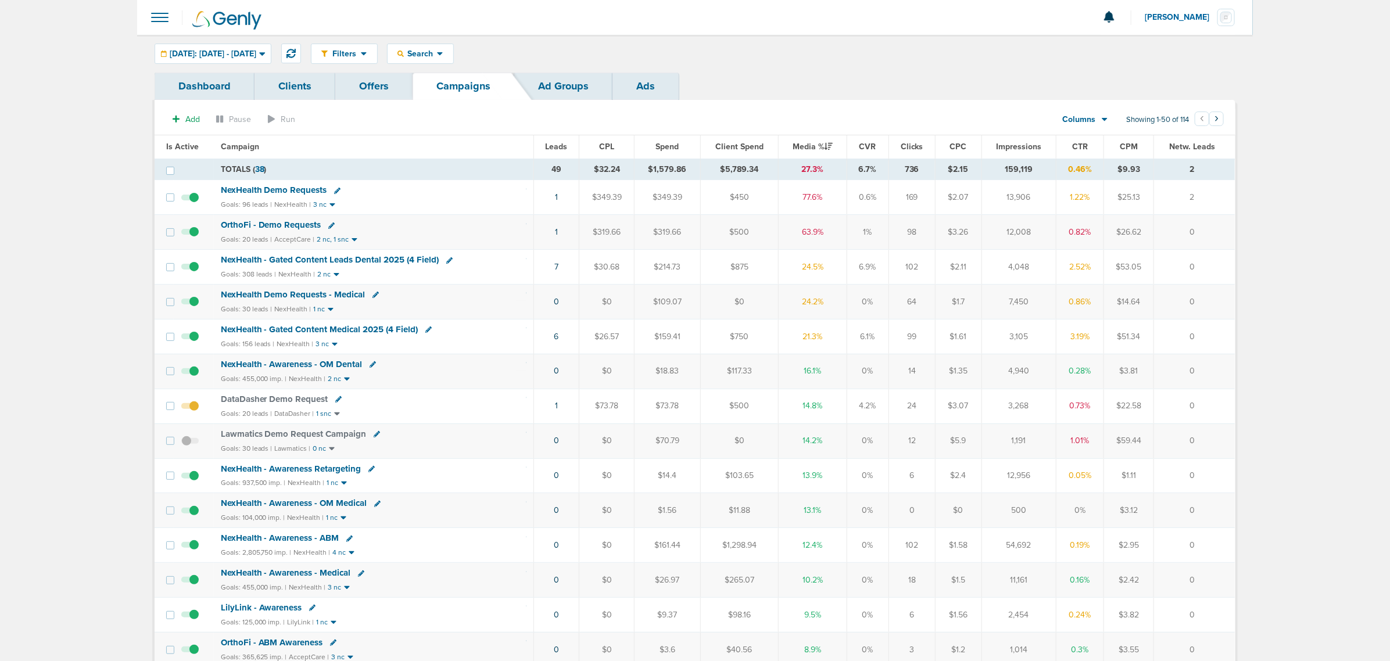
click at [553, 338] on td "6" at bounding box center [557, 336] width 46 height 35
click at [556, 338] on link "6" at bounding box center [557, 337] width 5 height 10
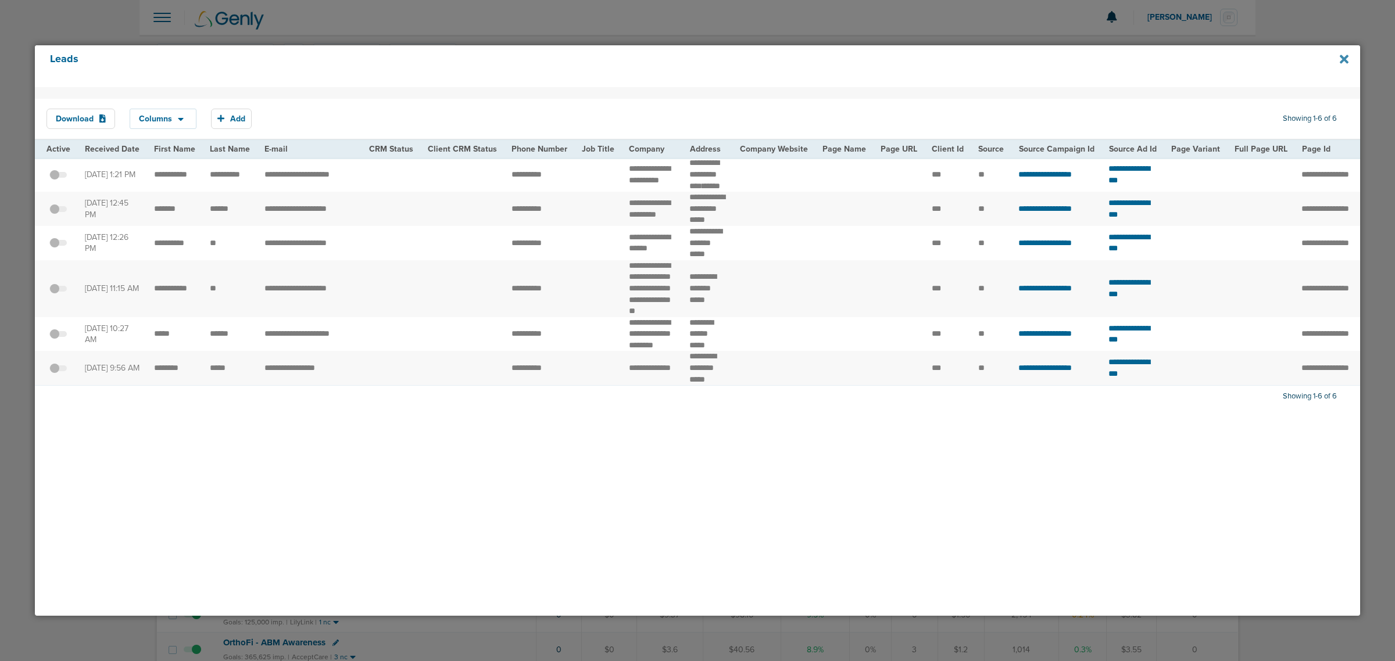
click at [1347, 57] on icon at bounding box center [1344, 59] width 9 height 13
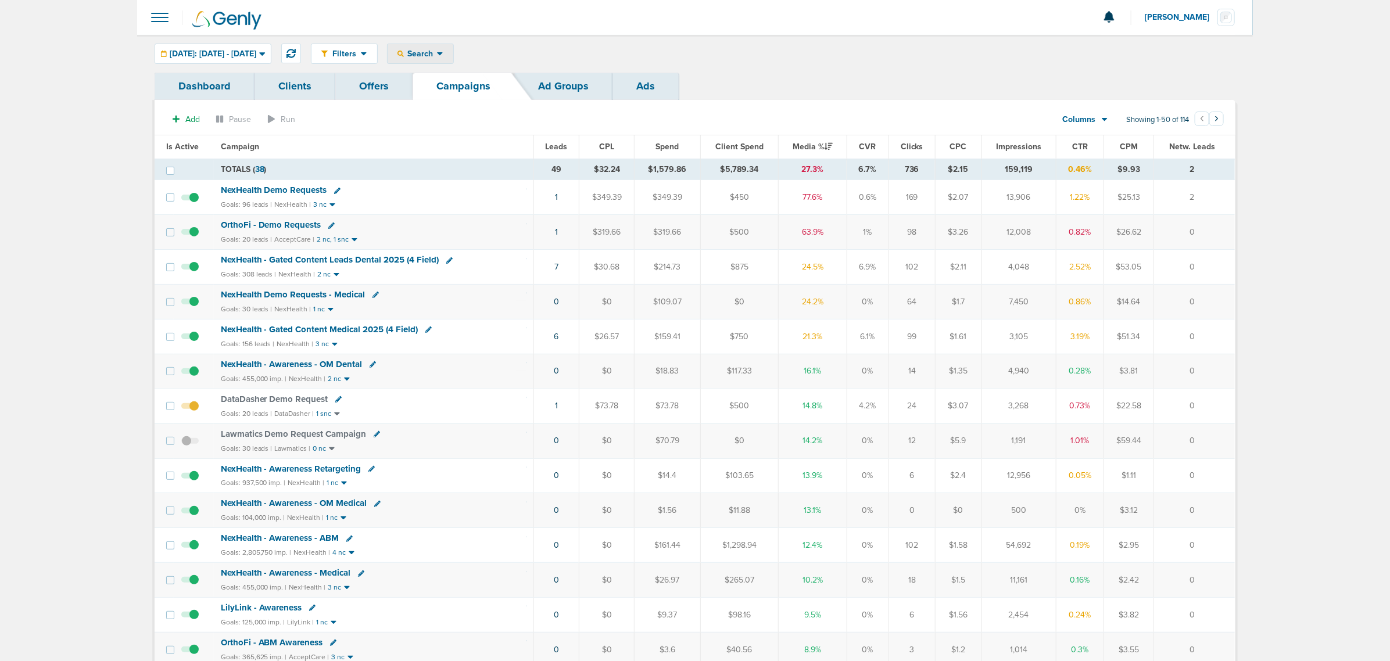
click at [453, 45] on div "Search" at bounding box center [421, 53] width 66 height 19
click at [474, 90] on link "Client" at bounding box center [448, 91] width 120 height 15
type input "law"
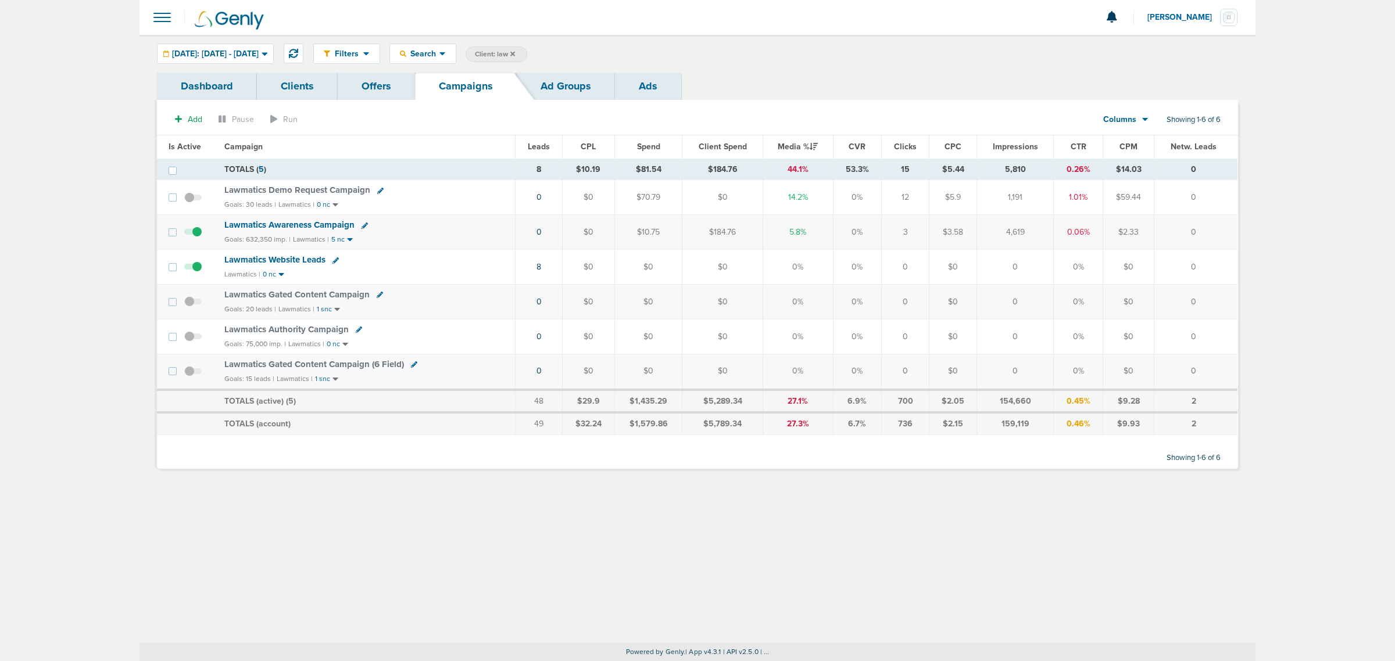
click at [362, 226] on icon at bounding box center [365, 226] width 6 height 6
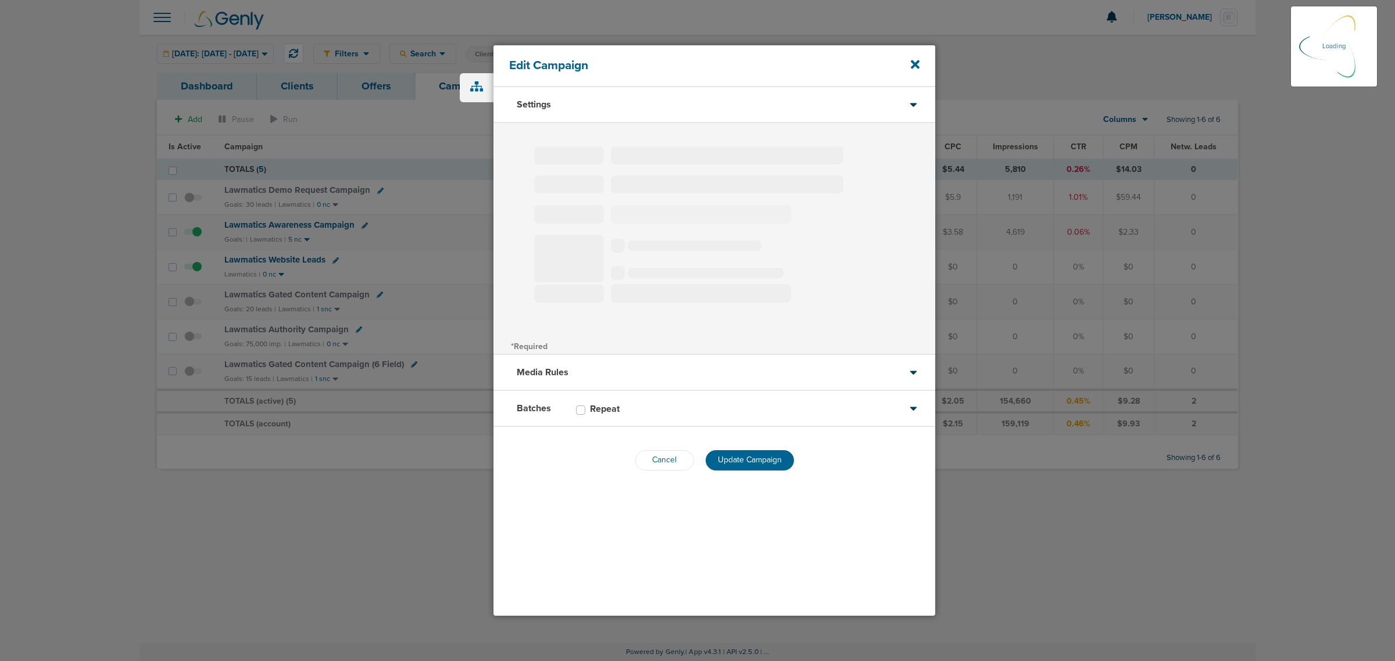
type input "Lawmatics Awareness Campaign"
select select "Awareness"
radio input "true"
select select "readWrite"
checkbox input "true"
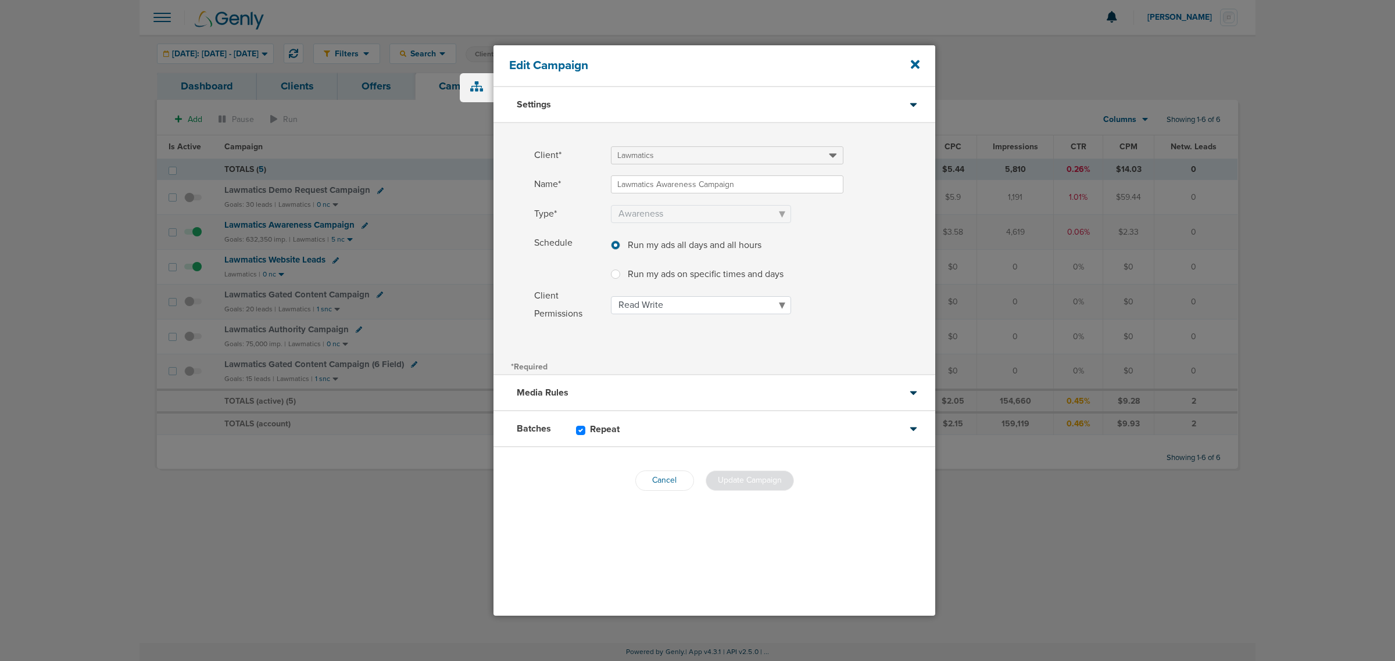
click at [722, 434] on div "Batches Repeat" at bounding box center [715, 430] width 442 height 36
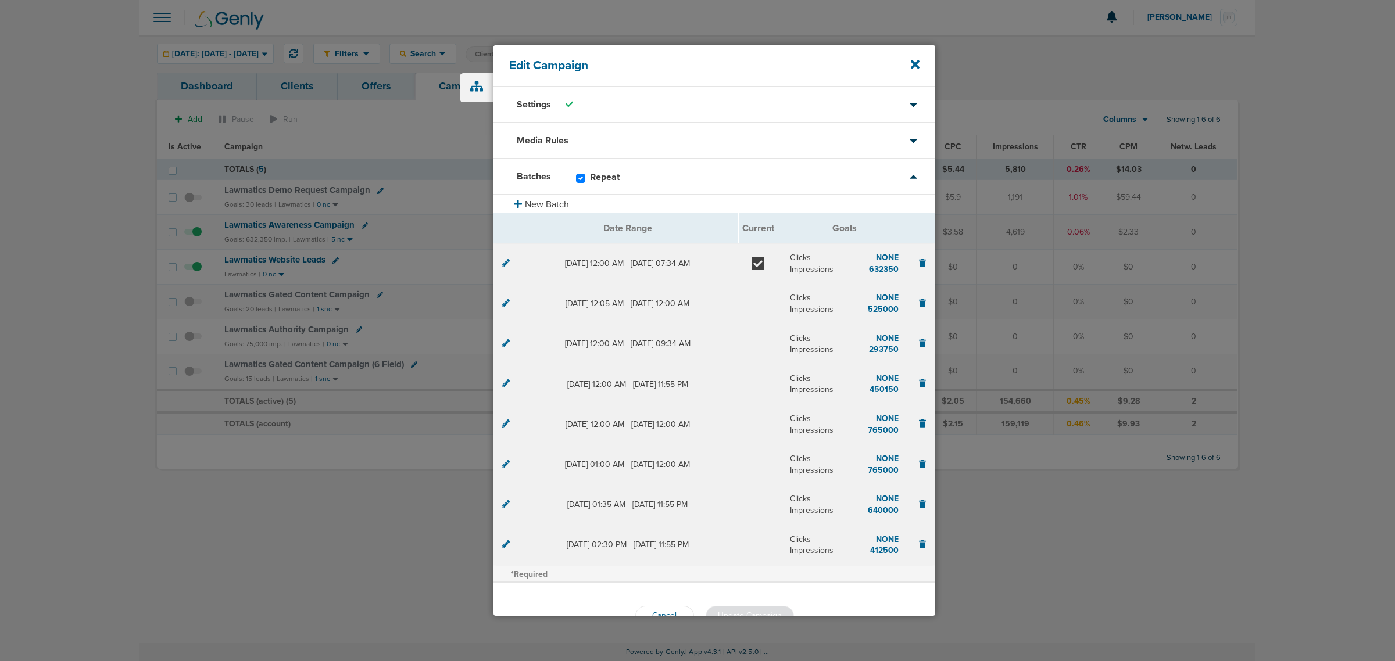
click at [505, 266] on icon at bounding box center [506, 263] width 8 height 8
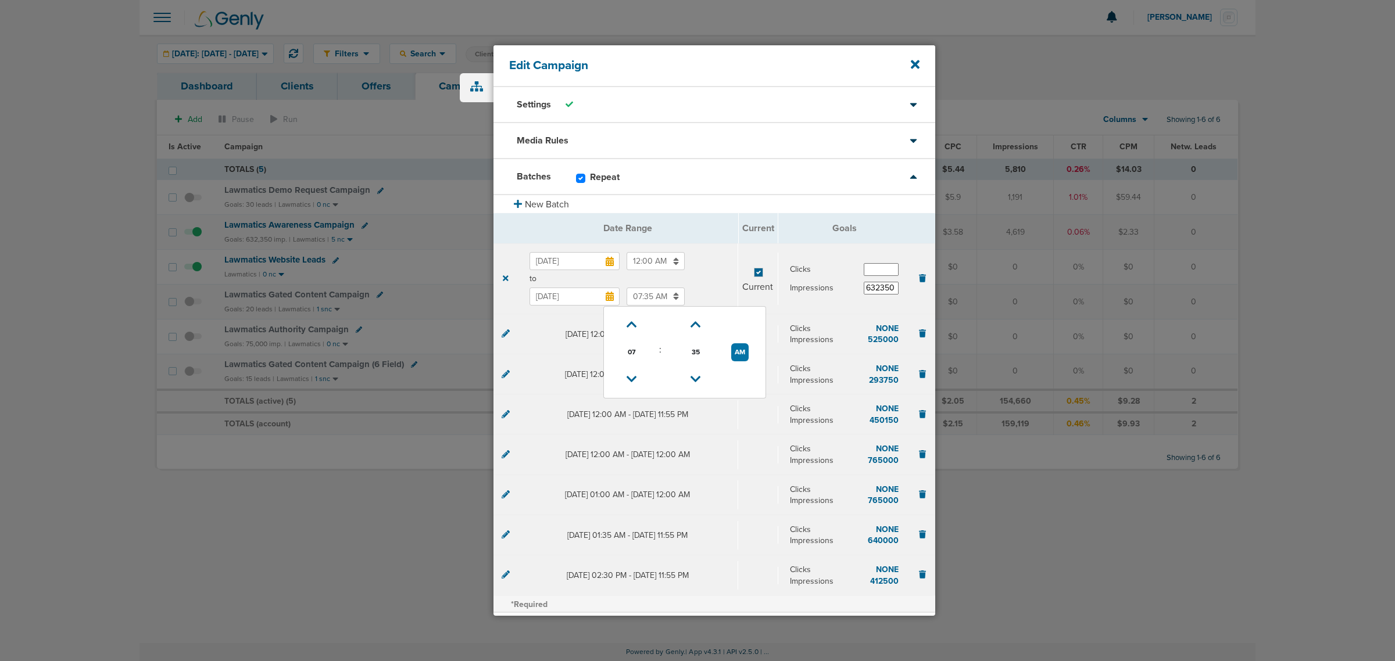
click at [649, 294] on input "07:35 AM" at bounding box center [656, 297] width 58 height 18
click at [630, 355] on span "07" at bounding box center [631, 352] width 17 height 17
click at [742, 376] on td "11" at bounding box center [742, 367] width 38 height 22
click at [746, 353] on button "AM" at bounding box center [739, 353] width 17 height 18
type input "11:35 PM"
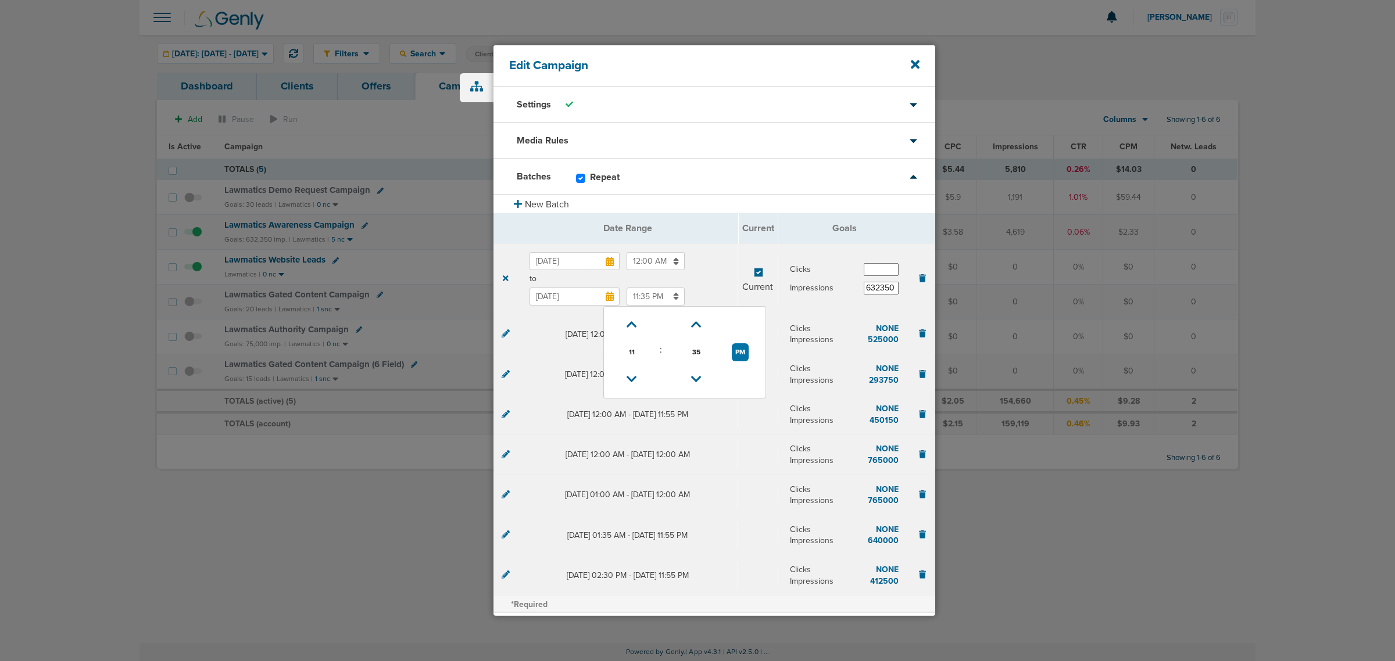
click at [708, 280] on span "to" at bounding box center [628, 279] width 197 height 12
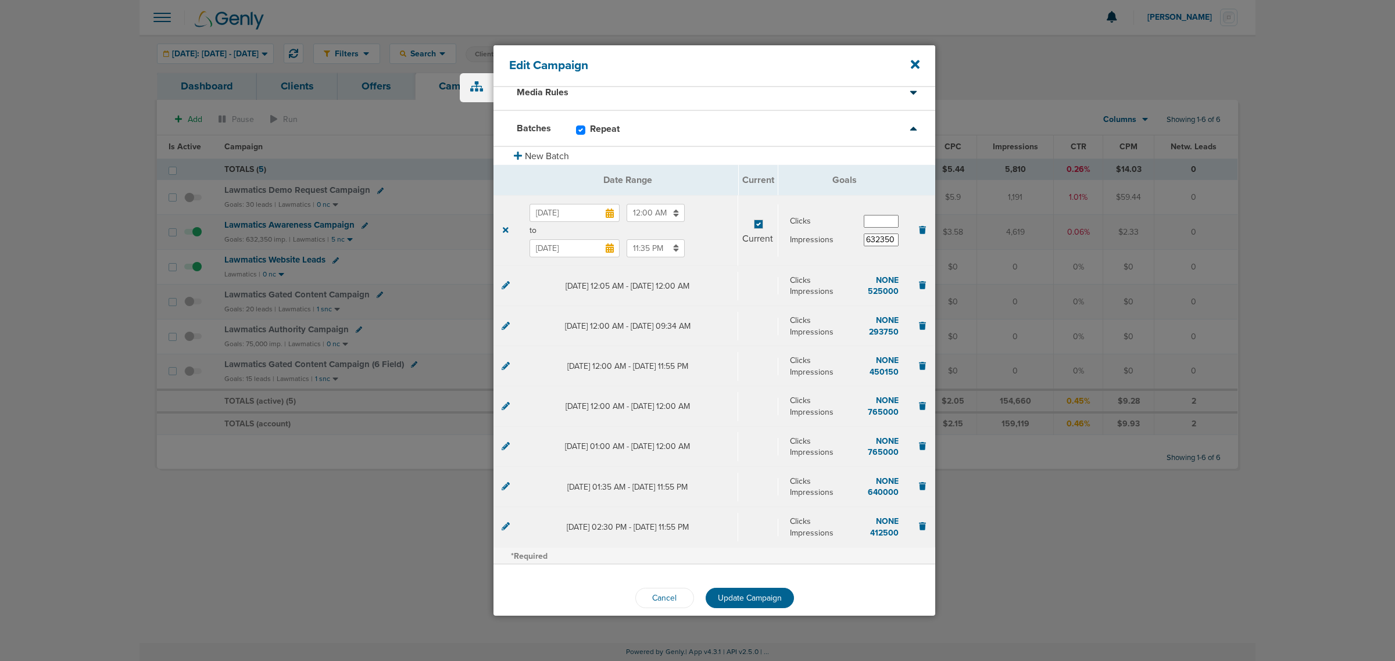
scroll to position [62, 0]
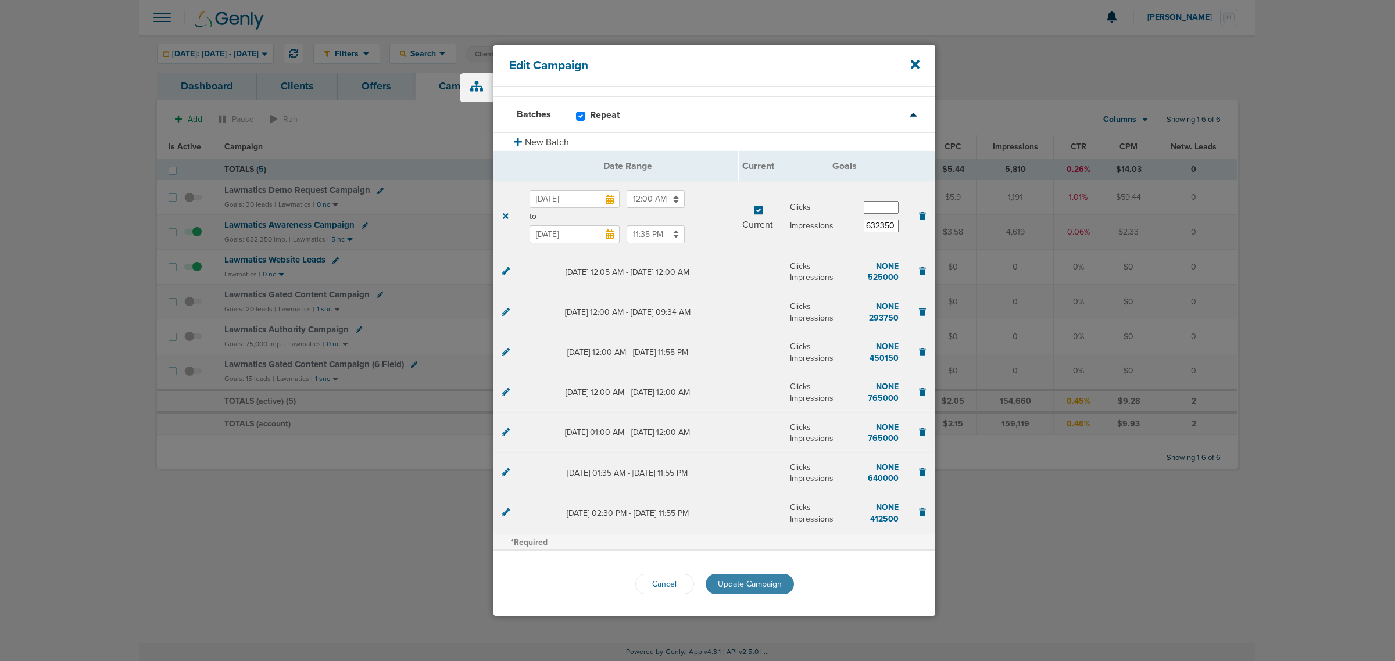
click at [750, 582] on span "Update Campaign" at bounding box center [750, 585] width 64 height 10
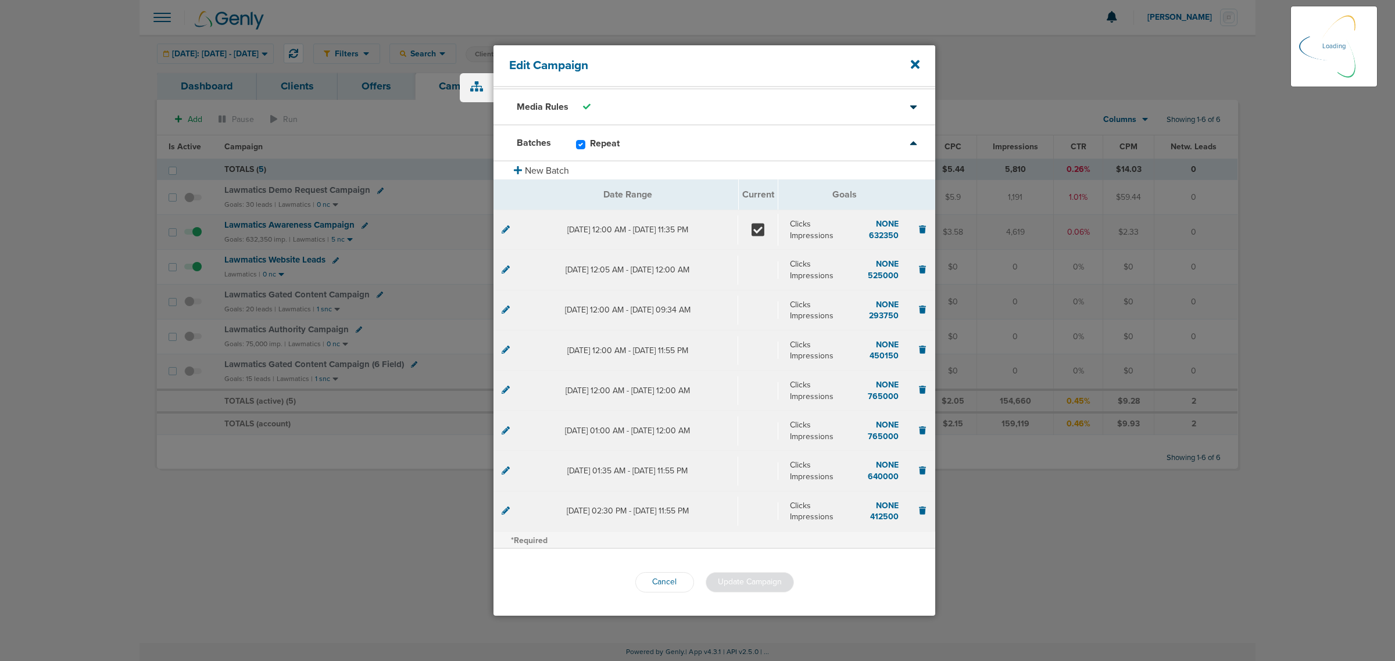
scroll to position [33, 0]
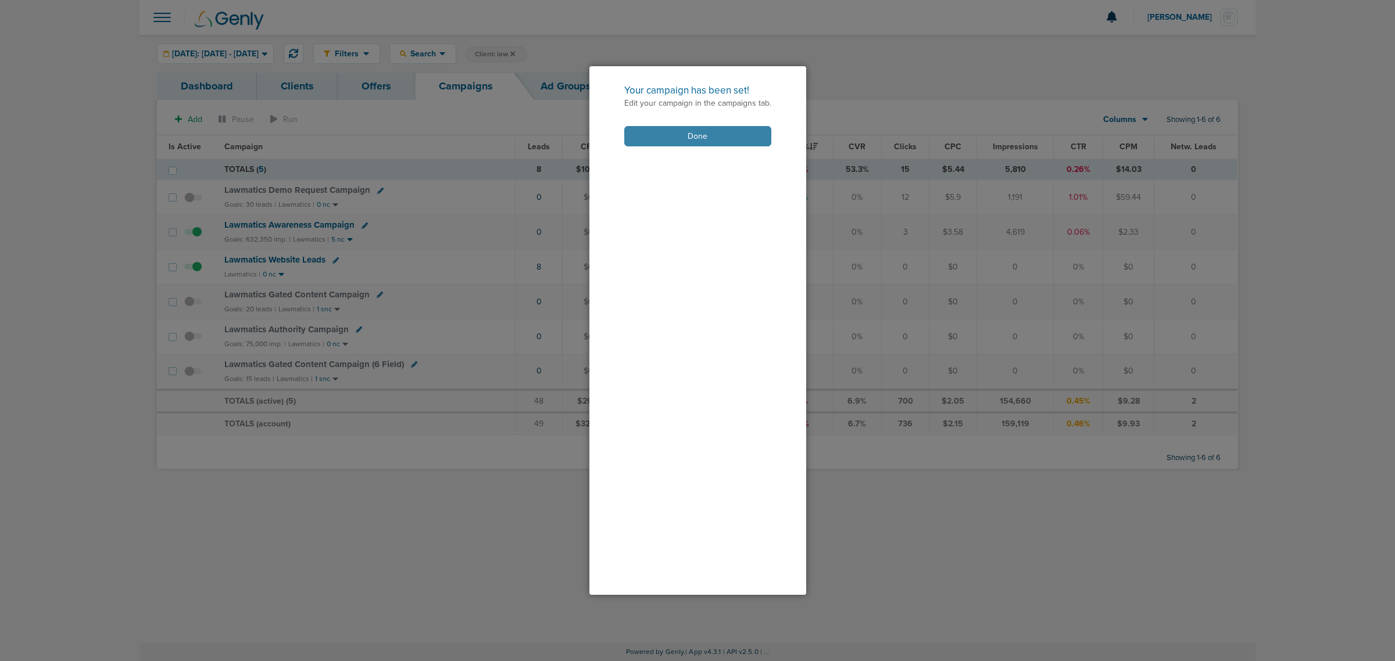
click at [638, 131] on button "Done" at bounding box center [697, 136] width 147 height 20
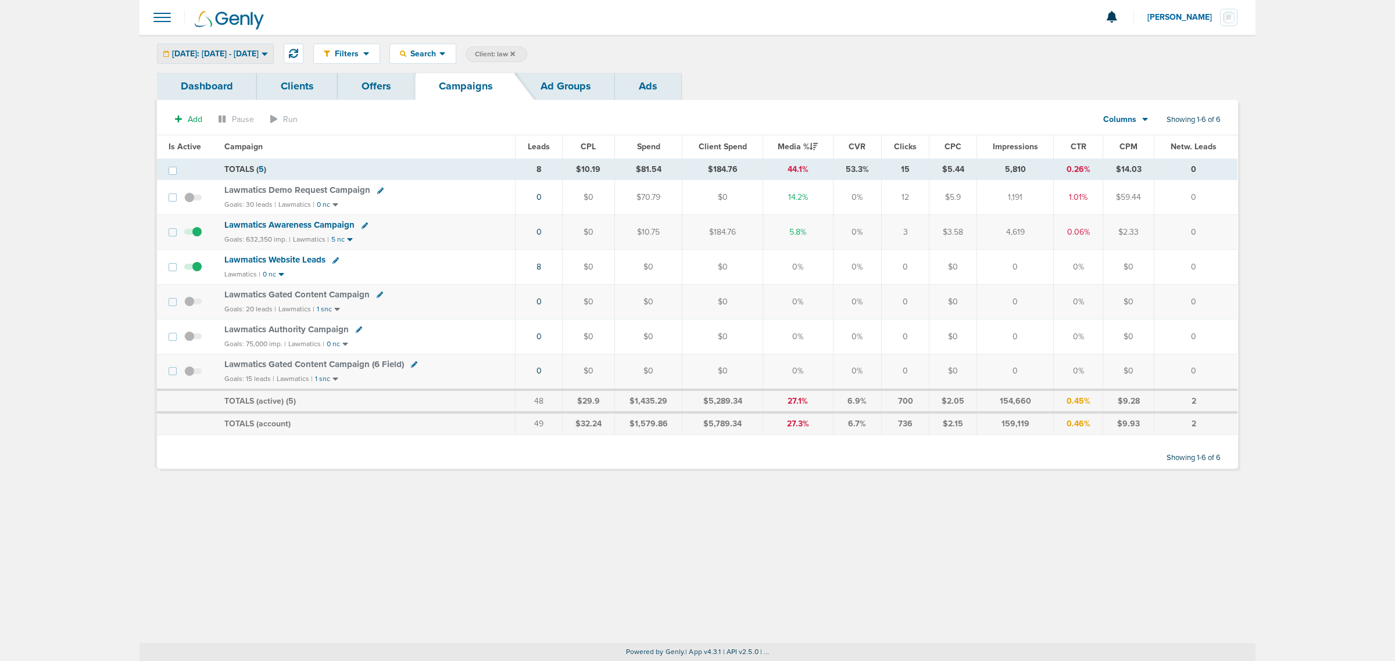
click at [242, 55] on span "[DATE]: [DATE] - [DATE]" at bounding box center [215, 54] width 87 height 8
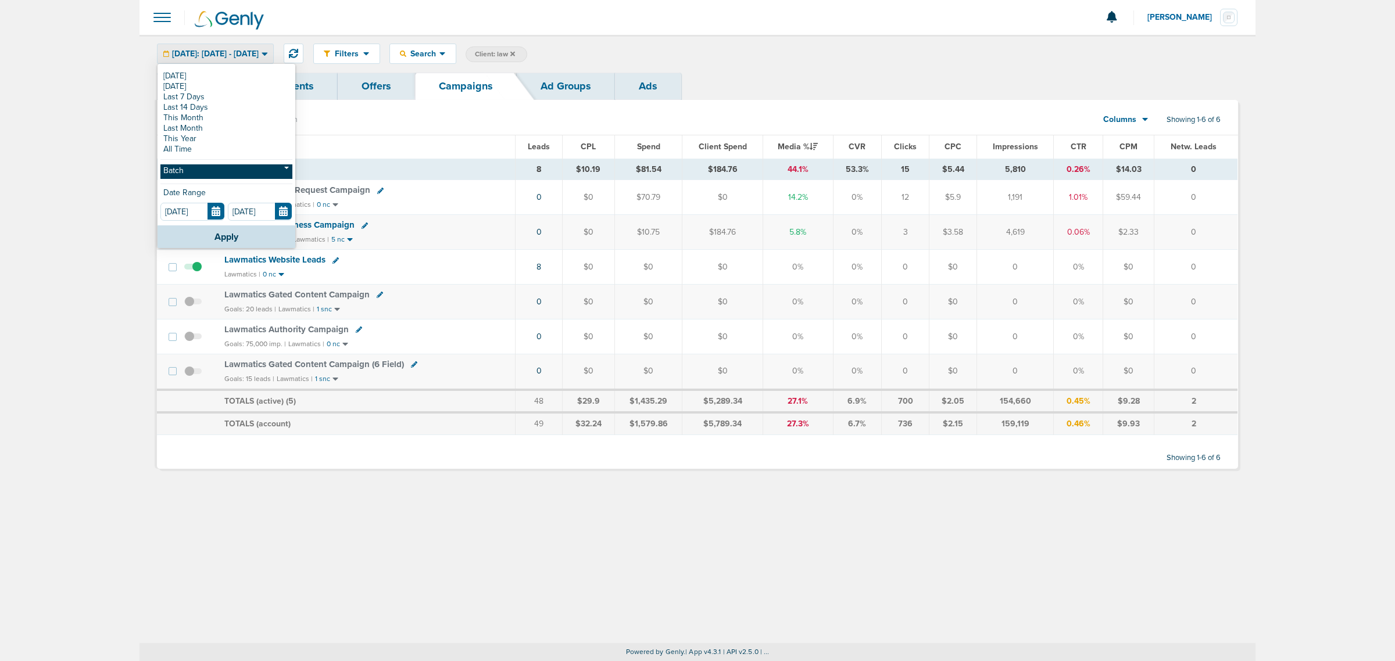
click at [213, 169] on link "Batch" at bounding box center [226, 172] width 132 height 15
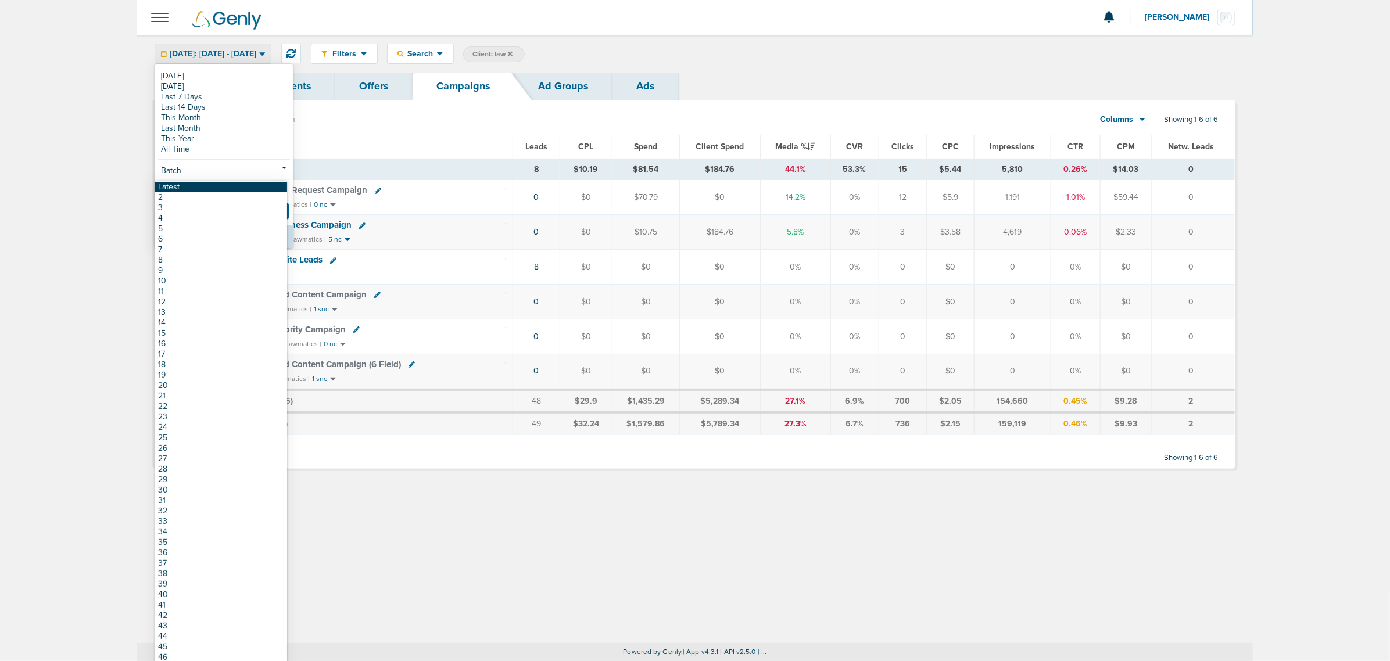
click at [213, 183] on link "Latest" at bounding box center [221, 187] width 132 height 10
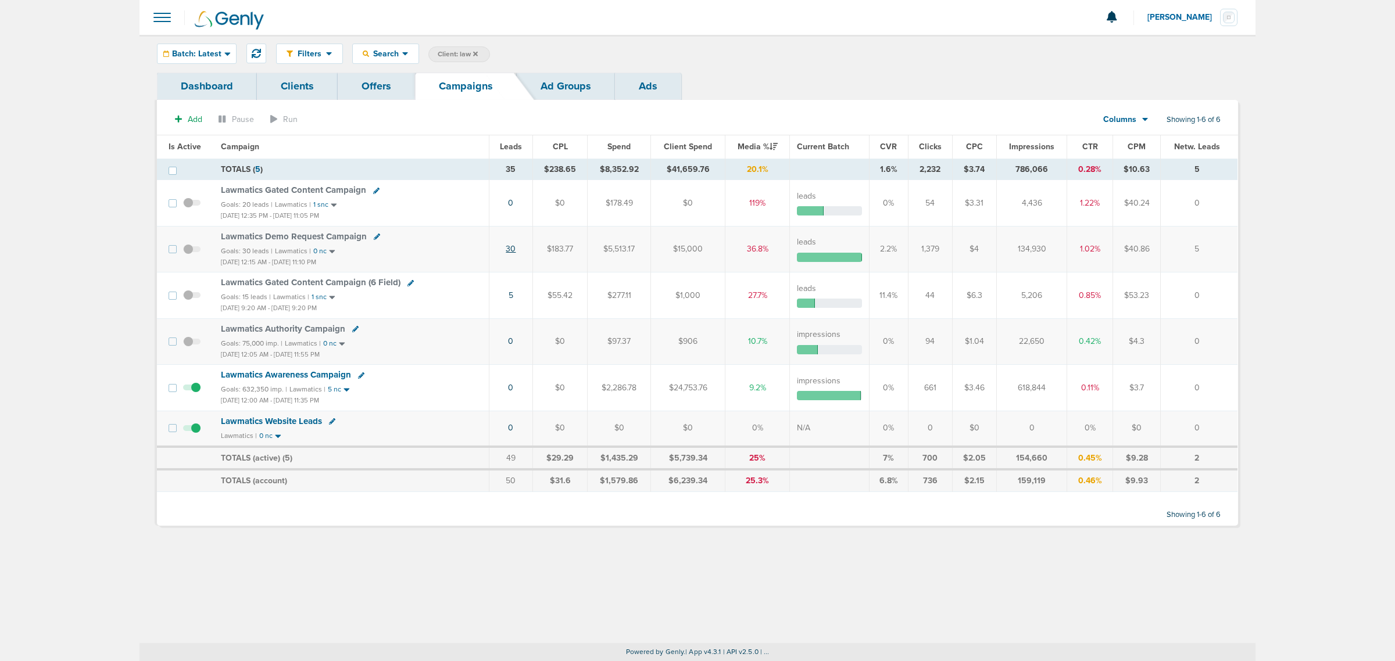
click at [513, 253] on link "30" at bounding box center [511, 249] width 10 height 10
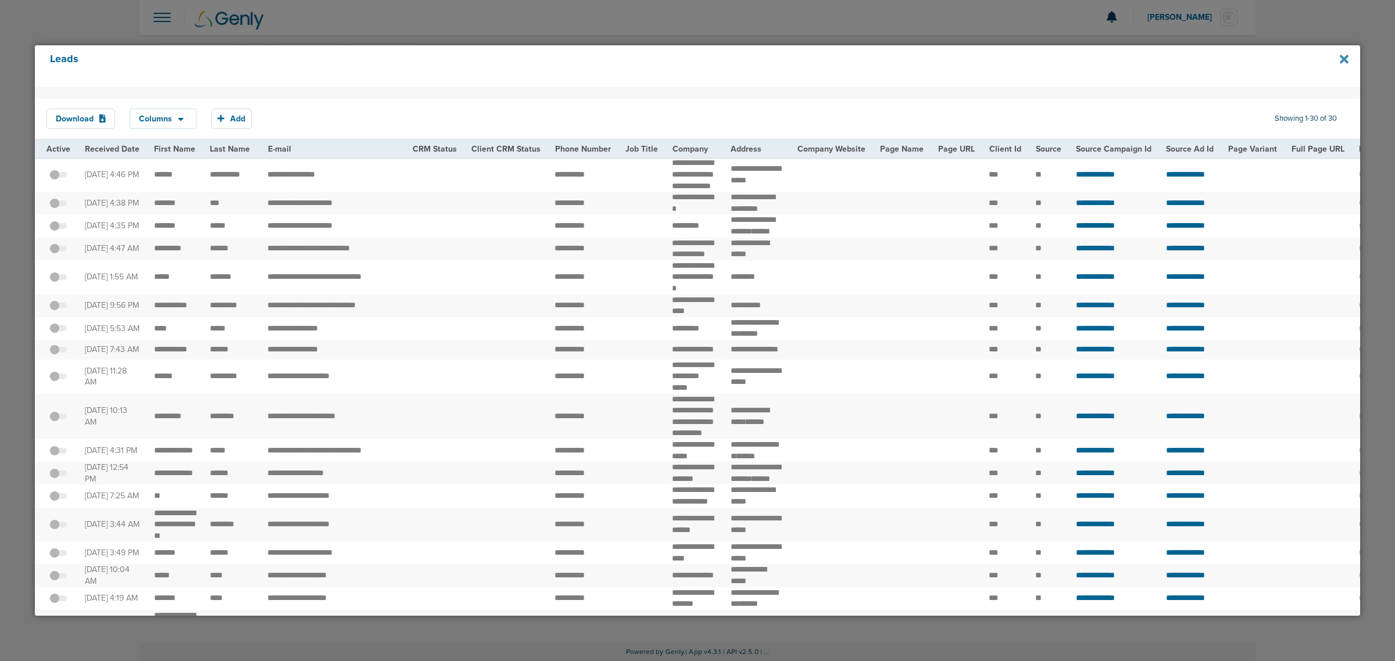
click at [1343, 57] on icon at bounding box center [1344, 59] width 9 height 9
click at [114, 6] on div at bounding box center [697, 330] width 1395 height 661
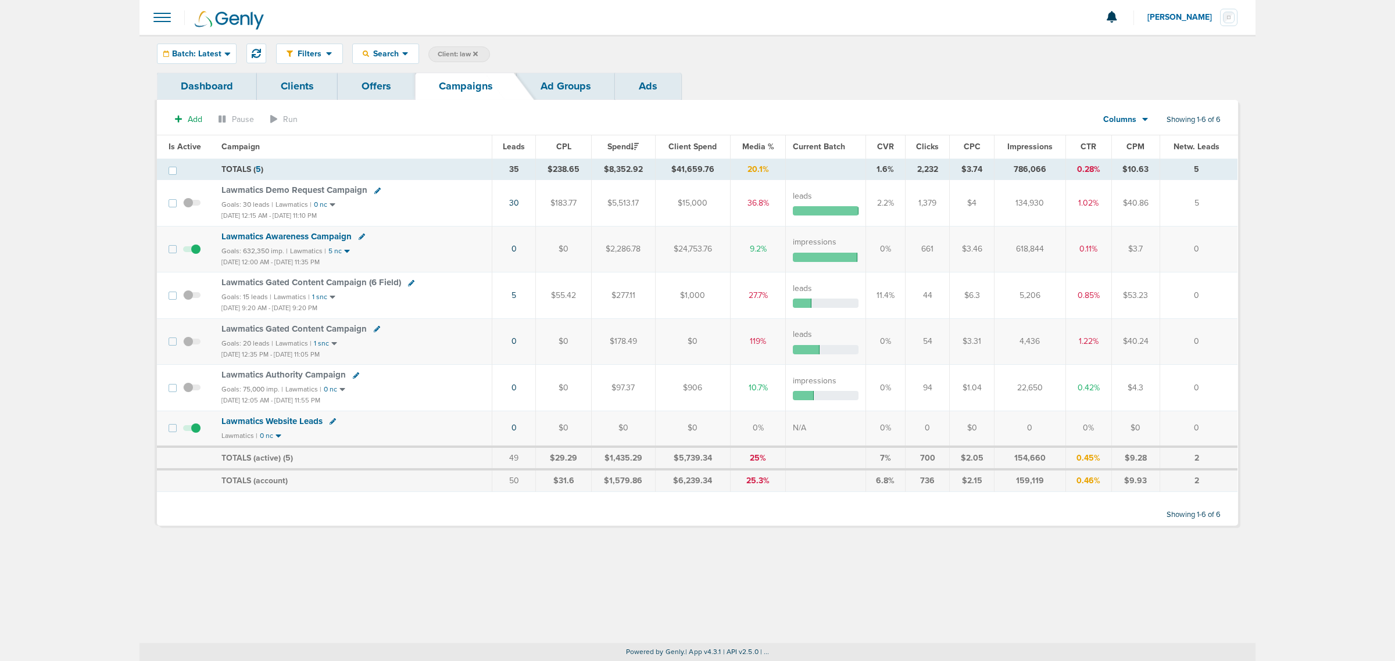
click at [477, 51] on icon at bounding box center [475, 54] width 5 height 7
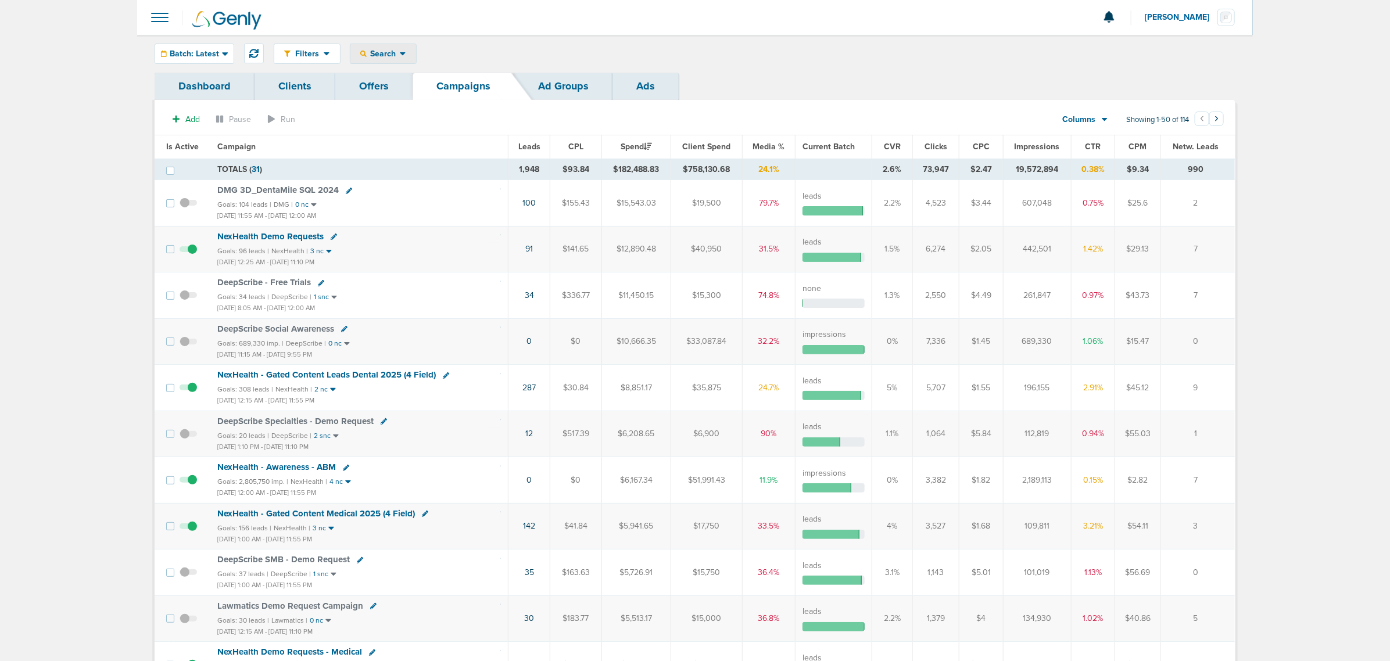
click at [396, 53] on span "Search" at bounding box center [383, 54] width 33 height 10
click at [390, 88] on link "Client" at bounding box center [411, 91] width 120 height 15
type input "law"
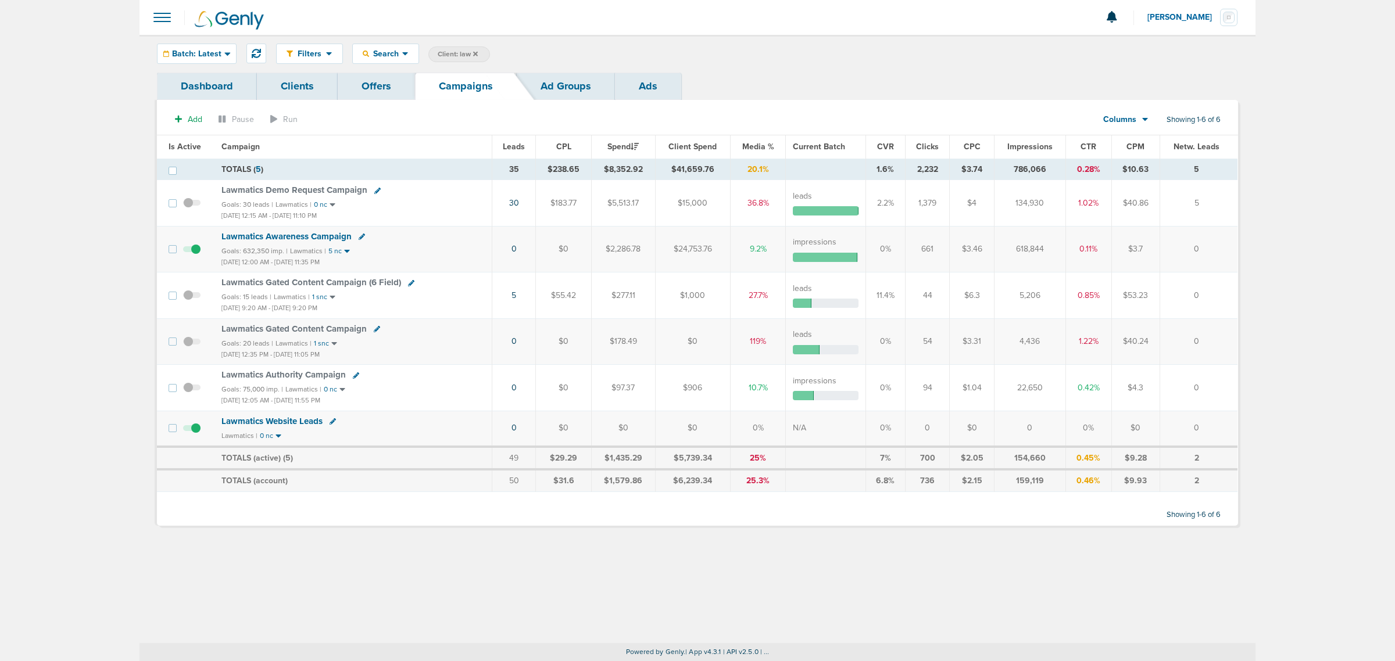
click at [318, 238] on span "Lawmatics Awareness Campaign" at bounding box center [286, 236] width 130 height 10
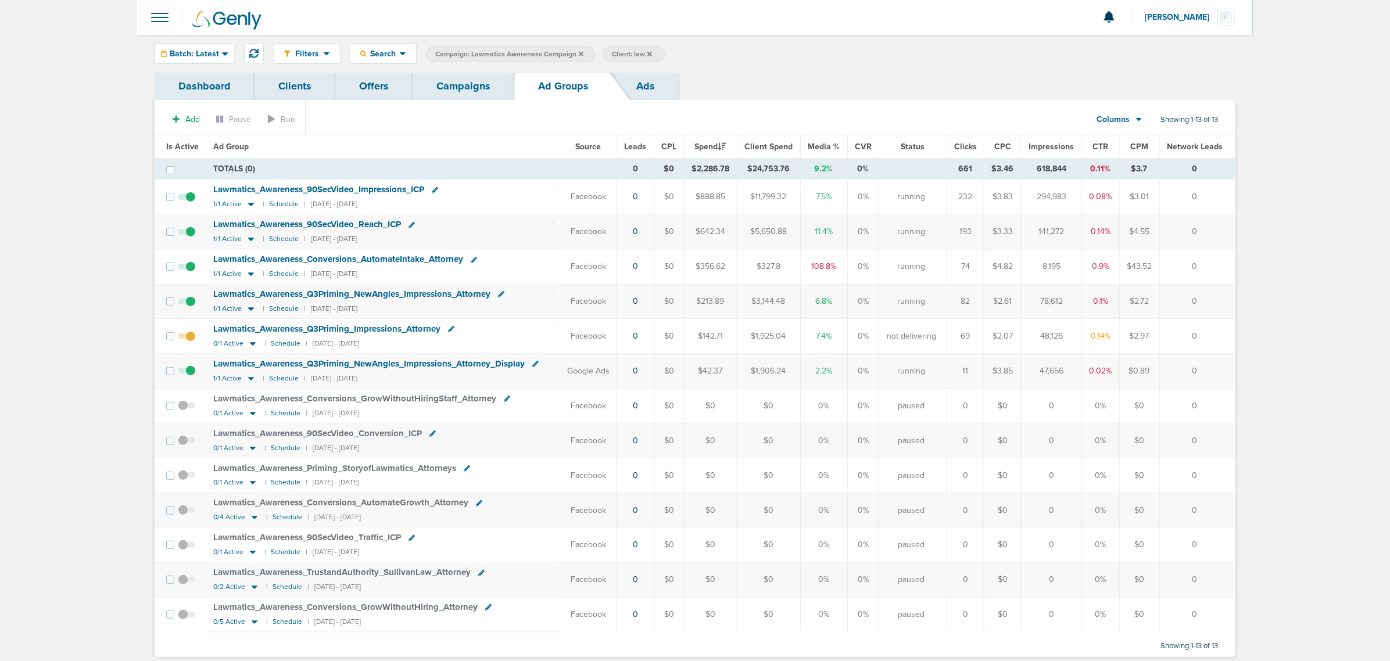
click at [452, 83] on link "Campaigns" at bounding box center [464, 86] width 102 height 27
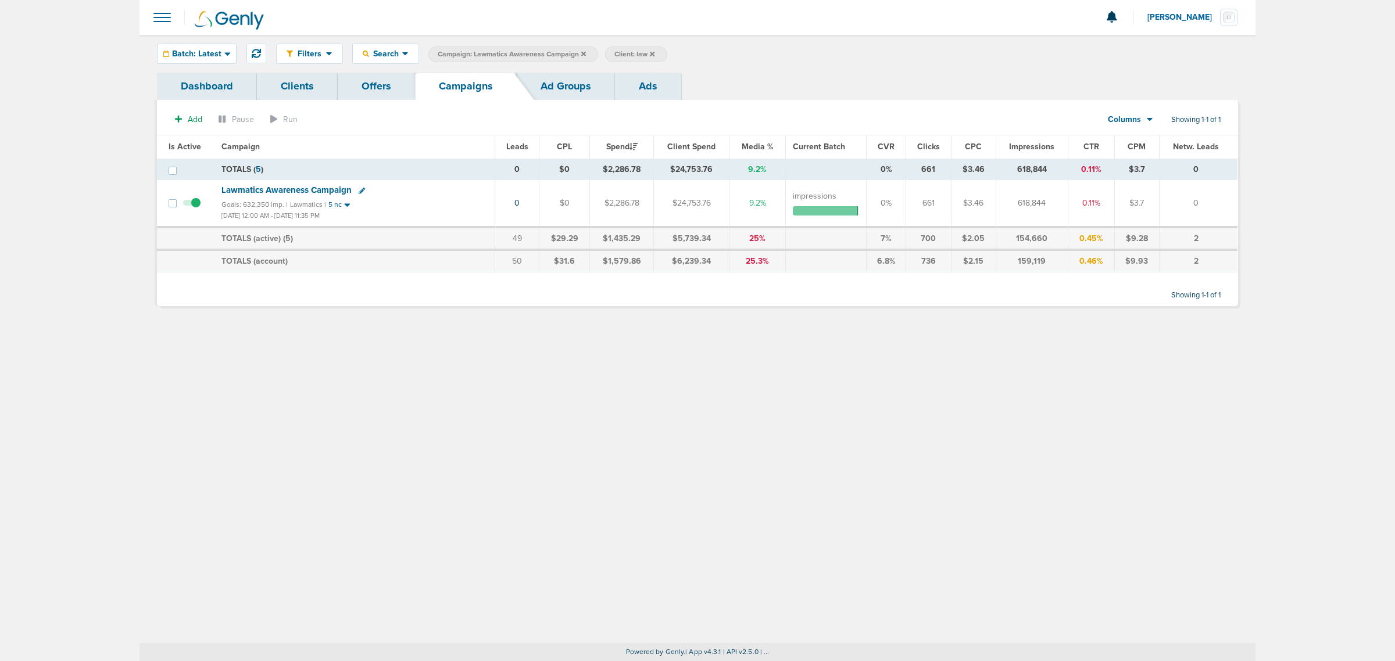
click at [359, 194] on icon at bounding box center [362, 191] width 6 height 6
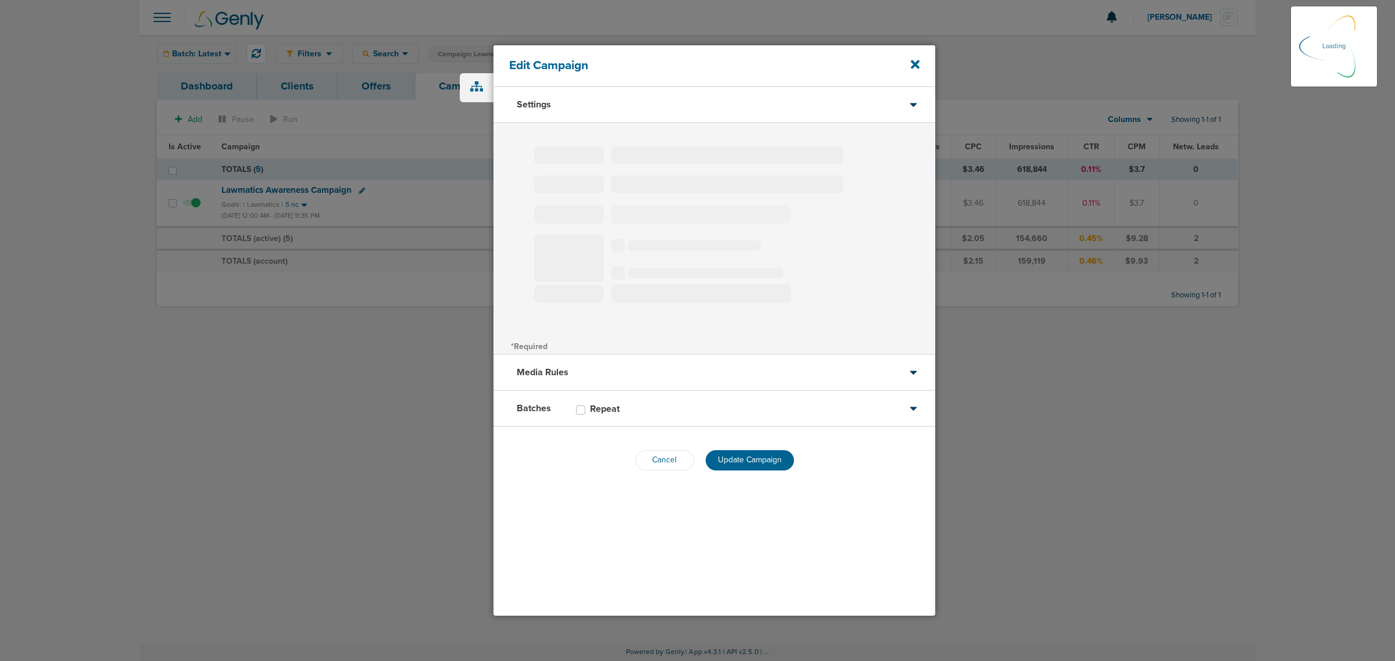
type input "Lawmatics Awareness Campaign"
select select "Awareness"
radio input "true"
select select "readWrite"
checkbox input "true"
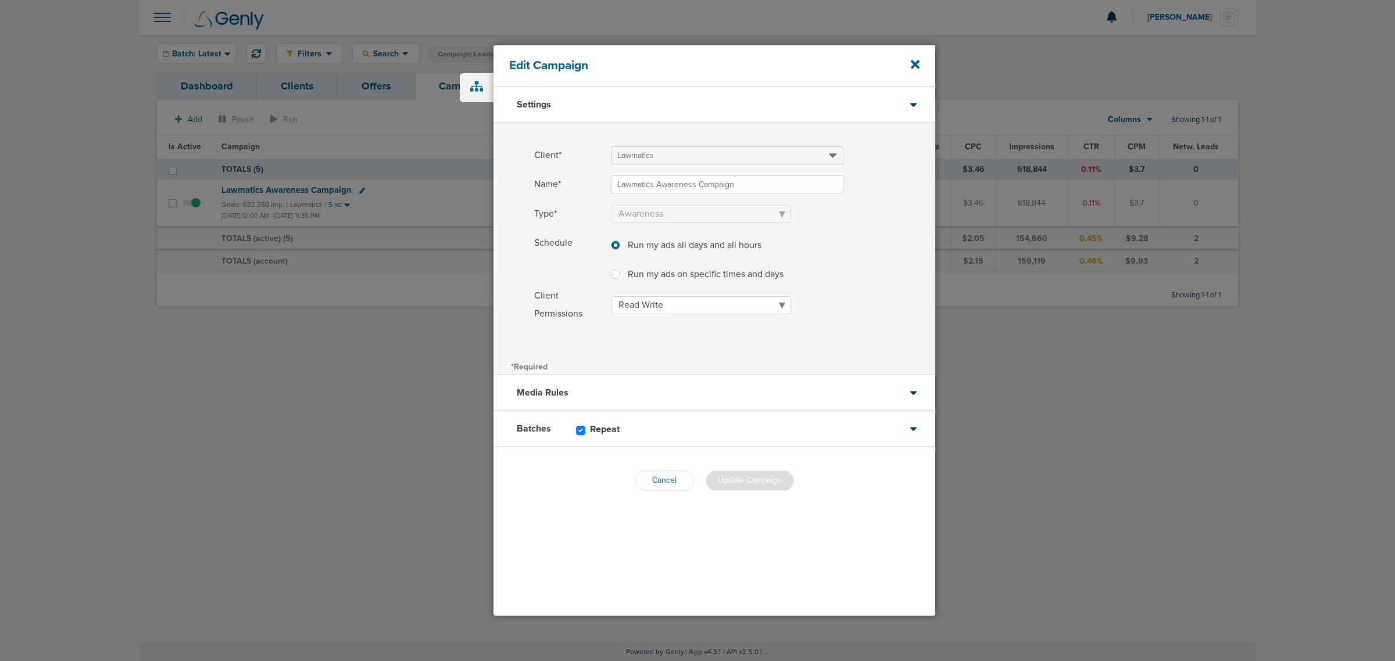
click at [666, 427] on div "Batches Repeat" at bounding box center [715, 430] width 442 height 36
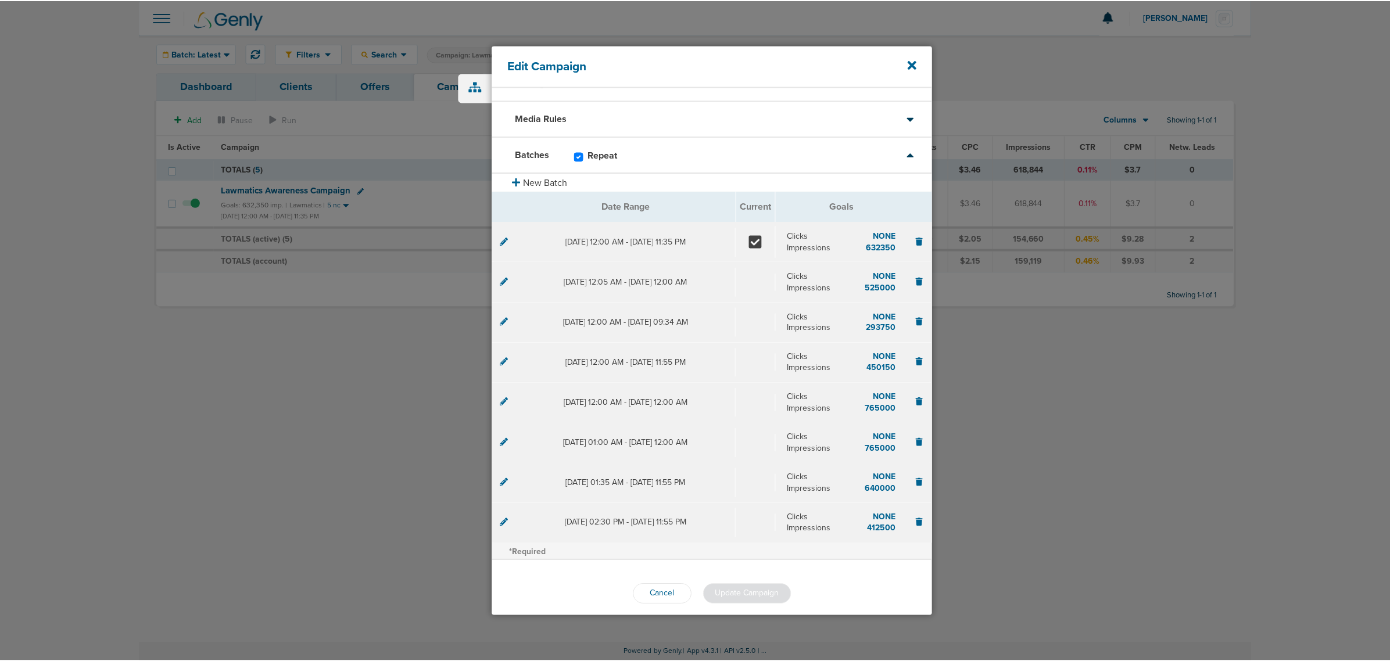
scroll to position [33, 0]
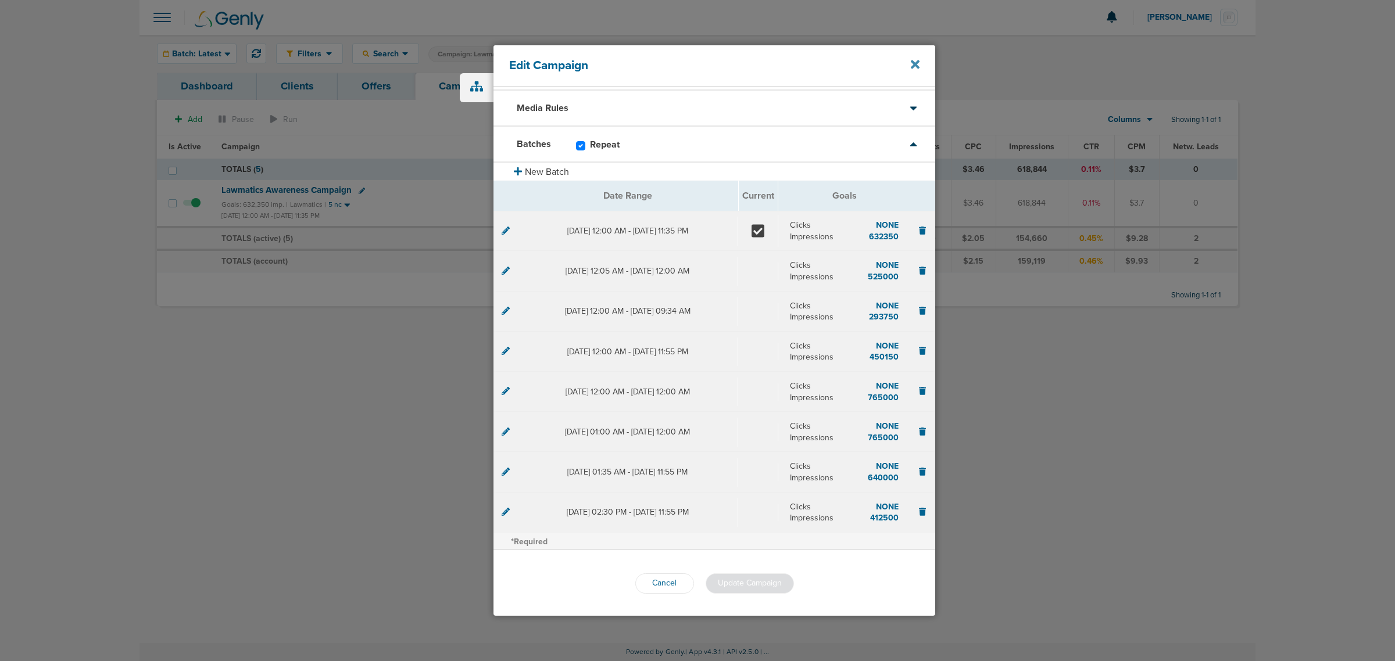
click at [917, 65] on icon at bounding box center [915, 64] width 9 height 13
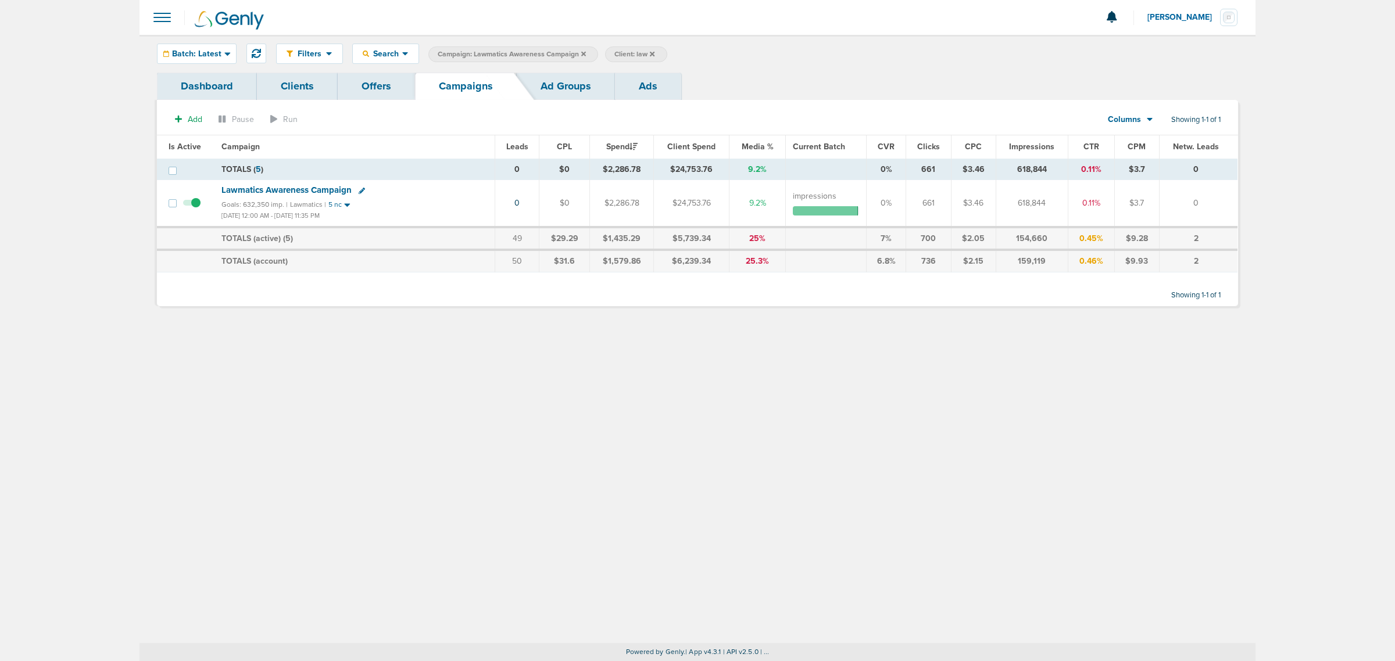
click at [582, 51] on icon at bounding box center [583, 53] width 5 height 5
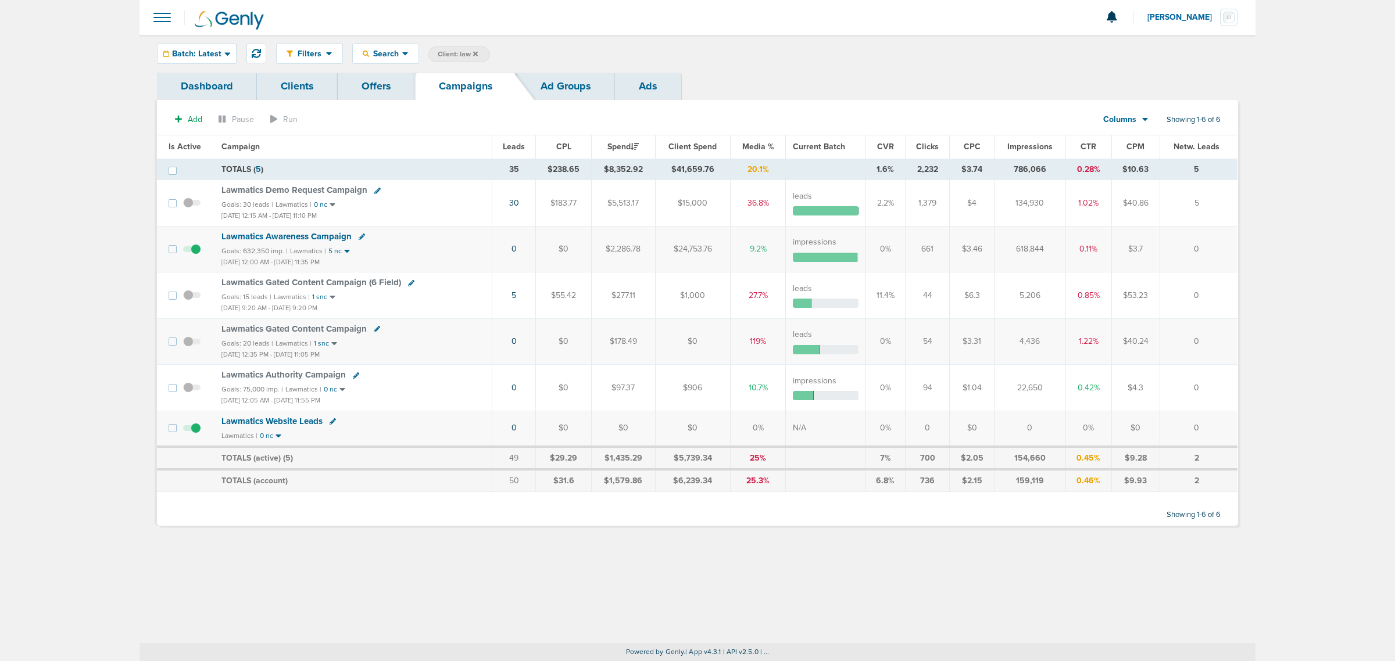
click at [474, 52] on icon at bounding box center [475, 53] width 5 height 5
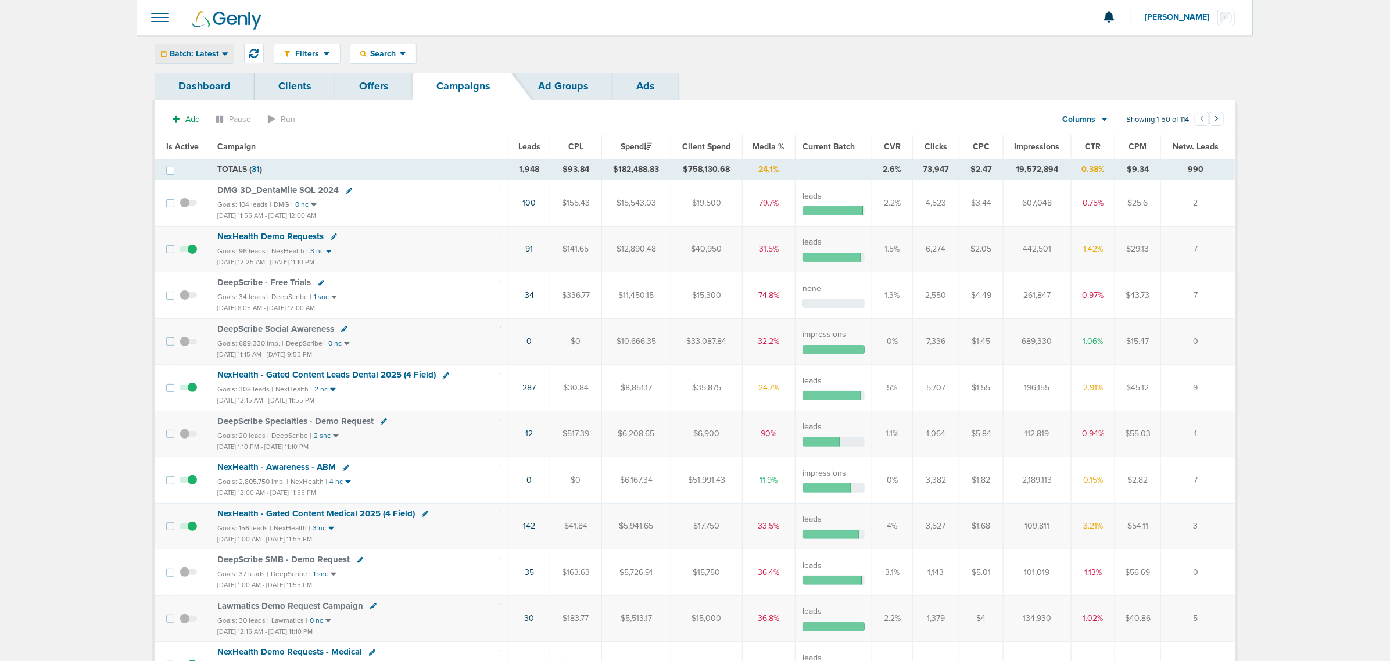
click at [198, 52] on span "Batch: Latest" at bounding box center [194, 54] width 49 height 8
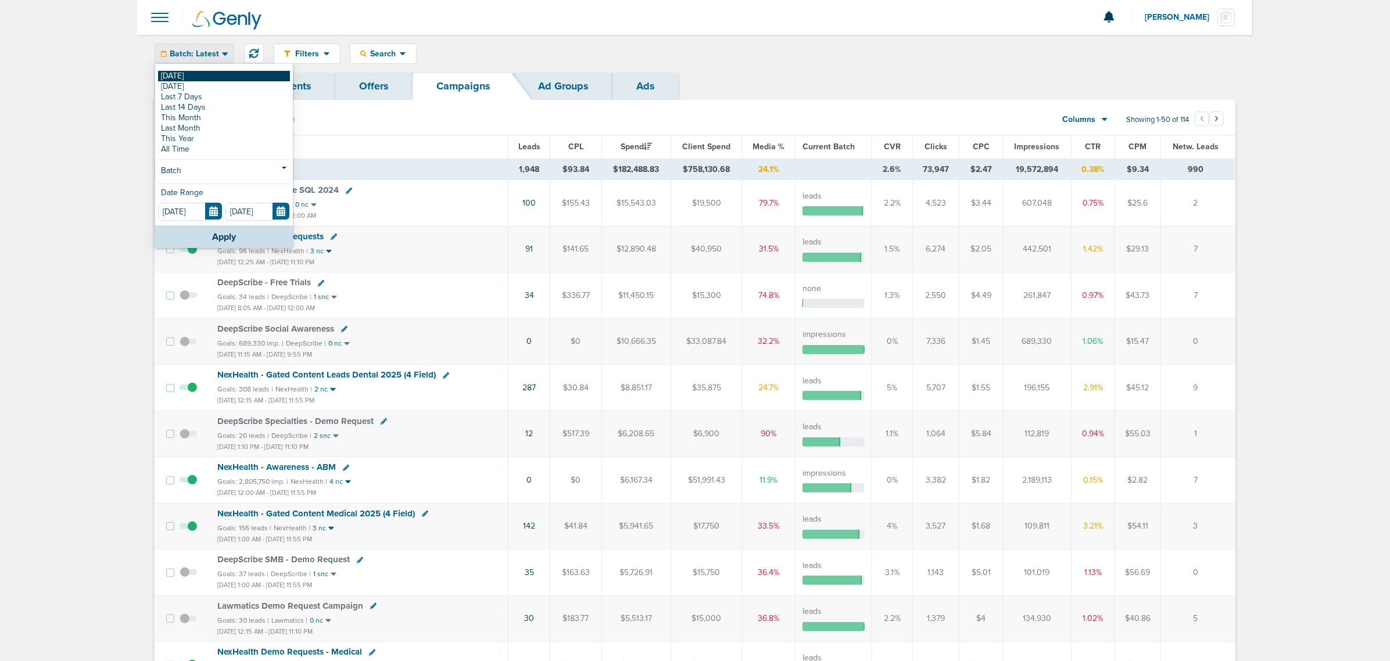
click at [189, 77] on link "[DATE]" at bounding box center [224, 76] width 132 height 10
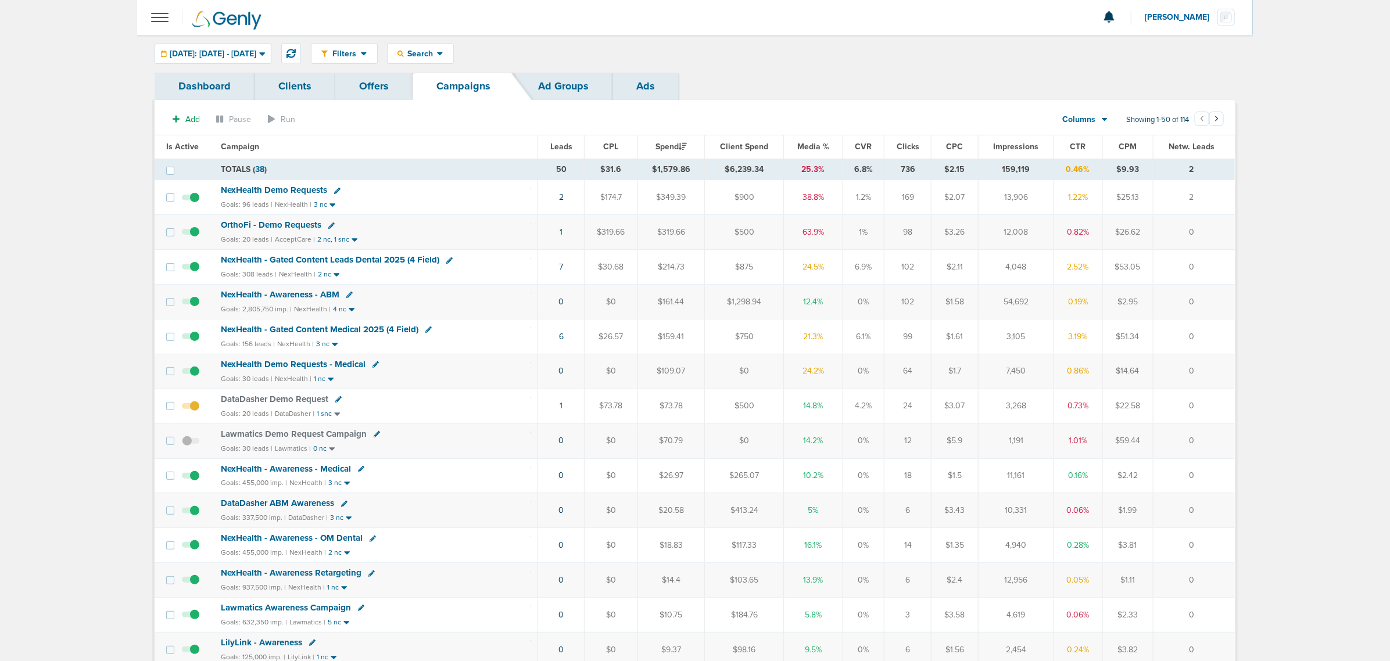
click at [853, 92] on div "Dashboard Clients Offers Campaigns Ad Groups Ads" at bounding box center [695, 86] width 1081 height 27
click at [563, 199] on link "2" at bounding box center [561, 197] width 5 height 10
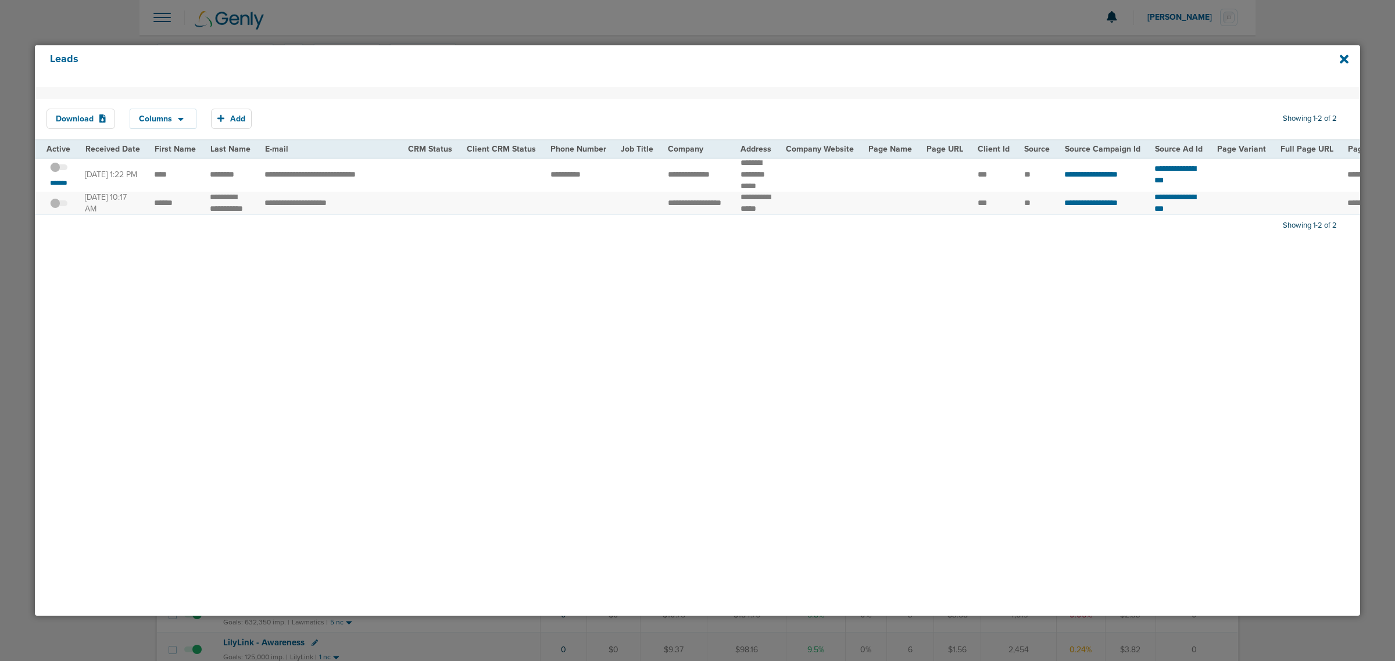
click at [61, 173] on span at bounding box center [58, 173] width 17 height 0
click at [59, 169] on input "checkbox" at bounding box center [59, 169] width 0 height 0
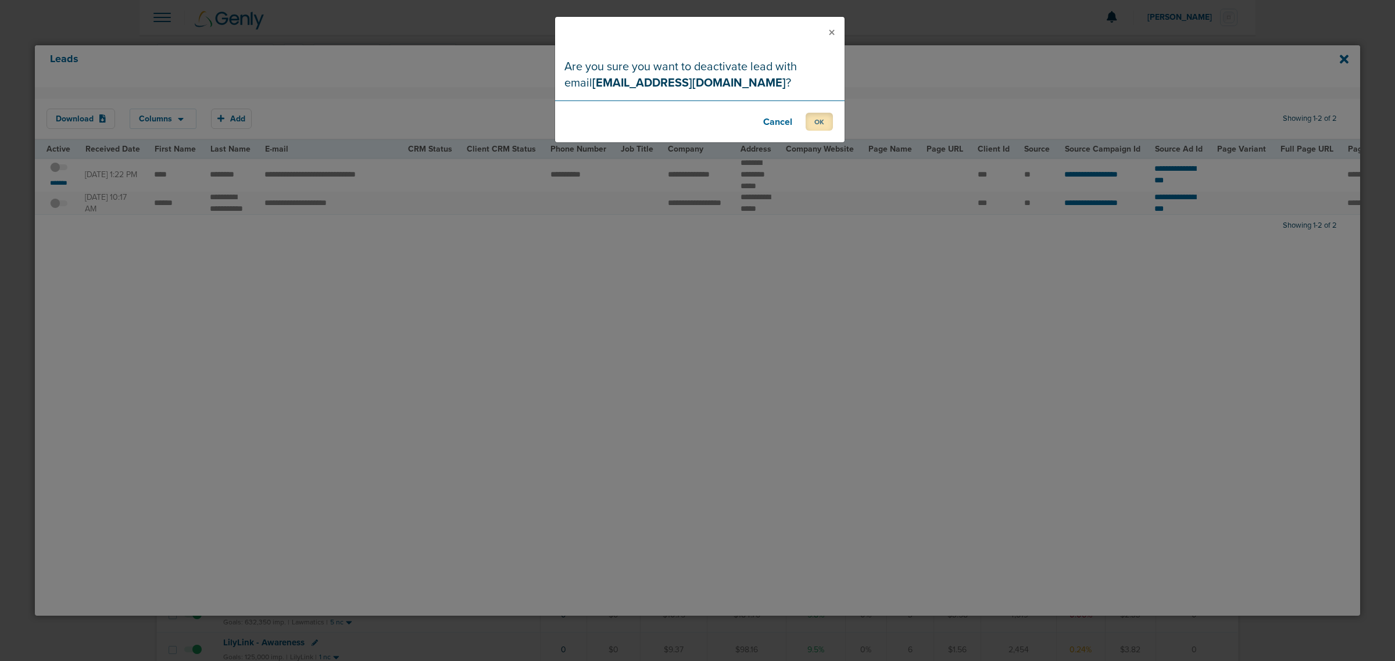
click at [830, 123] on button "OK" at bounding box center [819, 122] width 27 height 18
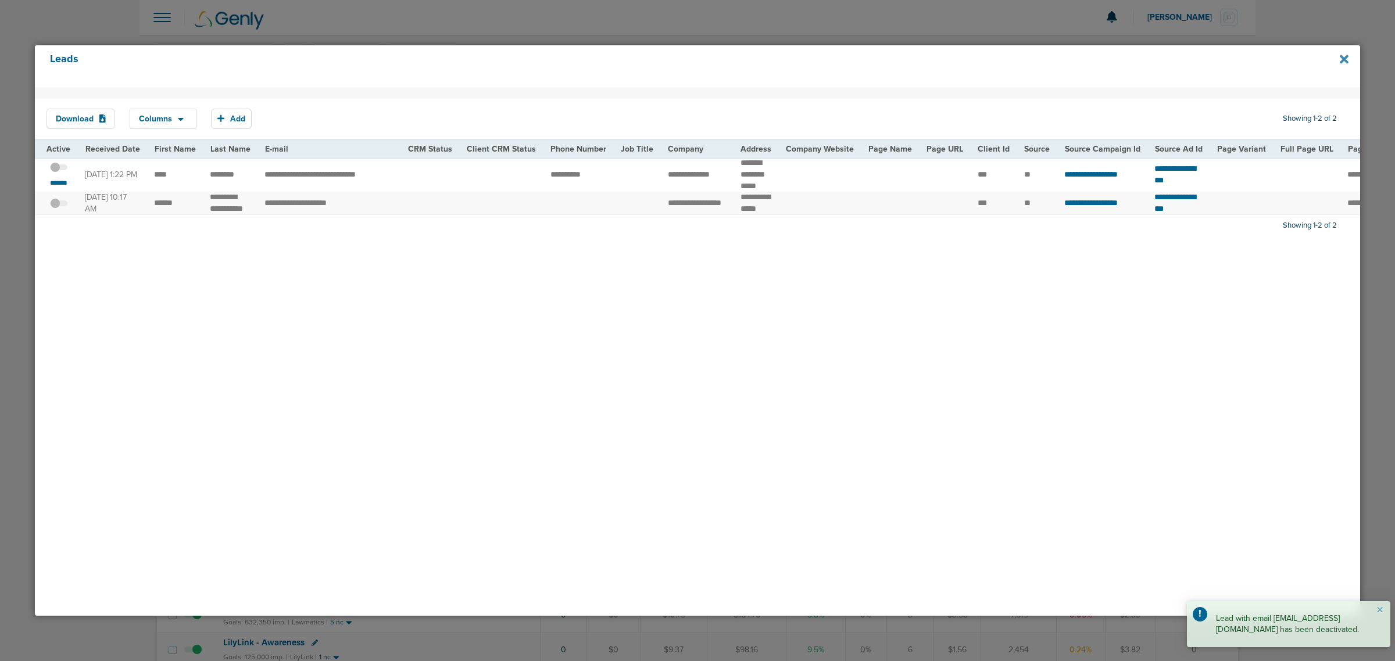
click at [1340, 63] on icon at bounding box center [1344, 59] width 9 height 13
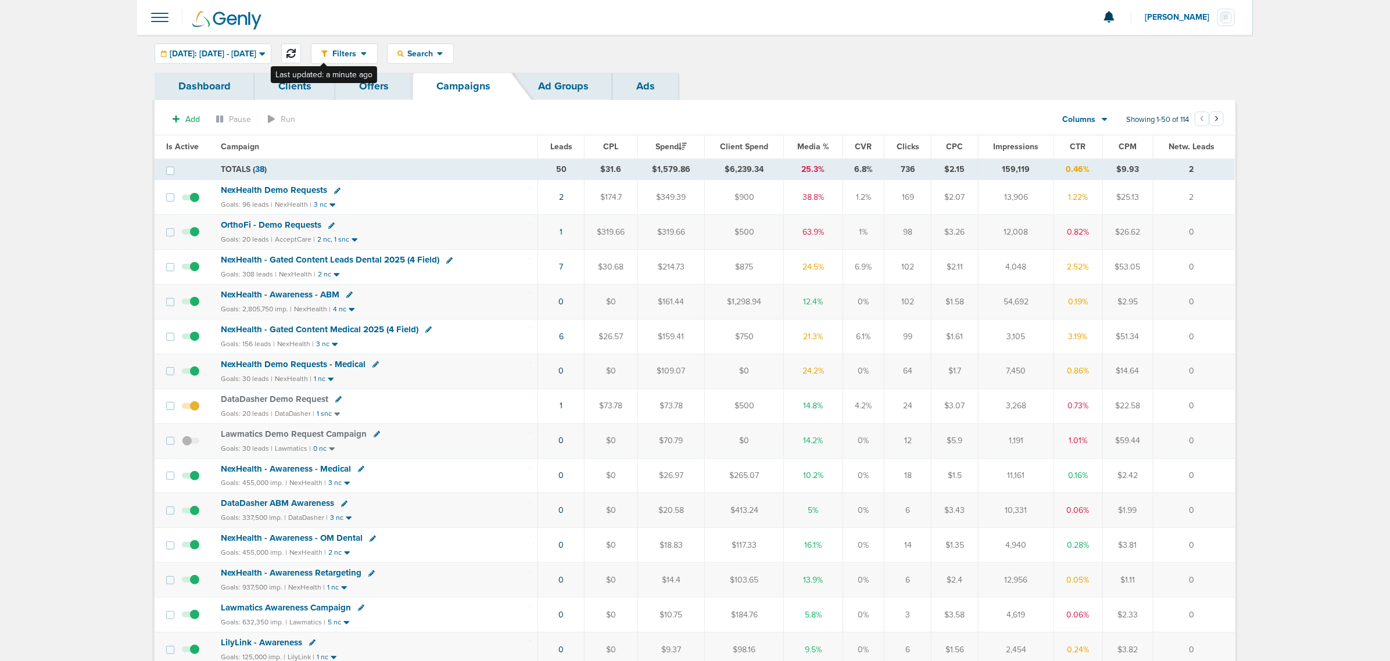
click at [301, 52] on button at bounding box center [291, 54] width 20 height 20
click at [323, 262] on span "NexHealth - Gated Content Leads Dental 2025 (4 Field)" at bounding box center [330, 260] width 219 height 10
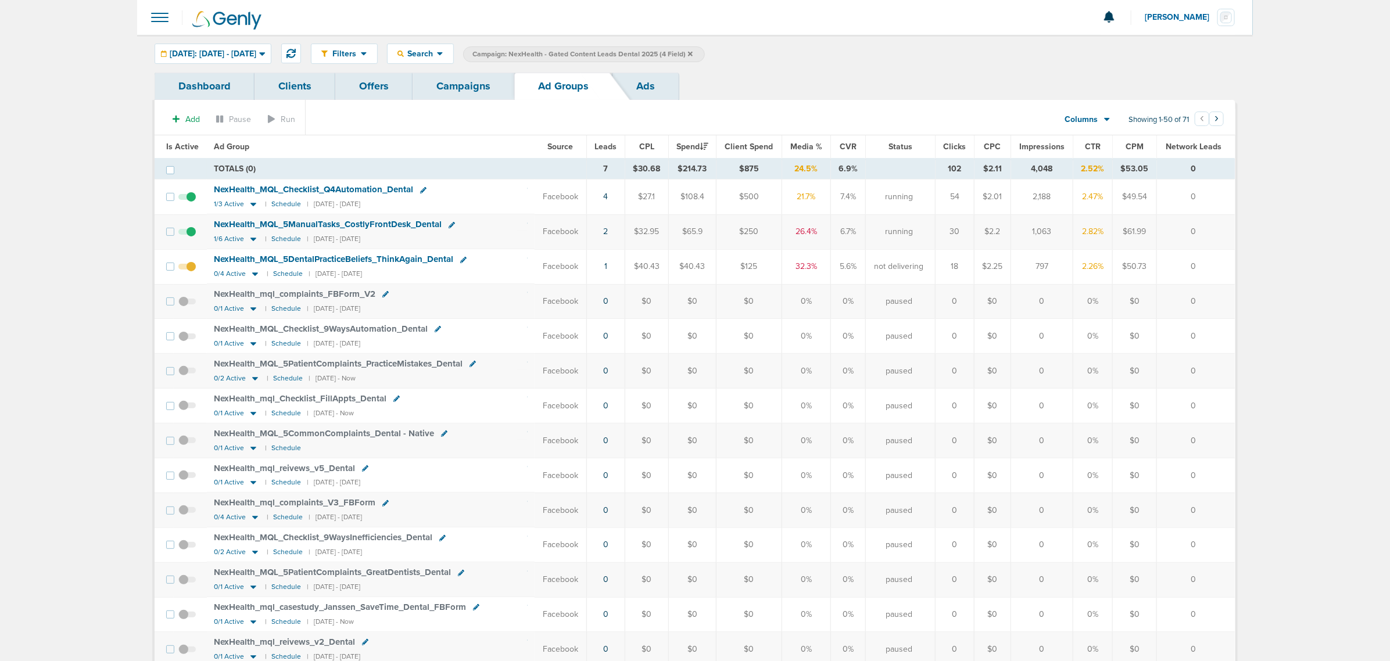
click at [467, 84] on link "Campaigns" at bounding box center [464, 86] width 102 height 27
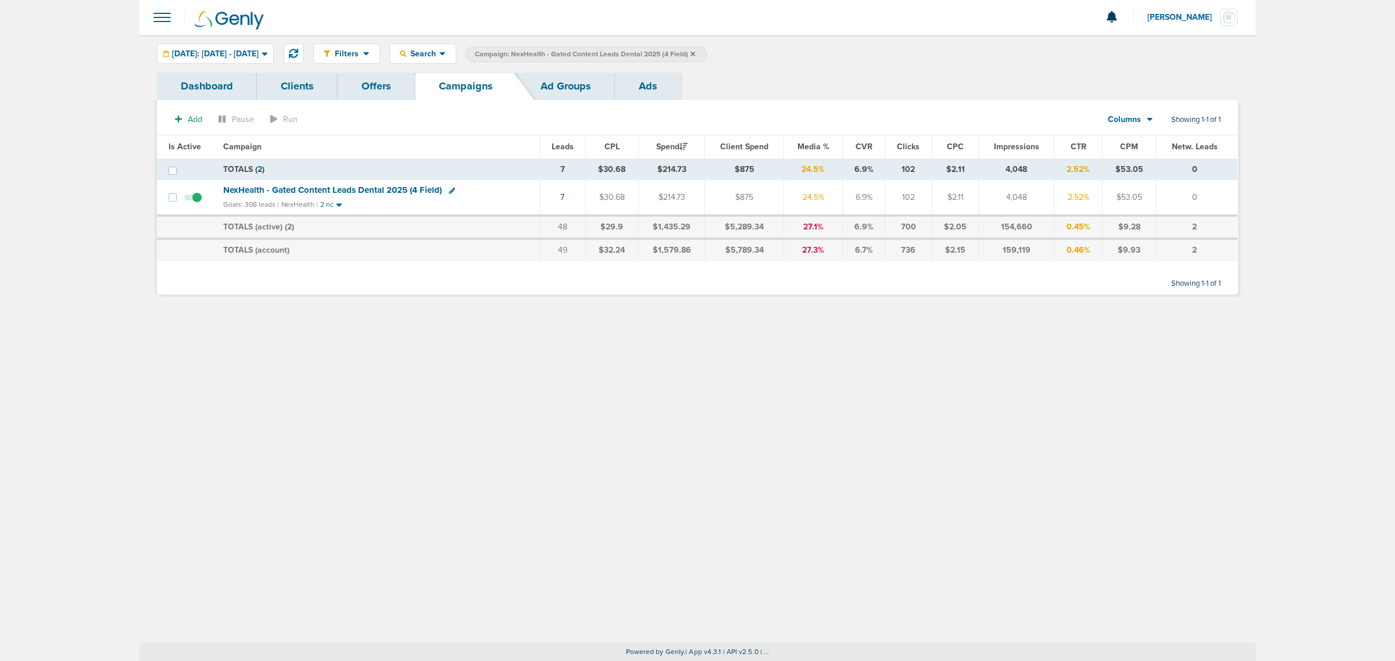
click at [695, 55] on span "Campaign: NexHealth - Gated Content Leads Dental 2025 (4 Field)" at bounding box center [585, 54] width 220 height 10
click at [695, 53] on icon at bounding box center [693, 53] width 5 height 5
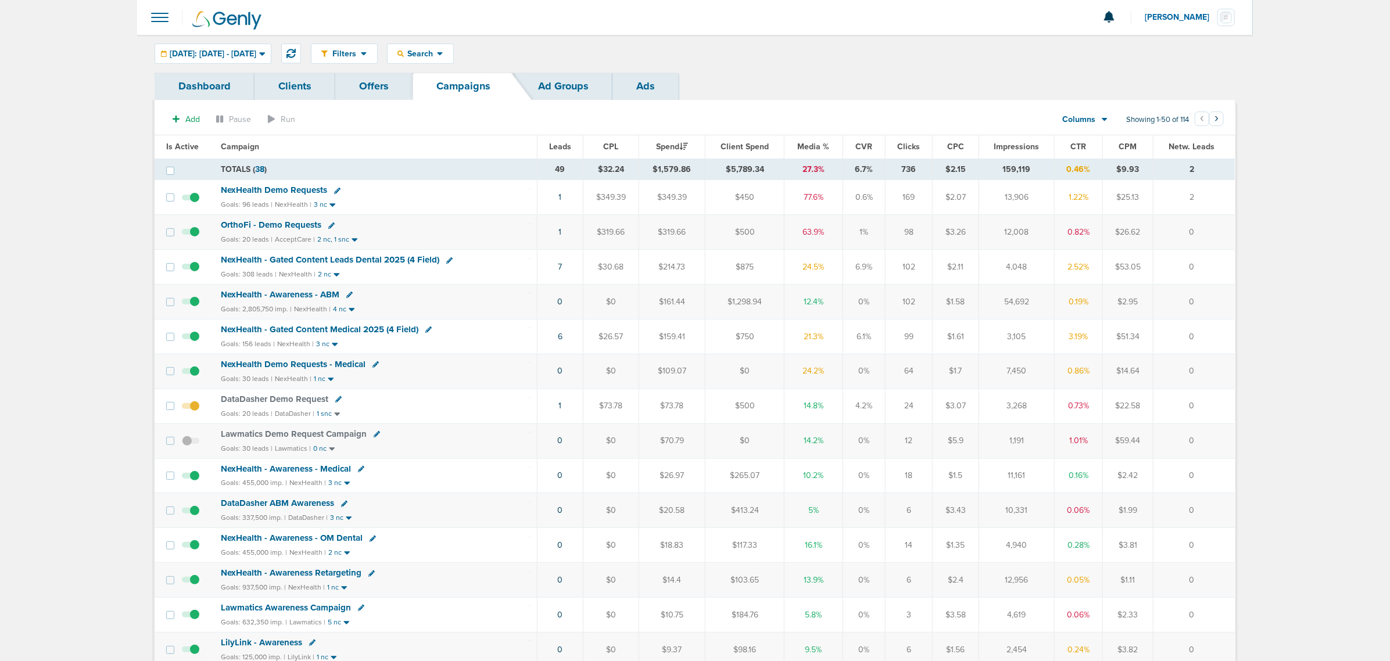
click at [811, 142] on span "Media %" at bounding box center [814, 147] width 32 height 10
click at [353, 332] on span "NexHealth - Gated Content Medical 2025 (4 Field)" at bounding box center [320, 329] width 198 height 10
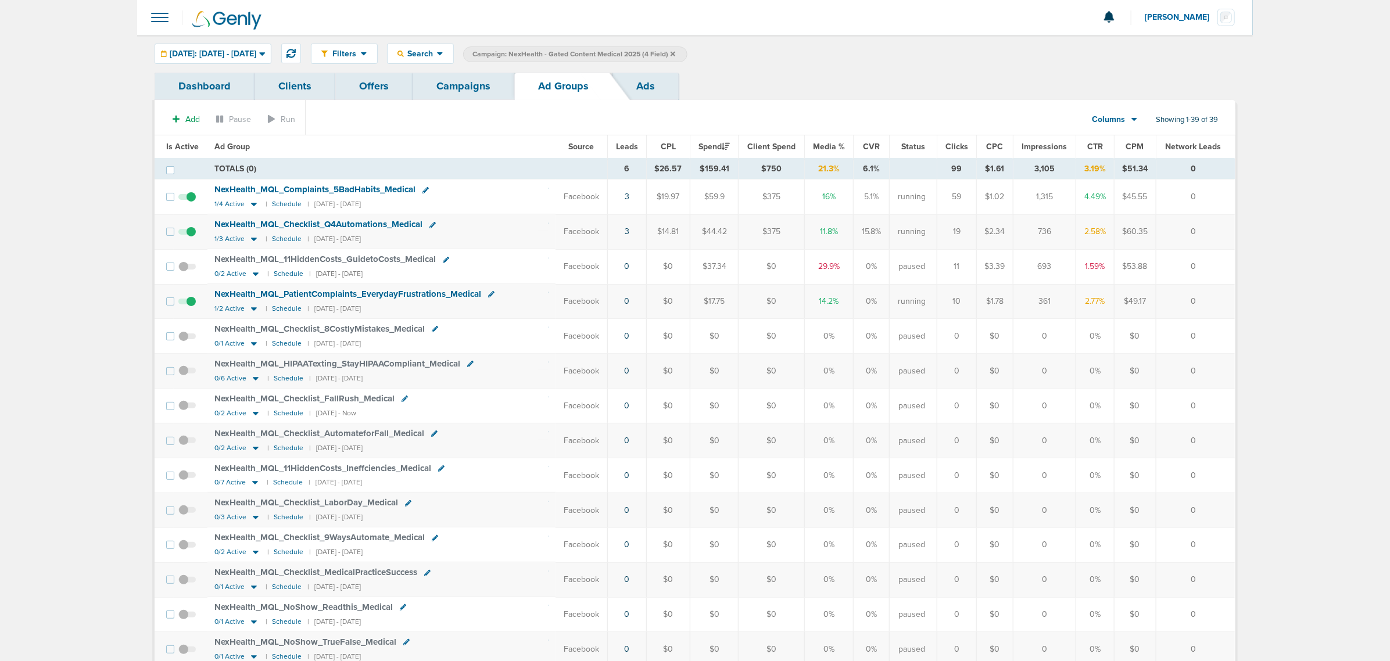
click at [297, 294] on span "NexHealth_ MQL_ PatientComplaints_ EverydayFrustrations_ Medical" at bounding box center [347, 294] width 267 height 10
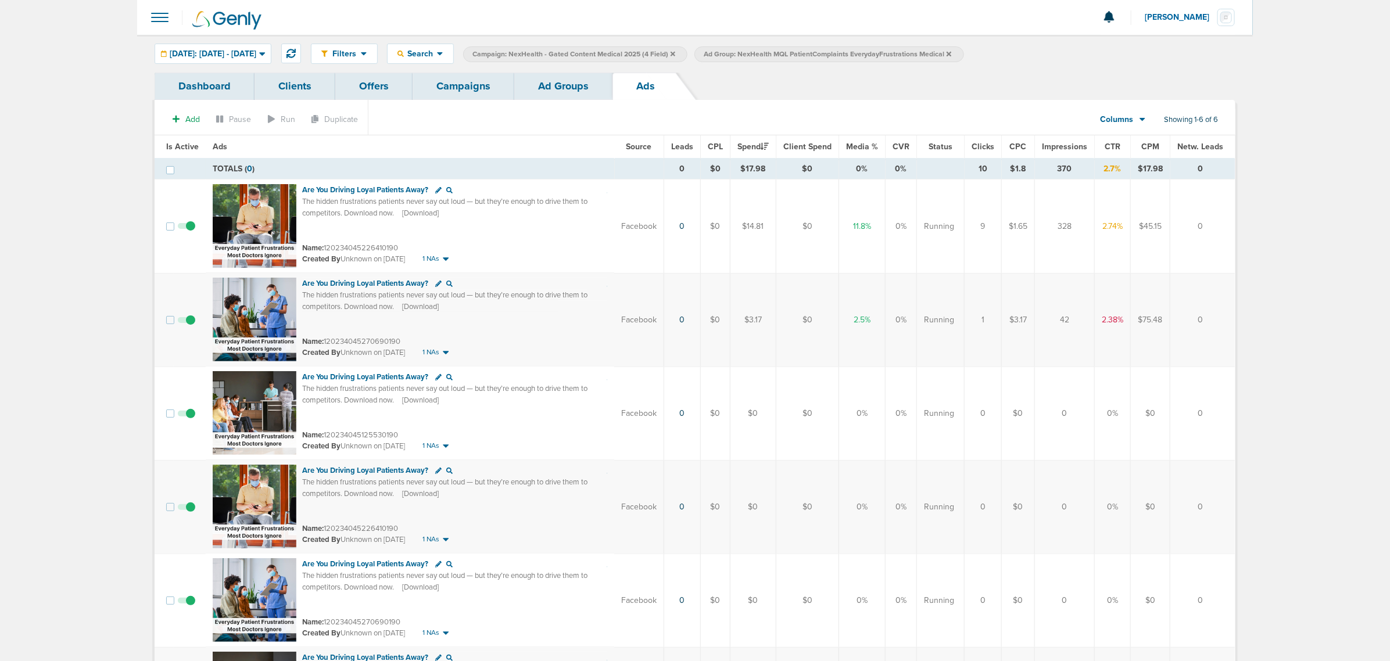
click at [466, 98] on link "Campaigns" at bounding box center [464, 86] width 102 height 27
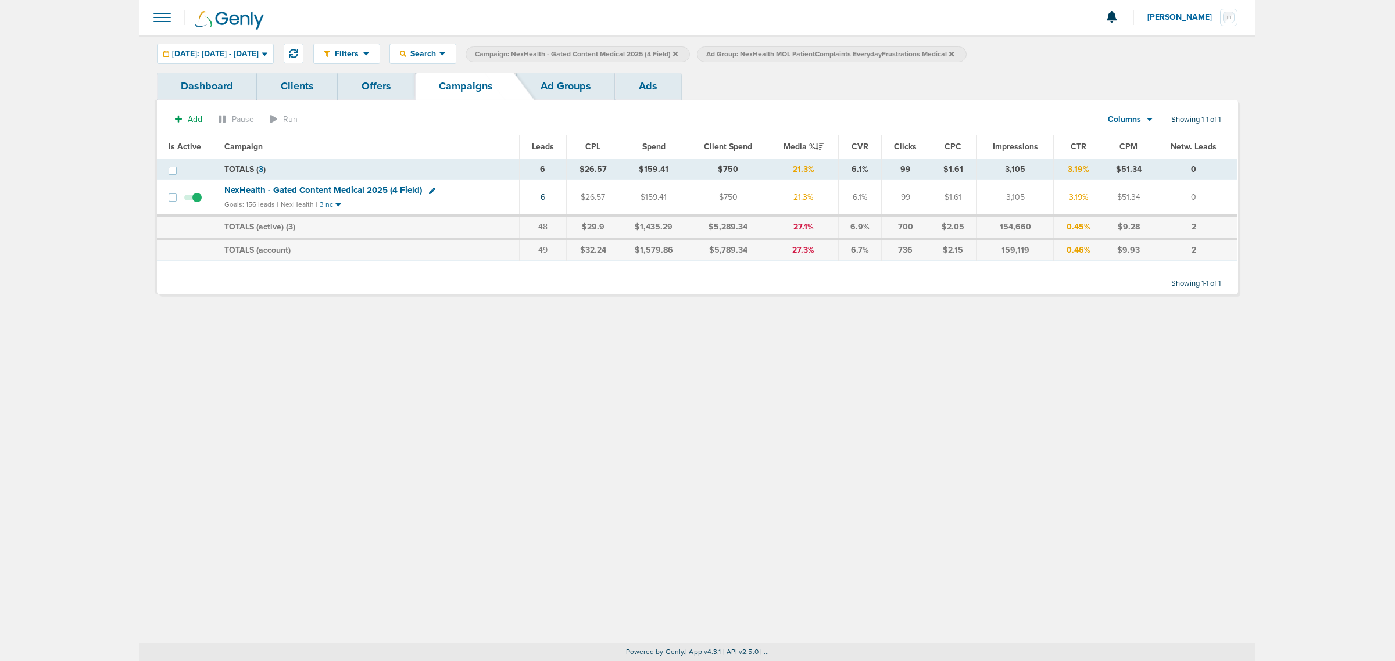
click at [678, 54] on icon at bounding box center [675, 54] width 5 height 7
click at [723, 53] on icon at bounding box center [720, 53] width 5 height 5
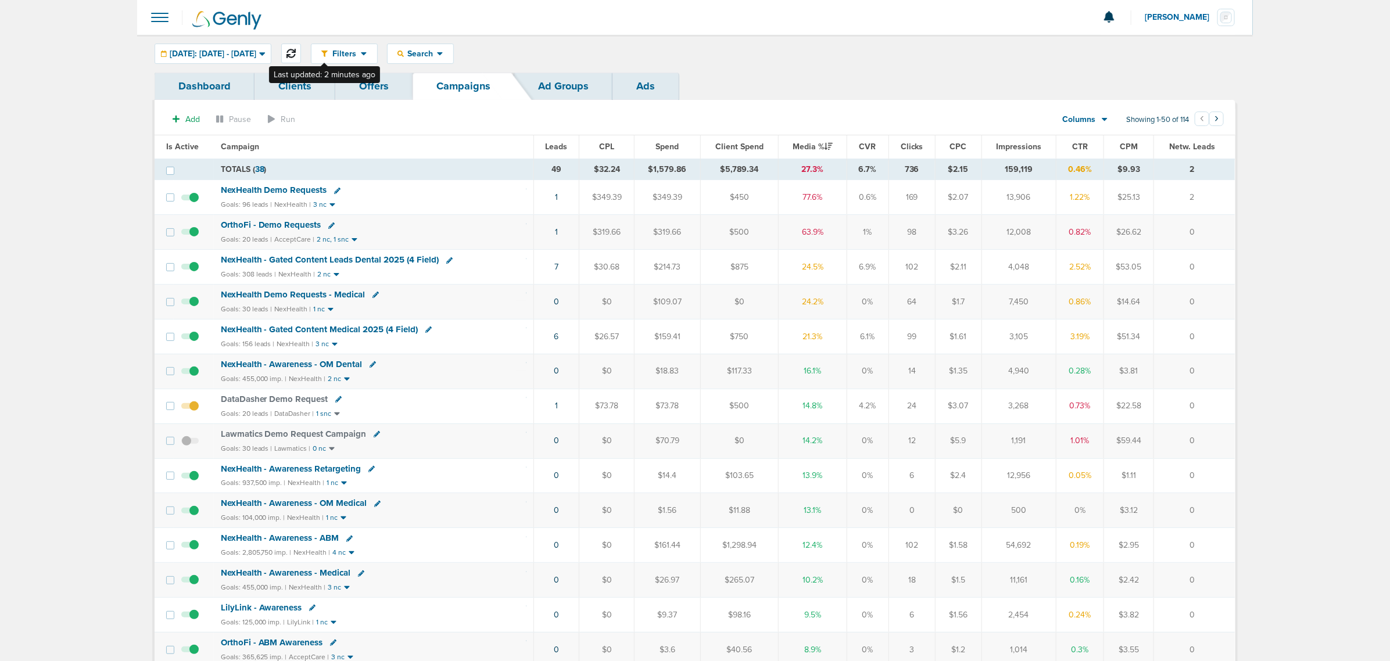
click at [296, 52] on icon at bounding box center [291, 53] width 9 height 9
click at [296, 51] on icon at bounding box center [291, 53] width 9 height 9
click at [385, 289] on td "NexHealth - Gated Content Leads Dental 2025 (4 Field) Goals: 308 leads | NexHea…" at bounding box center [374, 302] width 320 height 35
click at [385, 296] on span "NexHealth - Gated Content Leads Dental 2025 (4 Field)" at bounding box center [330, 294] width 219 height 10
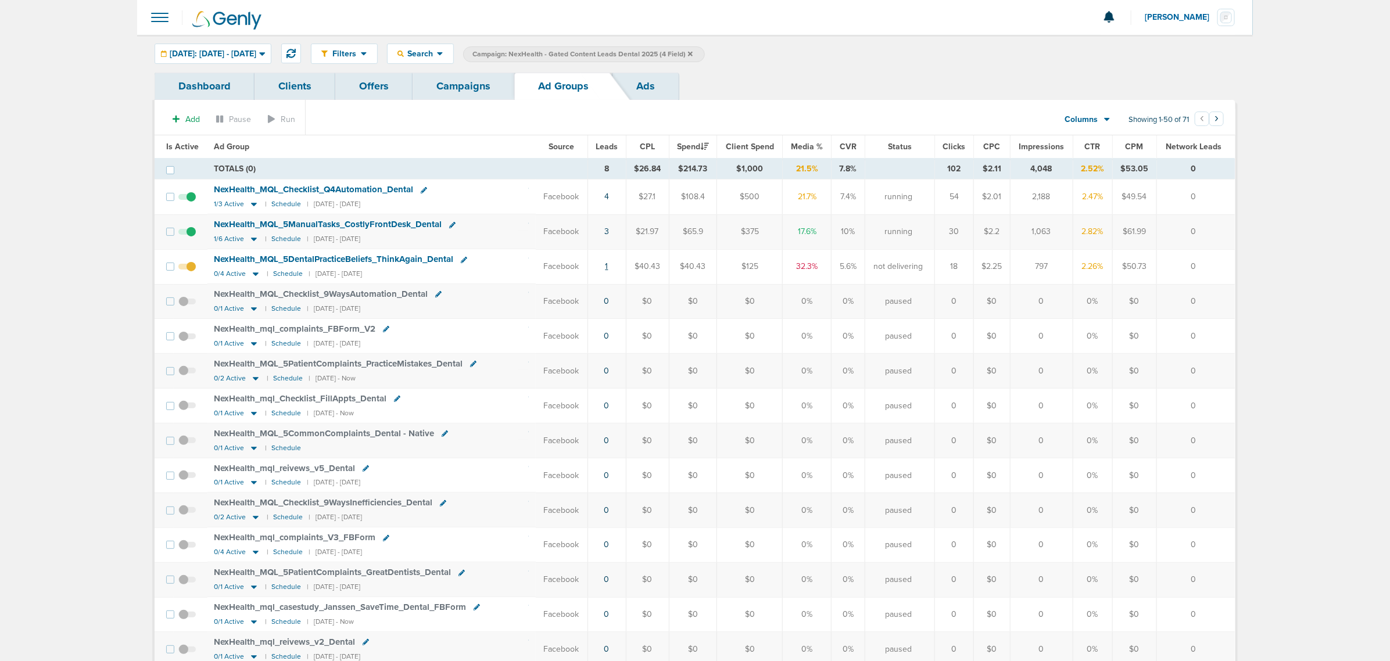
click at [606, 269] on link "1" at bounding box center [607, 267] width 3 height 10
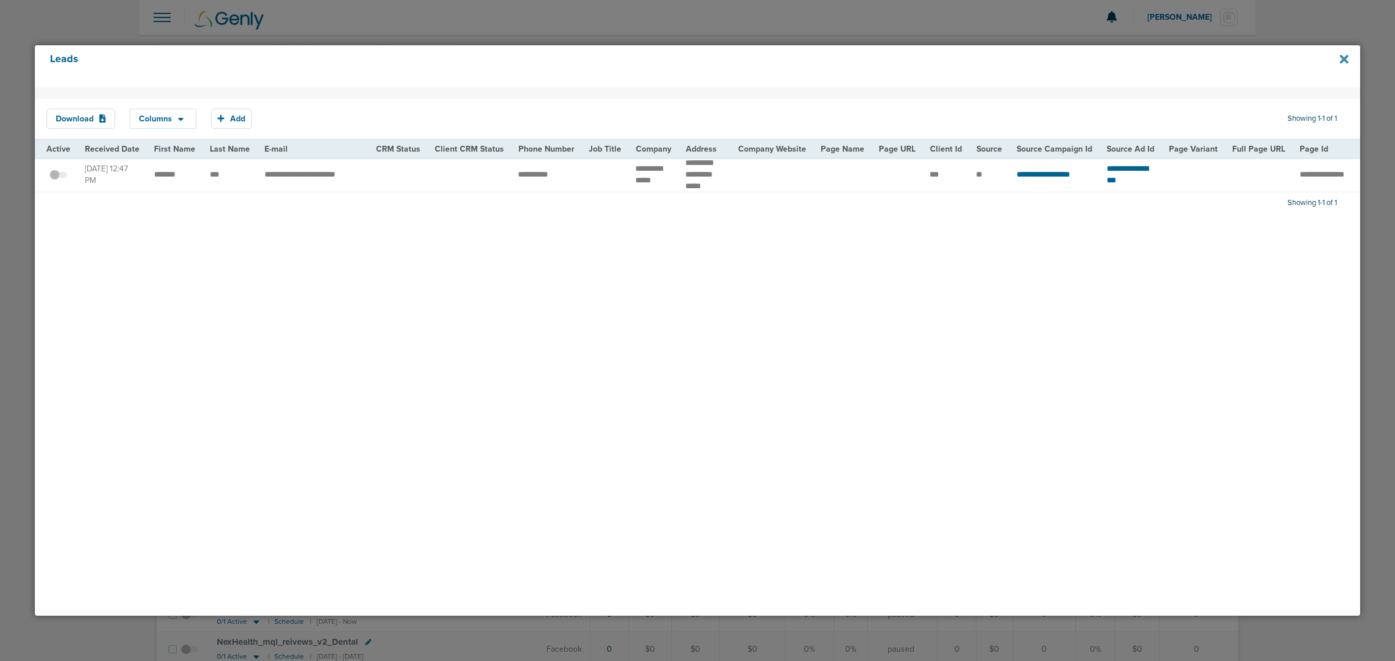
click at [1341, 59] on icon at bounding box center [1344, 59] width 9 height 13
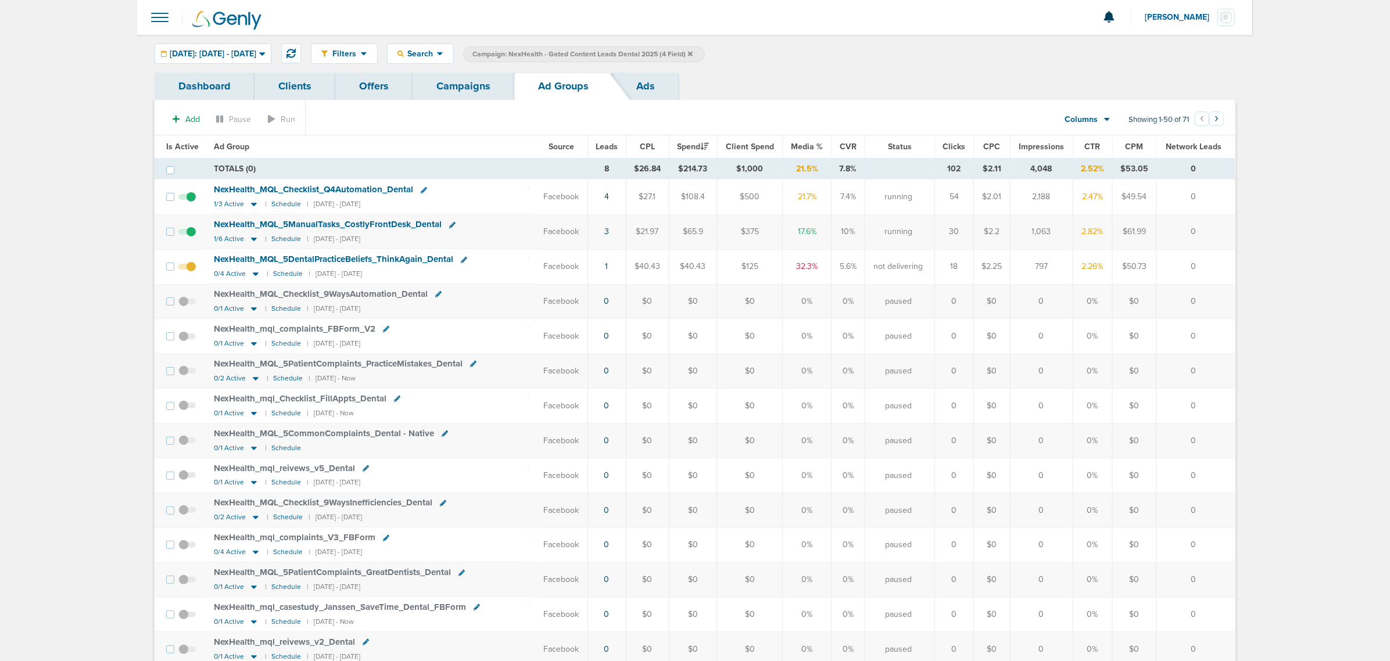
click at [192, 273] on span at bounding box center [186, 273] width 17 height 0
click at [187, 269] on input "checkbox" at bounding box center [187, 269] width 0 height 0
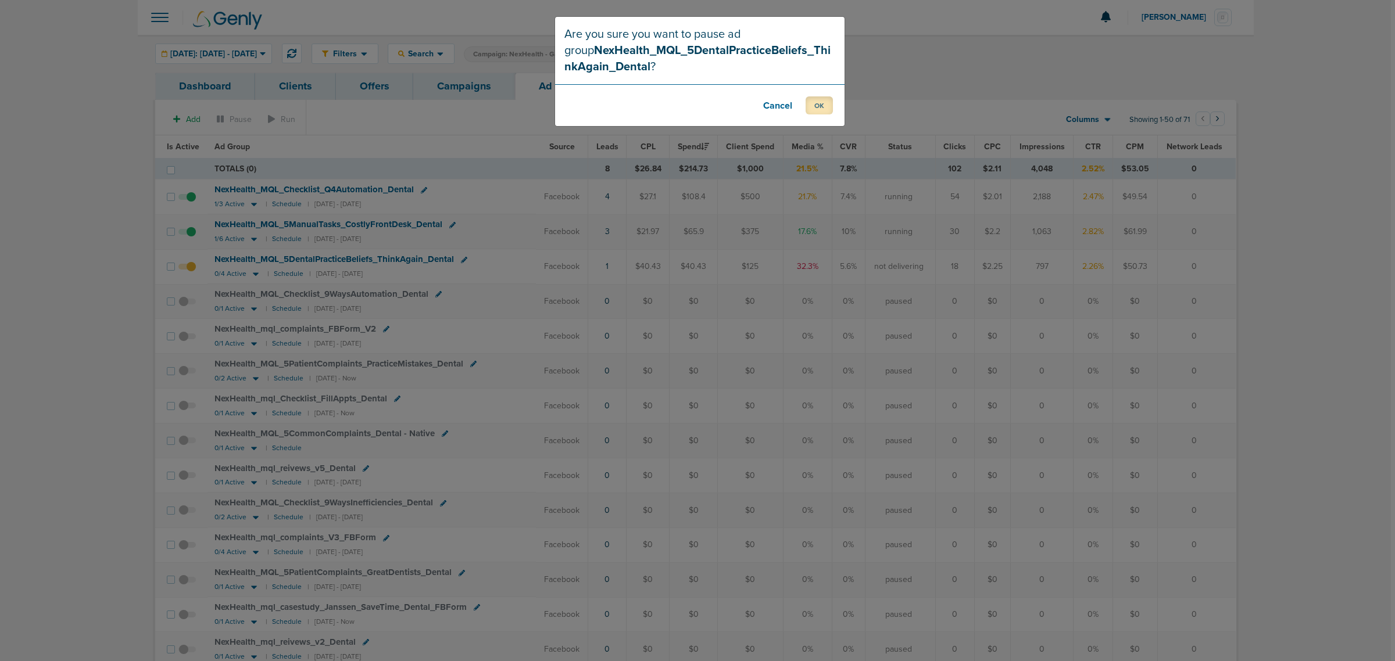
click at [820, 105] on button "OK" at bounding box center [819, 105] width 27 height 18
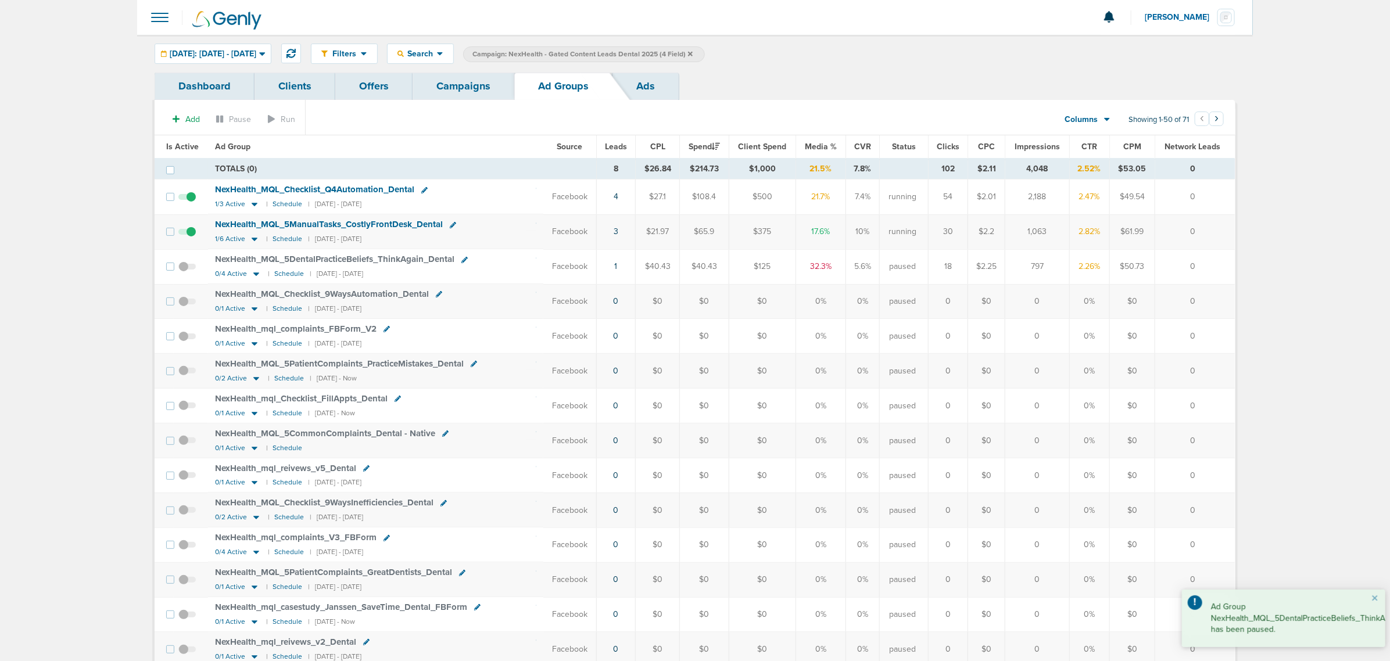
click at [176, 145] on span "Is Active" at bounding box center [182, 147] width 33 height 10
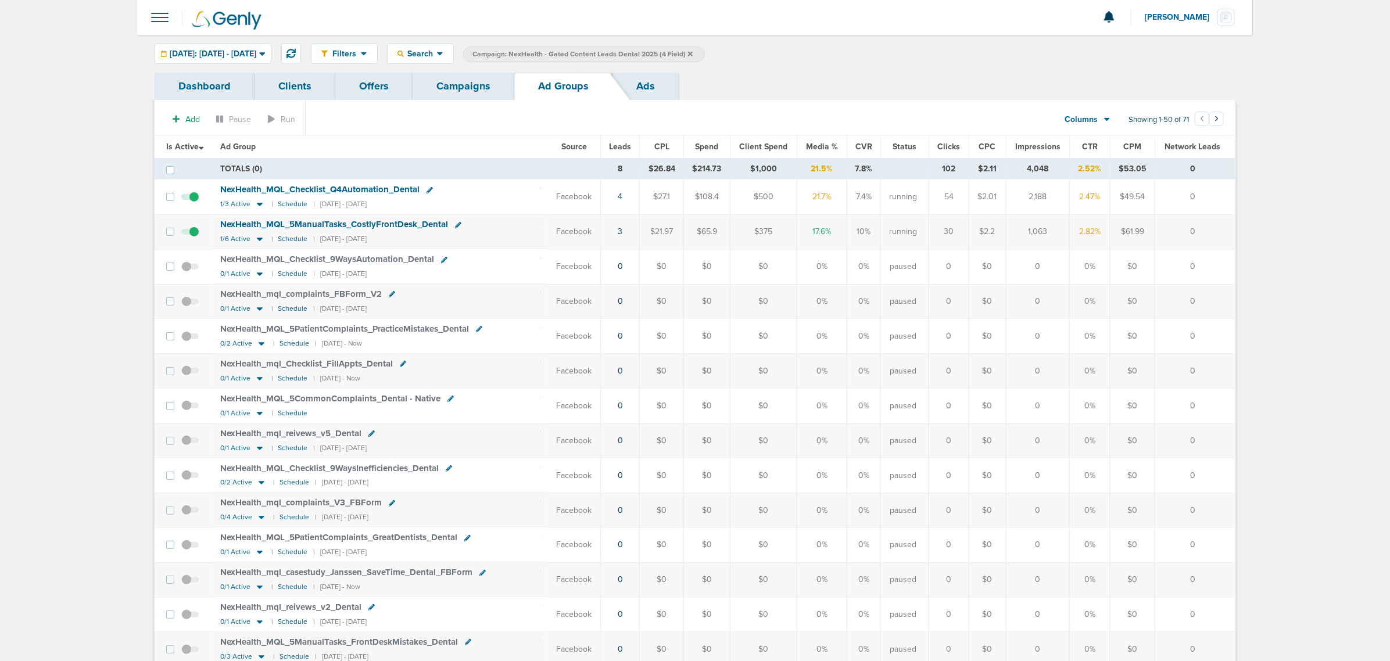
click at [463, 91] on link "Campaigns" at bounding box center [464, 86] width 102 height 27
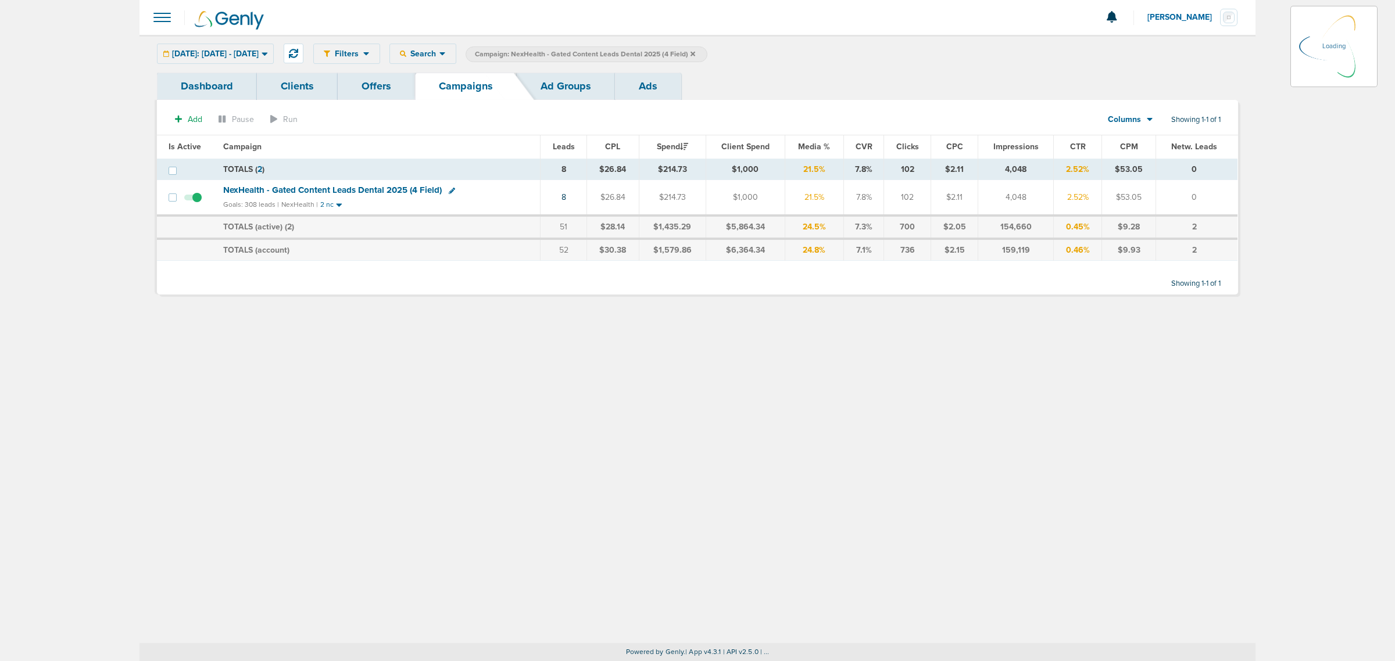
click at [695, 52] on icon at bounding box center [693, 53] width 5 height 5
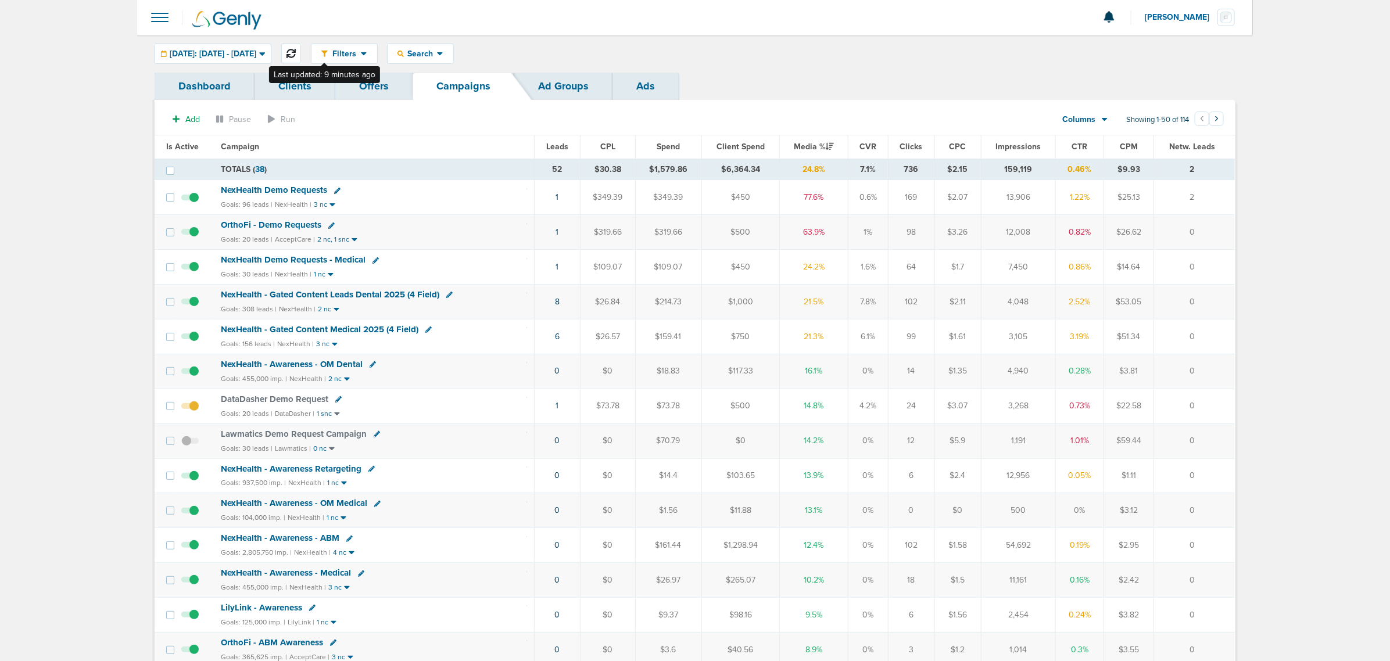
click at [296, 49] on icon at bounding box center [291, 53] width 9 height 9
click at [296, 53] on icon at bounding box center [291, 53] width 9 height 9
drag, startPoint x: 891, startPoint y: 330, endPoint x: 1245, endPoint y: 318, distance: 354.8
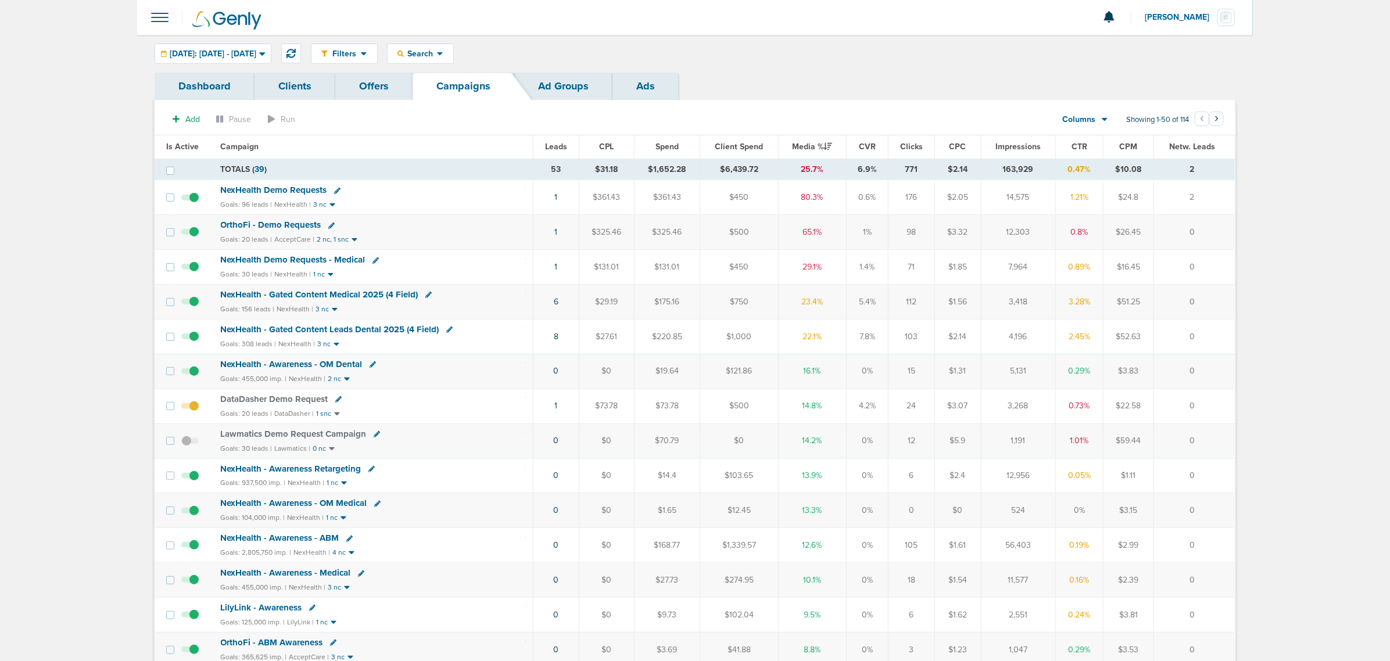
drag, startPoint x: 1215, startPoint y: 338, endPoint x: 73, endPoint y: 147, distance: 1158.0
click at [556, 269] on link "1" at bounding box center [556, 267] width 3 height 10
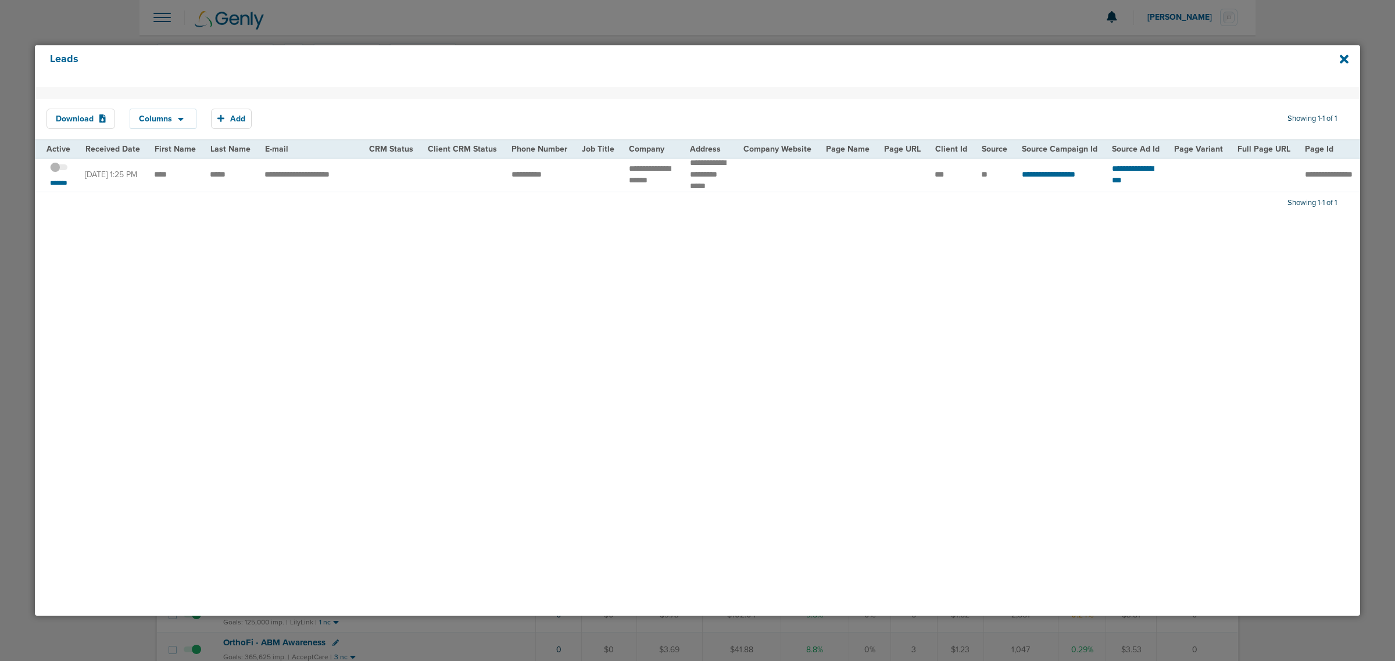
drag, startPoint x: 533, startPoint y: 207, endPoint x: 610, endPoint y: 207, distance: 77.3
click at [610, 207] on div "Download Columns Save selections Reset to defaults Is Active Received Date Firs…" at bounding box center [697, 351] width 1325 height 529
drag, startPoint x: 617, startPoint y: 199, endPoint x: 792, endPoint y: 198, distance: 174.4
click at [792, 198] on div "Download Columns Save selections Reset to defaults Is Active Received Date Firs…" at bounding box center [697, 351] width 1325 height 529
drag, startPoint x: 821, startPoint y: 203, endPoint x: 1148, endPoint y: 190, distance: 327.0
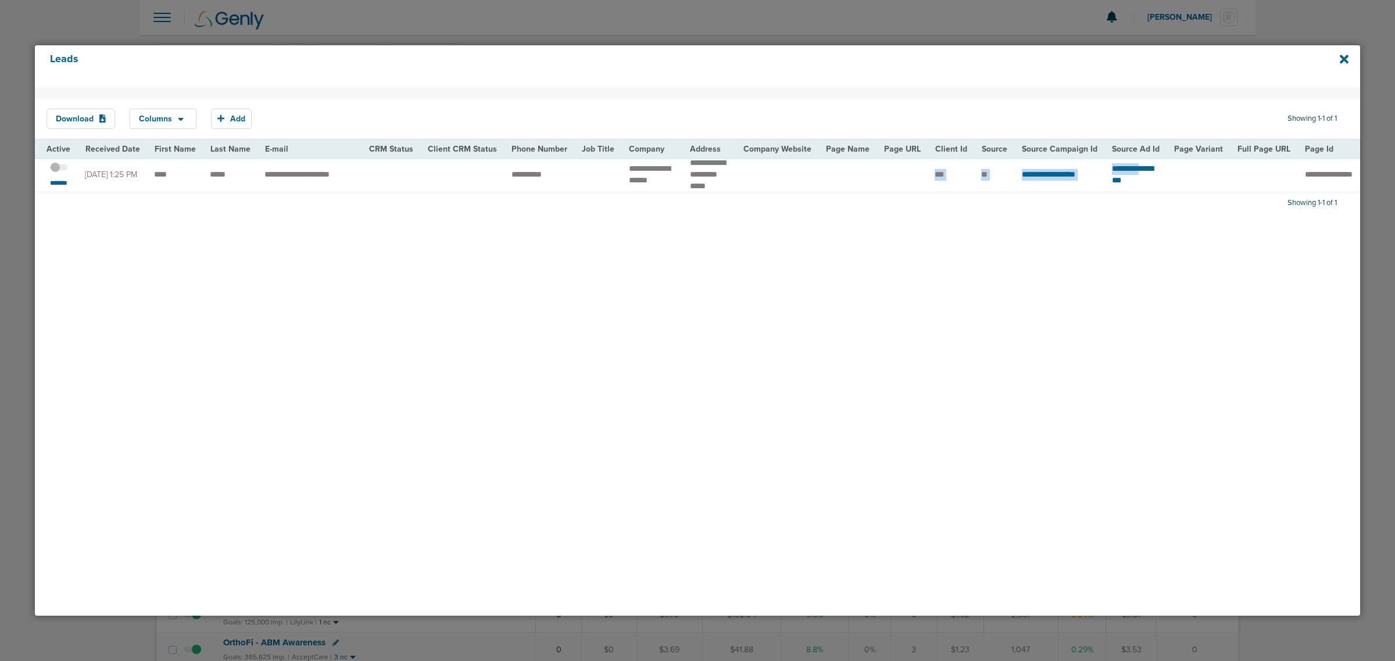
click at [1148, 190] on tr "**********" at bounding box center [1196, 175] width 2322 height 34
click at [917, 215] on div "Download Columns Save selections Reset to defaults Is Active Received Date Firs…" at bounding box center [697, 351] width 1325 height 529
drag, startPoint x: 736, startPoint y: 289, endPoint x: 814, endPoint y: 234, distance: 96.0
click at [738, 284] on div "Download Columns Save selections Reset to defaults Is Active Received Date Firs…" at bounding box center [697, 351] width 1325 height 529
drag, startPoint x: 359, startPoint y: 171, endPoint x: 256, endPoint y: 178, distance: 103.1
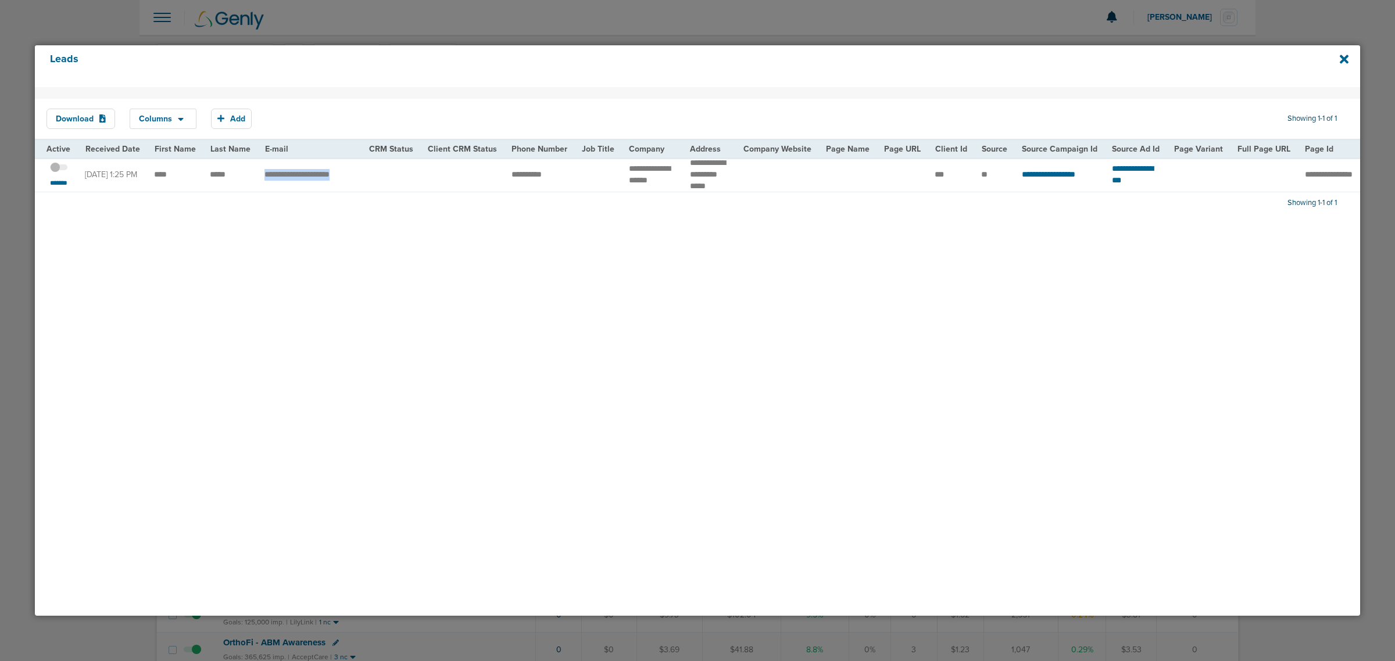
click at [256, 178] on tr "**********" at bounding box center [1196, 175] width 2322 height 34
copy tr "**********"
drag, startPoint x: 501, startPoint y: 174, endPoint x: 551, endPoint y: 176, distance: 50.0
click at [551, 176] on td "**********" at bounding box center [540, 175] width 70 height 34
click at [61, 173] on span at bounding box center [58, 173] width 17 height 0
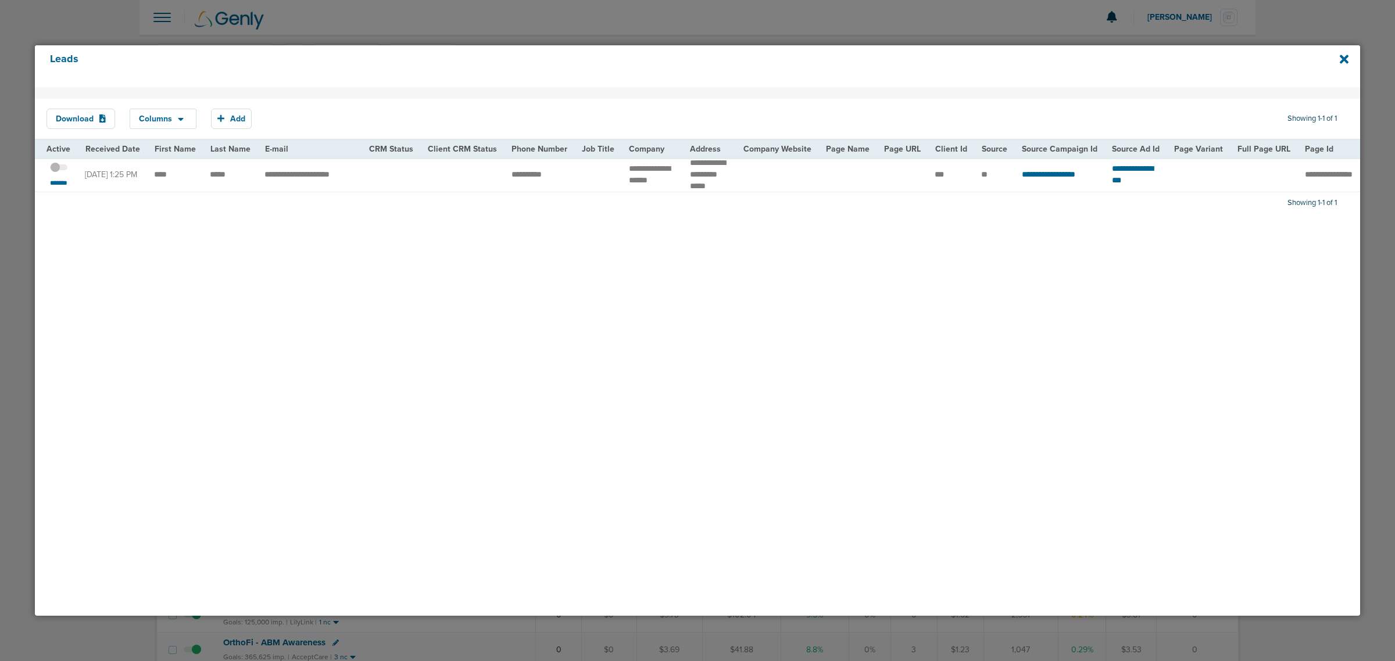
click at [59, 169] on input "checkbox" at bounding box center [59, 169] width 0 height 0
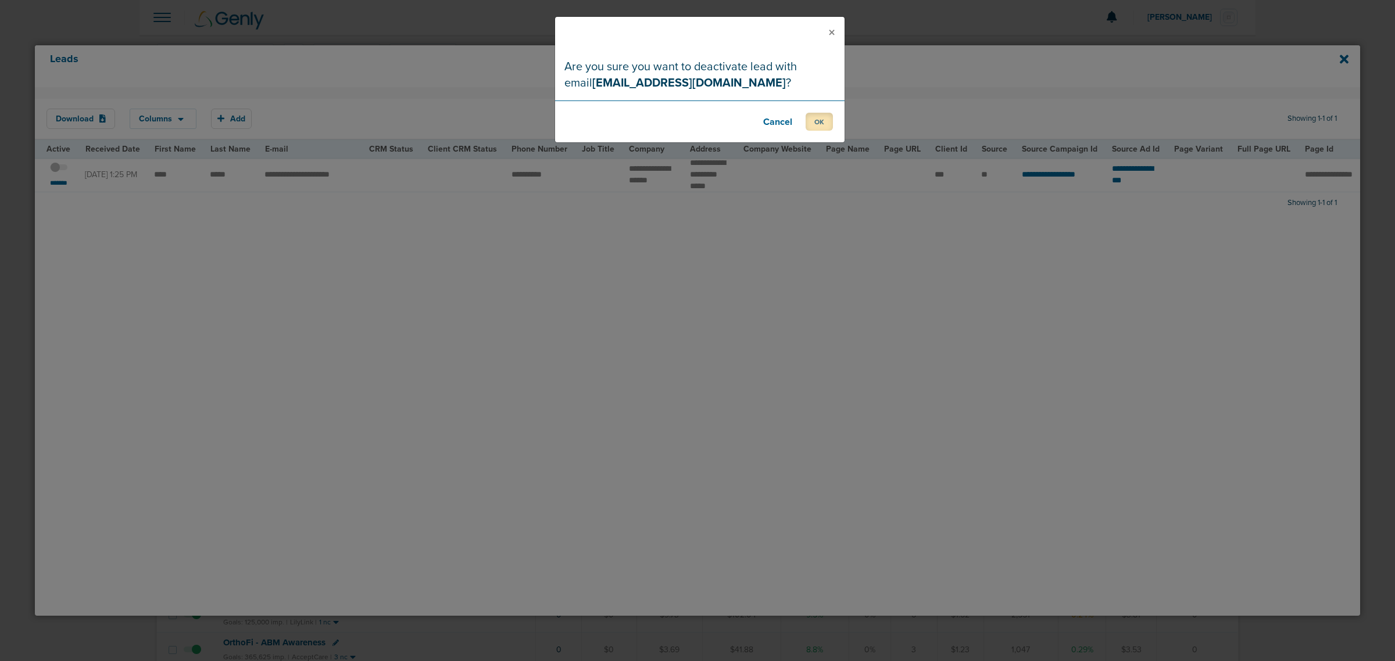
click at [814, 122] on button "OK" at bounding box center [819, 122] width 27 height 18
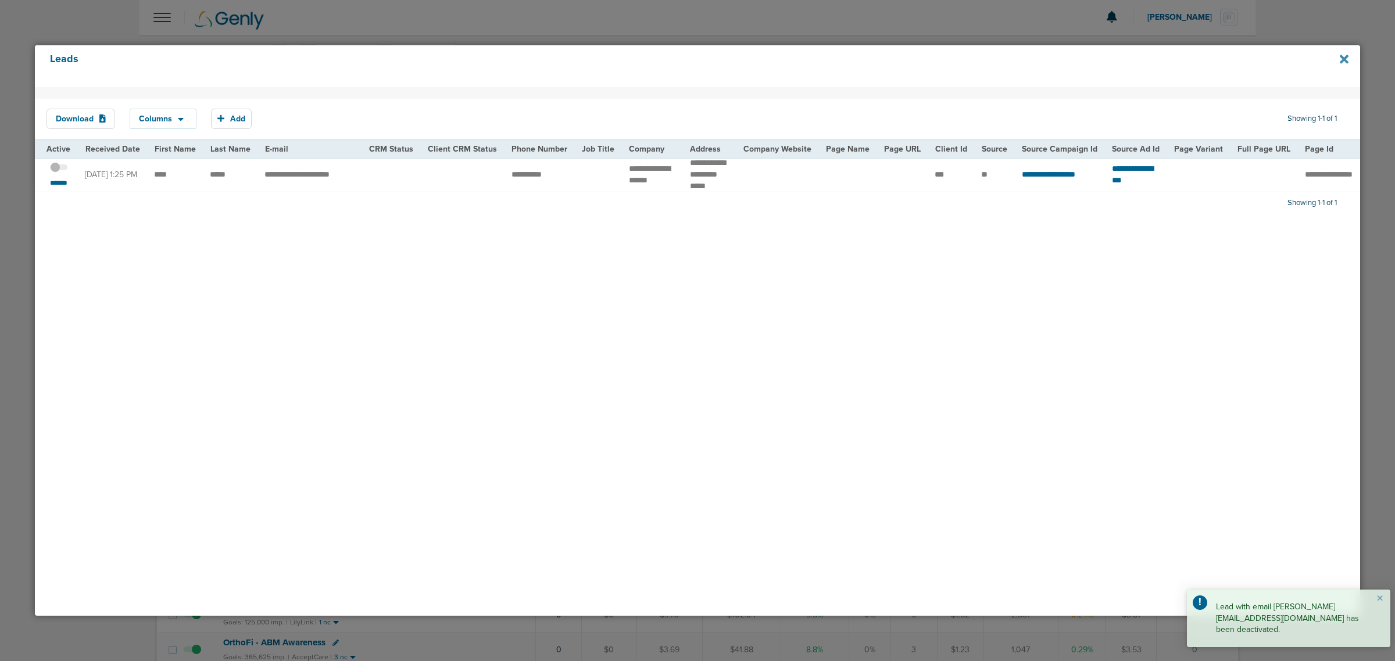
click at [1342, 61] on icon at bounding box center [1344, 59] width 9 height 9
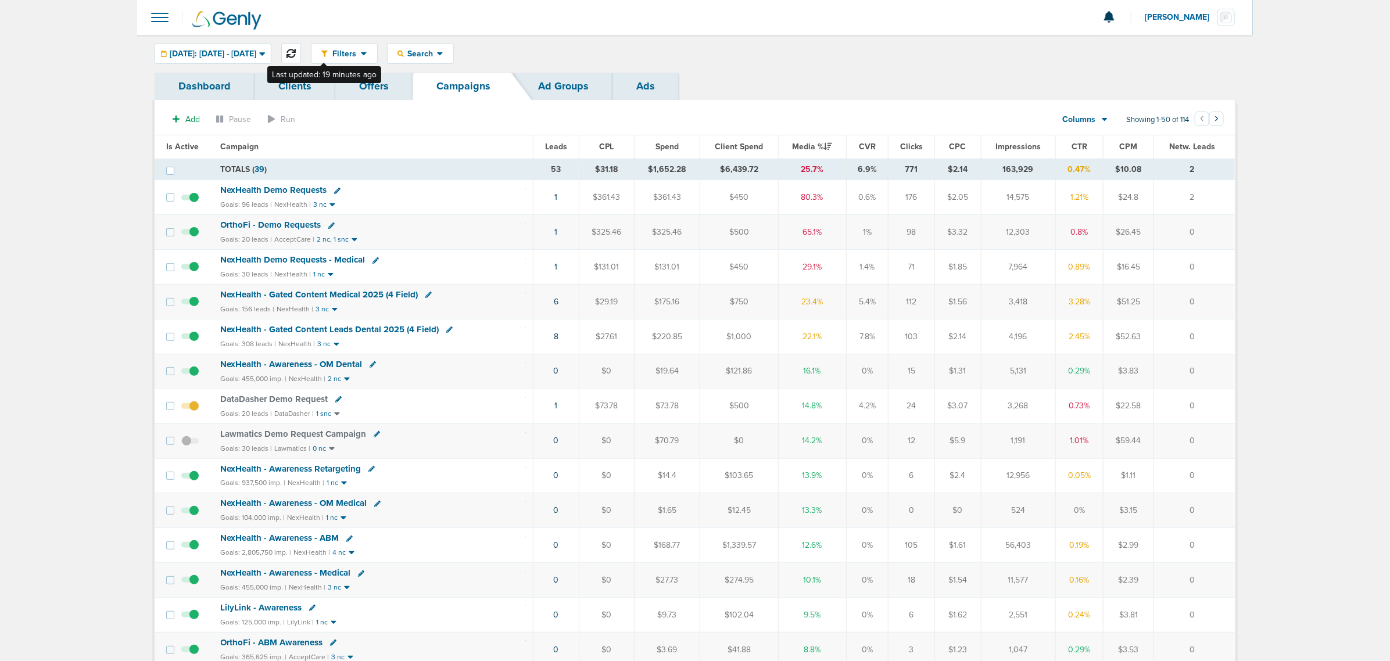
click at [301, 51] on button at bounding box center [291, 54] width 20 height 20
click at [258, 191] on span "NexHealth Demo Requests" at bounding box center [274, 190] width 106 height 10
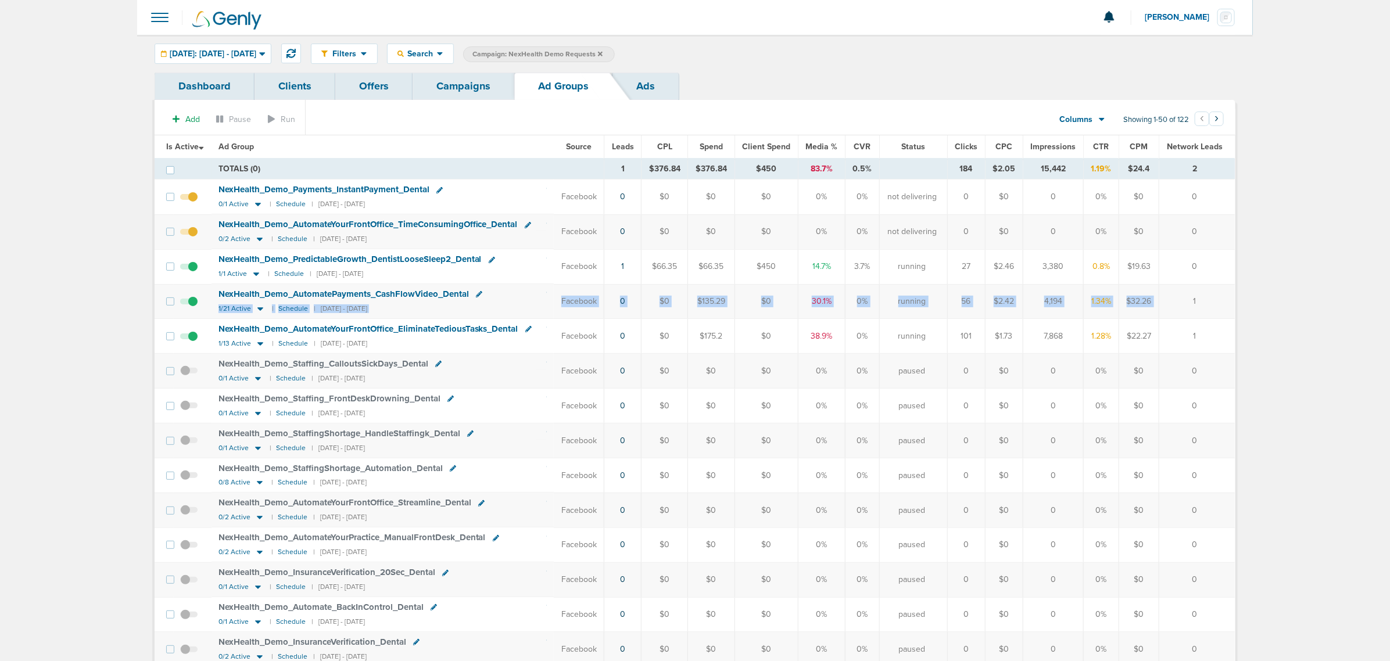
drag, startPoint x: 545, startPoint y: 302, endPoint x: 1195, endPoint y: 289, distance: 650.0
click at [1195, 289] on tr "NexHealth_ Demo_ AutomatePayments_ CashFlowVideo_ Dental 1/21 Active | Schedule…" at bounding box center [695, 301] width 1081 height 35
click at [1181, 294] on td "1" at bounding box center [1198, 301] width 76 height 35
click at [260, 310] on icon at bounding box center [261, 308] width 6 height 3
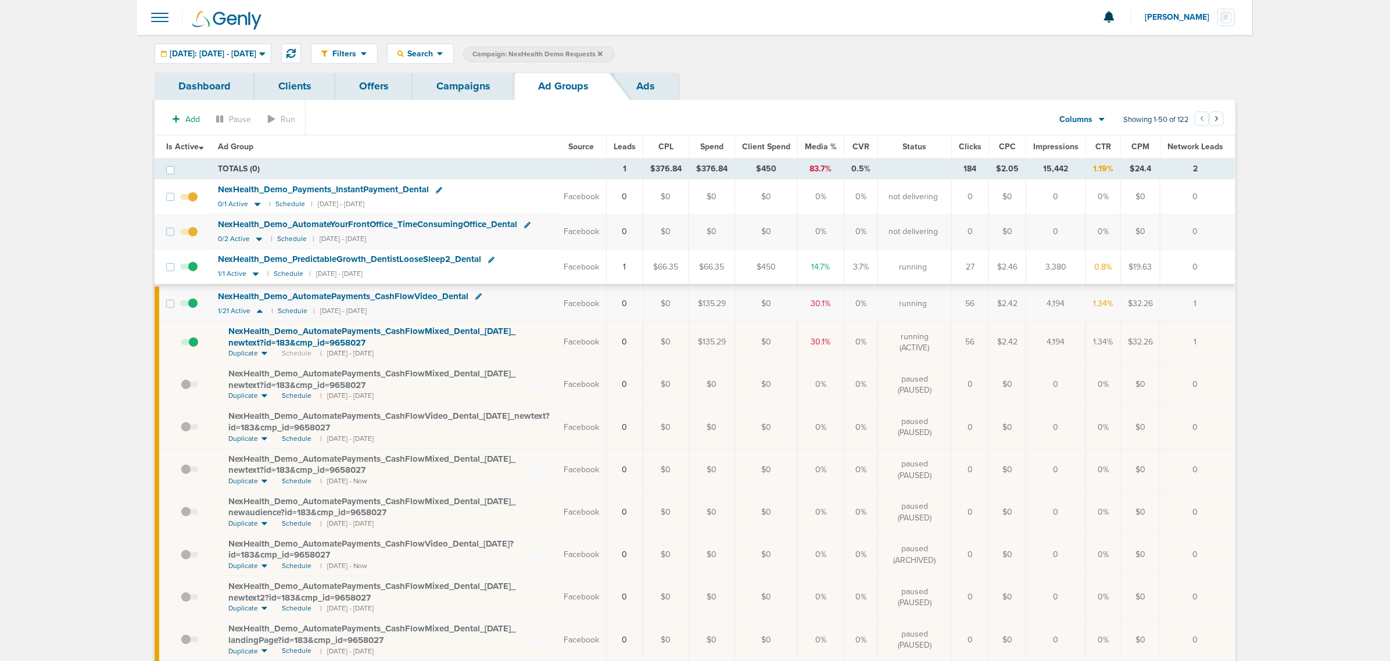
click at [471, 86] on link "Campaigns" at bounding box center [464, 86] width 102 height 27
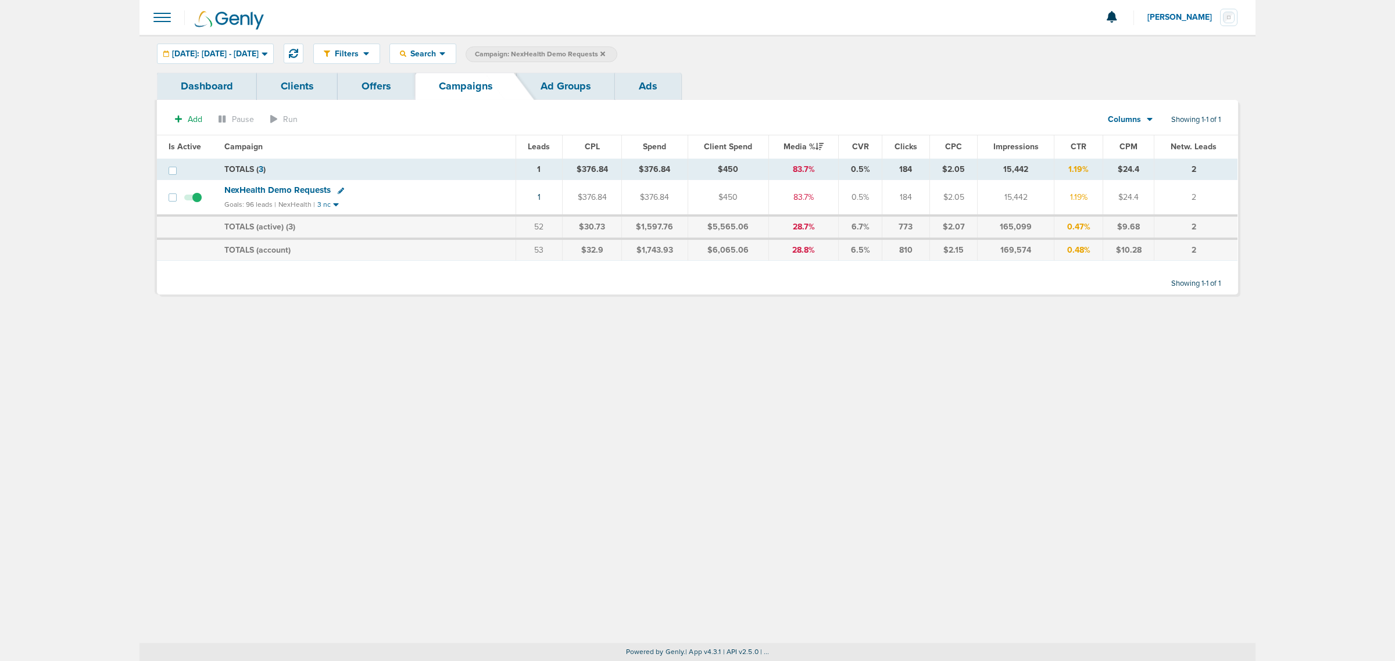
click at [605, 53] on icon at bounding box center [602, 54] width 5 height 7
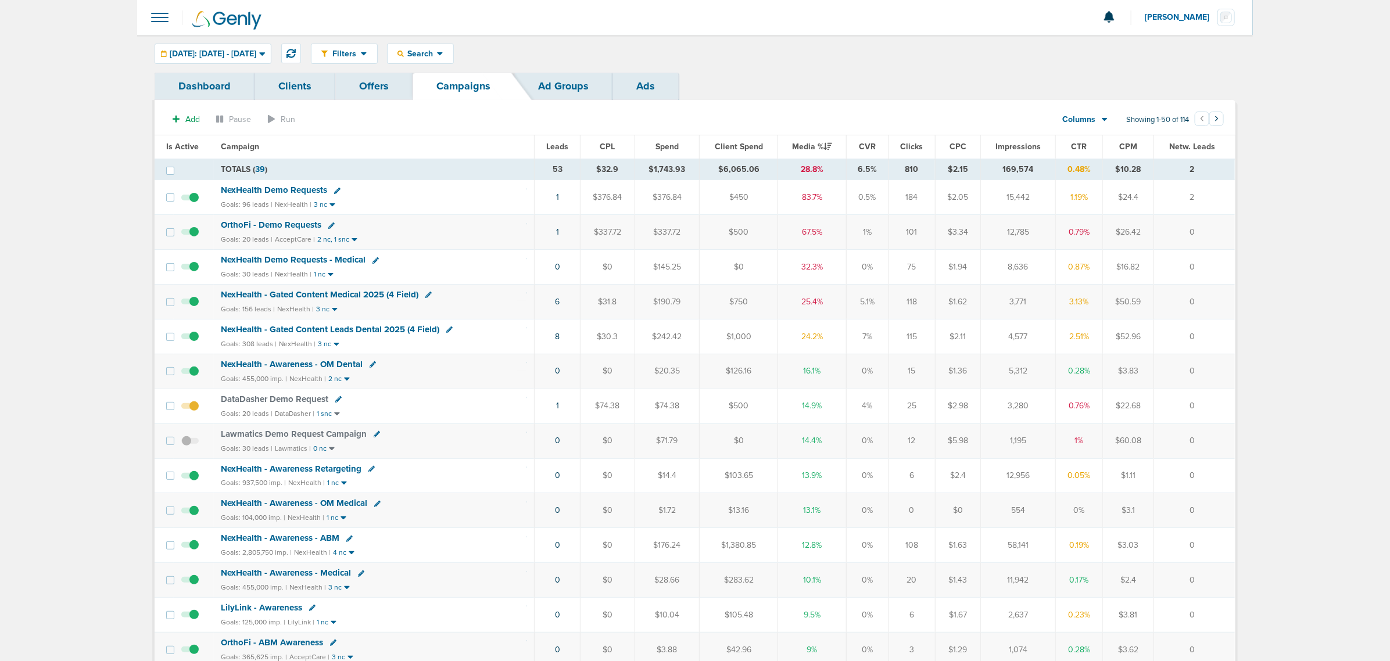
click at [361, 294] on span "NexHealth - Gated Content Medical 2025 (4 Field)" at bounding box center [320, 294] width 198 height 10
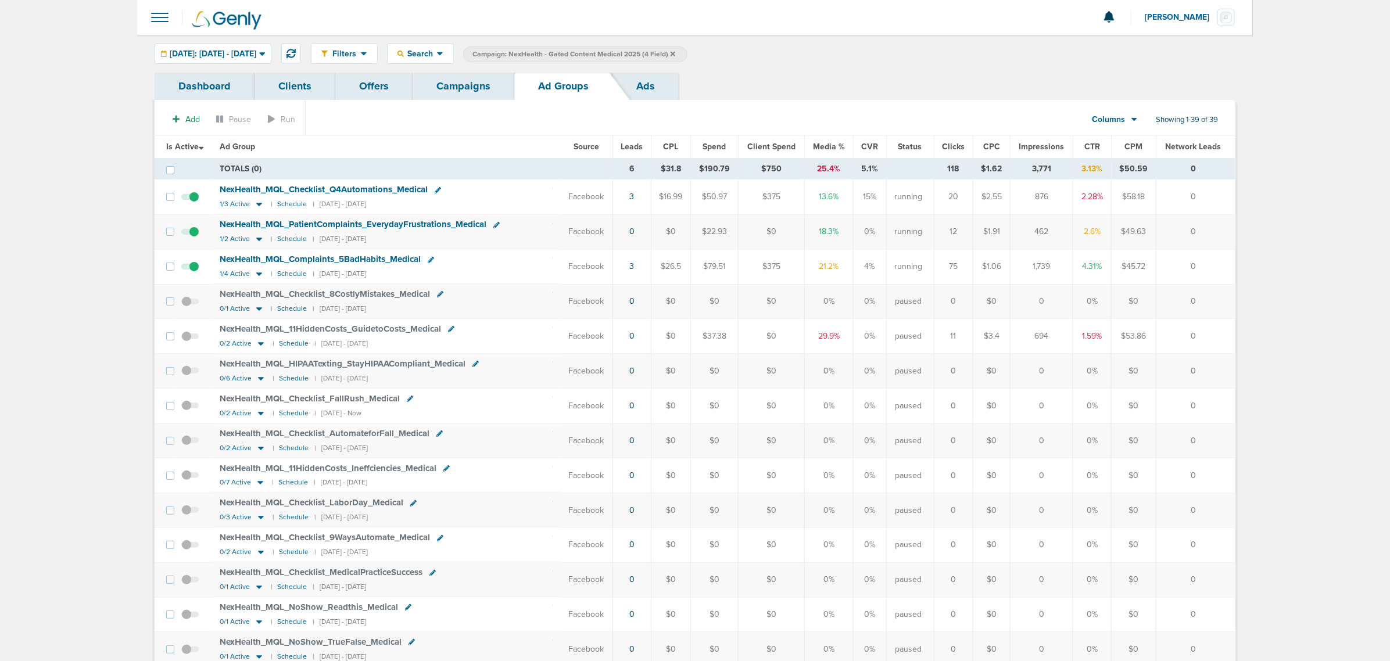
click at [436, 85] on link "Campaigns" at bounding box center [464, 86] width 102 height 27
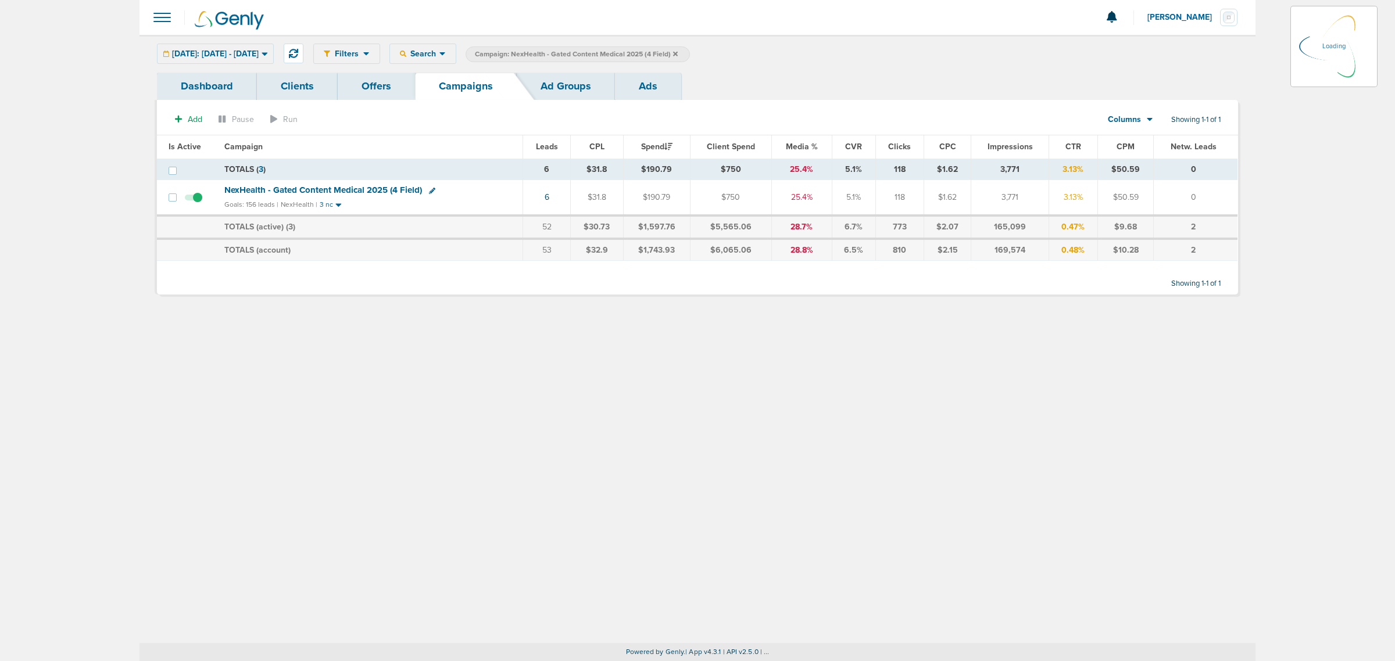
click at [678, 51] on span "Campaign: NexHealth - Gated Content Medical 2025 (4 Field)" at bounding box center [576, 54] width 203 height 10
click at [678, 53] on icon at bounding box center [675, 53] width 5 height 5
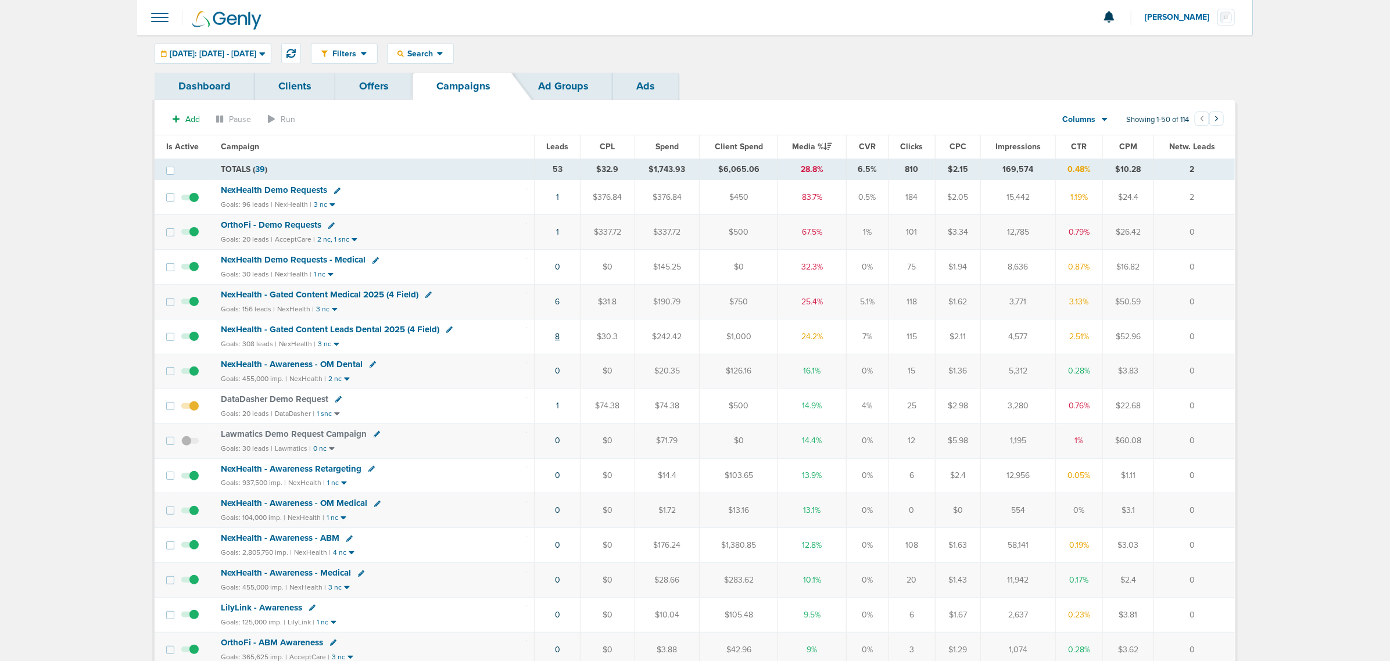
click at [560, 342] on link "8" at bounding box center [557, 337] width 5 height 10
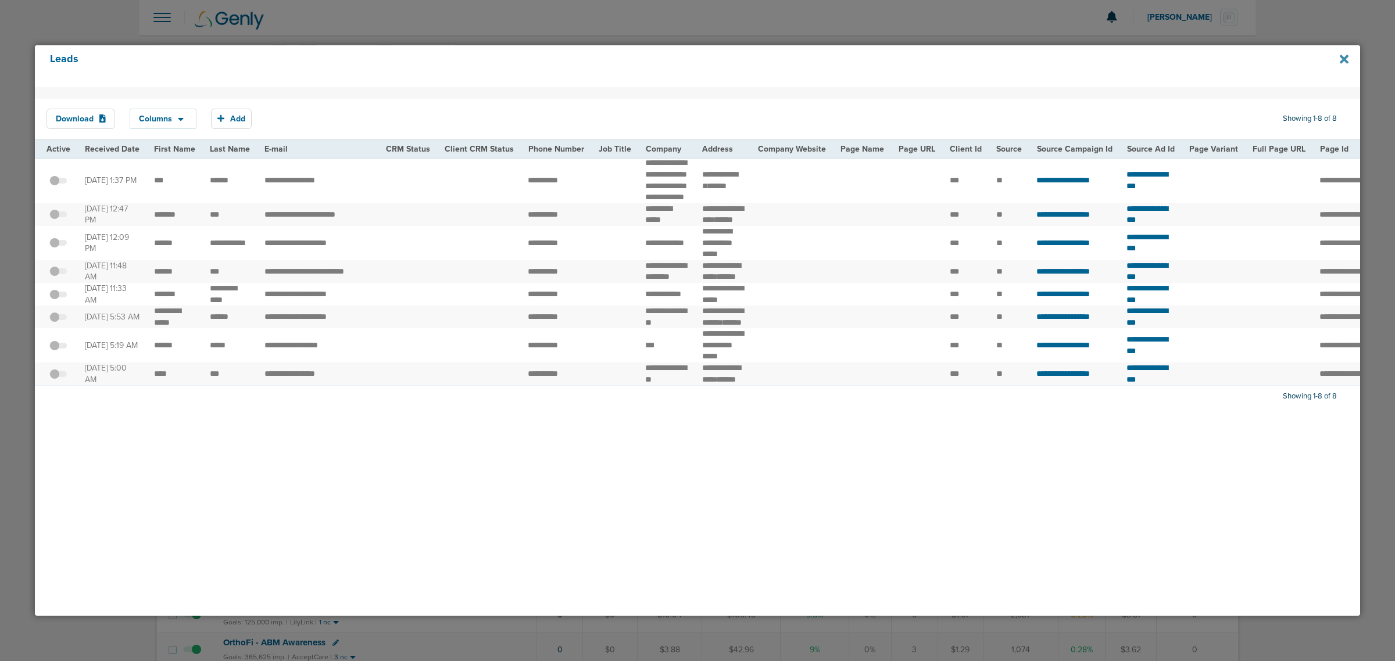
click at [1344, 60] on icon at bounding box center [1344, 59] width 9 height 9
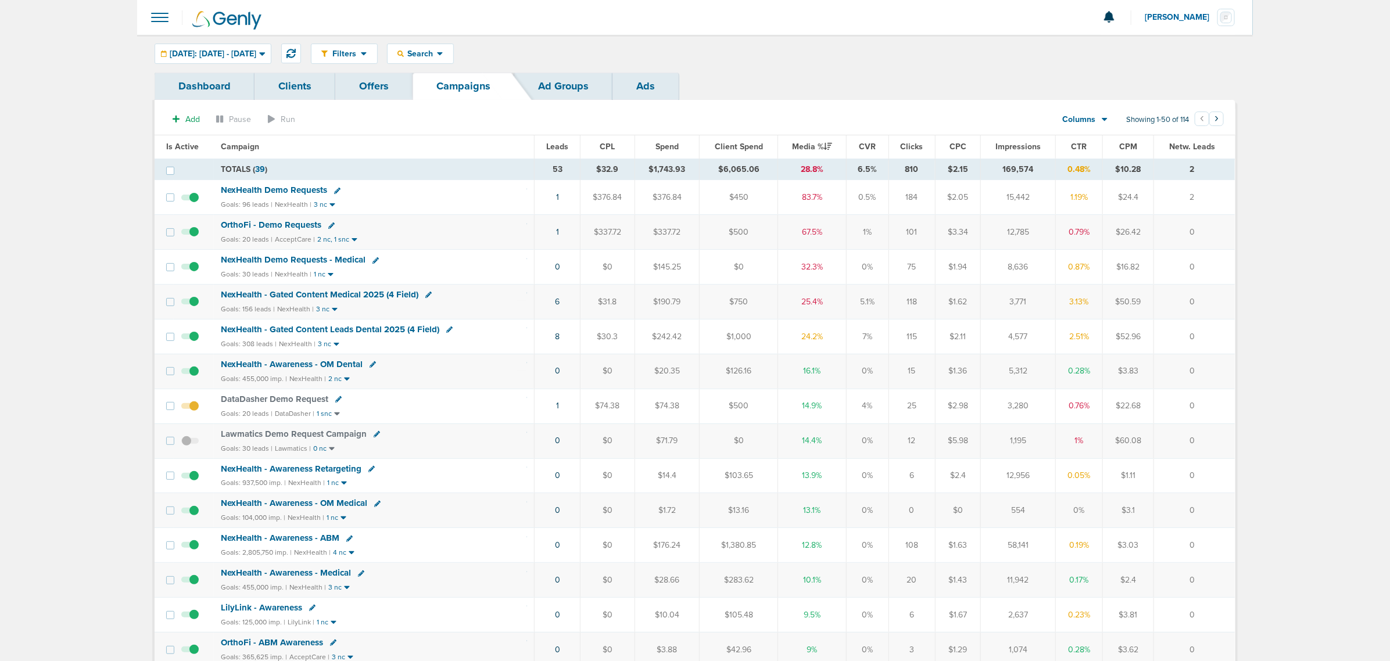
click at [324, 332] on span "NexHealth - Gated Content Leads Dental 2025 (4 Field)" at bounding box center [330, 329] width 219 height 10
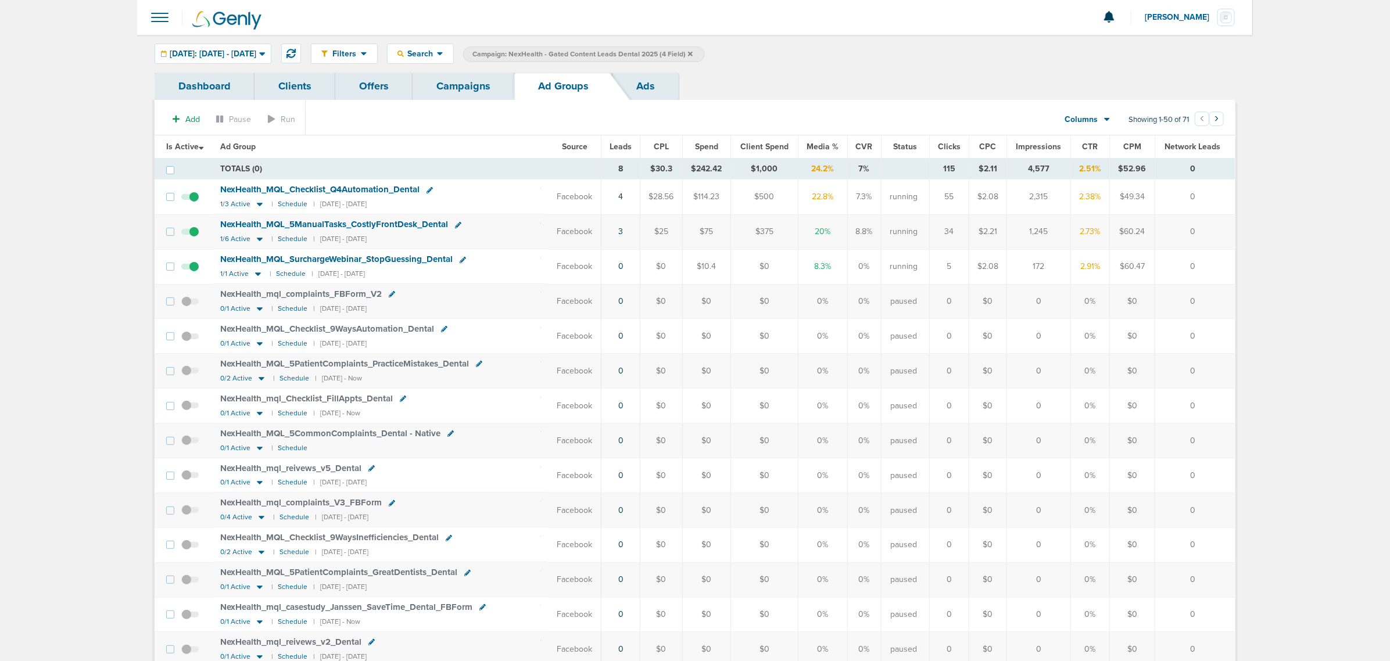
drag, startPoint x: 460, startPoint y: 91, endPoint x: 471, endPoint y: 83, distance: 13.7
click at [460, 91] on link "Campaigns" at bounding box center [464, 86] width 102 height 27
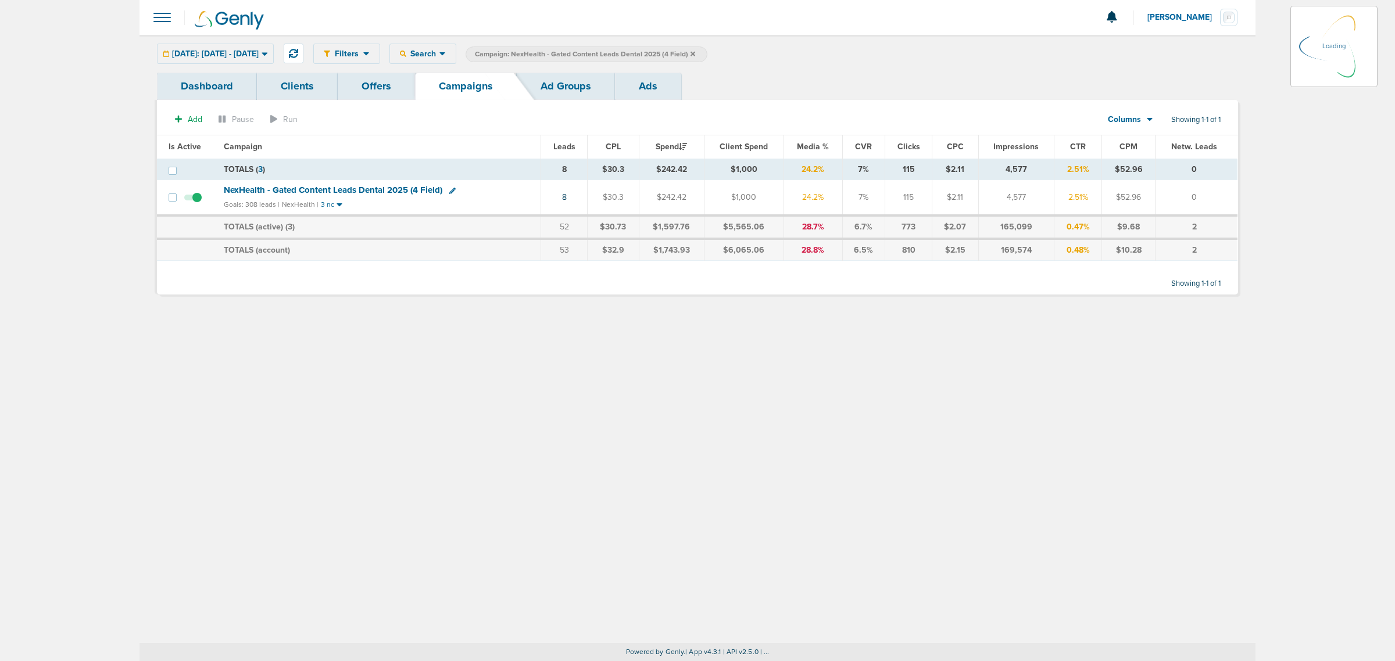
click at [695, 54] on icon at bounding box center [693, 53] width 5 height 5
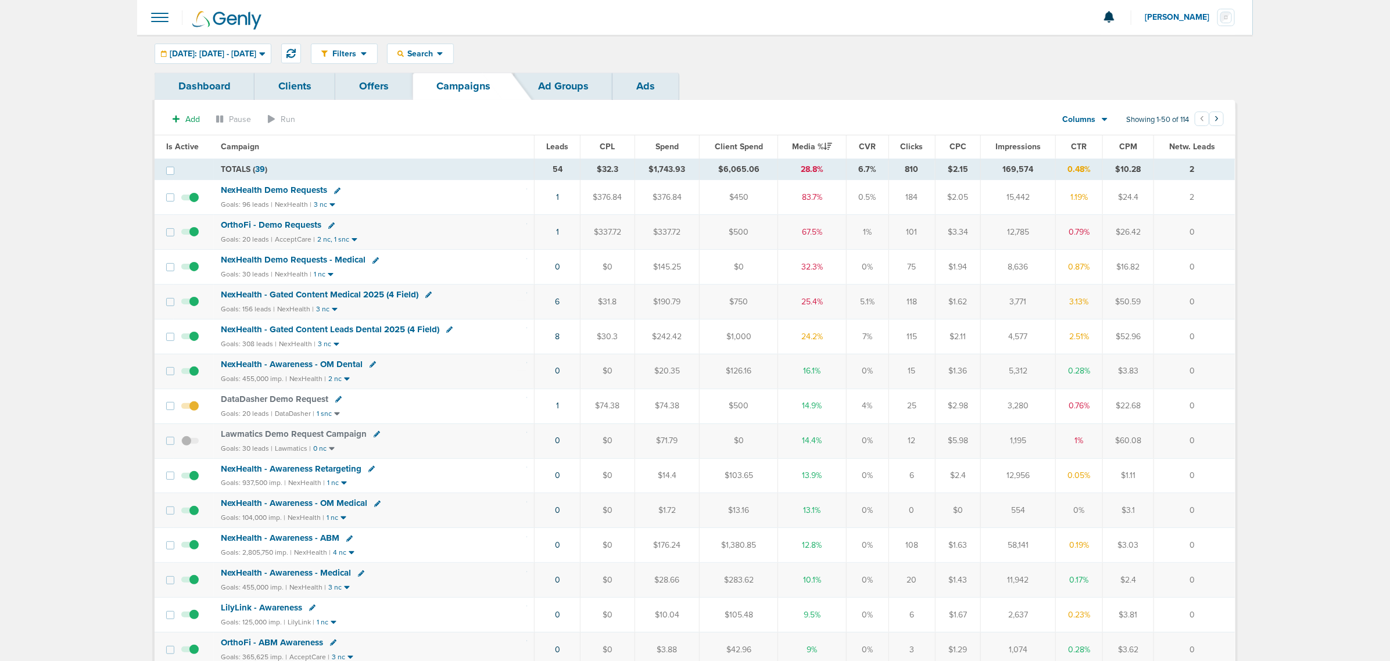
click at [243, 191] on span "NexHealth Demo Requests" at bounding box center [274, 190] width 106 height 10
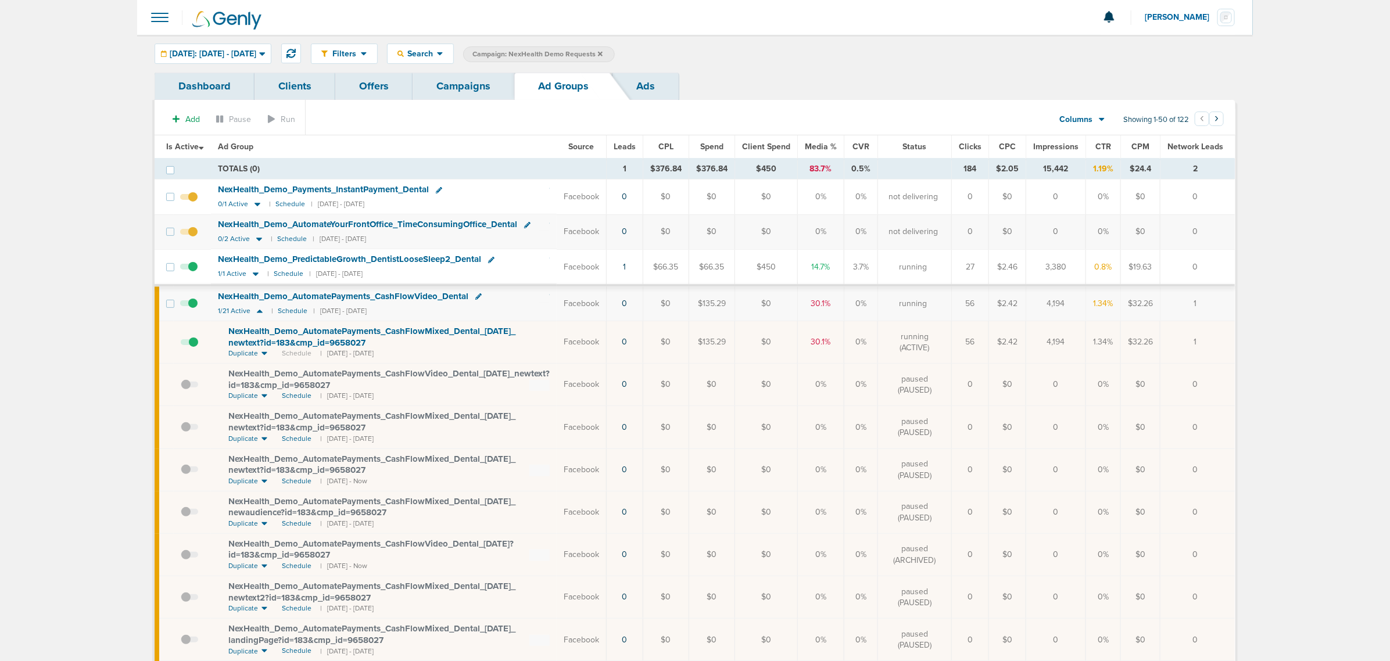
click at [195, 238] on span at bounding box center [188, 238] width 17 height 0
click at [189, 234] on input "checkbox" at bounding box center [189, 234] width 0 height 0
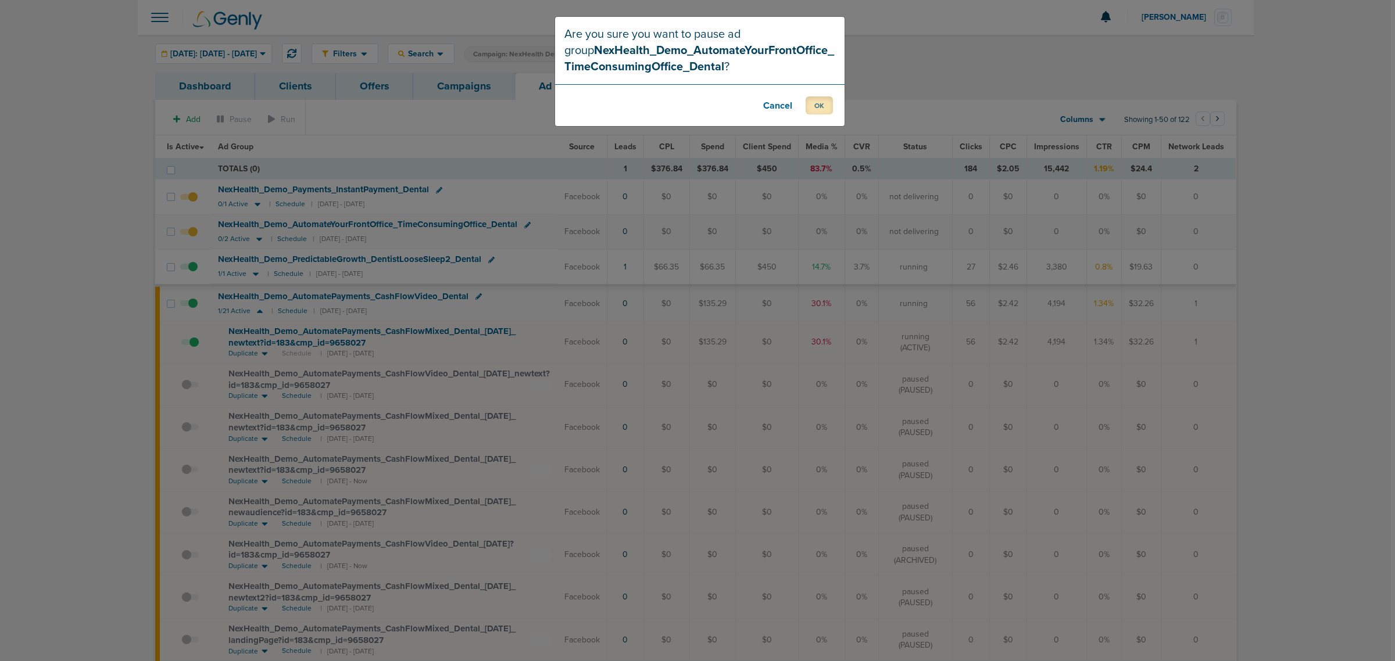
click at [817, 97] on button "OK" at bounding box center [819, 105] width 27 height 18
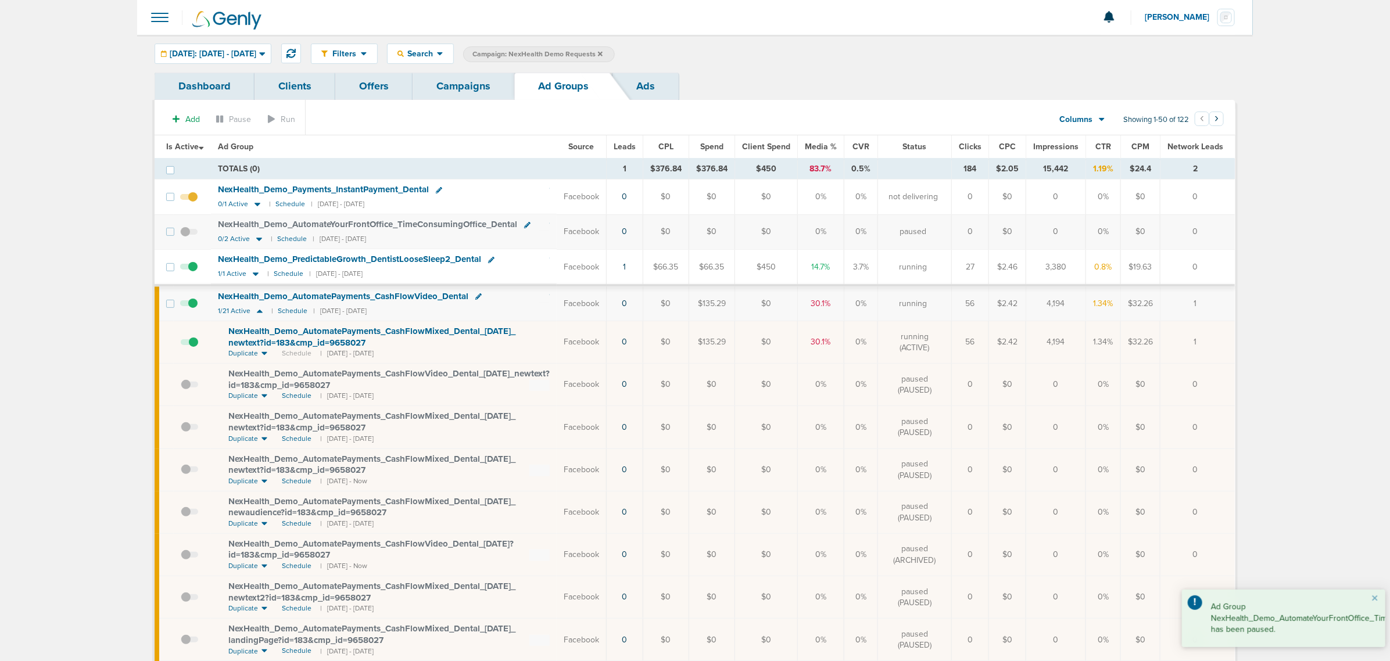
click at [196, 203] on span at bounding box center [188, 203] width 17 height 0
click at [189, 199] on input "checkbox" at bounding box center [189, 199] width 0 height 0
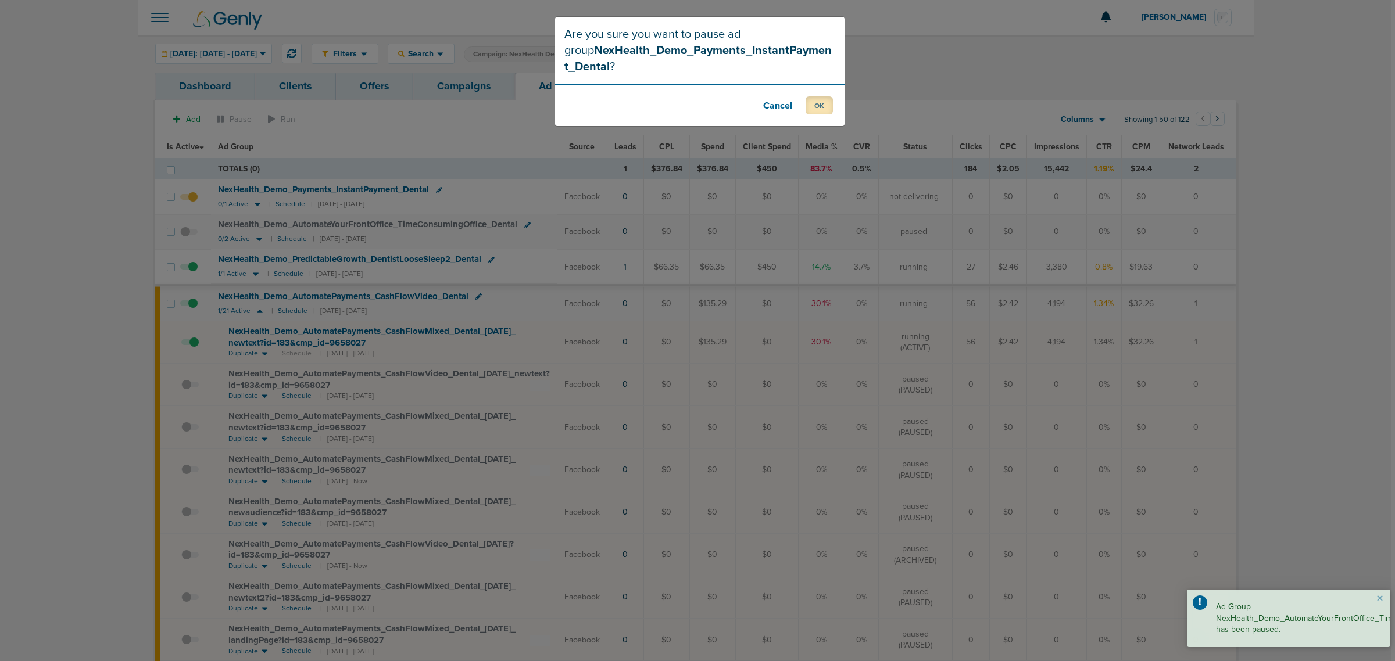
click at [825, 100] on button "OK" at bounding box center [819, 105] width 27 height 18
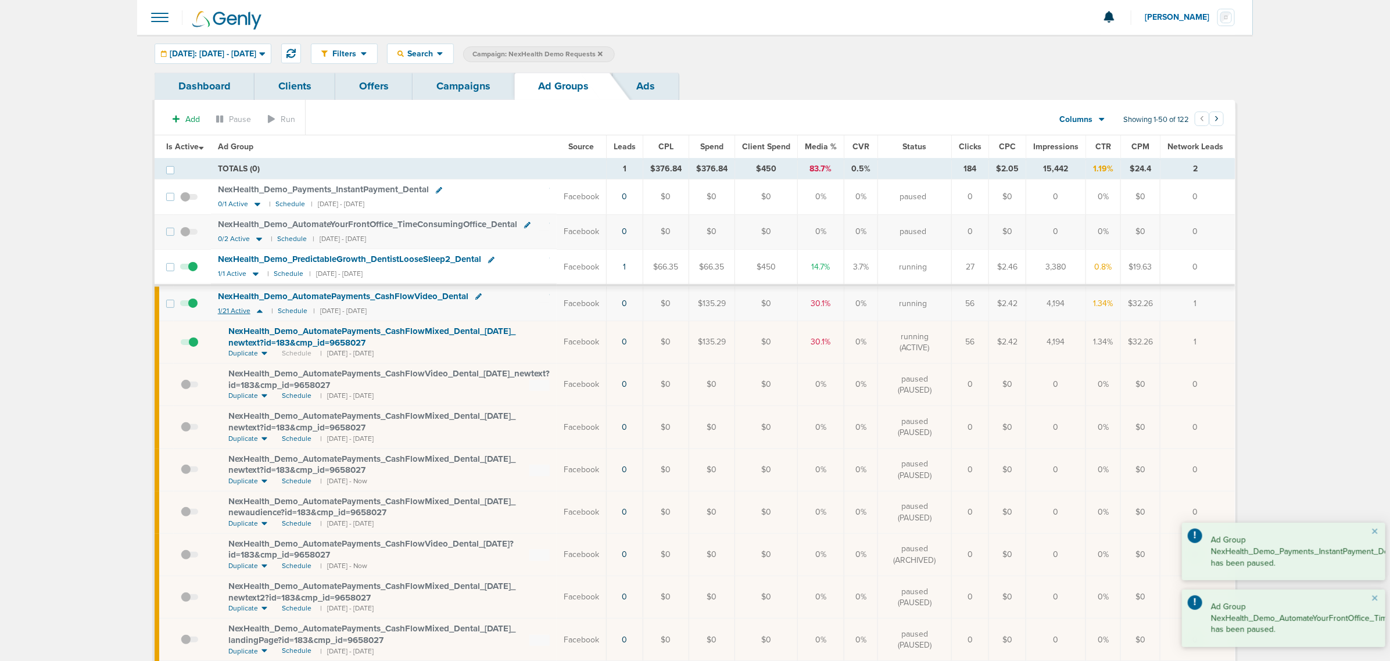
click at [259, 312] on icon at bounding box center [260, 311] width 12 height 10
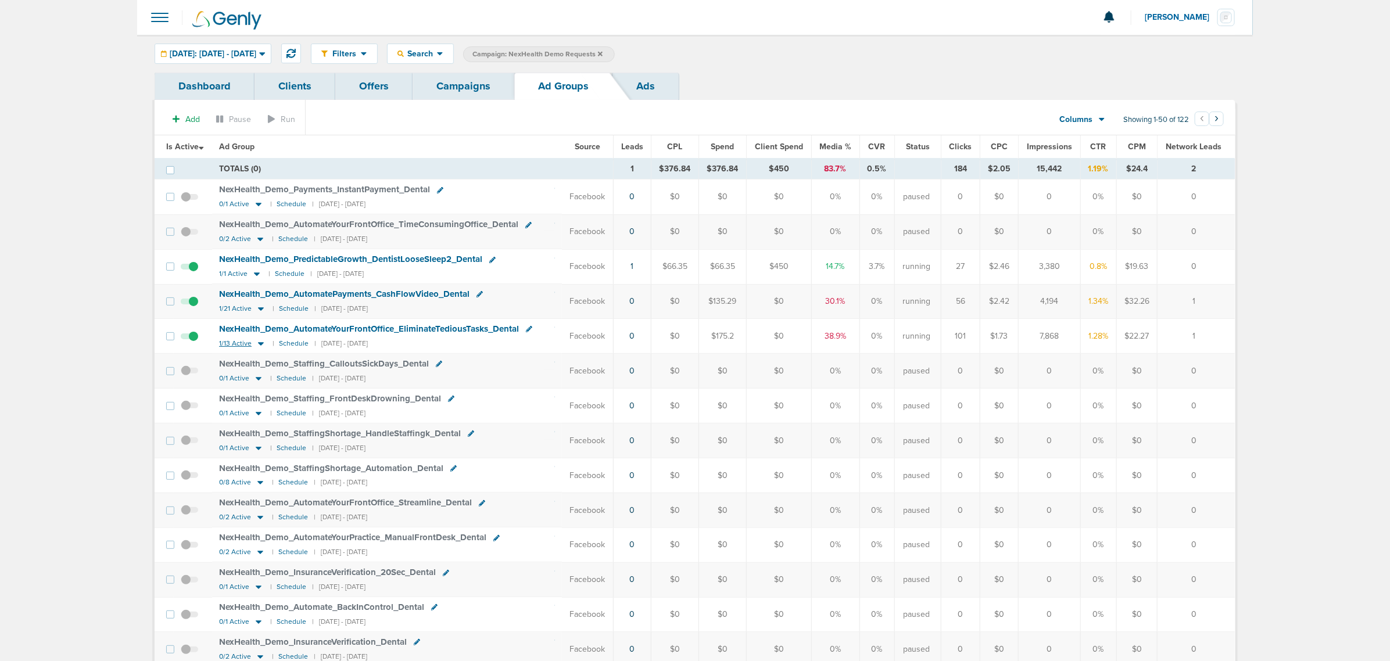
click at [260, 346] on icon at bounding box center [261, 343] width 6 height 3
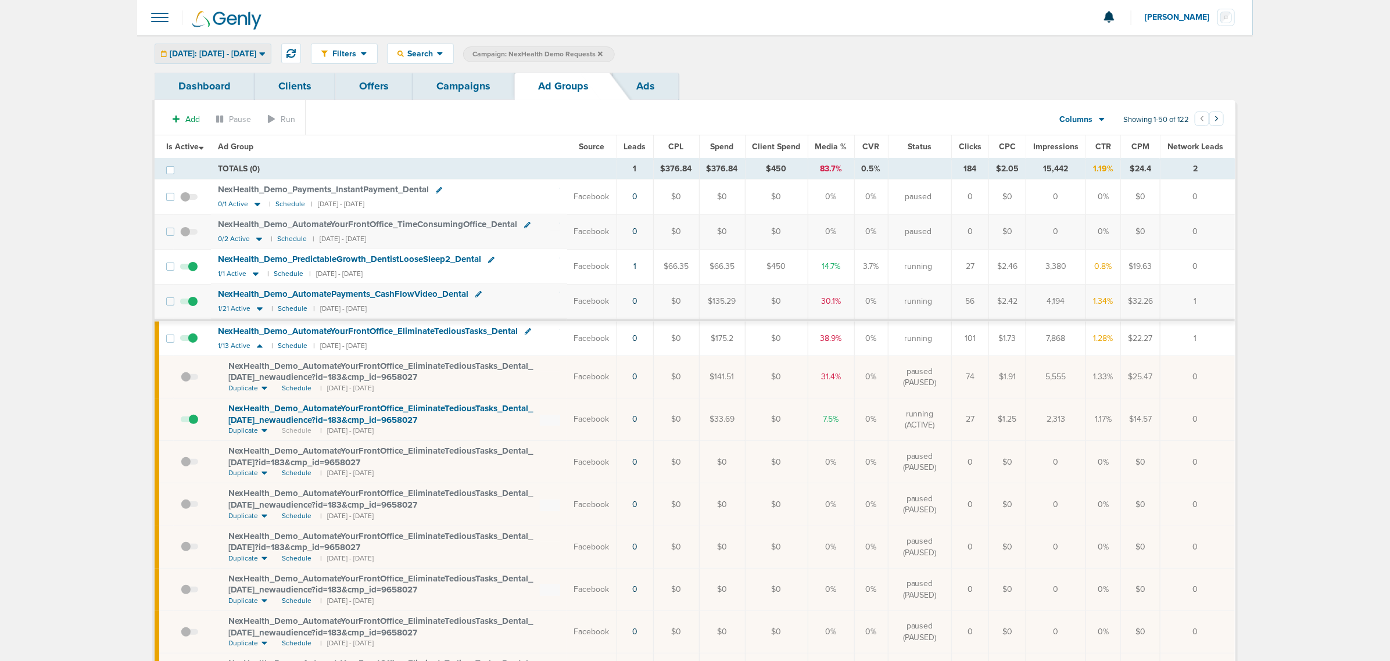
click at [240, 48] on div "[DATE]: [DATE] - [DATE]" at bounding box center [213, 53] width 116 height 19
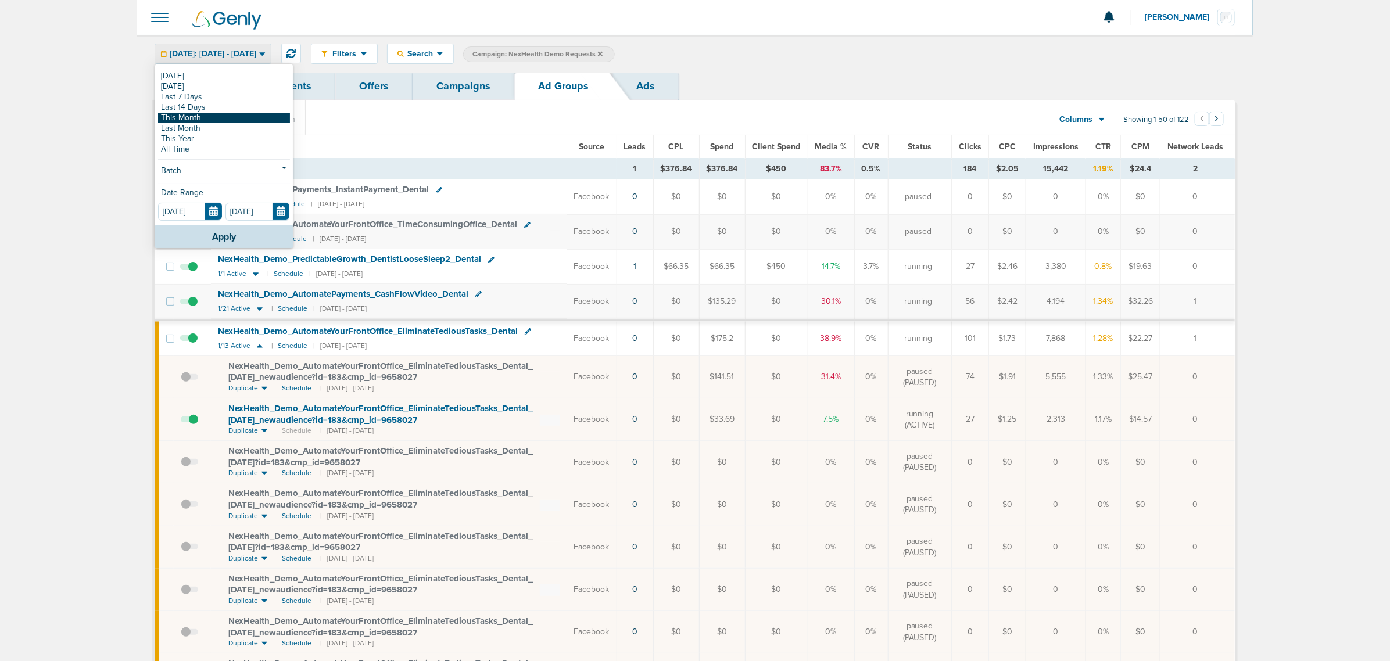
click at [212, 118] on link "This Month" at bounding box center [224, 118] width 132 height 10
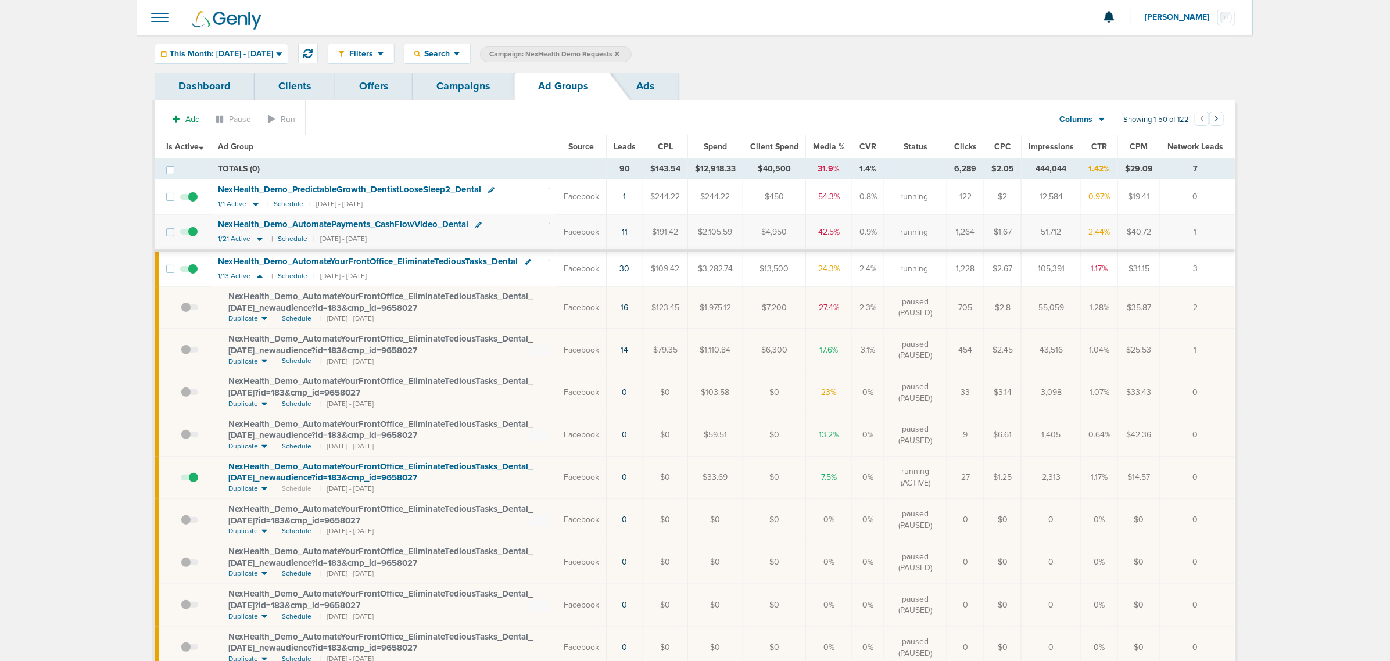
click at [632, 147] on span "Leads" at bounding box center [625, 147] width 22 height 10
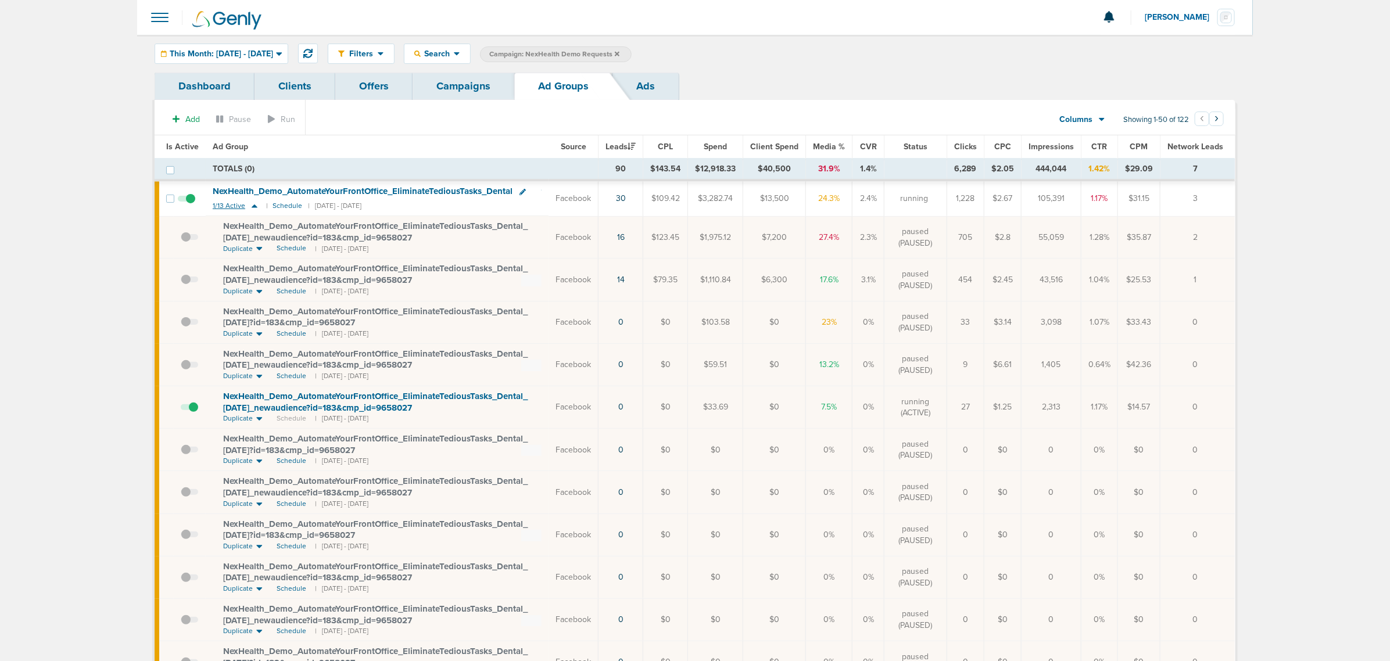
click at [250, 205] on icon at bounding box center [255, 206] width 12 height 10
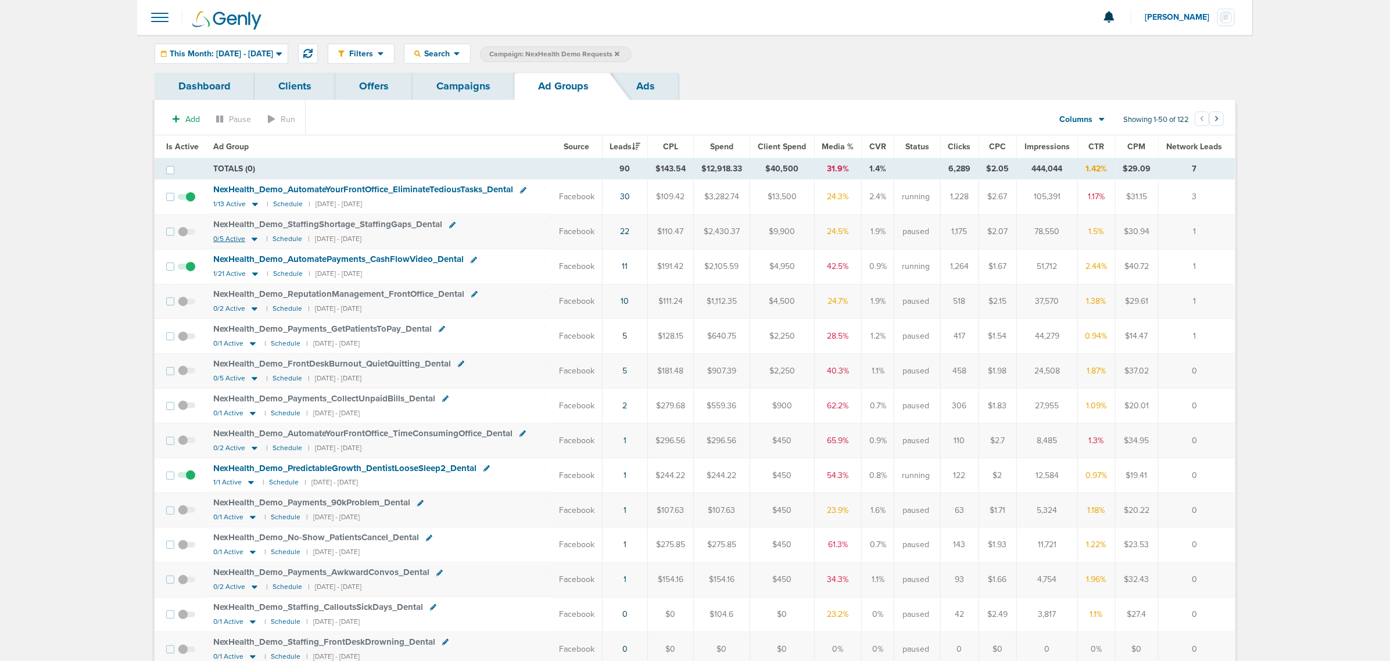
click at [253, 242] on icon at bounding box center [255, 239] width 6 height 3
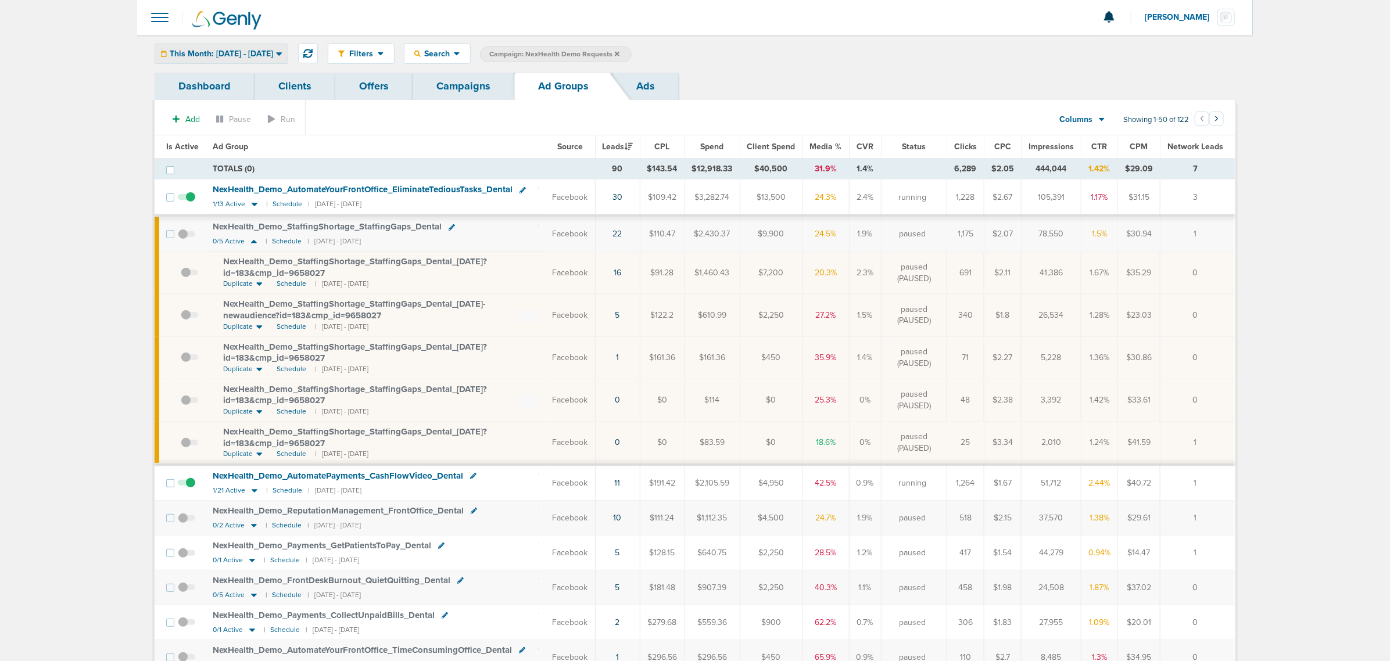
click at [253, 52] on span "This Month: [DATE] - [DATE]" at bounding box center [221, 54] width 103 height 8
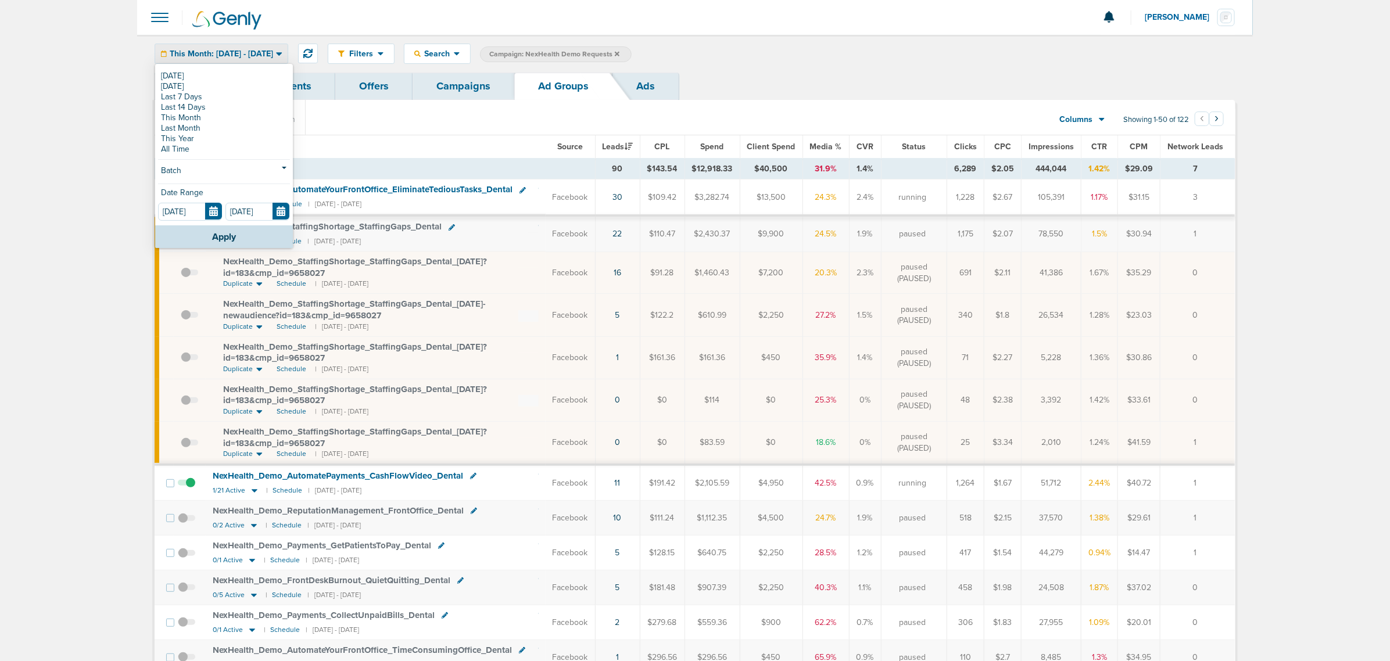
click at [370, 264] on span "NexHealth_ Demo_ StaffingShortage_ StaffingGaps_ Dental_ [DATE]?id=183&cmp_ id=…" at bounding box center [355, 267] width 264 height 22
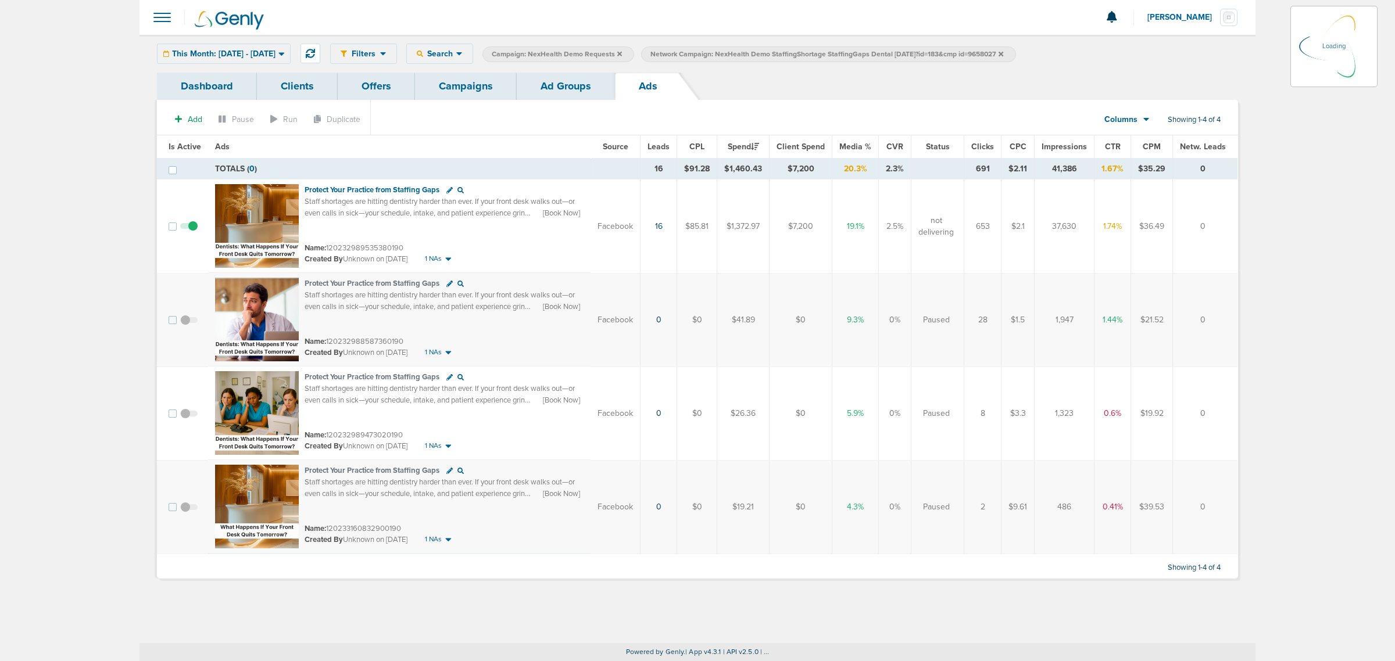
click at [562, 87] on link "Ad Groups" at bounding box center [566, 86] width 98 height 27
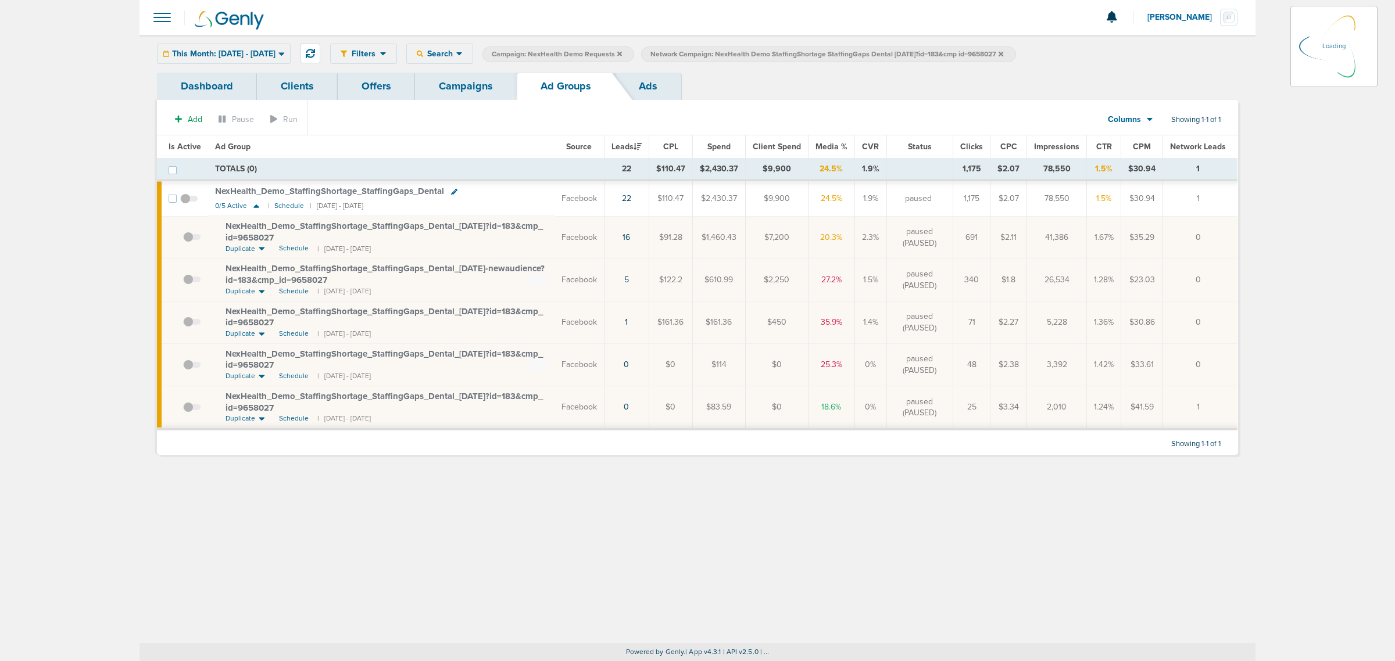
click at [291, 52] on div "This Month: [DATE] - [DATE] [DATE] [DATE] Last 7 Days Last 14 Days This Month L…" at bounding box center [224, 54] width 134 height 20
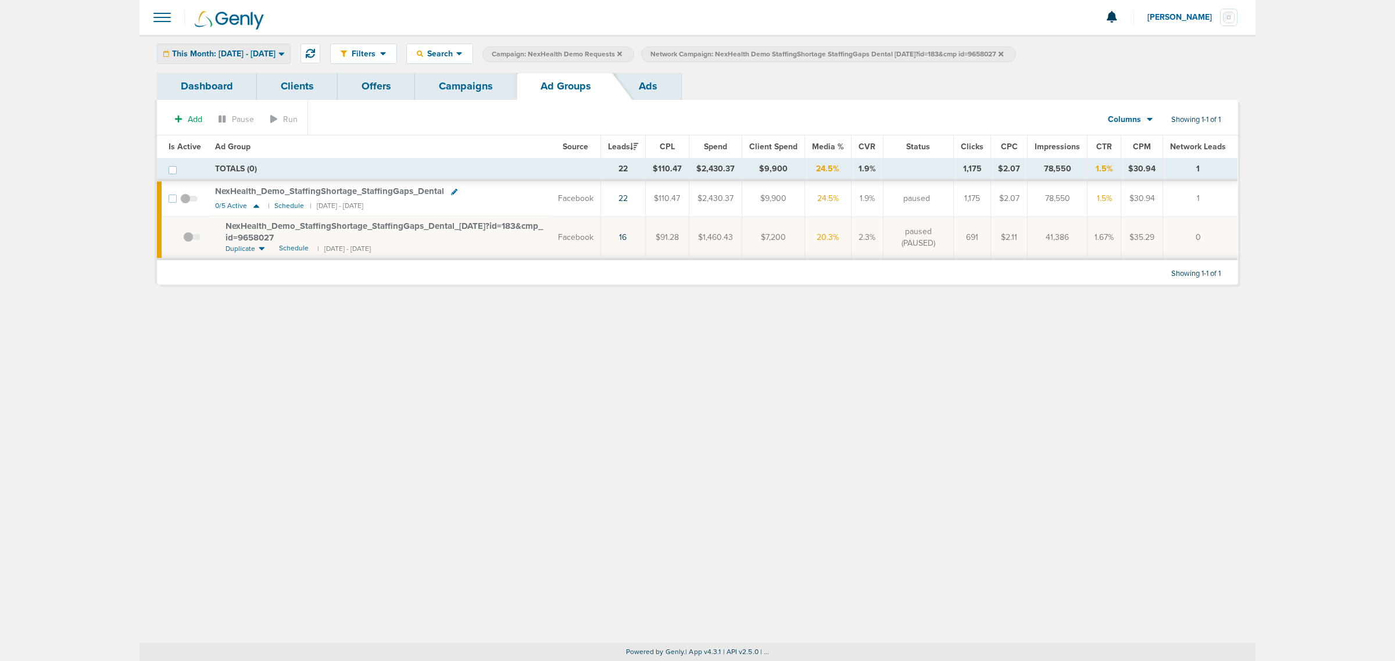
click at [290, 48] on div "This Month: [DATE] - [DATE]" at bounding box center [224, 53] width 133 height 19
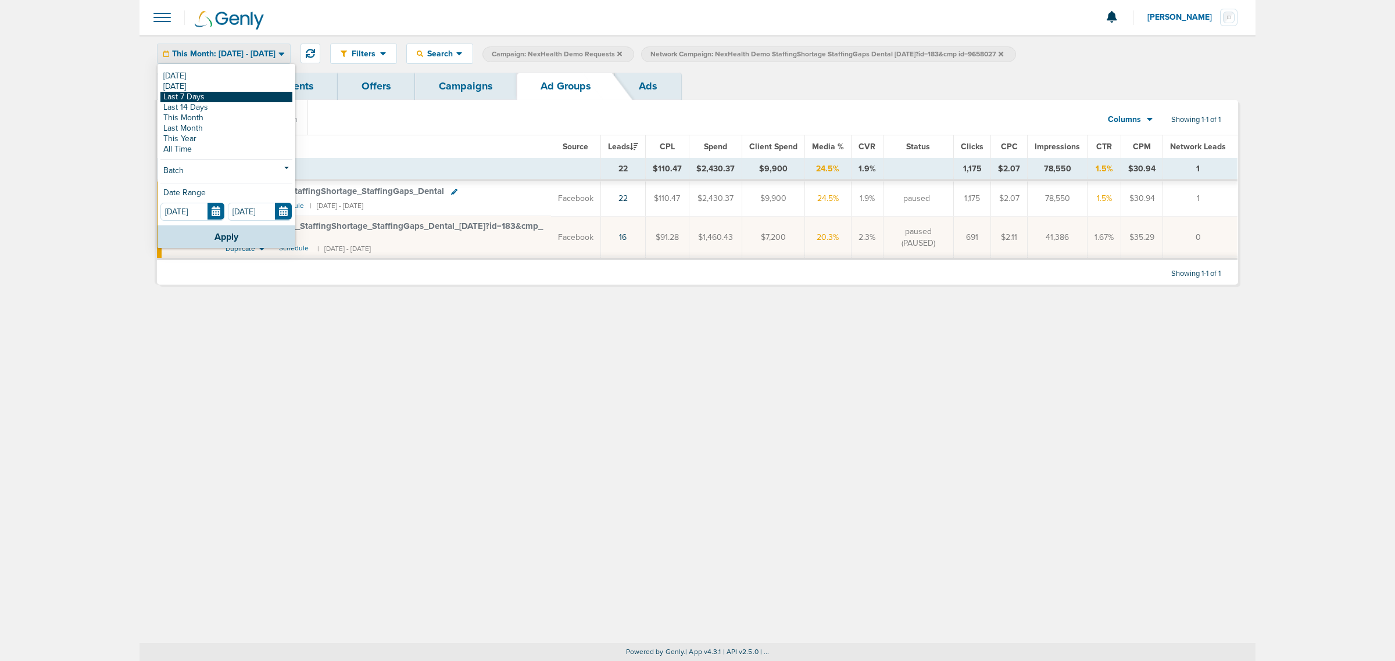
click at [228, 96] on link "Last 7 Days" at bounding box center [226, 97] width 132 height 10
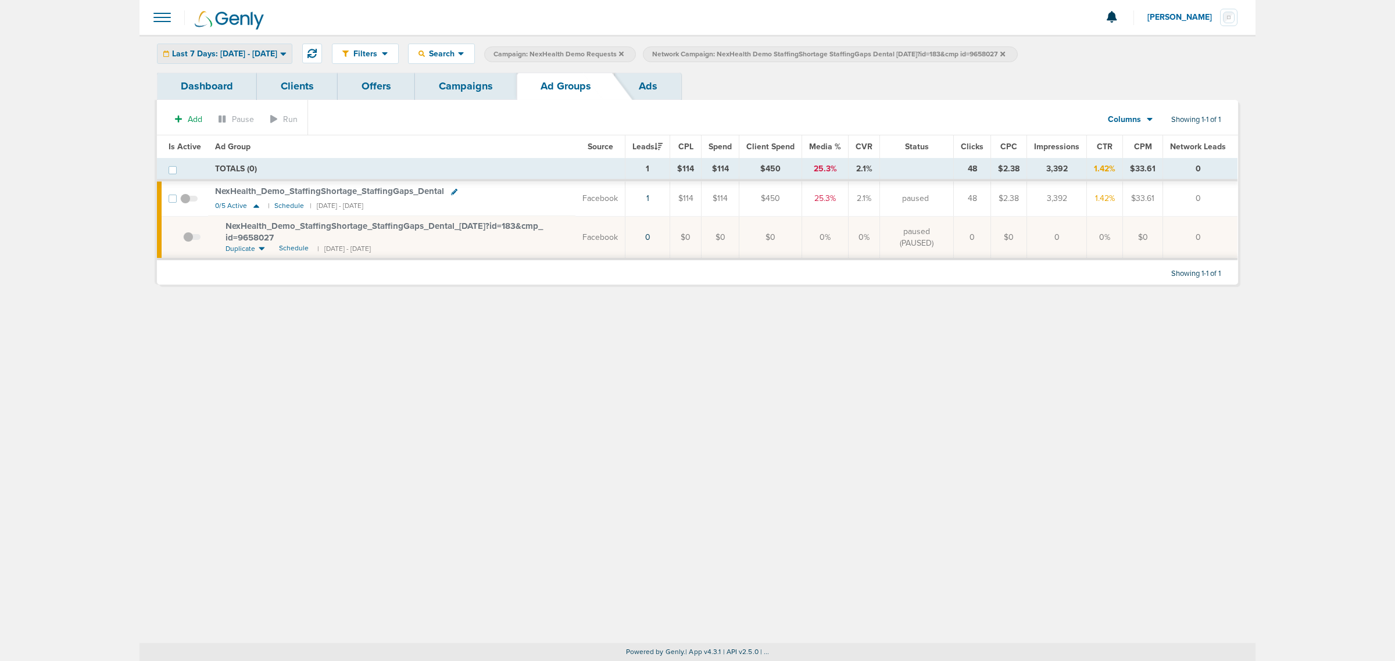
click at [292, 44] on div "Last 7 Days: [DATE] - [DATE] [DATE] [DATE] Last 7 Days Last 14 Days This Month …" at bounding box center [224, 54] width 135 height 20
click at [277, 53] on span "Last 7 Days: [DATE] - [DATE]" at bounding box center [224, 54] width 105 height 8
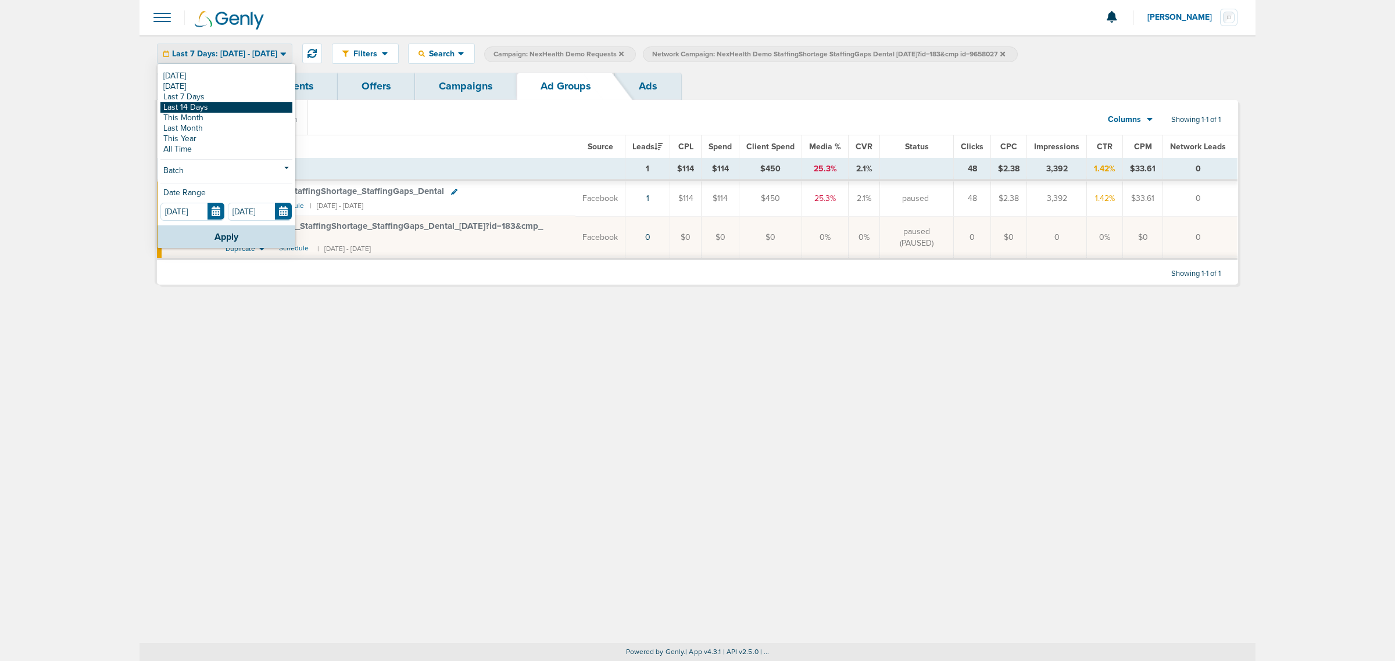
click at [237, 109] on link "Last 14 Days" at bounding box center [226, 107] width 132 height 10
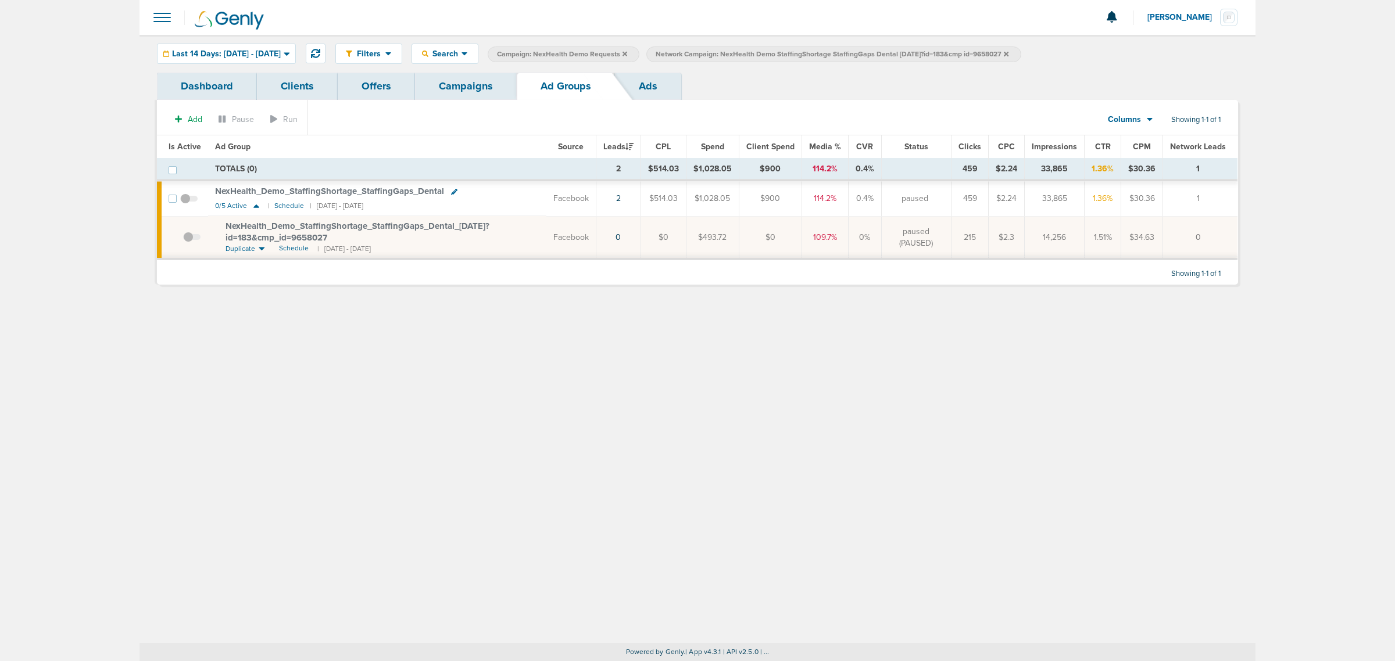
click at [461, 84] on link "Campaigns" at bounding box center [466, 86] width 102 height 27
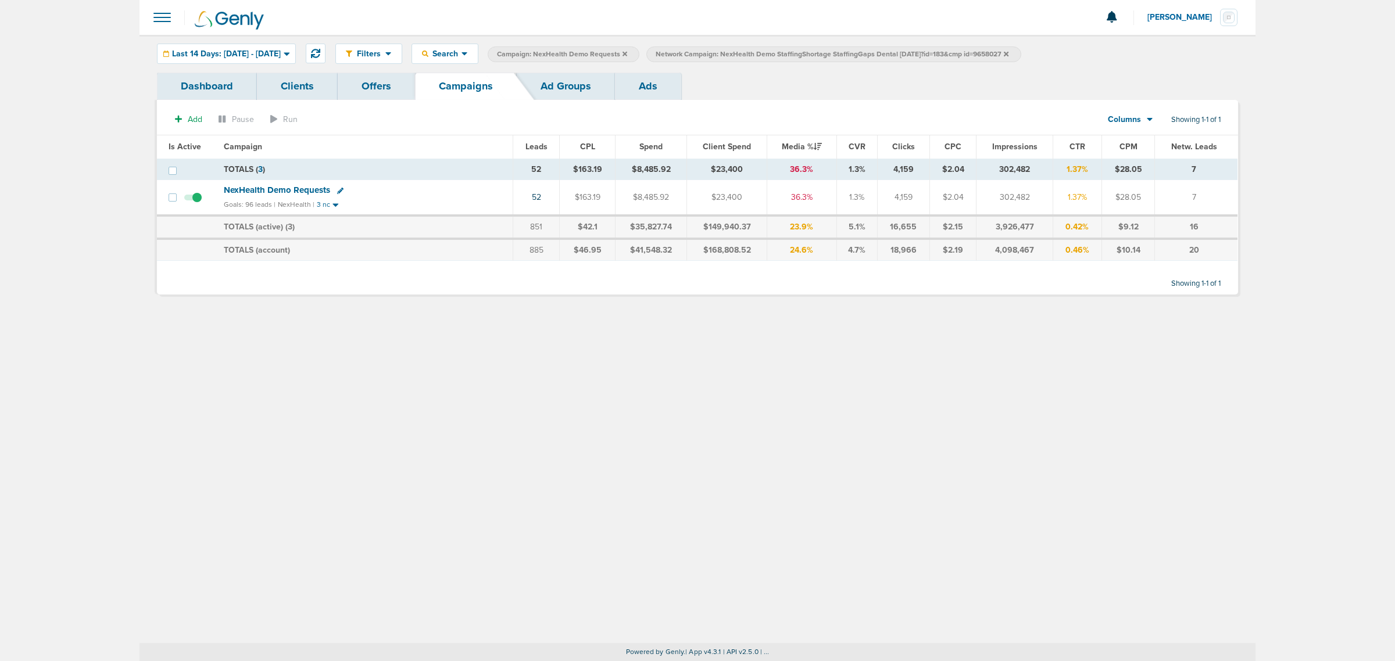
click at [1009, 51] on icon at bounding box center [1006, 53] width 5 height 5
click at [627, 52] on icon at bounding box center [625, 53] width 5 height 5
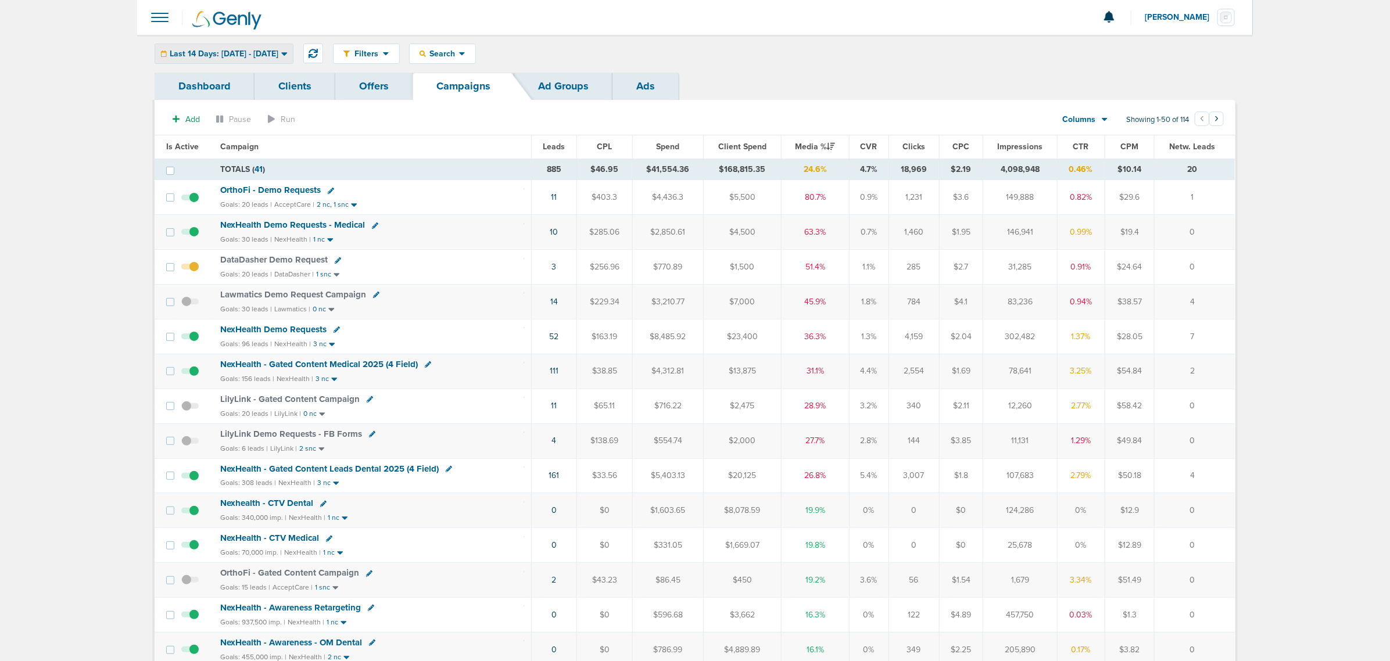
click at [288, 59] on div "Last 14 Days: [DATE] - [DATE]" at bounding box center [224, 53] width 138 height 19
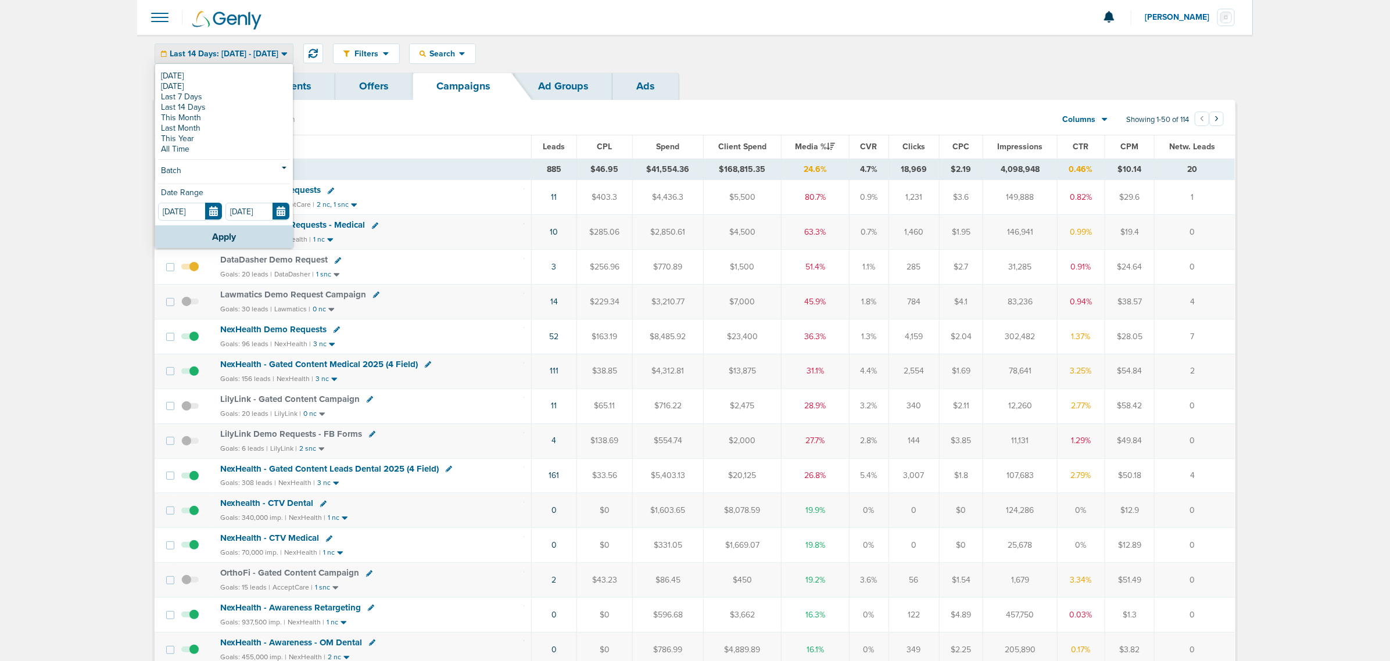
click at [278, 53] on span "Last 14 Days: [DATE] - [DATE]" at bounding box center [224, 54] width 109 height 8
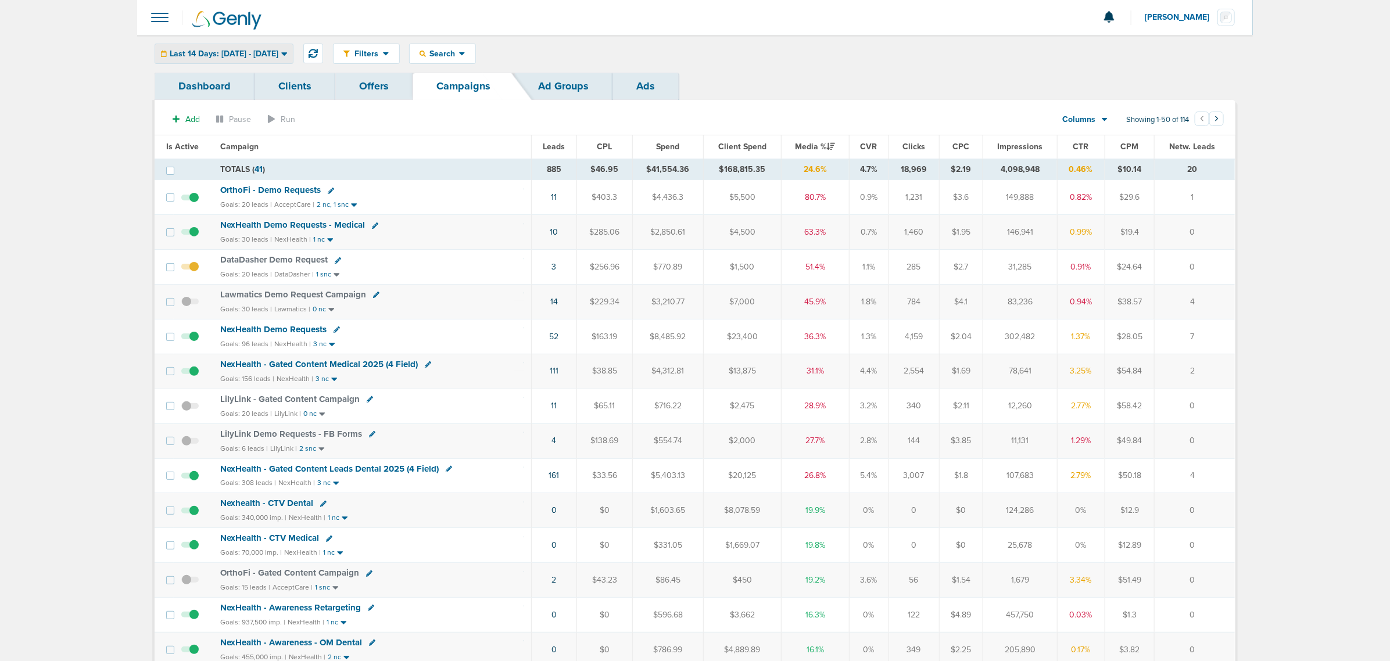
drag, startPoint x: 205, startPoint y: 57, endPoint x: 170, endPoint y: 68, distance: 36.6
click at [202, 59] on div "Last 14 Days: [DATE] - [DATE]" at bounding box center [224, 53] width 138 height 19
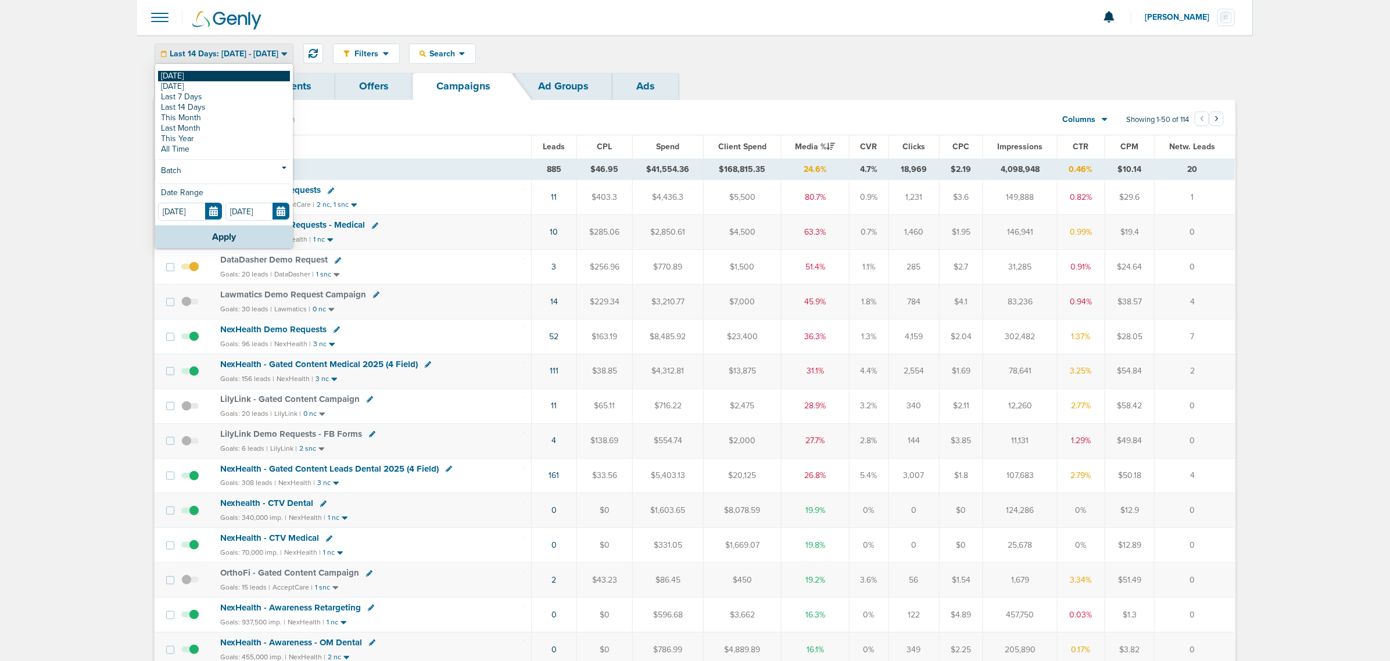
click at [164, 77] on link "[DATE]" at bounding box center [224, 76] width 132 height 10
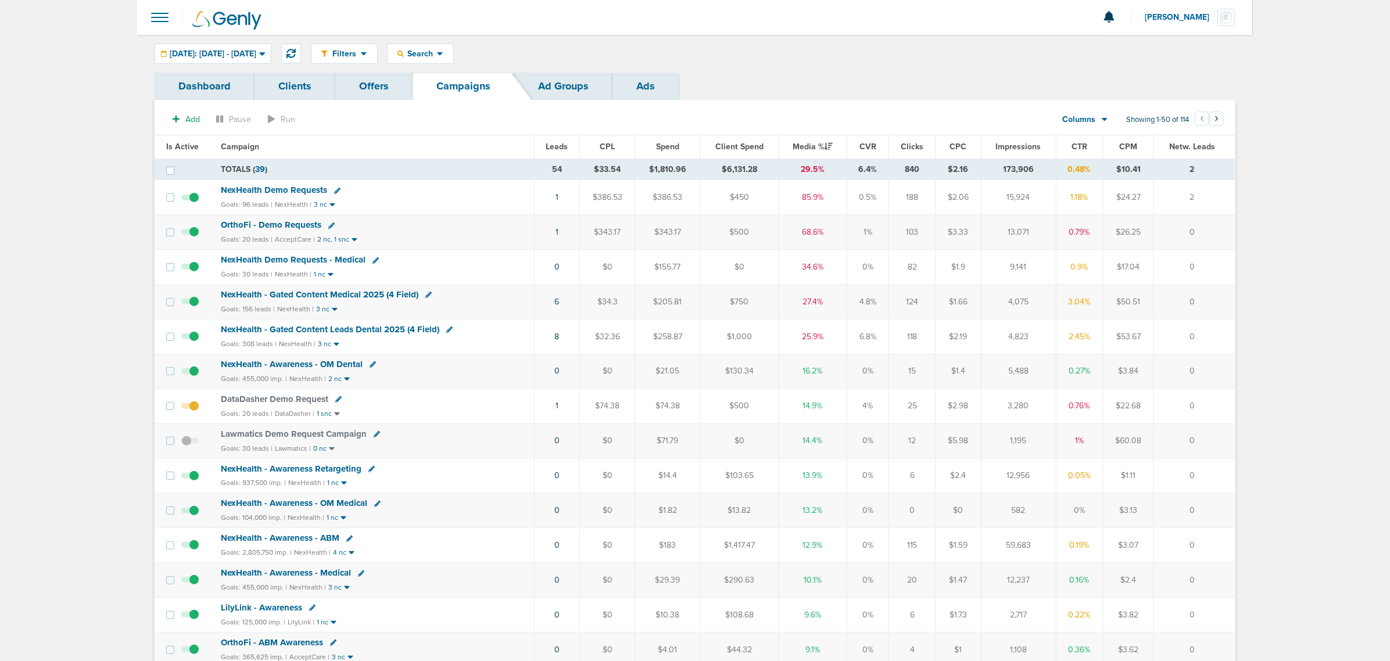
click at [494, 319] on td "NexHealth - Gated Content Medical 2025 (4 Field) Goals: 156 leads | NexHealth |…" at bounding box center [374, 302] width 320 height 35
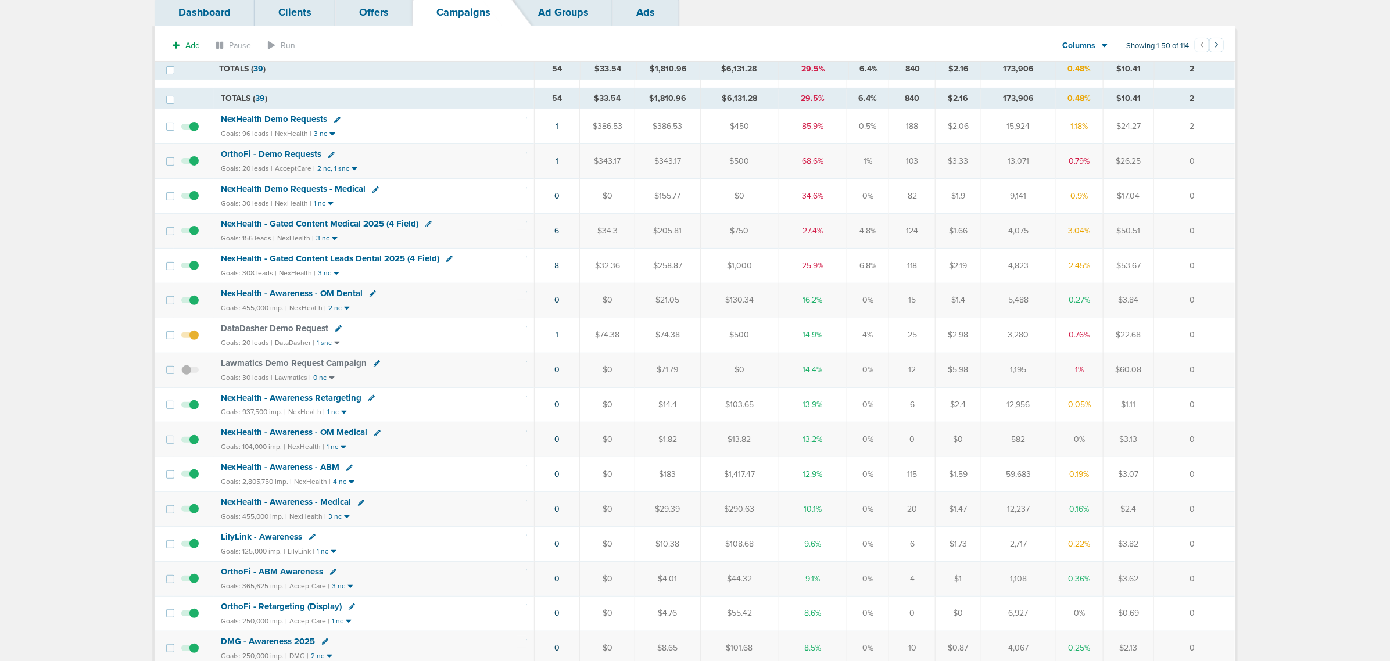
scroll to position [73, 0]
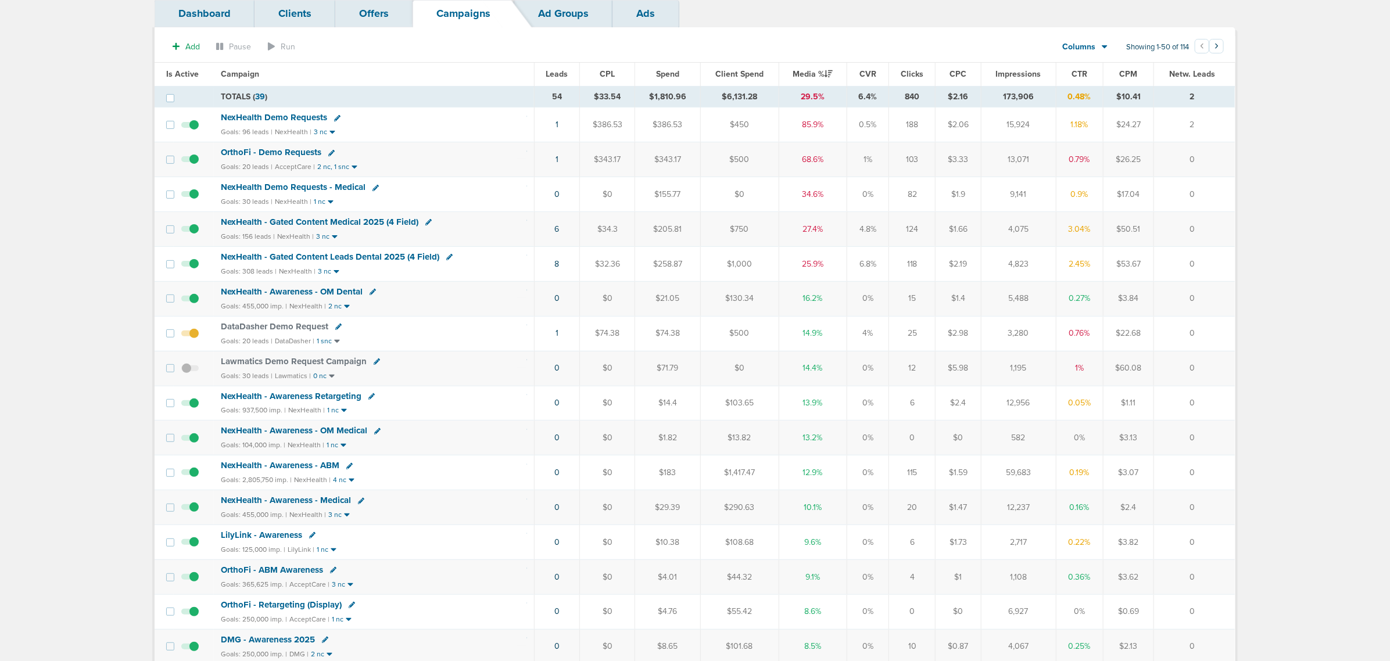
drag, startPoint x: 638, startPoint y: 266, endPoint x: 1202, endPoint y: 260, distance: 564.5
click at [1202, 260] on tr "NexHealth - Gated Content Leads Dental 2025 (4 Field) Goals: 308 leads | NexHea…" at bounding box center [695, 263] width 1081 height 35
click at [1202, 260] on td "0" at bounding box center [1194, 263] width 81 height 35
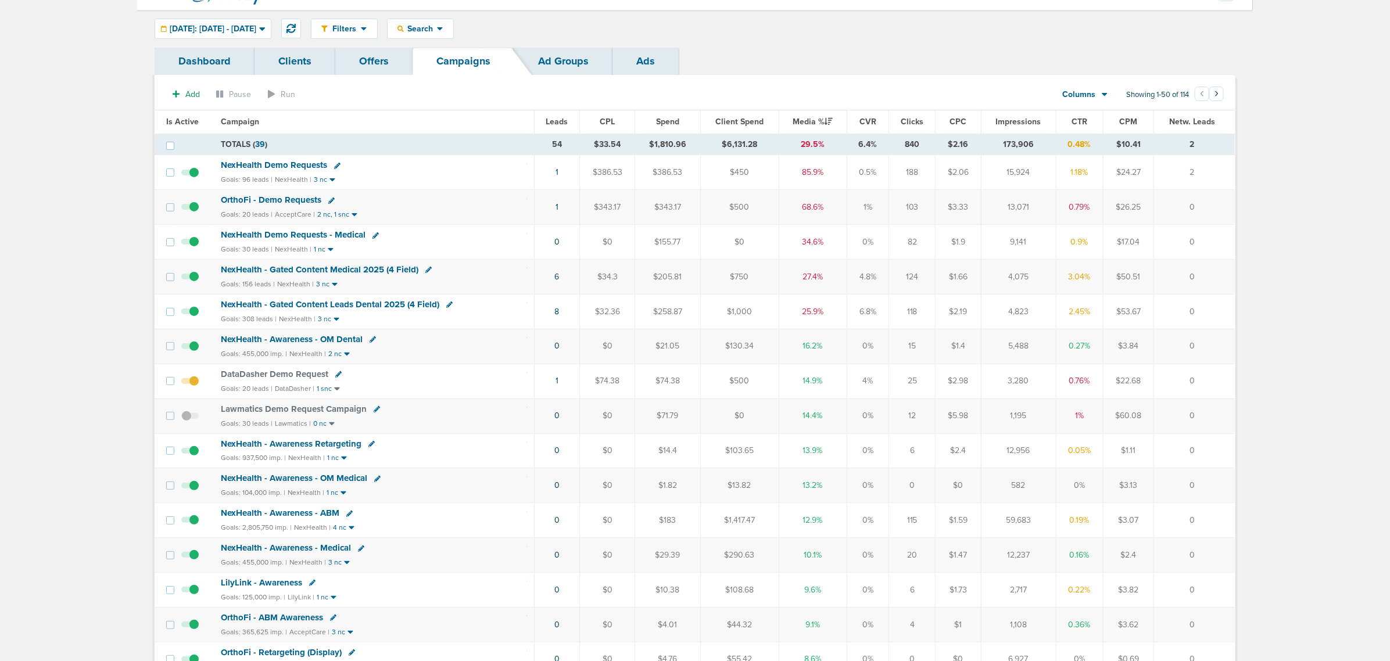
scroll to position [0, 0]
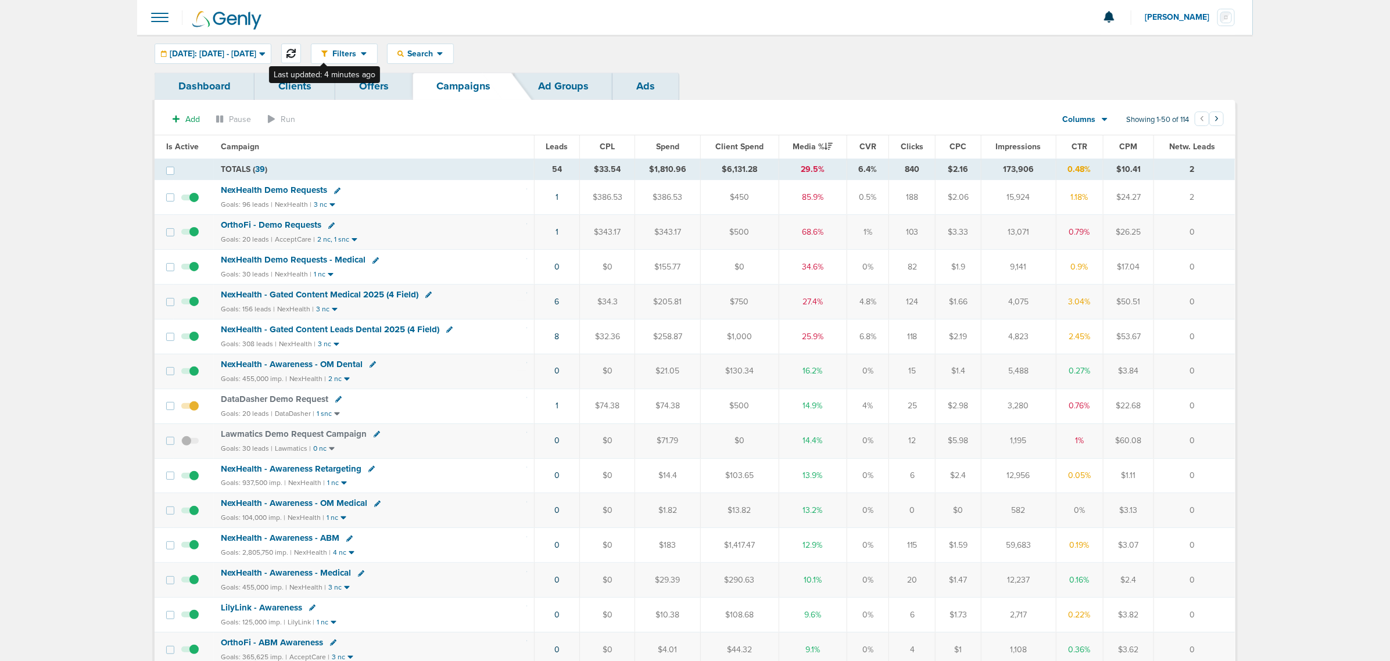
click at [301, 52] on button at bounding box center [291, 54] width 20 height 20
click at [296, 51] on icon at bounding box center [291, 53] width 9 height 9
click at [363, 294] on span "NexHealth - Gated Content Medical 2025 (4 Field)" at bounding box center [320, 294] width 198 height 10
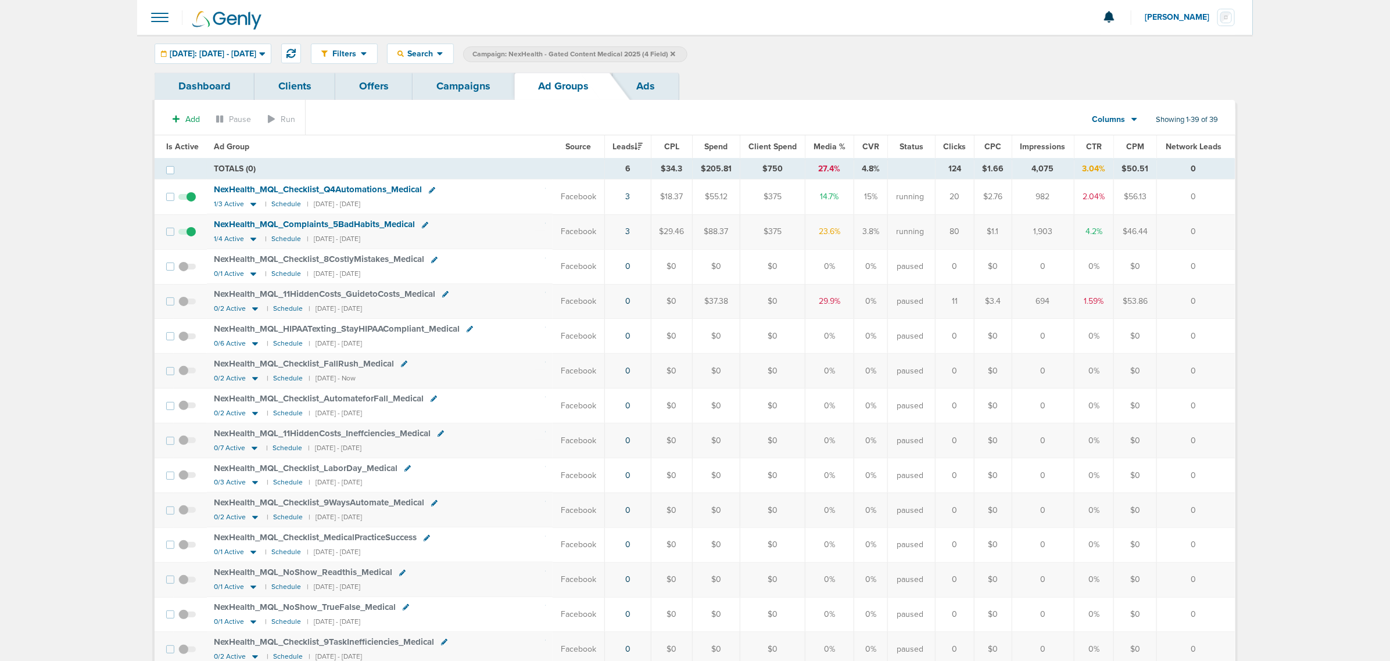
click at [180, 144] on span "Is Active" at bounding box center [182, 147] width 33 height 10
click at [196, 238] on span at bounding box center [189, 238] width 17 height 0
click at [189, 234] on input "checkbox" at bounding box center [189, 234] width 0 height 0
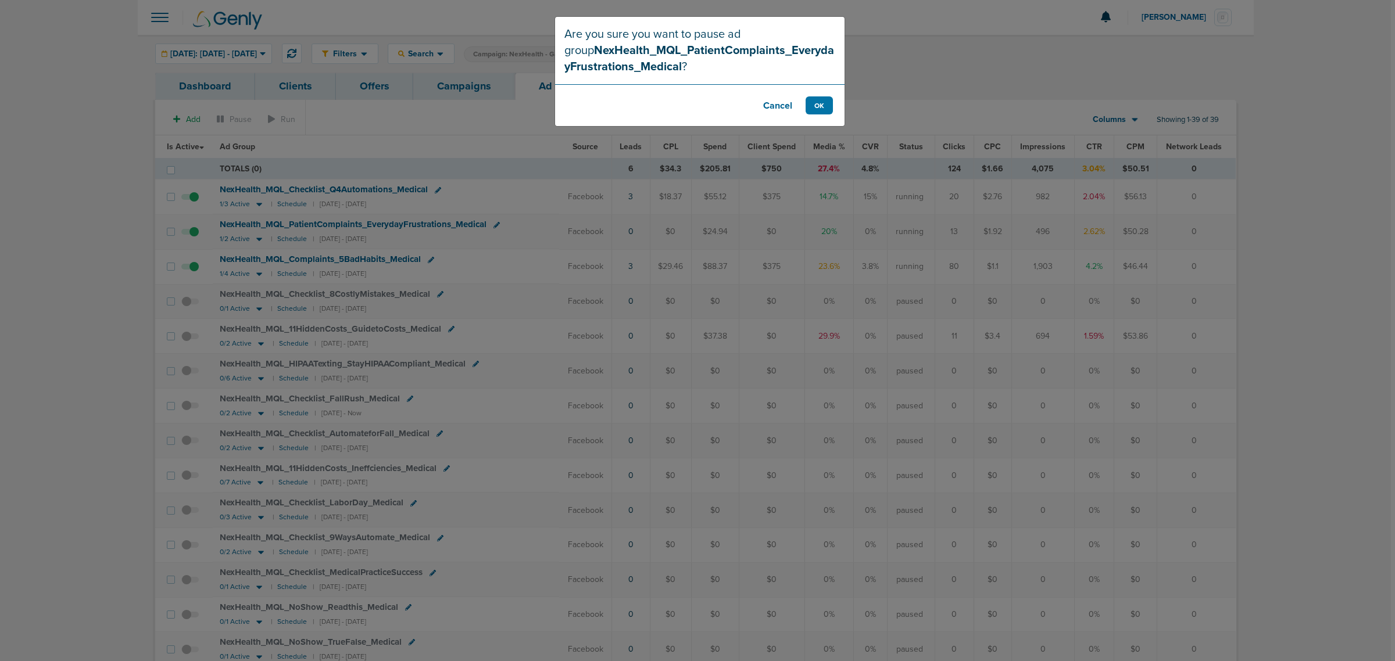
click at [777, 105] on button "Cancel" at bounding box center [777, 105] width 47 height 18
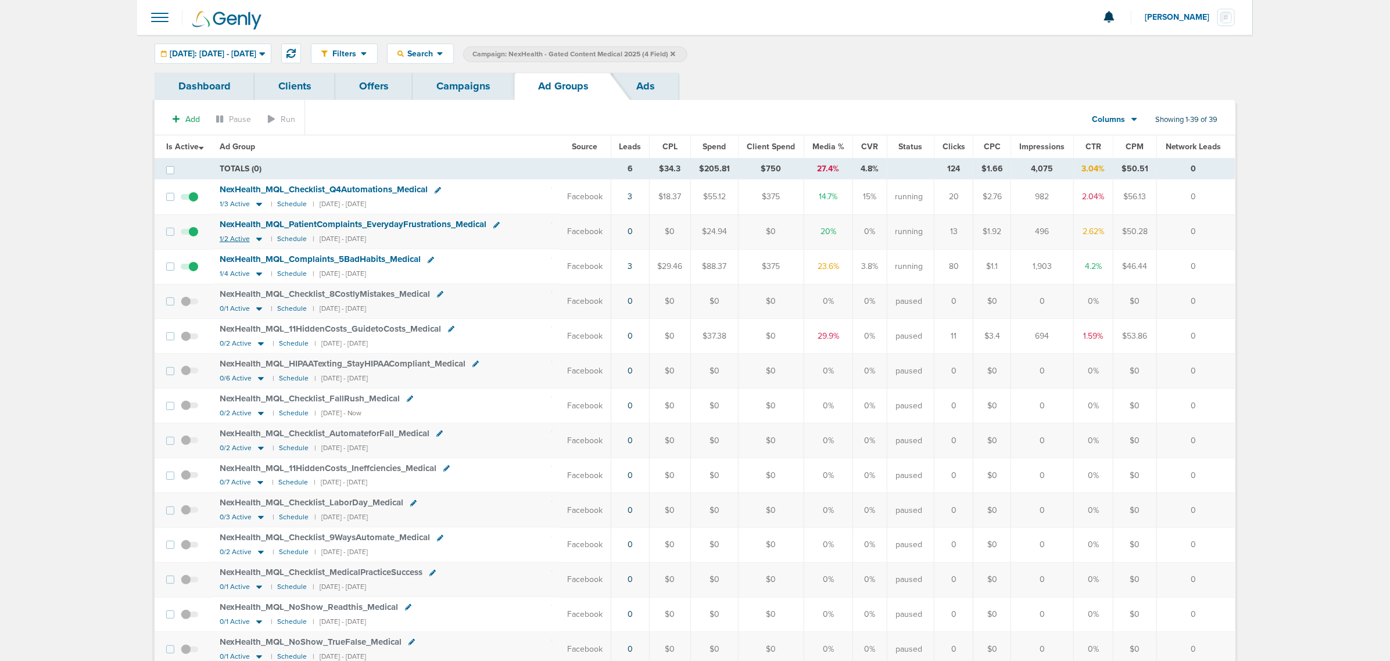
click at [260, 241] on icon at bounding box center [259, 239] width 6 height 3
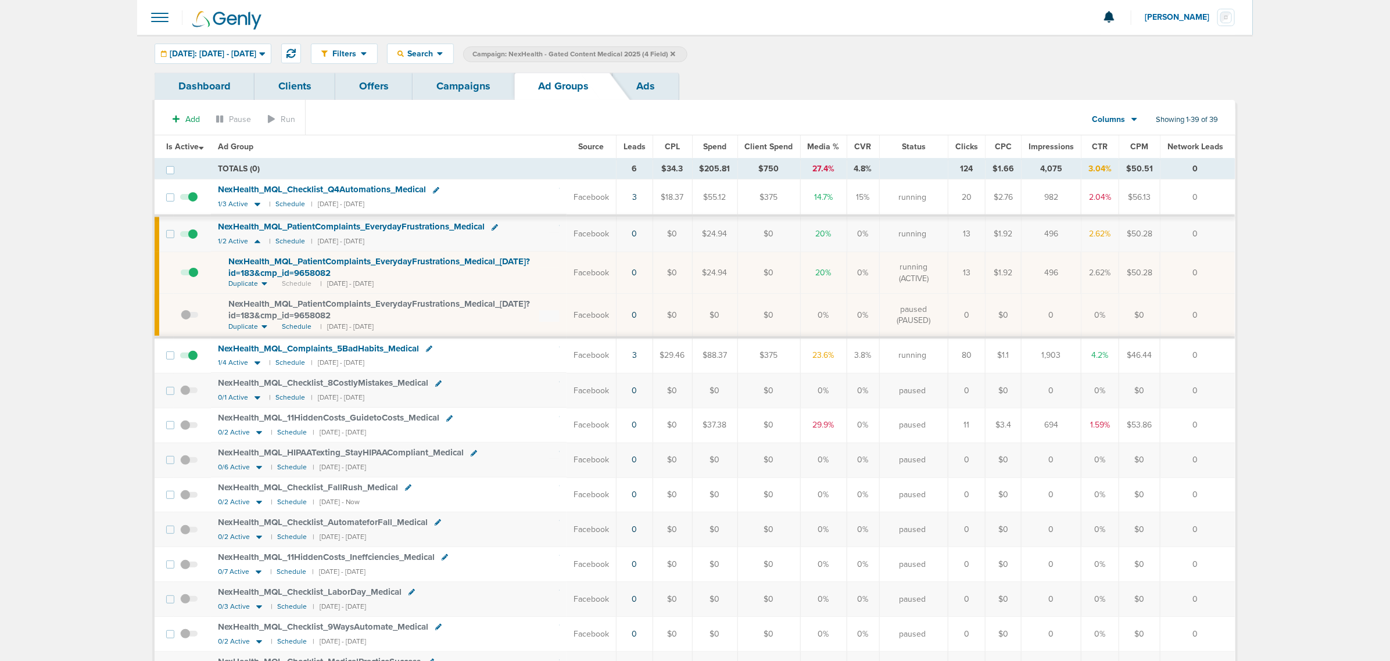
click at [195, 278] on span at bounding box center [189, 278] width 17 height 0
click at [181, 276] on input "checkbox" at bounding box center [181, 276] width 0 height 0
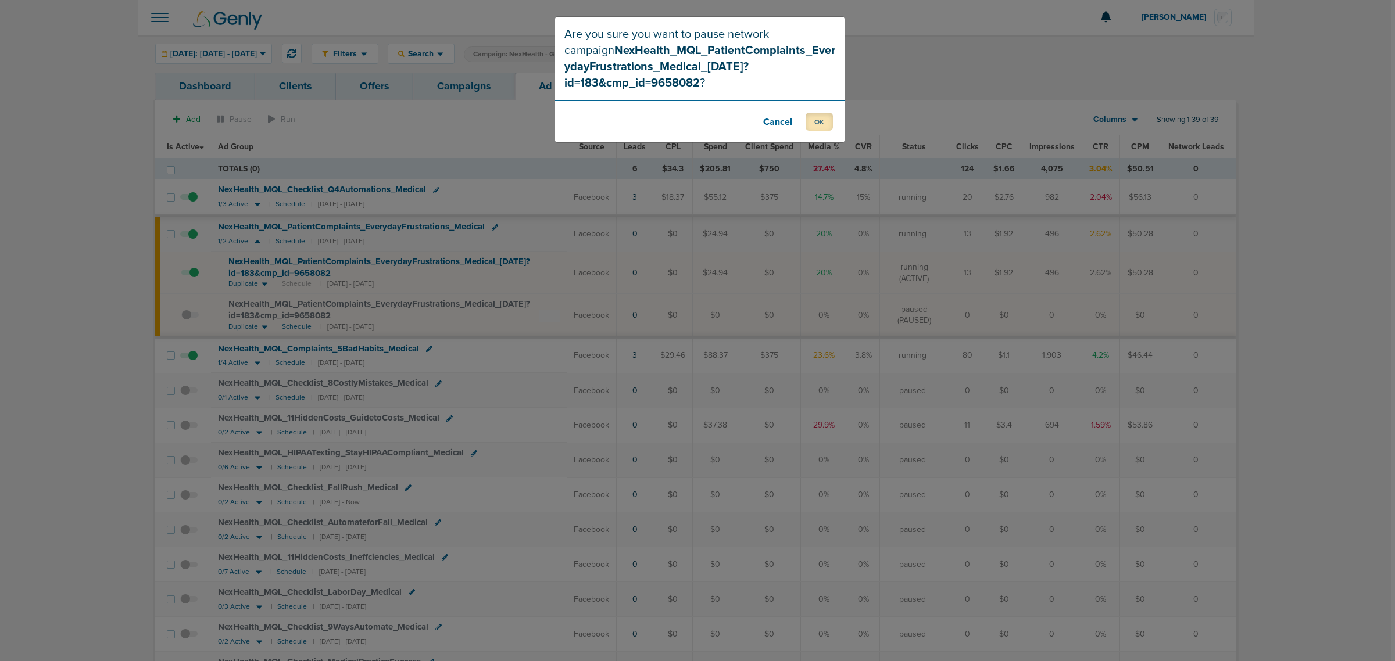
click at [812, 120] on button "OK" at bounding box center [819, 122] width 27 height 18
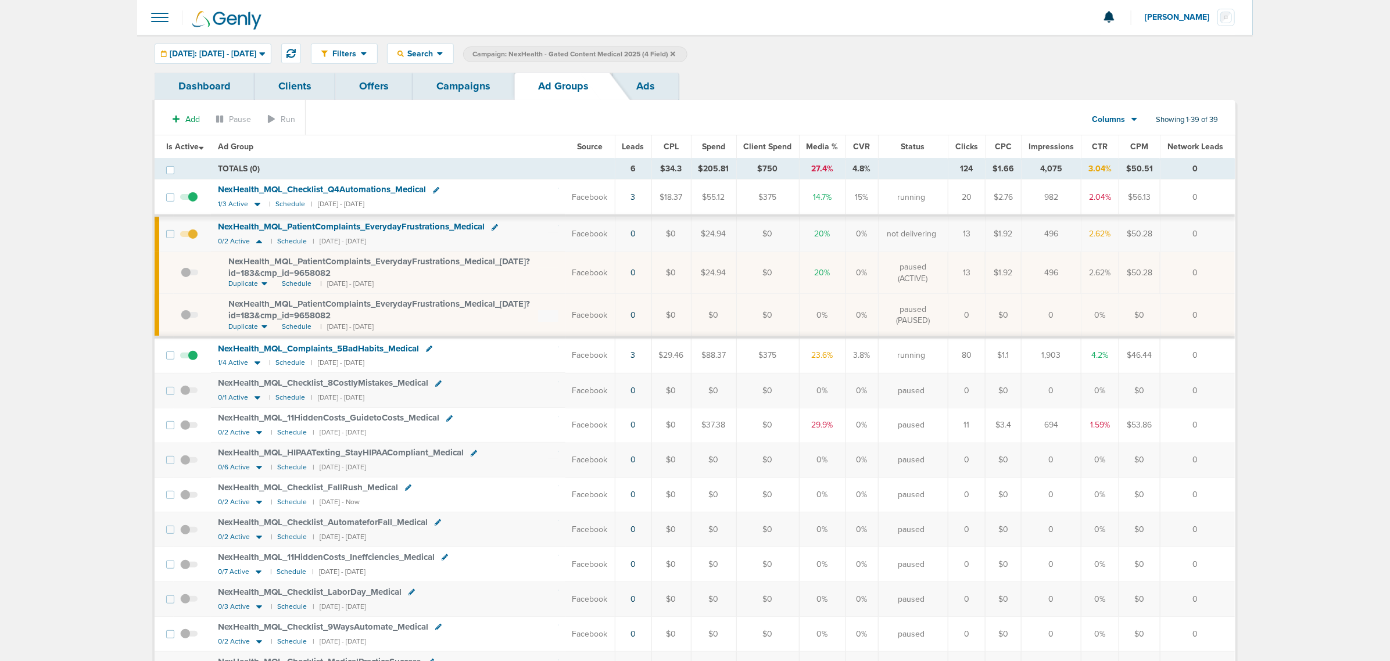
click at [461, 84] on link "Campaigns" at bounding box center [464, 86] width 102 height 27
click at [467, 82] on link "Campaigns" at bounding box center [464, 86] width 102 height 27
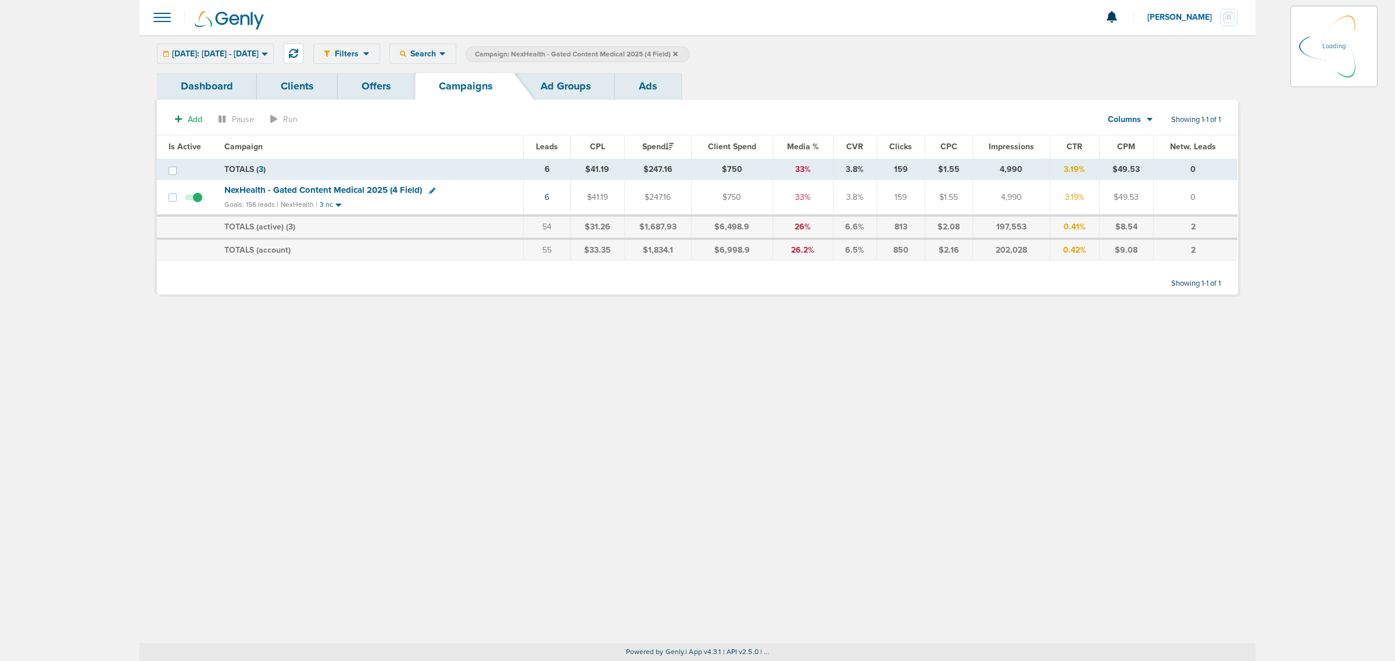
click at [678, 51] on icon at bounding box center [675, 53] width 5 height 5
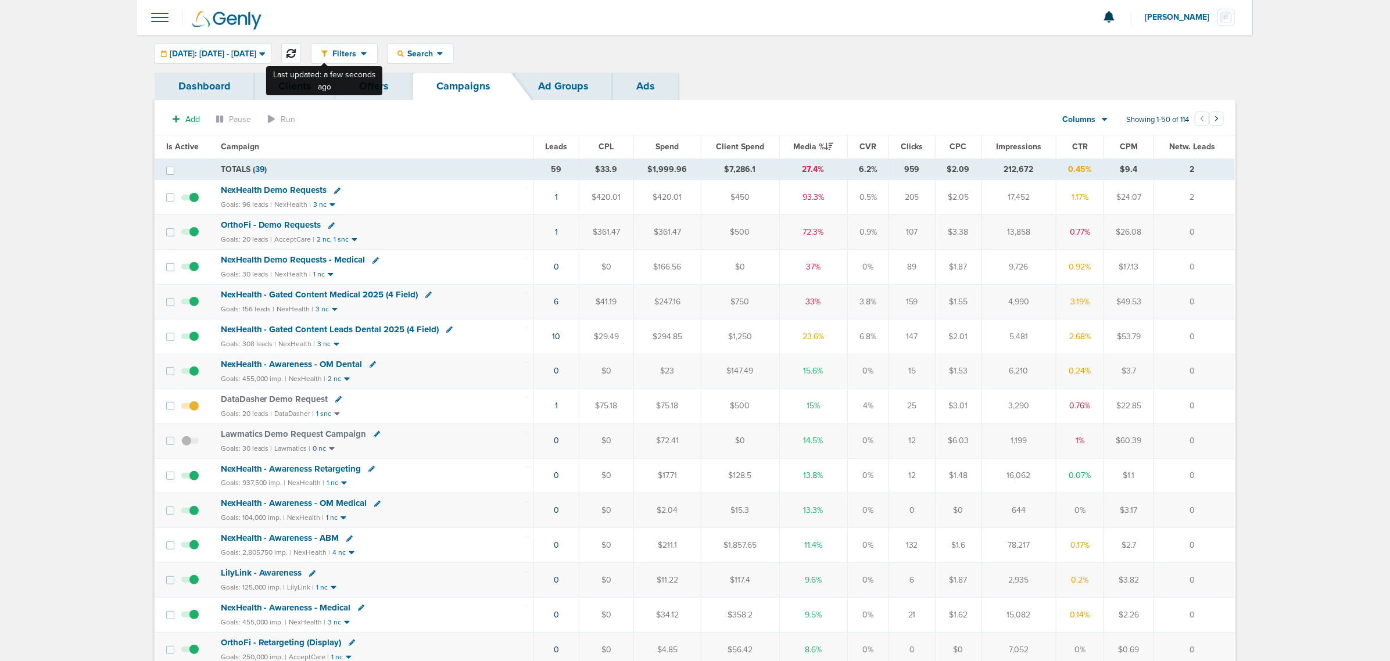
click at [296, 57] on icon at bounding box center [291, 53] width 9 height 9
click at [347, 295] on span "NexHealth - Gated Content Medical 2025 (4 Field)" at bounding box center [320, 294] width 198 height 10
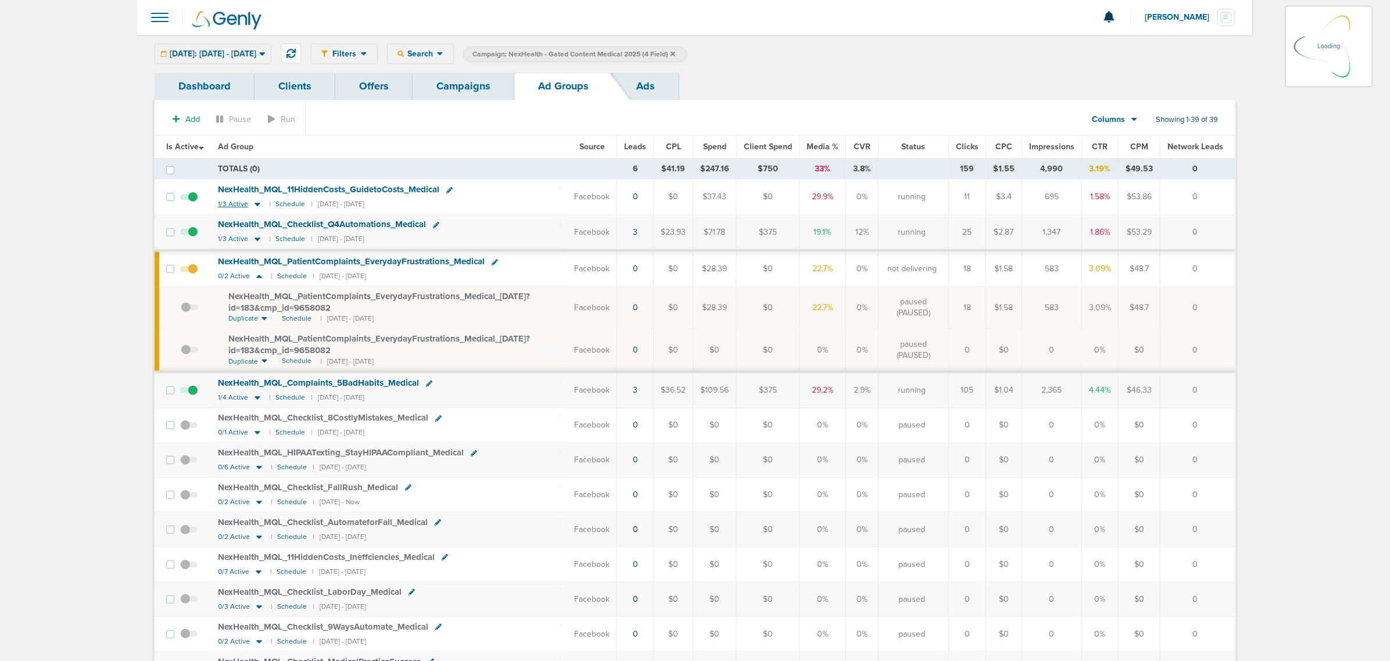
click at [257, 205] on icon at bounding box center [258, 204] width 6 height 3
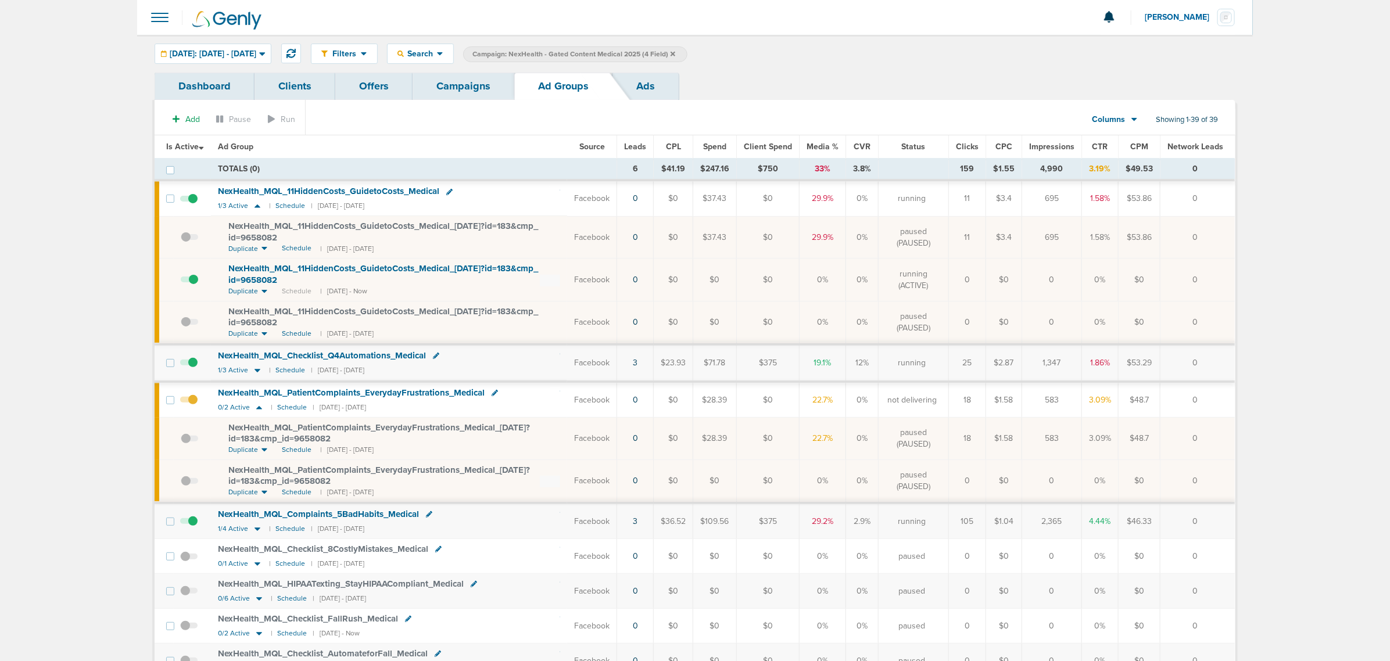
click at [192, 406] on span at bounding box center [188, 406] width 17 height 0
click at [189, 403] on input "checkbox" at bounding box center [189, 403] width 0 height 0
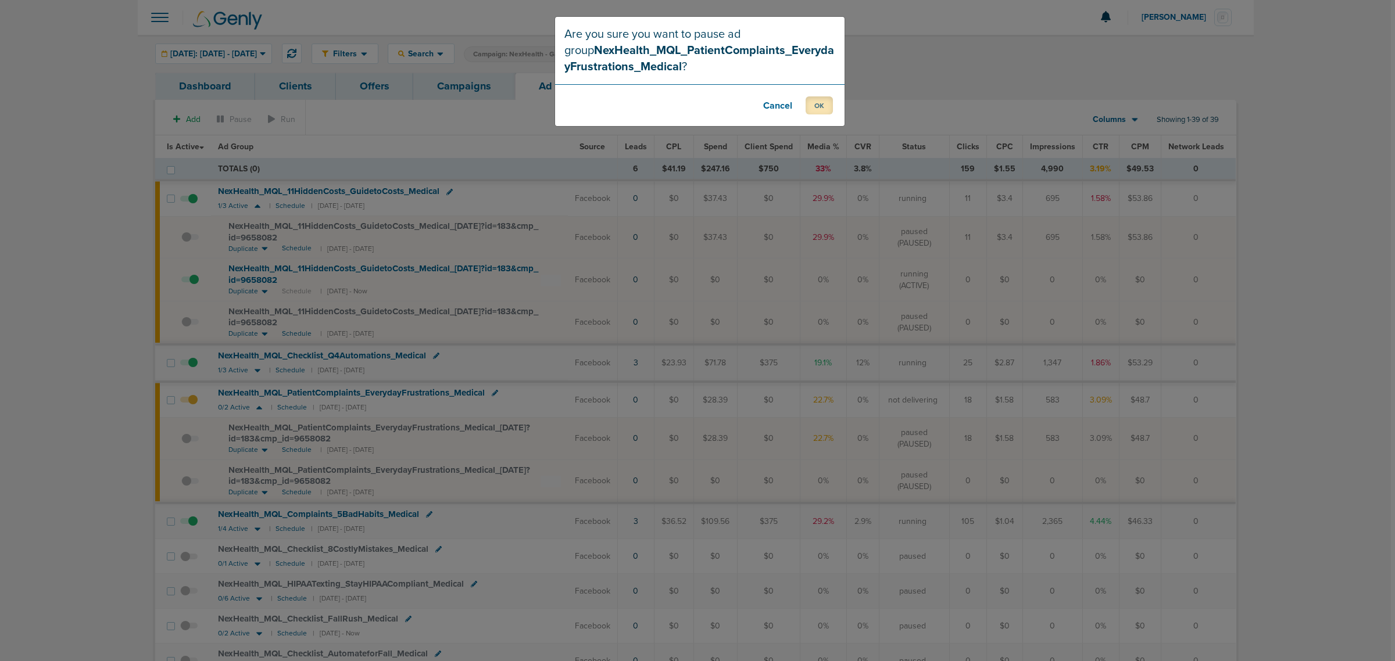
click at [821, 106] on button "OK" at bounding box center [819, 105] width 27 height 18
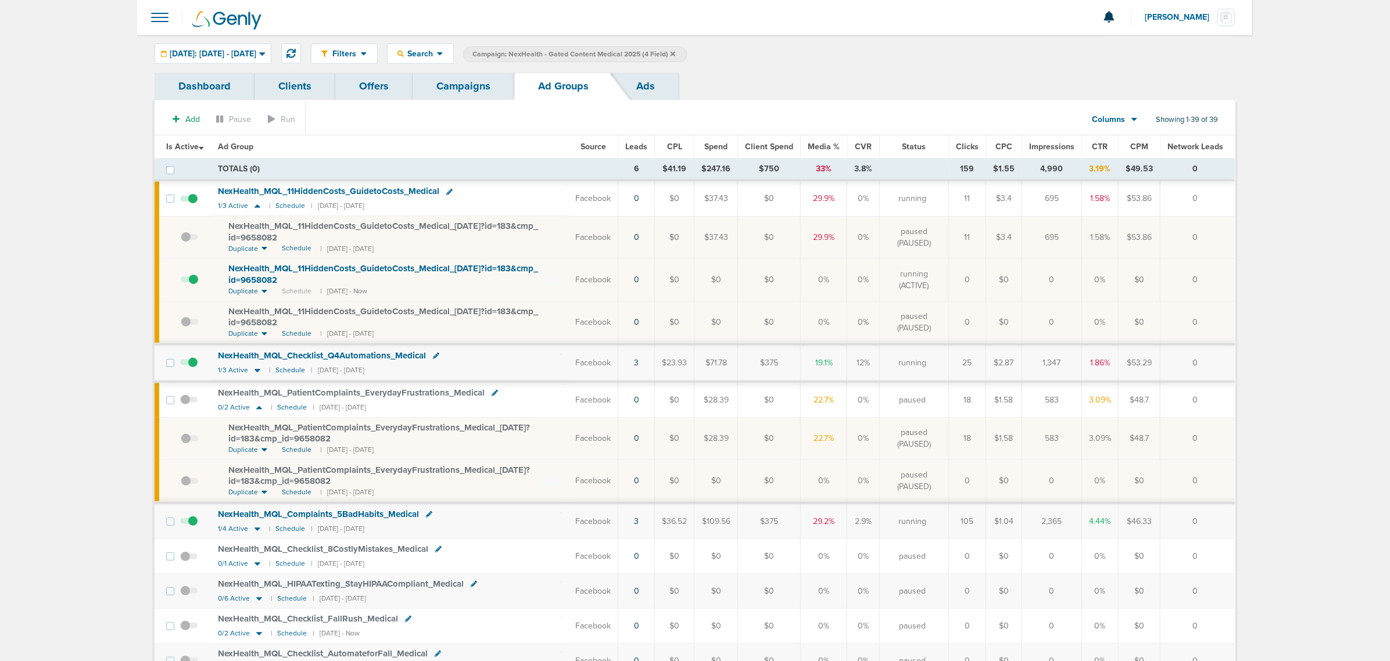
click at [492, 79] on link "Campaigns" at bounding box center [464, 86] width 102 height 27
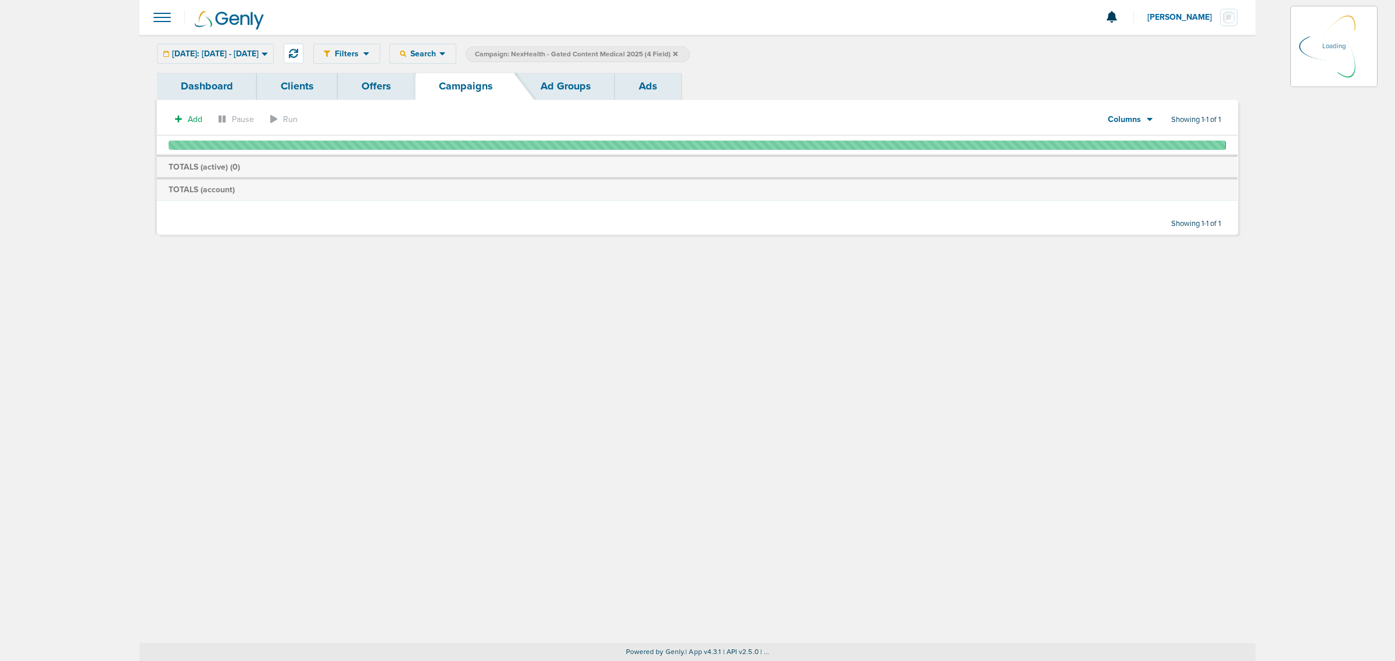
click at [678, 52] on icon at bounding box center [675, 53] width 5 height 5
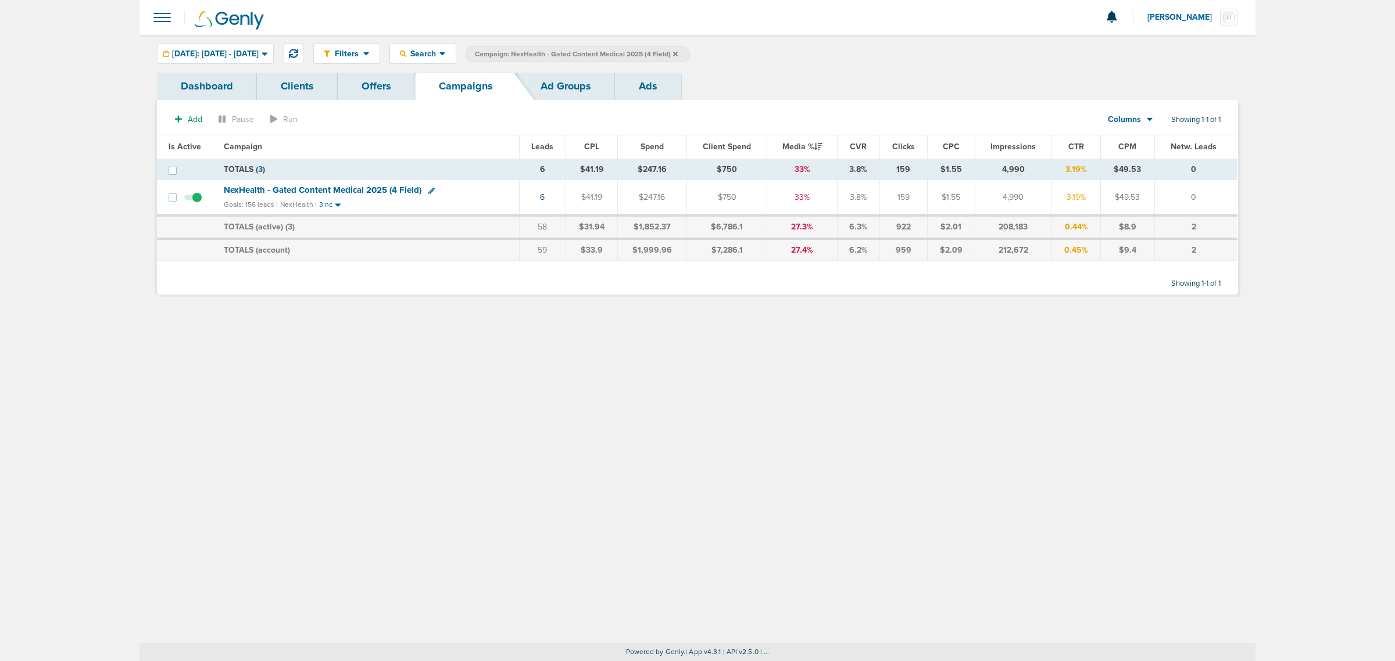
click at [678, 52] on icon at bounding box center [675, 53] width 5 height 5
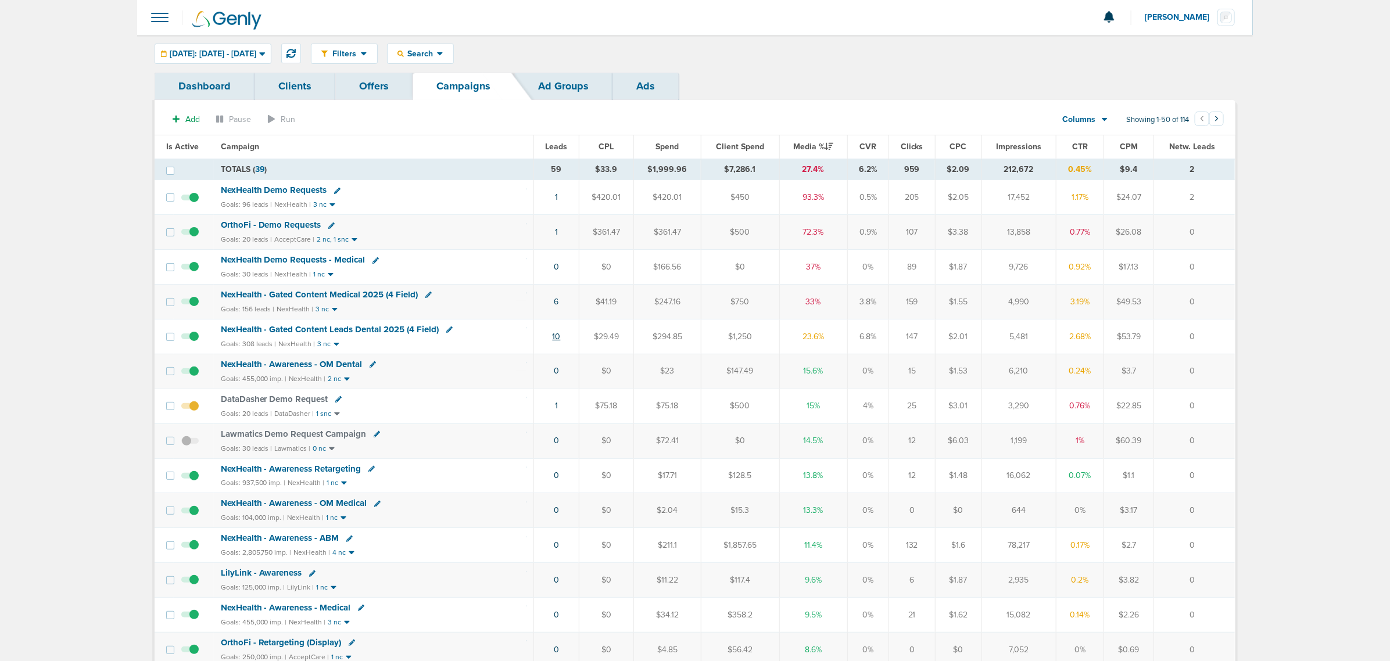
click at [560, 340] on link "10" at bounding box center [557, 337] width 8 height 10
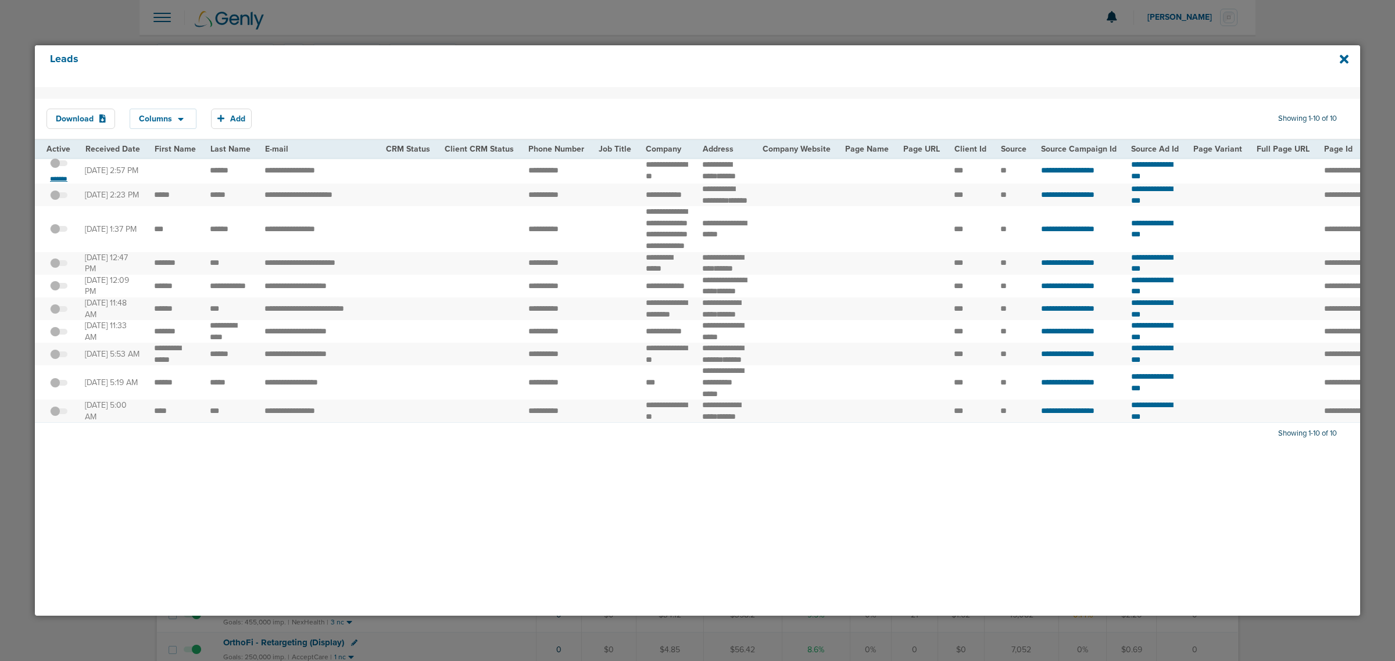
click at [57, 178] on small "*******" at bounding box center [59, 178] width 24 height 9
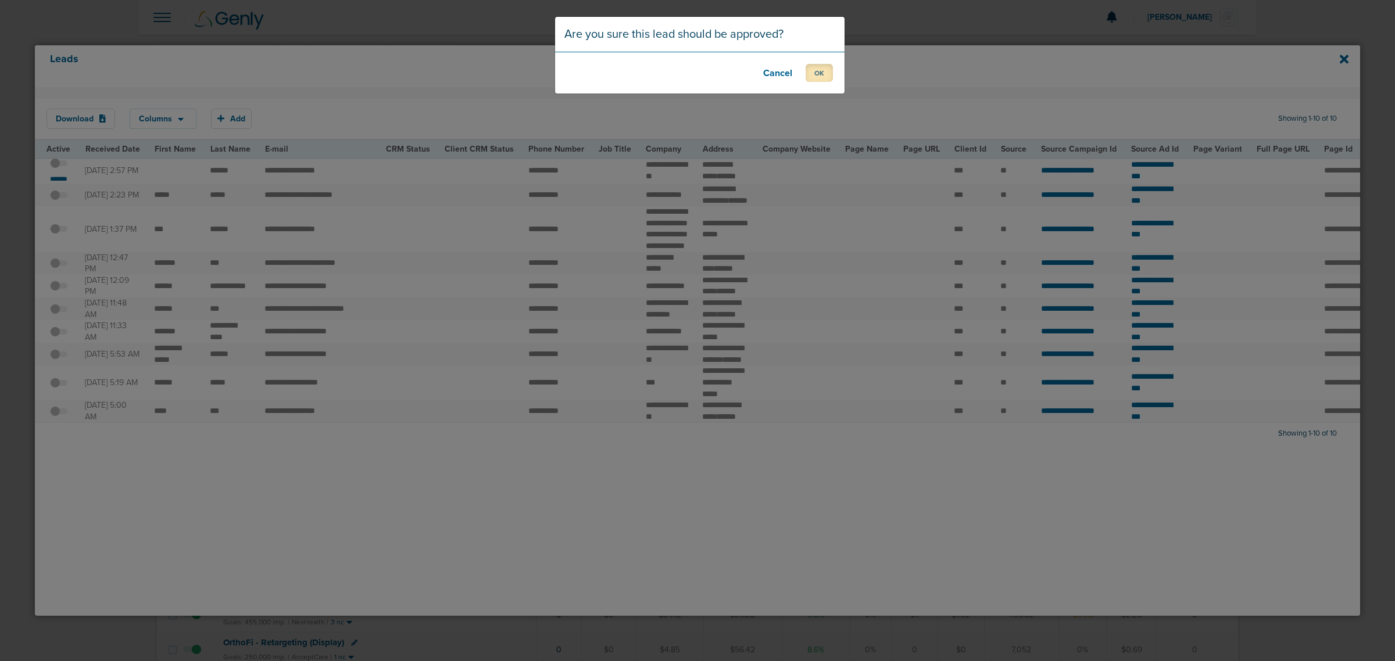
click at [821, 73] on button "OK" at bounding box center [819, 73] width 27 height 18
click at [802, 73] on footer "OK" at bounding box center [699, 73] width 289 height 42
click at [812, 76] on button "OK" at bounding box center [819, 73] width 27 height 18
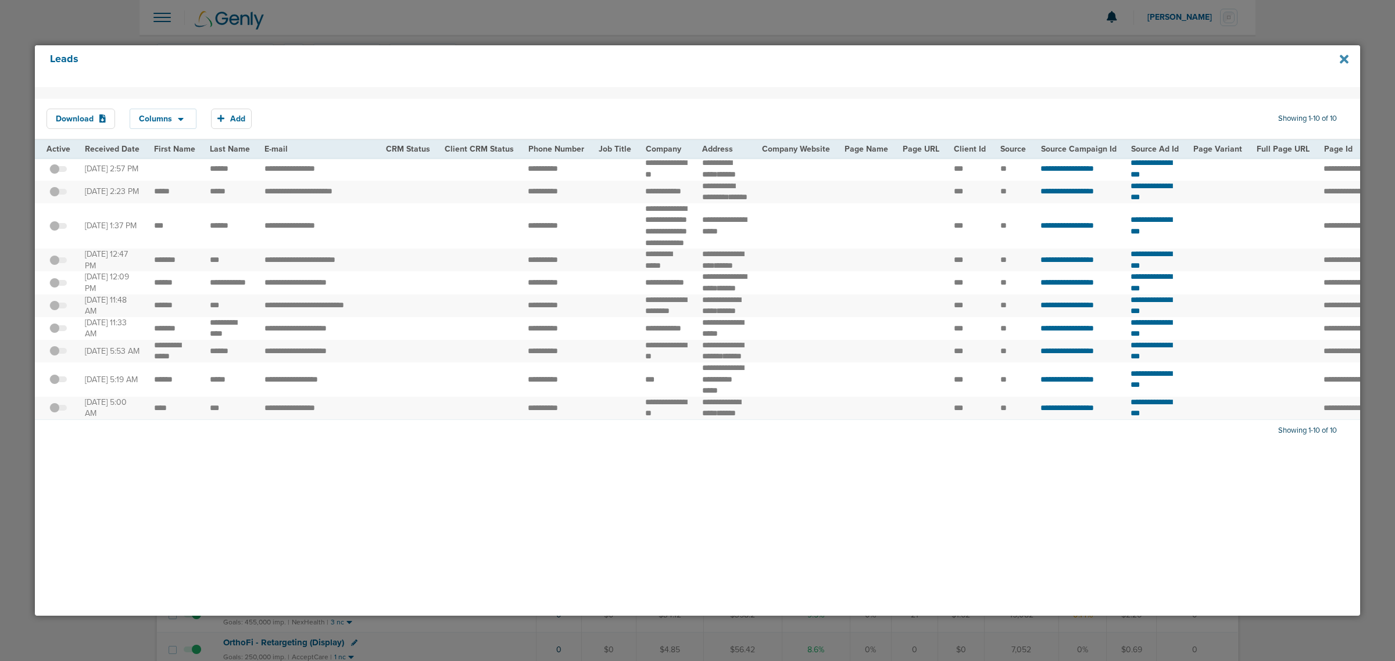
click at [1346, 59] on icon at bounding box center [1344, 59] width 9 height 9
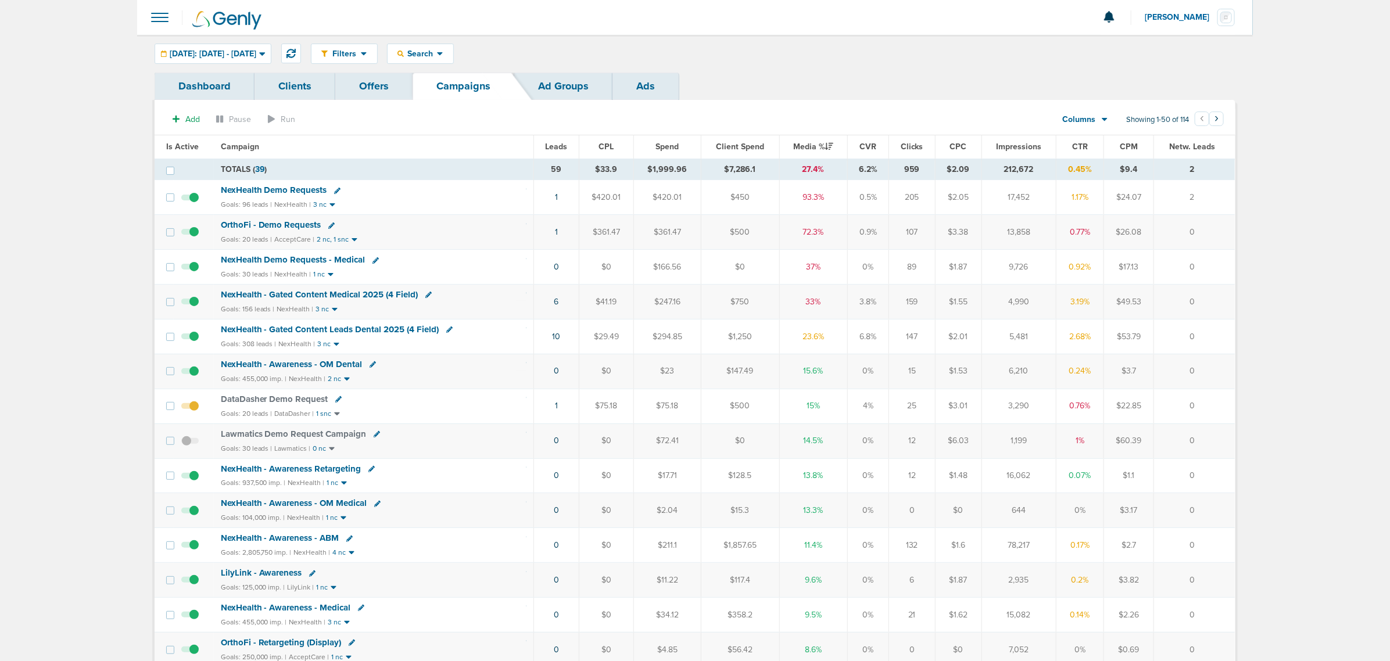
click at [371, 332] on span "NexHealth - Gated Content Leads Dental 2025 (4 Field)" at bounding box center [330, 329] width 219 height 10
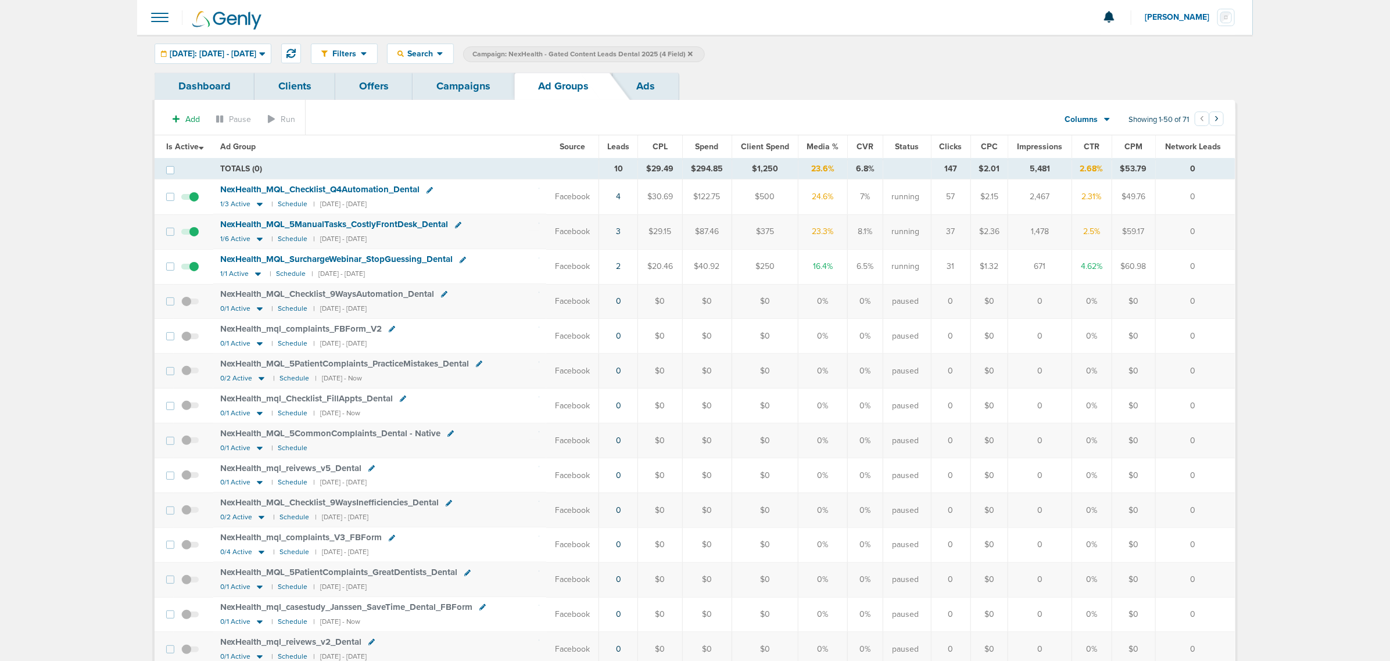
click at [617, 269] on td "2" at bounding box center [618, 266] width 39 height 35
click at [618, 269] on link "2" at bounding box center [618, 267] width 5 height 10
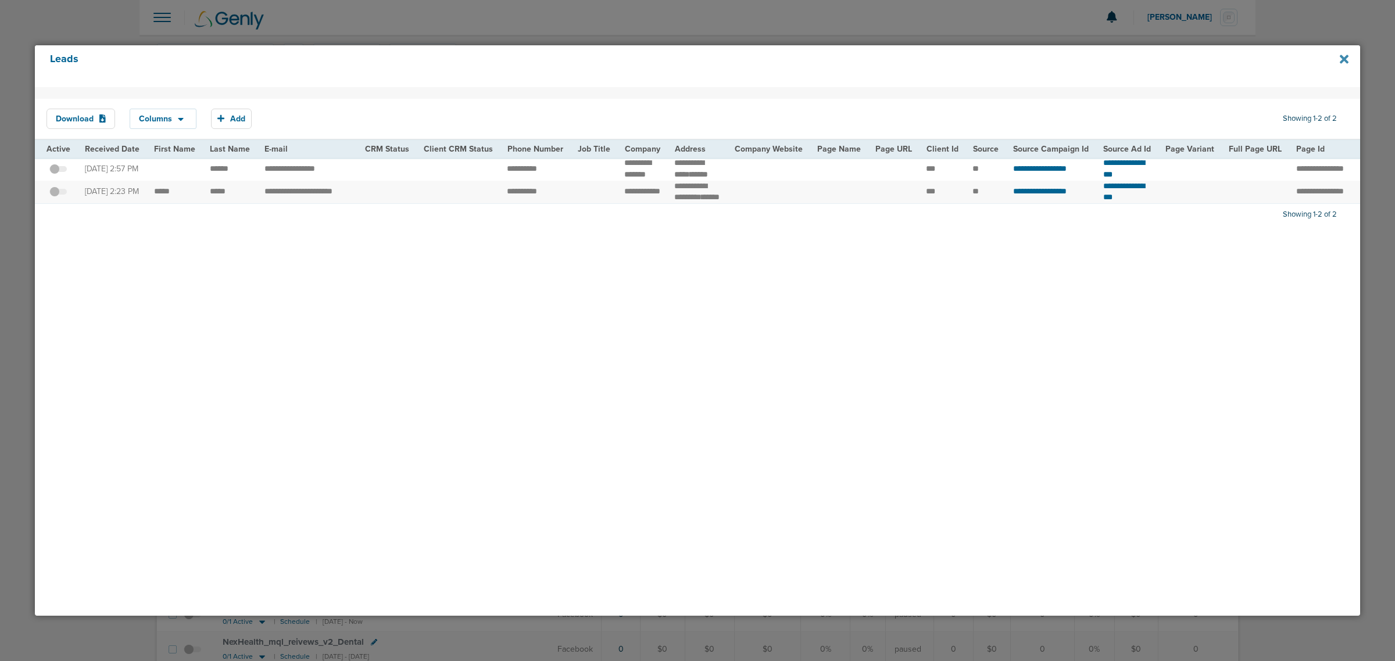
click at [1343, 54] on icon at bounding box center [1344, 59] width 9 height 13
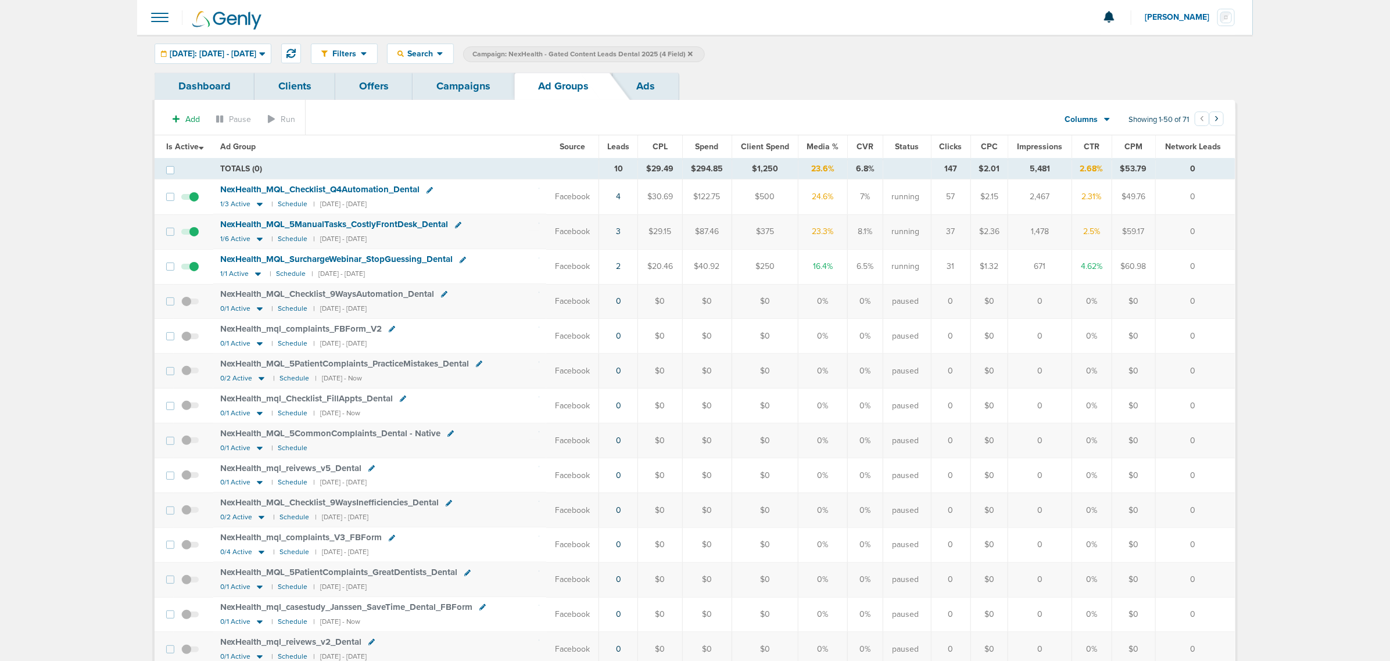
click at [460, 79] on link "Campaigns" at bounding box center [464, 86] width 102 height 27
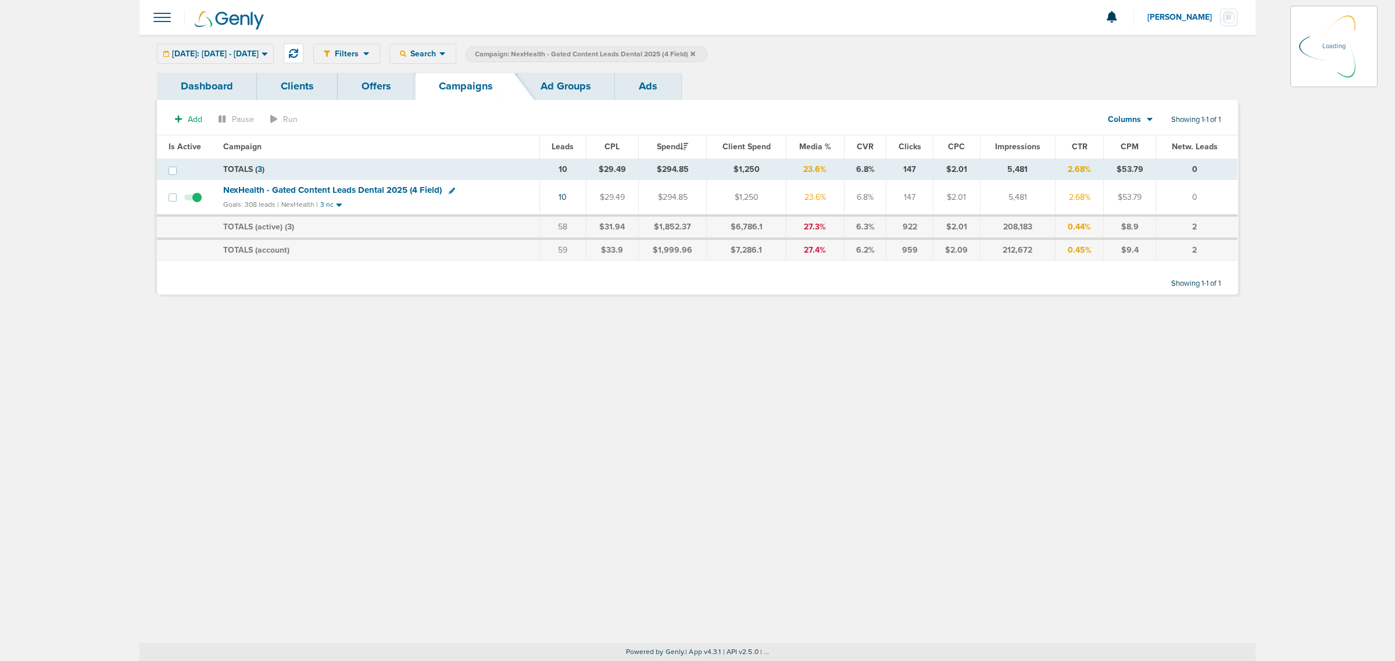
click at [695, 53] on span "Campaign: NexHealth - Gated Content Leads Dental 2025 (4 Field)" at bounding box center [585, 54] width 220 height 10
click at [695, 53] on icon at bounding box center [693, 53] width 5 height 5
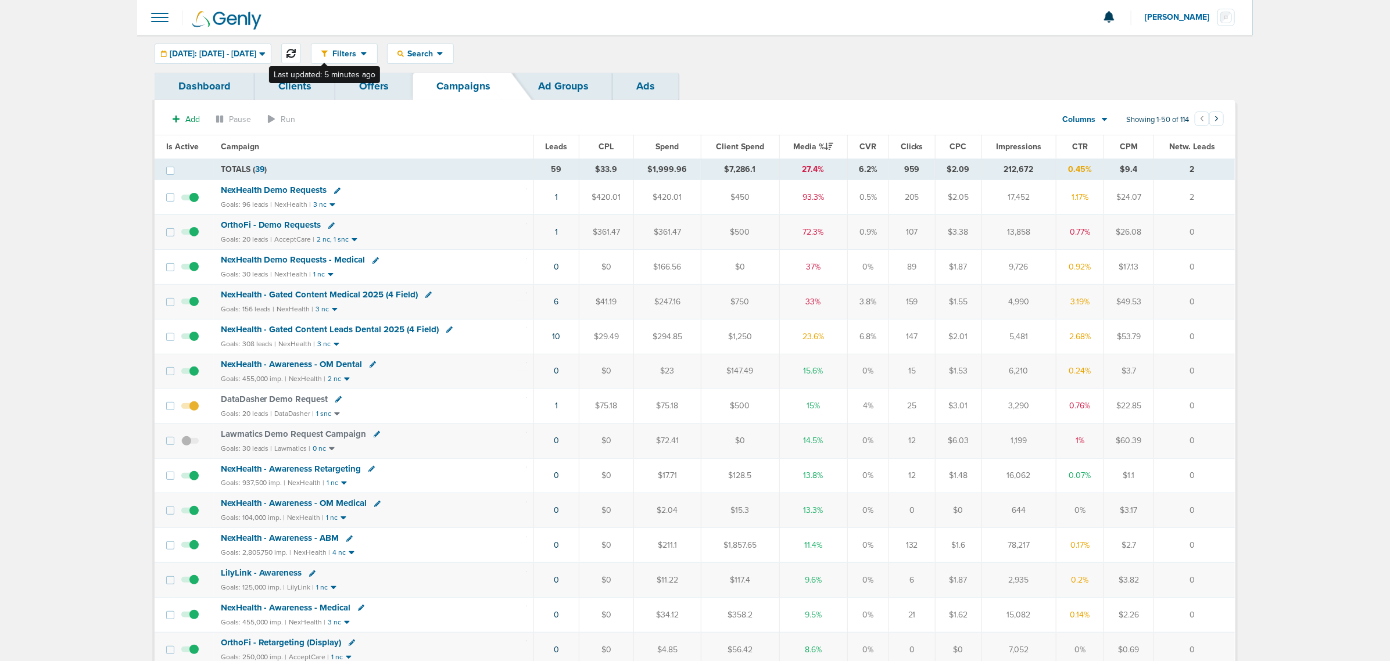
click at [296, 49] on icon at bounding box center [291, 53] width 9 height 9
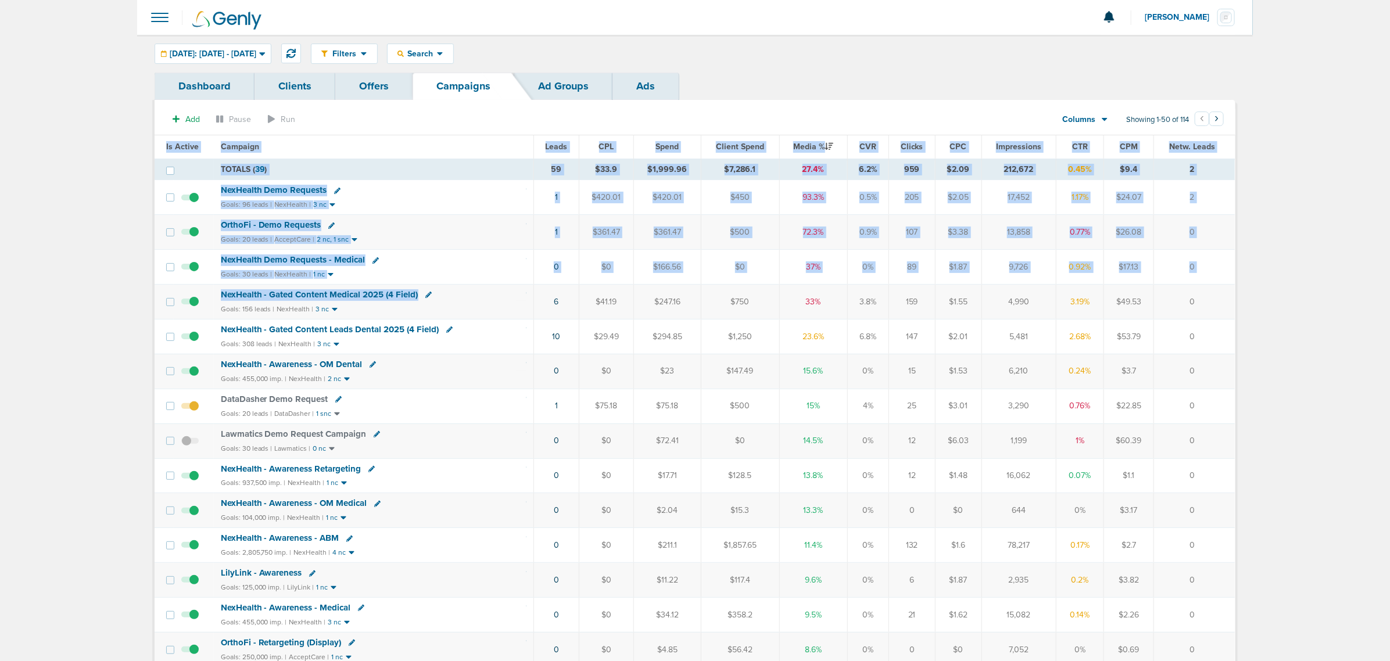
drag, startPoint x: 524, startPoint y: 295, endPoint x: 1241, endPoint y: 289, distance: 717.3
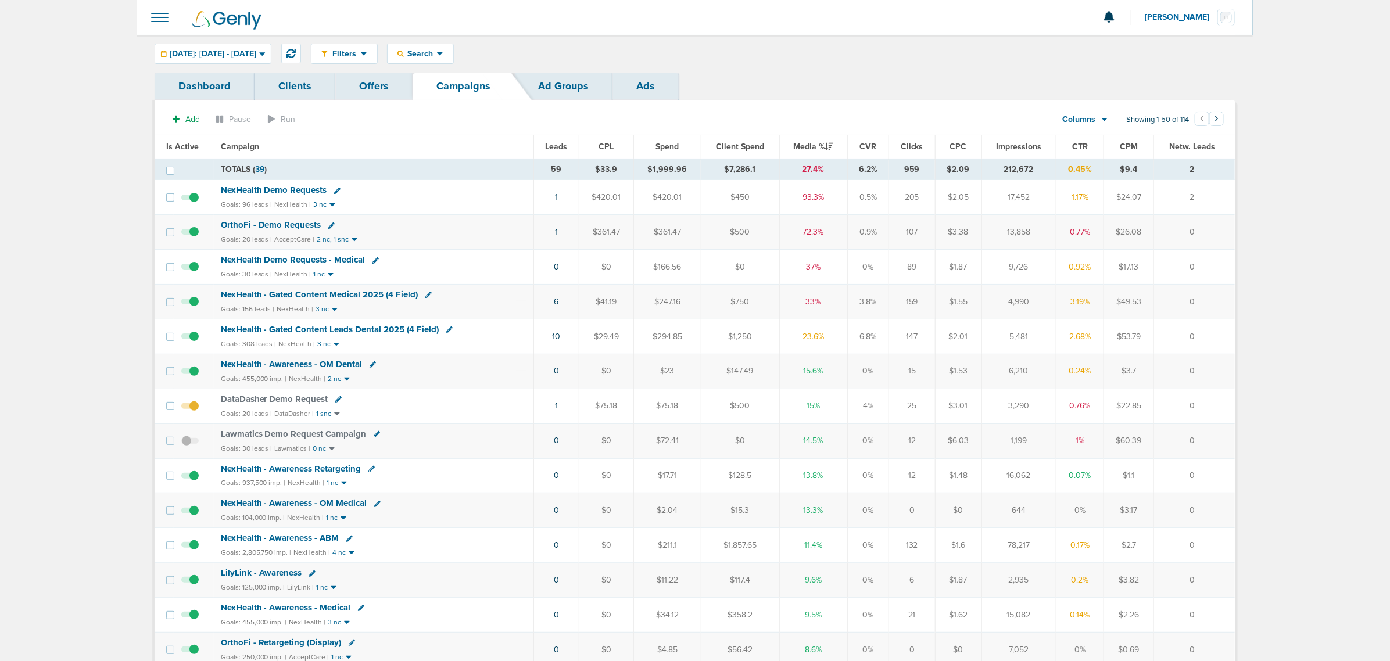
click at [320, 296] on span "NexHealth - Gated Content Medical 2025 (4 Field)" at bounding box center [320, 294] width 198 height 10
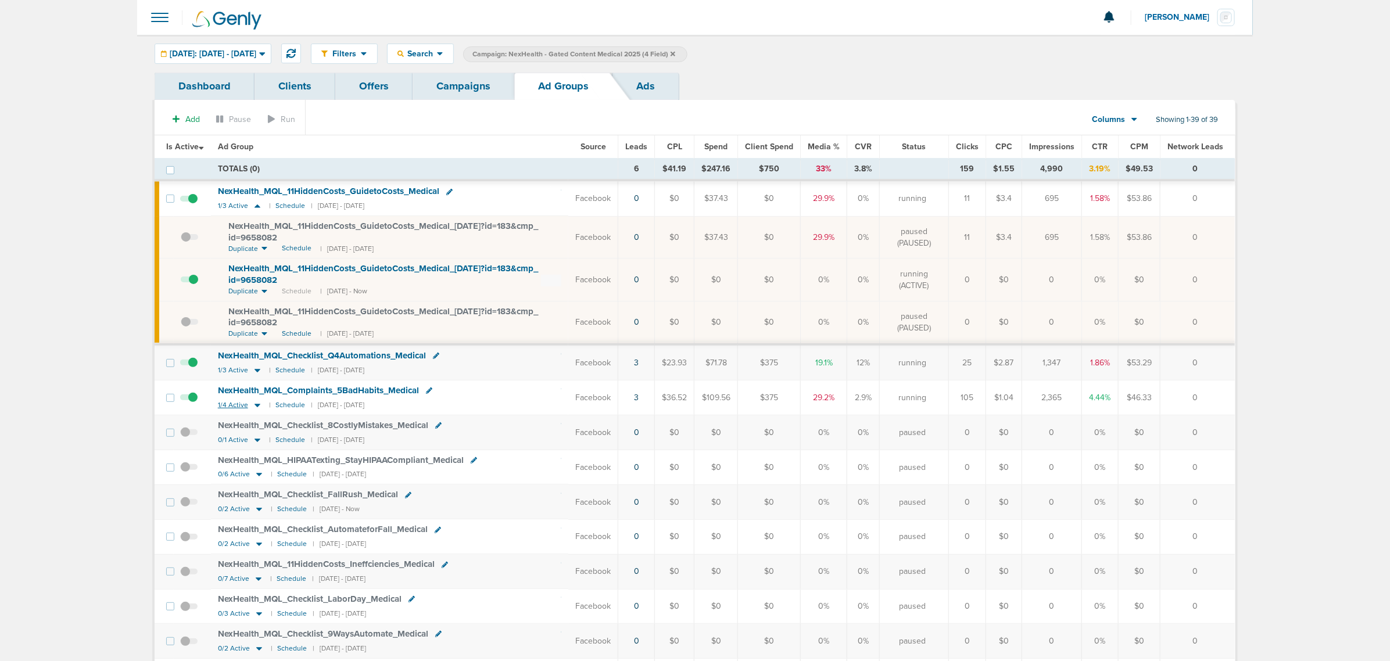
click at [257, 405] on icon at bounding box center [258, 405] width 12 height 10
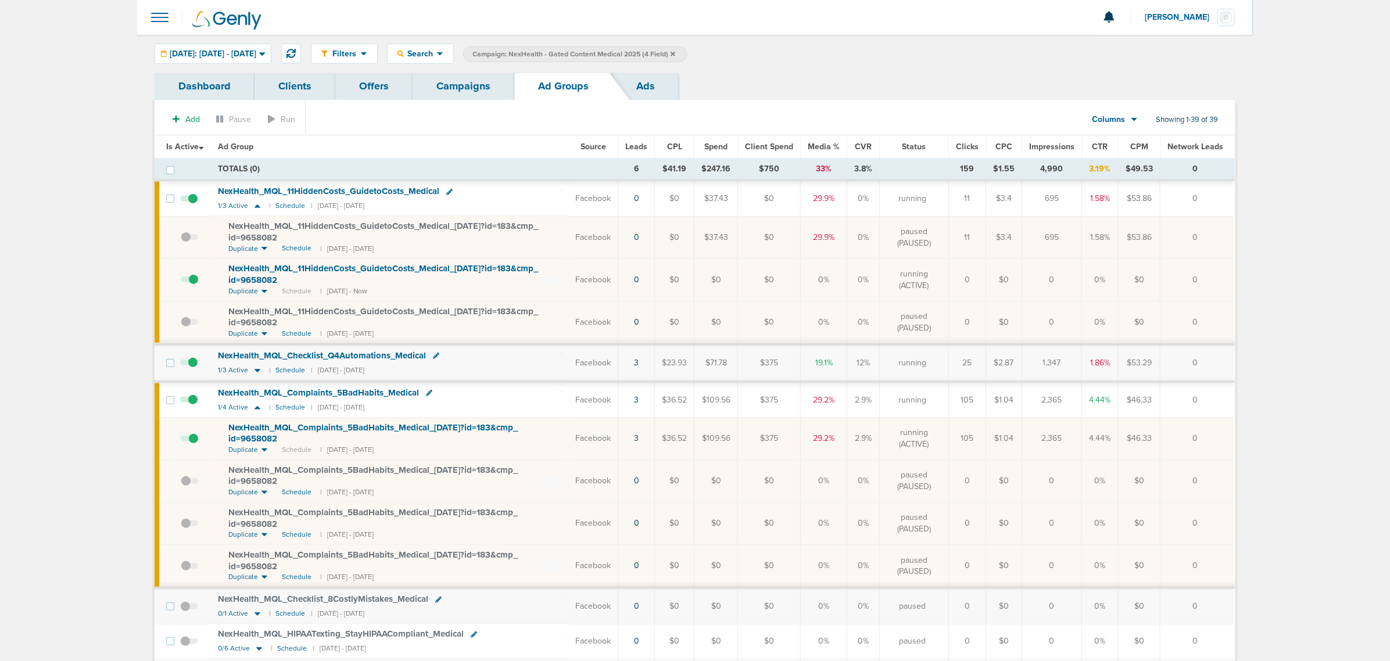
click at [303, 428] on span "NexHealth_ MQL_ Complaints_ 5BadHabits_ Medical_ [DATE]?id=183&cmp_ id=9658082" at bounding box center [372, 434] width 289 height 22
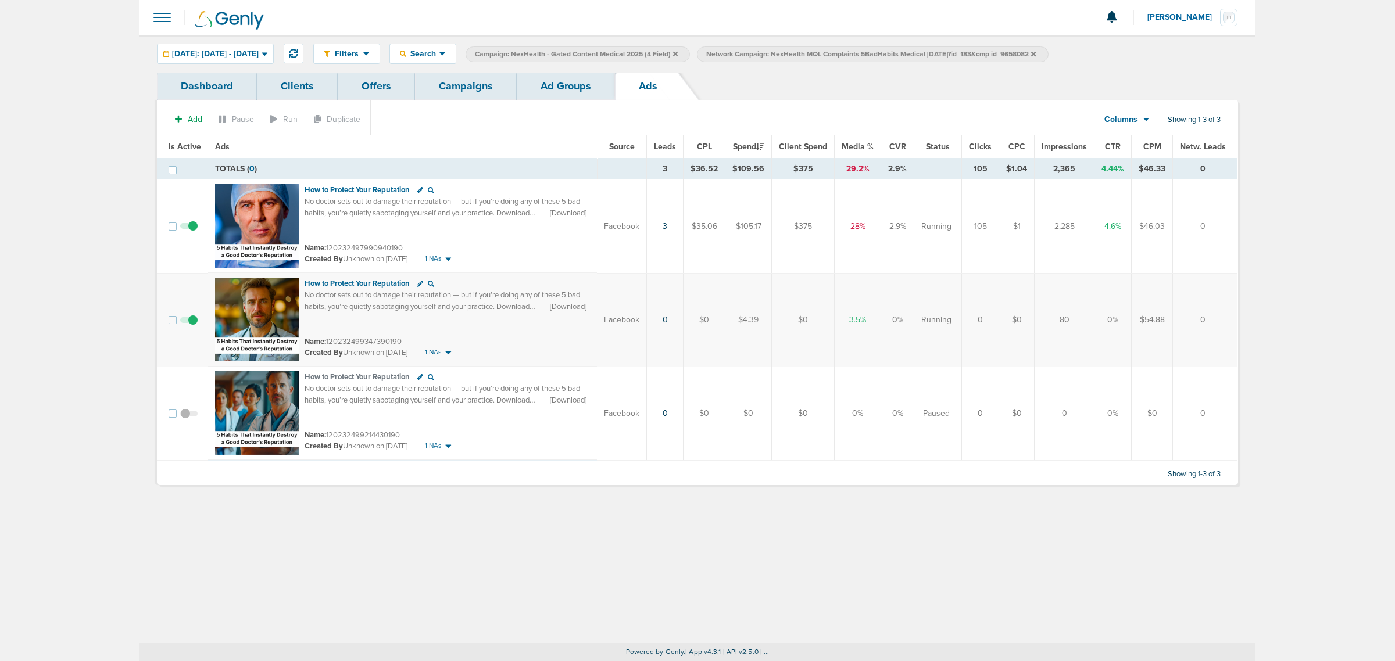
click at [551, 77] on link "Ad Groups" at bounding box center [566, 86] width 98 height 27
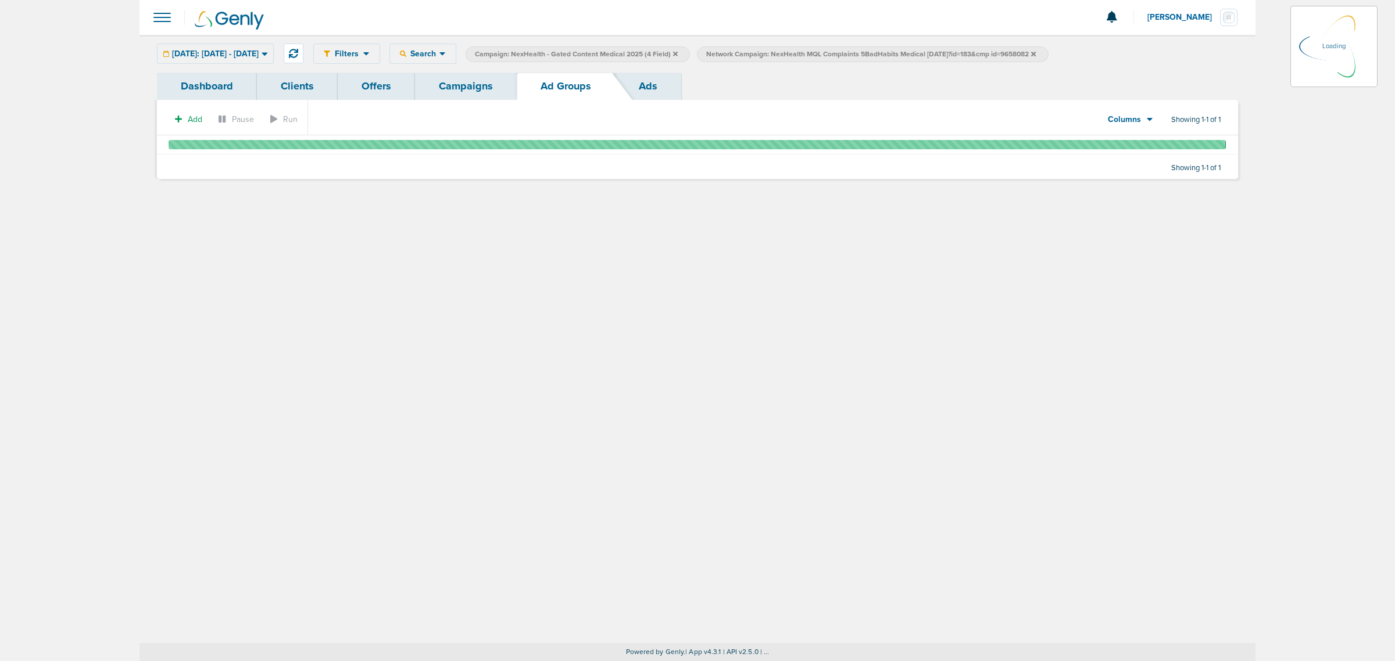
click at [482, 85] on link "Campaigns" at bounding box center [466, 86] width 102 height 27
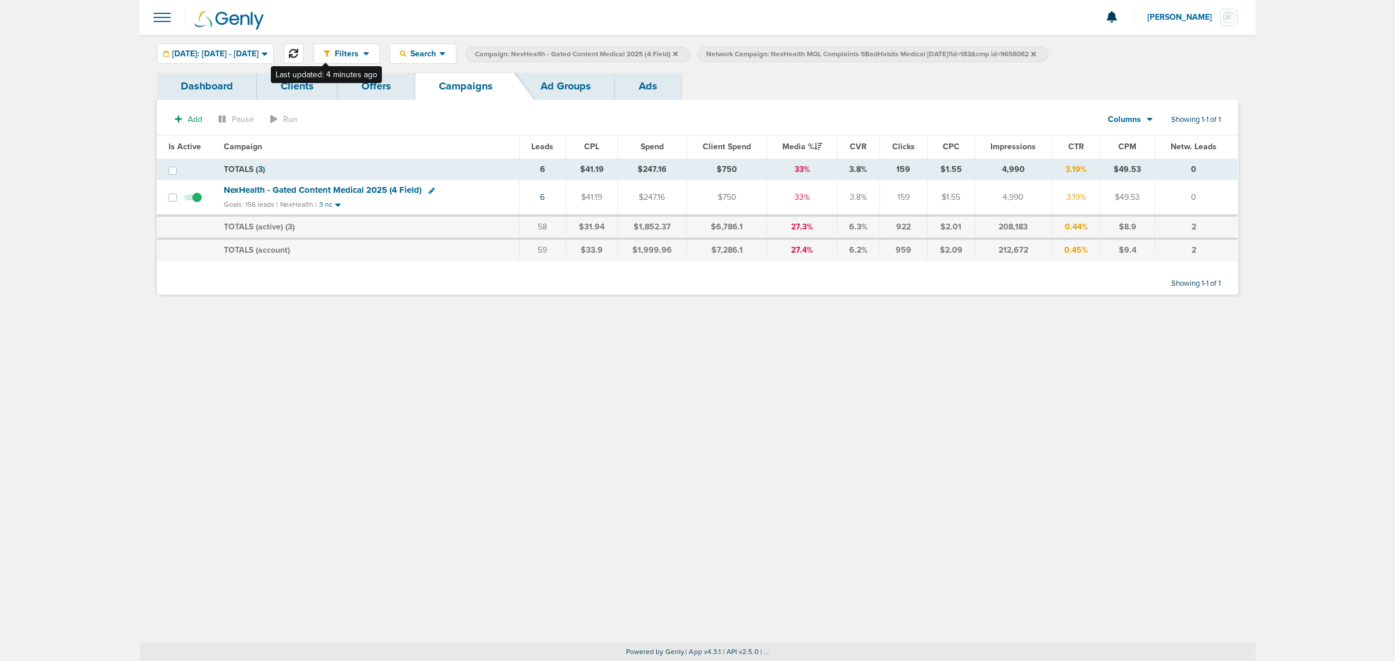
click at [298, 56] on icon at bounding box center [293, 53] width 9 height 9
click at [678, 53] on span "Campaign: NexHealth - Gated Content Medical 2025 (4 Field)" at bounding box center [576, 54] width 203 height 10
click at [678, 53] on icon at bounding box center [675, 53] width 5 height 5
click at [804, 53] on icon at bounding box center [802, 53] width 5 height 5
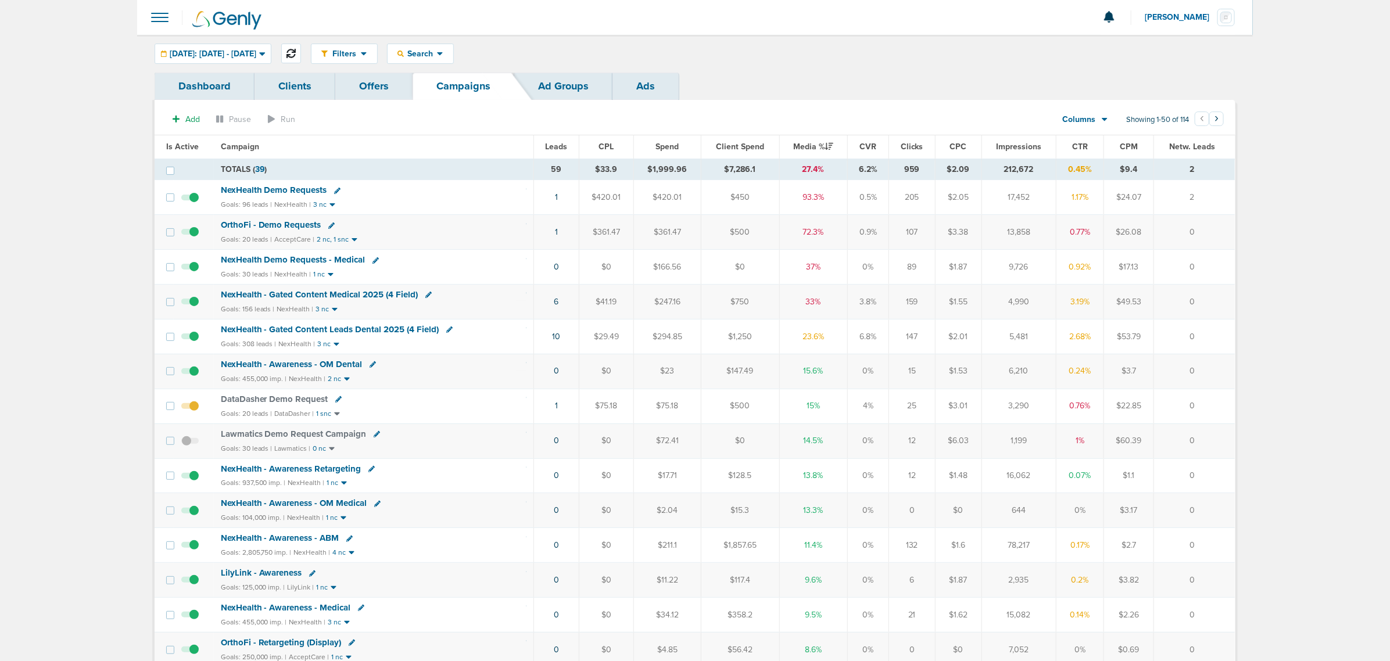
click at [296, 53] on icon at bounding box center [291, 53] width 9 height 9
click at [301, 47] on button at bounding box center [291, 54] width 20 height 20
click at [247, 56] on span "[DATE]: [DATE] - [DATE]" at bounding box center [213, 54] width 87 height 8
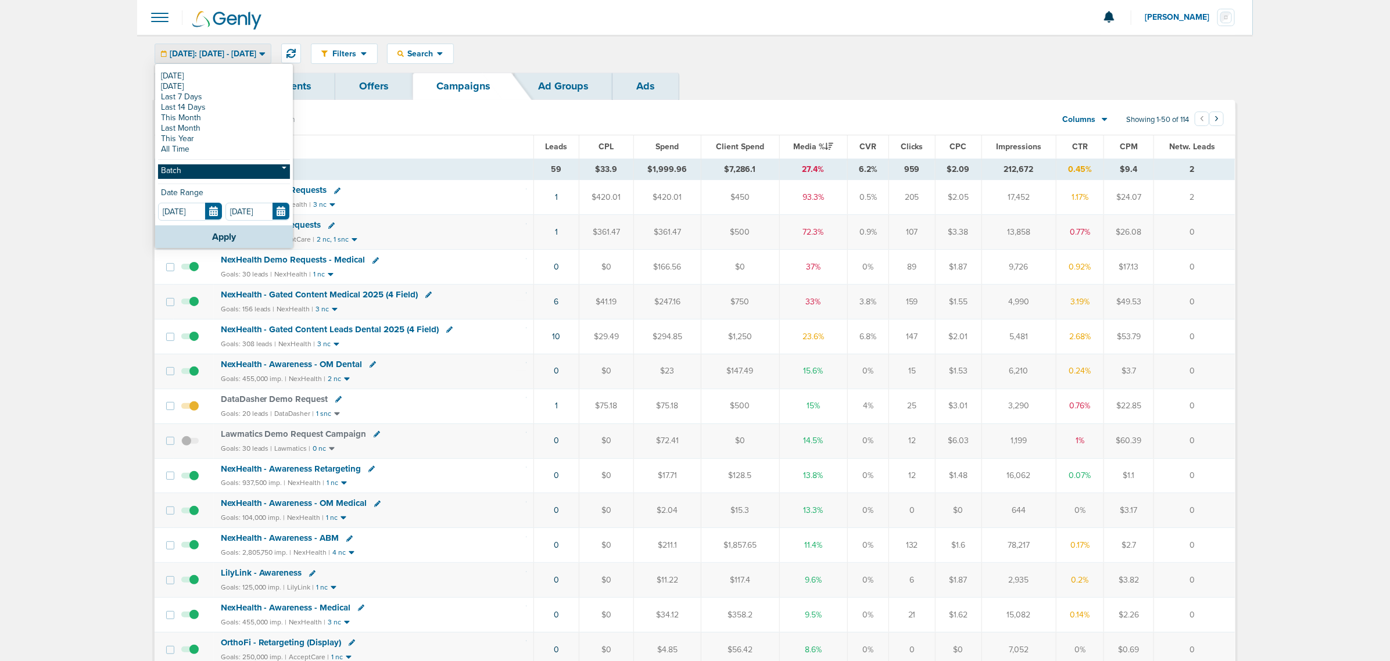
click at [214, 175] on link "Batch" at bounding box center [224, 172] width 132 height 15
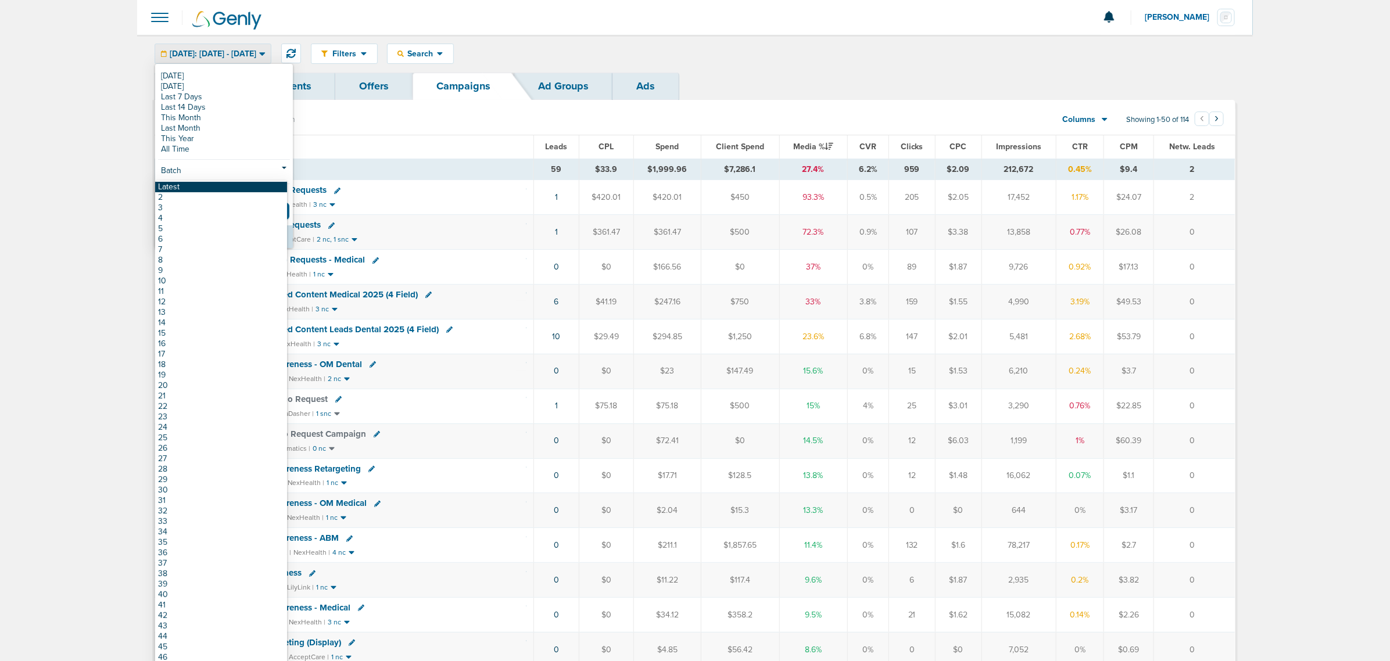
click at [205, 188] on link "Latest" at bounding box center [221, 187] width 132 height 10
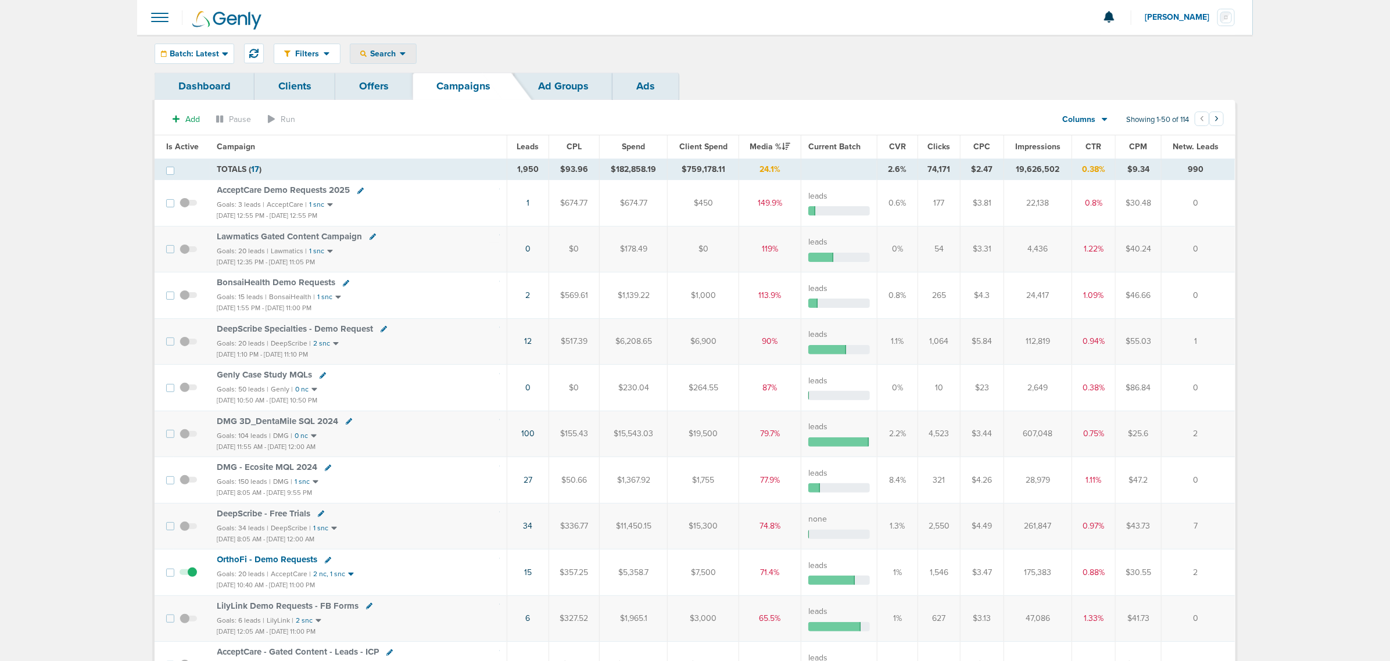
click at [373, 47] on div "Search" at bounding box center [384, 53] width 66 height 19
click at [377, 85] on link "Client" at bounding box center [411, 91] width 120 height 15
type input "nex"
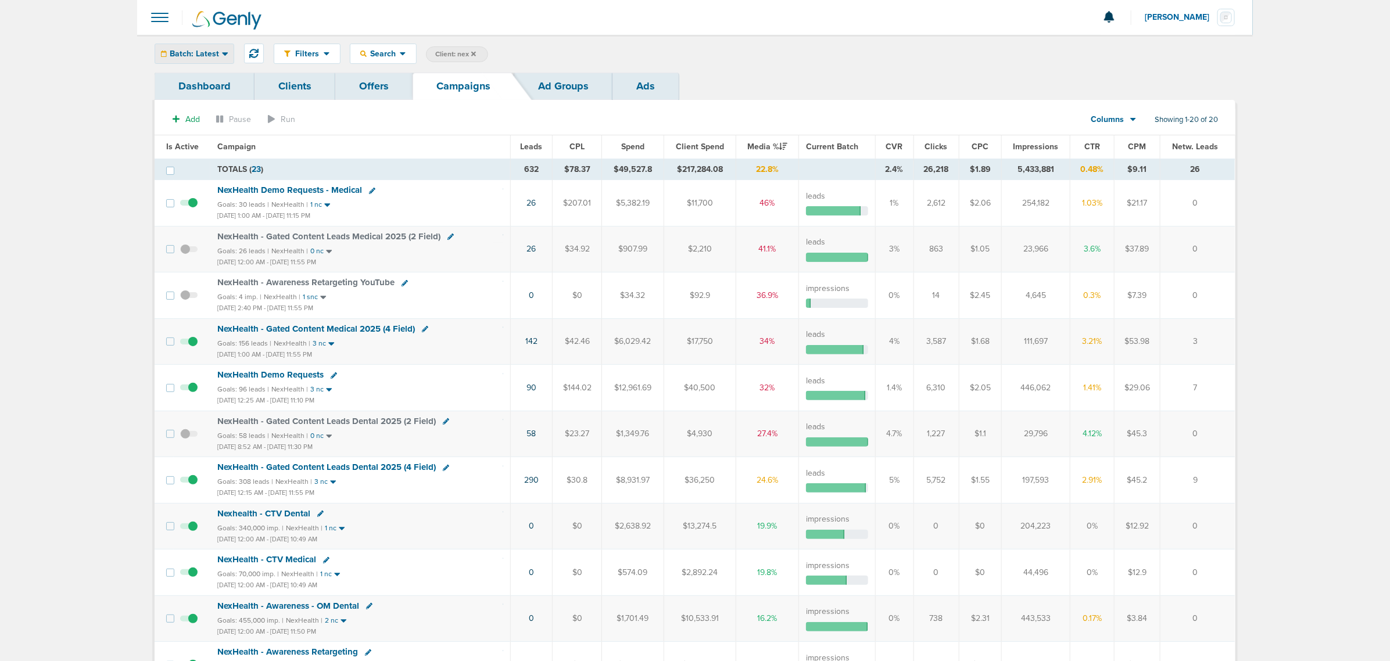
click at [213, 55] on span "Batch: Latest" at bounding box center [194, 54] width 49 height 8
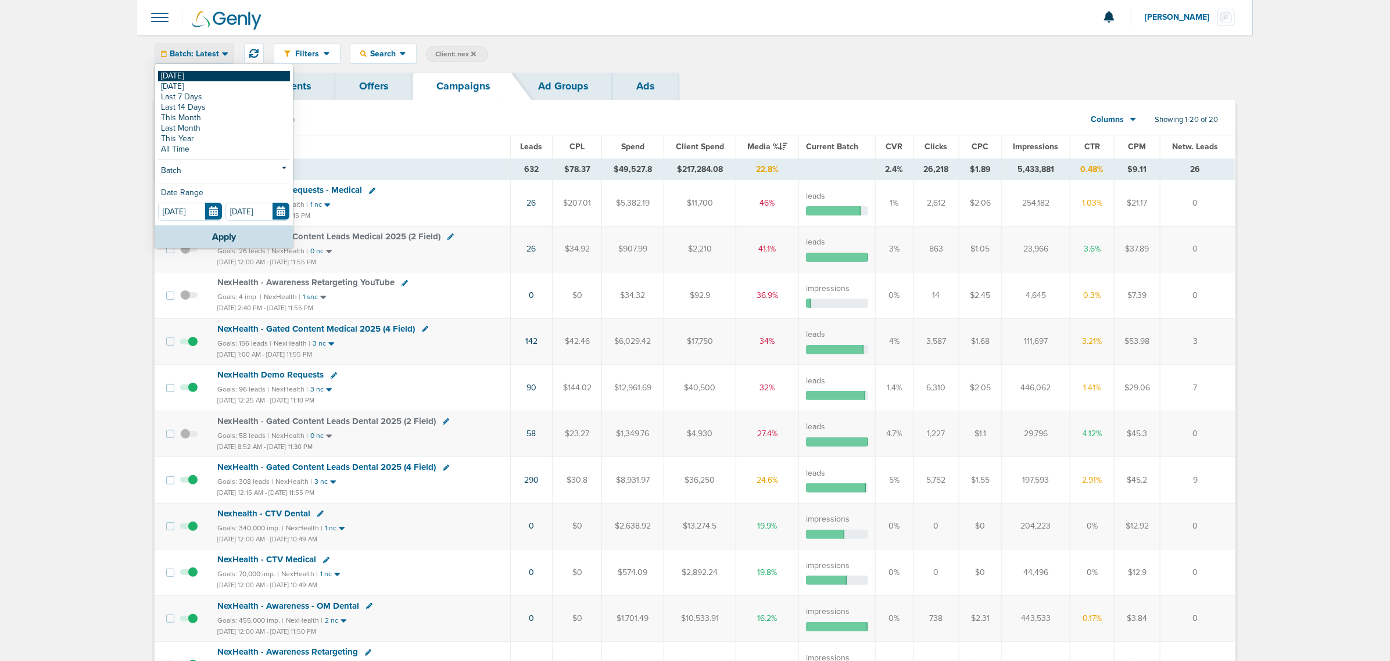
click at [195, 74] on link "[DATE]" at bounding box center [224, 76] width 132 height 10
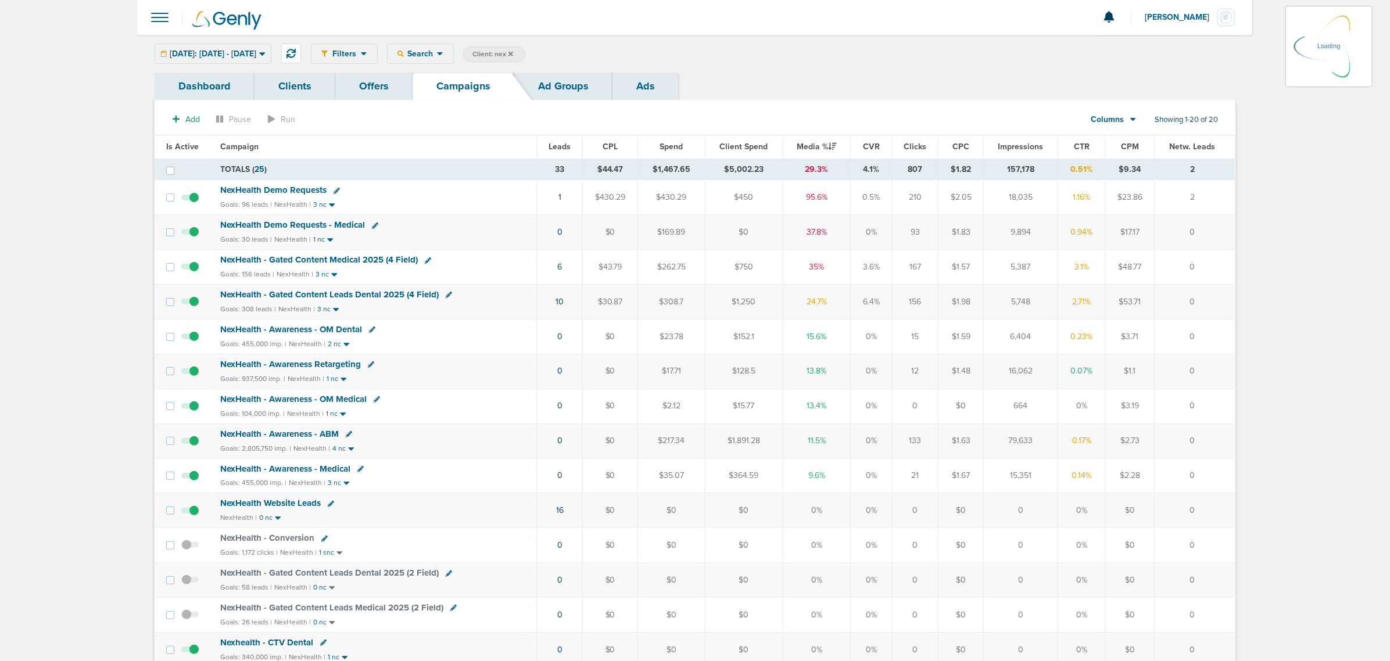
click at [352, 258] on span "NexHealth - Gated Content Medical 2025 (4 Field)" at bounding box center [319, 260] width 198 height 10
click at [348, 262] on span "NexHealth - Gated Content Medical 2025 (4 Field)" at bounding box center [319, 260] width 198 height 10
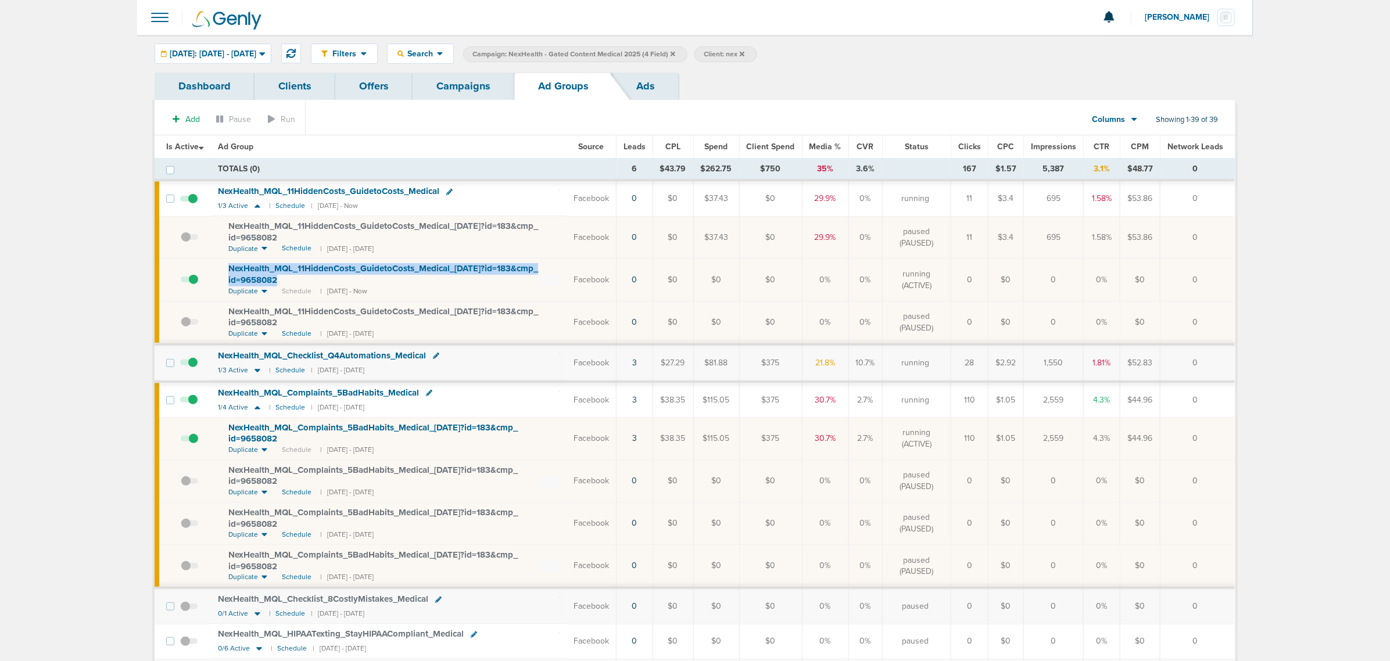
drag, startPoint x: 302, startPoint y: 282, endPoint x: 224, endPoint y: 271, distance: 78.7
click at [224, 271] on td "NexHealth_ MQL_ 11HiddenCosts_ GuidetoCosts_ Medical_ [DATE]?id=183&cmp_ id=965…" at bounding box center [389, 280] width 356 height 42
copy span "NexHealth_ MQL_ 11HiddenCosts_ GuidetoCosts_ Medical_ [DATE]?id=183&cmp_ id=965…"
click at [480, 84] on link "Campaigns" at bounding box center [464, 86] width 102 height 27
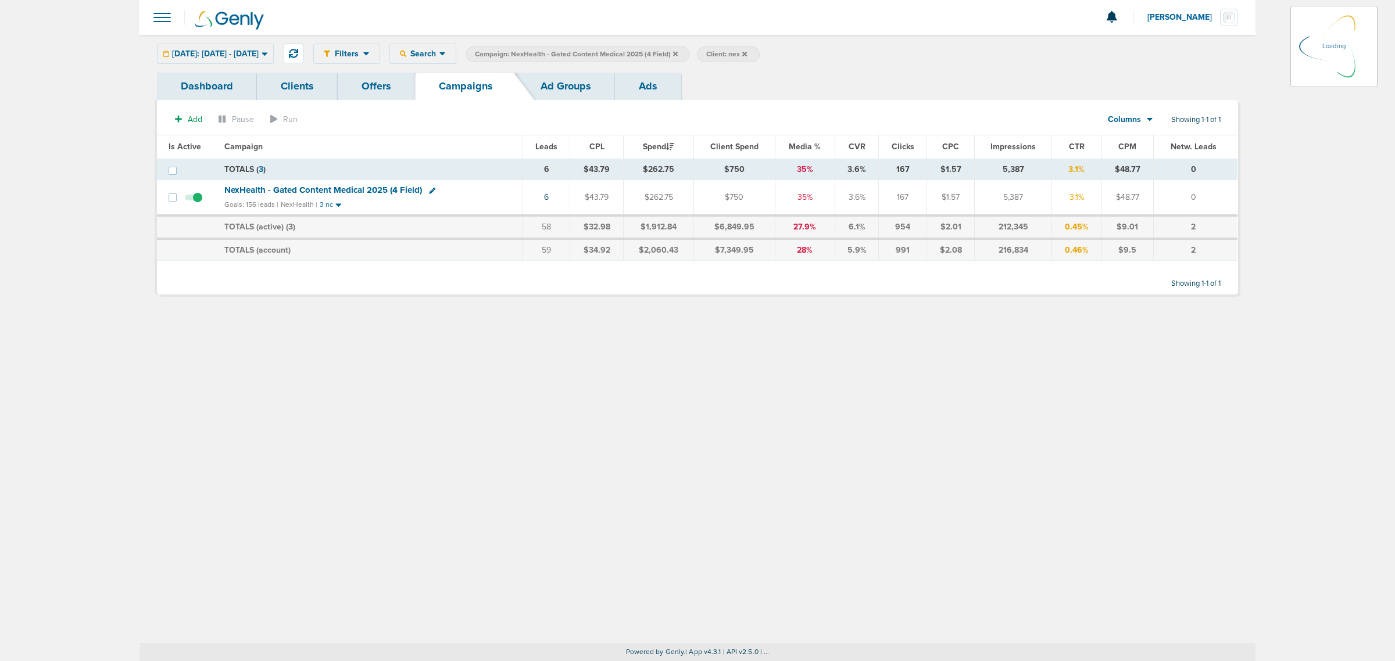
click at [678, 53] on icon at bounding box center [675, 53] width 5 height 5
click at [678, 55] on icon at bounding box center [675, 54] width 5 height 7
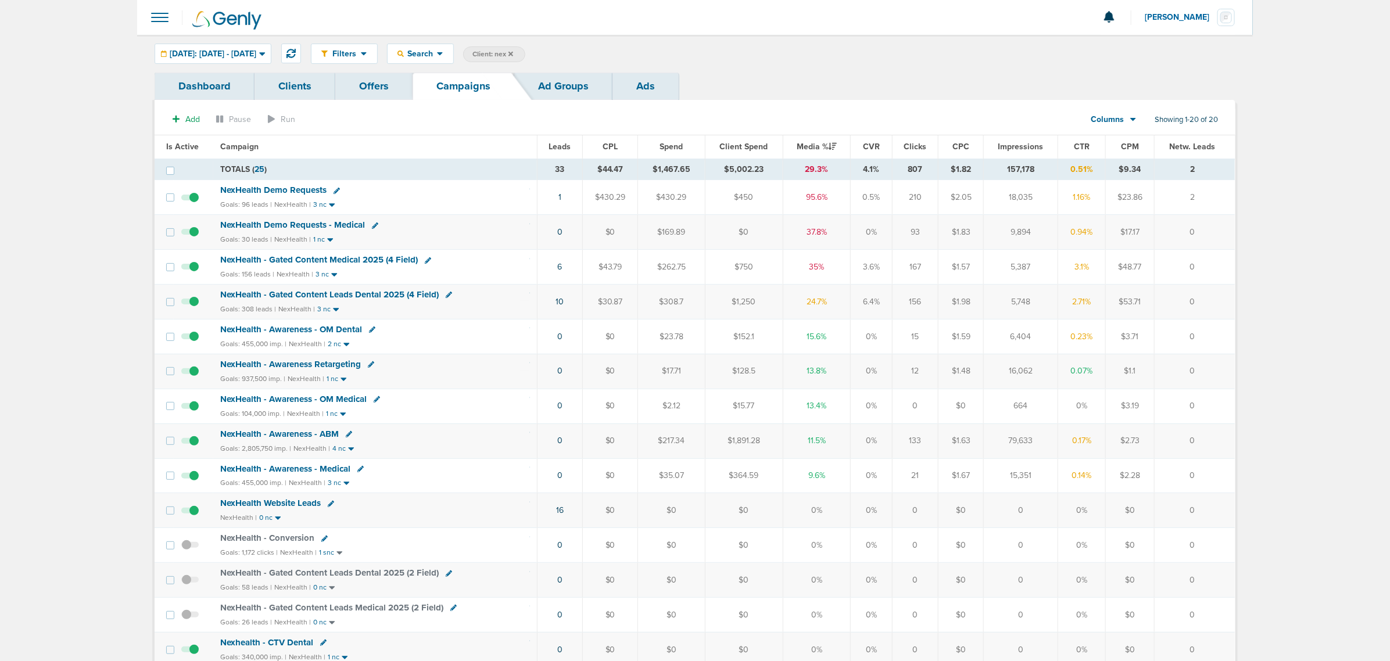
click at [513, 53] on icon at bounding box center [511, 53] width 5 height 5
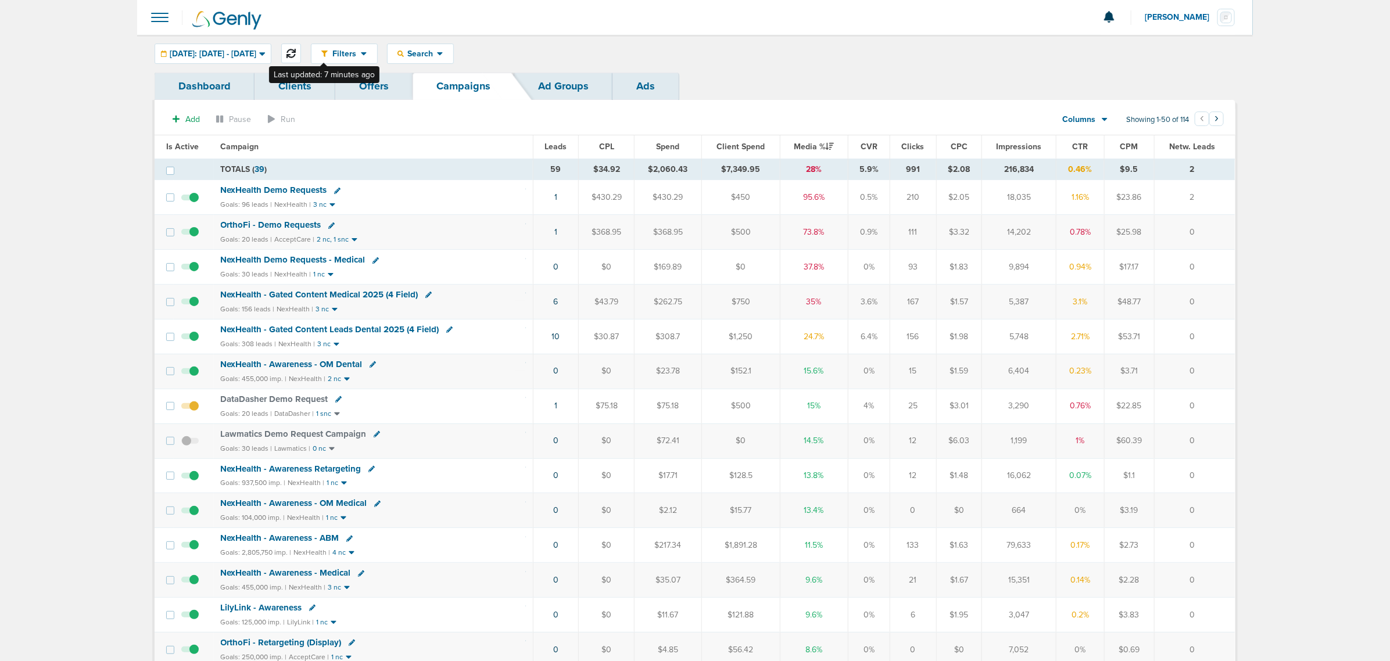
click at [296, 49] on icon at bounding box center [291, 53] width 9 height 9
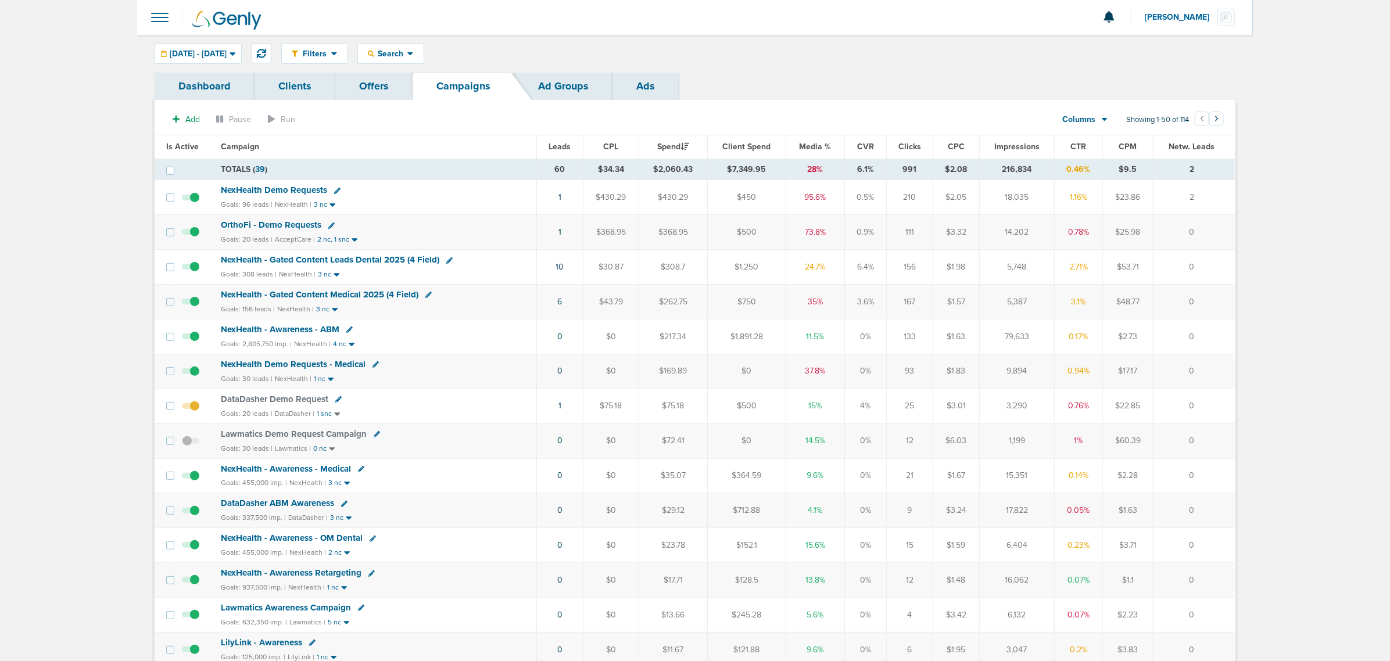
click at [824, 142] on span "Media %" at bounding box center [816, 147] width 32 height 10
click at [374, 296] on span "NexHealth - Gated Content Medical 2025 (4 Field)" at bounding box center [320, 294] width 198 height 10
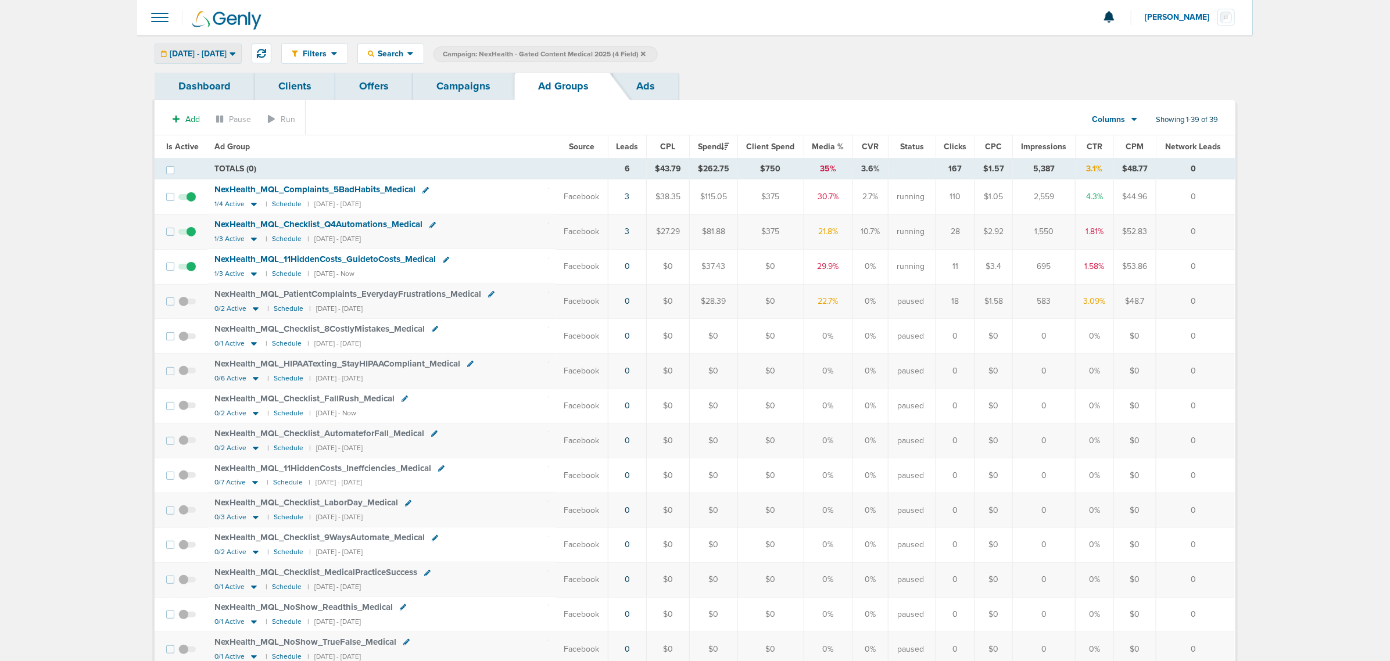
click at [227, 51] on span "[DATE] - [DATE]" at bounding box center [198, 54] width 57 height 8
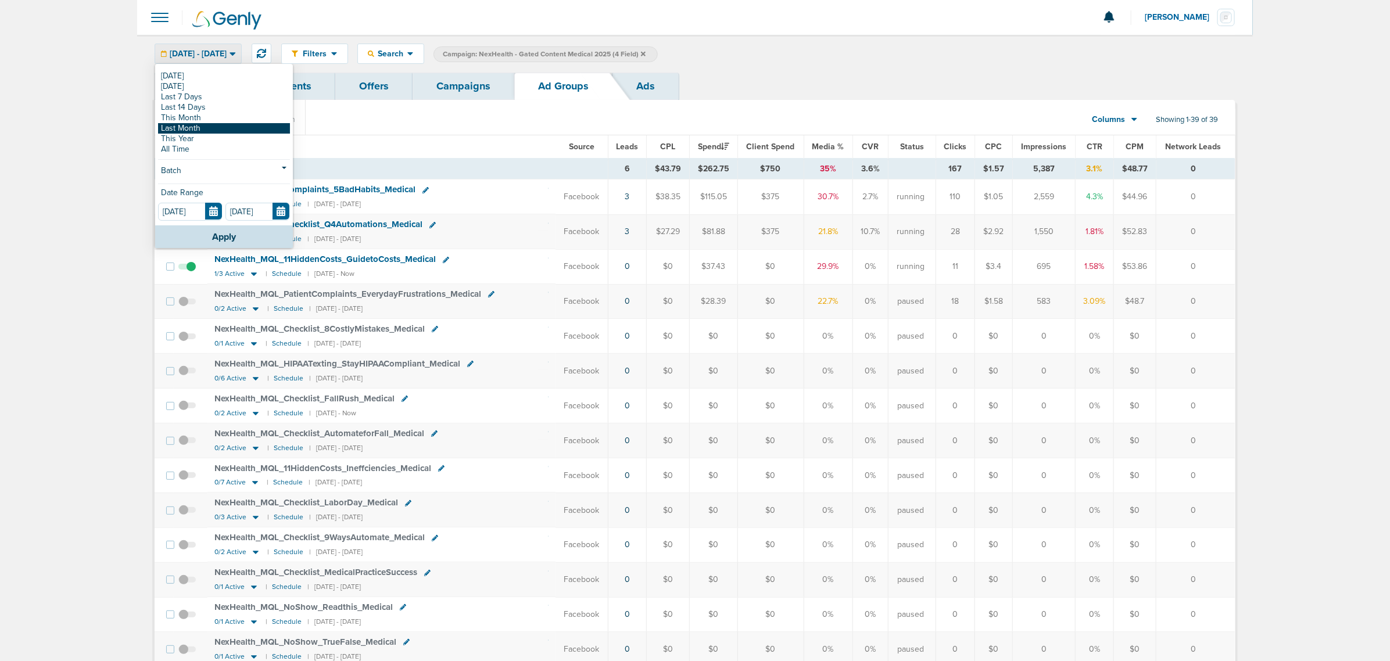
click at [205, 124] on link "Last Month" at bounding box center [224, 128] width 132 height 10
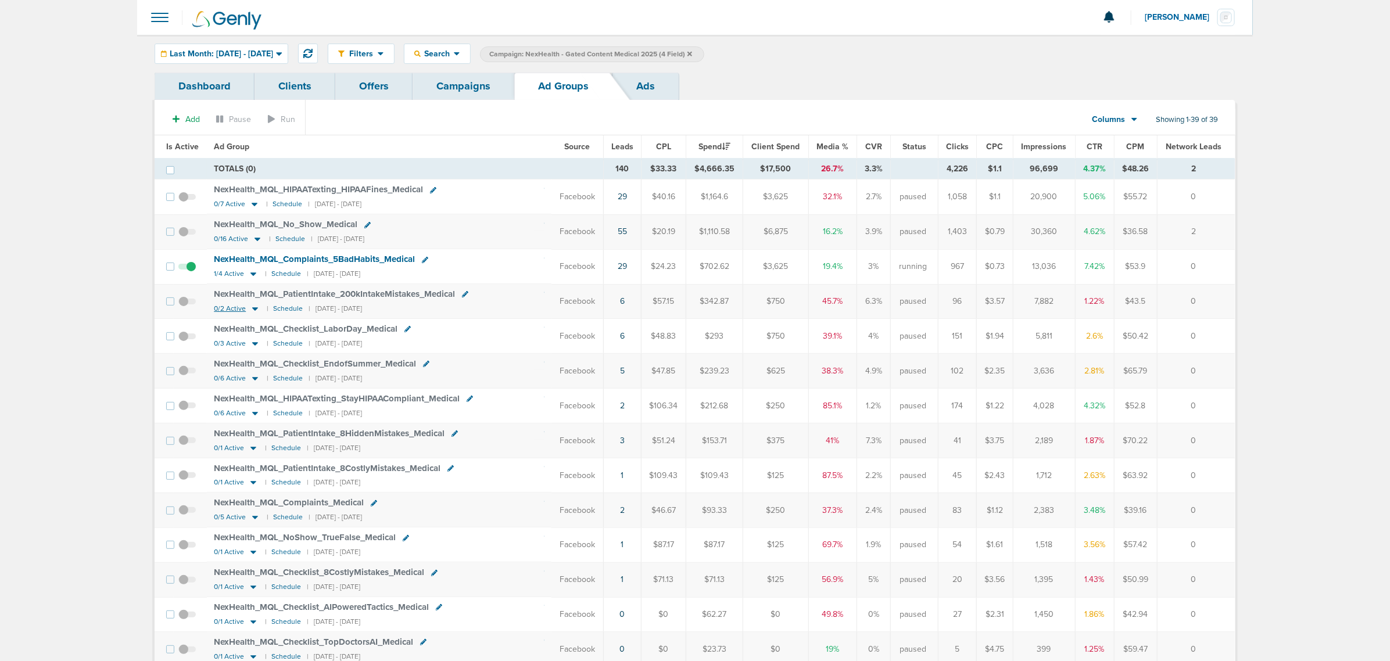
click at [255, 311] on icon at bounding box center [255, 308] width 6 height 3
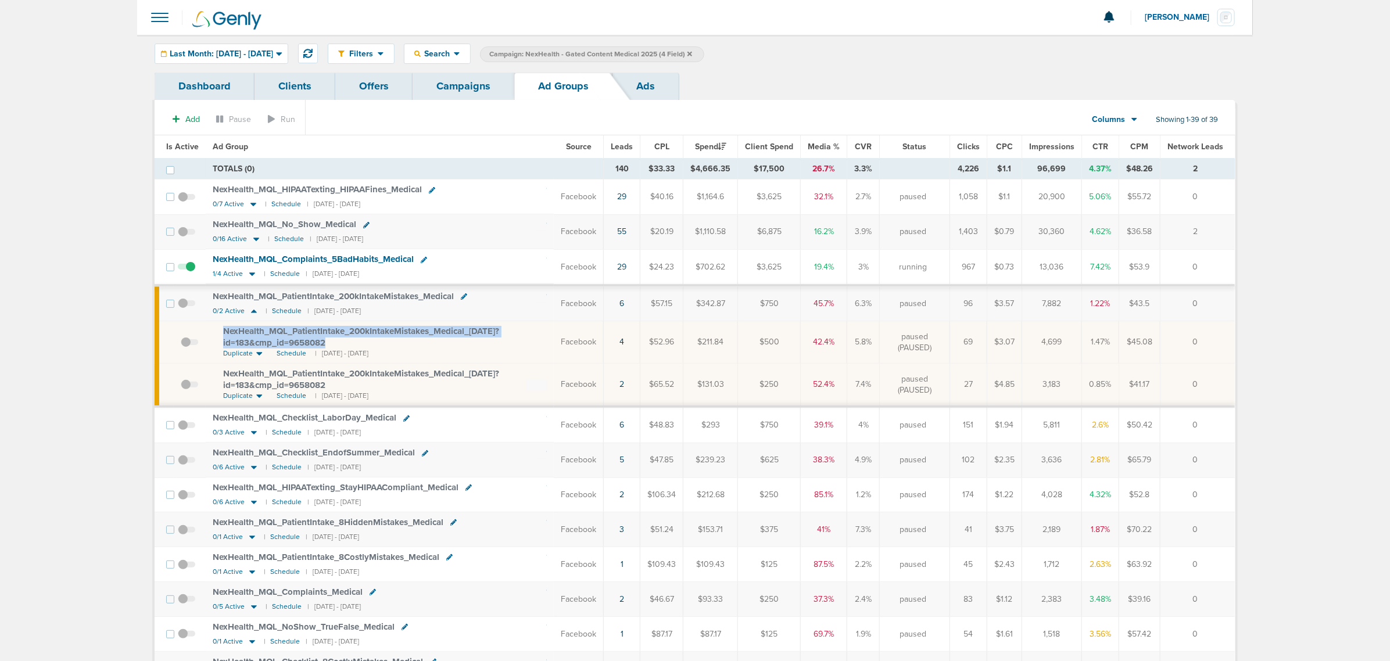
drag, startPoint x: 338, startPoint y: 344, endPoint x: 219, endPoint y: 328, distance: 120.1
click at [219, 328] on td "NexHealth_ MQL_ PatientIntake_ 200kIntakeMistakes_ Medical_ [DATE]?id=183&cmp_ …" at bounding box center [380, 342] width 348 height 42
copy span "NexHealth_ MQL_ PatientIntake_ 200kIntakeMistakes_ Medical_ [DATE]?id=183&cmp_ …"
click at [692, 52] on icon at bounding box center [690, 53] width 5 height 5
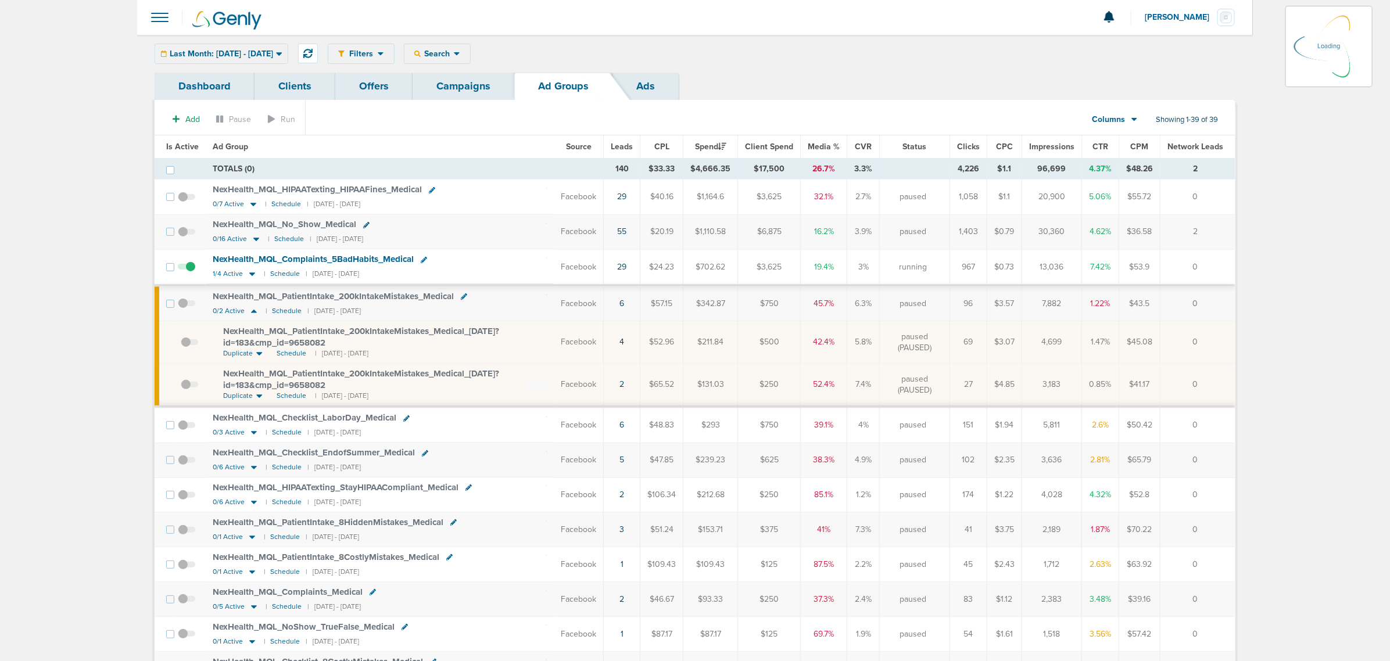
click at [474, 88] on link "Campaigns" at bounding box center [464, 86] width 102 height 27
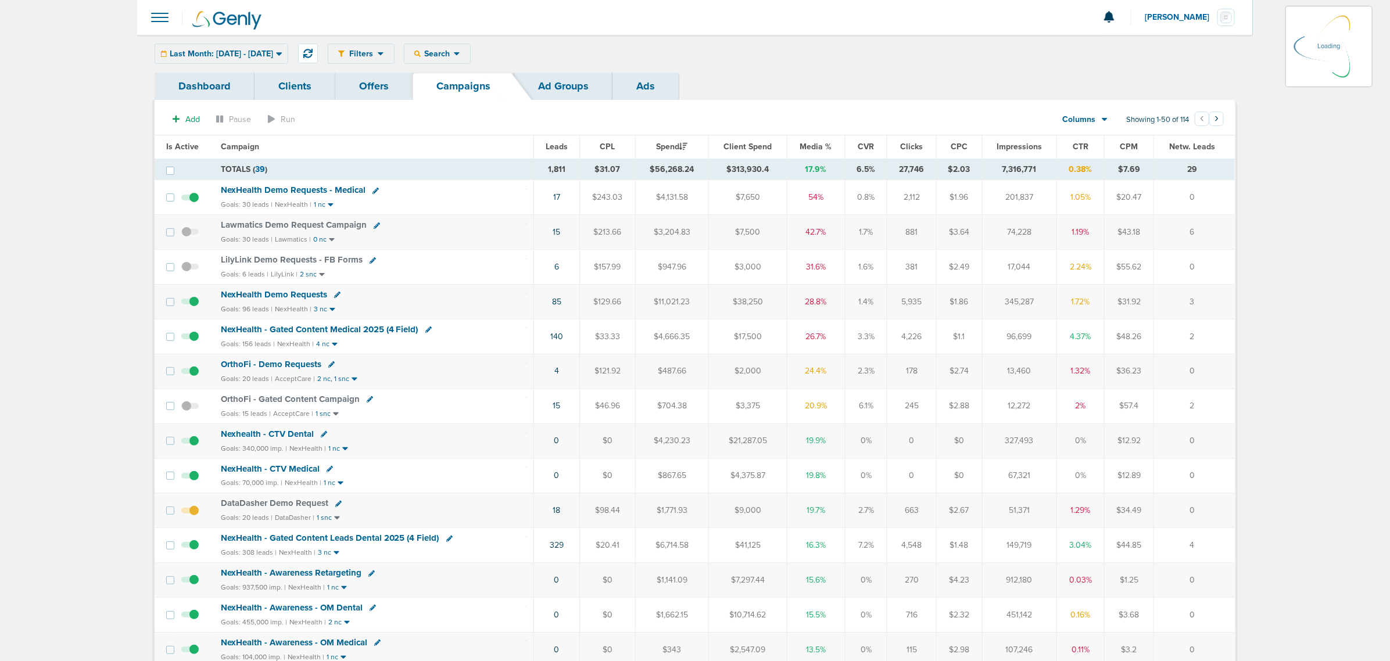
click at [288, 56] on div "Last Month: [DATE] - [DATE] [DATE] [DATE] Last 7 Days Last 14 Days This Month L…" at bounding box center [222, 54] width 134 height 20
click at [273, 55] on span "Last Month: [DATE] - [DATE]" at bounding box center [221, 54] width 103 height 8
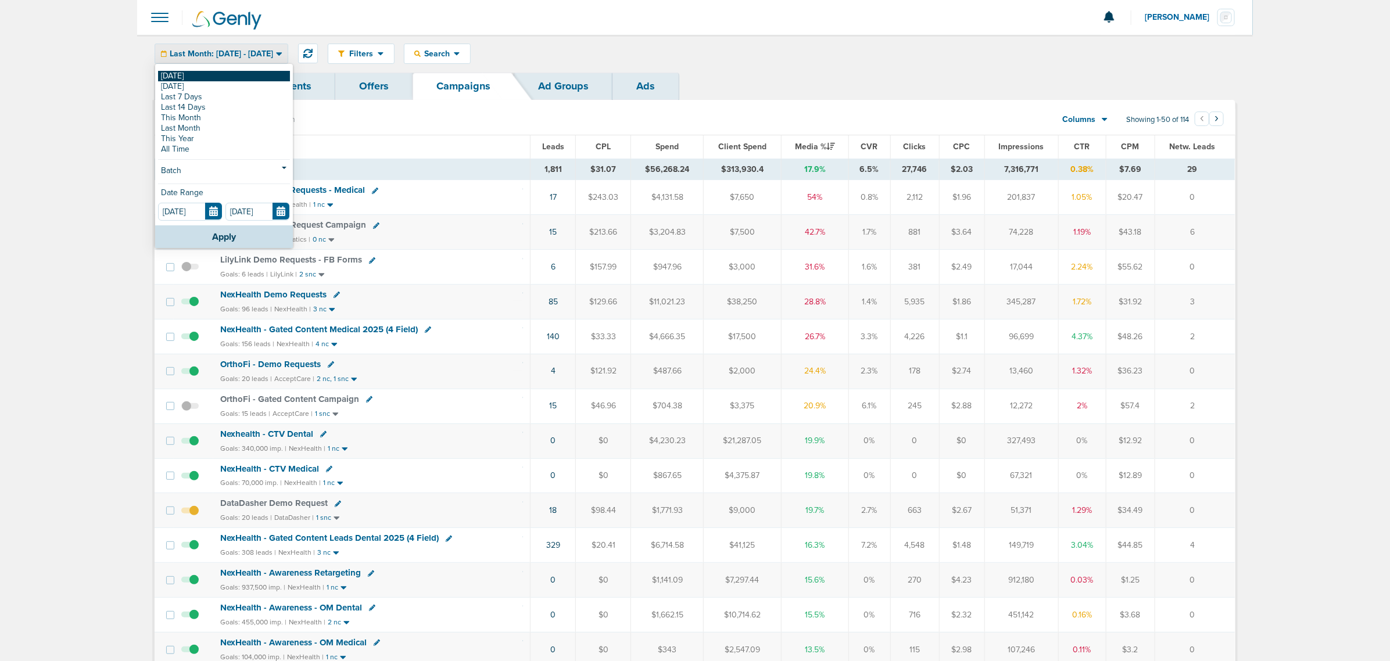
click at [199, 74] on link "[DATE]" at bounding box center [224, 76] width 132 height 10
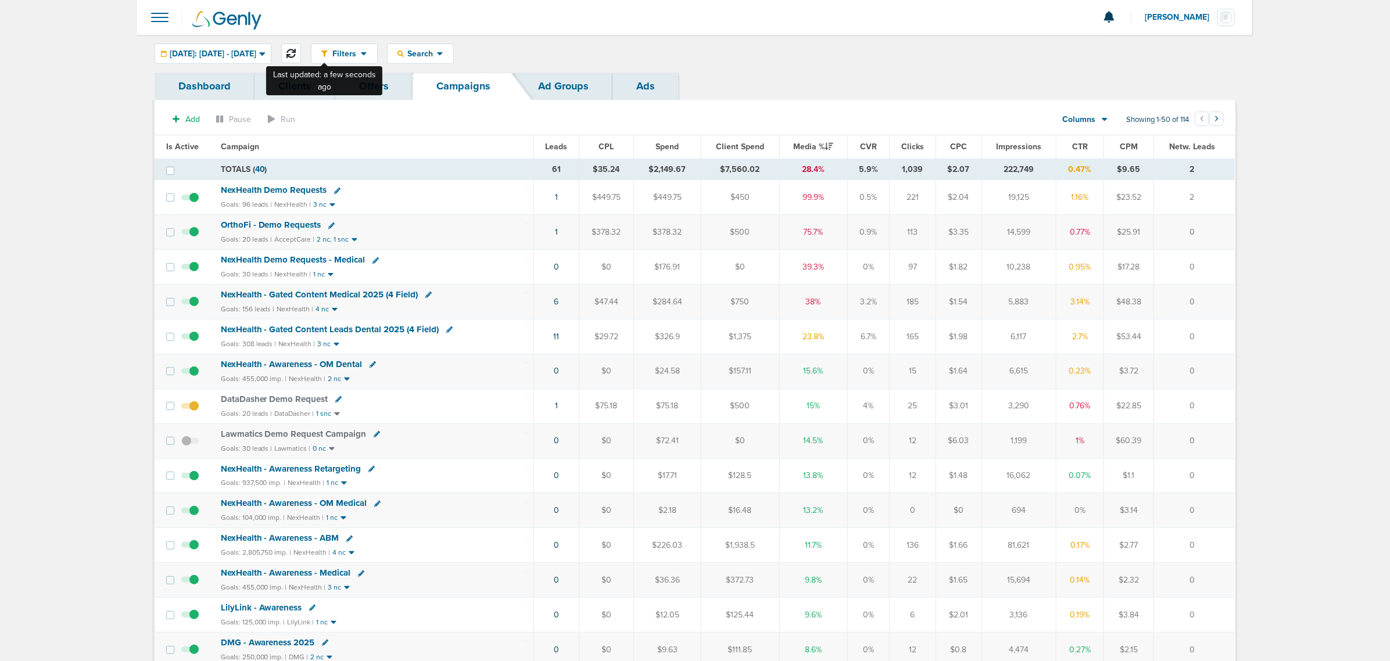
click at [301, 50] on button at bounding box center [291, 54] width 20 height 20
click at [321, 294] on span "NexHealth - Gated Content Medical 2025 (4 Field)" at bounding box center [320, 294] width 198 height 10
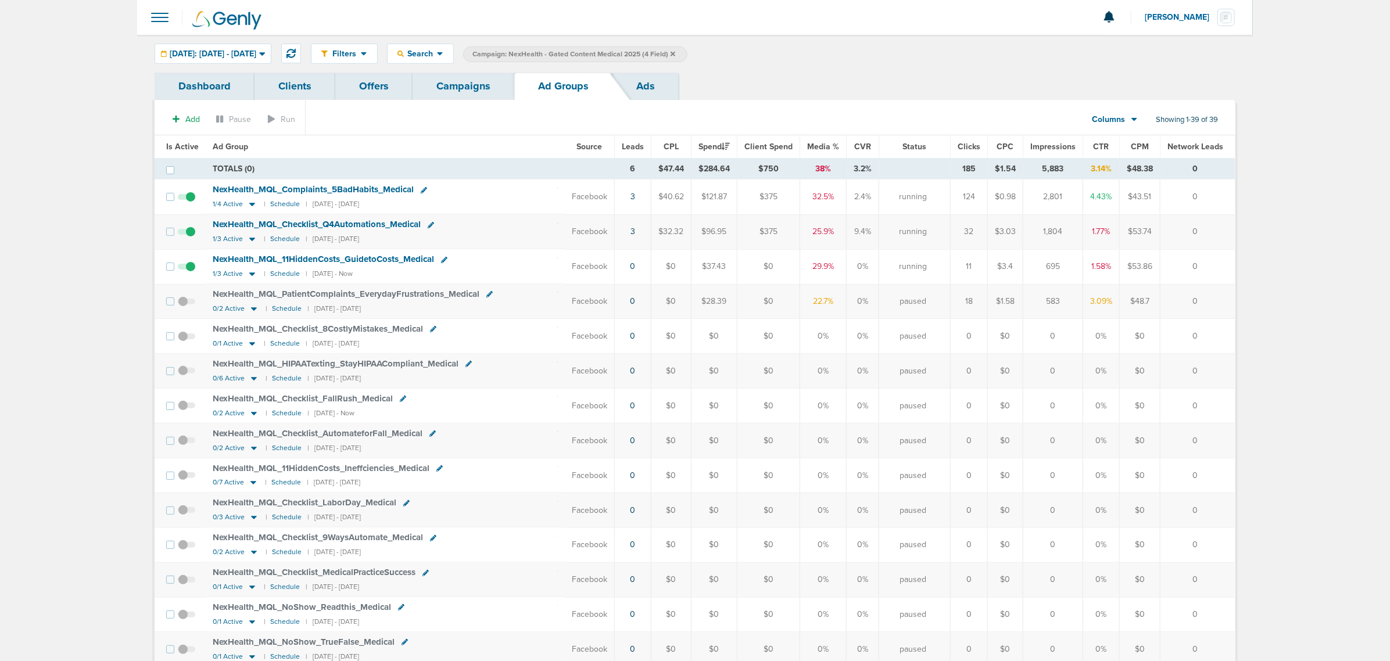
click at [191, 144] on span "Is Active" at bounding box center [182, 147] width 33 height 10
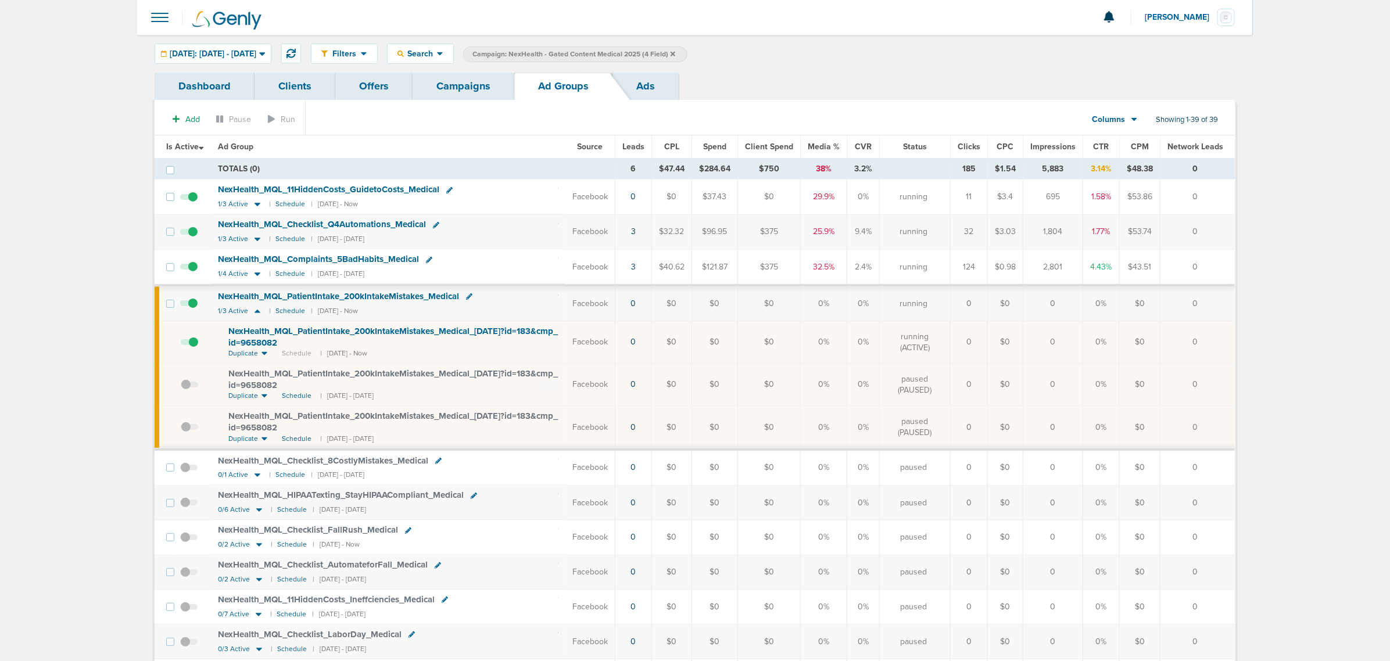
click at [532, 347] on div "NexHealth_ MQL_ PatientIntake_ 200kIntakeMistakes_ Medical_ [DATE]?id=183&cmp_ …" at bounding box center [393, 337] width 330 height 23
click at [448, 88] on link "Campaigns" at bounding box center [464, 86] width 102 height 27
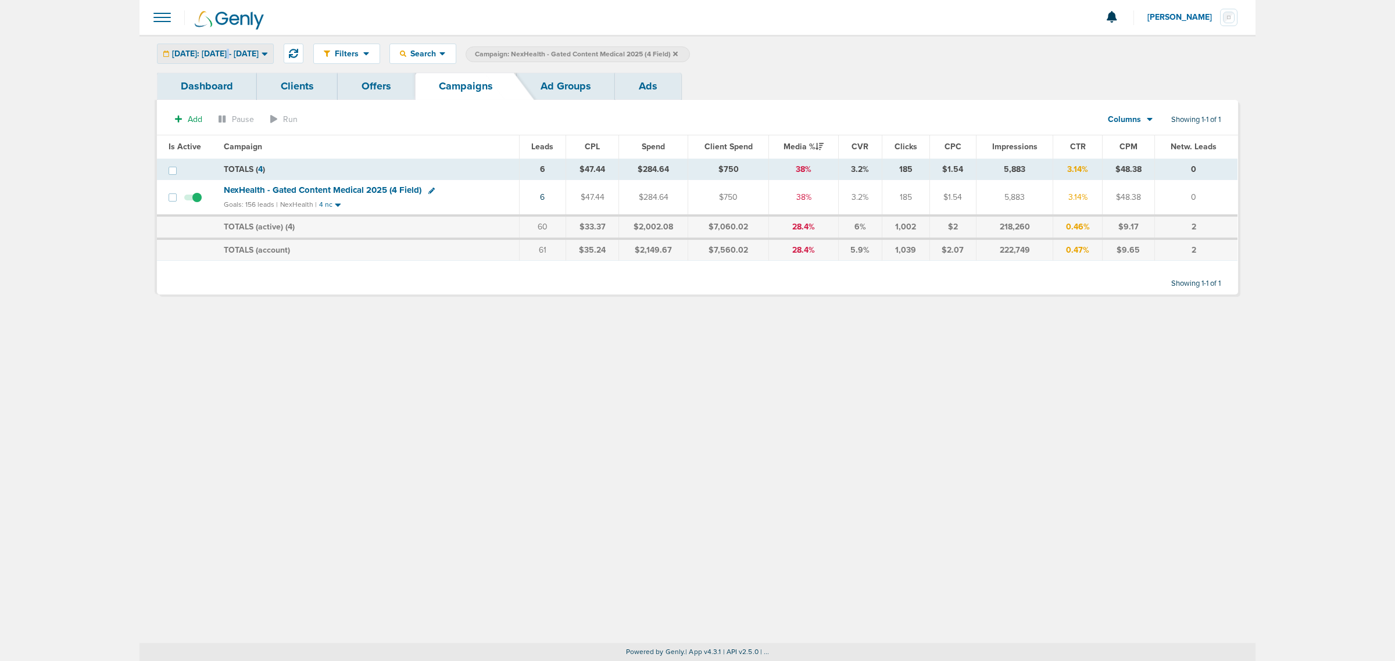
click at [233, 51] on span "[DATE]: [DATE] - [DATE]" at bounding box center [215, 54] width 87 height 8
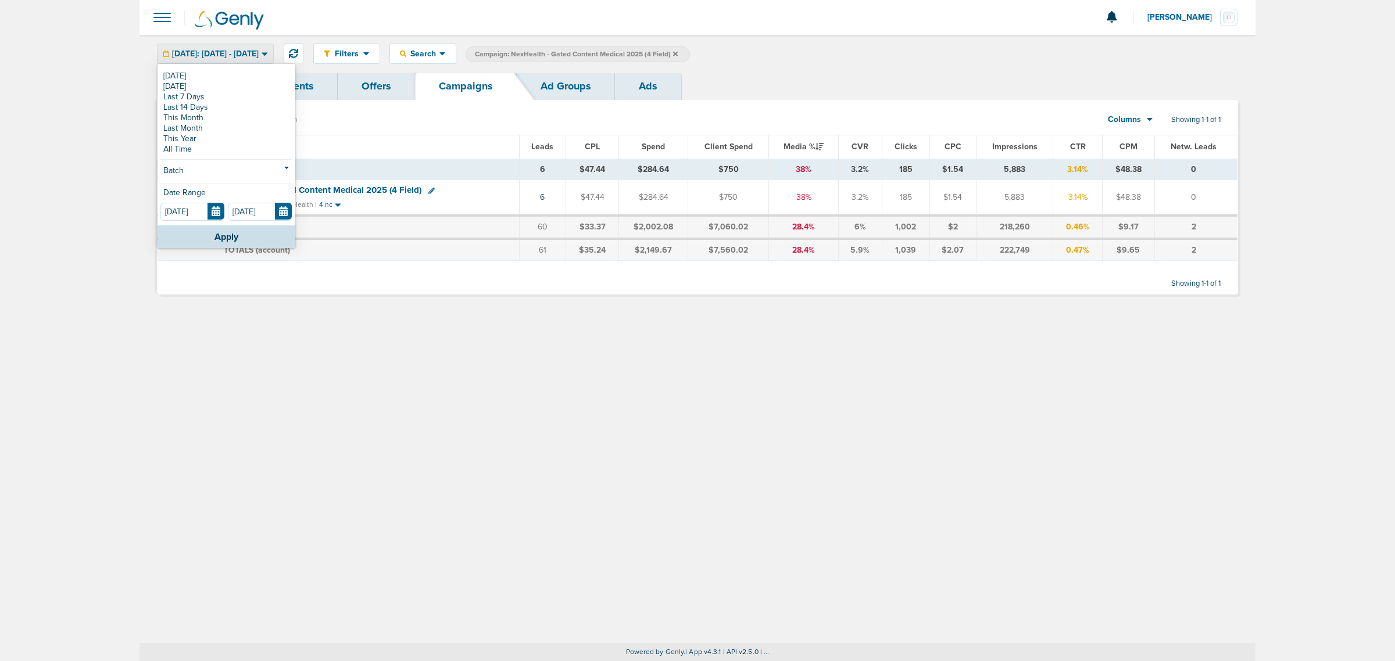
click at [593, 106] on div "Add Pause Run Columns Media Stats Sales Performance Custom Showing 1-1 of 1 Is …" at bounding box center [697, 197] width 1081 height 195
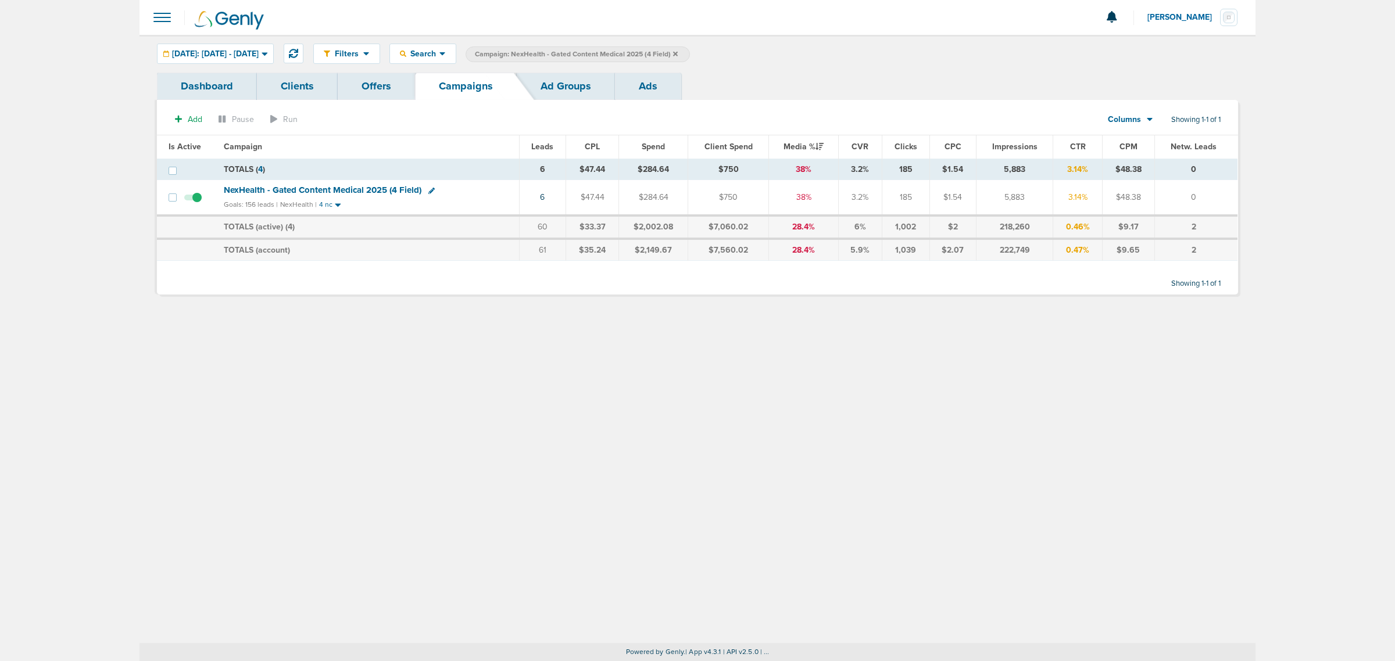
click at [678, 53] on icon at bounding box center [675, 54] width 5 height 7
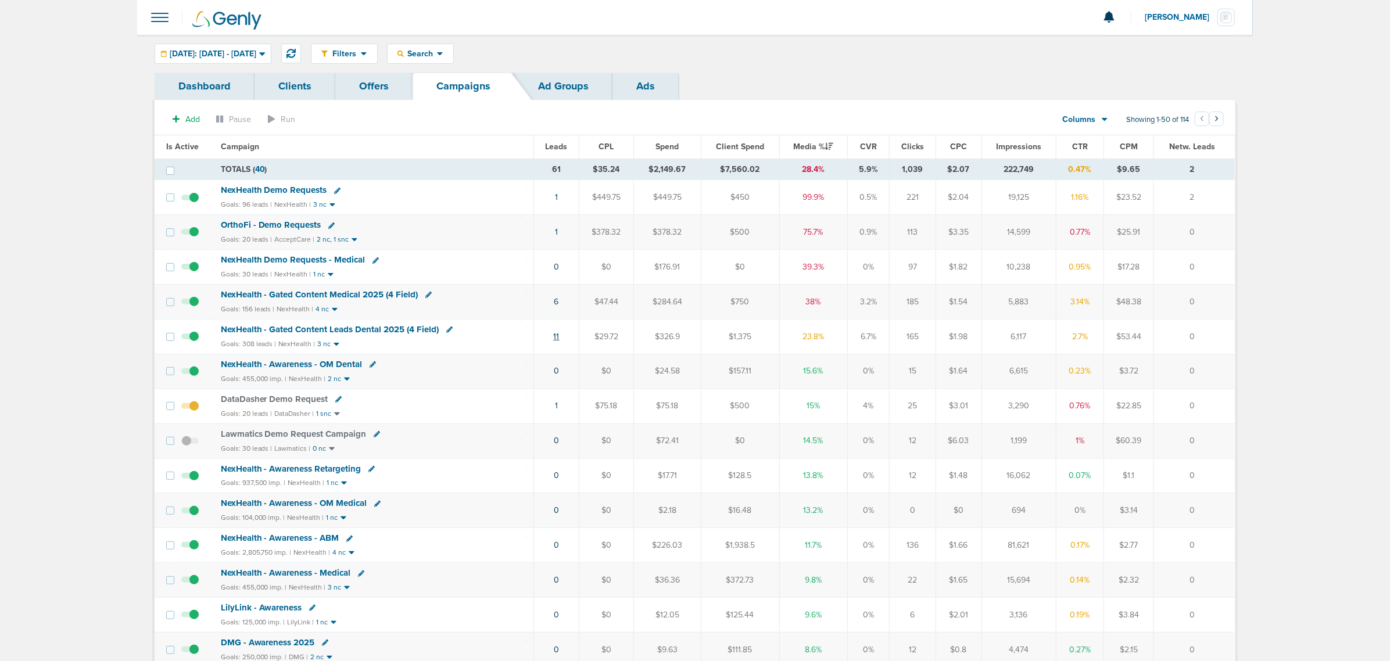
click at [559, 342] on link "11" at bounding box center [557, 337] width 6 height 10
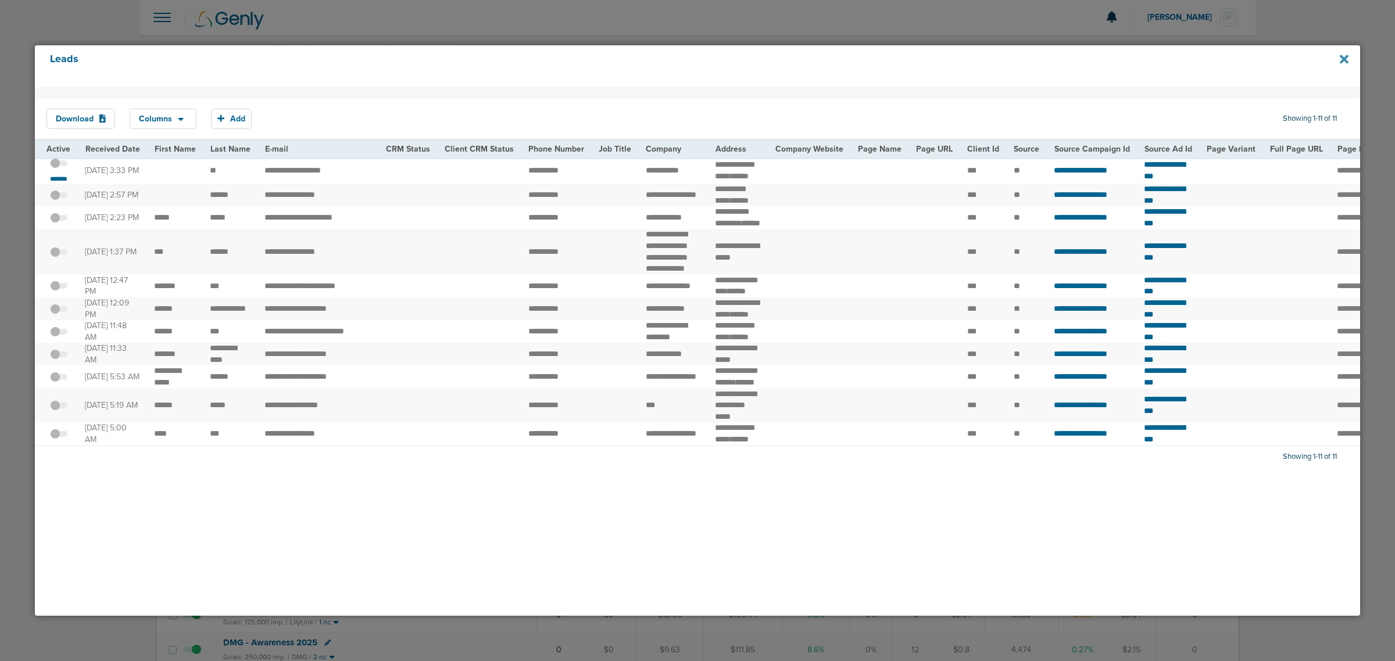
click at [1344, 51] on div "Leads" at bounding box center [697, 66] width 1325 height 42
click at [1344, 59] on icon at bounding box center [1344, 59] width 9 height 9
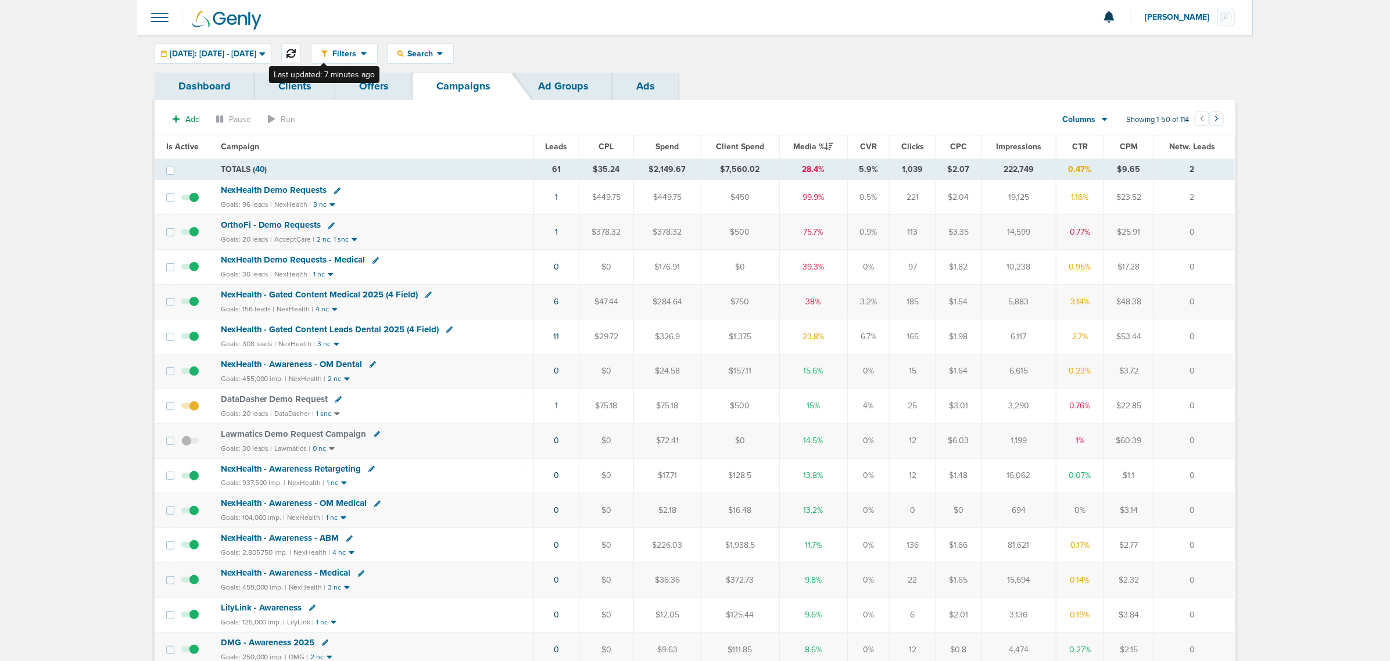
click at [296, 53] on icon at bounding box center [291, 53] width 9 height 9
click at [556, 338] on link "12" at bounding box center [557, 337] width 8 height 10
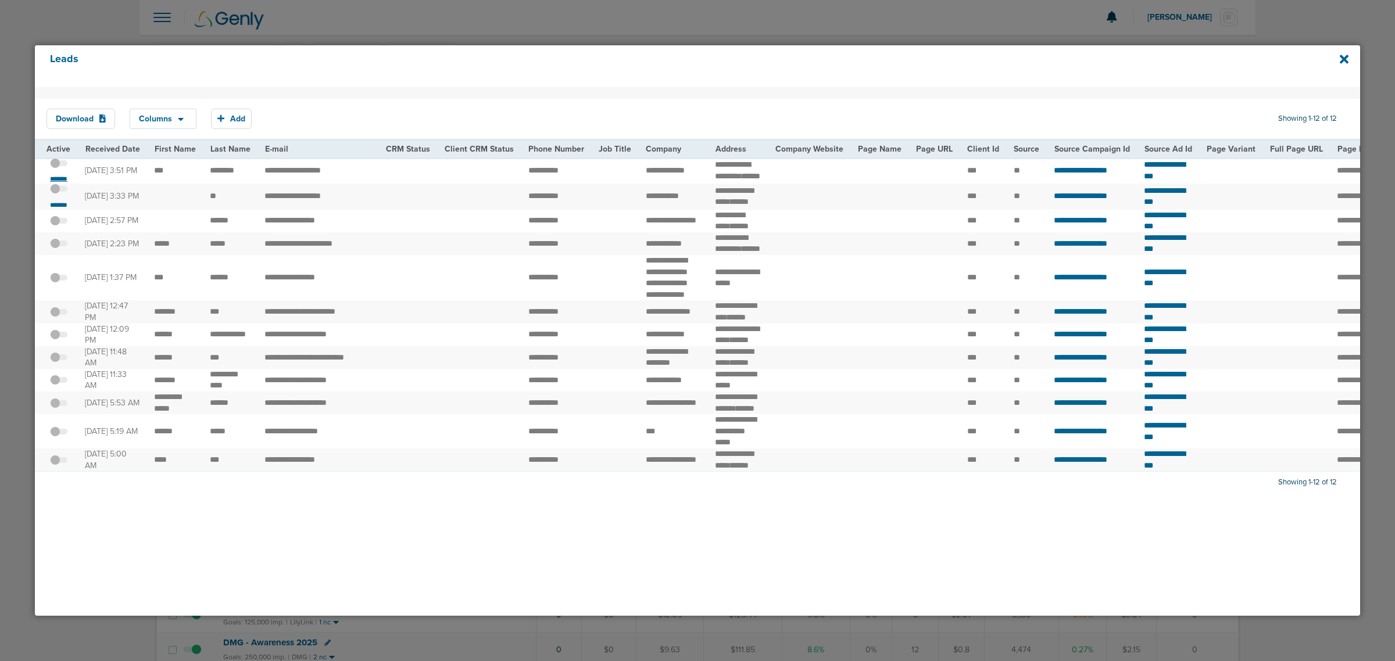
click at [60, 184] on small "*******" at bounding box center [59, 178] width 24 height 9
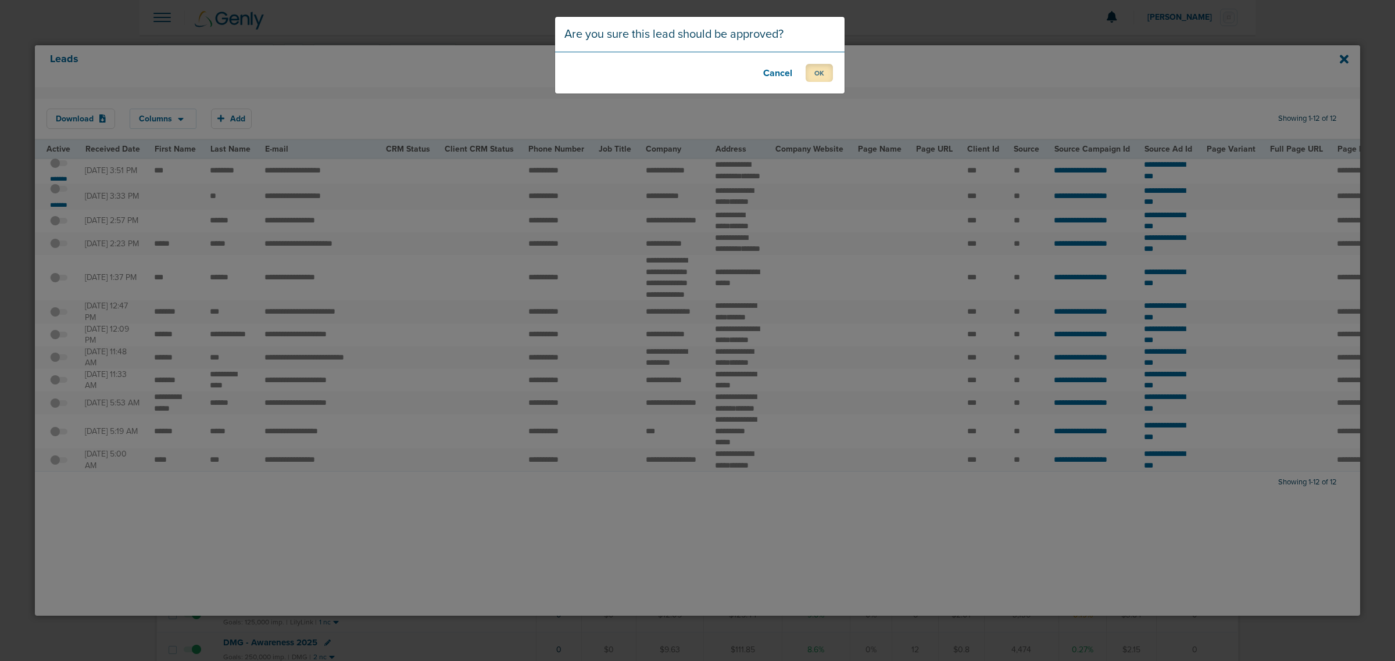
click at [826, 80] on button "OK" at bounding box center [819, 73] width 27 height 18
click at [813, 74] on button "OK" at bounding box center [819, 73] width 27 height 18
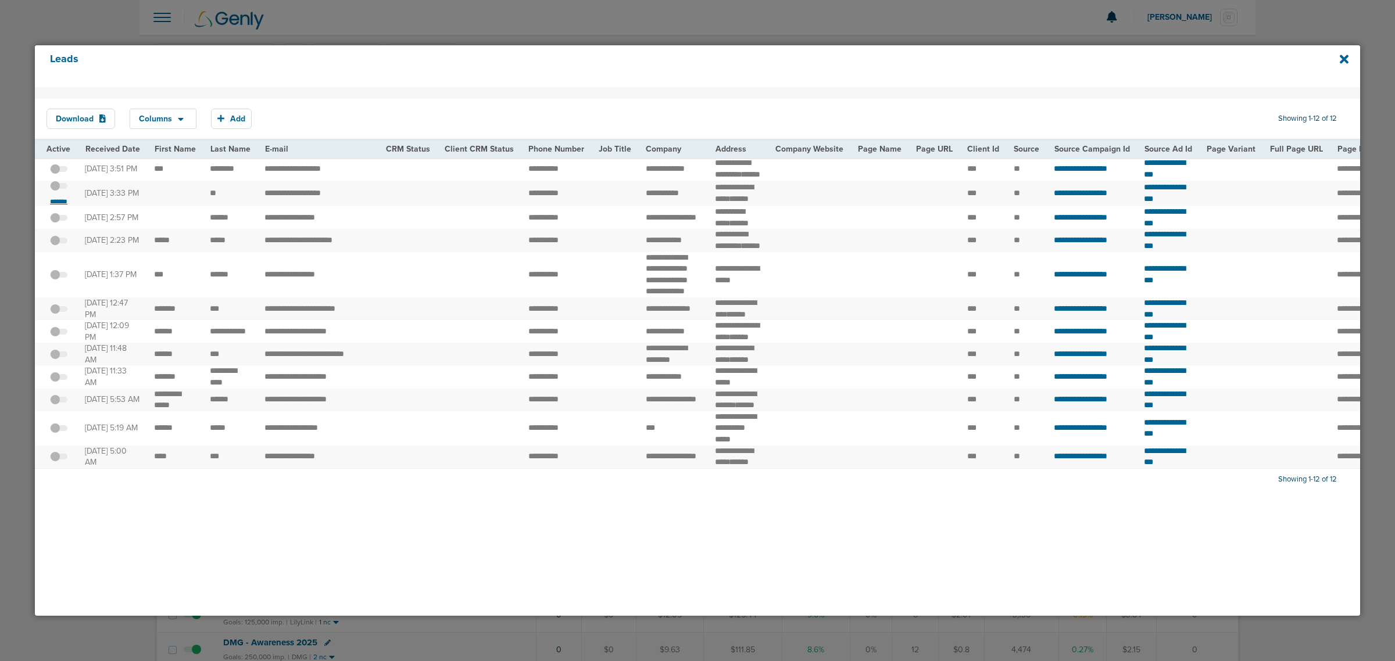
click at [61, 206] on small "*******" at bounding box center [59, 201] width 24 height 9
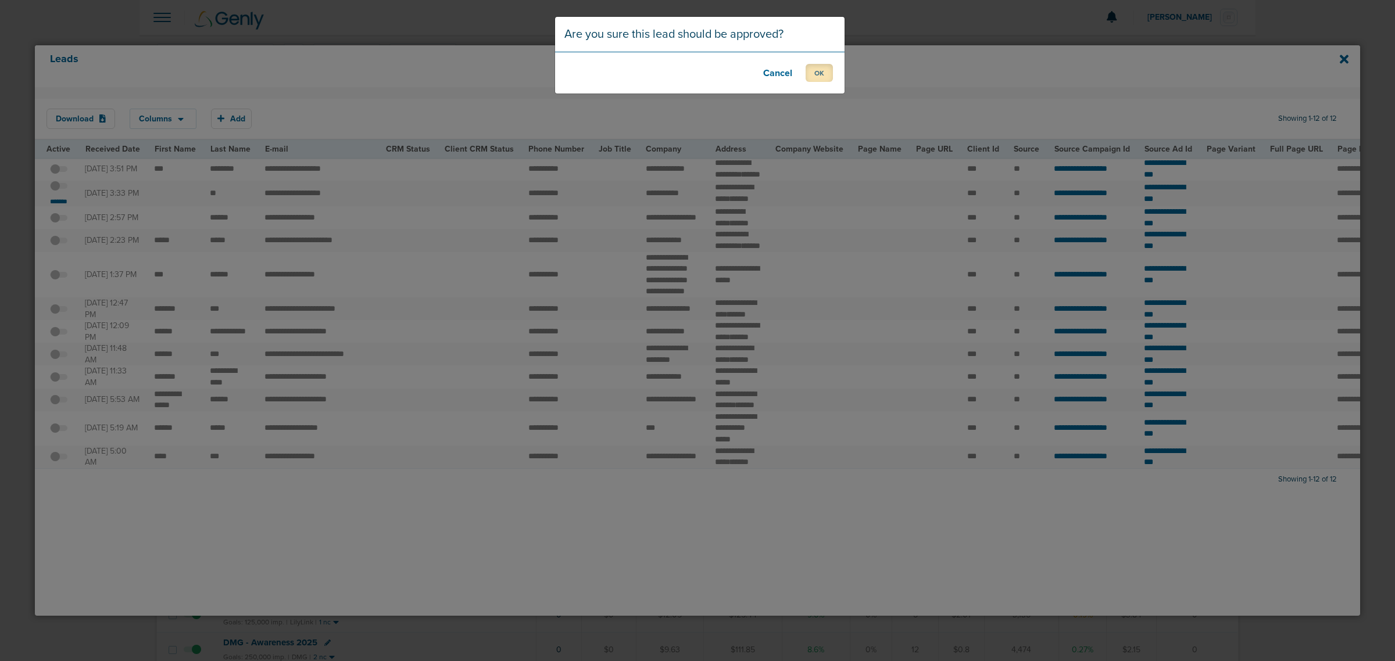
click at [826, 70] on button "OK" at bounding box center [819, 73] width 27 height 18
click at [812, 67] on button "OK" at bounding box center [819, 73] width 27 height 18
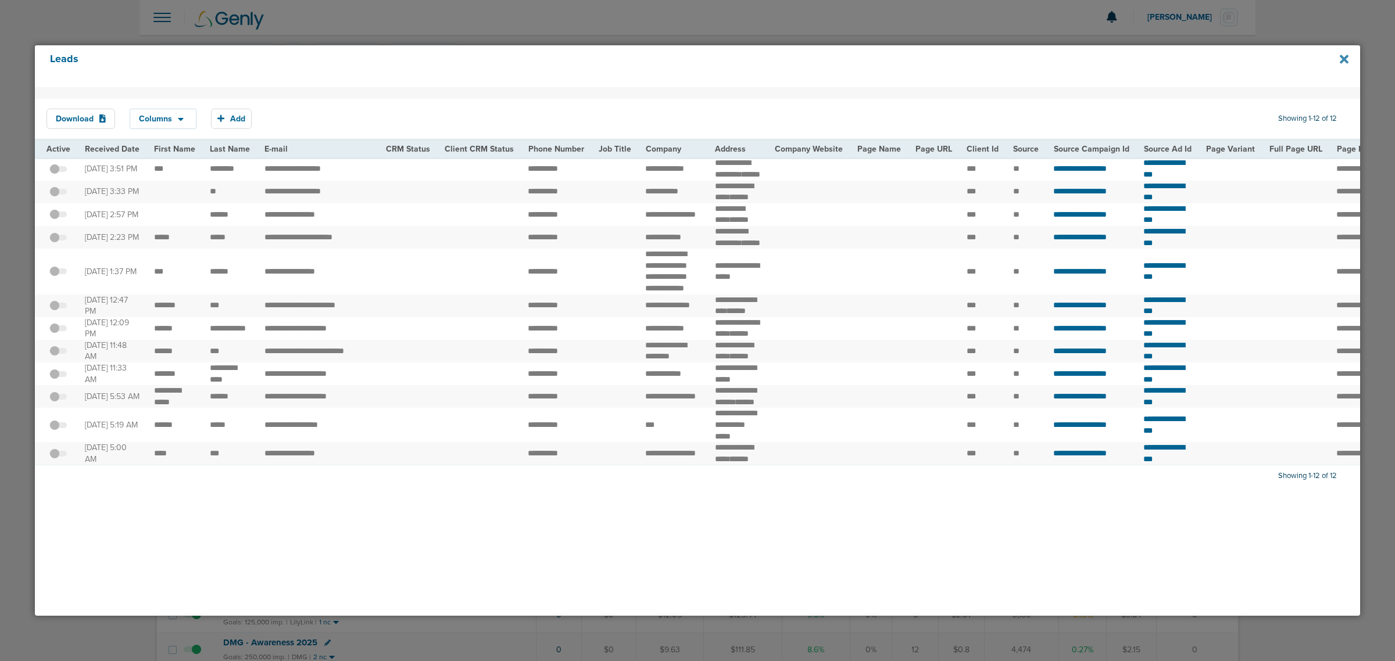
click at [1346, 59] on icon at bounding box center [1344, 59] width 9 height 9
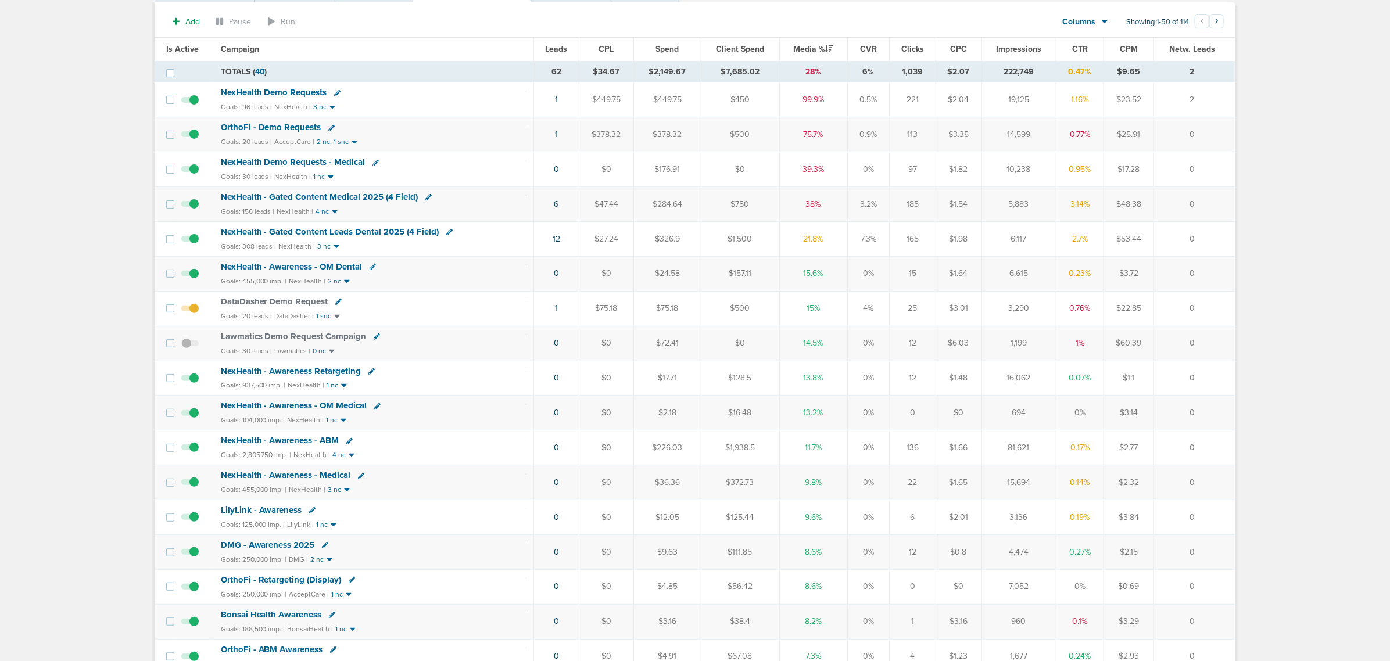
scroll to position [73, 0]
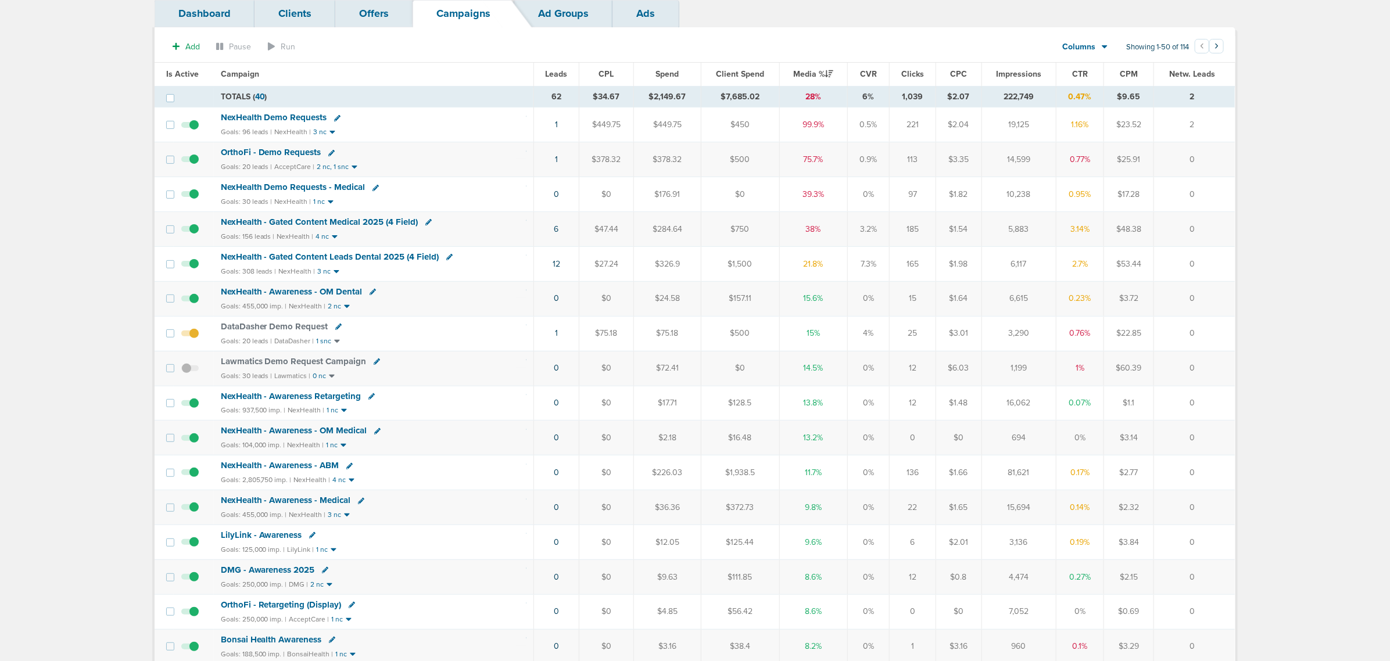
drag, startPoint x: 1210, startPoint y: 264, endPoint x: 952, endPoint y: 246, distance: 258.8
drag, startPoint x: 904, startPoint y: 246, endPoint x: 494, endPoint y: 239, distance: 409.8
click at [498, 242] on tr "NexHealth - Gated Content Medical 2025 (4 Field) Goals: 156 leads | NexHealth |…" at bounding box center [695, 229] width 1081 height 35
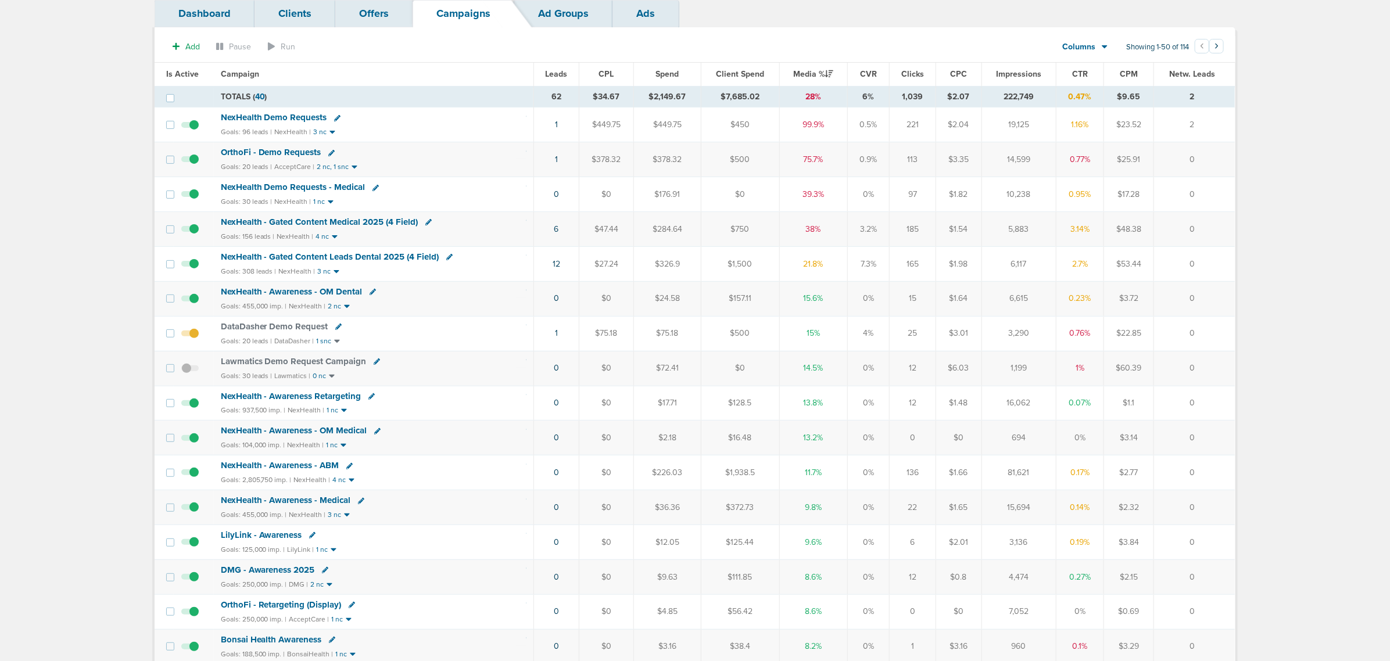
click at [336, 219] on span "NexHealth - Gated Content Medical 2025 (4 Field)" at bounding box center [320, 222] width 198 height 10
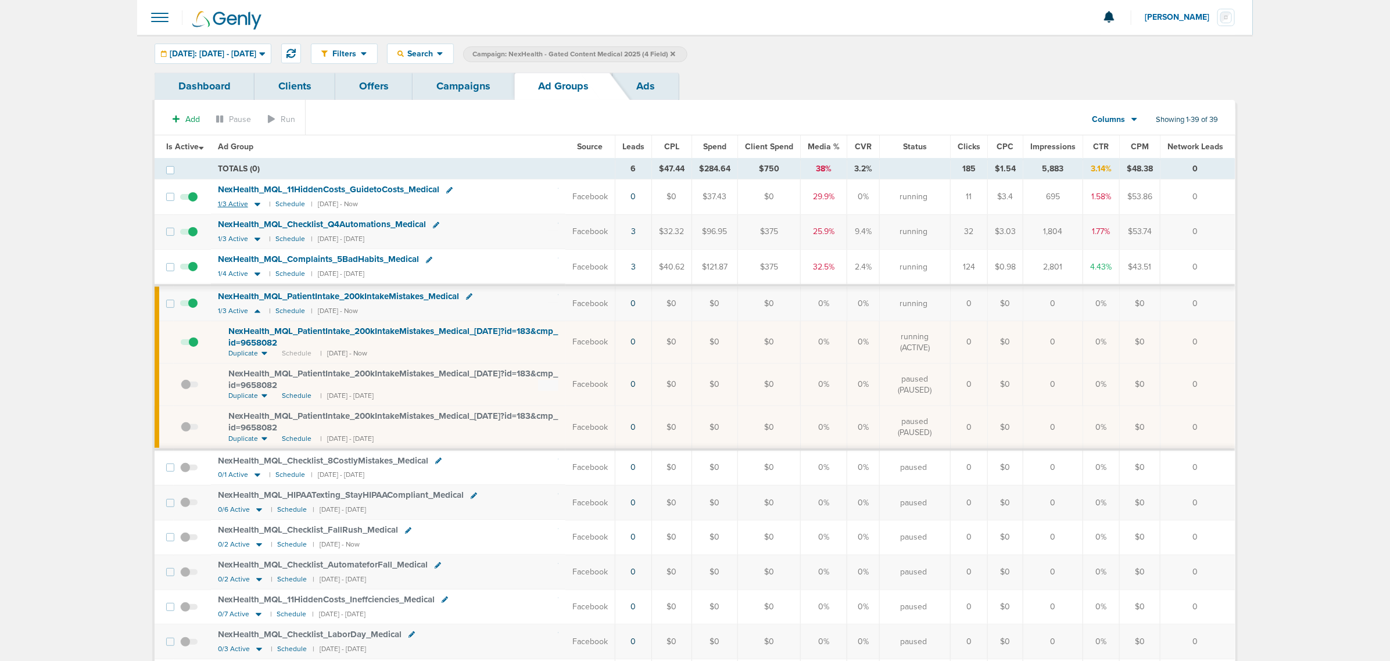
click at [259, 203] on icon at bounding box center [258, 204] width 12 height 10
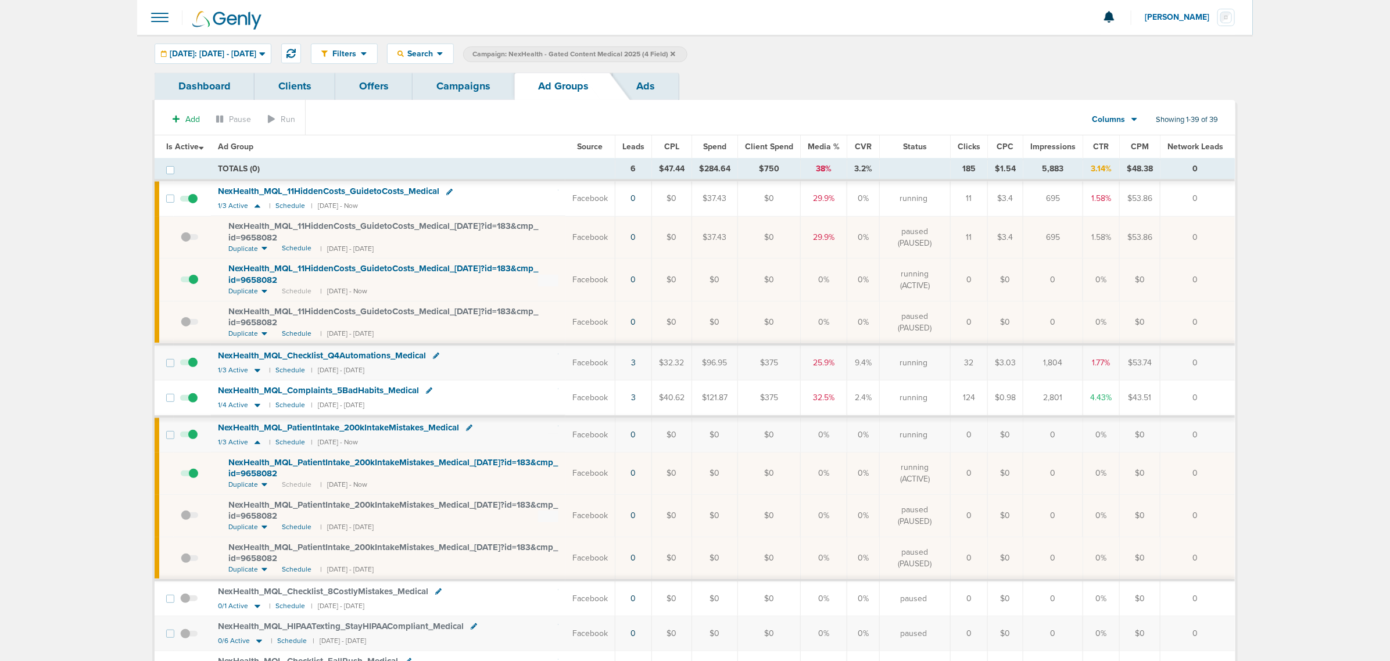
drag, startPoint x: 717, startPoint y: 363, endPoint x: 1215, endPoint y: 398, distance: 500.0
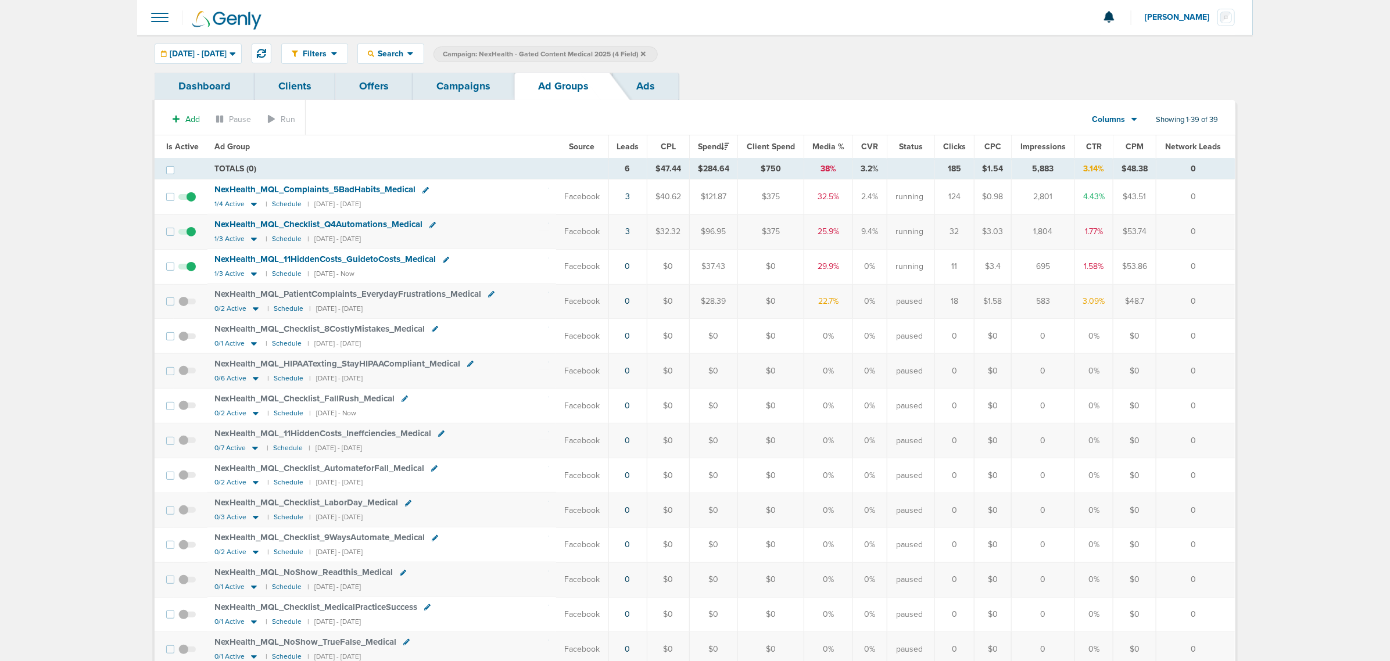
drag, startPoint x: 1213, startPoint y: 196, endPoint x: 58, endPoint y: 163, distance: 1154.9
click at [266, 53] on icon at bounding box center [261, 53] width 9 height 9
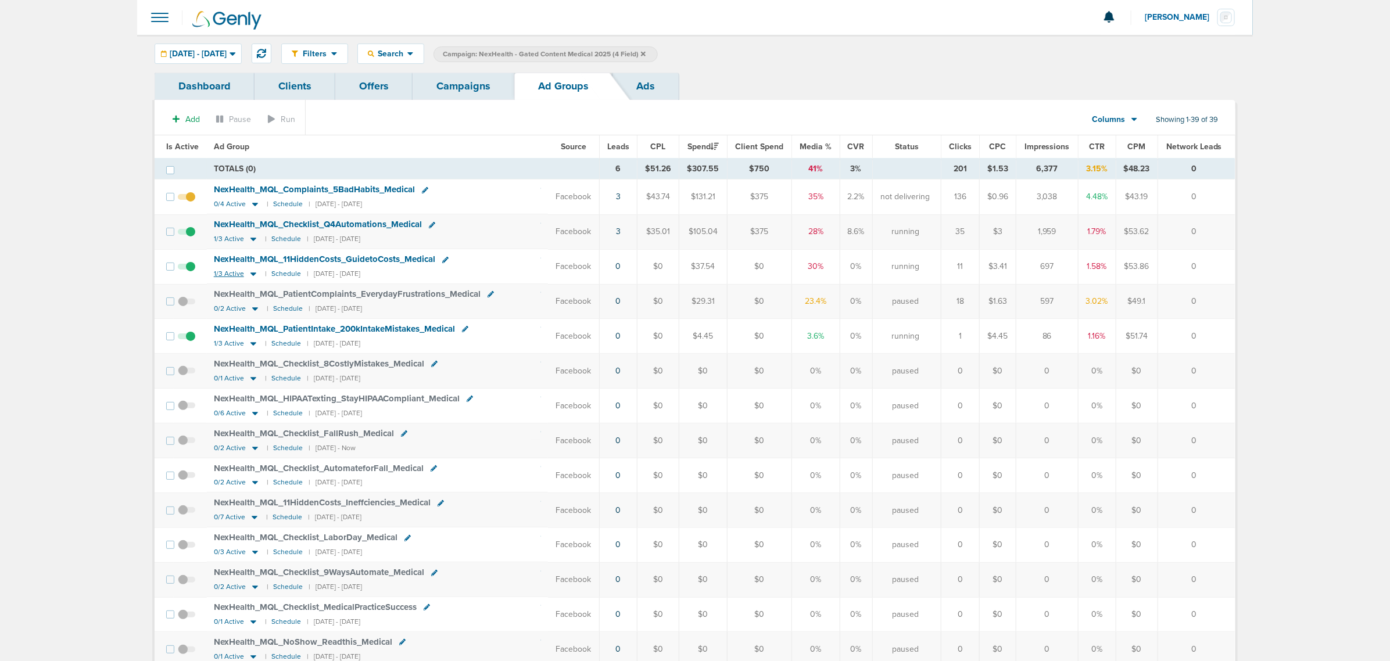
click at [251, 276] on icon at bounding box center [254, 274] width 6 height 3
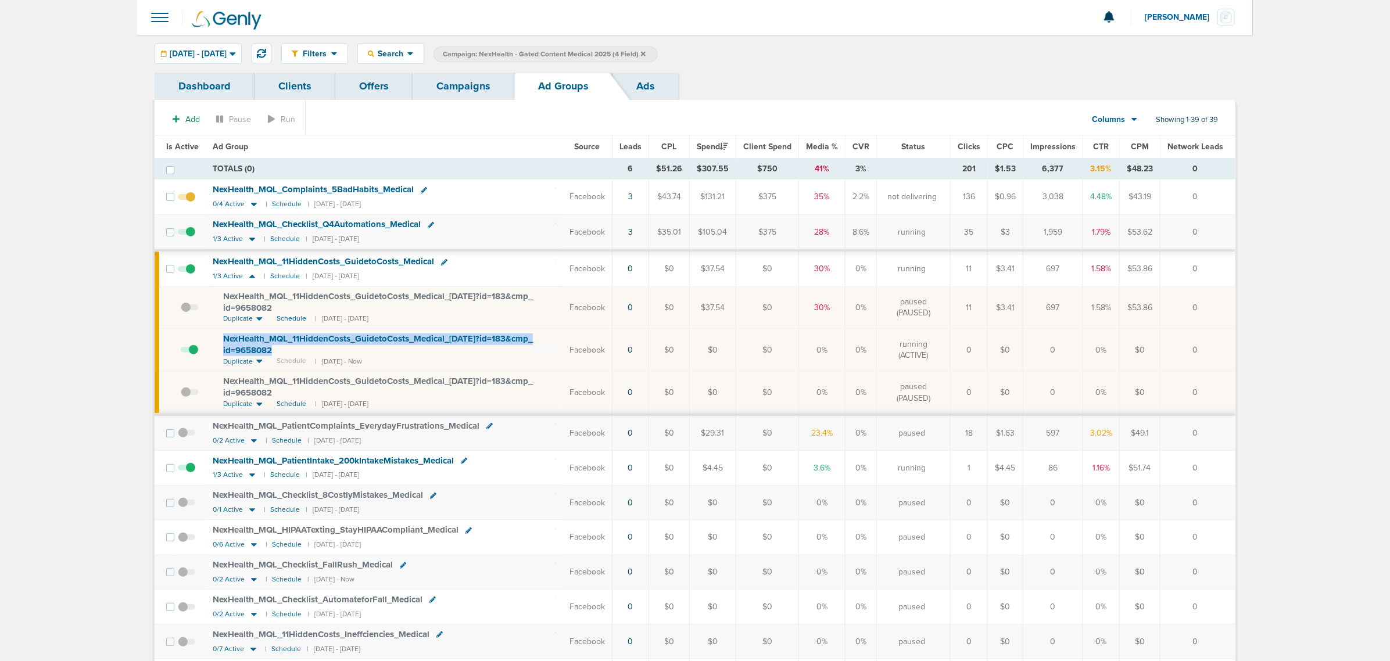
drag, startPoint x: 278, startPoint y: 355, endPoint x: 222, endPoint y: 336, distance: 58.8
click at [220, 336] on td "NexHealth_ MQL_ 11HiddenCosts_ GuidetoCosts_ Medical_ [DATE]?id=183&cmp_ id=965…" at bounding box center [384, 350] width 357 height 42
copy span "NexHealth_ MQL_ 11HiddenCosts_ GuidetoCosts_ Medical_ [DATE]?id=183&cmp_ id=965…"
click at [266, 50] on icon at bounding box center [261, 53] width 9 height 9
click at [630, 195] on link "4" at bounding box center [628, 197] width 5 height 10
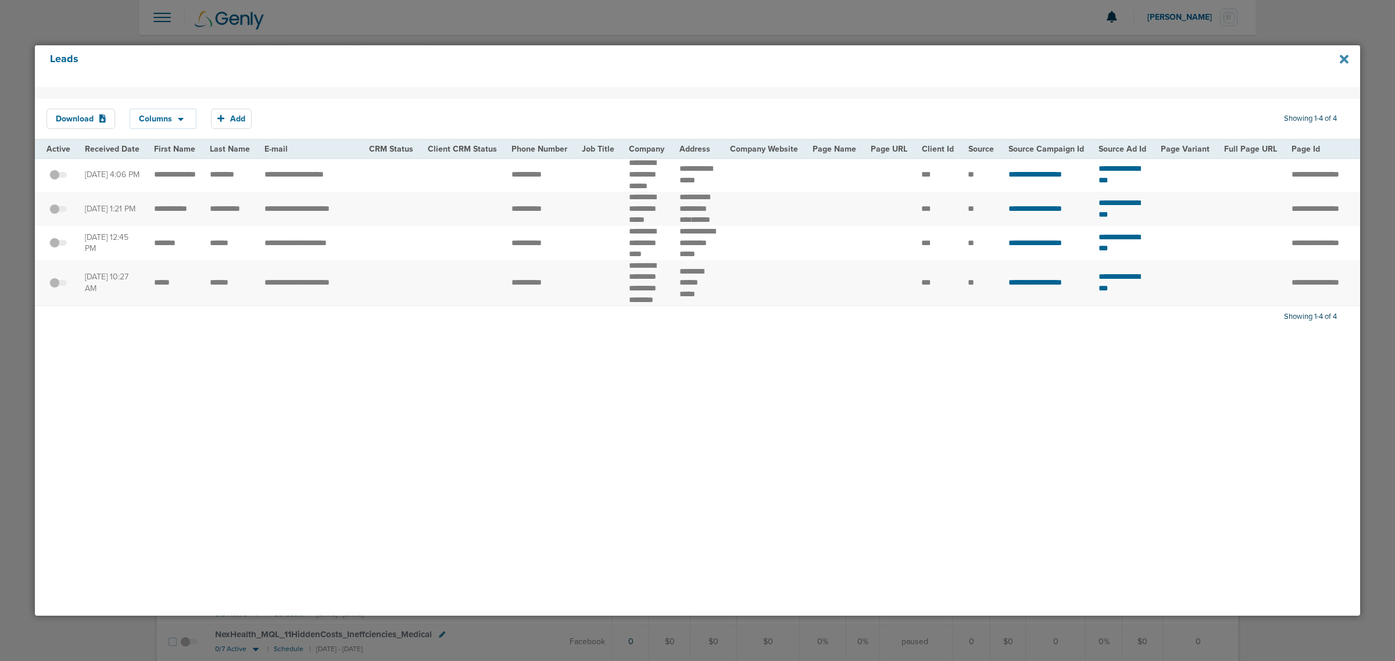
click at [1341, 57] on icon at bounding box center [1344, 59] width 9 height 13
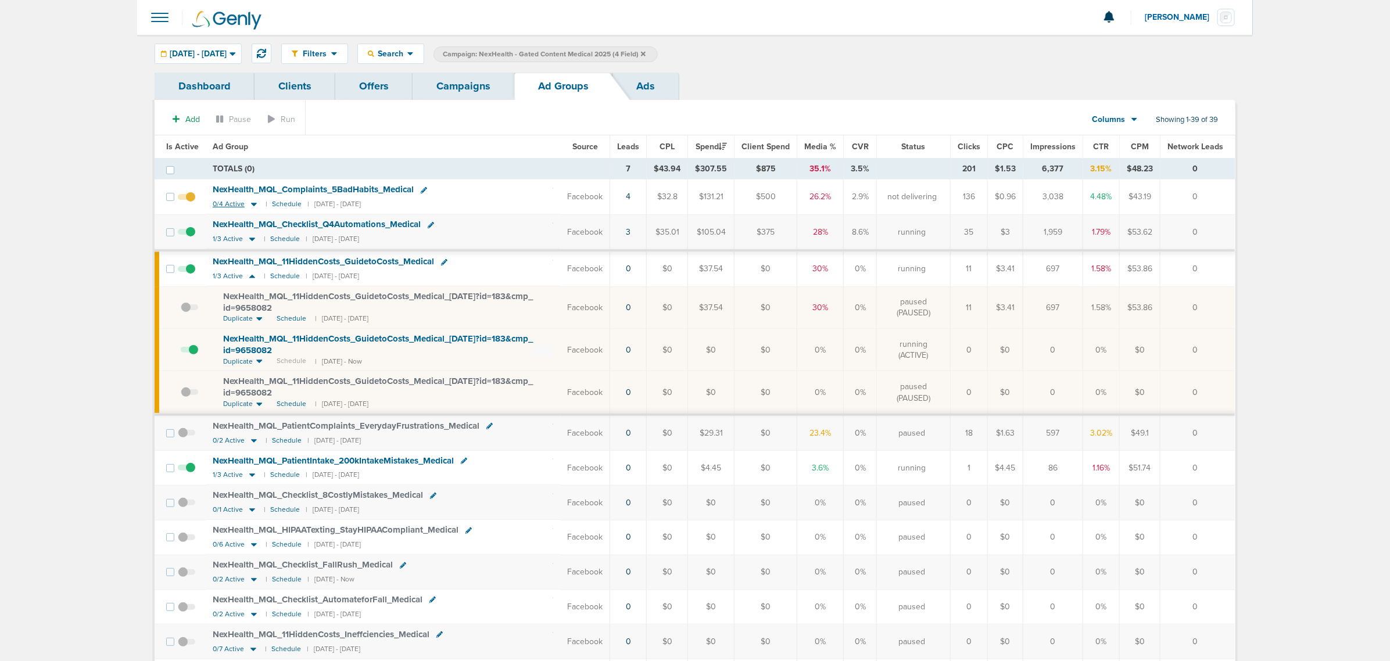
click at [251, 206] on icon at bounding box center [254, 204] width 12 height 10
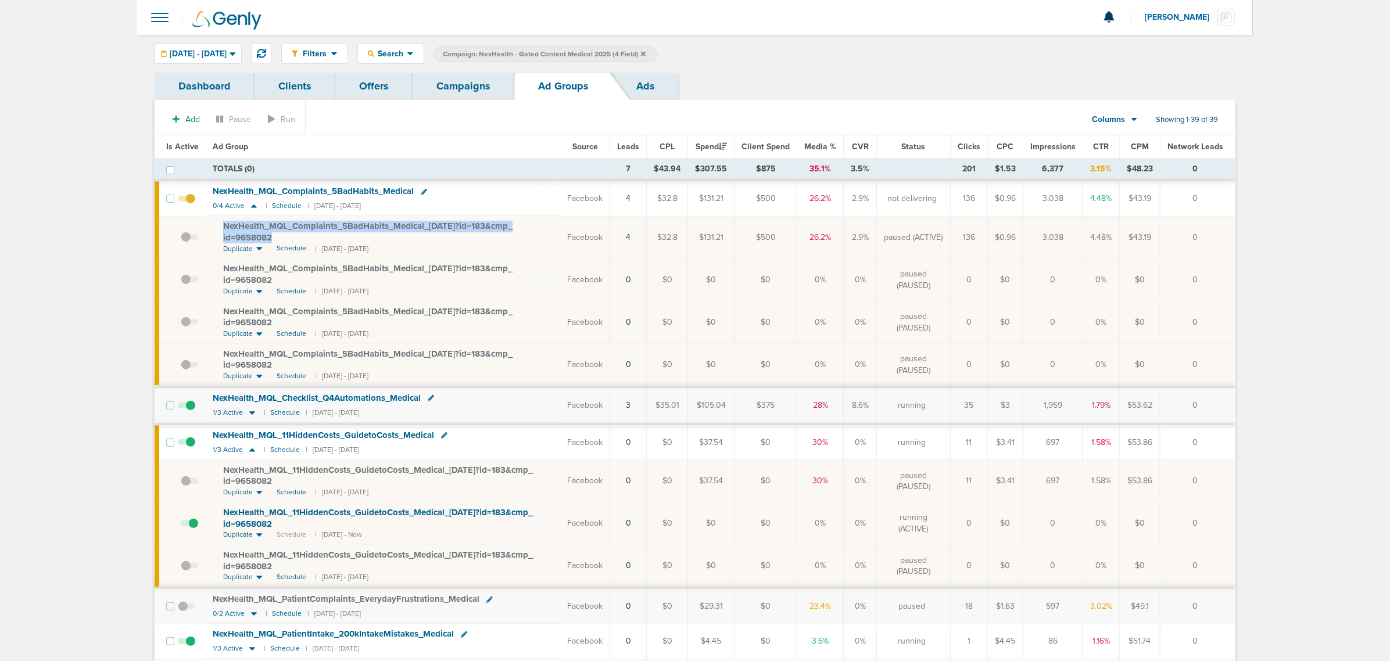
drag, startPoint x: 278, startPoint y: 240, endPoint x: 213, endPoint y: 227, distance: 66.5
click at [212, 226] on td "NexHealth_ MQL_ Complaints_ 5BadHabits_ Medical_ [DATE]?id=183&cmp_ id=9658082 …" at bounding box center [383, 237] width 355 height 42
copy span "NexHealth_ MQL_ Complaints_ 5BadHabits_ Medical_ [DATE]?id=183&cmp_ id=9658082"
click at [455, 83] on link "Campaigns" at bounding box center [464, 86] width 102 height 27
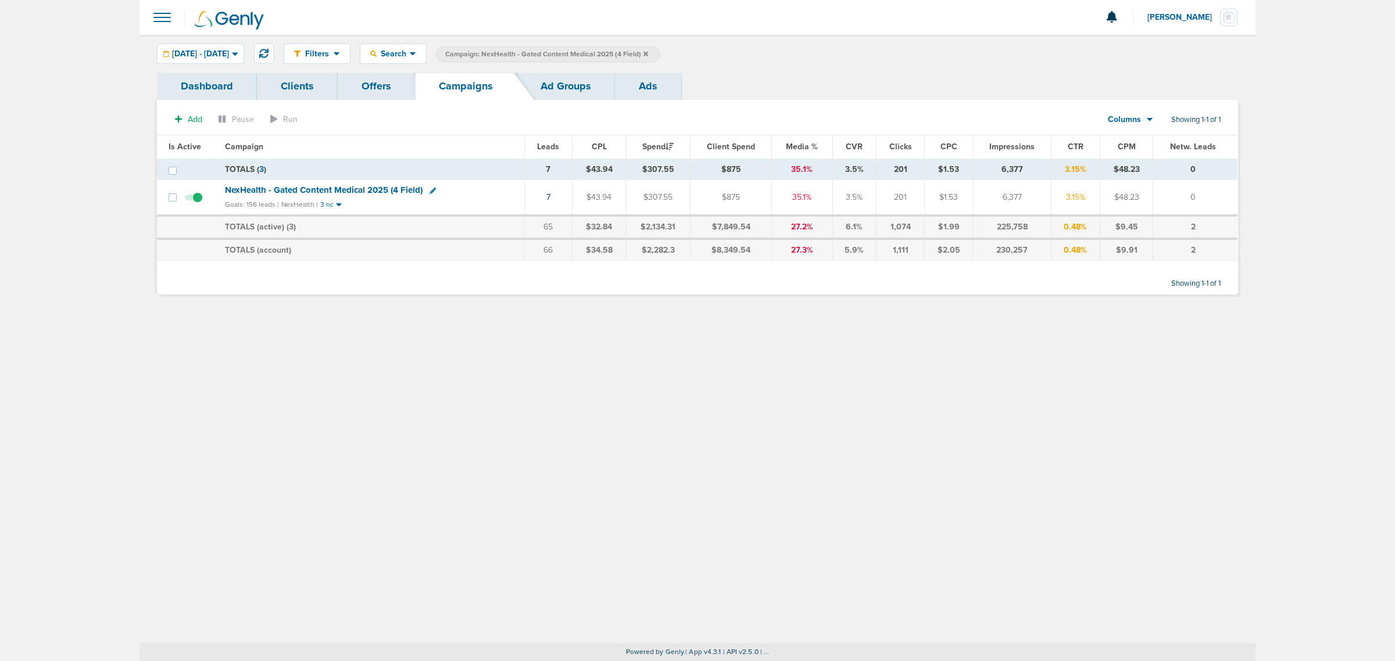
click at [660, 54] on label "Campaign: NexHealth - Gated Content Medical 2025 (4 Field)" at bounding box center [548, 55] width 224 height 16
click at [648, 53] on icon at bounding box center [645, 54] width 5 height 7
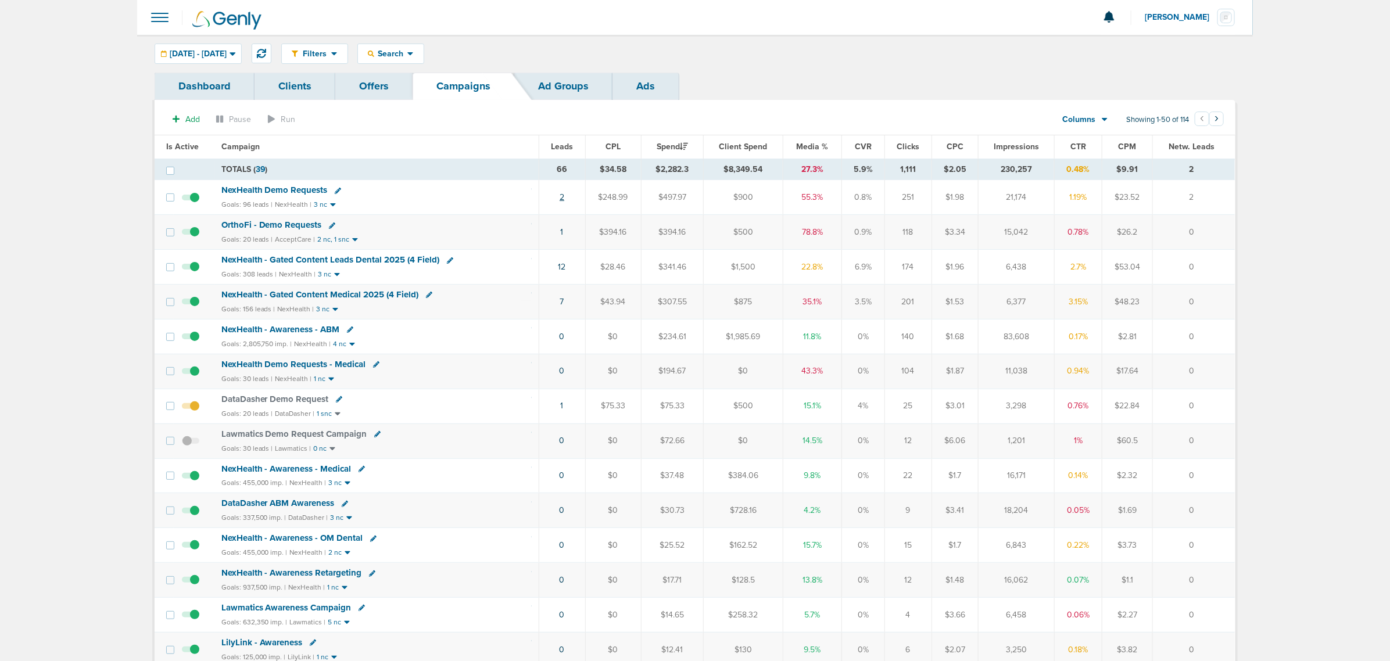
click at [561, 199] on link "2" at bounding box center [562, 197] width 5 height 10
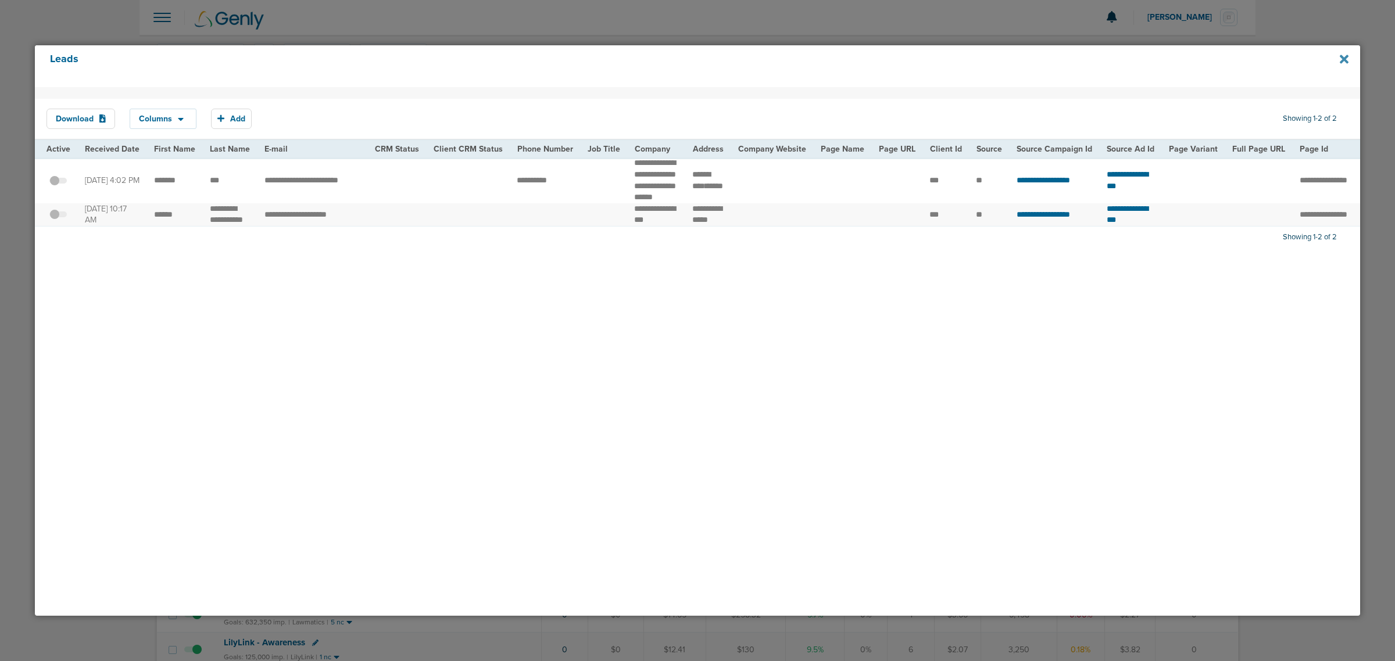
click at [1343, 56] on icon at bounding box center [1344, 59] width 9 height 13
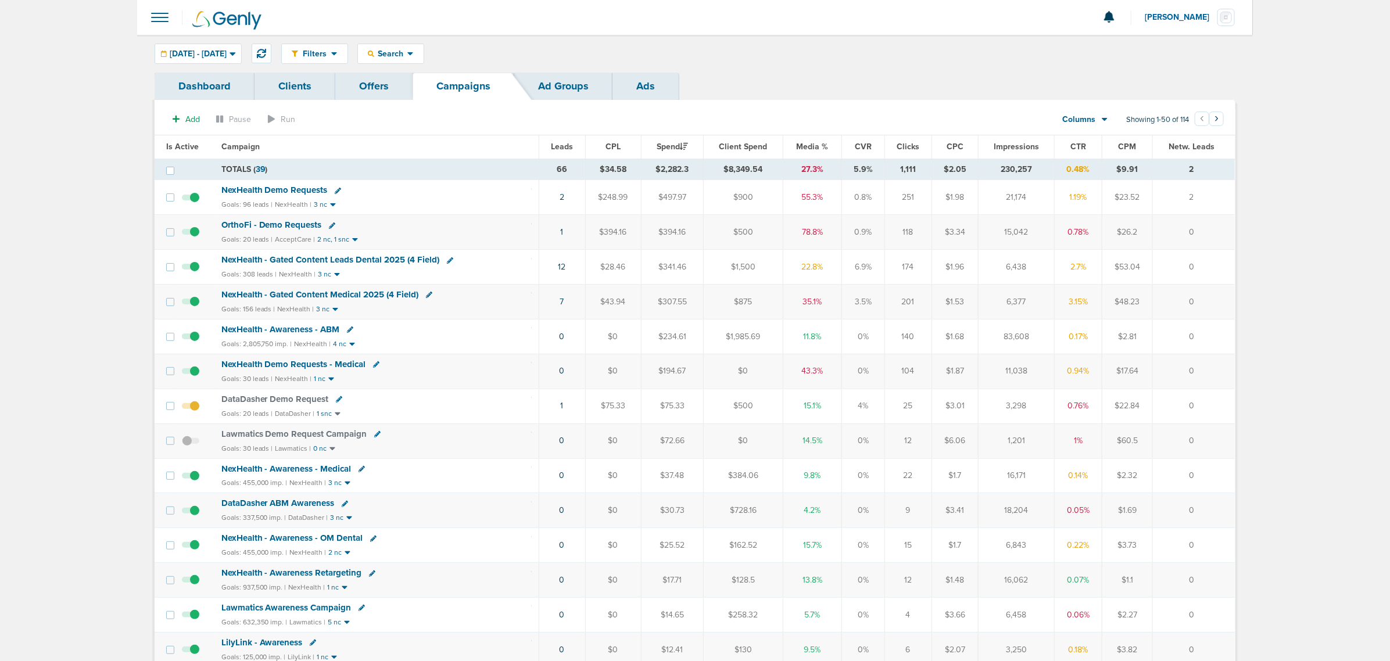
click at [811, 147] on span "Media %" at bounding box center [813, 147] width 32 height 10
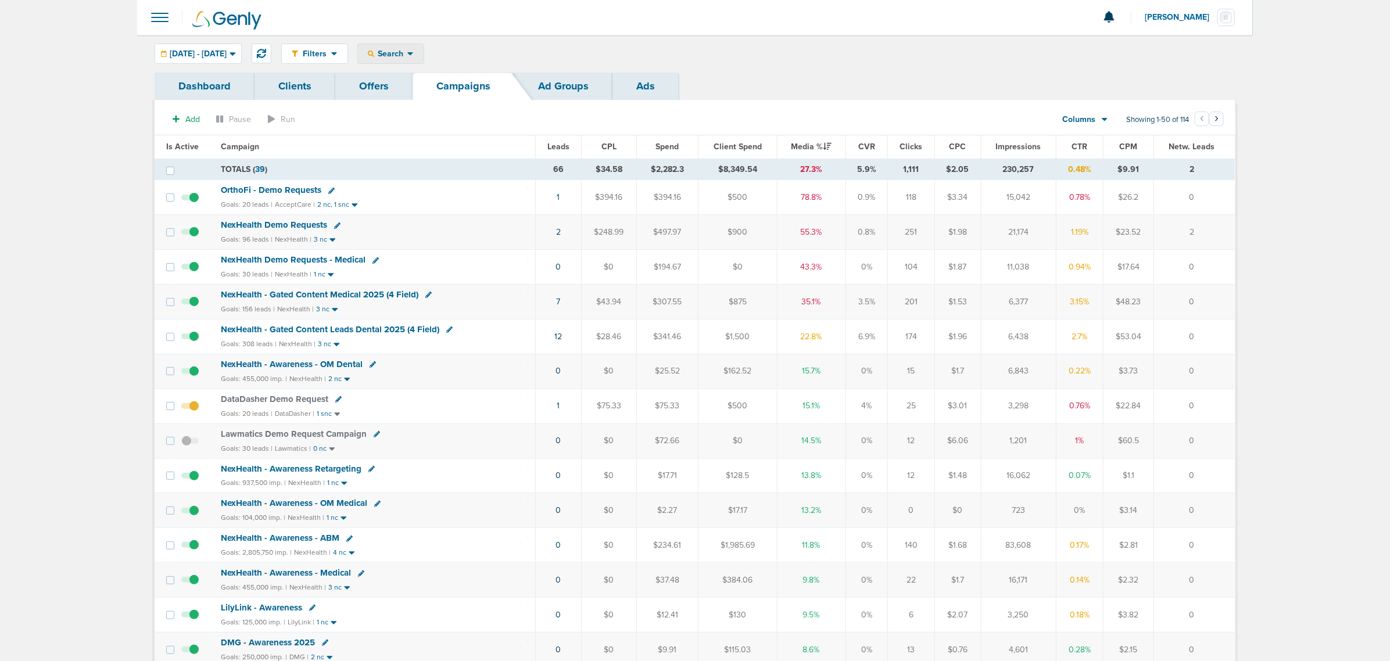
click at [414, 51] on icon at bounding box center [410, 54] width 6 height 10
click at [452, 90] on link "Client" at bounding box center [418, 91] width 120 height 15
type input "lily"
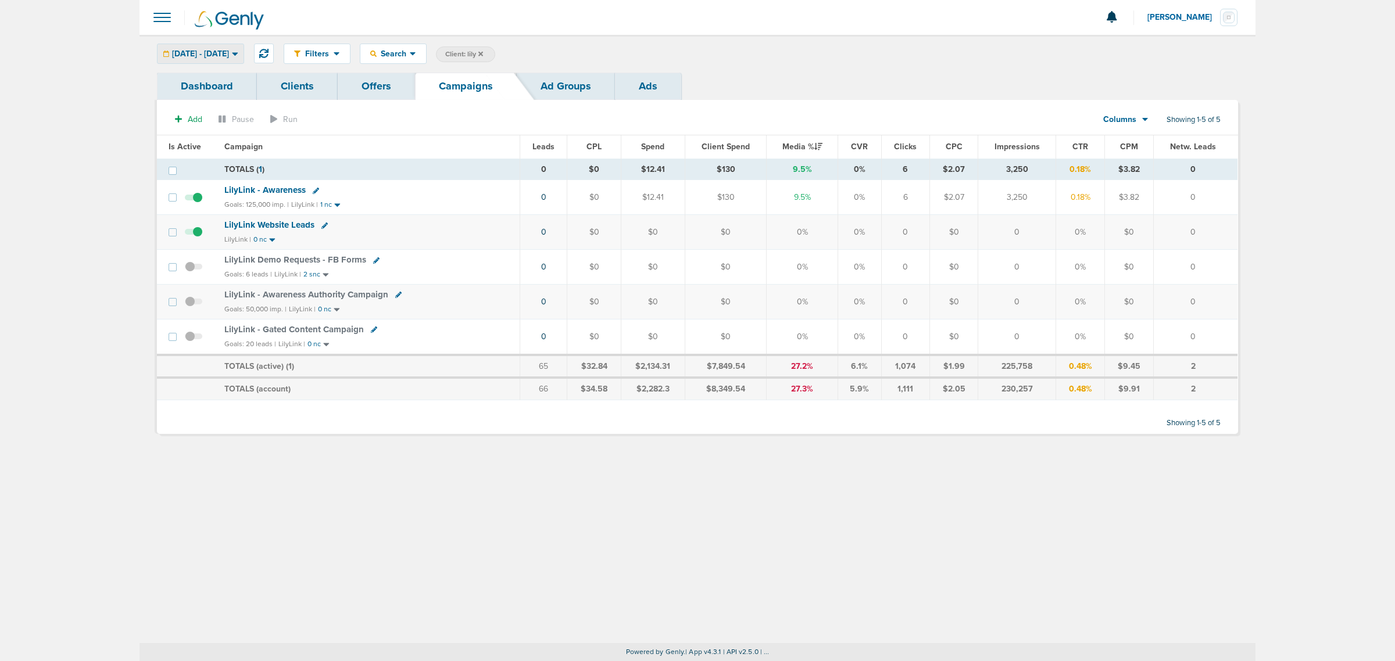
click at [244, 48] on div "[DATE] - [DATE]" at bounding box center [201, 53] width 86 height 19
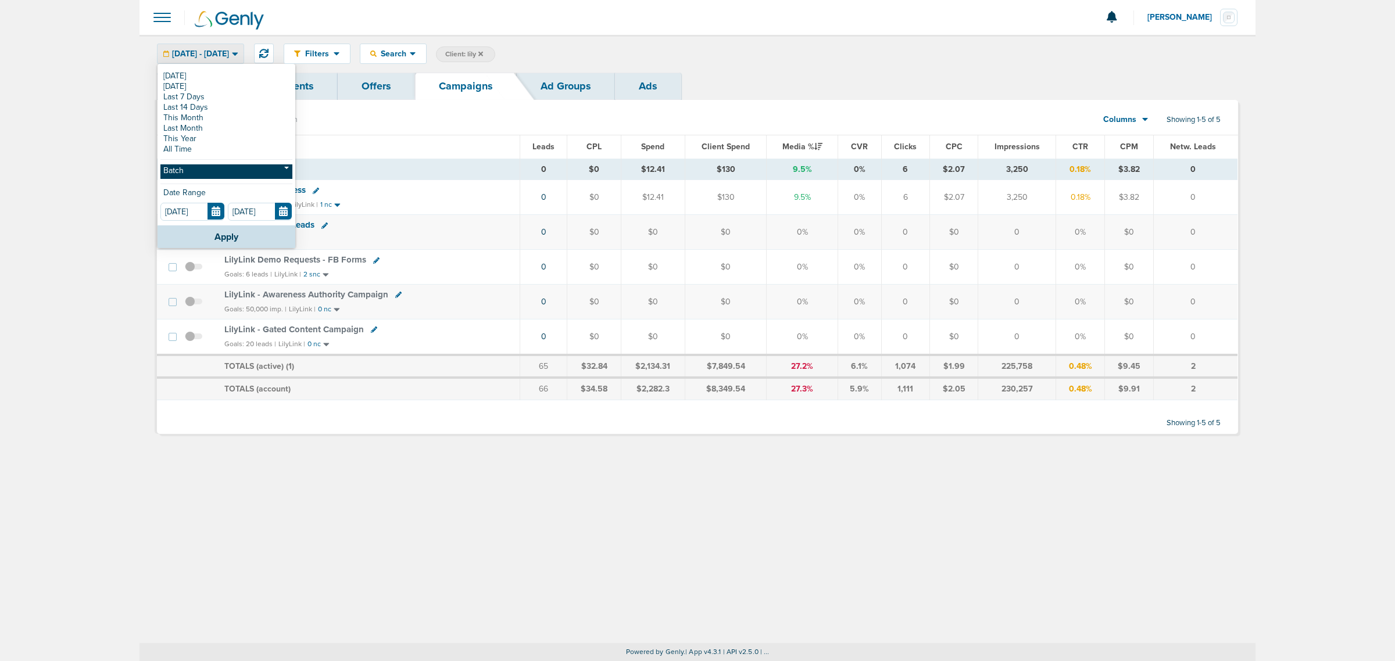
click at [211, 165] on link "Batch" at bounding box center [226, 172] width 132 height 15
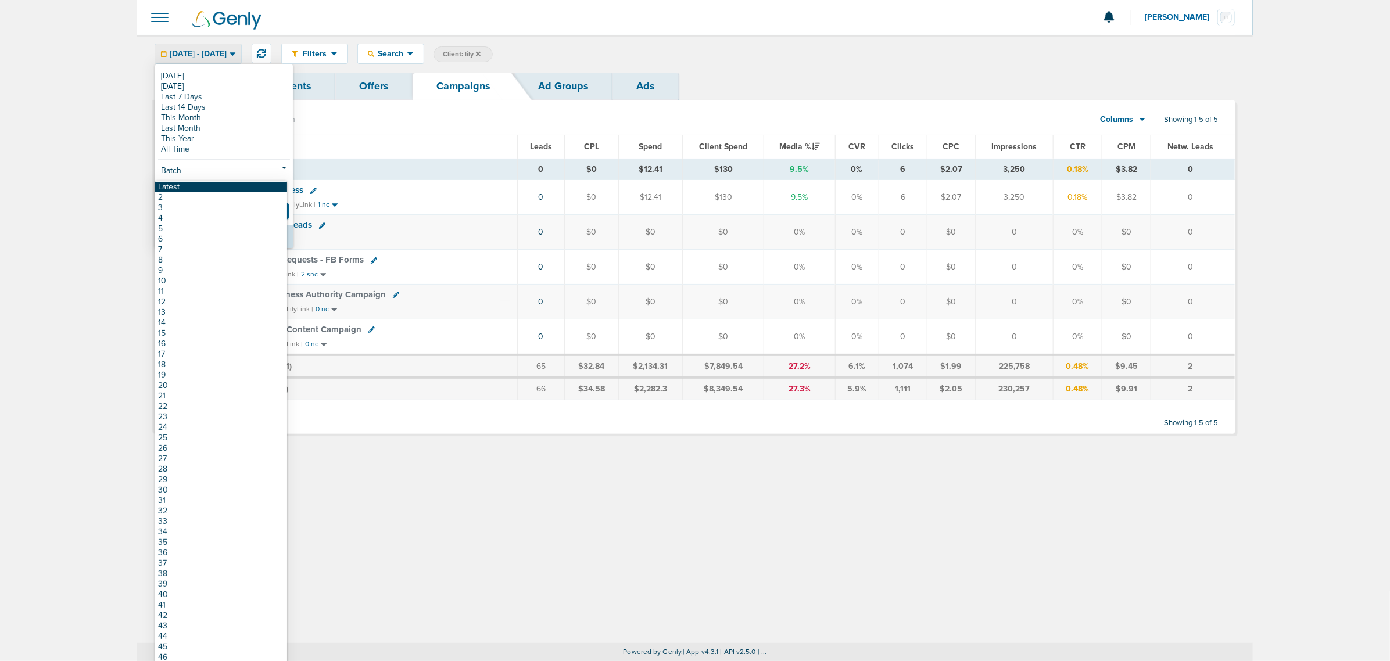
click at [205, 184] on link "Latest" at bounding box center [221, 187] width 132 height 10
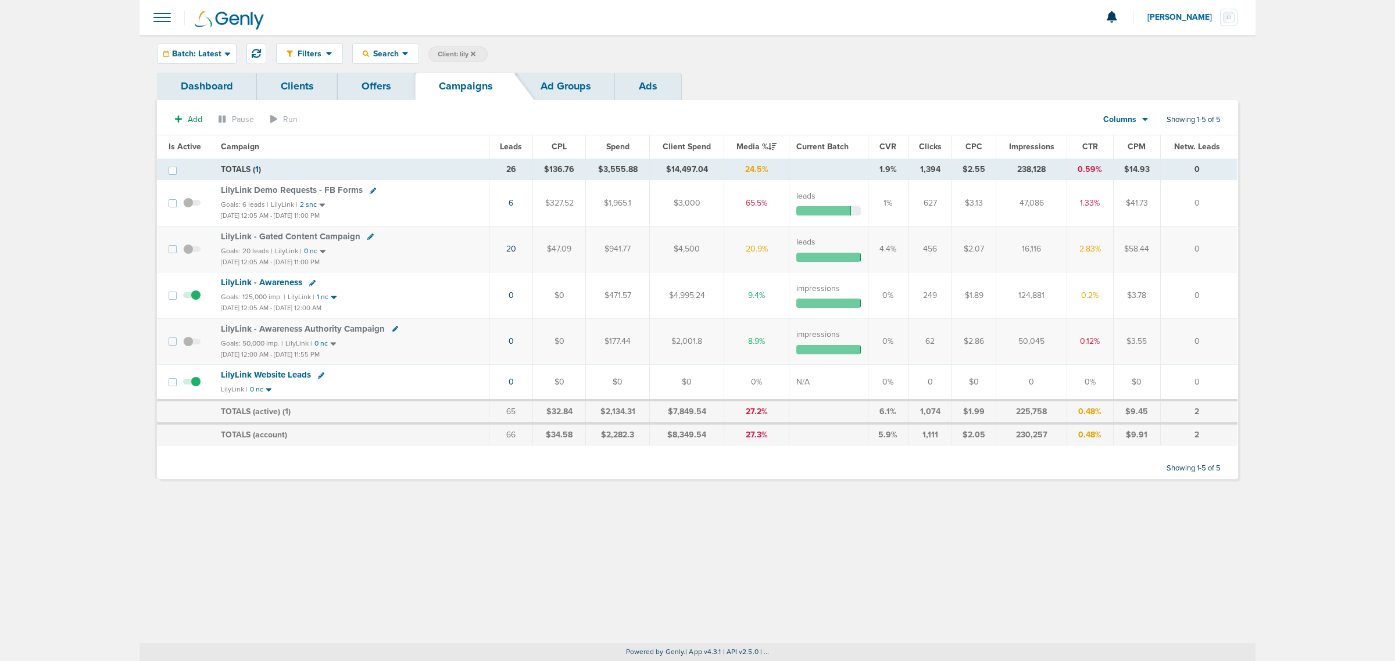
click at [149, 47] on div "Filters Active Only Settings Status Active Inactive Objectives MQL SQL Traffic …" at bounding box center [698, 54] width 1116 height 38
click at [187, 50] on span "Batch: Latest" at bounding box center [196, 54] width 49 height 8
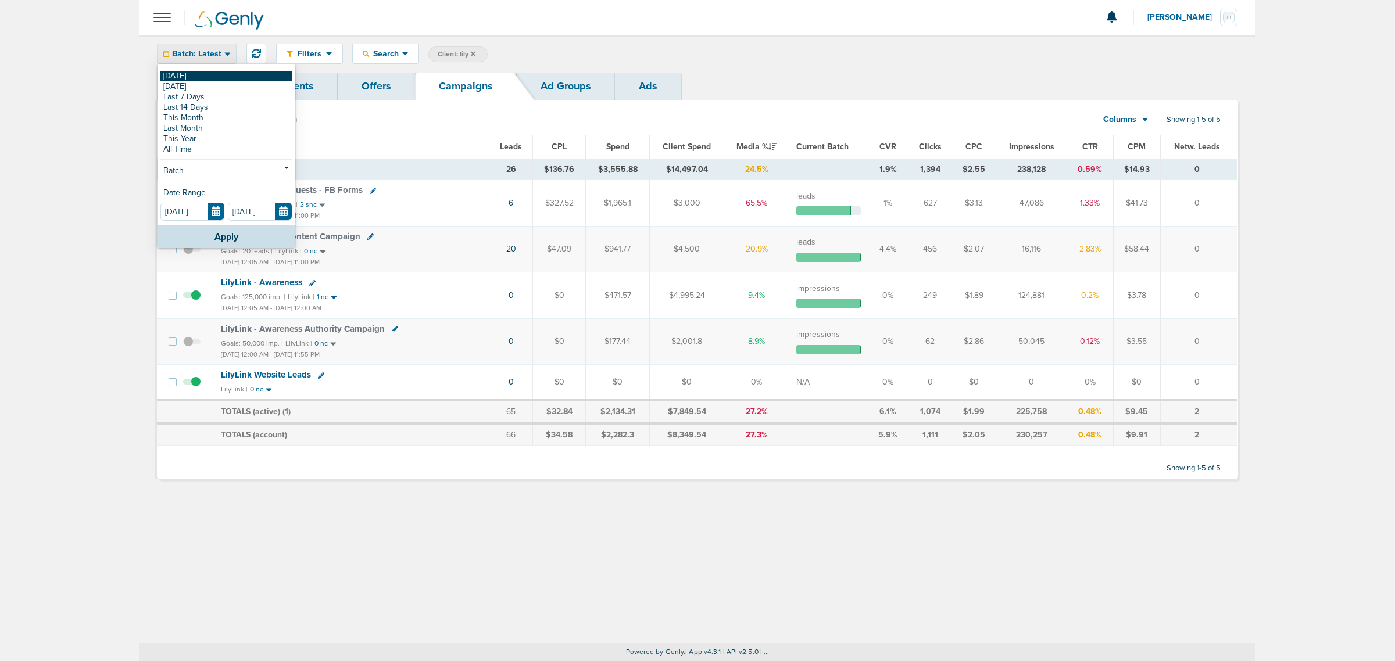
click at [185, 79] on link "[DATE]" at bounding box center [226, 76] width 132 height 10
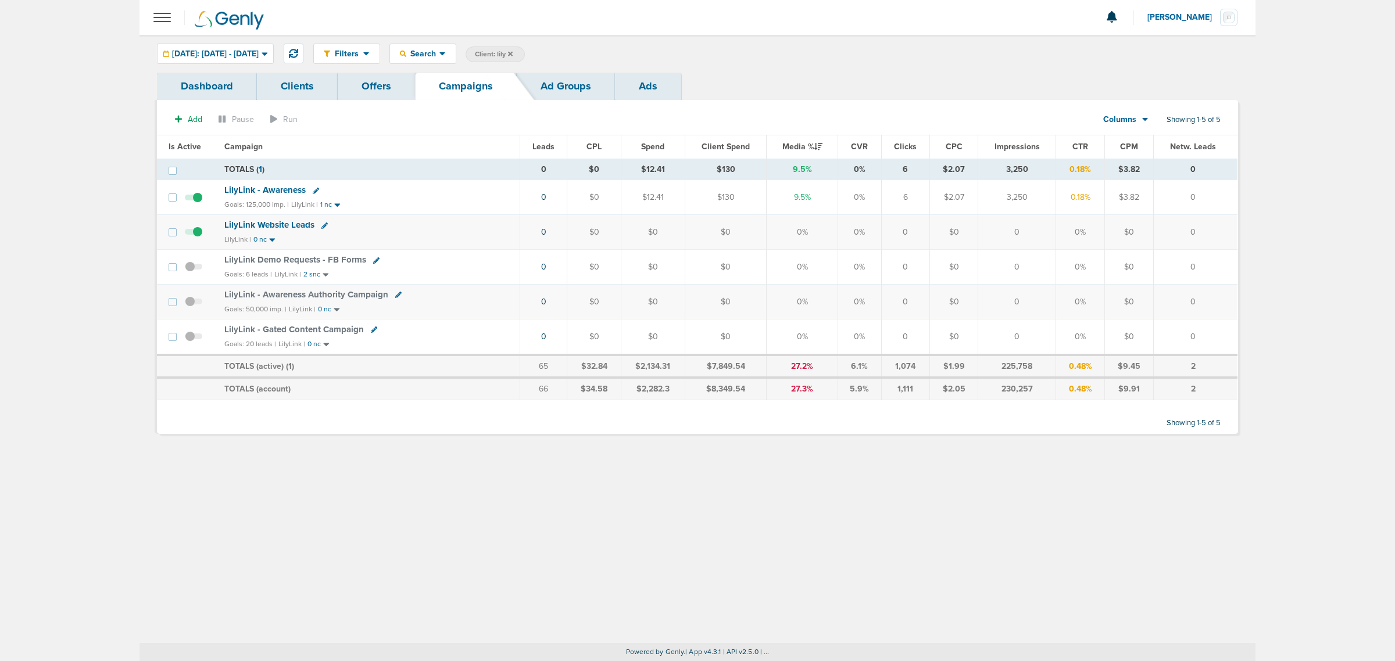
click at [269, 190] on span "LilyLink - Awareness" at bounding box center [264, 190] width 81 height 10
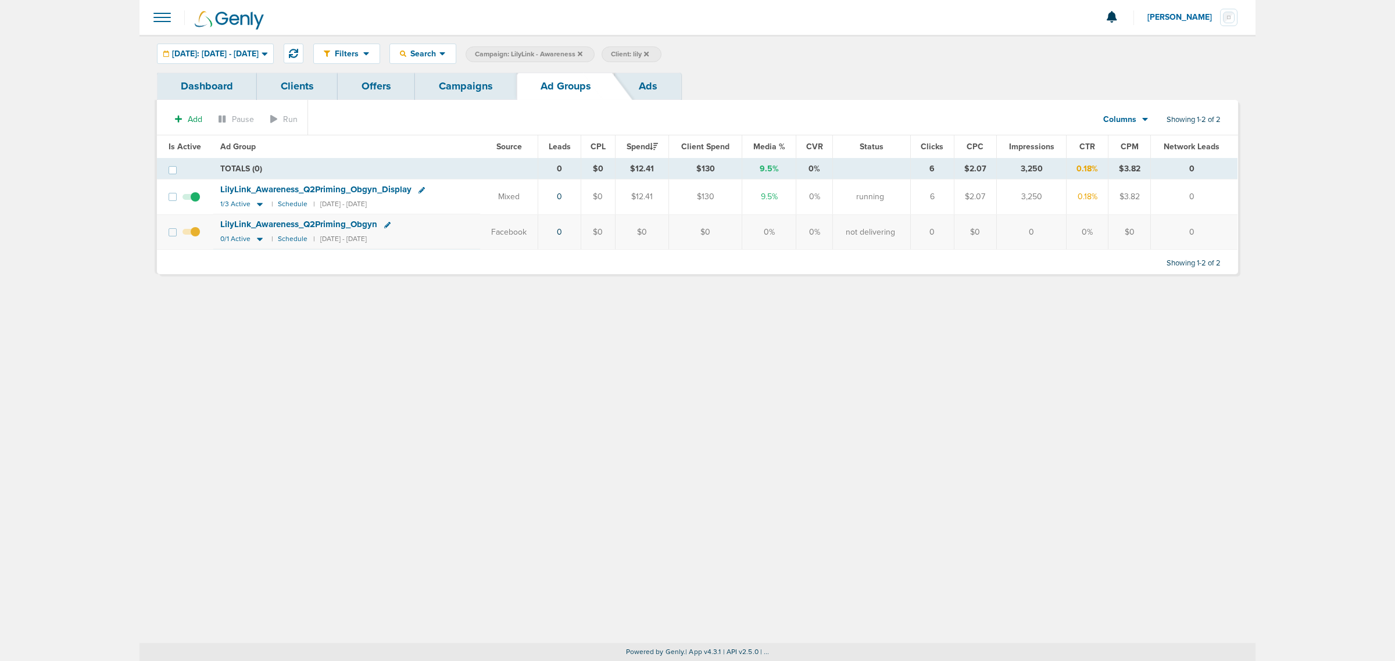
click at [466, 77] on link "Campaigns" at bounding box center [466, 86] width 102 height 27
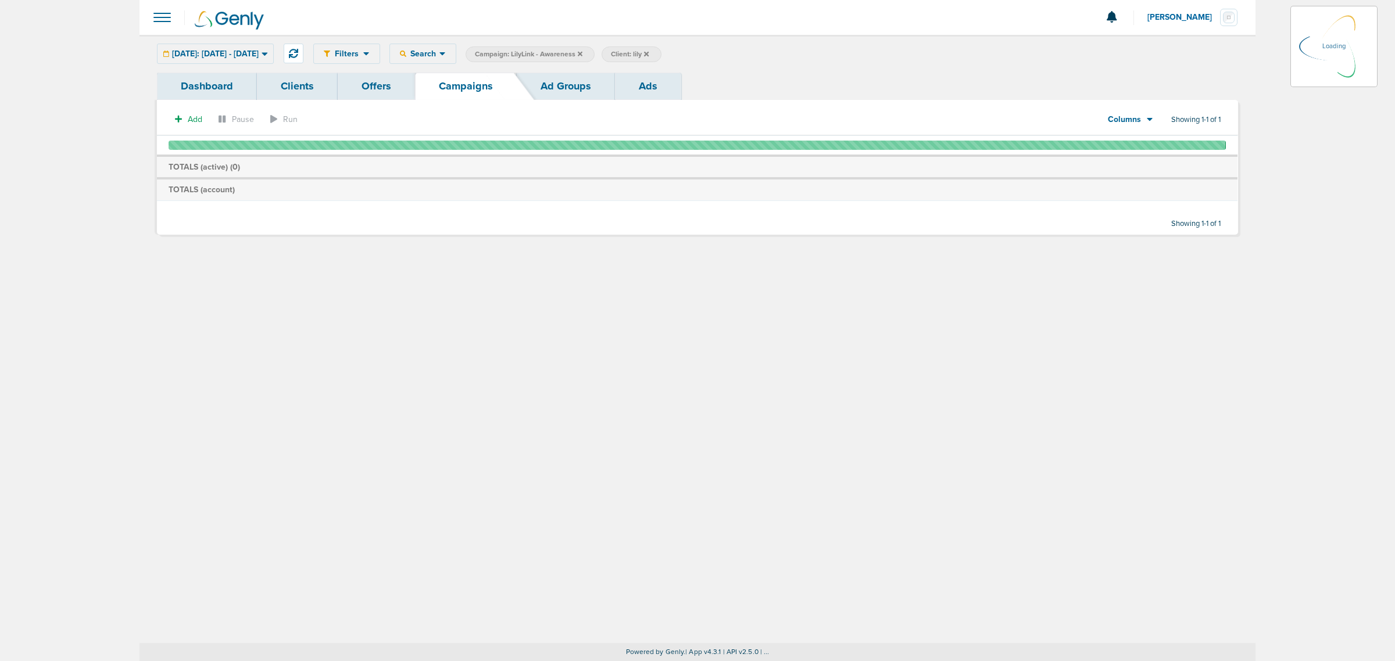
click at [582, 53] on icon at bounding box center [580, 53] width 5 height 5
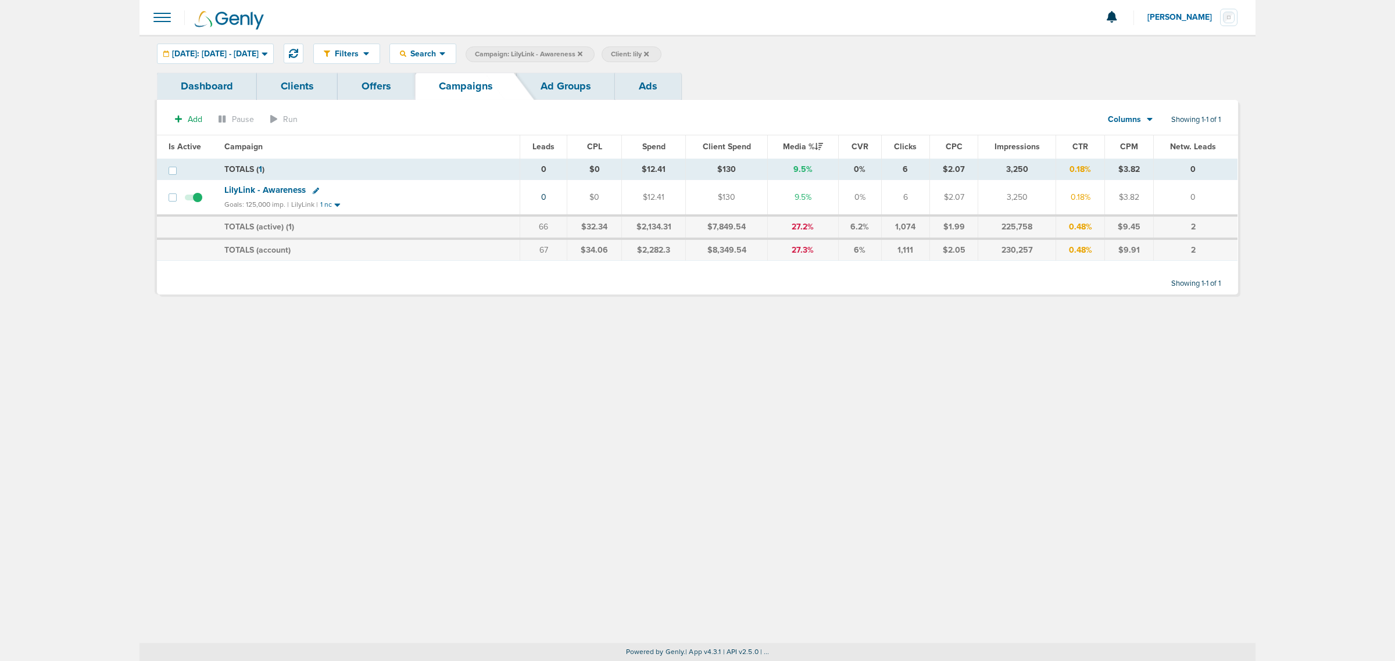
click at [582, 53] on icon at bounding box center [580, 53] width 5 height 5
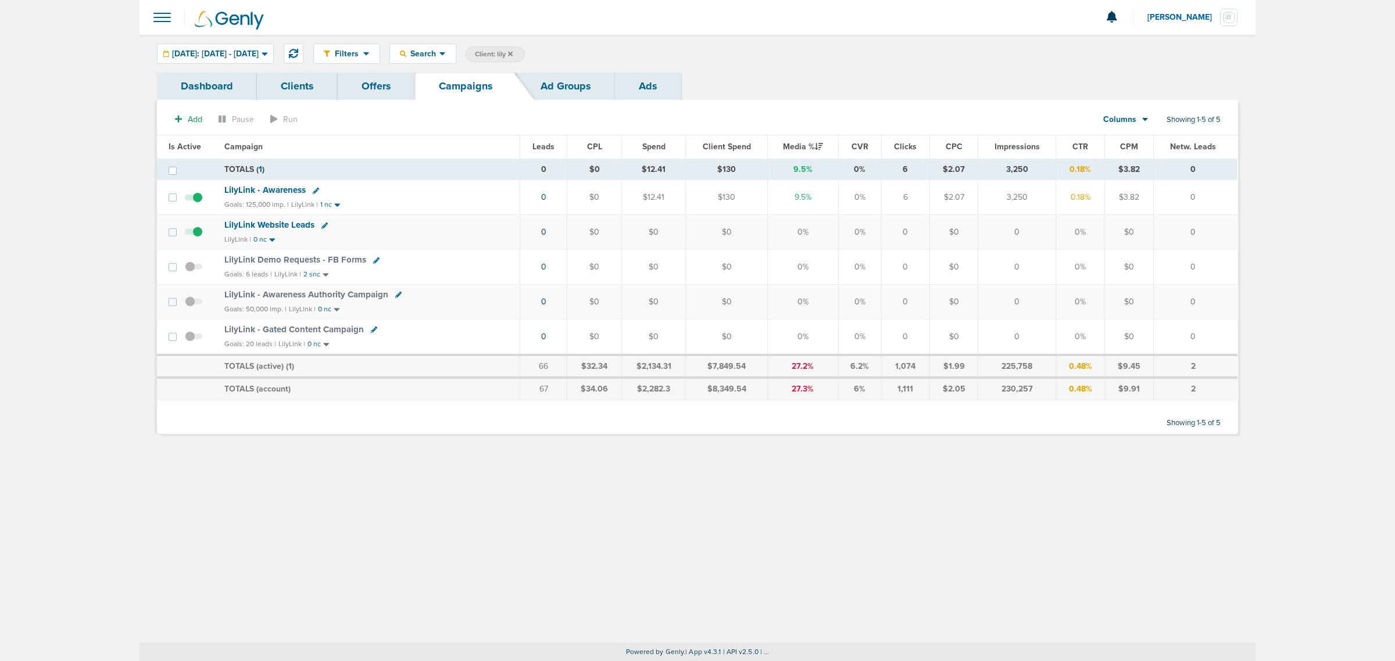
click at [513, 53] on icon at bounding box center [510, 53] width 5 height 5
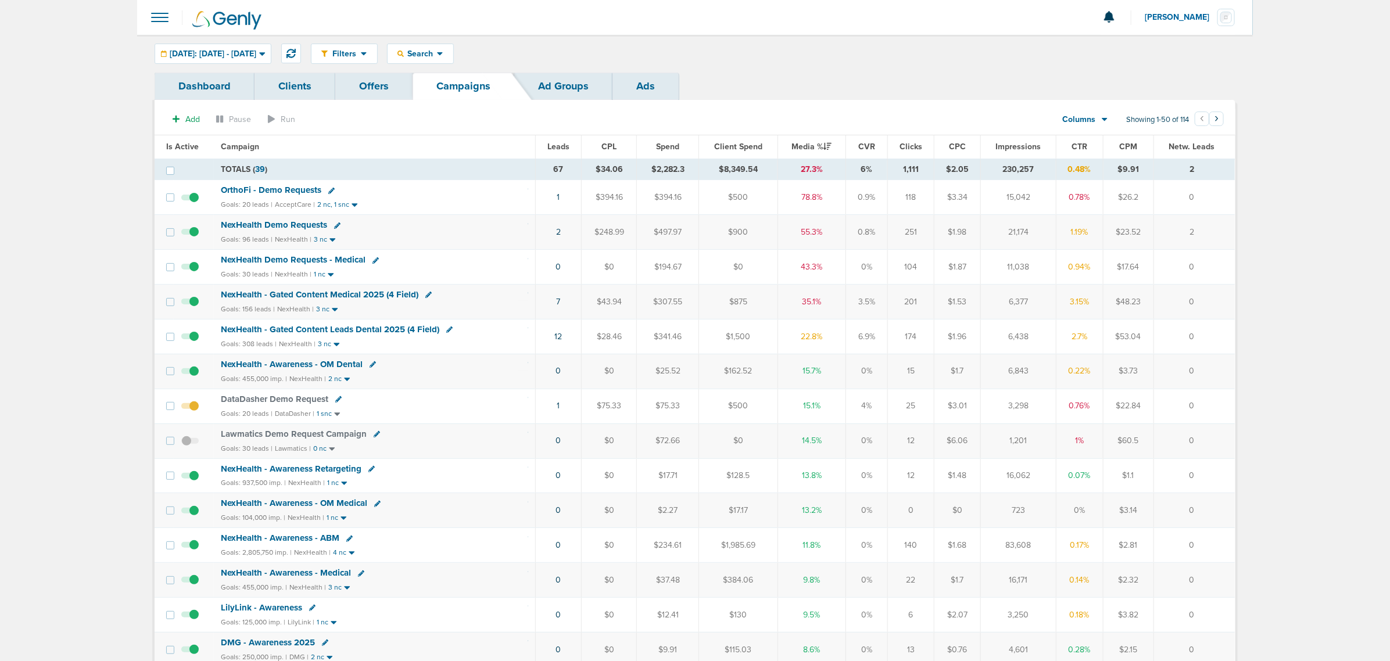
click at [373, 335] on span "NexHealth - Gated Content Leads Dental 2025 (4 Field)" at bounding box center [330, 329] width 219 height 10
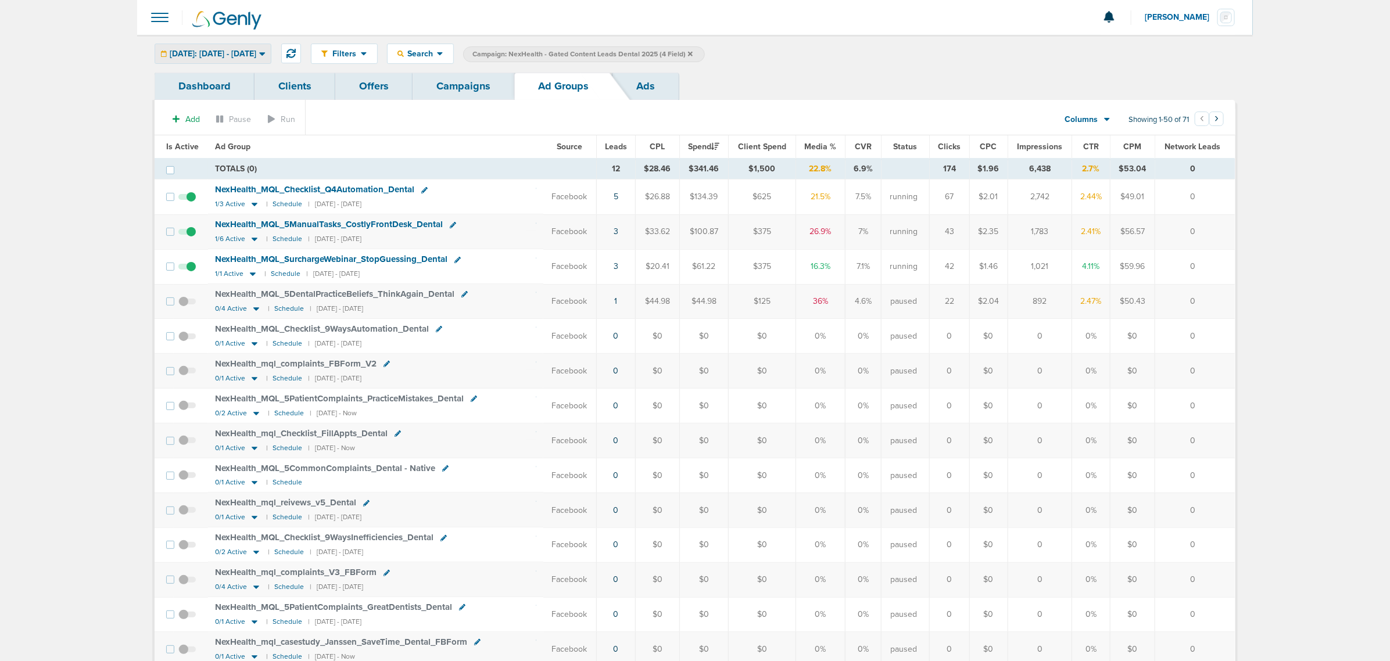
click at [265, 54] on icon at bounding box center [262, 53] width 6 height 3
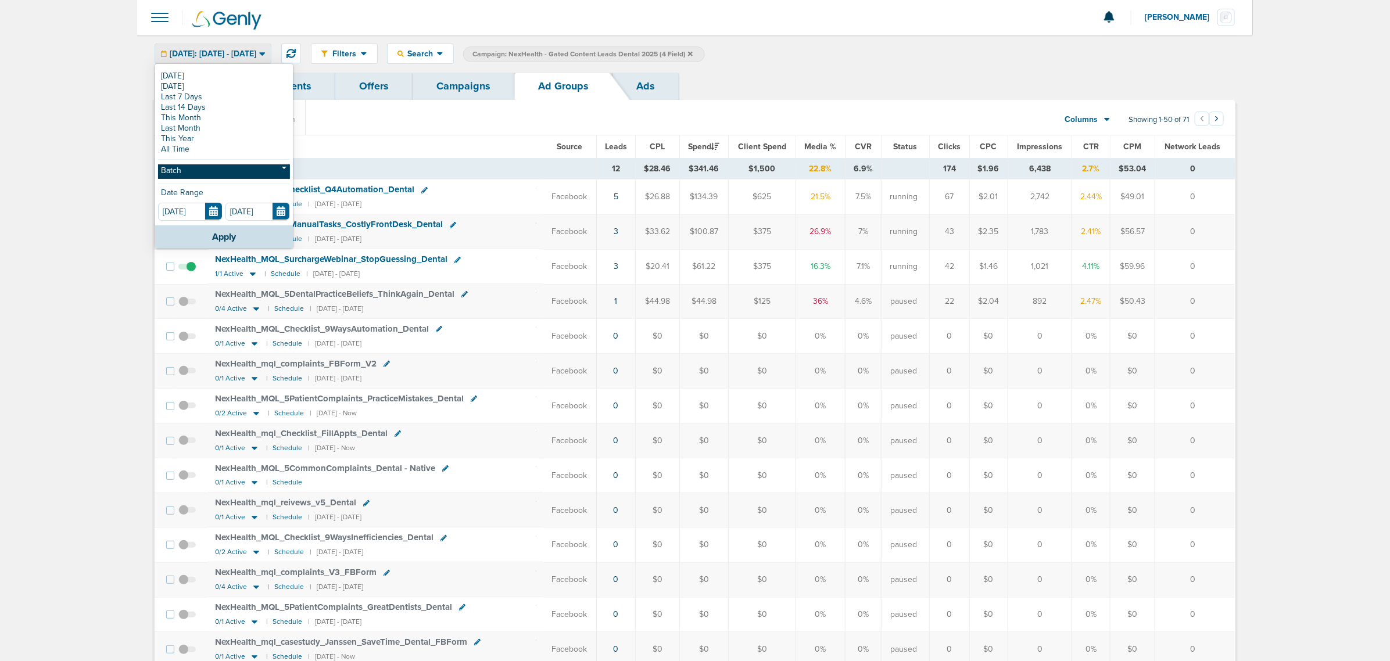
click at [216, 174] on link "Batch" at bounding box center [224, 172] width 132 height 15
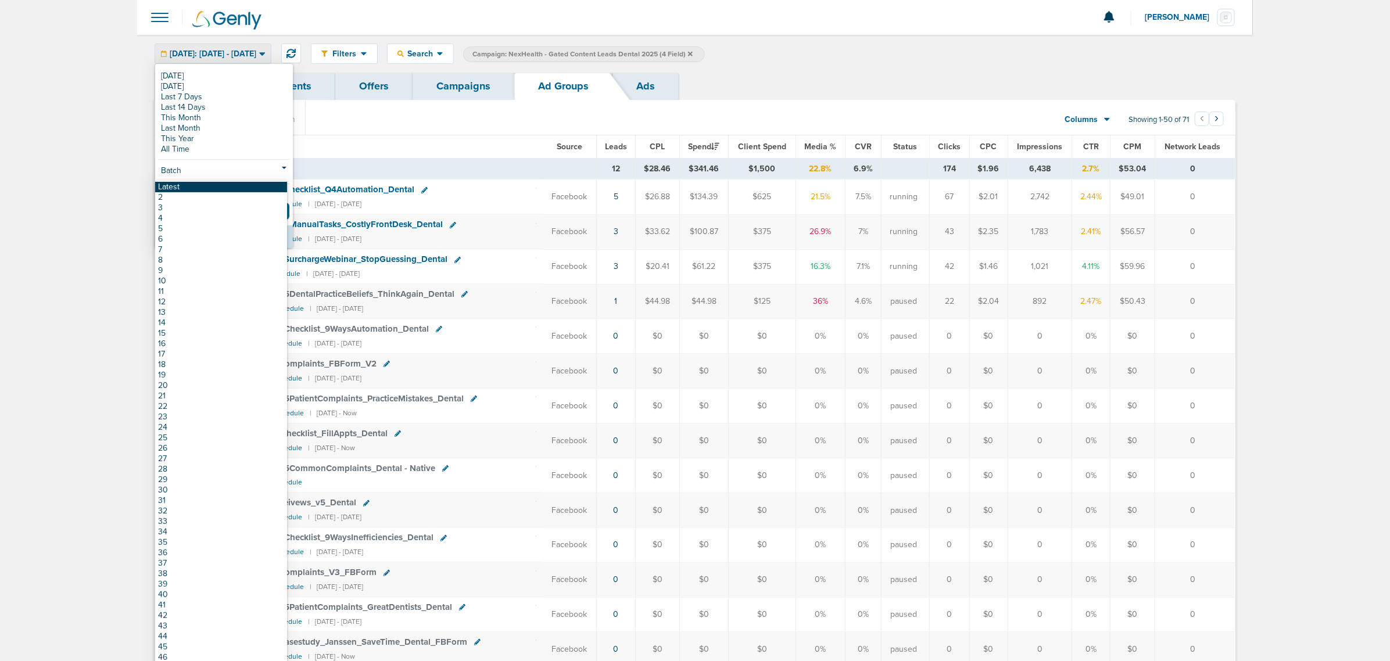
click at [190, 185] on link "Latest" at bounding box center [221, 187] width 132 height 10
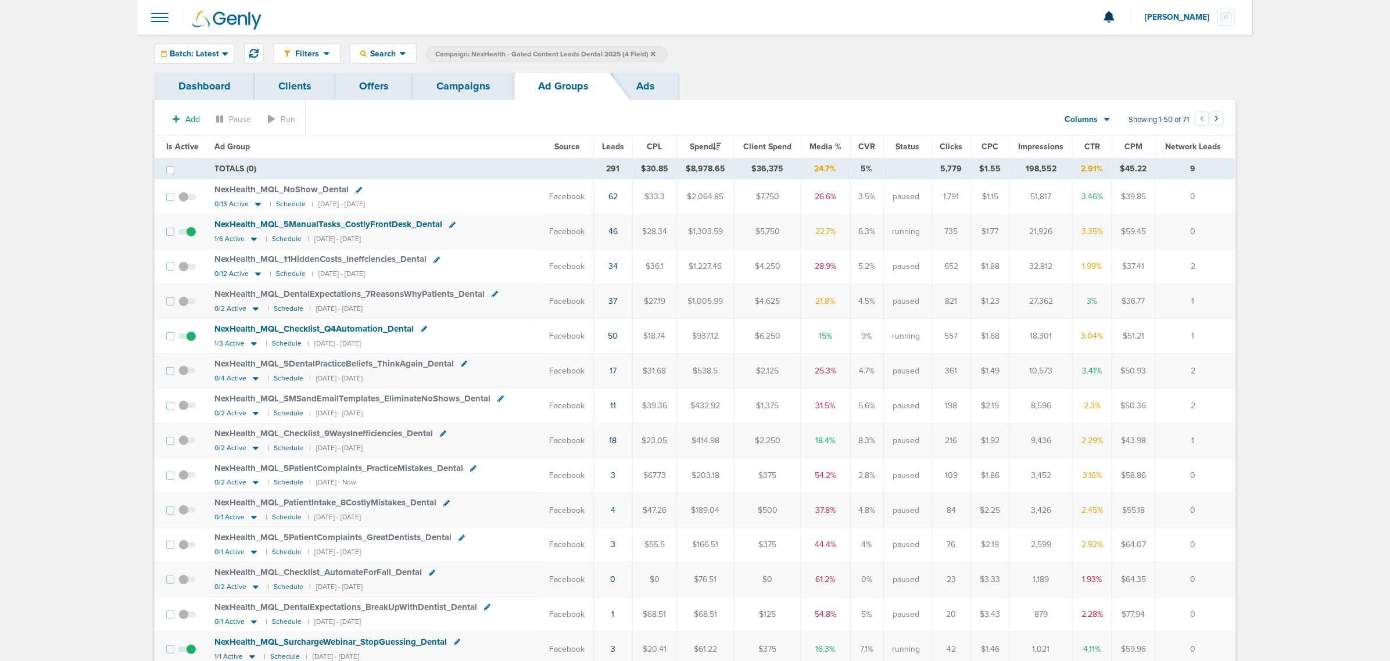
drag, startPoint x: 538, startPoint y: 444, endPoint x: 1224, endPoint y: 439, distance: 685.9
click at [1224, 439] on tr "NexHealth_ MQL_ Checklist_ 9WaysInefficiencies_ Dental 0/2 Active | Schedule | …" at bounding box center [695, 441] width 1081 height 35
click at [1224, 439] on td "1" at bounding box center [1196, 441] width 80 height 35
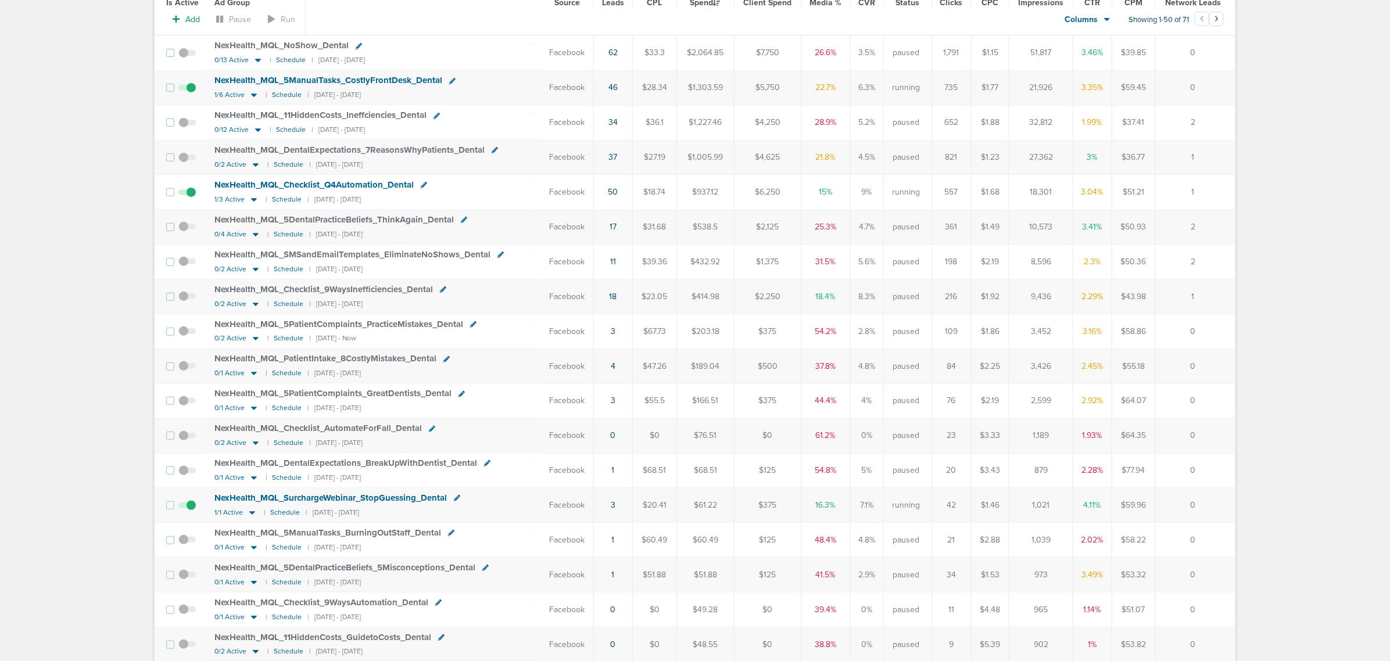
scroll to position [145, 0]
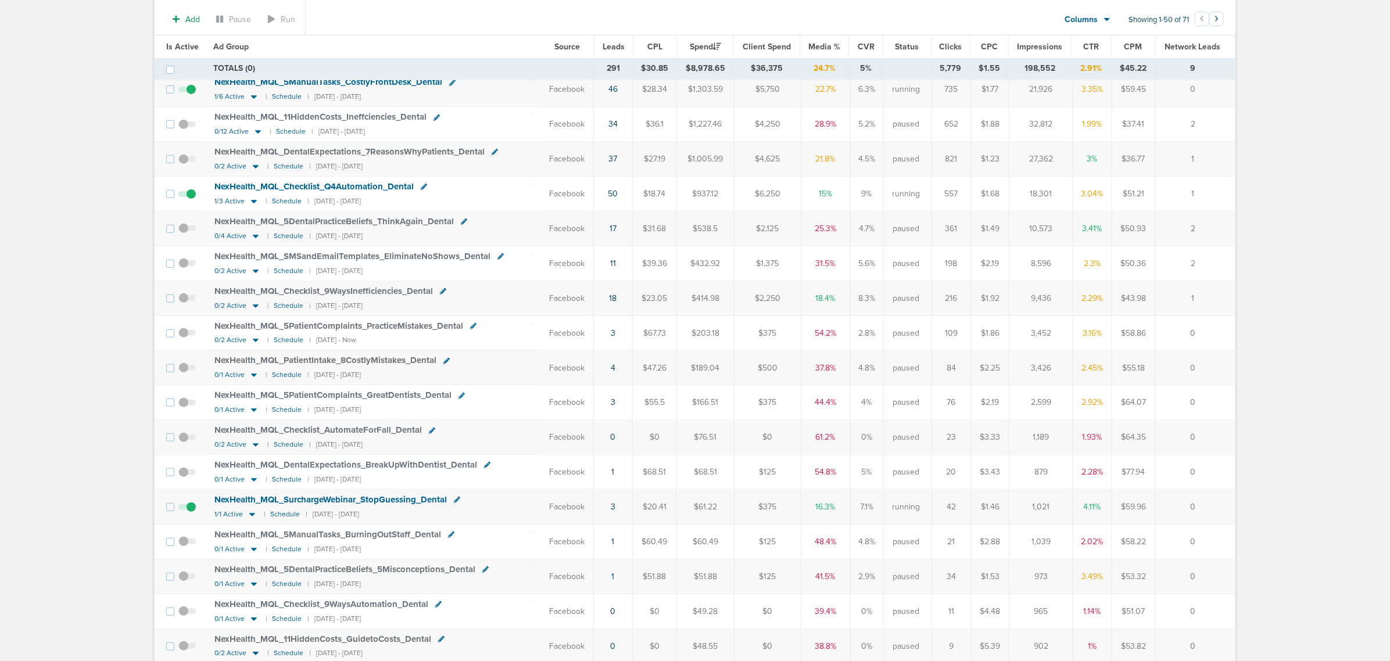
click at [609, 513] on td "3" at bounding box center [612, 507] width 39 height 35
click at [611, 512] on link "3" at bounding box center [613, 507] width 5 height 10
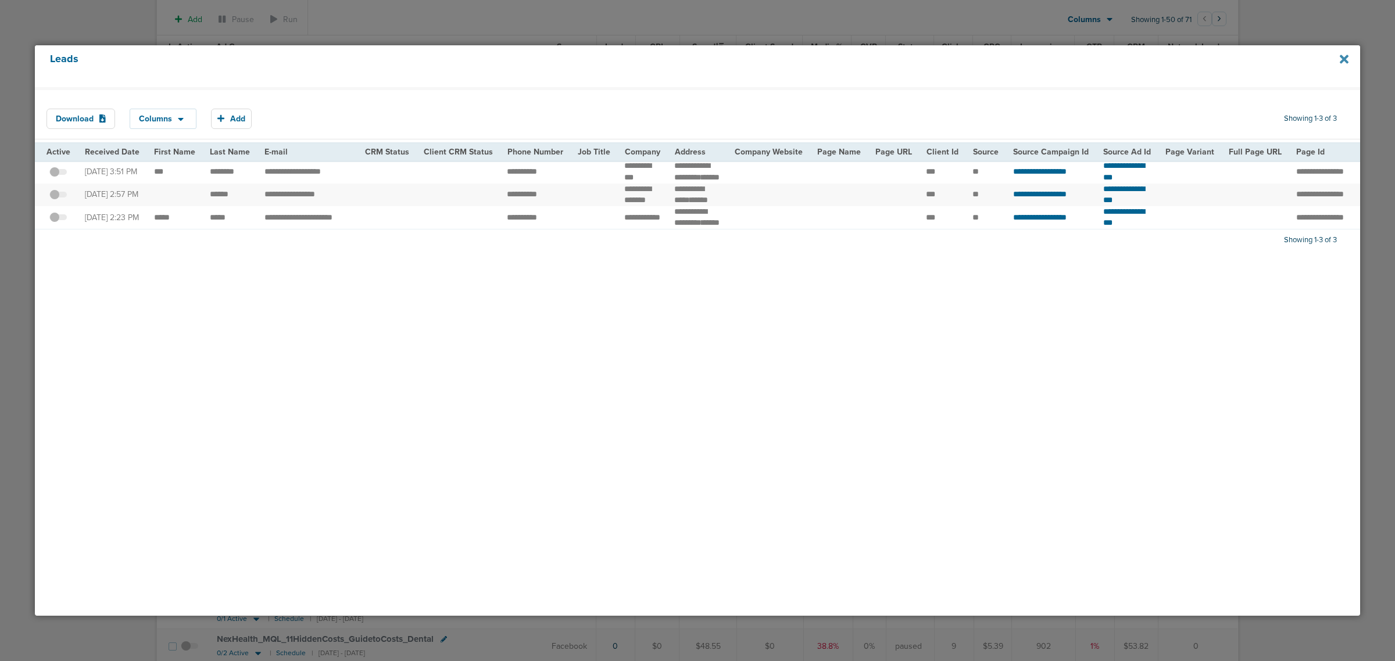
click at [1347, 58] on icon at bounding box center [1344, 59] width 9 height 13
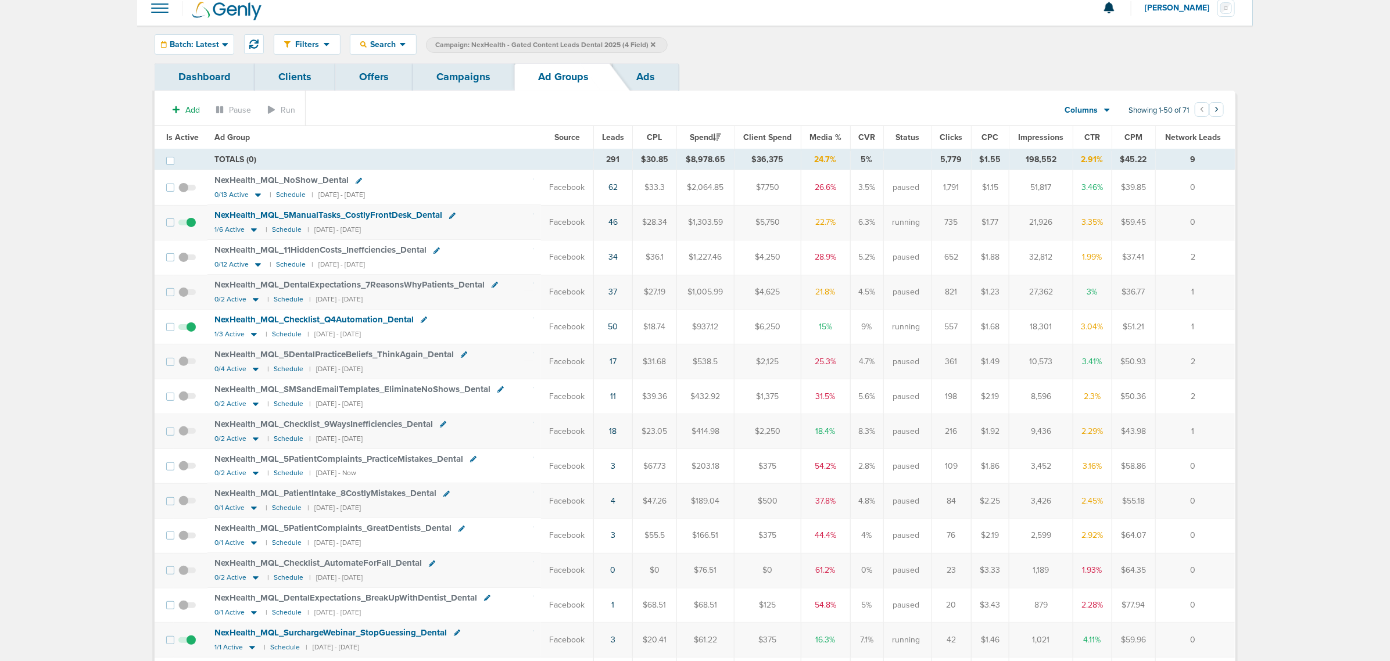
scroll to position [0, 0]
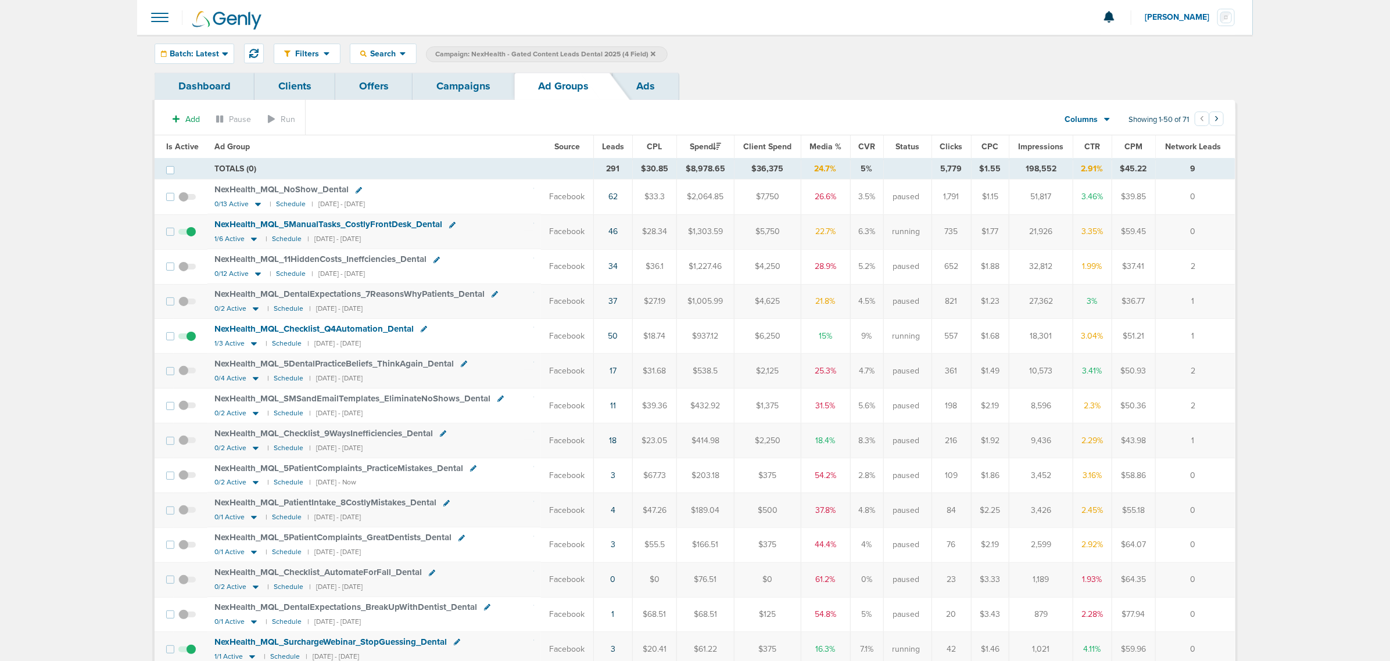
click at [474, 88] on link "Campaigns" at bounding box center [464, 86] width 102 height 27
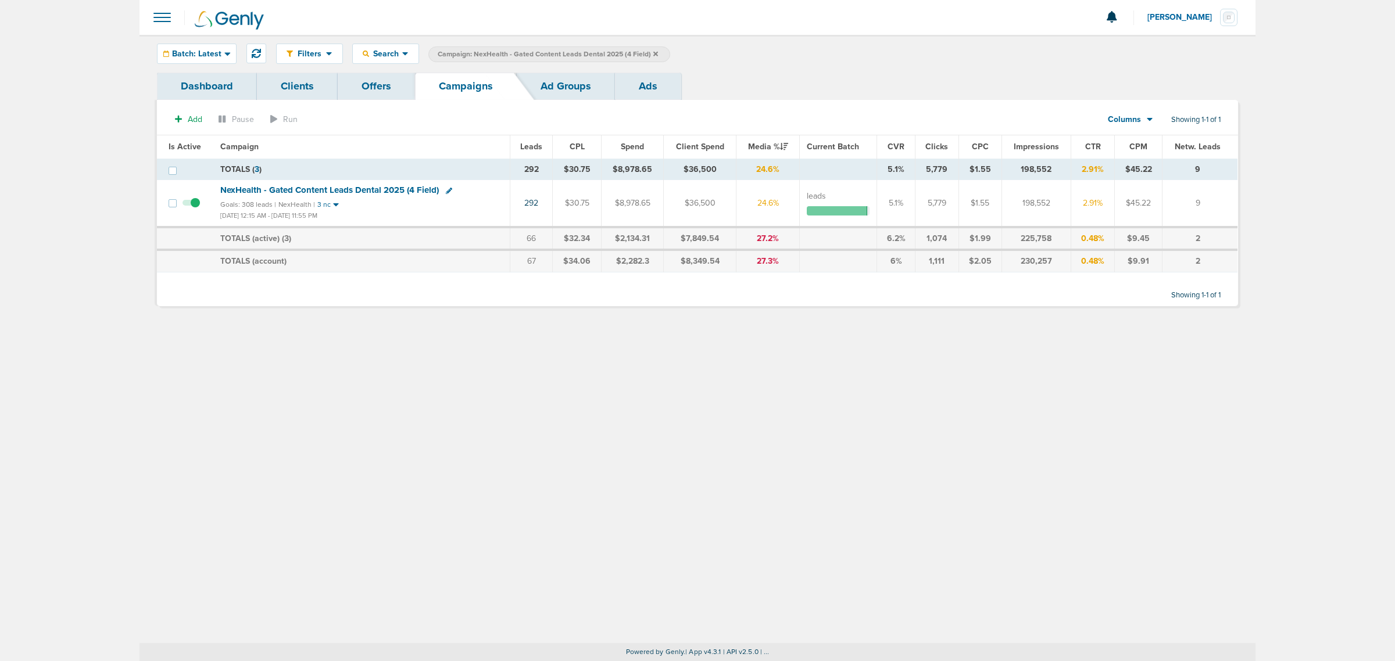
click at [655, 53] on icon at bounding box center [655, 54] width 5 height 7
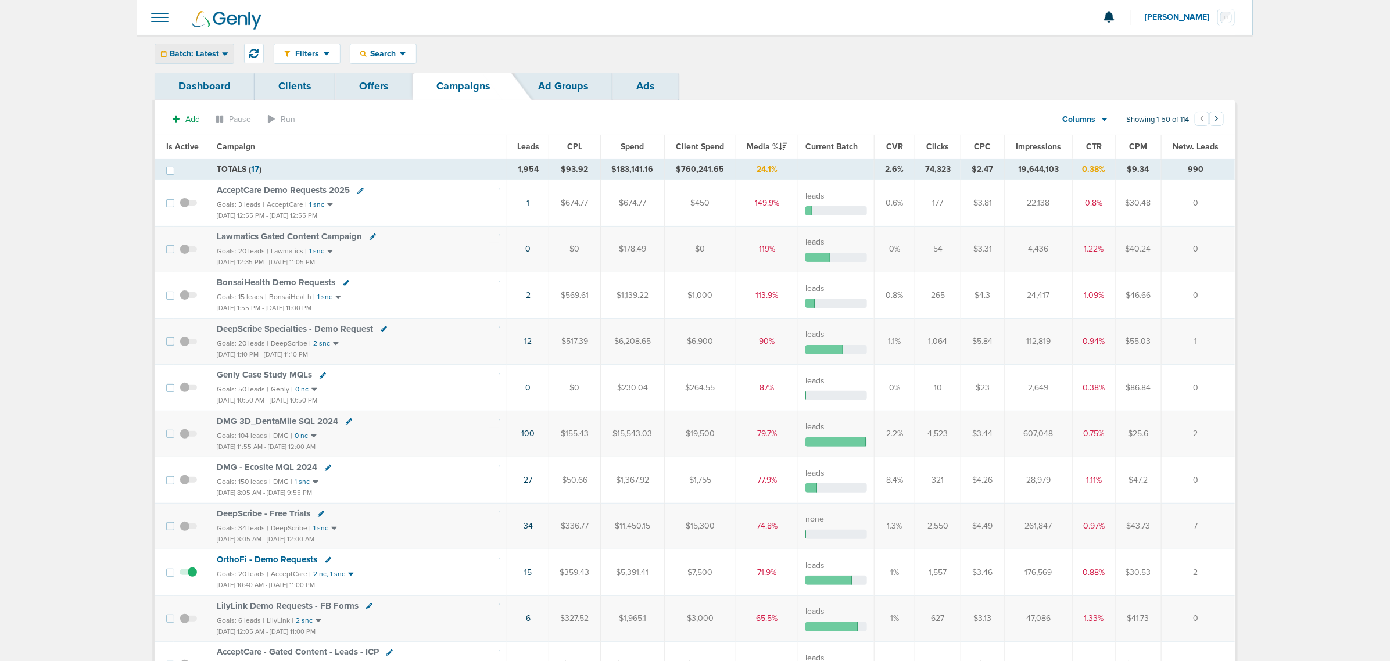
click at [217, 56] on span "Batch: Latest" at bounding box center [194, 54] width 49 height 8
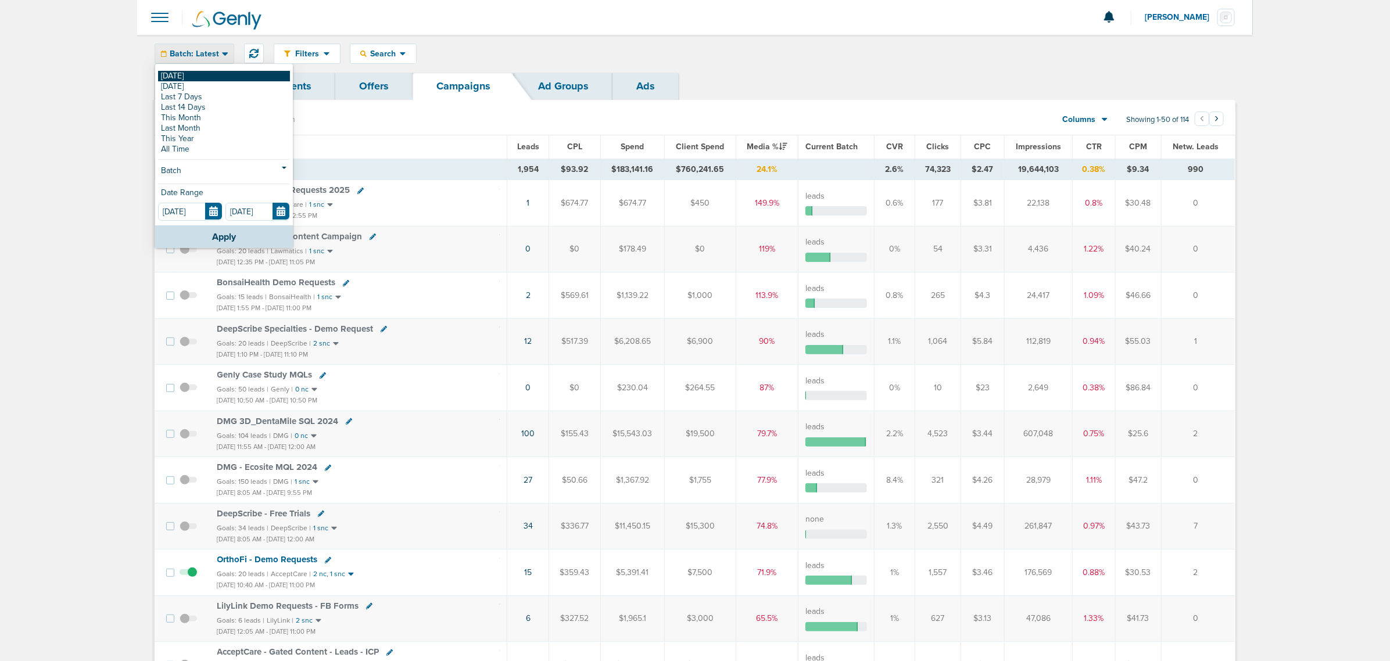
click at [184, 74] on link "[DATE]" at bounding box center [224, 76] width 132 height 10
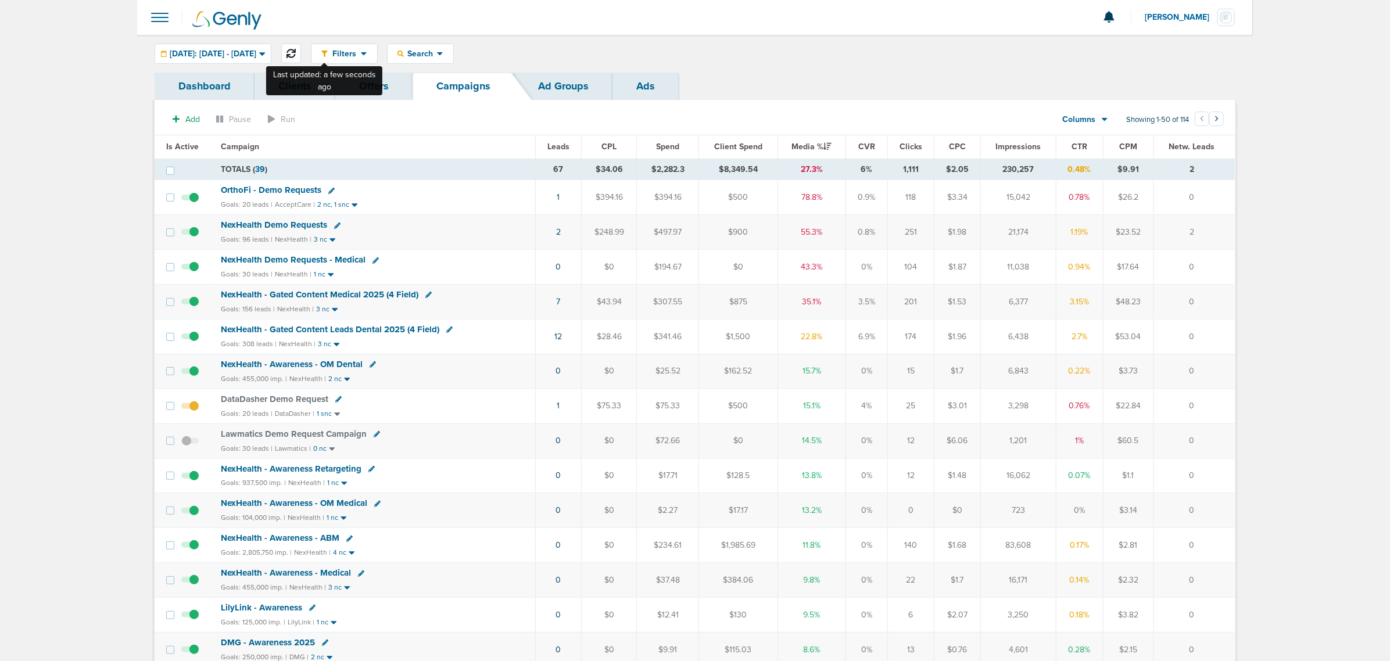
click at [296, 53] on icon at bounding box center [291, 53] width 9 height 9
click at [353, 294] on span "NexHealth - Gated Content Medical 2025 (4 Field)" at bounding box center [320, 294] width 198 height 10
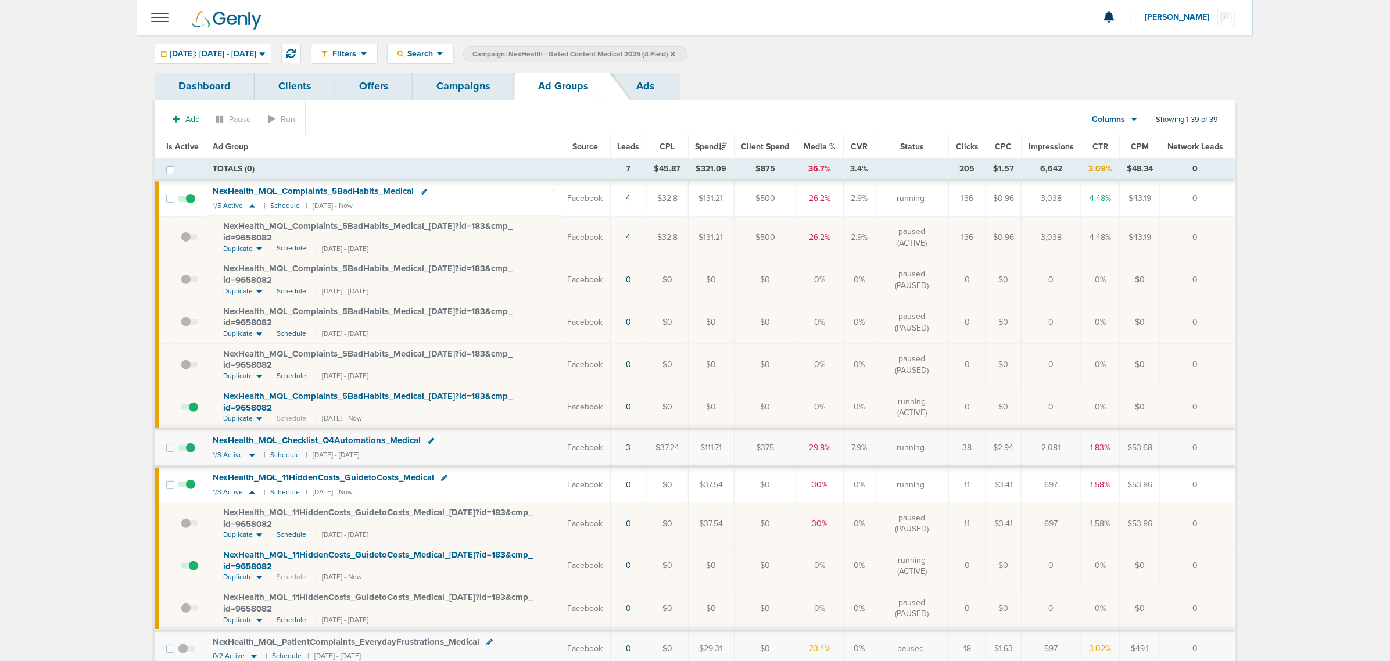
click at [183, 243] on span at bounding box center [189, 243] width 17 height 0
click at [181, 240] on input "checkbox" at bounding box center [181, 240] width 0 height 0
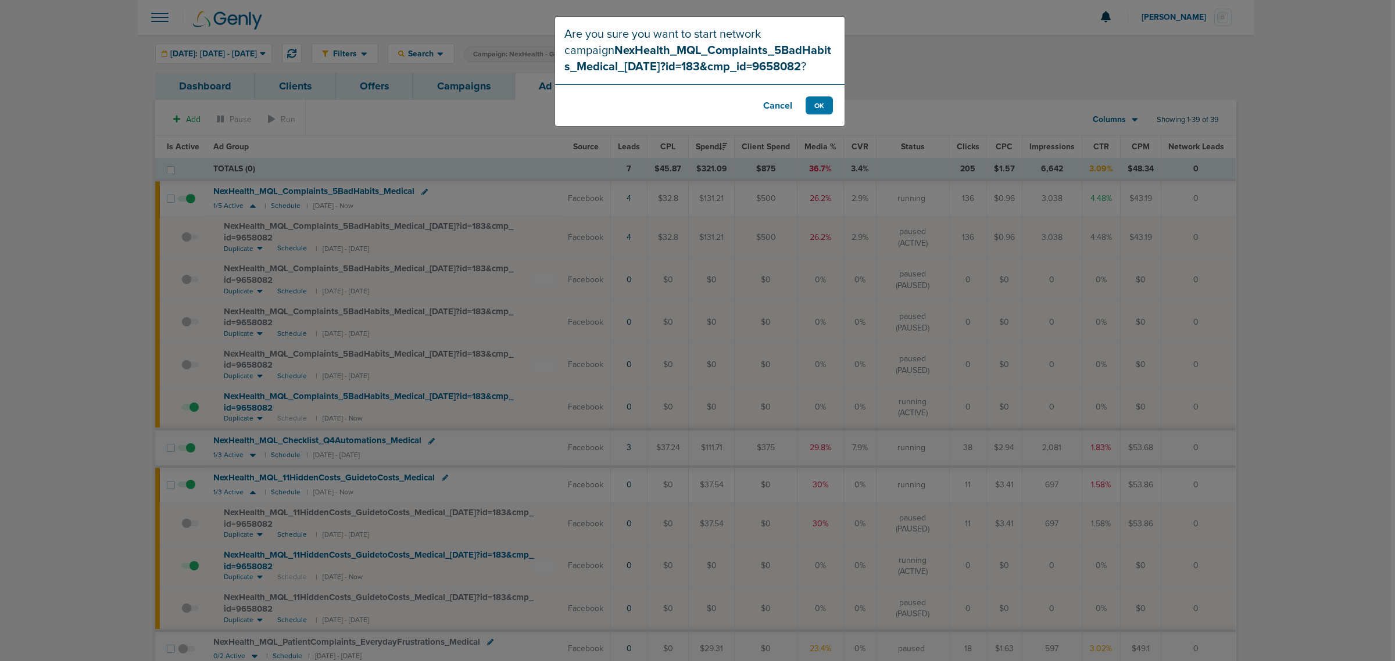
click at [969, 80] on div "Are you sure you want to start network campaign NexHealth_MQL_Complaints_5BadHa…" at bounding box center [697, 330] width 1395 height 661
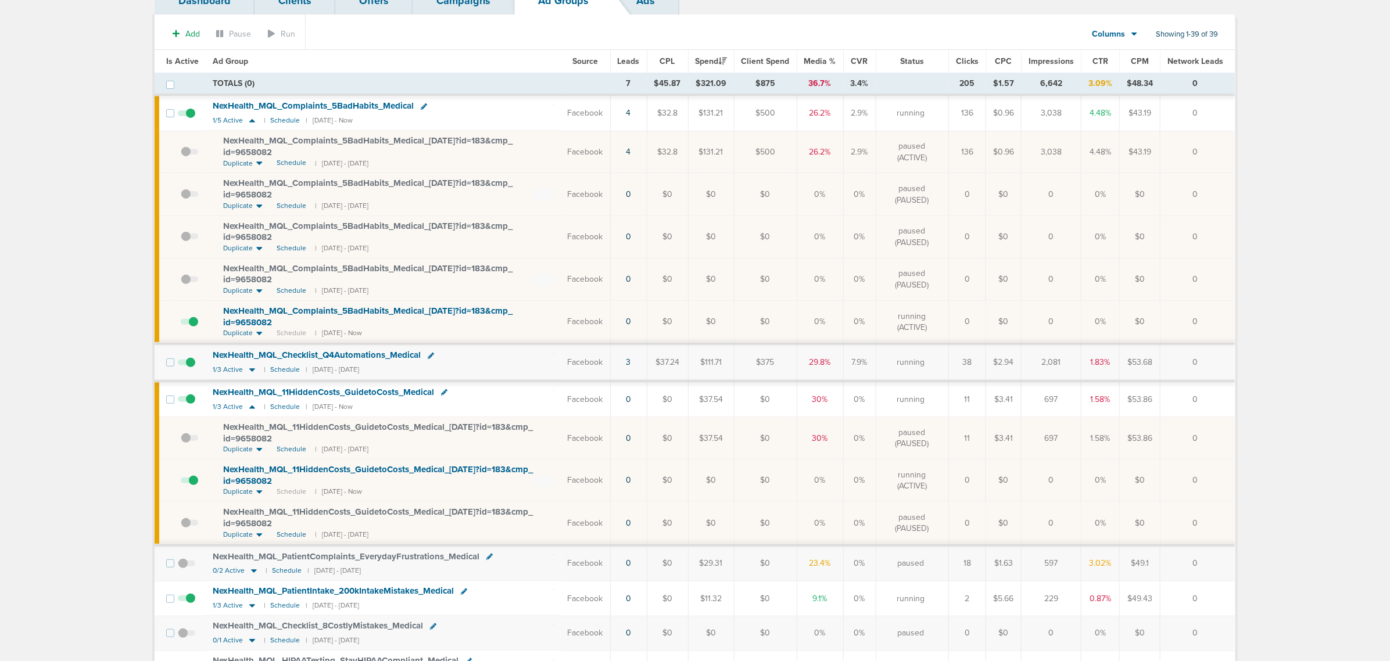
scroll to position [218, 0]
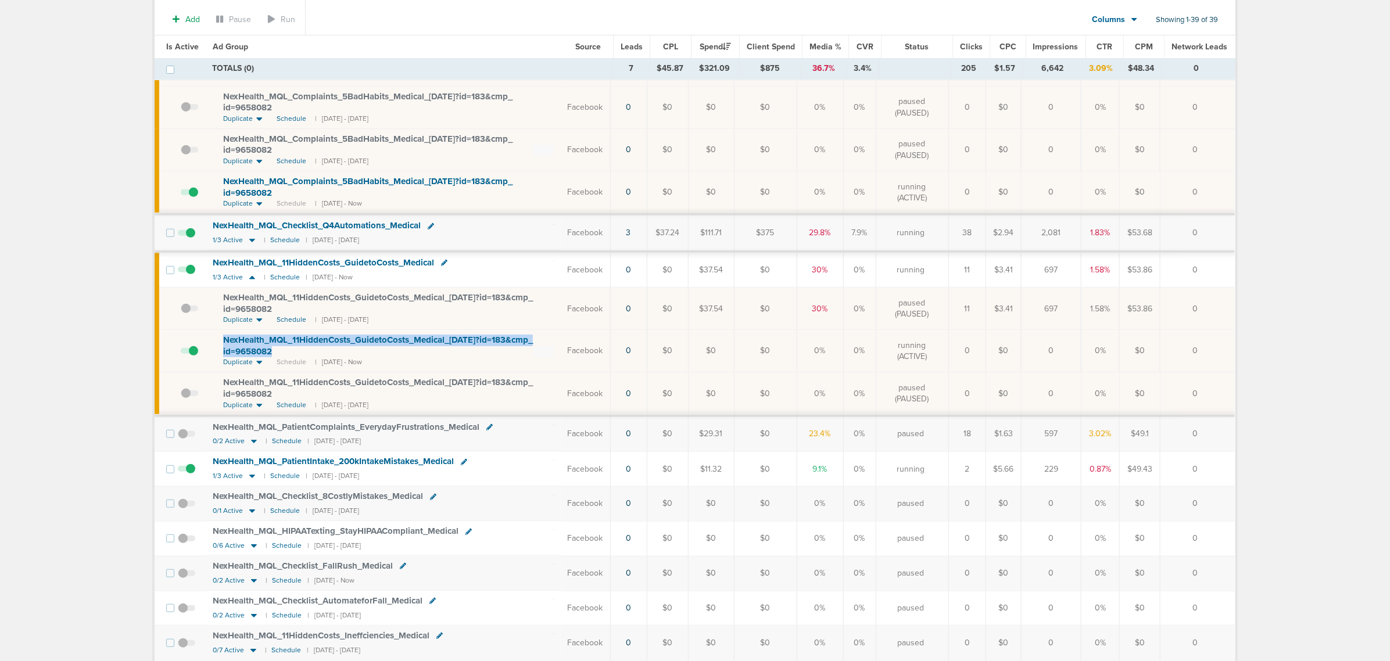
drag, startPoint x: 284, startPoint y: 349, endPoint x: 220, endPoint y: 342, distance: 64.3
click at [220, 342] on td "NexHealth_ MQL_ 11HiddenCosts_ GuidetoCosts_ Medical_ [DATE]?id=183&cmp_ id=965…" at bounding box center [383, 351] width 355 height 42
copy span "NexHealth_ MQL_ 11HiddenCosts_ GuidetoCosts_ Medical_ [DATE]?id=183&cmp_ id=965…"
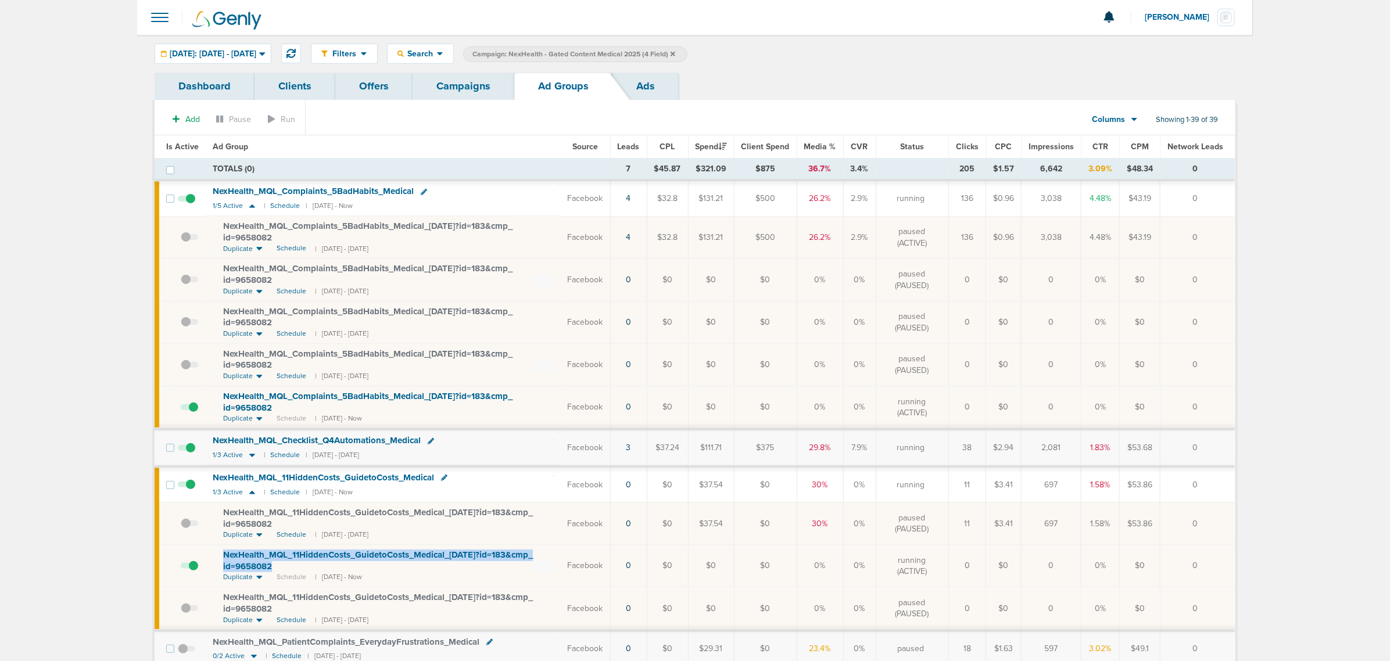
click at [480, 99] on link "Campaigns" at bounding box center [464, 86] width 102 height 27
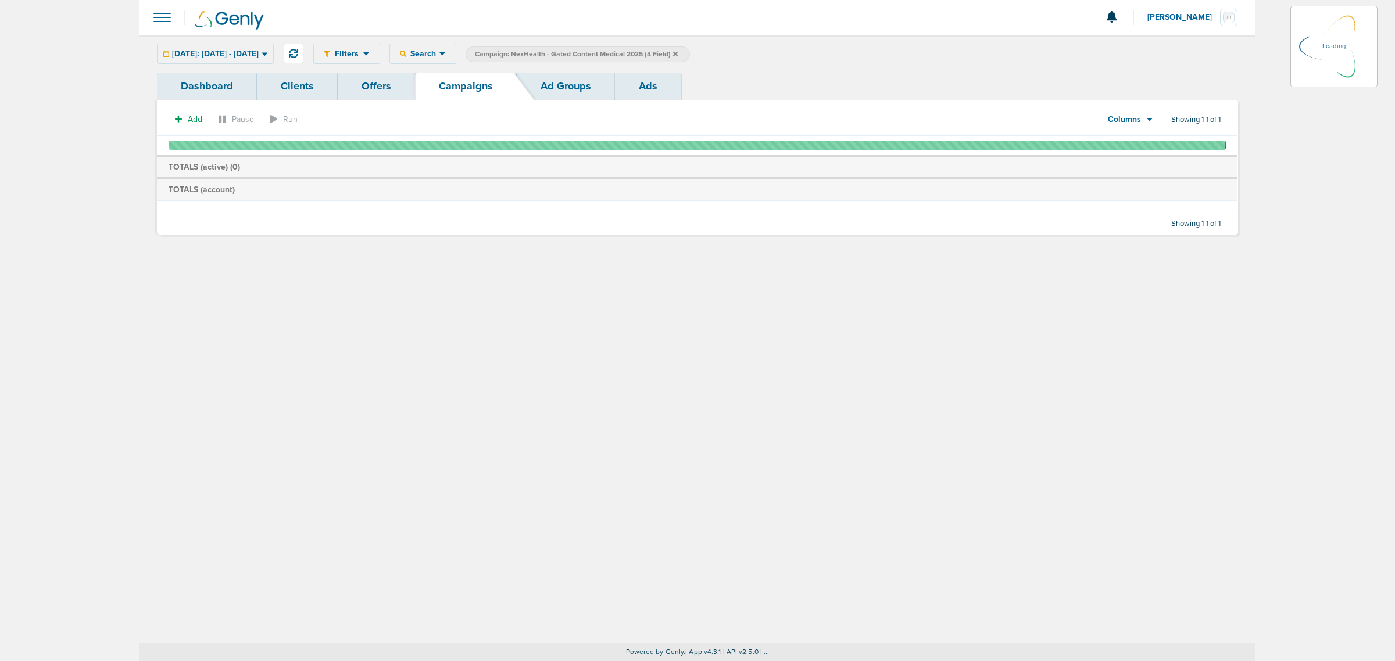
click at [678, 54] on icon at bounding box center [675, 54] width 5 height 7
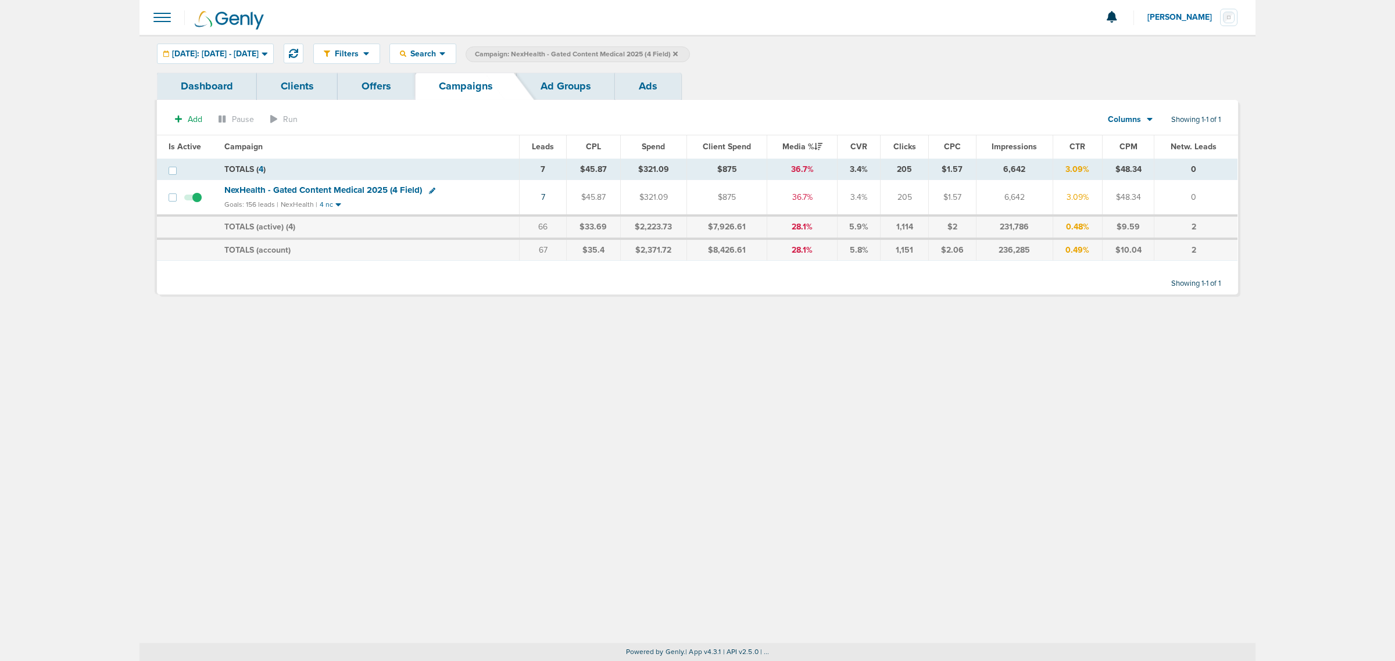
click at [678, 54] on icon at bounding box center [675, 54] width 5 height 7
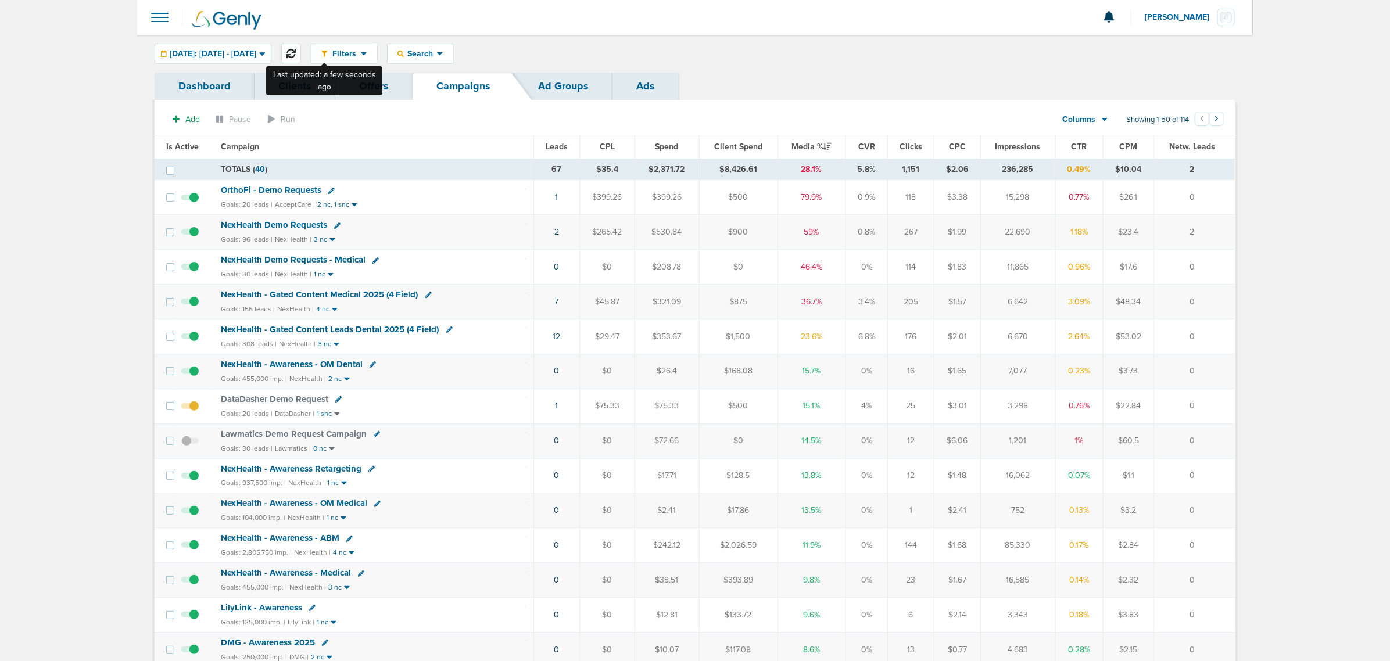
click at [301, 52] on button at bounding box center [291, 54] width 20 height 20
